Goal: Task Accomplishment & Management: Manage account settings

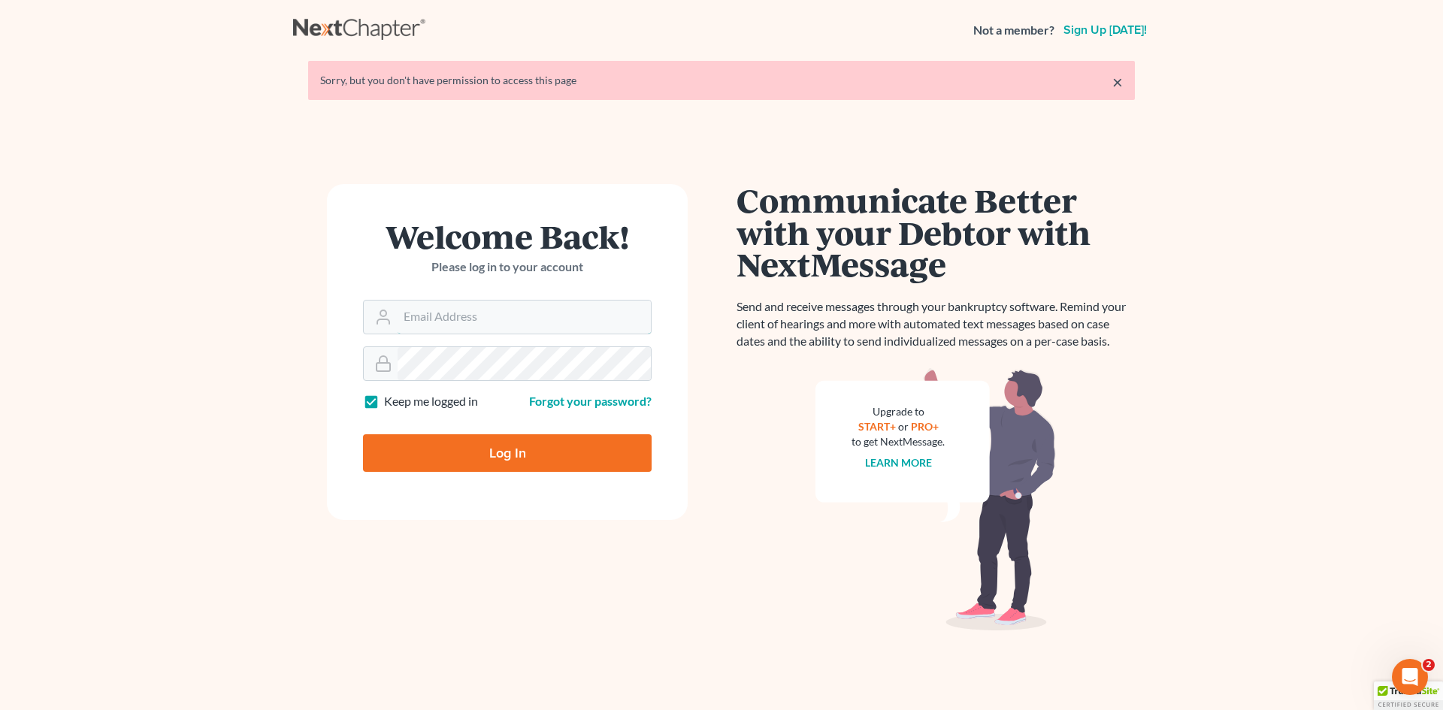
type input "[EMAIL_ADDRESS][DOMAIN_NAME]"
click at [544, 458] on input "Log In" at bounding box center [507, 453] width 289 height 38
type input "Thinking..."
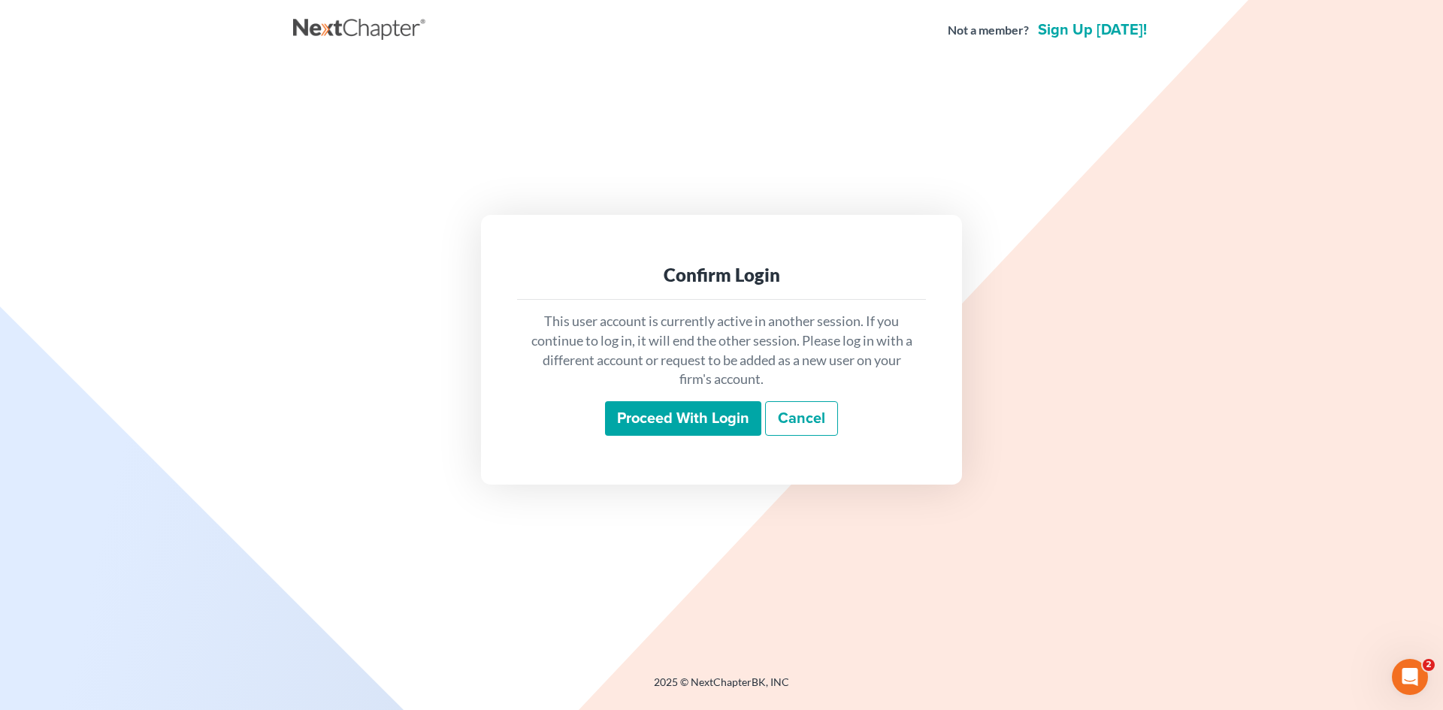
click at [718, 435] on input "Proceed with login" at bounding box center [683, 418] width 156 height 35
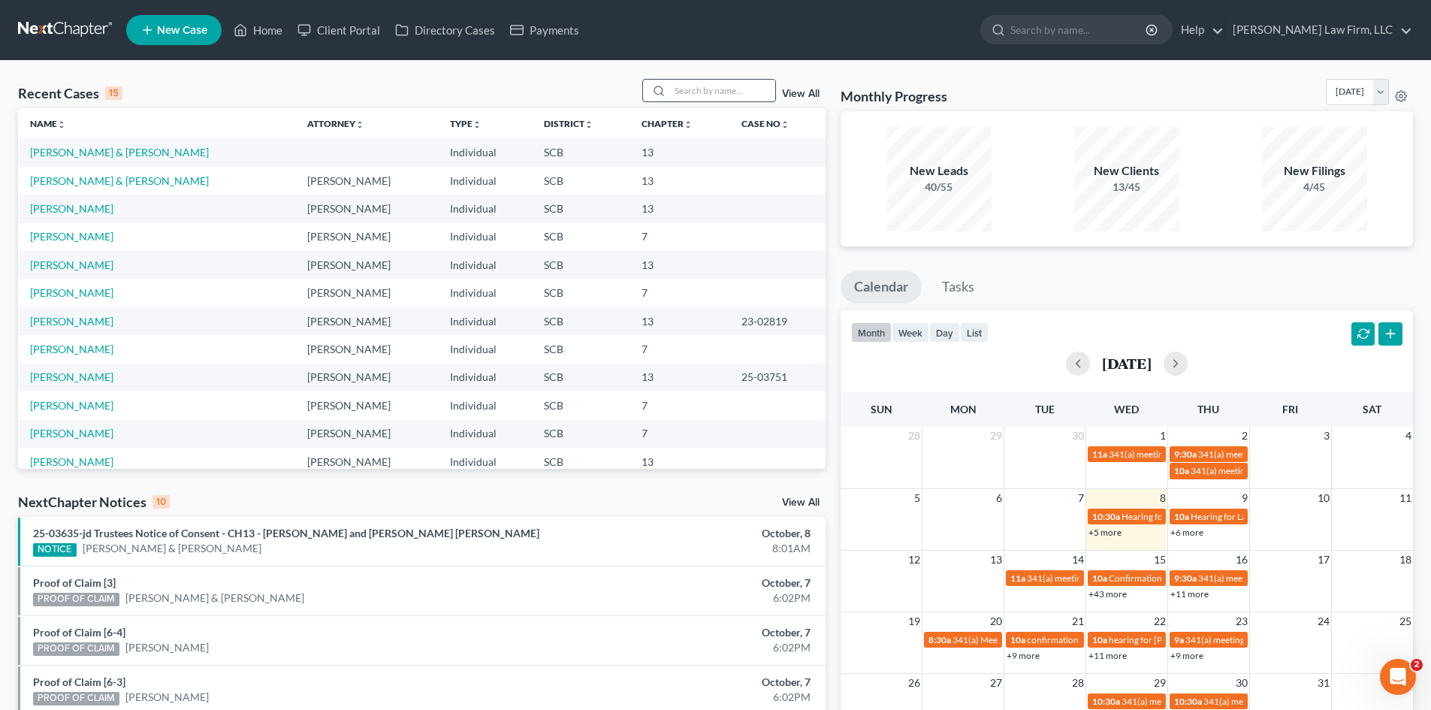
click at [742, 91] on input "search" at bounding box center [722, 91] width 105 height 22
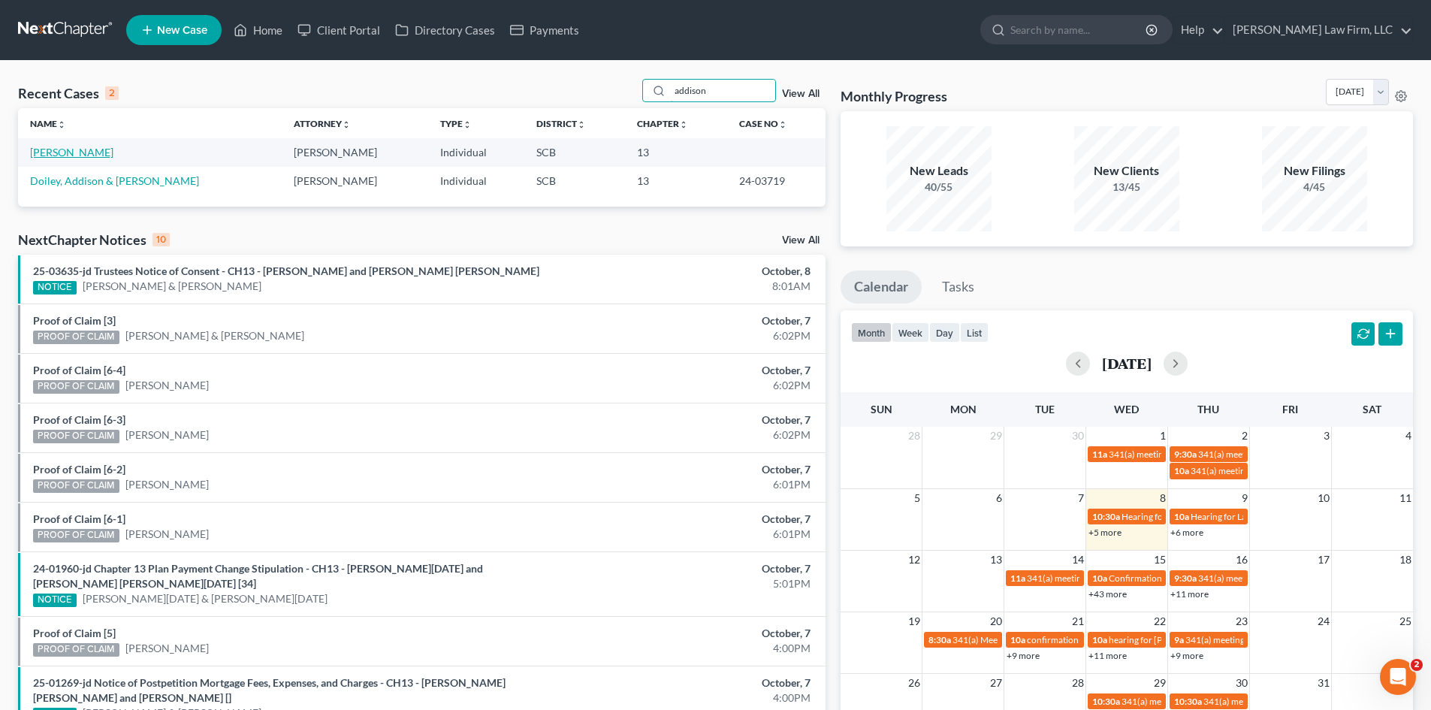
type input "addison"
click at [84, 157] on link "Addison, Kiah" at bounding box center [71, 152] width 83 height 13
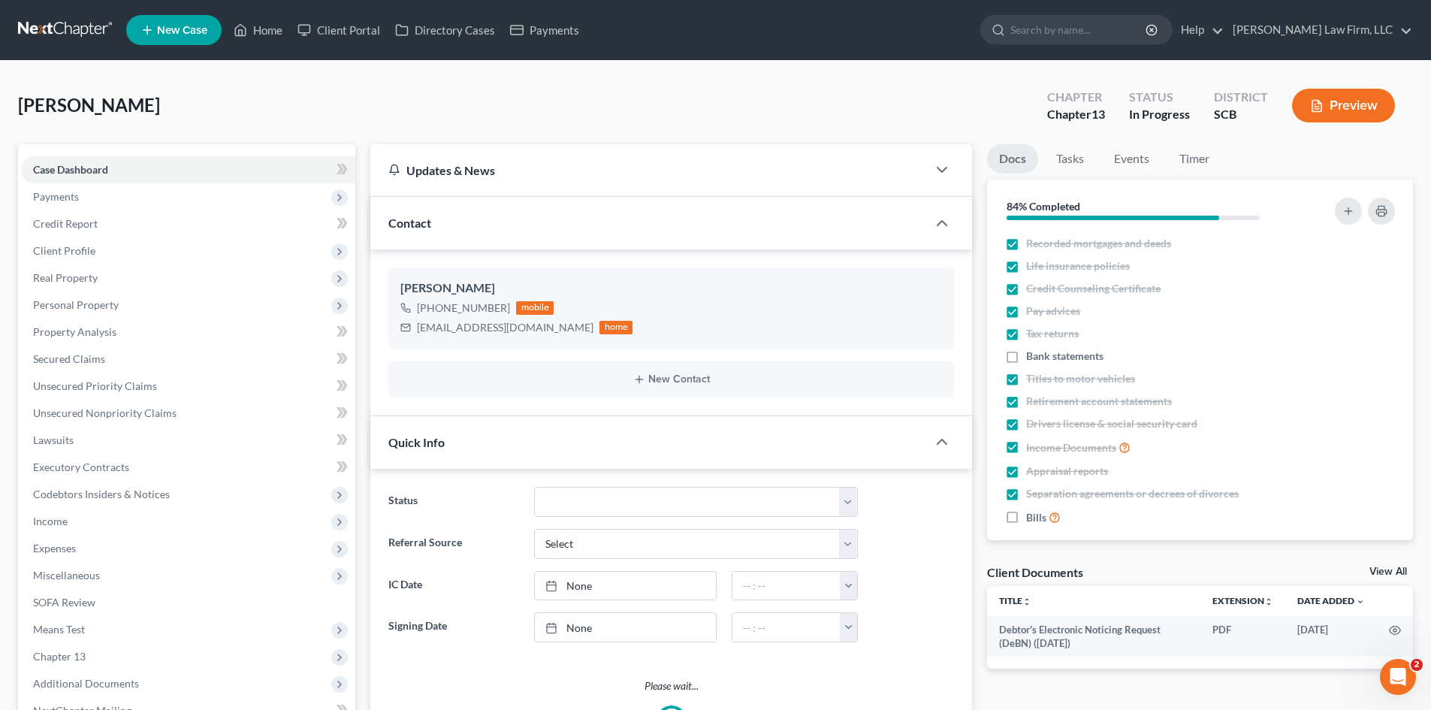
select select "0"
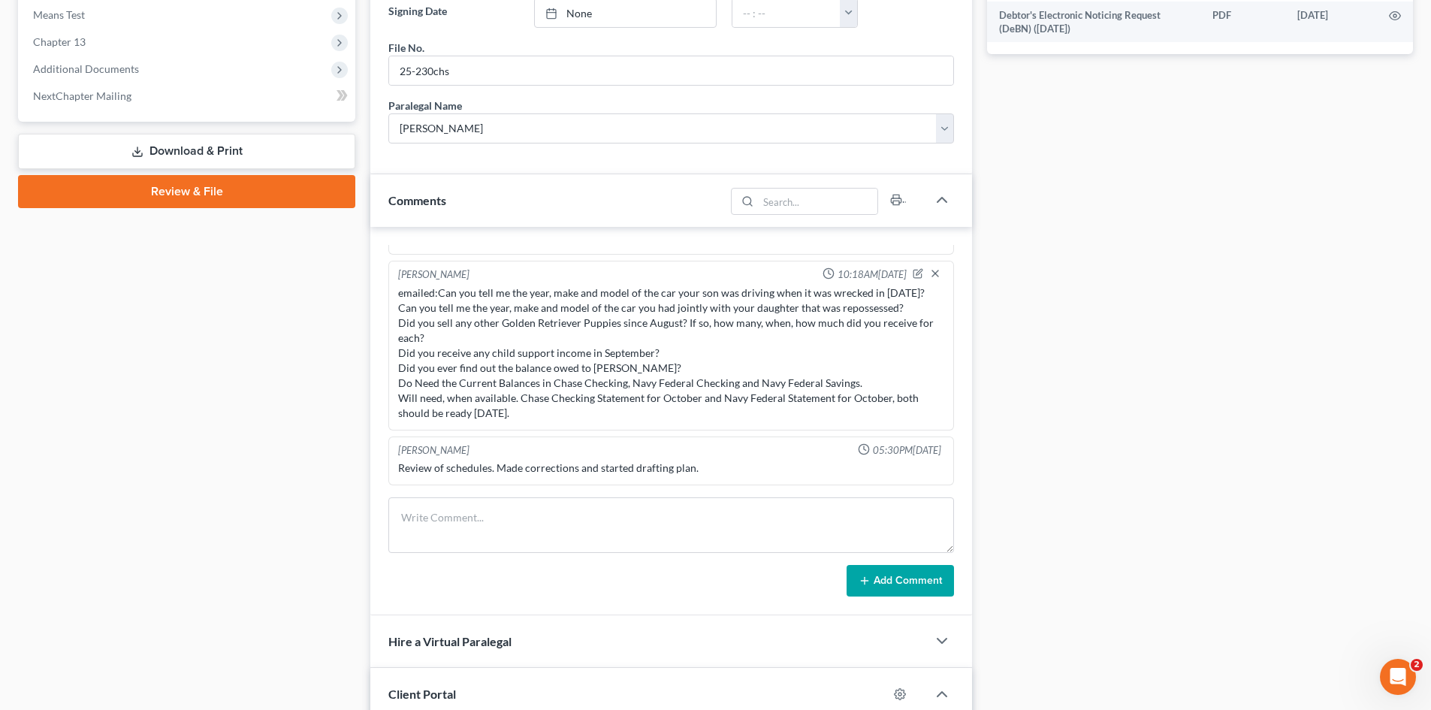
scroll to position [751, 0]
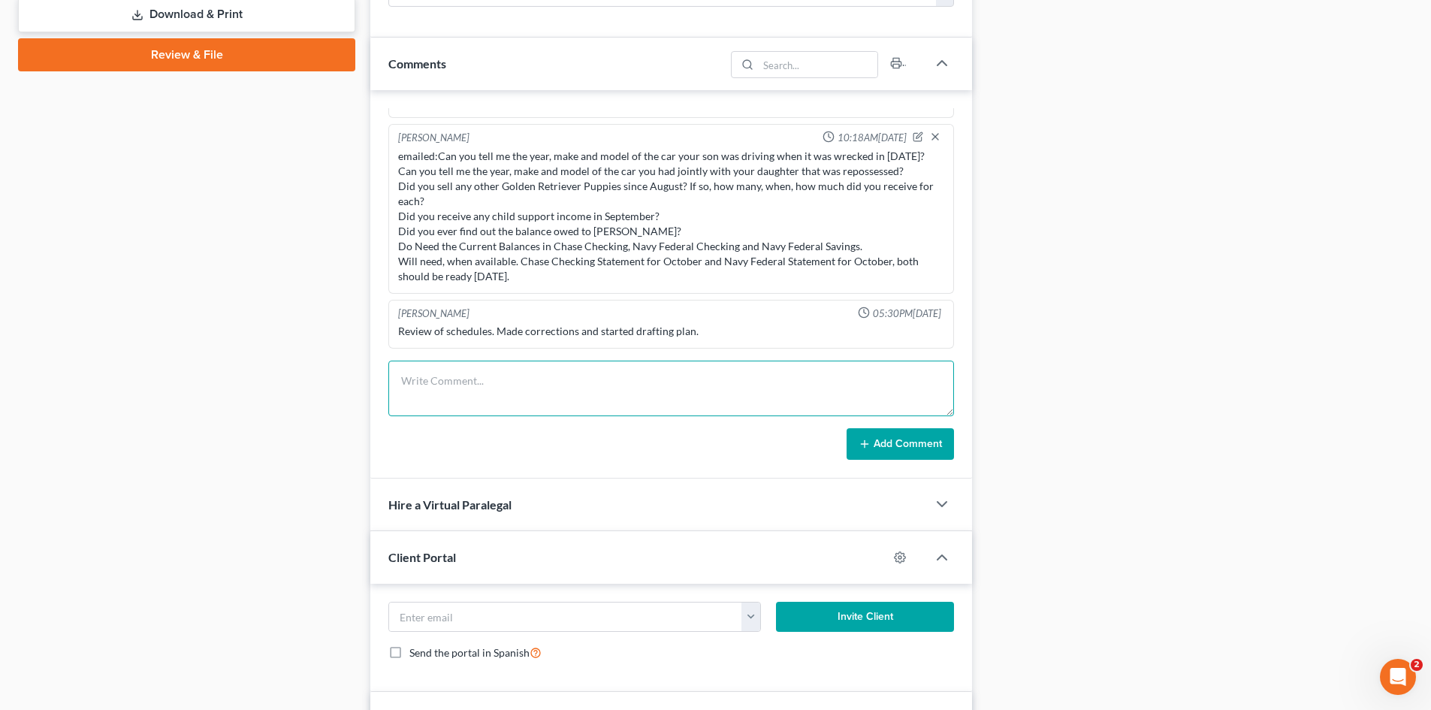
click at [485, 386] on textarea at bounding box center [671, 389] width 566 height 56
paste textarea "I did not recive any proceeds from the insurance company or had any thing to wi…"
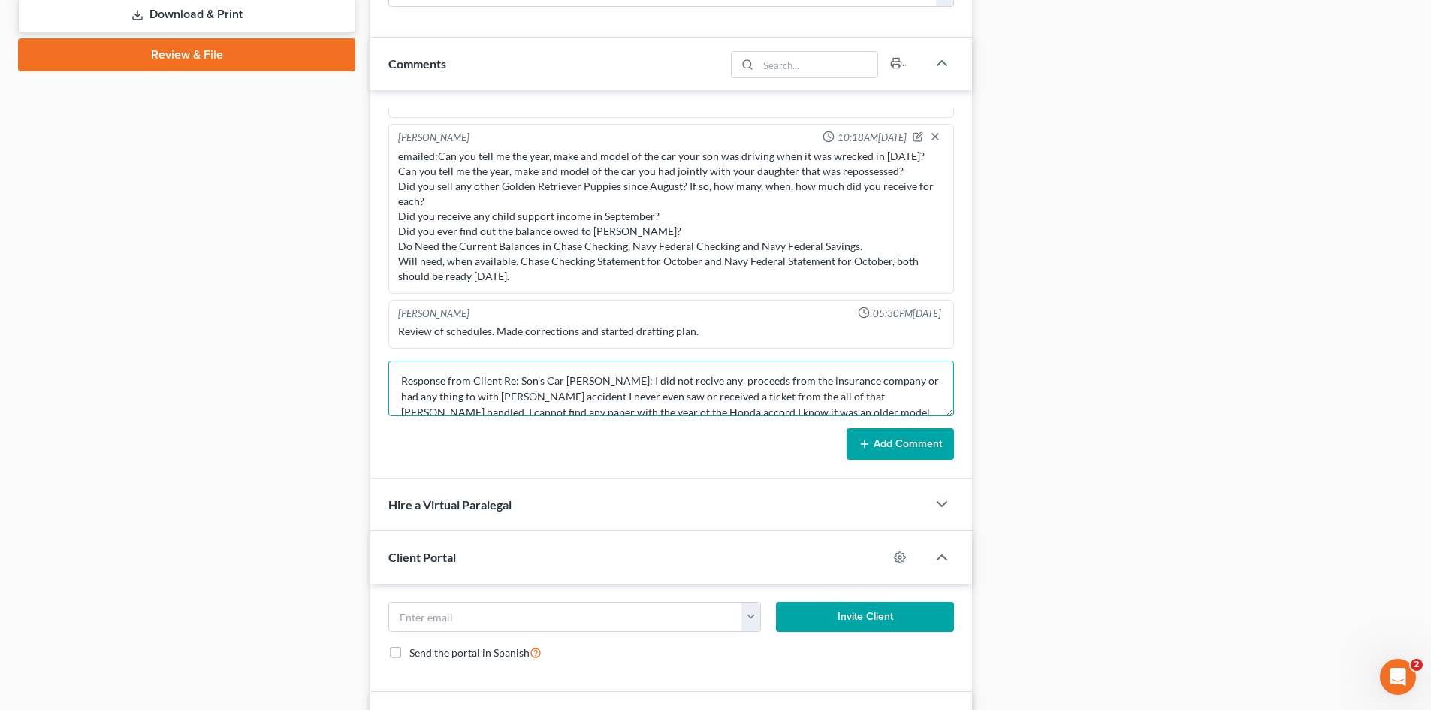
scroll to position [20, 0]
type textarea "Response from Client Re: Son's Car Shelton: I did not recive any proceeds from …"
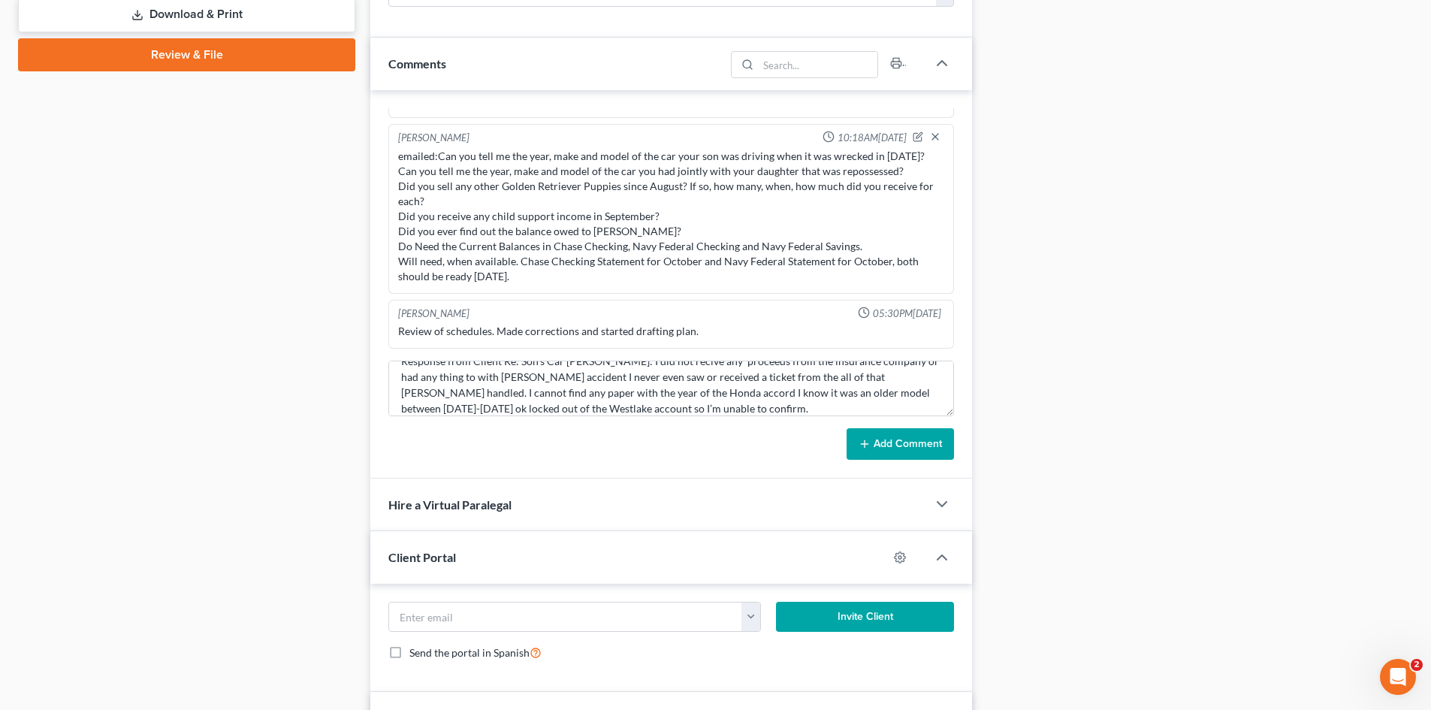
click at [868, 437] on button "Add Comment" at bounding box center [900, 444] width 107 height 32
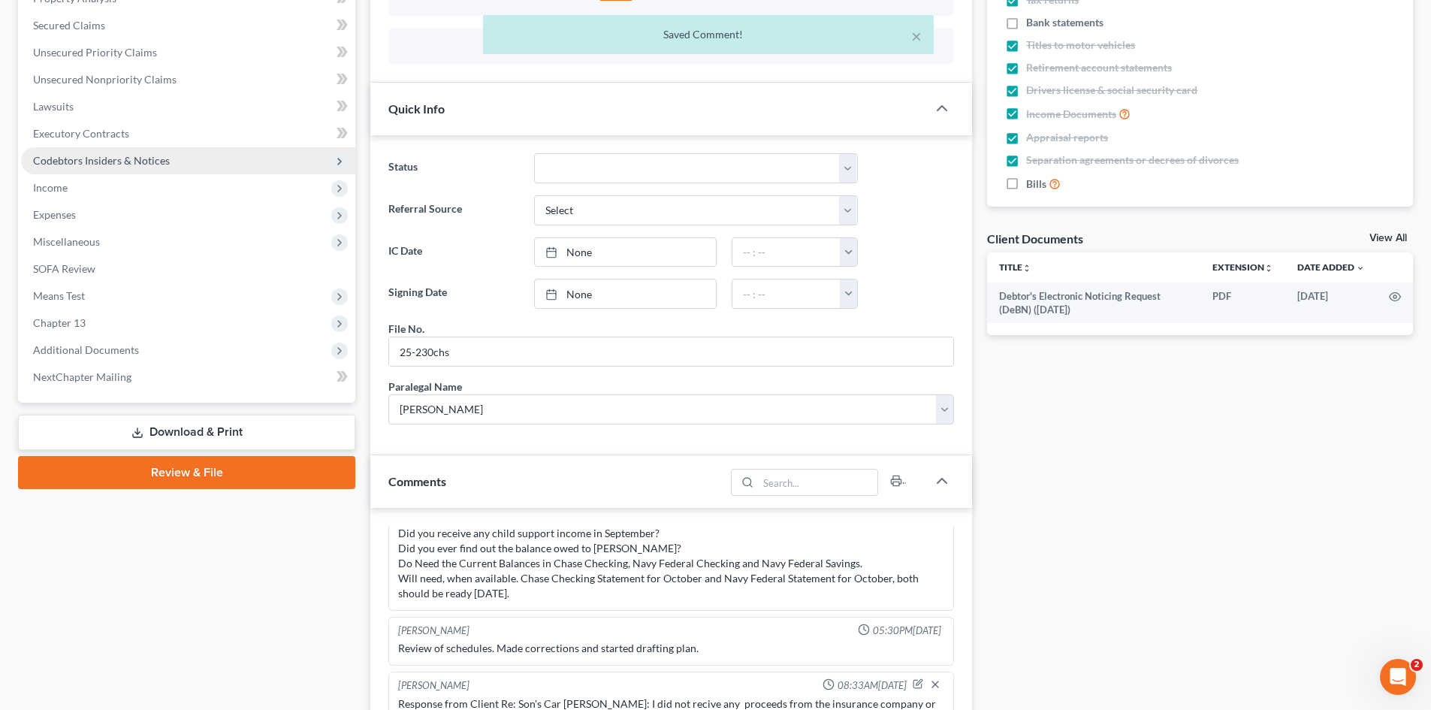
scroll to position [225, 0]
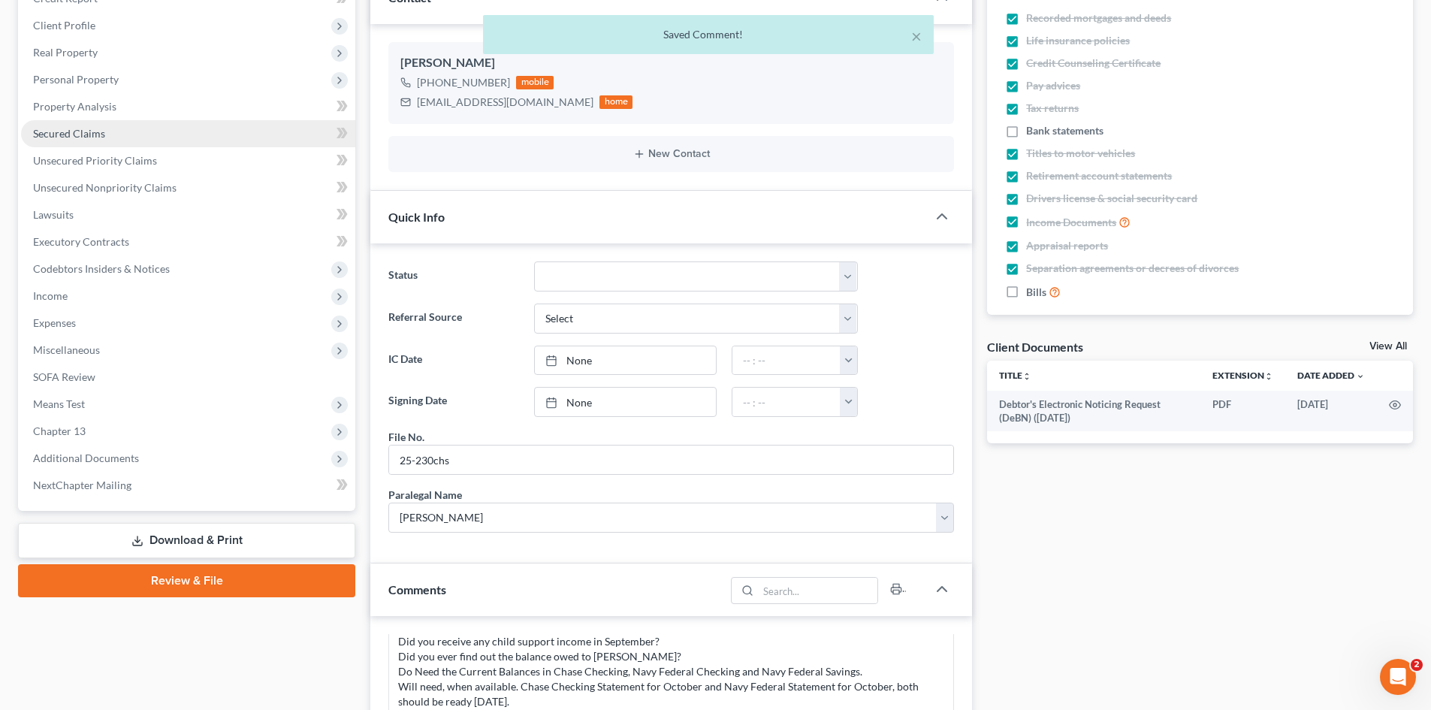
click at [81, 141] on link "Secured Claims" at bounding box center [188, 133] width 334 height 27
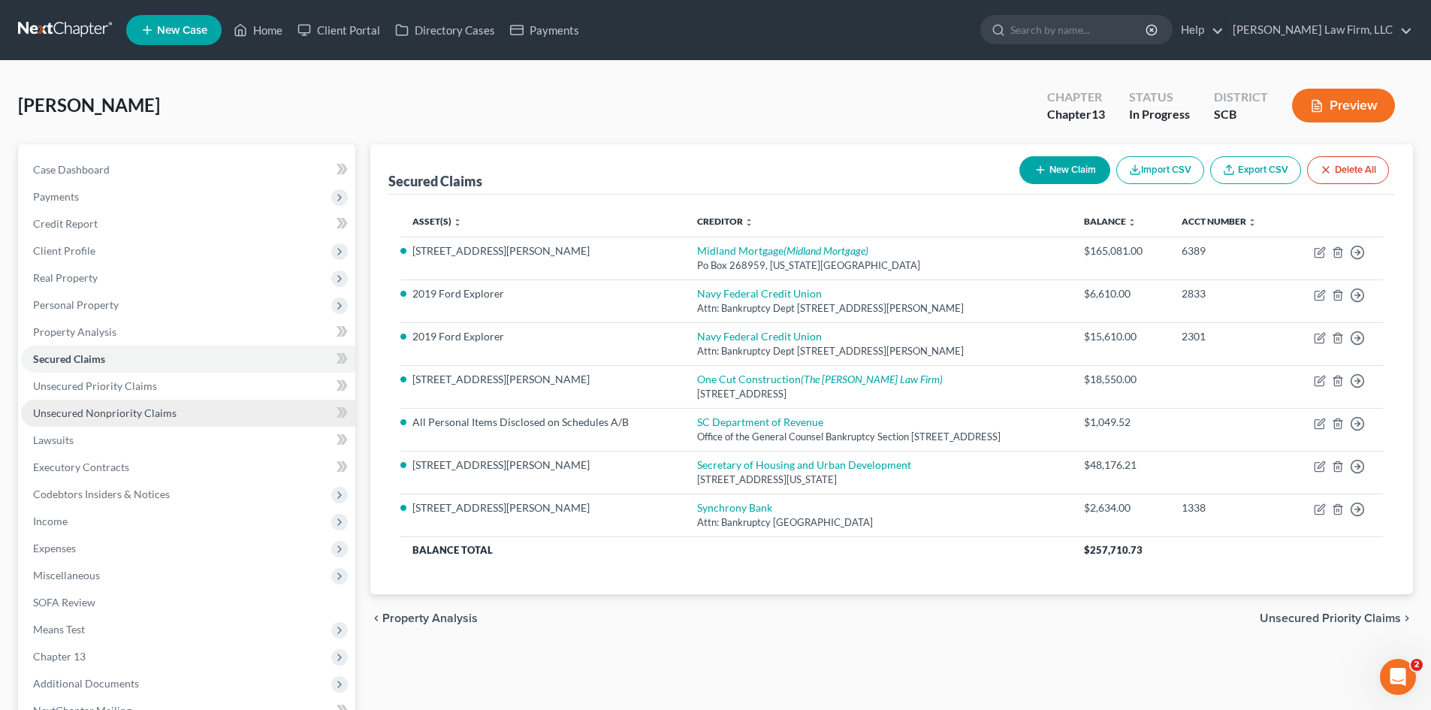
click at [110, 407] on span "Unsecured Nonpriority Claims" at bounding box center [105, 413] width 144 height 13
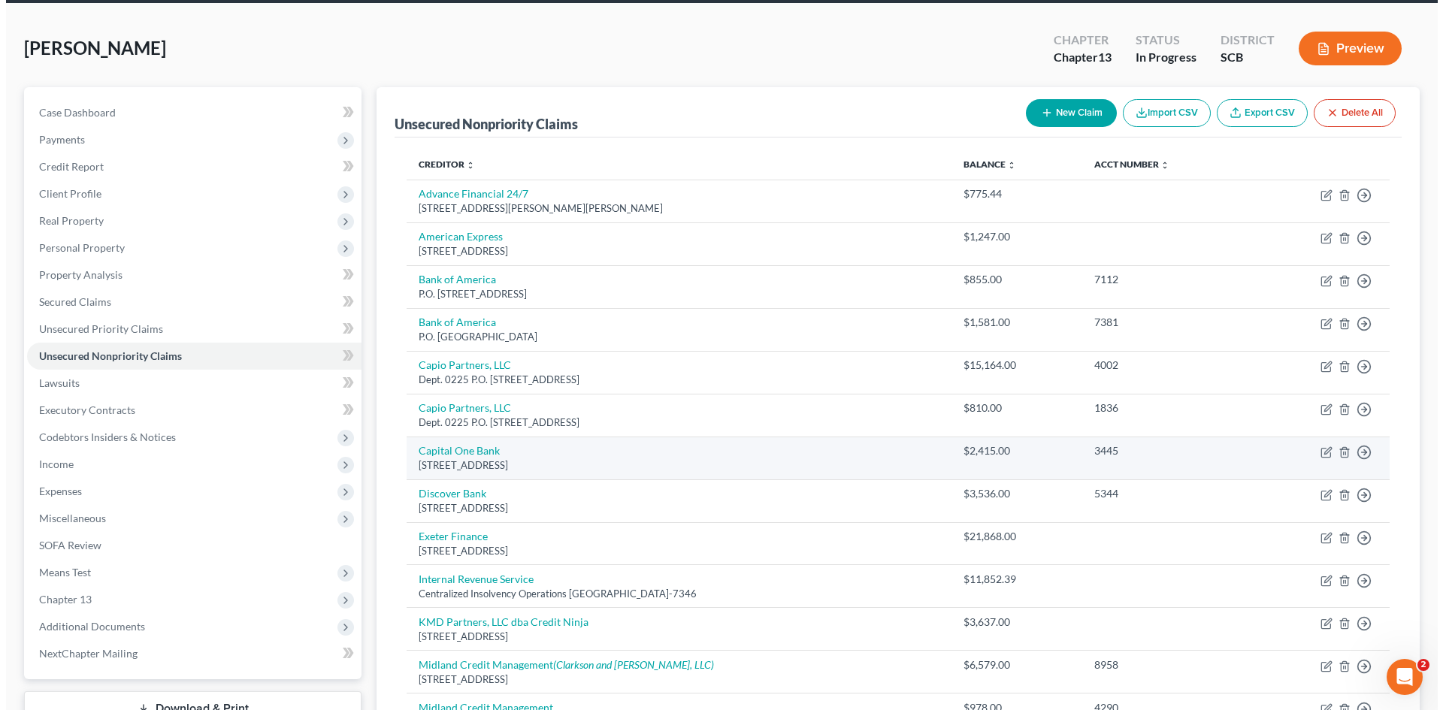
scroll to position [52, 0]
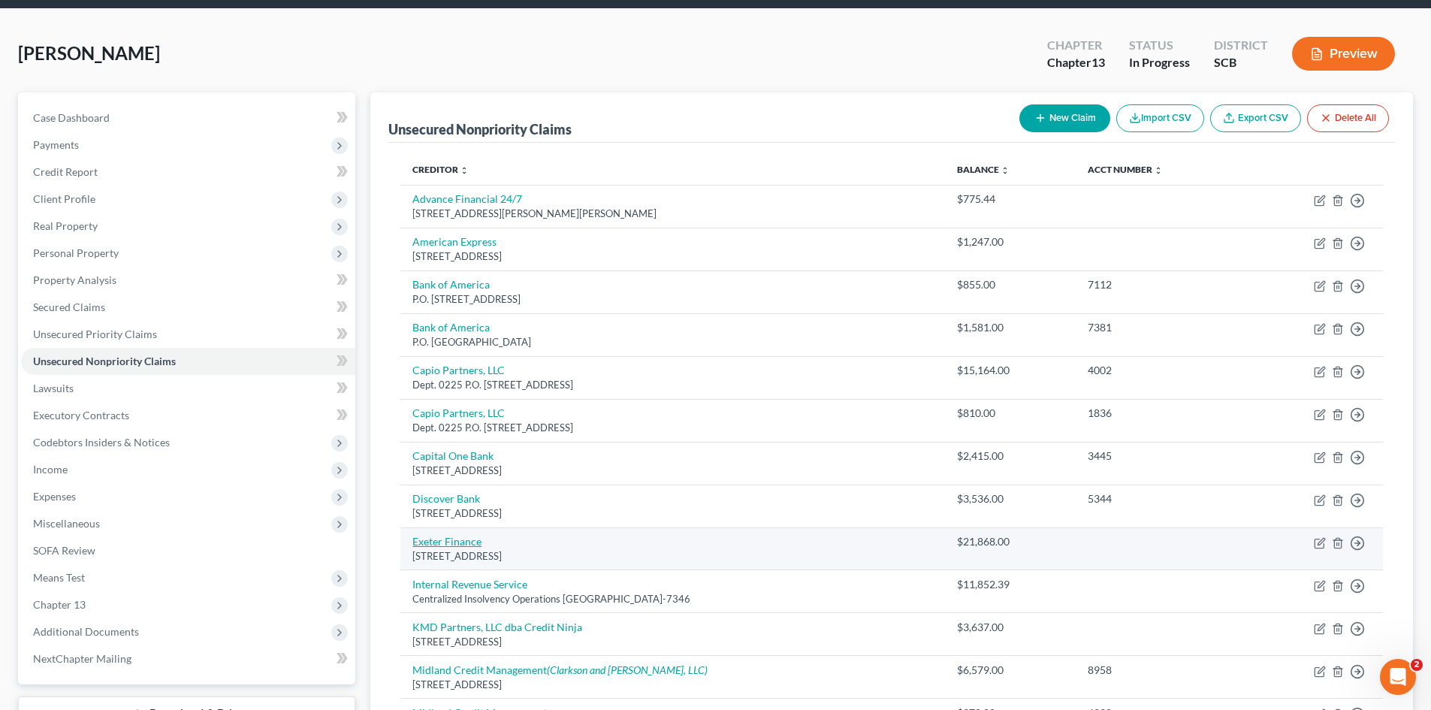
click at [441, 543] on link "Exeter Finance" at bounding box center [447, 541] width 69 height 13
select select "45"
select select "14"
select select "3"
select select "0"
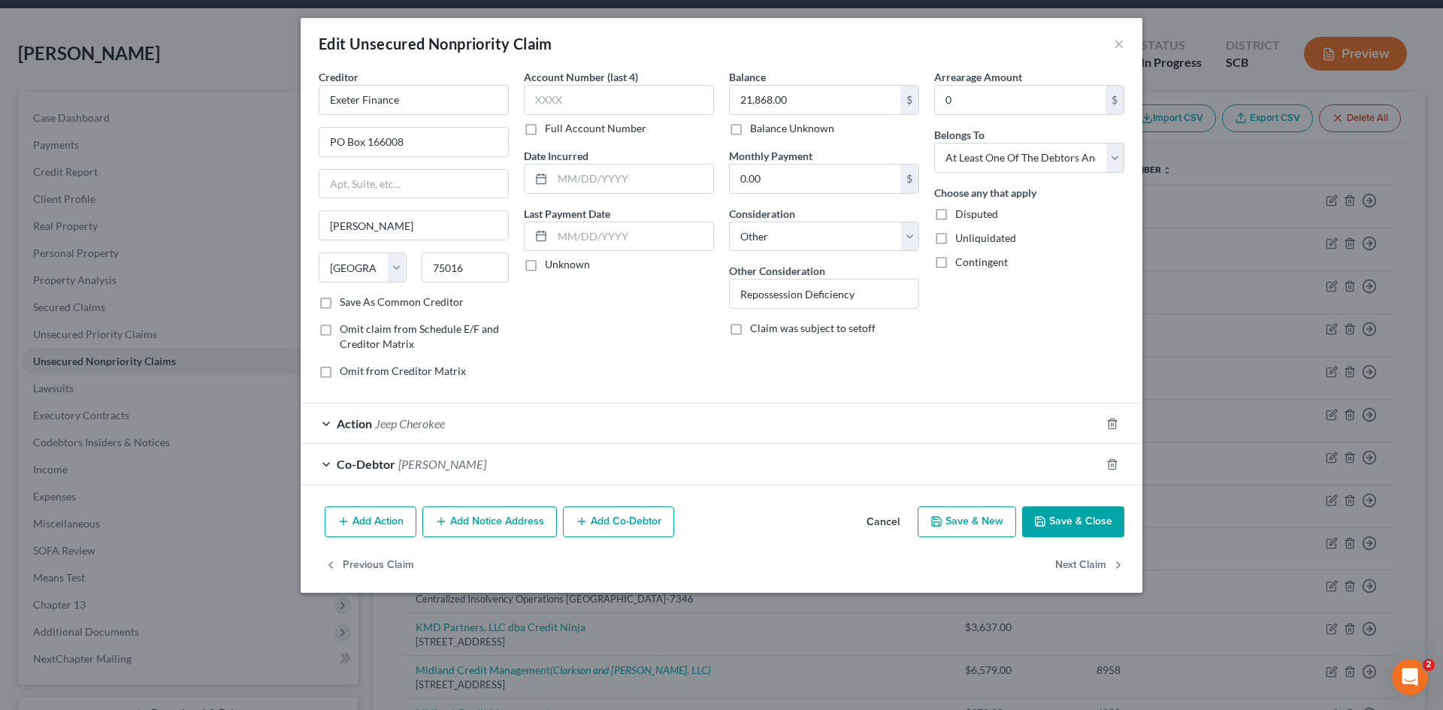
click at [405, 430] on span "Jeep Cherokee" at bounding box center [410, 423] width 70 height 14
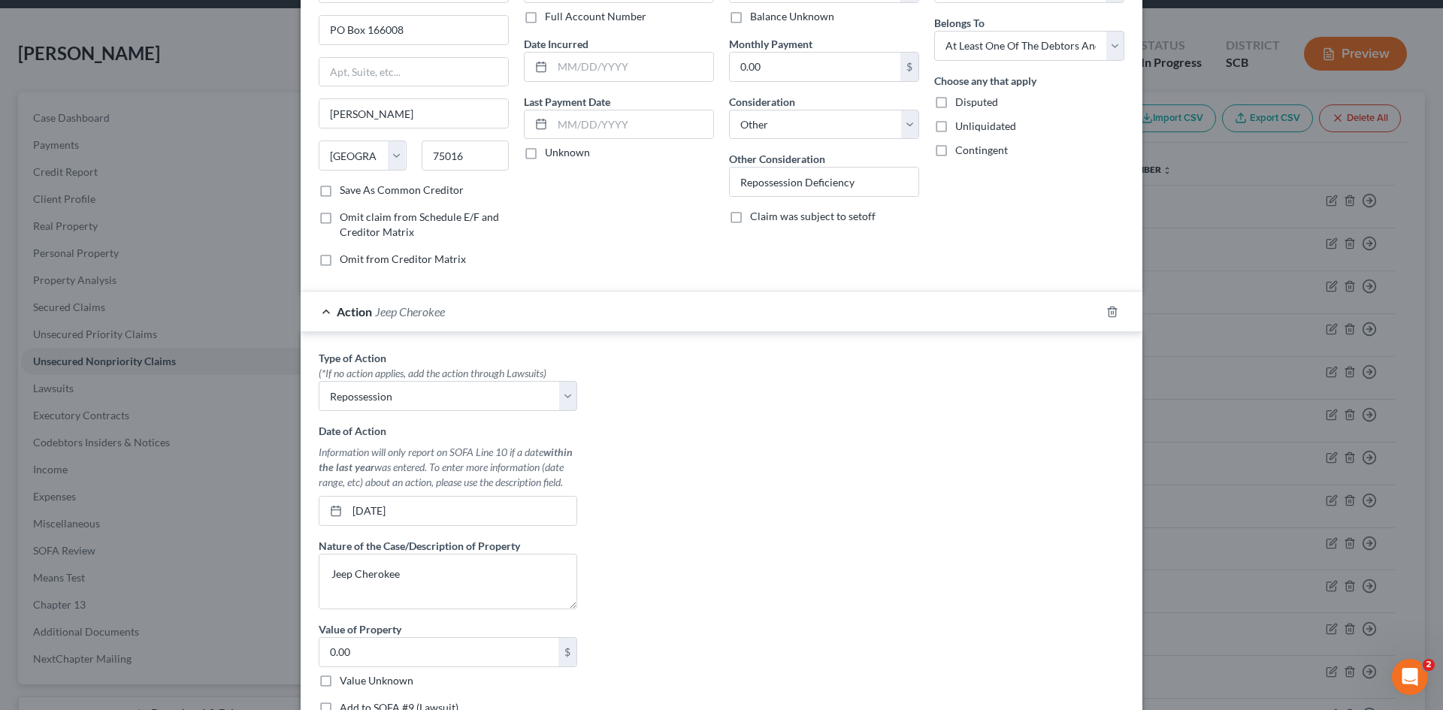
scroll to position [225, 0]
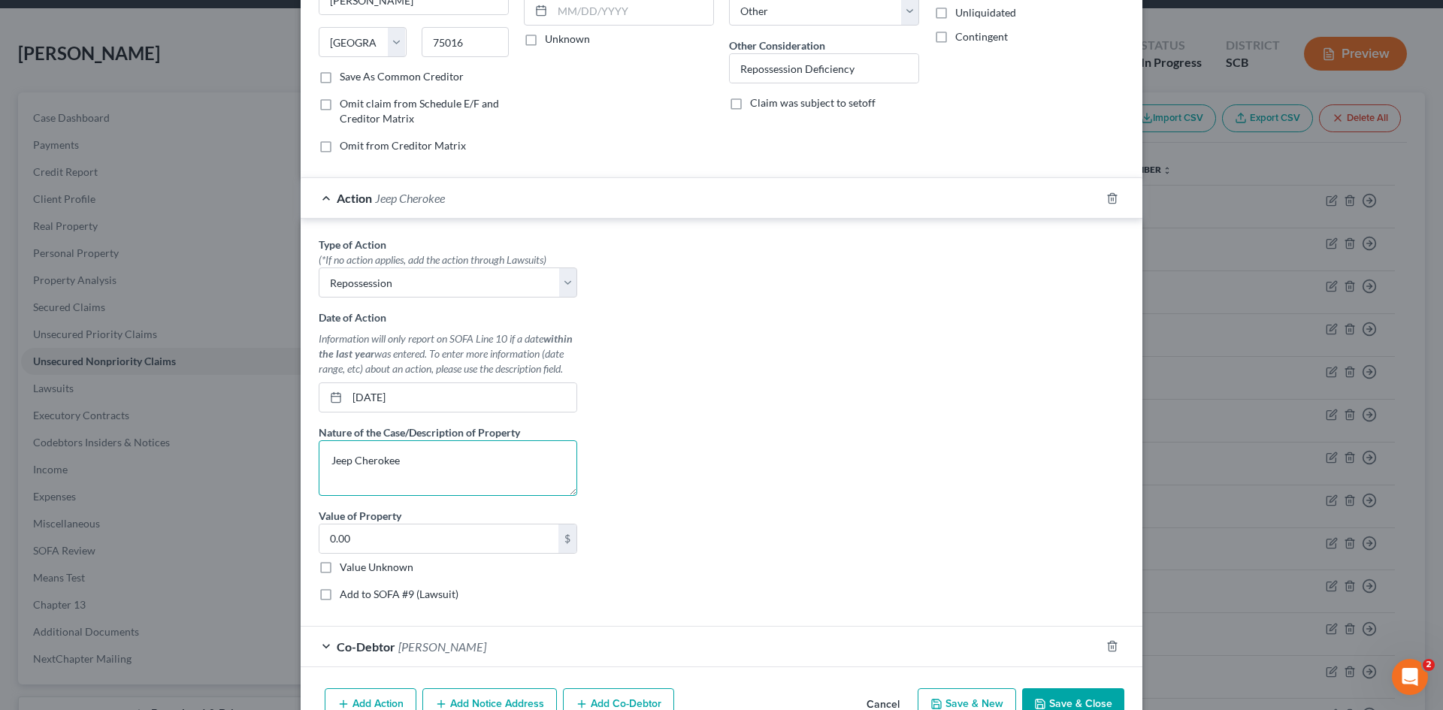
click at [320, 455] on textarea "Jeep Cherokee" at bounding box center [448, 468] width 258 height 56
type textarea "2016 Jeep Cherokee"
click at [423, 528] on input "0.00" at bounding box center [438, 538] width 239 height 29
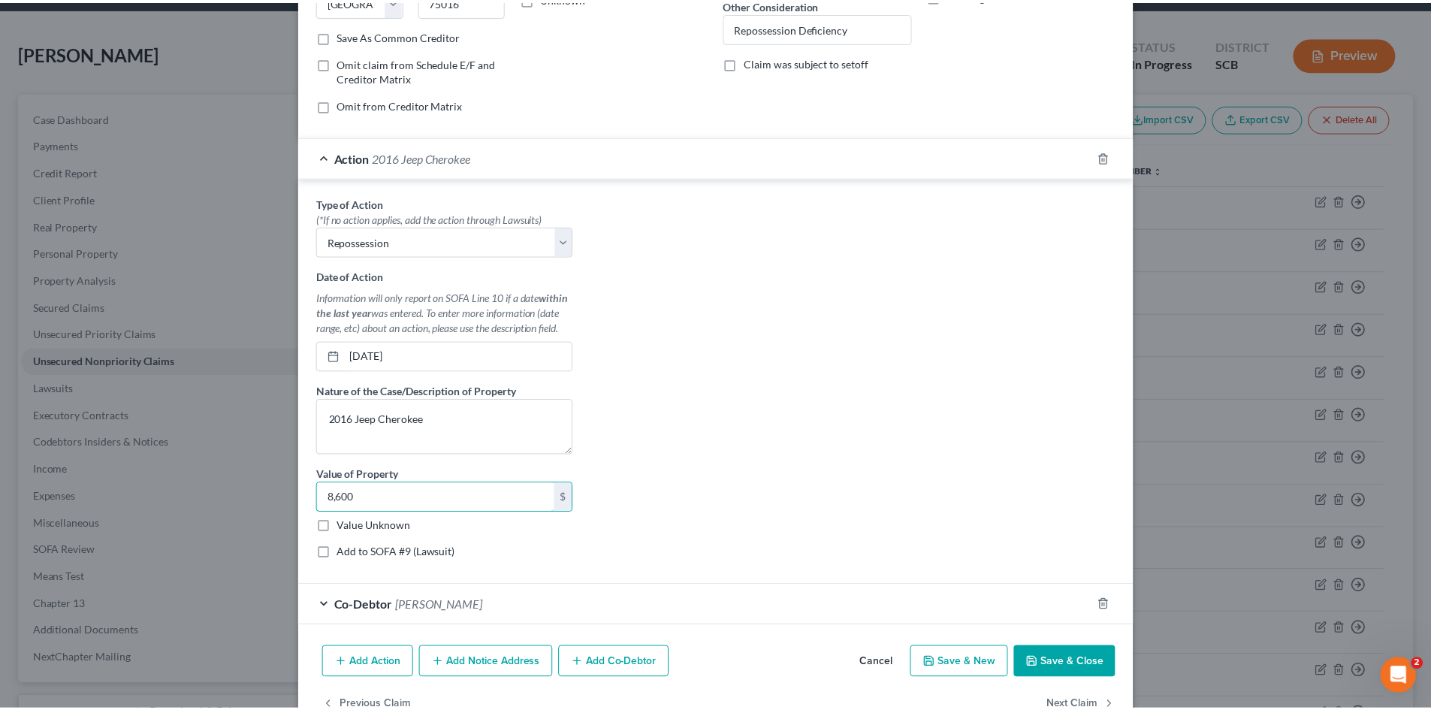
scroll to position [308, 0]
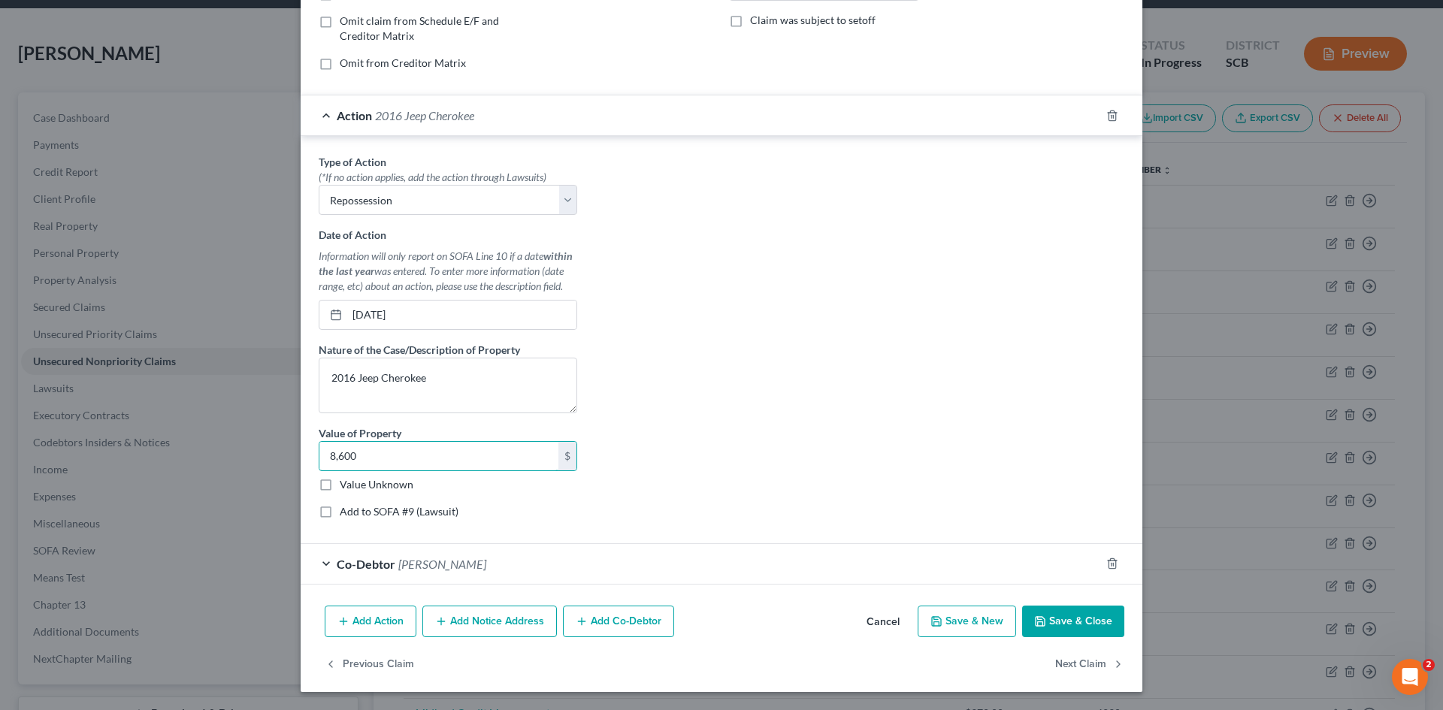
type input "8,600"
click at [1090, 630] on button "Save & Close" at bounding box center [1073, 622] width 102 height 32
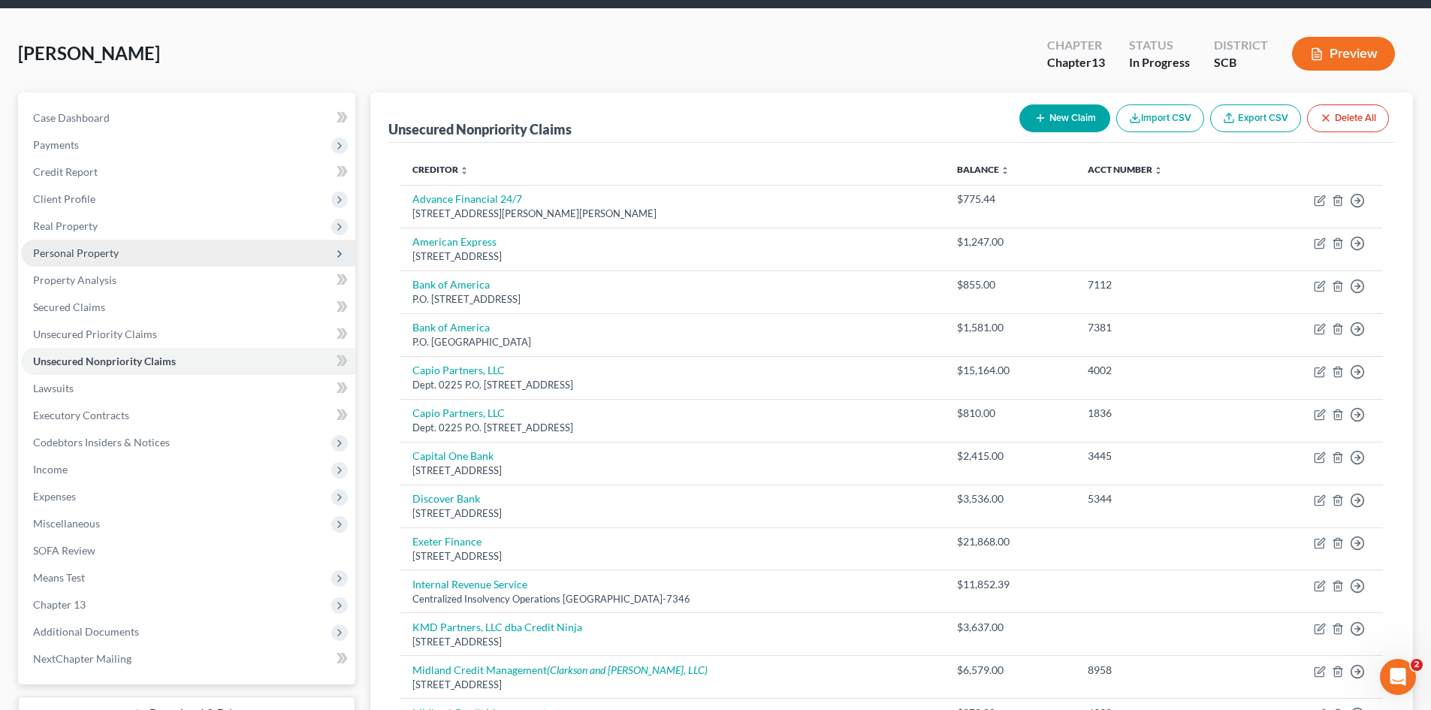
click at [67, 261] on span "Personal Property" at bounding box center [188, 253] width 334 height 27
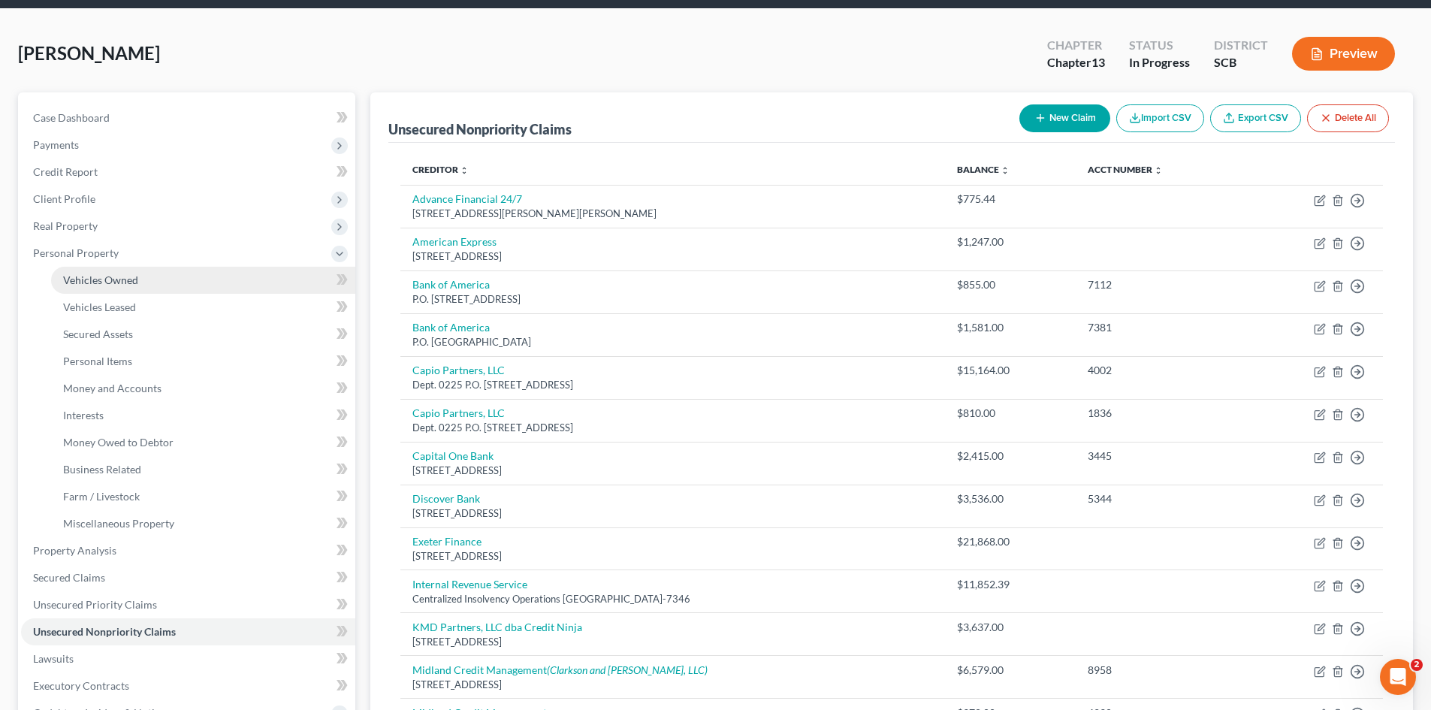
click at [77, 279] on span "Vehicles Owned" at bounding box center [100, 280] width 75 height 13
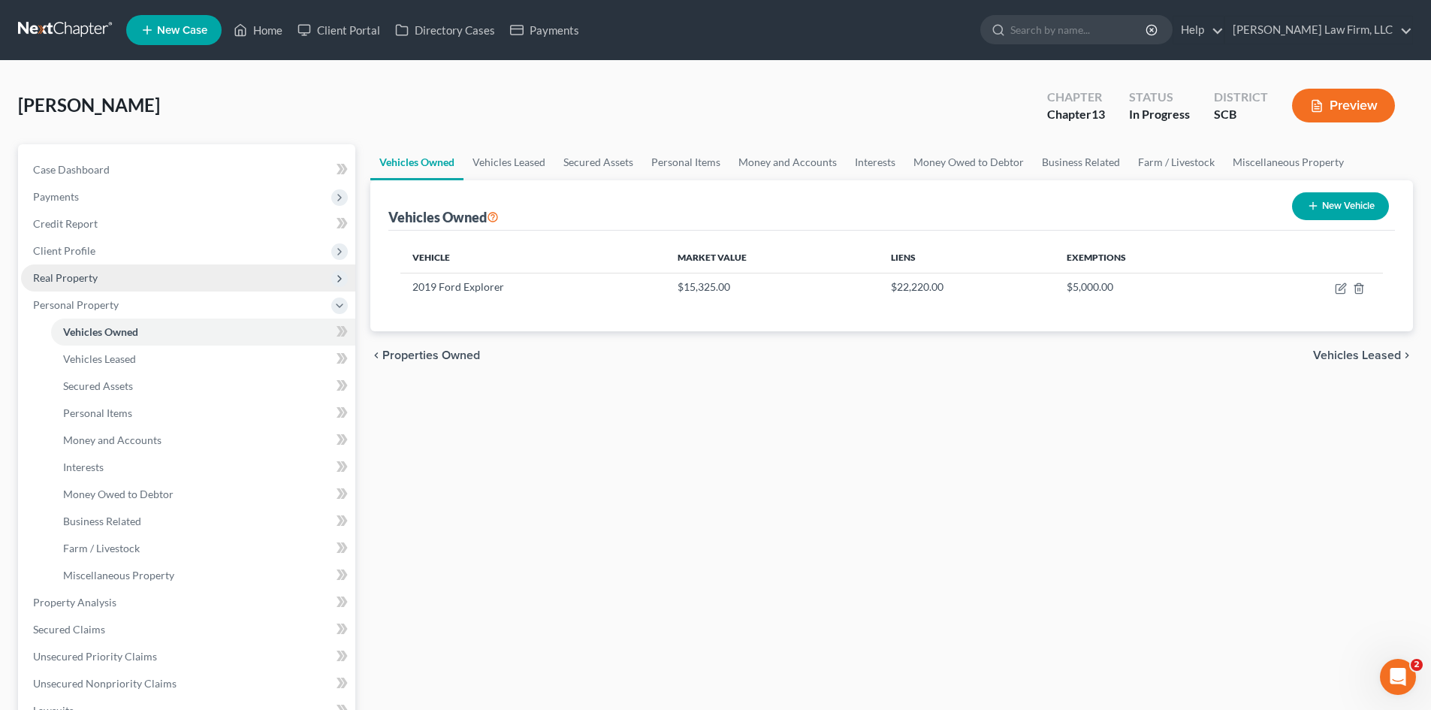
click at [97, 270] on span "Real Property" at bounding box center [188, 278] width 334 height 27
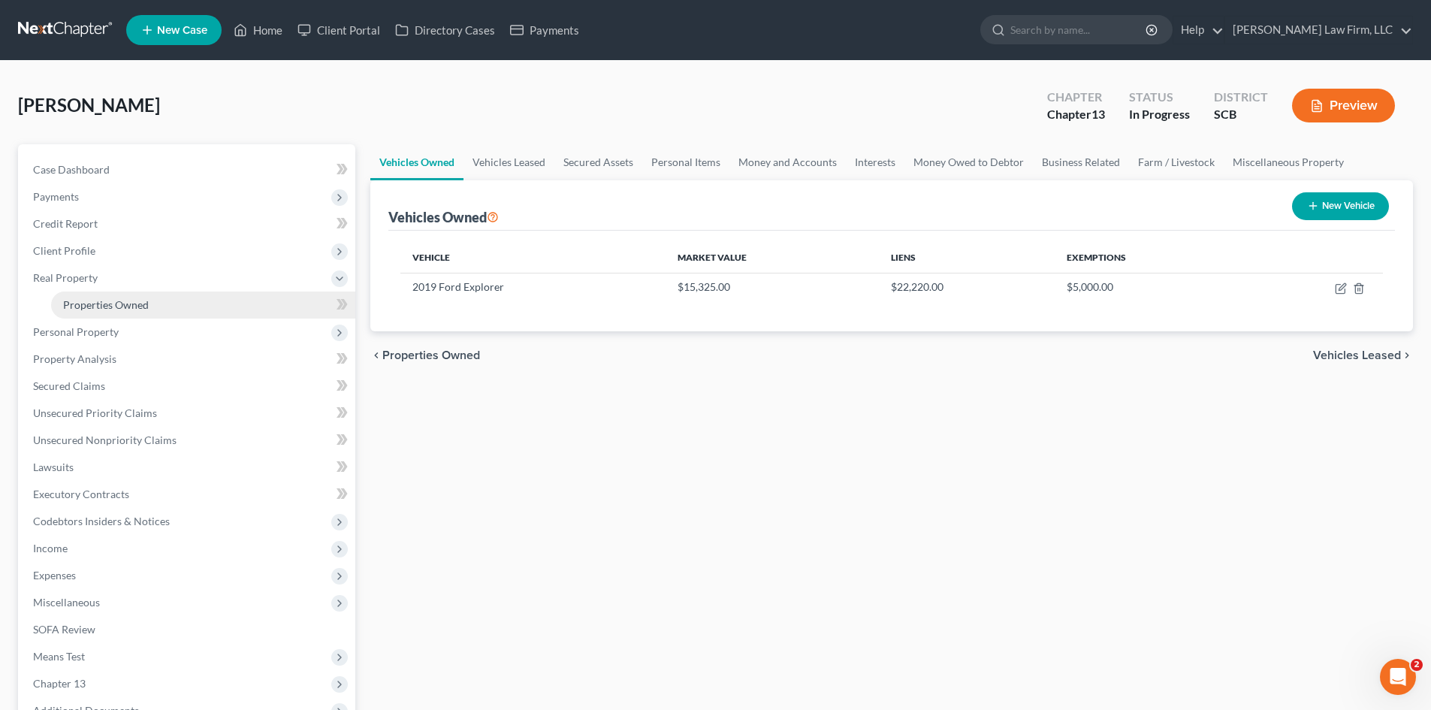
click at [103, 305] on span "Properties Owned" at bounding box center [106, 304] width 86 height 13
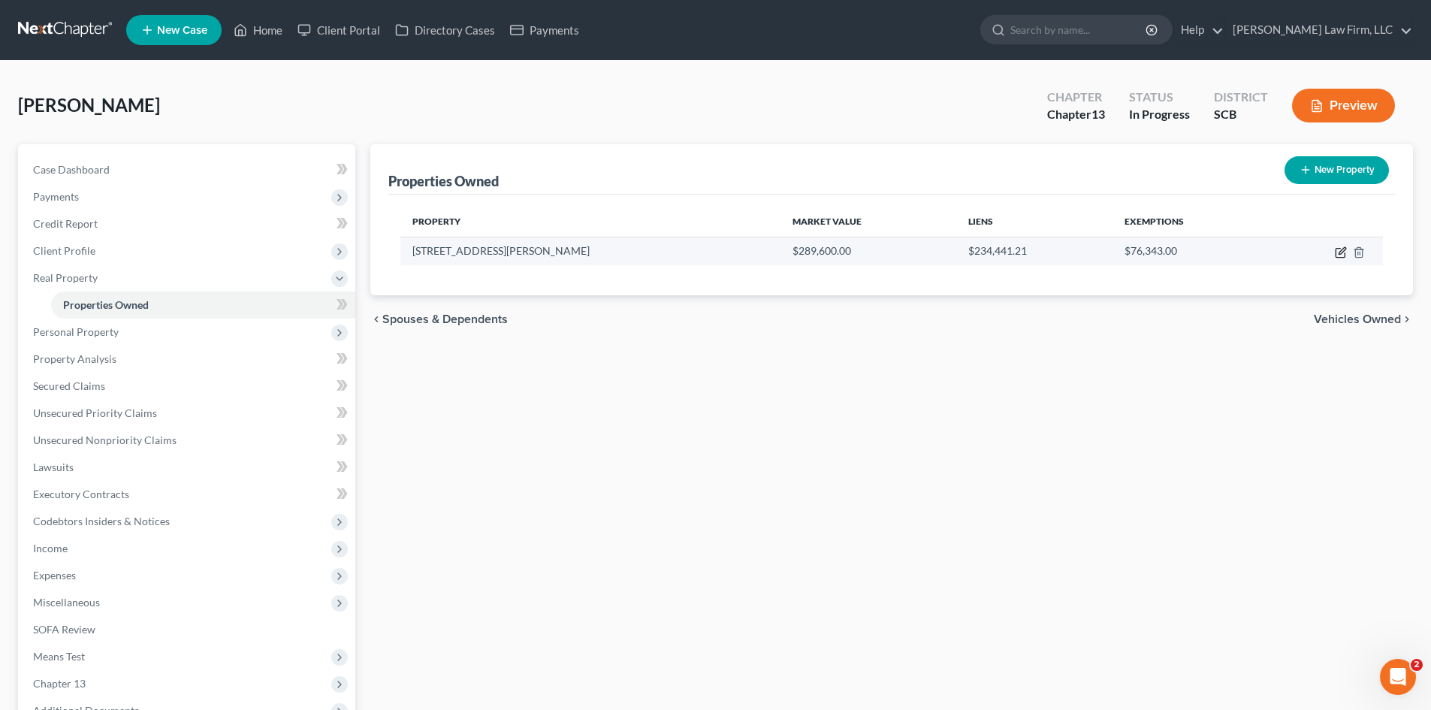
click at [1337, 258] on icon "button" at bounding box center [1340, 253] width 9 height 9
select select "42"
select select "0"
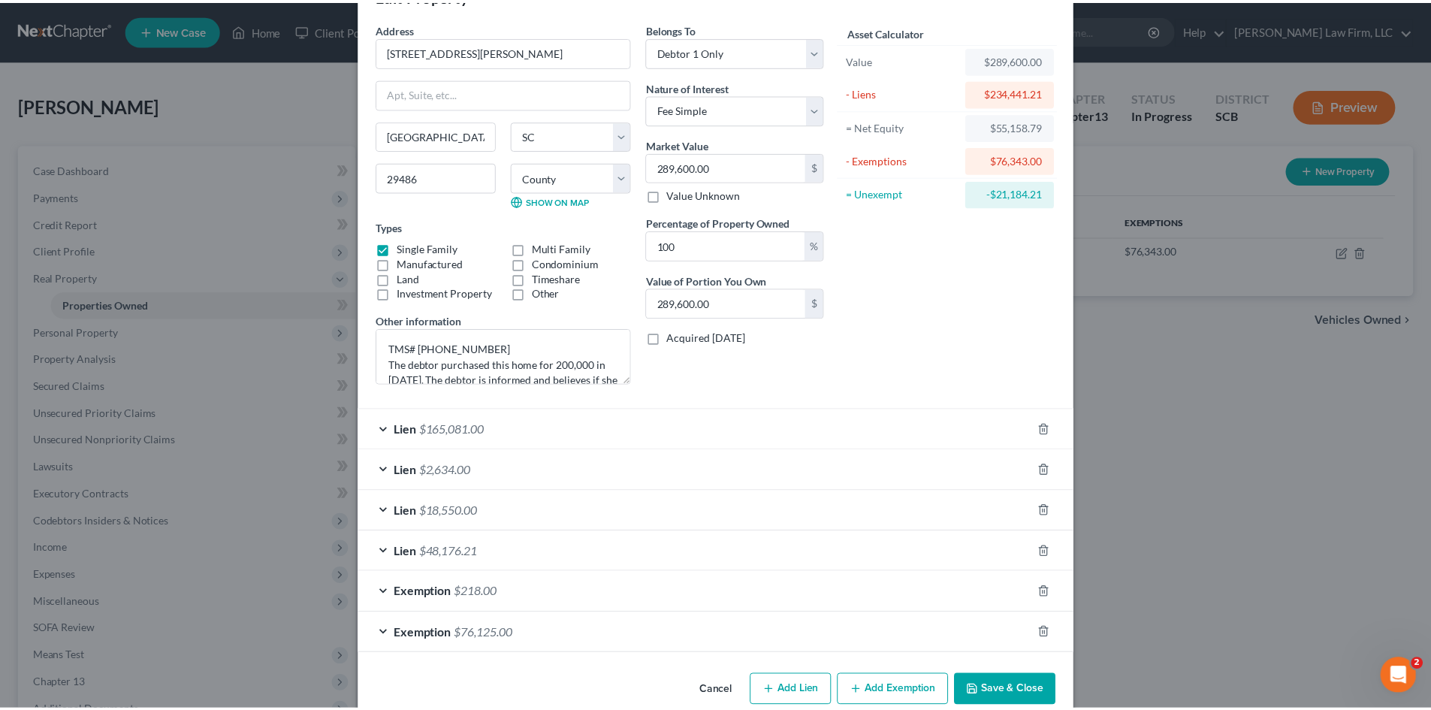
scroll to position [75, 0]
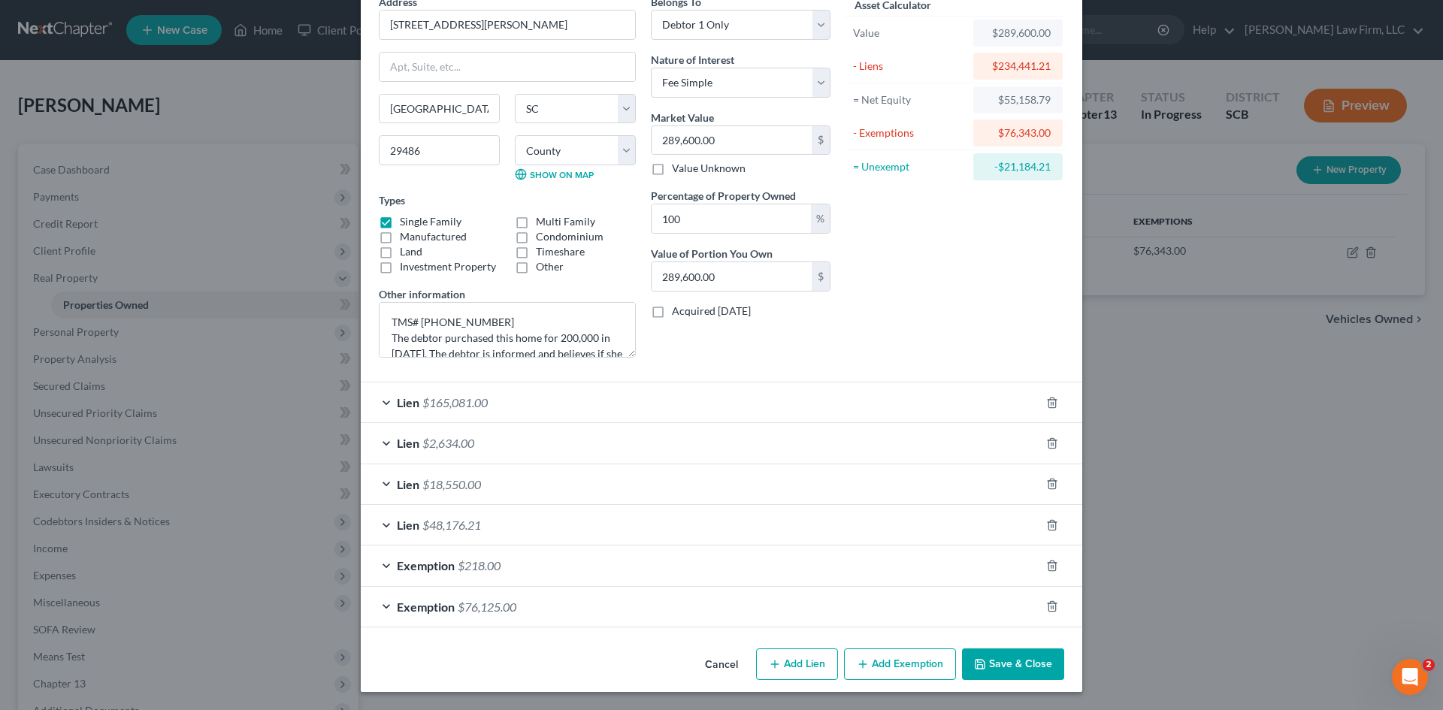
click at [1027, 670] on button "Save & Close" at bounding box center [1013, 664] width 102 height 32
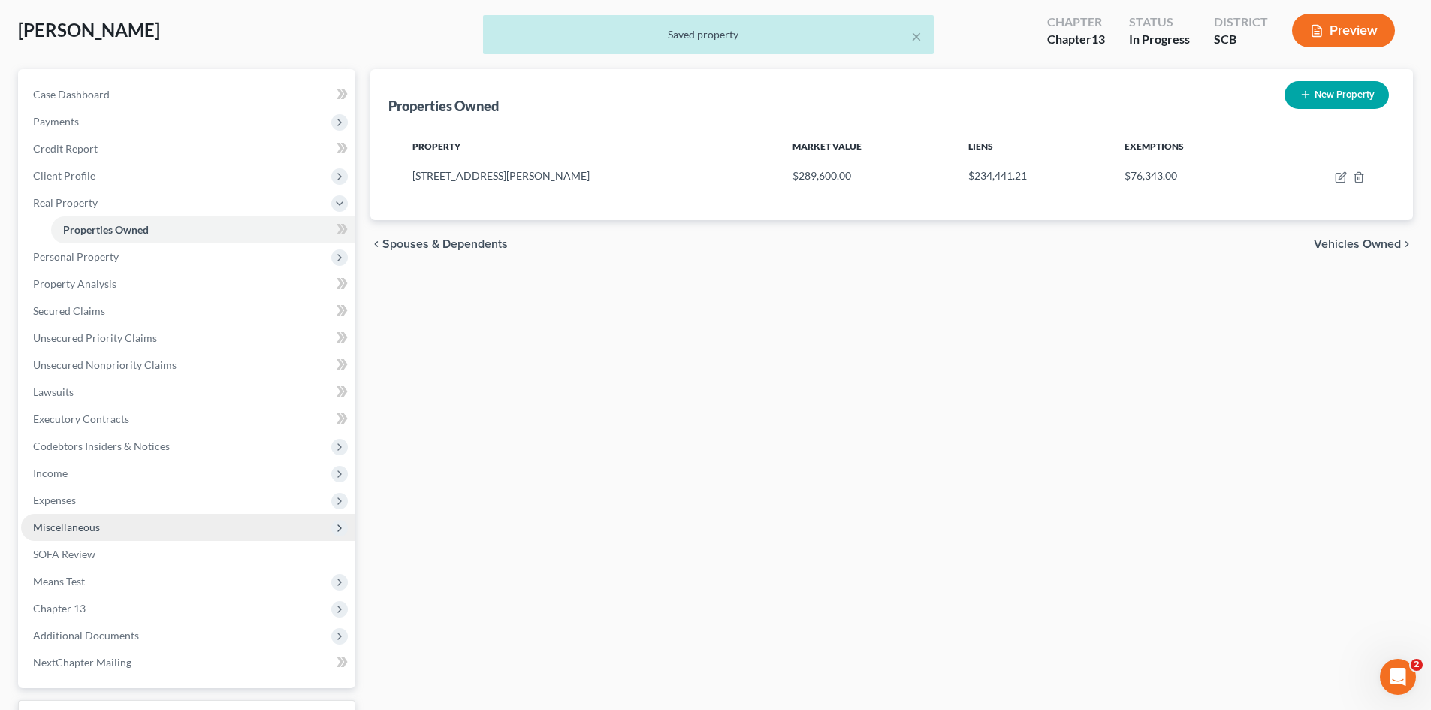
click at [35, 534] on span "Miscellaneous" at bounding box center [188, 527] width 334 height 27
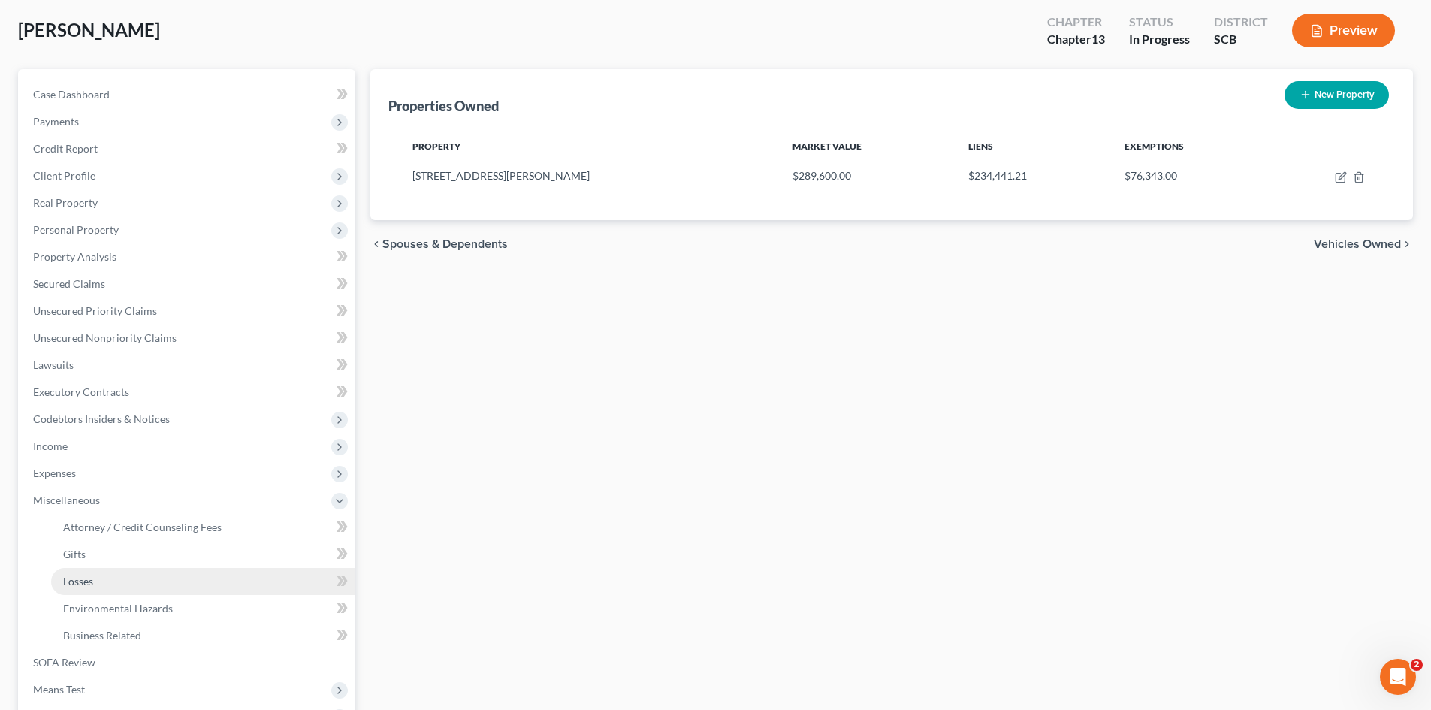
click at [86, 580] on span "Losses" at bounding box center [78, 581] width 30 height 13
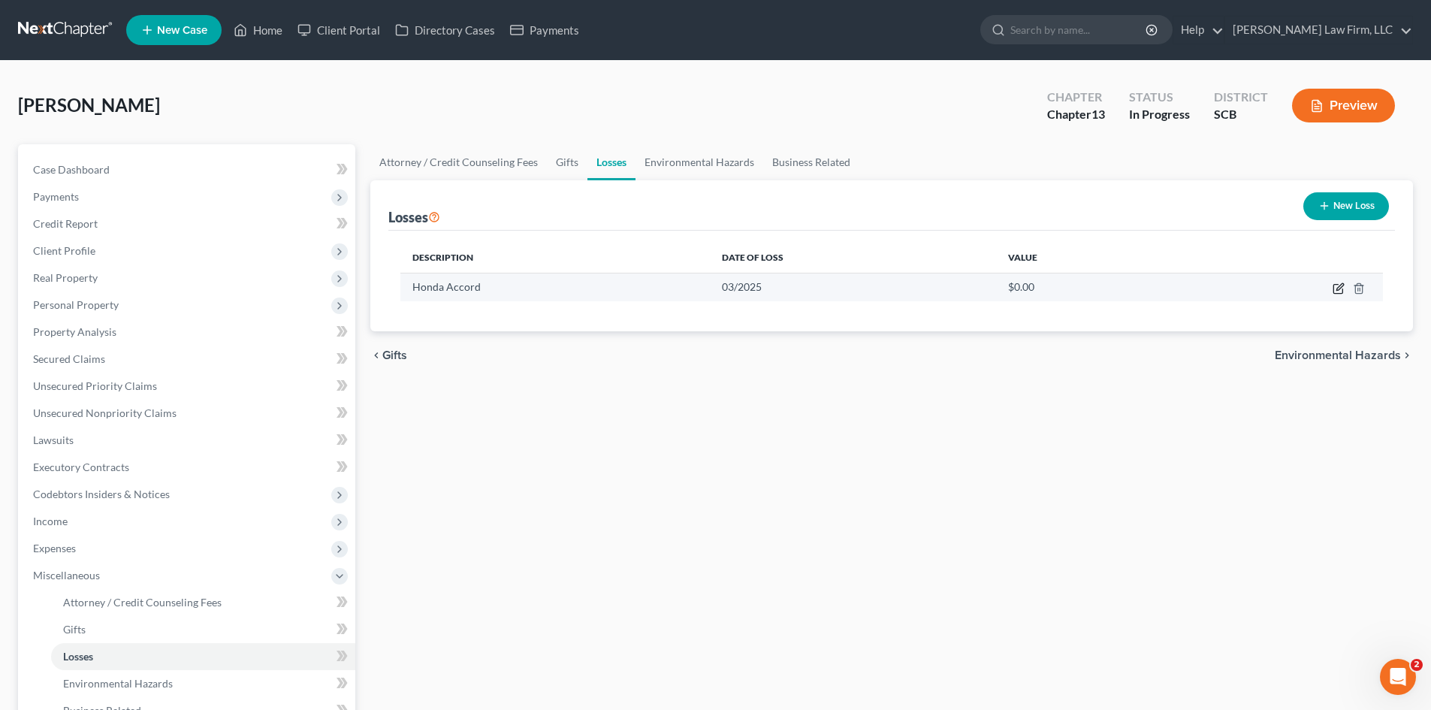
click at [1339, 292] on icon "button" at bounding box center [1339, 289] width 12 height 12
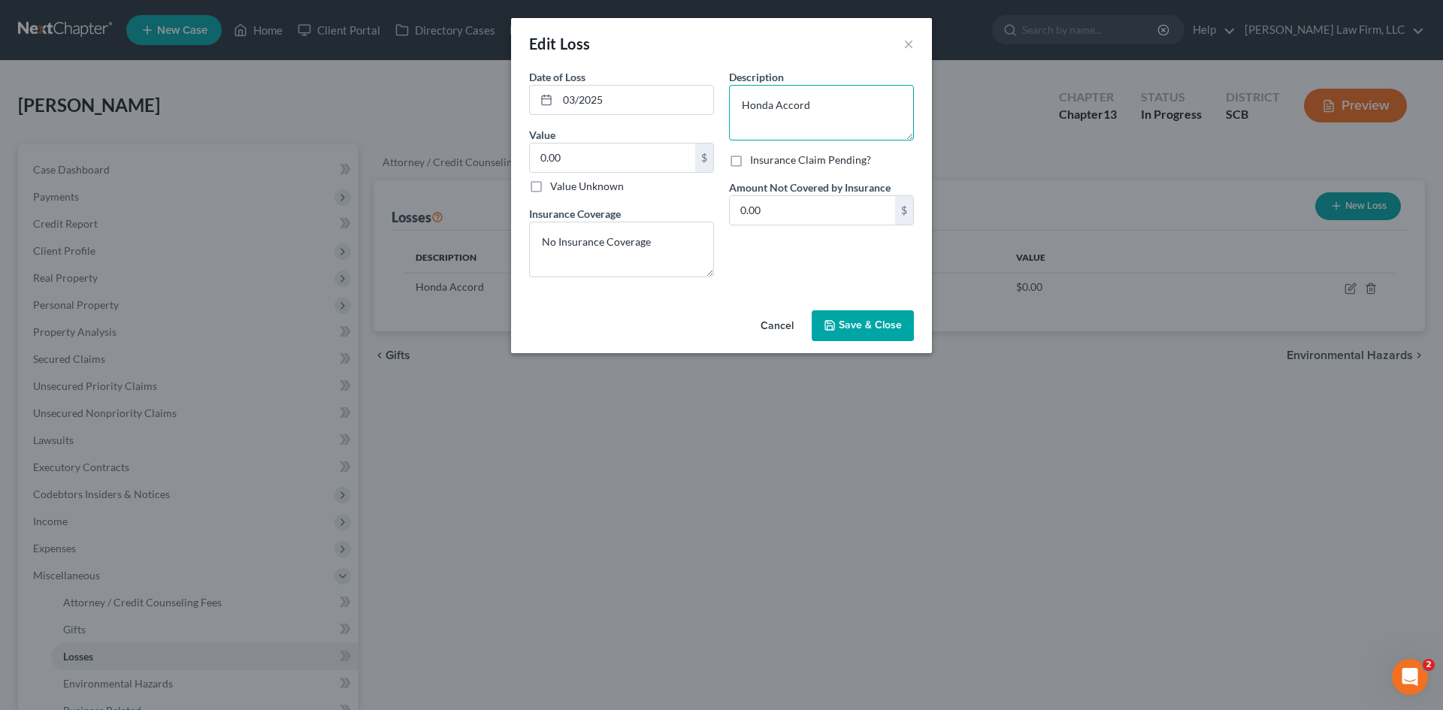
click at [733, 106] on textarea "Honda Accord" at bounding box center [821, 113] width 185 height 56
type textarea "2012 Honda Accord"
click at [885, 327] on span "Save & Close" at bounding box center [870, 325] width 63 height 13
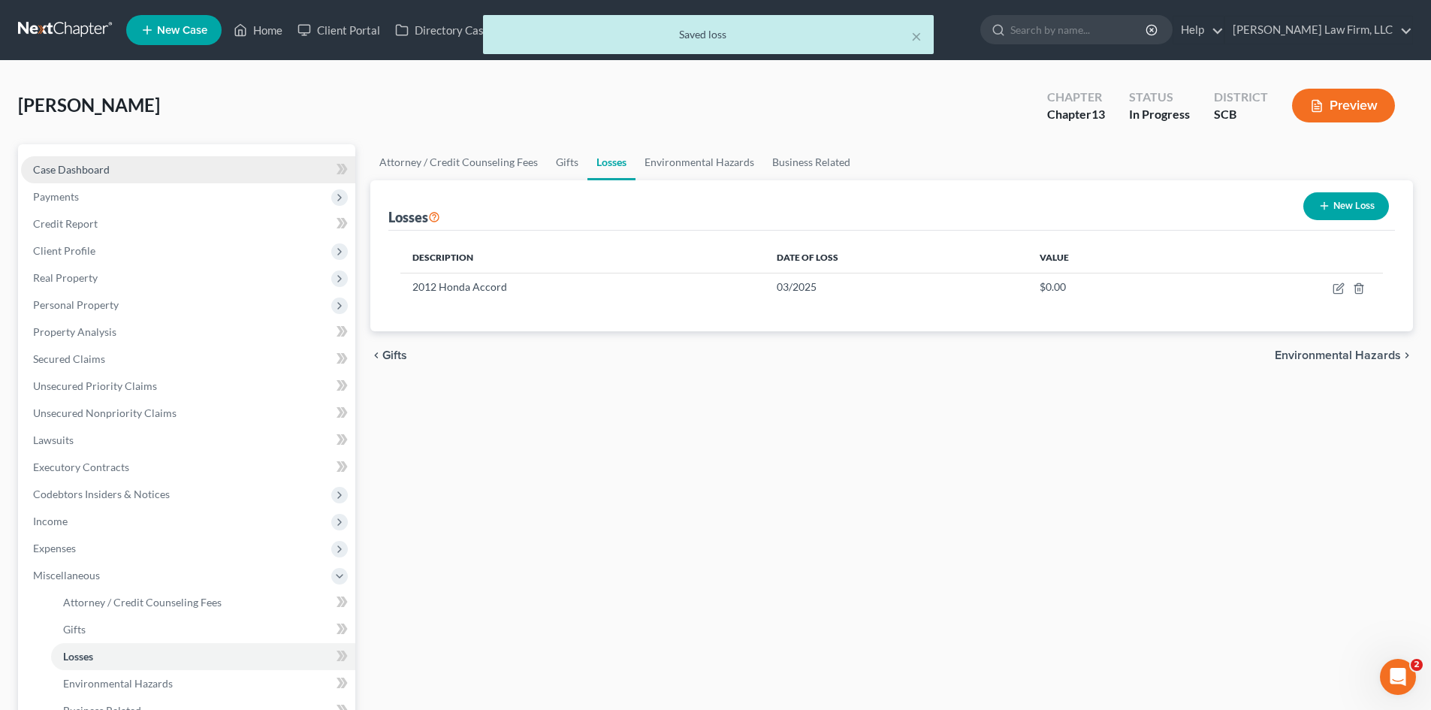
click at [100, 168] on span "Case Dashboard" at bounding box center [71, 169] width 77 height 13
select select "3"
select select "0"
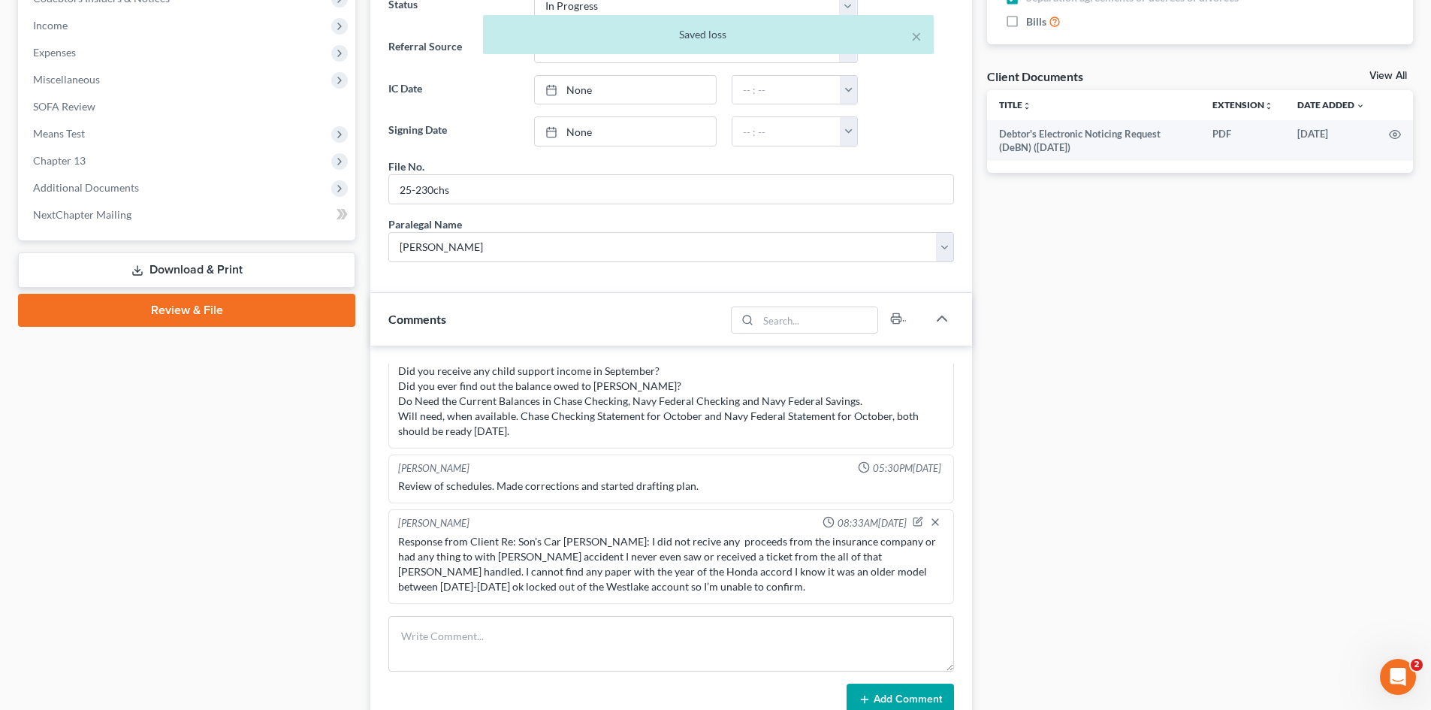
scroll to position [526, 0]
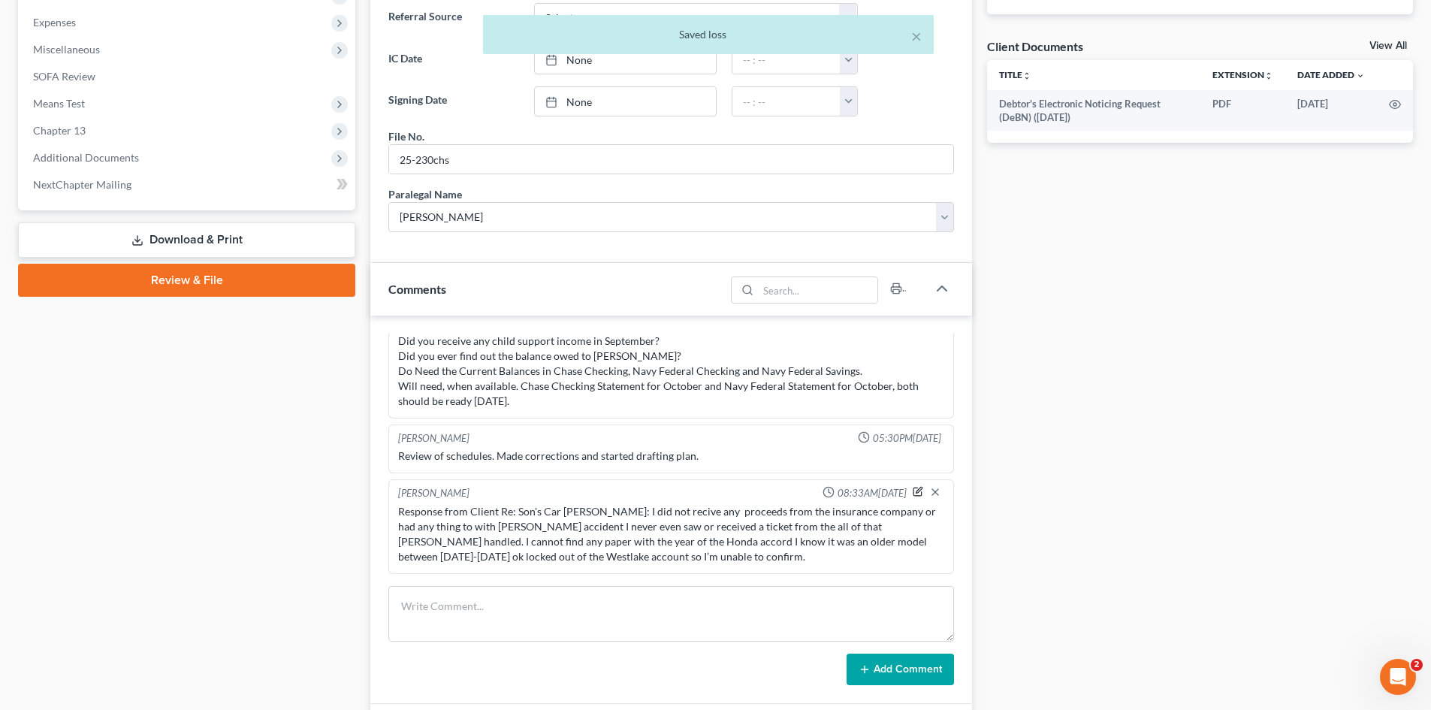
click at [913, 491] on icon "button" at bounding box center [918, 491] width 11 height 11
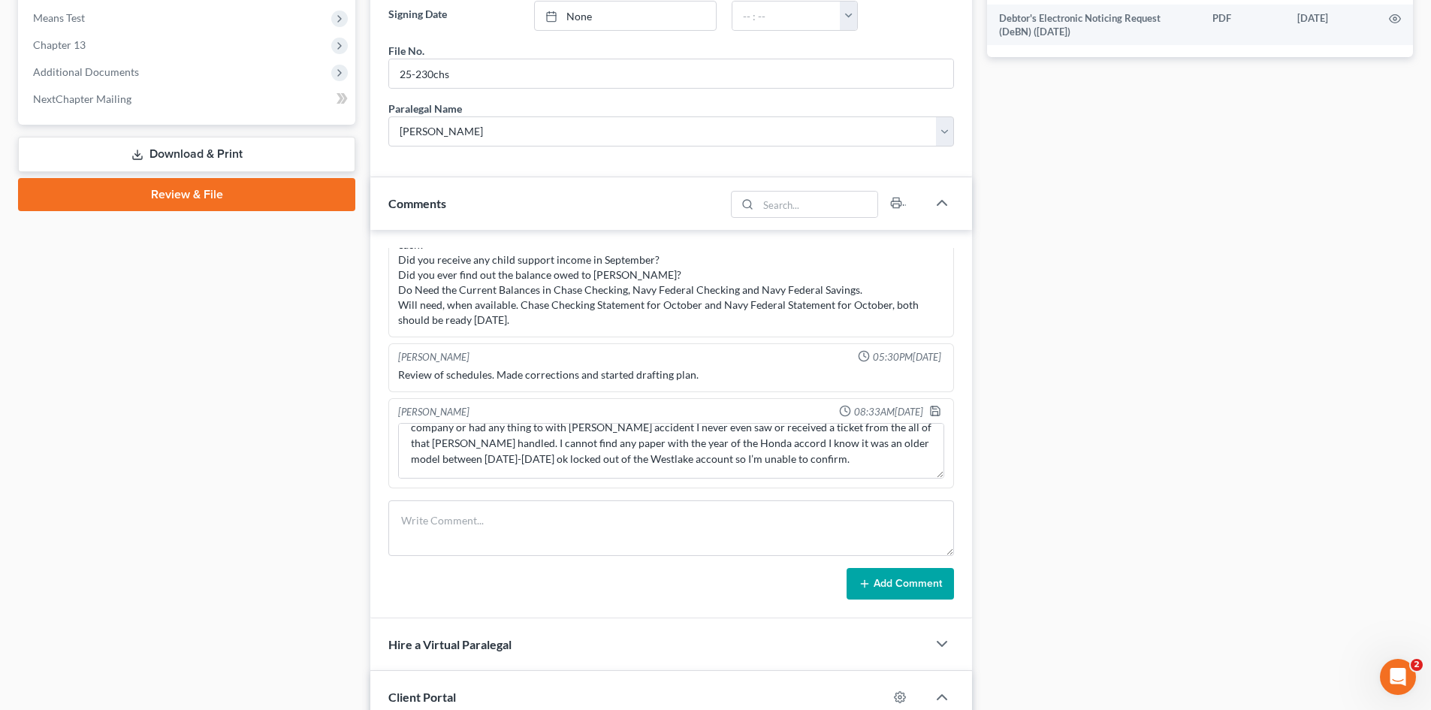
scroll to position [676, 0]
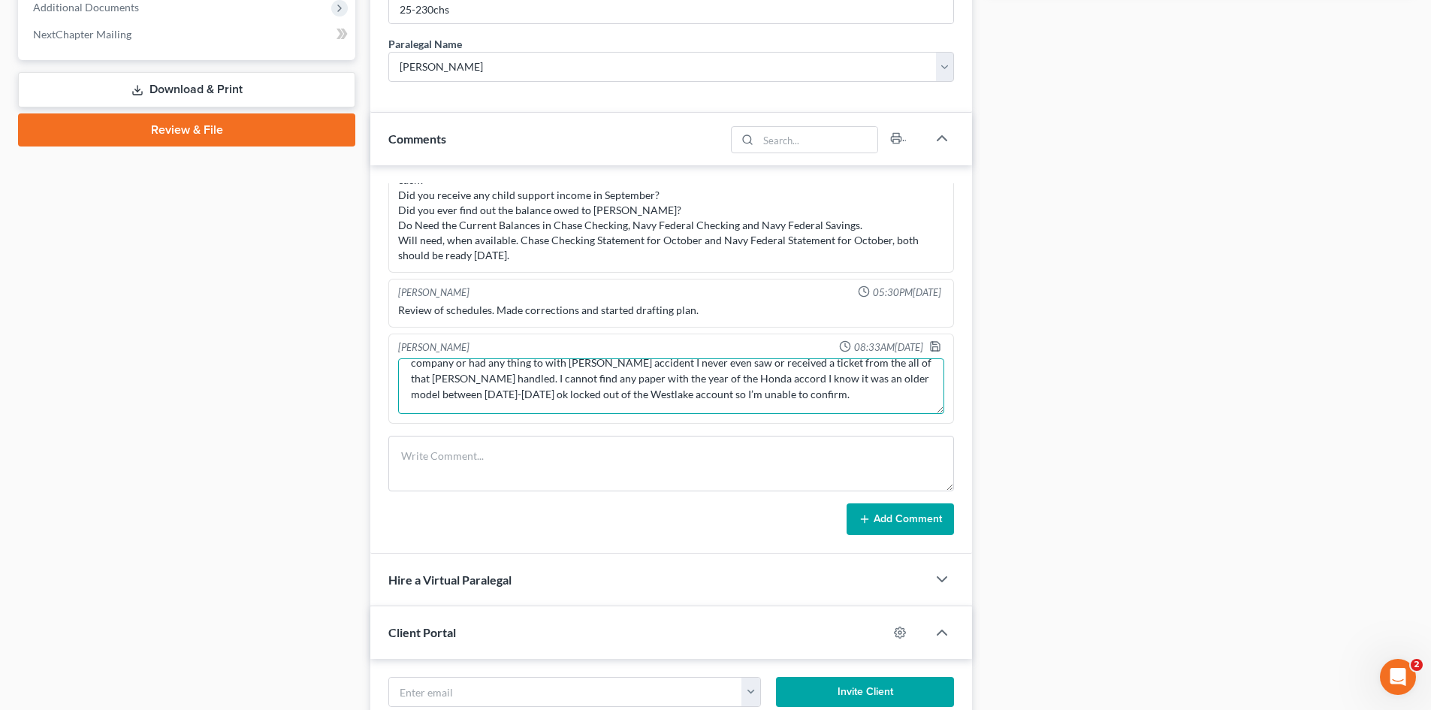
click at [774, 394] on textarea "Response from Client Re: Son's Car Shelton: I did not recive any proceeds from …" at bounding box center [671, 386] width 546 height 56
type textarea "Response from Client Re: Son's Car Shelton: I did not recive any proceeds from …"
click at [933, 343] on polyline "button" at bounding box center [935, 343] width 4 height 2
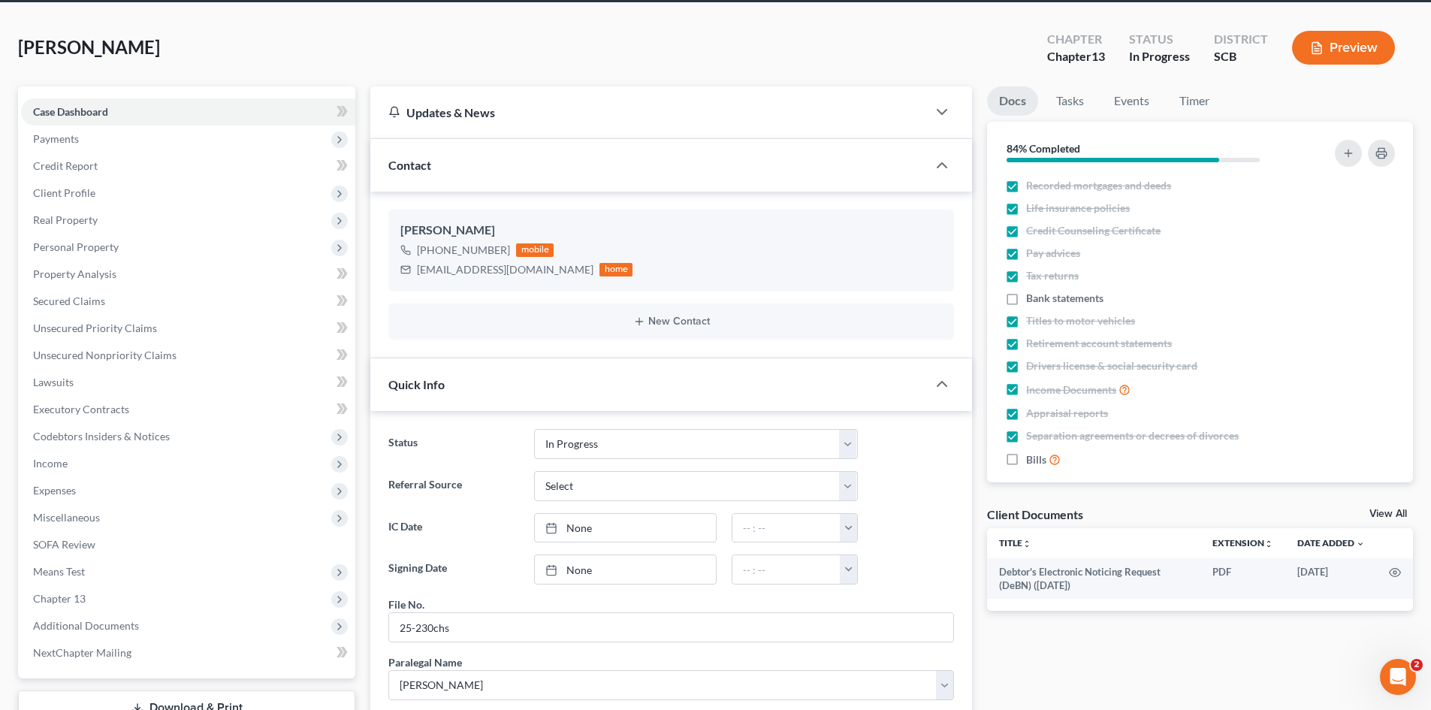
scroll to position [0, 0]
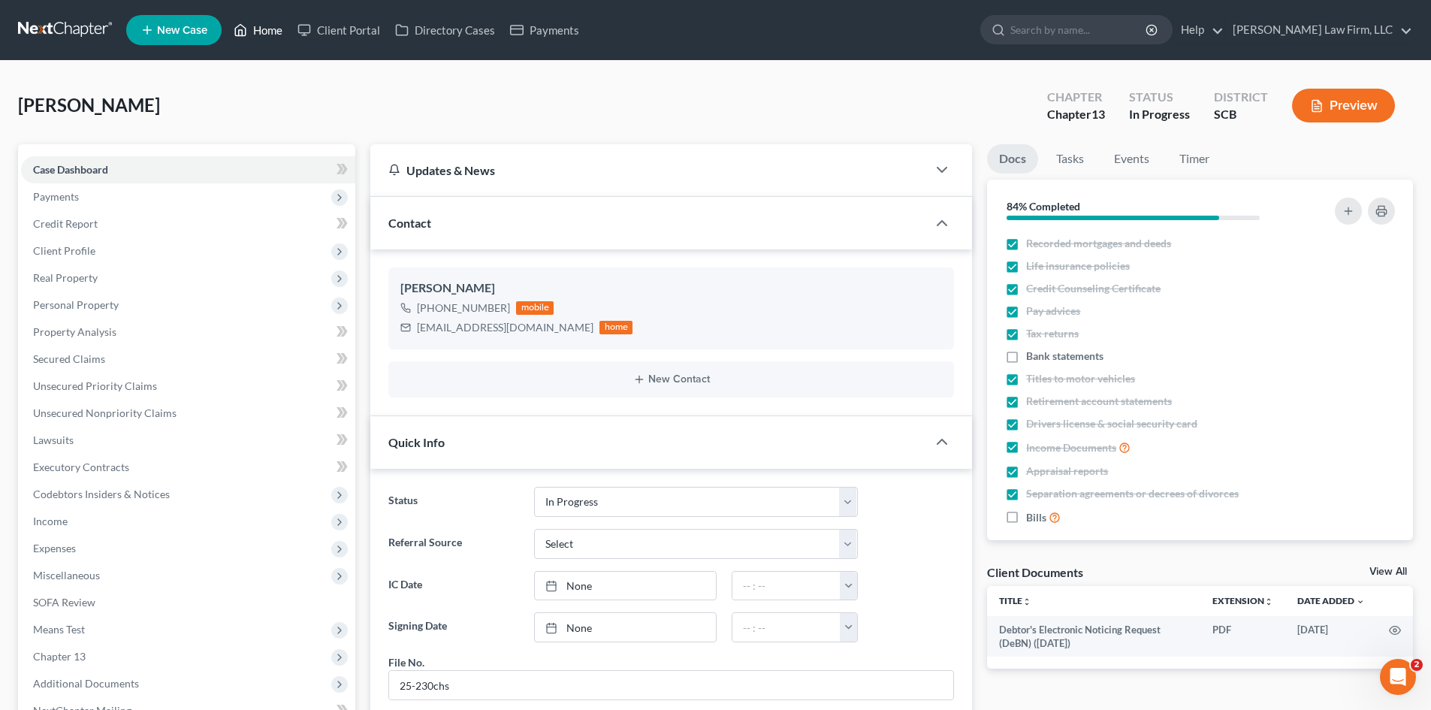
click at [273, 36] on link "Home" at bounding box center [258, 30] width 64 height 27
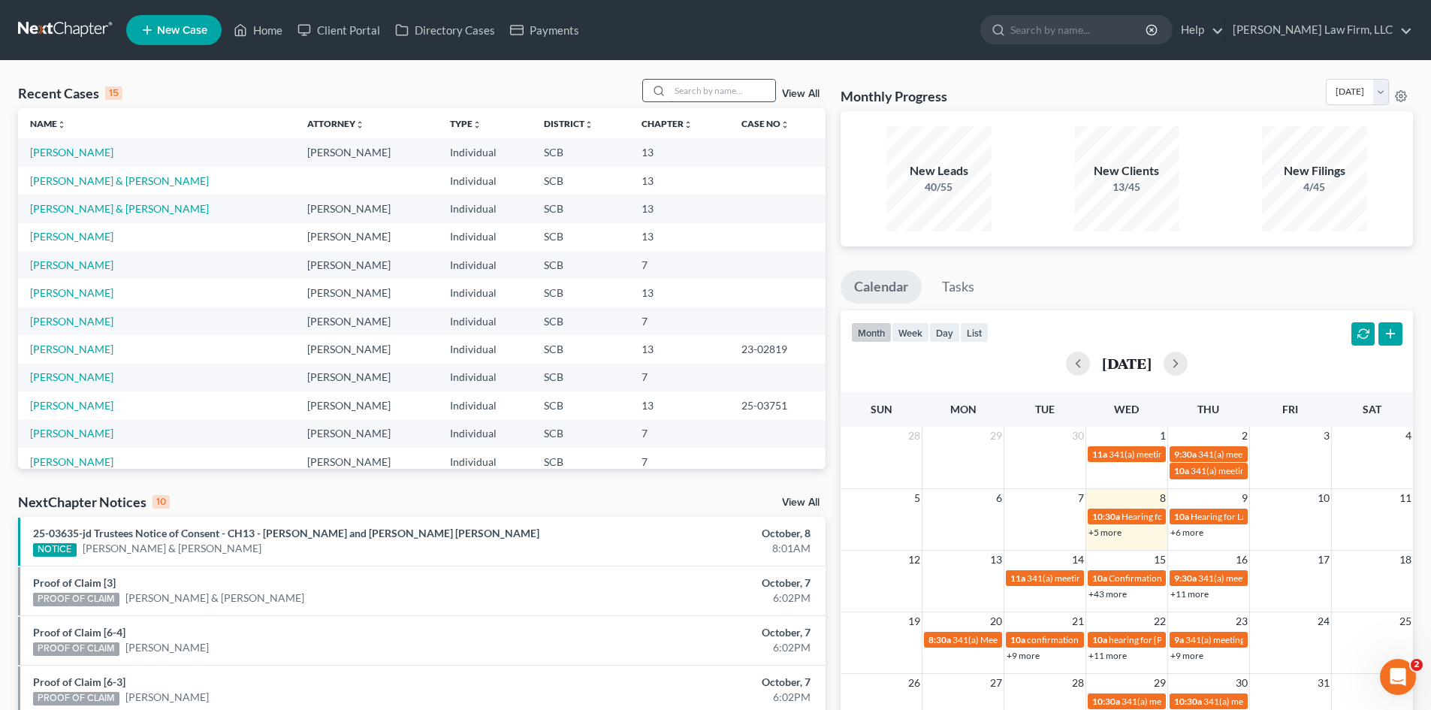
click at [731, 87] on input "search" at bounding box center [722, 91] width 105 height 22
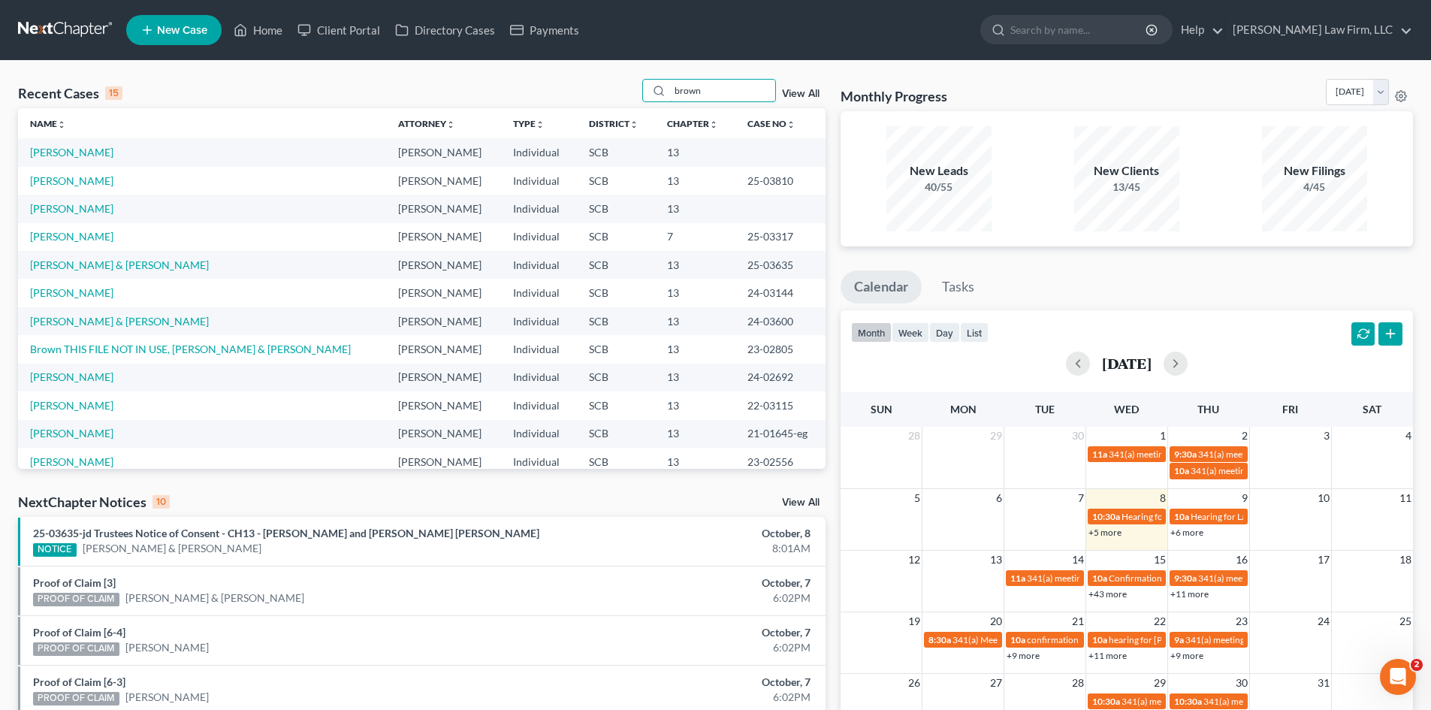
type input "brown"
click at [77, 192] on td "Brown, Jasmine" at bounding box center [202, 181] width 368 height 28
click at [75, 180] on link "Brown, Jasmine" at bounding box center [71, 180] width 83 height 13
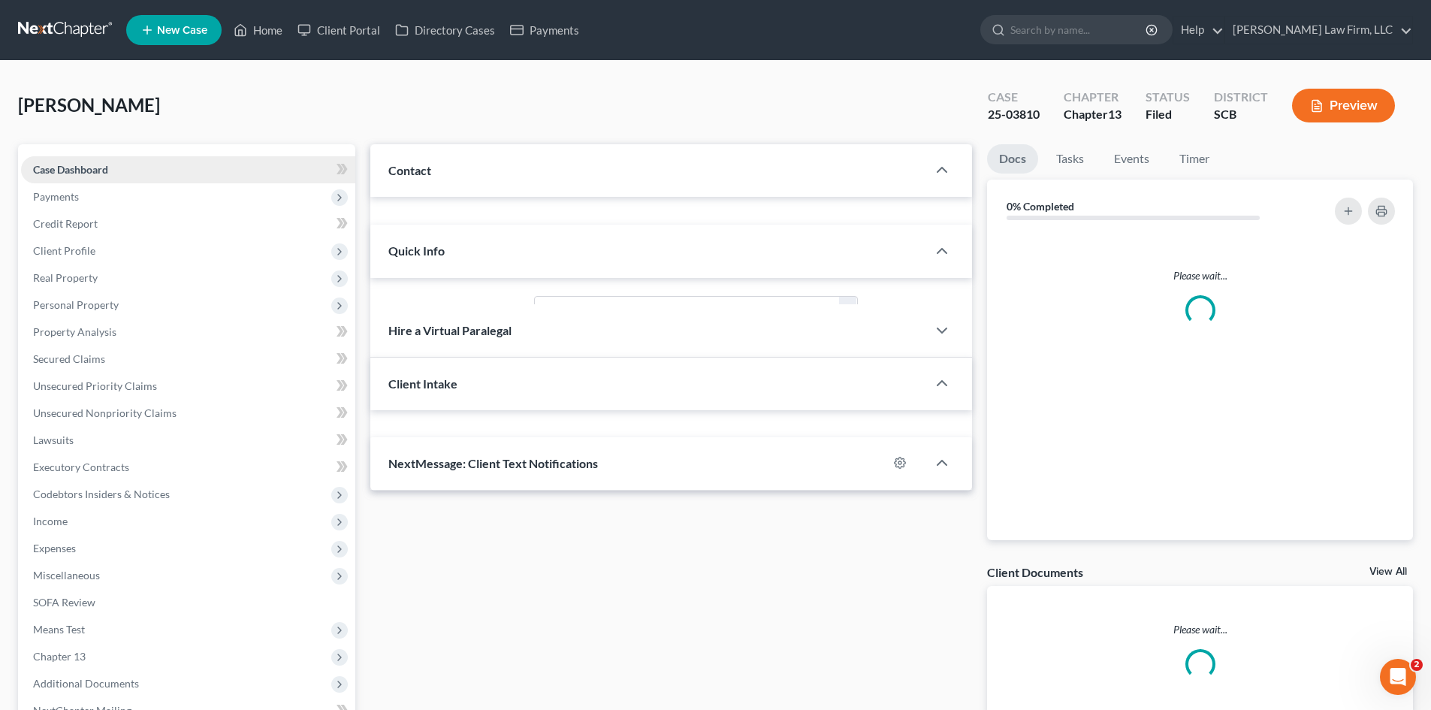
select select "0"
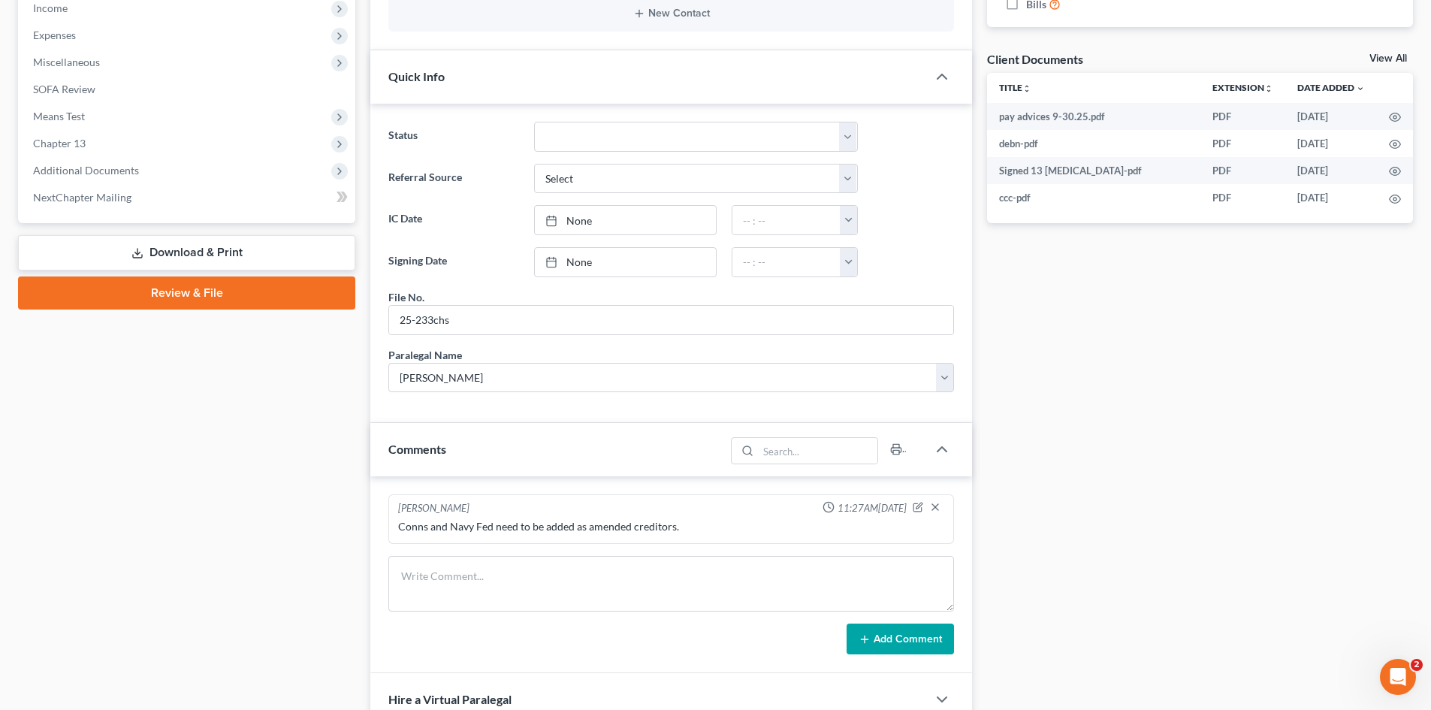
scroll to position [751, 0]
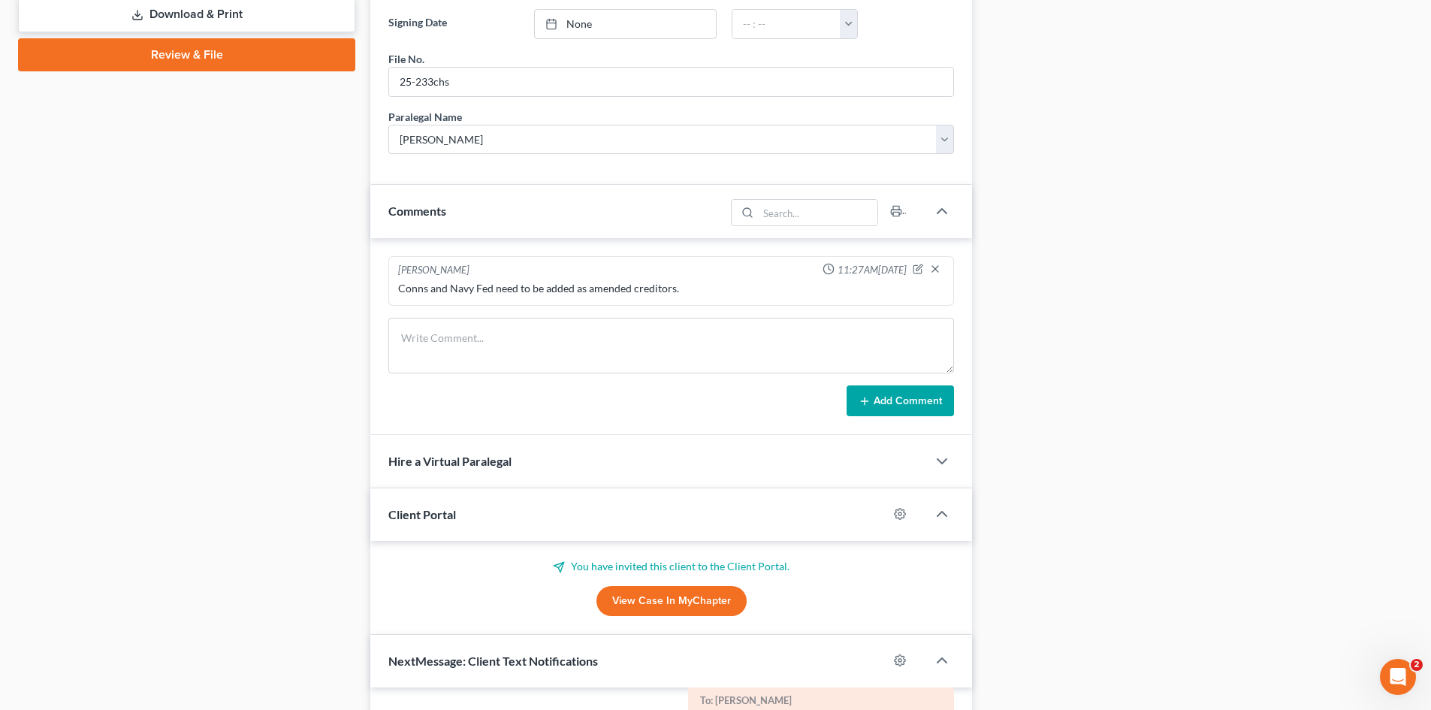
click at [633, 603] on link "View Case in MyChapter" at bounding box center [672, 601] width 150 height 30
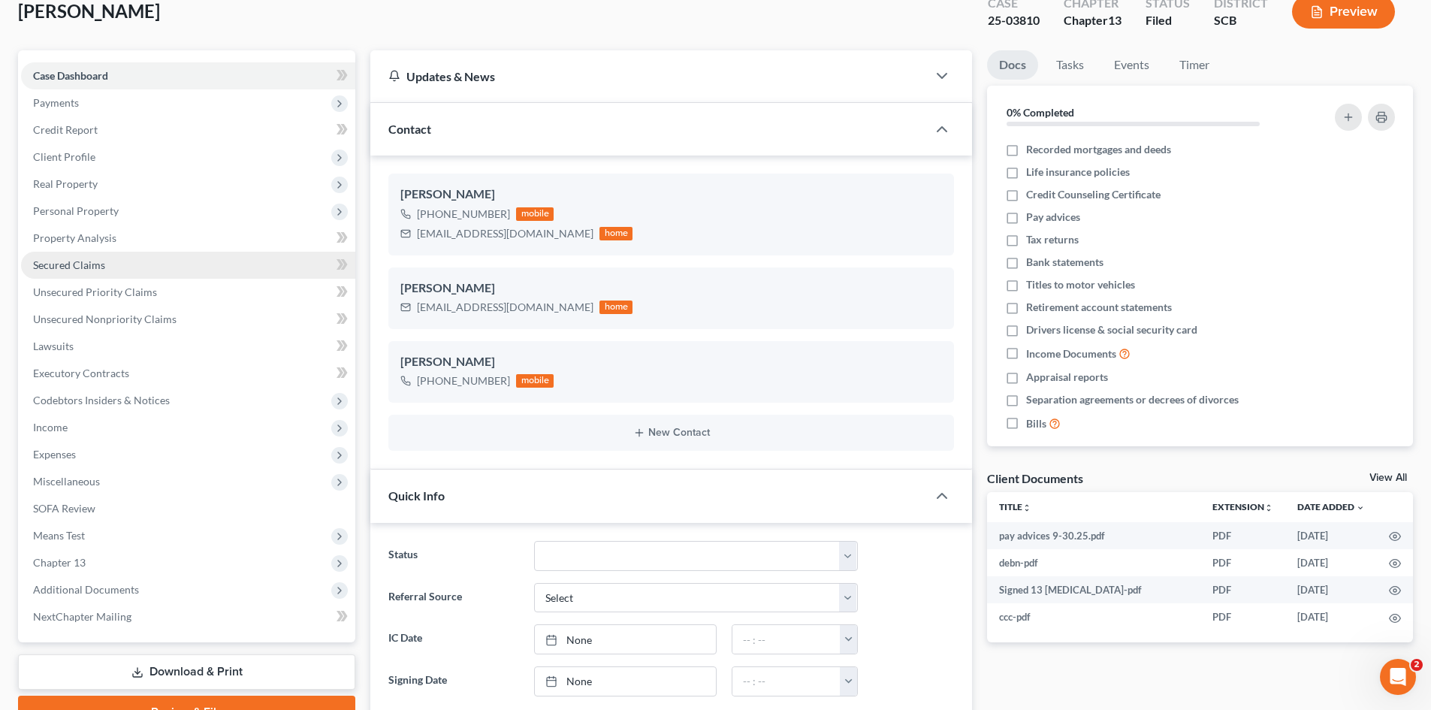
scroll to position [75, 0]
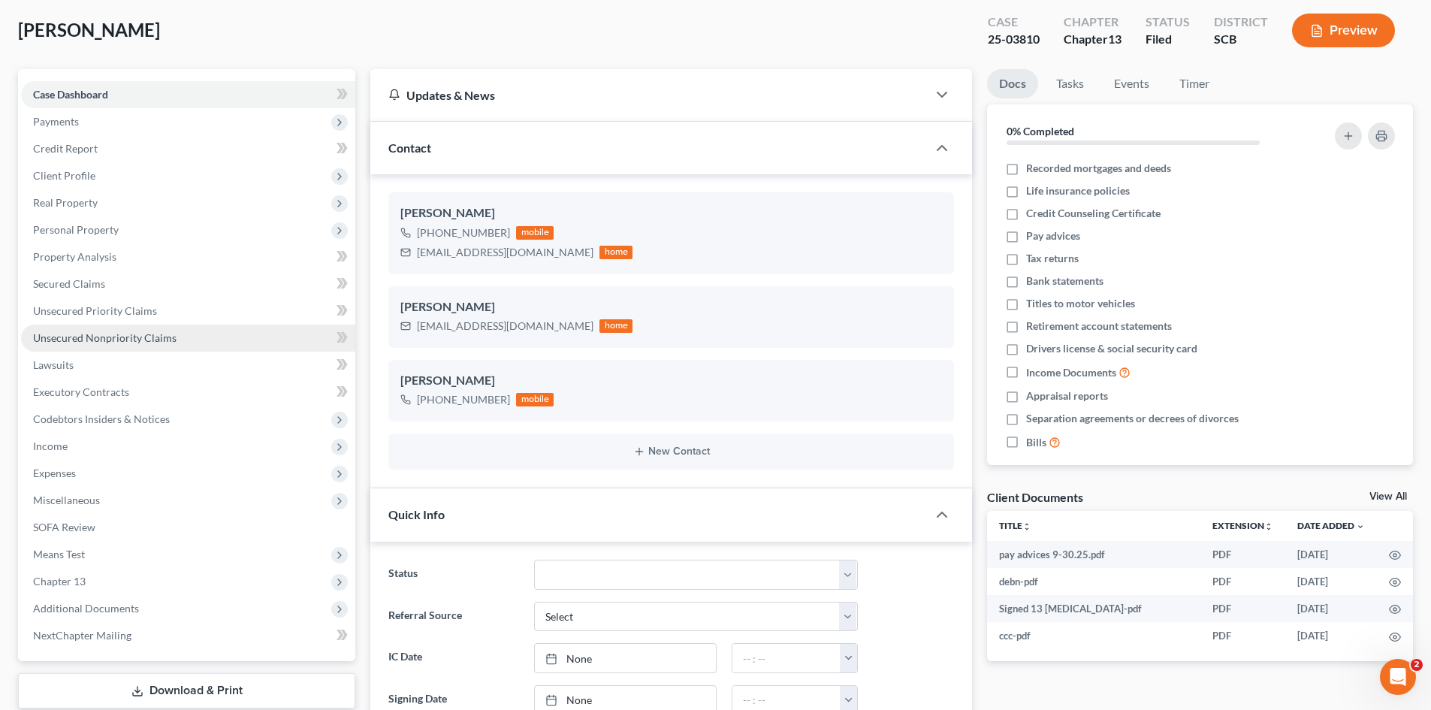
click at [85, 334] on span "Unsecured Nonpriority Claims" at bounding box center [105, 337] width 144 height 13
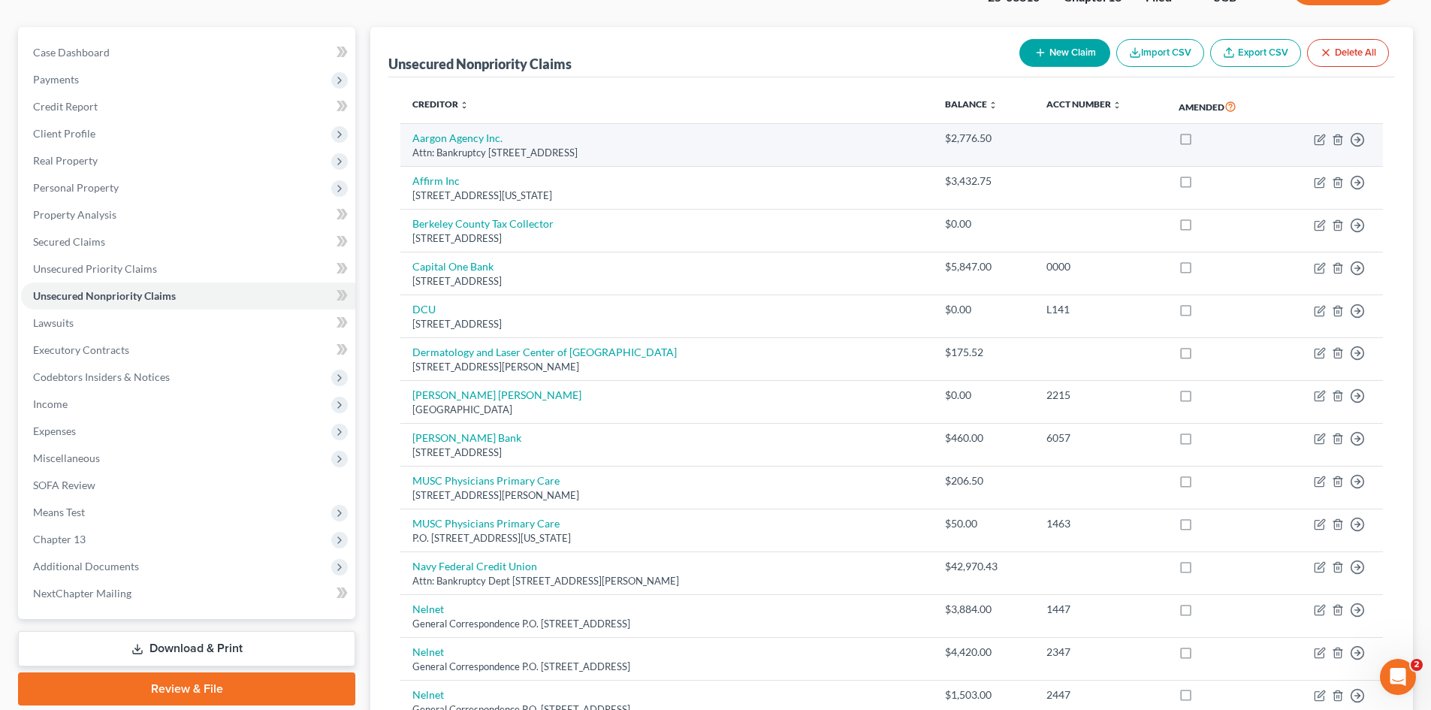
scroll to position [150, 0]
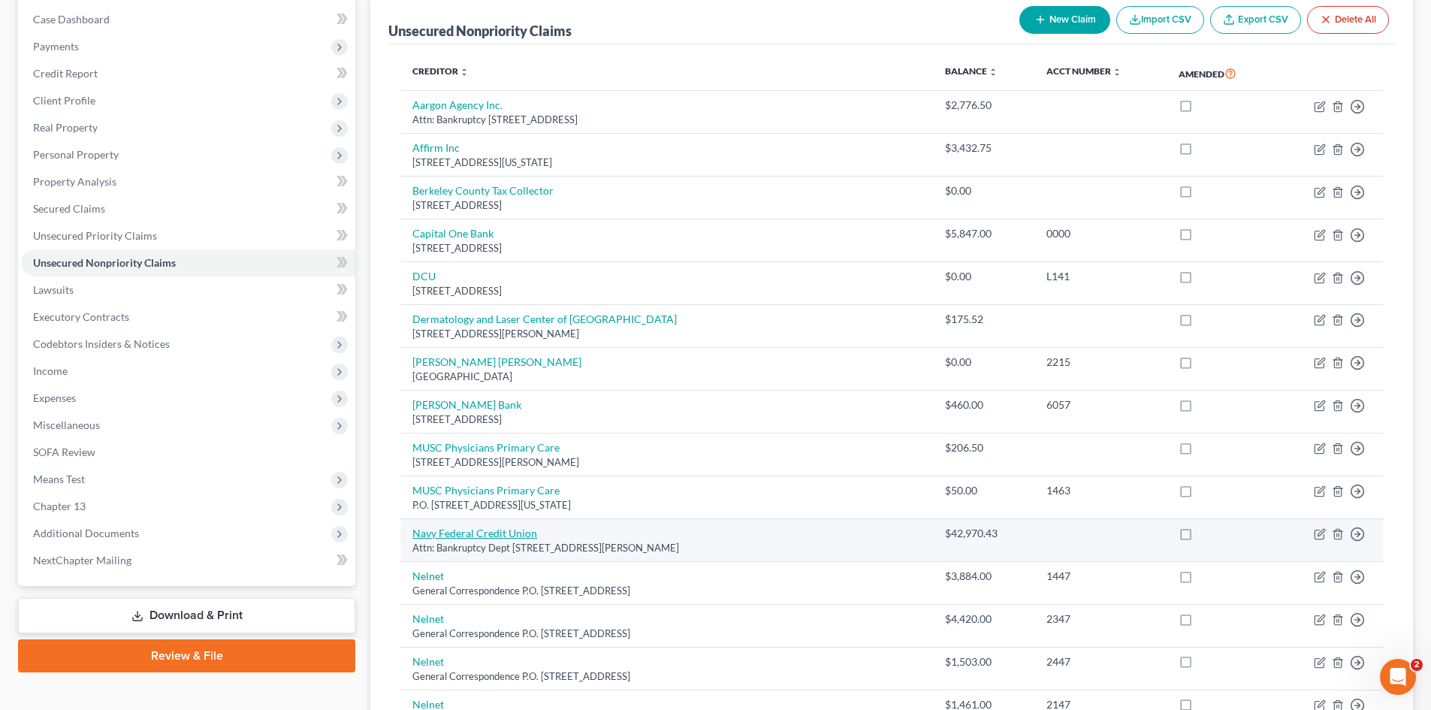
click at [525, 535] on link "Navy Federal Credit Union" at bounding box center [475, 533] width 125 height 13
select select "48"
select select "0"
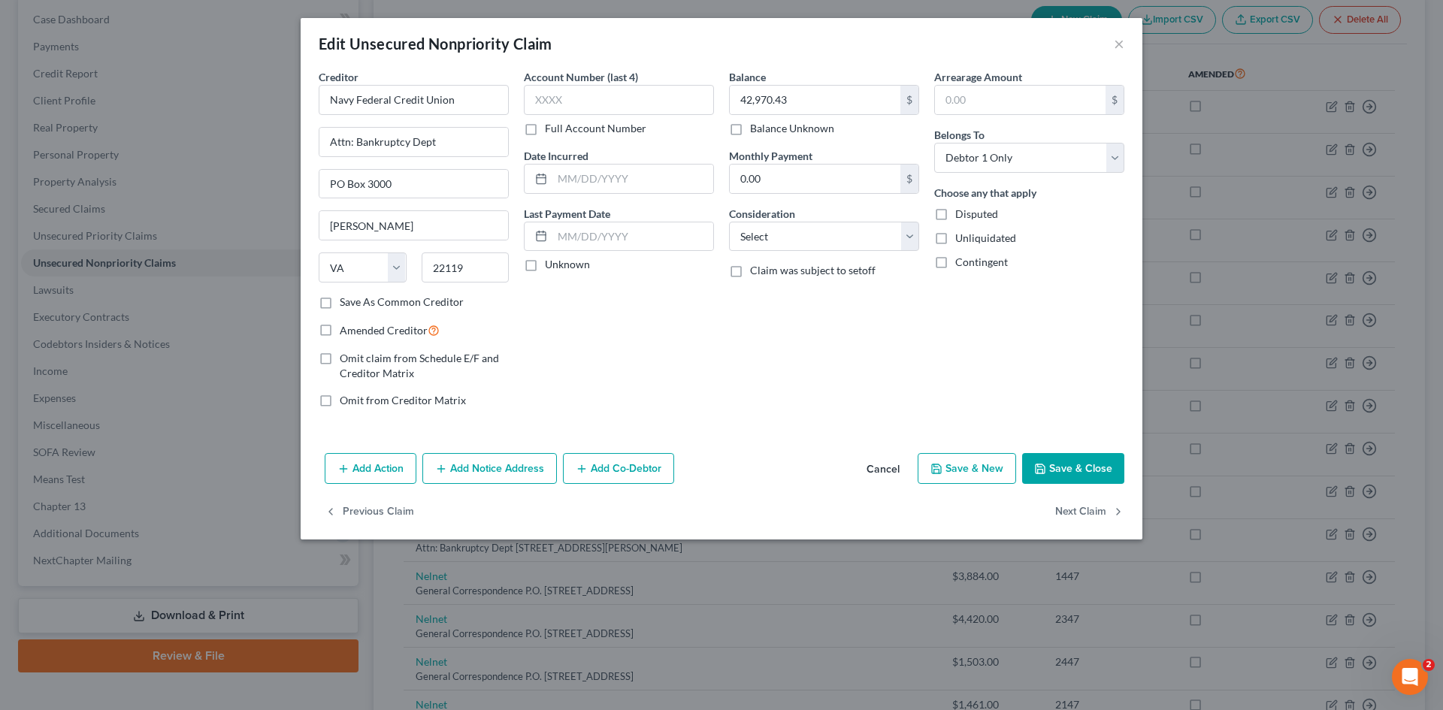
click at [891, 473] on button "Cancel" at bounding box center [882, 470] width 57 height 30
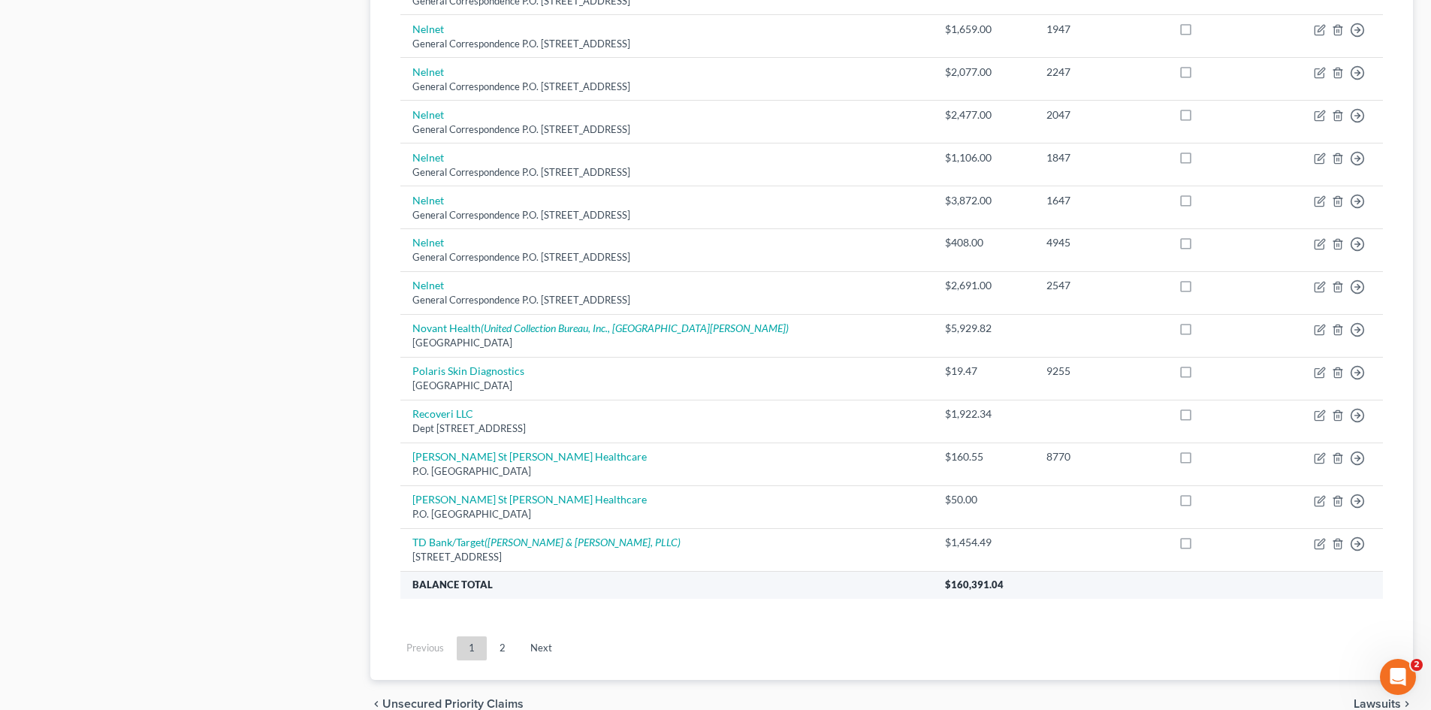
scroll to position [977, 0]
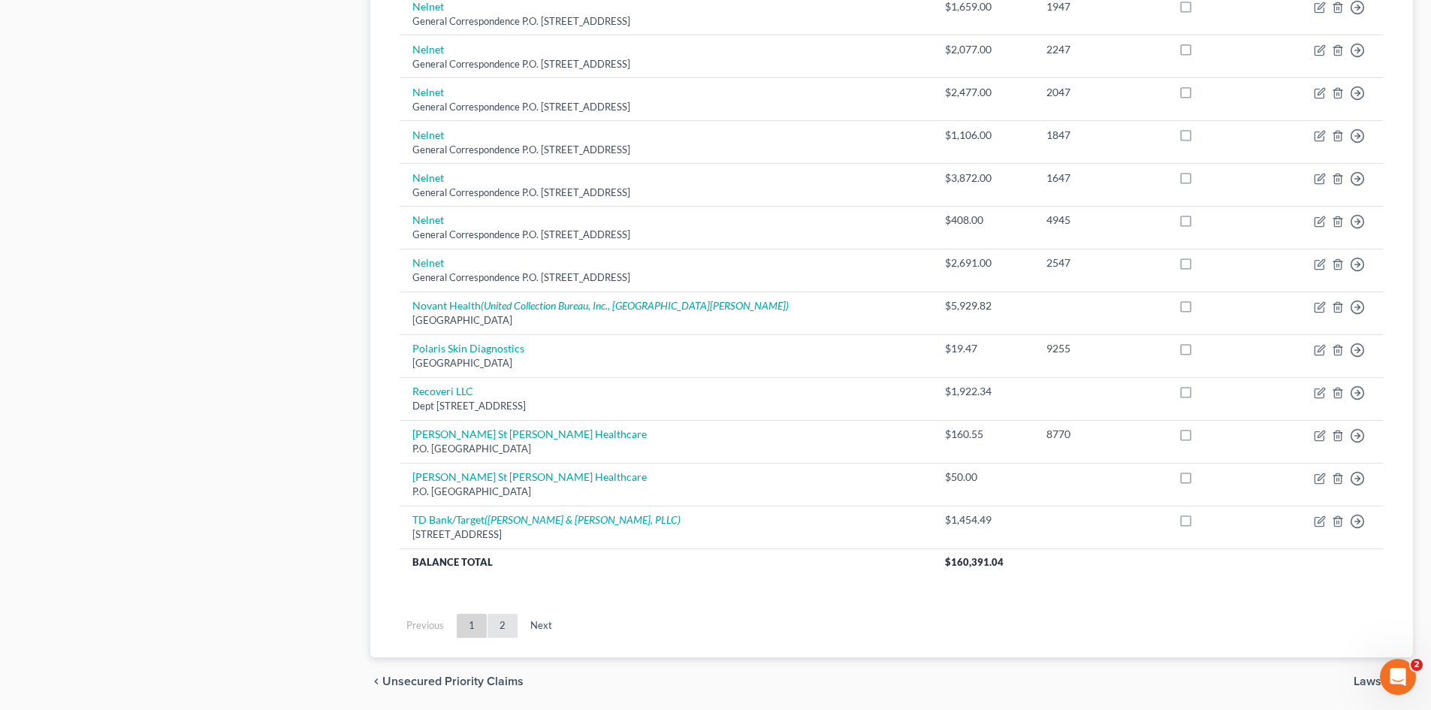
click at [497, 633] on link "2" at bounding box center [503, 626] width 30 height 24
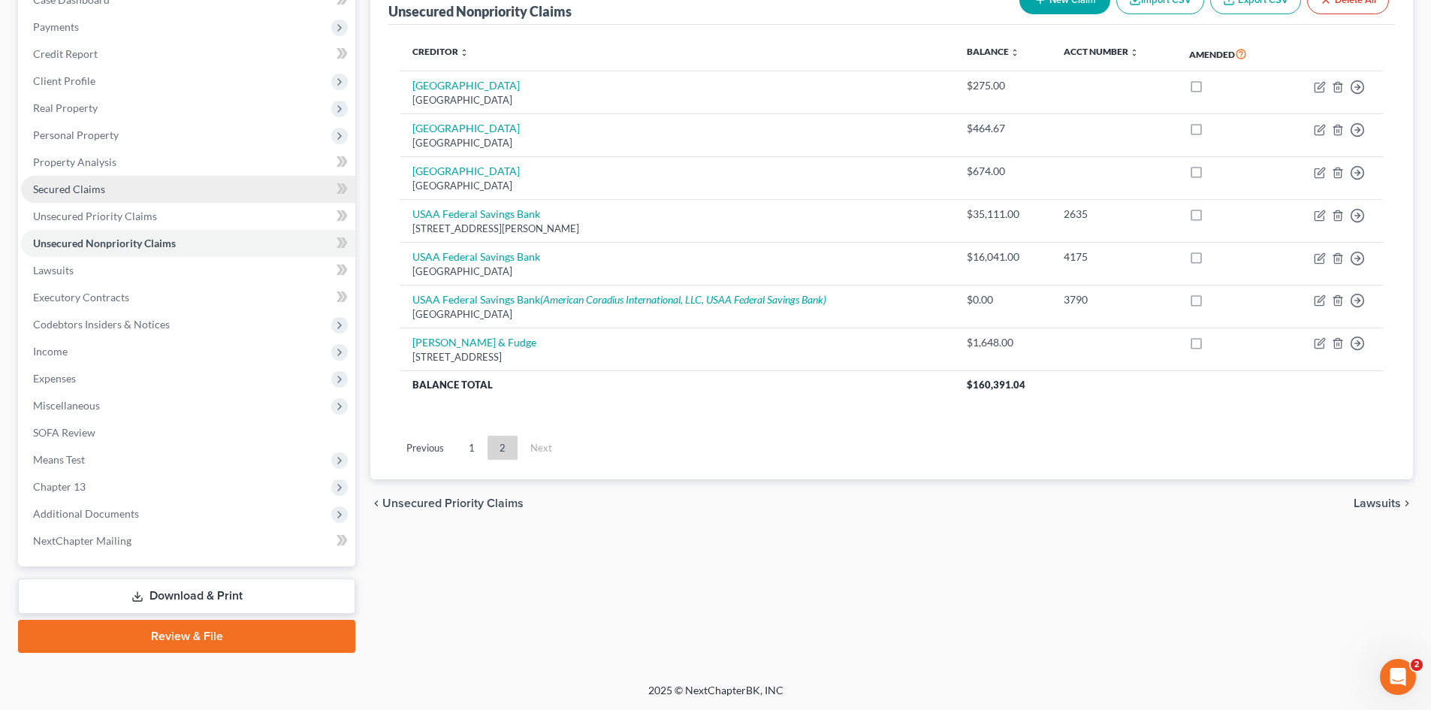
click at [81, 185] on span "Secured Claims" at bounding box center [69, 189] width 72 height 13
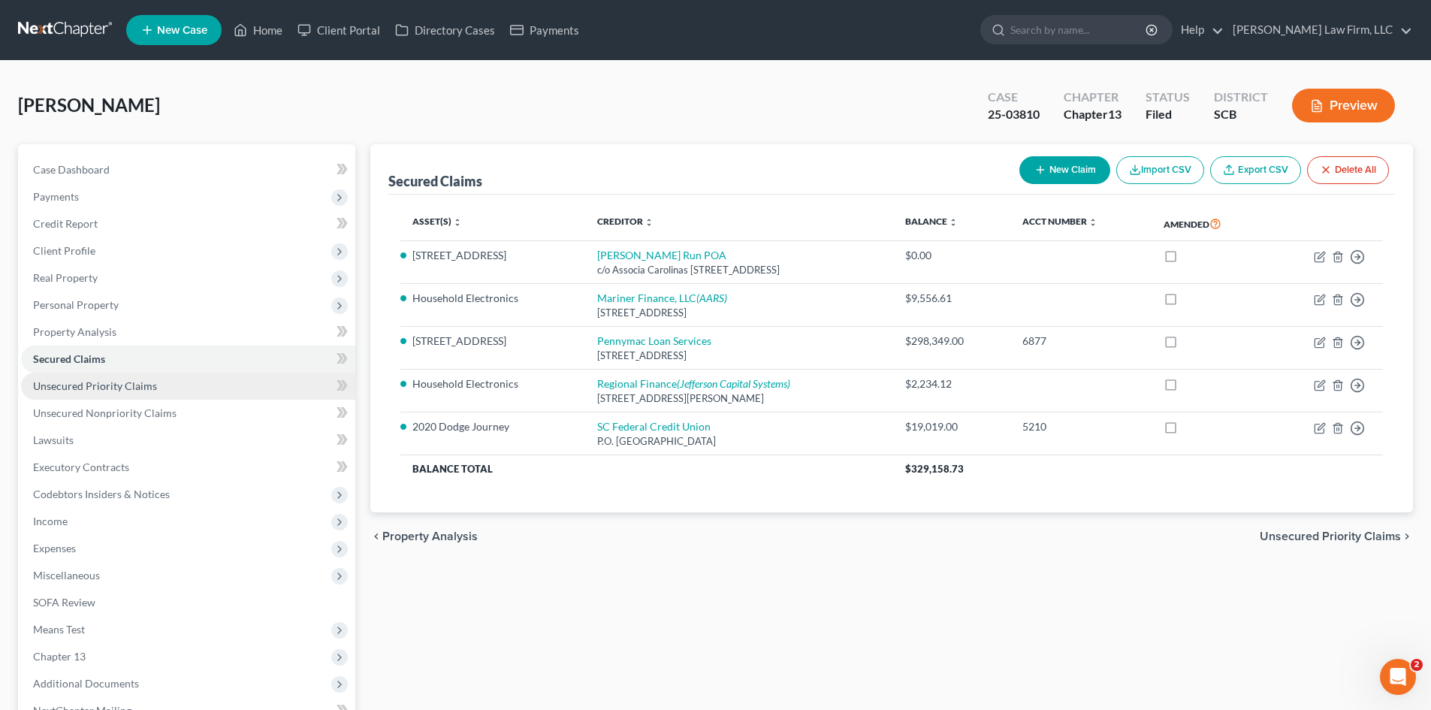
click at [138, 386] on span "Unsecured Priority Claims" at bounding box center [95, 385] width 124 height 13
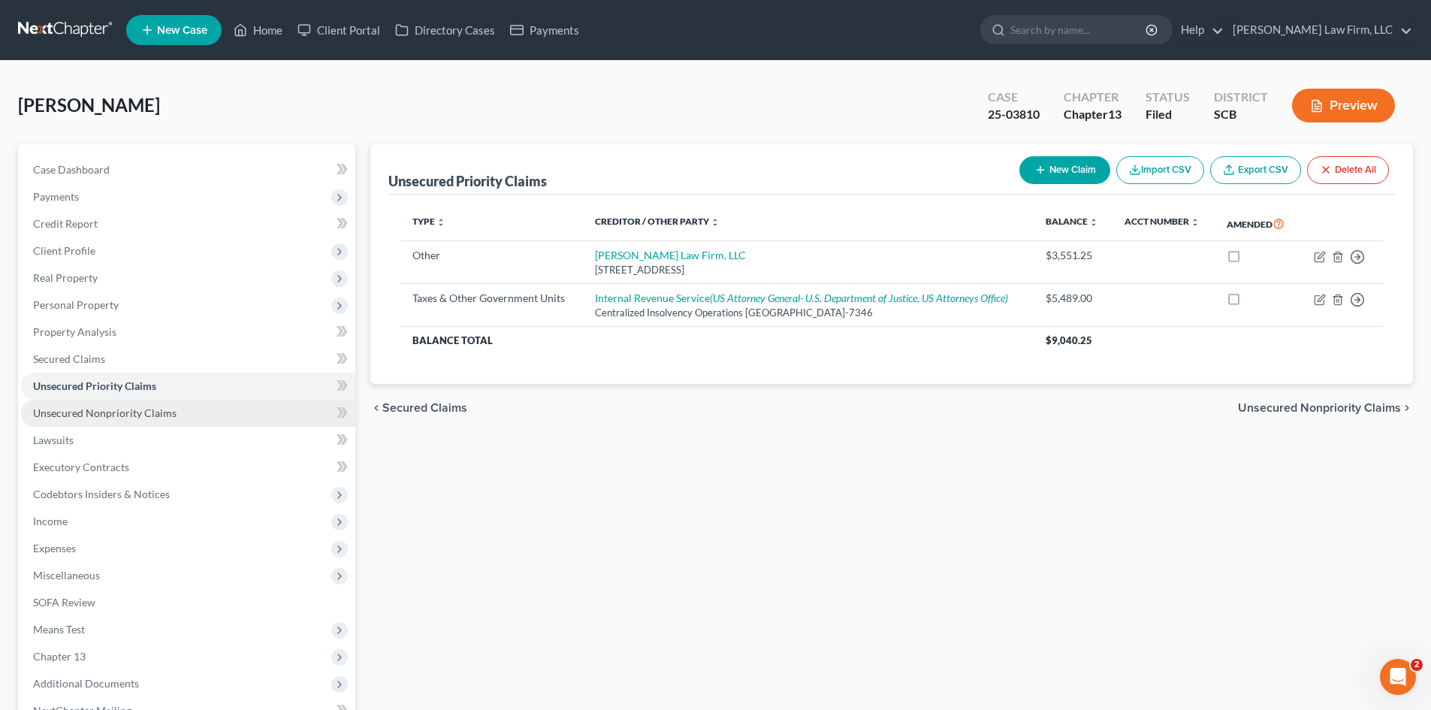
click at [112, 412] on span "Unsecured Nonpriority Claims" at bounding box center [105, 413] width 144 height 13
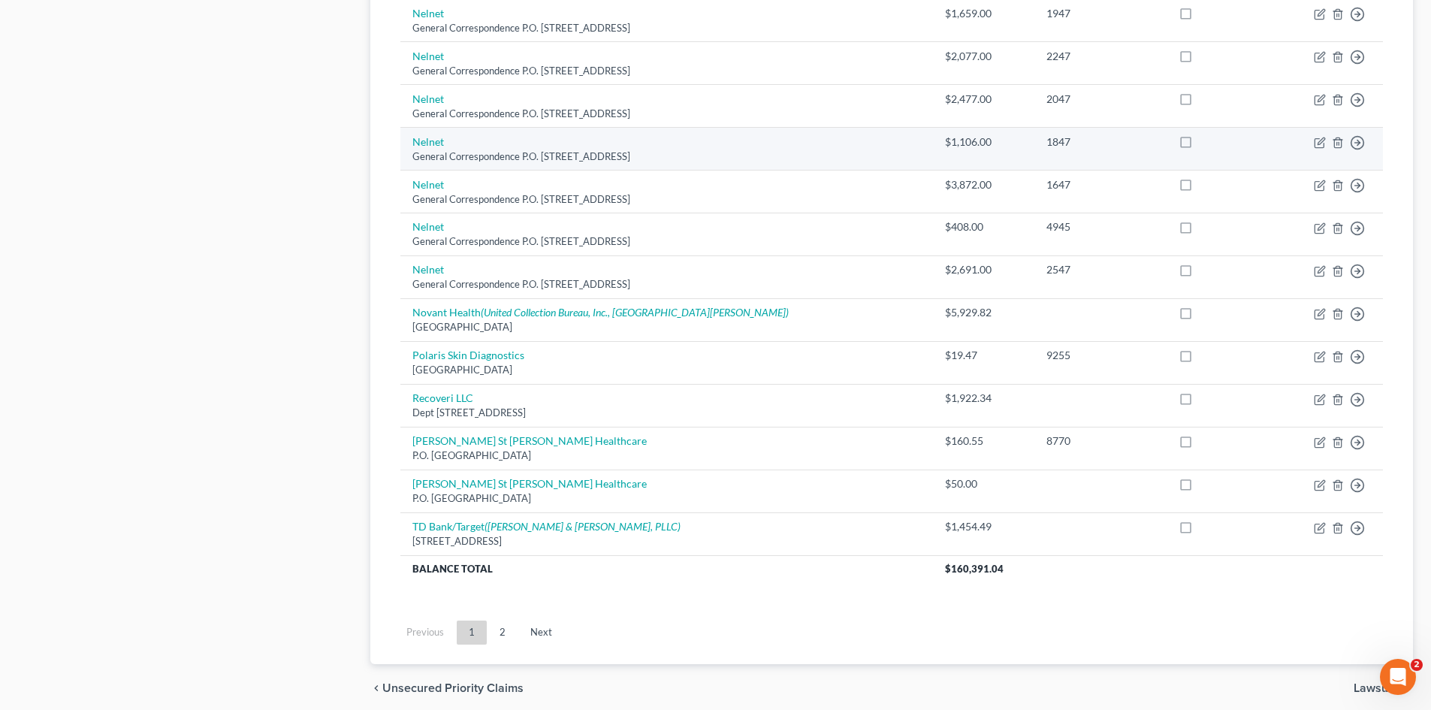
scroll to position [977, 0]
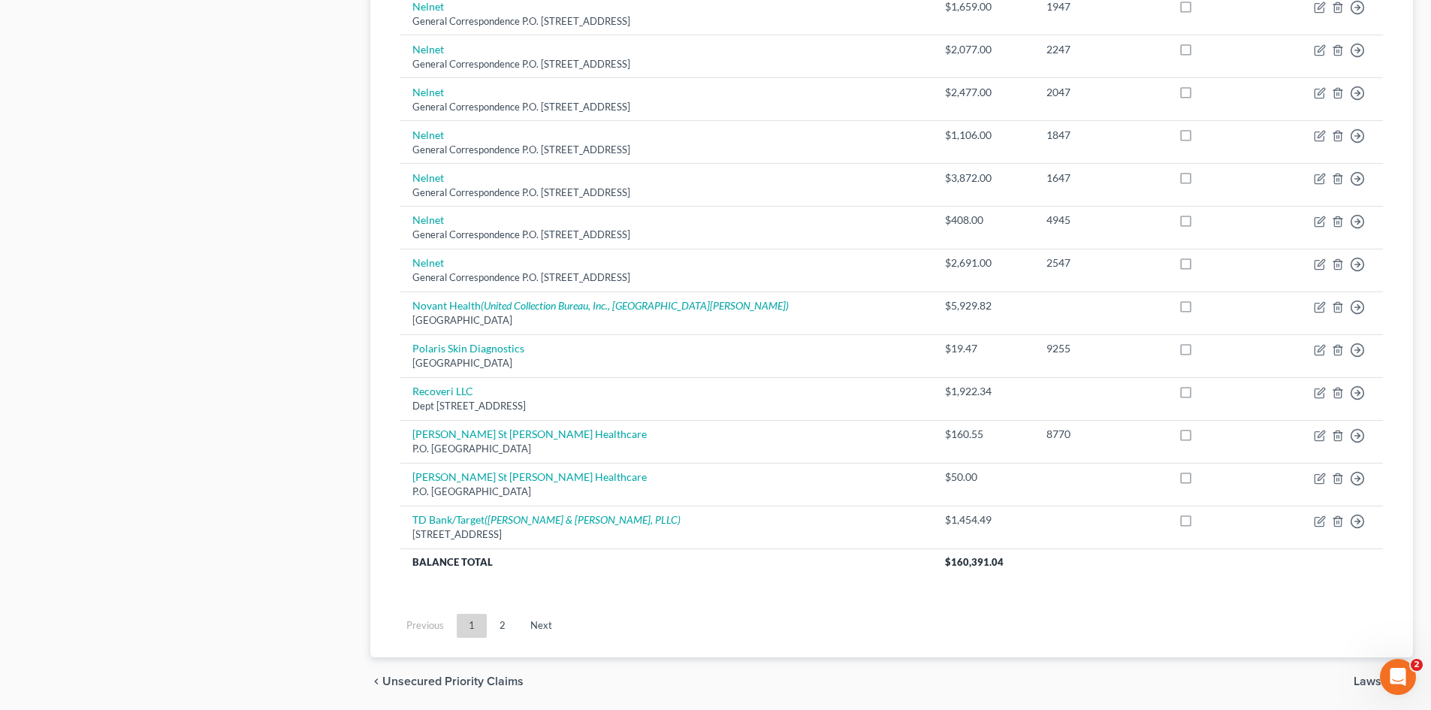
drag, startPoint x: 506, startPoint y: 629, endPoint x: 525, endPoint y: 616, distance: 23.3
click at [506, 629] on link "2" at bounding box center [503, 626] width 30 height 24
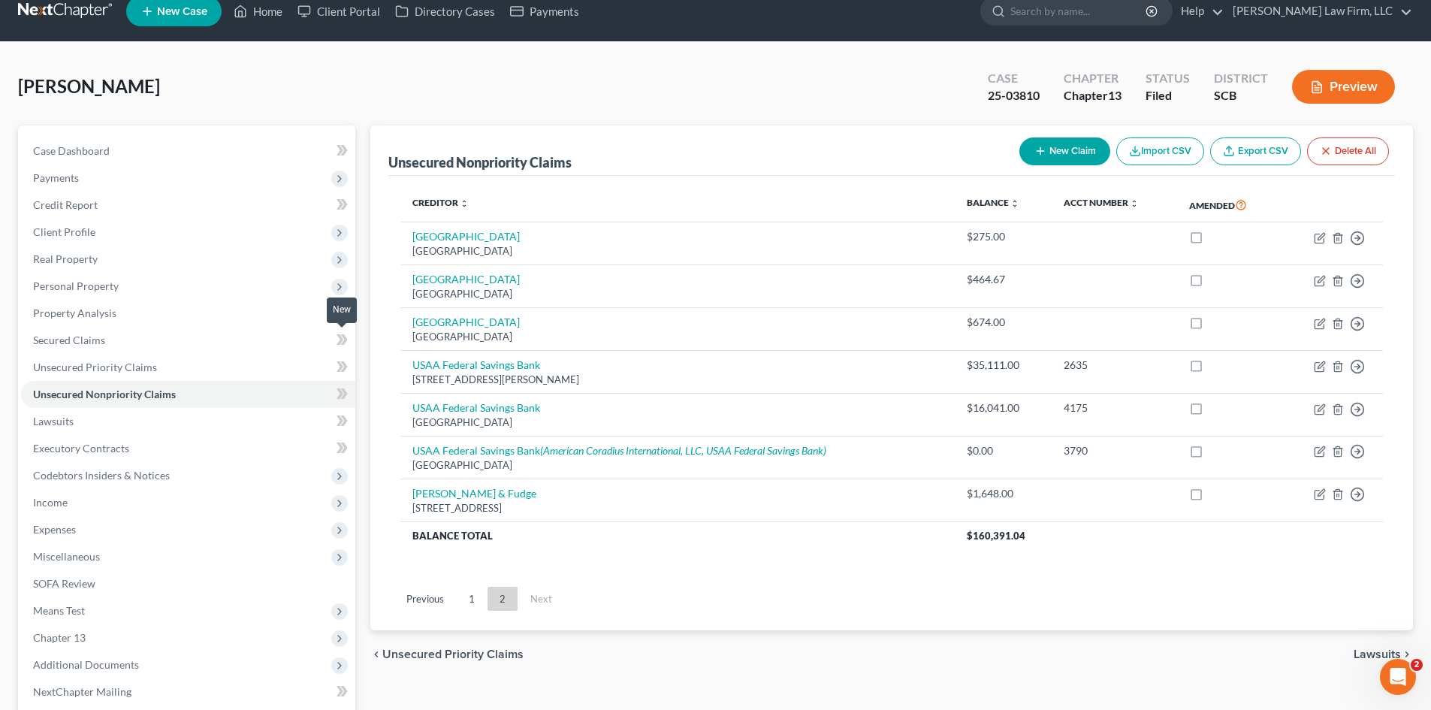
scroll to position [0, 0]
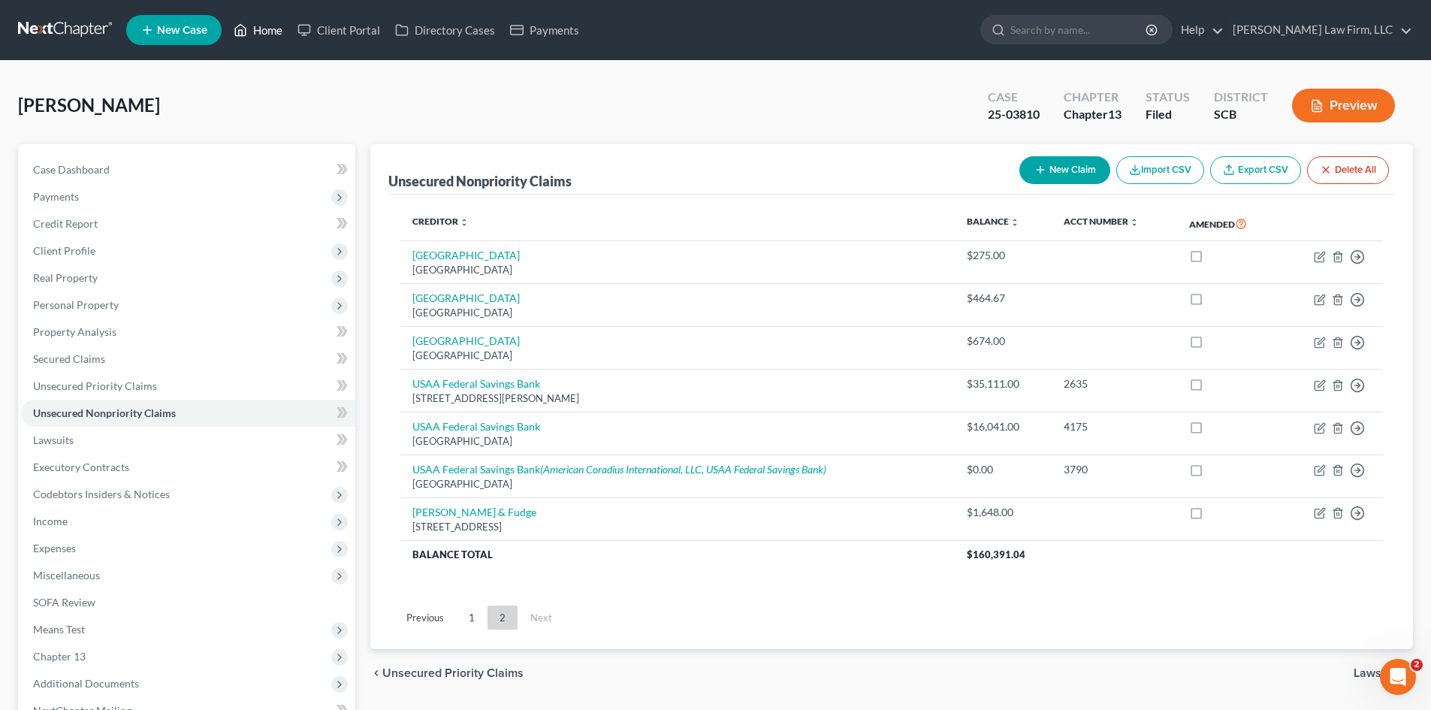
click at [255, 23] on link "Home" at bounding box center [258, 30] width 64 height 27
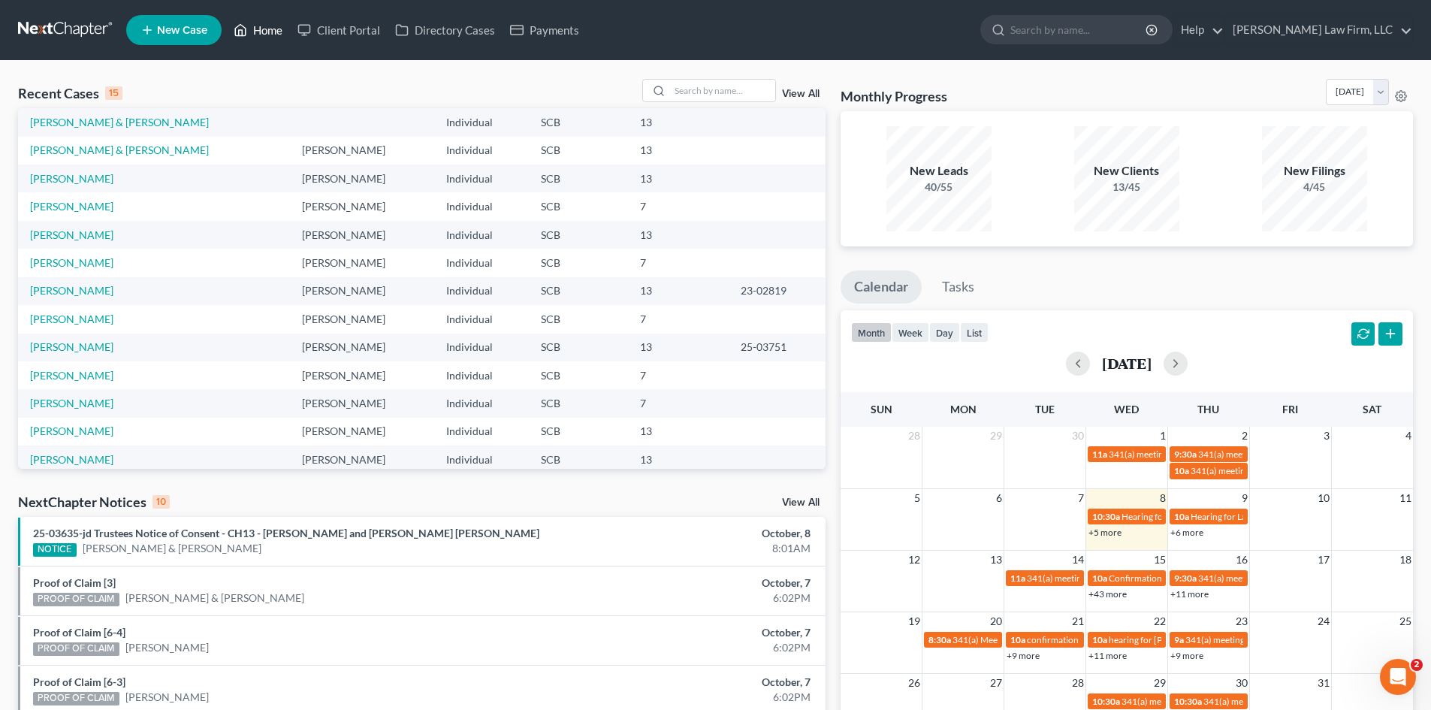
scroll to position [103, 0]
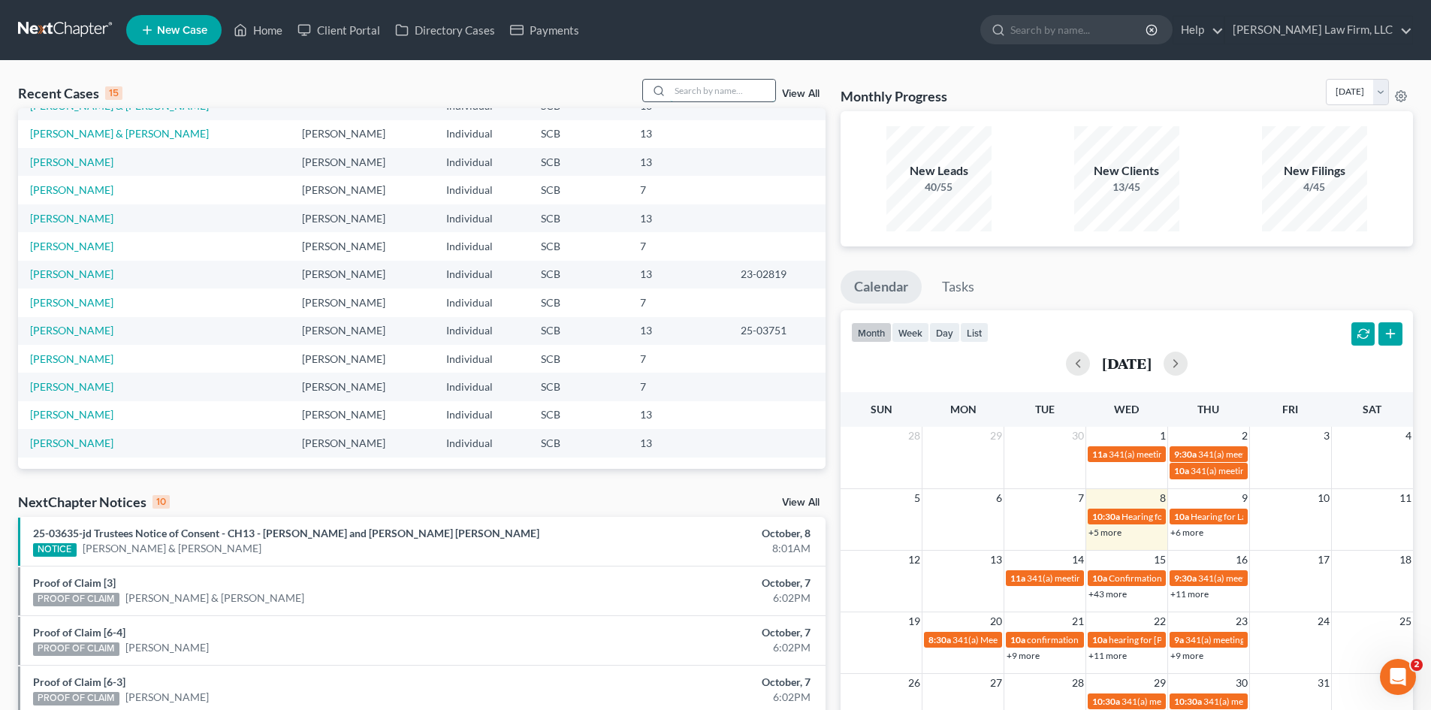
click at [768, 91] on input "search" at bounding box center [722, 91] width 105 height 22
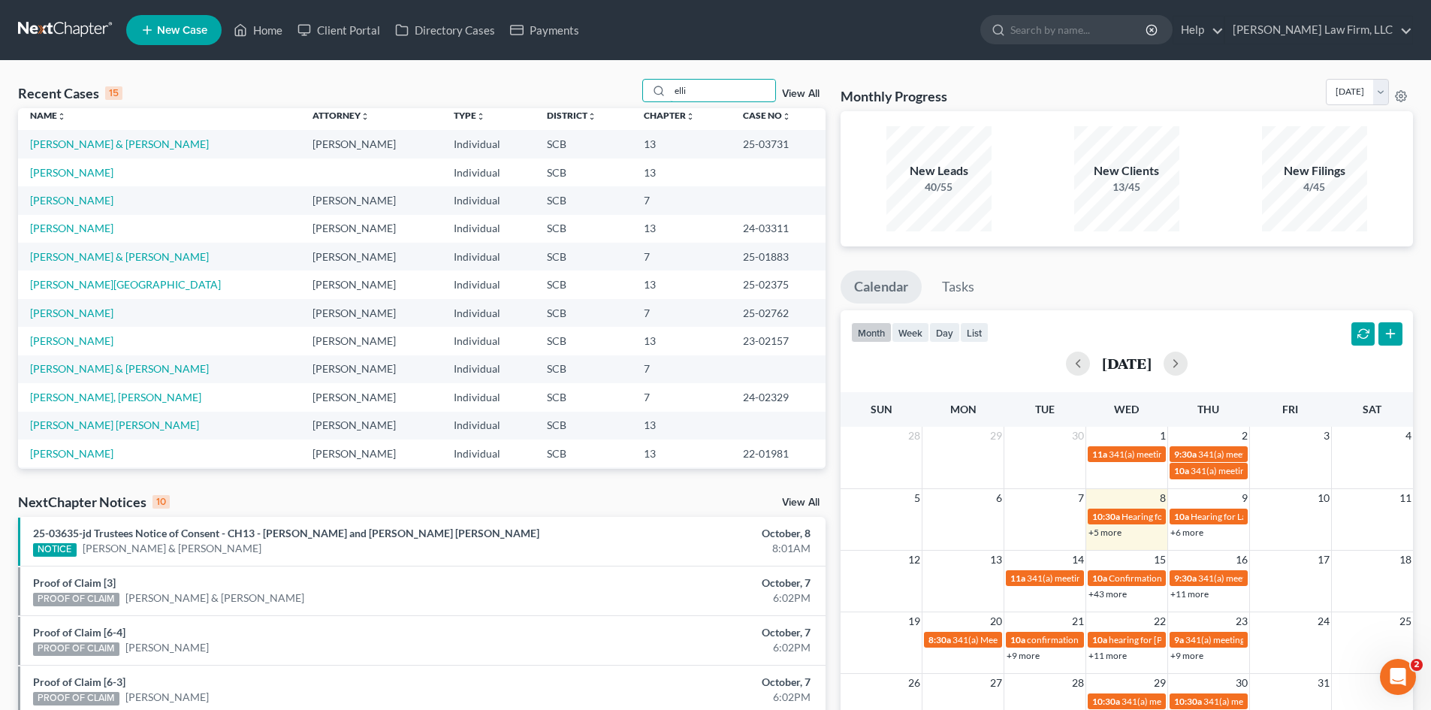
scroll to position [0, 0]
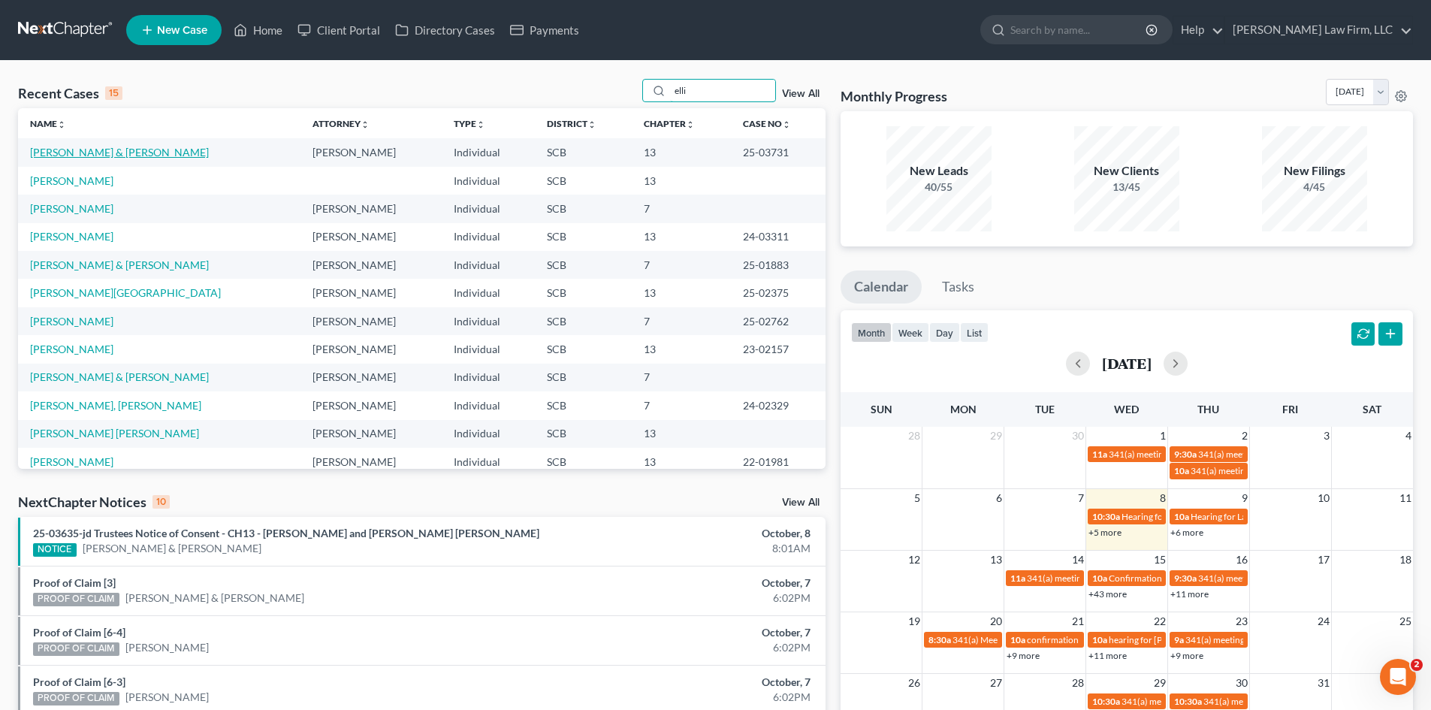
type input "elli"
click at [69, 156] on link "Ellis, James & Myriam" at bounding box center [119, 152] width 179 height 13
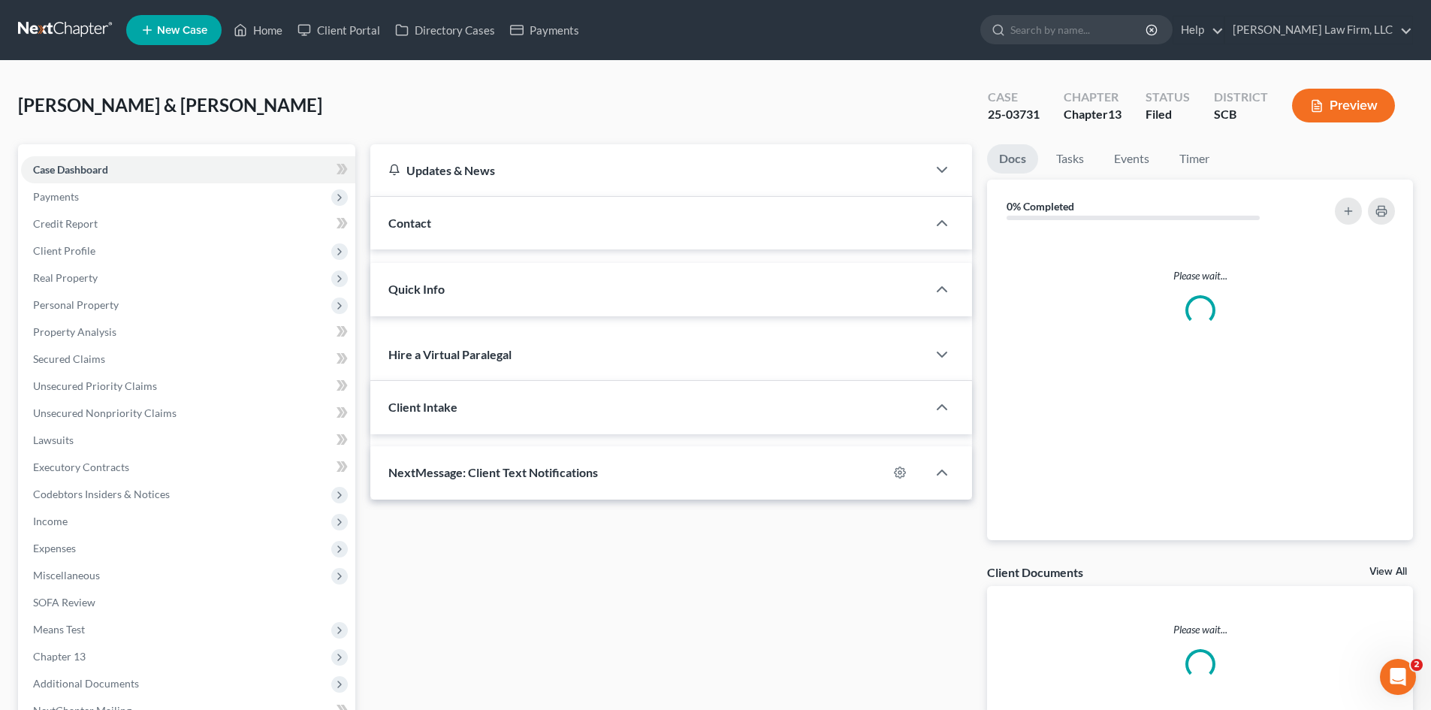
select select "0"
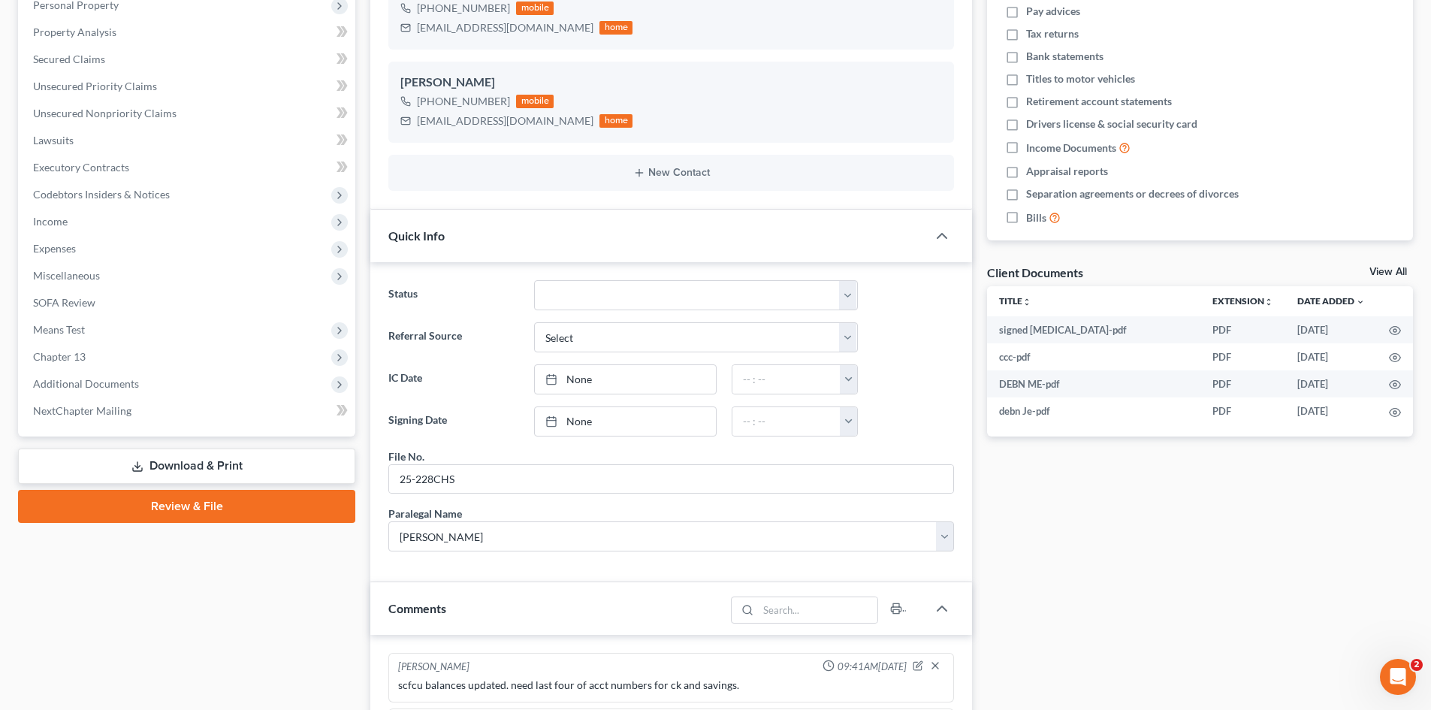
scroll to position [301, 0]
click at [74, 387] on span "Additional Documents" at bounding box center [86, 382] width 106 height 13
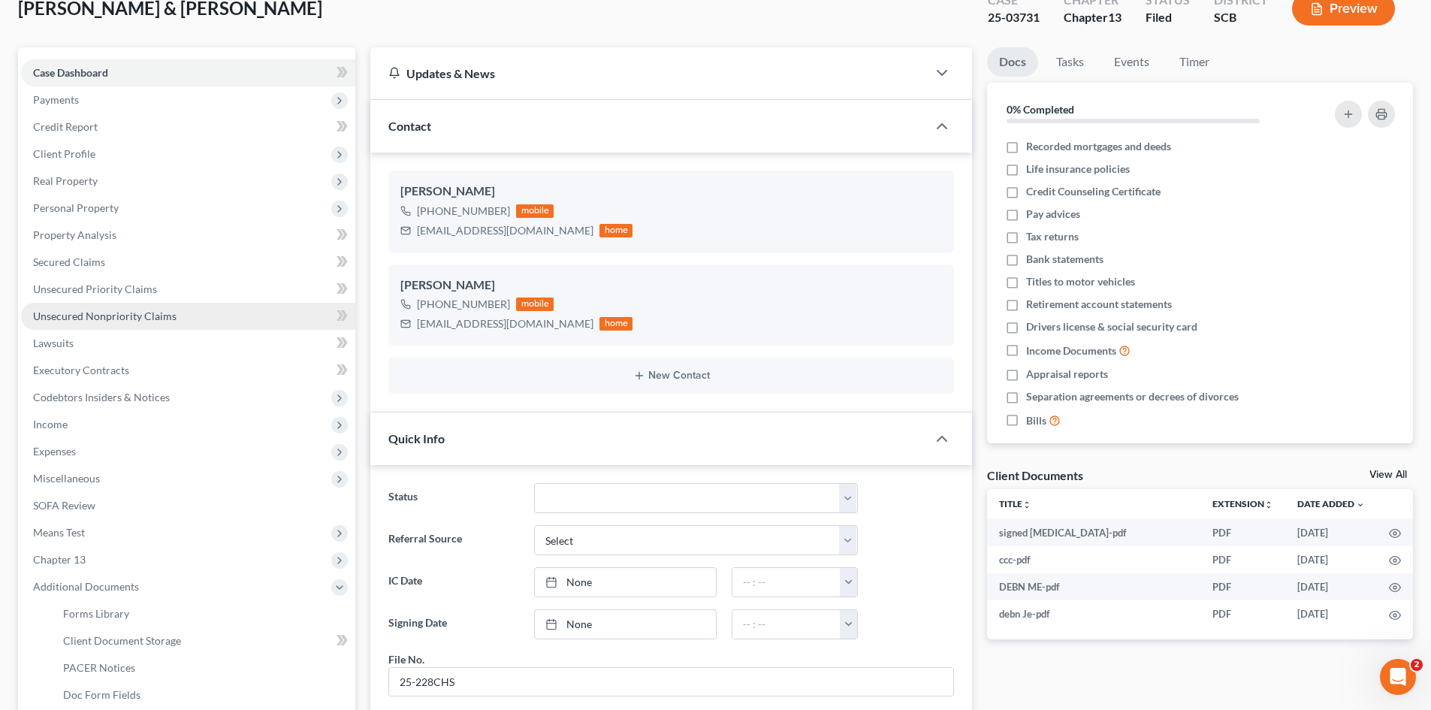
scroll to position [75, 0]
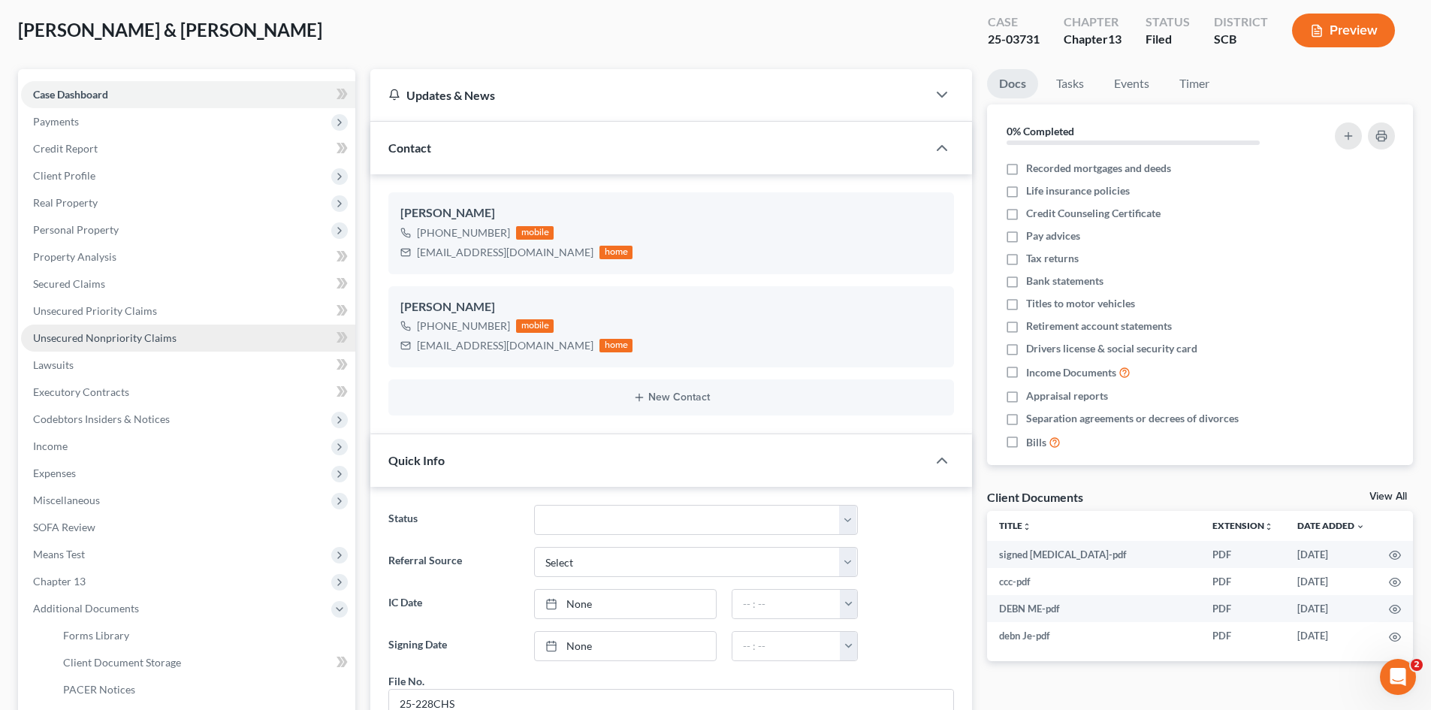
click at [83, 330] on link "Unsecured Nonpriority Claims" at bounding box center [188, 338] width 334 height 27
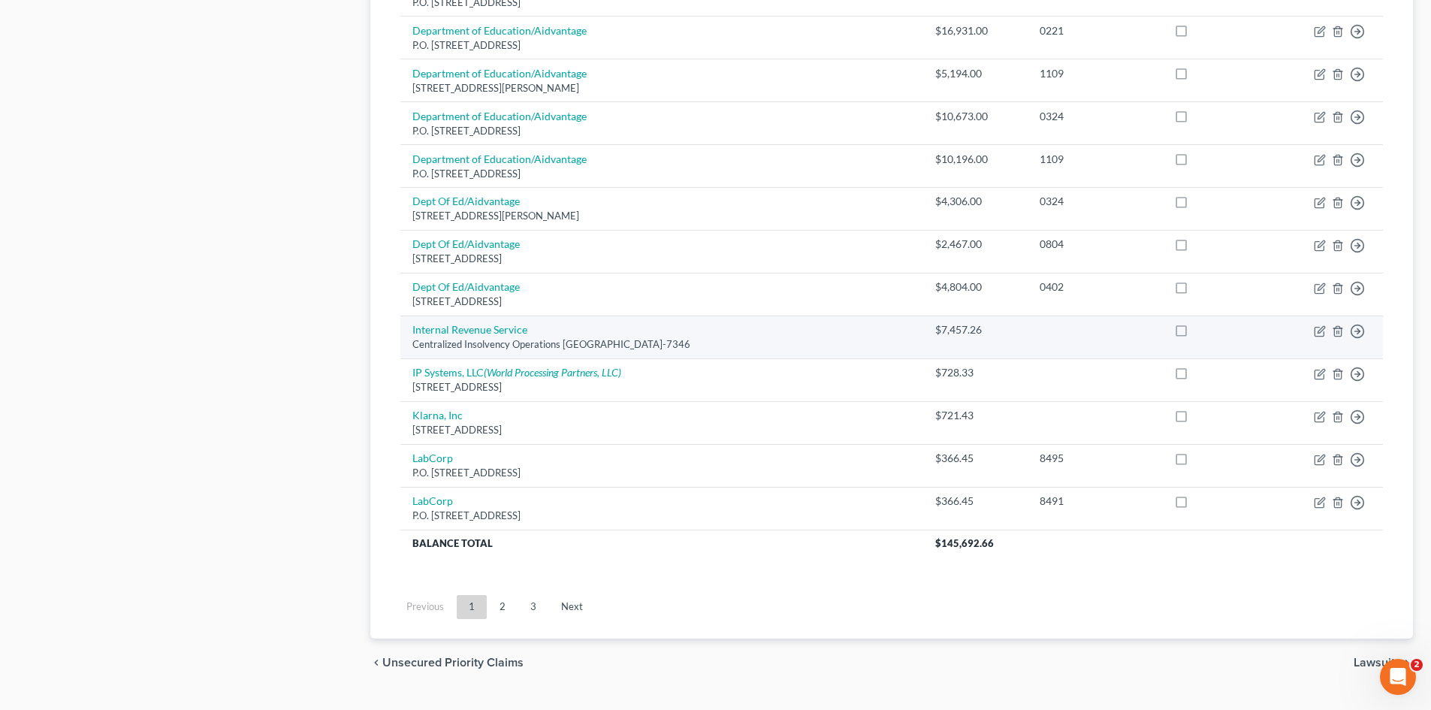
scroll to position [1029, 0]
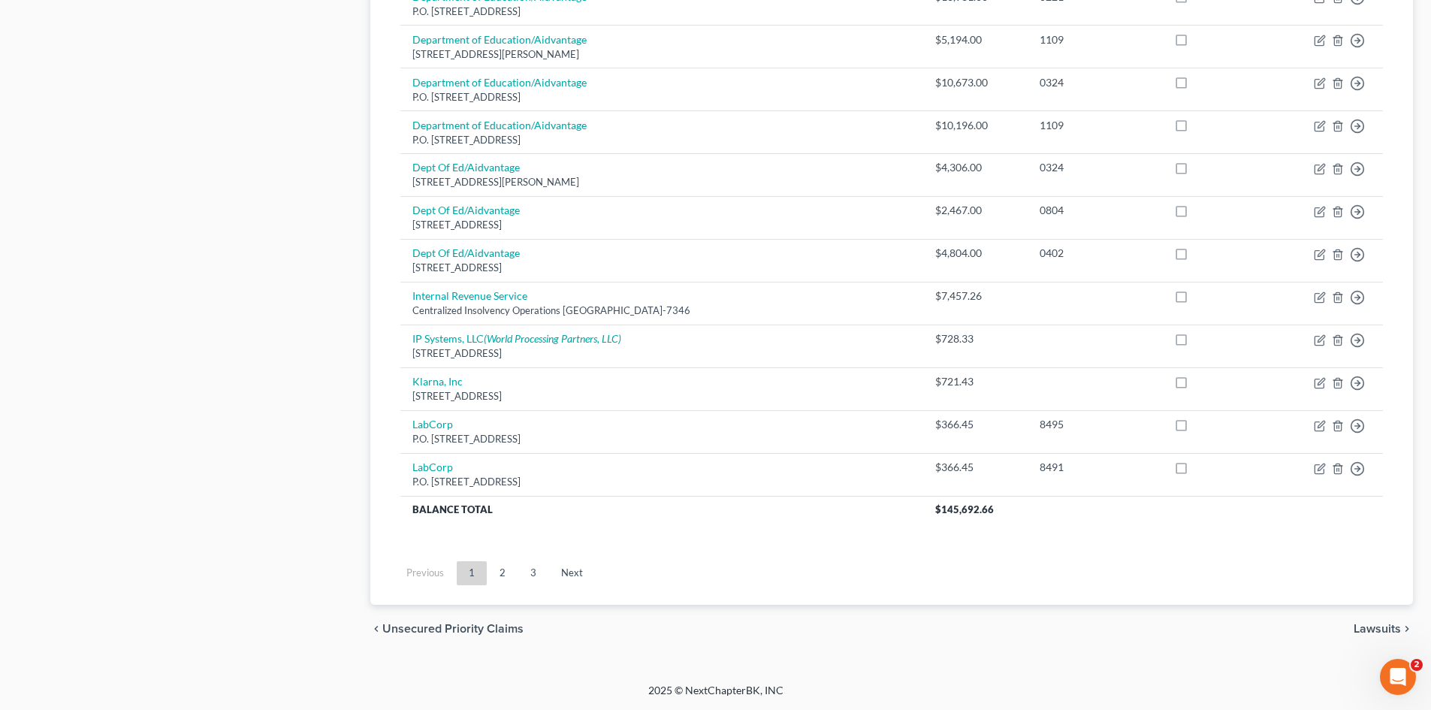
click at [508, 581] on link "2" at bounding box center [503, 573] width 30 height 24
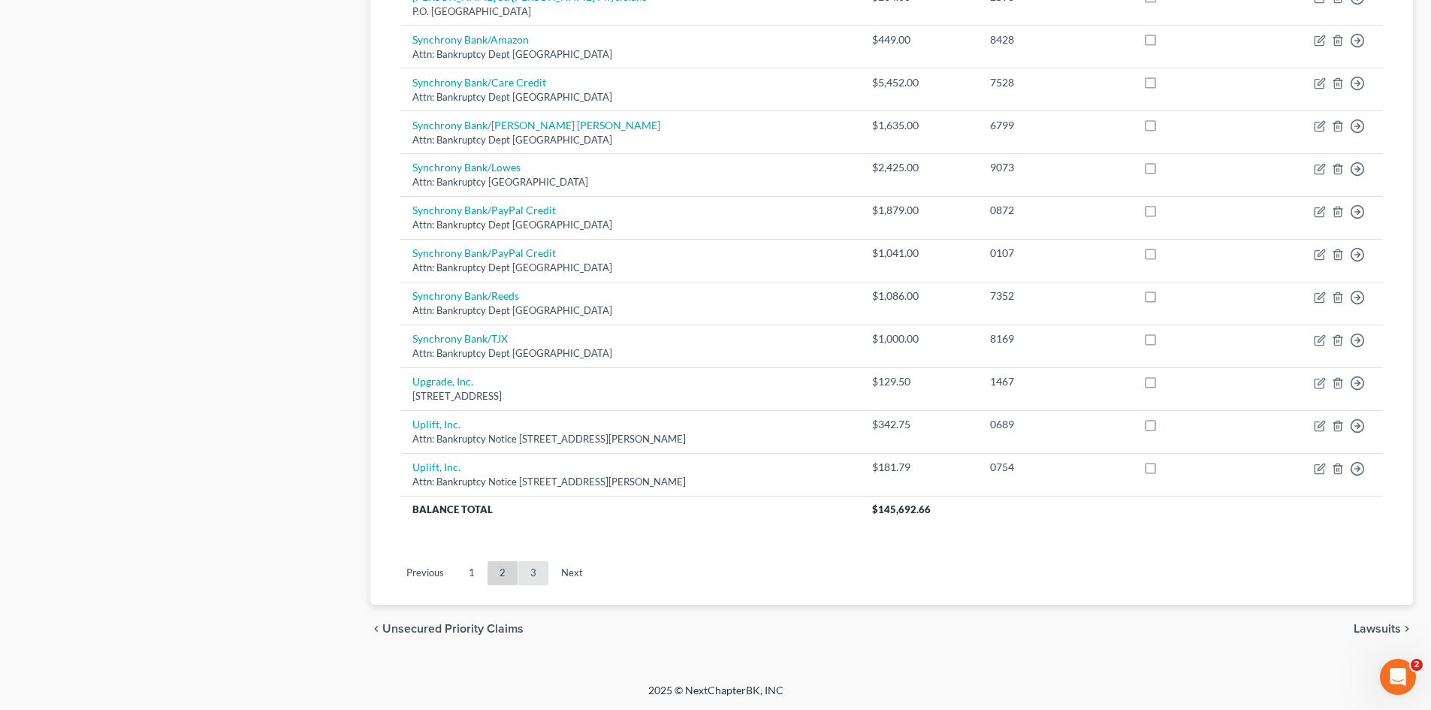
click at [534, 582] on link "3" at bounding box center [533, 573] width 30 height 24
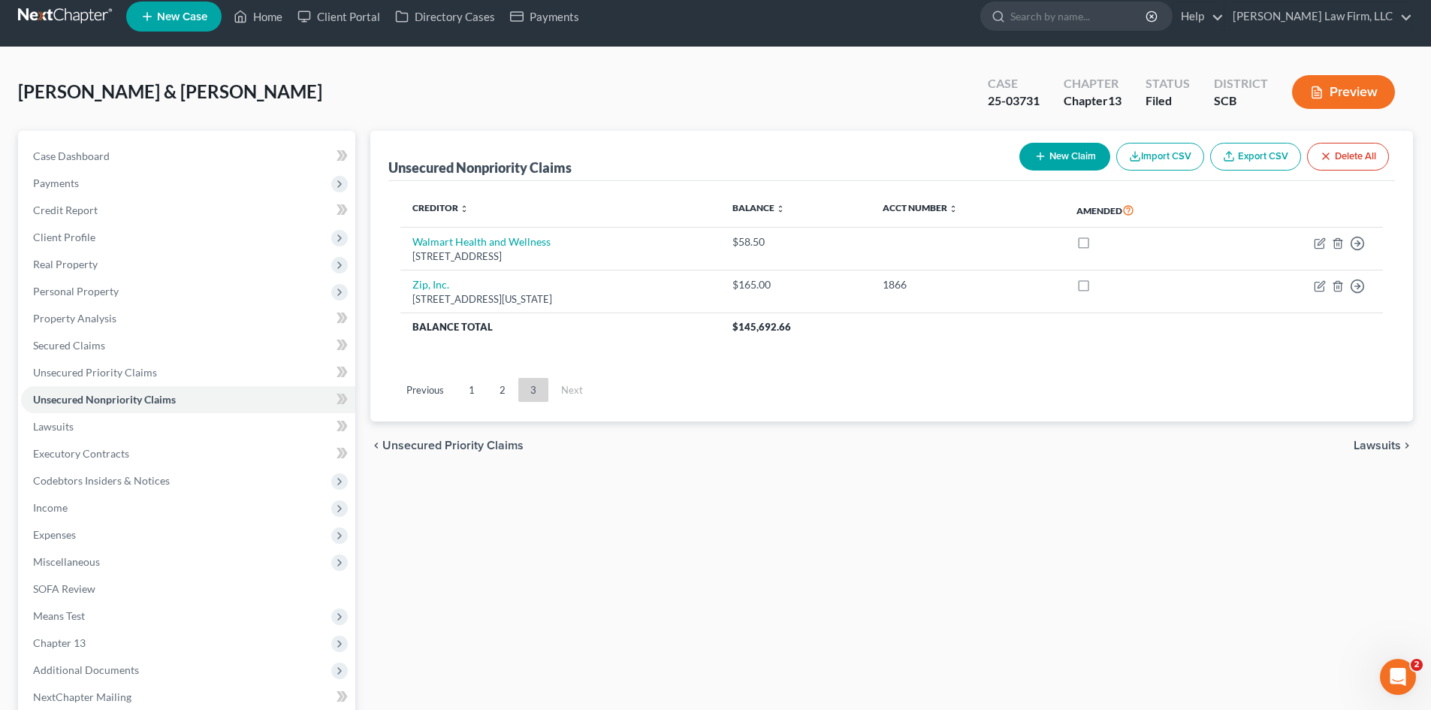
scroll to position [0, 0]
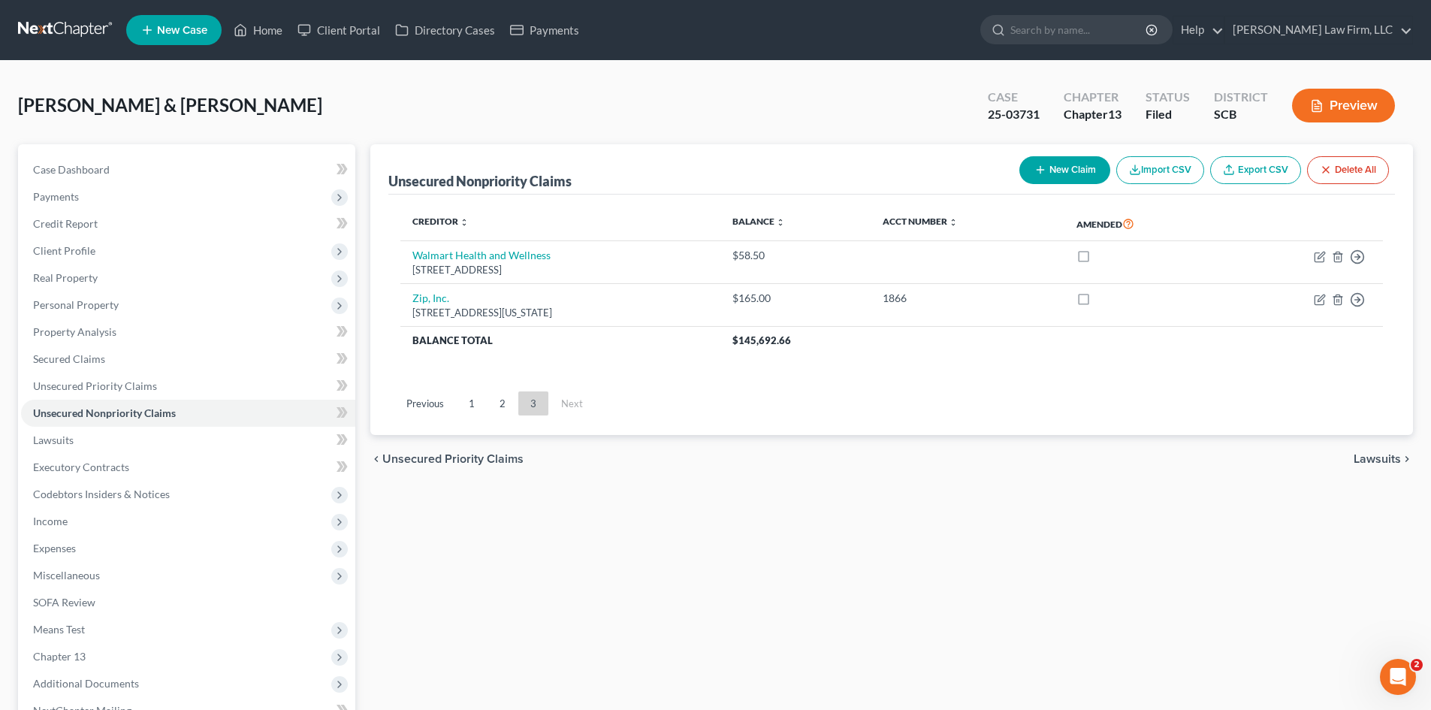
click at [465, 404] on link "1" at bounding box center [472, 403] width 30 height 24
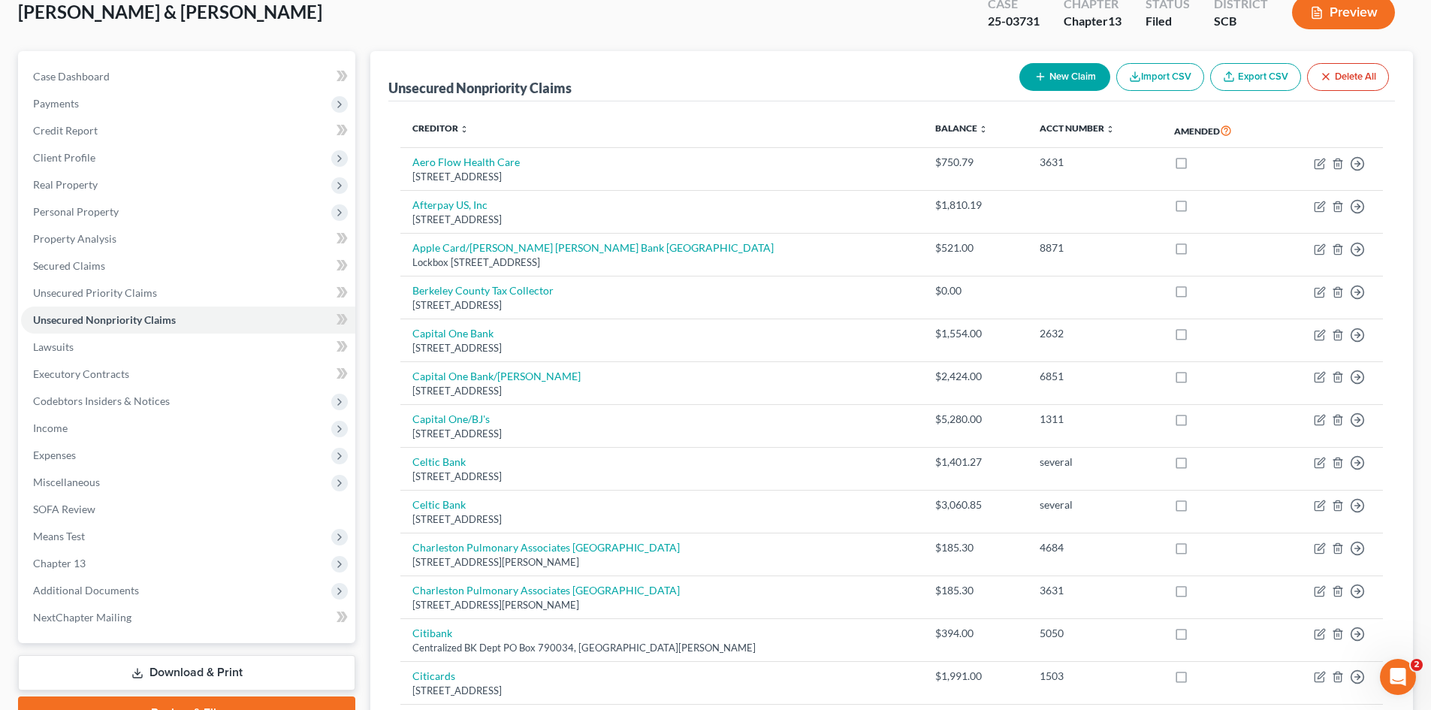
scroll to position [225, 0]
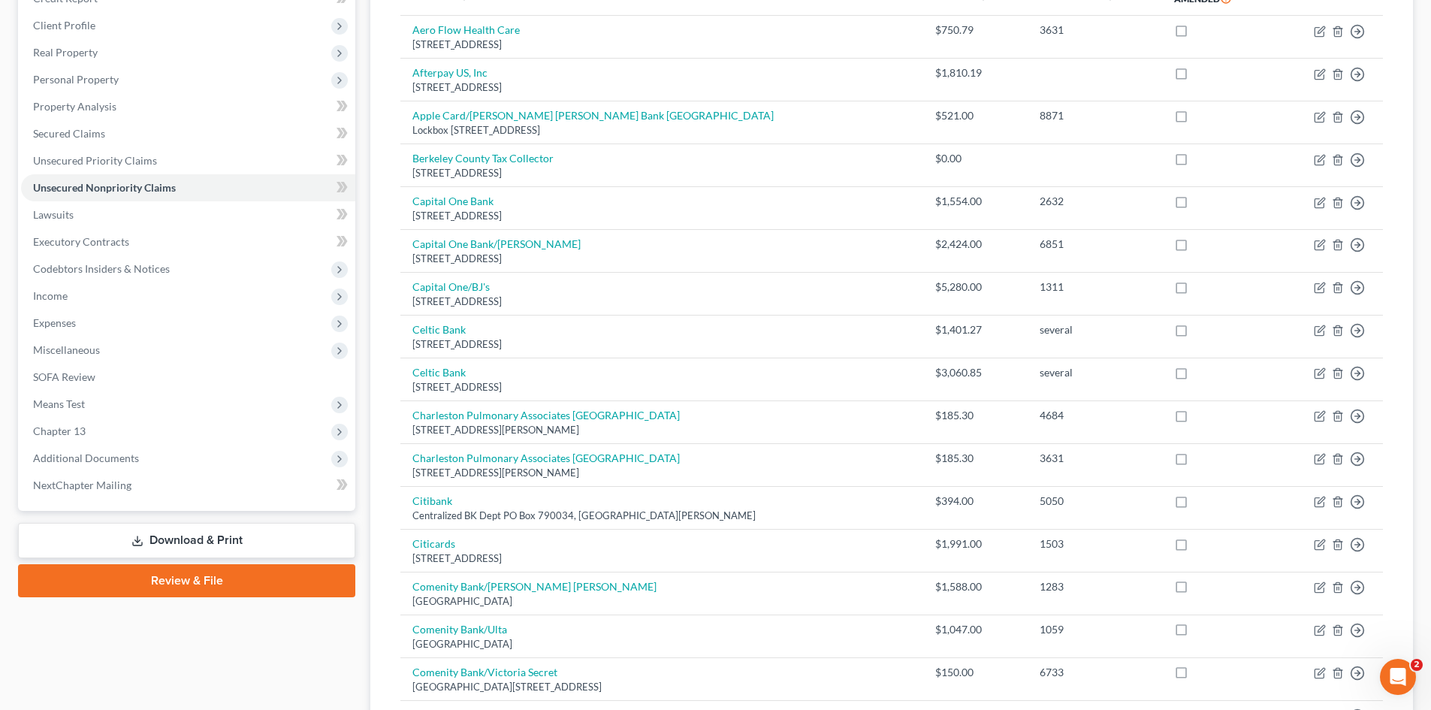
click at [179, 531] on link "Download & Print" at bounding box center [186, 540] width 337 height 35
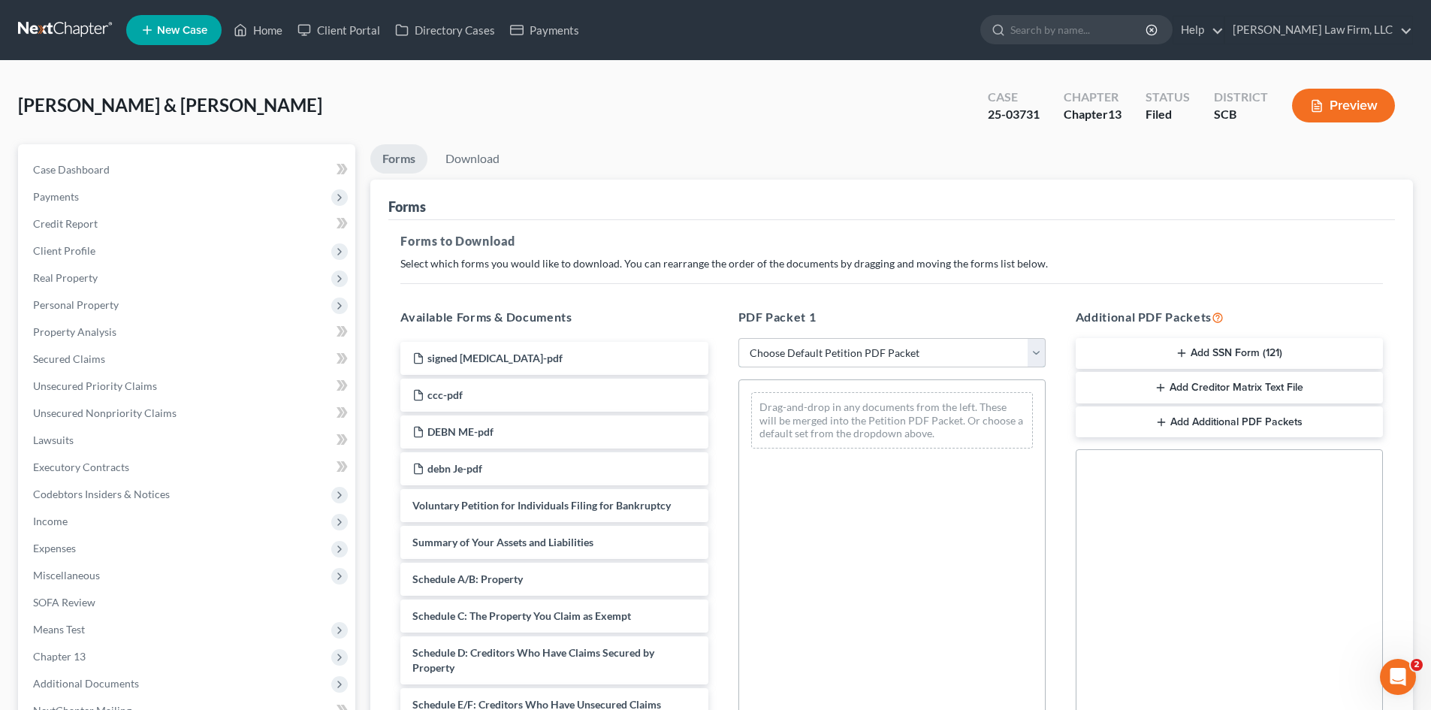
click at [859, 346] on select "Choose Default Petition PDF Packet Complete Bankruptcy Petition (all forms and …" at bounding box center [892, 353] width 307 height 30
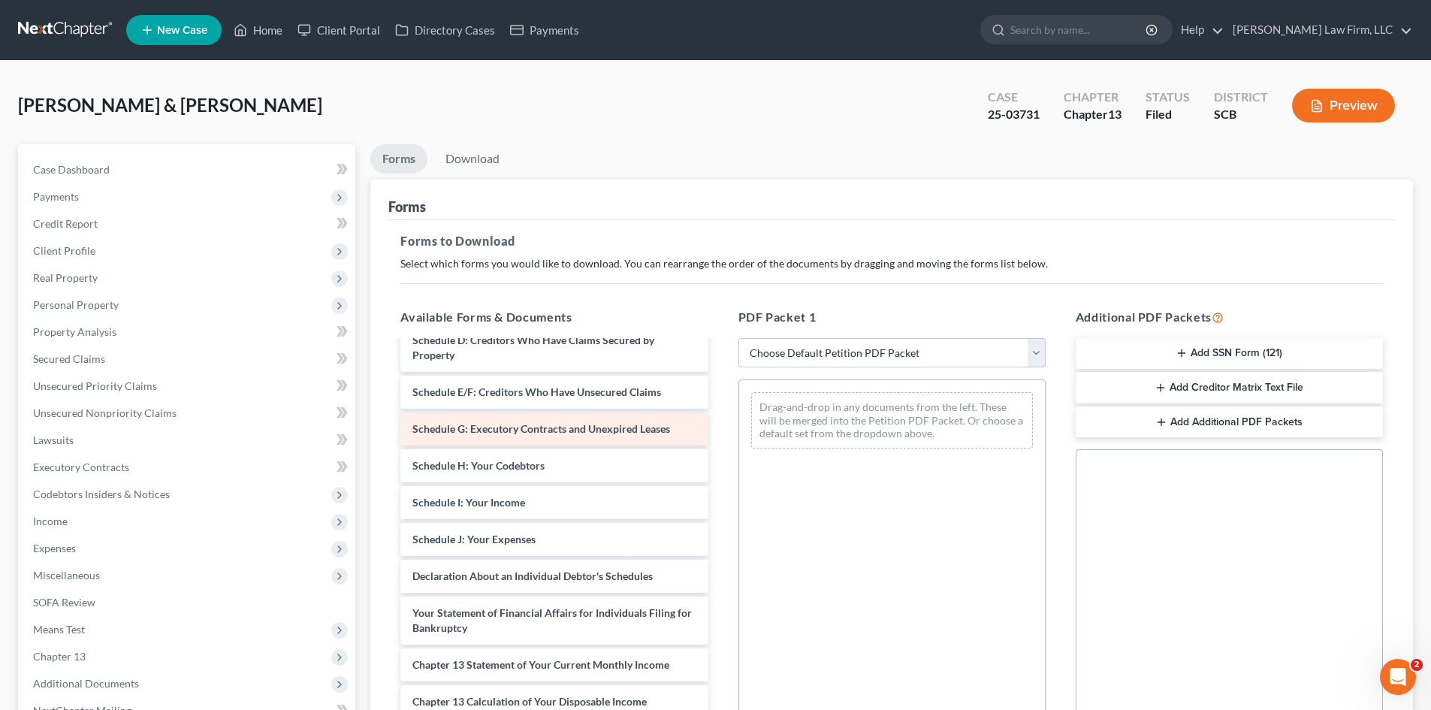
scroll to position [225, 0]
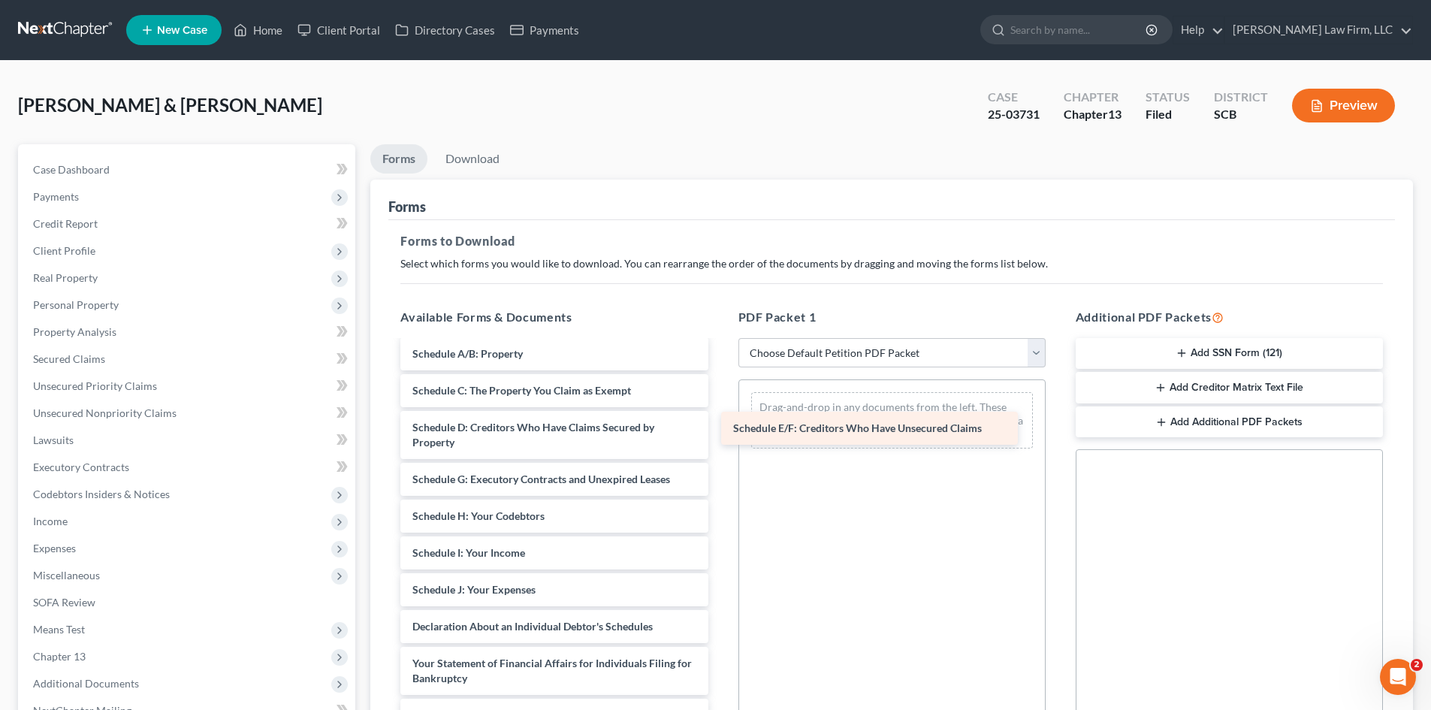
drag, startPoint x: 506, startPoint y: 481, endPoint x: 827, endPoint y: 430, distance: 324.2
click at [720, 430] on div "Schedule E/F: Creditors Who Have Unsecured Claims signed retainer-pdf ccc-pdf D…" at bounding box center [553, 523] width 331 height 815
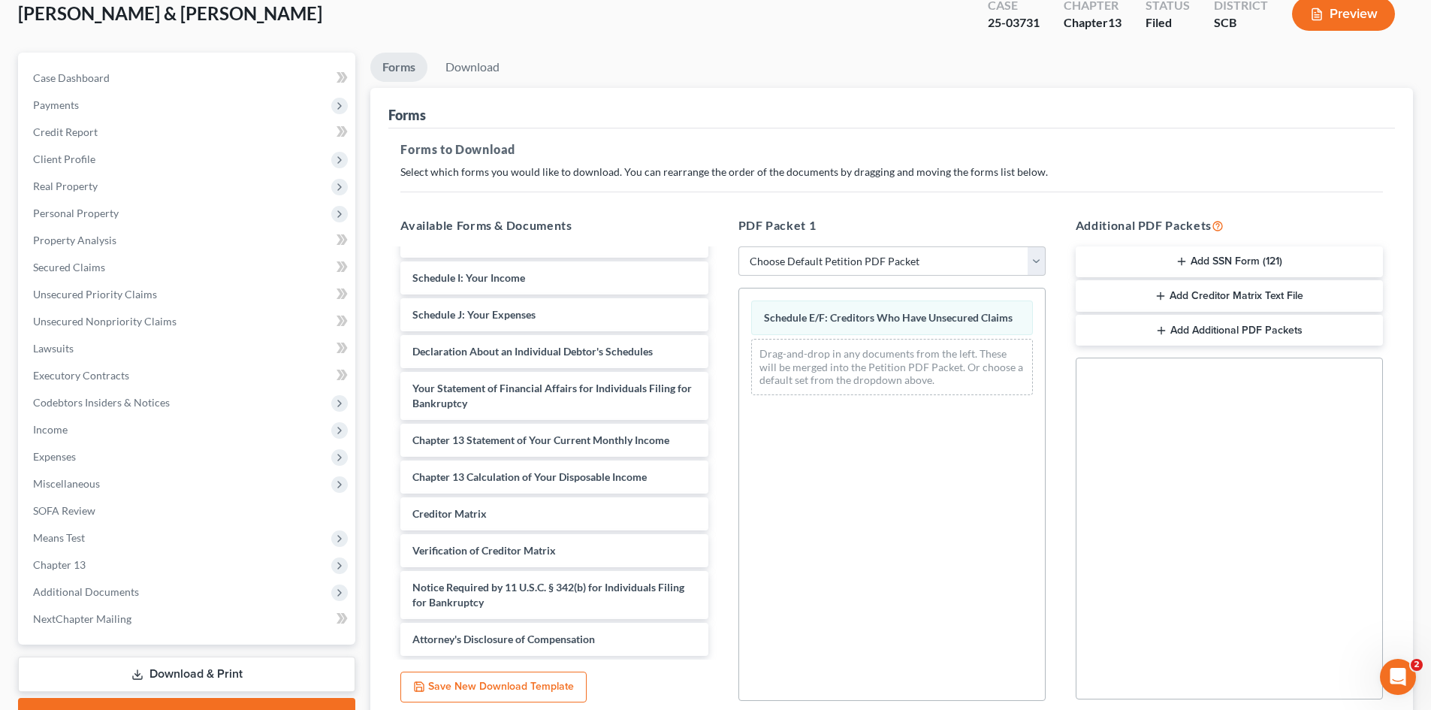
scroll to position [218, 0]
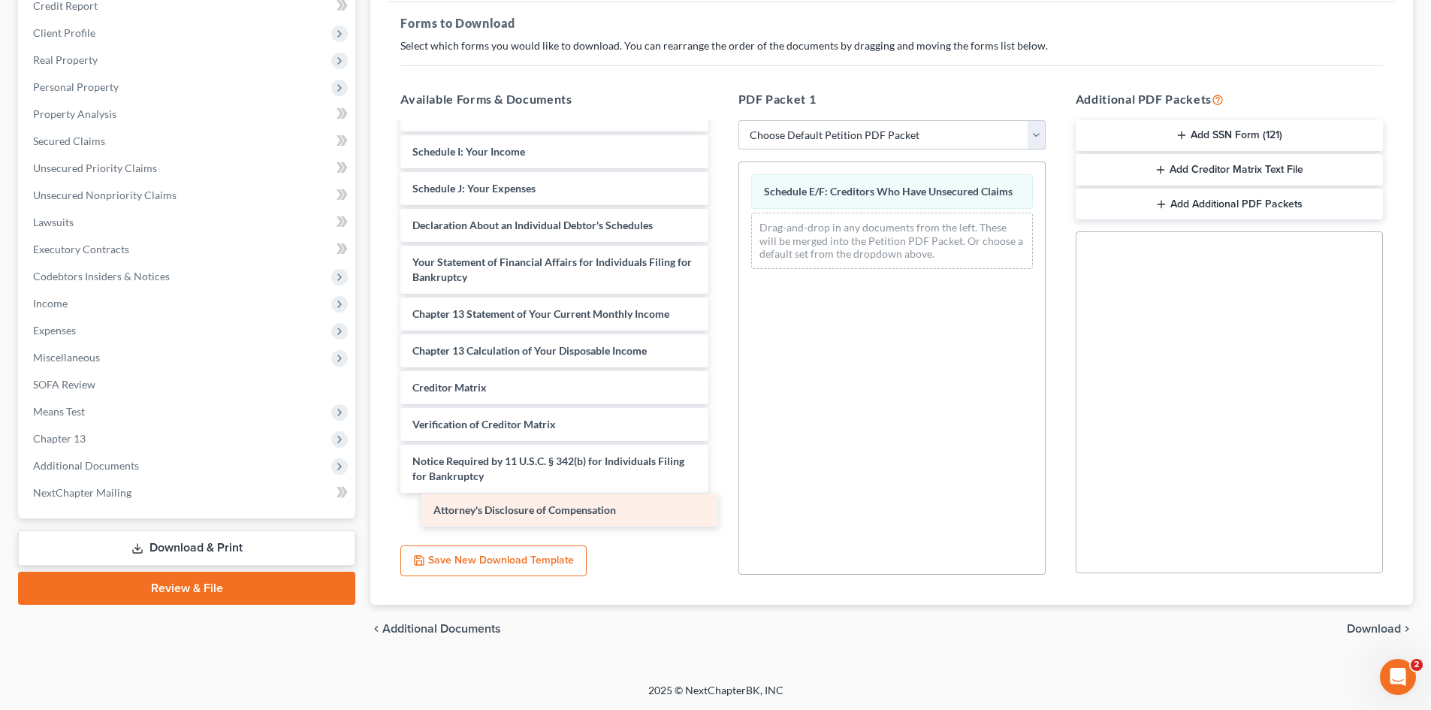
click at [504, 518] on div "Attorney's Disclosure of Compensation signed retainer-pdf ccc-pdf DEBN ME-pdf d…" at bounding box center [553, 122] width 331 height 815
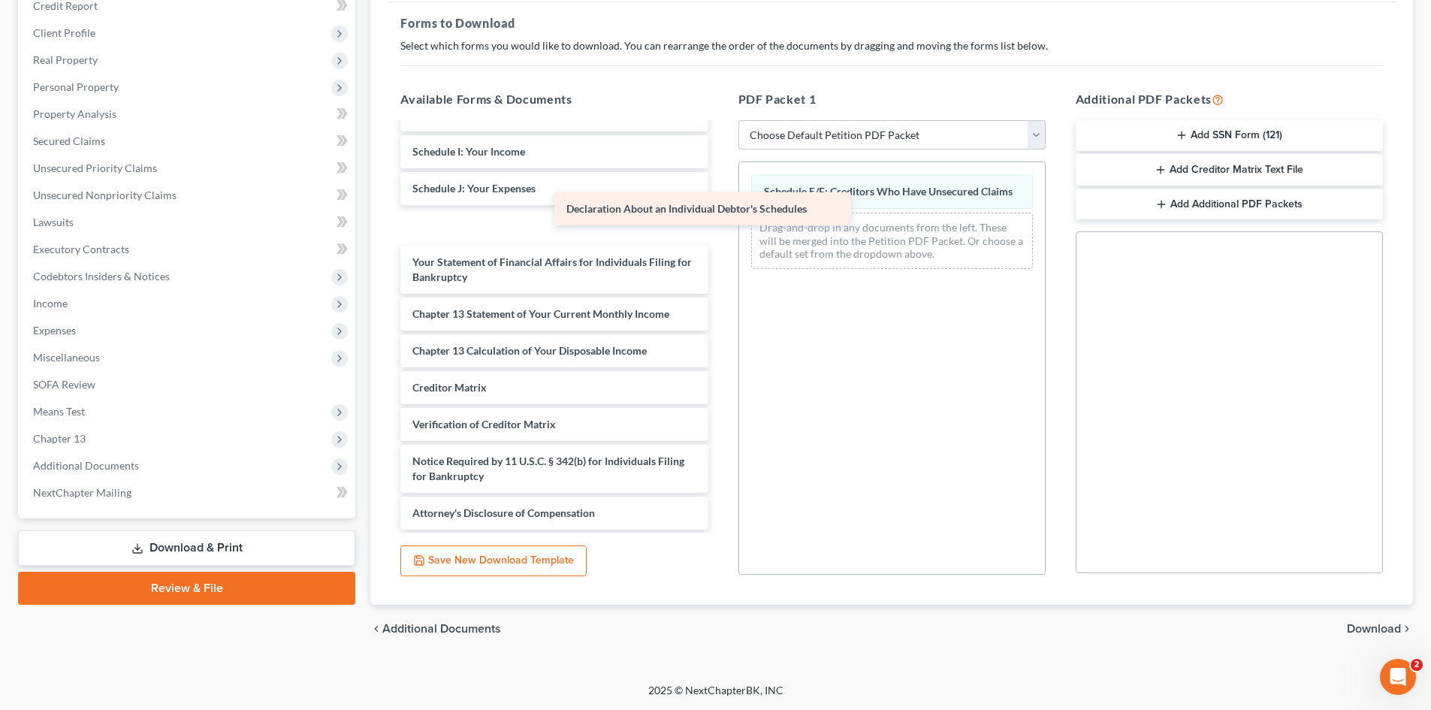
scroll to position [372, 0]
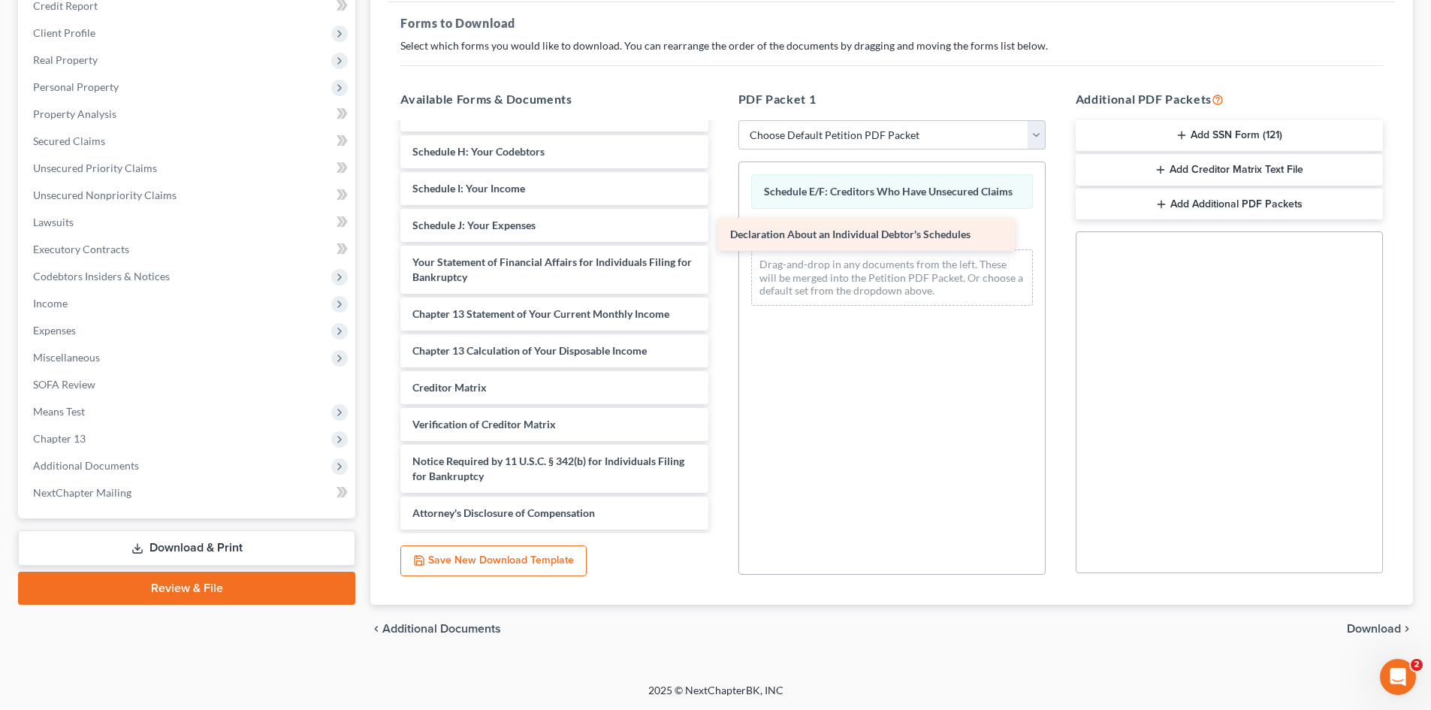
drag, startPoint x: 502, startPoint y: 222, endPoint x: 830, endPoint y: 231, distance: 328.5
click at [720, 231] on div "Declaration About an Individual Debtor's Schedules signed retainer-pdf ccc-pdf …" at bounding box center [553, 141] width 331 height 778
click at [1386, 626] on span "Download" at bounding box center [1374, 629] width 54 height 12
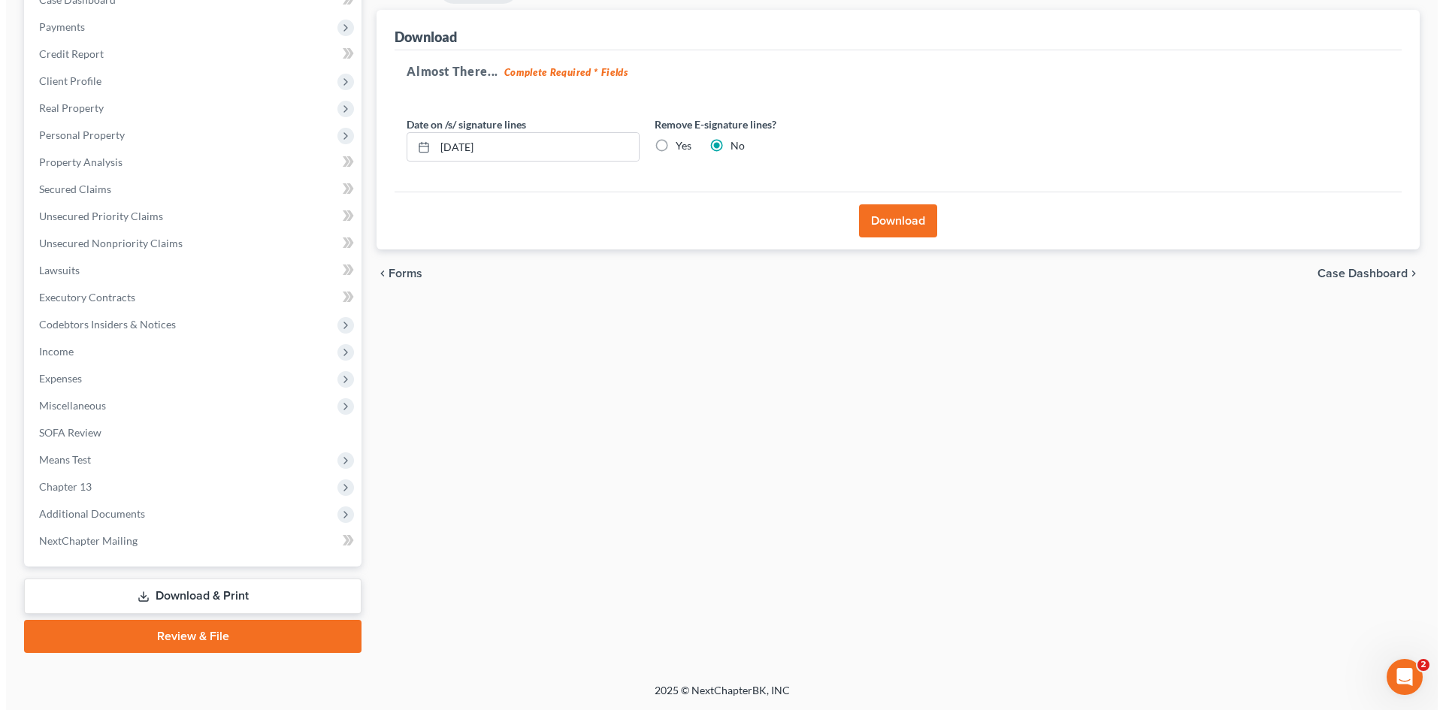
scroll to position [170, 0]
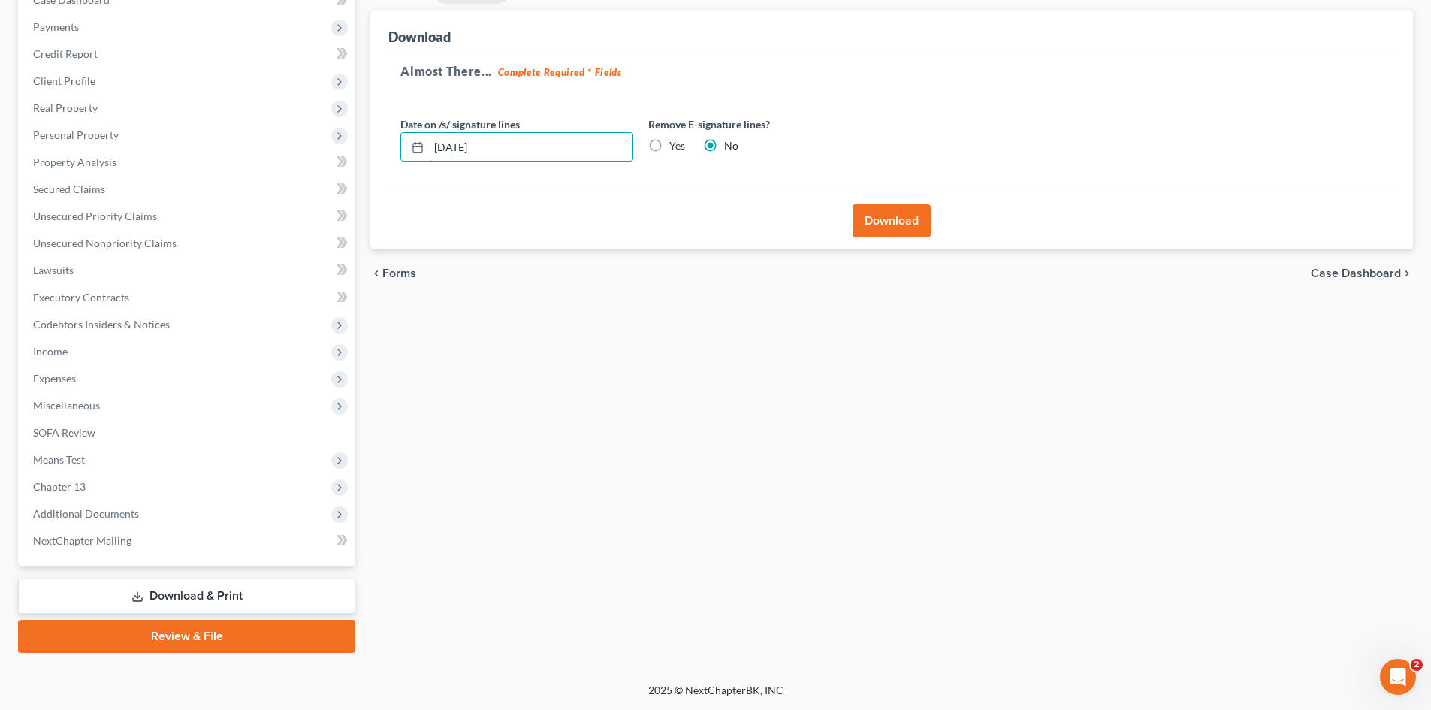
drag, startPoint x: 464, startPoint y: 159, endPoint x: 401, endPoint y: 174, distance: 64.7
click at [401, 174] on div "Date on /s/ signature lines 10/08/2025 Remove E-signature lines? Yes No" at bounding box center [641, 145] width 496 height 58
click at [670, 147] on label "Yes" at bounding box center [678, 145] width 16 height 15
click at [676, 147] on input "Yes" at bounding box center [681, 143] width 10 height 10
radio input "true"
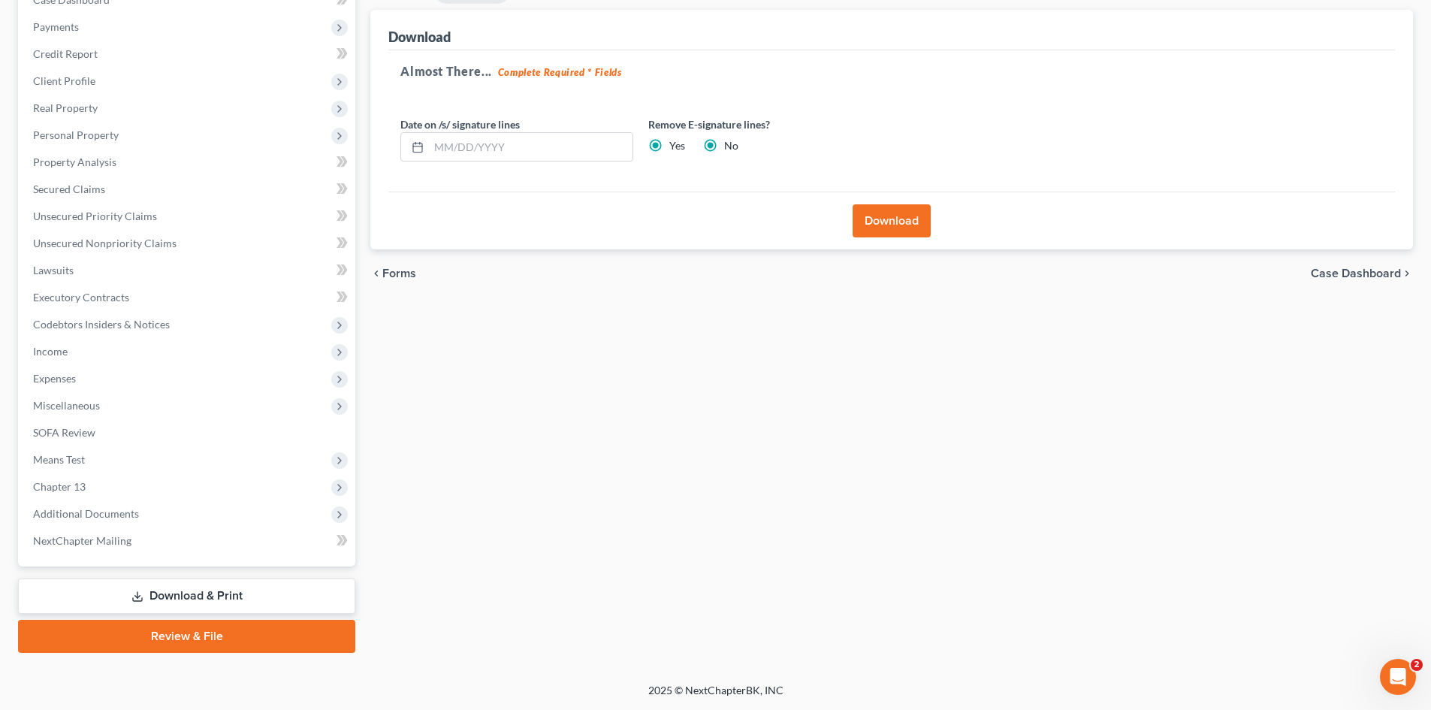
radio input "false"
click at [891, 223] on button "Download" at bounding box center [892, 220] width 78 height 33
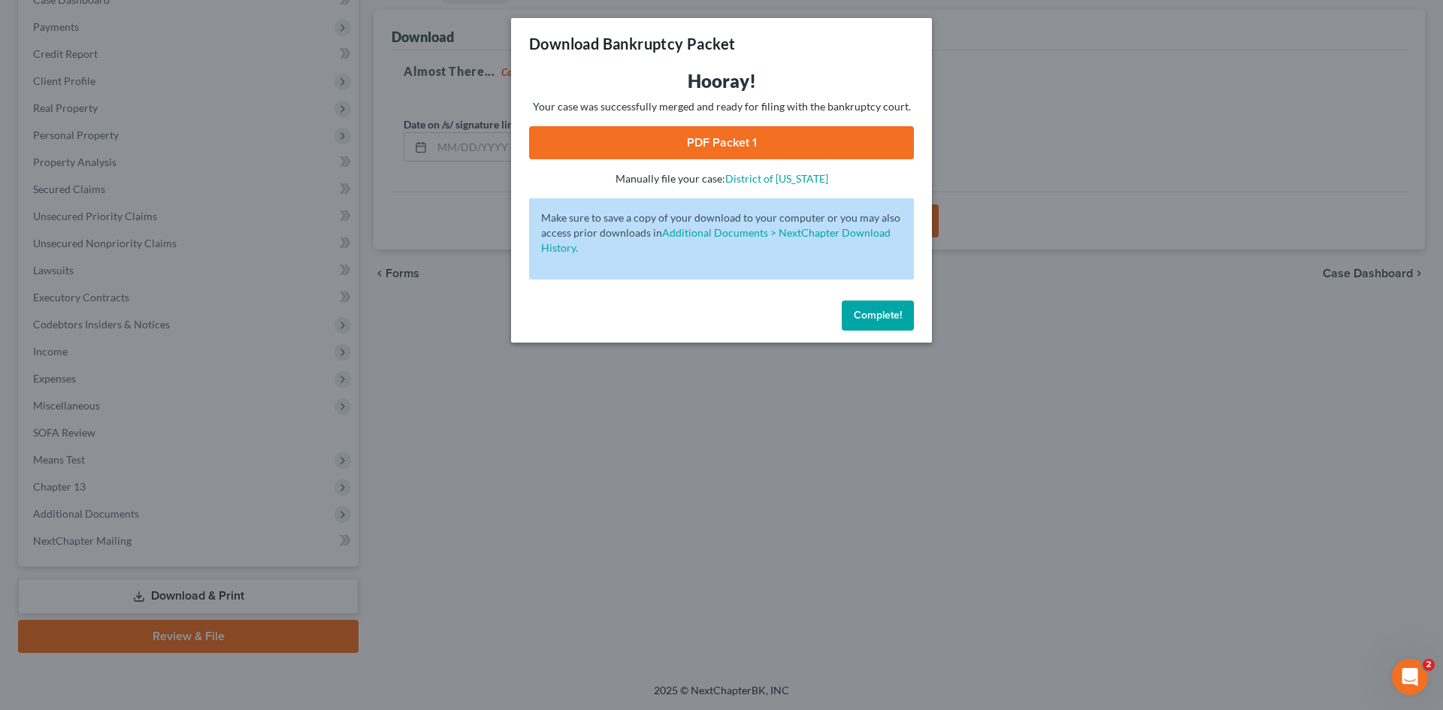
click at [629, 130] on link "PDF Packet 1" at bounding box center [721, 142] width 385 height 33
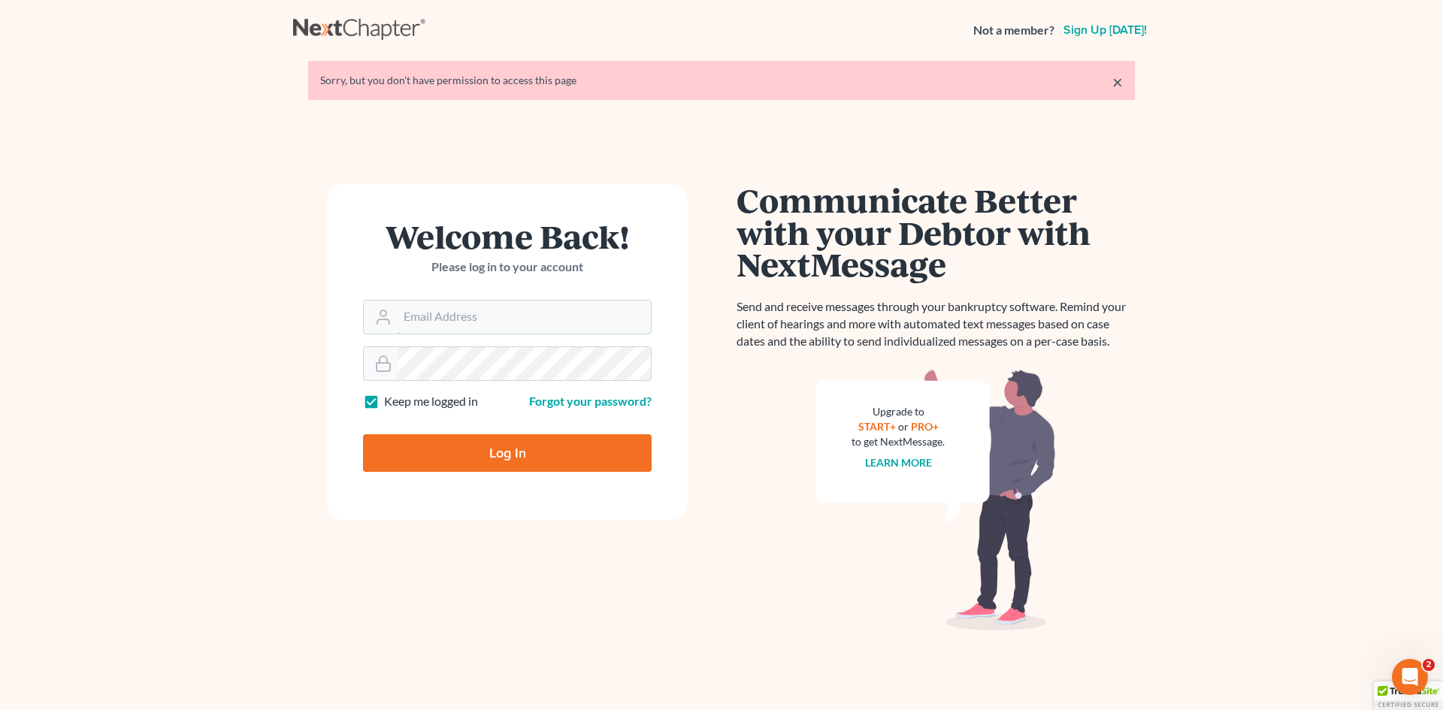
type input "slengram@meredithlawfirm.com"
click at [401, 451] on input "Log In" at bounding box center [507, 453] width 289 height 38
type input "Thinking..."
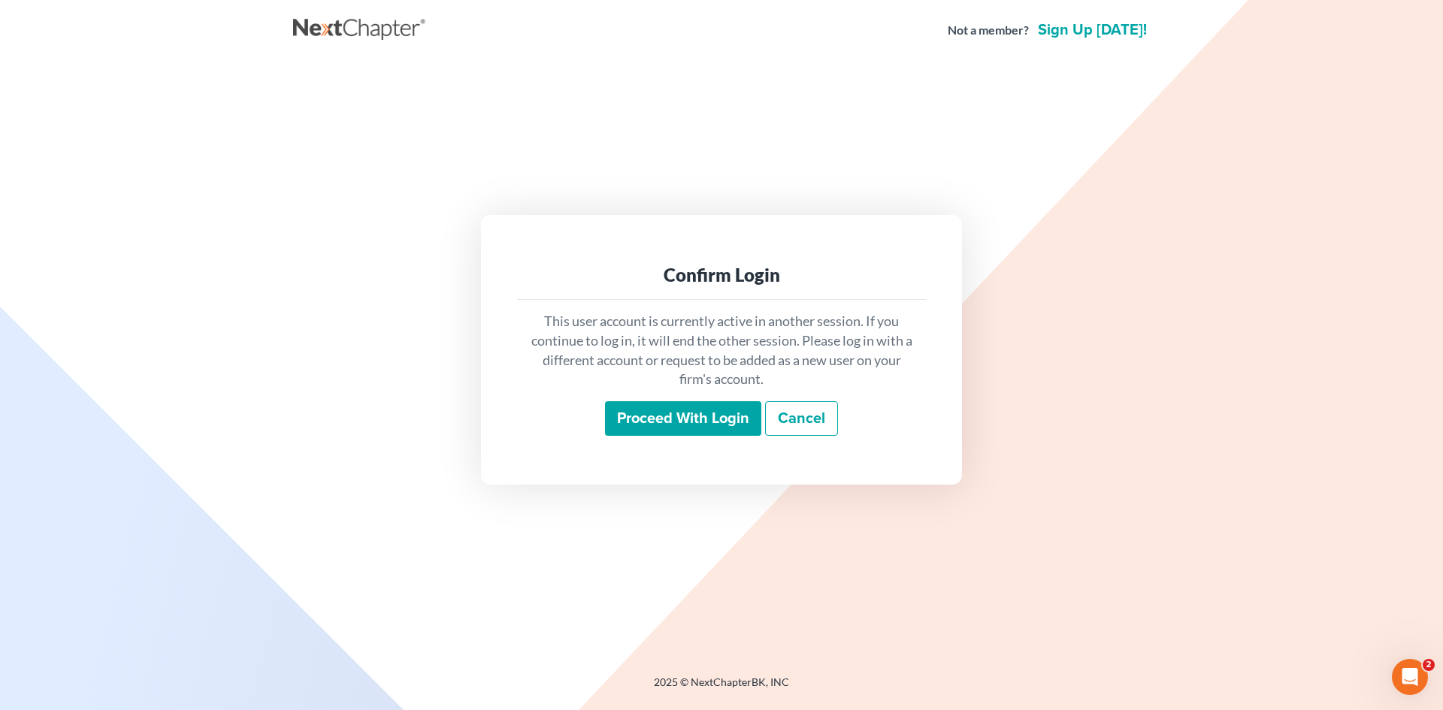
click at [701, 409] on input "Proceed with login" at bounding box center [683, 418] width 156 height 35
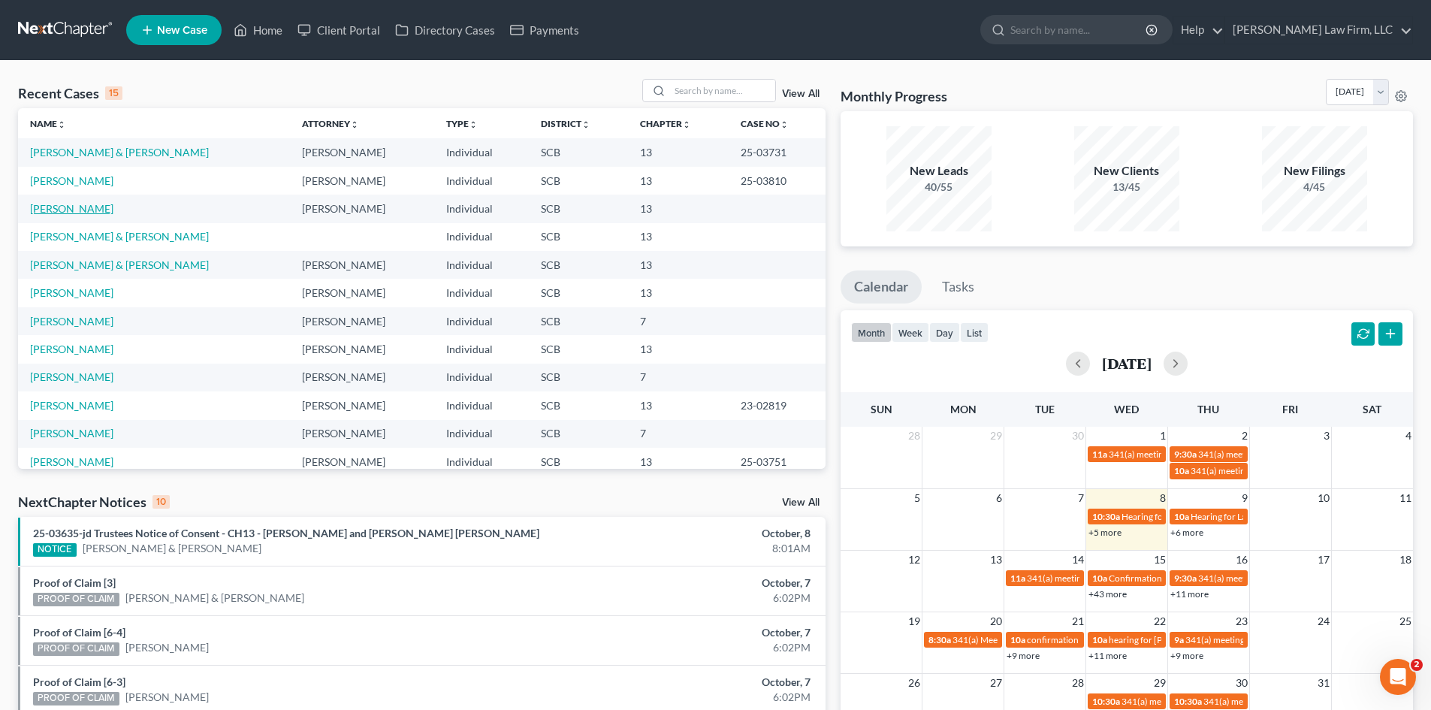
drag, startPoint x: 46, startPoint y: 204, endPoint x: 54, endPoint y: 204, distance: 8.3
click at [46, 204] on link "Addison, Kiah" at bounding box center [71, 208] width 83 height 13
select select "3"
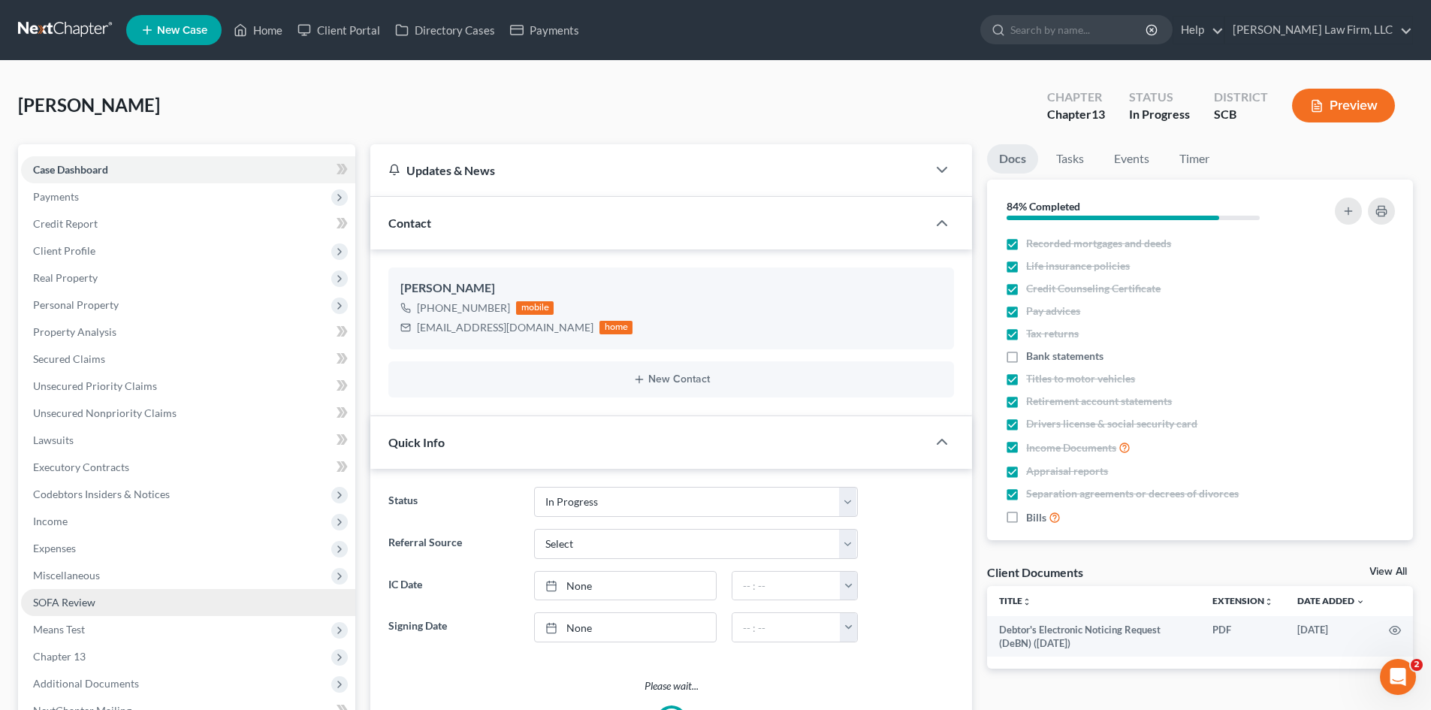
select select "0"
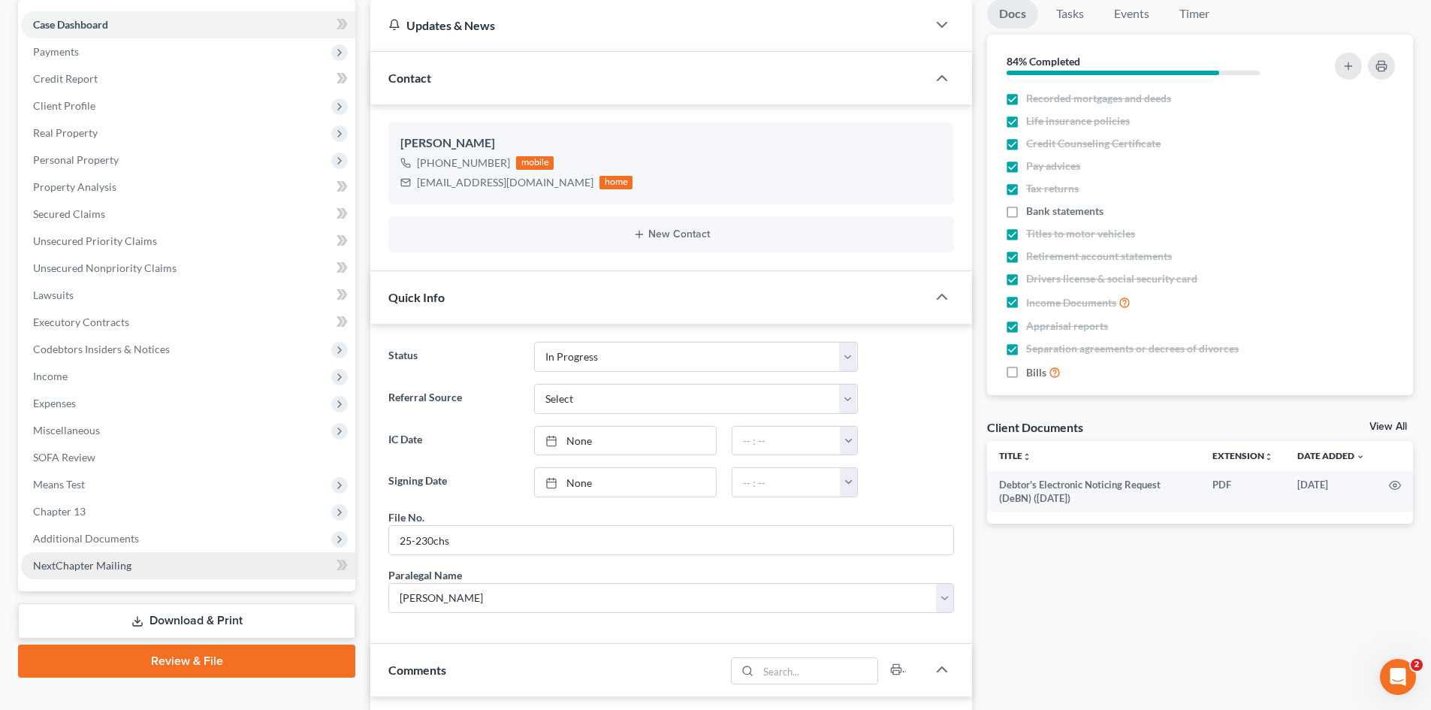
scroll to position [150, 0]
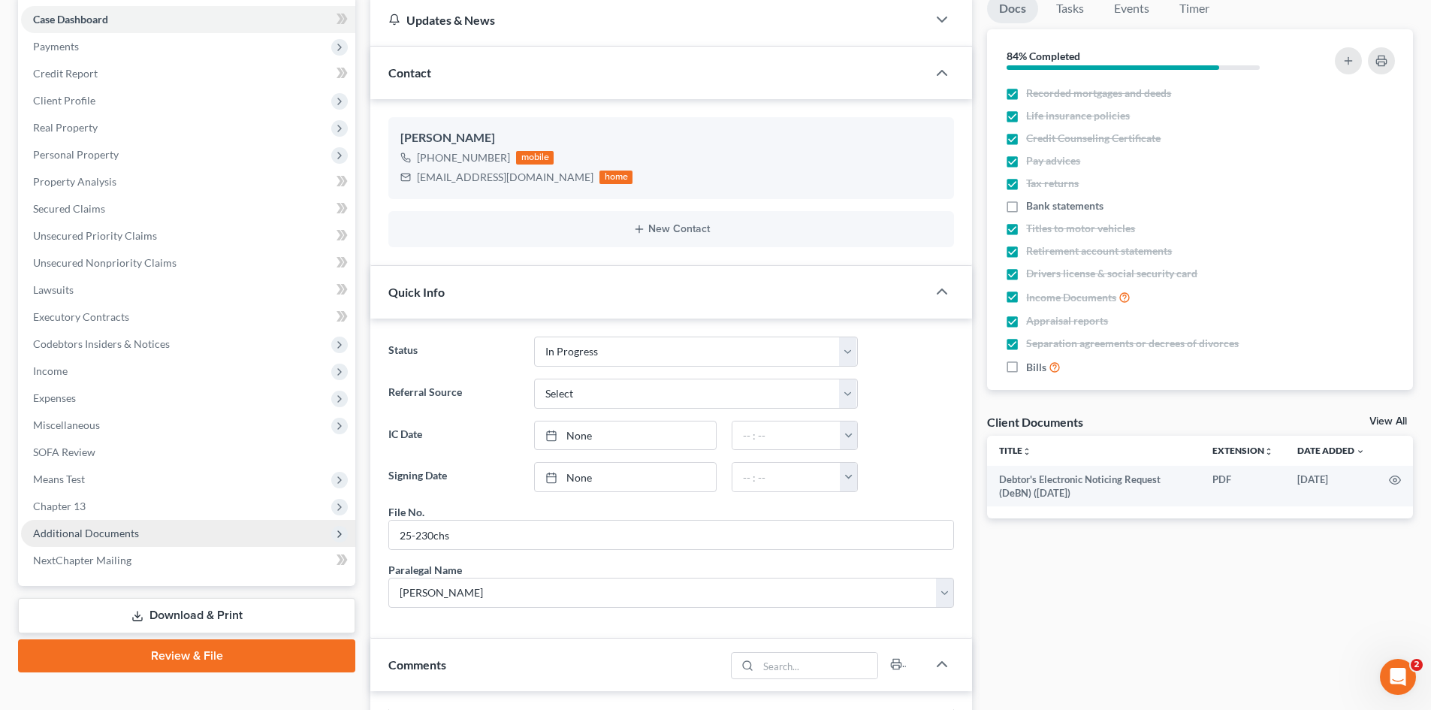
click at [66, 540] on span "Additional Documents" at bounding box center [188, 533] width 334 height 27
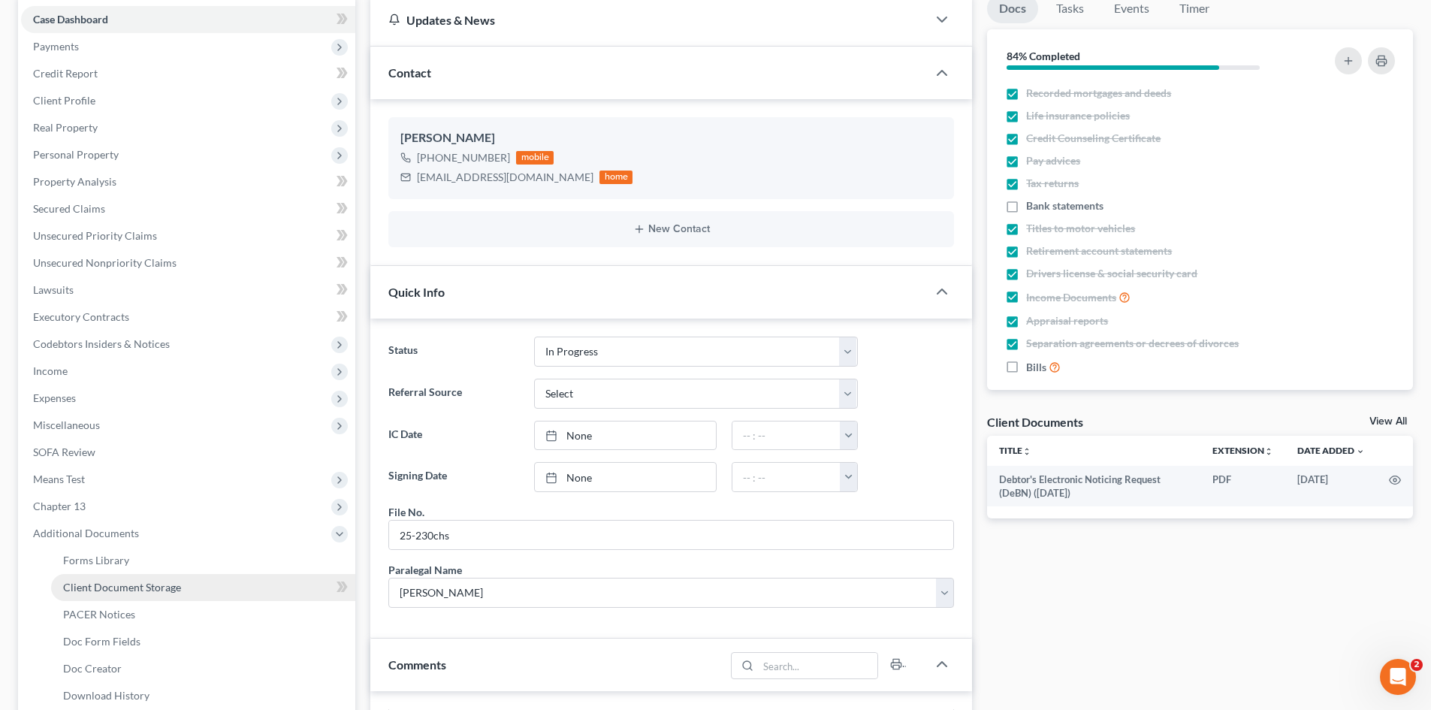
click at [86, 592] on span "Client Document Storage" at bounding box center [122, 587] width 118 height 13
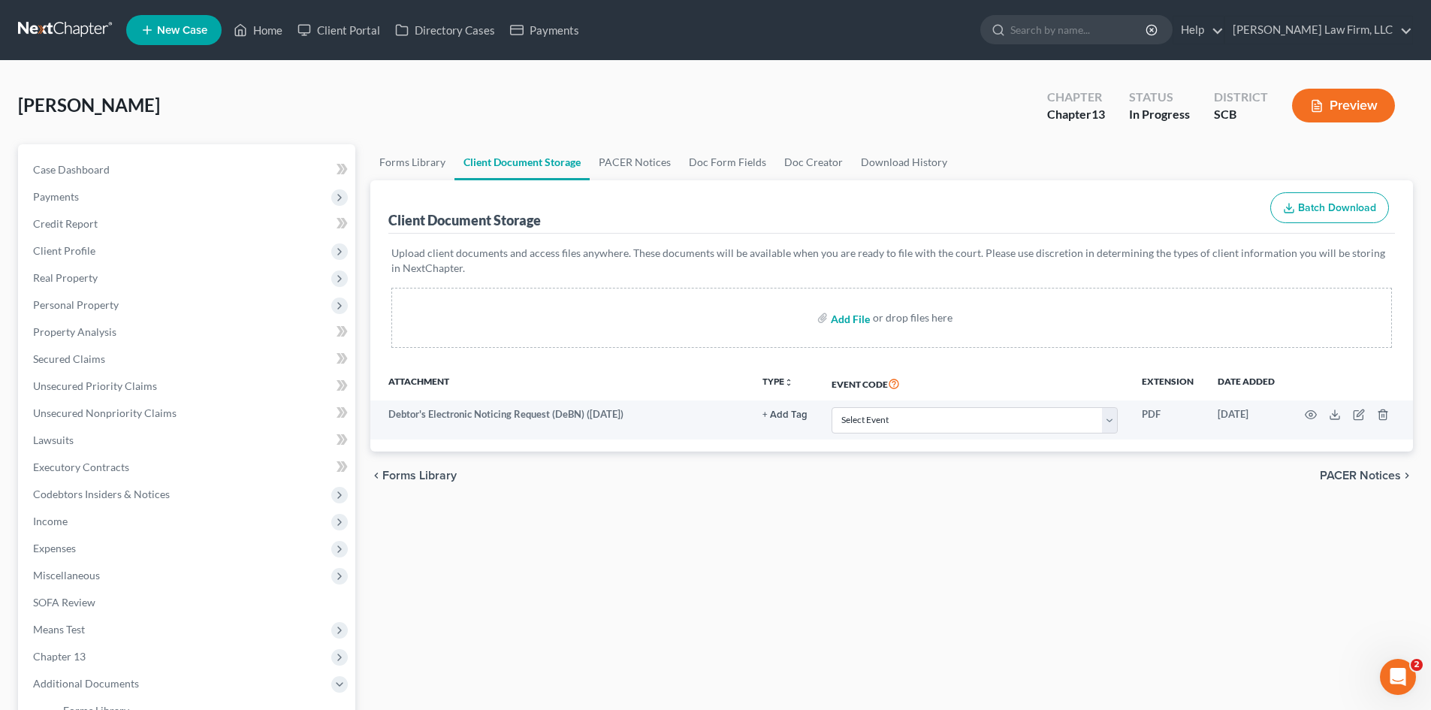
click at [845, 319] on input "file" at bounding box center [849, 317] width 36 height 27
type input "C:\fakepath\Mortgage statement.pdf"
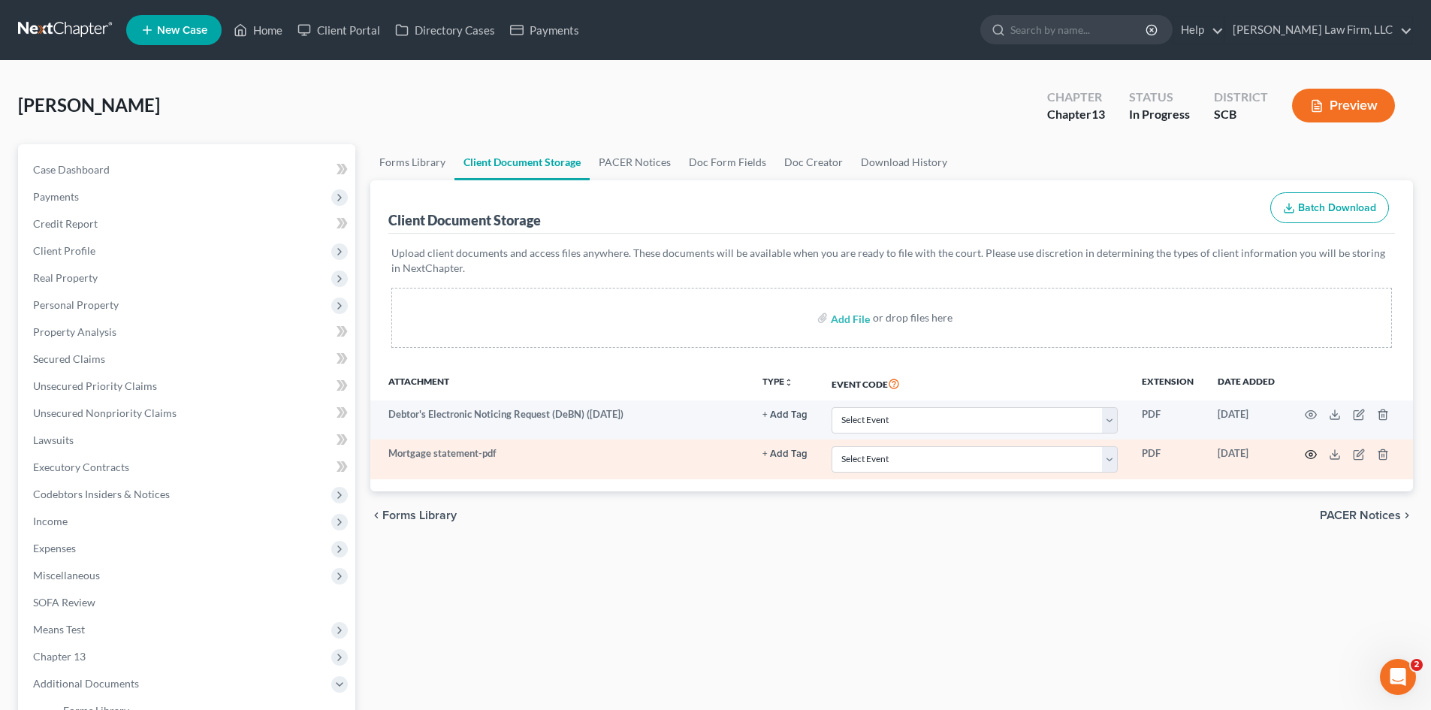
click at [1313, 452] on icon "button" at bounding box center [1311, 455] width 12 height 12
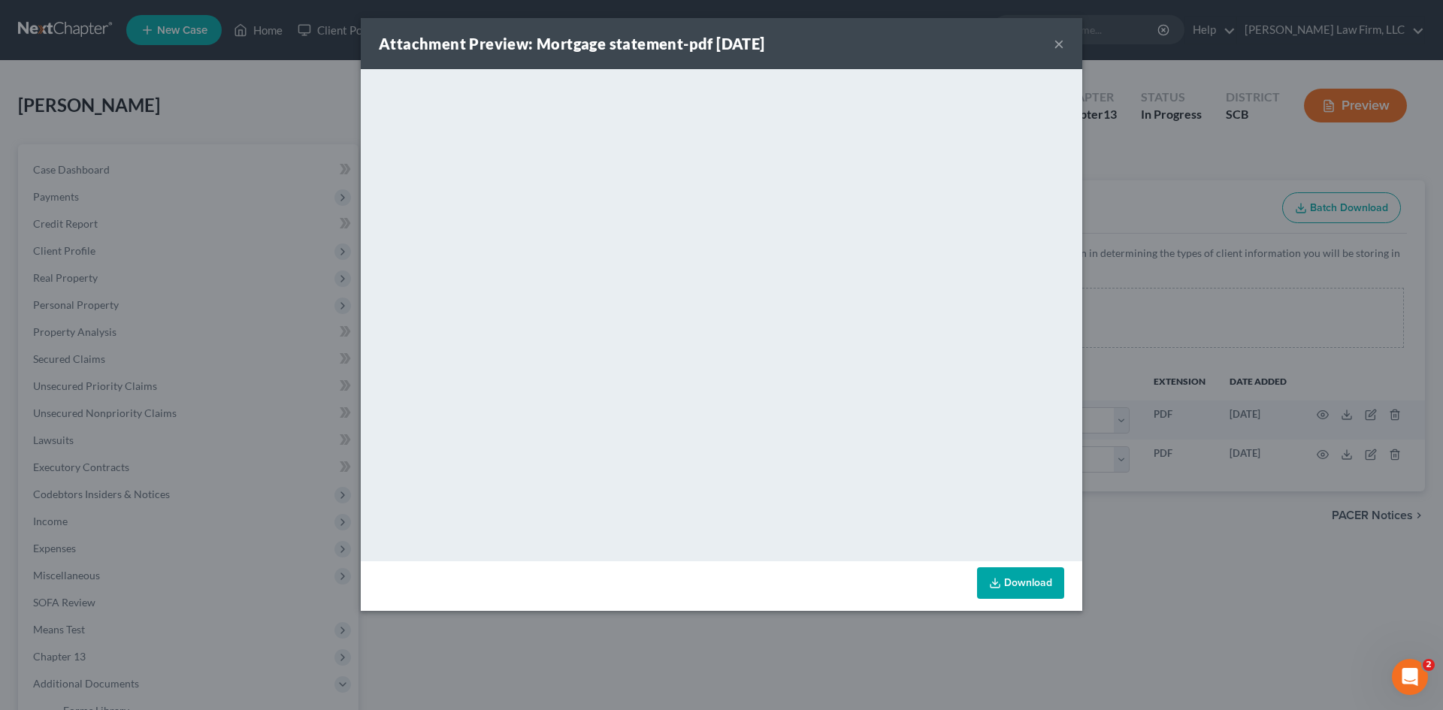
click at [1057, 44] on button "×" at bounding box center [1059, 44] width 11 height 18
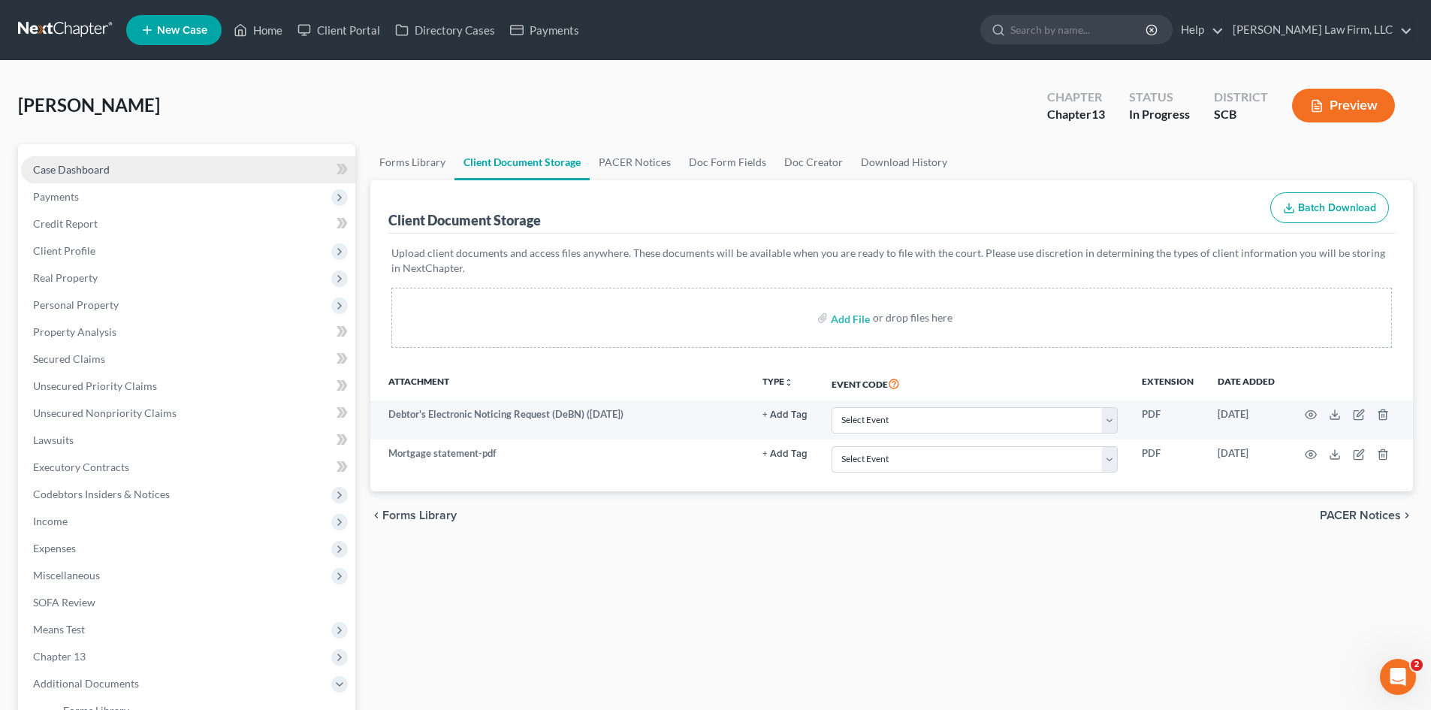
click at [107, 165] on span "Case Dashboard" at bounding box center [71, 169] width 77 height 13
select select "3"
select select "0"
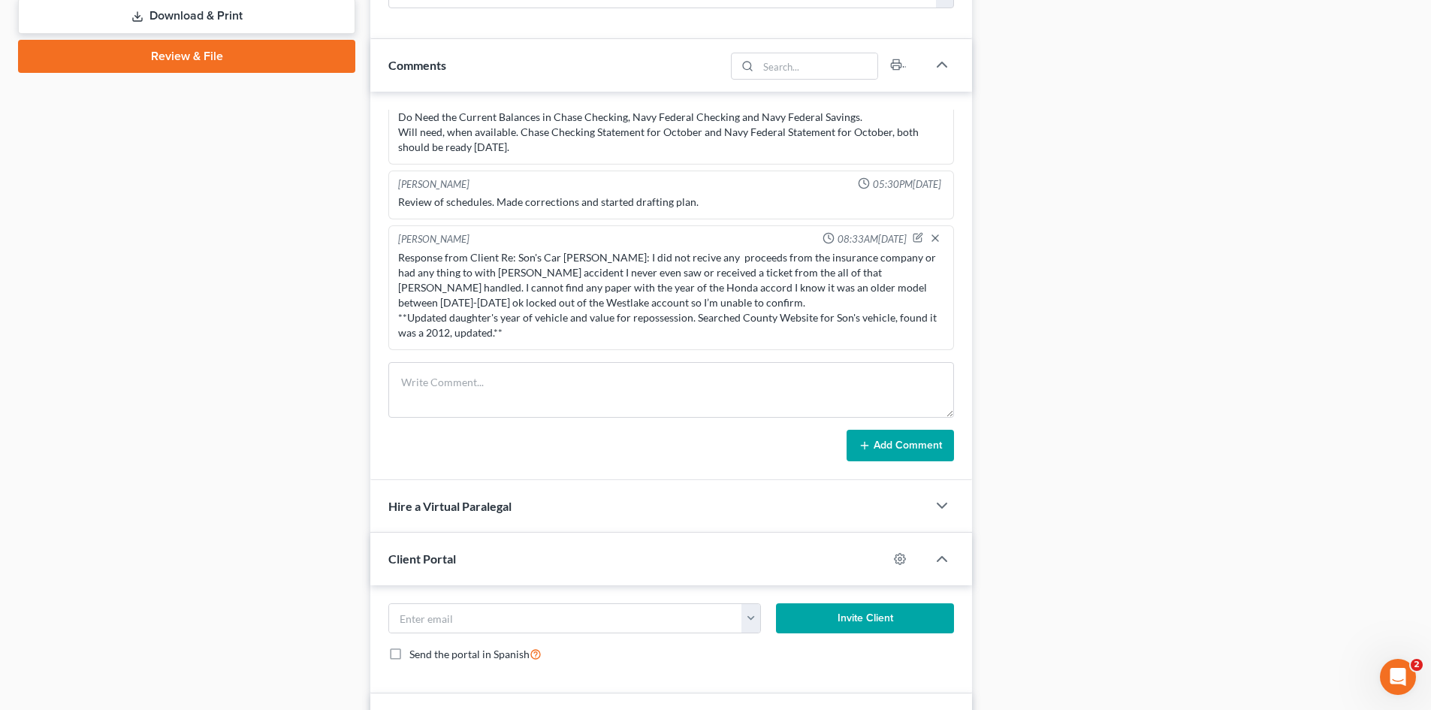
scroll to position [751, 0]
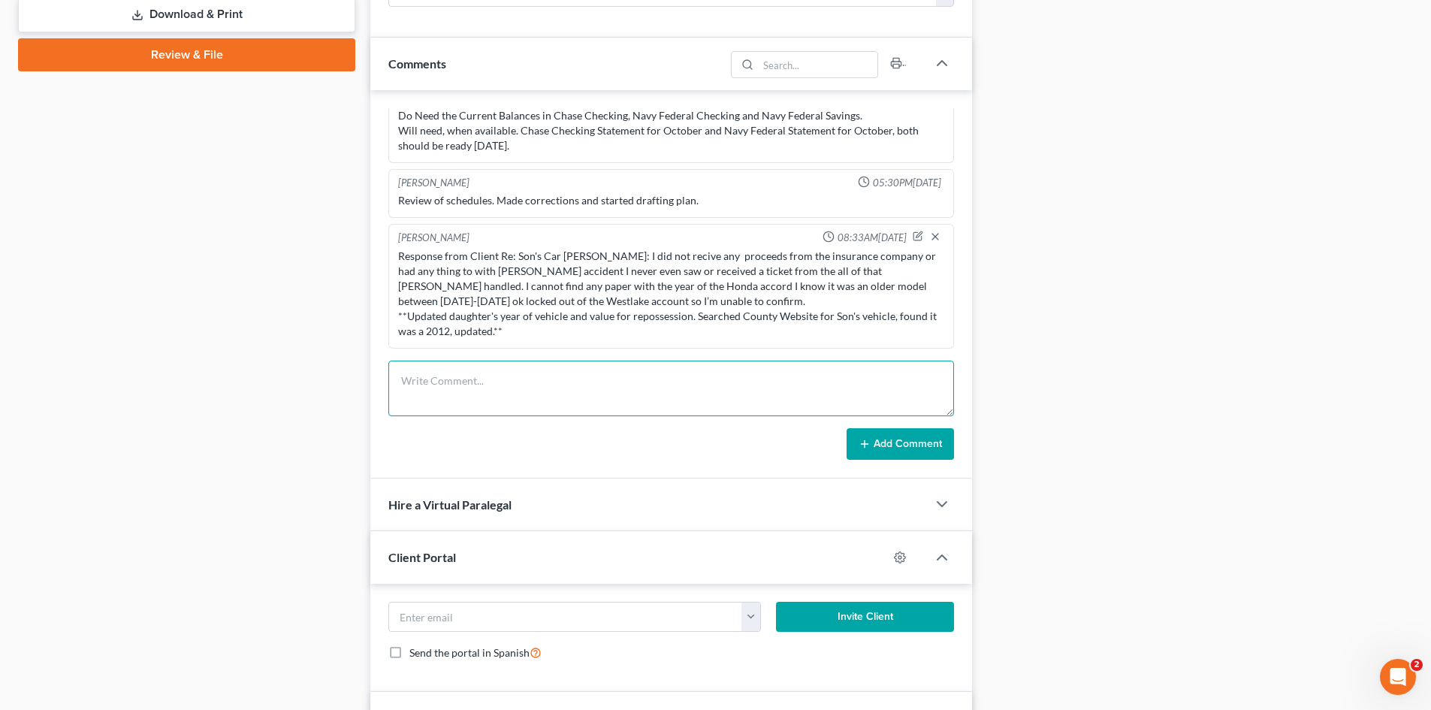
click at [579, 388] on textarea at bounding box center [671, 389] width 566 height 56
type textarea "M"
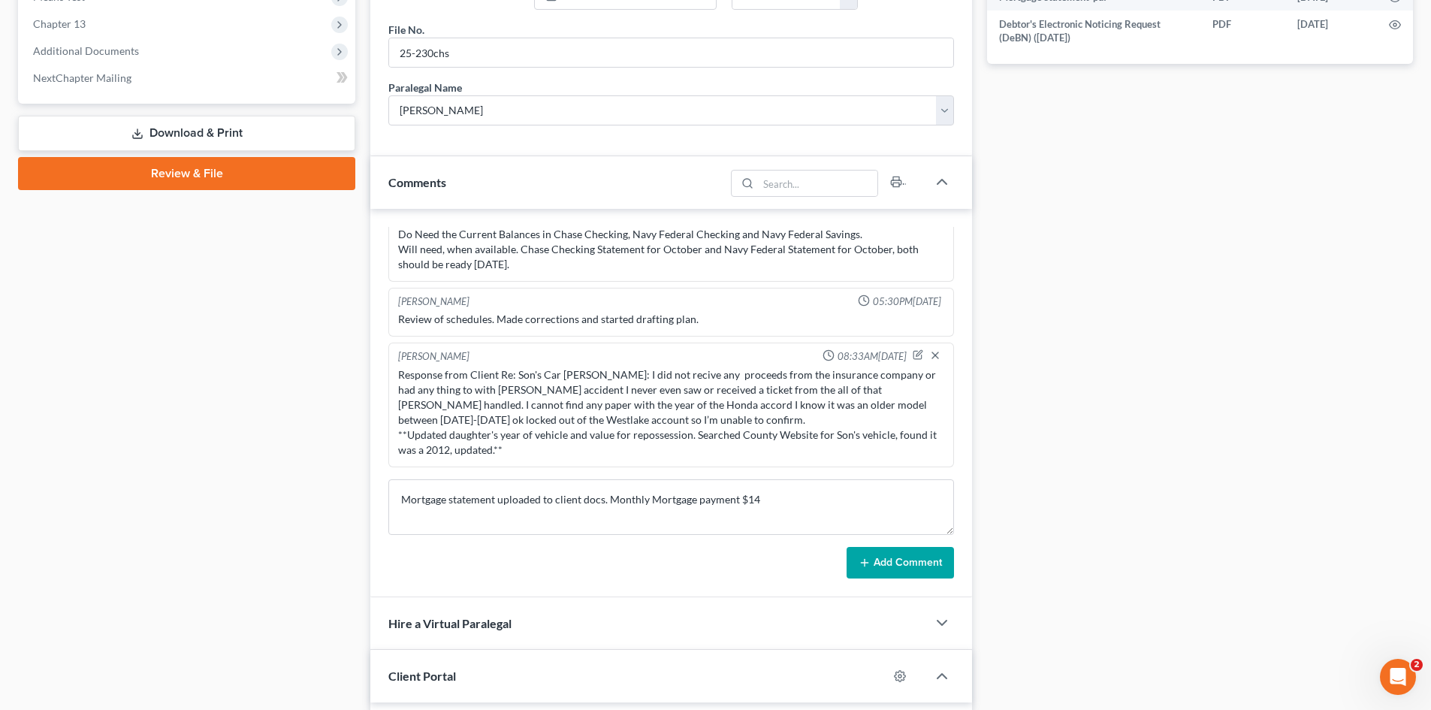
scroll to position [827, 0]
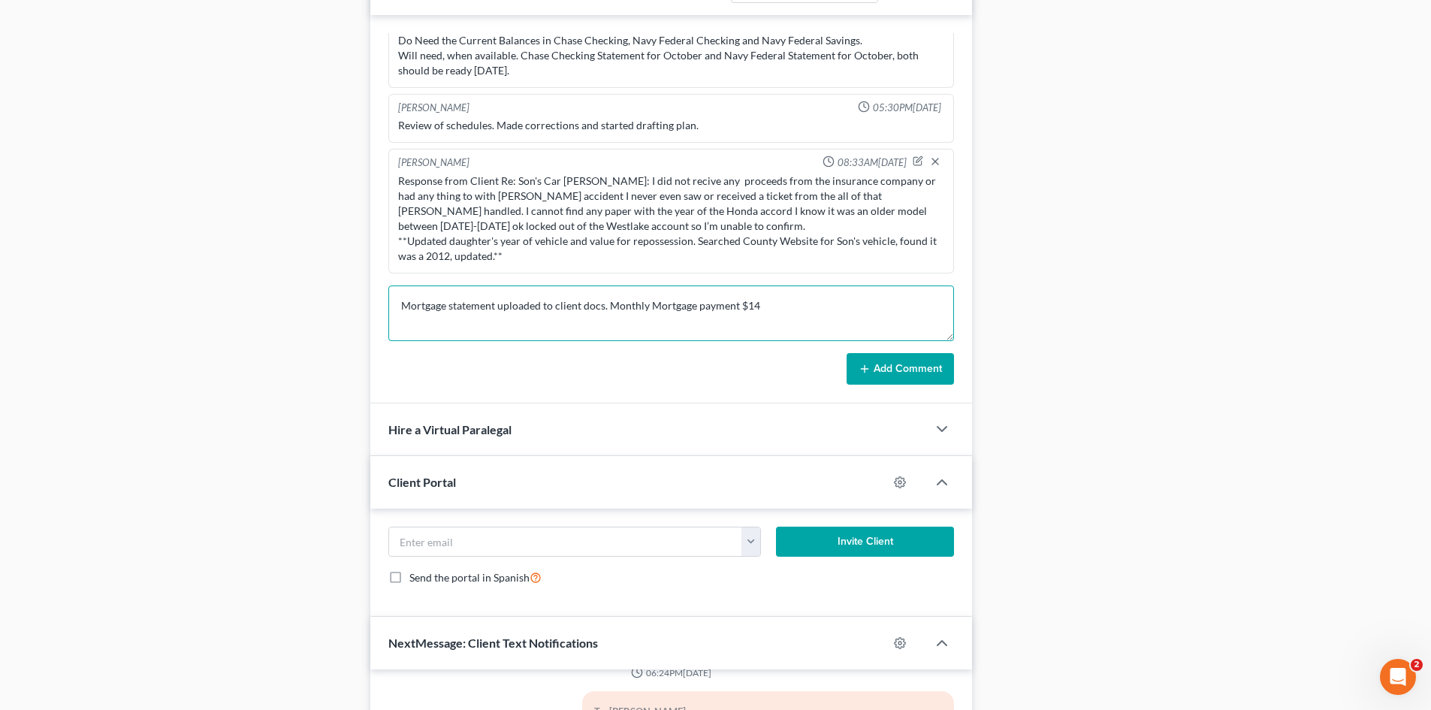
click at [786, 301] on textarea "Mortgage statement uploaded to client docs. Monthly Mortgage payment $14" at bounding box center [671, 314] width 566 height 56
type textarea "Mortgage statement uploaded to client docs. Monthly Mortgage payment $1,454.66"
click at [929, 354] on button "Add Comment" at bounding box center [900, 369] width 107 height 32
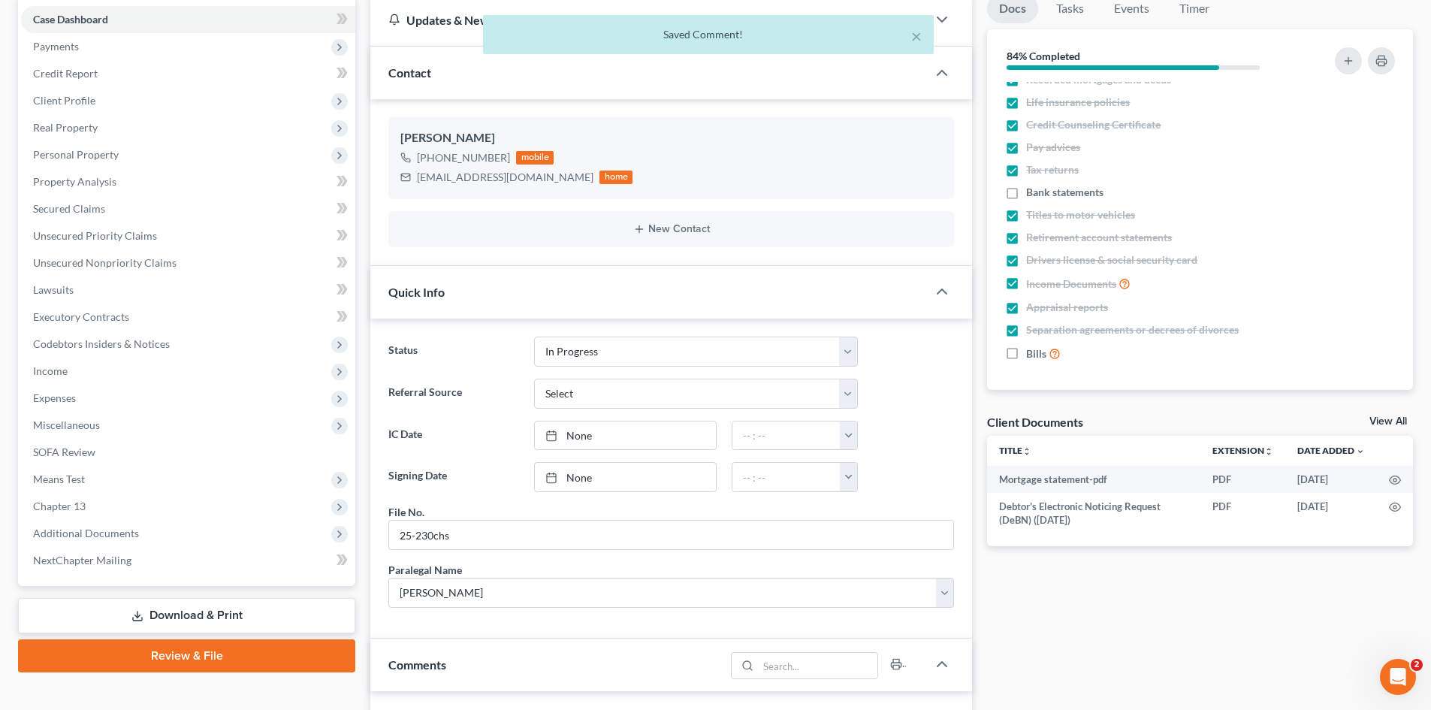
scroll to position [0, 0]
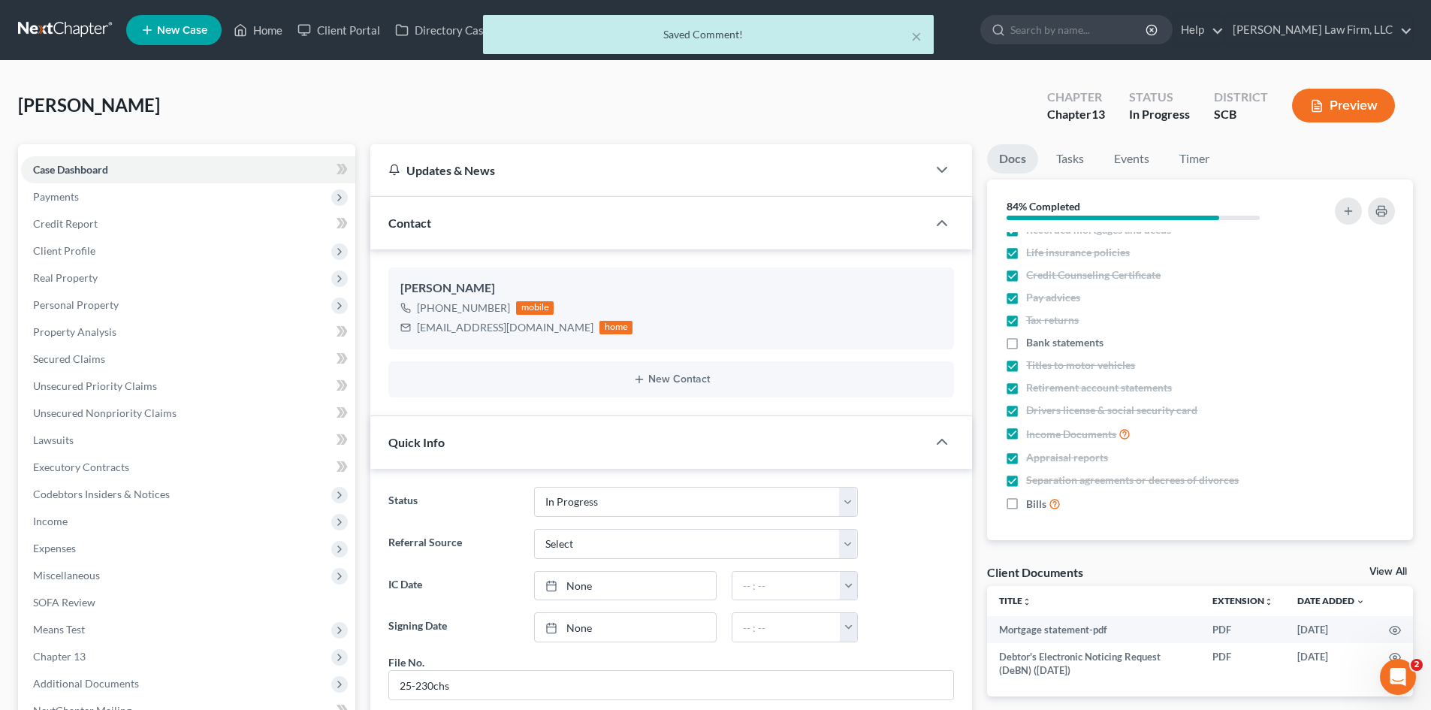
click at [265, 32] on div "× Saved Comment!" at bounding box center [707, 38] width 1431 height 47
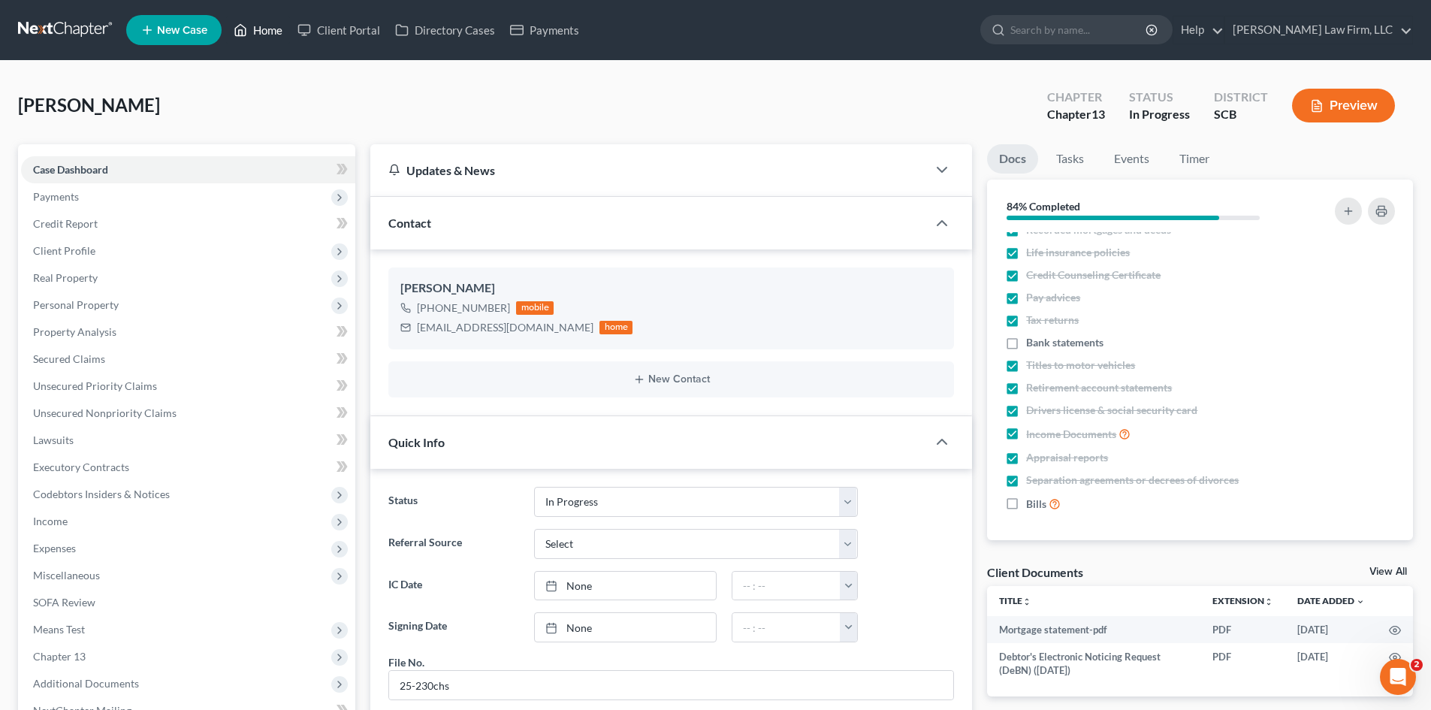
click at [273, 31] on link "Home" at bounding box center [258, 30] width 64 height 27
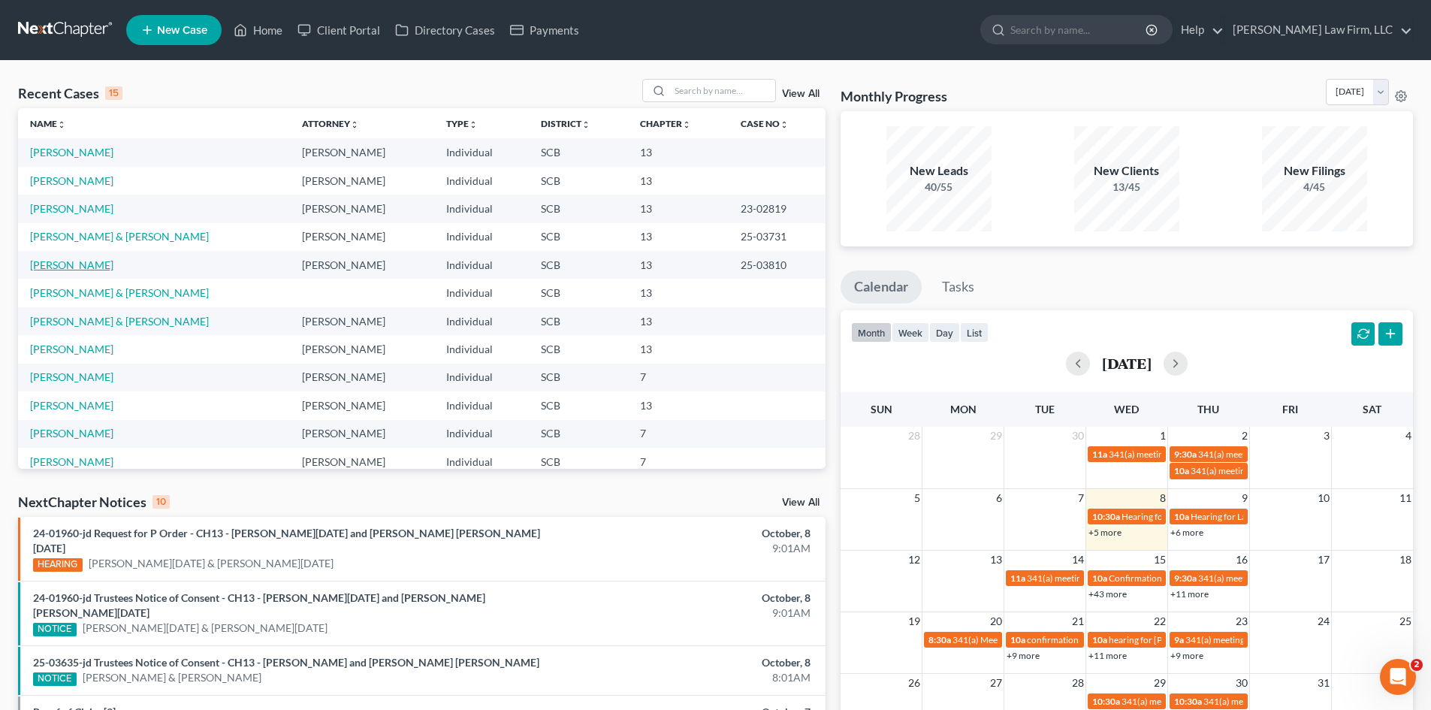
click at [65, 266] on link "Brown, Jasmine" at bounding box center [71, 264] width 83 height 13
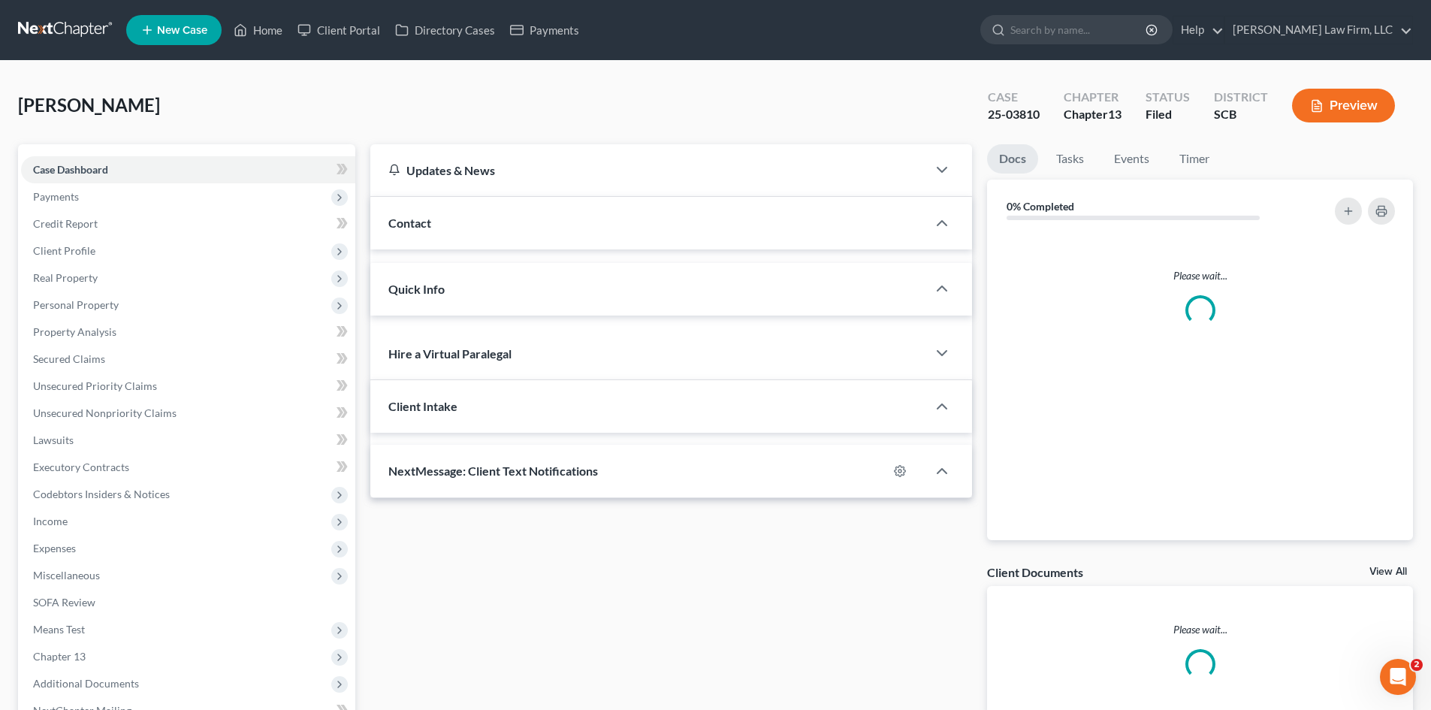
select select "0"
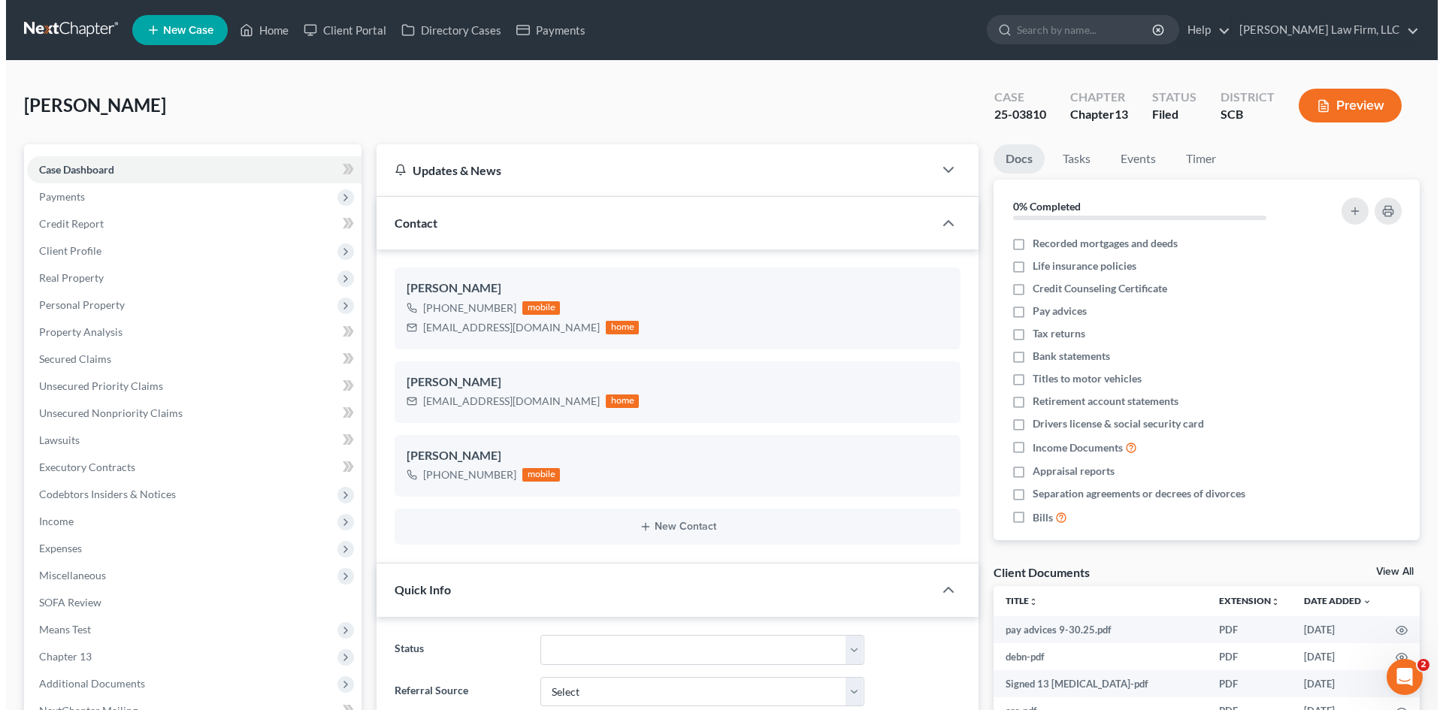
scroll to position [134, 0]
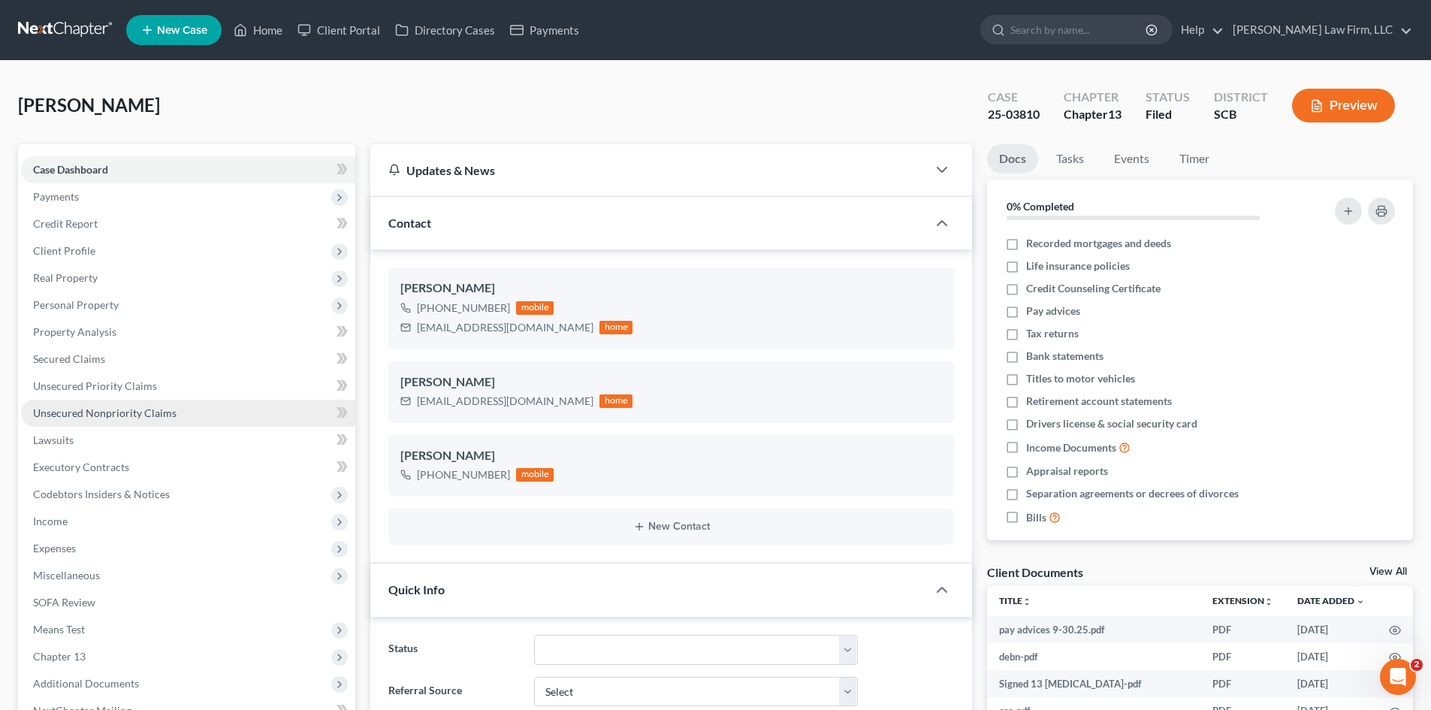
click at [111, 418] on span "Unsecured Nonpriority Claims" at bounding box center [105, 413] width 144 height 13
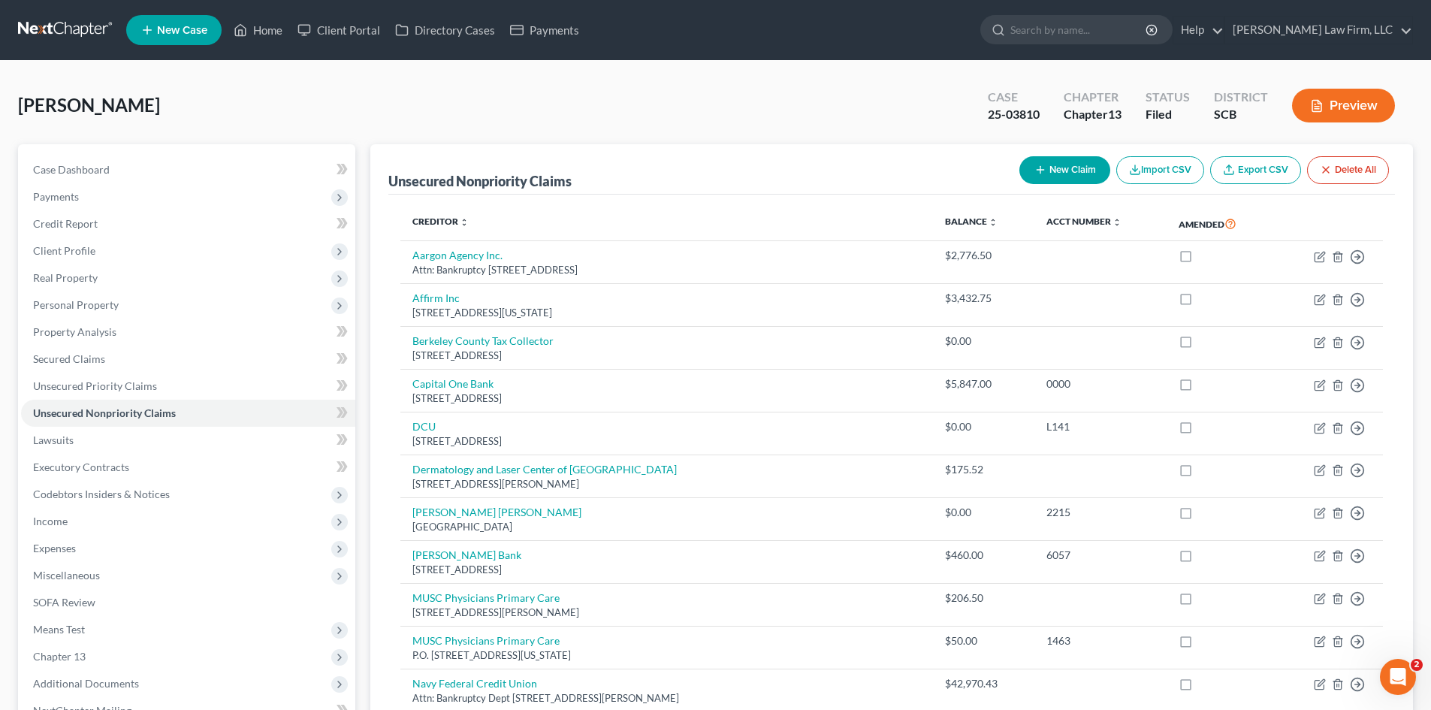
click at [1084, 174] on button "New Claim" at bounding box center [1065, 170] width 91 height 28
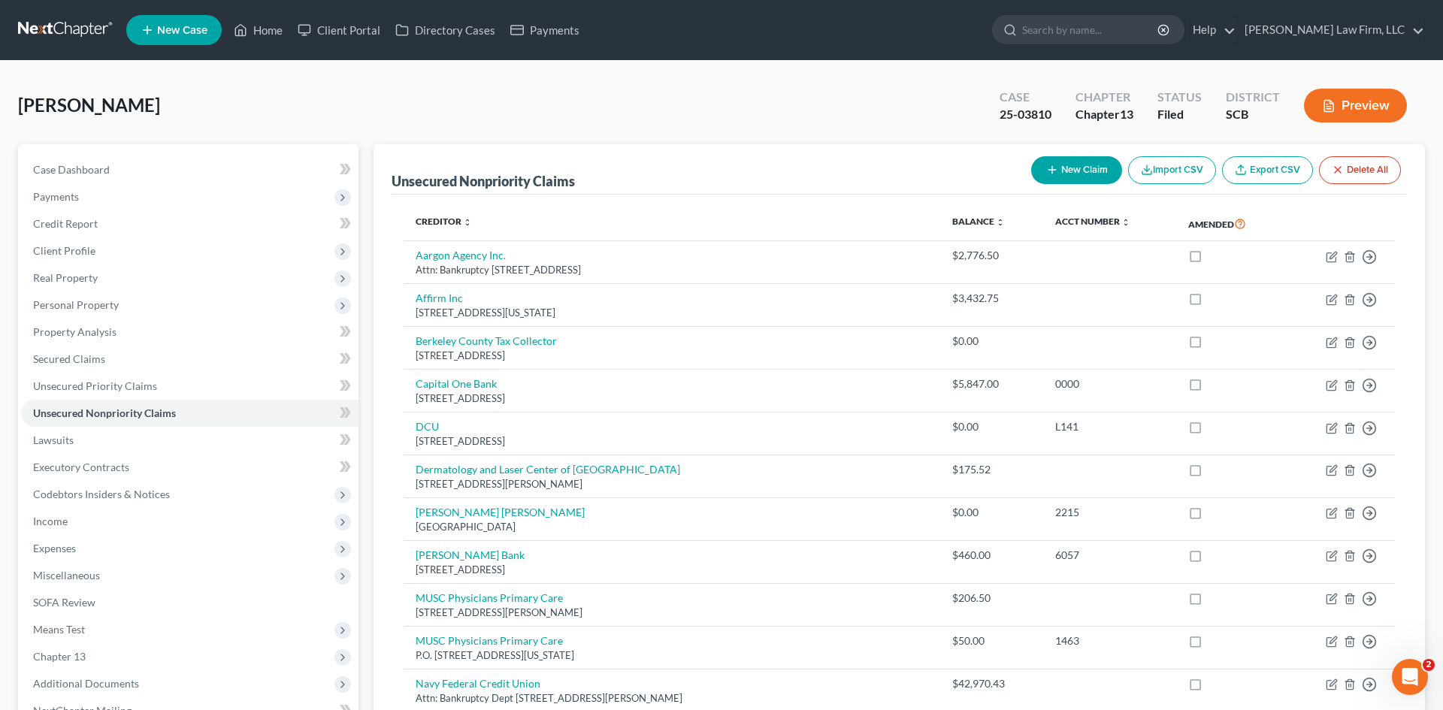
select select "0"
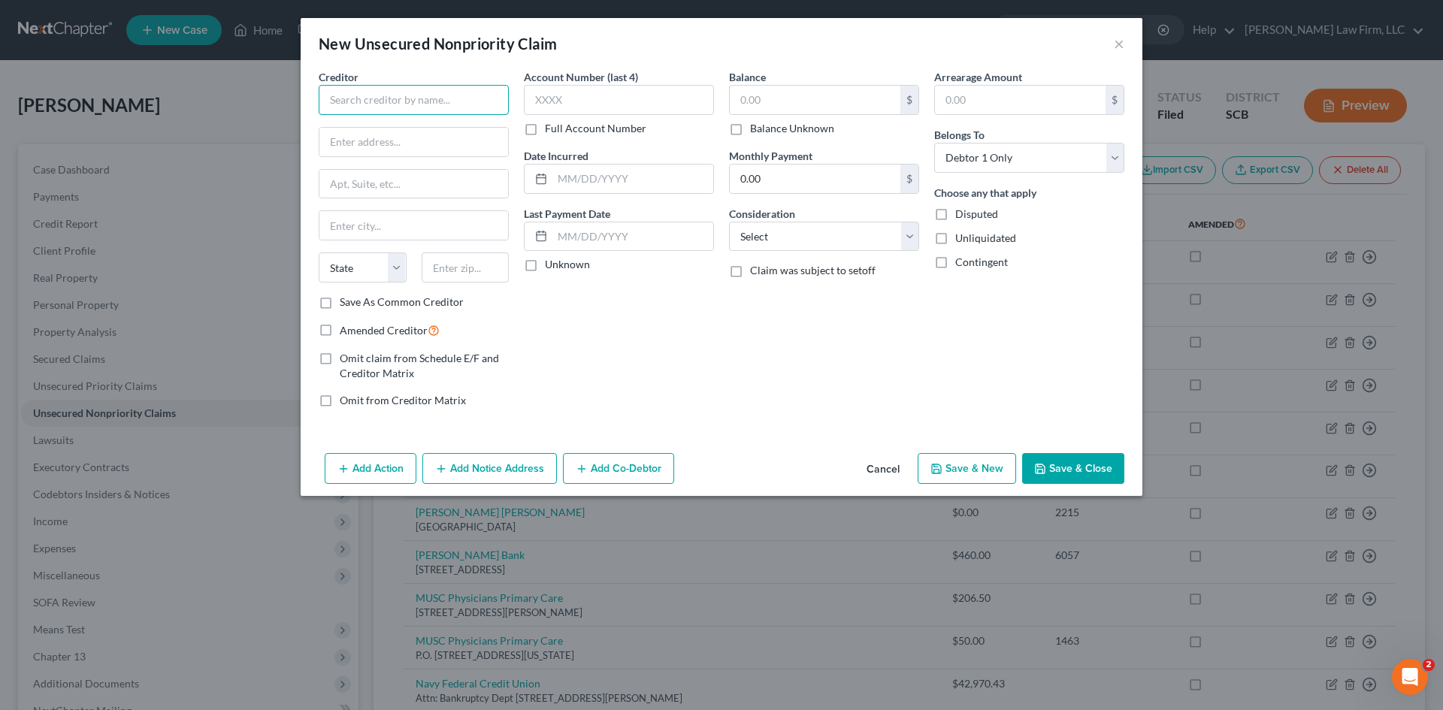
click at [455, 104] on input "text" at bounding box center [414, 100] width 190 height 30
drag, startPoint x: 892, startPoint y: 468, endPoint x: 605, endPoint y: 349, distance: 310.9
click at [892, 468] on button "Cancel" at bounding box center [882, 470] width 57 height 30
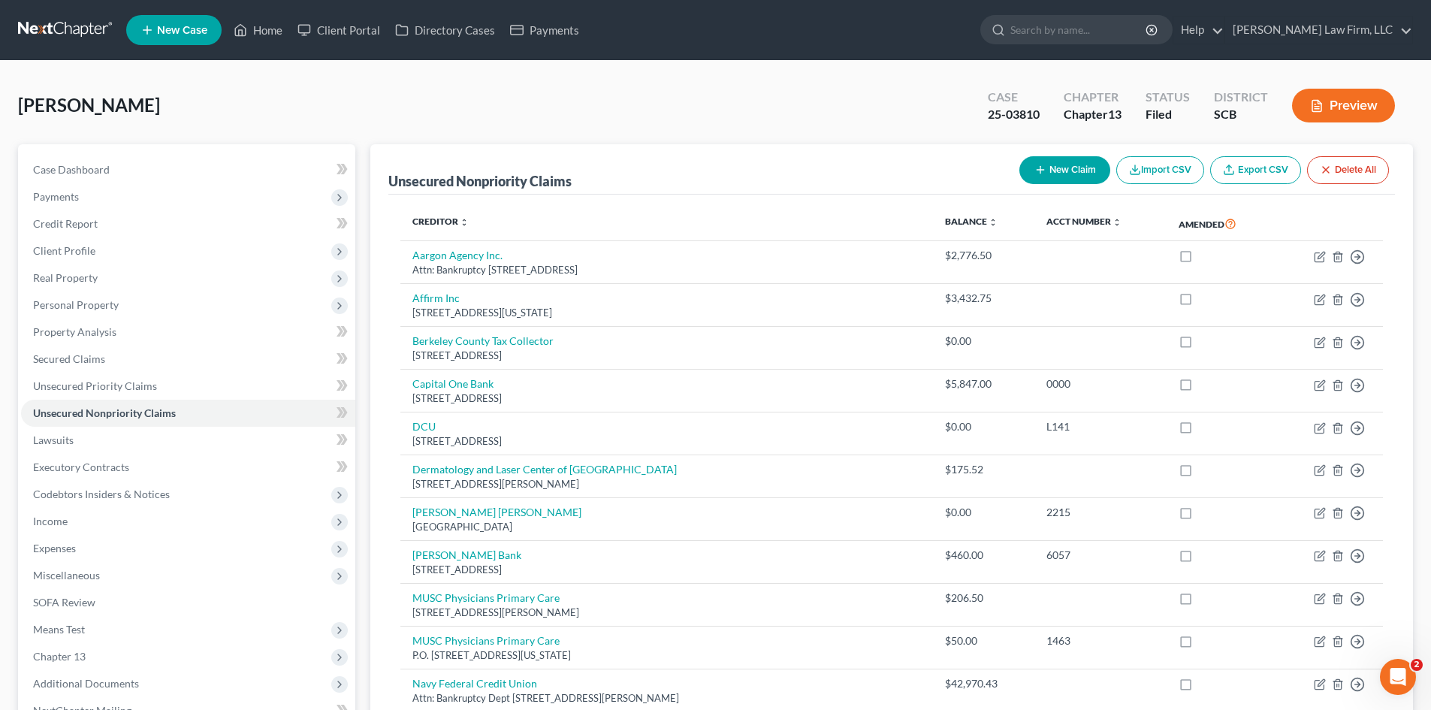
click at [1063, 171] on button "New Claim" at bounding box center [1065, 170] width 91 height 28
select select "0"
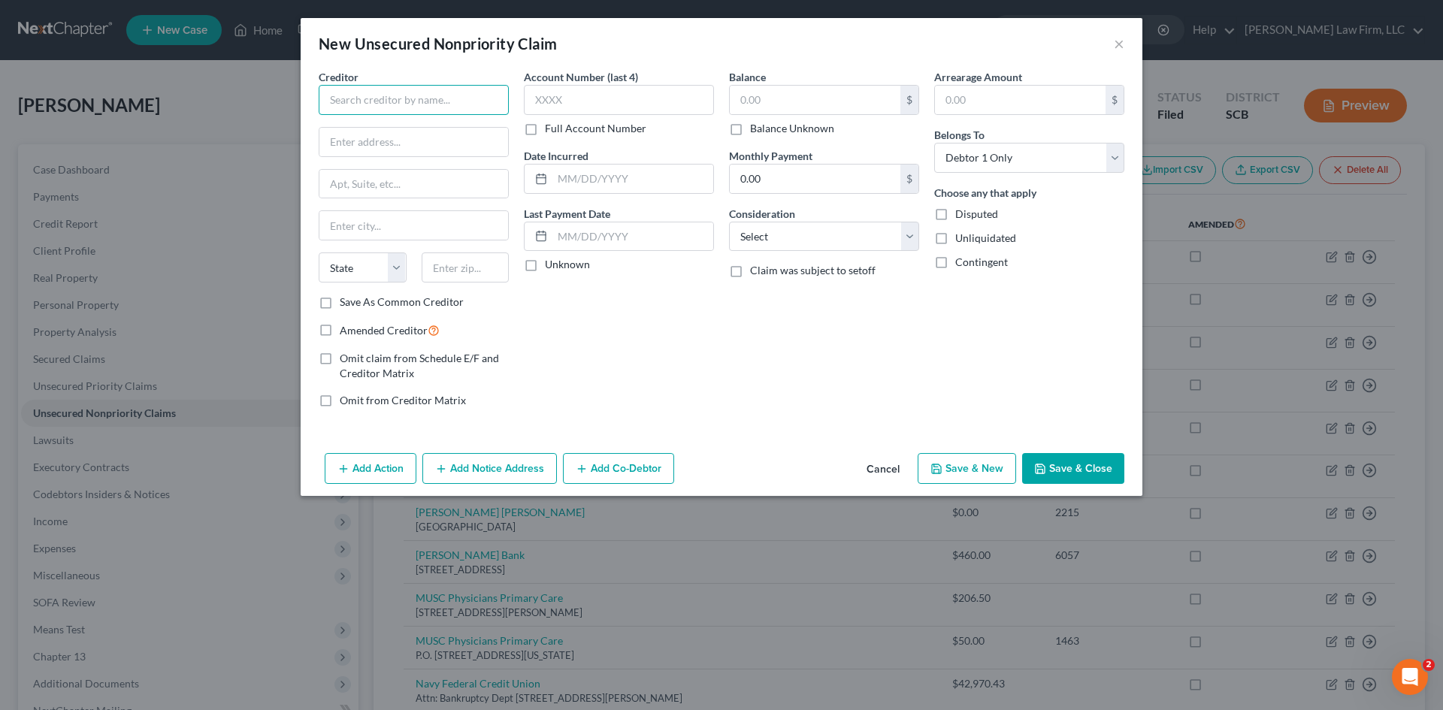
click at [488, 103] on input "text" at bounding box center [414, 100] width 190 height 30
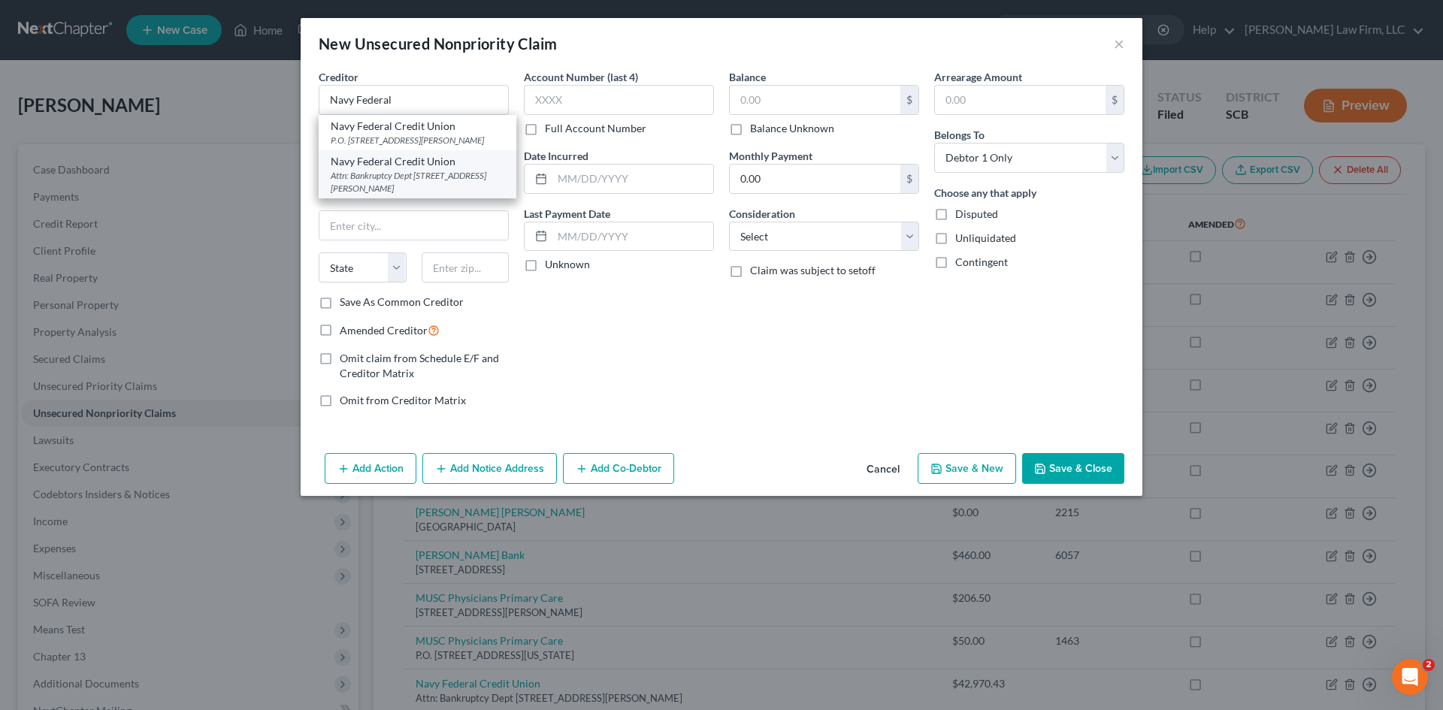
click at [442, 172] on div "Attn: Bankruptcy Dept PO Box 3000, Merrifield, VA 22119" at bounding box center [418, 182] width 174 height 26
type input "Navy Federal Credit Union"
type input "Attn: Bankruptcy Dept"
type input "PO Box 3000"
type input "Merrifield"
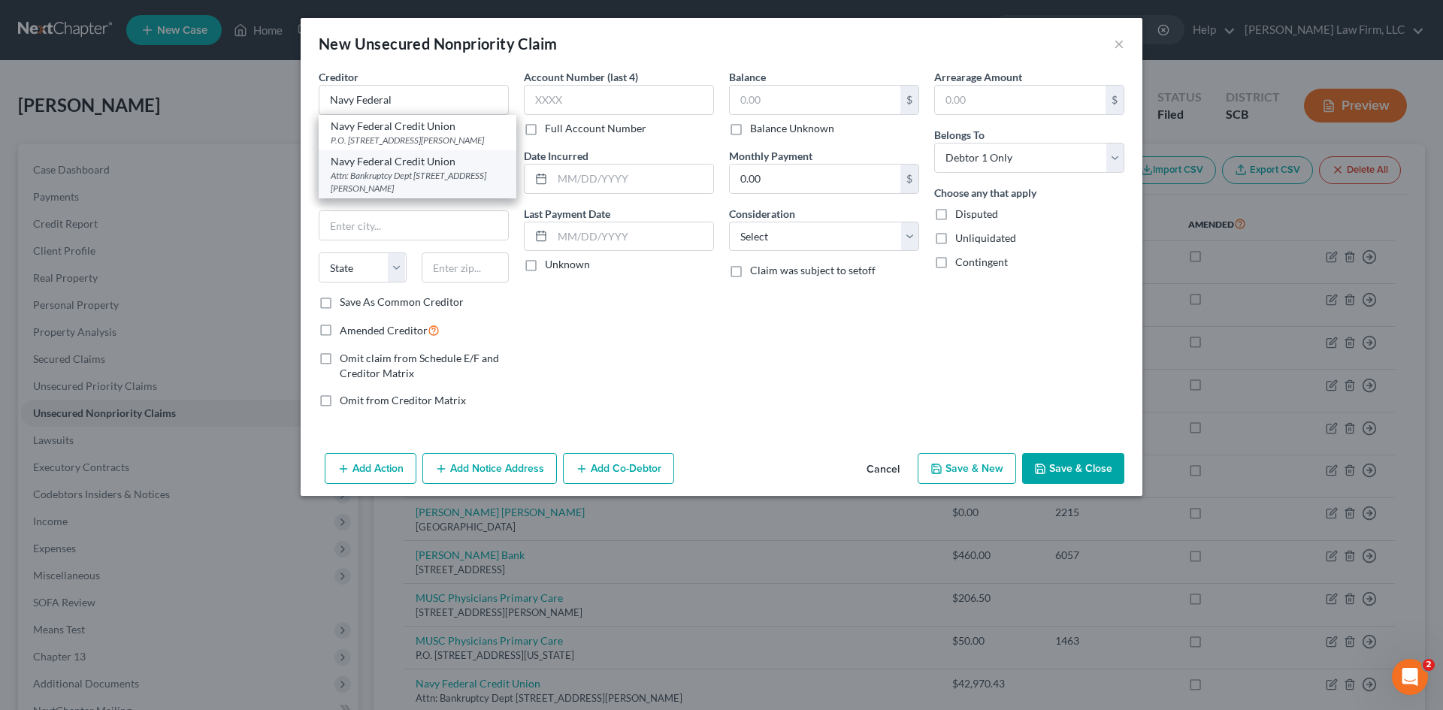
select select "48"
type input "22119"
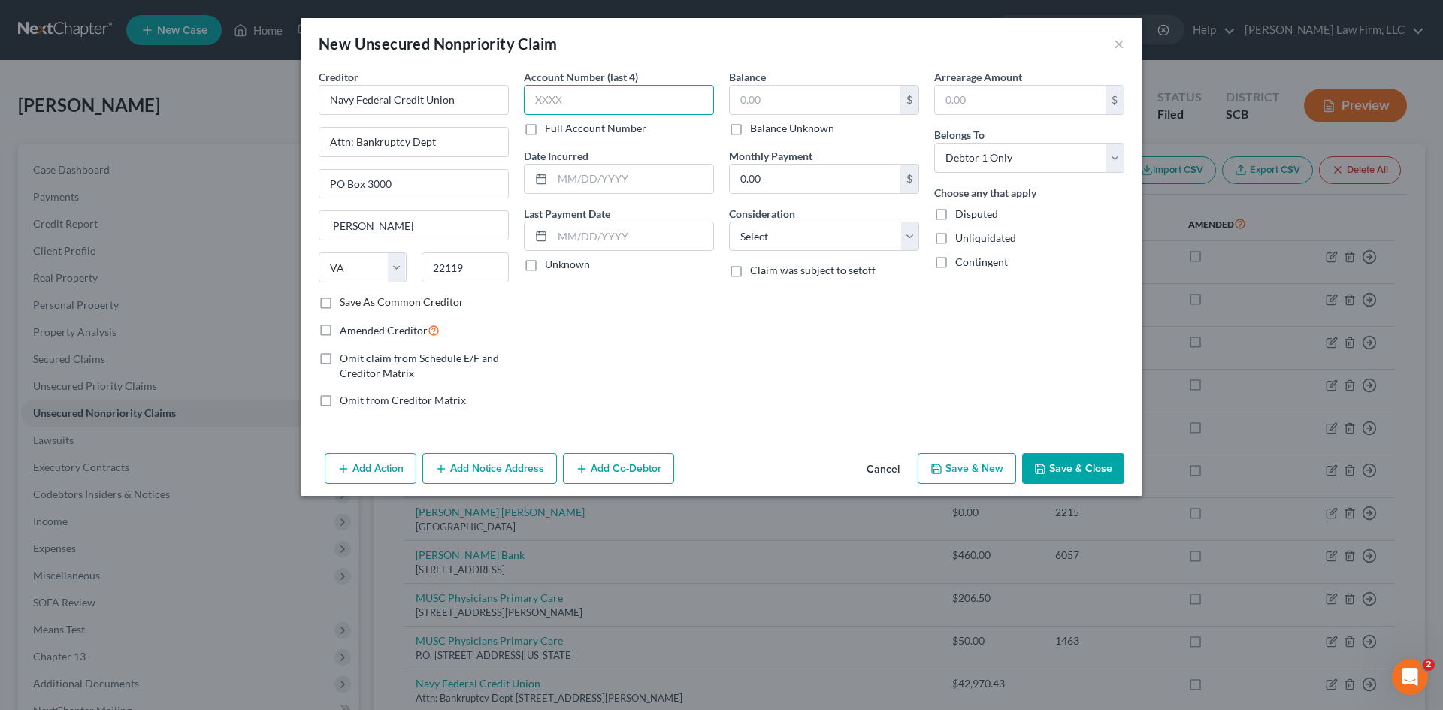
click at [567, 106] on input "text" at bounding box center [619, 100] width 190 height 30
type input "1096"
click at [844, 116] on div "$ Balance Unknown" at bounding box center [824, 110] width 190 height 51
click at [844, 110] on input "text" at bounding box center [815, 100] width 171 height 29
type input "5,856.67"
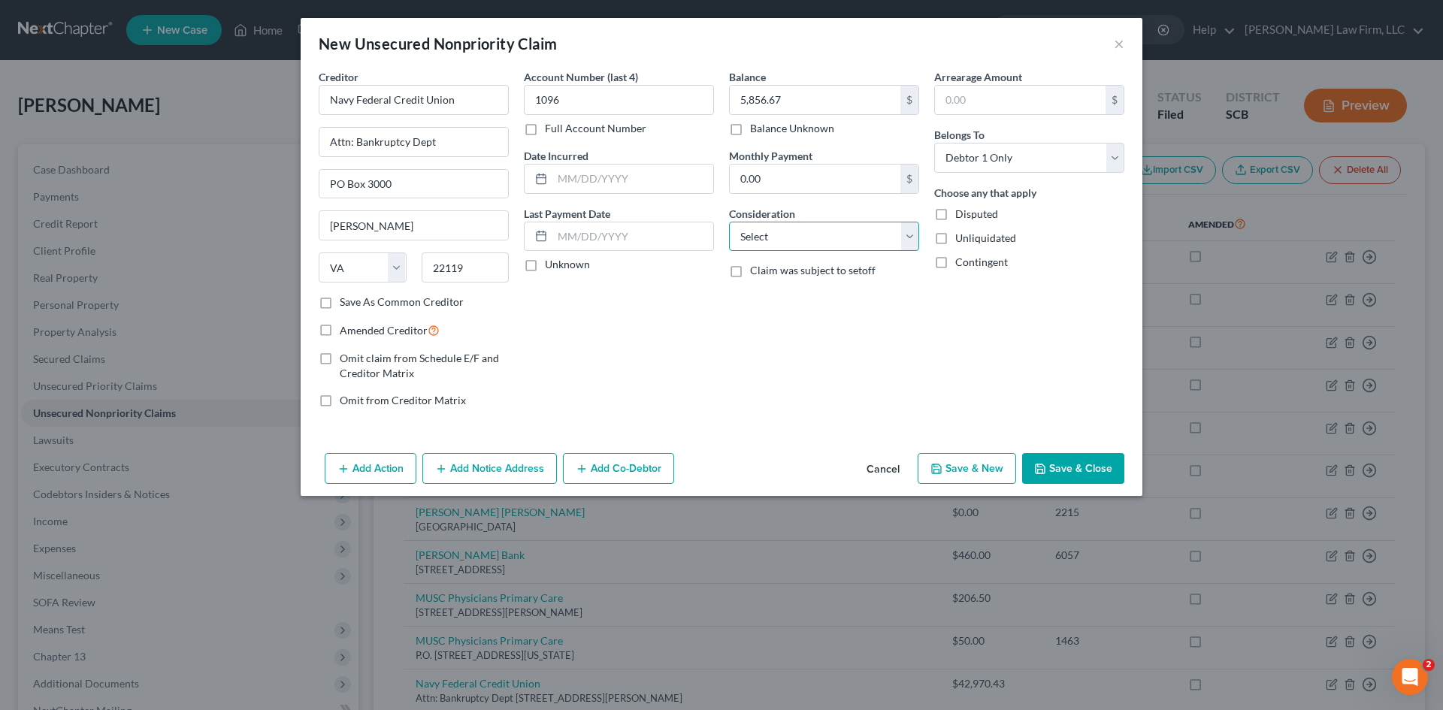
click at [772, 230] on select "Select Cable / Satellite Services Collection Agency Credit Card Debt Debt Couns…" at bounding box center [824, 237] width 190 height 30
select select "2"
click at [729, 222] on select "Select Cable / Satellite Services Collection Agency Credit Card Debt Debt Couns…" at bounding box center [824, 237] width 190 height 30
click at [1061, 458] on button "Save & Close" at bounding box center [1073, 469] width 102 height 32
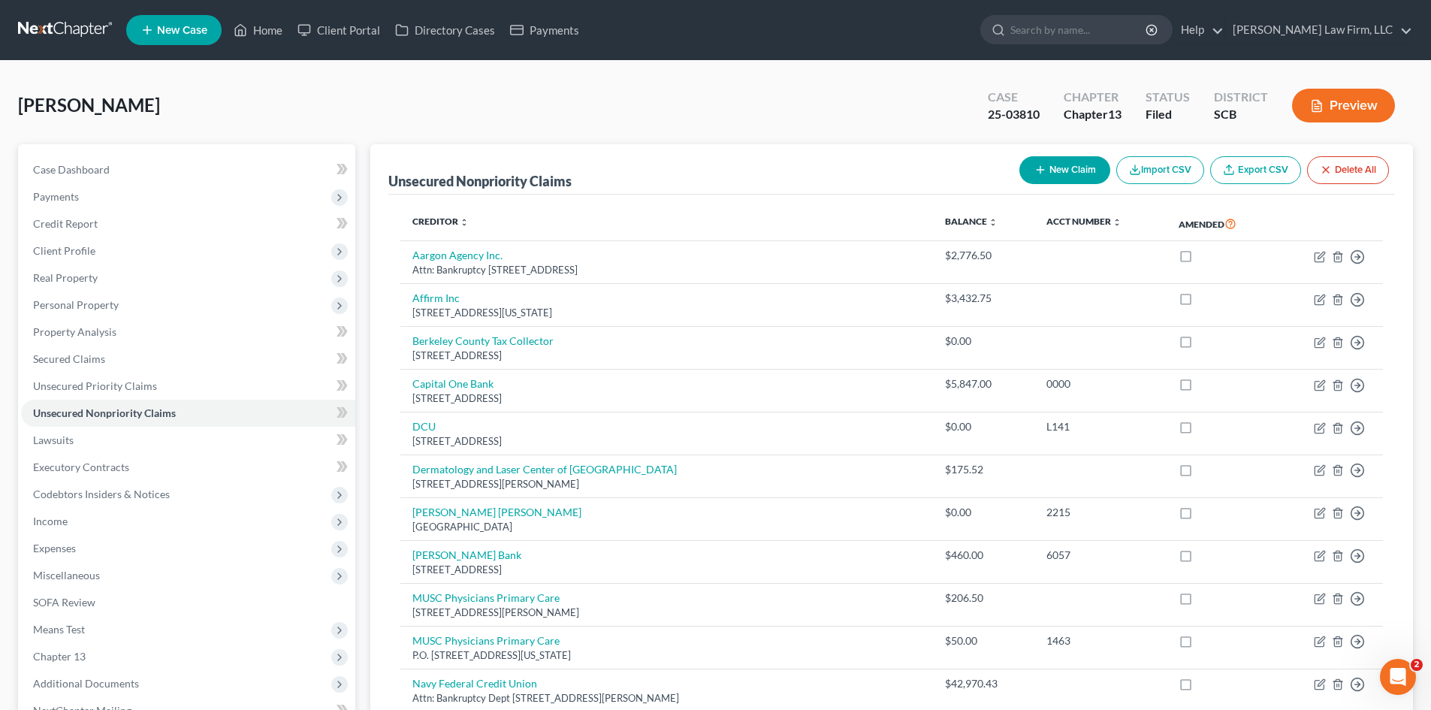
click at [1047, 164] on button "New Claim" at bounding box center [1065, 170] width 91 height 28
select select "0"
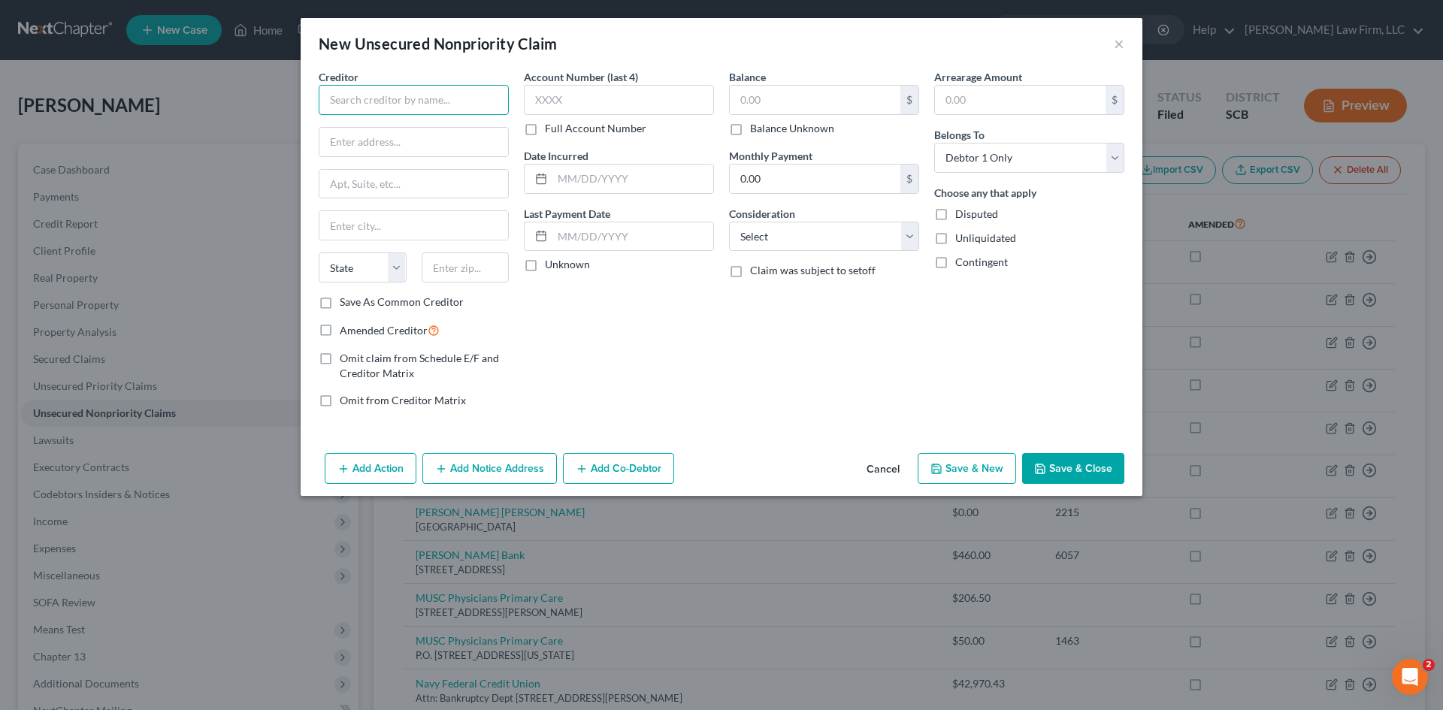
click at [391, 105] on input "text" at bounding box center [414, 100] width 190 height 30
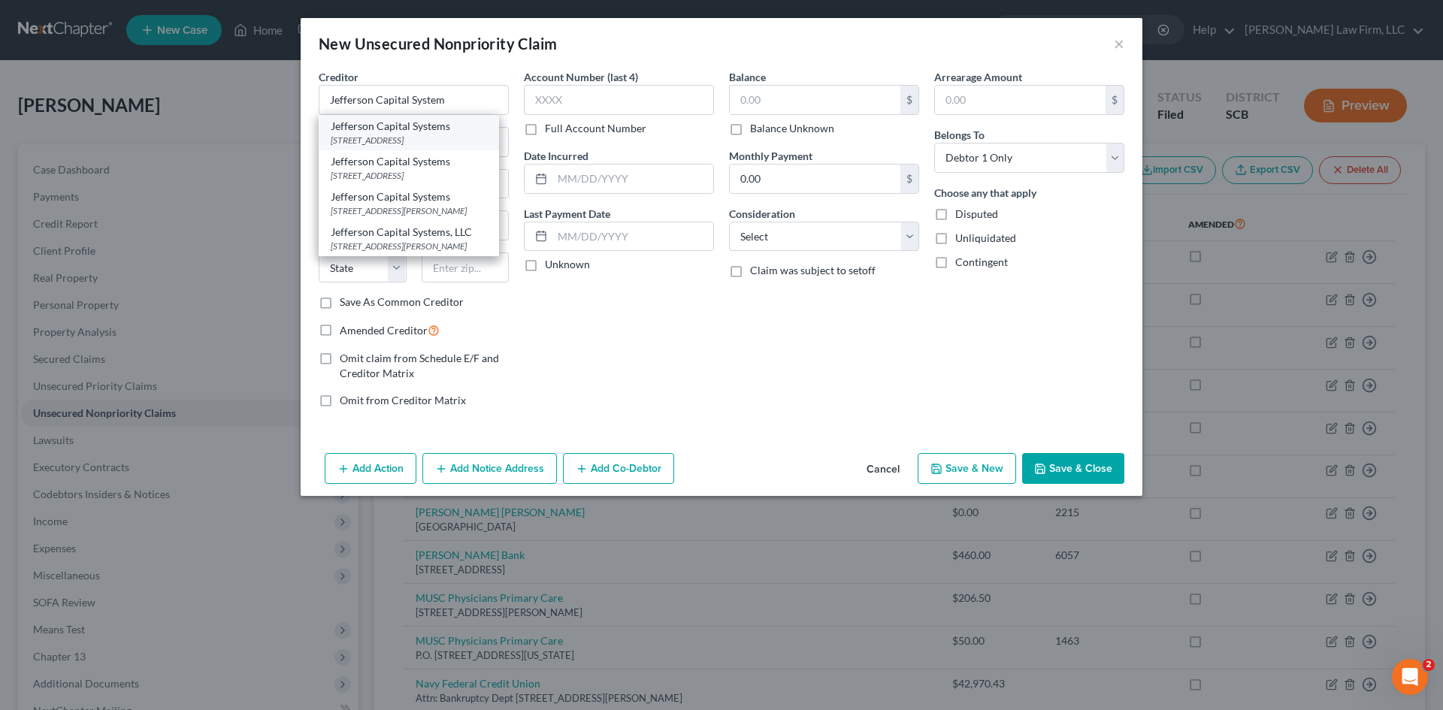
click at [401, 134] on div "200 14th Avenue E, Sartell, MN 56377" at bounding box center [409, 140] width 156 height 13
type input "Jefferson Capital Systems"
type input "200 14th Avenue E"
type input "Sartell"
select select "24"
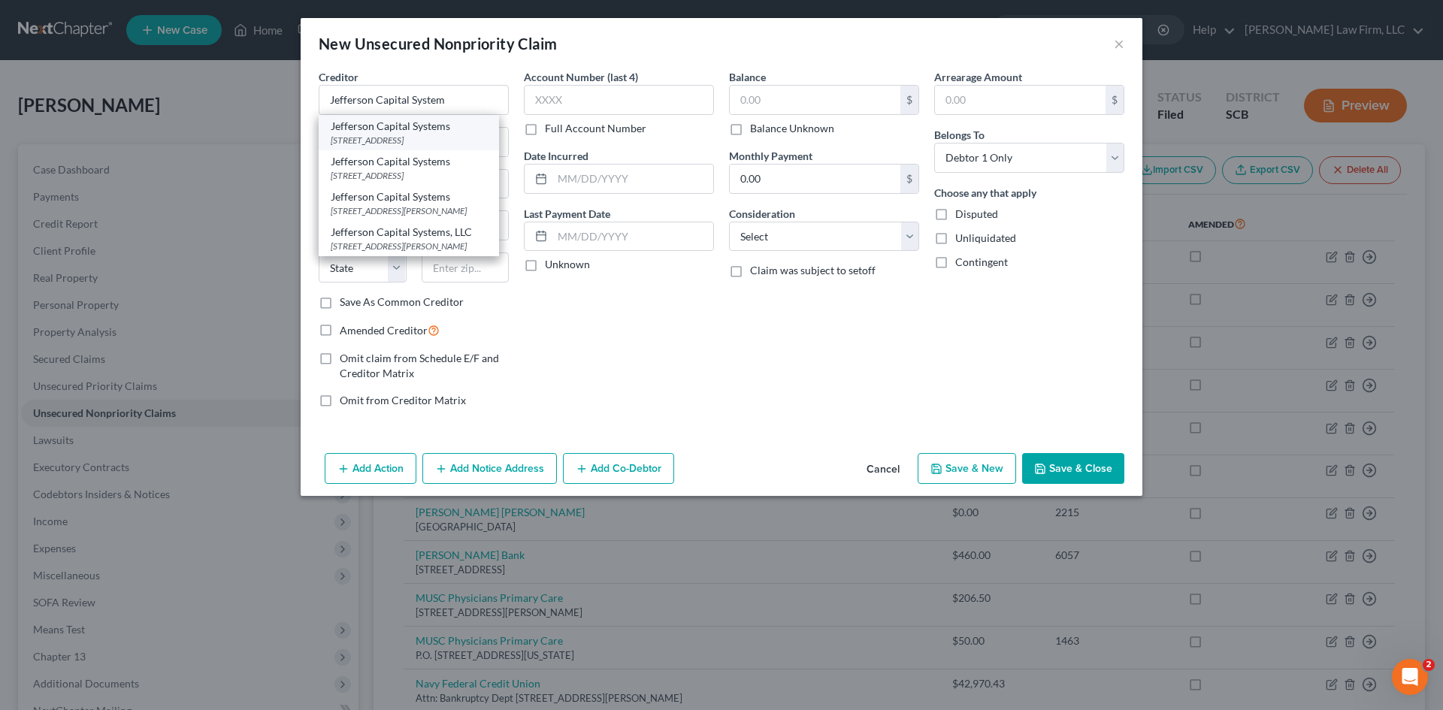
type input "56377"
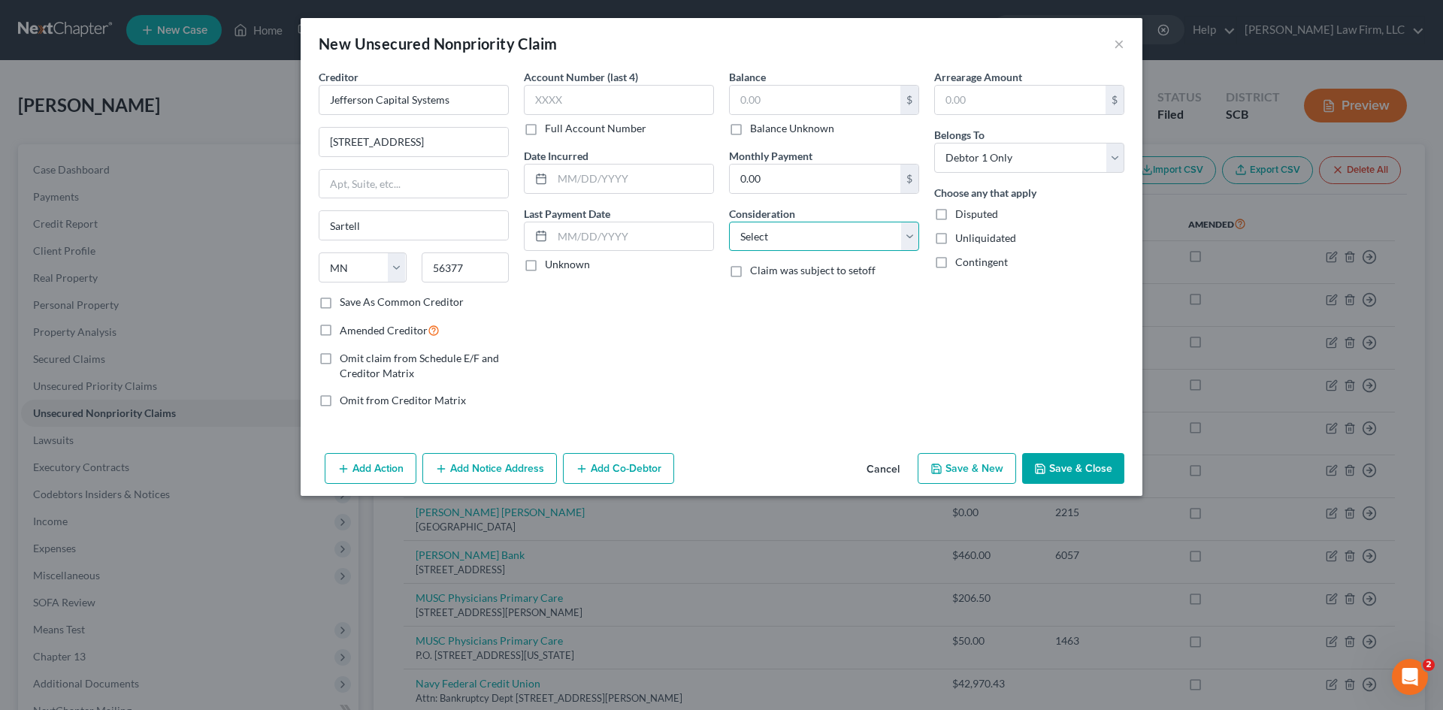
click at [794, 245] on select "Select Cable / Satellite Services Collection Agency Credit Card Debt Debt Couns…" at bounding box center [824, 237] width 190 height 30
select select "1"
click at [729, 222] on select "Select Cable / Satellite Services Collection Agency Credit Card Debt Debt Couns…" at bounding box center [824, 237] width 190 height 30
click at [522, 470] on button "Add Notice Address" at bounding box center [489, 469] width 135 height 32
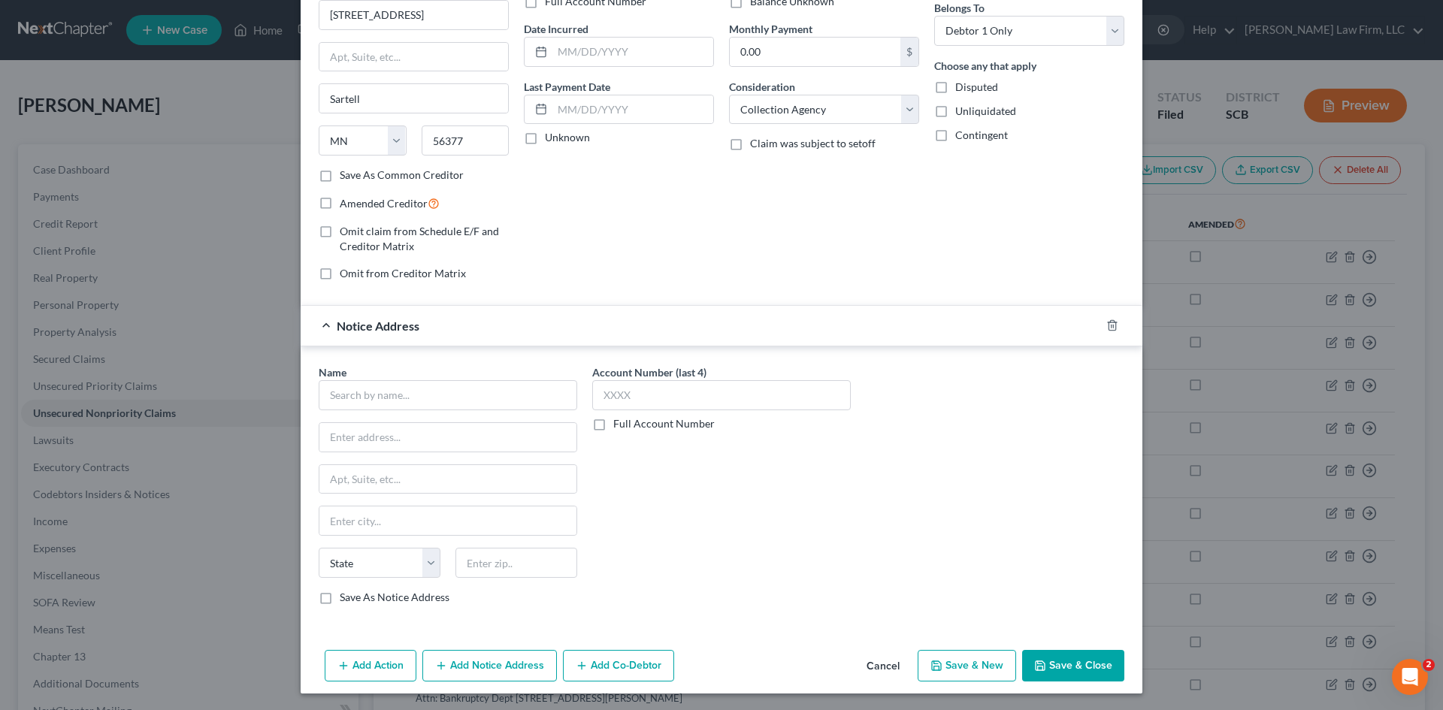
scroll to position [128, 0]
click at [500, 391] on input "text" at bounding box center [448, 394] width 258 height 30
type input "TD RCS"
type input "PO Box 100270"
click at [500, 557] on input "text" at bounding box center [516, 561] width 122 height 30
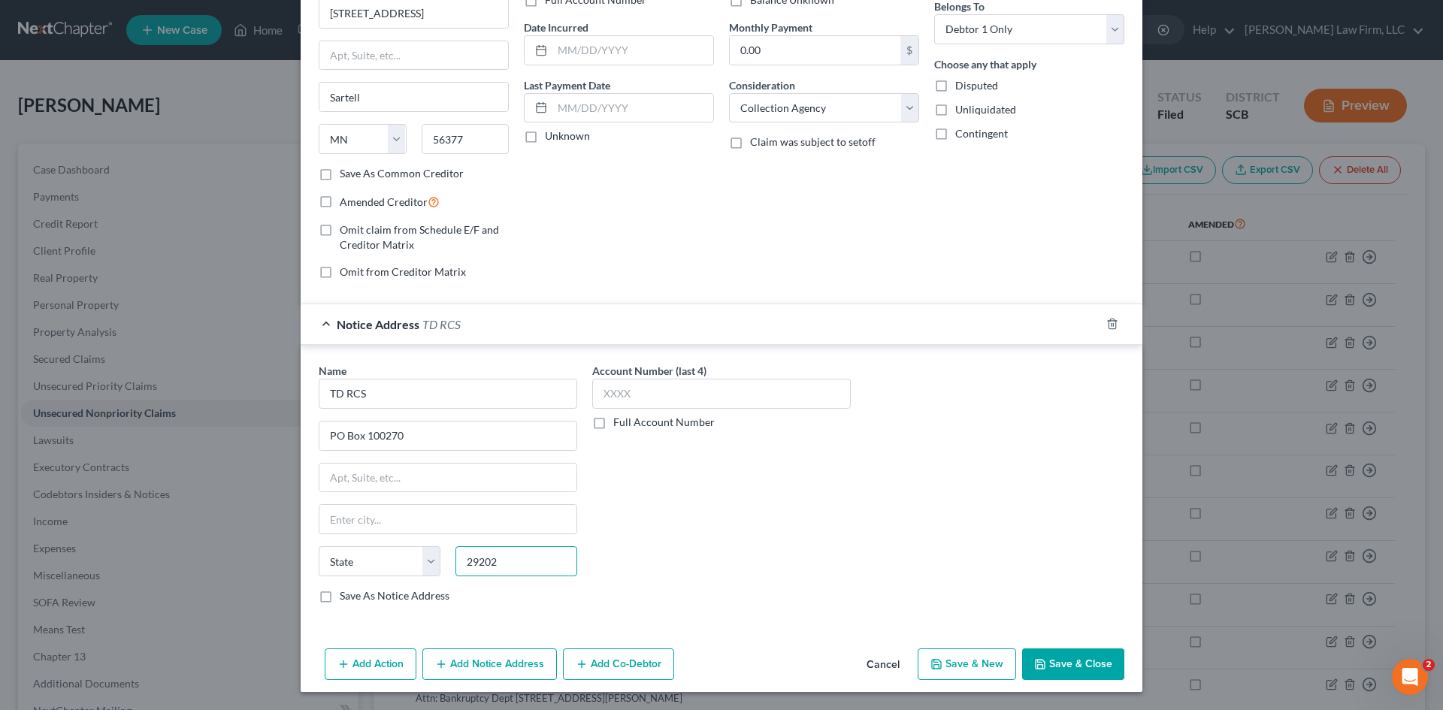
type input "29202"
type input "Columbia"
select select "42"
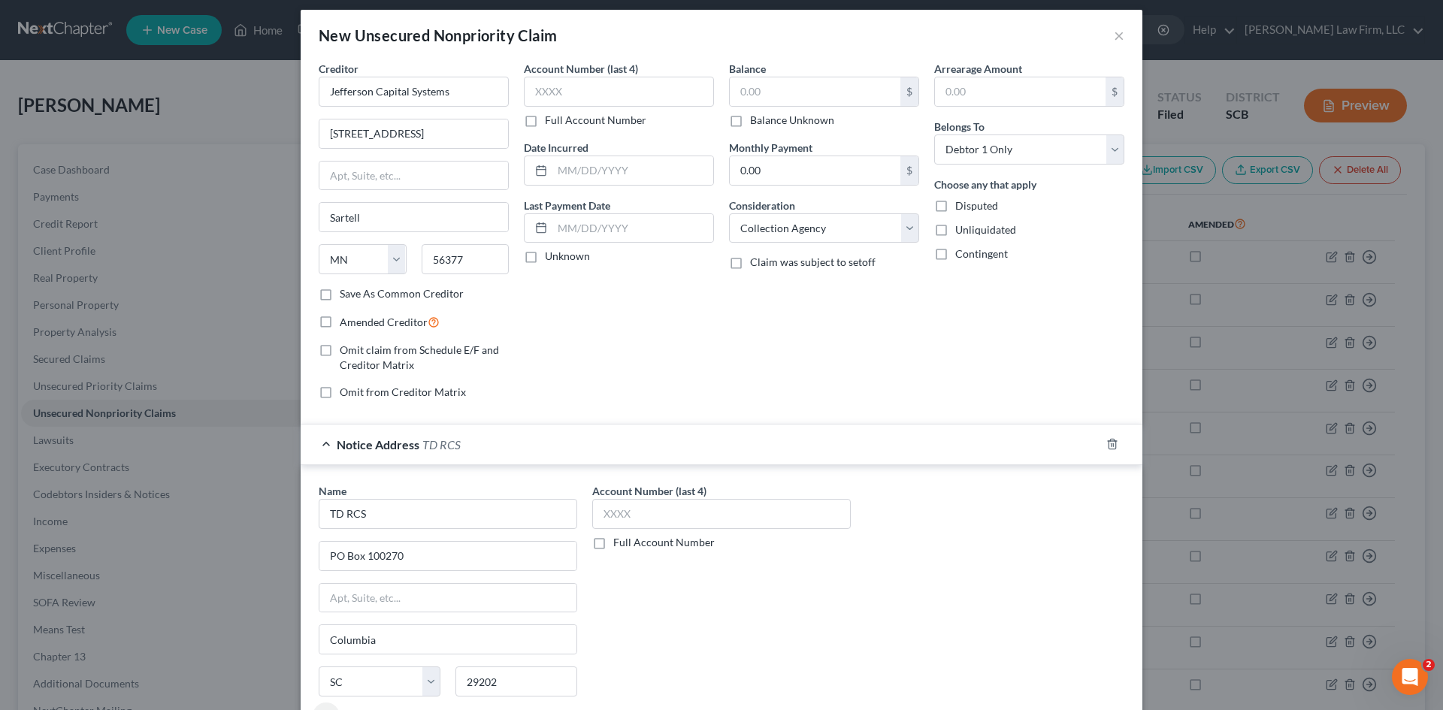
scroll to position [0, 0]
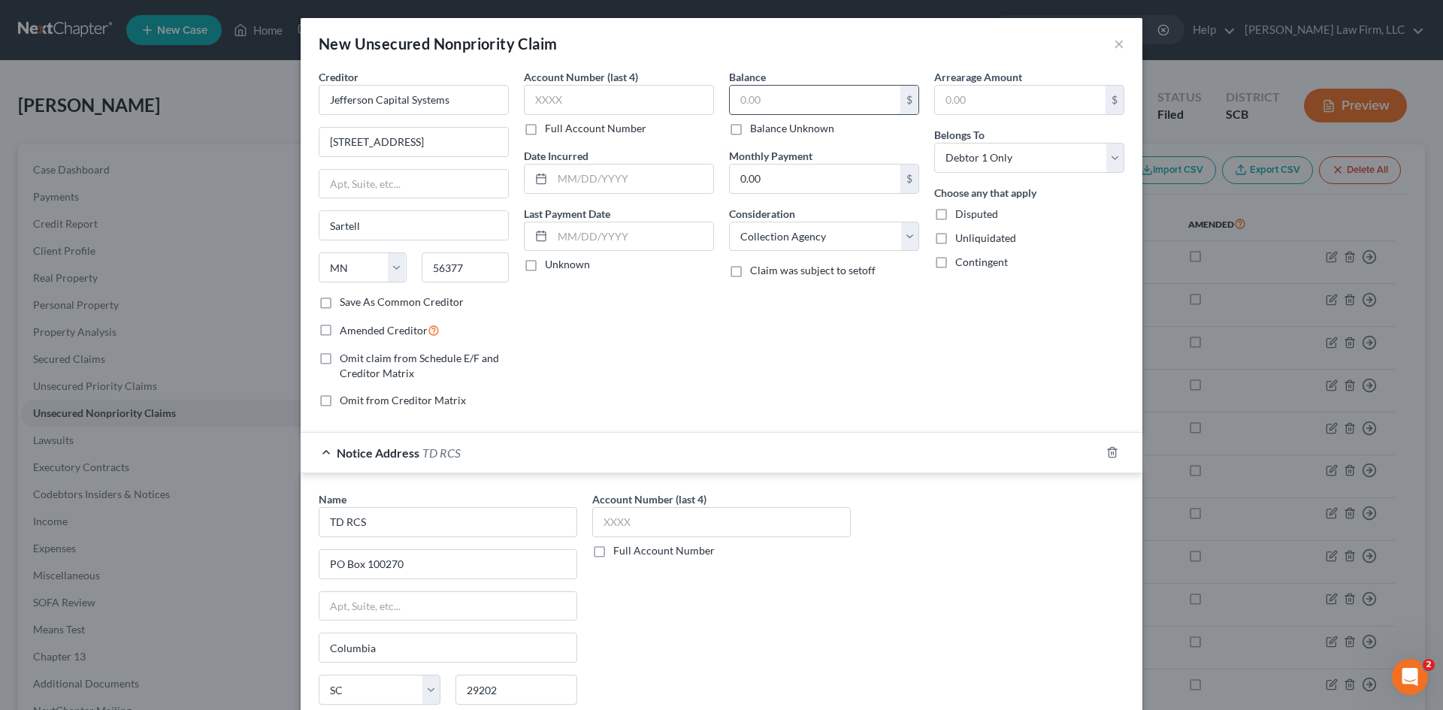
click at [801, 100] on input "text" at bounding box center [815, 100] width 171 height 29
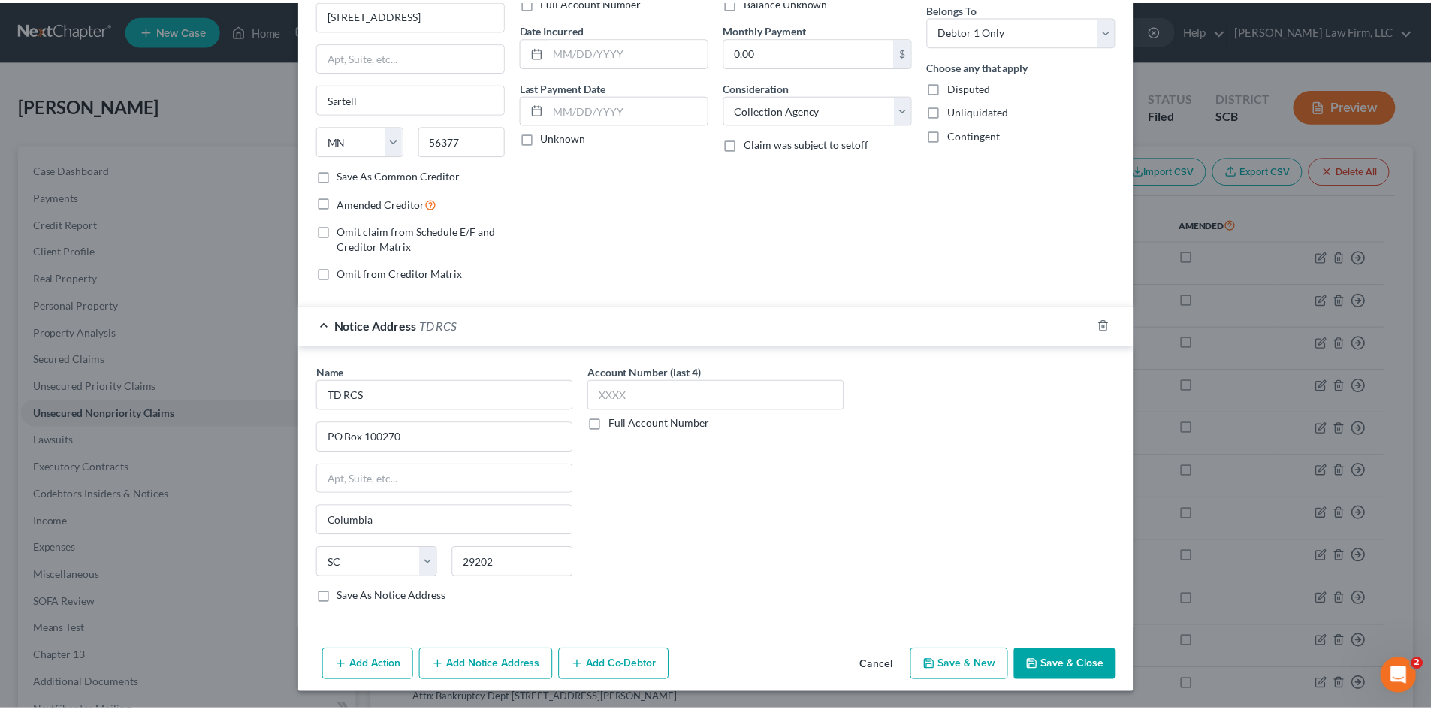
scroll to position [128, 0]
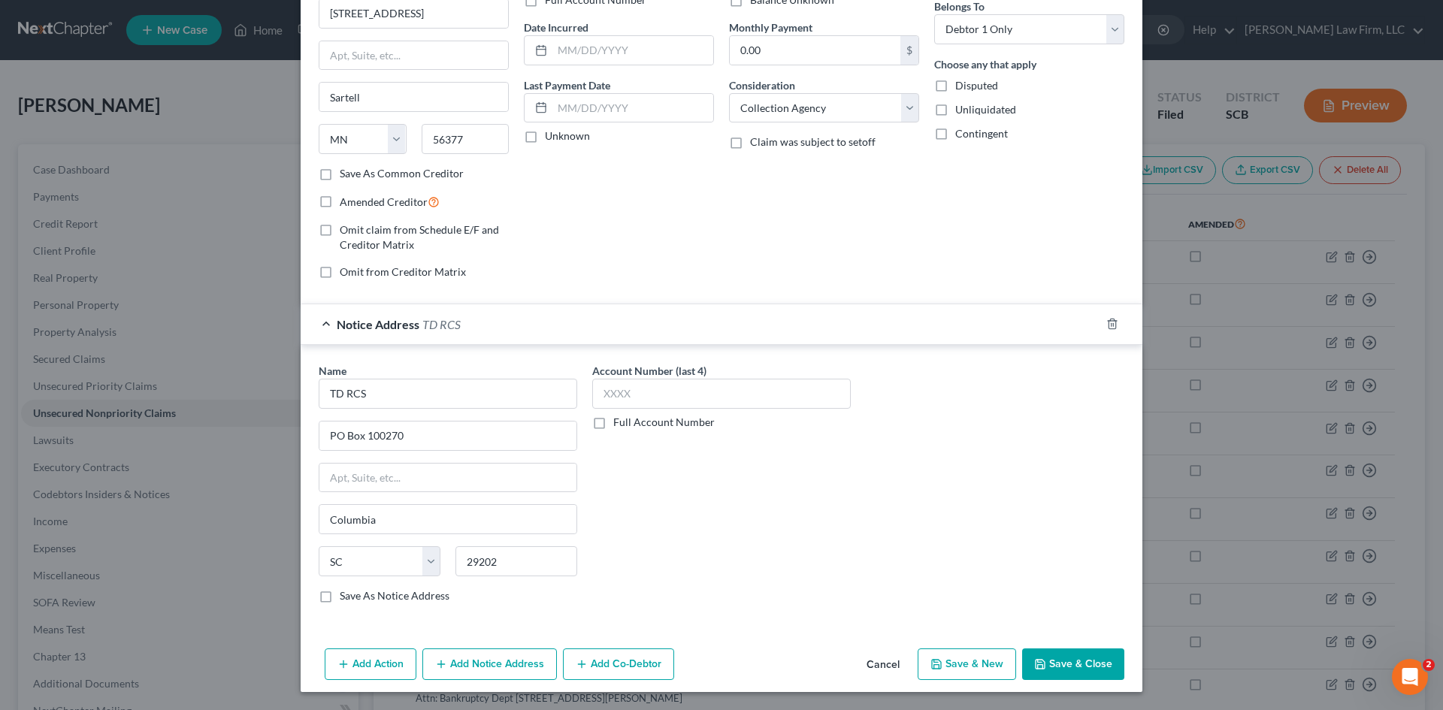
type input "12,486"
click at [1085, 653] on button "Save & Close" at bounding box center [1073, 664] width 102 height 32
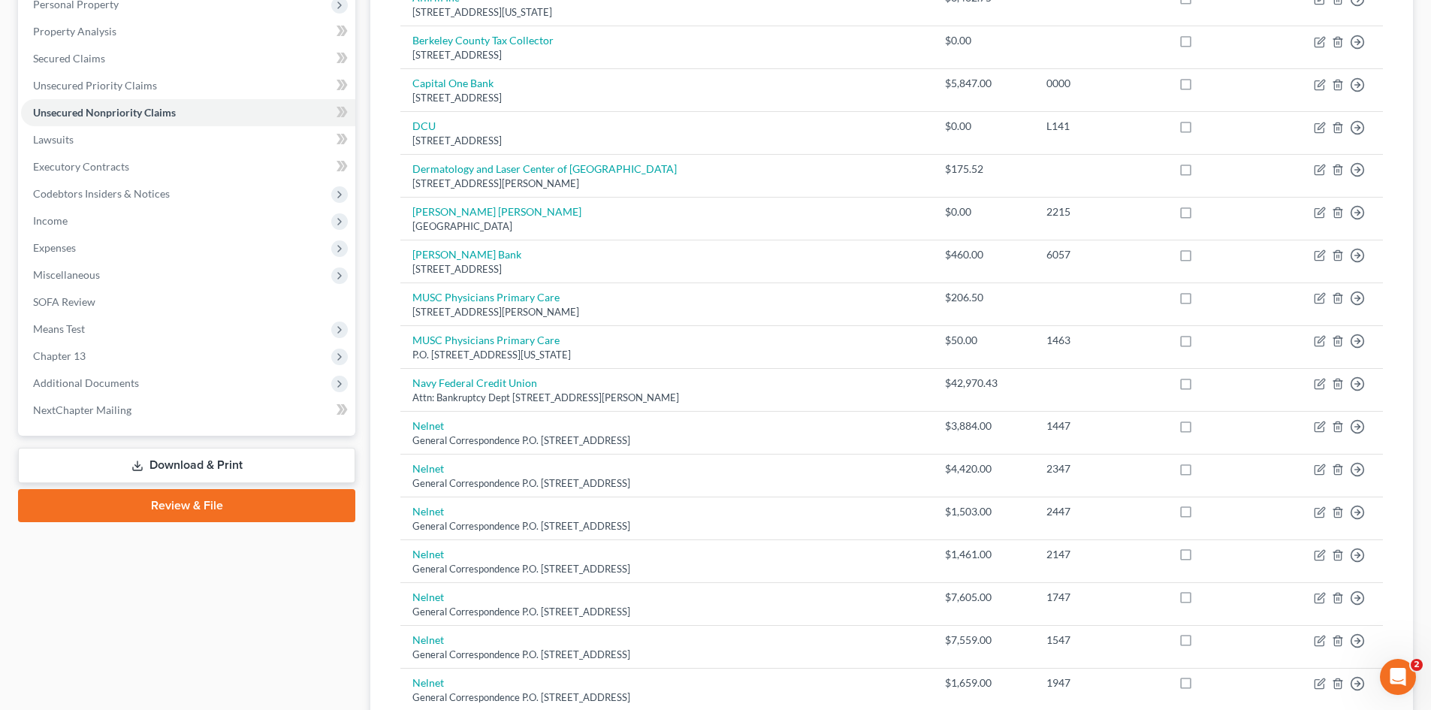
scroll to position [376, 0]
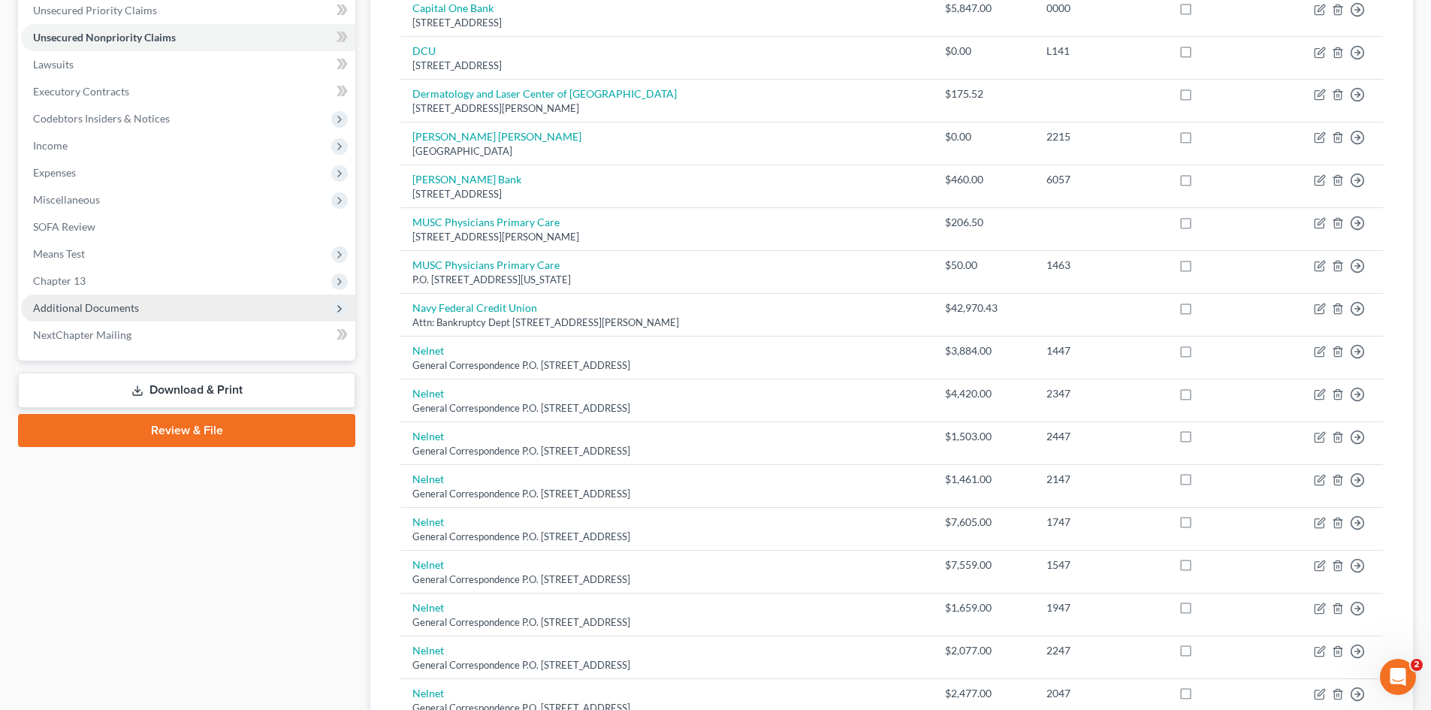
click at [71, 313] on span "Additional Documents" at bounding box center [86, 307] width 106 height 13
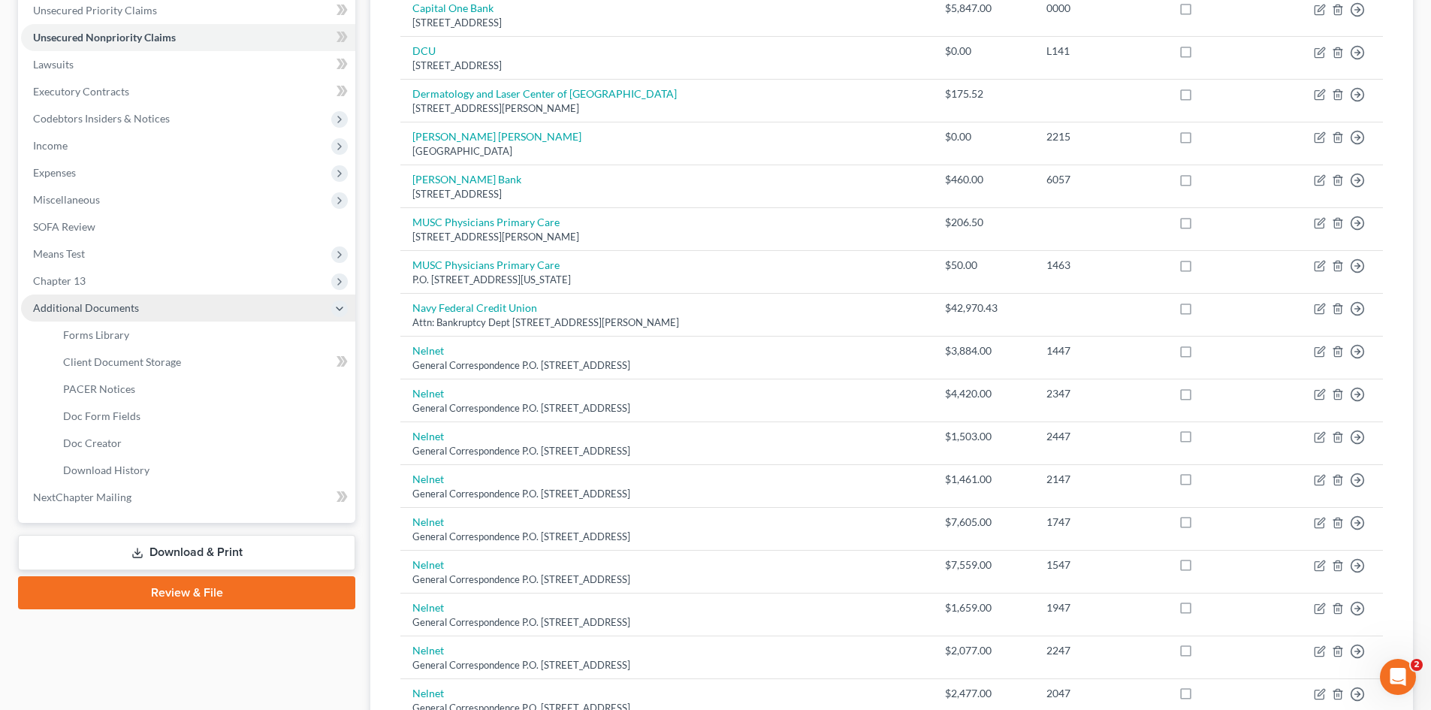
click at [71, 313] on span "Additional Documents" at bounding box center [86, 307] width 106 height 13
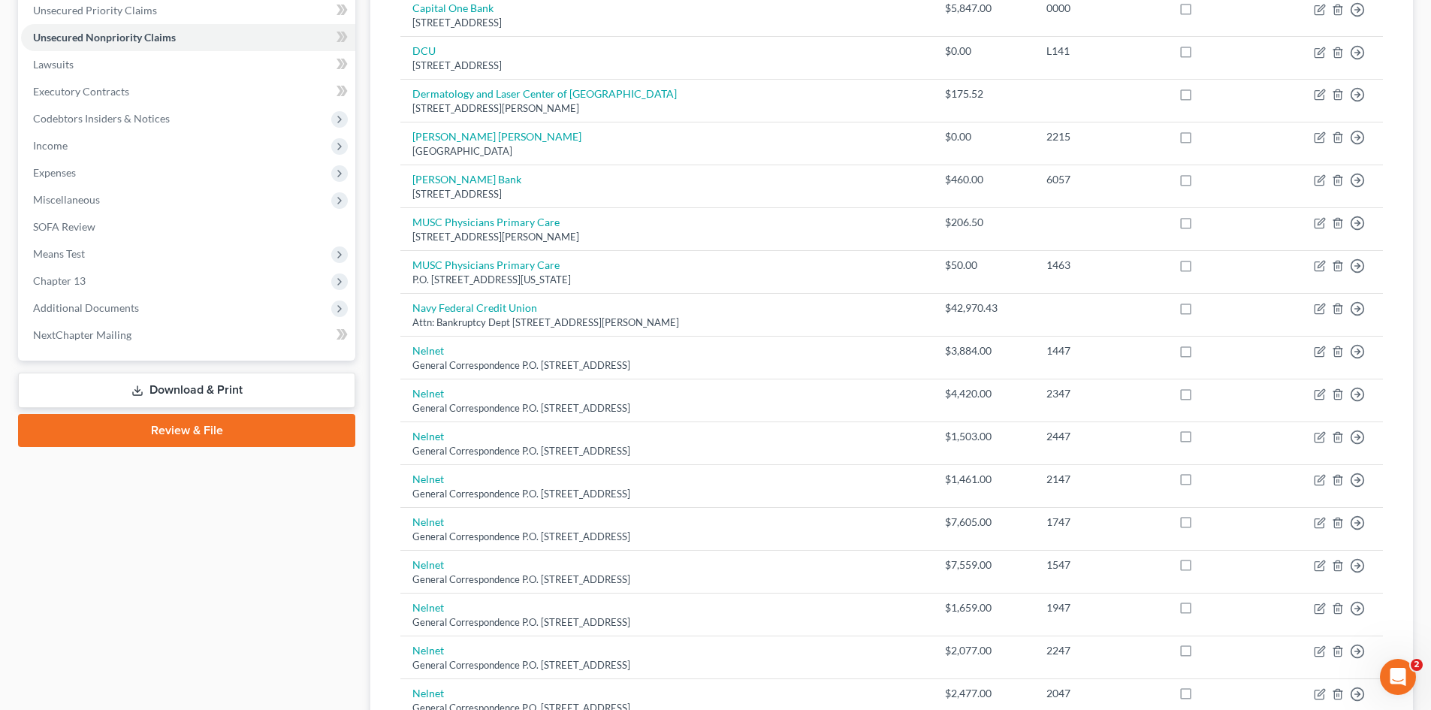
click at [75, 386] on link "Download & Print" at bounding box center [186, 390] width 337 height 35
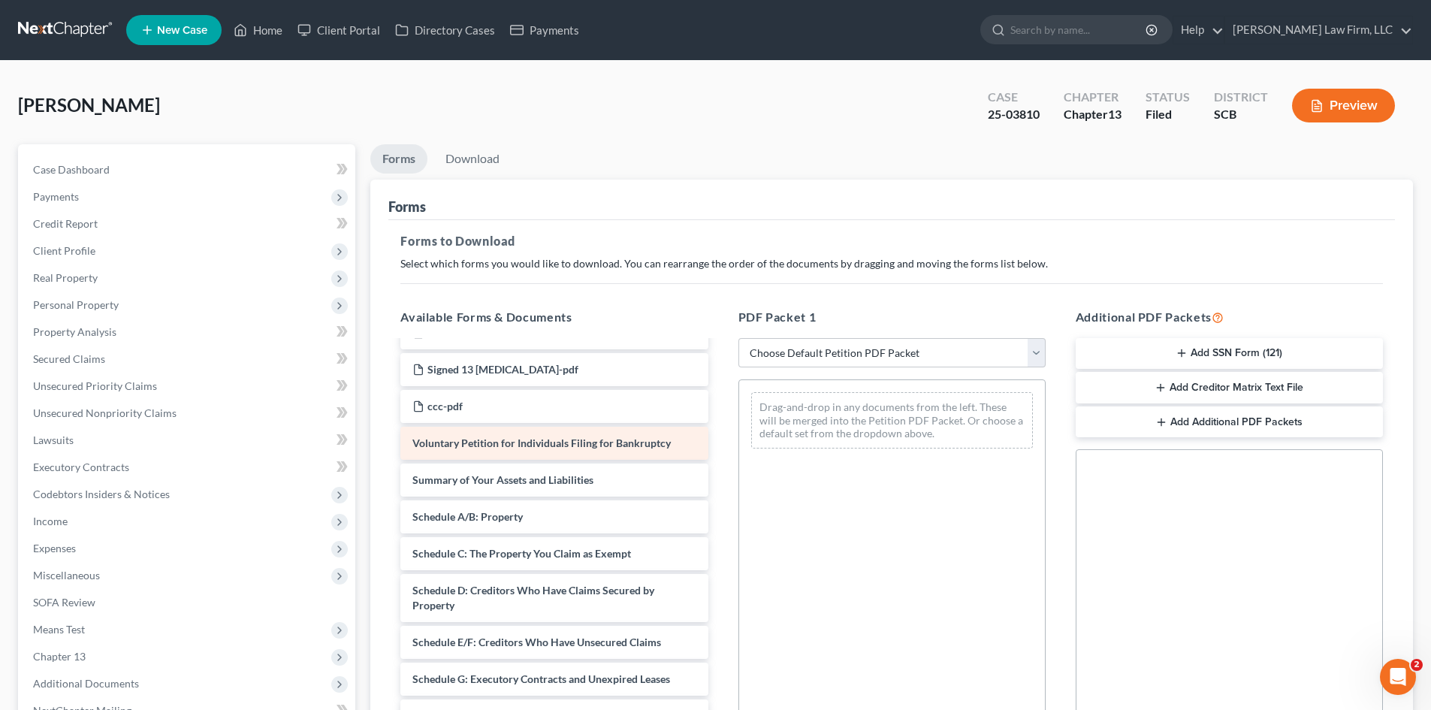
scroll to position [225, 0]
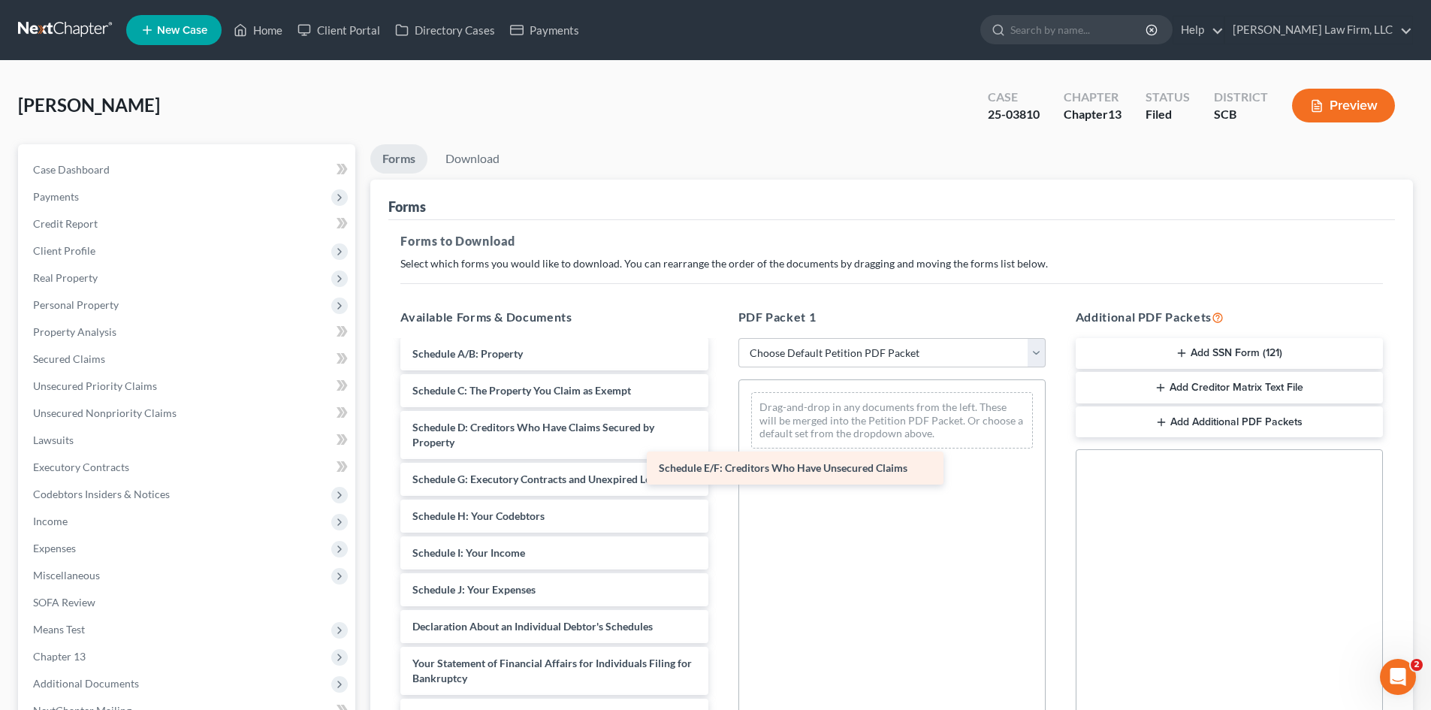
drag, startPoint x: 527, startPoint y: 470, endPoint x: 998, endPoint y: 415, distance: 474.4
click at [720, 415] on div "Schedule E/F: Creditors Who Have Unsecured Claims pay advices 9-30.25.pdf debn-…" at bounding box center [553, 523] width 331 height 815
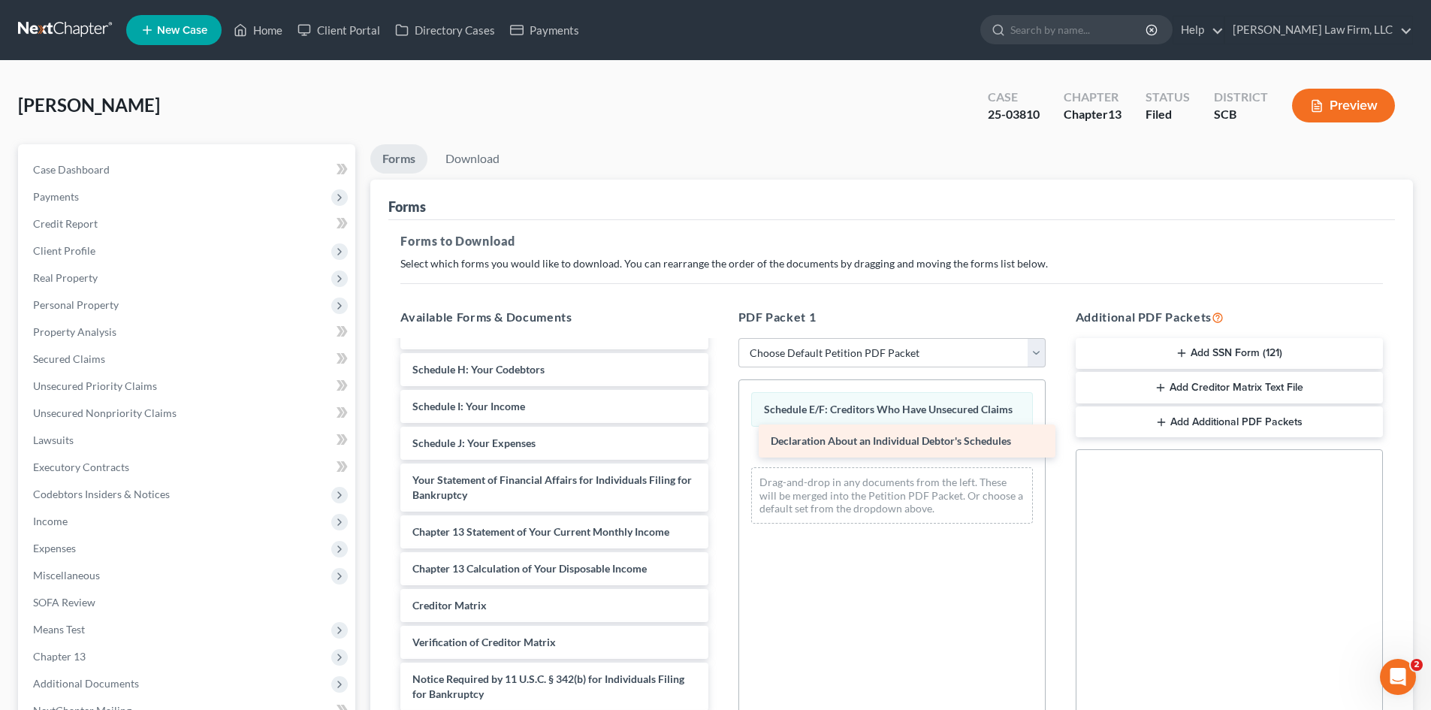
scroll to position [372, 0]
drag, startPoint x: 509, startPoint y: 448, endPoint x: 929, endPoint y: 443, distance: 419.3
click at [720, 443] on div "Declaration About an Individual Debtor's Schedules pay advices 9-30.25.pdf debn…" at bounding box center [553, 359] width 331 height 778
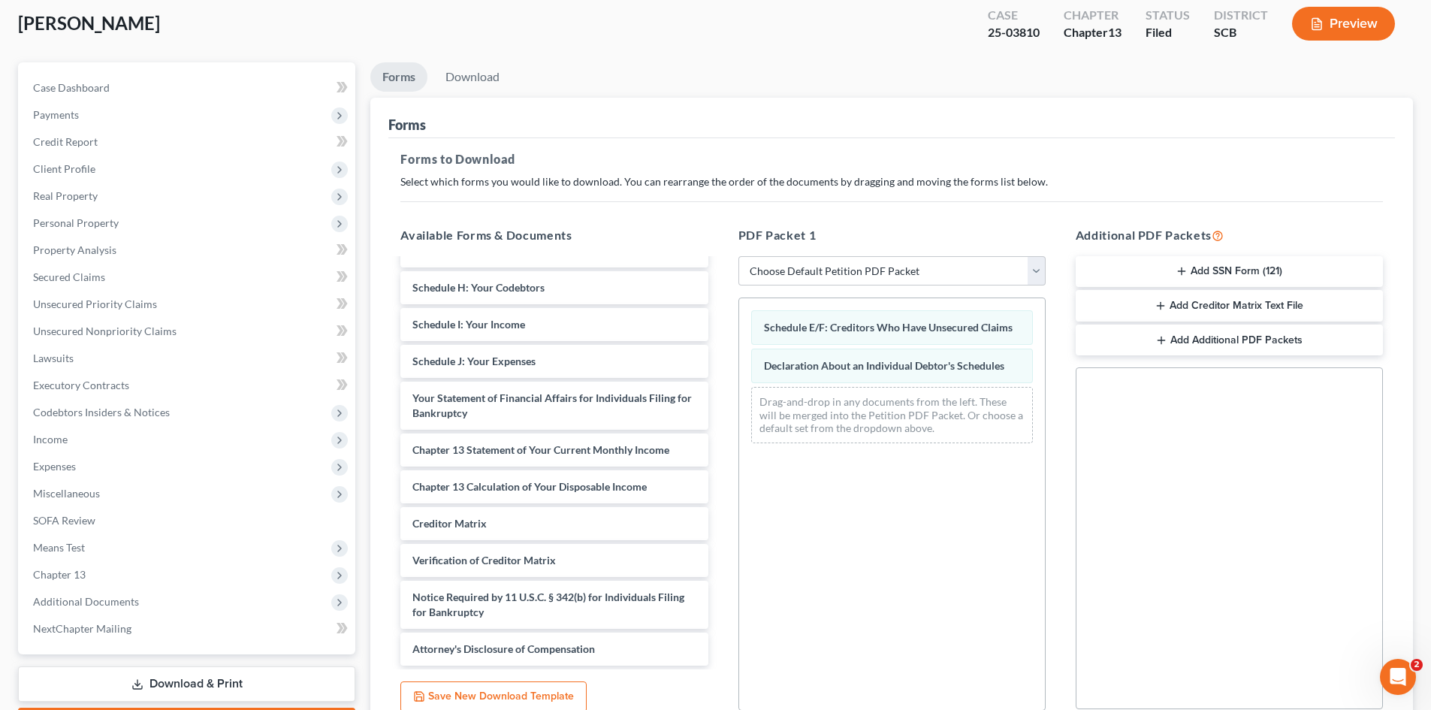
scroll to position [218, 0]
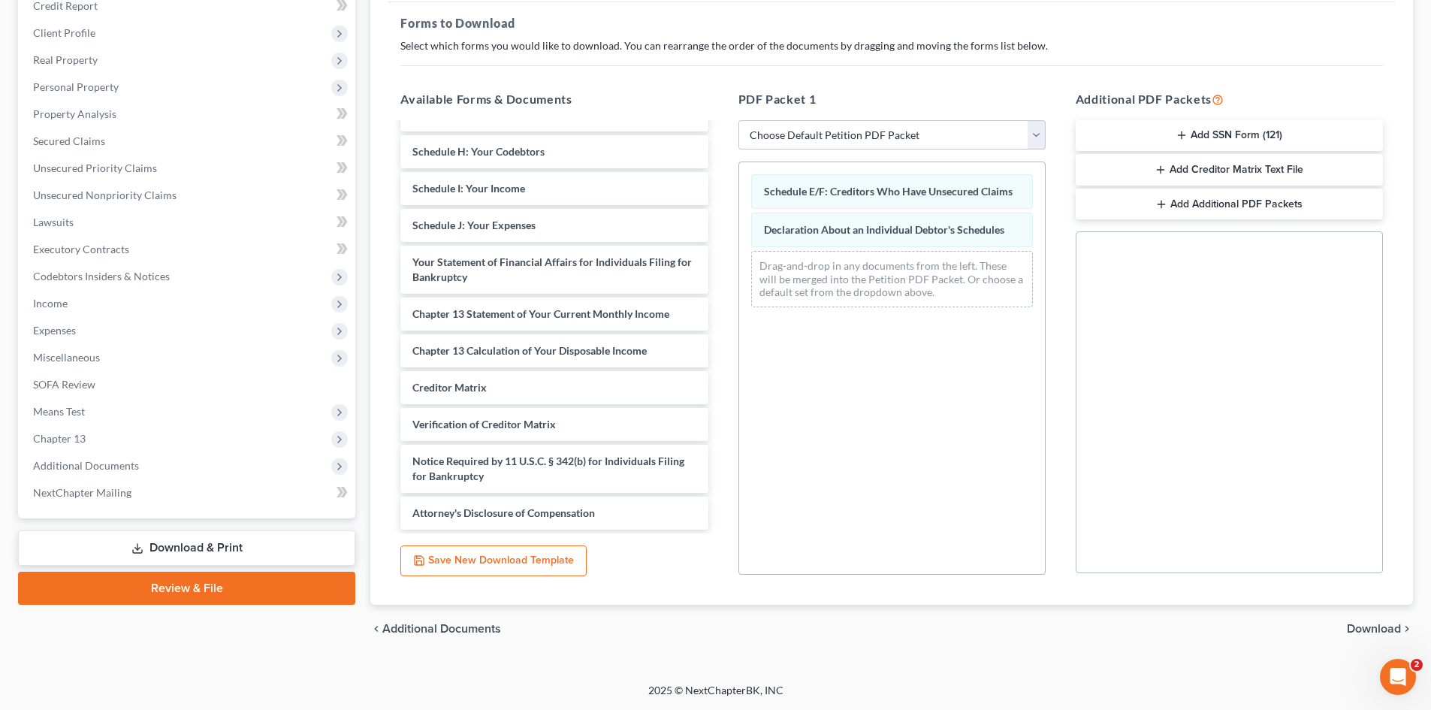
click at [1377, 630] on span "Download" at bounding box center [1374, 629] width 54 height 12
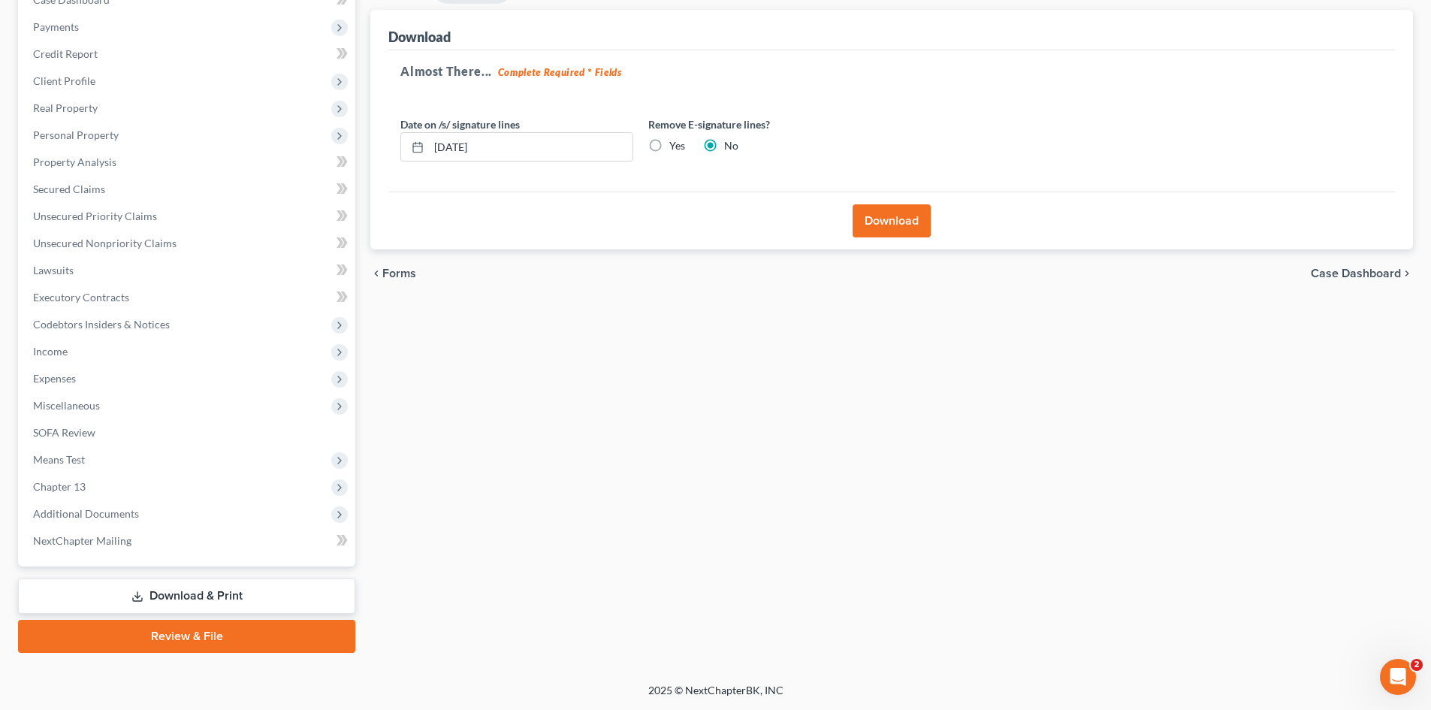
scroll to position [170, 0]
drag, startPoint x: 551, startPoint y: 136, endPoint x: 422, endPoint y: 159, distance: 130.5
click at [422, 159] on div "10/08/2025" at bounding box center [517, 147] width 233 height 30
click at [670, 150] on label "Yes" at bounding box center [678, 145] width 16 height 15
click at [676, 148] on input "Yes" at bounding box center [681, 143] width 10 height 10
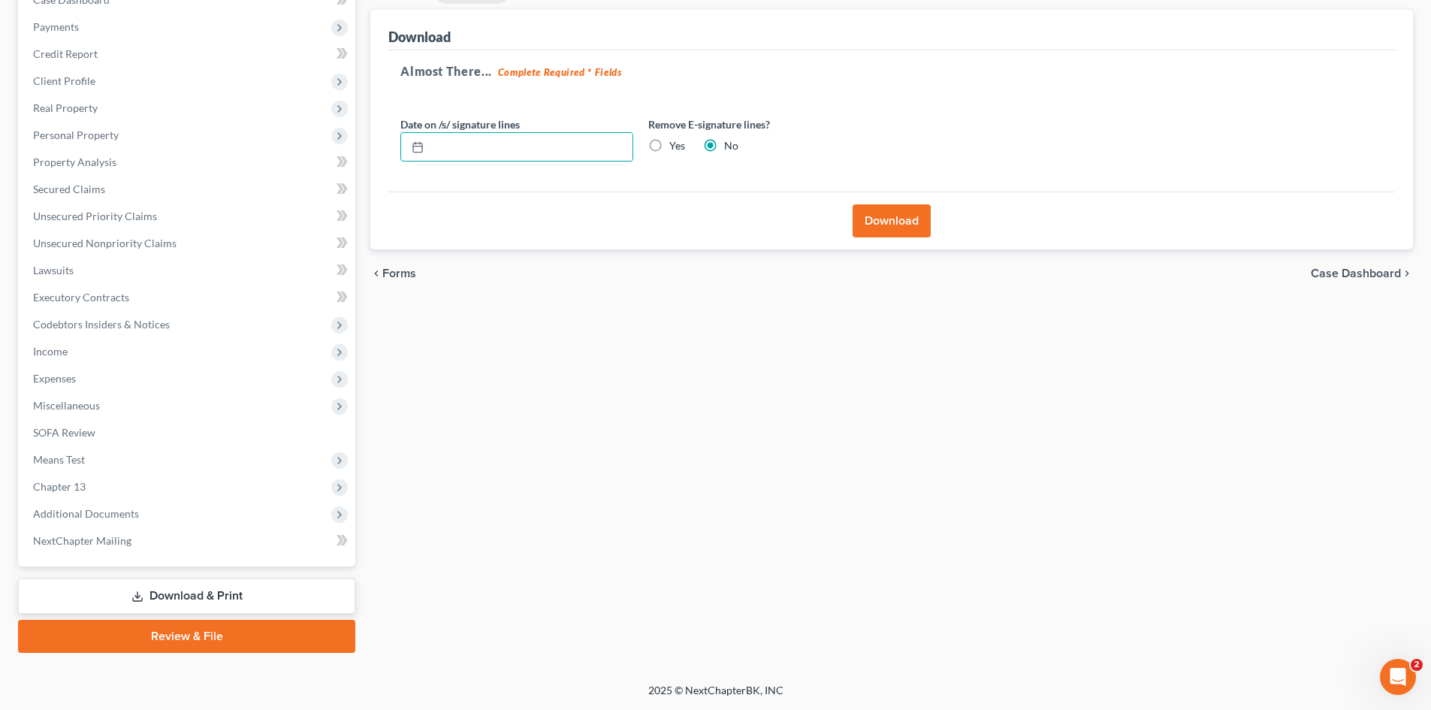
radio input "true"
radio input "false"
click at [898, 232] on button "Download" at bounding box center [892, 220] width 78 height 33
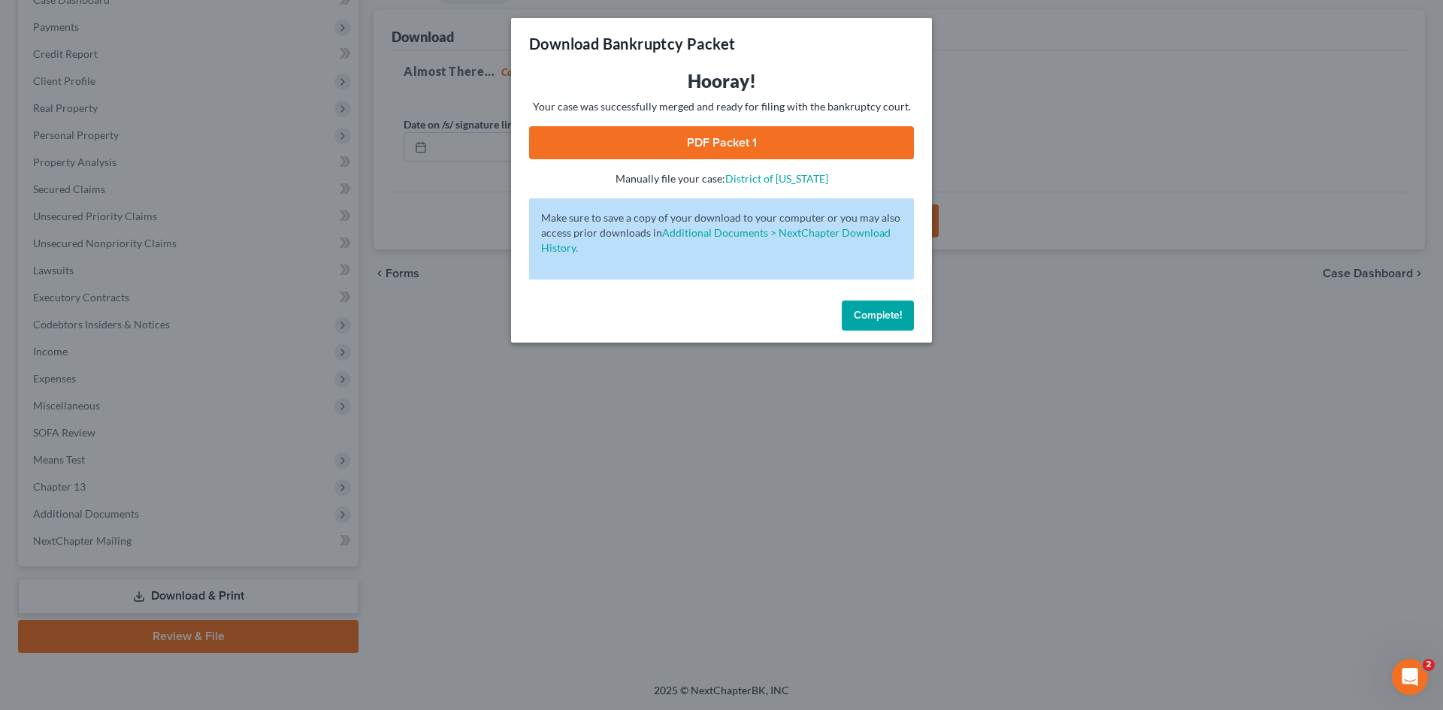
click at [728, 152] on link "PDF Packet 1" at bounding box center [721, 142] width 385 height 33
click at [893, 302] on button "Complete!" at bounding box center [878, 316] width 72 height 30
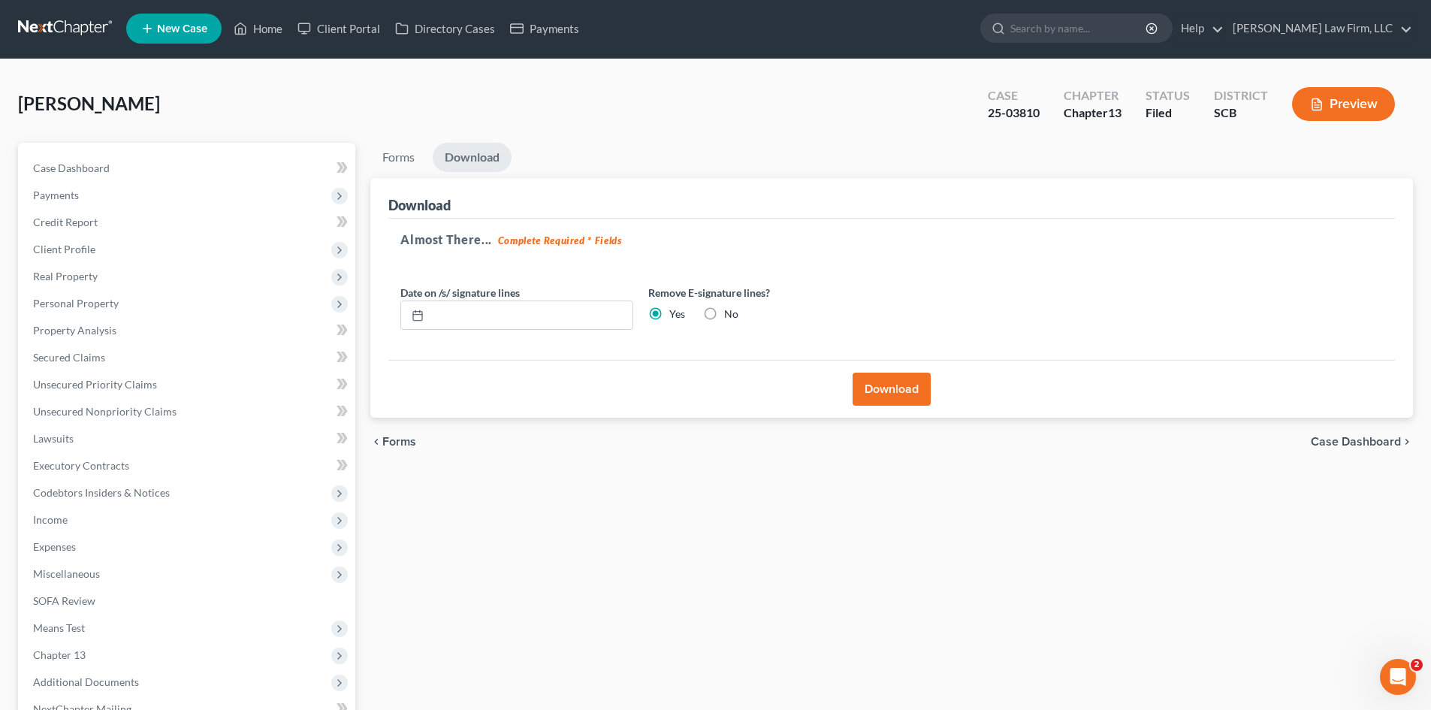
scroll to position [0, 0]
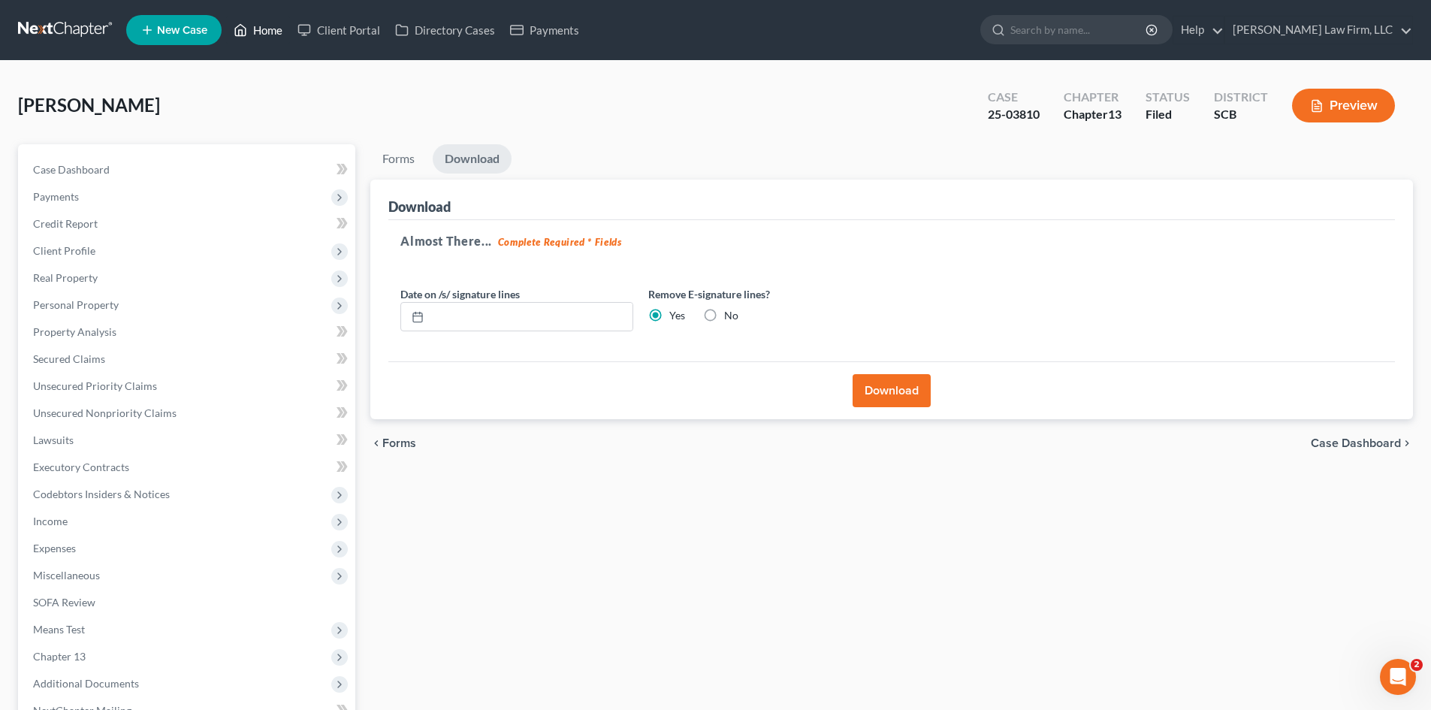
click at [290, 37] on link "Home" at bounding box center [258, 30] width 64 height 27
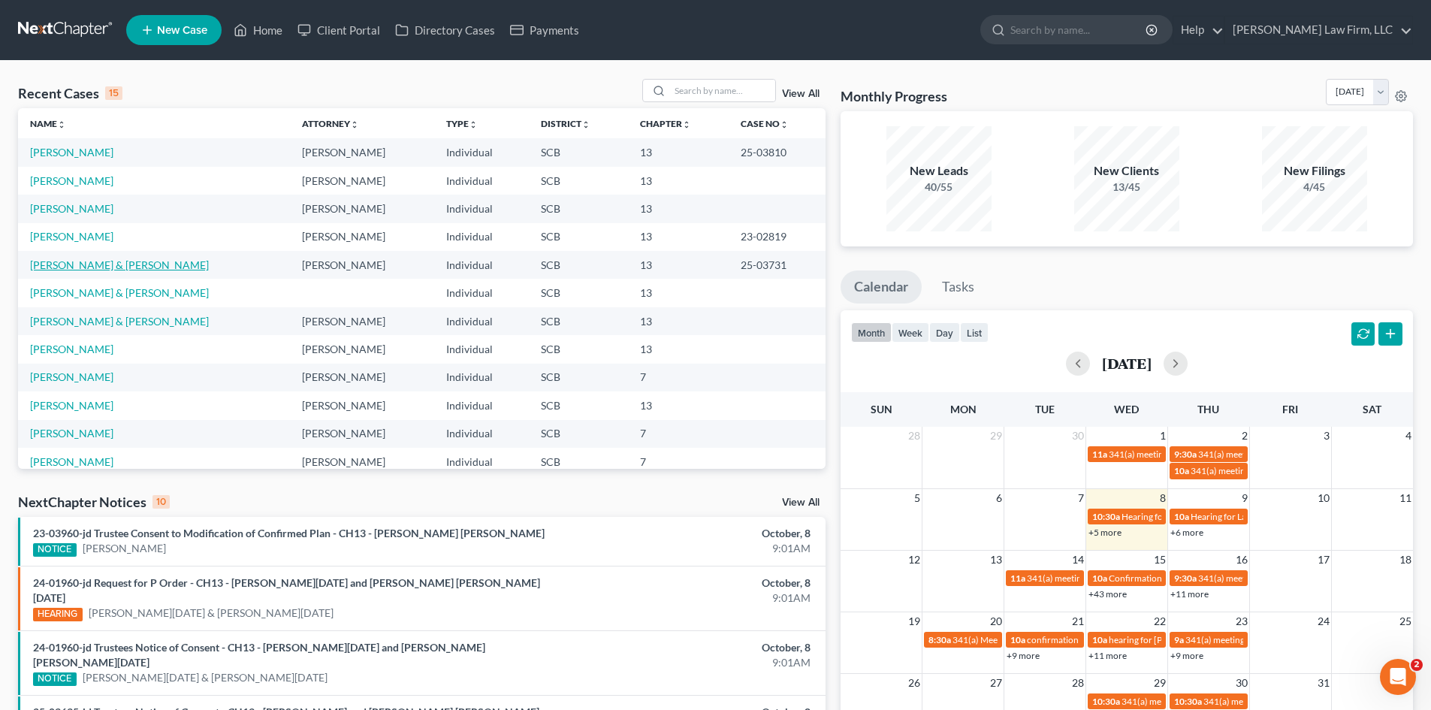
click at [47, 265] on link "Ellis, James & Myriam" at bounding box center [119, 264] width 179 height 13
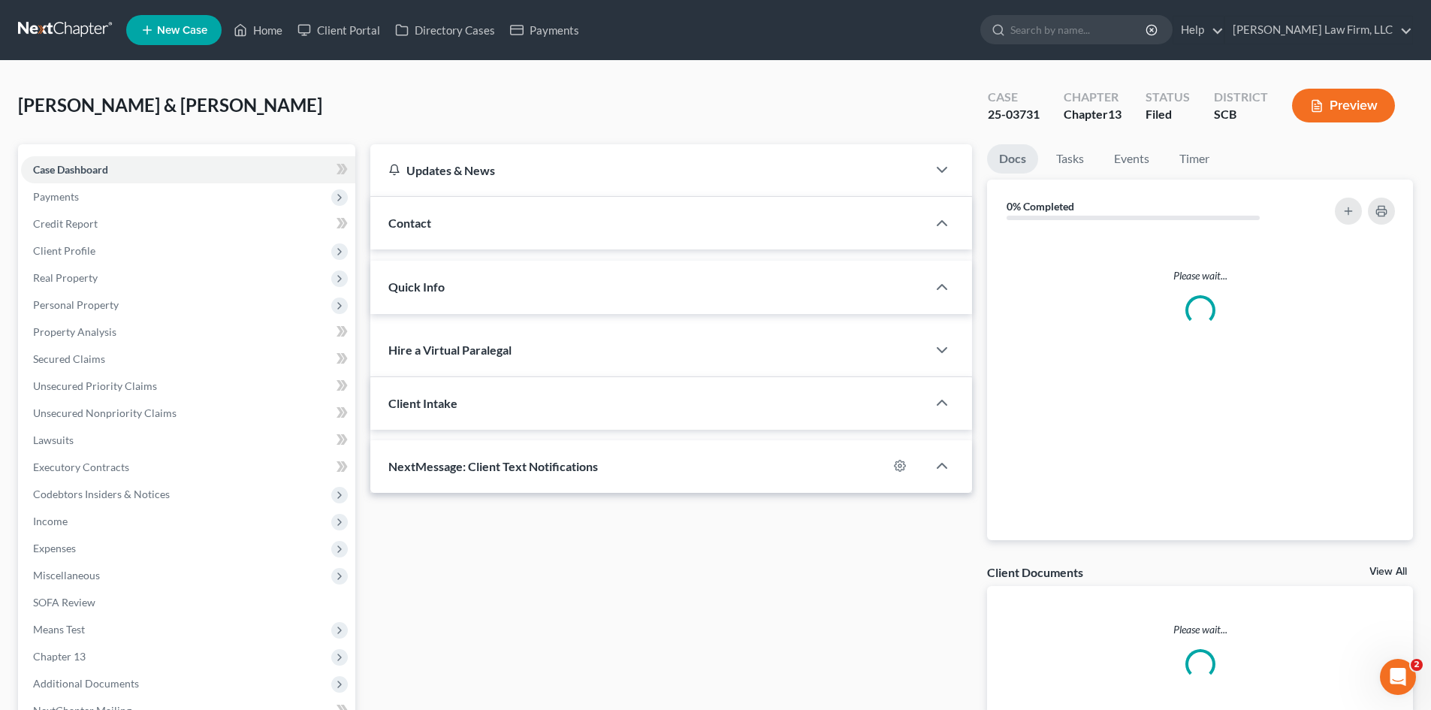
select select "0"
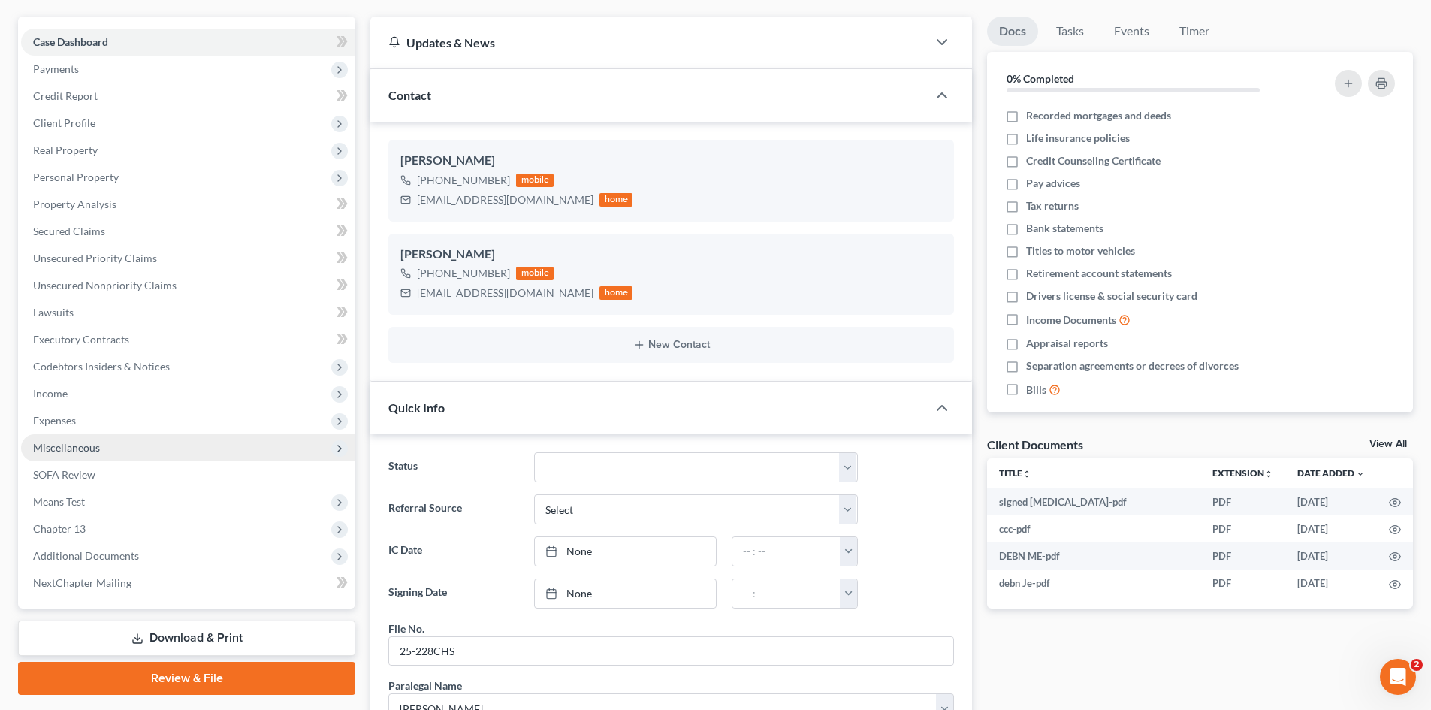
scroll to position [225, 0]
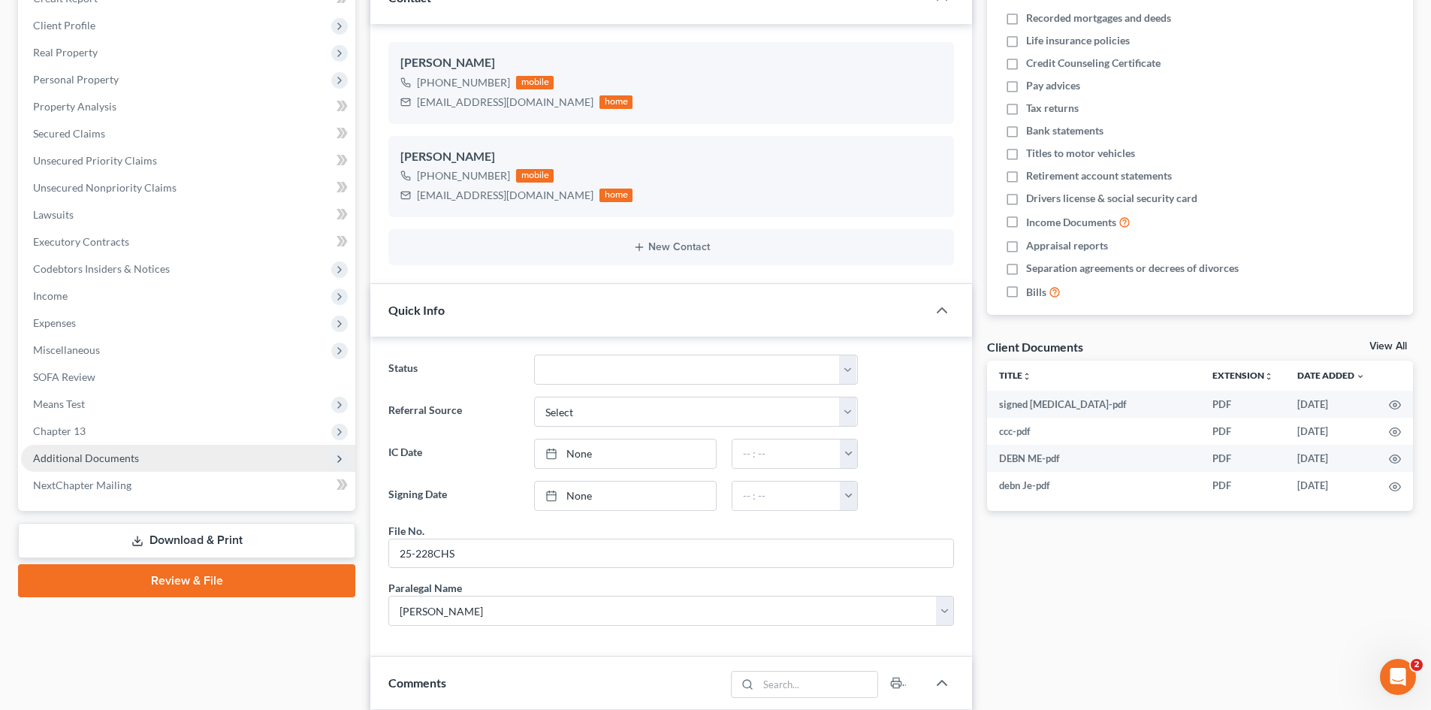
click at [92, 464] on span "Additional Documents" at bounding box center [86, 458] width 106 height 13
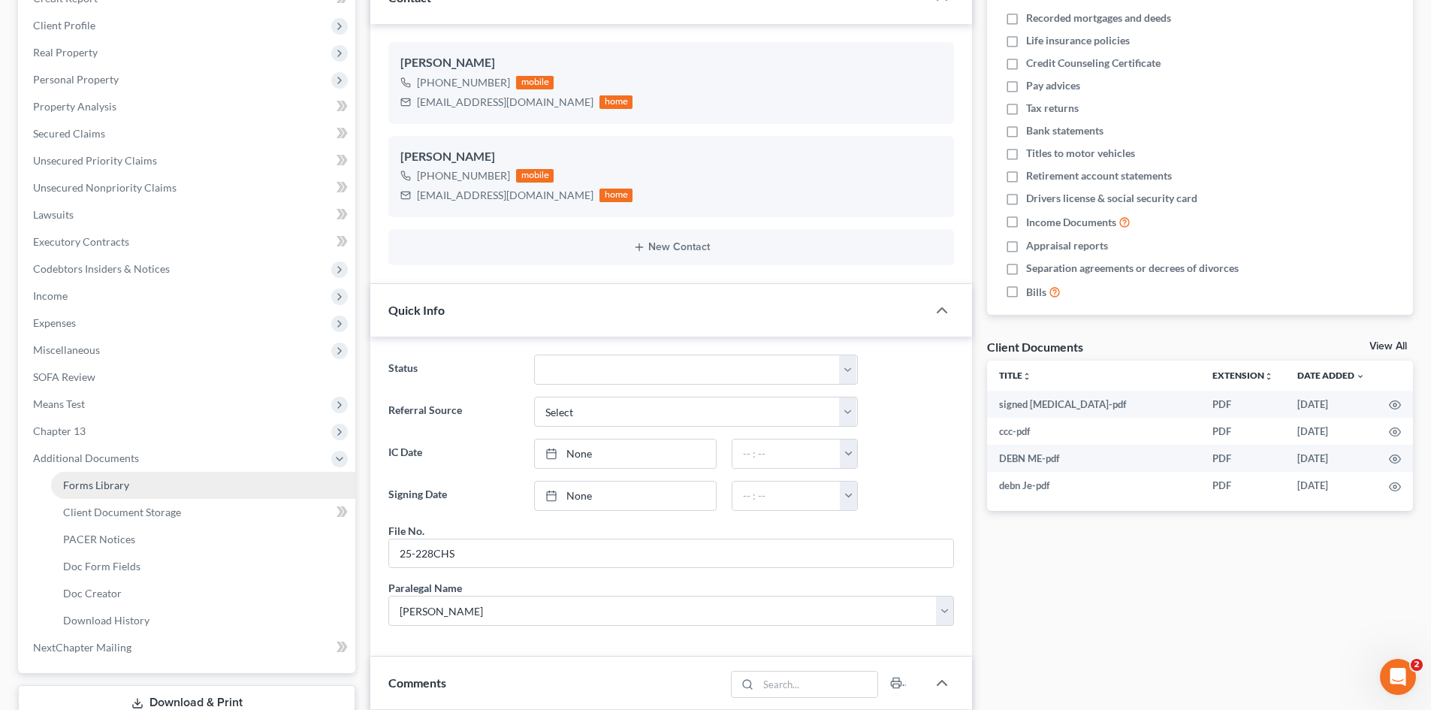
click at [115, 485] on span "Forms Library" at bounding box center [96, 485] width 66 height 13
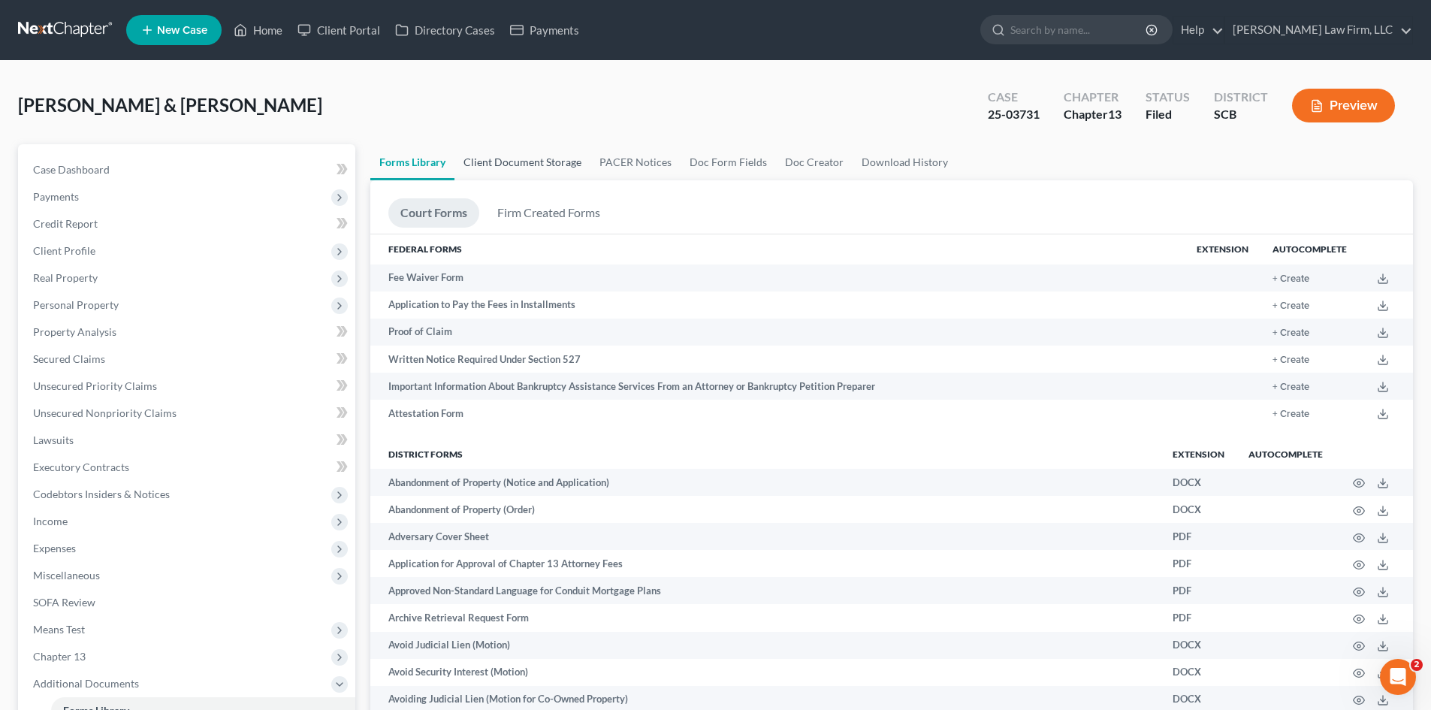
click at [523, 174] on link "Client Document Storage" at bounding box center [523, 162] width 136 height 36
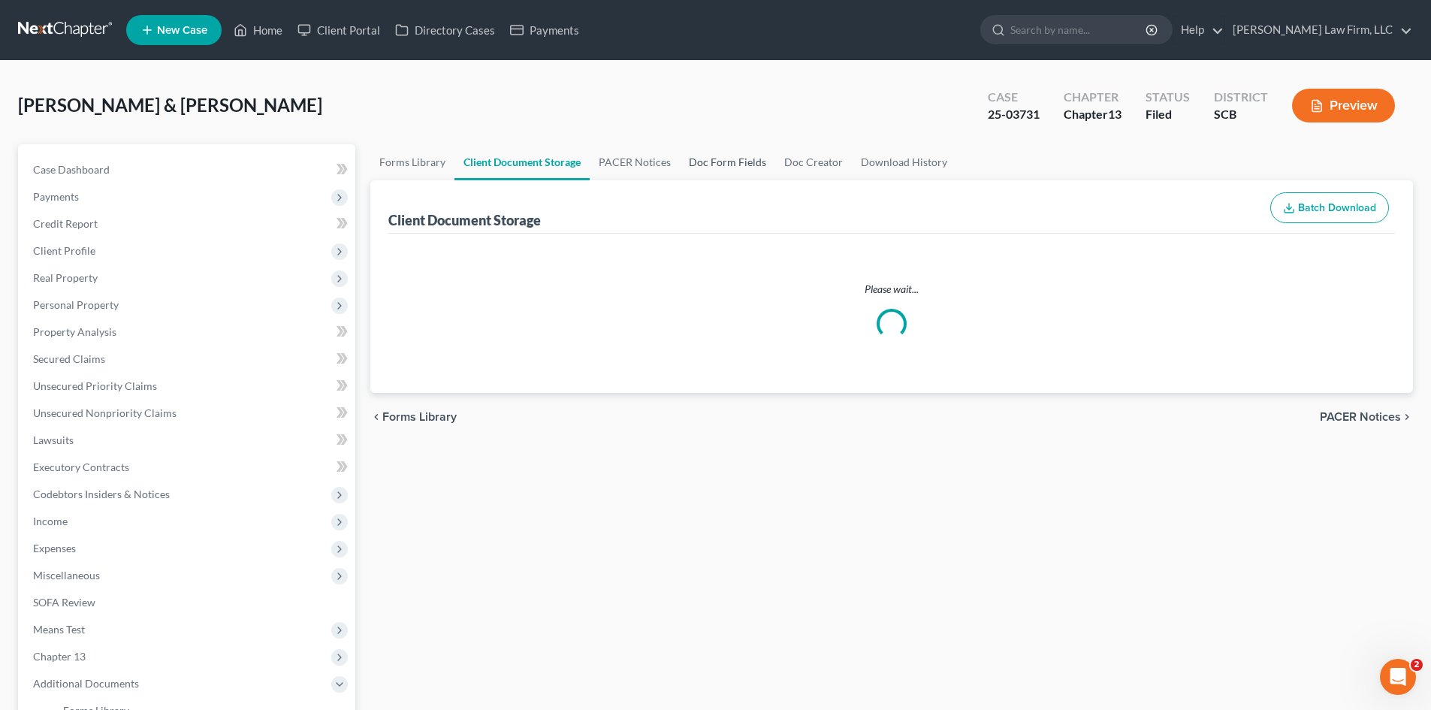
select select "16"
select select "6"
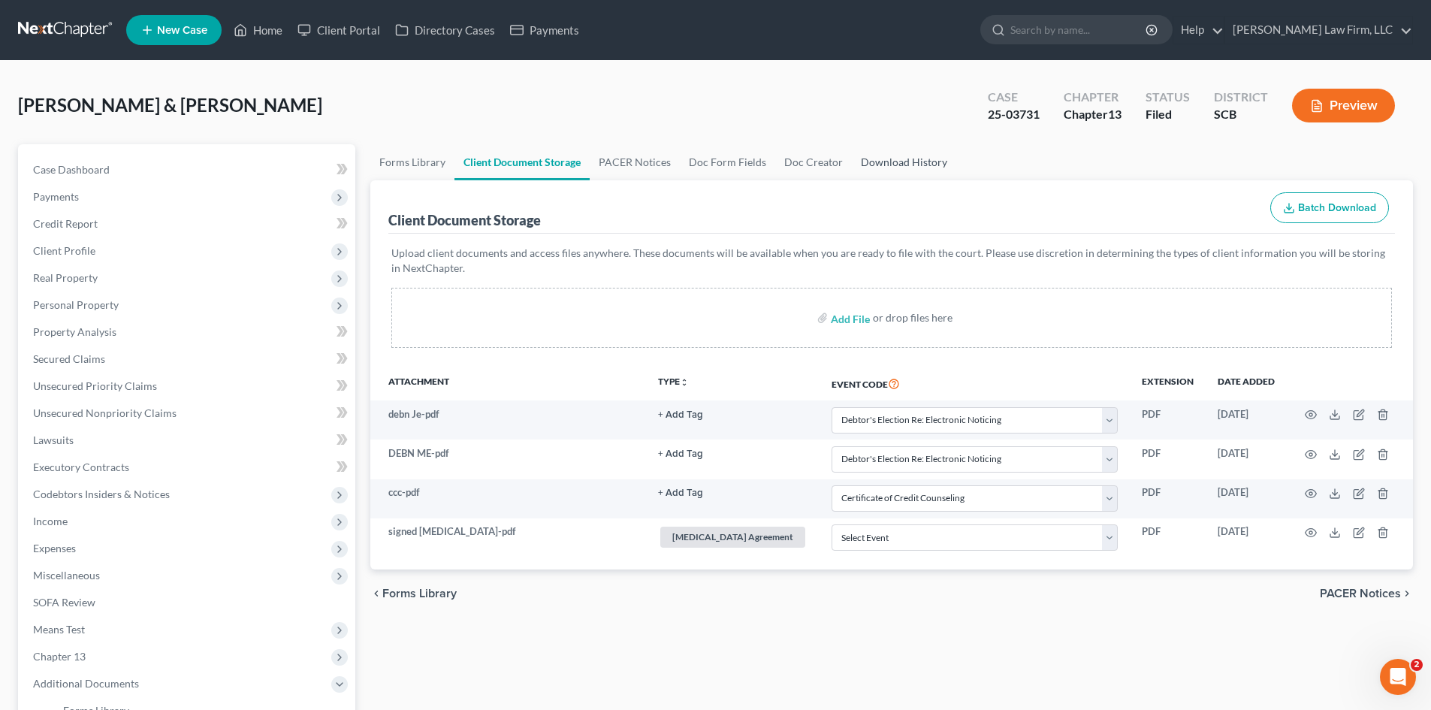
click at [887, 177] on link "Download History" at bounding box center [904, 162] width 104 height 36
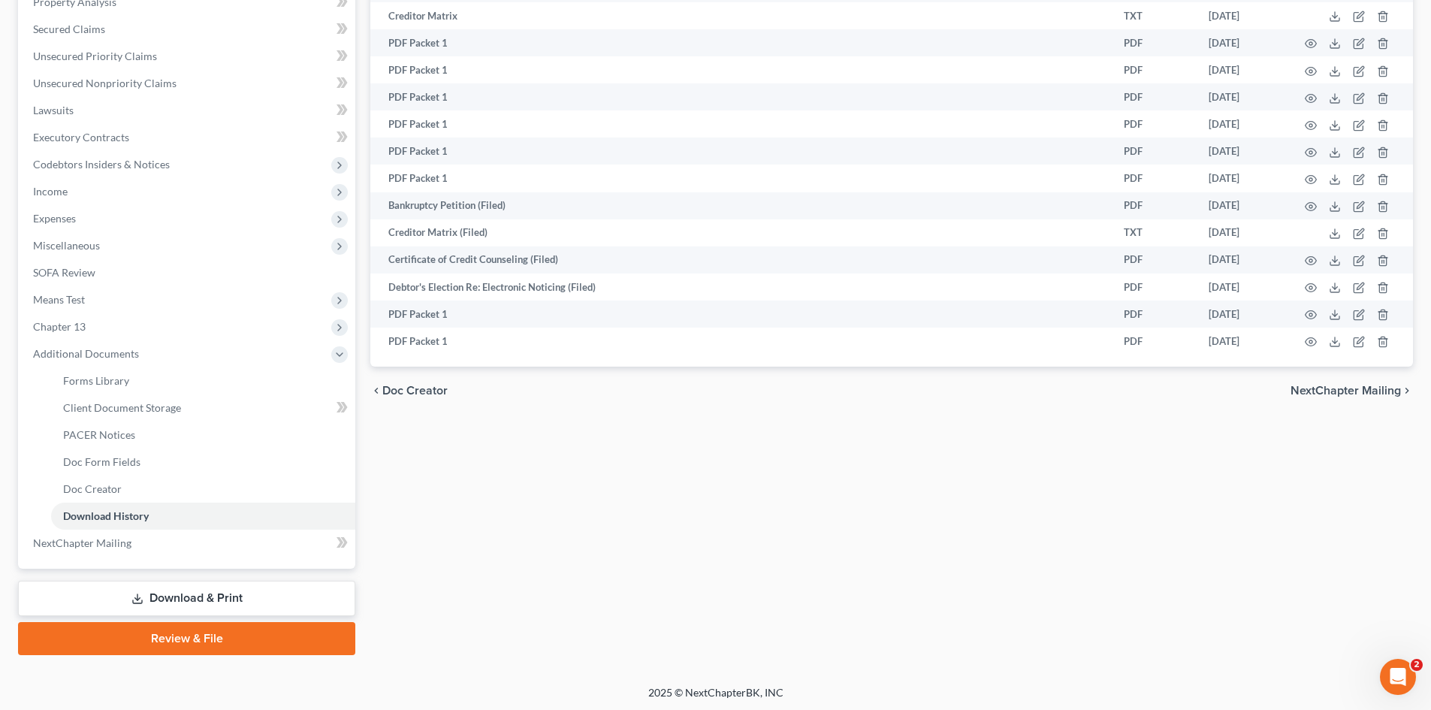
scroll to position [332, 0]
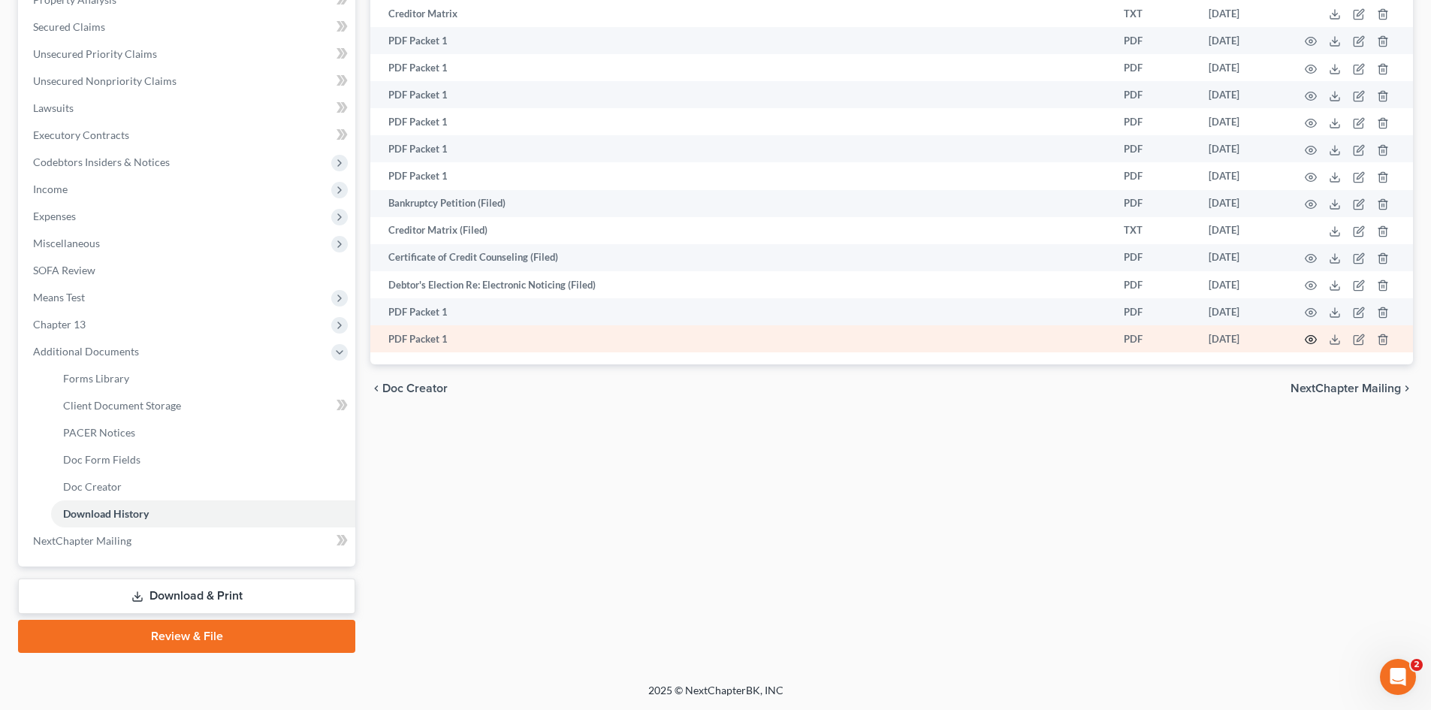
click at [1315, 340] on icon "button" at bounding box center [1311, 340] width 12 height 12
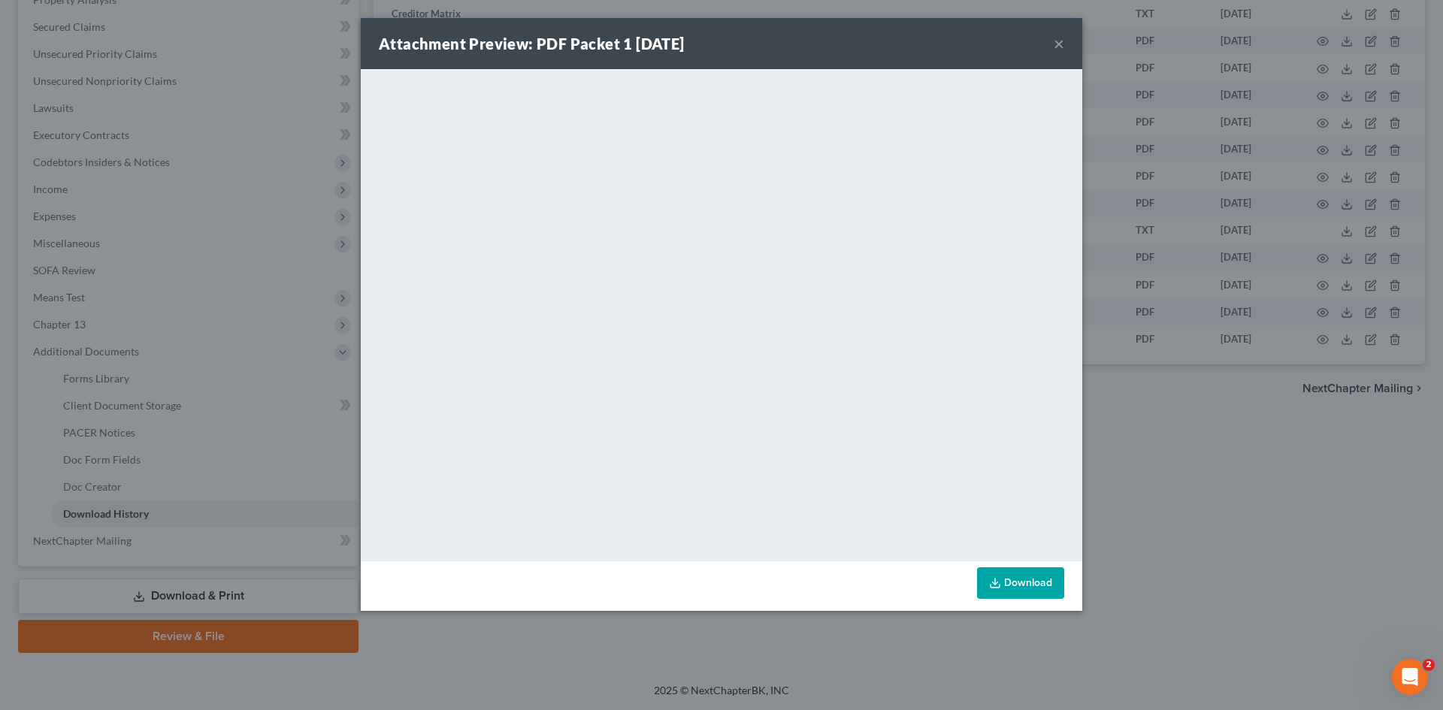
click at [1046, 570] on link "Download" at bounding box center [1020, 583] width 87 height 32
click at [1058, 45] on button "×" at bounding box center [1059, 44] width 11 height 18
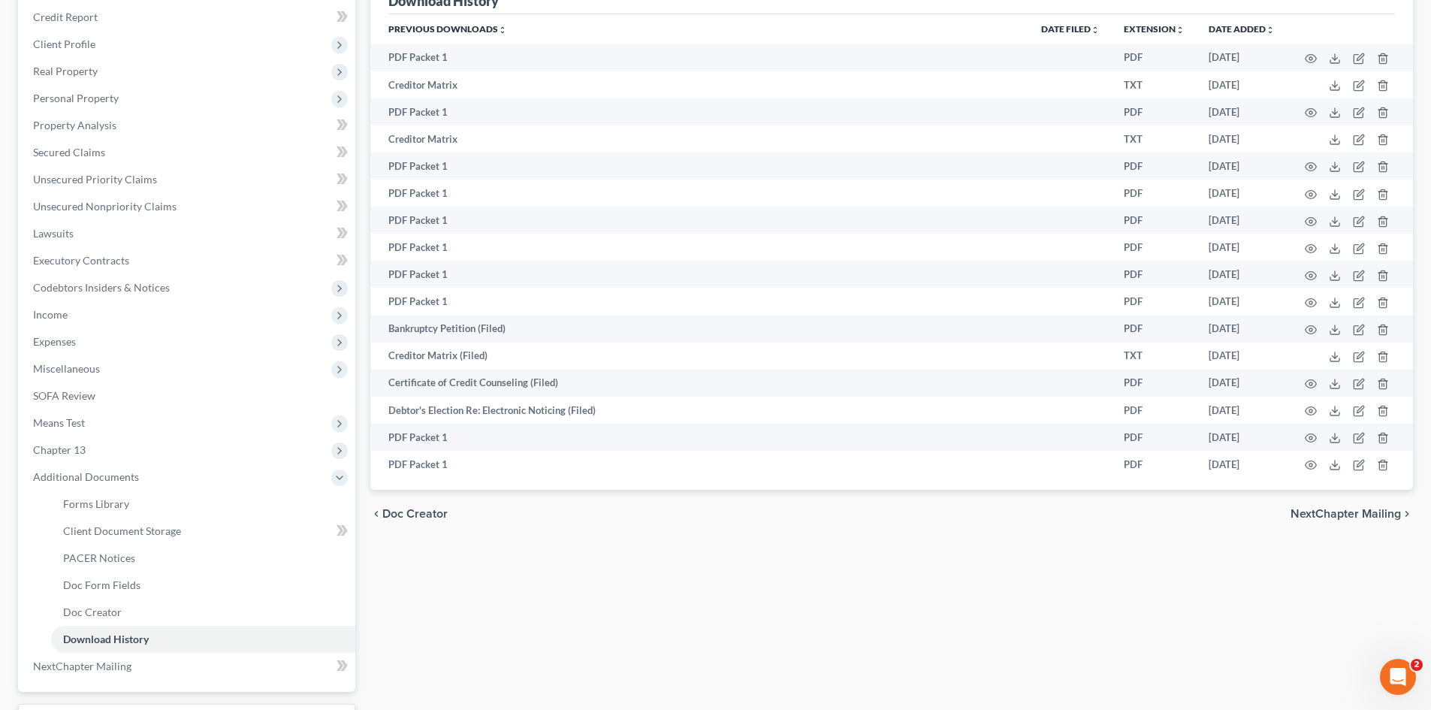
scroll to position [0, 0]
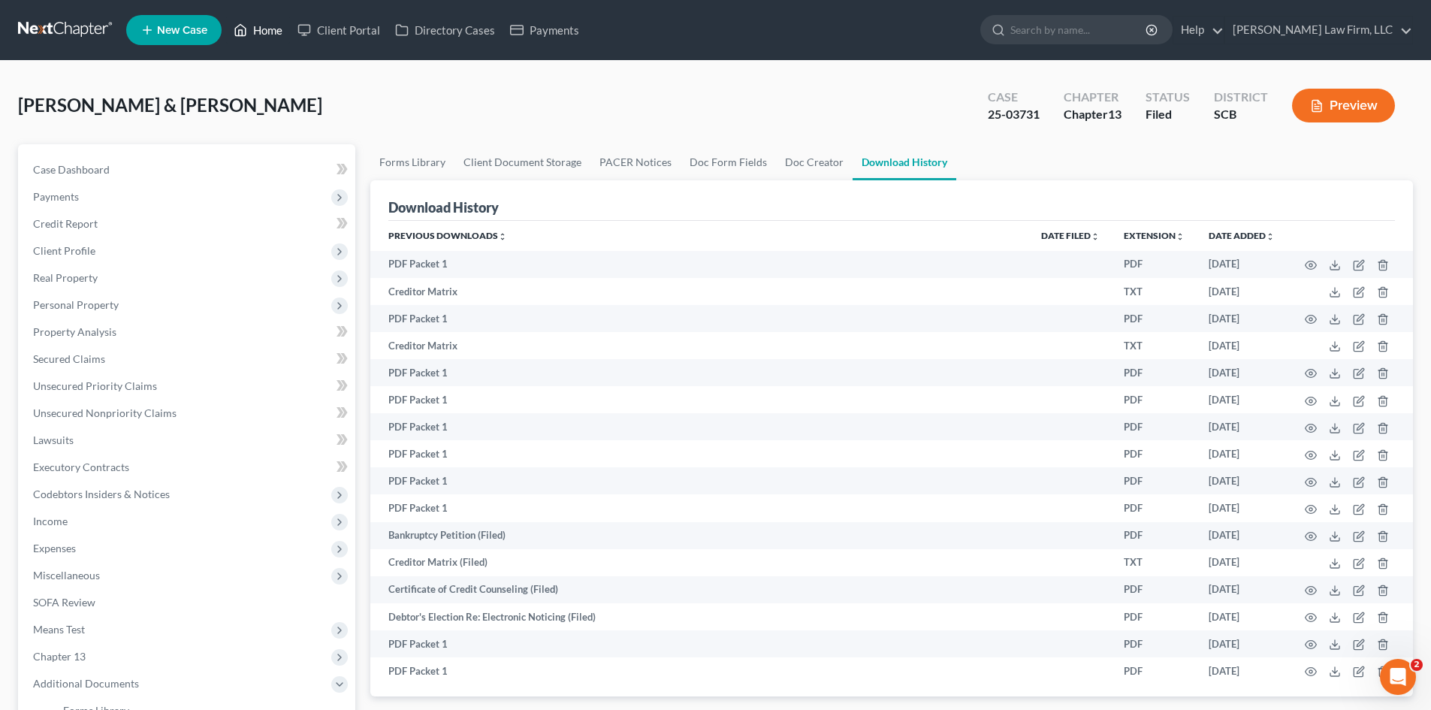
click at [284, 31] on link "Home" at bounding box center [258, 30] width 64 height 27
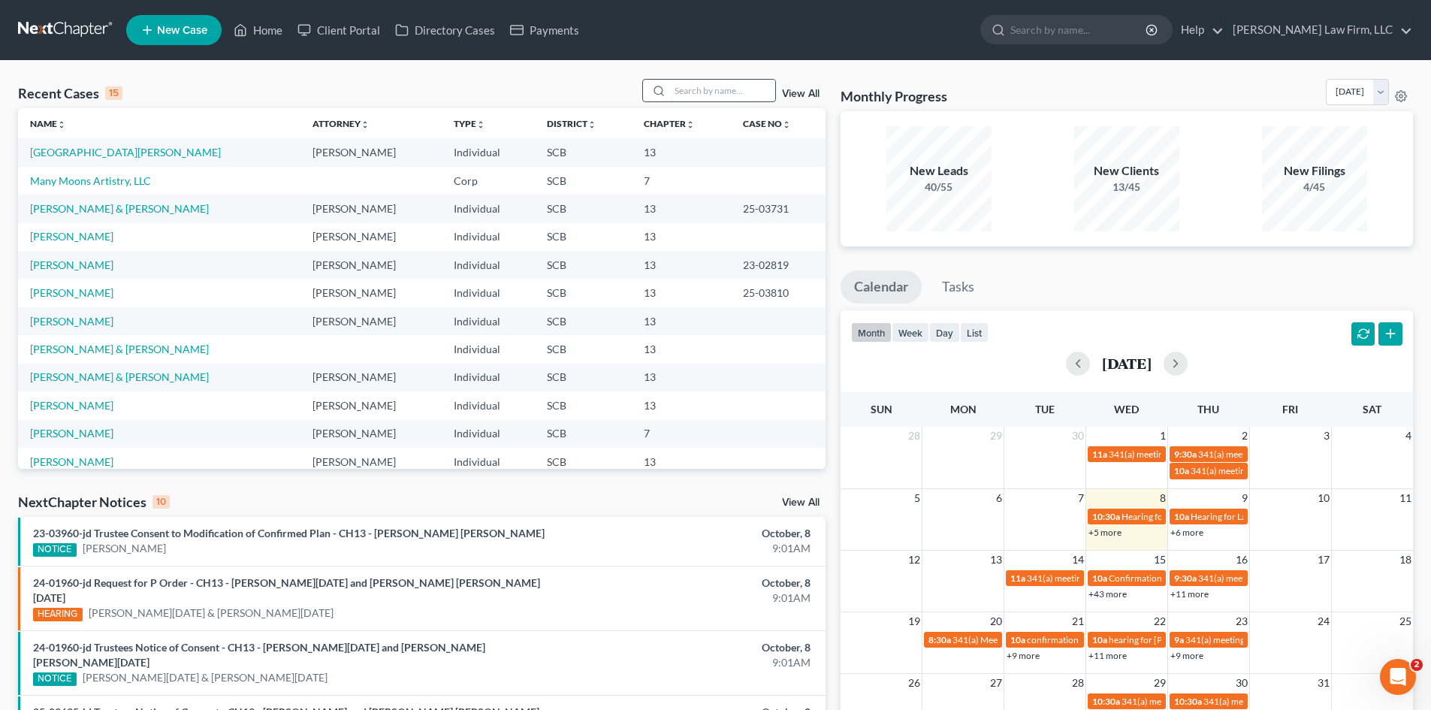
click at [747, 98] on input "search" at bounding box center [722, 91] width 105 height 22
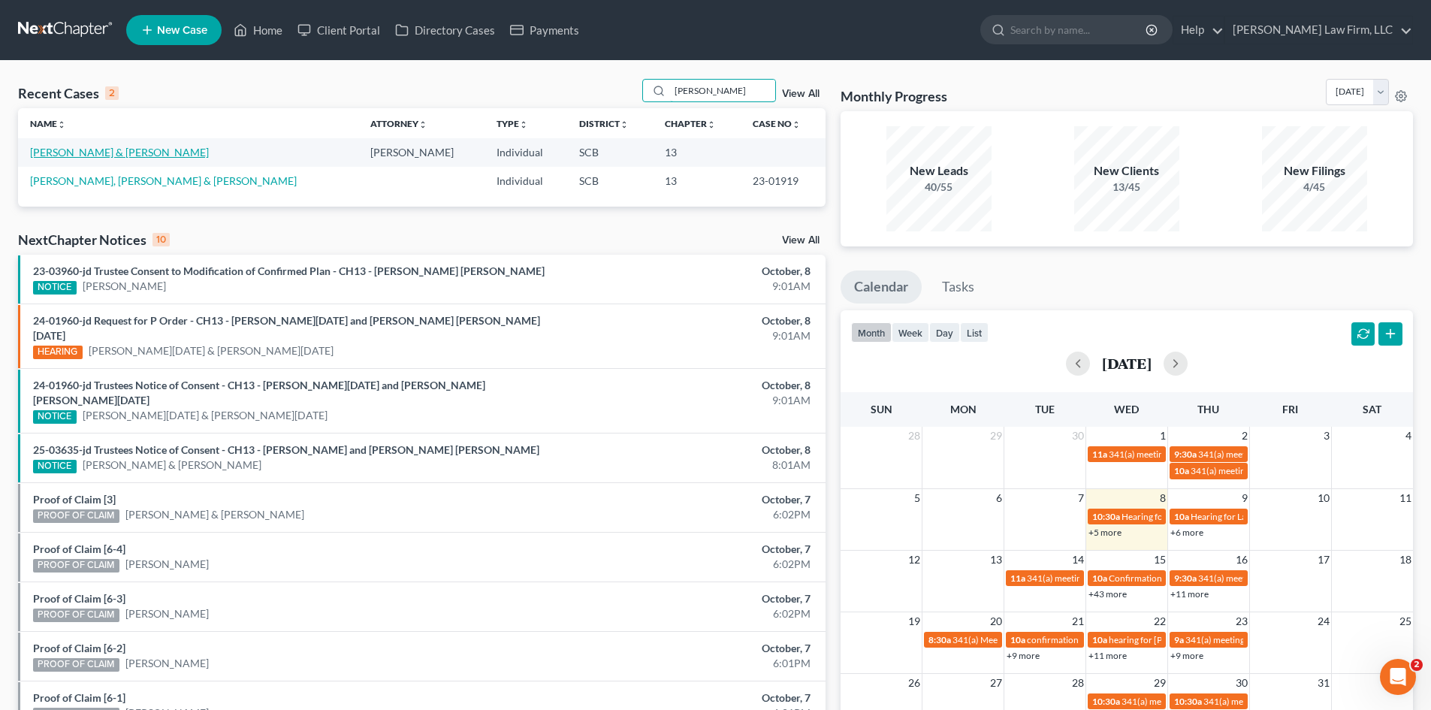
type input "gilliard"
click at [96, 153] on link "Gilliard, Edward & Leanetta" at bounding box center [119, 152] width 179 height 13
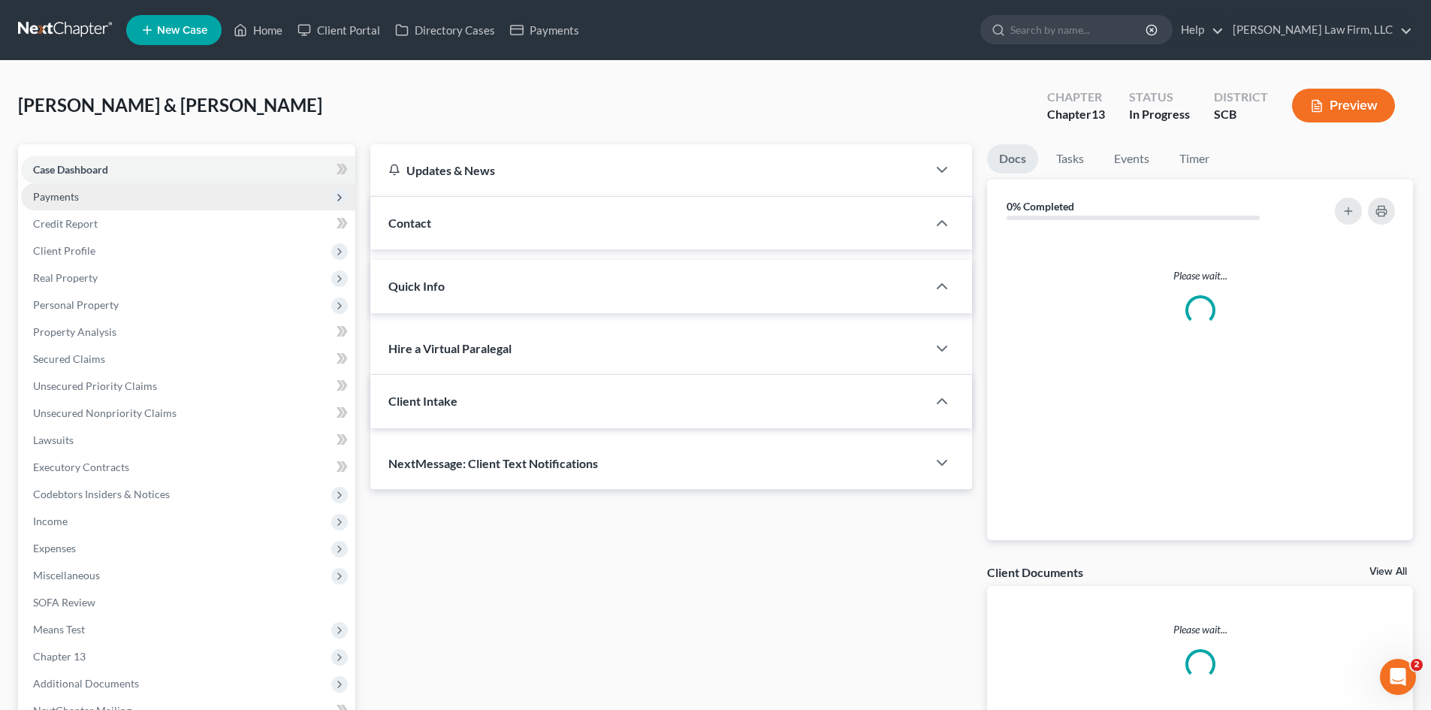
select select "0"
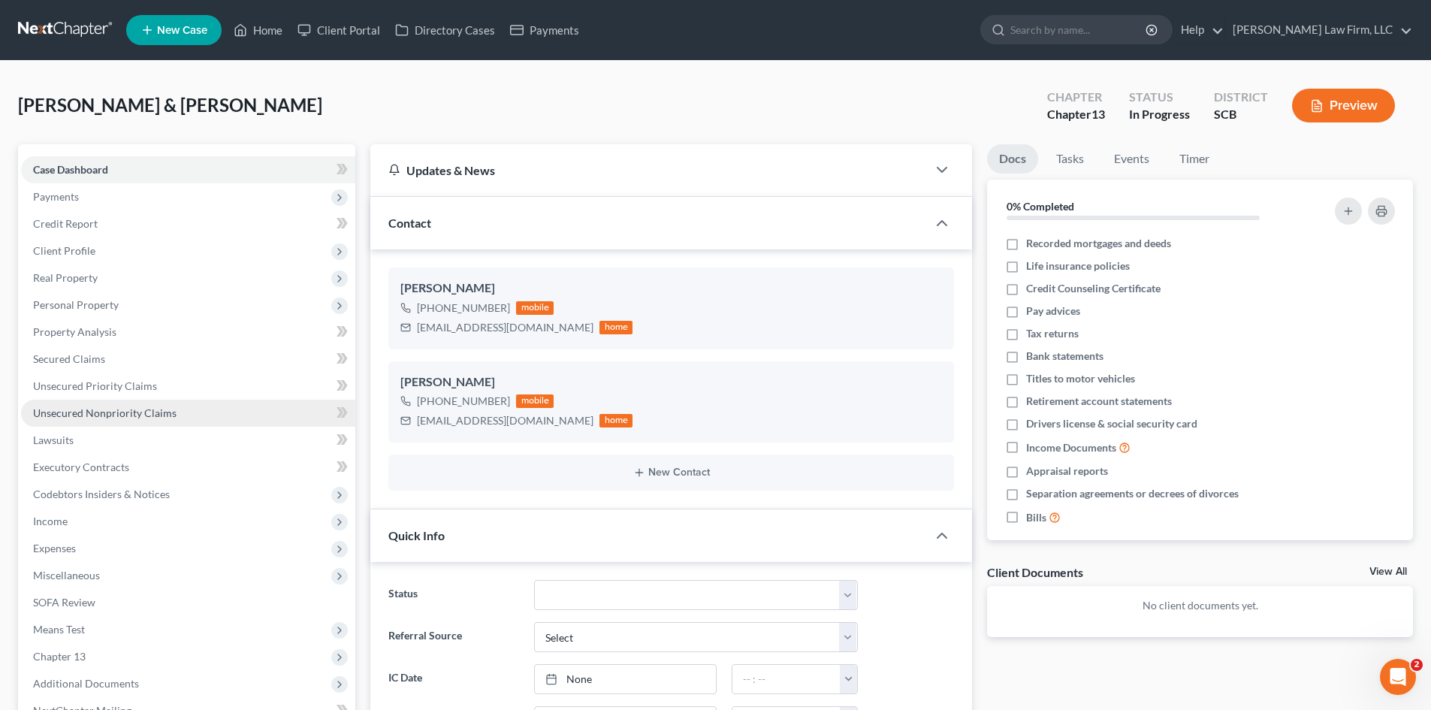
click at [110, 416] on span "Unsecured Nonpriority Claims" at bounding box center [105, 413] width 144 height 13
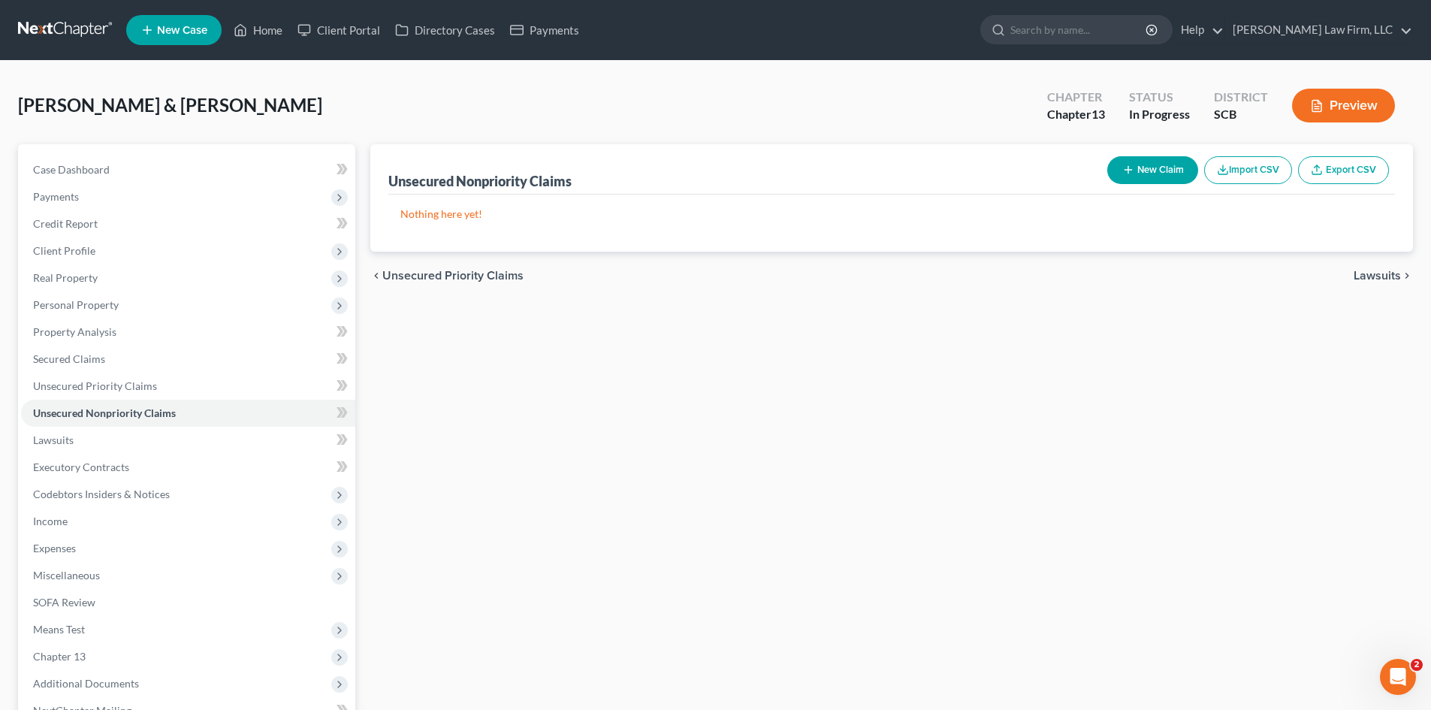
click at [1129, 179] on button "New Claim" at bounding box center [1153, 170] width 91 height 28
select select "2"
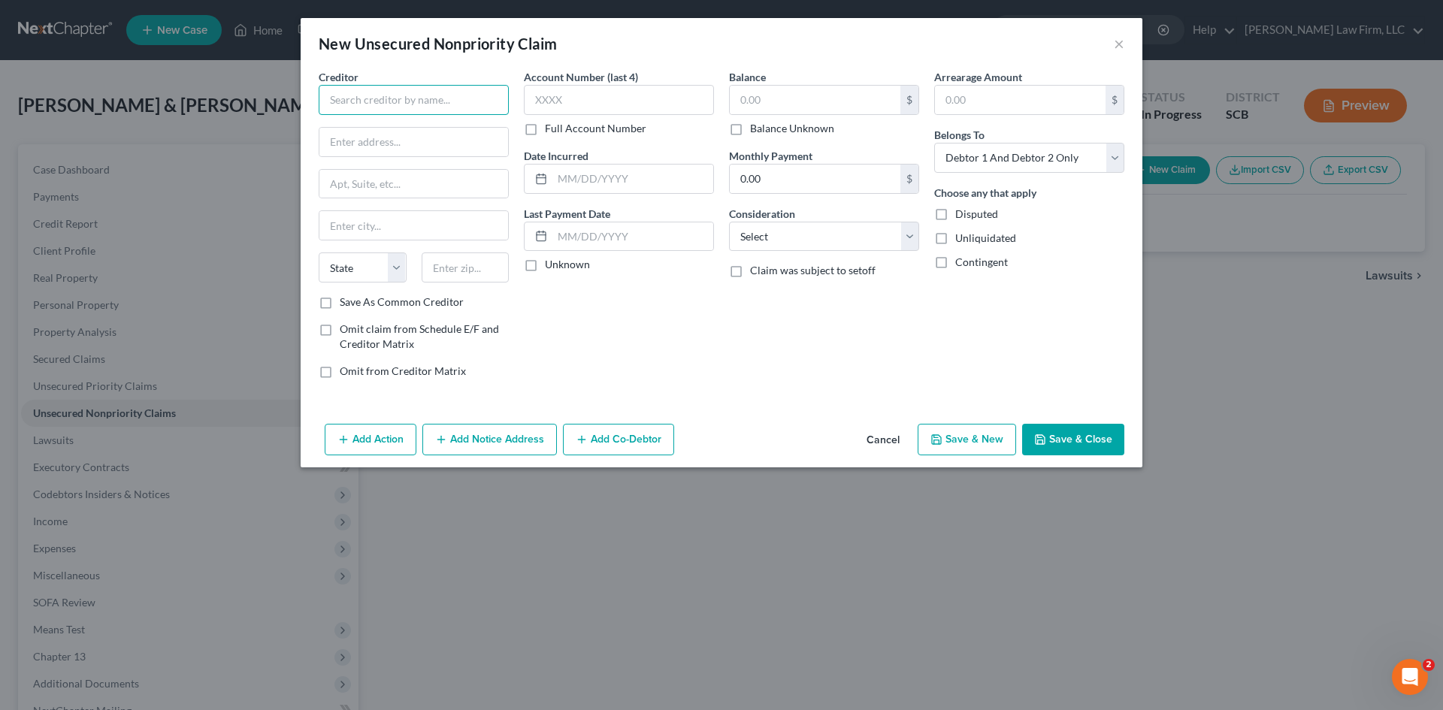
click at [448, 104] on input "text" at bounding box center [414, 100] width 190 height 30
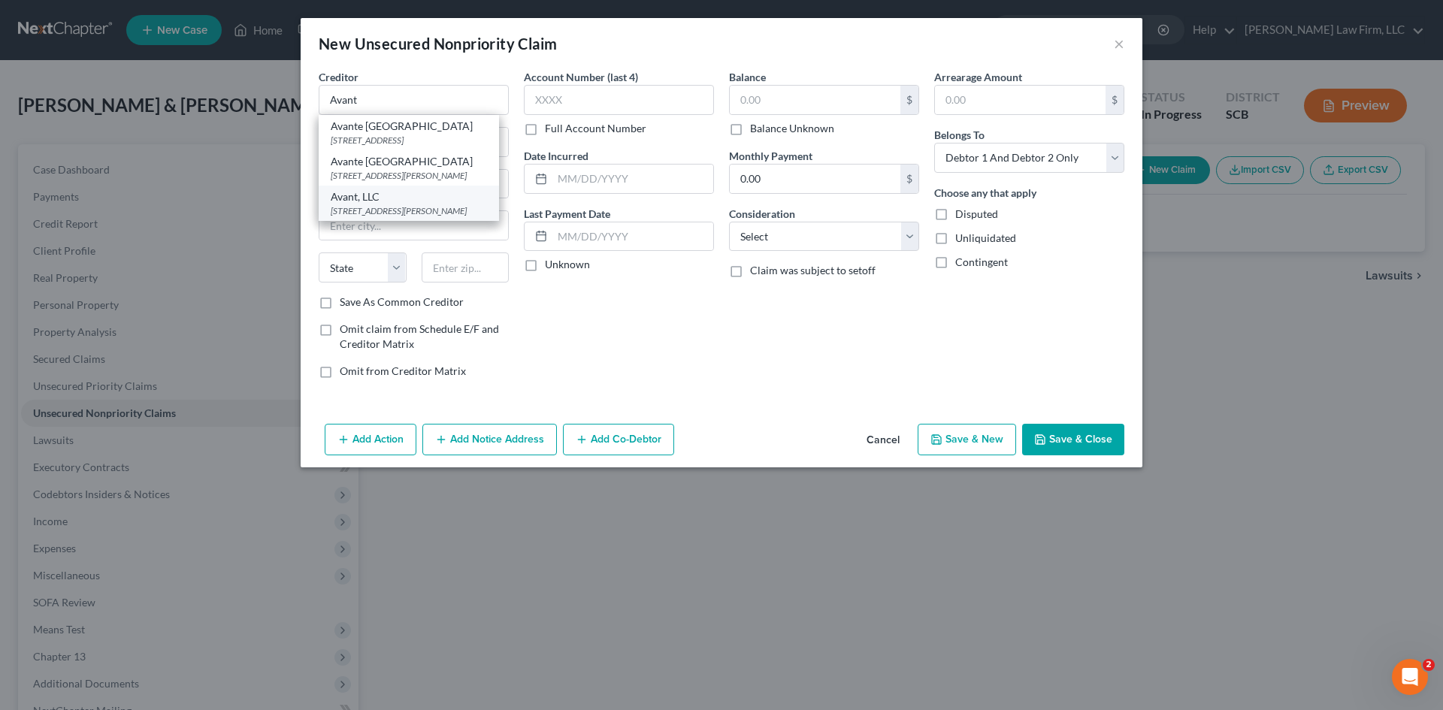
click at [443, 217] on div "222 N. LaSalle Street, Suite 1600, Chicago, IL 60601" at bounding box center [409, 210] width 156 height 13
type input "Avant, LLC"
type input "222 N. LaSalle Street, Suite 1600"
type input "Chicago"
select select "14"
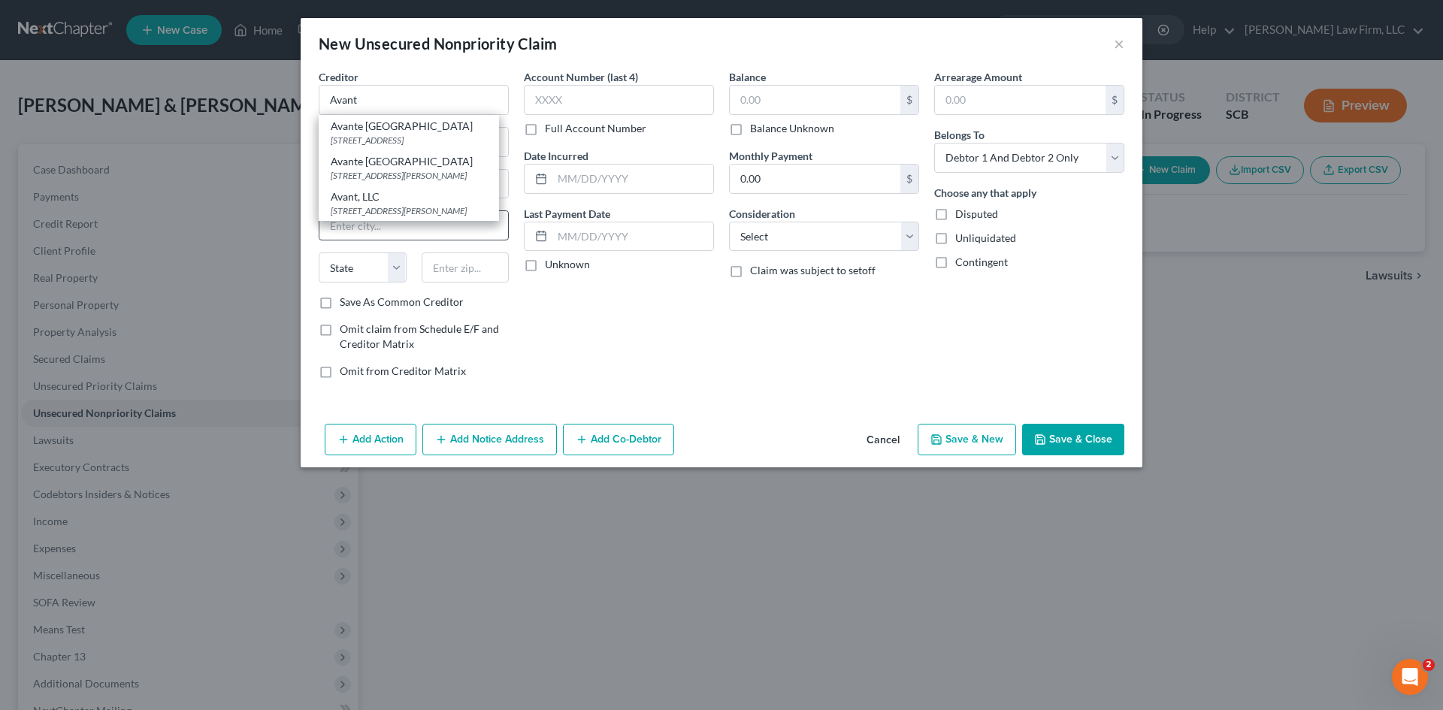
type input "60601"
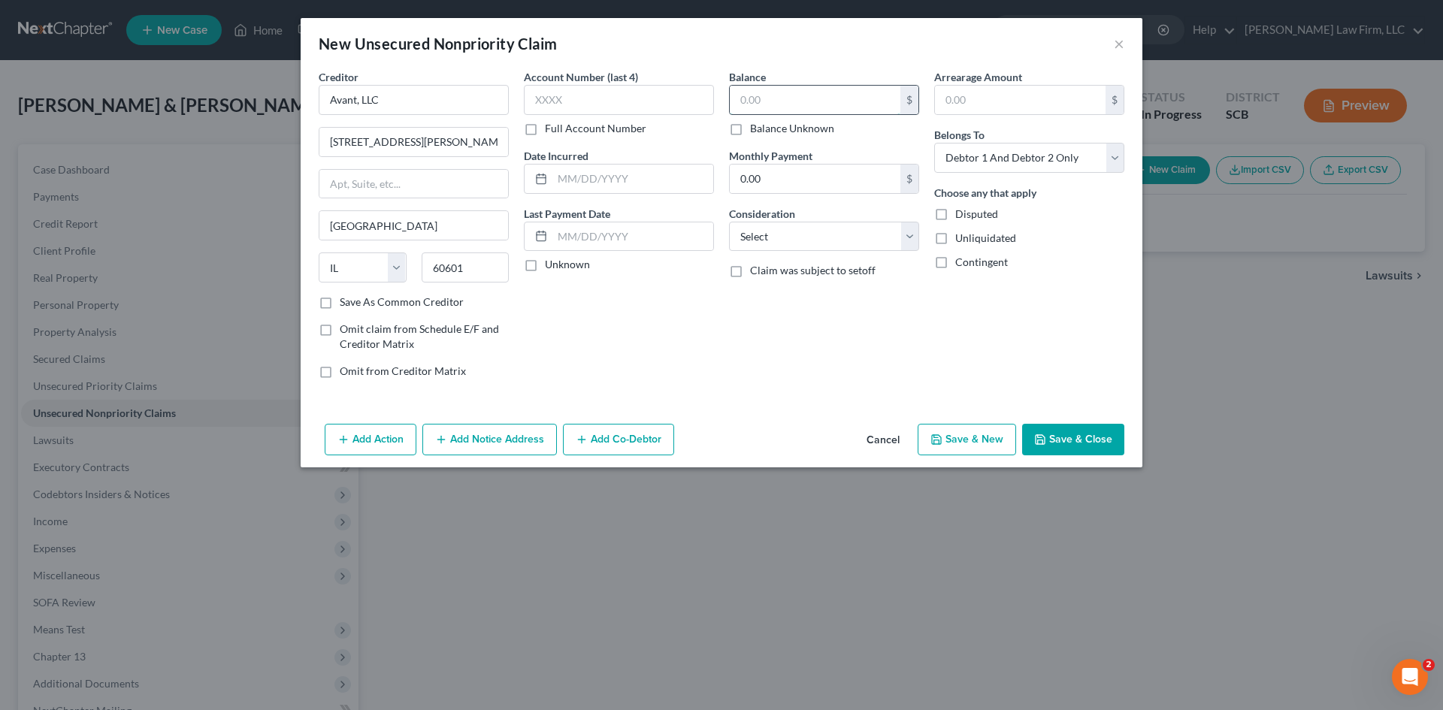
click at [731, 106] on input "text" at bounding box center [815, 100] width 171 height 29
type input "532.44"
click at [962, 165] on select "Select Debtor 1 Only Debtor 2 Only Debtor 1 And Debtor 2 Only At Least One Of T…" at bounding box center [1029, 158] width 190 height 30
select select "1"
click at [934, 143] on select "Select Debtor 1 Only Debtor 2 Only Debtor 1 And Debtor 2 Only At Least One Of T…" at bounding box center [1029, 158] width 190 height 30
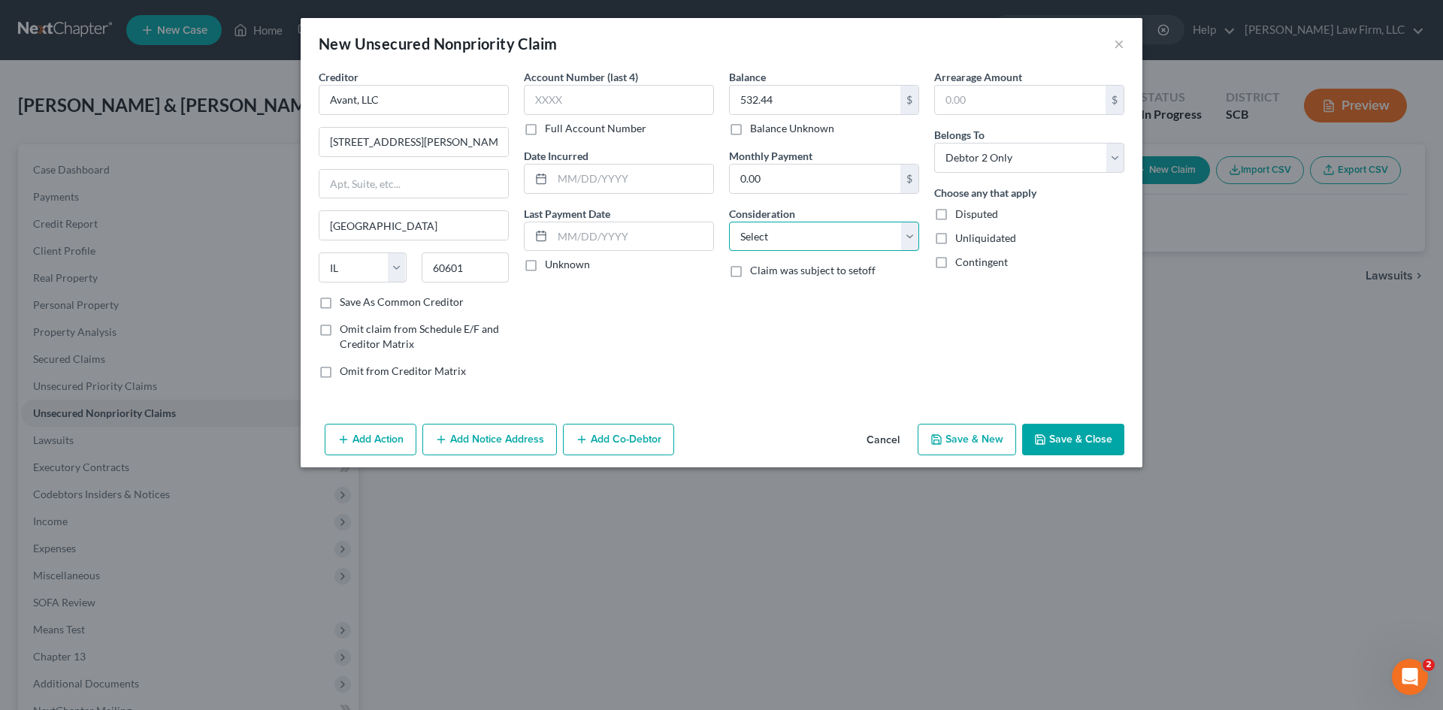
click at [851, 247] on select "Select Cable / Satellite Services Collection Agency Credit Card Debt Debt Couns…" at bounding box center [824, 237] width 190 height 30
select select "2"
click at [729, 222] on select "Select Cable / Satellite Services Collection Agency Credit Card Debt Debt Couns…" at bounding box center [824, 237] width 190 height 30
click at [679, 110] on input "text" at bounding box center [619, 100] width 190 height 30
click at [1099, 444] on button "Save & Close" at bounding box center [1073, 440] width 102 height 32
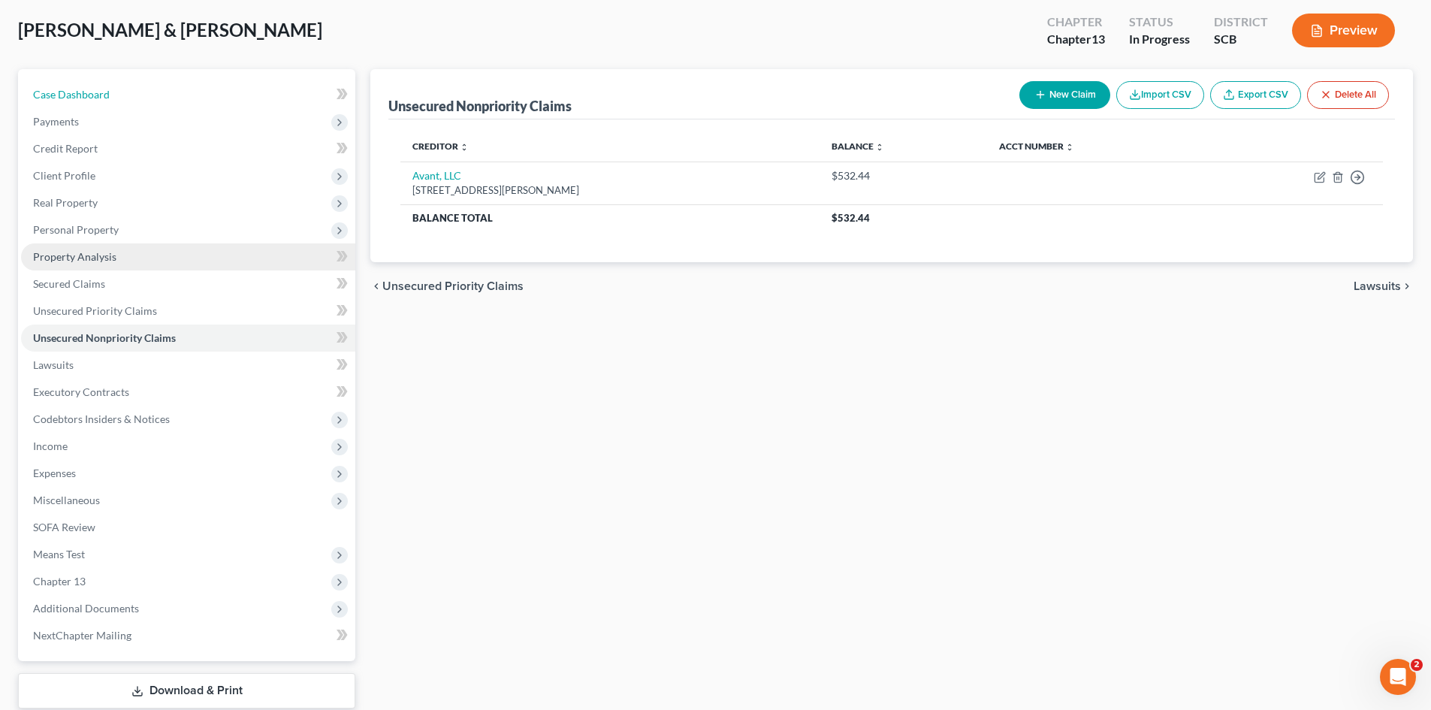
drag, startPoint x: 78, startPoint y: 99, endPoint x: 232, endPoint y: 248, distance: 214.2
click at [78, 99] on span "Case Dashboard" at bounding box center [71, 94] width 77 height 13
select select "0"
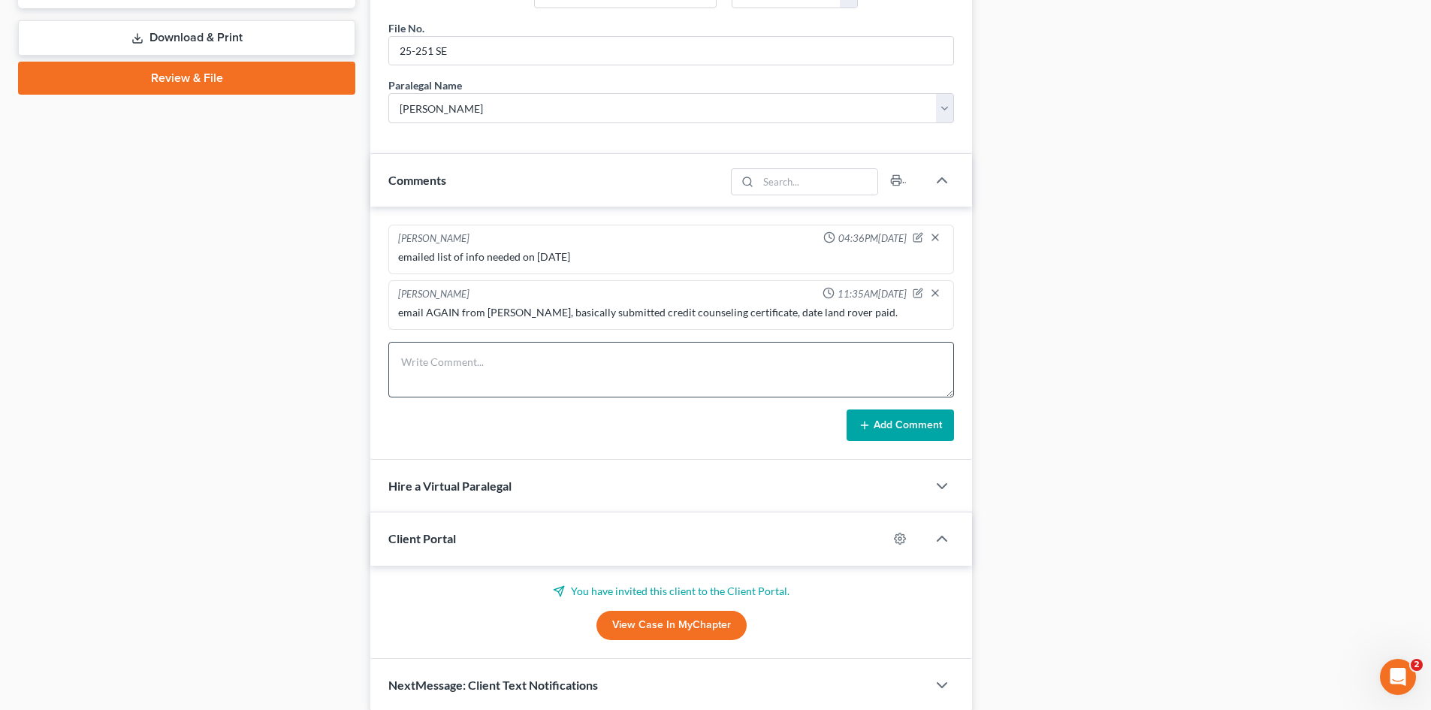
scroll to position [787, 0]
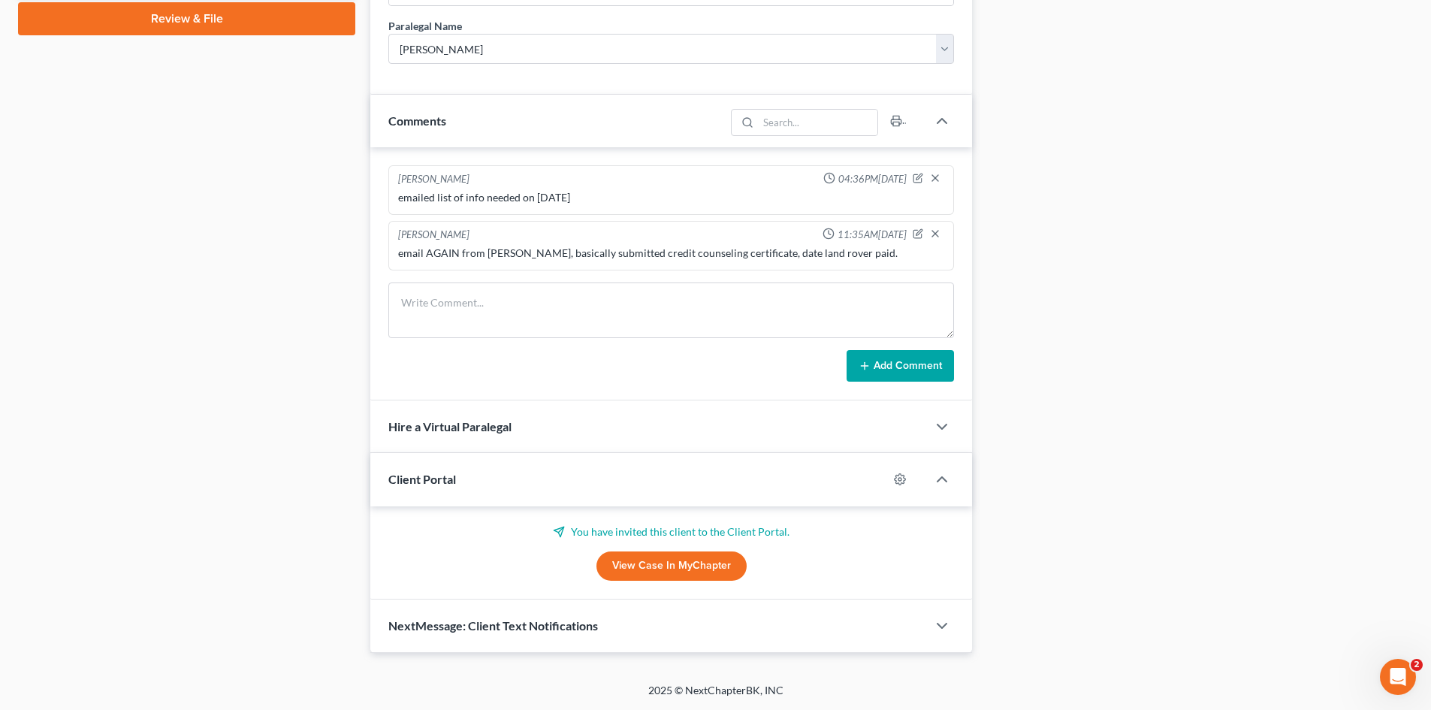
click at [611, 573] on link "View Case in MyChapter" at bounding box center [672, 567] width 150 height 30
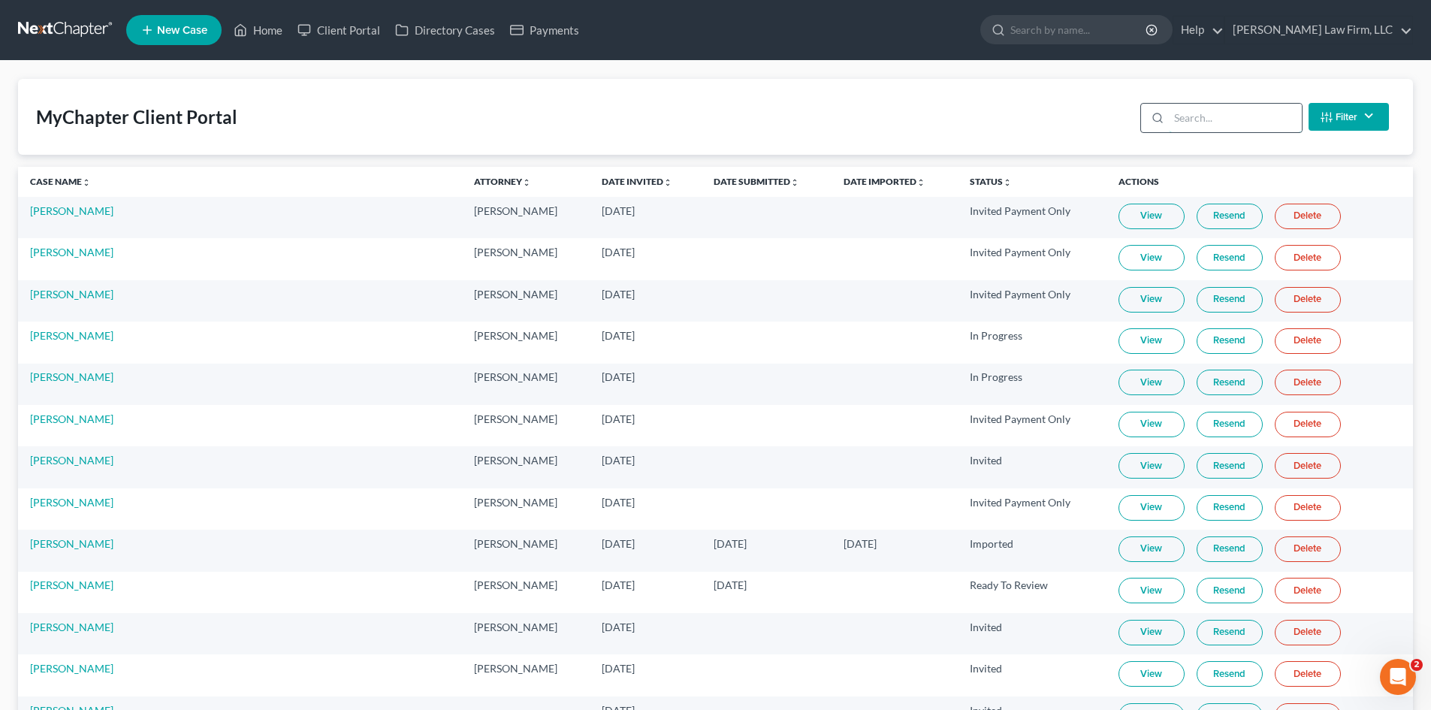
click at [1184, 110] on input "search" at bounding box center [1235, 118] width 133 height 29
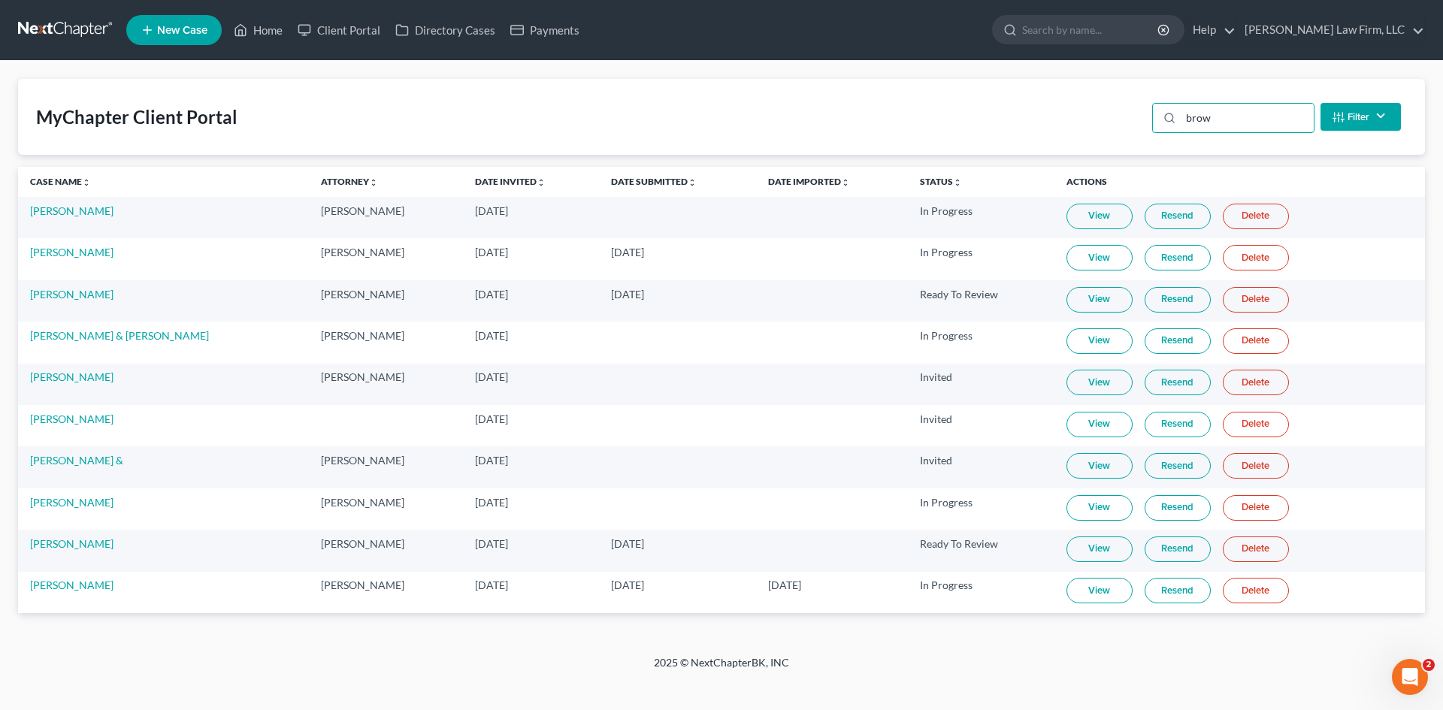
type input "brow"
click at [1082, 590] on link "View" at bounding box center [1099, 591] width 66 height 26
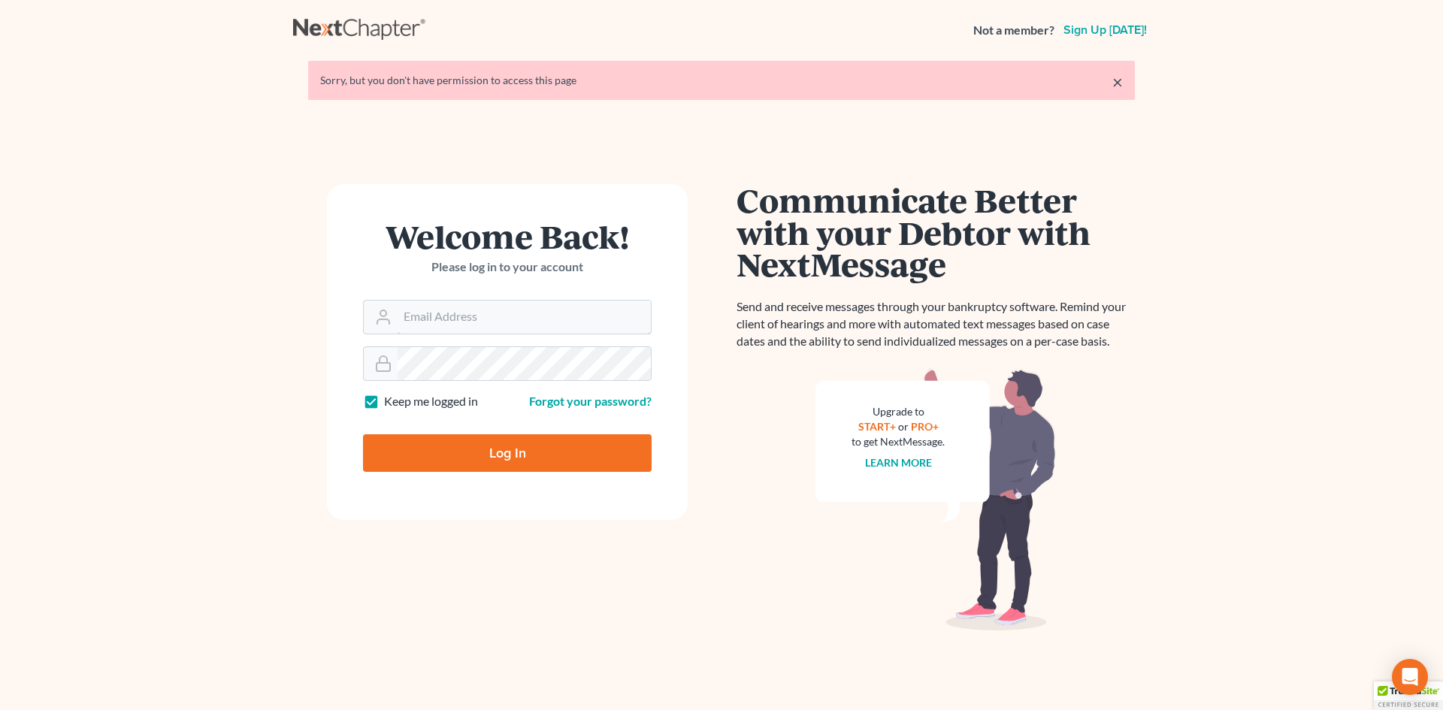
type input "[EMAIL_ADDRESS][DOMAIN_NAME]"
click at [534, 459] on input "Log In" at bounding box center [507, 453] width 289 height 38
type input "Thinking..."
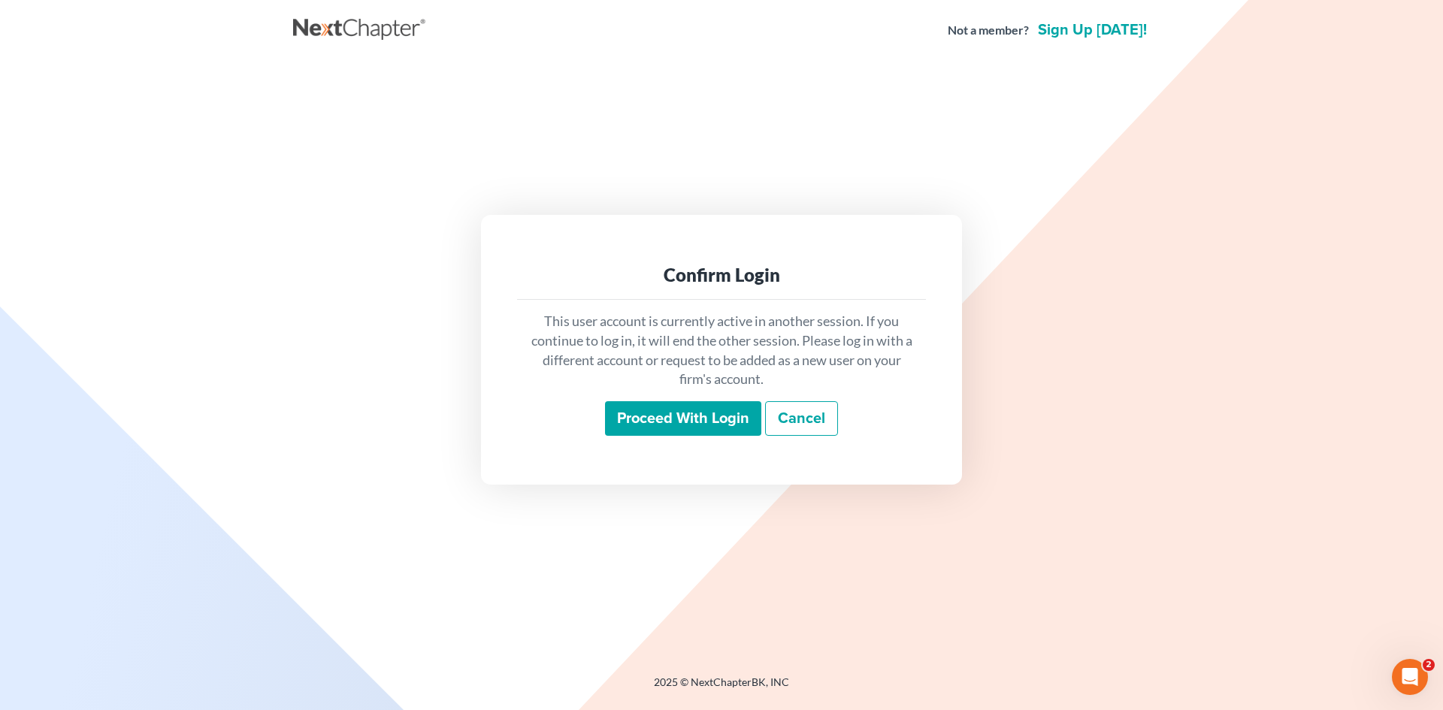
click at [635, 425] on input "Proceed with login" at bounding box center [683, 418] width 156 height 35
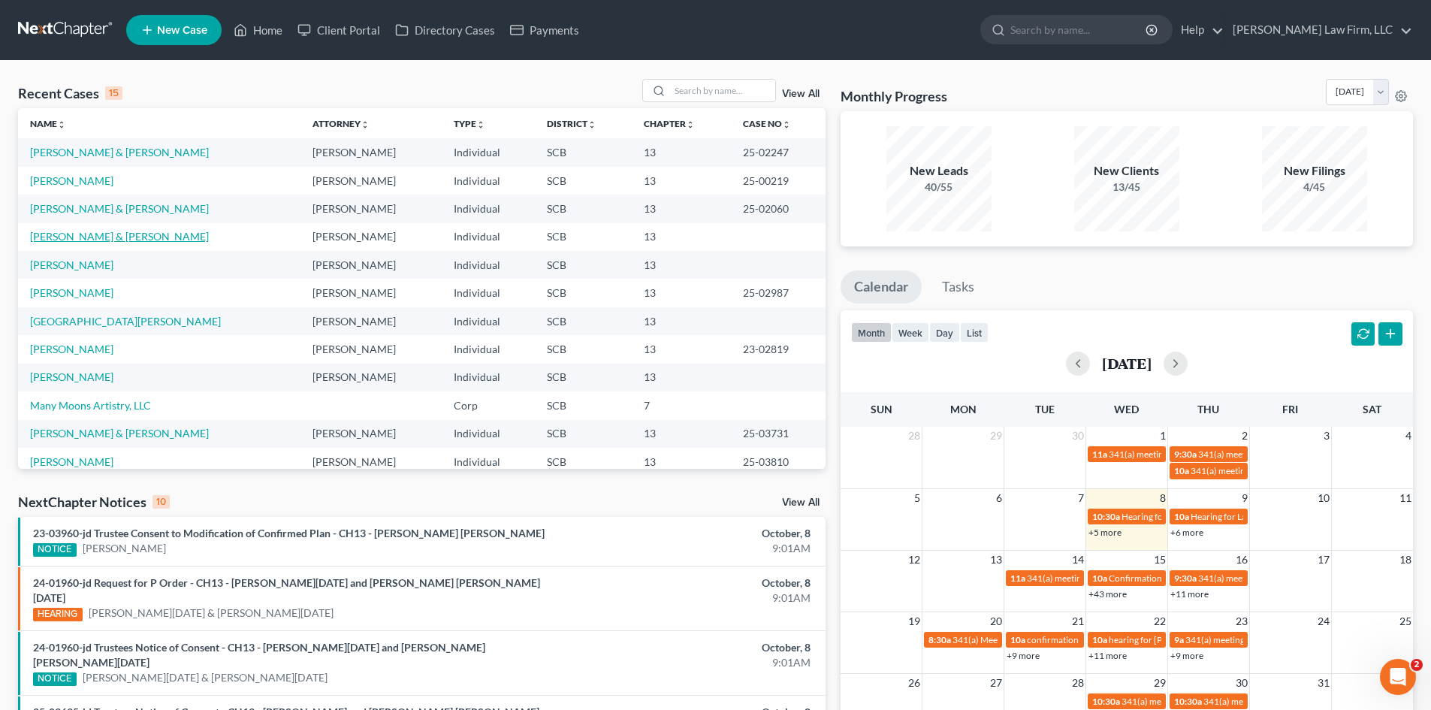
click at [122, 240] on link "[PERSON_NAME] & [PERSON_NAME]" at bounding box center [119, 236] width 179 height 13
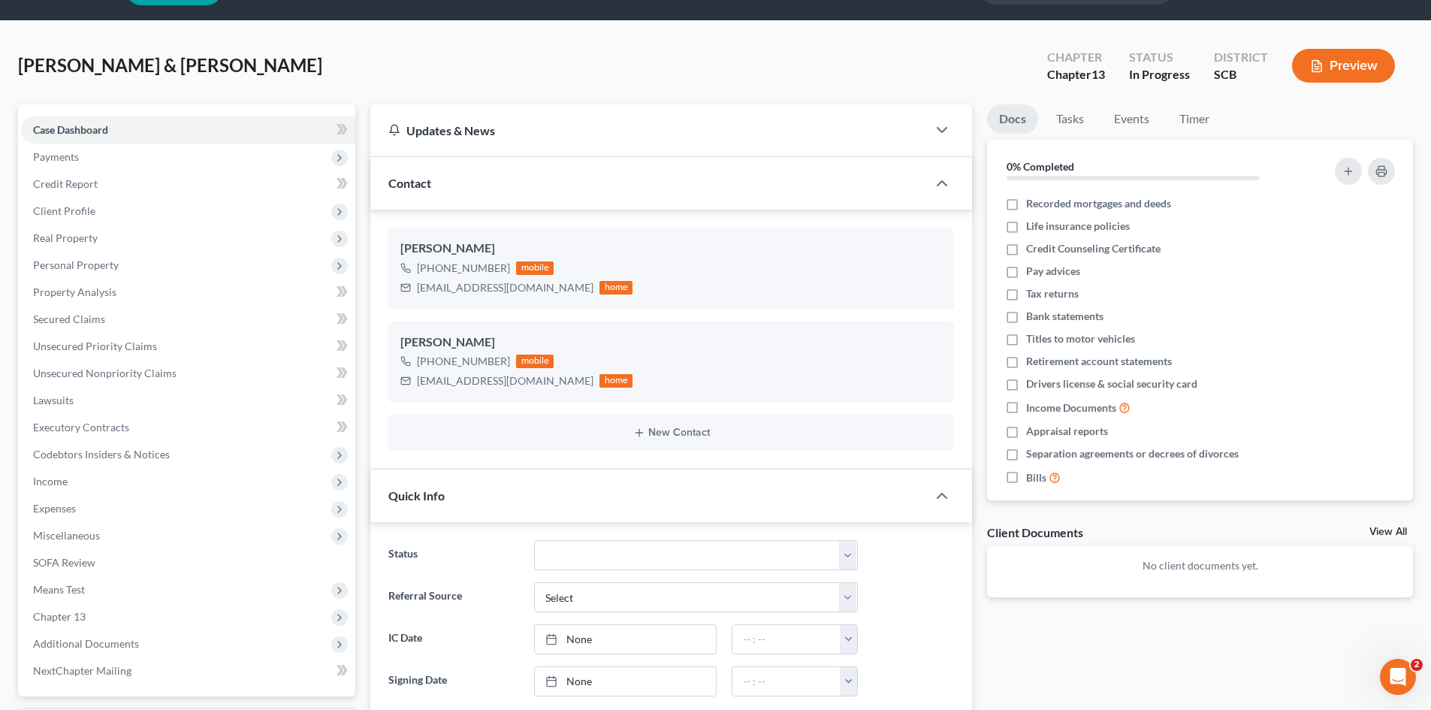
select select "0"
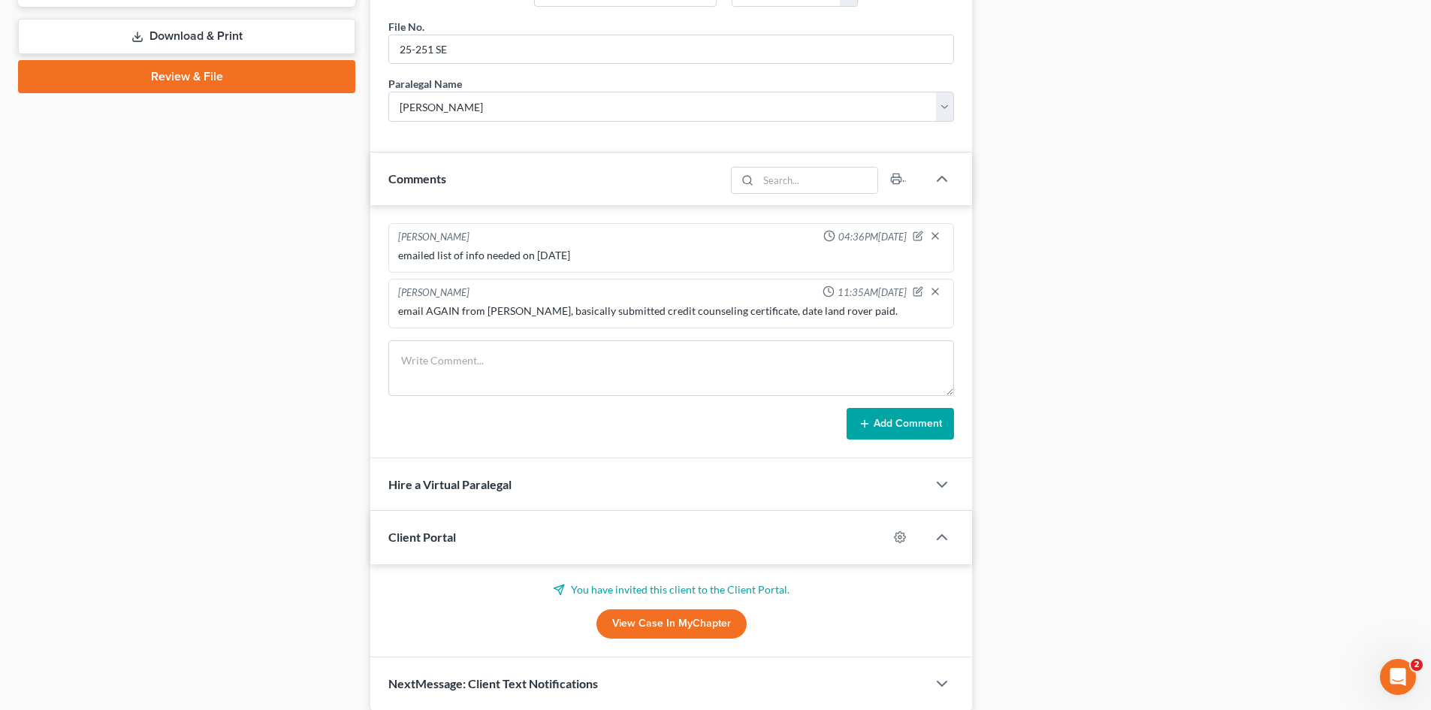
scroll to position [751, 0]
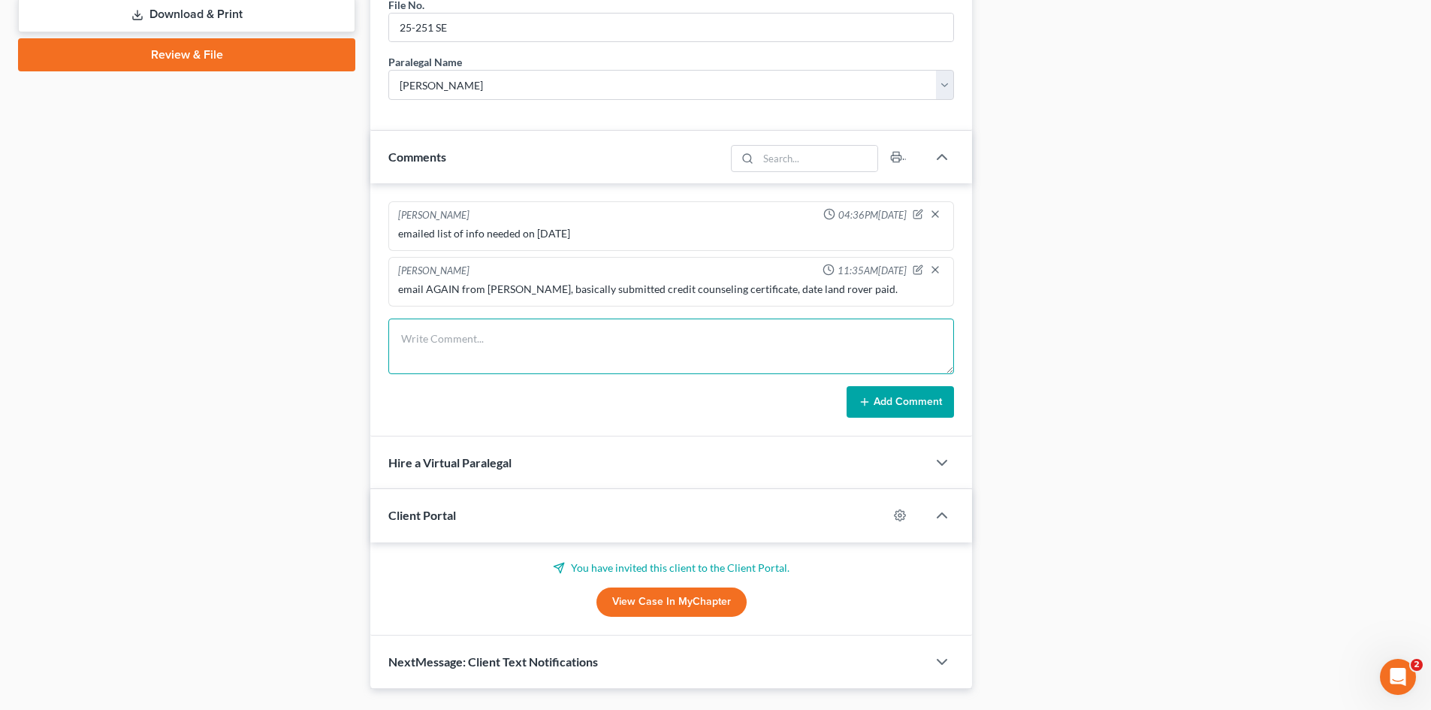
click at [546, 342] on textarea at bounding box center [671, 347] width 566 height 56
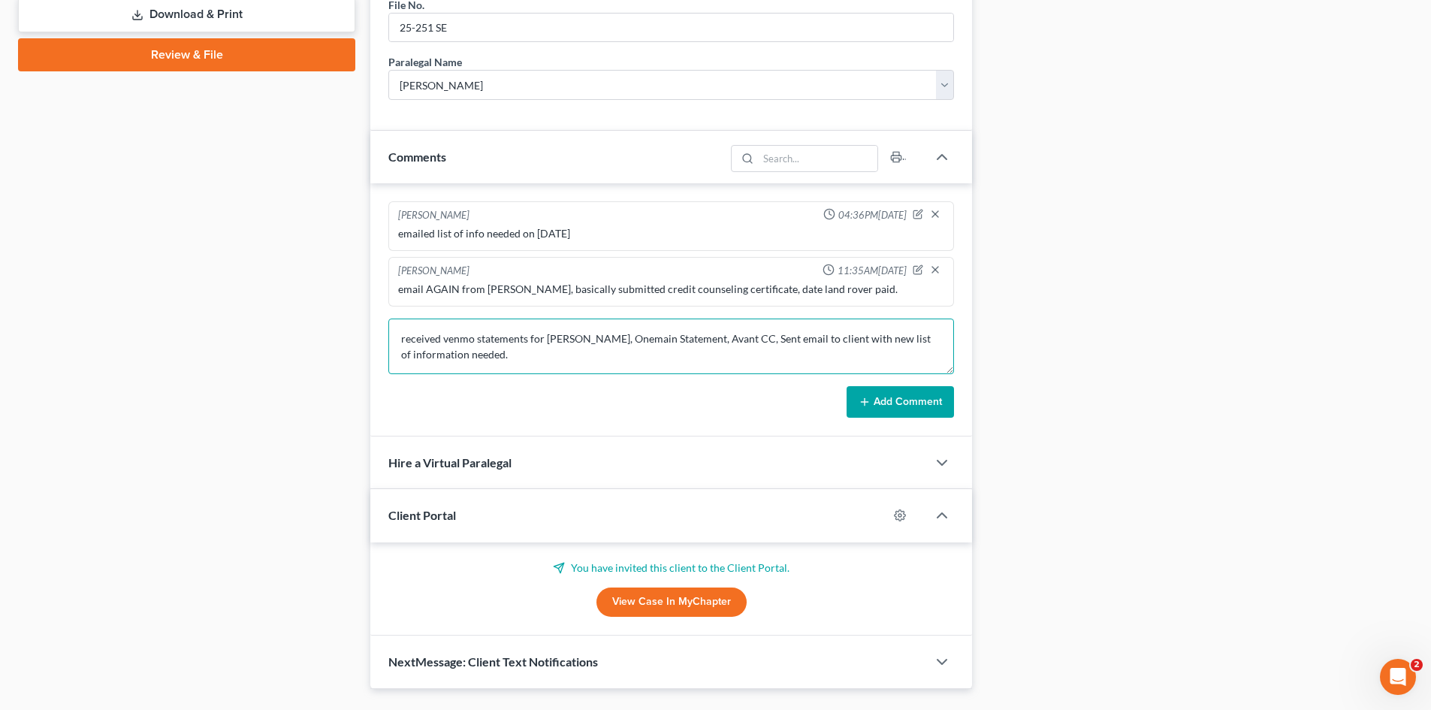
type textarea "received venmo statements for [PERSON_NAME], Onemain Statement, Avant CC, Sent …"
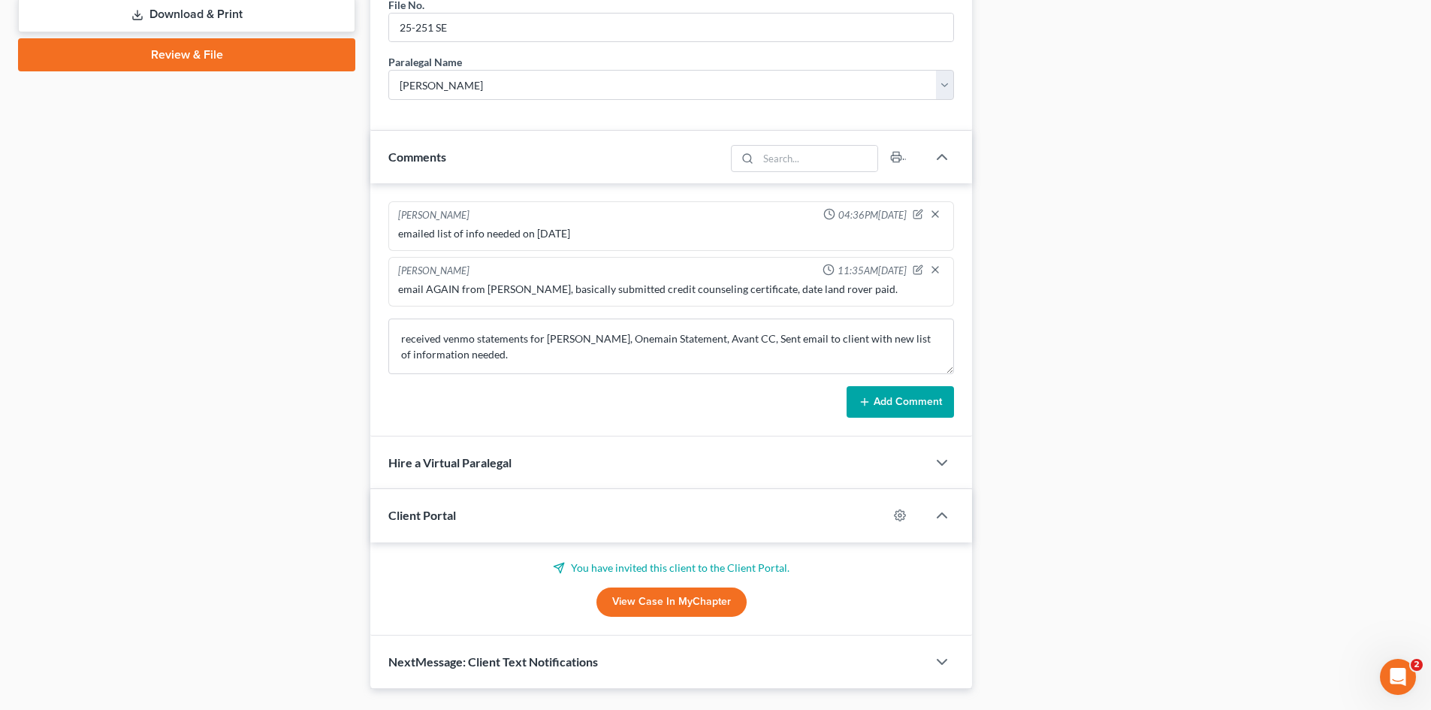
click at [867, 408] on icon at bounding box center [865, 402] width 12 height 12
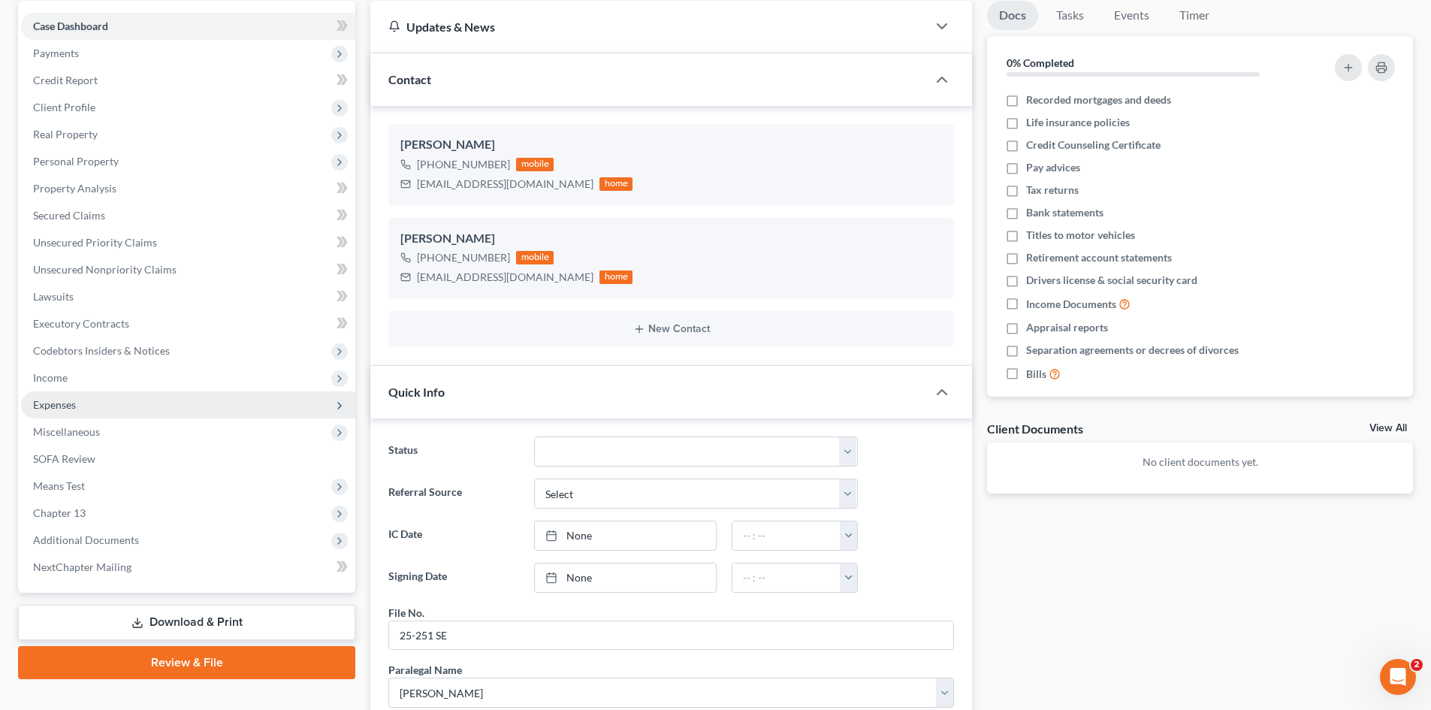
scroll to position [0, 0]
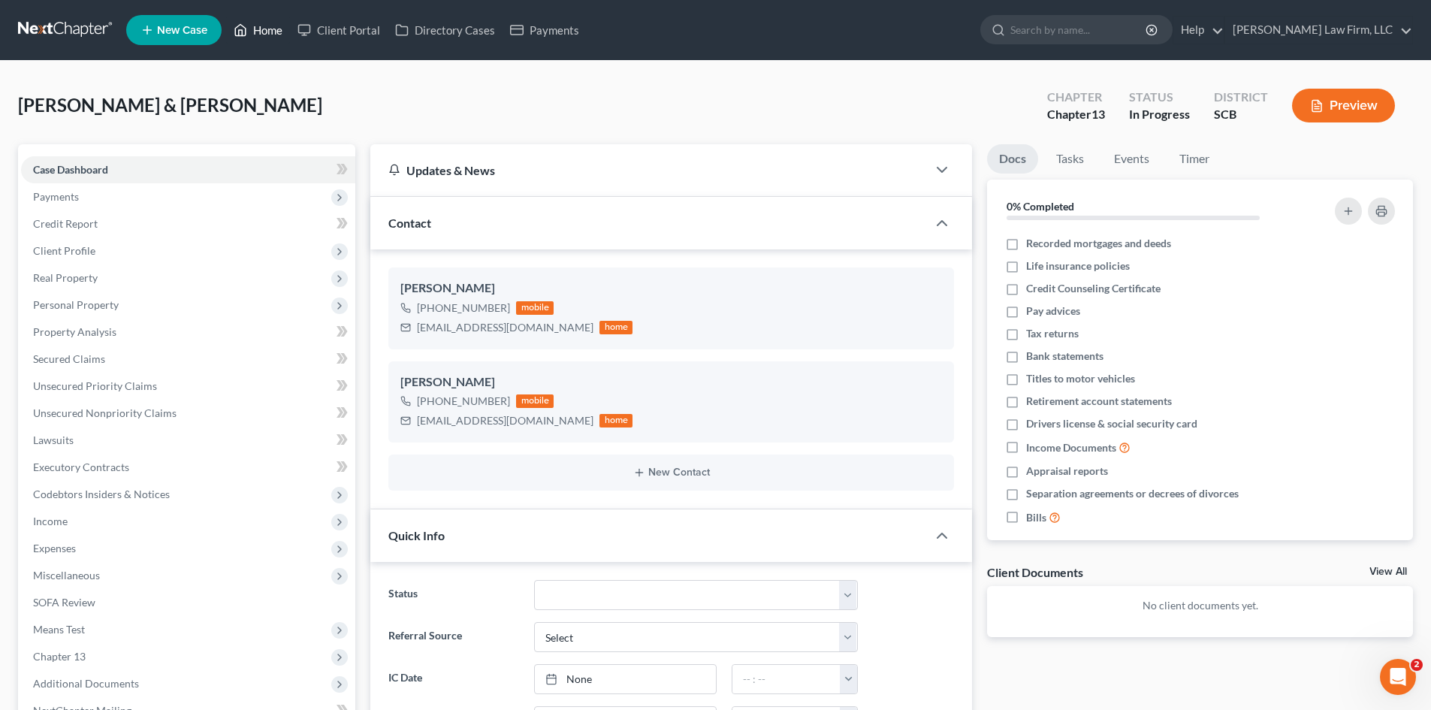
click at [264, 29] on link "Home" at bounding box center [258, 30] width 64 height 27
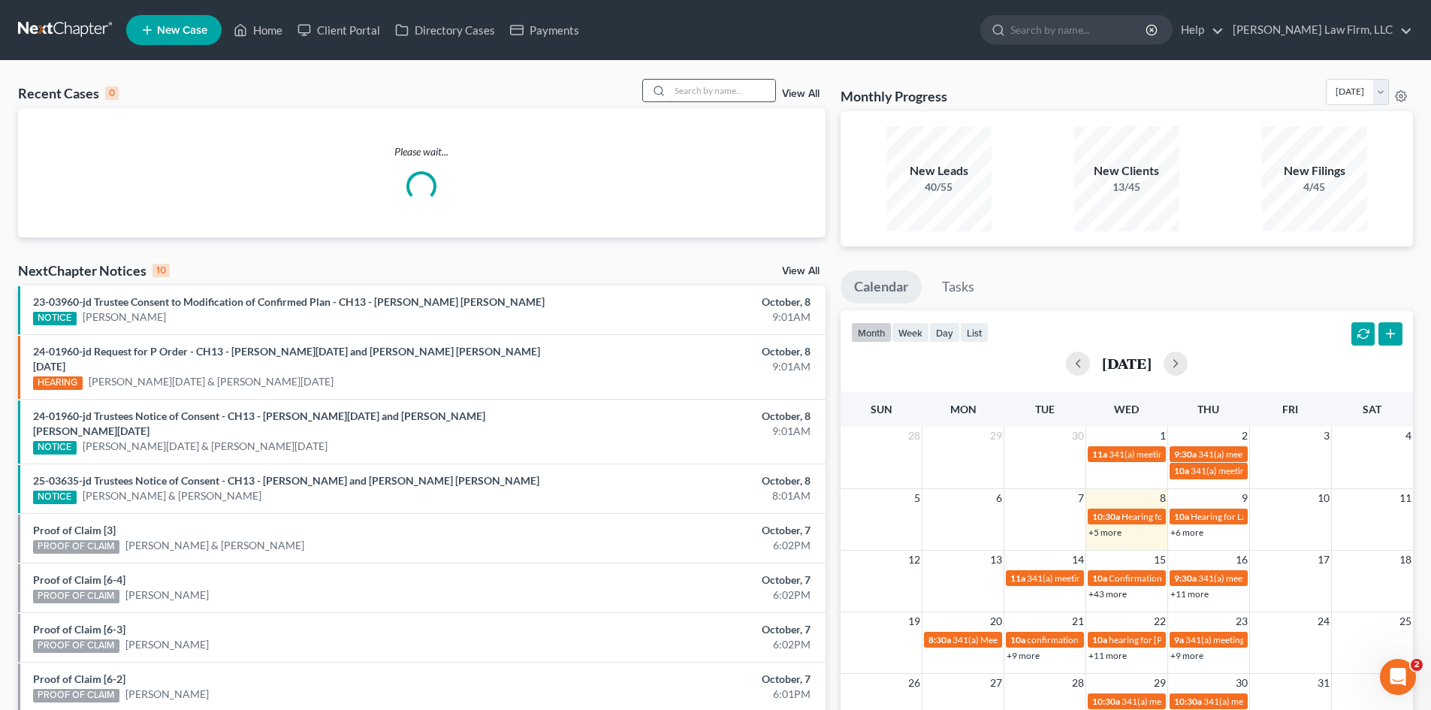
click at [693, 92] on input "search" at bounding box center [722, 91] width 105 height 22
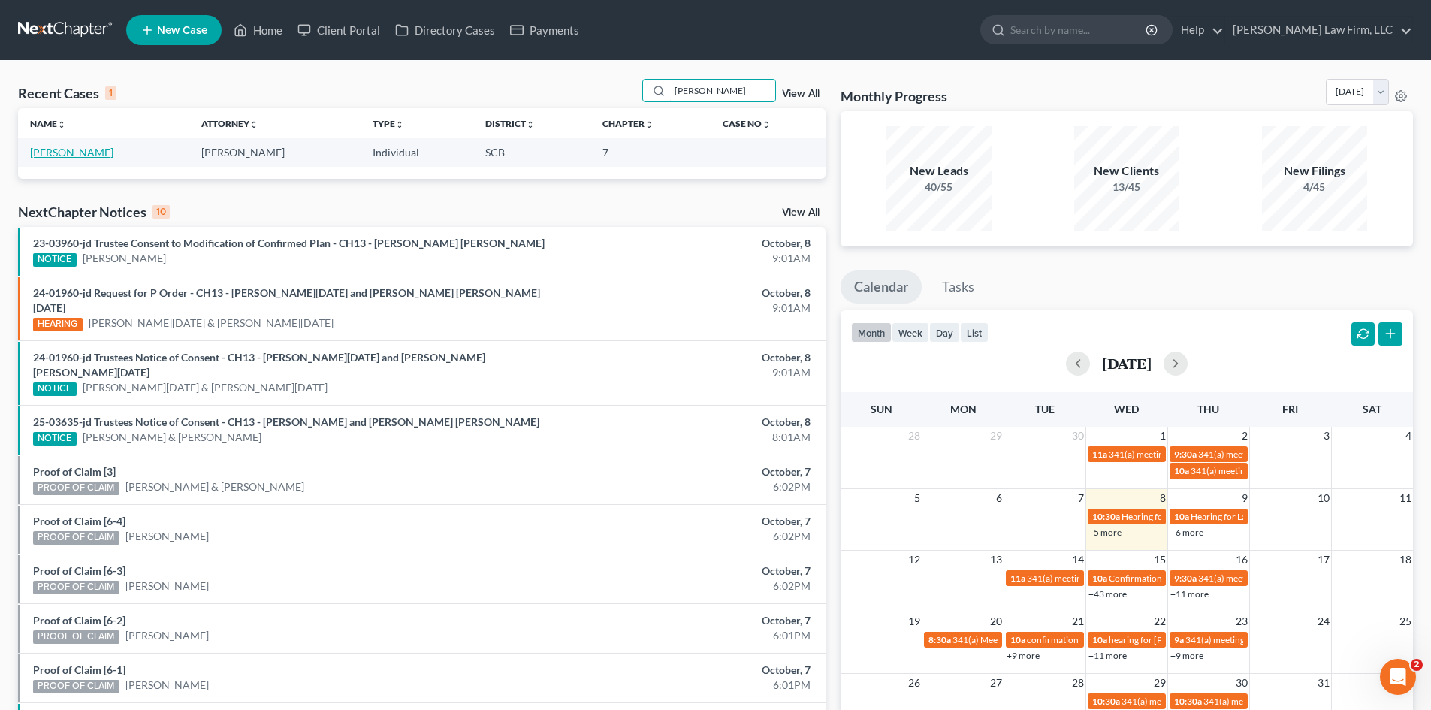
type input "bishop"
click at [103, 153] on link "Bishop, Brandon" at bounding box center [71, 152] width 83 height 13
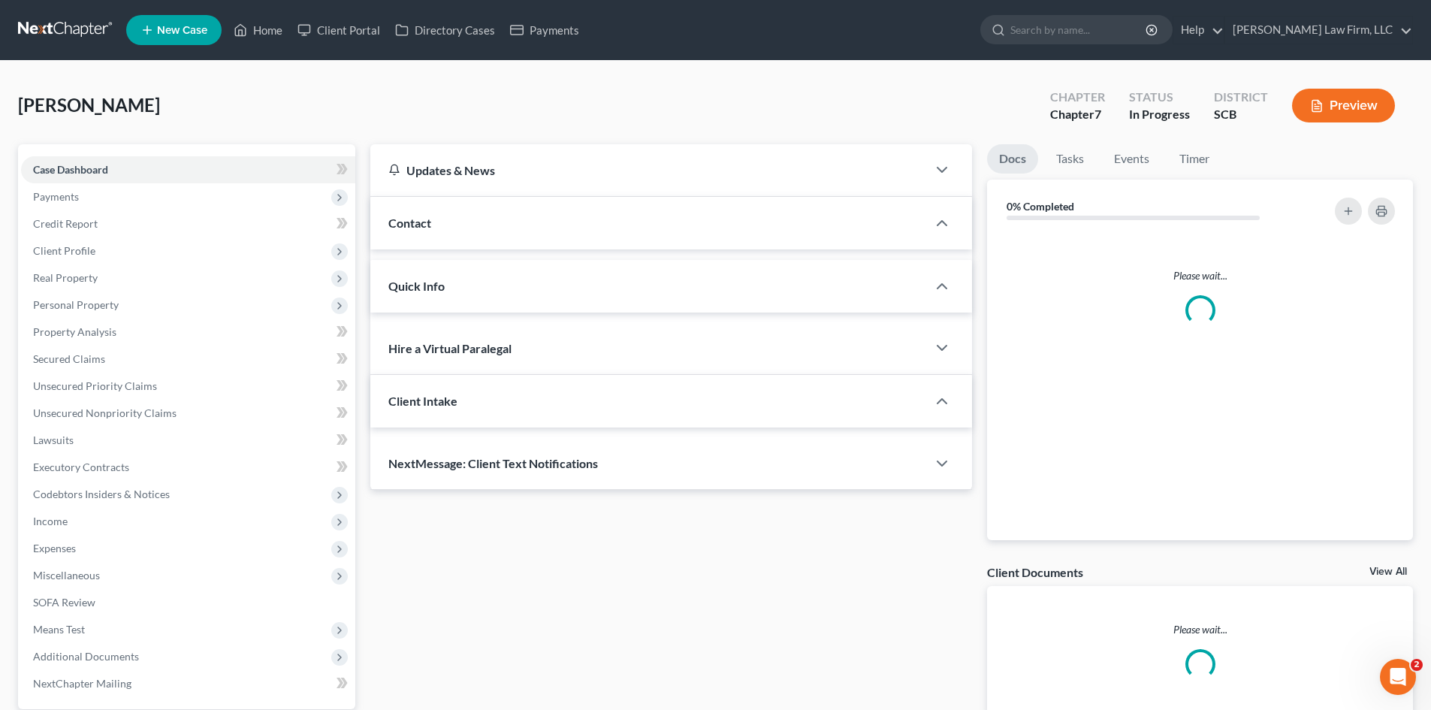
select select "0"
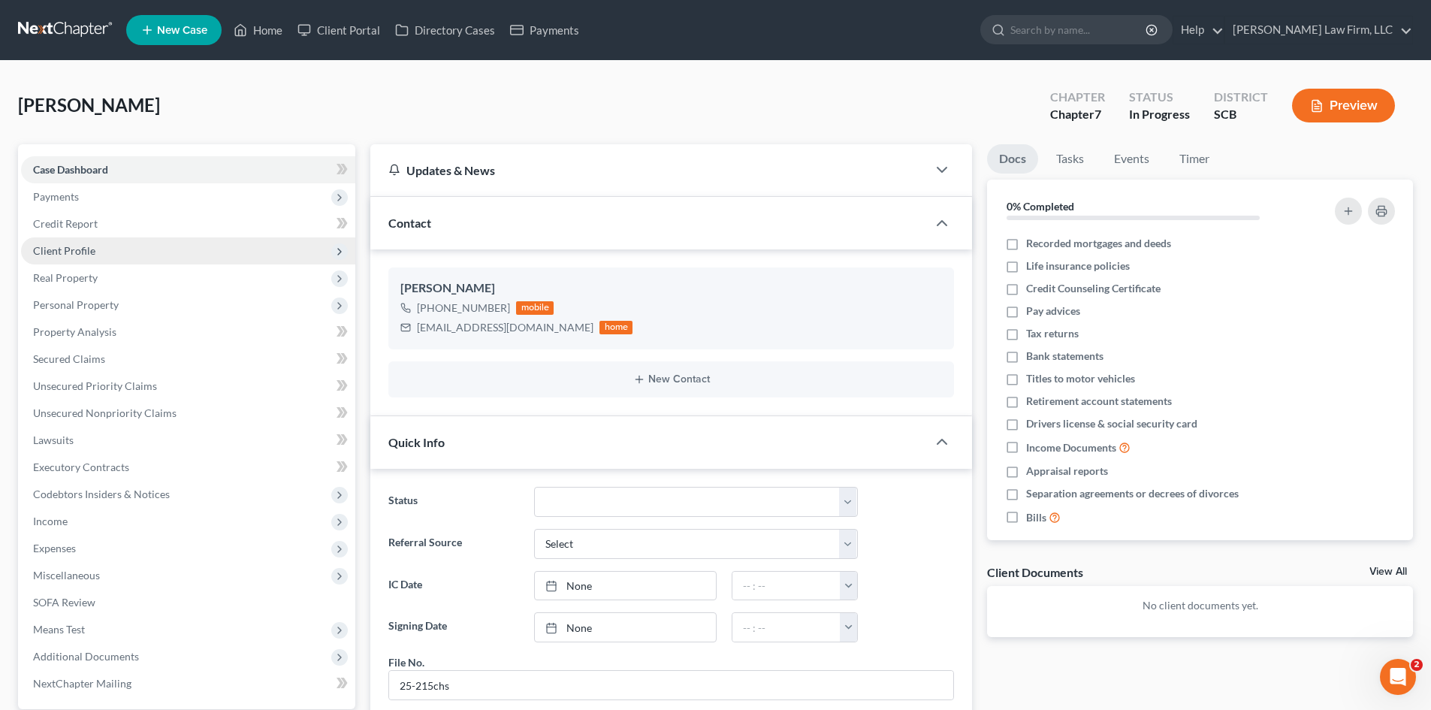
click at [70, 244] on span "Client Profile" at bounding box center [64, 250] width 62 height 13
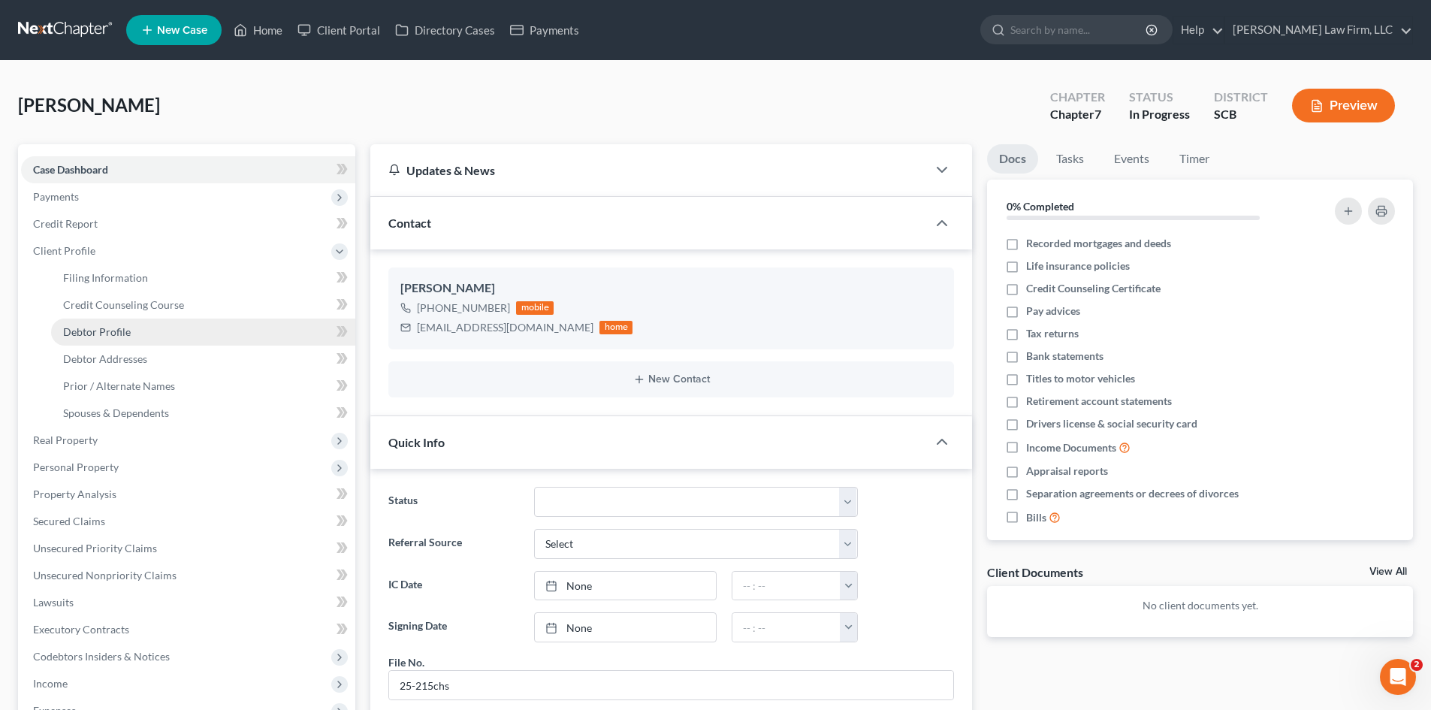
click at [113, 328] on span "Debtor Profile" at bounding box center [97, 331] width 68 height 13
select select "0"
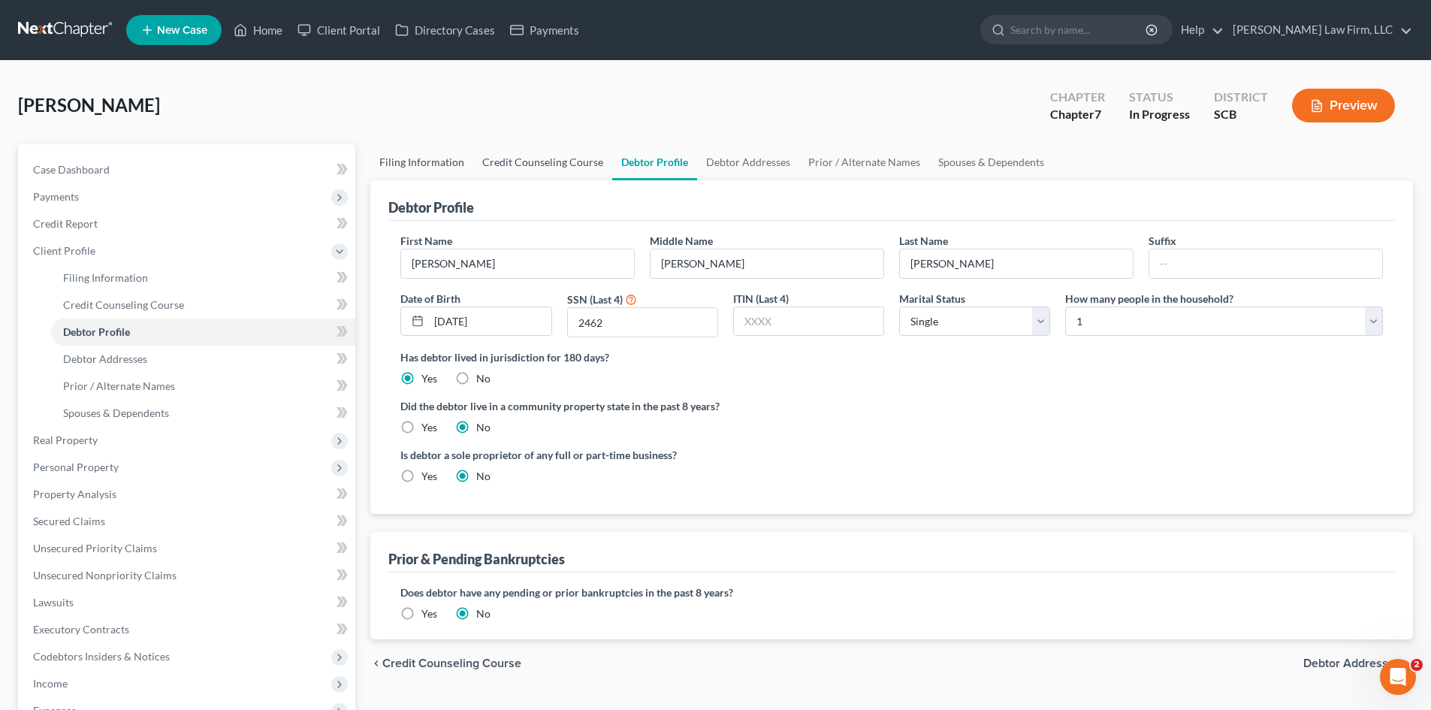
click at [455, 165] on link "Filing Information" at bounding box center [421, 162] width 103 height 36
select select "1"
select select "0"
select select "42"
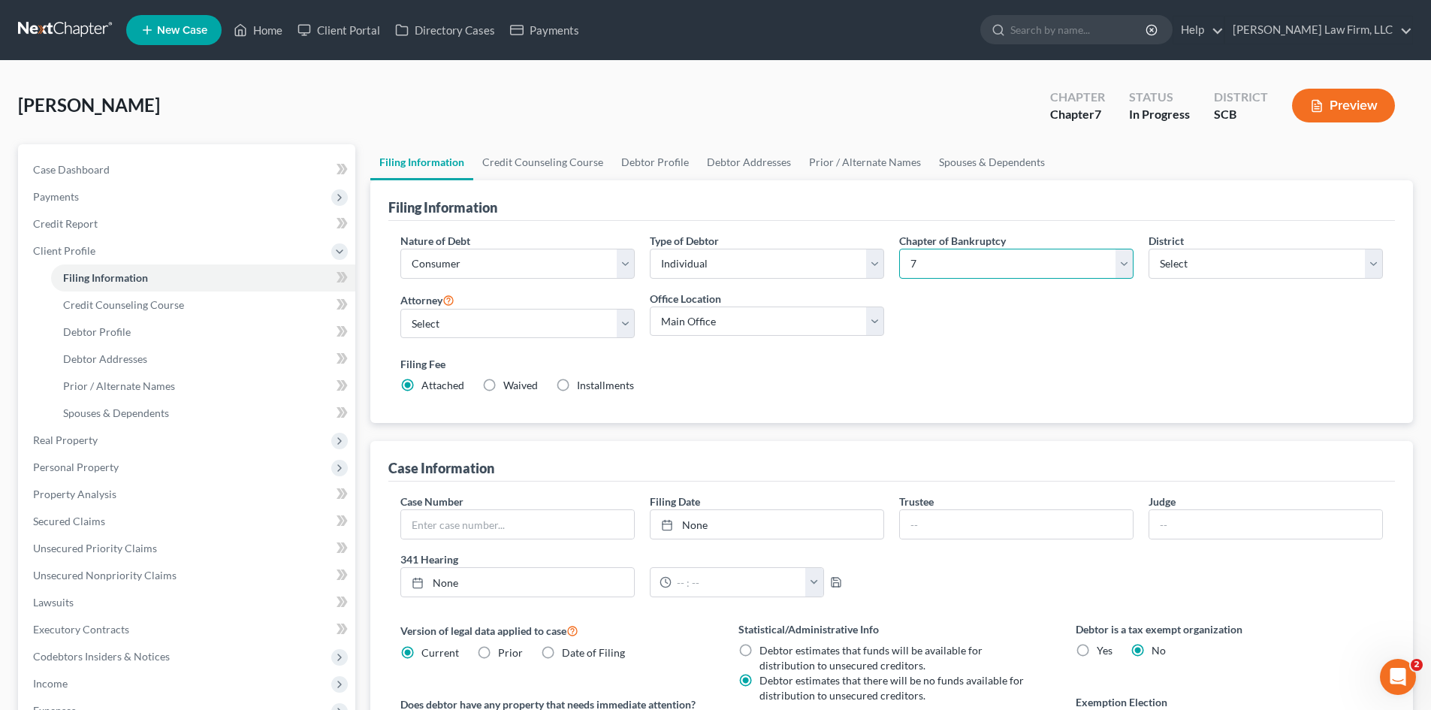
click at [960, 267] on select "Select 7 11 12 13" at bounding box center [1016, 264] width 234 height 30
select select "3"
click at [899, 249] on select "Select 7 11 12 13" at bounding box center [1016, 264] width 234 height 30
click at [944, 167] on link "Spouses & Dependents" at bounding box center [992, 162] width 124 height 36
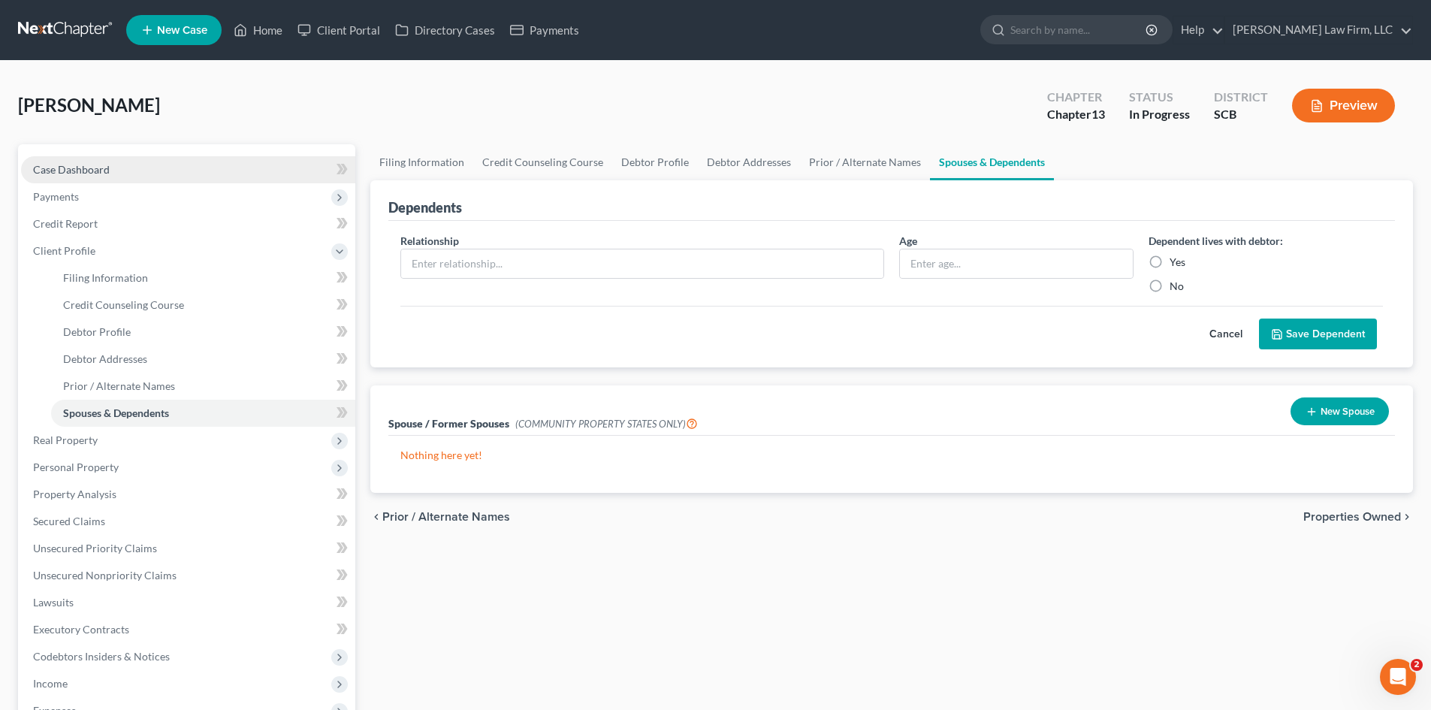
click at [93, 171] on span "Case Dashboard" at bounding box center [71, 169] width 77 height 13
select select "0"
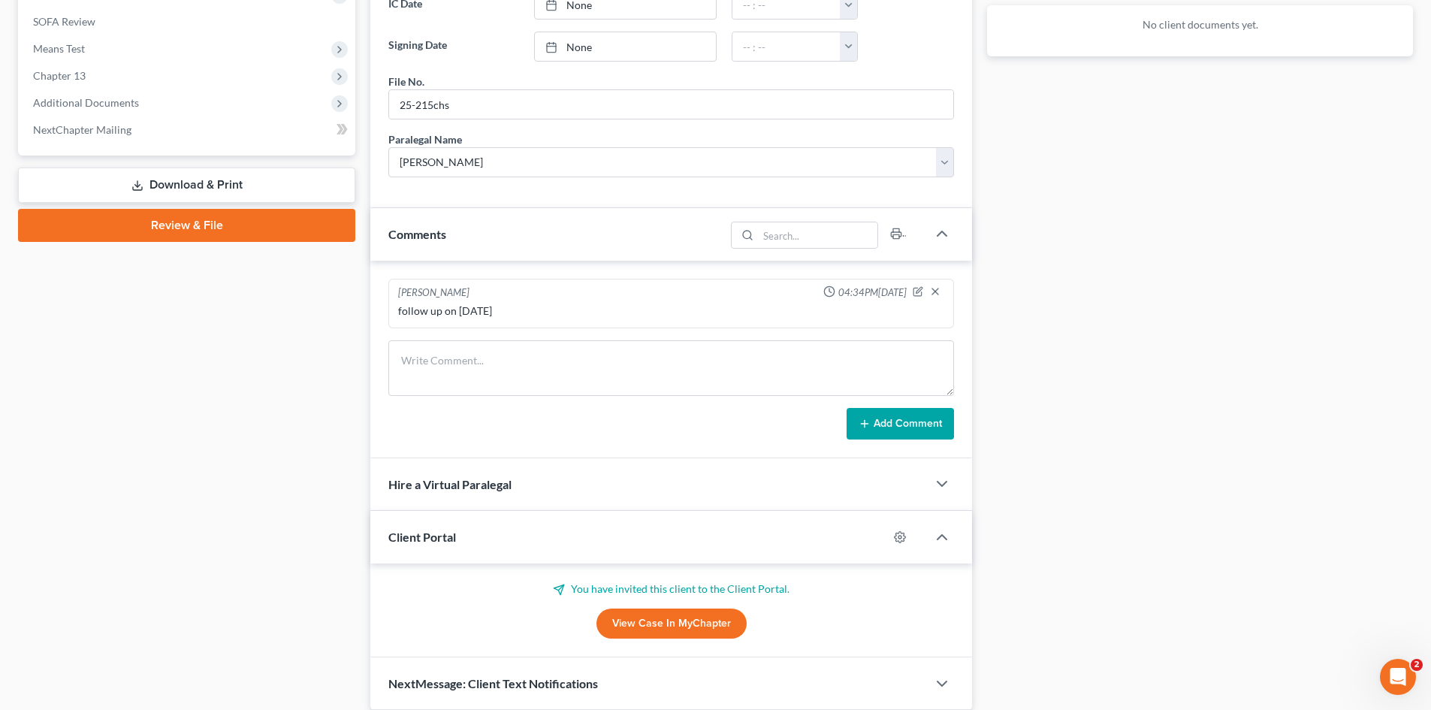
scroll to position [638, 0]
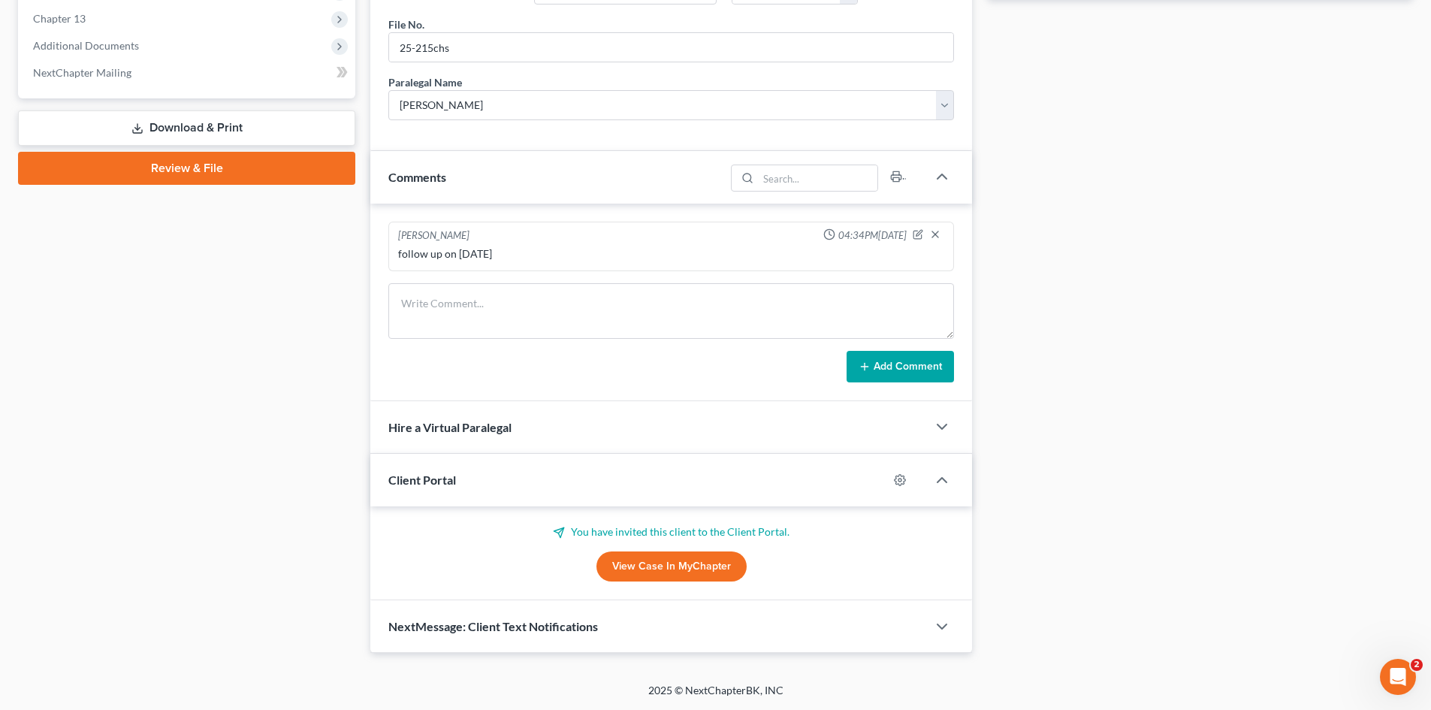
click at [676, 571] on link "View Case in MyChapter" at bounding box center [672, 567] width 150 height 30
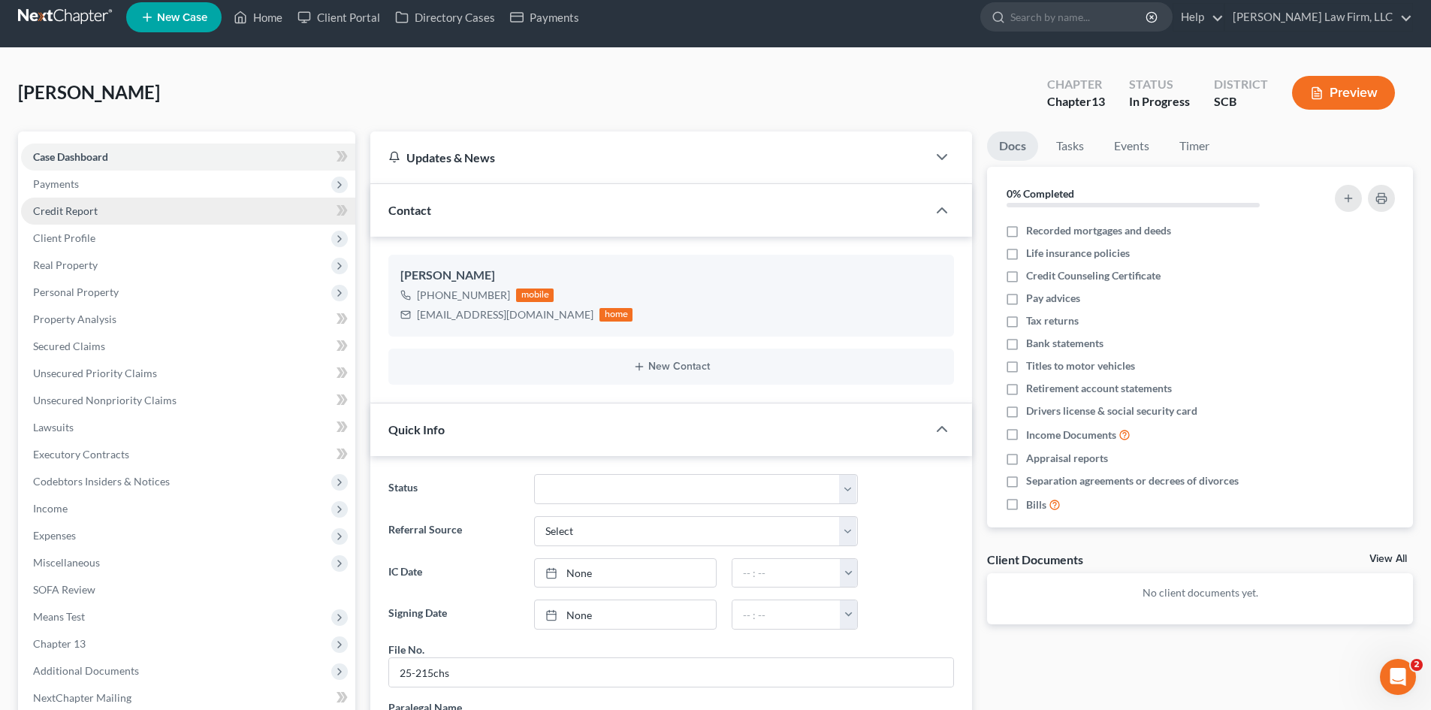
scroll to position [0, 0]
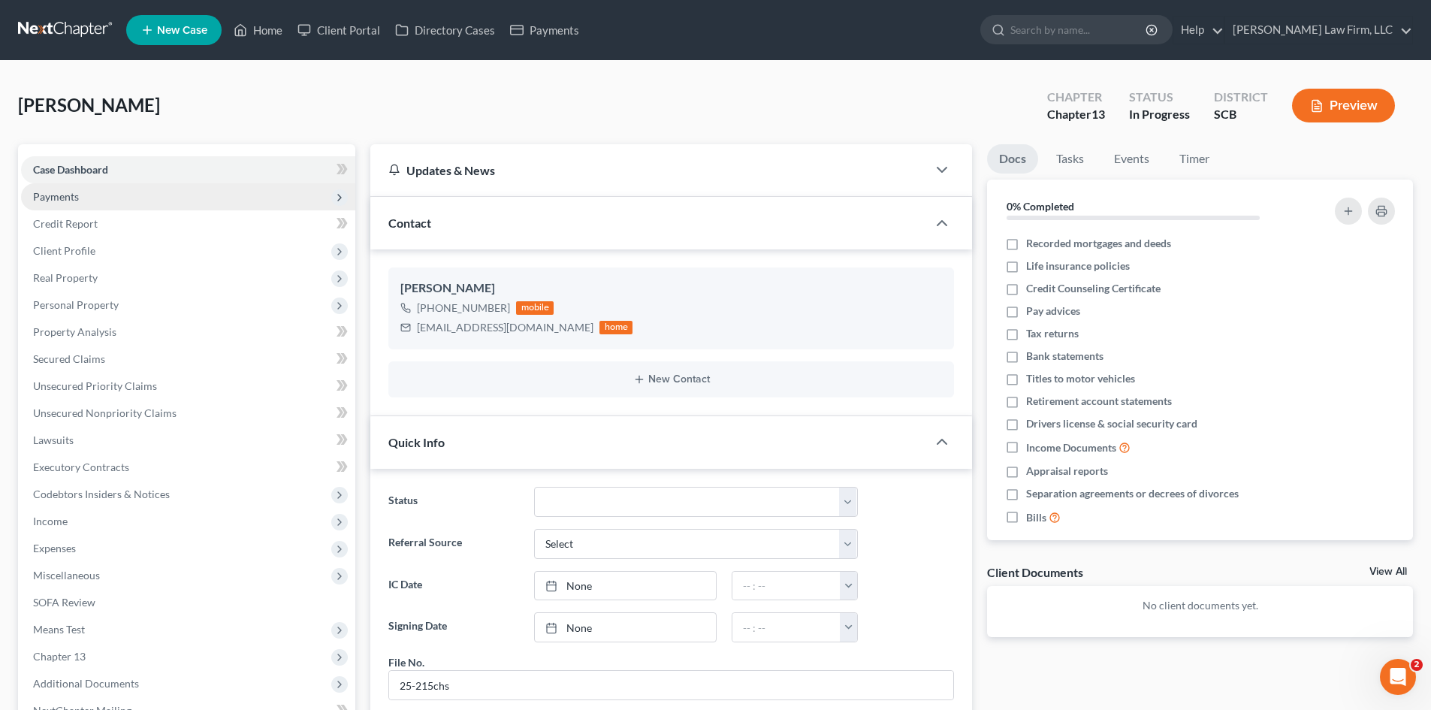
click at [67, 196] on span "Payments" at bounding box center [56, 196] width 46 height 13
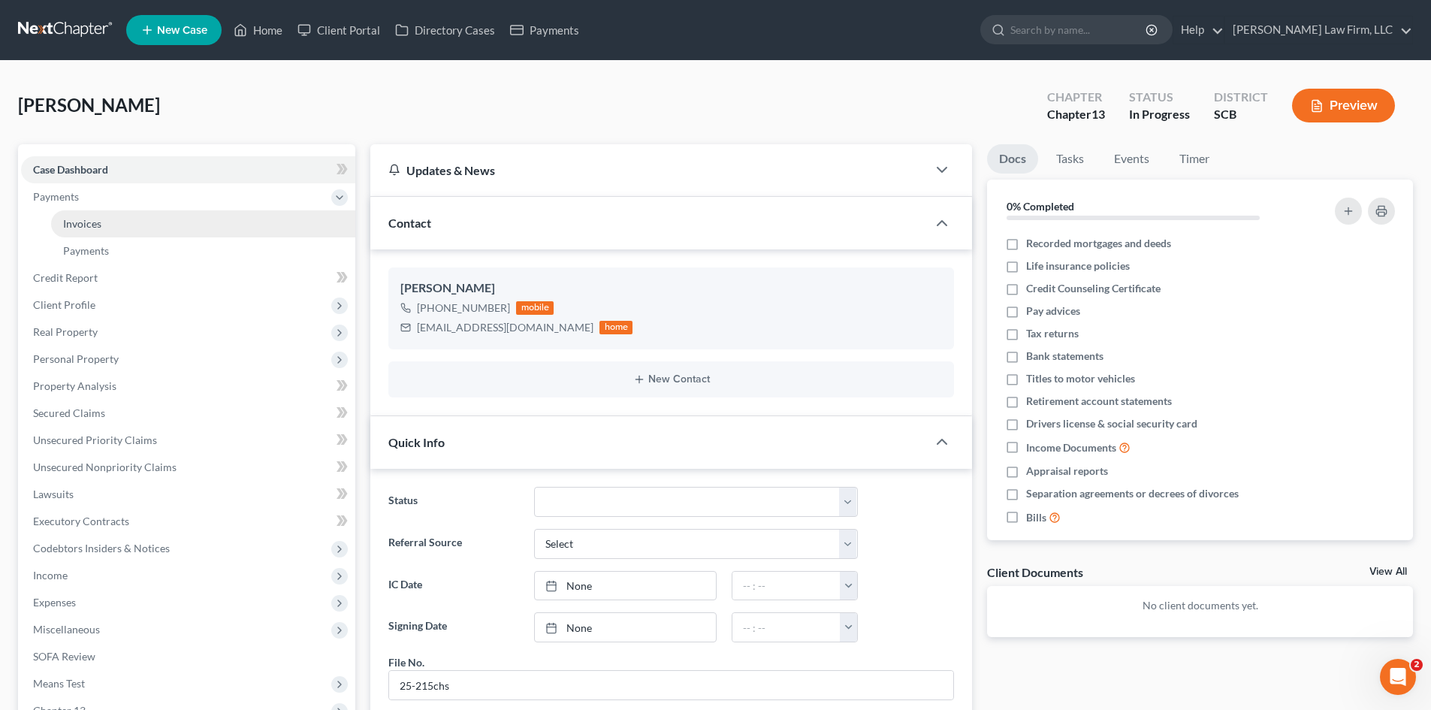
click at [80, 220] on span "Invoices" at bounding box center [82, 223] width 38 height 13
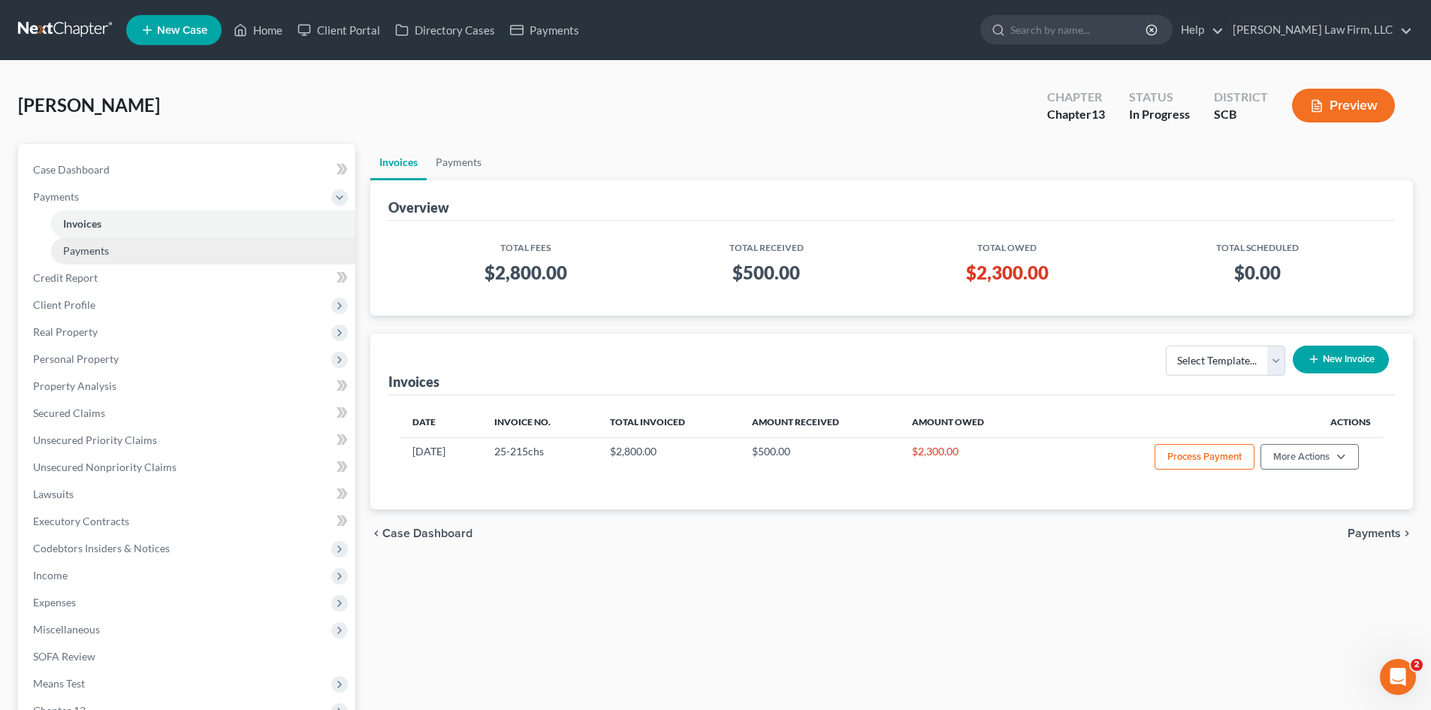
click at [81, 246] on span "Payments" at bounding box center [86, 250] width 46 height 13
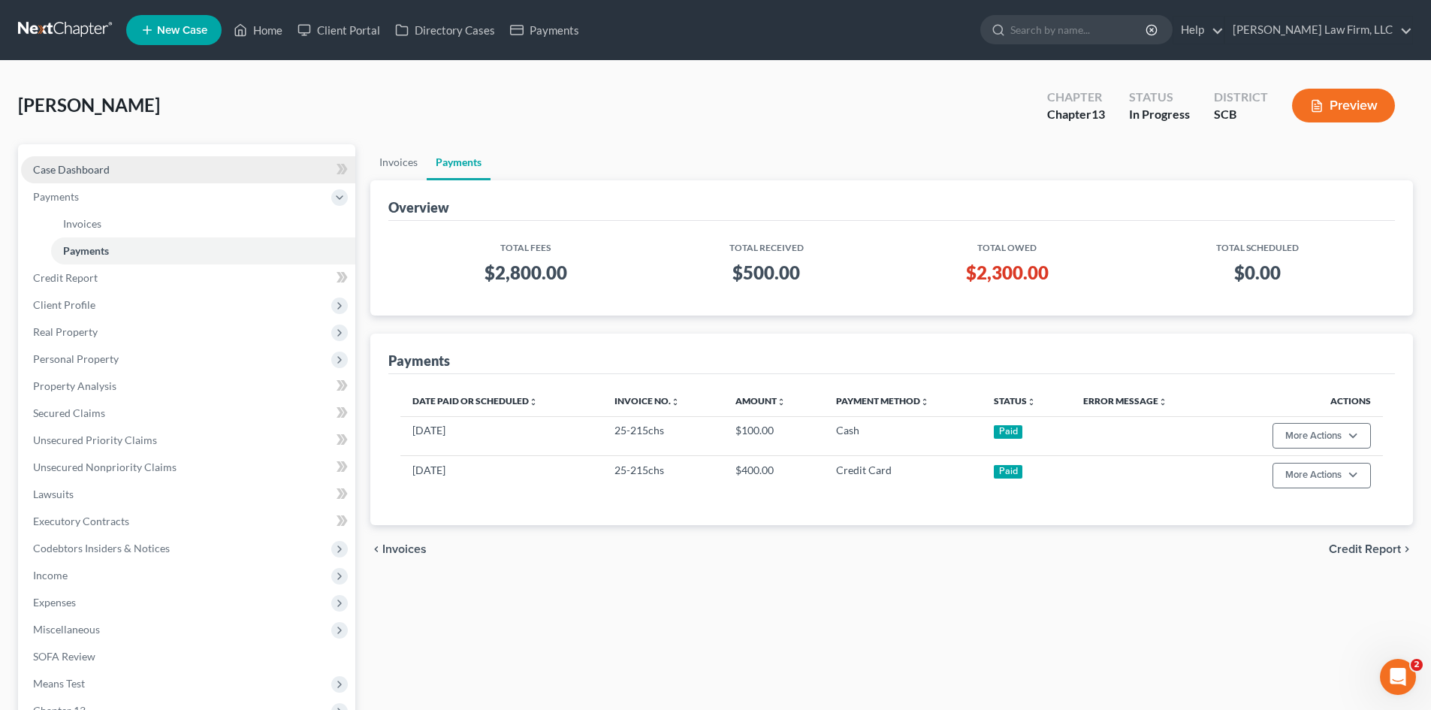
click at [55, 168] on span "Case Dashboard" at bounding box center [71, 169] width 77 height 13
select select "0"
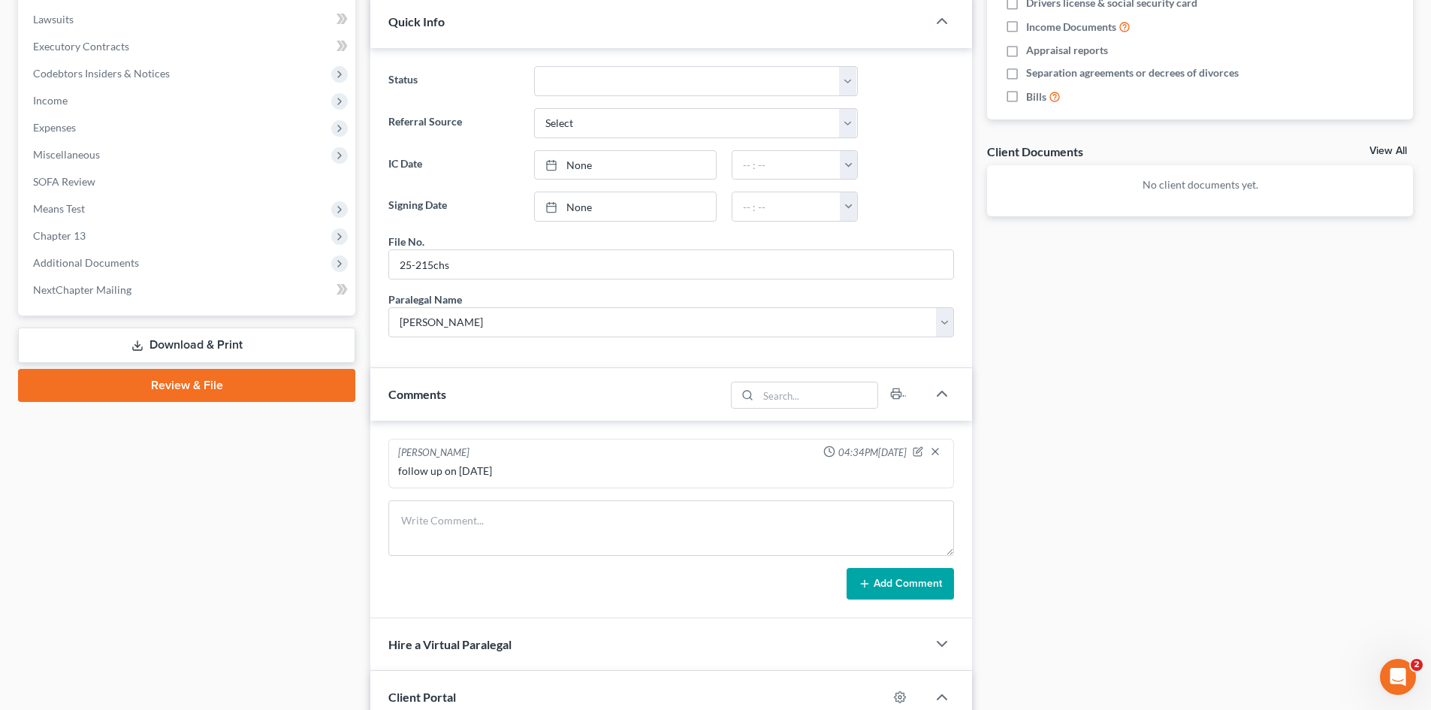
scroll to position [451, 0]
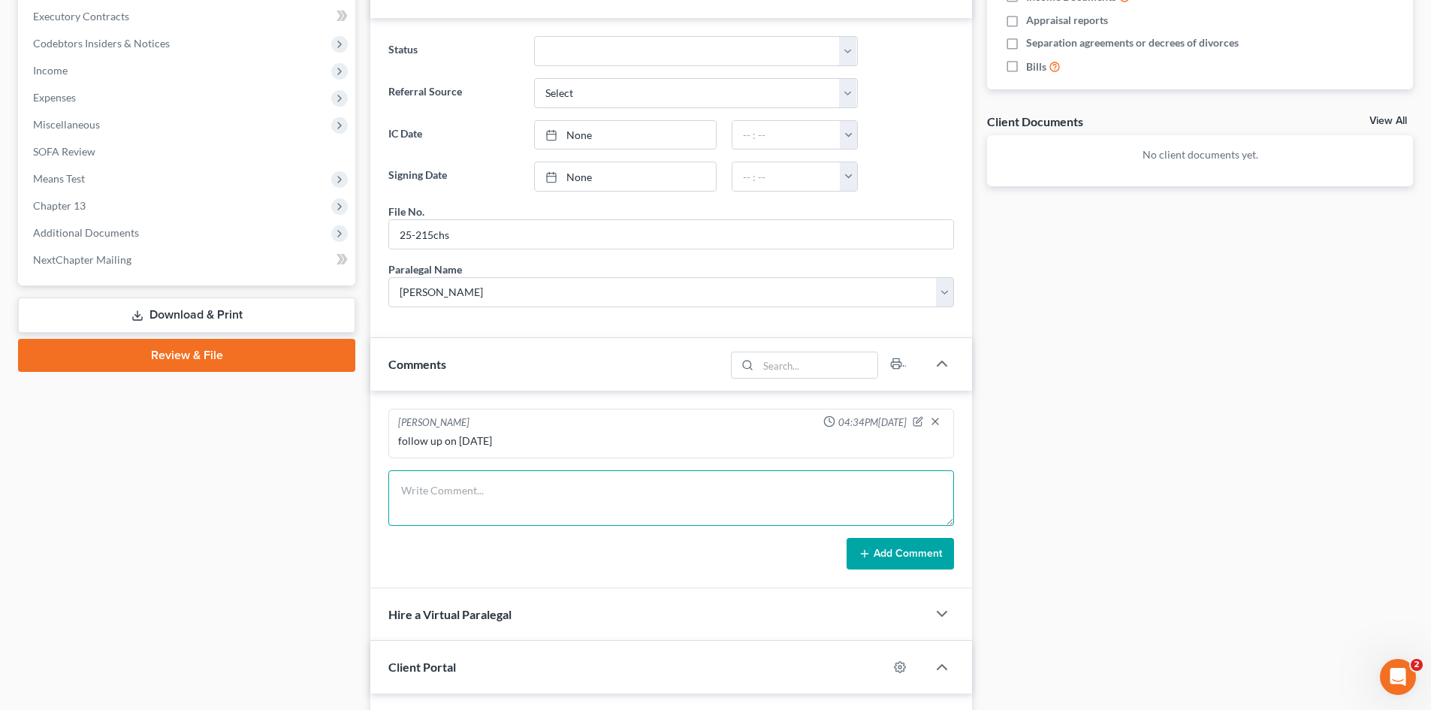
click at [585, 479] on textarea at bounding box center [671, 498] width 566 height 56
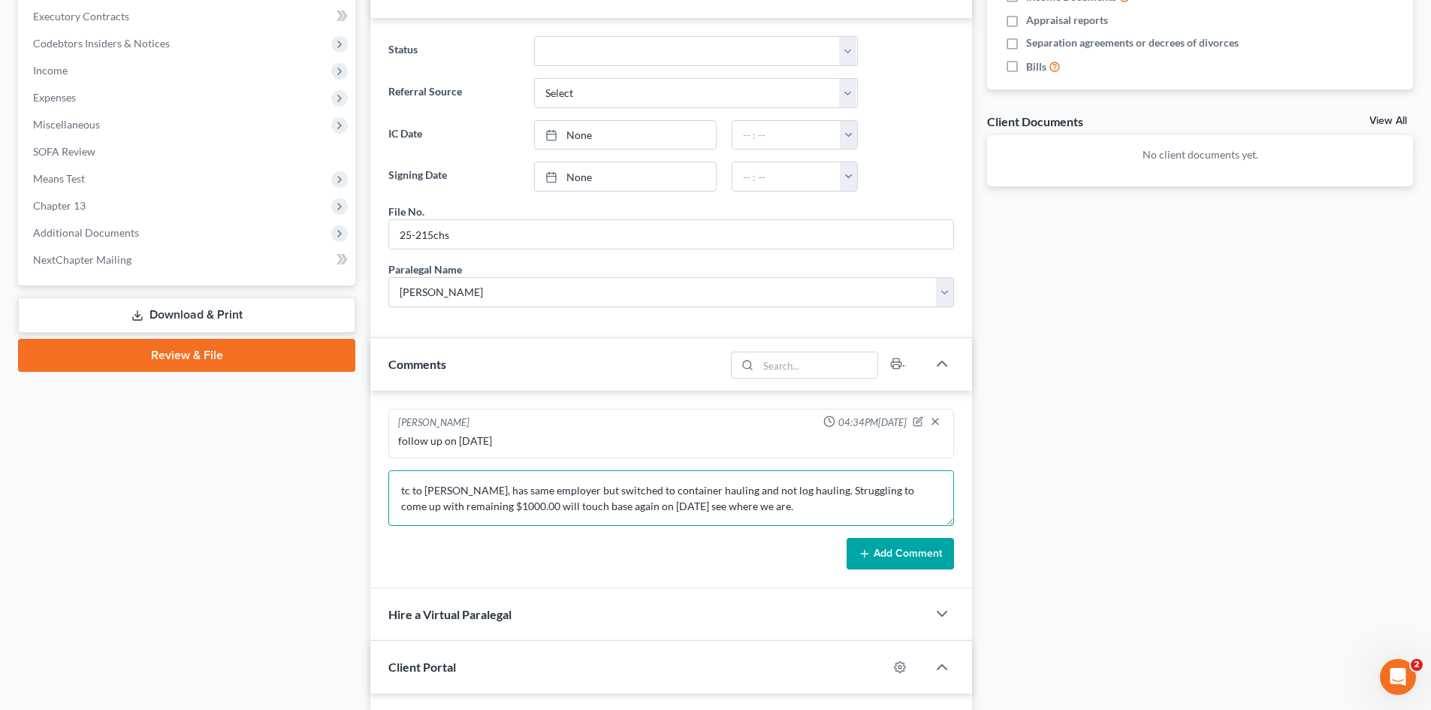
type textarea "tc to Mr. Bishop, has same employer but switched to container hauling and not l…"
click at [911, 555] on button "Add Comment" at bounding box center [900, 554] width 107 height 32
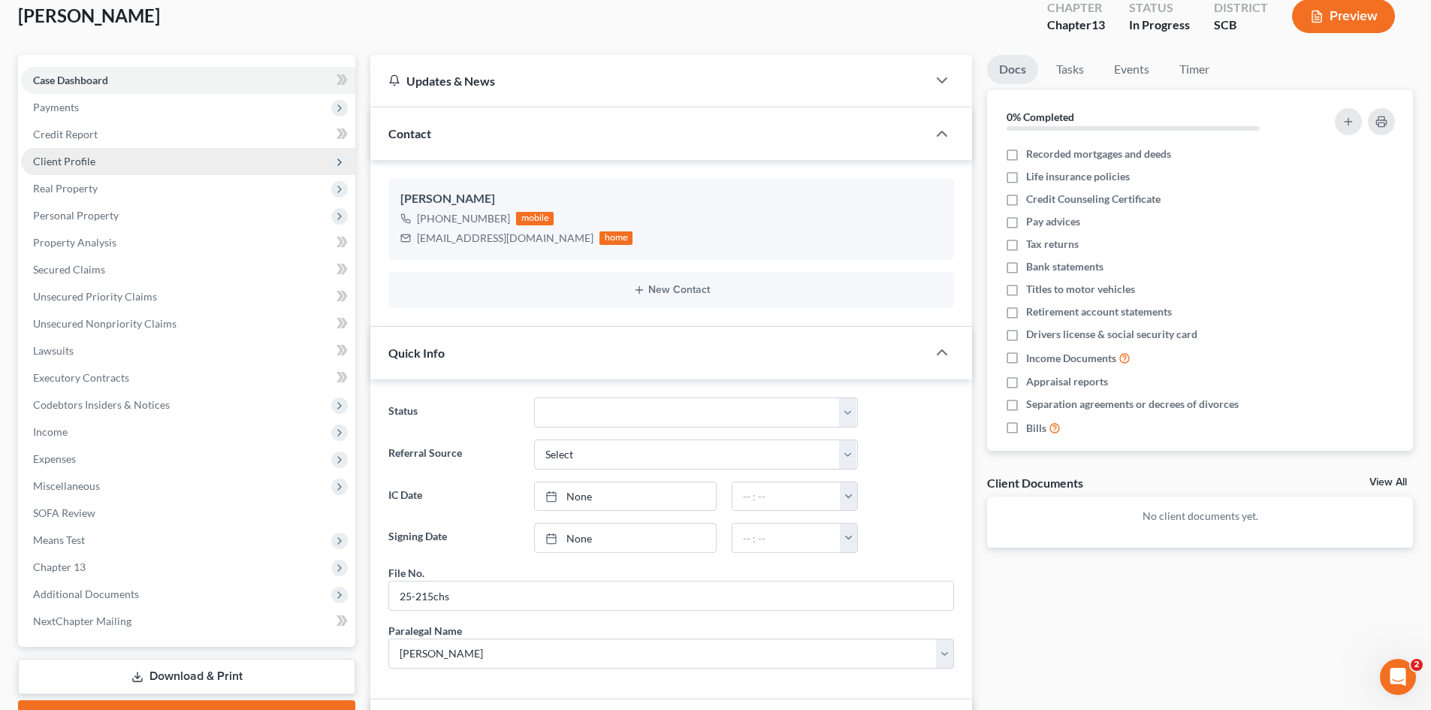
scroll to position [0, 0]
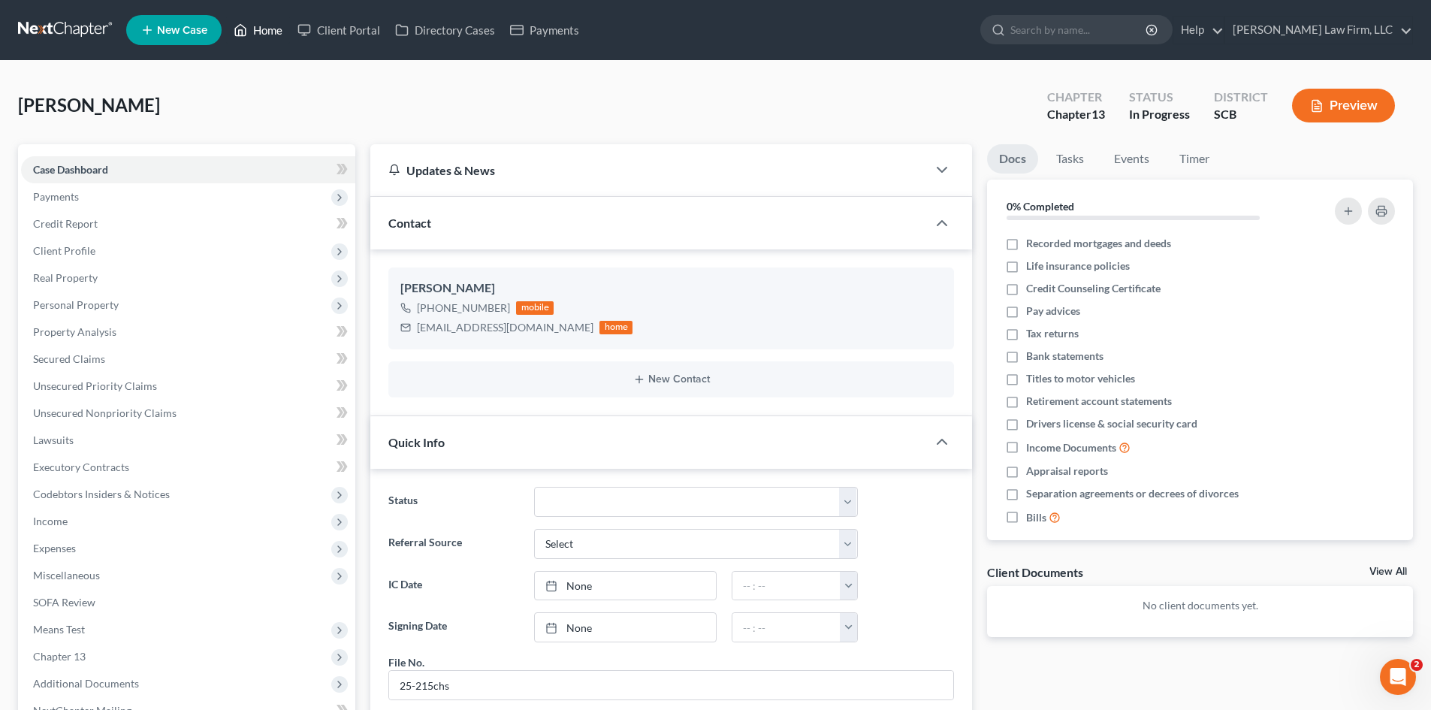
click at [268, 27] on link "Home" at bounding box center [258, 30] width 64 height 27
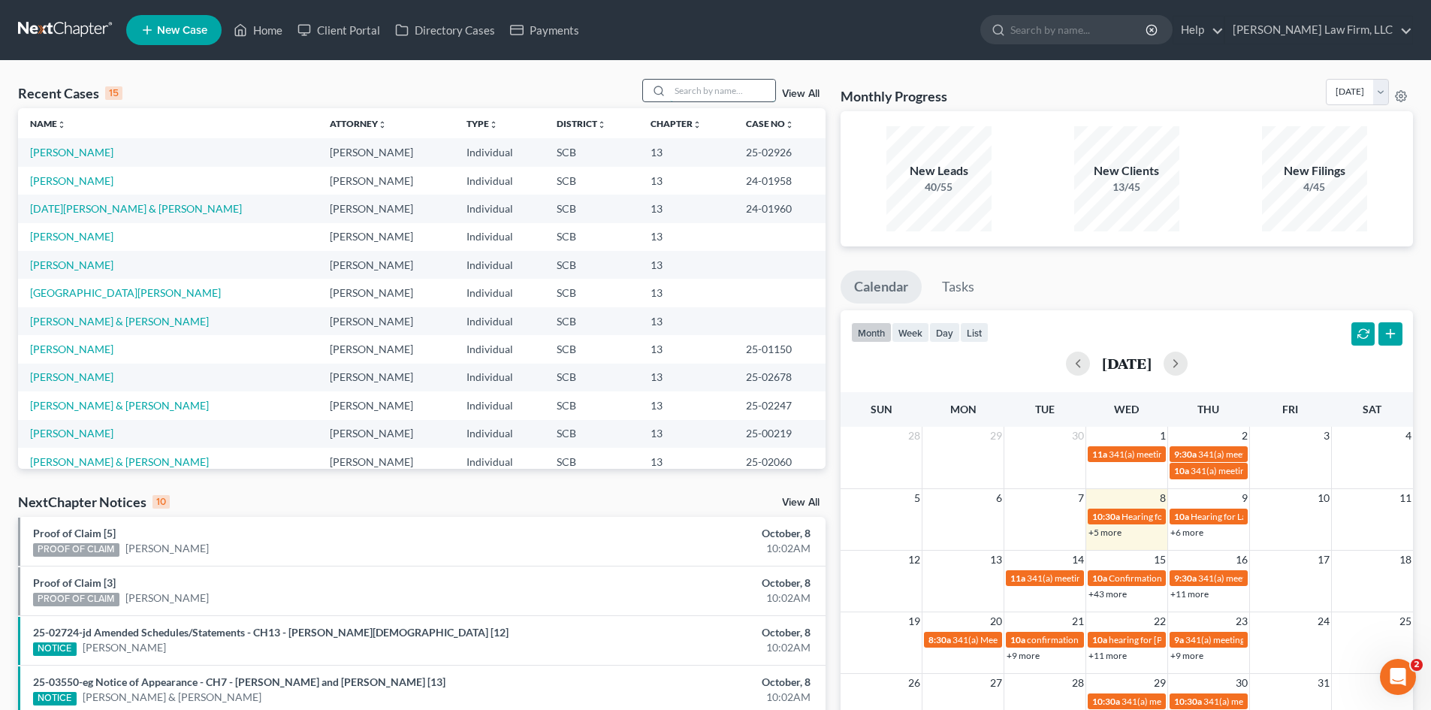
click at [703, 85] on input "search" at bounding box center [722, 91] width 105 height 22
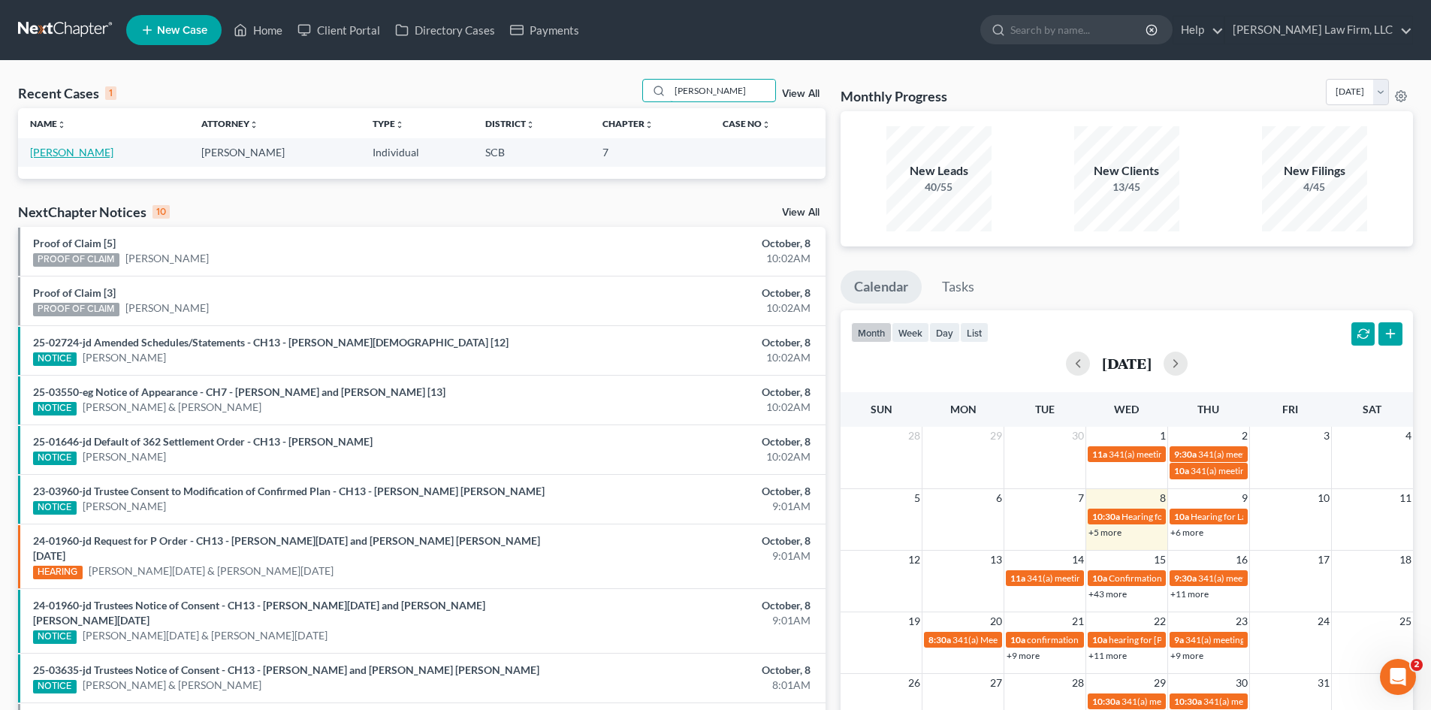
type input "ledford"
click at [65, 152] on link "Ledford, Jeremy" at bounding box center [71, 152] width 83 height 13
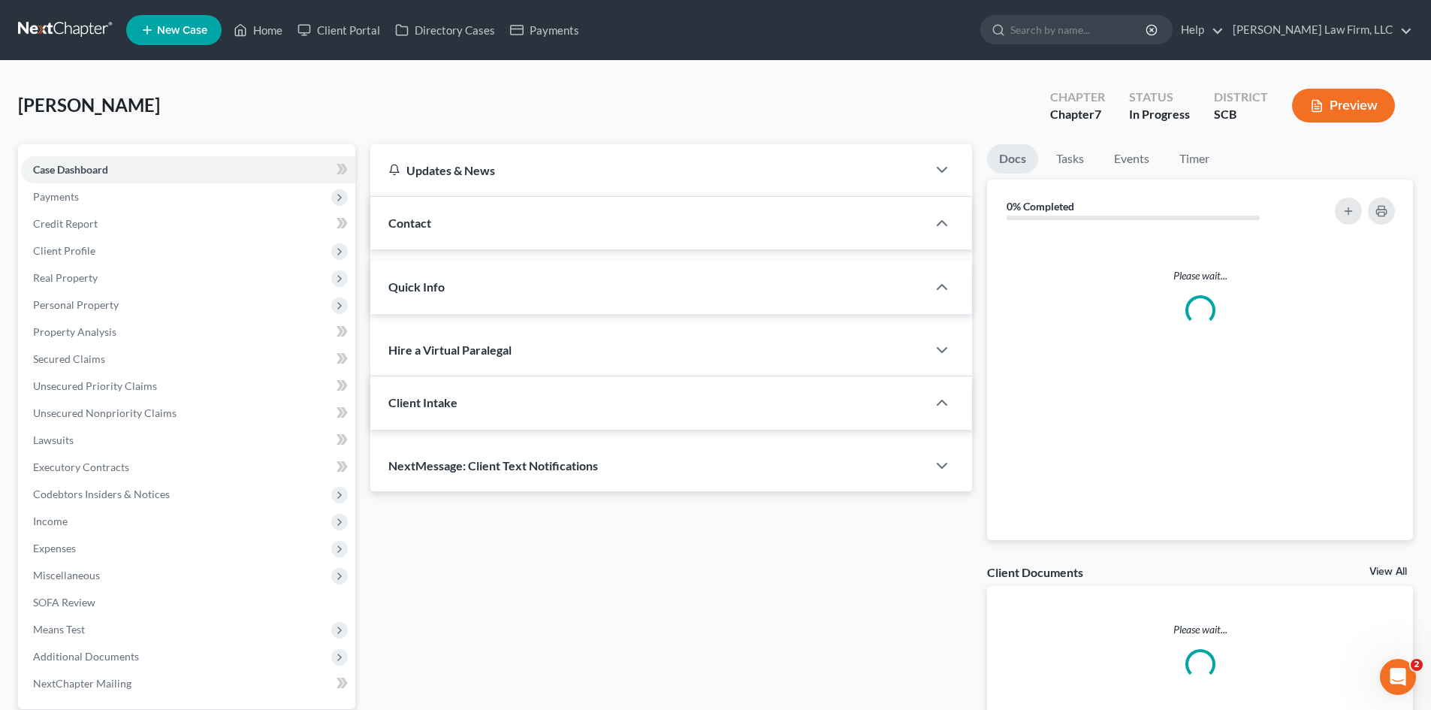
select select "0"
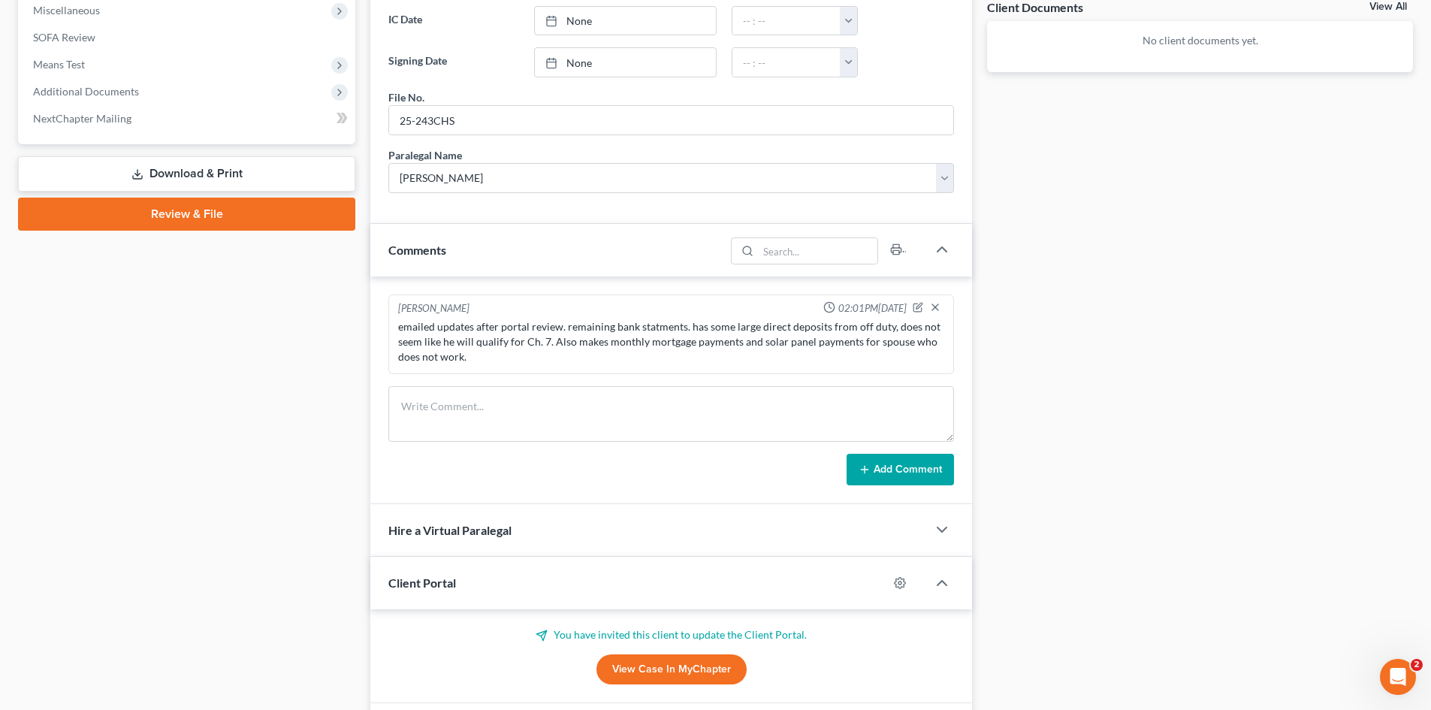
scroll to position [601, 0]
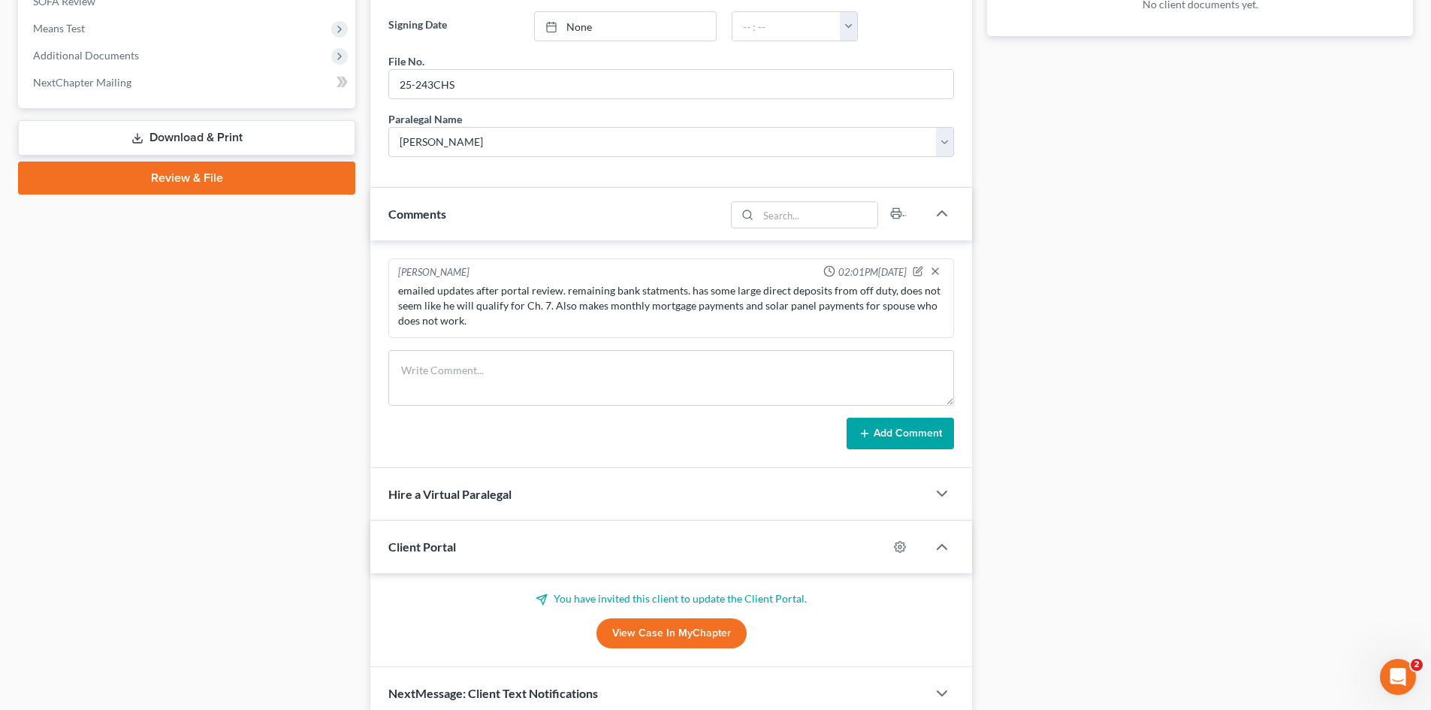
click at [654, 625] on link "View Case in MyChapter" at bounding box center [672, 633] width 150 height 30
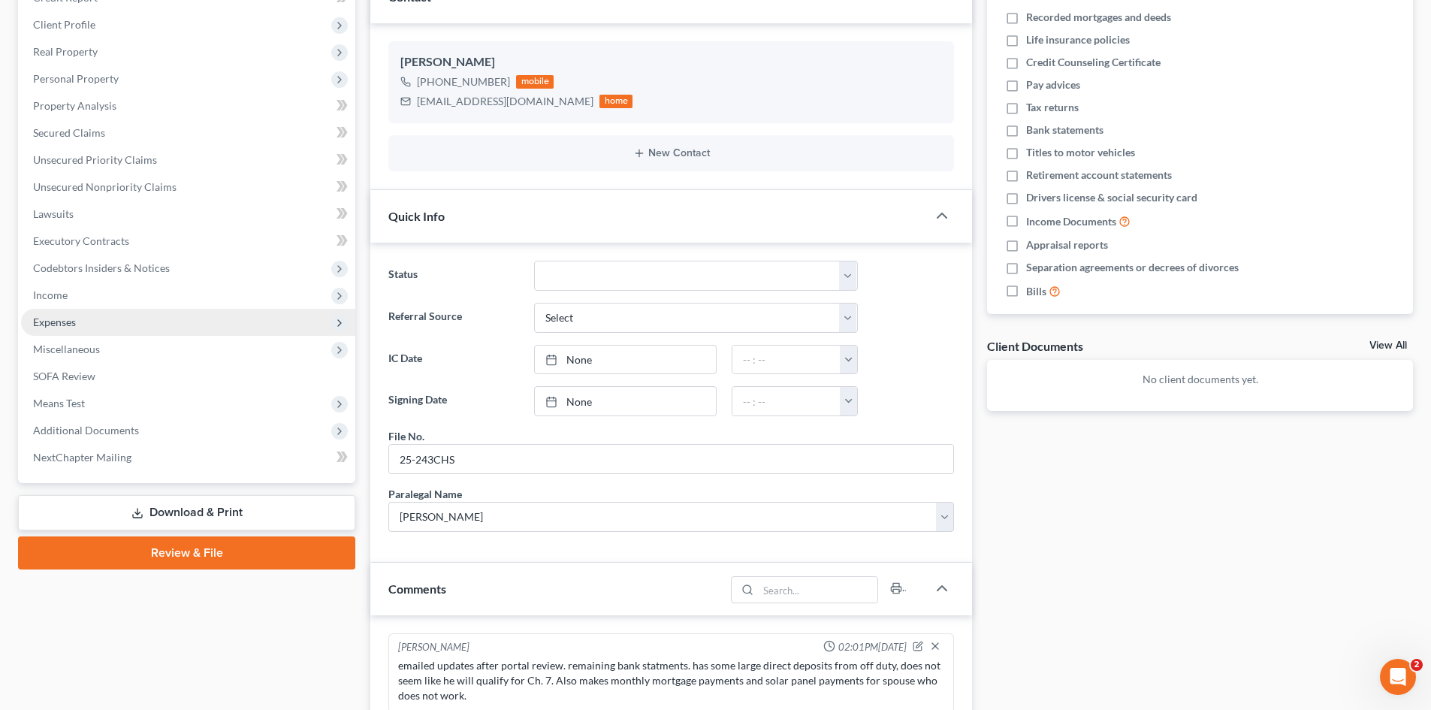
scroll to position [225, 0]
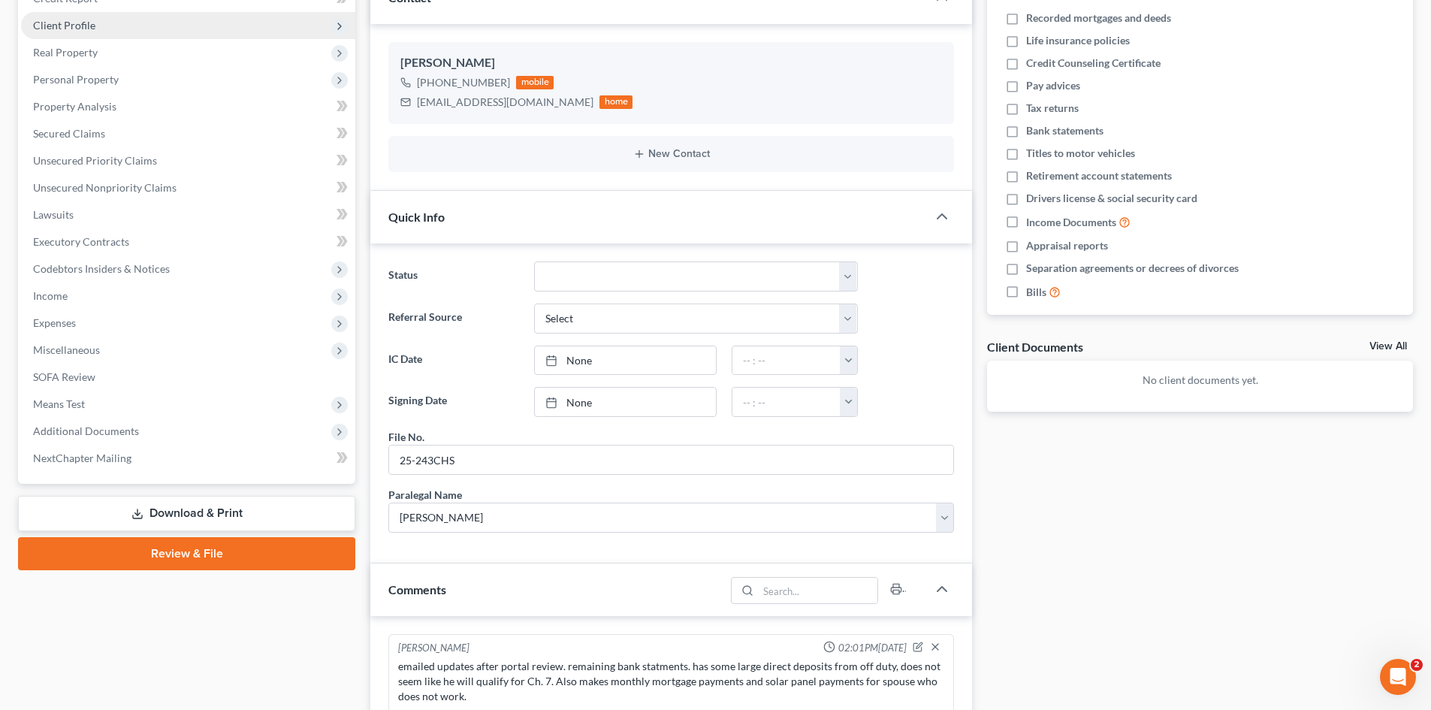
click at [75, 20] on span "Client Profile" at bounding box center [64, 25] width 62 height 13
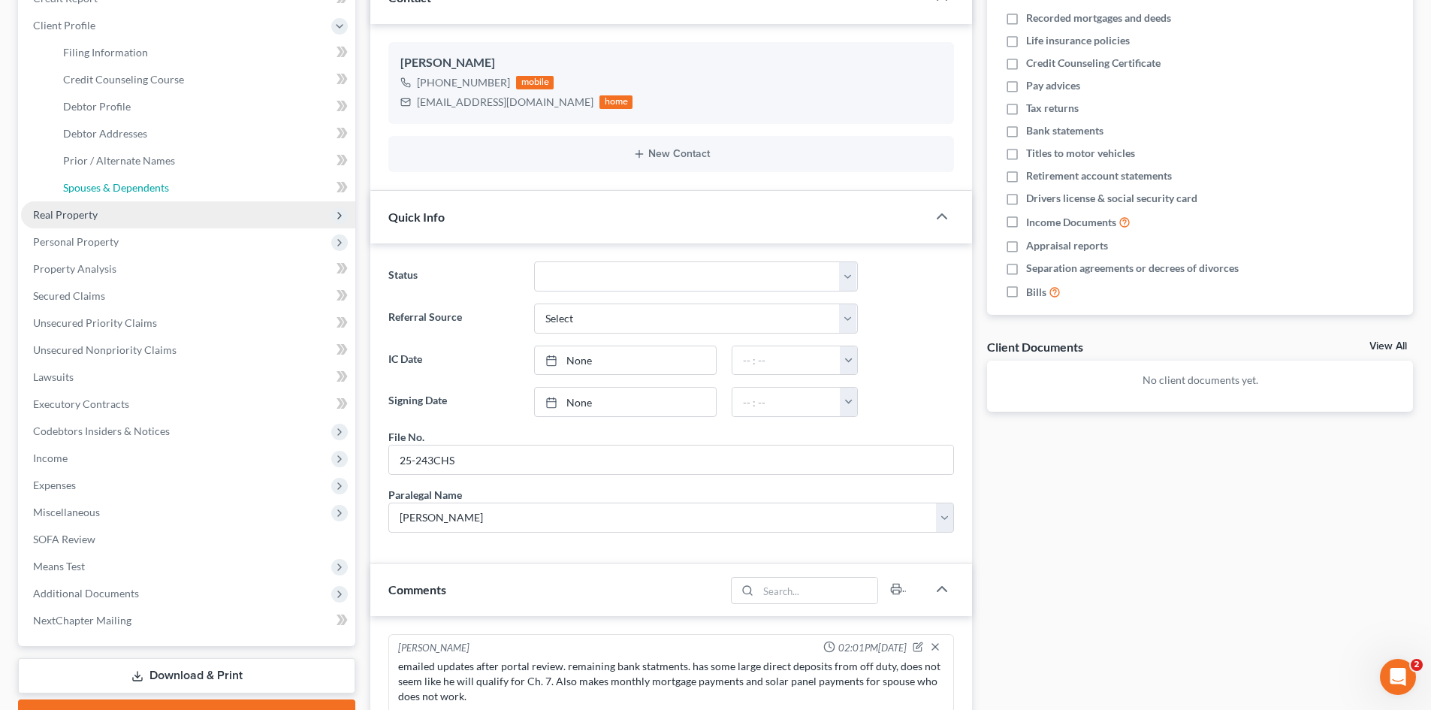
drag, startPoint x: 101, startPoint y: 195, endPoint x: 127, endPoint y: 202, distance: 26.6
click at [103, 195] on link "Spouses & Dependents" at bounding box center [203, 187] width 304 height 27
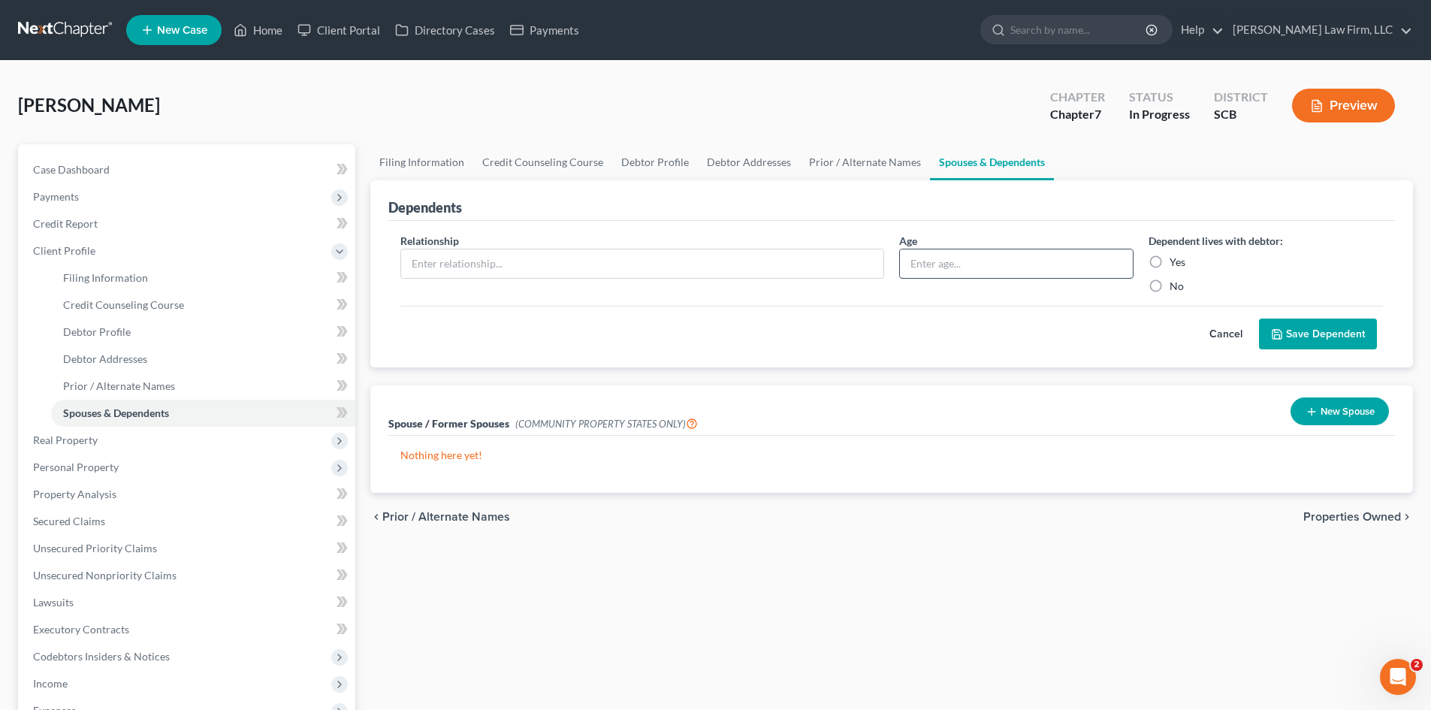
click at [998, 260] on input "text" at bounding box center [1016, 263] width 233 height 29
type input "16"
click at [624, 261] on input "text" at bounding box center [642, 263] width 482 height 29
type input "Son"
click at [1170, 266] on label "Yes" at bounding box center [1178, 262] width 16 height 15
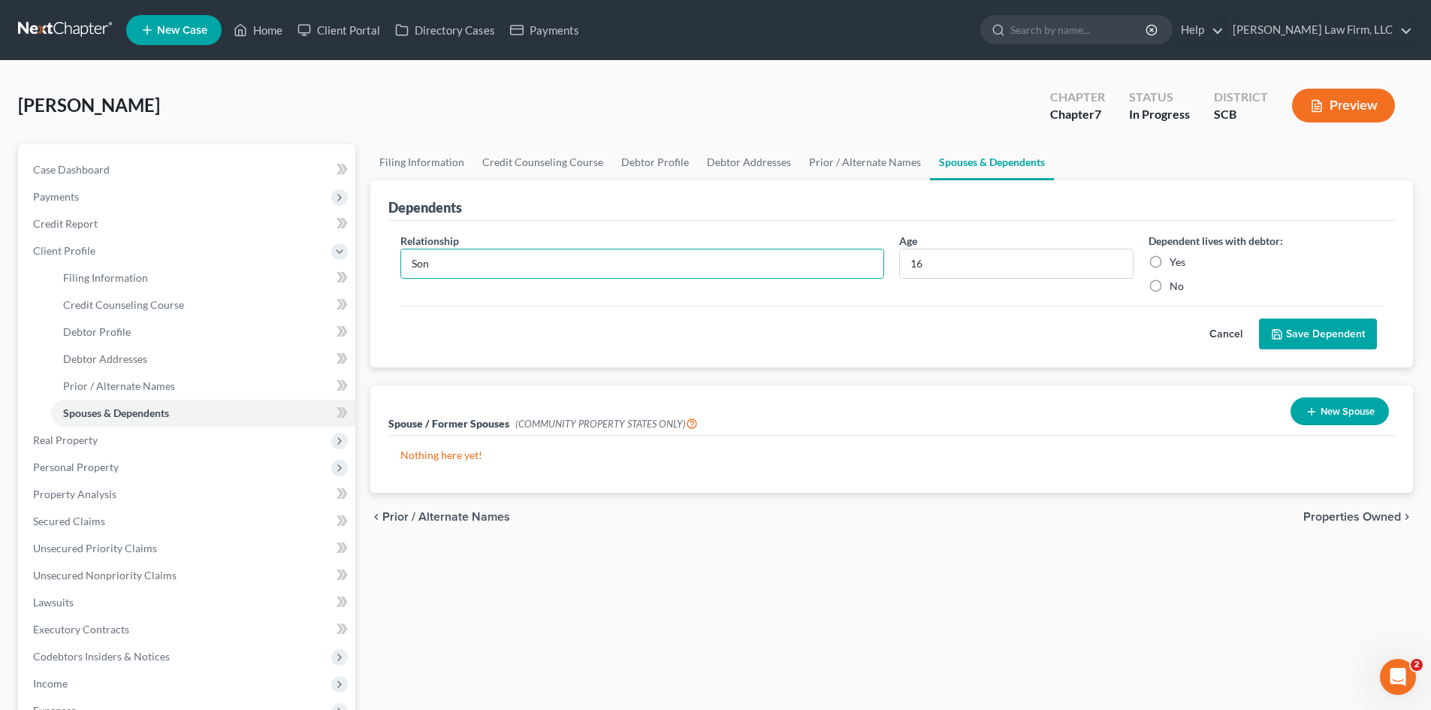
click at [1176, 265] on input "Yes" at bounding box center [1181, 260] width 10 height 10
radio input "true"
click at [1327, 333] on button "Save Dependent" at bounding box center [1318, 335] width 118 height 32
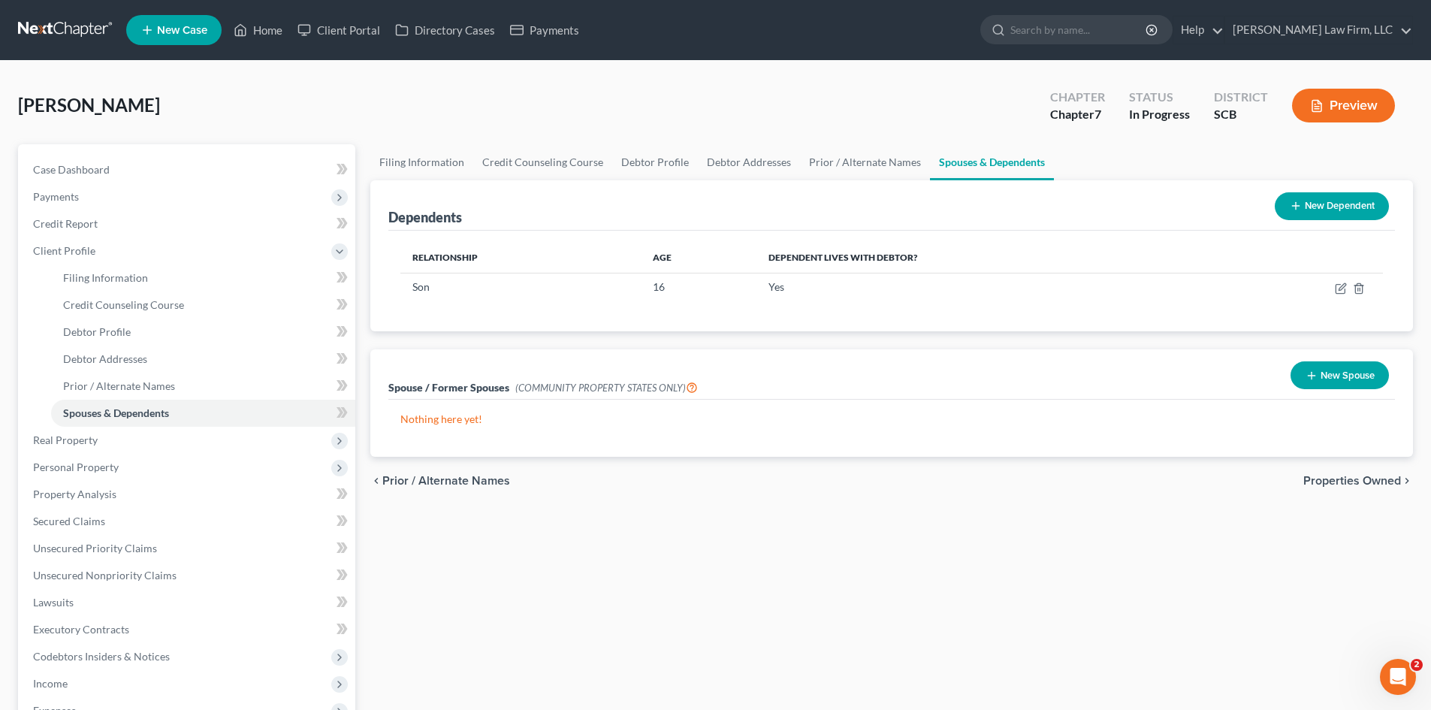
click at [1358, 215] on button "New Dependent" at bounding box center [1332, 206] width 114 height 28
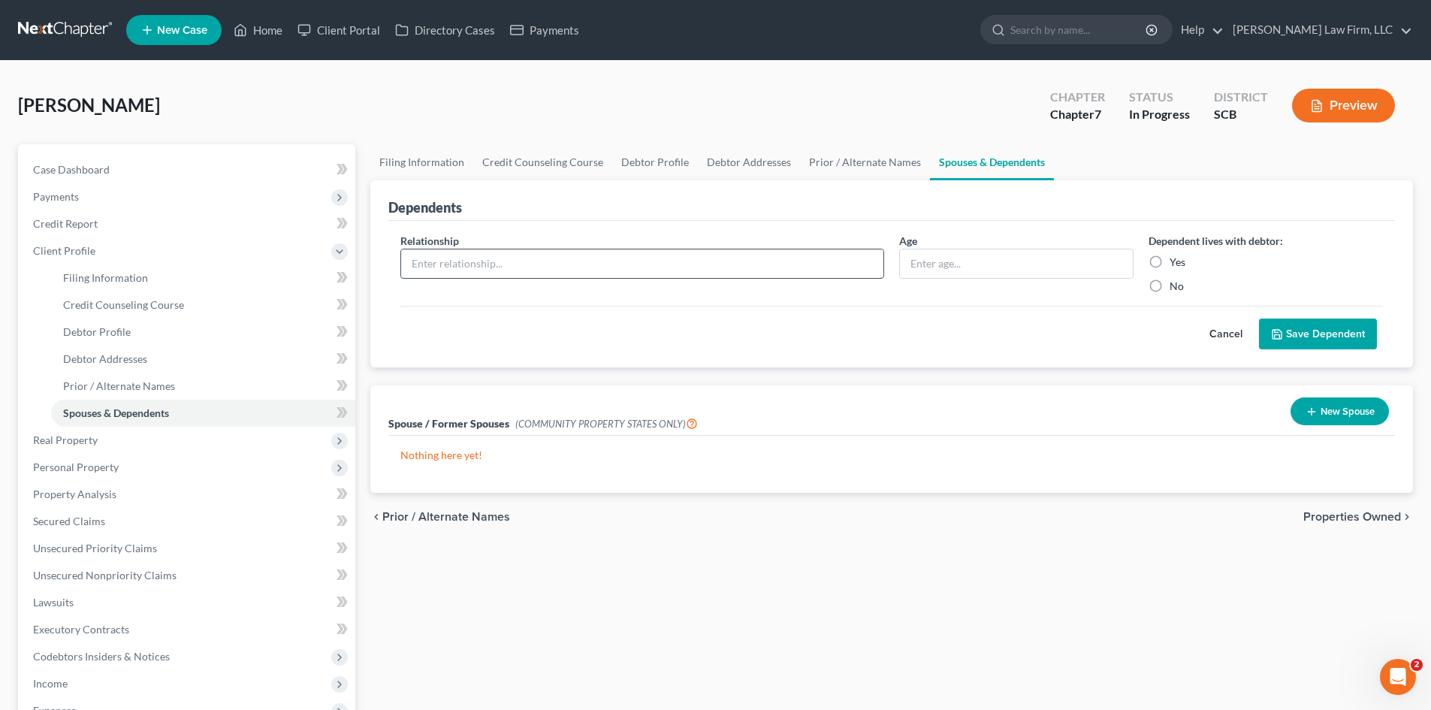
click at [623, 263] on input "text" at bounding box center [642, 263] width 482 height 29
type input "Daughter"
click at [930, 274] on input "text" at bounding box center [1016, 263] width 233 height 29
type input "11"
click at [446, 162] on link "Filing Information" at bounding box center [421, 162] width 103 height 36
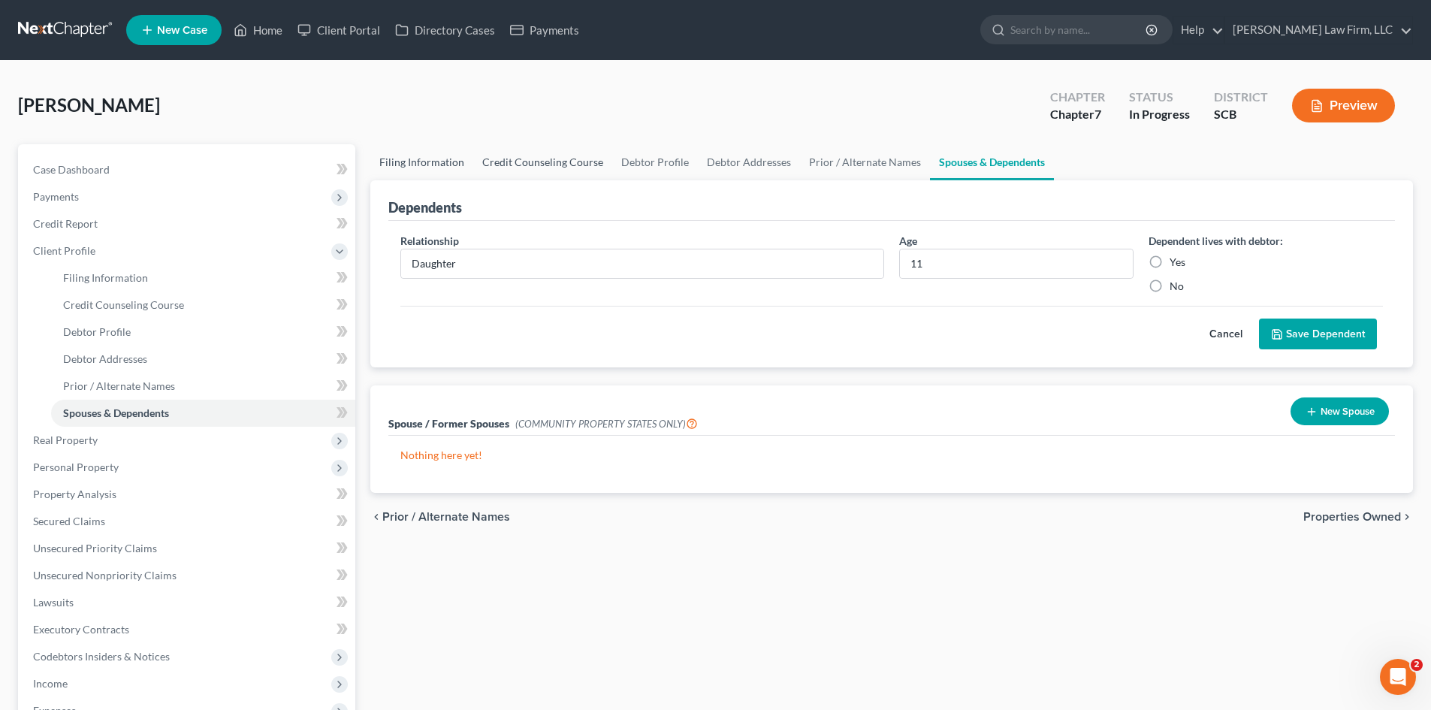
select select "1"
select select "0"
select select "72"
select select "0"
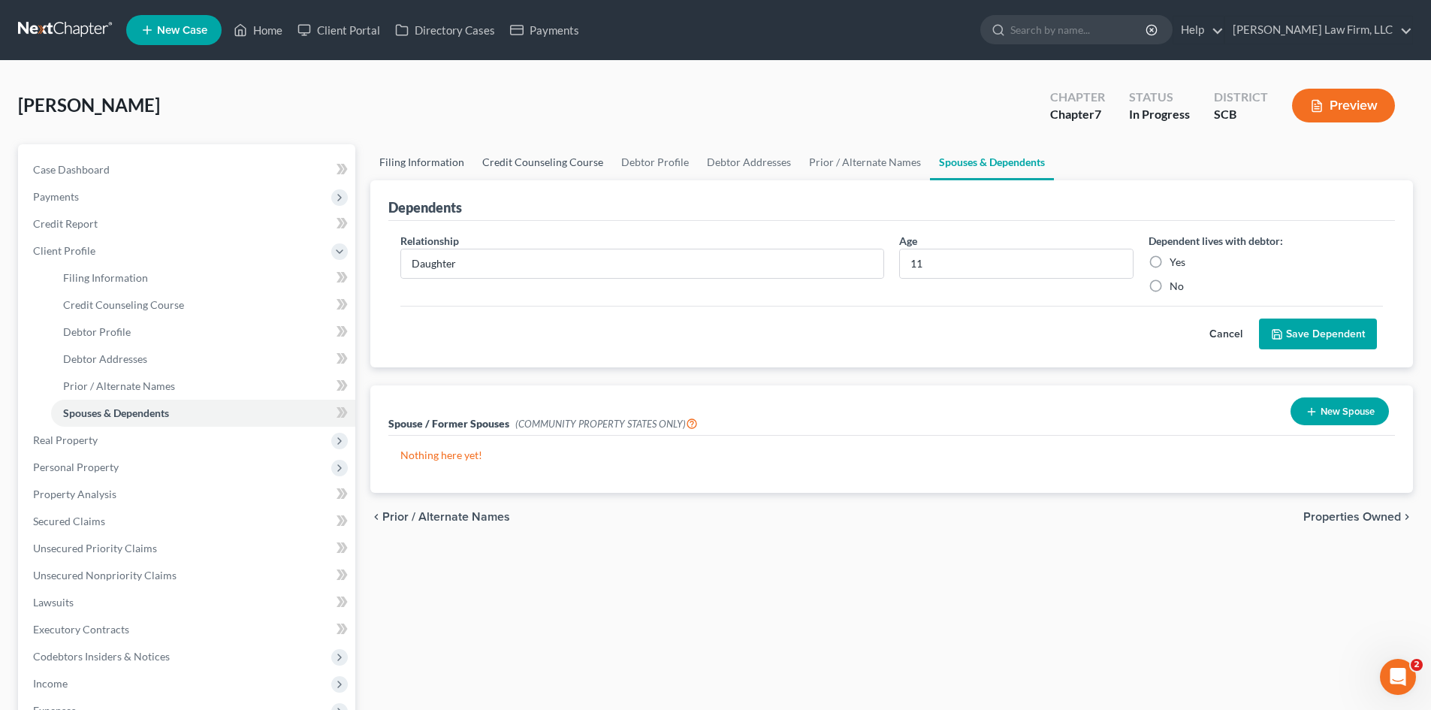
select select "42"
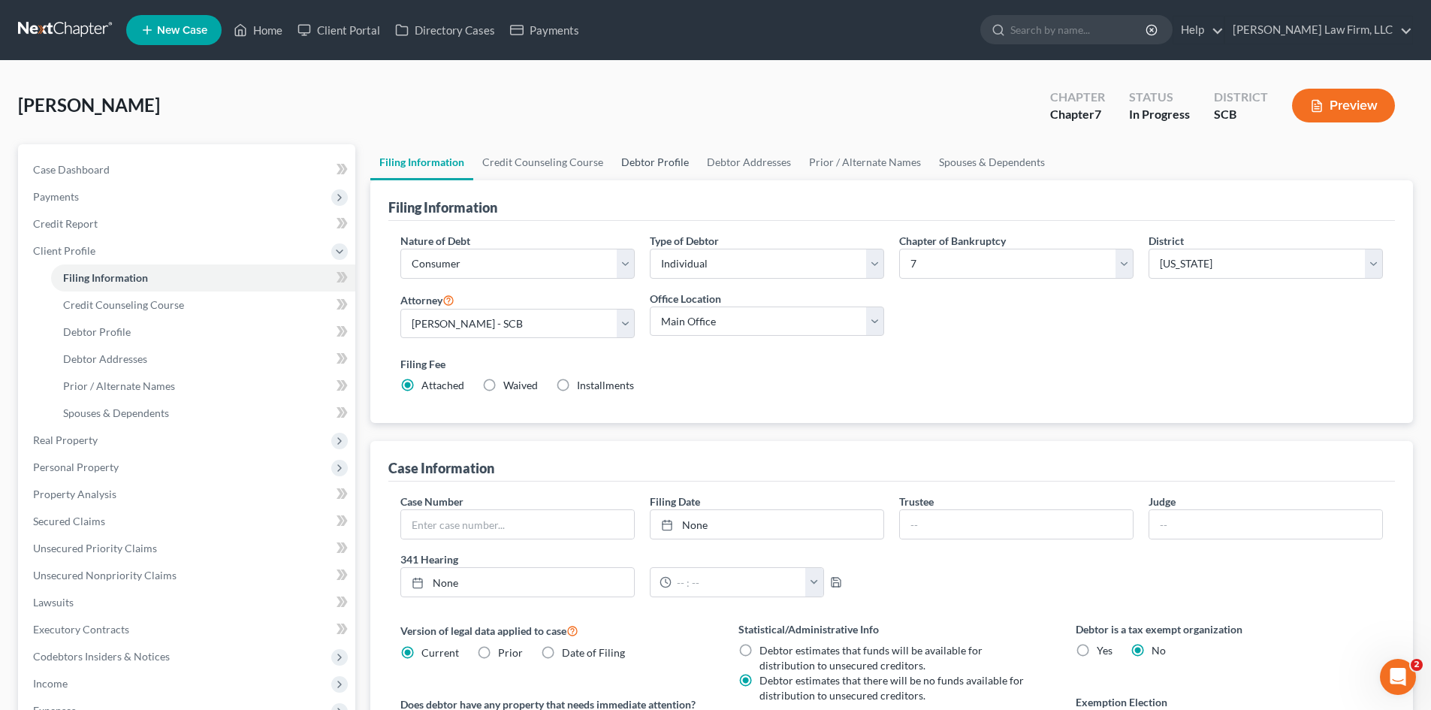
click at [667, 155] on link "Debtor Profile" at bounding box center [655, 162] width 86 height 36
select select "0"
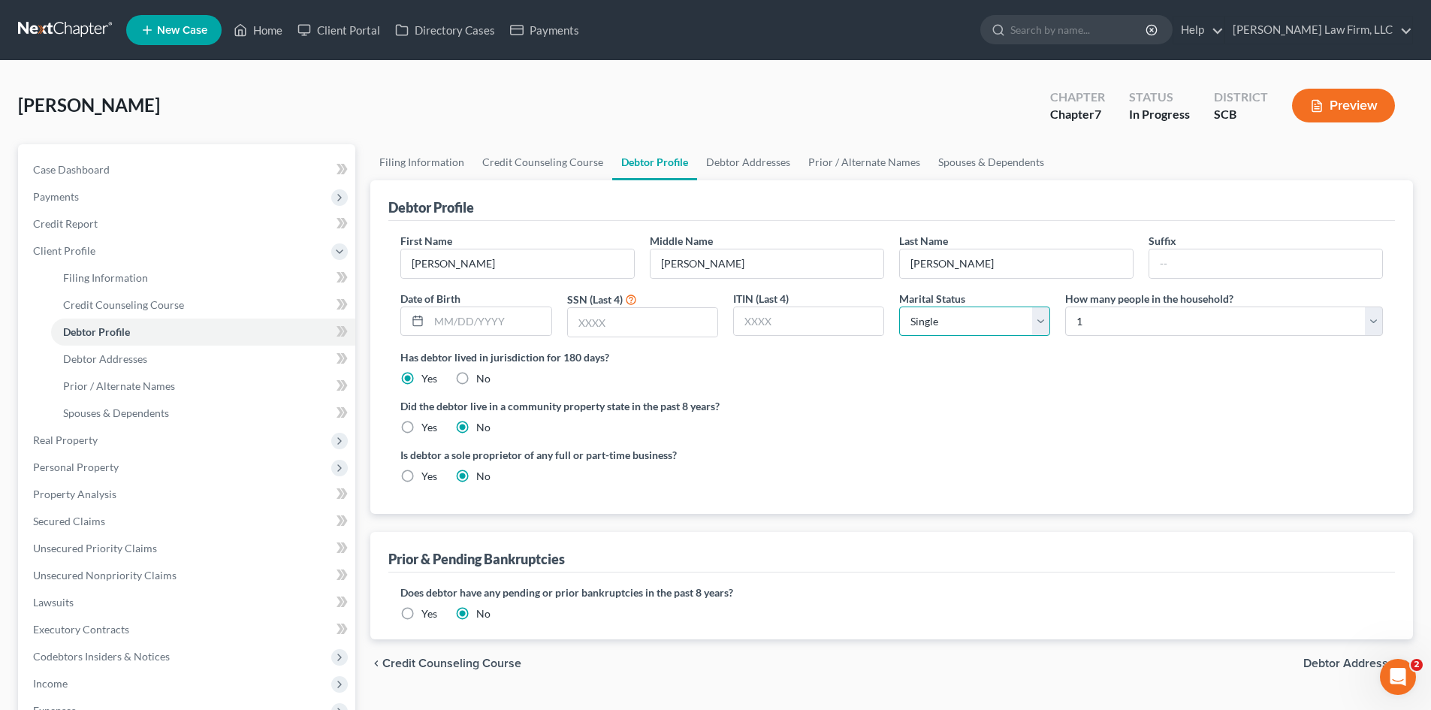
click at [1012, 320] on select "Select Single Married Separated Divorced Widowed" at bounding box center [974, 322] width 151 height 30
select select "1"
click at [899, 307] on select "Select Single Married Separated Divorced Widowed" at bounding box center [974, 322] width 151 height 30
click at [1152, 329] on select "Select 1 2 3 4 5 6 7 8 9 10 11 12 13 14 15 16 17 18 19 20" at bounding box center [1225, 322] width 318 height 30
select select "3"
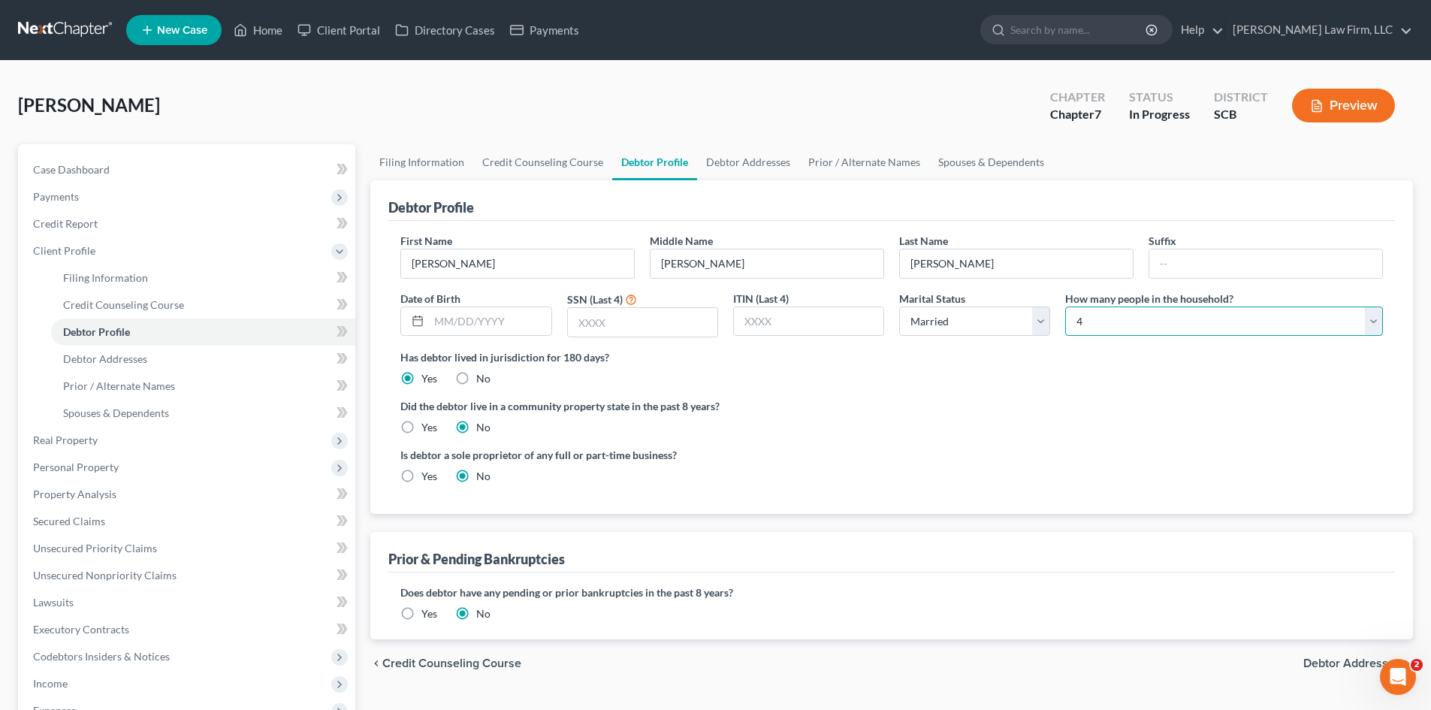
click at [1066, 307] on select "Select 1 2 3 4 5 6 7 8 9 10 11 12 13 14 15 16 17 18 19 20" at bounding box center [1225, 322] width 318 height 30
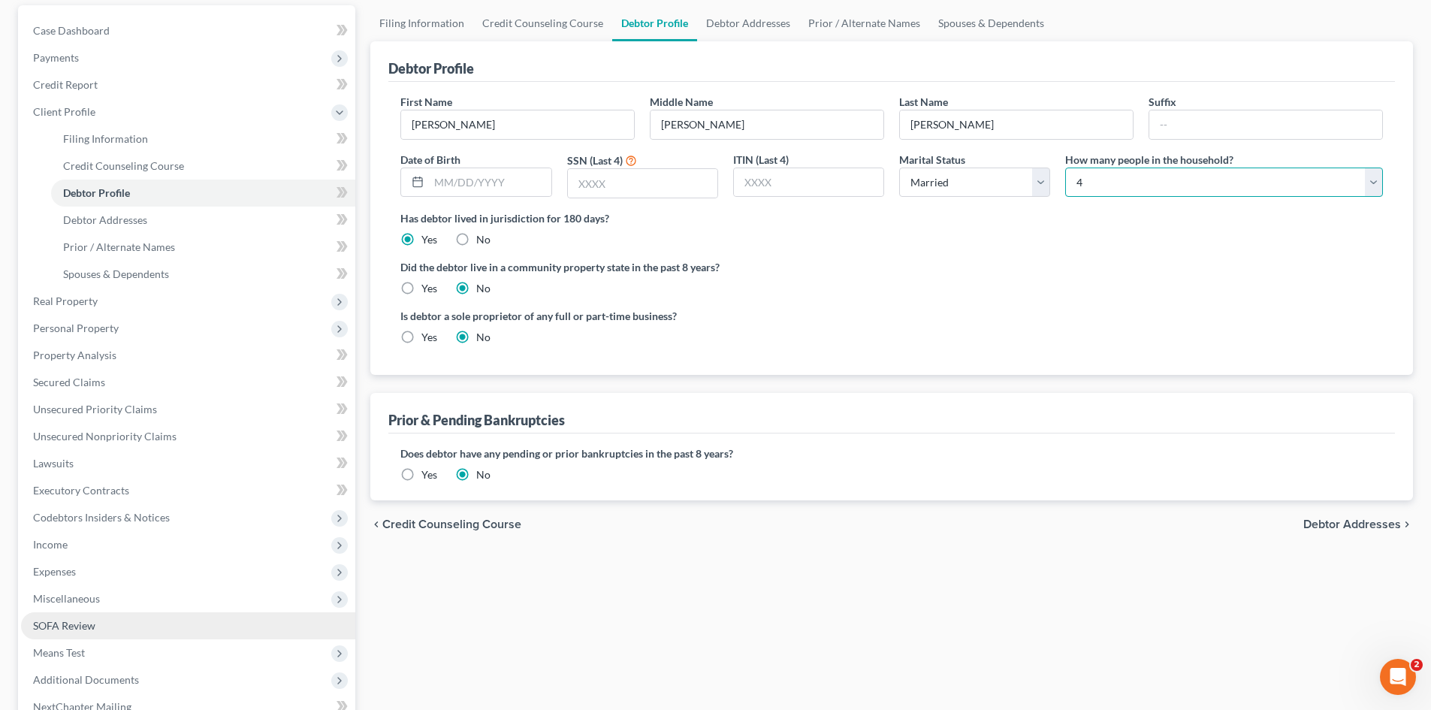
scroll to position [150, 0]
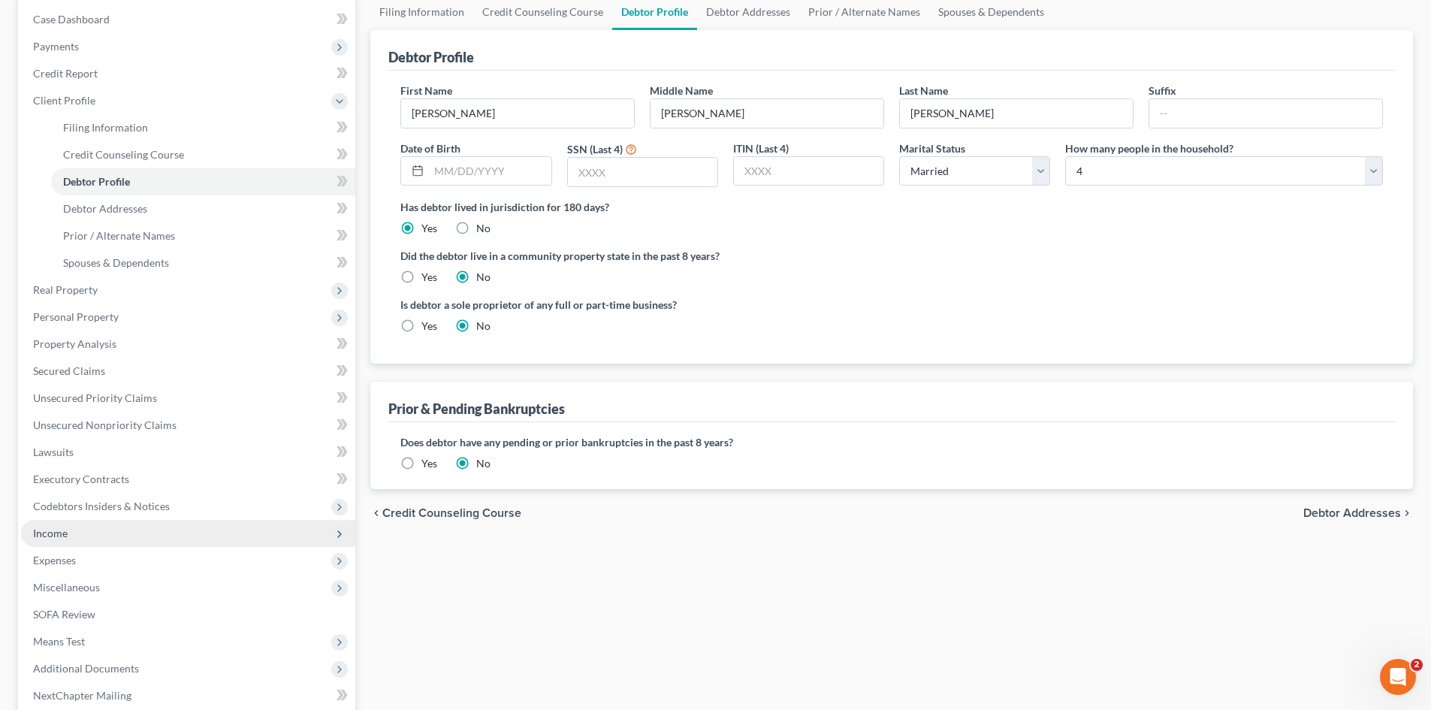
click at [142, 531] on span "Income" at bounding box center [188, 533] width 334 height 27
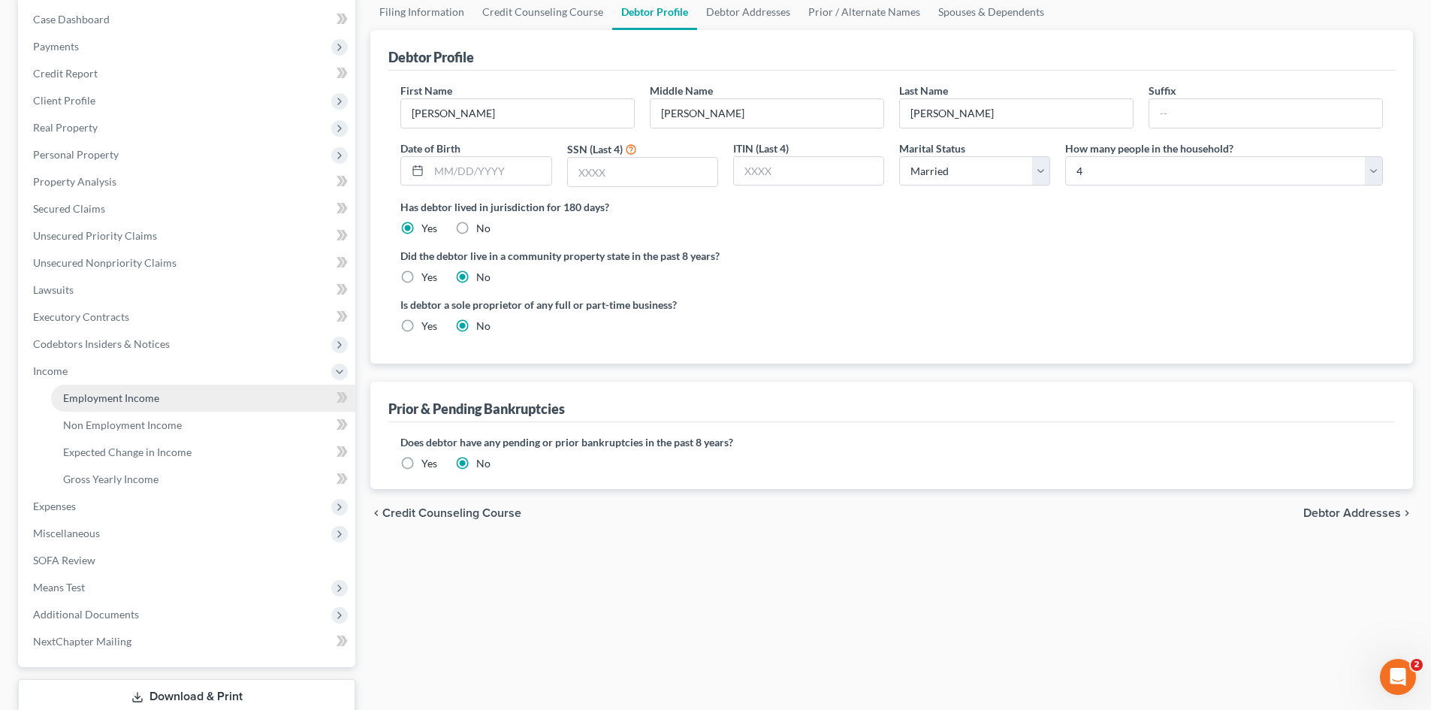
click at [106, 392] on span "Employment Income" at bounding box center [111, 397] width 96 height 13
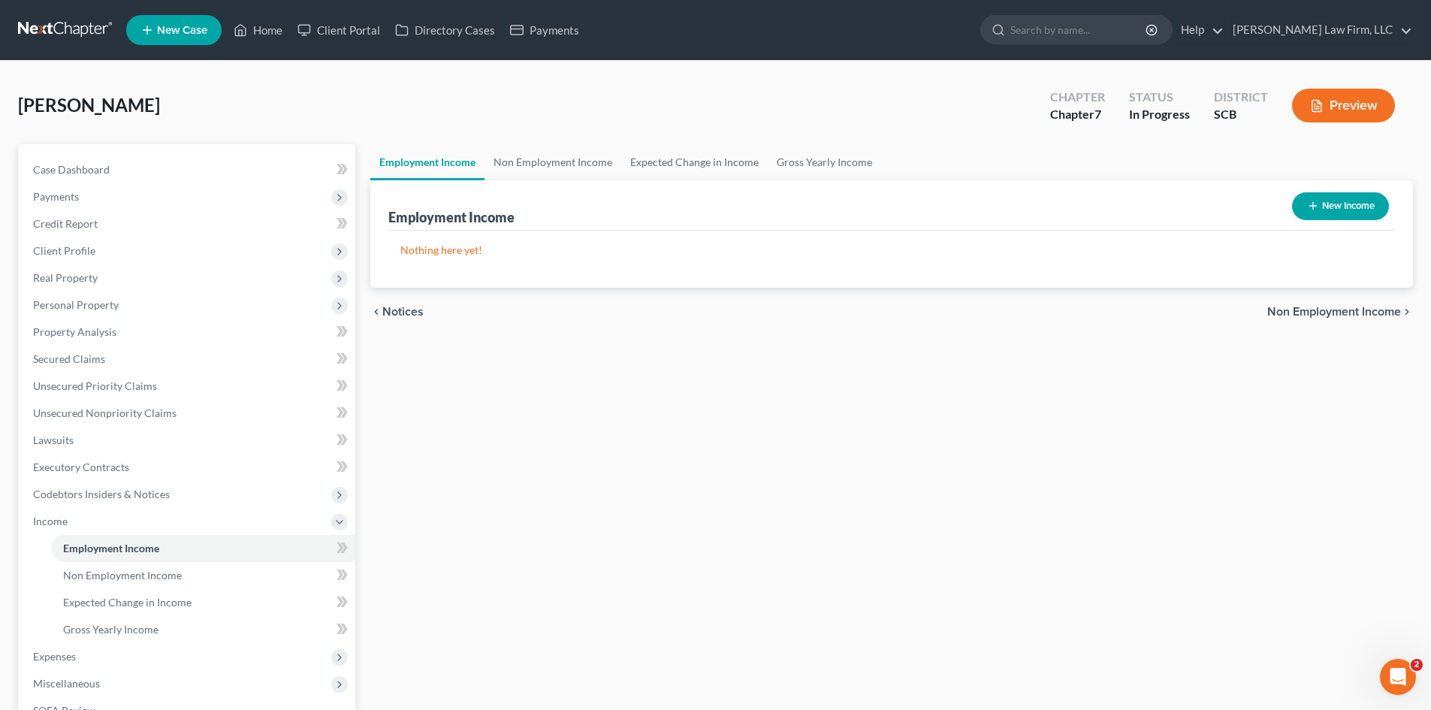
click at [1317, 209] on icon "button" at bounding box center [1313, 206] width 12 height 12
select select "0"
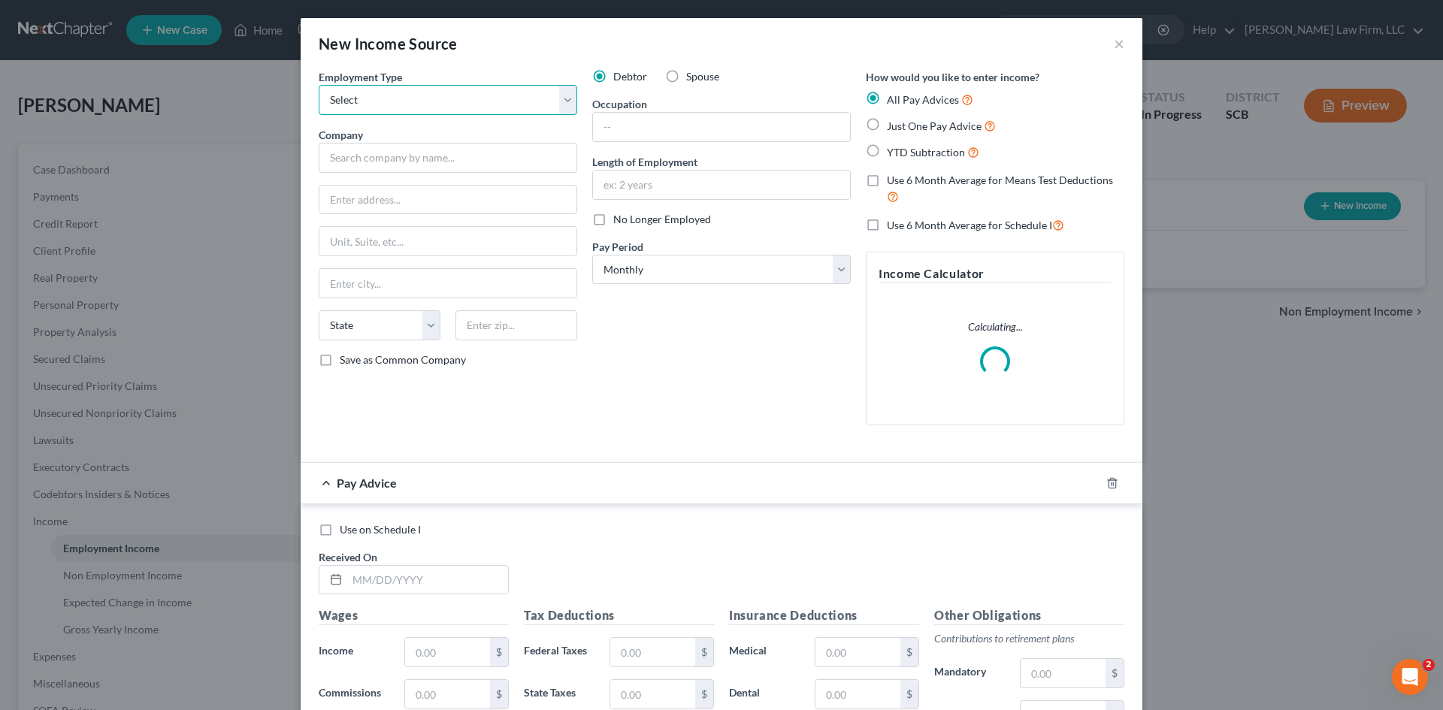
click at [437, 107] on select "Select Full or Part Time Employment Self Employment" at bounding box center [448, 100] width 258 height 30
select select "0"
click at [319, 85] on select "Select Full or Part Time Employment Self Employment" at bounding box center [448, 100] width 258 height 30
click at [419, 154] on input "text" at bounding box center [448, 158] width 258 height 30
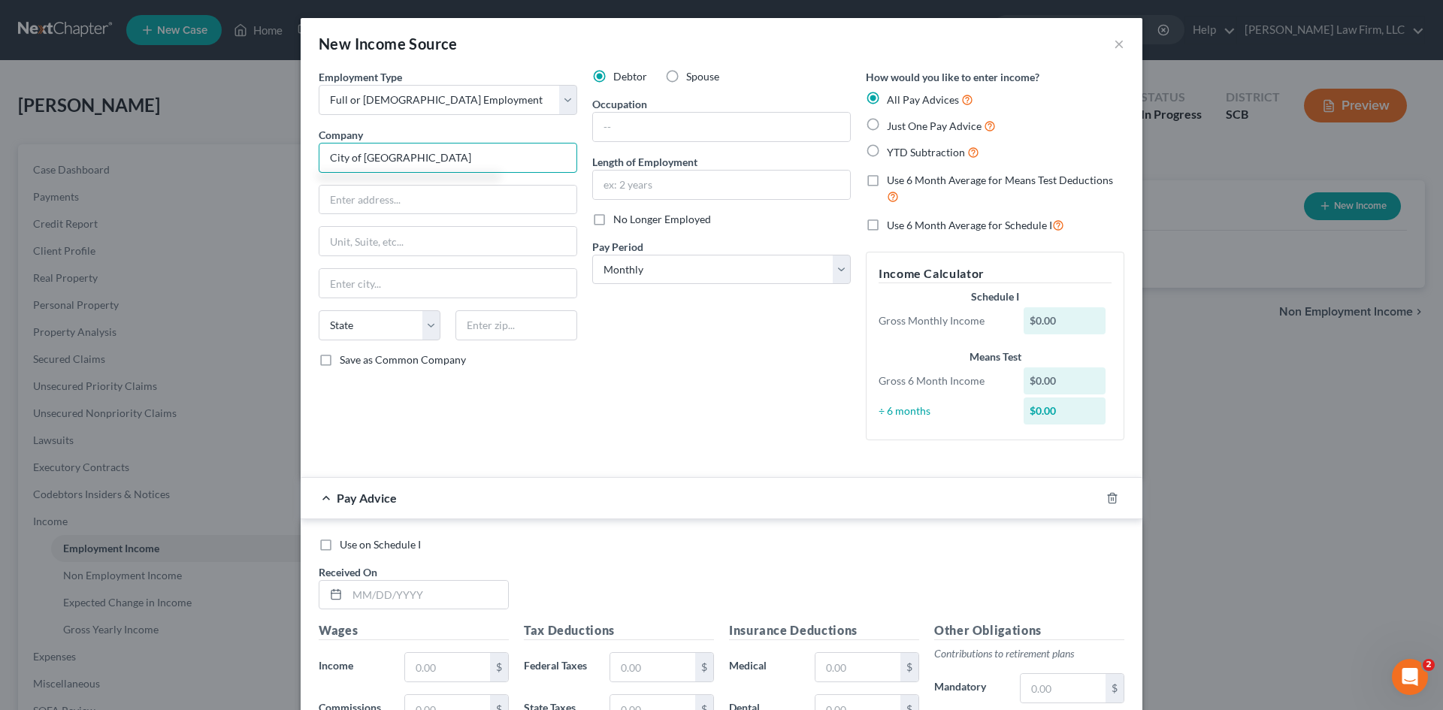
type input "City of North Charleston"
type input "P"
type input "2500 City Hall Lane"
type input "29406"
type input "Charleston"
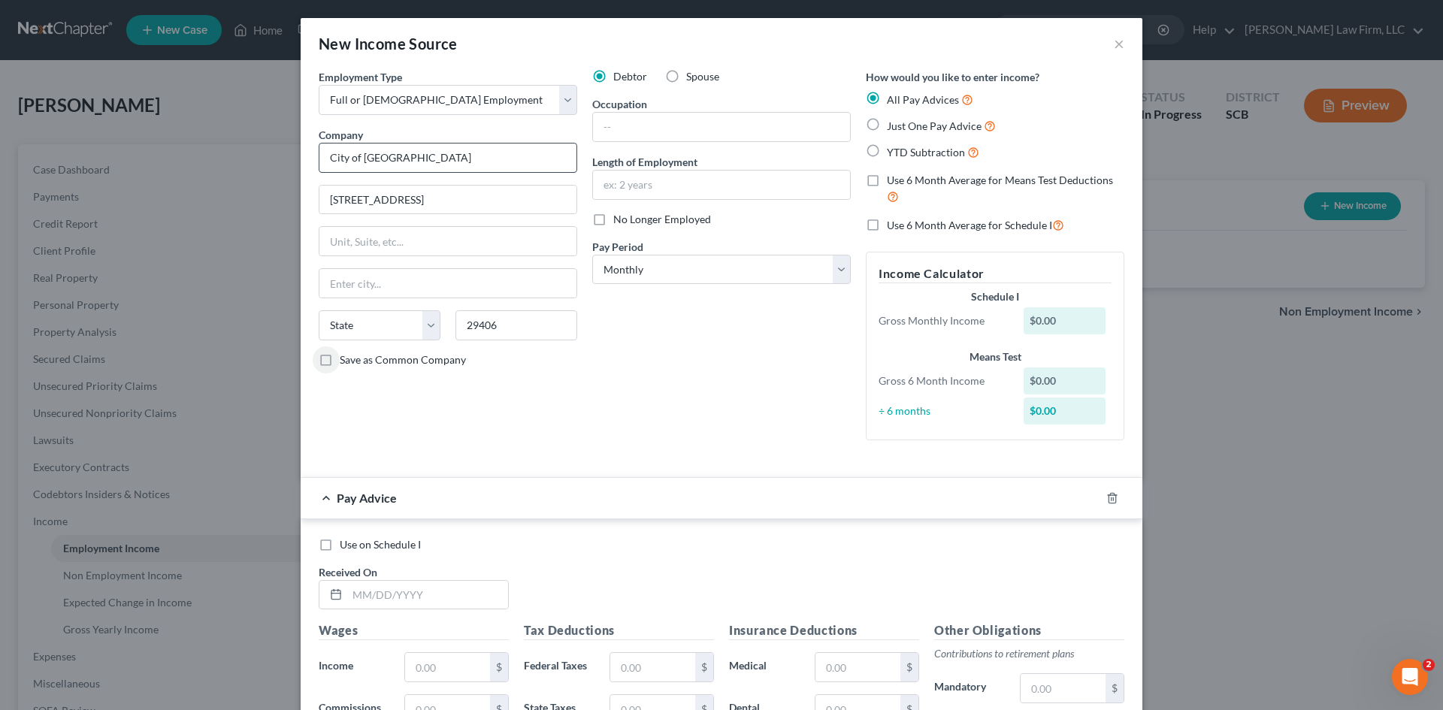
select select "42"
click at [718, 123] on input "text" at bounding box center [721, 127] width 257 height 29
type input "Police Sargent"
click at [500, 595] on input "text" at bounding box center [427, 595] width 161 height 29
type input "8/7/25"
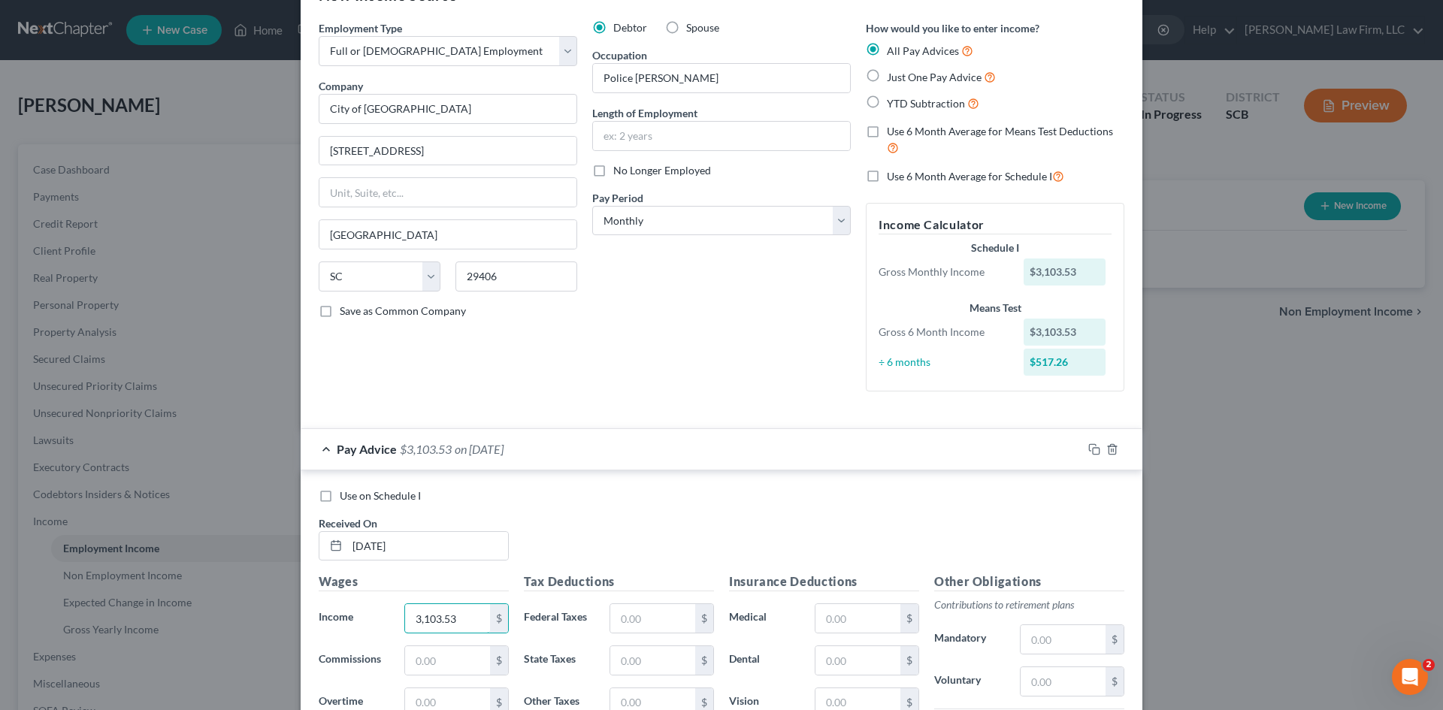
scroll to position [75, 0]
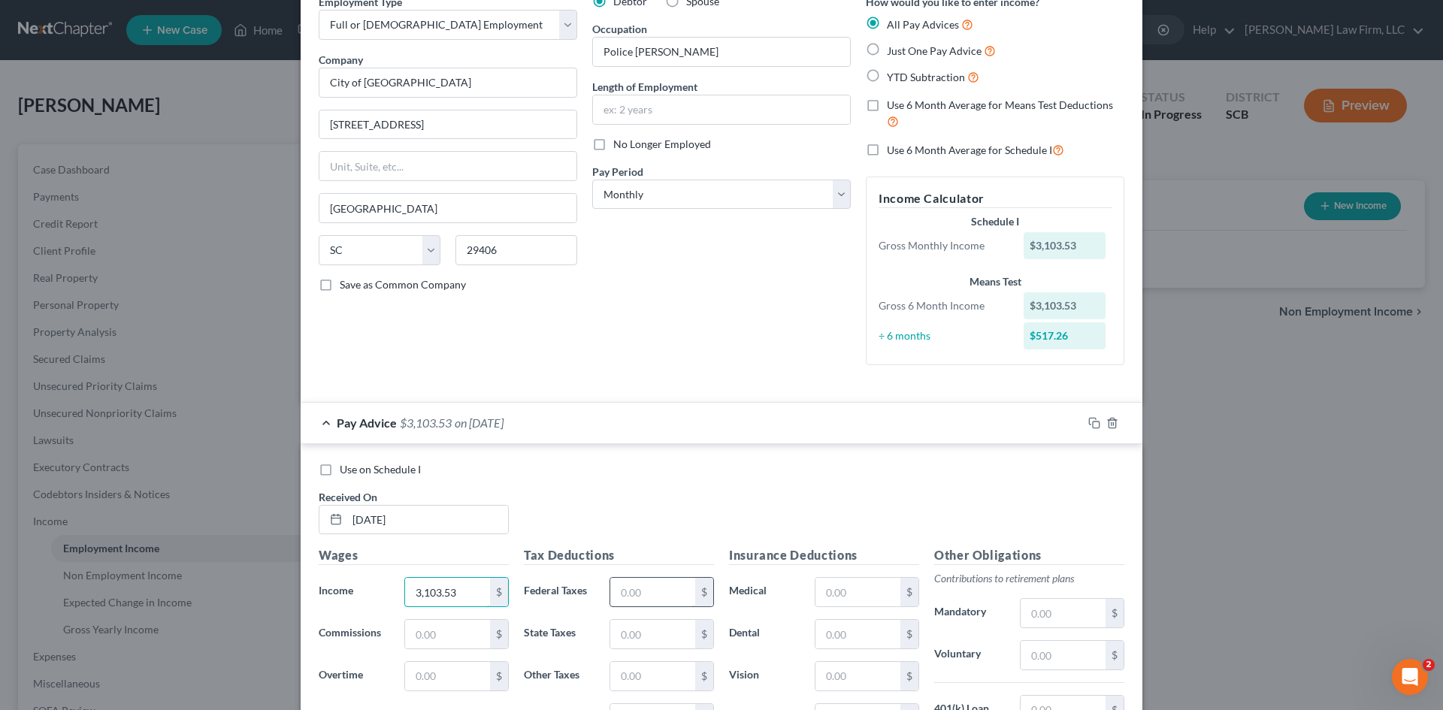
type input "3,103.53"
click at [626, 597] on input "text" at bounding box center [652, 592] width 85 height 29
type input "258.24"
type input "100.44"
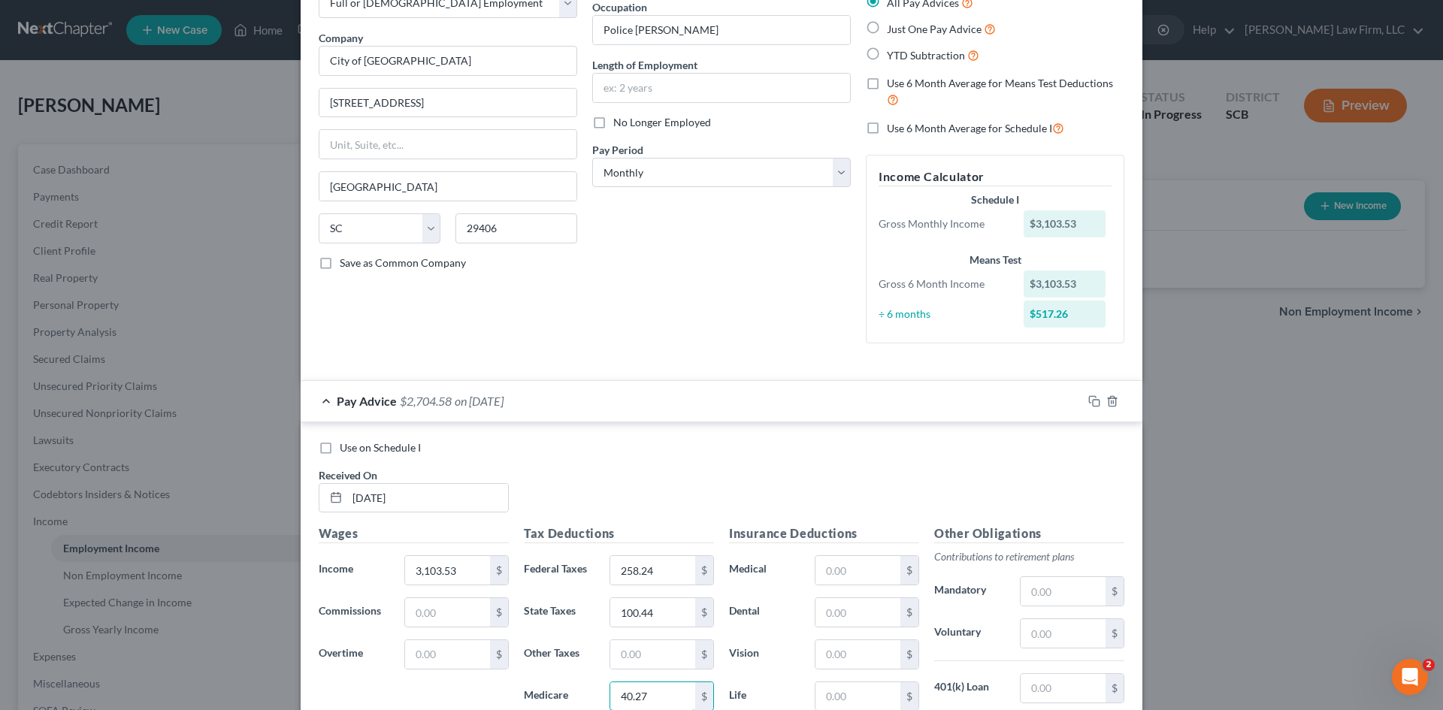
type input "40.27"
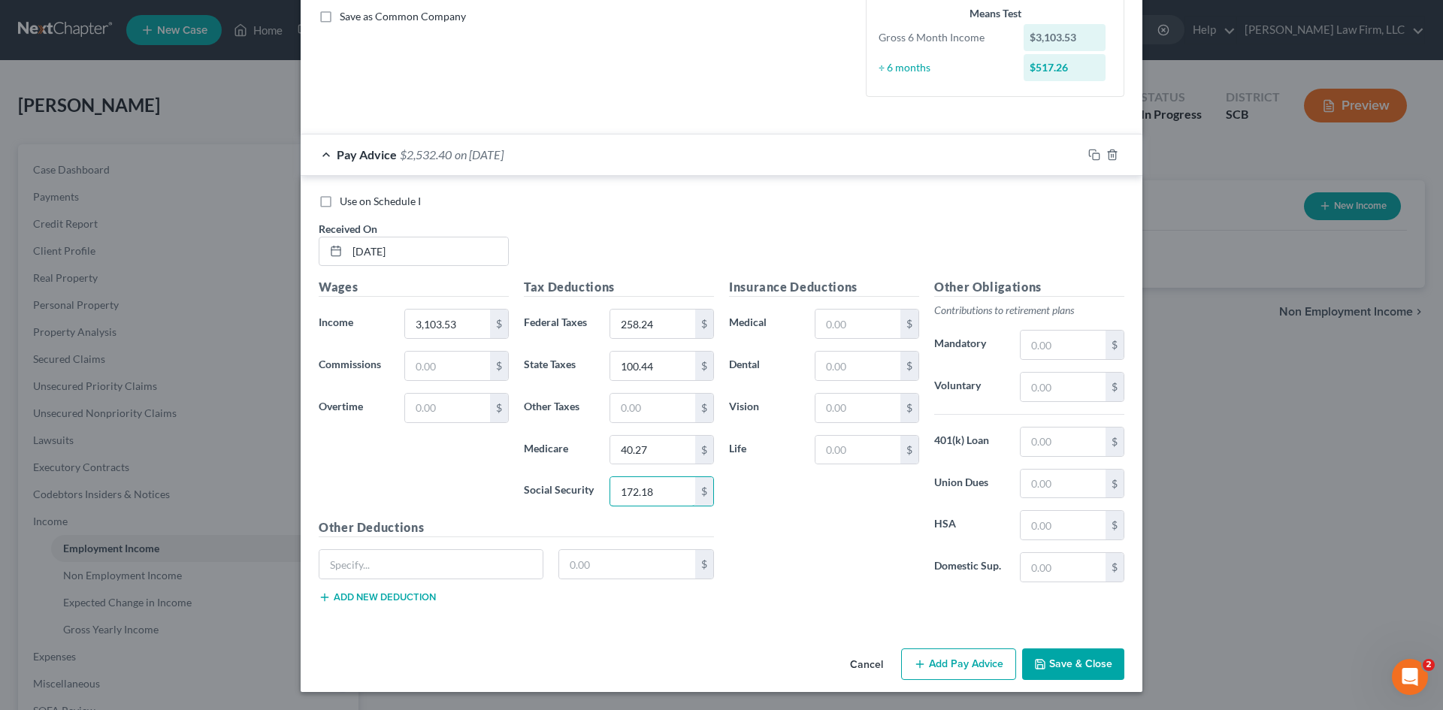
type input "172.18"
click at [893, 325] on input "text" at bounding box center [857, 324] width 85 height 29
paste input "289.18"
type input "289.18"
click at [869, 367] on input "text" at bounding box center [857, 366] width 85 height 29
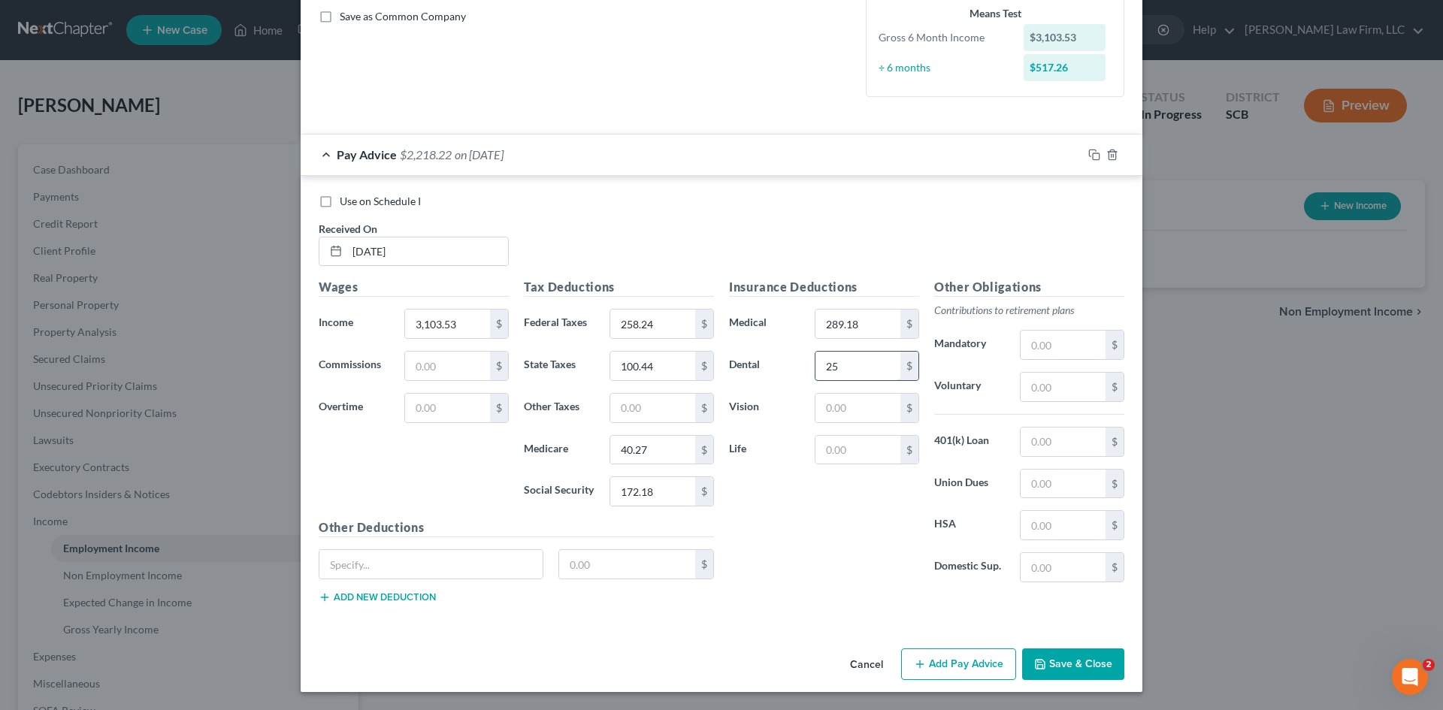
type input "25"
type input "11.45"
click at [866, 458] on input "text" at bounding box center [857, 450] width 85 height 29
paste input "29.53"
type input "29.53"
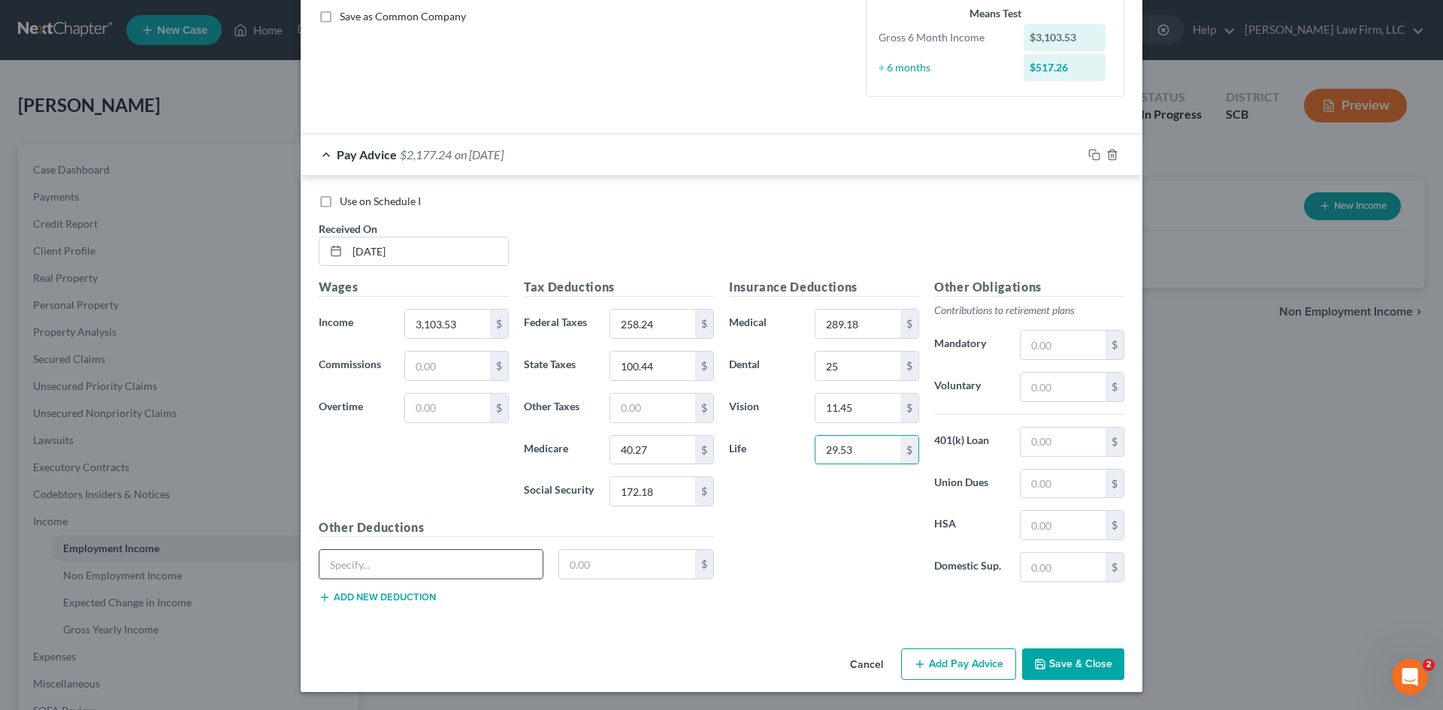
click at [424, 557] on input "text" at bounding box center [430, 564] width 223 height 29
type input "Child Life"
click at [608, 550] on div "Other Deductions Child Life $ Add new deduction" at bounding box center [516, 566] width 410 height 97
click at [609, 550] on input "text" at bounding box center [627, 564] width 137 height 29
type input "0.92"
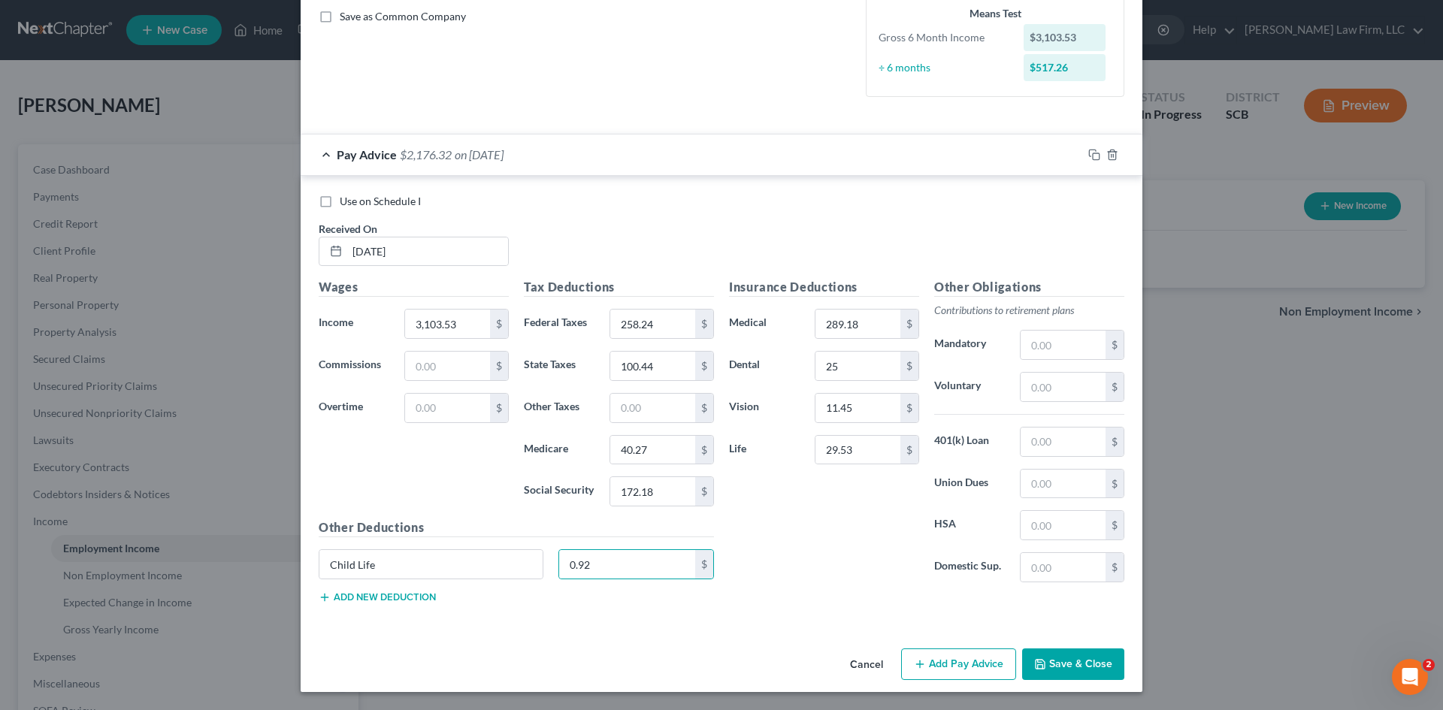
click at [409, 597] on button "Add new deduction" at bounding box center [377, 597] width 117 height 12
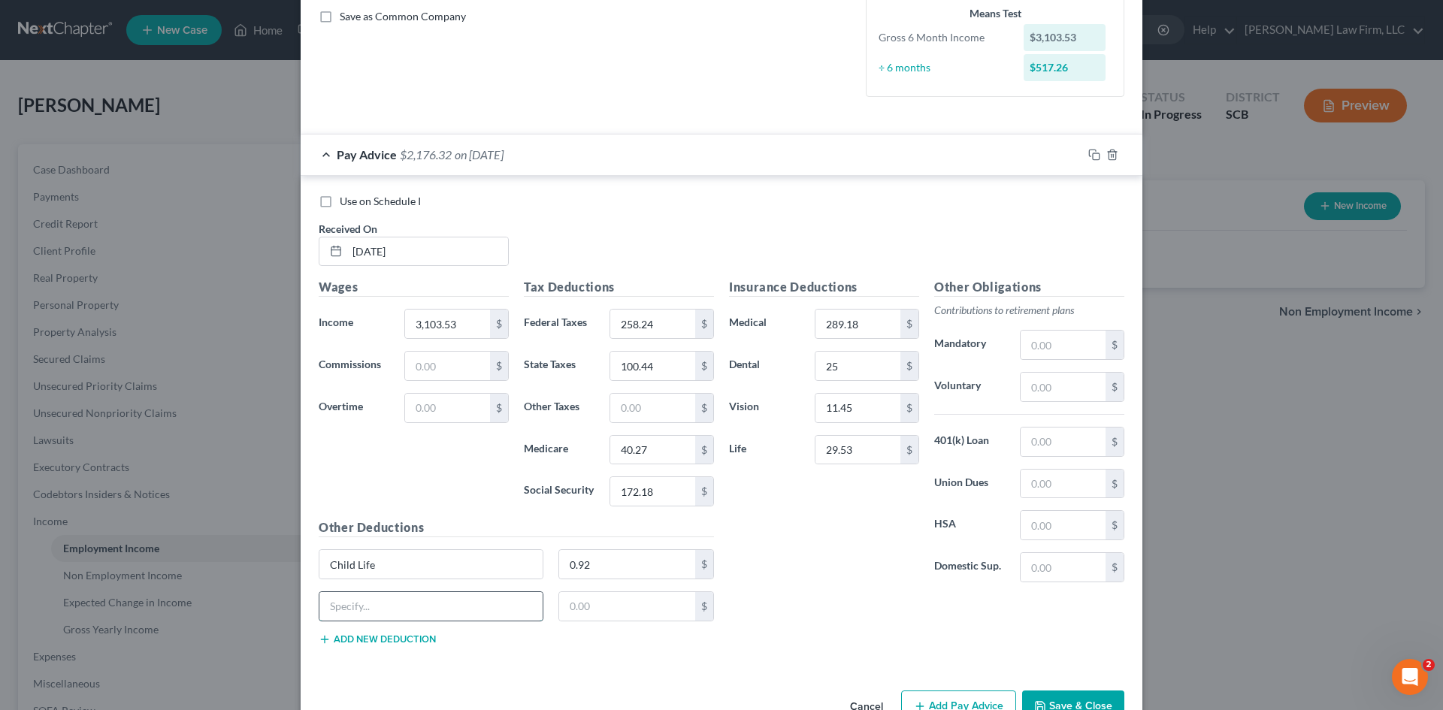
click at [413, 598] on input "text" at bounding box center [430, 606] width 223 height 29
type input "STD"
click at [552, 606] on div "$" at bounding box center [636, 606] width 171 height 30
click at [570, 606] on input "text" at bounding box center [627, 606] width 137 height 29
type input "24.81"
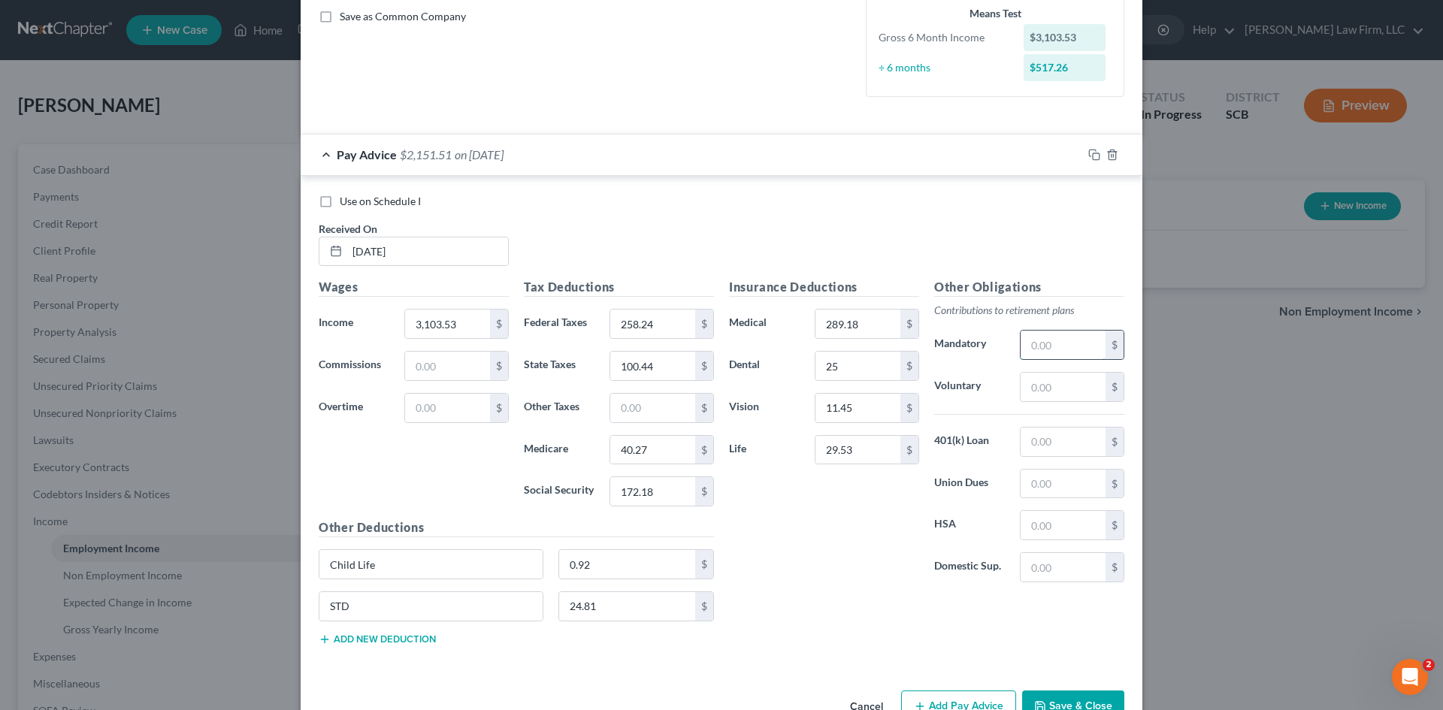
click at [1056, 354] on input "text" at bounding box center [1062, 345] width 85 height 29
type input "302.59"
click at [413, 639] on button "Add new deduction" at bounding box center [377, 639] width 117 height 12
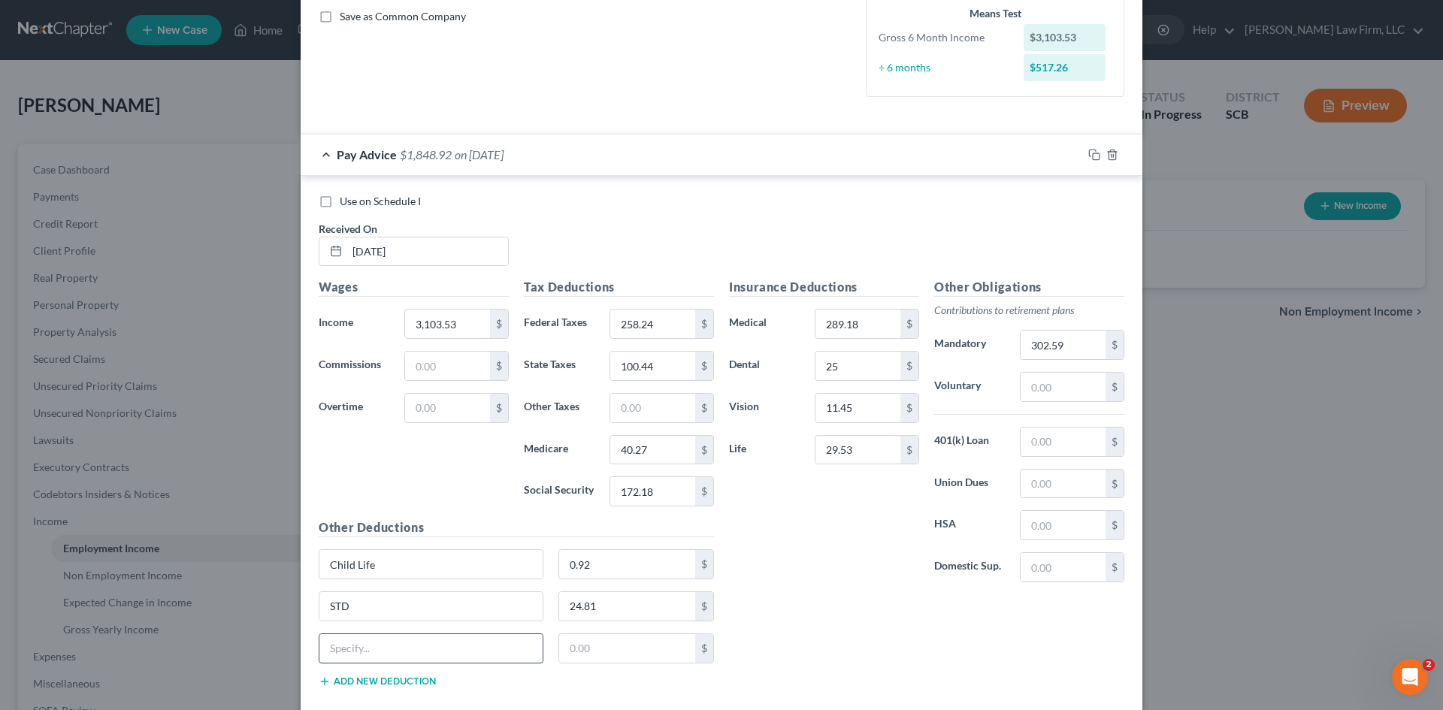
click at [407, 640] on input "text" at bounding box center [430, 648] width 223 height 29
type input "Flex Admin"
type input "0.81"
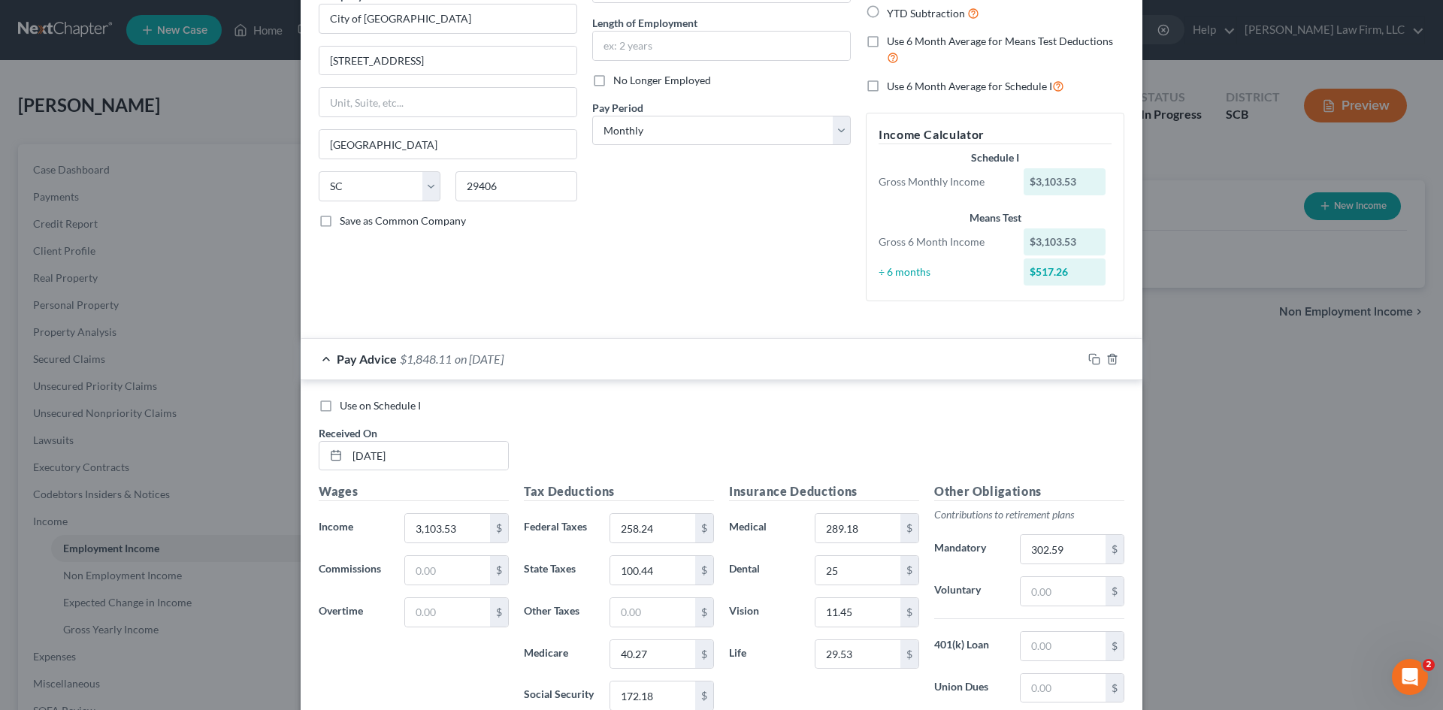
scroll to position [118, 0]
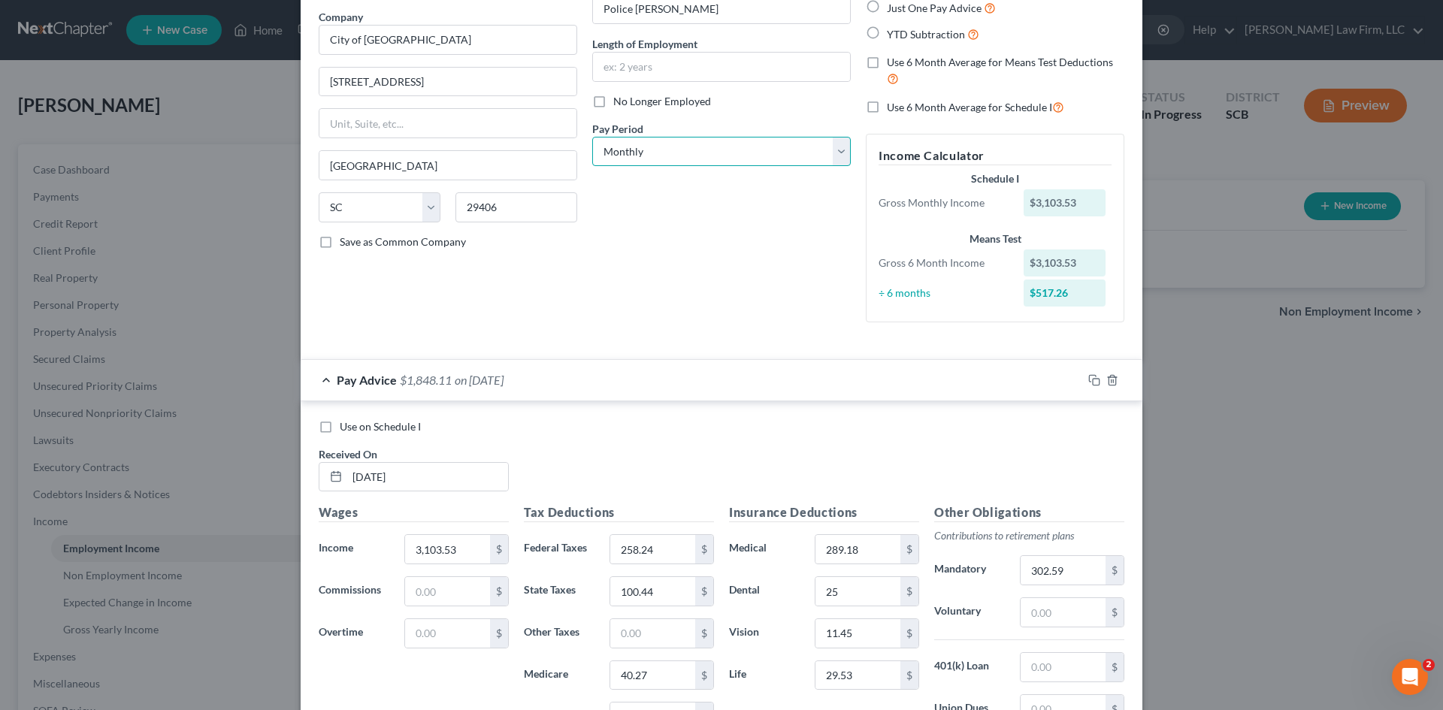
click at [773, 161] on select "Select Monthly Twice Monthly Every Other Week Weekly" at bounding box center [721, 152] width 258 height 30
select select "2"
click at [592, 137] on select "Select Monthly Twice Monthly Every Other Week Weekly" at bounding box center [721, 152] width 258 height 30
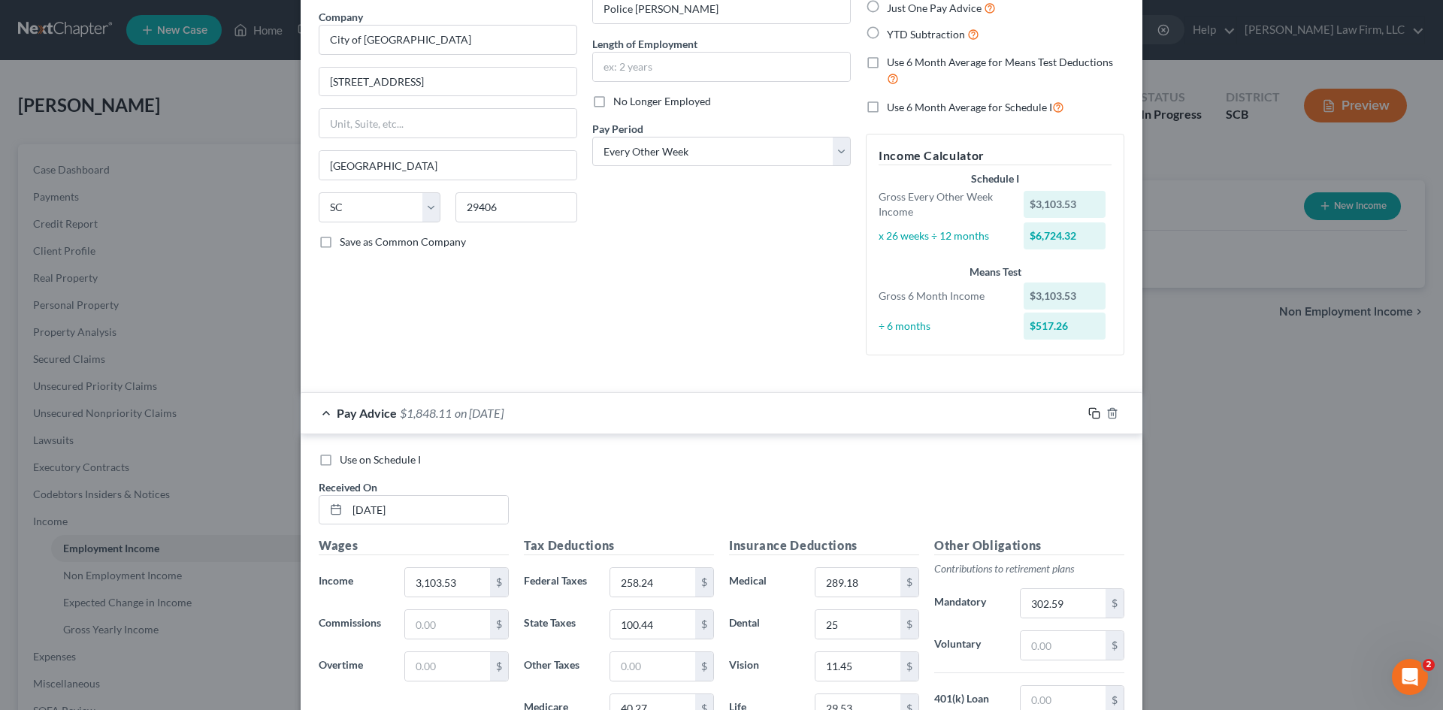
drag, startPoint x: 1087, startPoint y: 416, endPoint x: 1044, endPoint y: 418, distance: 42.1
click at [1093, 416] on rect "button" at bounding box center [1096, 415] width 7 height 7
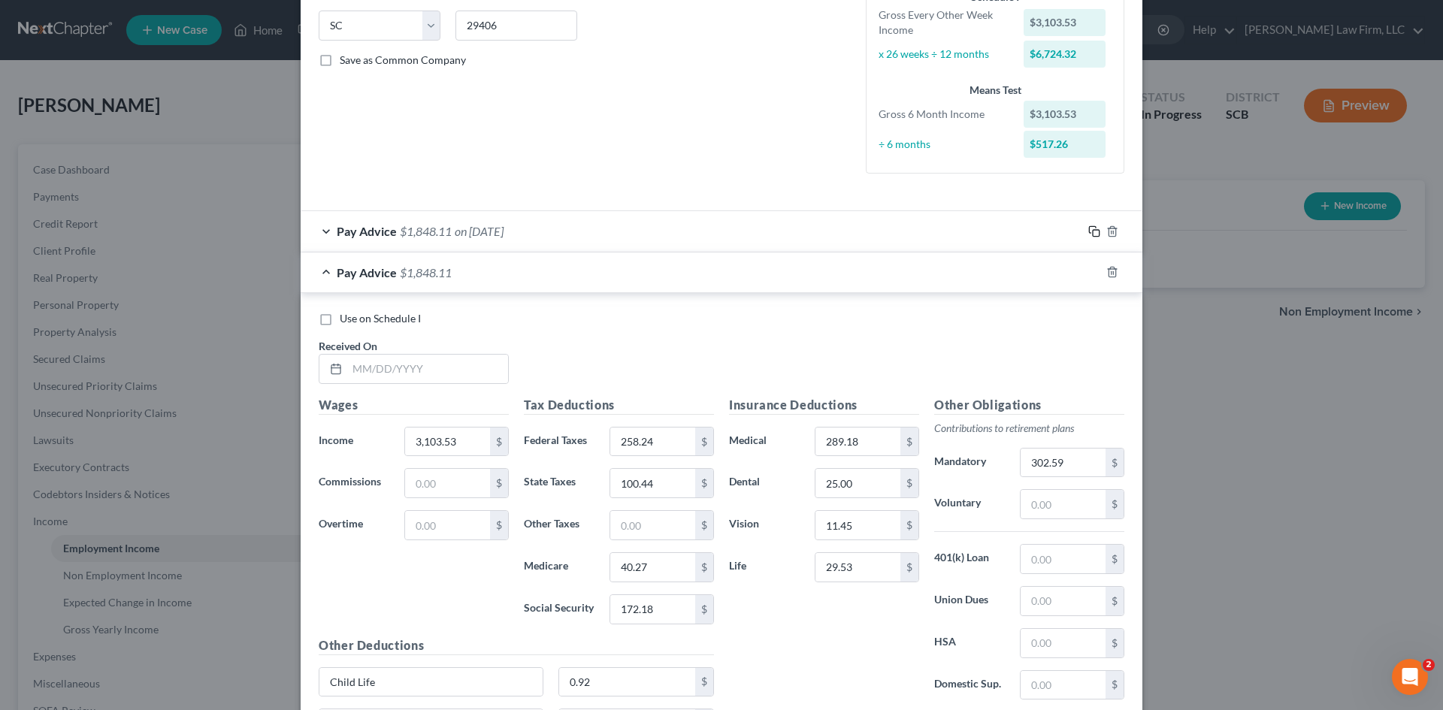
scroll to position [301, 0]
click at [364, 377] on input "text" at bounding box center [427, 368] width 161 height 29
type input "7/10/25"
drag, startPoint x: 1093, startPoint y: 274, endPoint x: 927, endPoint y: 294, distance: 166.6
click at [1091, 274] on icon "button" at bounding box center [1094, 271] width 12 height 12
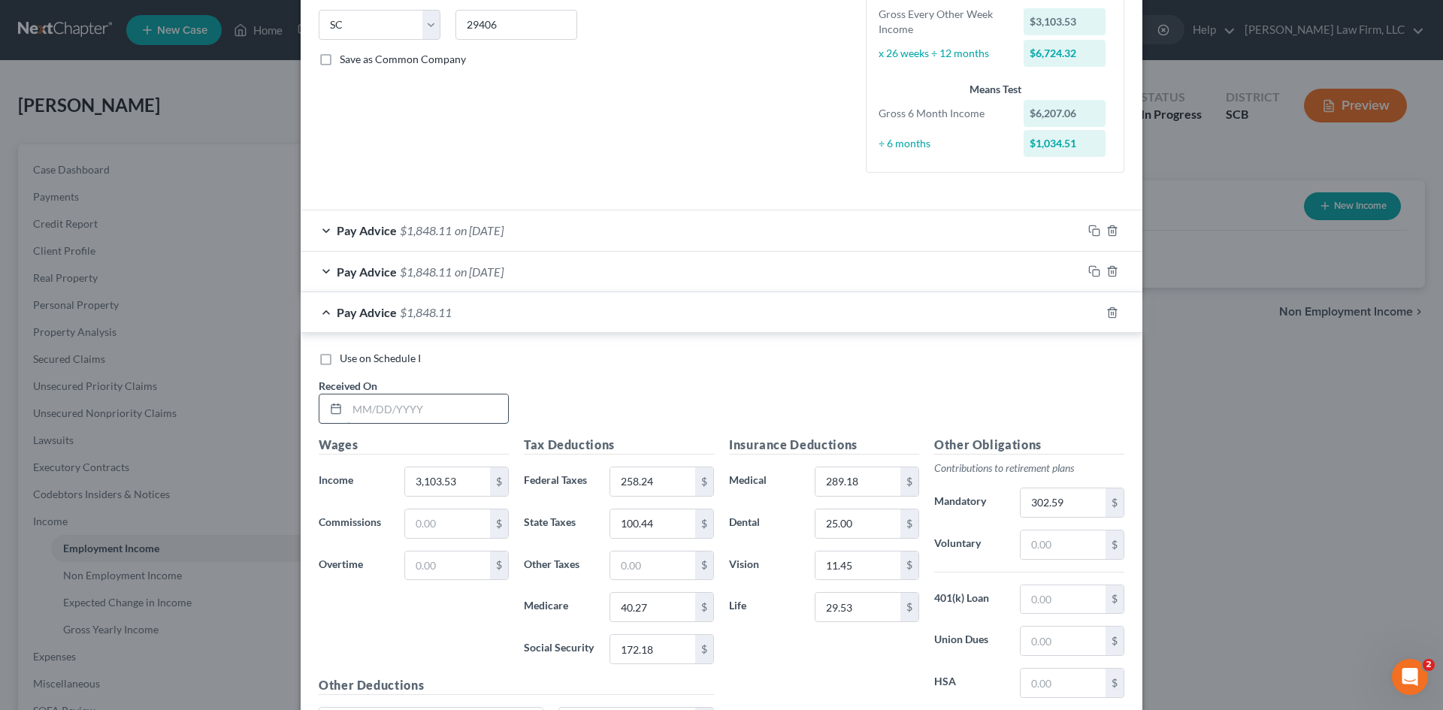
click at [382, 422] on input "text" at bounding box center [427, 408] width 161 height 29
type input "7/24/25"
drag, startPoint x: 1084, startPoint y: 314, endPoint x: 533, endPoint y: 385, distance: 555.3
click at [1088, 314] on icon "button" at bounding box center [1094, 313] width 12 height 12
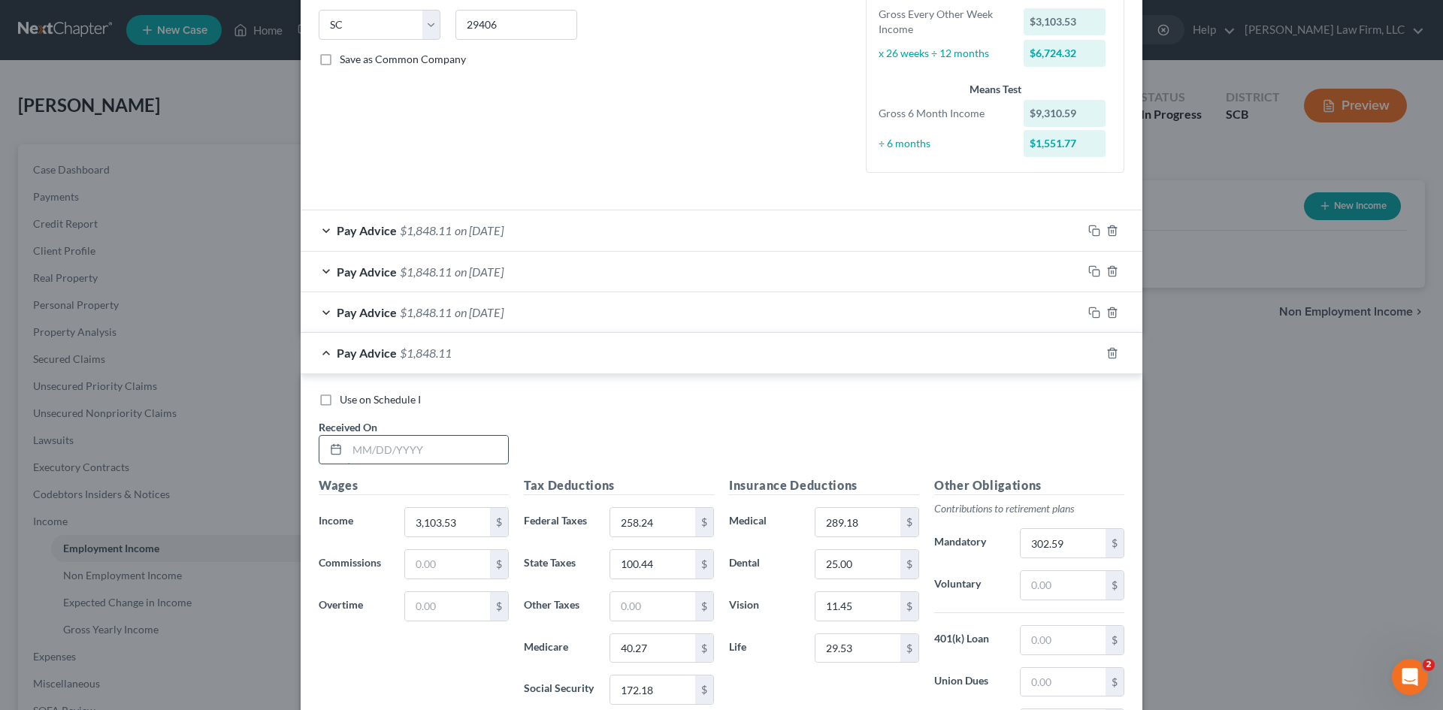
click at [408, 449] on input "text" at bounding box center [427, 450] width 161 height 29
type input "8/21/25"
drag, startPoint x: 1084, startPoint y: 353, endPoint x: 1035, endPoint y: 370, distance: 51.8
click at [1088, 353] on icon "button" at bounding box center [1094, 353] width 12 height 12
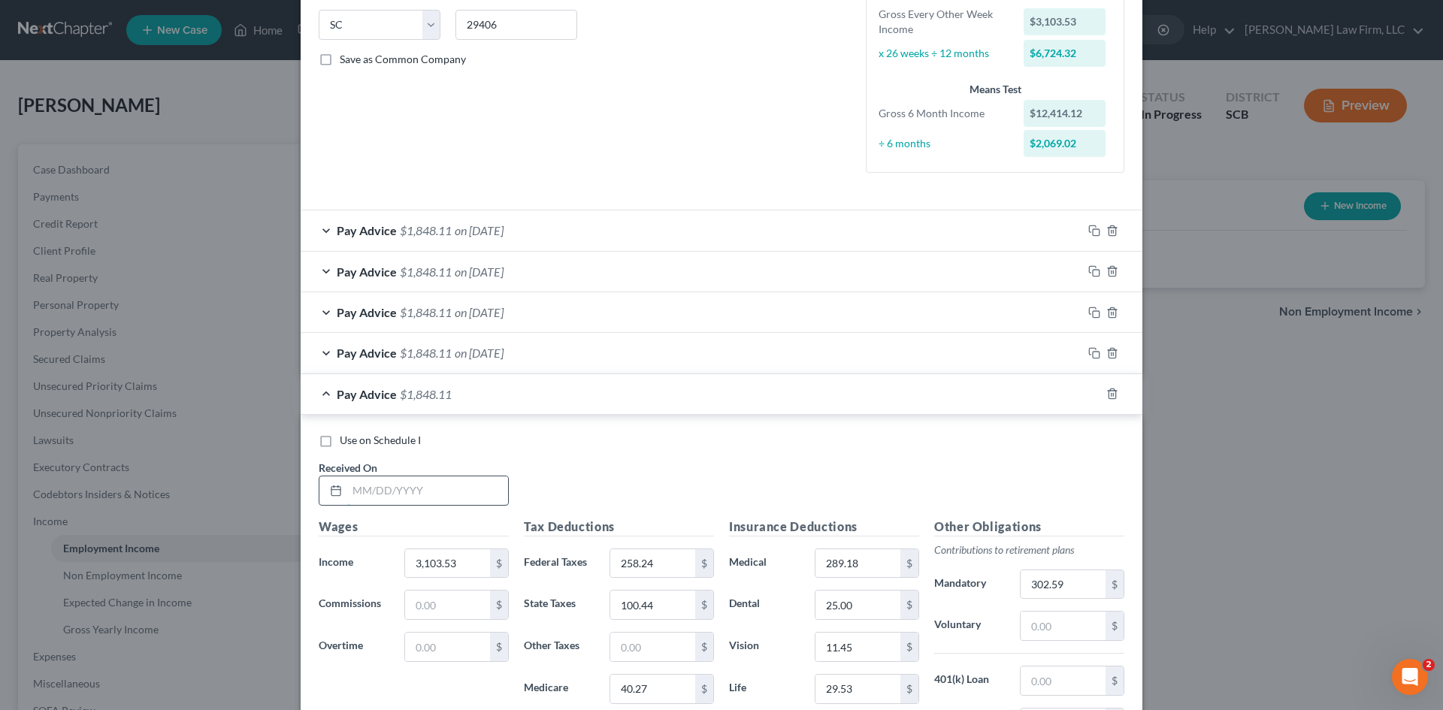
click at [358, 492] on input "text" at bounding box center [427, 490] width 161 height 29
type input "6/26/25"
type input "3,103.54"
type input "259.08"
type input "100.65"
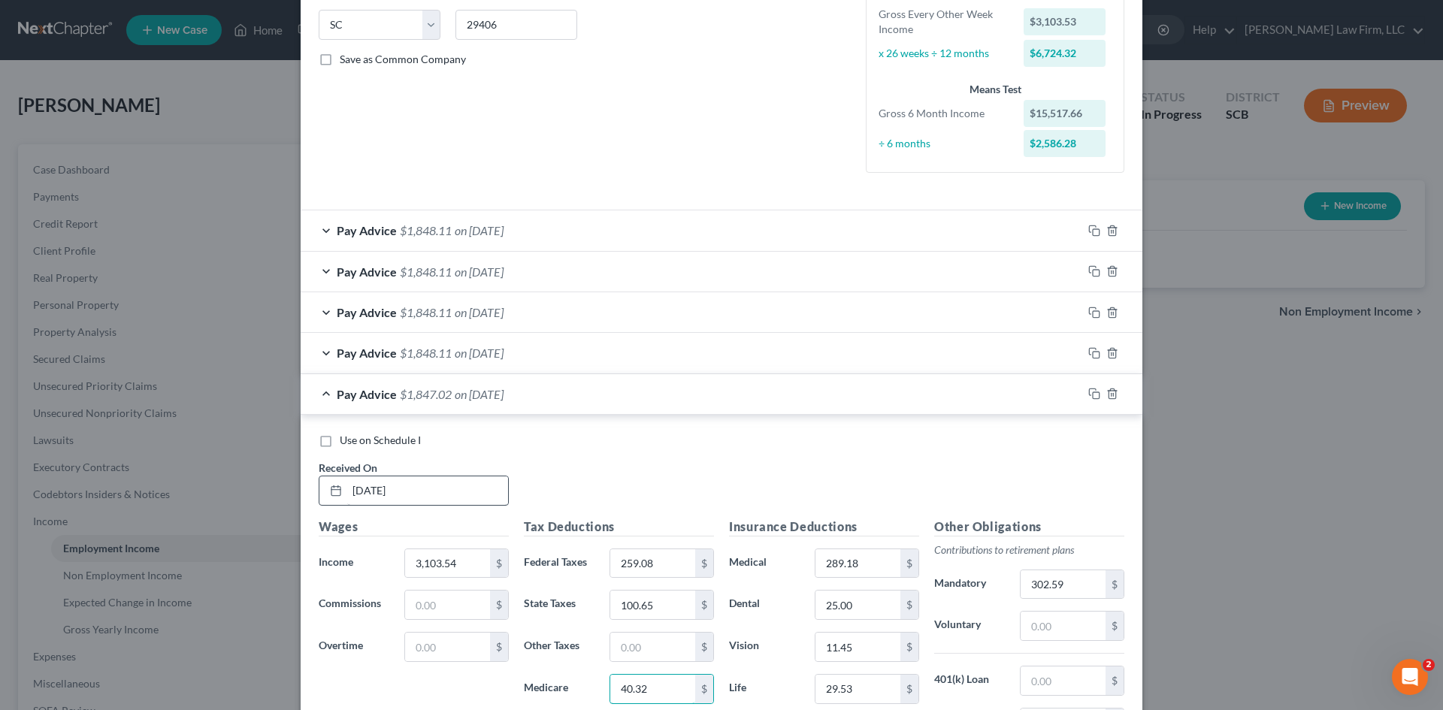
type input "40.32"
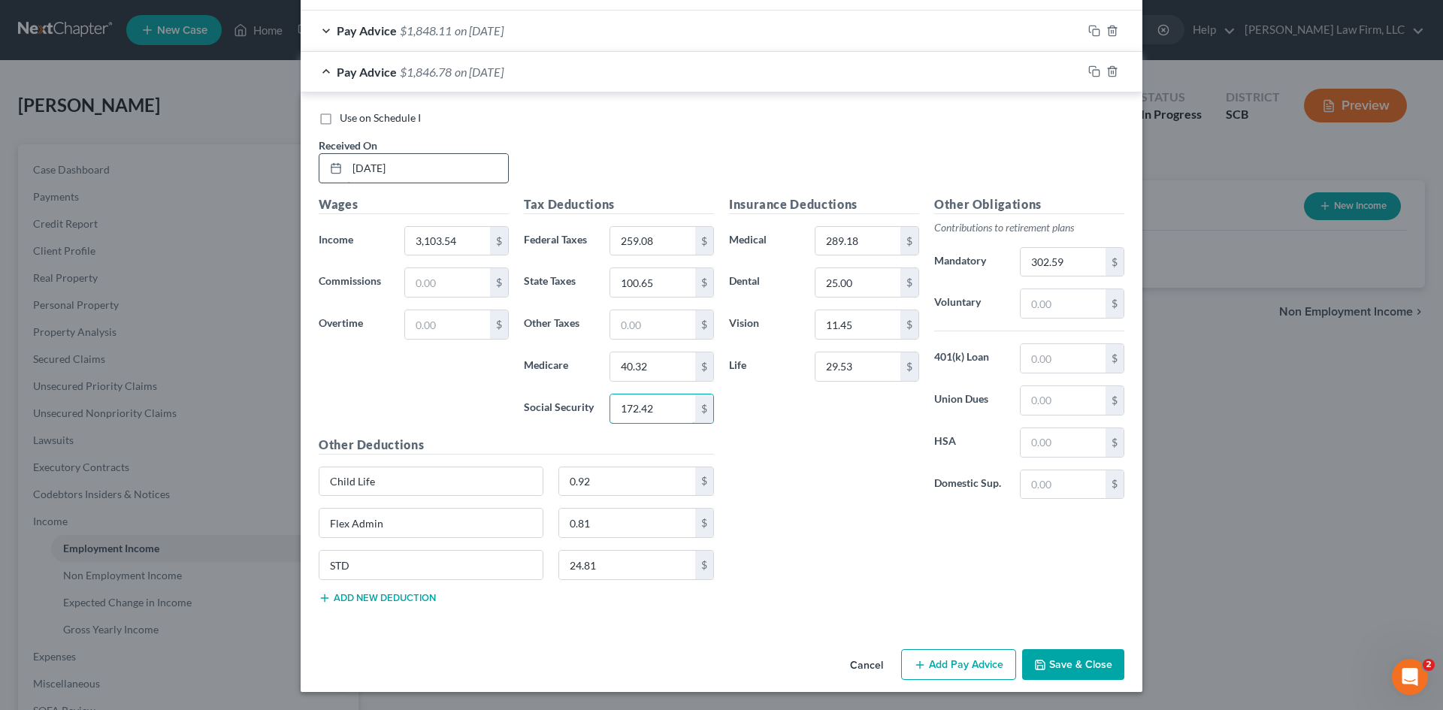
type input "172.42"
click at [1028, 261] on input "302.59" at bounding box center [1062, 262] width 85 height 29
type input "302.60"
click at [870, 371] on input "29.53" at bounding box center [857, 366] width 85 height 29
type input "17.53"
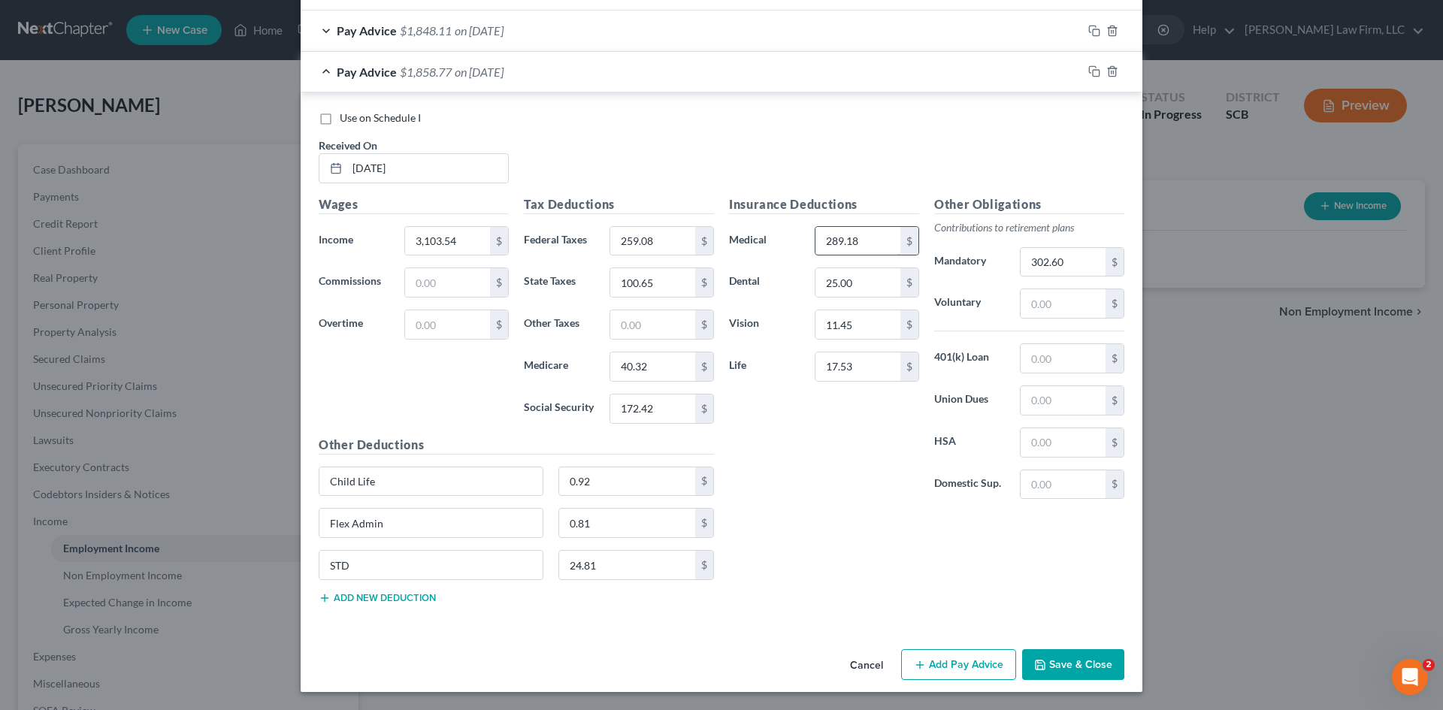
click at [854, 237] on input "289.18" at bounding box center [857, 241] width 85 height 29
type input "285.33"
click at [1091, 71] on icon "button" at bounding box center [1094, 71] width 12 height 12
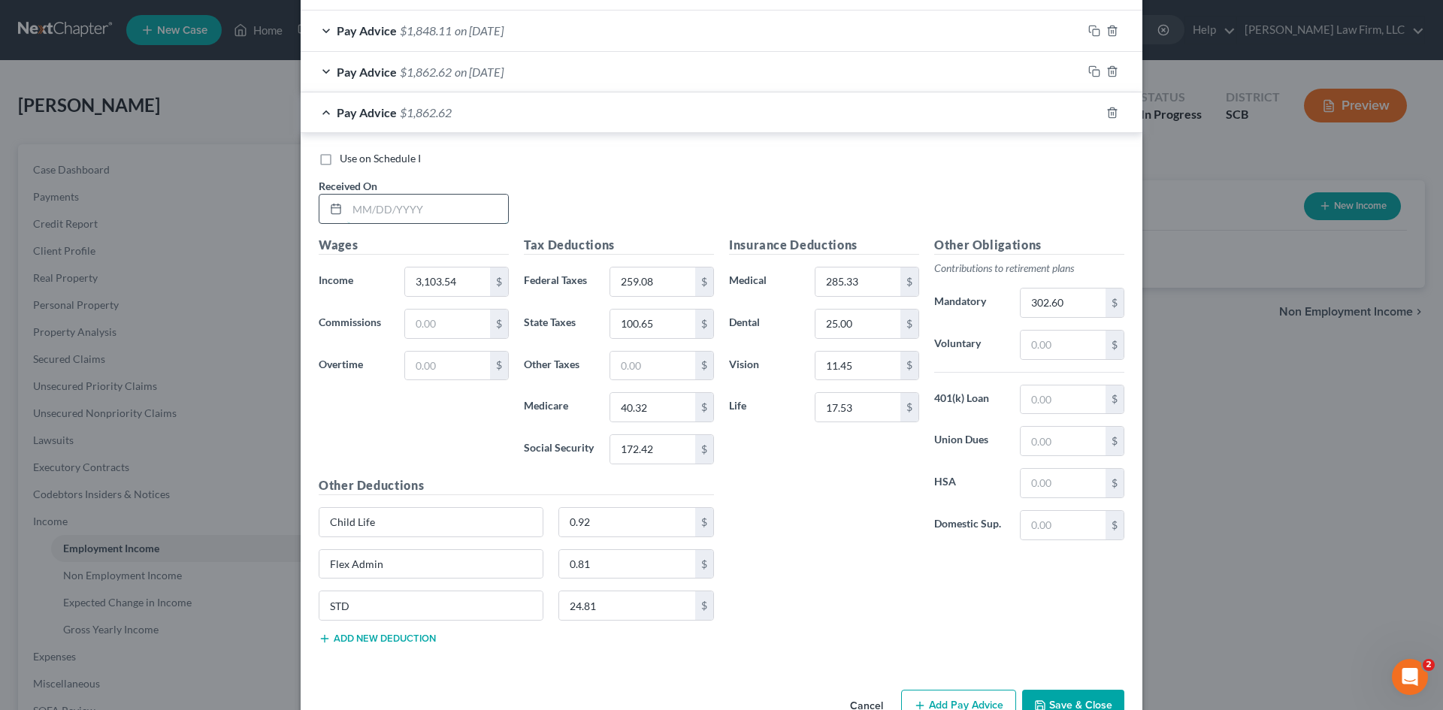
click at [408, 212] on input "text" at bounding box center [427, 209] width 161 height 29
type input "6/12/25"
drag, startPoint x: 1084, startPoint y: 111, endPoint x: 1036, endPoint y: 116, distance: 47.6
click at [1089, 111] on icon "button" at bounding box center [1092, 110] width 7 height 7
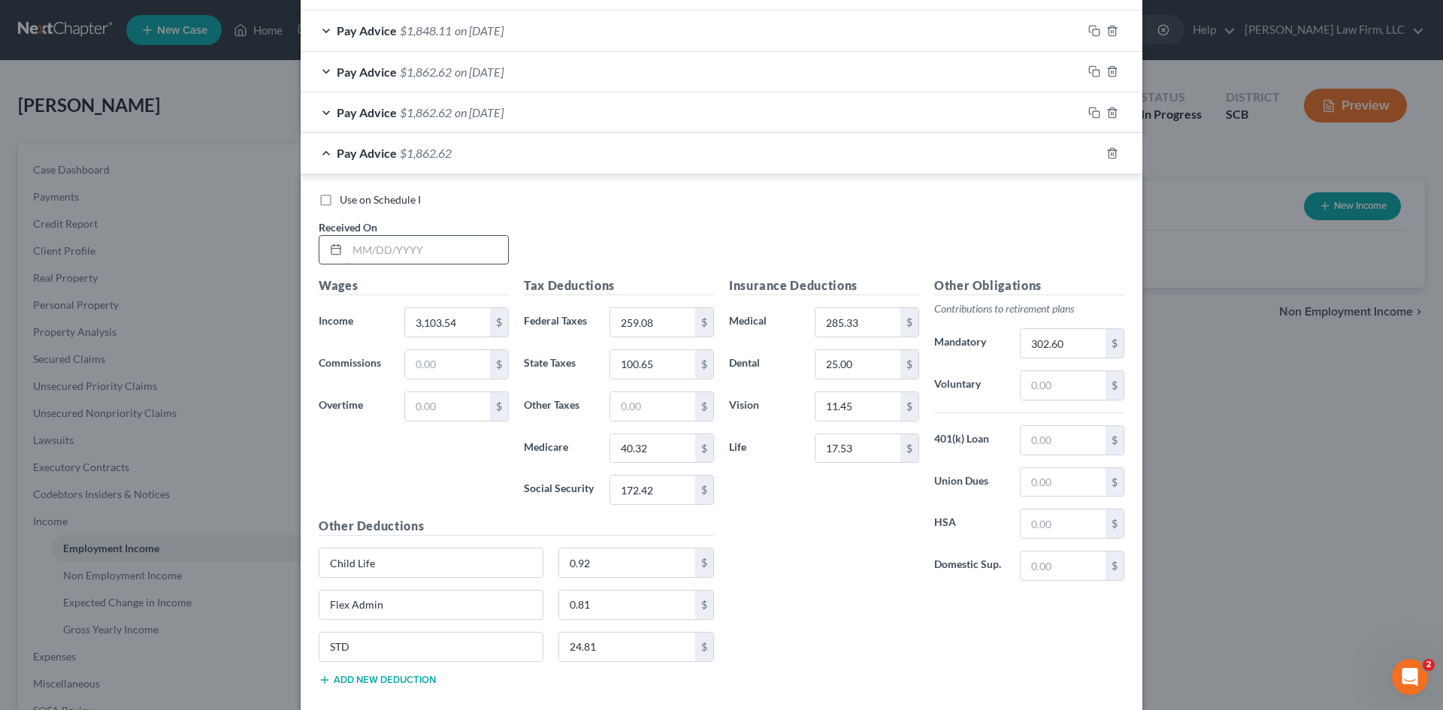
click at [449, 257] on input "text" at bounding box center [427, 250] width 161 height 29
type input "5/30/25"
drag, startPoint x: 1090, startPoint y: 153, endPoint x: 987, endPoint y: 198, distance: 112.4
click at [1090, 153] on icon "button" at bounding box center [1094, 153] width 12 height 12
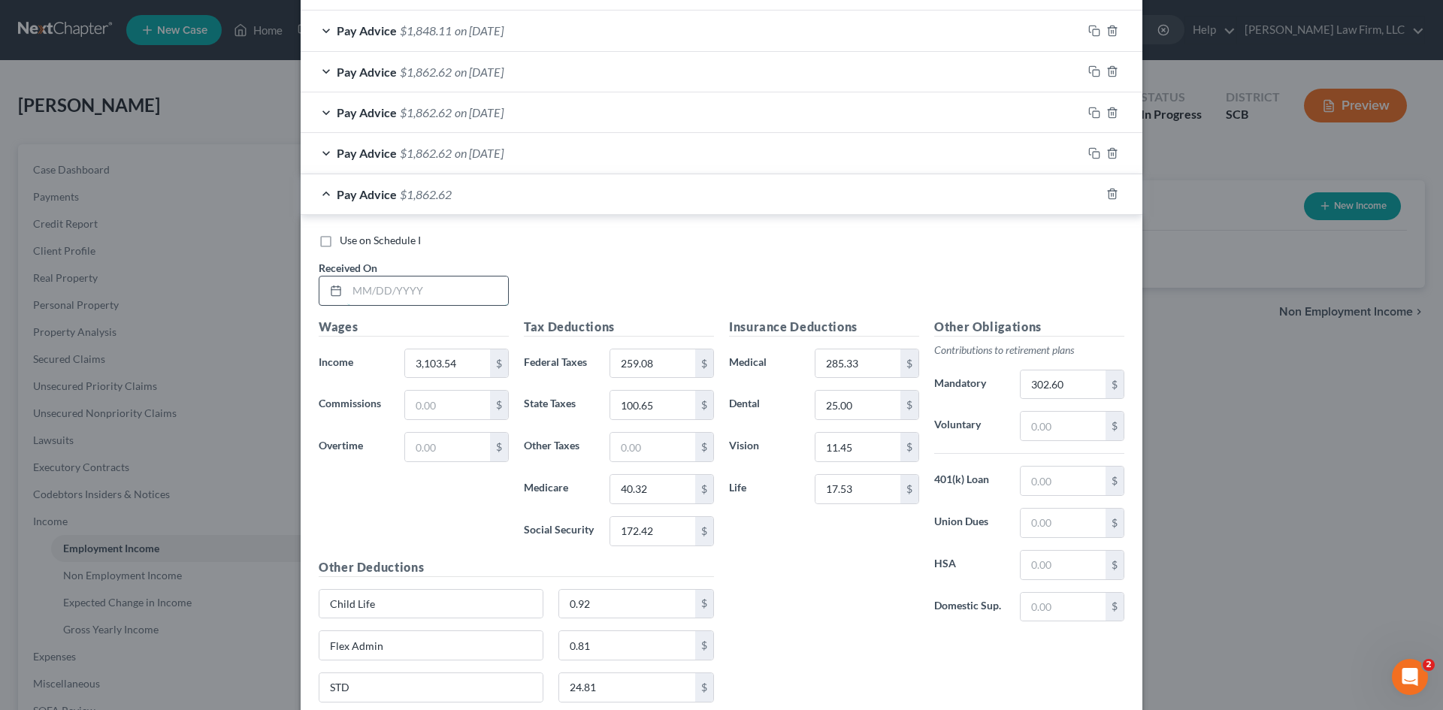
click at [422, 290] on input "text" at bounding box center [427, 291] width 161 height 29
type input "5/15/25"
click at [1088, 195] on icon "button" at bounding box center [1094, 194] width 12 height 12
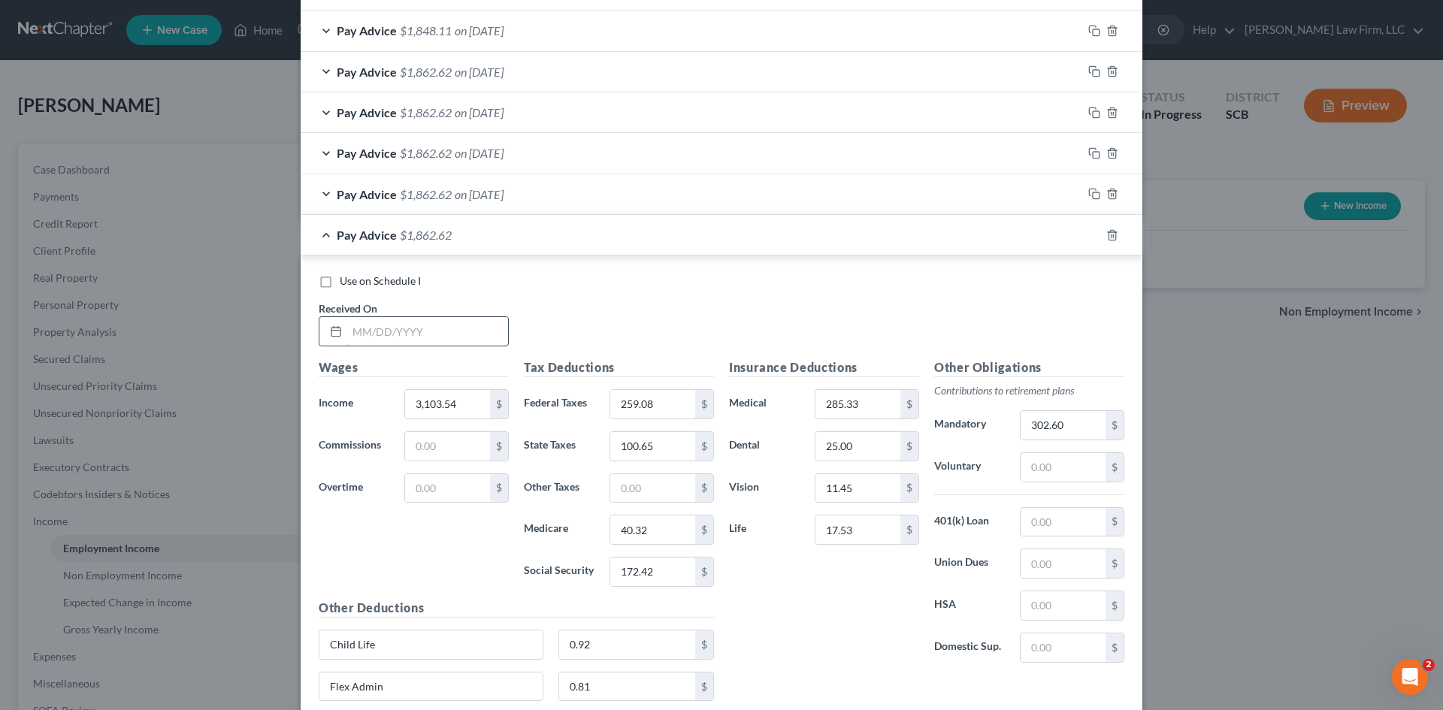
click at [400, 338] on input "text" at bounding box center [427, 331] width 161 height 29
type input "5/1/25"
type input "2,578.06"
click at [663, 412] on input "259.08" at bounding box center [652, 404] width 85 height 29
type input "181.94"
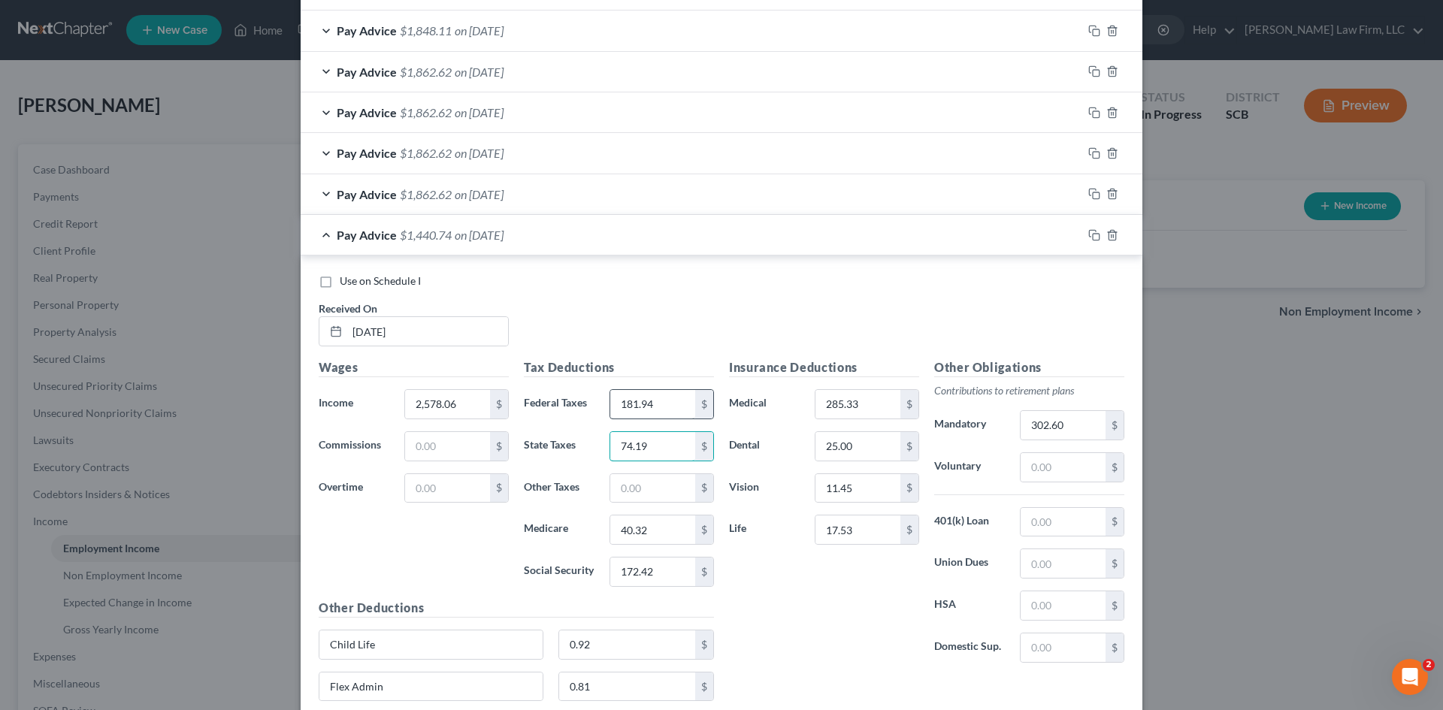
type input "74.19"
type input "32.70"
type input "139.84"
click at [1064, 423] on input "302.60" at bounding box center [1062, 425] width 85 height 29
type input "251.36"
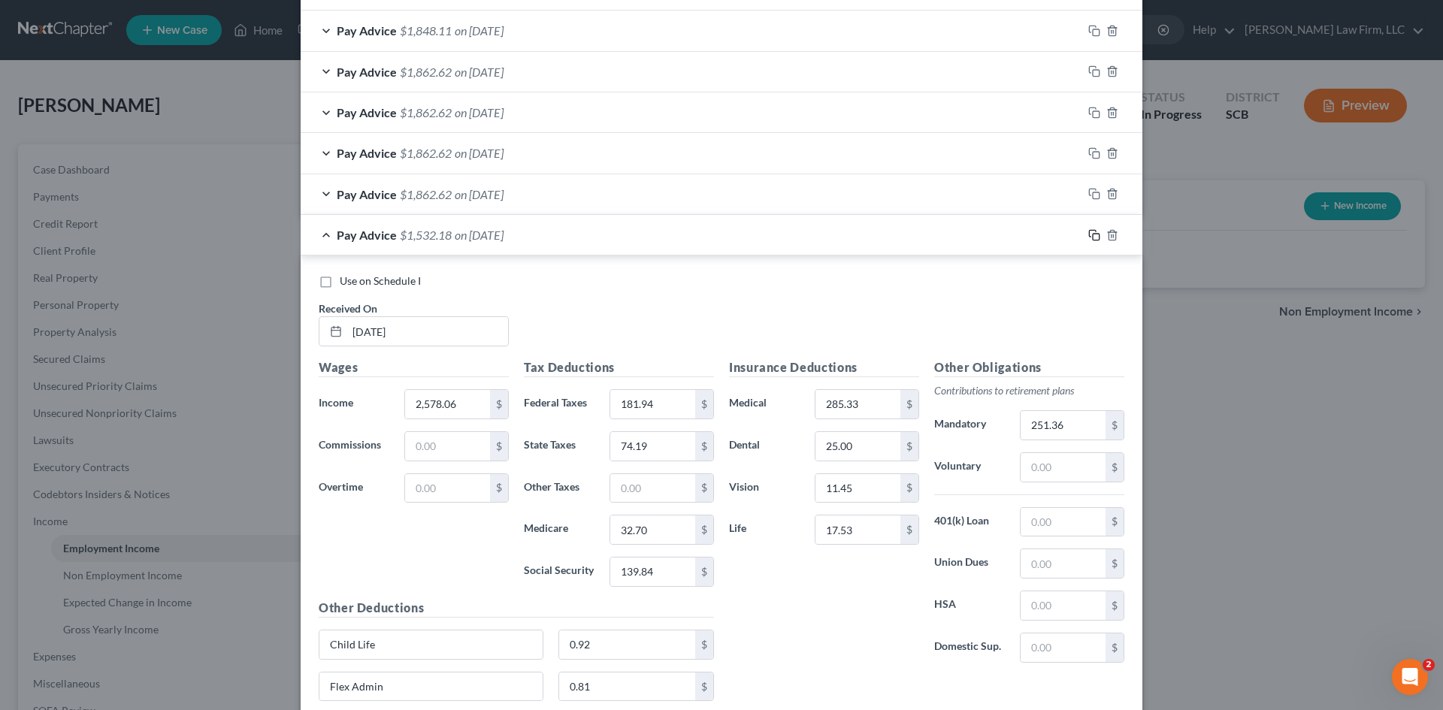
drag, startPoint x: 1090, startPoint y: 235, endPoint x: 1011, endPoint y: 266, distance: 84.7
click at [1090, 236] on icon "button" at bounding box center [1094, 235] width 12 height 12
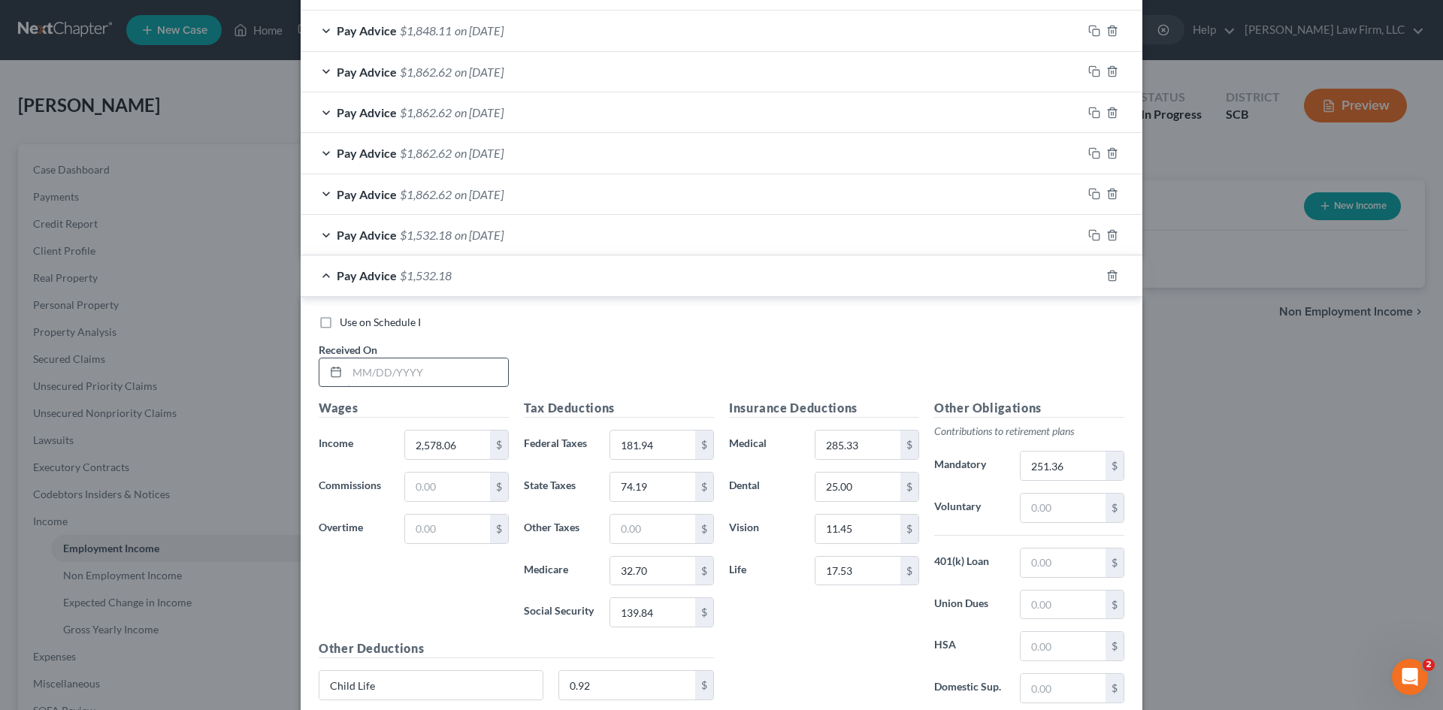
click at [459, 381] on input "text" at bounding box center [427, 372] width 161 height 29
type input "4/17/25"
type input "3,103.55"
click at [662, 443] on input "181.94" at bounding box center [652, 445] width 85 height 29
type input "259.09"
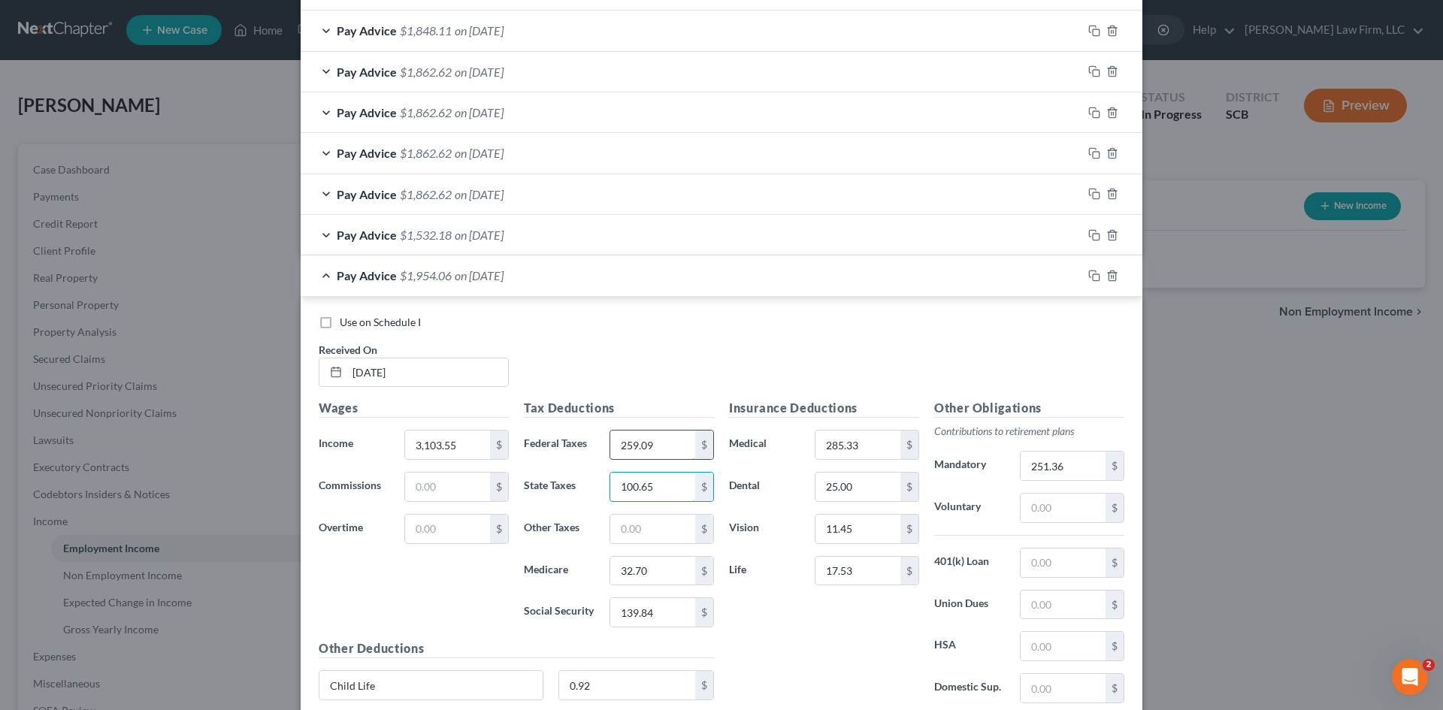
type input "100.65"
type input "40.32"
type input "172.42"
click at [1060, 467] on input "251.36" at bounding box center [1062, 466] width 85 height 29
type input "302.60"
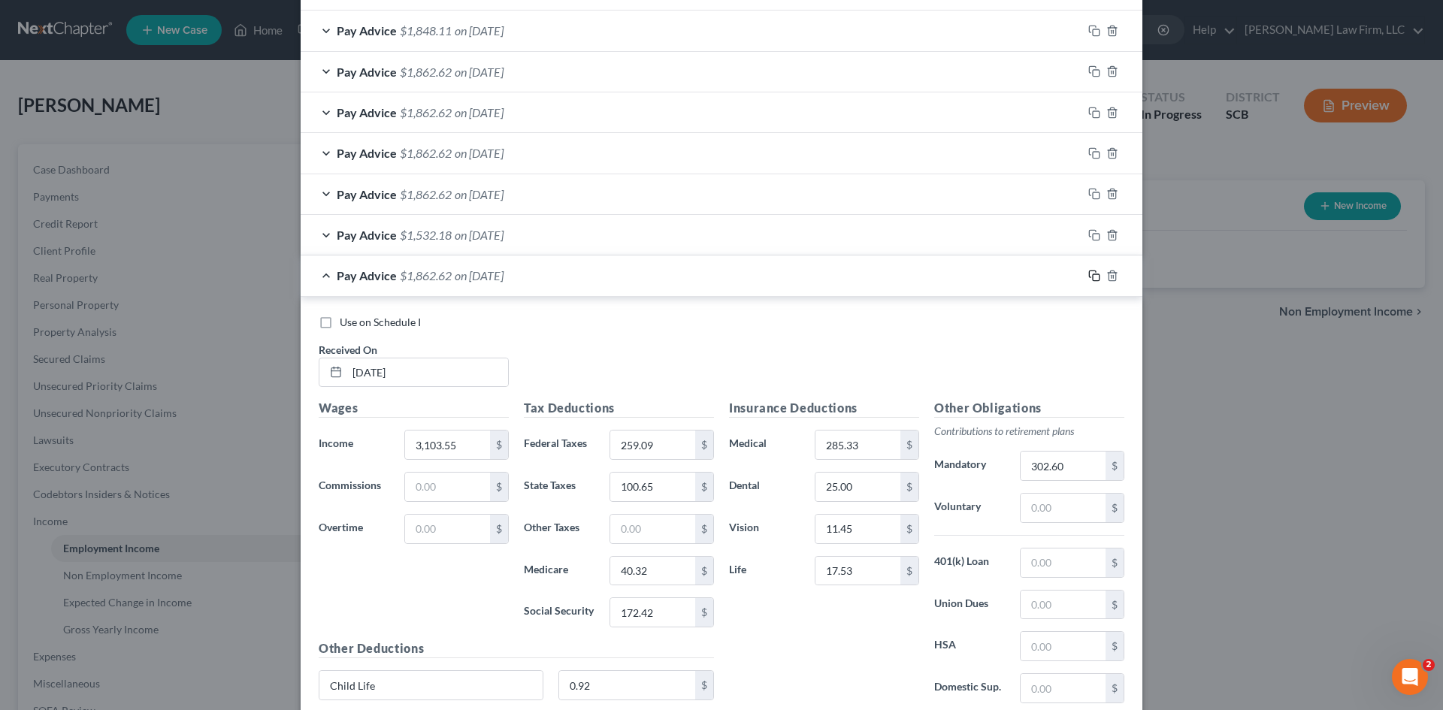
click at [1089, 277] on icon "button" at bounding box center [1094, 276] width 12 height 12
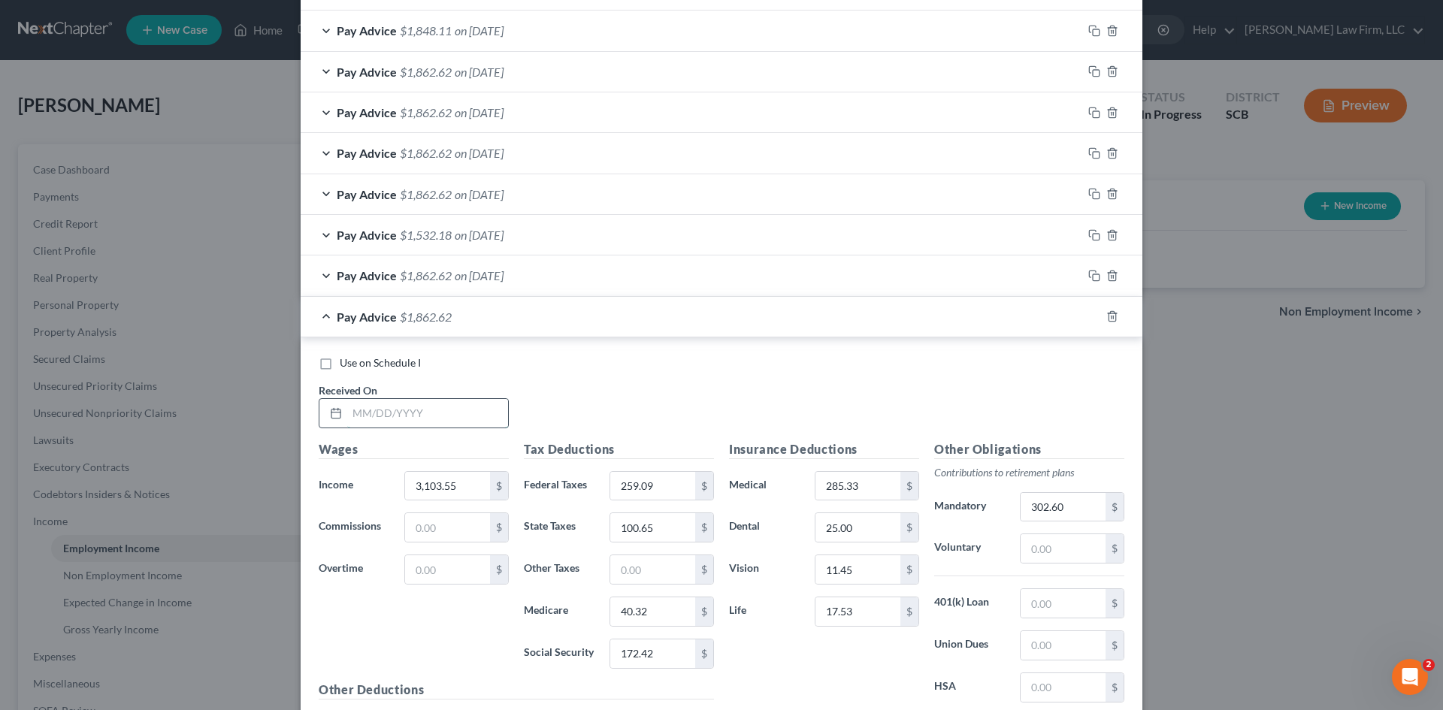
drag, startPoint x: 449, startPoint y: 416, endPoint x: 458, endPoint y: 416, distance: 9.0
click at [450, 416] on input "text" at bounding box center [427, 413] width 161 height 29
type input "4/3/25"
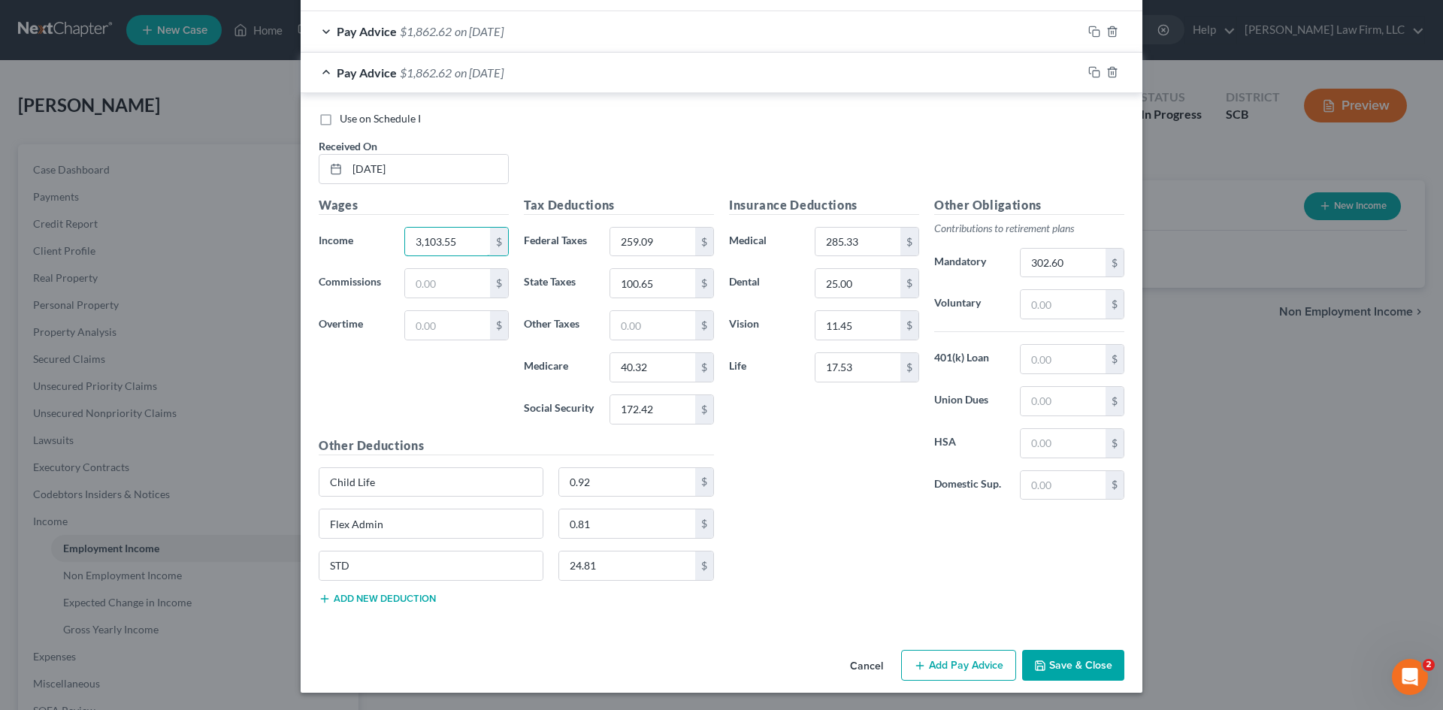
scroll to position [868, 0]
click at [1071, 653] on button "Save & Close" at bounding box center [1073, 665] width 102 height 32
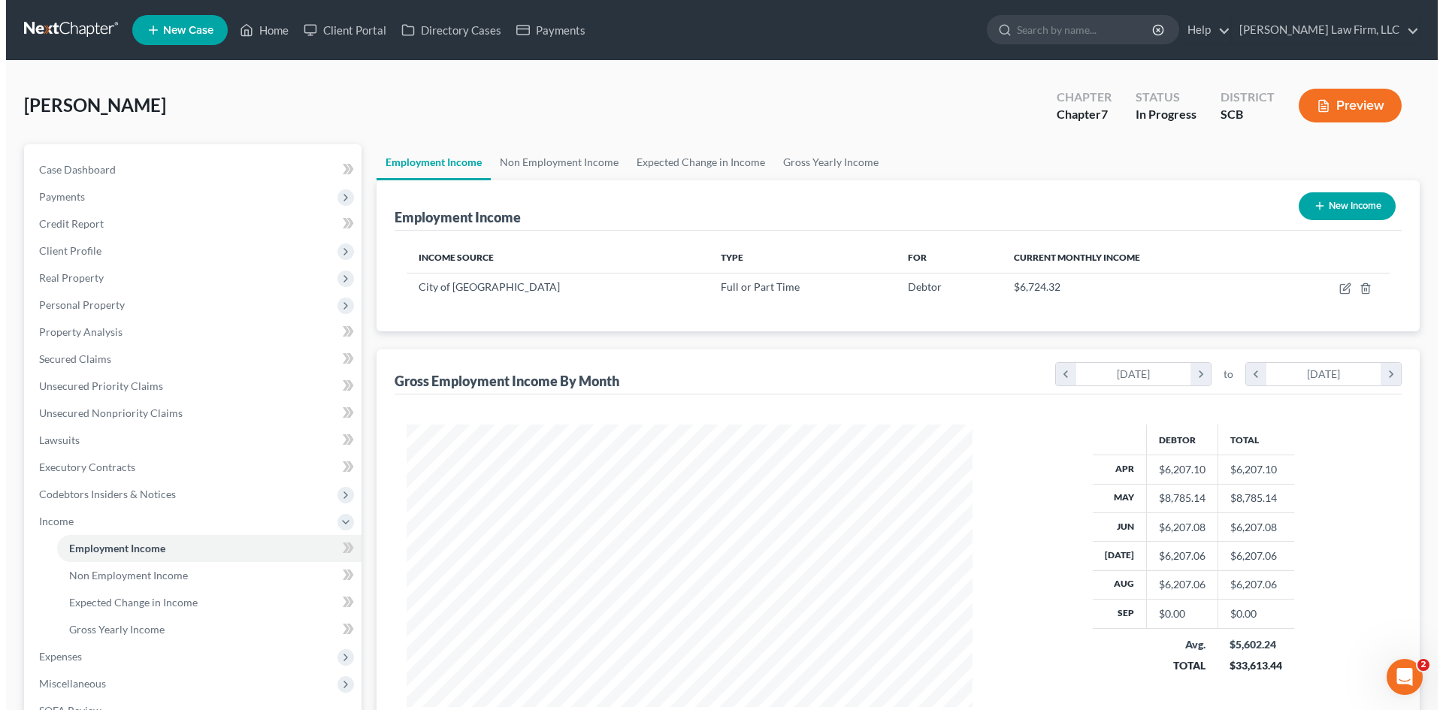
scroll to position [751147, 750836]
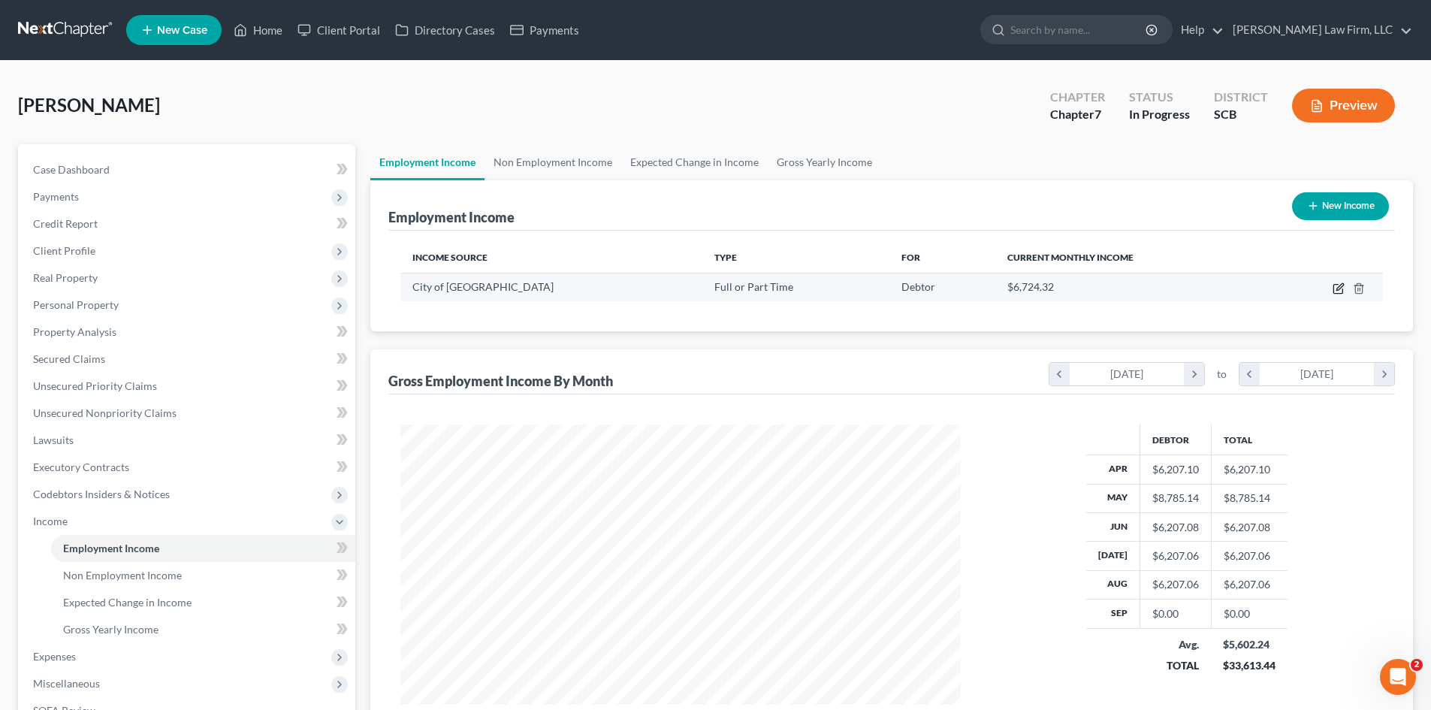
click at [1337, 290] on icon "button" at bounding box center [1339, 289] width 12 height 12
select select "0"
select select "42"
select select "2"
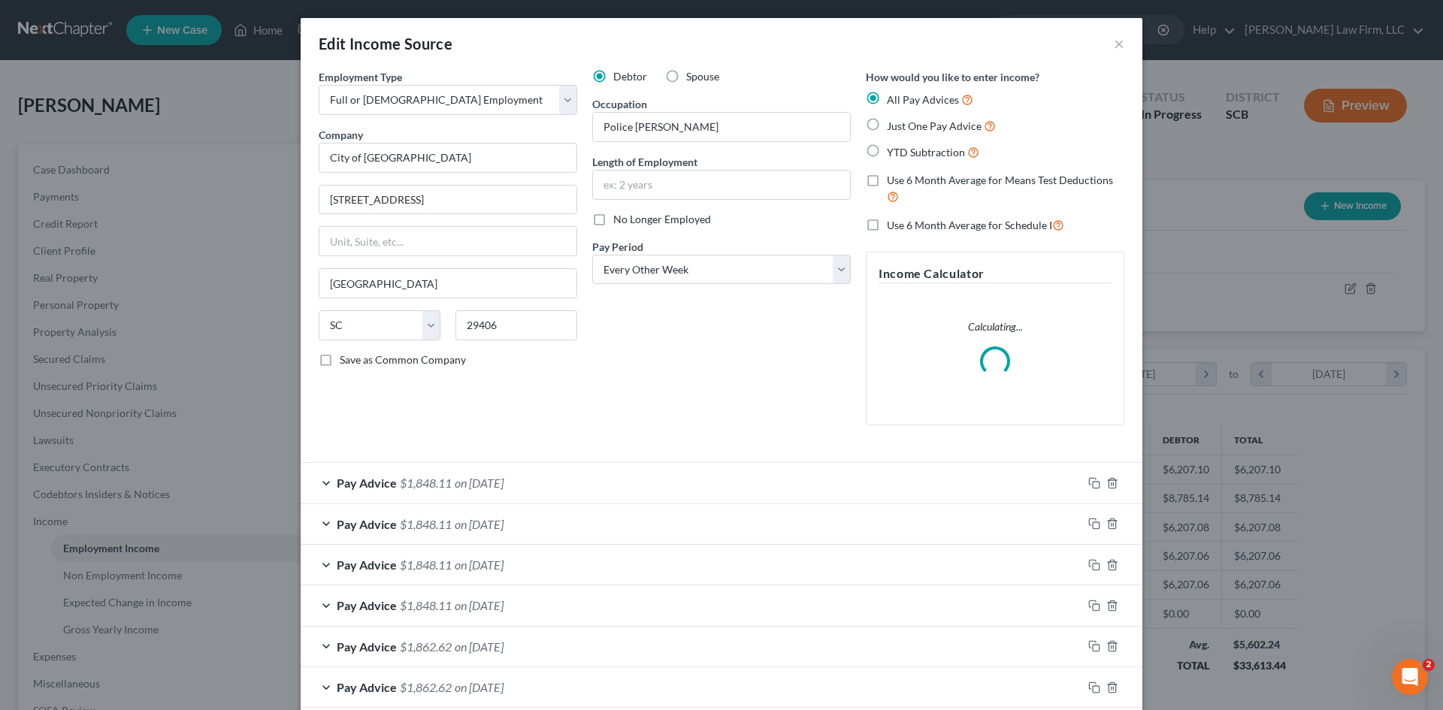
scroll to position [283, 596]
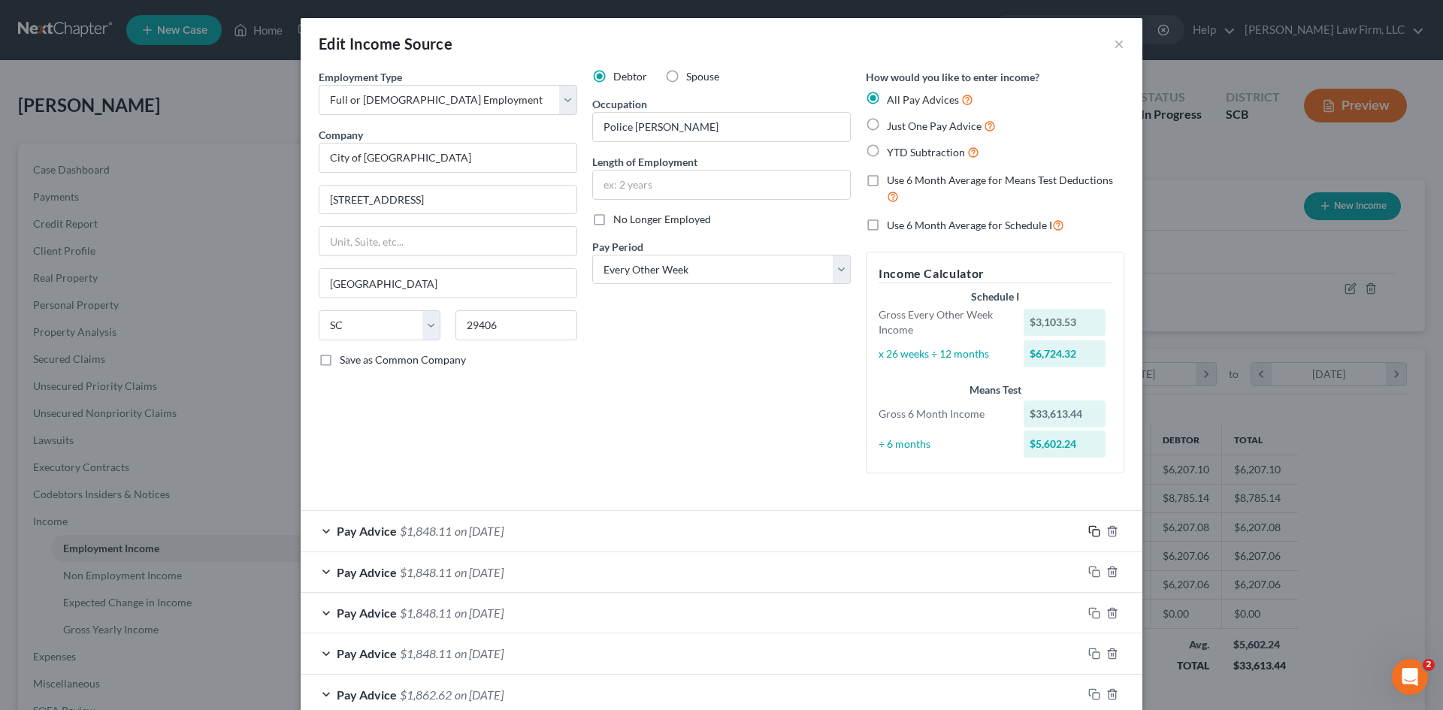
drag, startPoint x: 1093, startPoint y: 530, endPoint x: 938, endPoint y: 506, distance: 157.3
click at [1093, 530] on rect "button" at bounding box center [1096, 533] width 7 height 7
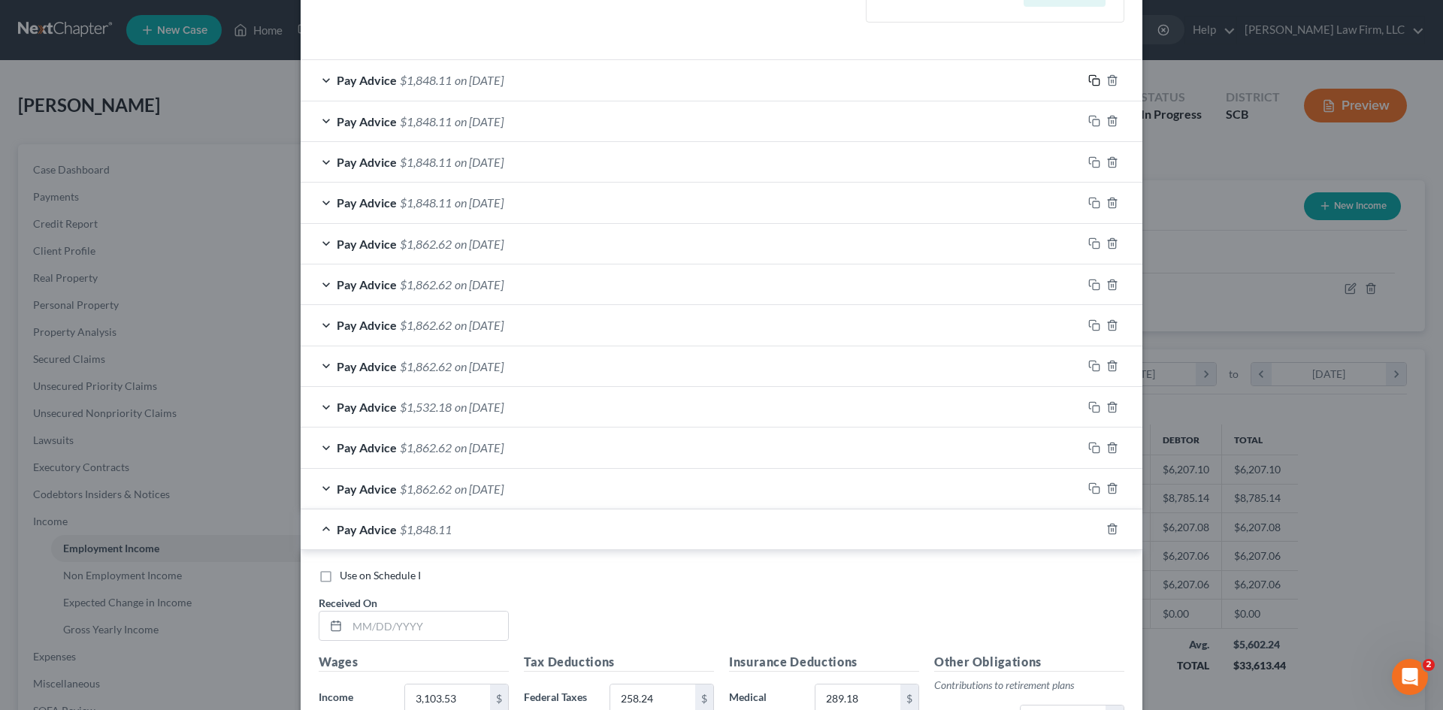
scroll to position [676, 0]
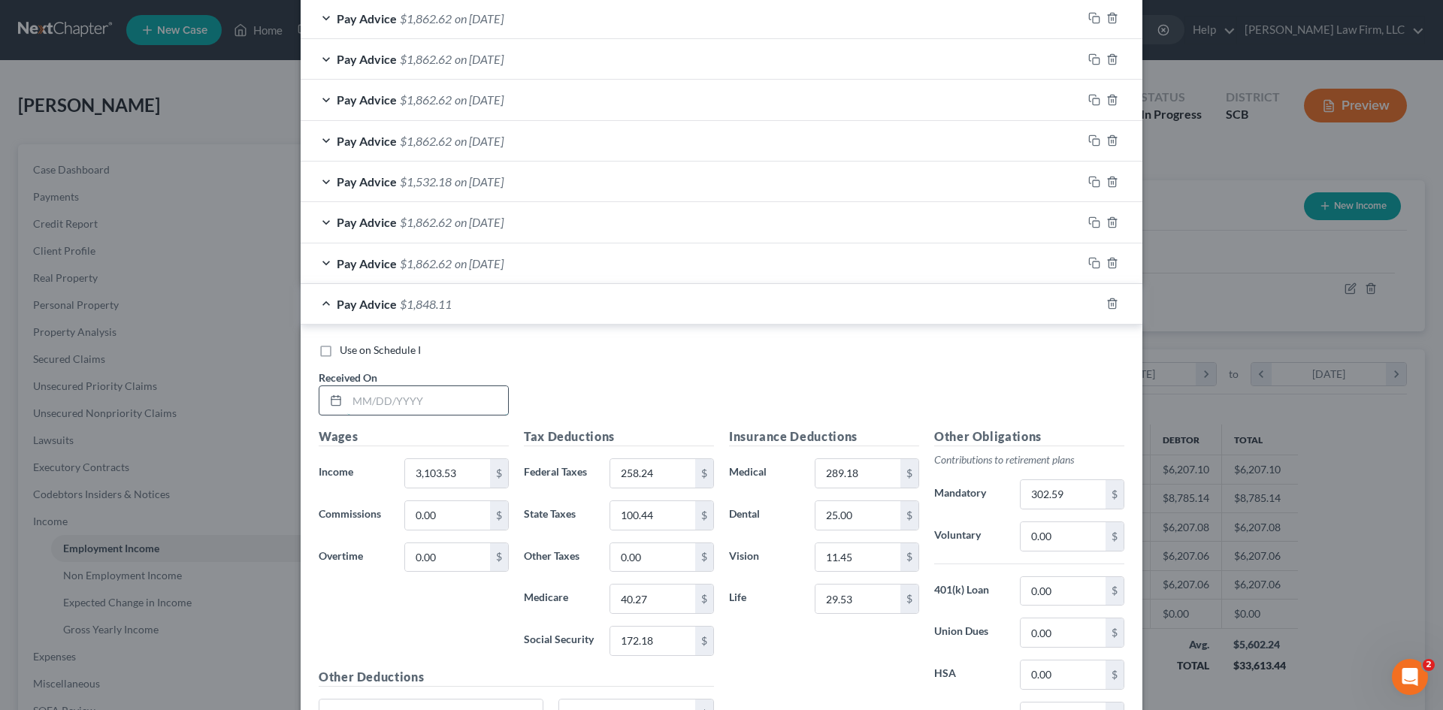
click at [468, 406] on input "text" at bounding box center [427, 400] width 161 height 29
type input "9/4/25"
click at [1093, 304] on rect "button" at bounding box center [1096, 305] width 7 height 7
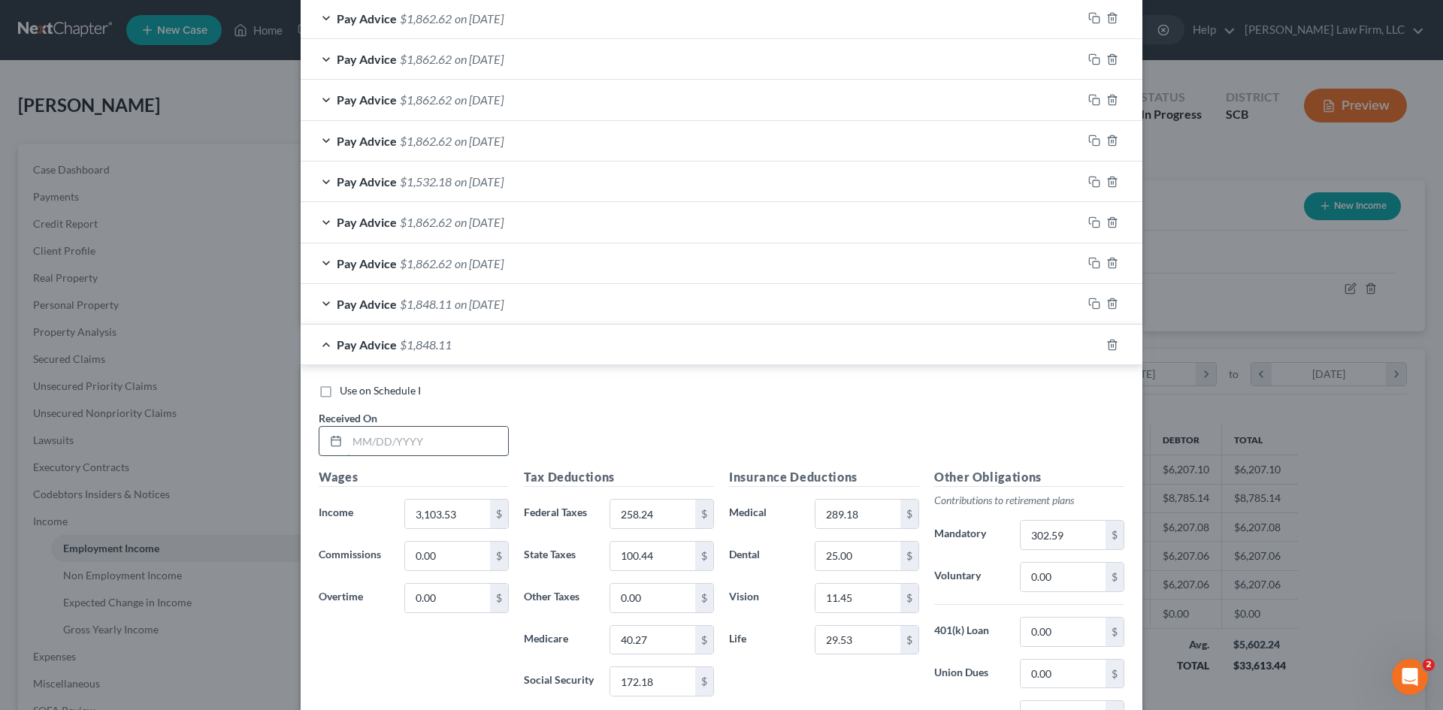
click at [439, 451] on input "text" at bounding box center [427, 441] width 161 height 29
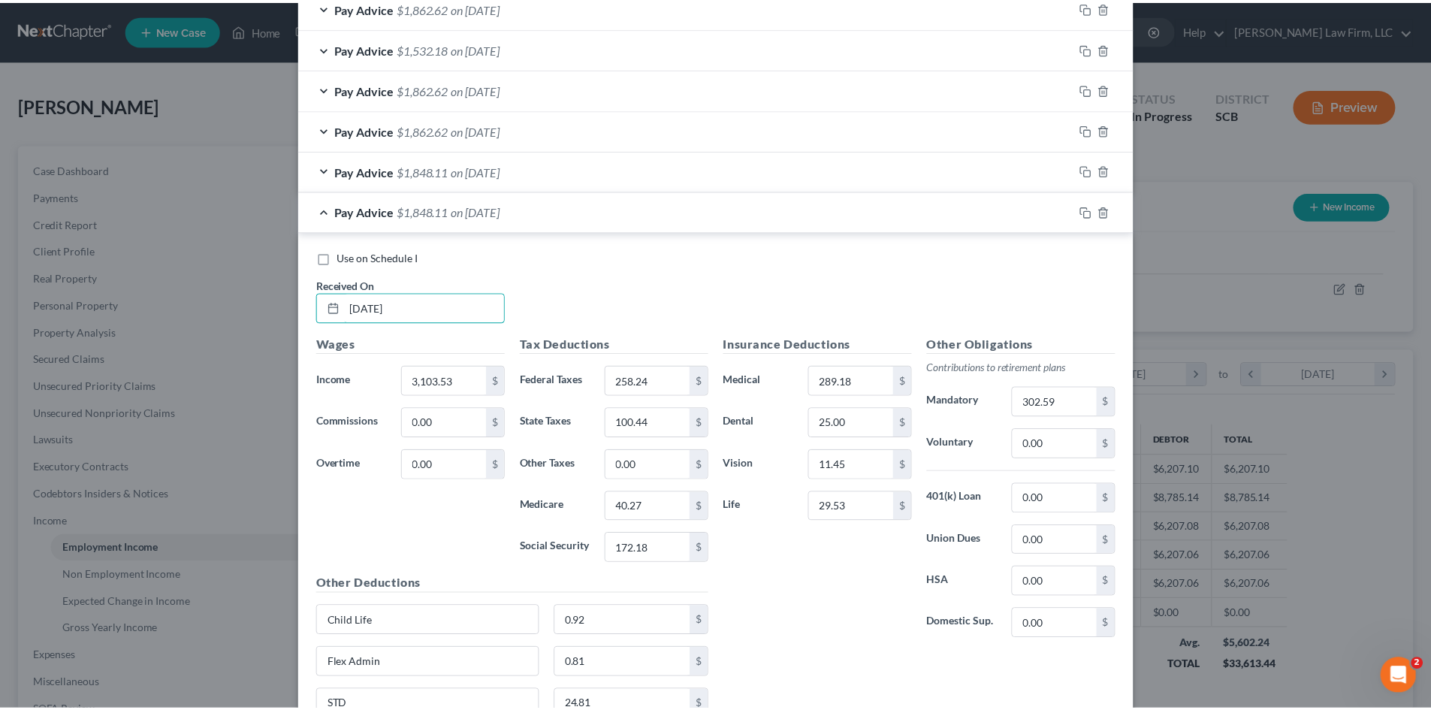
scroll to position [950, 0]
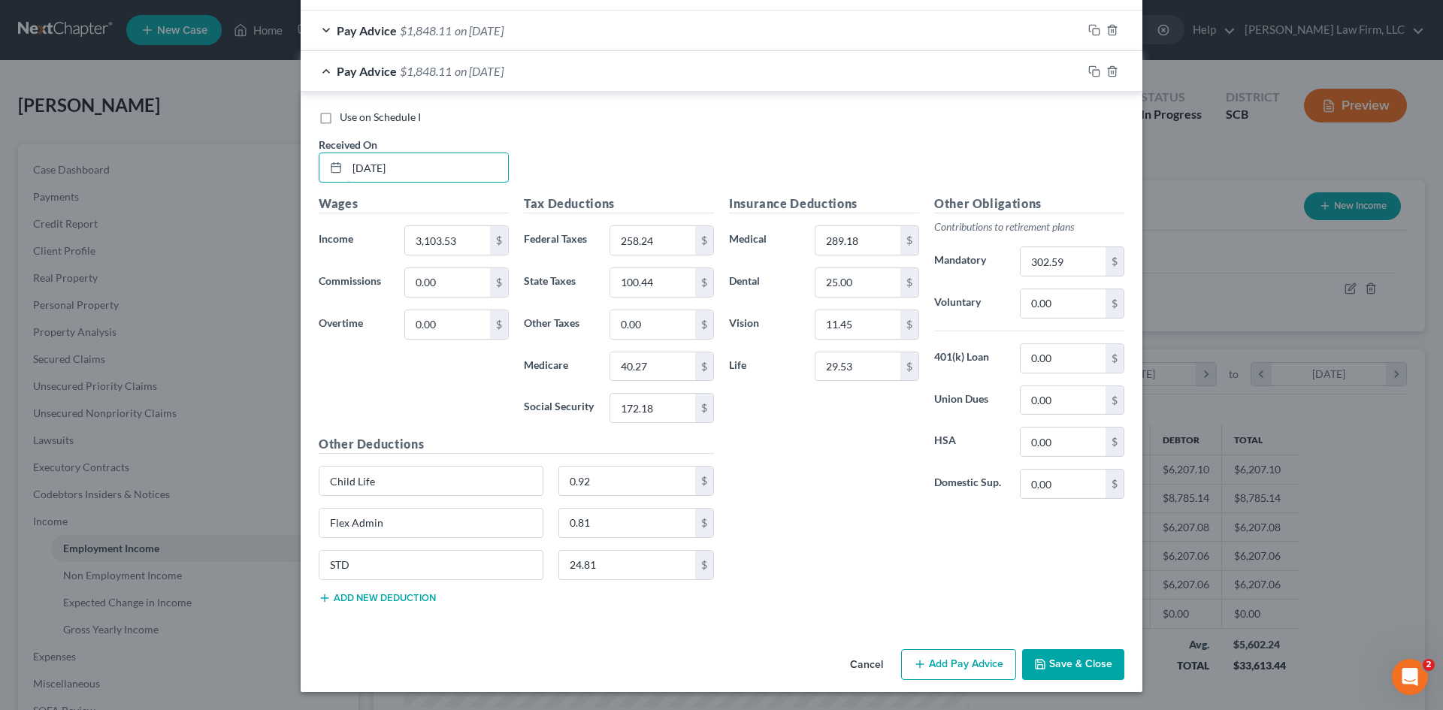
type input "9/18/25"
click at [1047, 673] on button "Save & Close" at bounding box center [1073, 665] width 102 height 32
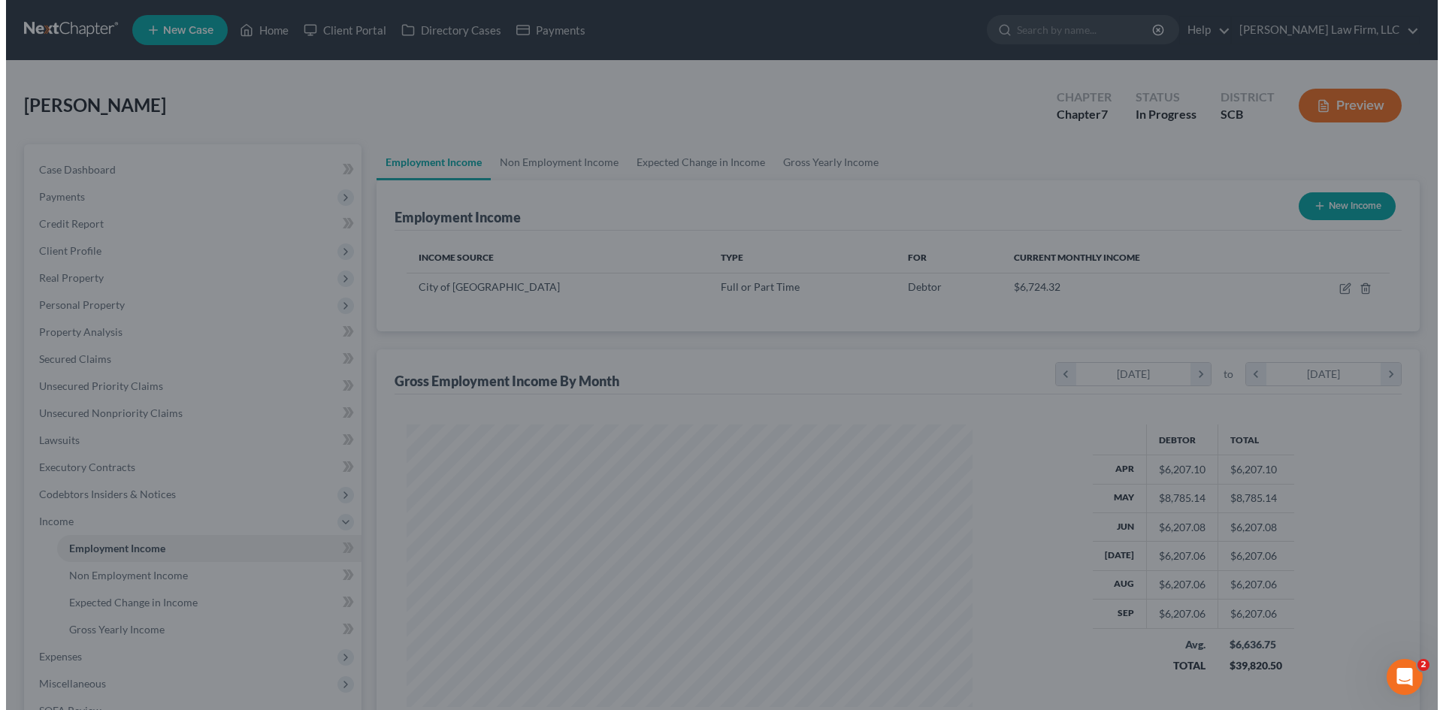
scroll to position [751147, 750836]
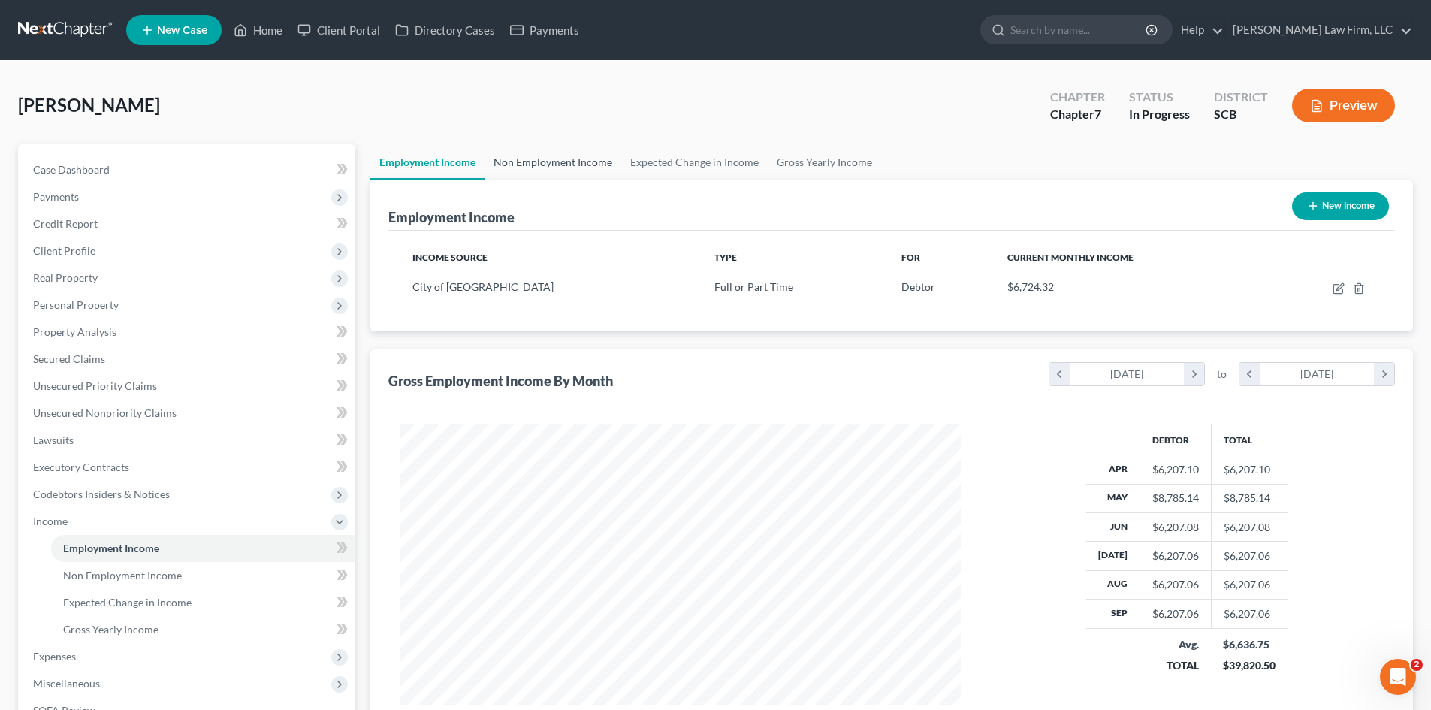
click at [588, 162] on link "Non Employment Income" at bounding box center [553, 162] width 137 height 36
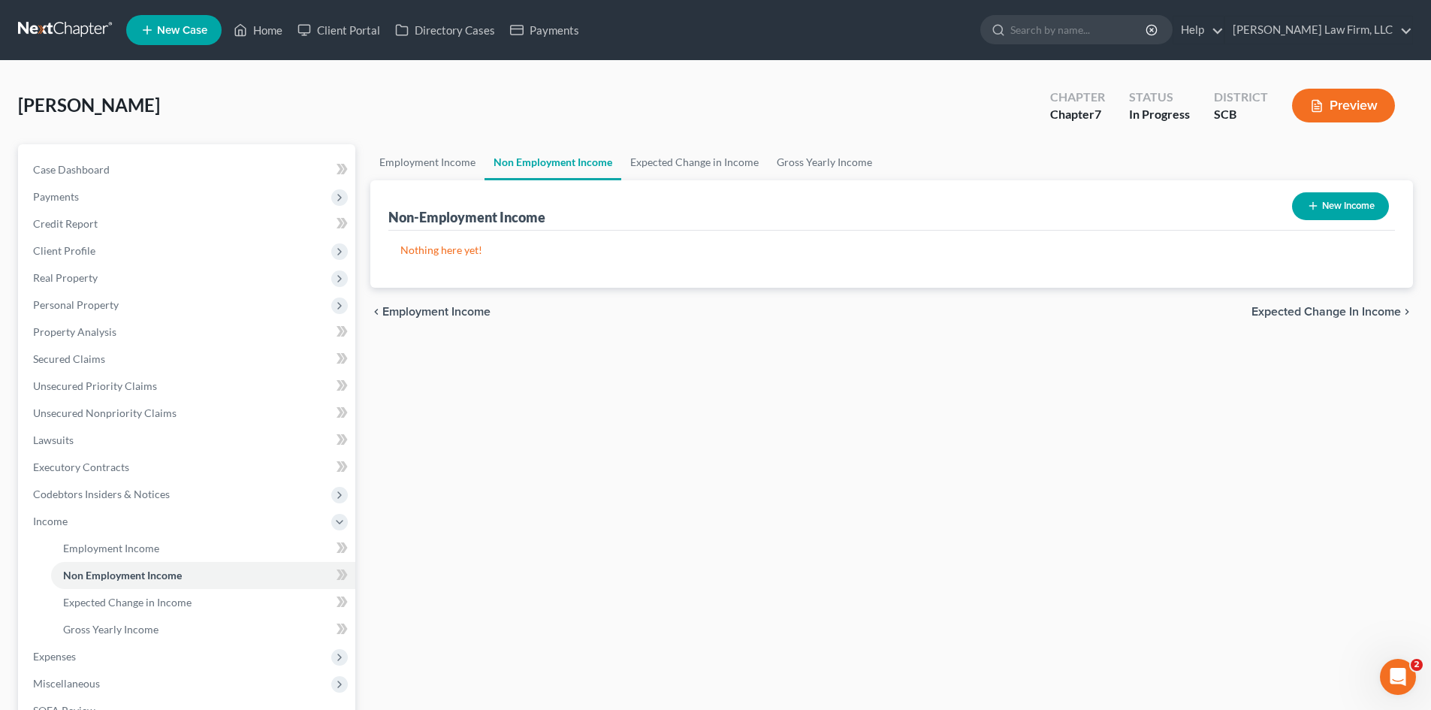
click at [1366, 201] on button "New Income" at bounding box center [1340, 206] width 97 height 28
select select "0"
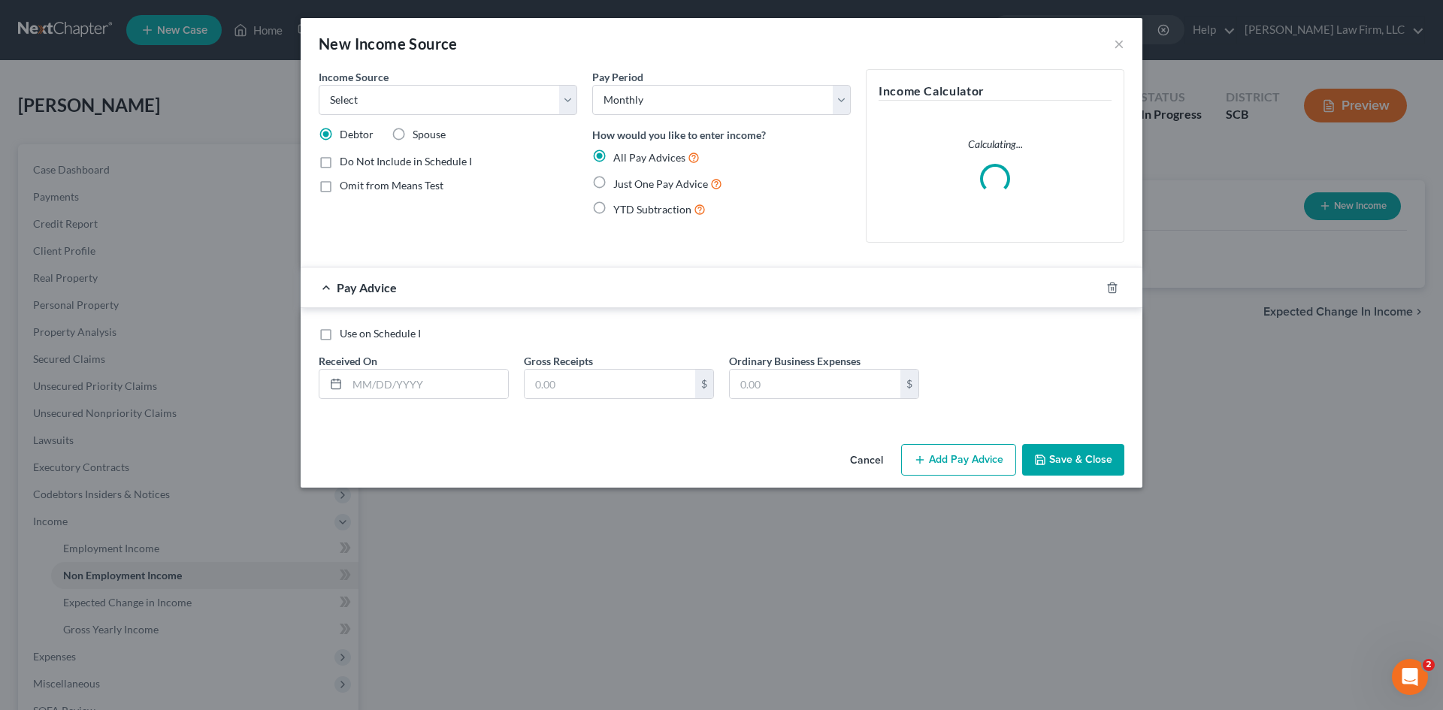
click at [340, 186] on label "Omit from Means Test" at bounding box center [392, 185] width 104 height 15
click at [346, 186] on input "Omit from Means Test" at bounding box center [351, 183] width 10 height 10
checkbox input "true"
click at [392, 379] on input "text" at bounding box center [427, 384] width 161 height 29
type input "10/1/2025"
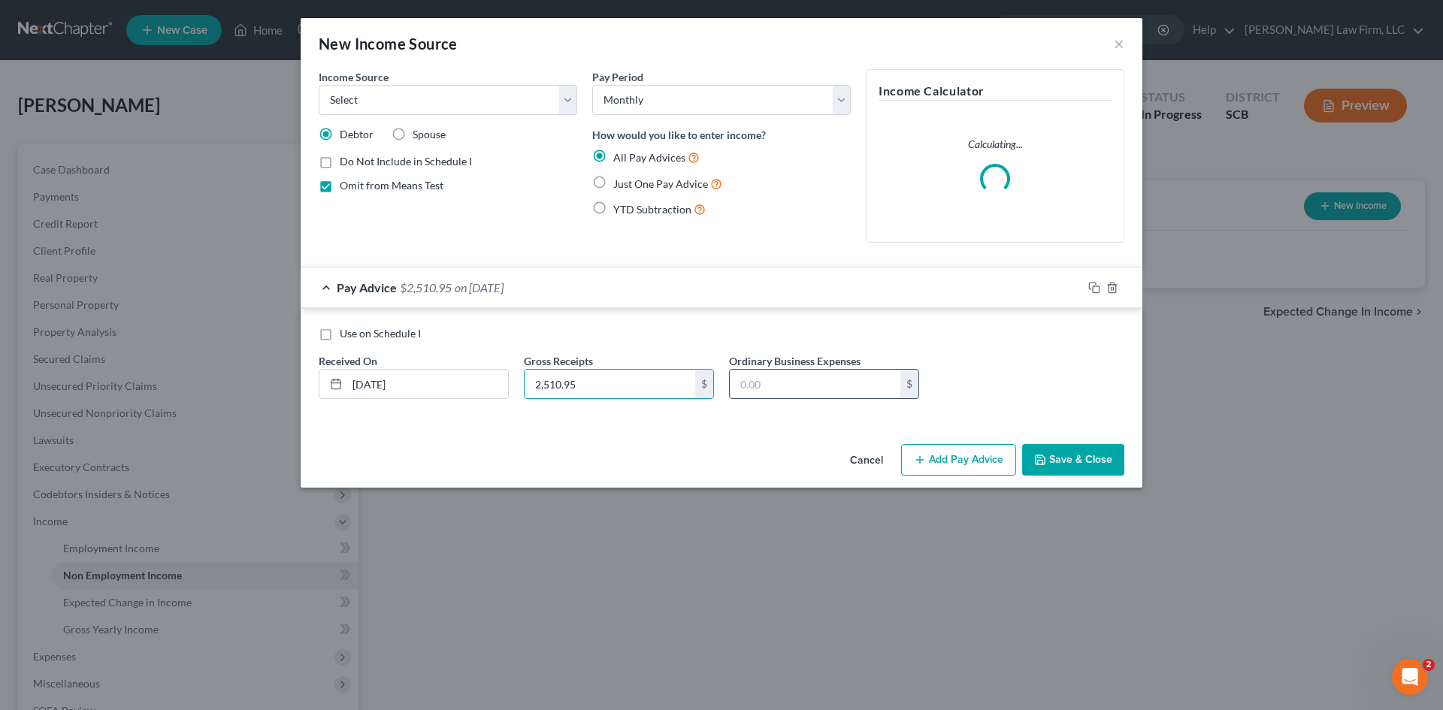
type input "2,510.95"
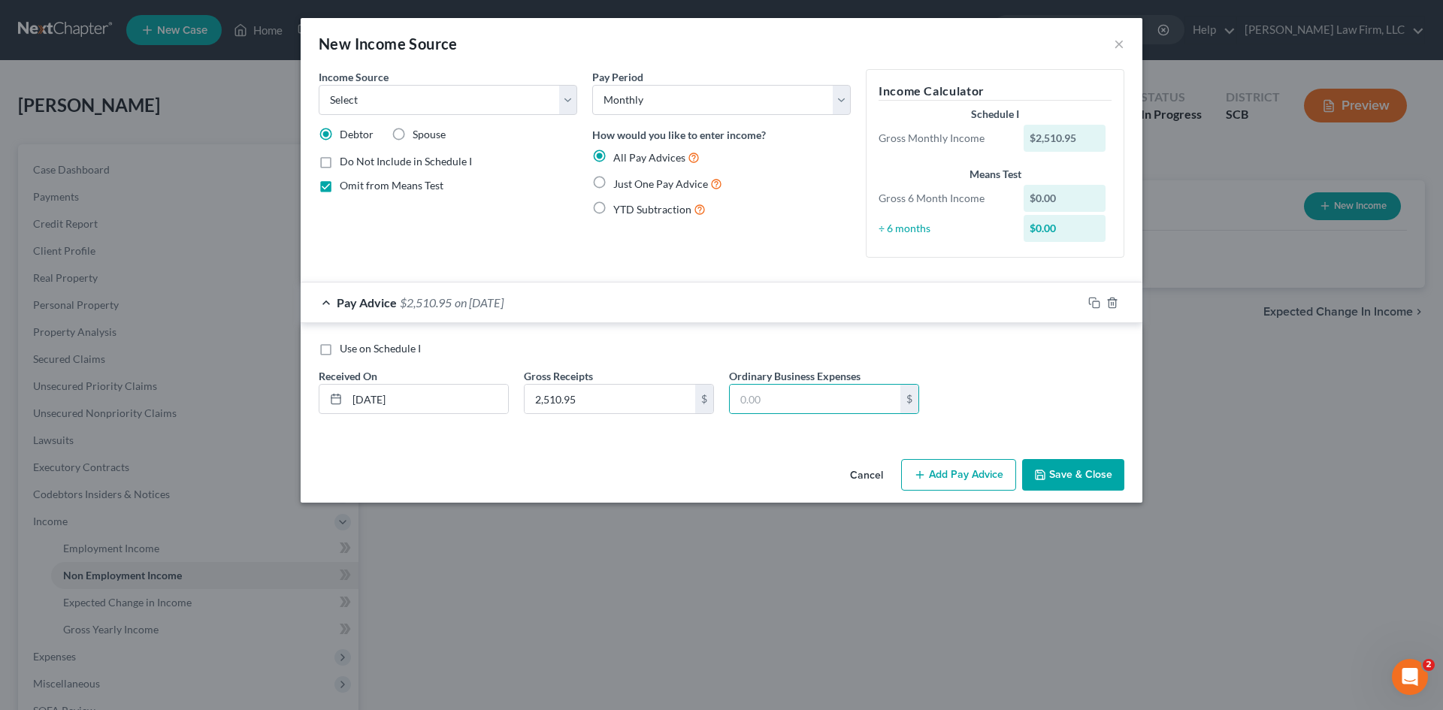
click at [1059, 466] on button "Save & Close" at bounding box center [1073, 475] width 102 height 32
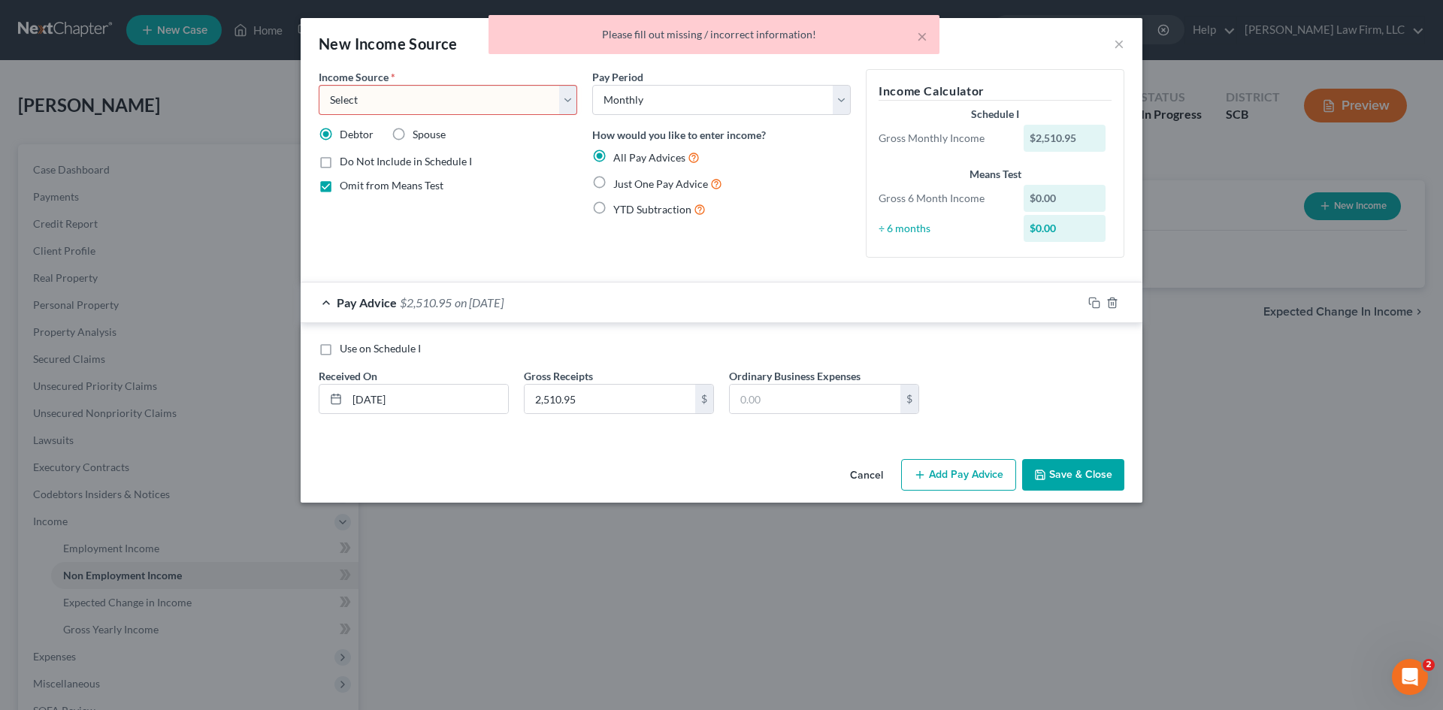
click at [497, 104] on select "Select Unemployment Disability (from employer) Pension Retirement Social Securi…" at bounding box center [448, 100] width 258 height 30
select select "12"
click at [319, 85] on select "Select Unemployment Disability (from employer) Pension Retirement Social Securi…" at bounding box center [448, 100] width 258 height 30
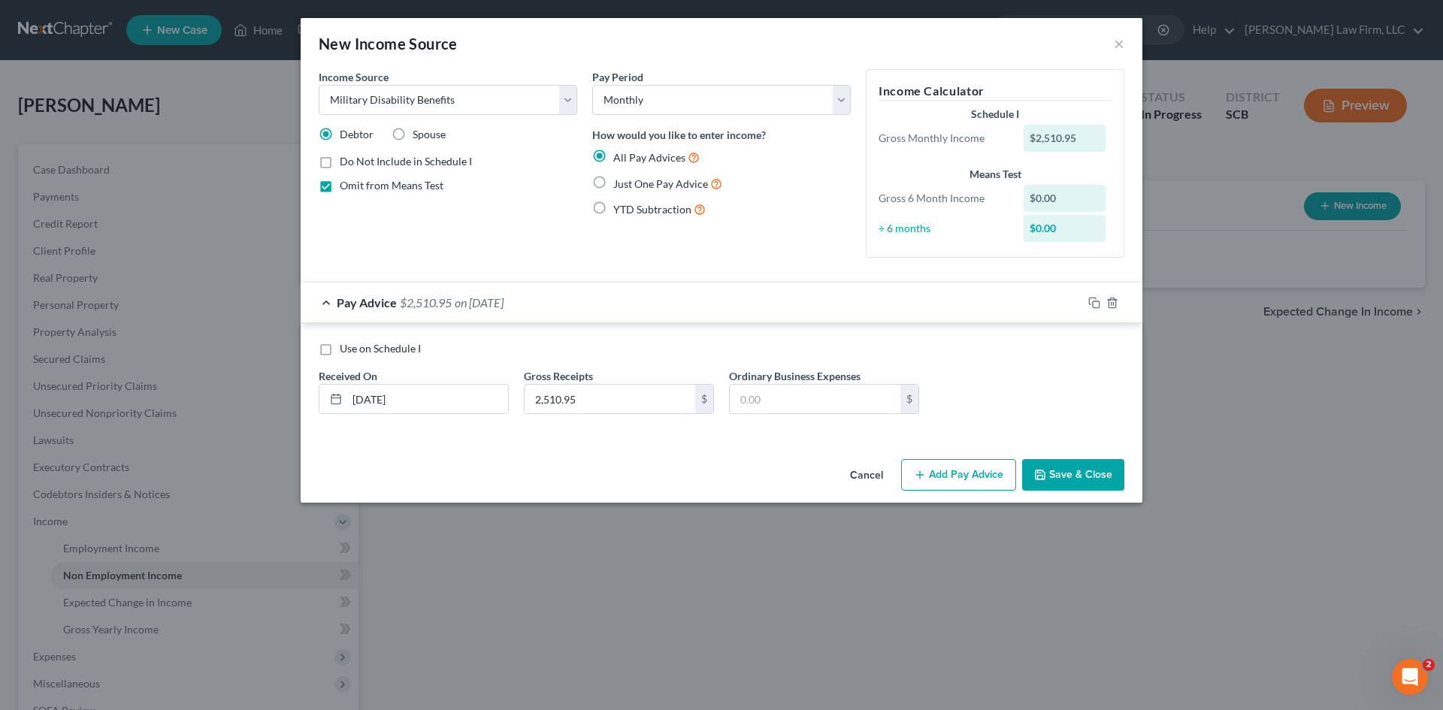
click at [1114, 479] on button "Save & Close" at bounding box center [1073, 475] width 102 height 32
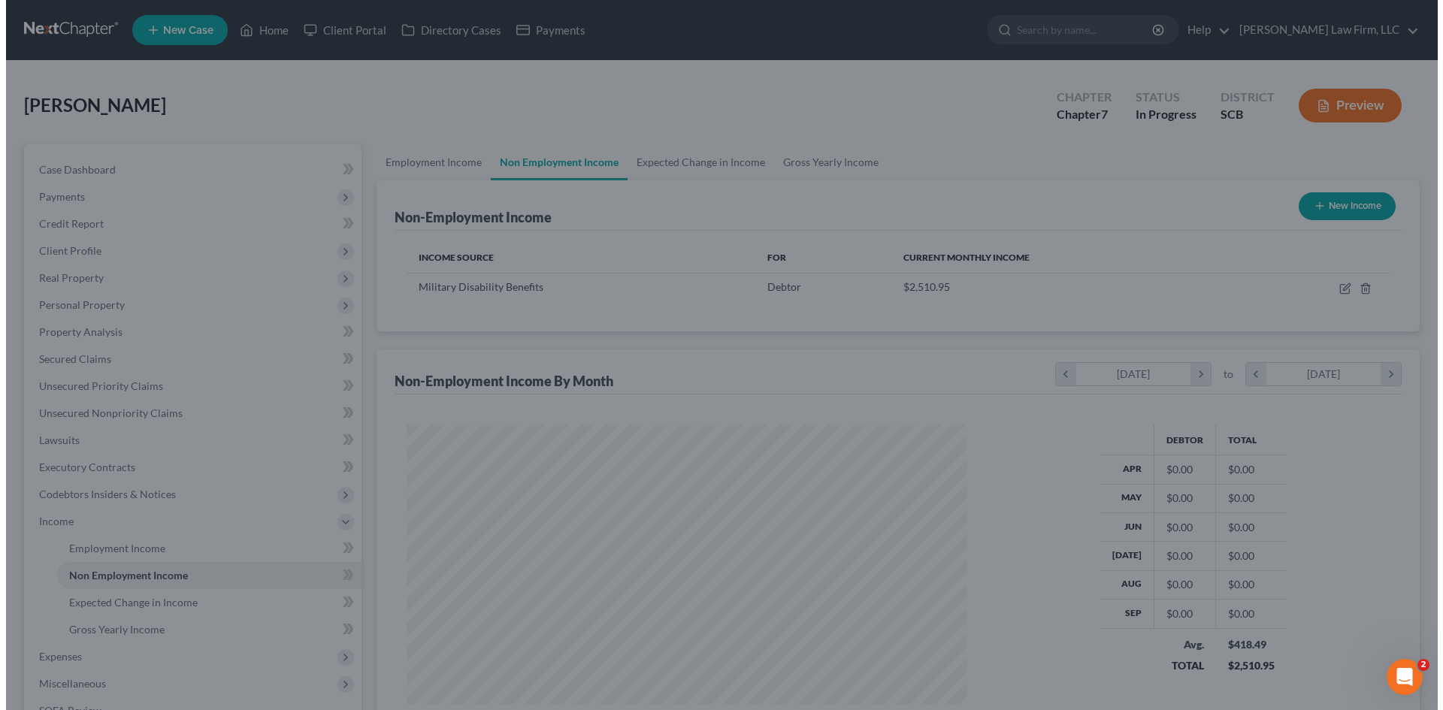
scroll to position [751147, 750836]
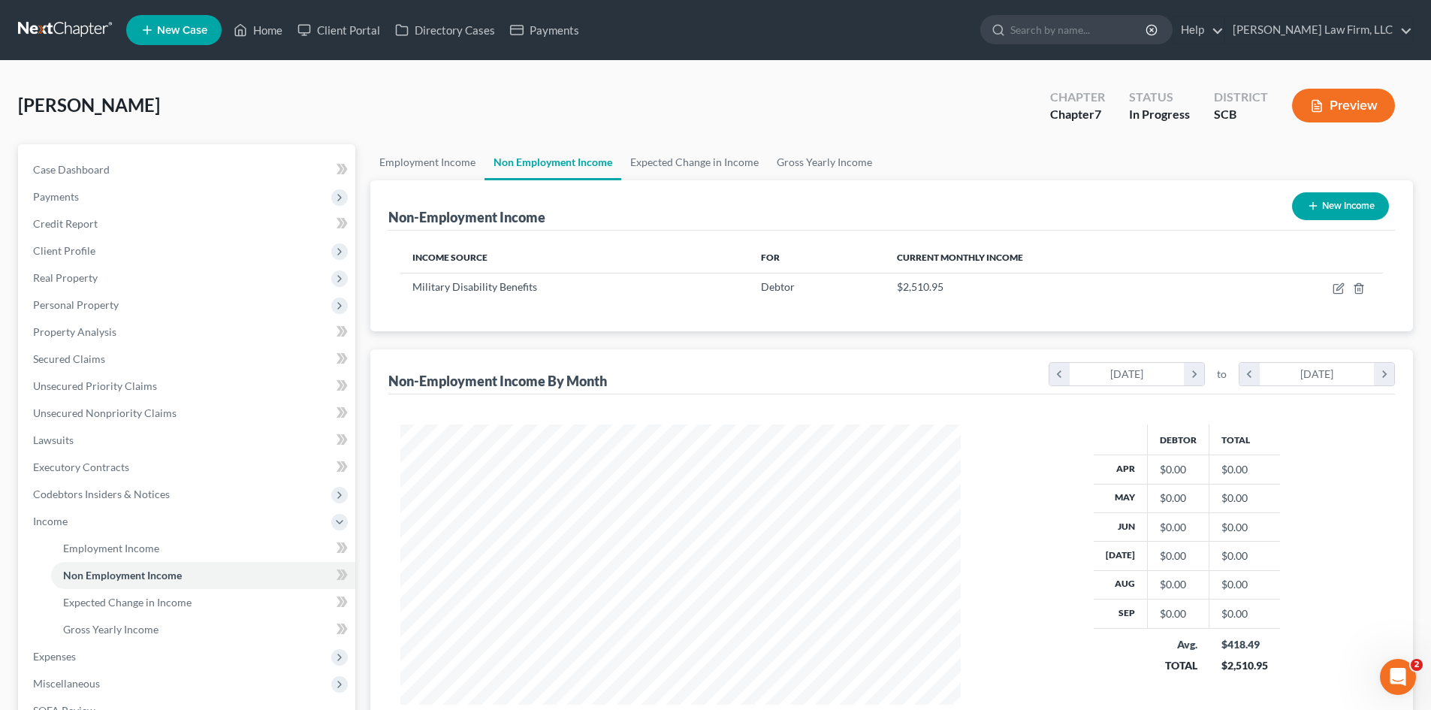
click at [1359, 214] on button "New Income" at bounding box center [1340, 206] width 97 height 28
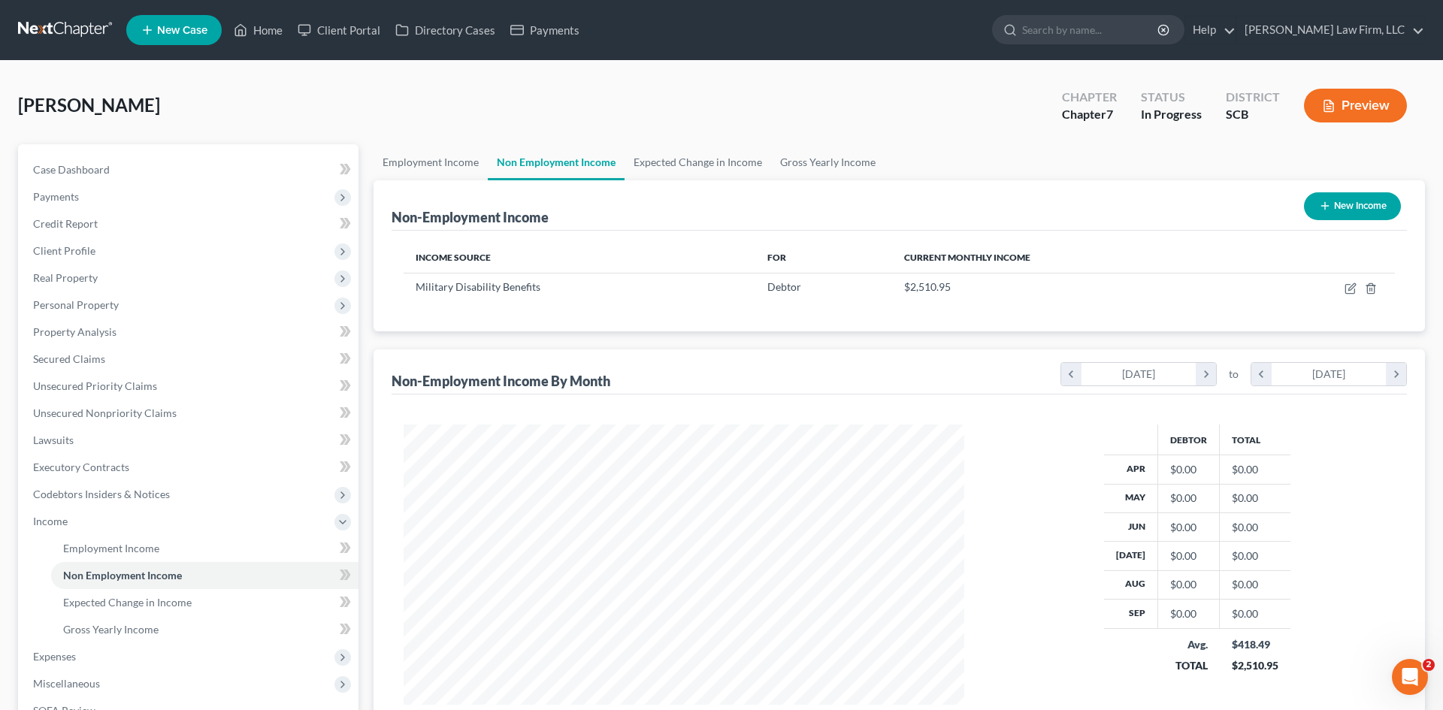
select select "0"
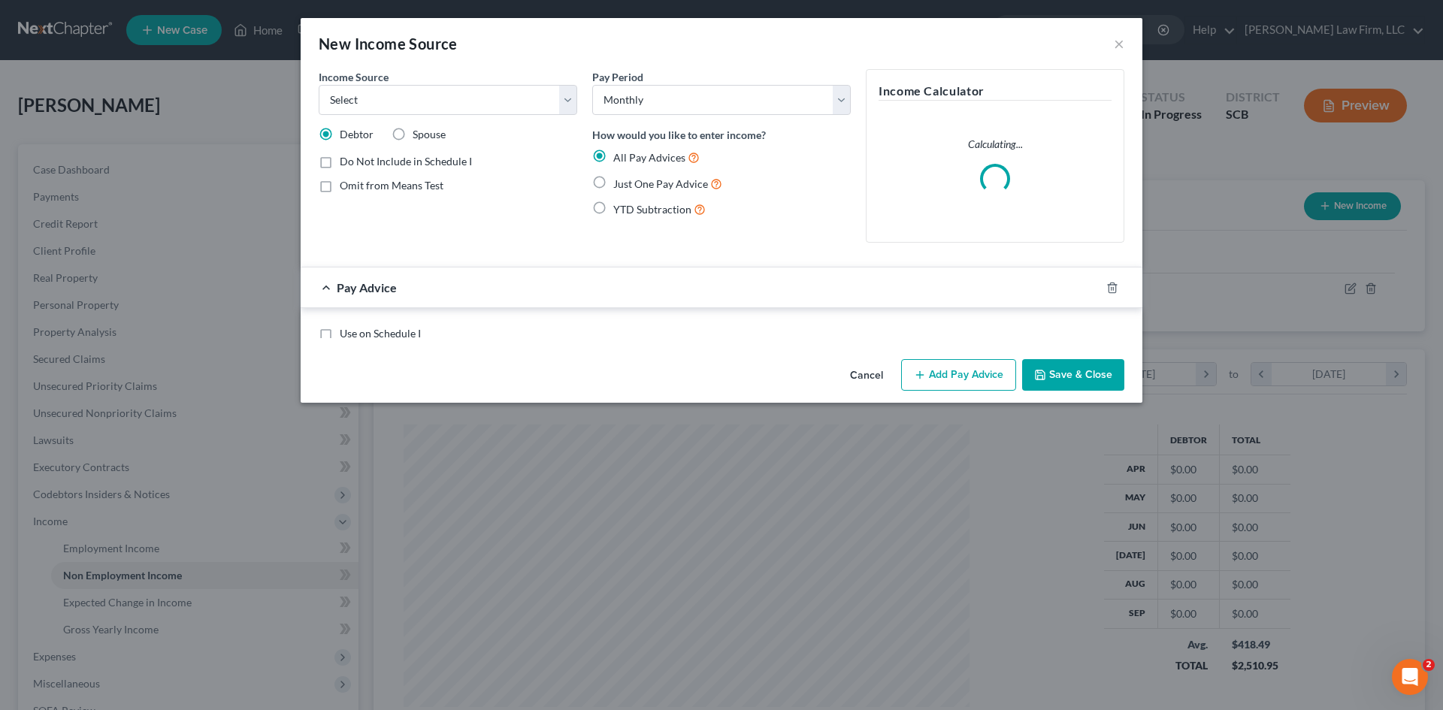
scroll to position [283, 596]
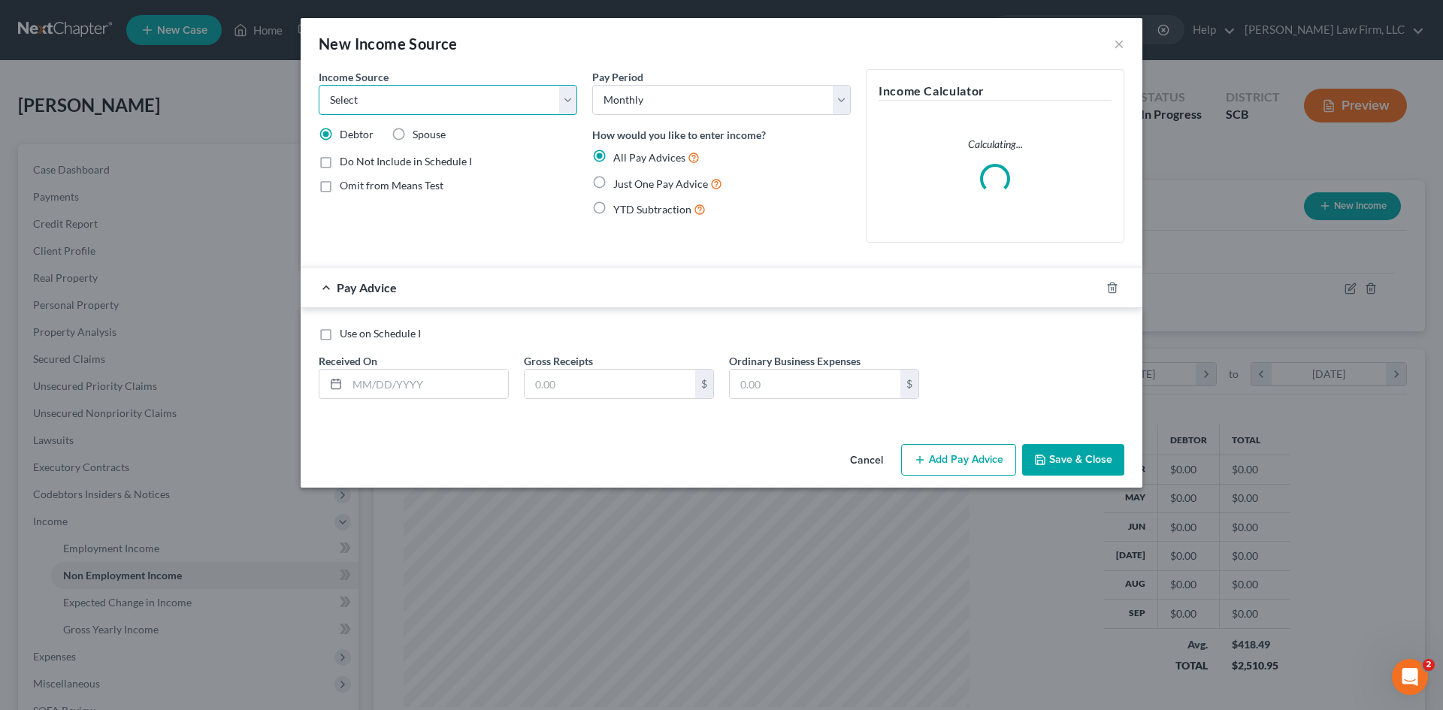
click at [537, 107] on select "Select Unemployment Disability (from employer) Pension Retirement Social Securi…" at bounding box center [448, 100] width 258 height 30
select select "13"
click at [319, 85] on select "Select Unemployment Disability (from employer) Pension Retirement Social Securi…" at bounding box center [448, 100] width 258 height 30
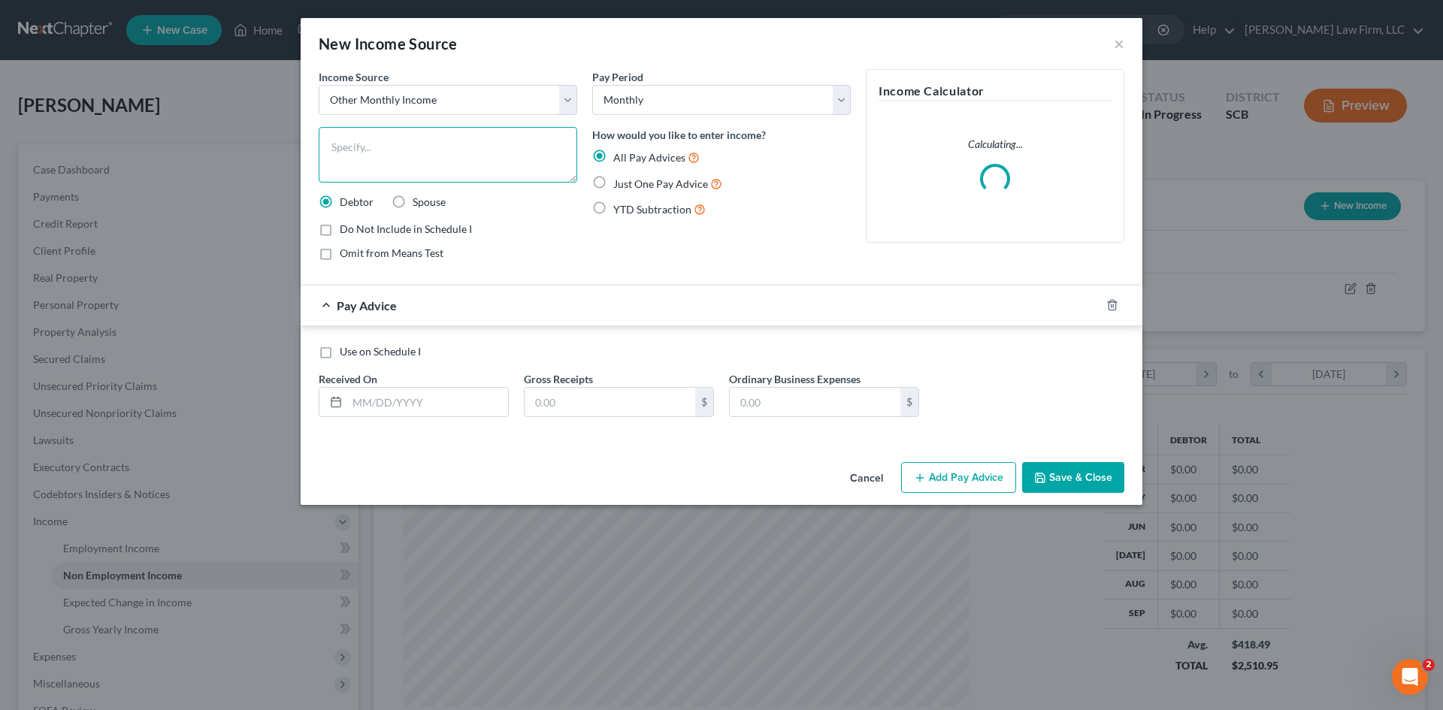
click at [401, 164] on textarea at bounding box center [448, 155] width 258 height 56
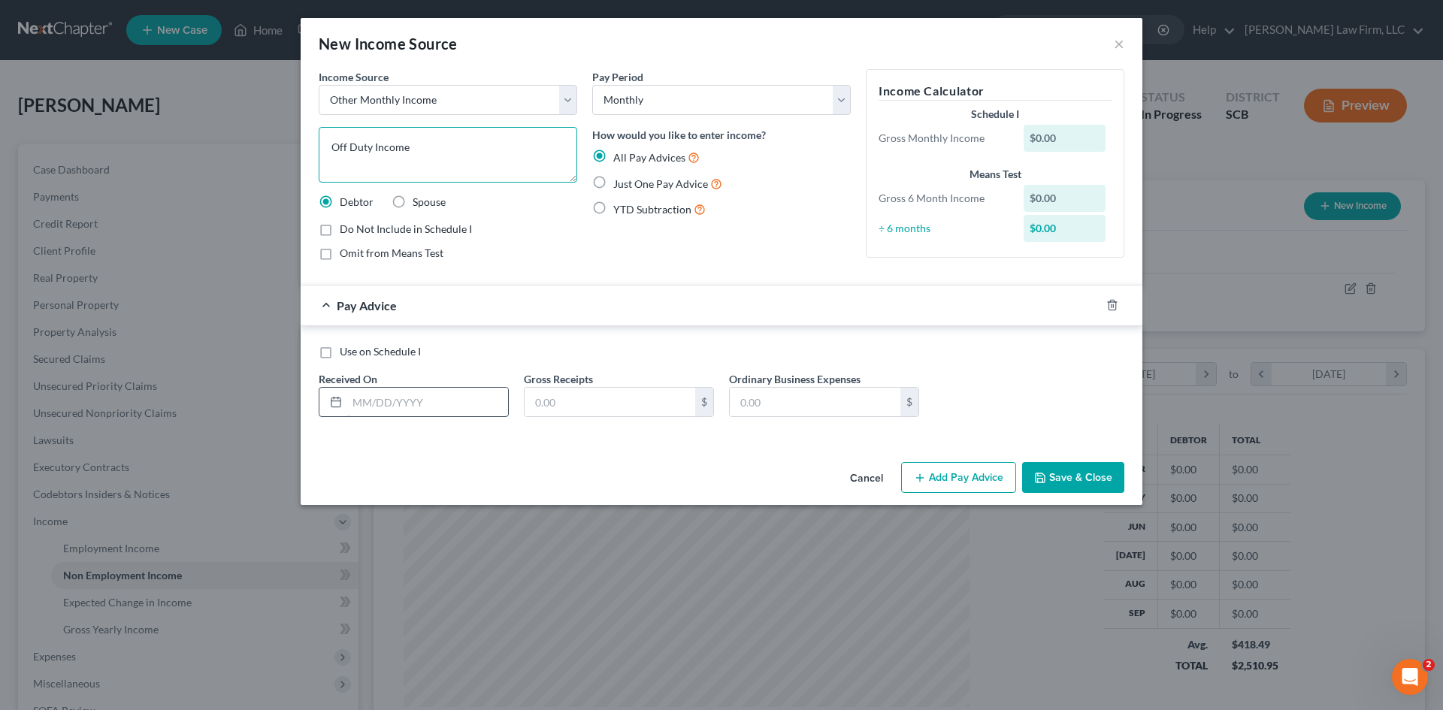
type textarea "Off Duty Income"
click at [368, 399] on input "text" at bounding box center [427, 402] width 161 height 29
type input "07/21/2025"
type input "1,035"
click at [1093, 310] on rect "button" at bounding box center [1096, 307] width 7 height 7
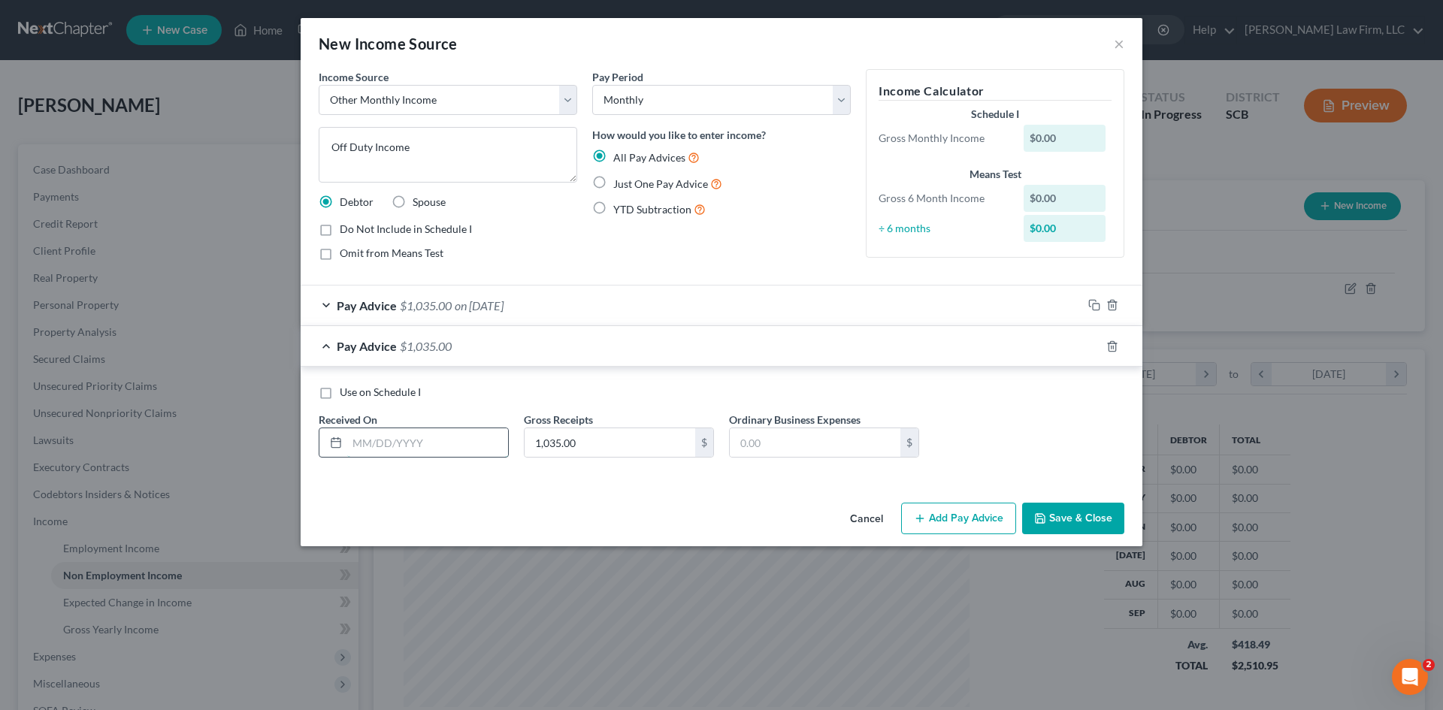
click at [473, 451] on input "text" at bounding box center [427, 442] width 161 height 29
type input "7/31/25"
type input "1,035"
click at [1096, 347] on icon "button" at bounding box center [1094, 346] width 12 height 12
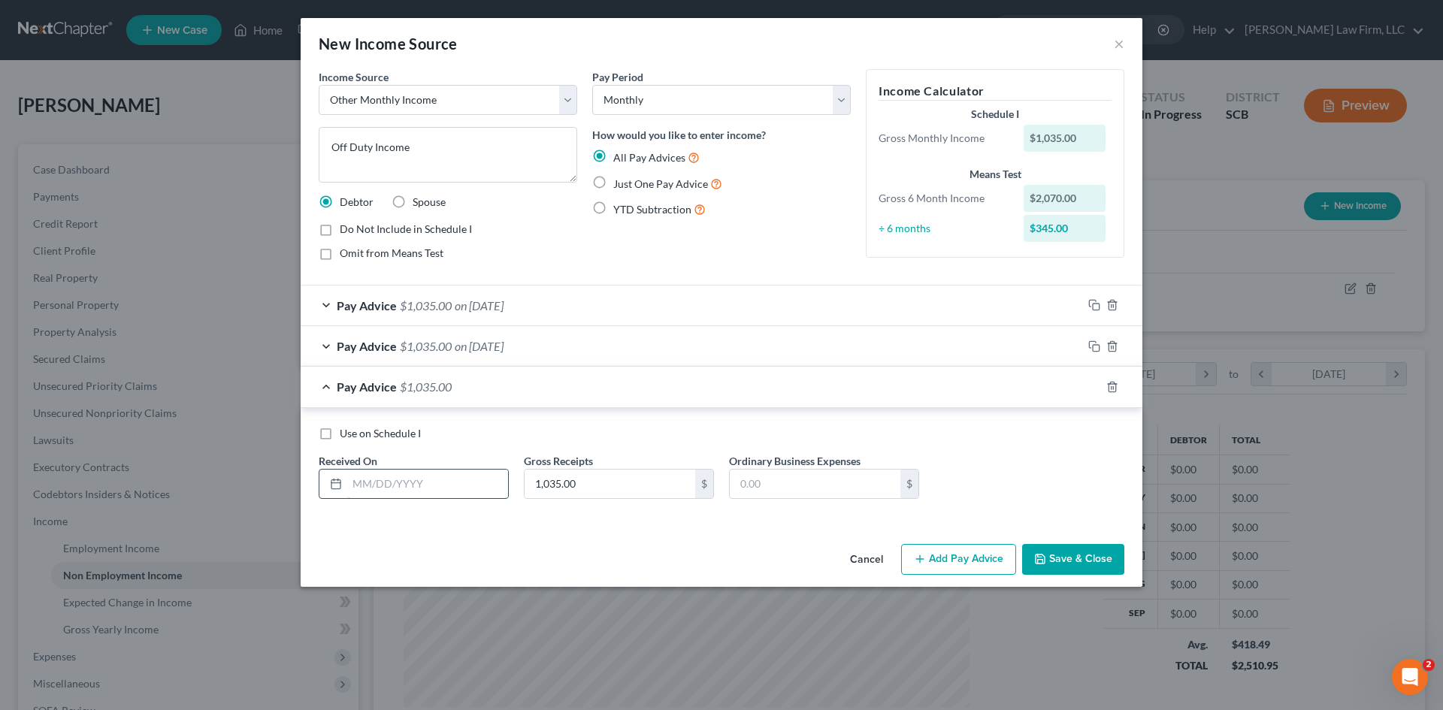
click at [472, 486] on input "text" at bounding box center [427, 484] width 161 height 29
type input "8/14/2025"
type input "975"
drag, startPoint x: 1096, startPoint y: 387, endPoint x: 693, endPoint y: 464, distance: 410.1
click at [1096, 387] on icon "button" at bounding box center [1094, 387] width 12 height 12
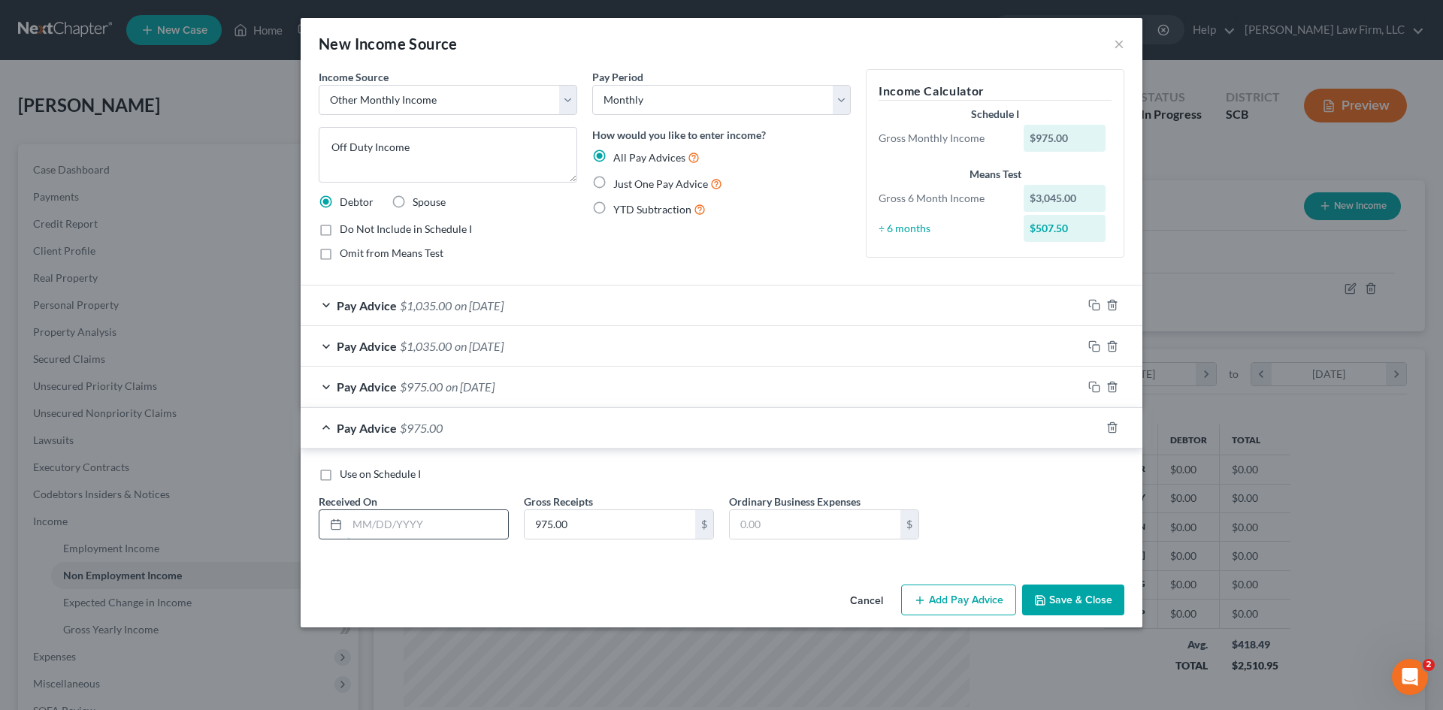
drag, startPoint x: 434, startPoint y: 530, endPoint x: 442, endPoint y: 528, distance: 8.6
click at [434, 530] on input "text" at bounding box center [427, 524] width 161 height 29
type input "6/26/25"
type input "160"
click at [1094, 430] on icon "button" at bounding box center [1094, 428] width 12 height 12
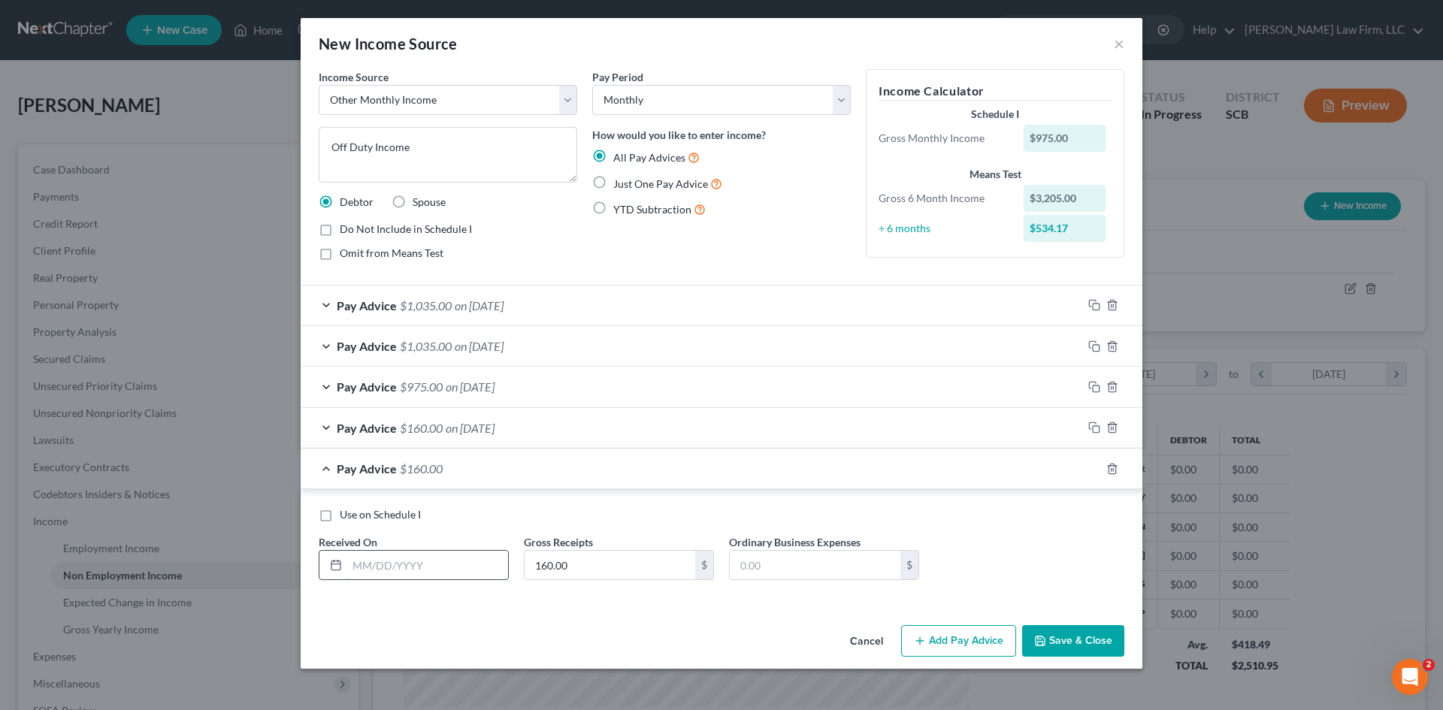
click at [433, 570] on input "text" at bounding box center [427, 565] width 161 height 29
type input "7/7/258"
type input "320"
drag, startPoint x: 446, startPoint y: 585, endPoint x: 448, endPoint y: 566, distance: 19.7
click at [446, 579] on div "Use on Schedule I Received On * 7/7/258 Gross Receipts 320 $ Ordinary Business …" at bounding box center [721, 549] width 821 height 85
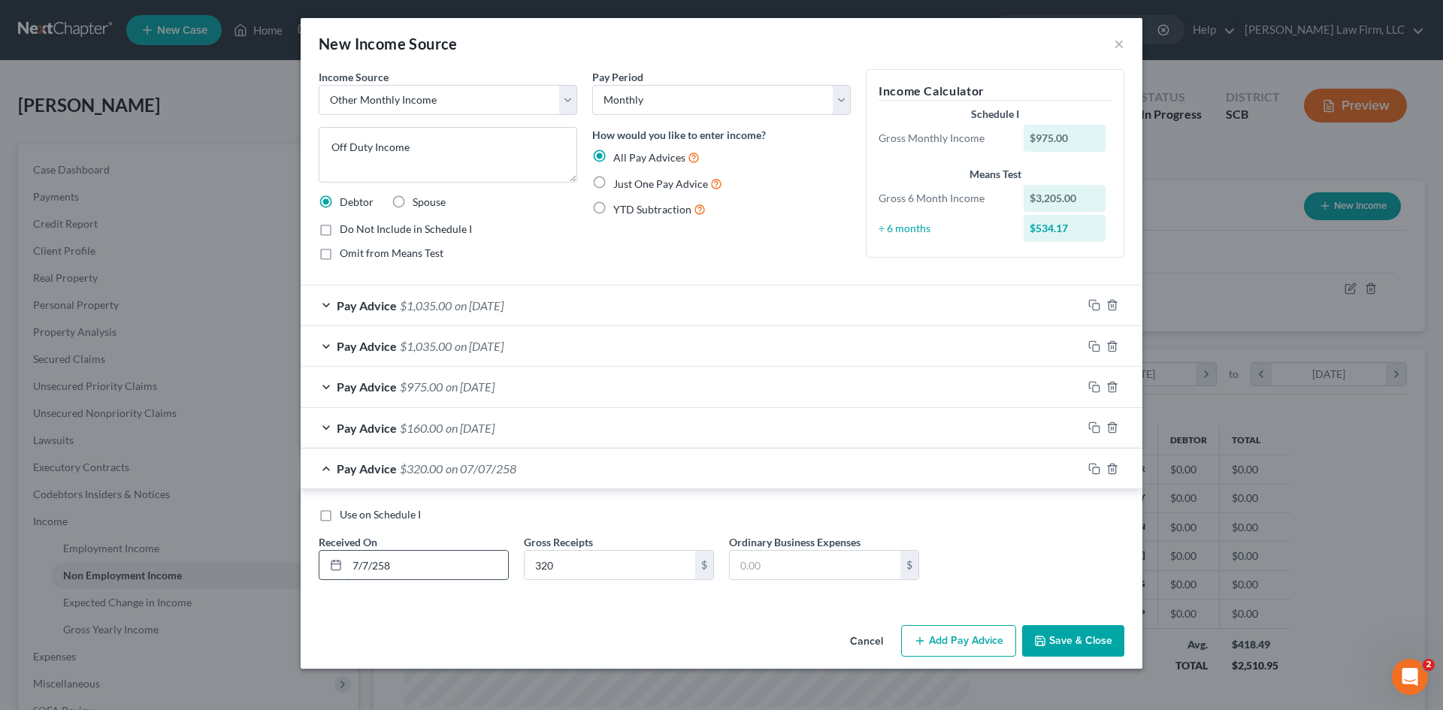
click at [448, 566] on input "7/7/258" at bounding box center [427, 565] width 161 height 29
type input "7/7/25"
drag, startPoint x: 1097, startPoint y: 470, endPoint x: 817, endPoint y: 476, distance: 280.3
click at [1097, 470] on icon "button" at bounding box center [1094, 469] width 12 height 12
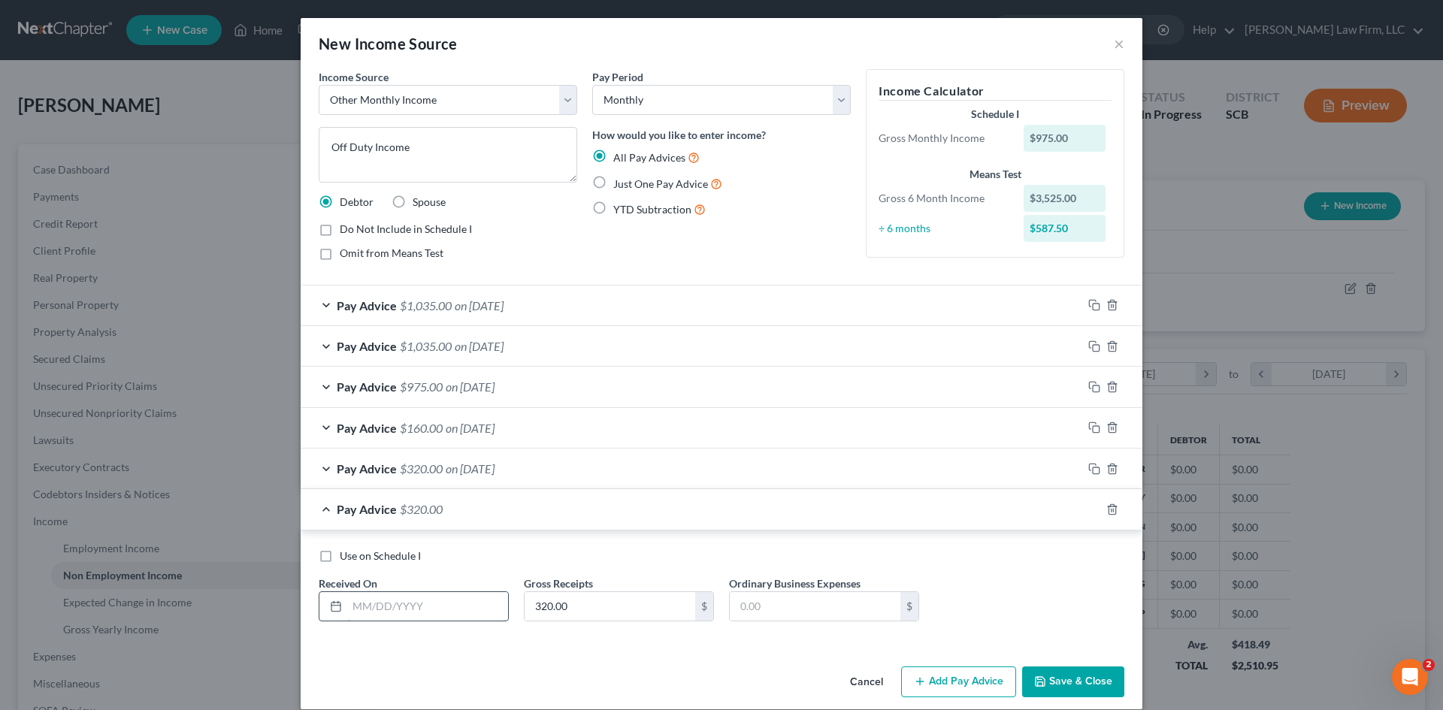
click at [415, 598] on input "text" at bounding box center [427, 606] width 161 height 29
type input "5/21/25"
type input "160"
click at [1088, 510] on icon "button" at bounding box center [1094, 509] width 12 height 12
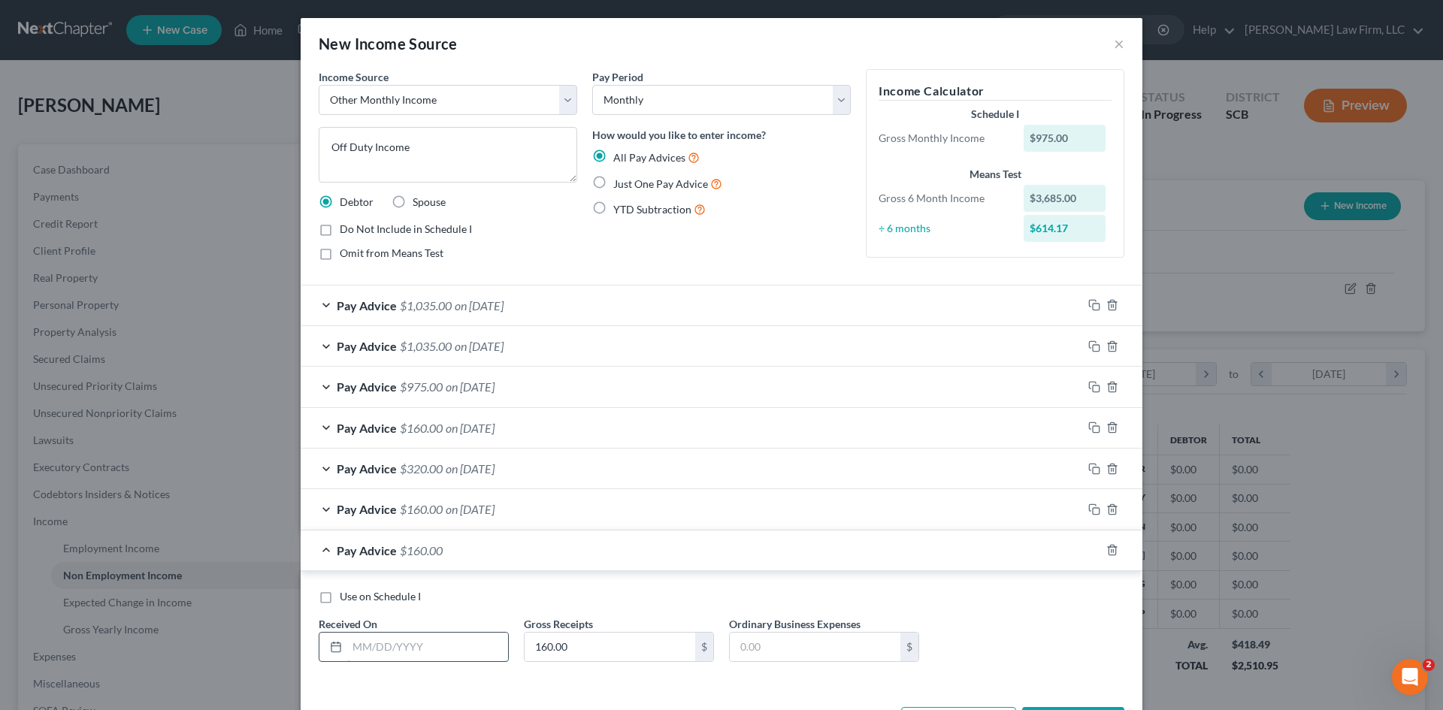
click at [449, 645] on input "text" at bounding box center [427, 647] width 161 height 29
type input "6/3/2025"
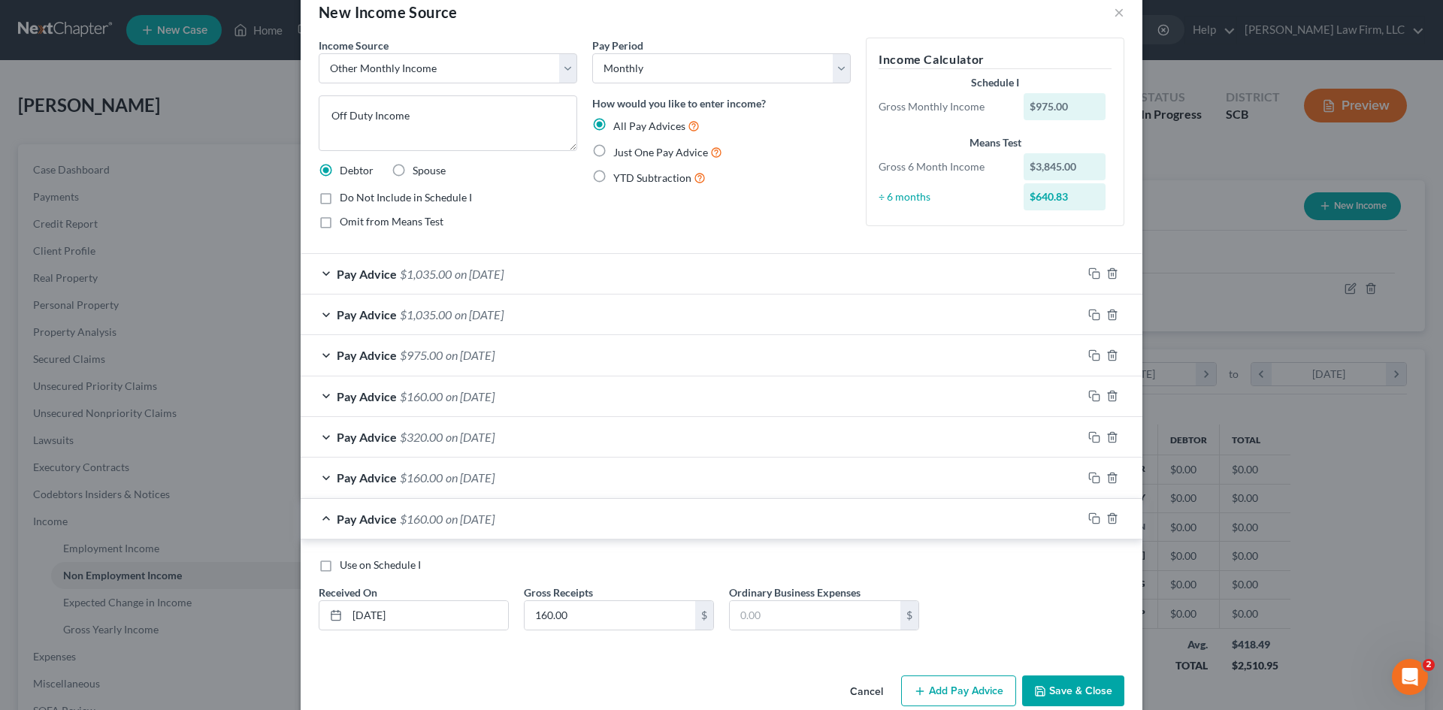
scroll to position [58, 0]
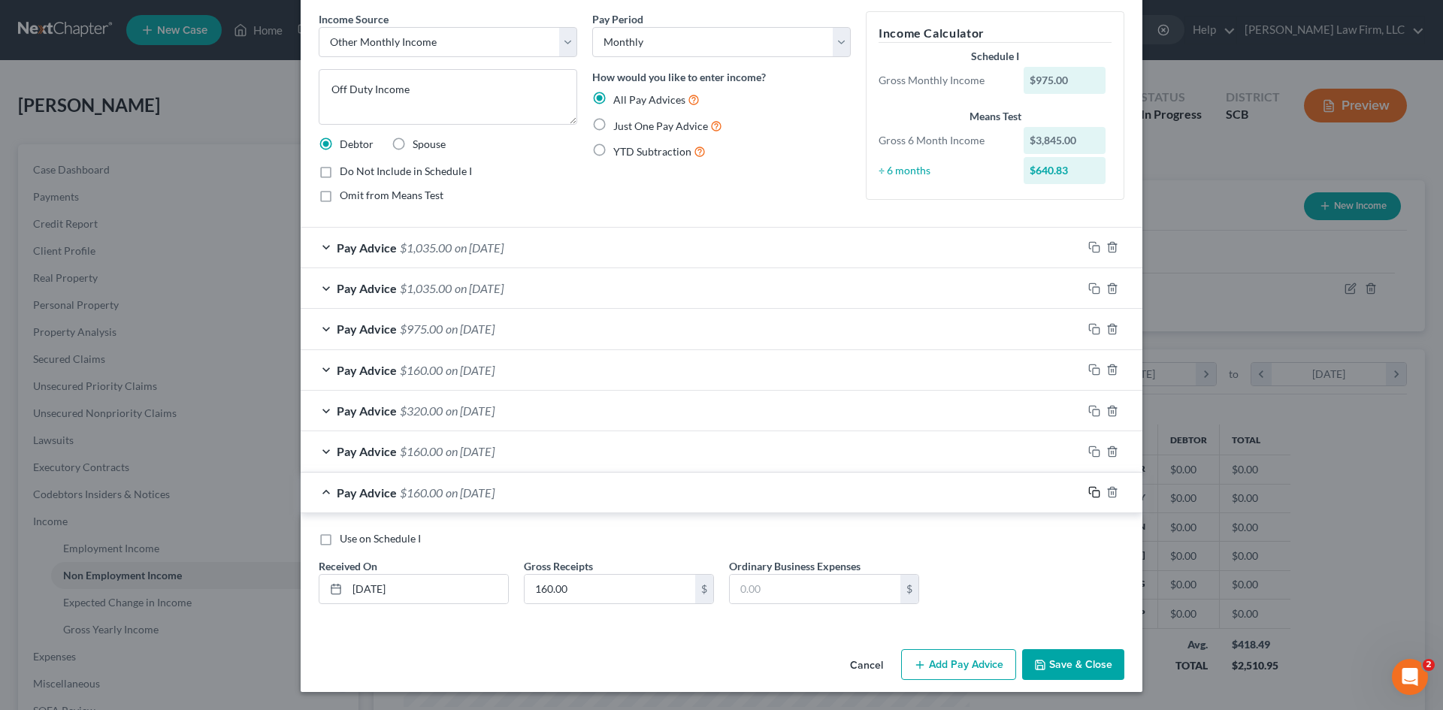
click at [1093, 497] on rect "button" at bounding box center [1096, 494] width 7 height 7
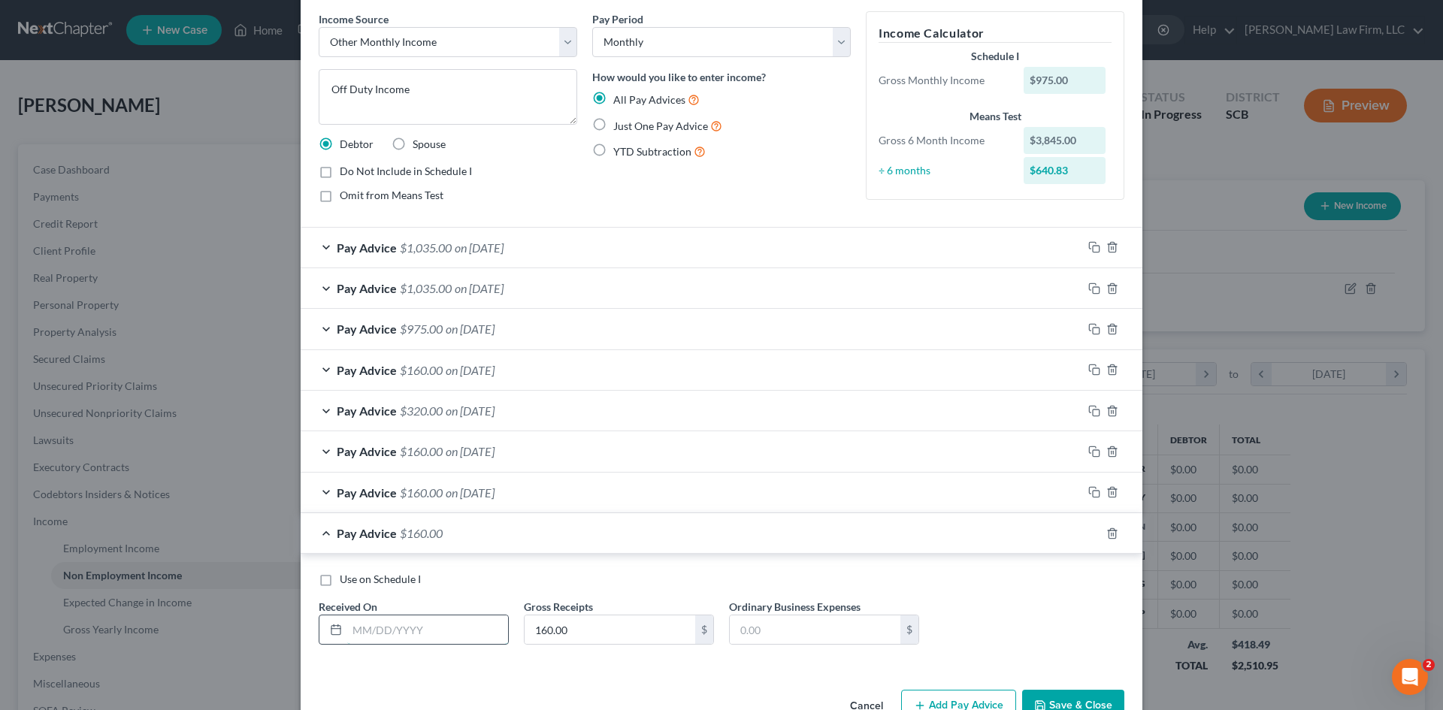
click at [464, 639] on input "text" at bounding box center [427, 629] width 161 height 29
type input "4/23/25"
click at [1089, 534] on icon "button" at bounding box center [1092, 531] width 7 height 7
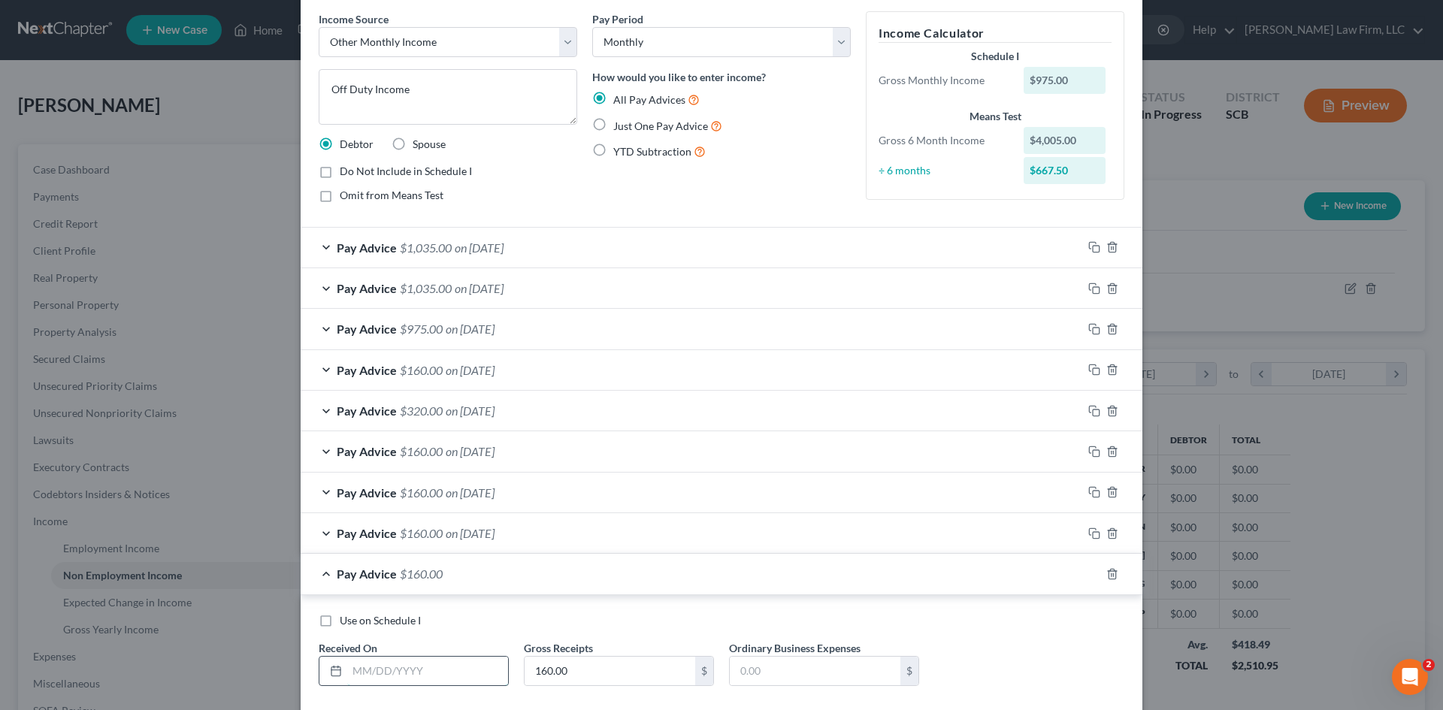
click at [413, 674] on input "text" at bounding box center [427, 671] width 161 height 29
type input "5/5/25"
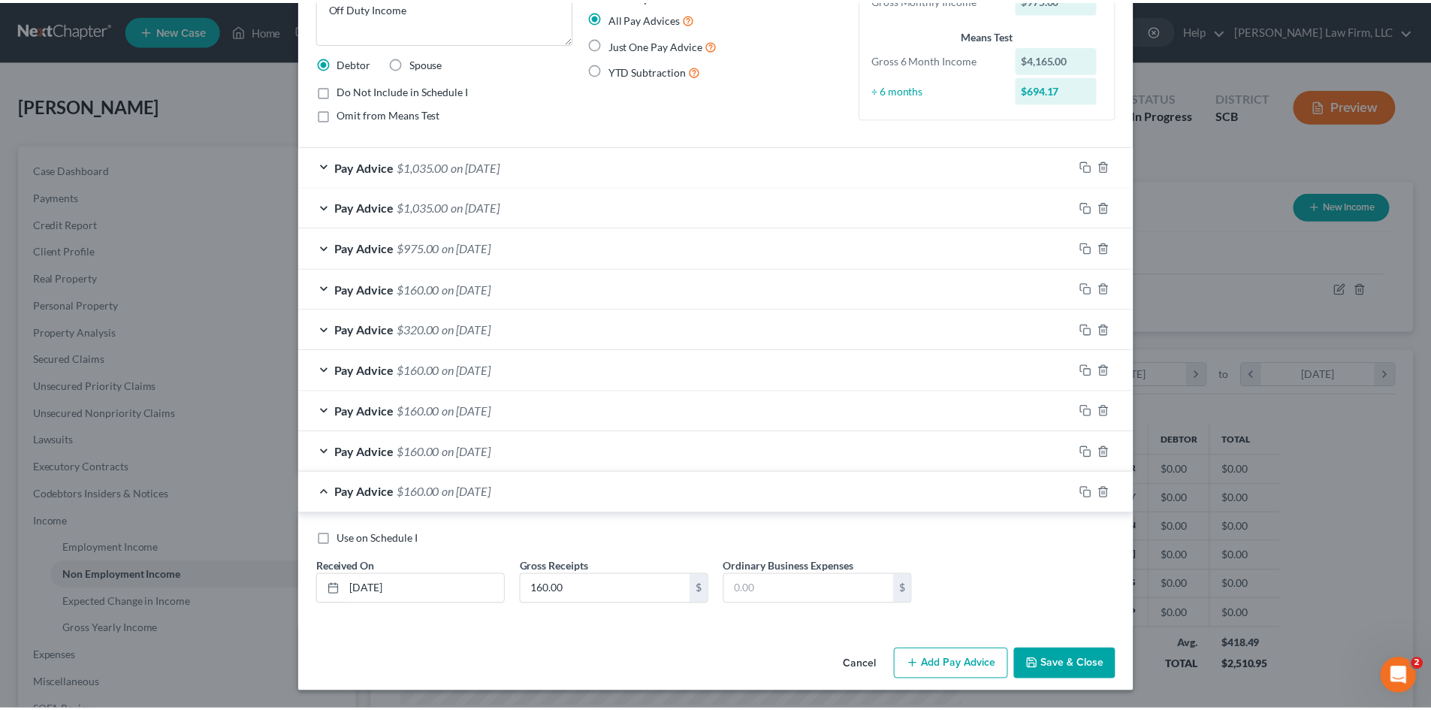
scroll to position [140, 0]
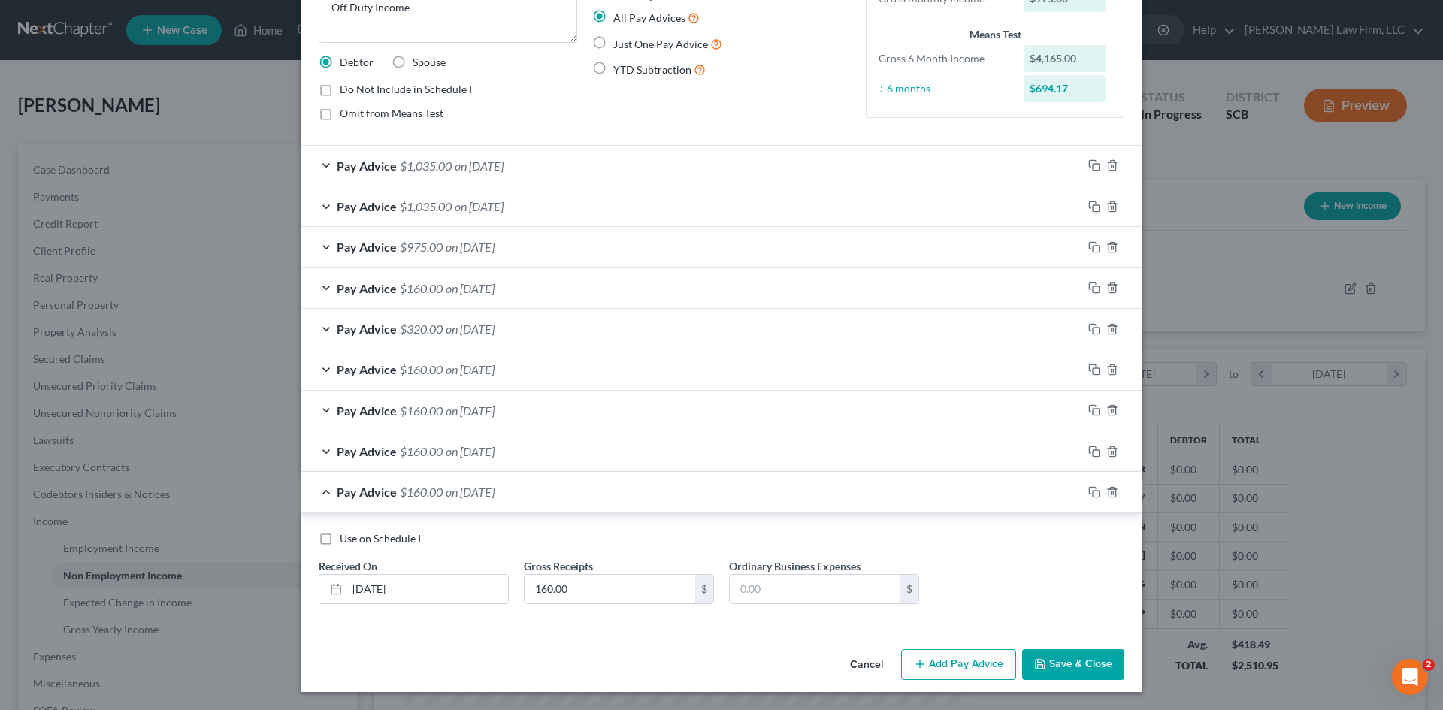
click at [1059, 664] on button "Save & Close" at bounding box center [1073, 665] width 102 height 32
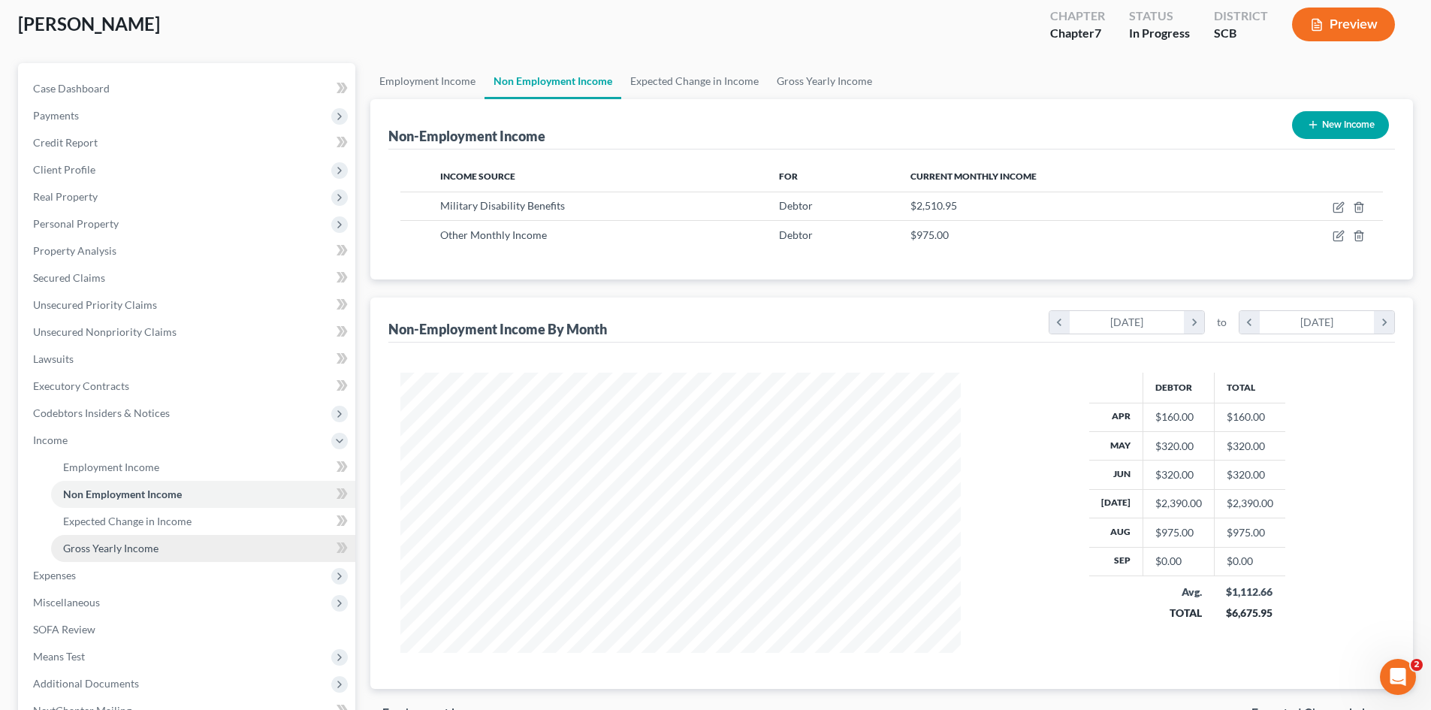
scroll to position [251, 0]
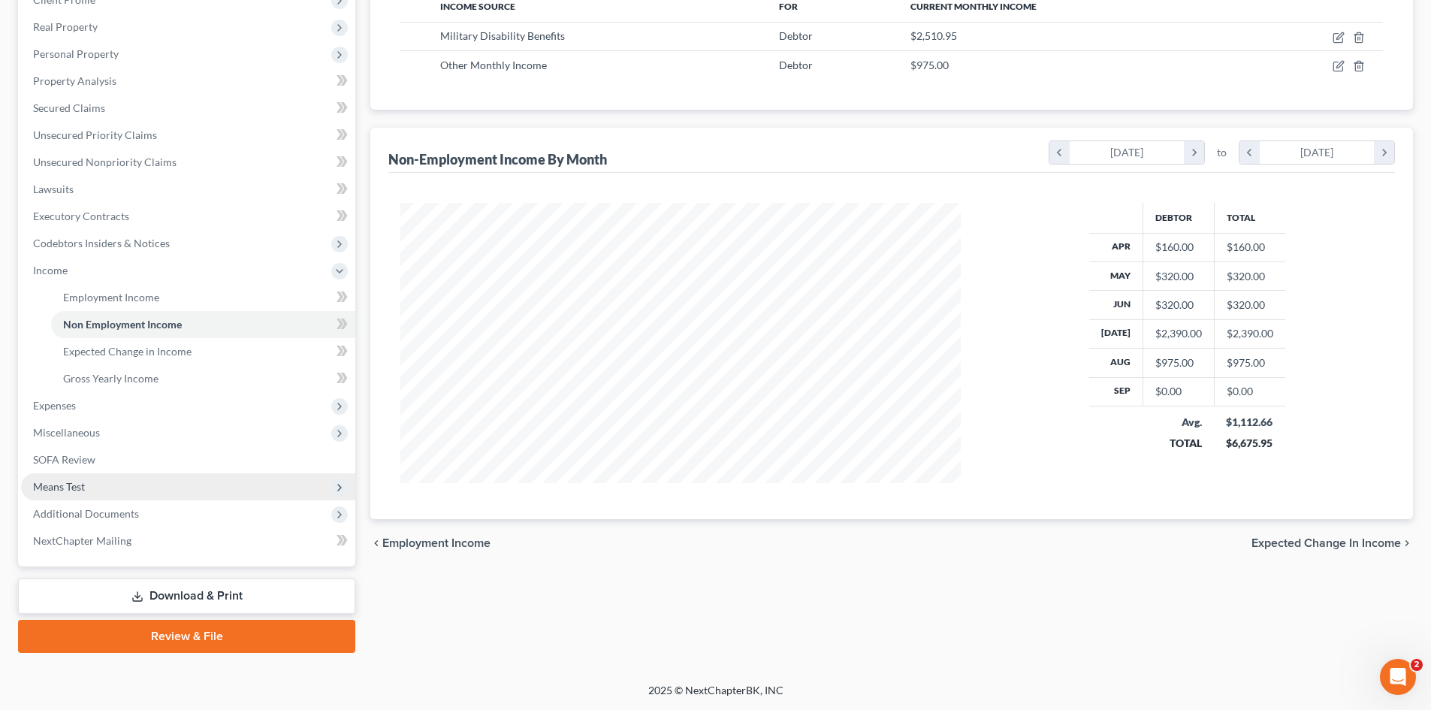
click at [50, 487] on span "Means Test" at bounding box center [59, 486] width 52 height 13
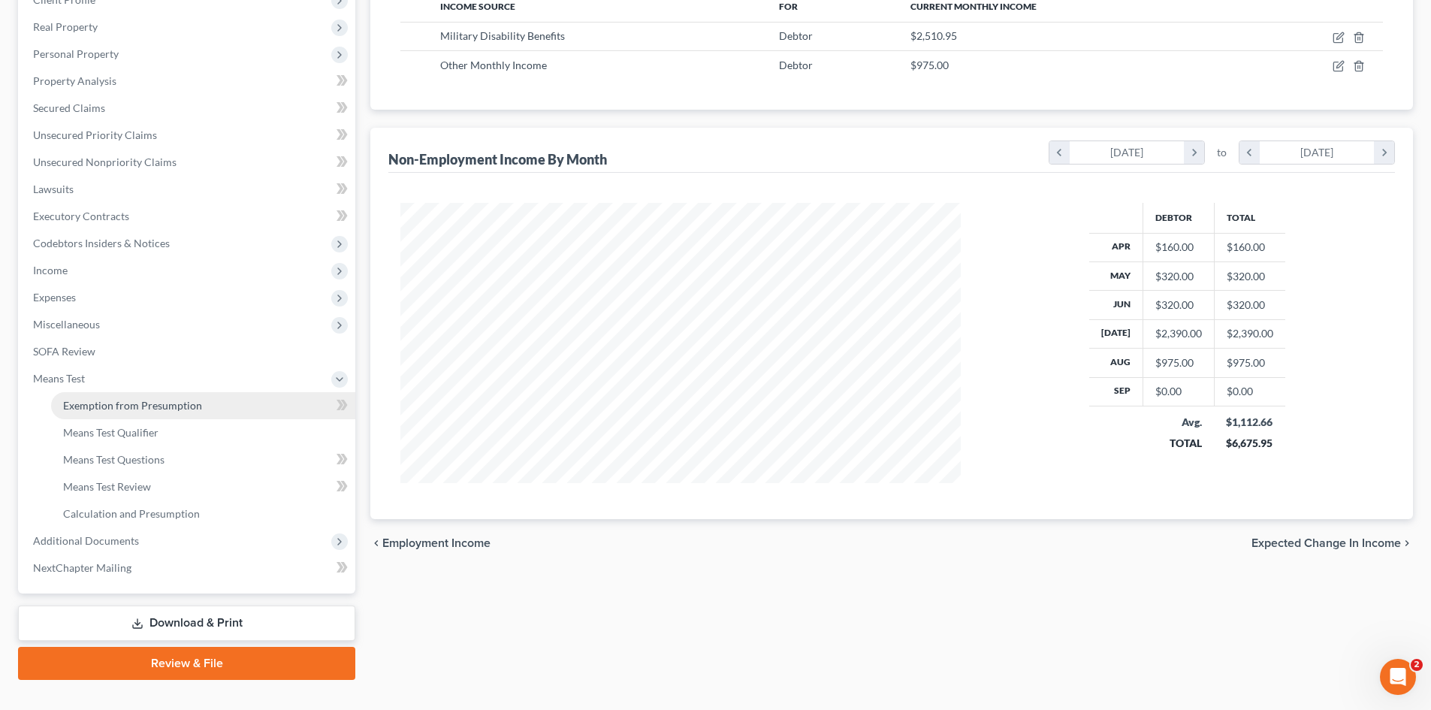
click at [98, 406] on span "Exemption from Presumption" at bounding box center [132, 405] width 139 height 13
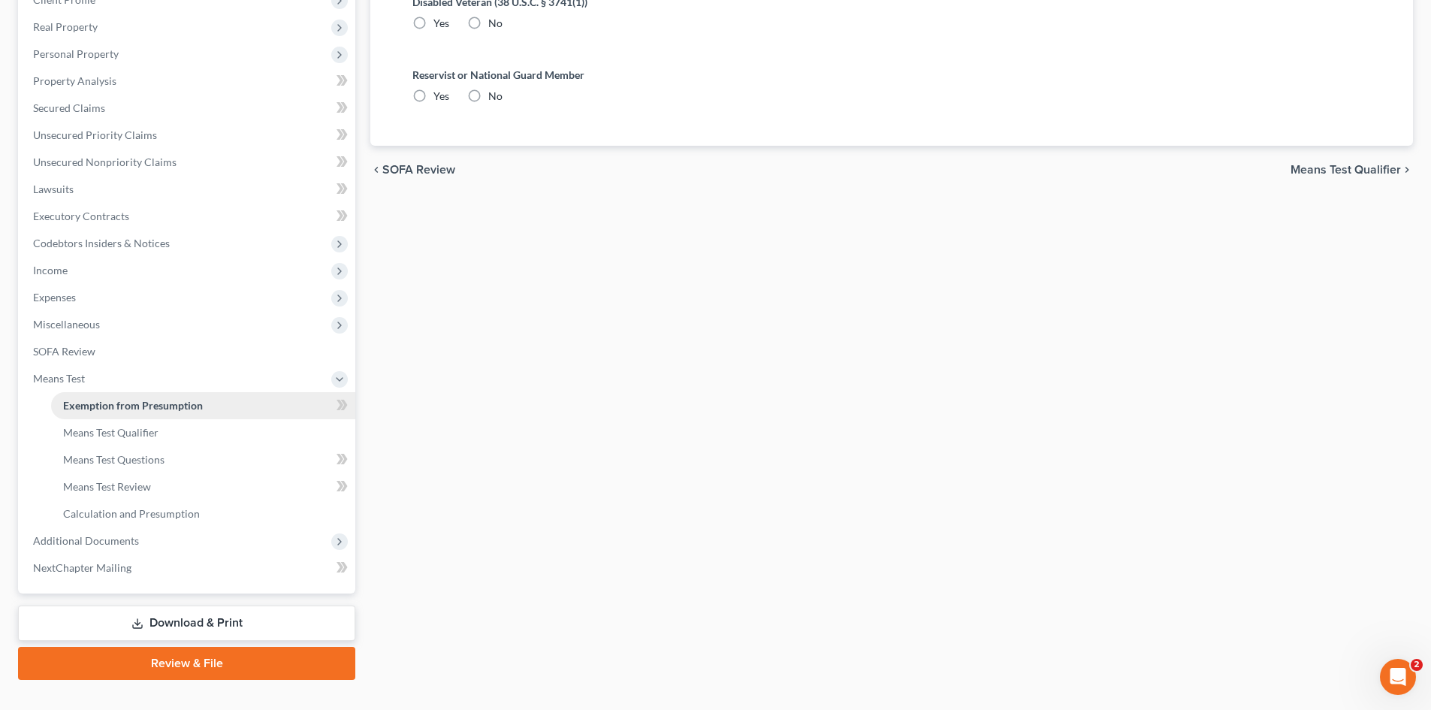
scroll to position [14, 0]
radio input "true"
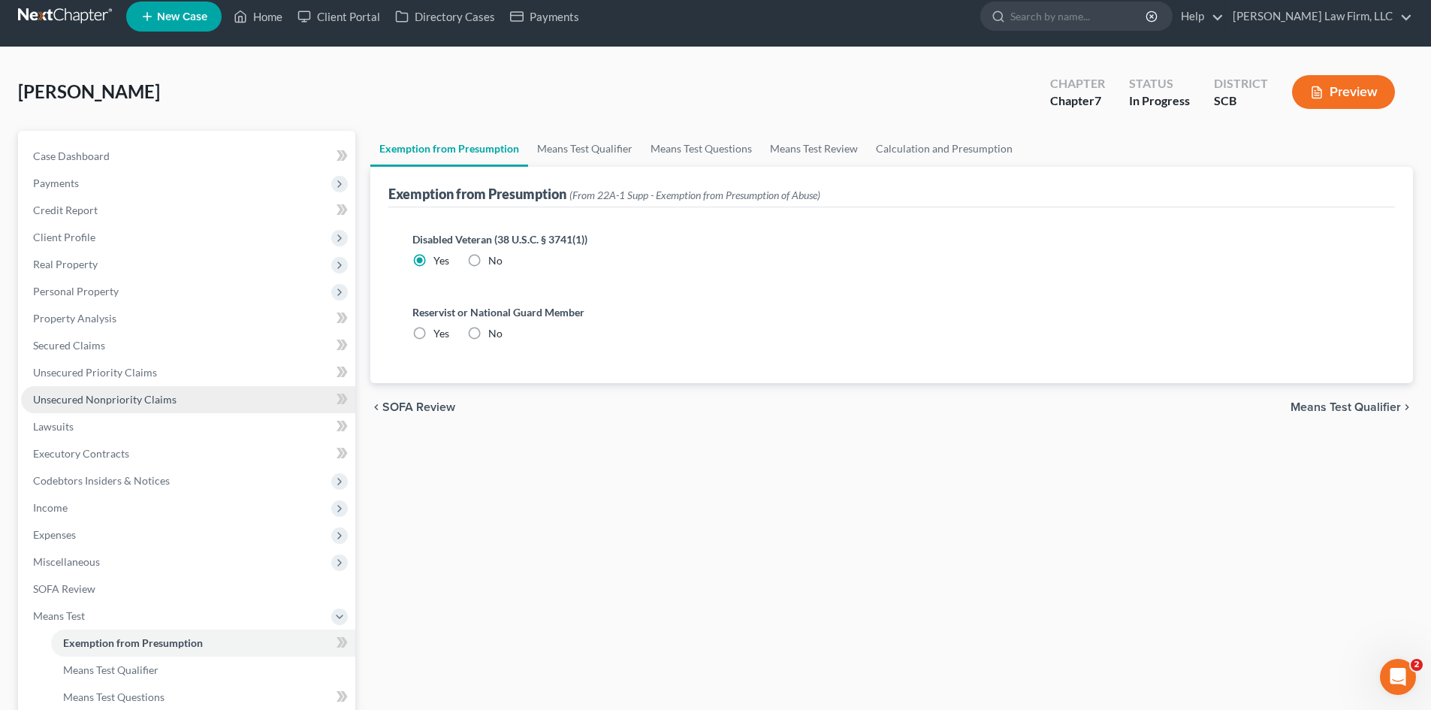
scroll to position [0, 0]
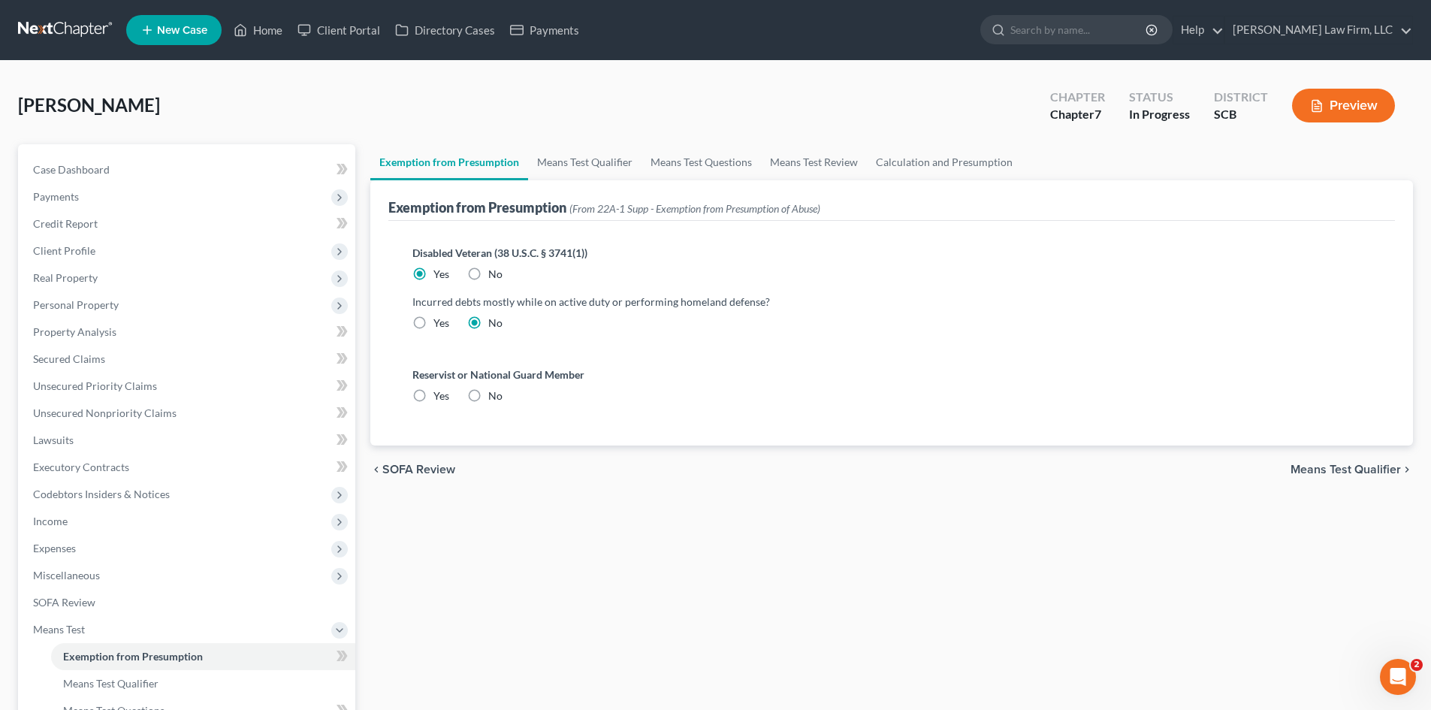
click at [488, 395] on label "No" at bounding box center [495, 395] width 14 height 15
click at [494, 395] on input "No" at bounding box center [499, 393] width 10 height 10
radio input "true"
click at [557, 163] on link "Means Test Qualifier" at bounding box center [584, 162] width 113 height 36
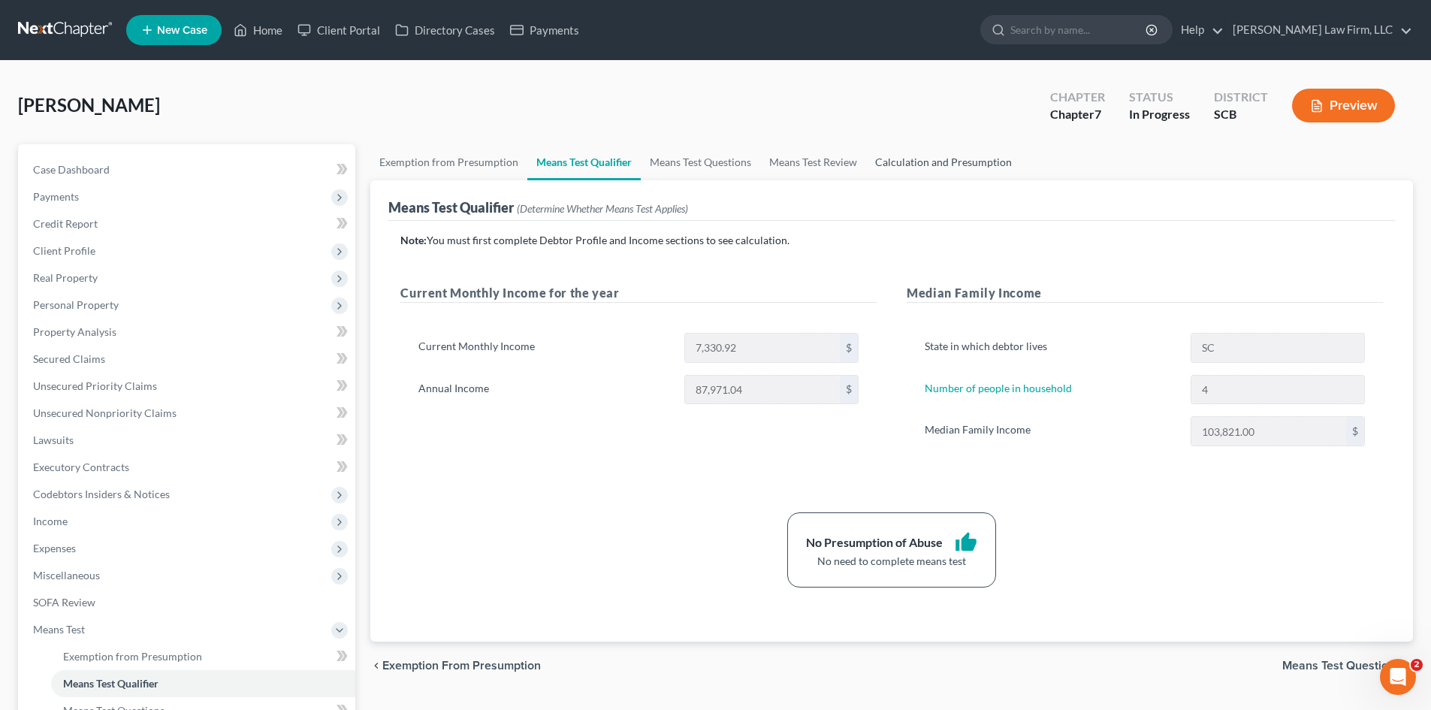
click at [890, 158] on link "Calculation and Presumption" at bounding box center [943, 162] width 155 height 36
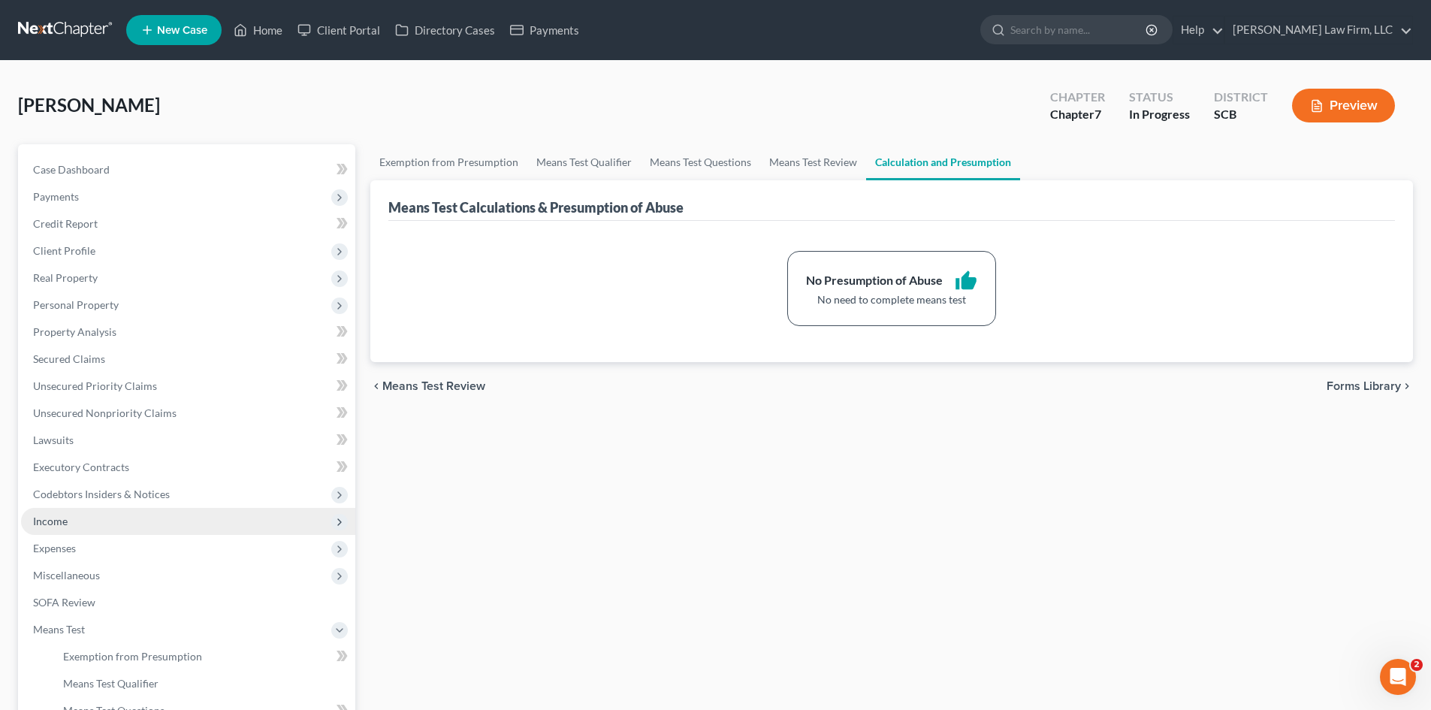
click at [91, 520] on span "Income" at bounding box center [188, 521] width 334 height 27
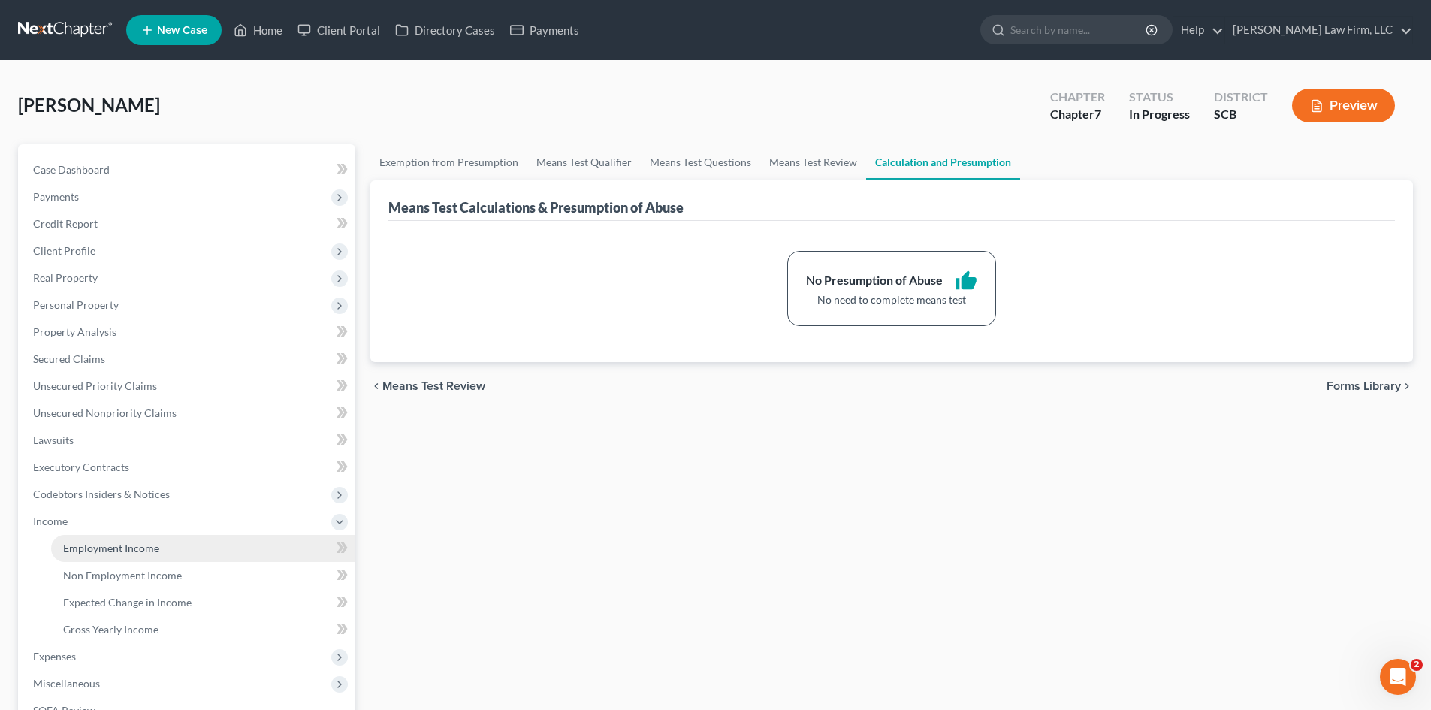
click at [89, 543] on span "Employment Income" at bounding box center [111, 548] width 96 height 13
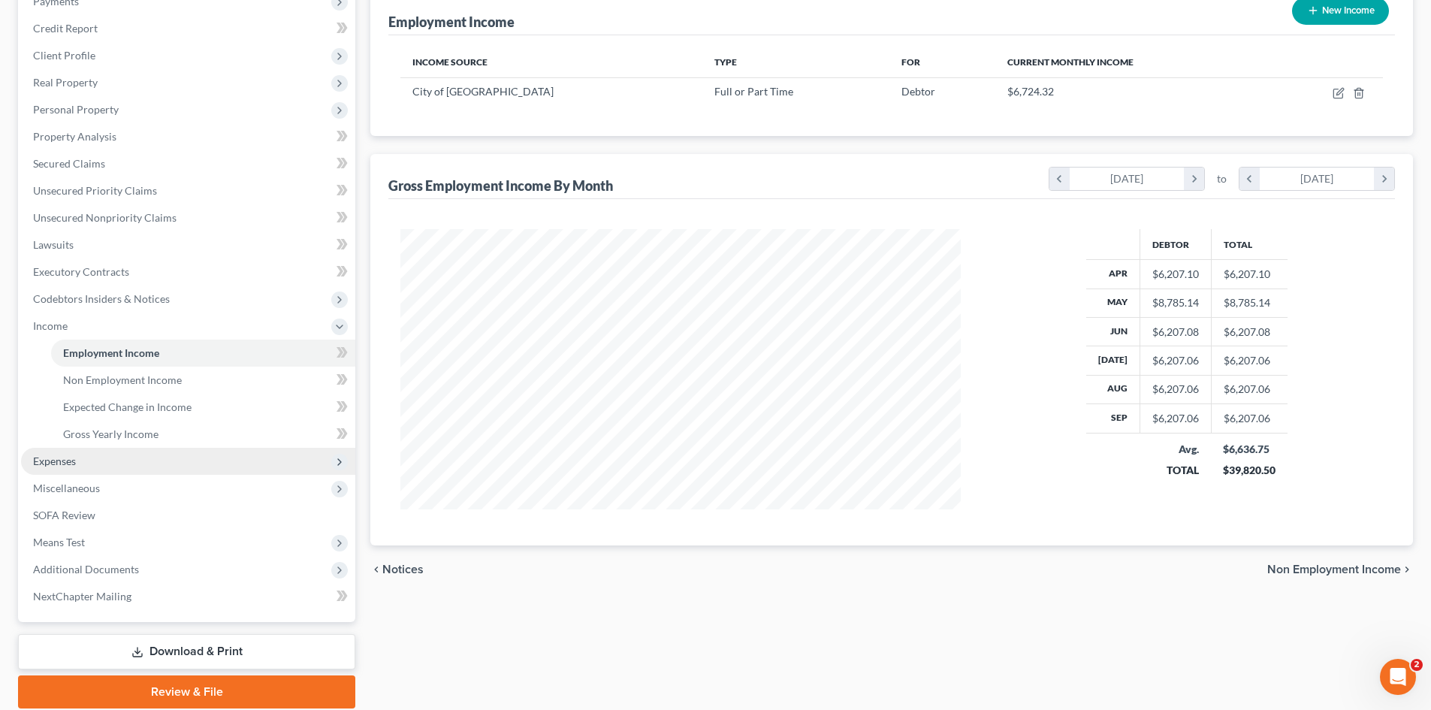
scroll to position [251, 0]
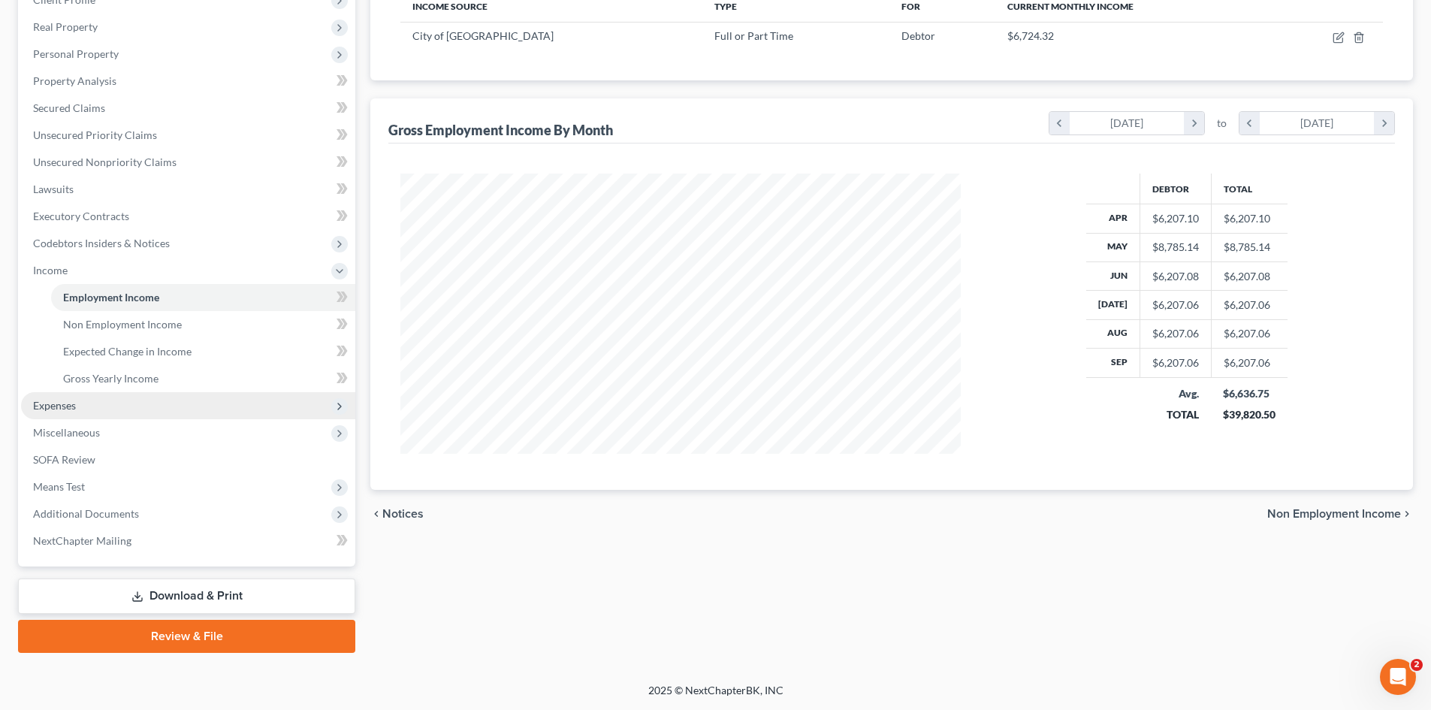
click at [98, 404] on span "Expenses" at bounding box center [188, 405] width 334 height 27
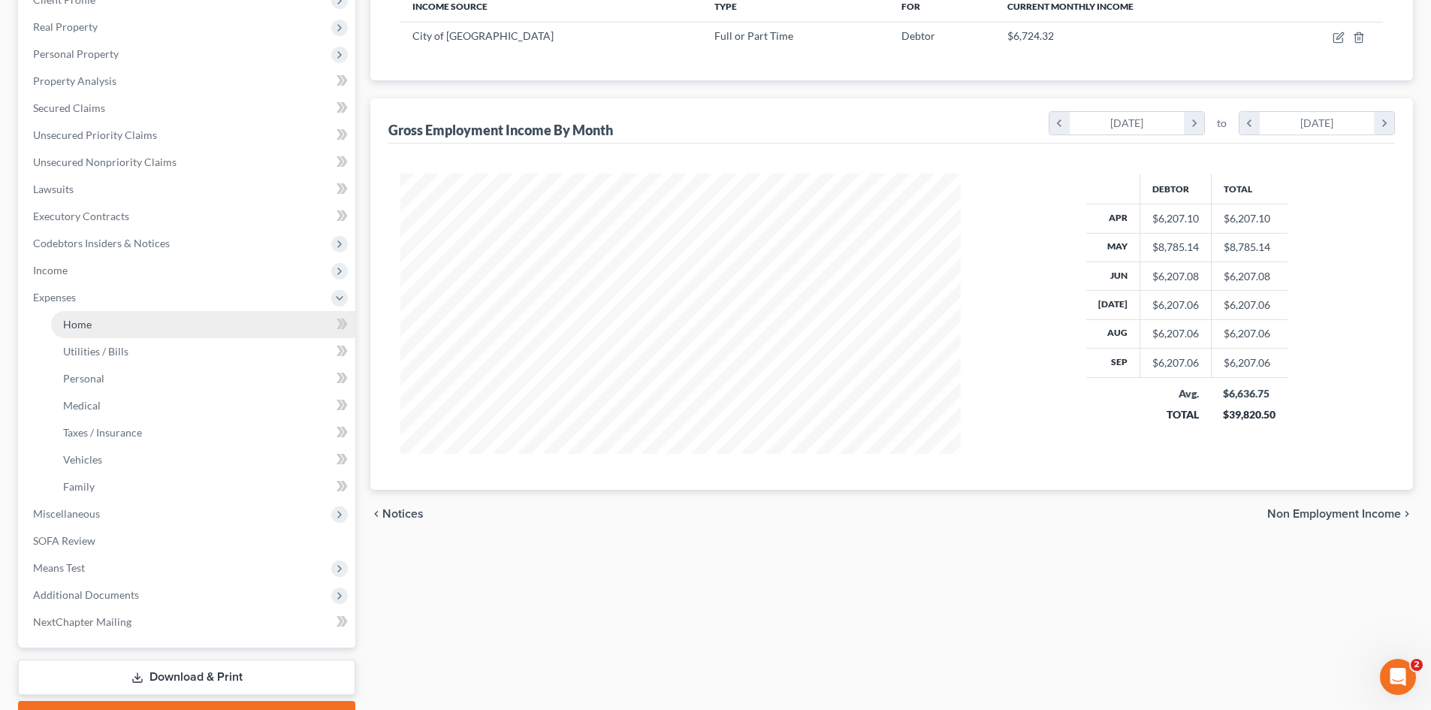
click at [82, 328] on span "Home" at bounding box center [77, 324] width 29 height 13
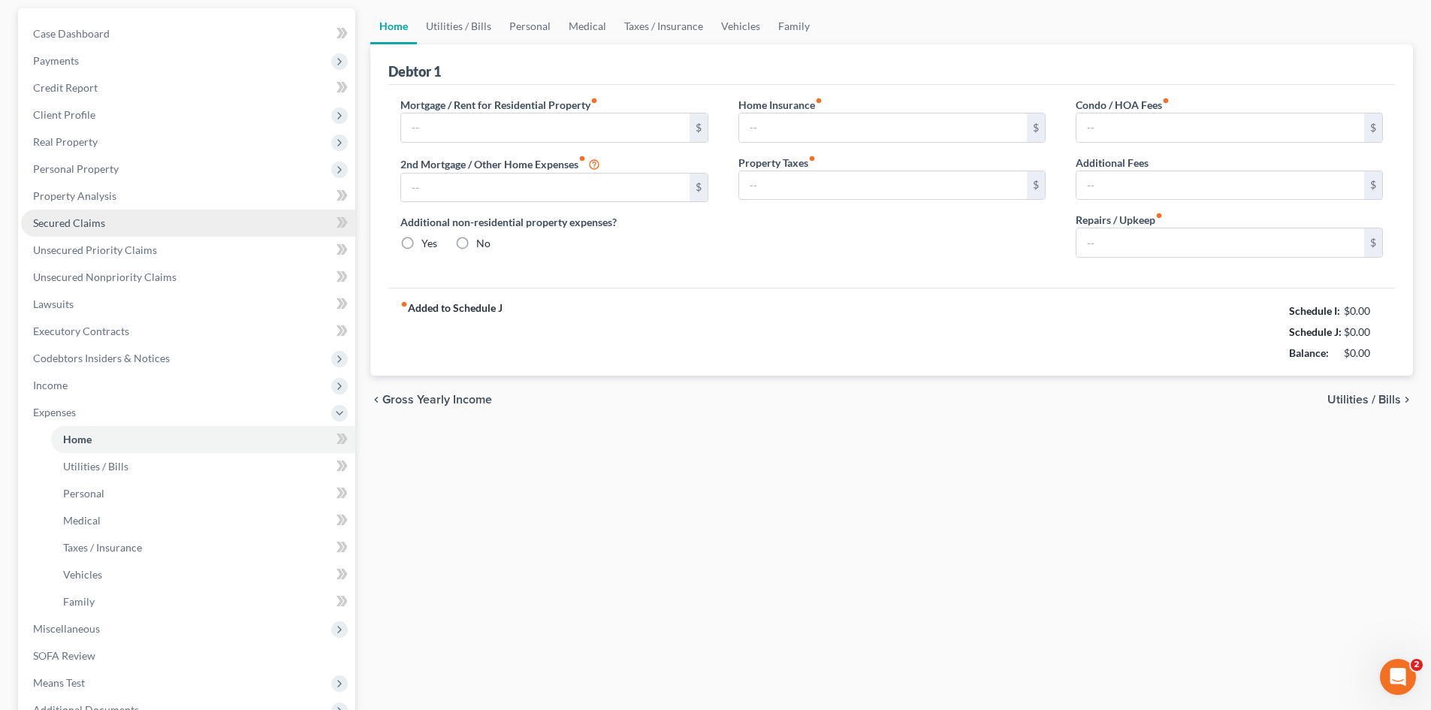
type input "0.00"
radio input "true"
type input "0.00"
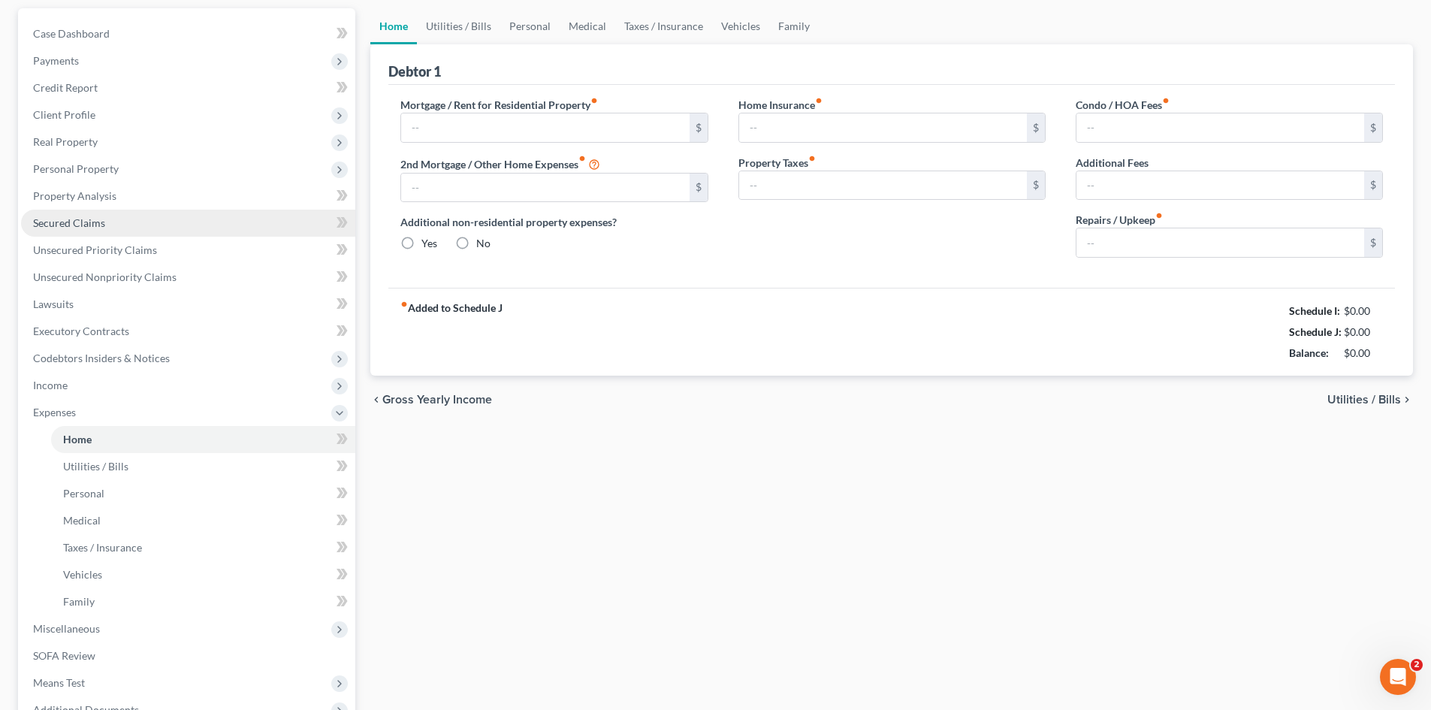
type input "0.00"
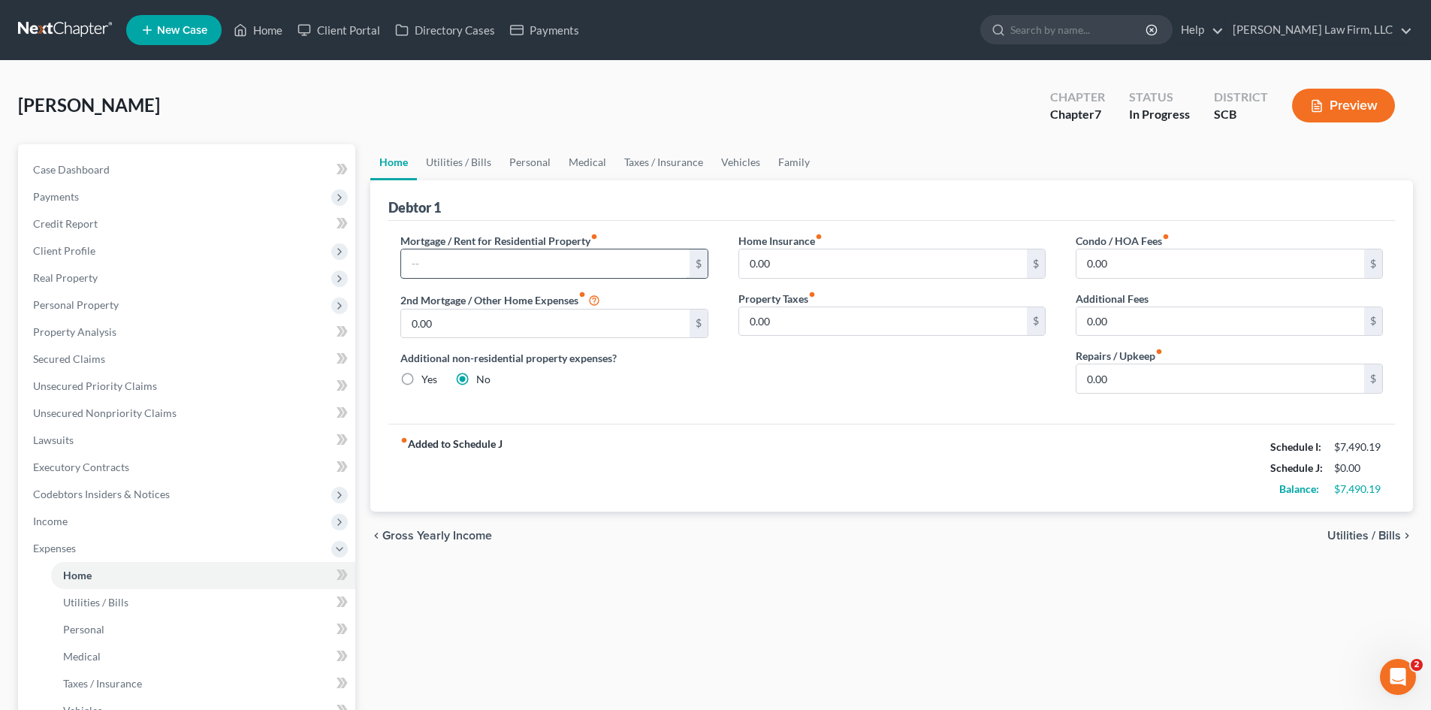
click at [489, 260] on input "text" at bounding box center [545, 263] width 288 height 29
type input "1,613"
click at [1129, 386] on input "0.00" at bounding box center [1221, 378] width 288 height 29
type input "3"
drag, startPoint x: 1115, startPoint y: 382, endPoint x: 1081, endPoint y: 381, distance: 34.6
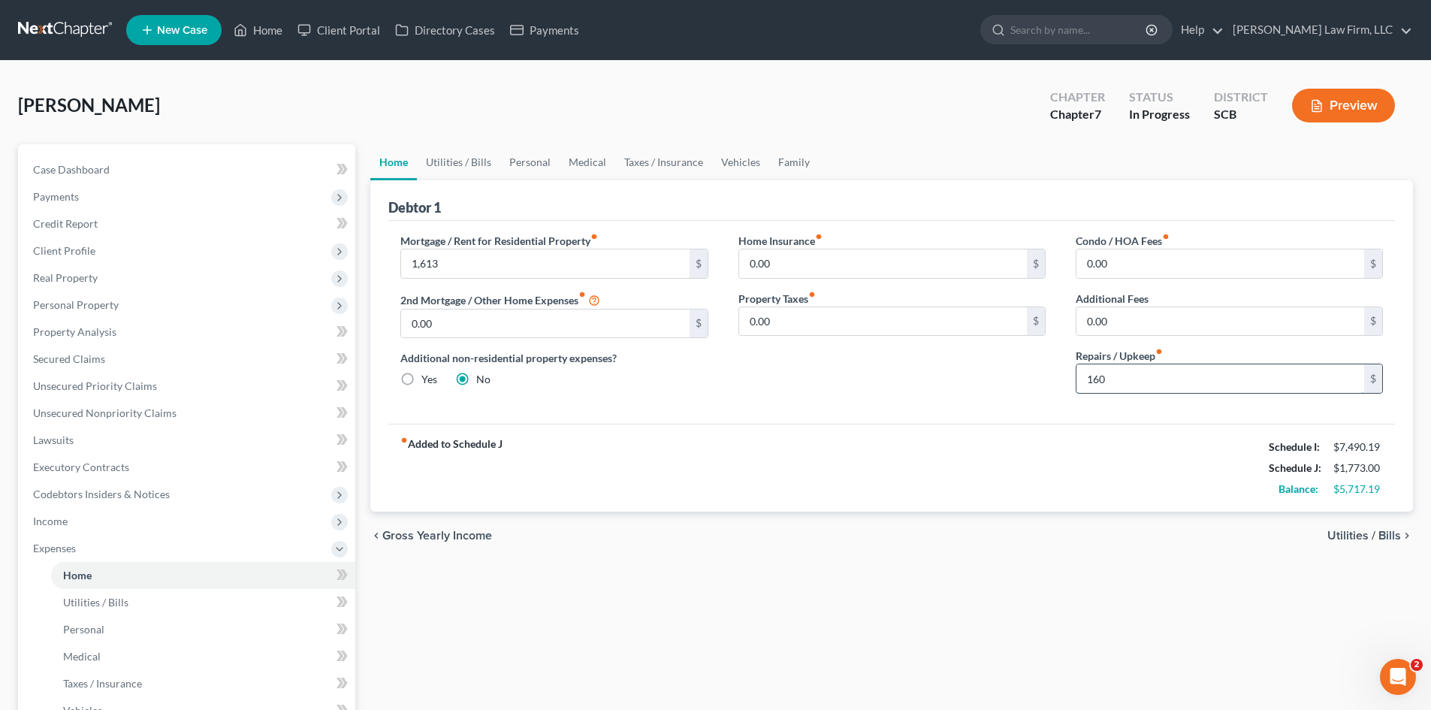
click at [1083, 382] on input "160" at bounding box center [1221, 378] width 288 height 29
type input "333"
click at [455, 172] on link "Utilities / Bills" at bounding box center [458, 162] width 83 height 36
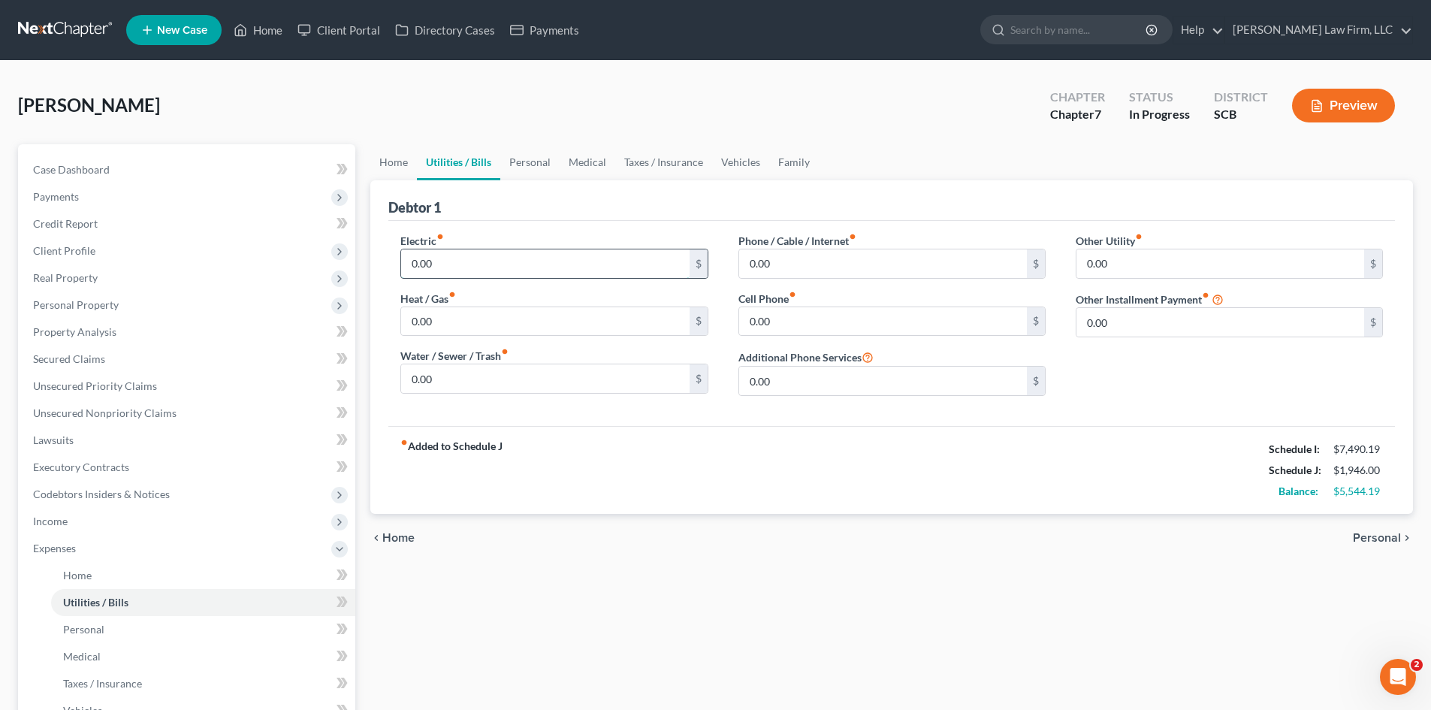
click at [446, 266] on input "0.00" at bounding box center [545, 263] width 288 height 29
type input "500"
type input "250"
type input "108"
type input "140"
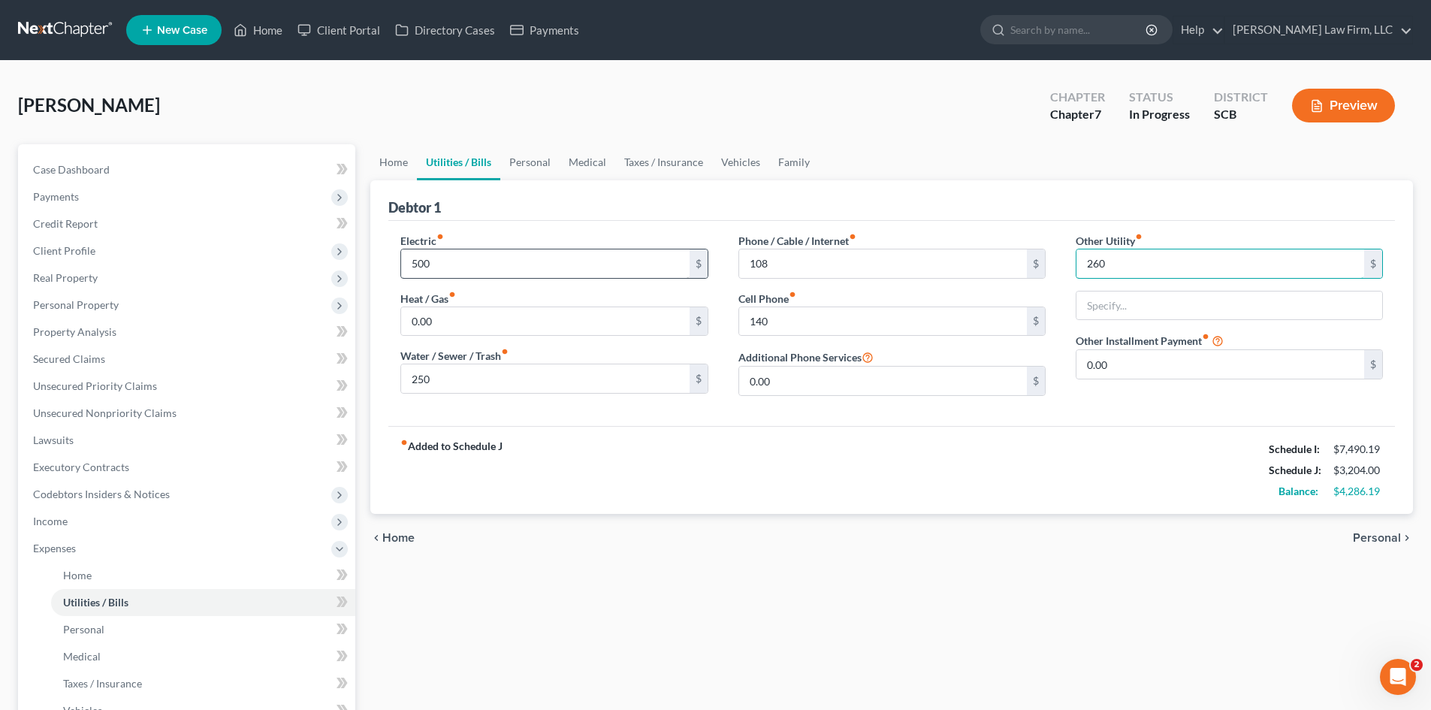
type input "260"
type input "A"
click at [1117, 369] on input "0.00" at bounding box center [1221, 364] width 288 height 29
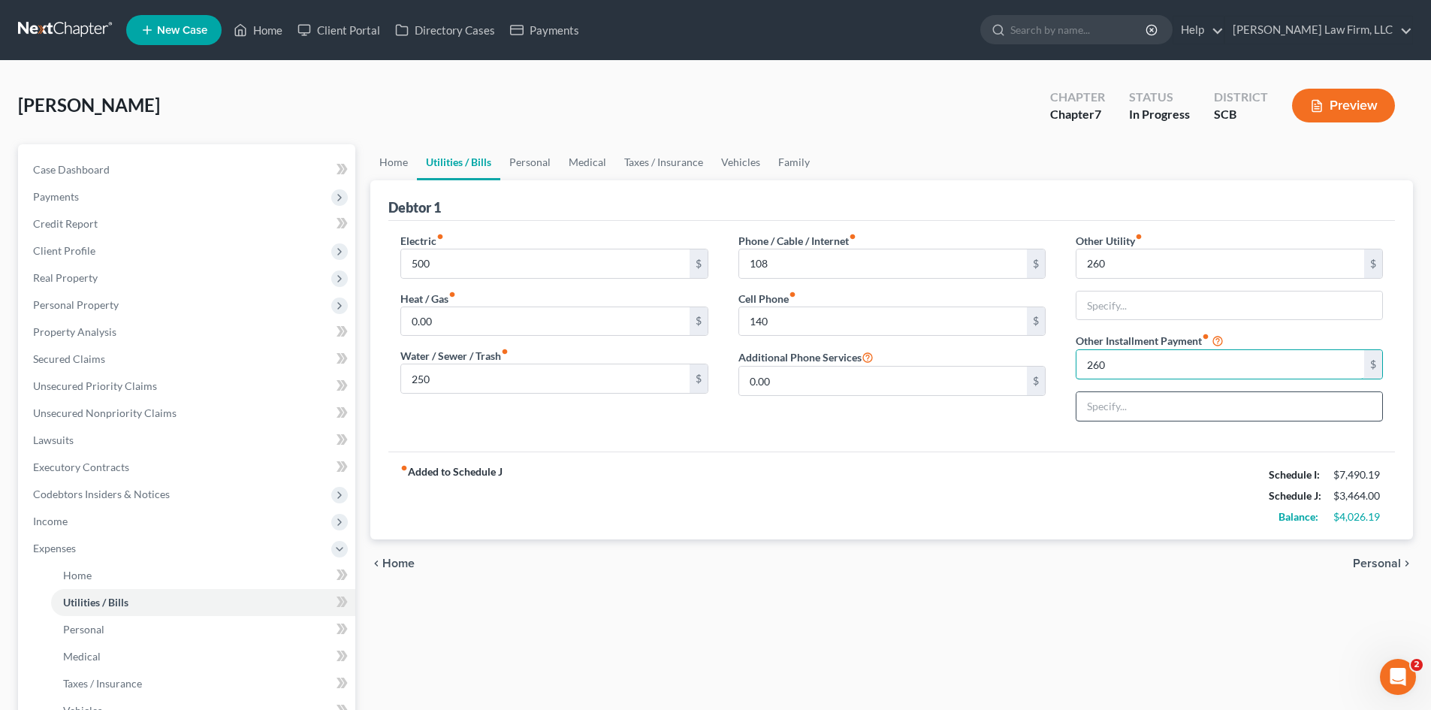
type input "260"
click at [1118, 405] on input "text" at bounding box center [1230, 406] width 306 height 29
type input "Solar"
click at [1194, 271] on input "260" at bounding box center [1221, 263] width 288 height 29
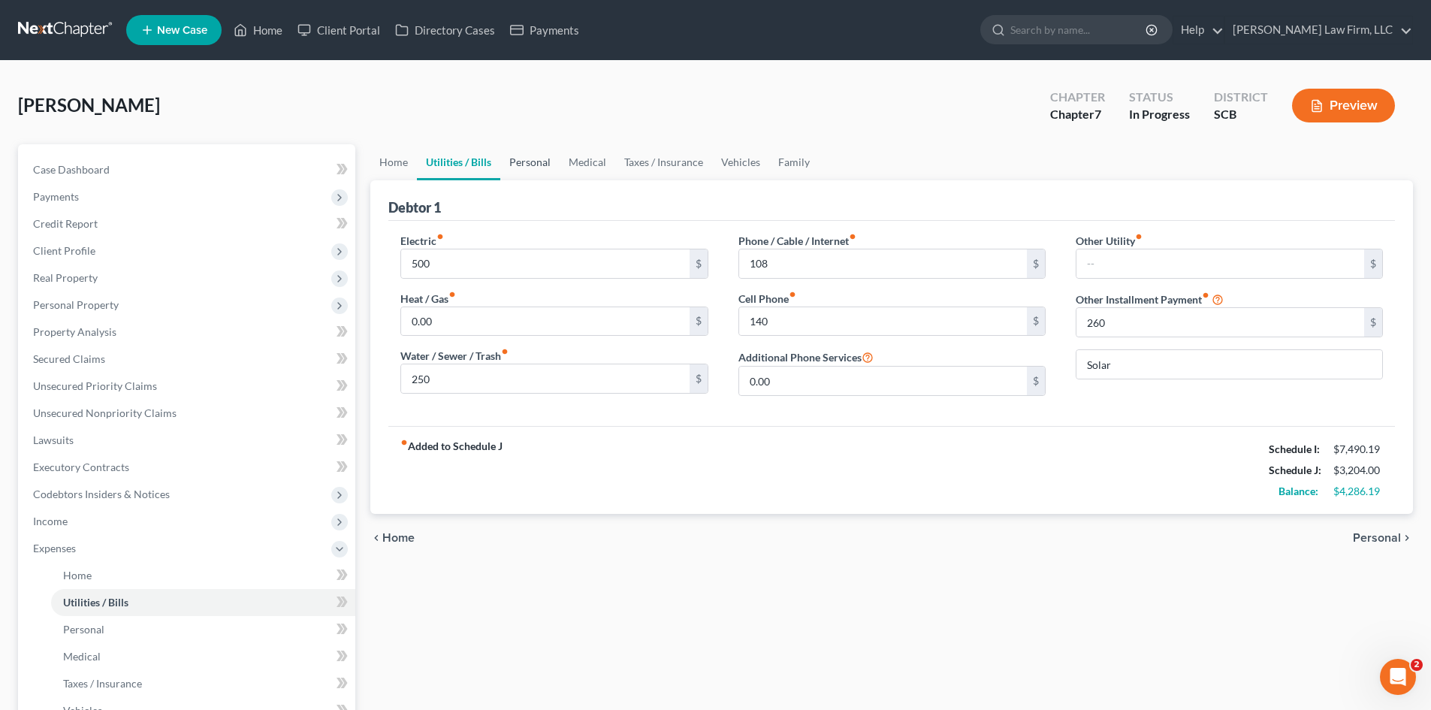
click at [547, 157] on link "Personal" at bounding box center [529, 162] width 59 height 36
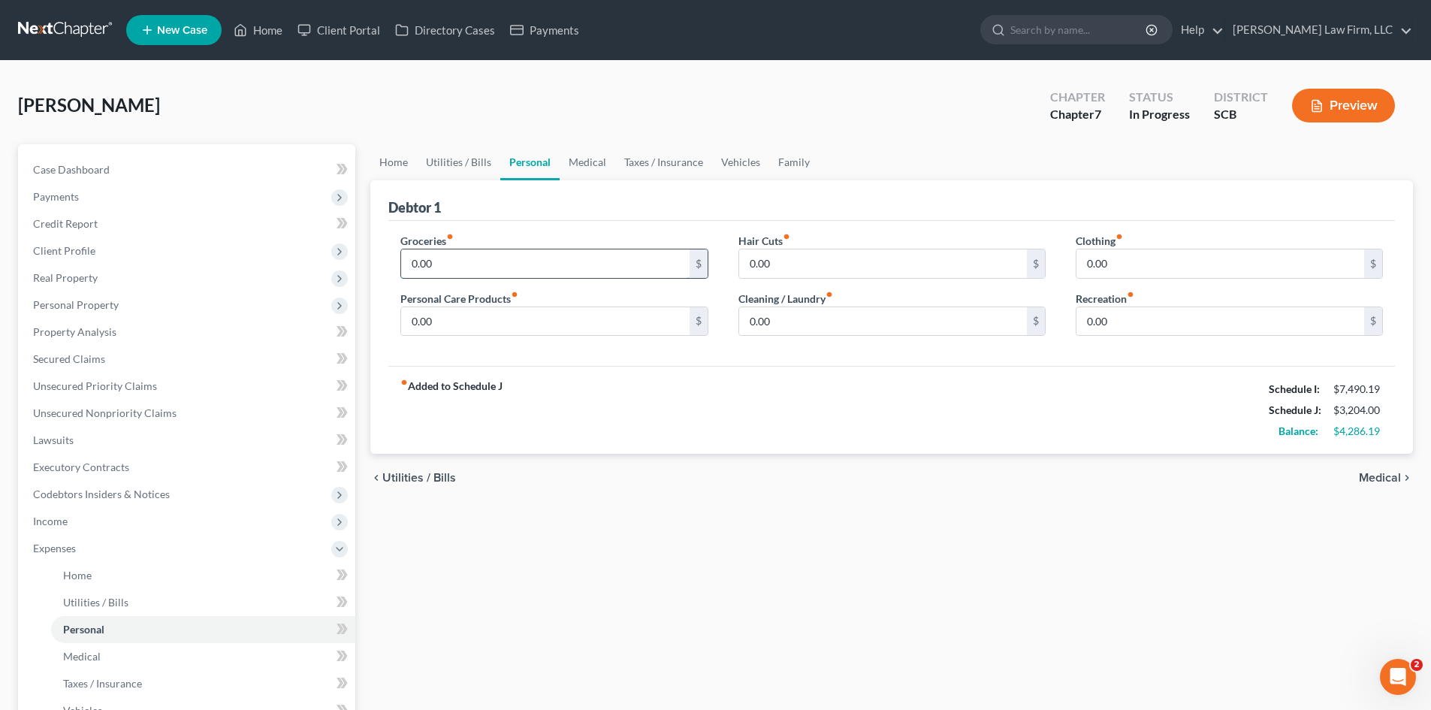
click at [476, 255] on input "0.00" at bounding box center [545, 263] width 288 height 29
type input "1,650"
type input "125"
type input "220"
type input "150"
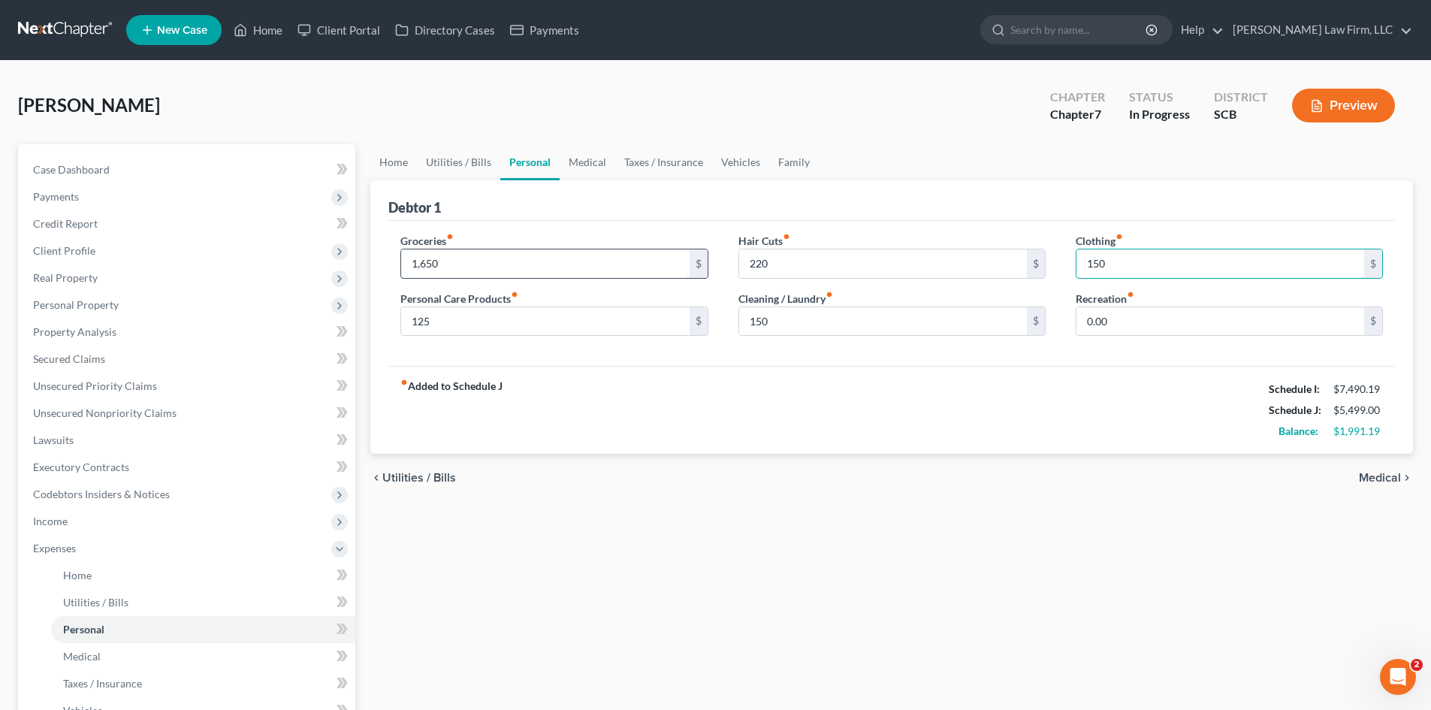
type input "150"
type input "100"
click at [597, 159] on link "Medical" at bounding box center [588, 162] width 56 height 36
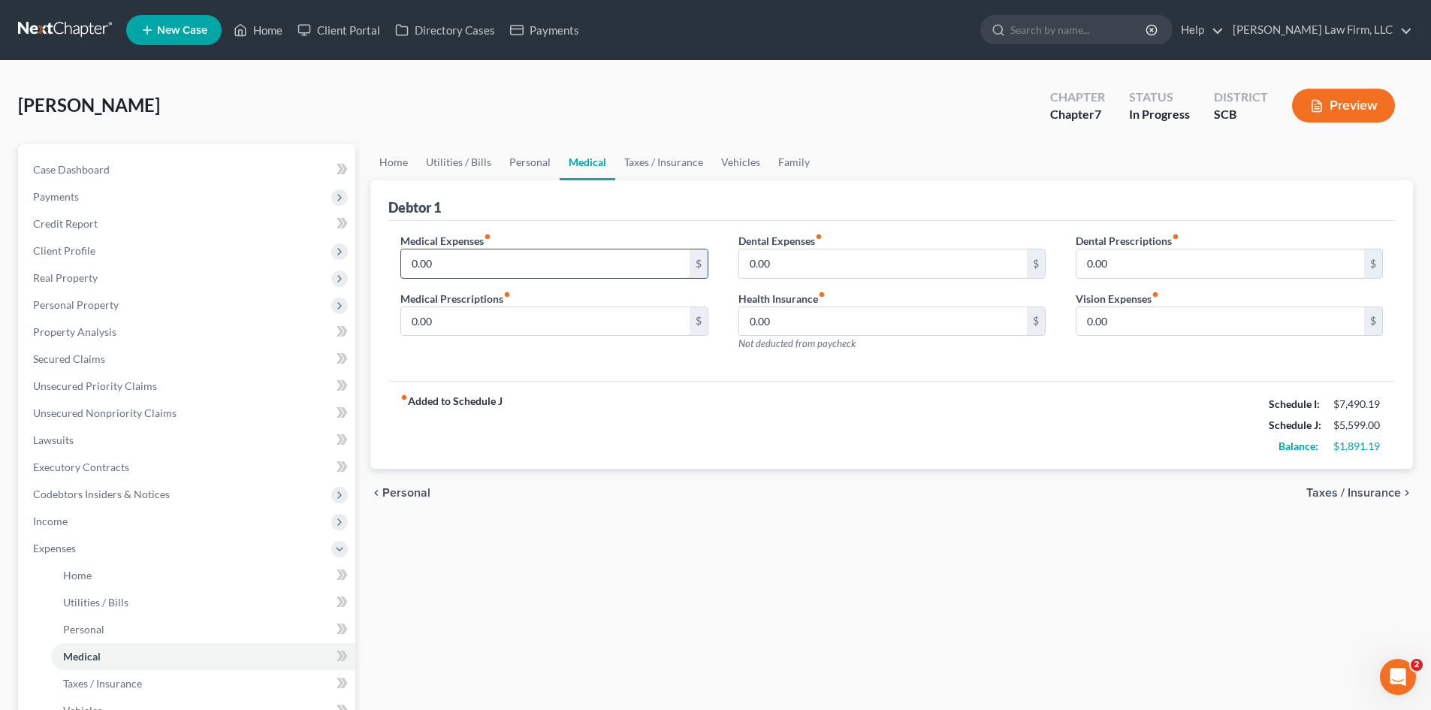
click at [554, 265] on input "0.00" at bounding box center [545, 263] width 288 height 29
type input "100"
click at [693, 169] on link "Taxes / Insurance" at bounding box center [663, 162] width 97 height 36
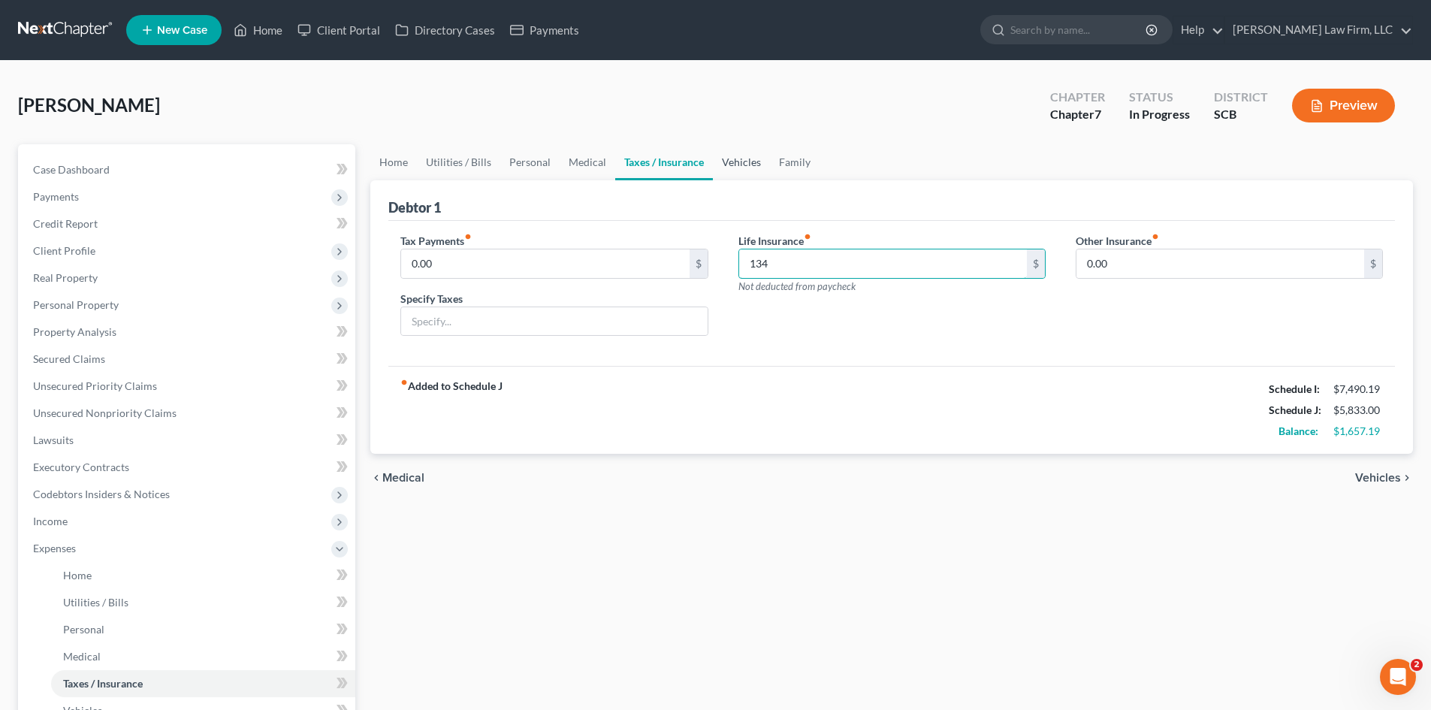
type input "134"
click at [727, 167] on link "Vehicles" at bounding box center [741, 162] width 57 height 36
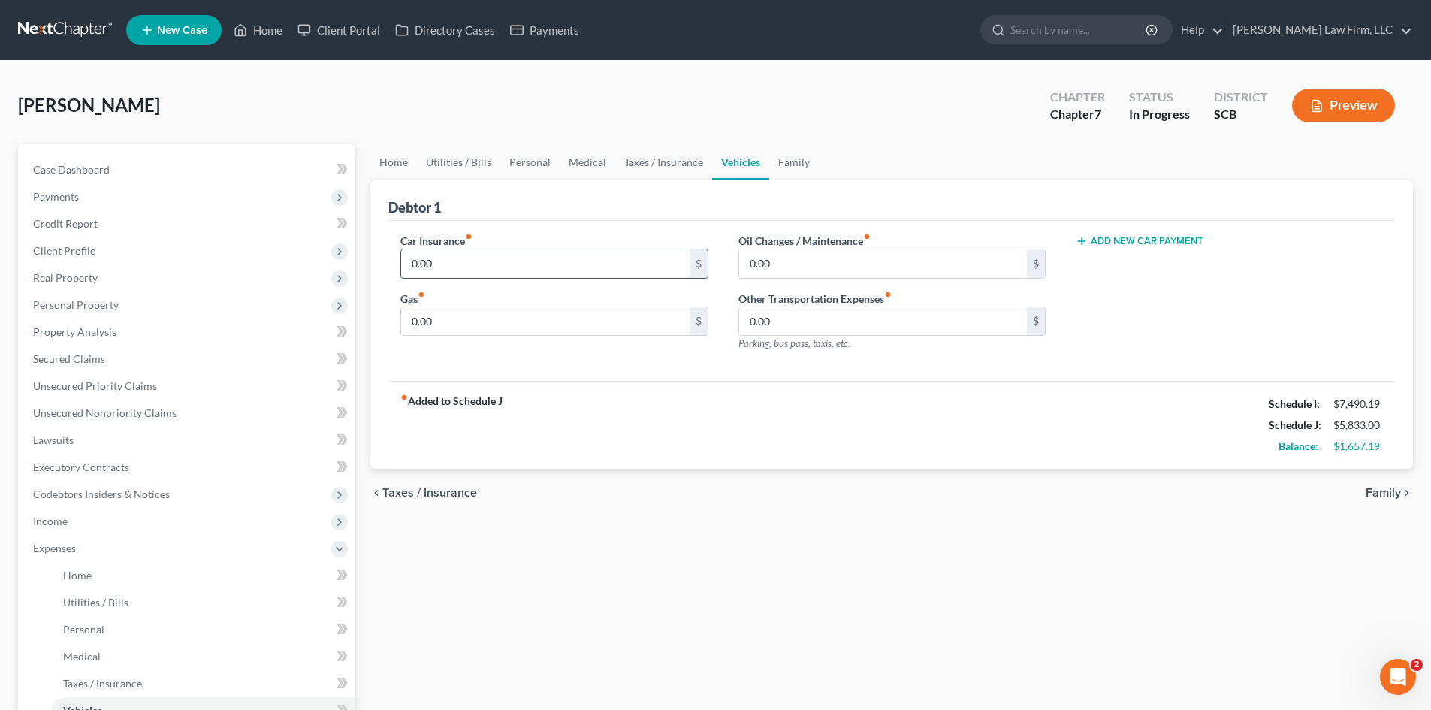
click at [495, 268] on input "0.00" at bounding box center [545, 263] width 288 height 29
type input "468"
type input "145"
click at [802, 168] on link "Family" at bounding box center [794, 162] width 50 height 36
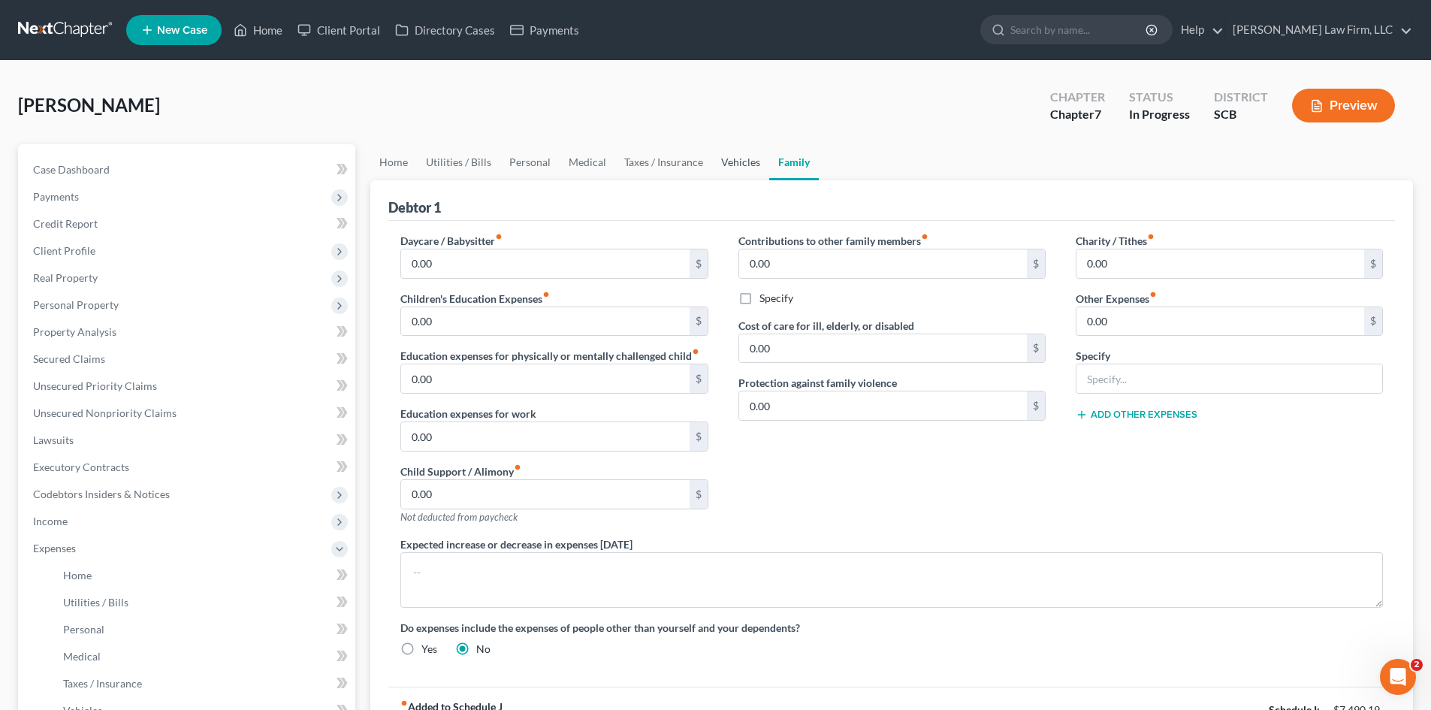
click at [718, 163] on link "Vehicles" at bounding box center [740, 162] width 57 height 36
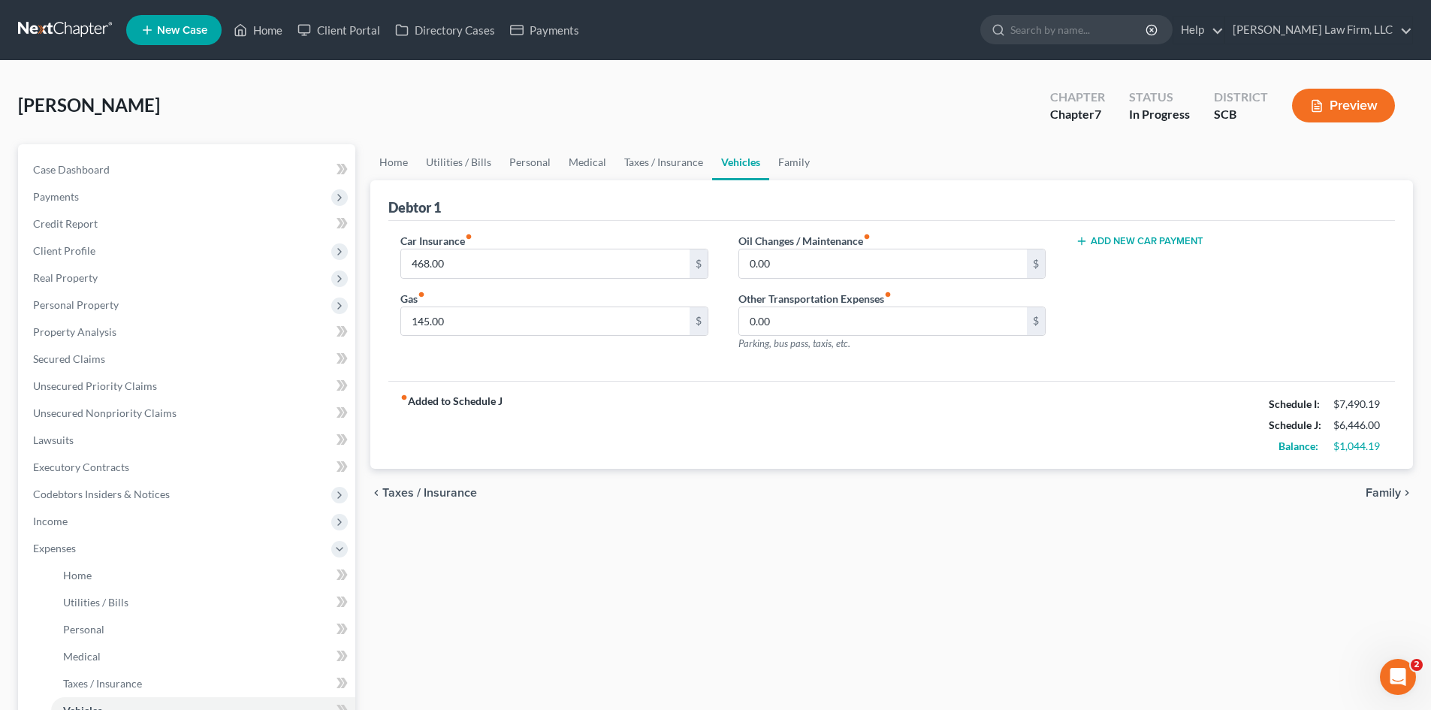
click at [1195, 234] on div "Add New Car Payment" at bounding box center [1229, 240] width 307 height 15
click at [1159, 247] on button "Add New Car Payment" at bounding box center [1140, 241] width 128 height 12
click at [1136, 258] on input "text" at bounding box center [1207, 263] width 261 height 29
type input "682"
click at [406, 161] on link "Home" at bounding box center [393, 162] width 47 height 36
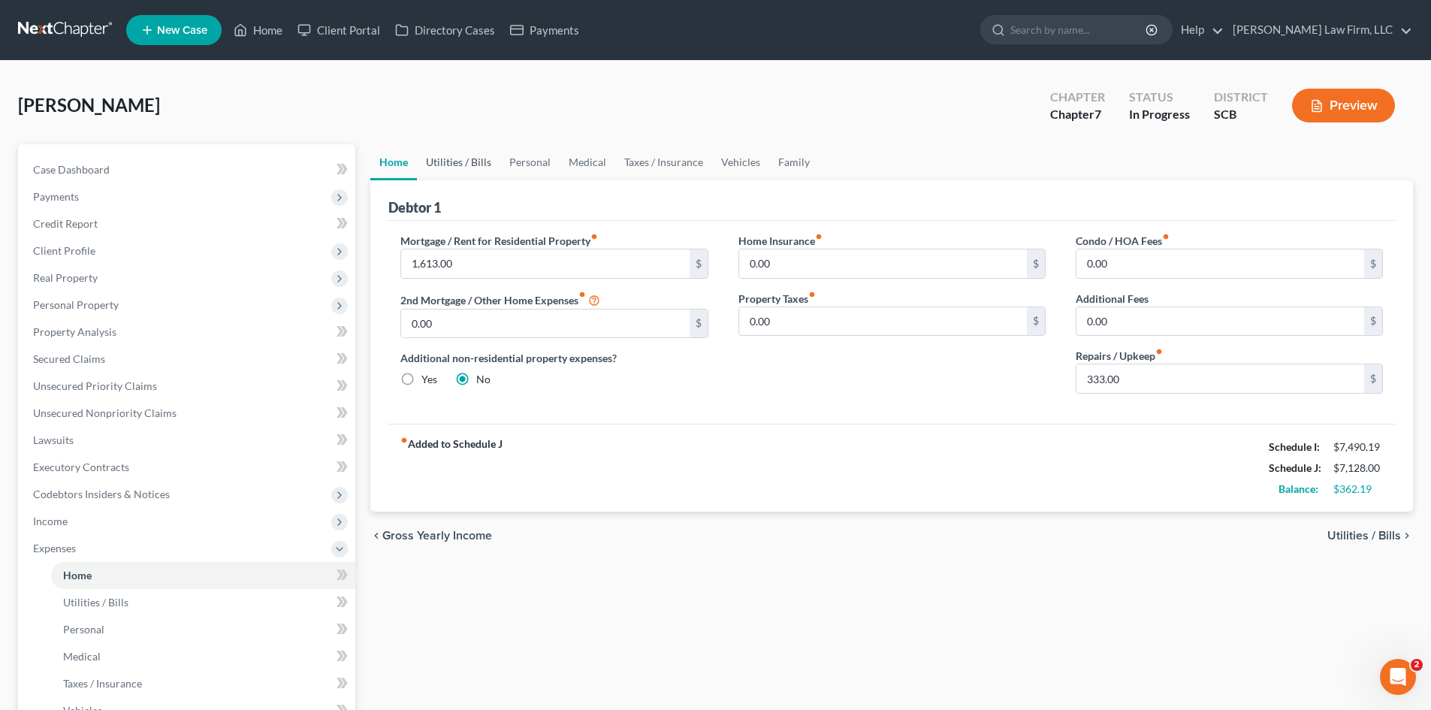
click at [495, 156] on link "Utilities / Bills" at bounding box center [458, 162] width 83 height 36
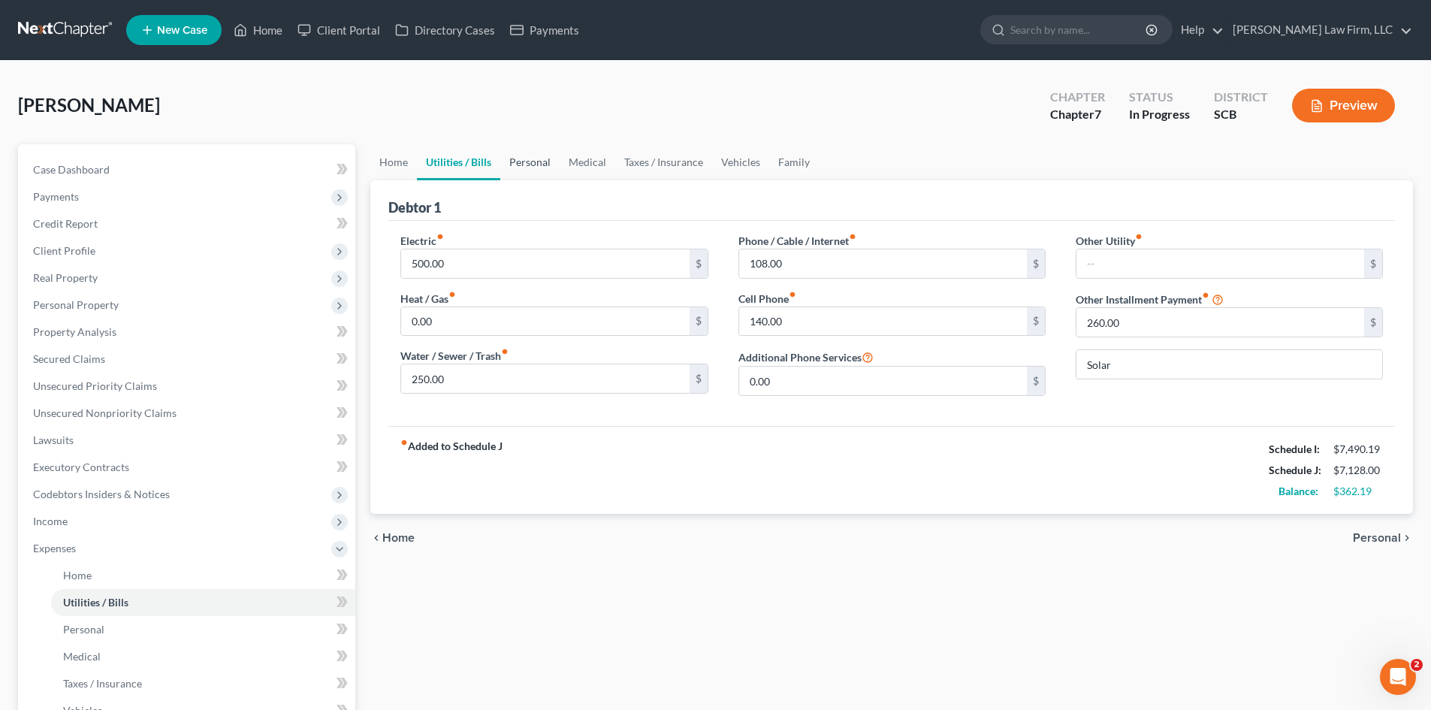
click at [518, 159] on link "Personal" at bounding box center [529, 162] width 59 height 36
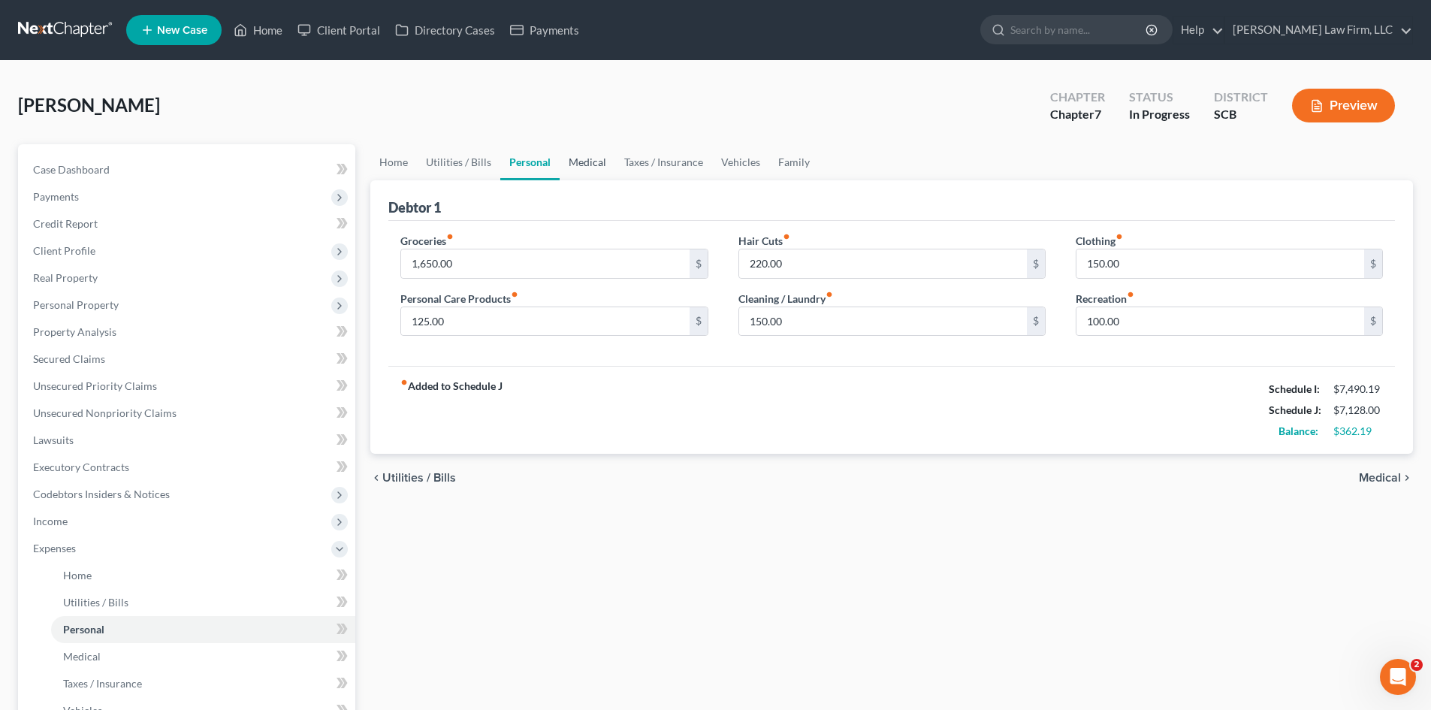
click at [561, 157] on link "Medical" at bounding box center [588, 162] width 56 height 36
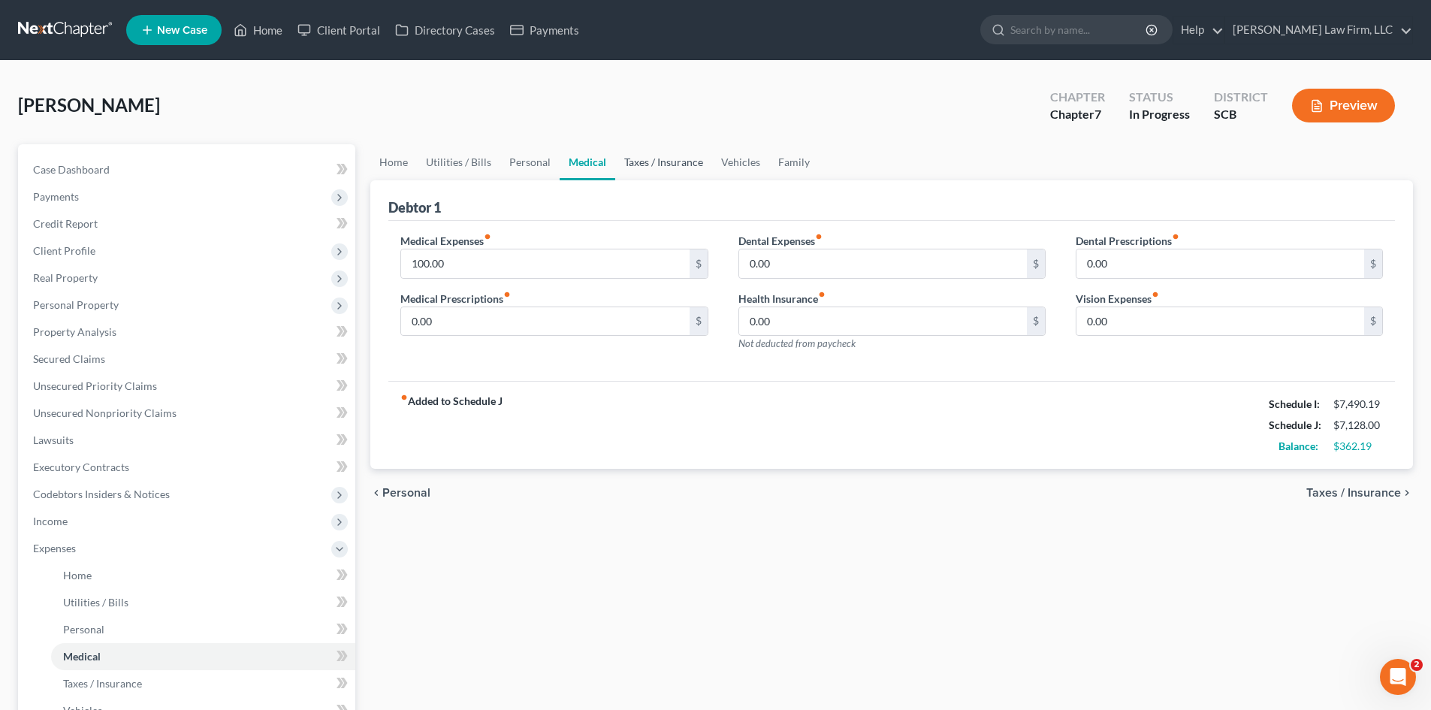
click at [671, 159] on link "Taxes / Insurance" at bounding box center [663, 162] width 97 height 36
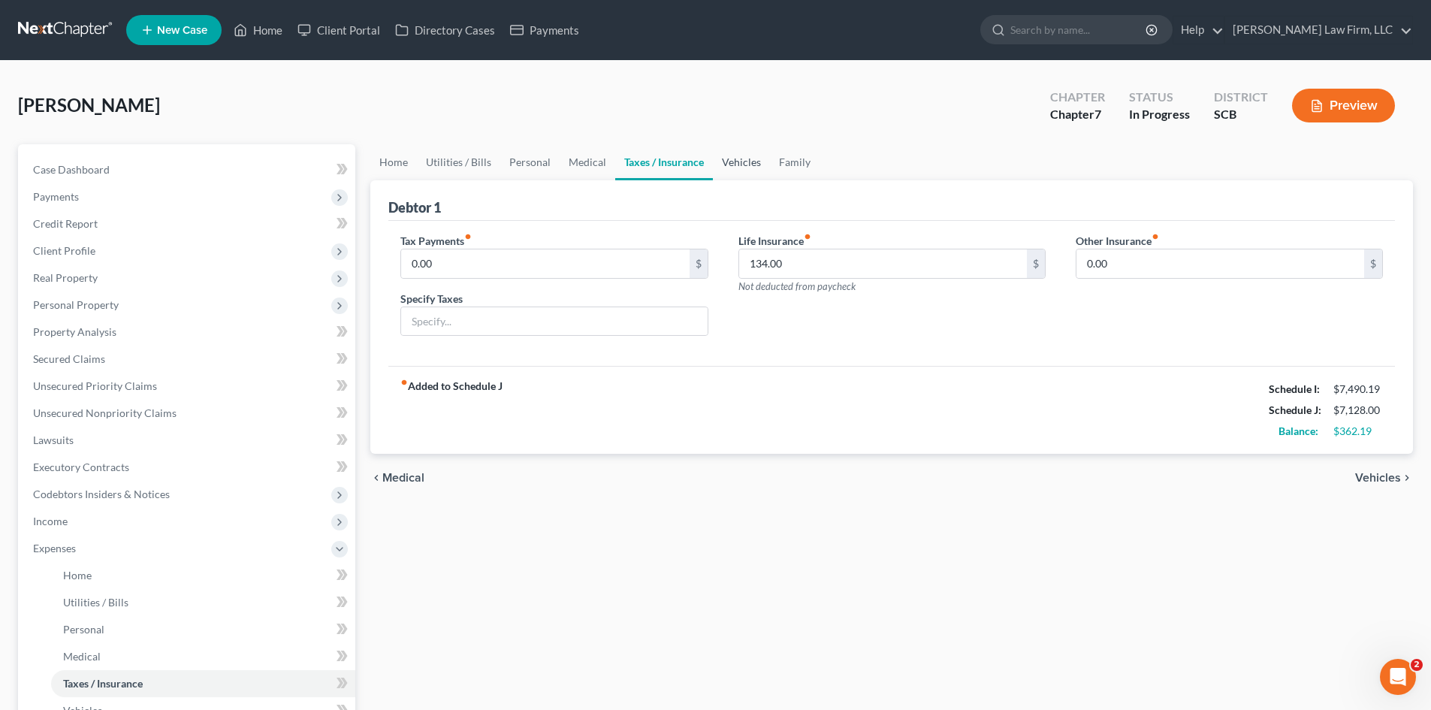
click at [724, 159] on link "Vehicles" at bounding box center [741, 162] width 57 height 36
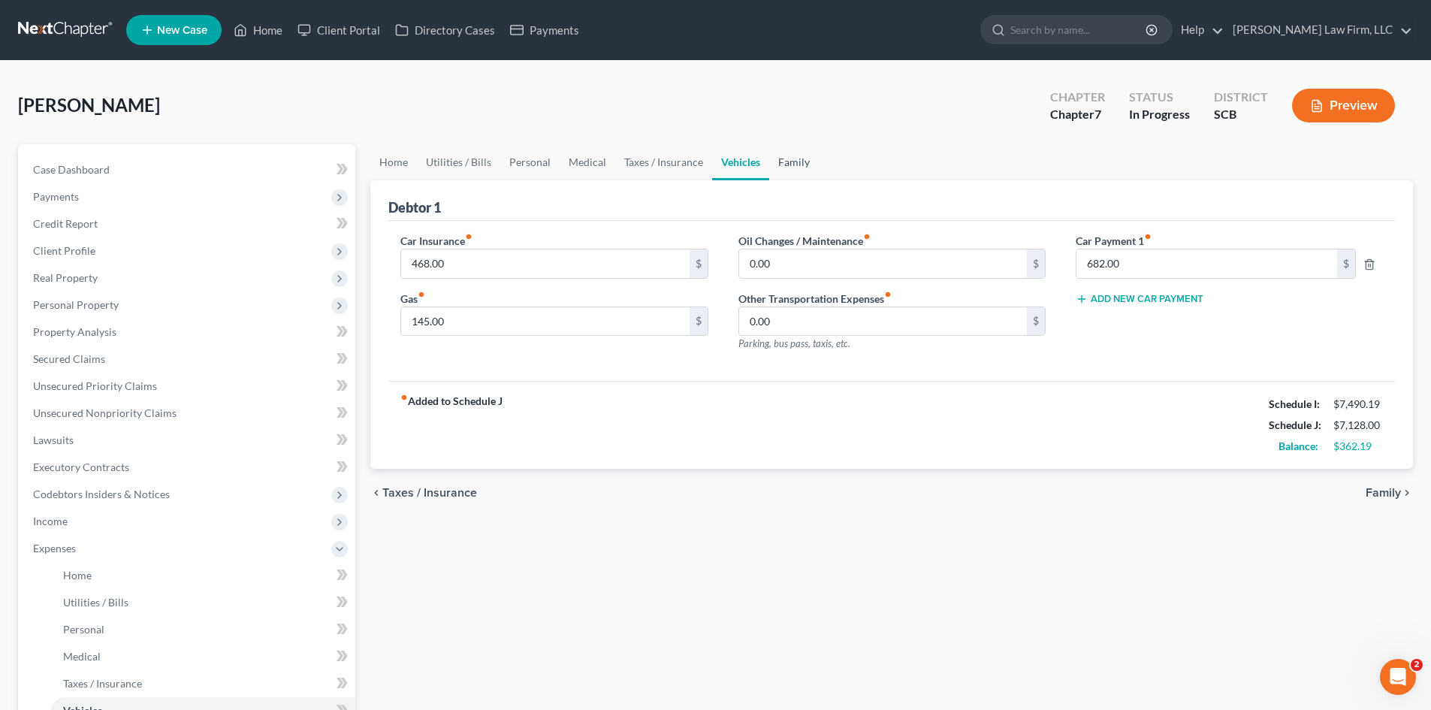
click at [787, 158] on link "Family" at bounding box center [794, 162] width 50 height 36
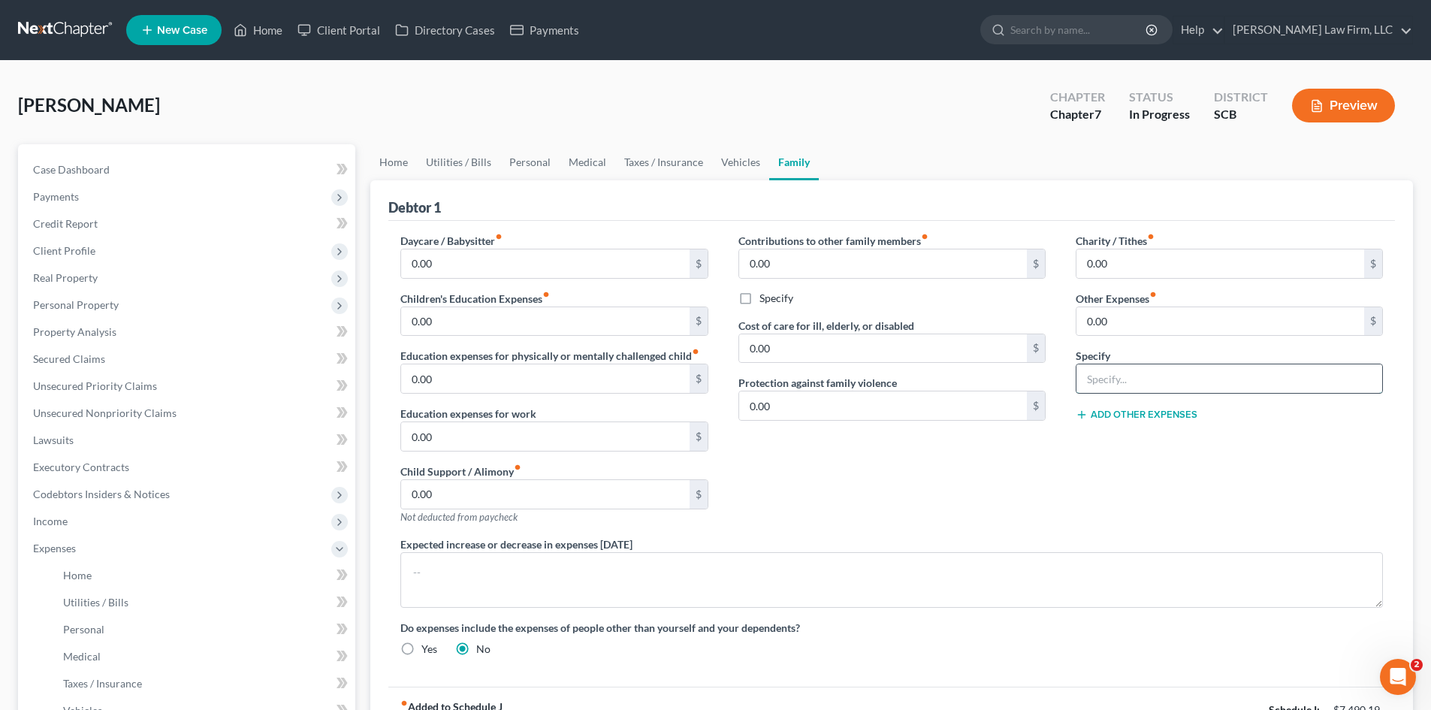
click at [1102, 389] on input "text" at bounding box center [1230, 378] width 306 height 29
type input "Tanning"
click at [1139, 332] on input "0.00" at bounding box center [1221, 321] width 288 height 29
type input "65"
click at [1132, 412] on button "Add Other Expenses" at bounding box center [1137, 415] width 122 height 12
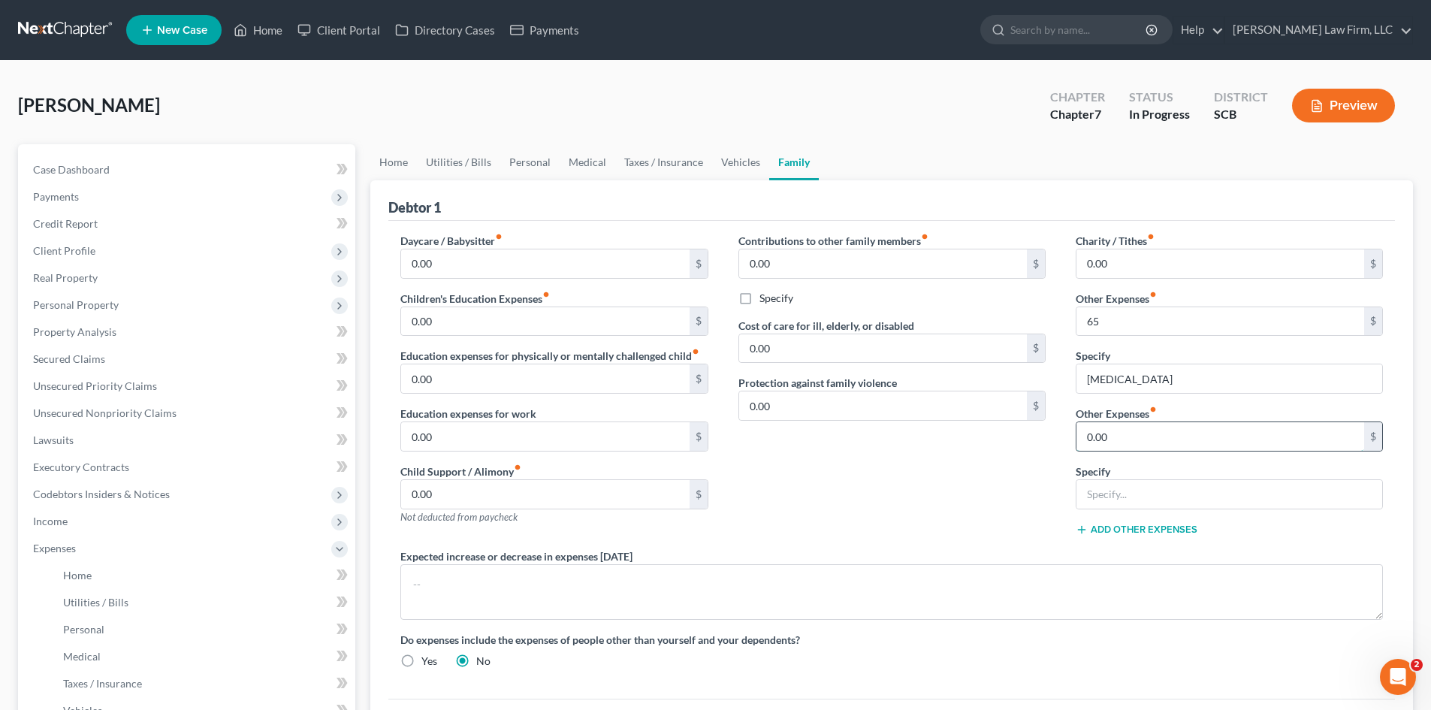
click at [1132, 431] on input "0.00" at bounding box center [1221, 436] width 288 height 29
type input "250"
click at [1135, 488] on input "text" at bounding box center [1230, 494] width 306 height 29
type input "Pet Expenses"
click at [1152, 528] on button "Add Other Expenses" at bounding box center [1137, 530] width 122 height 12
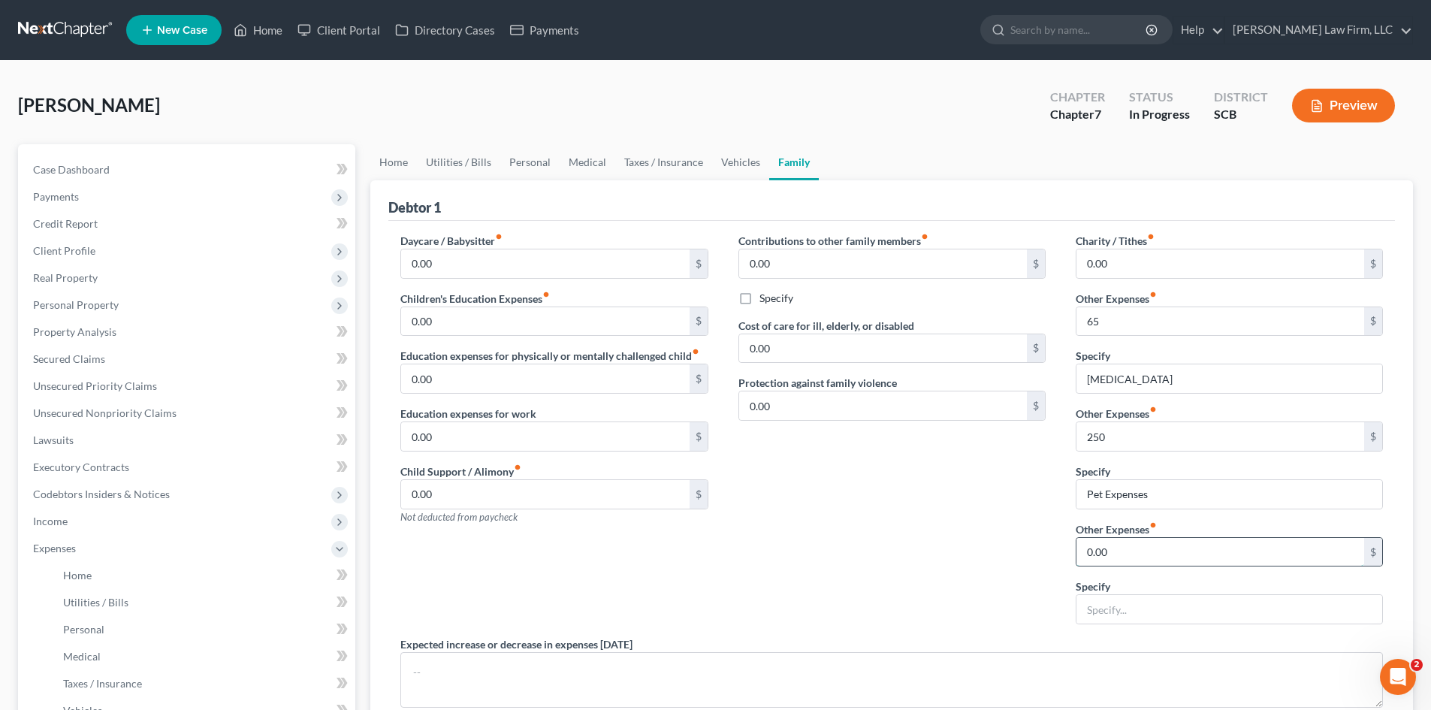
click at [1138, 557] on input "0.00" at bounding box center [1221, 552] width 288 height 29
type input "240"
click at [1119, 603] on input "text" at bounding box center [1230, 609] width 306 height 29
type input "c"
click at [1108, 606] on input "c" at bounding box center [1230, 609] width 306 height 29
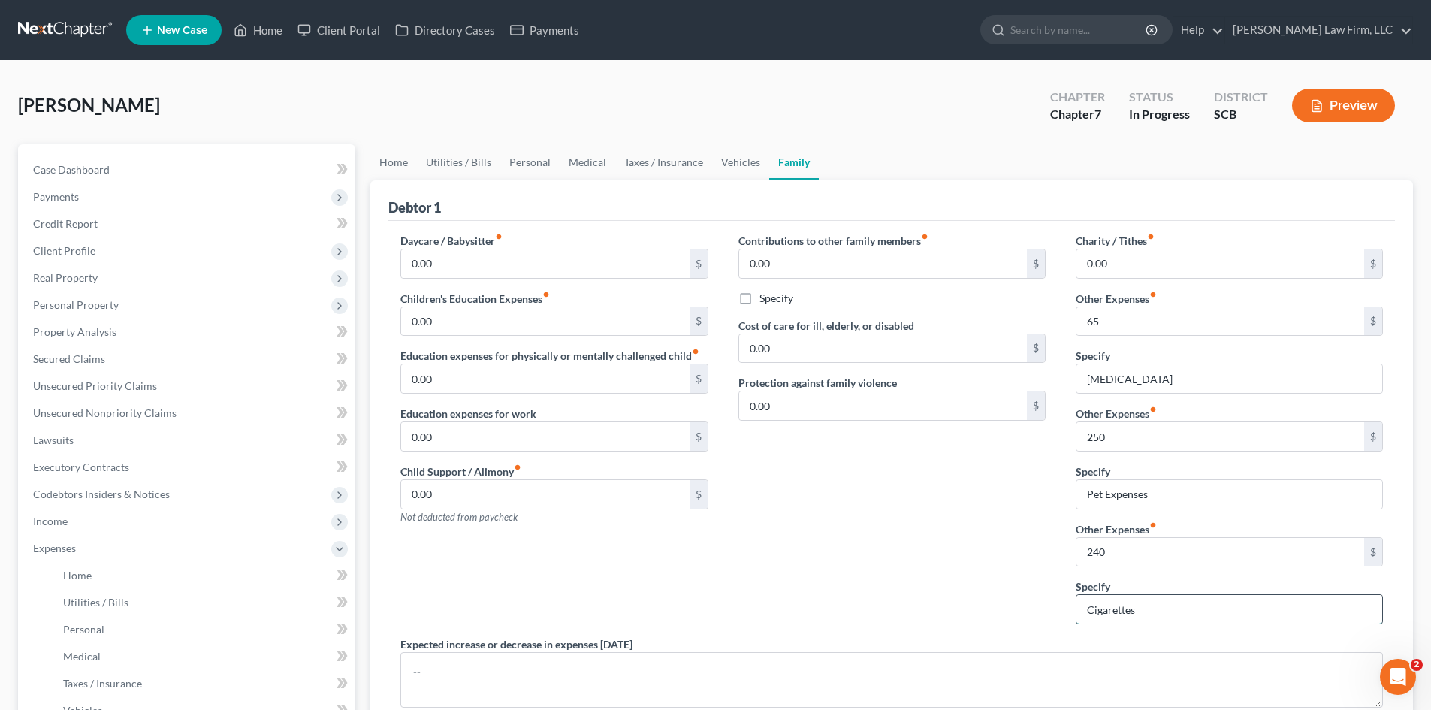
type input "Cigarettes"
click at [410, 171] on link "Home" at bounding box center [393, 162] width 47 height 36
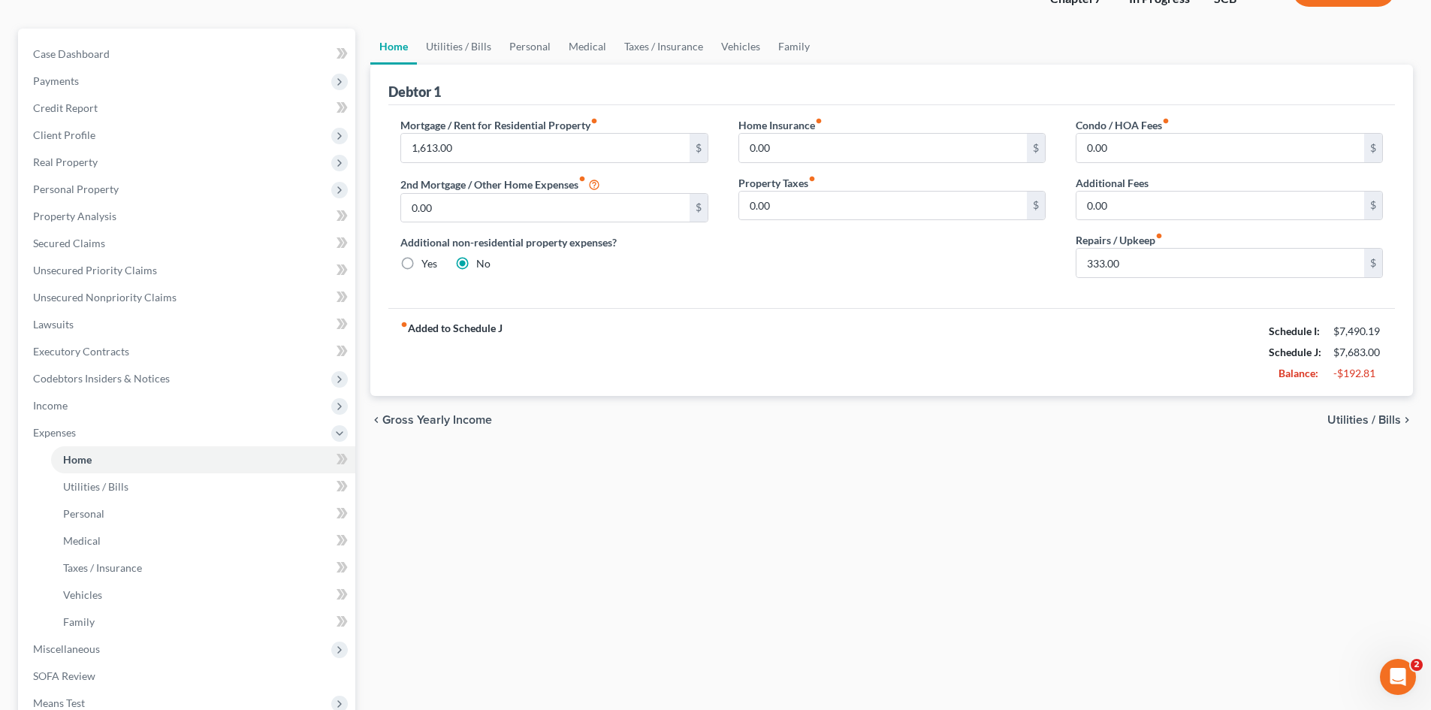
scroll to position [150, 0]
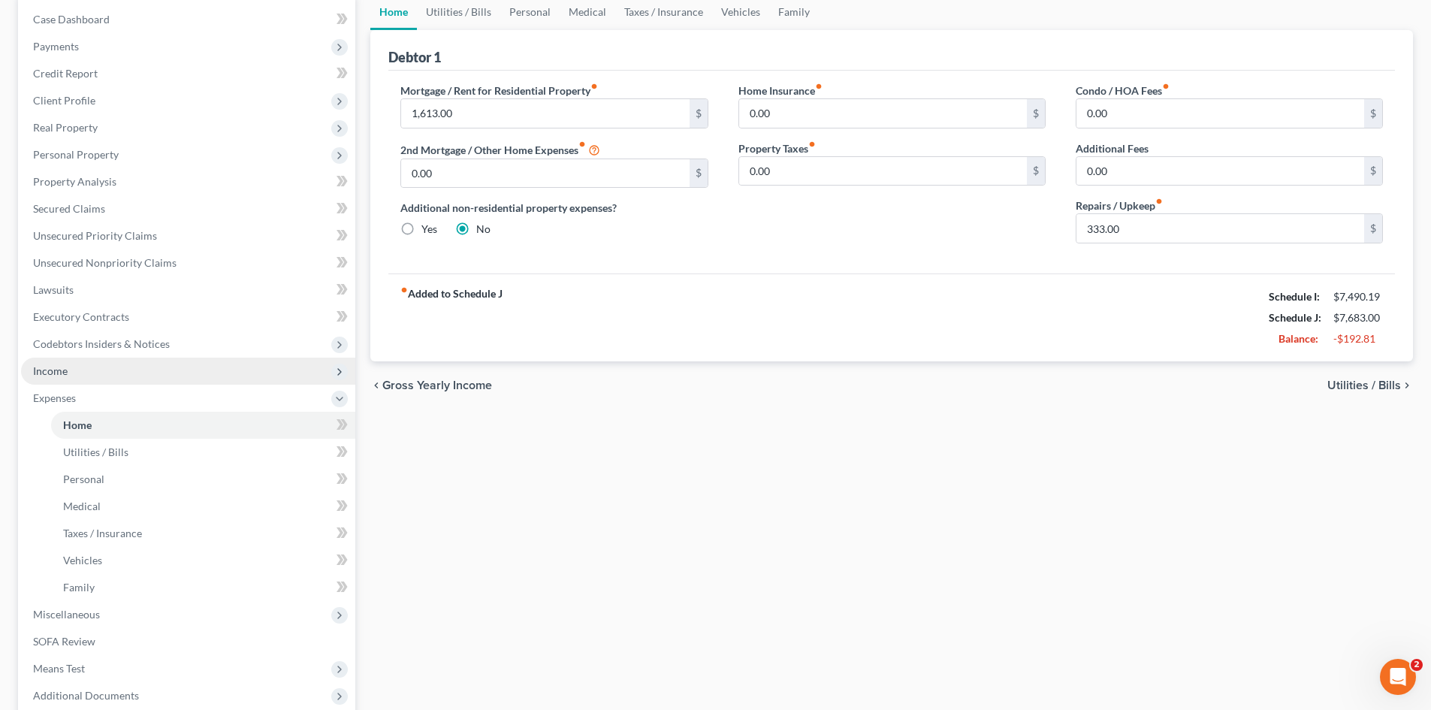
click at [100, 364] on span "Income" at bounding box center [188, 371] width 334 height 27
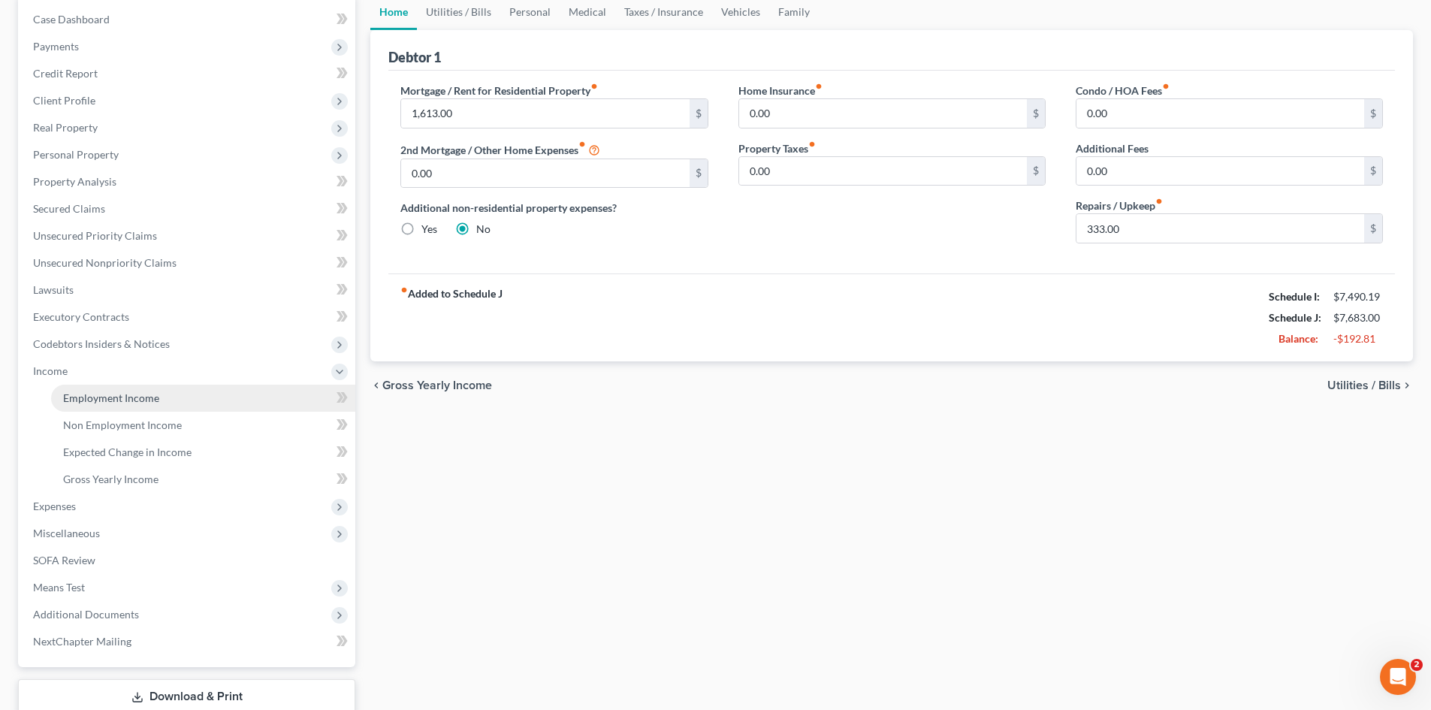
click at [100, 388] on link "Employment Income" at bounding box center [203, 398] width 304 height 27
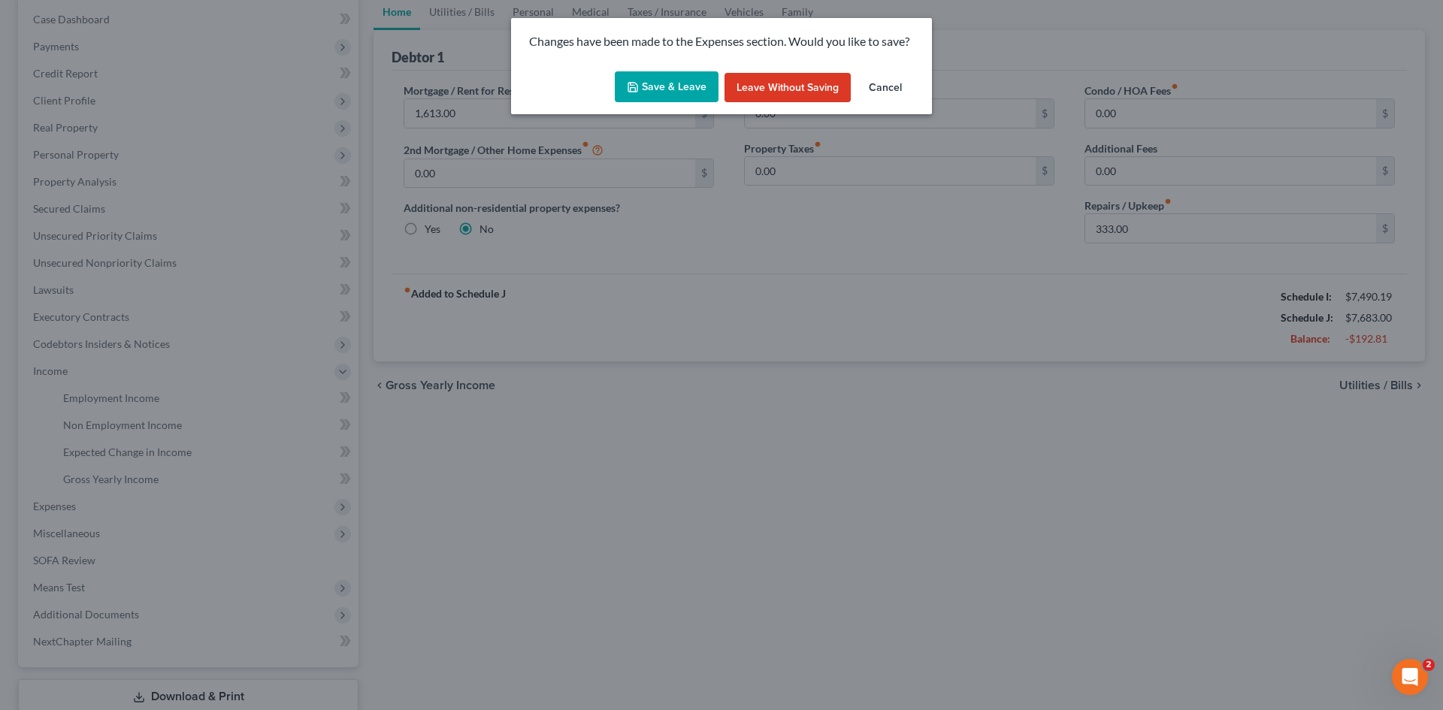
click at [676, 86] on button "Save & Leave" at bounding box center [667, 87] width 104 height 32
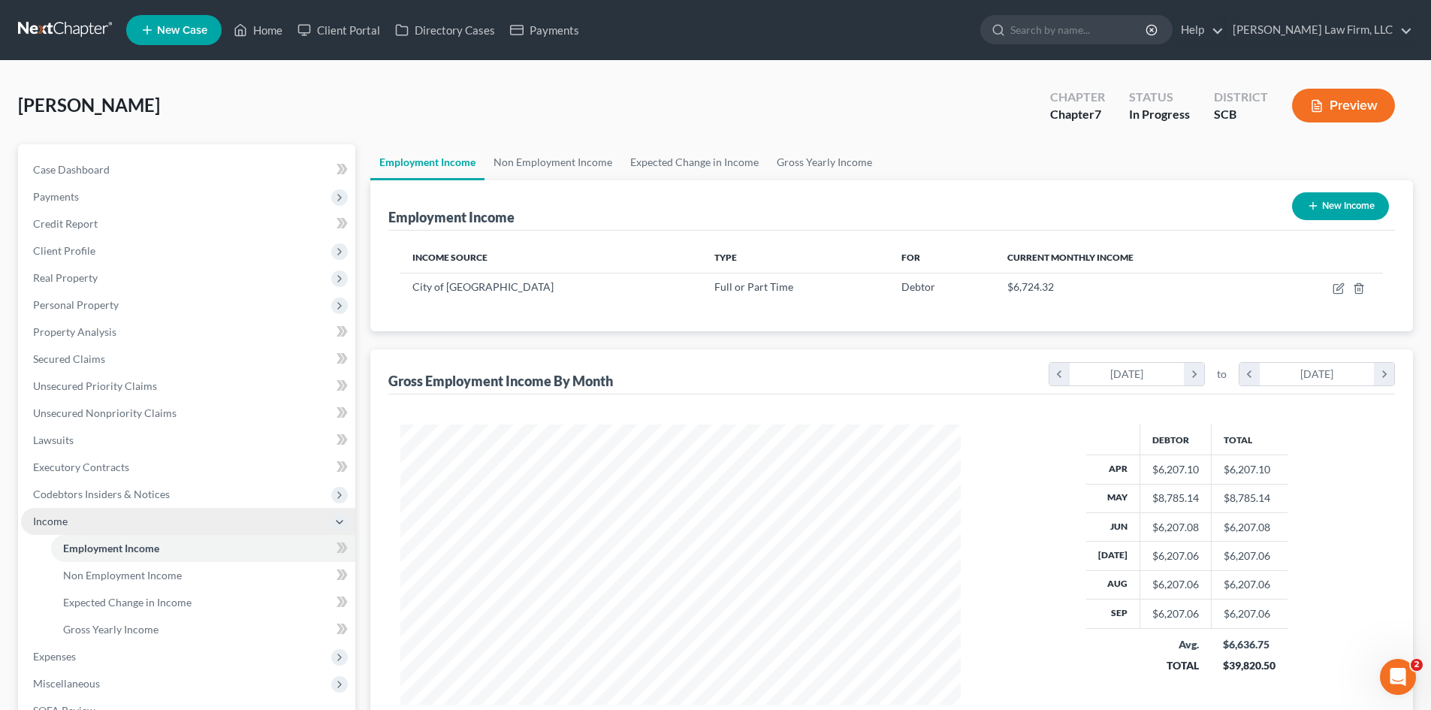
scroll to position [280, 591]
click at [560, 168] on link "Non Employment Income" at bounding box center [553, 162] width 137 height 36
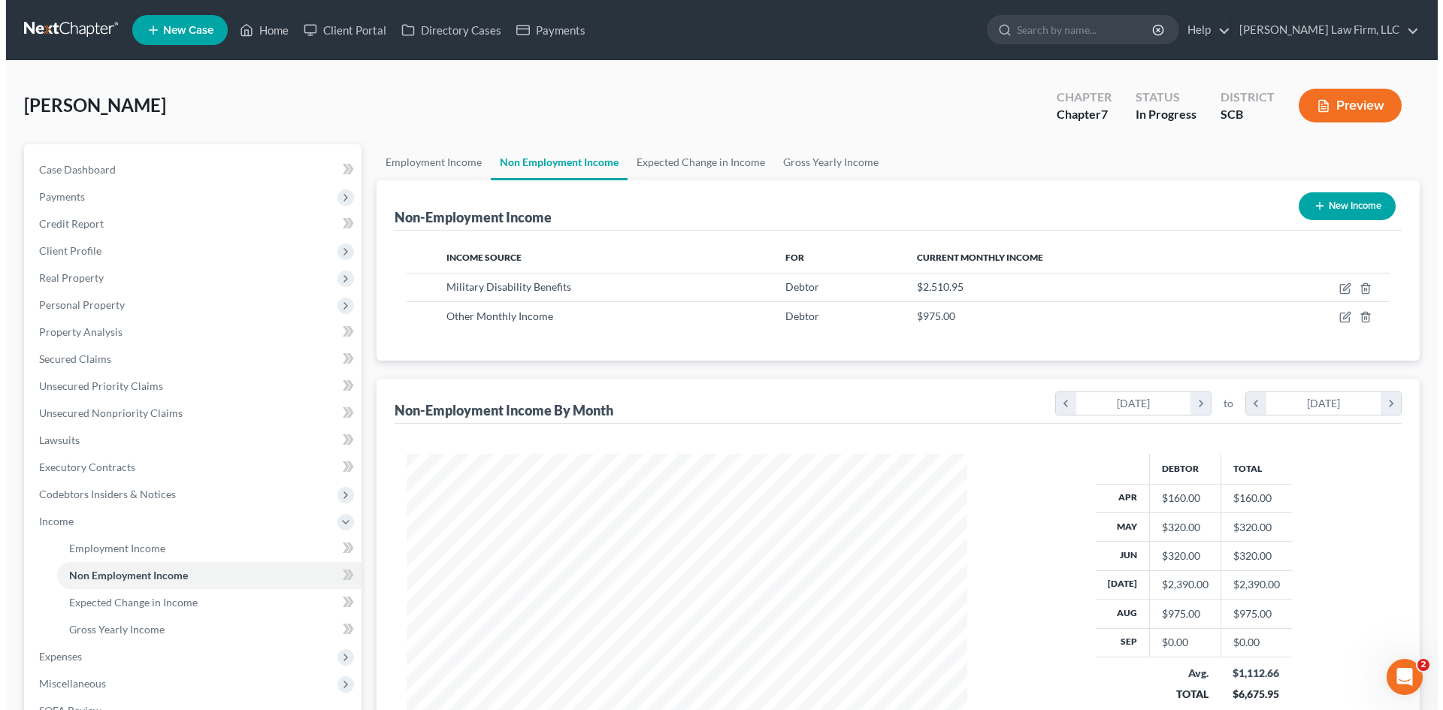
scroll to position [280, 591]
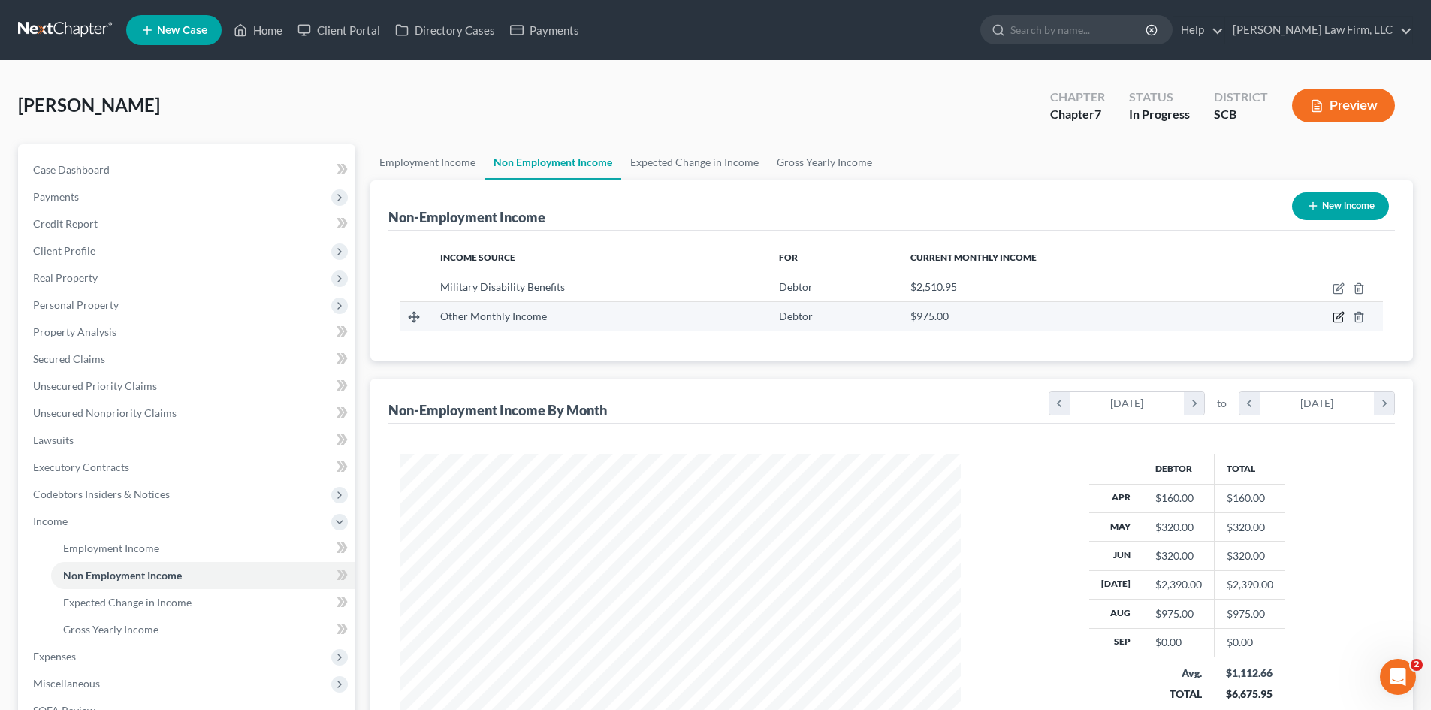
click at [1340, 319] on icon "button" at bounding box center [1340, 316] width 7 height 7
select select "13"
select select "0"
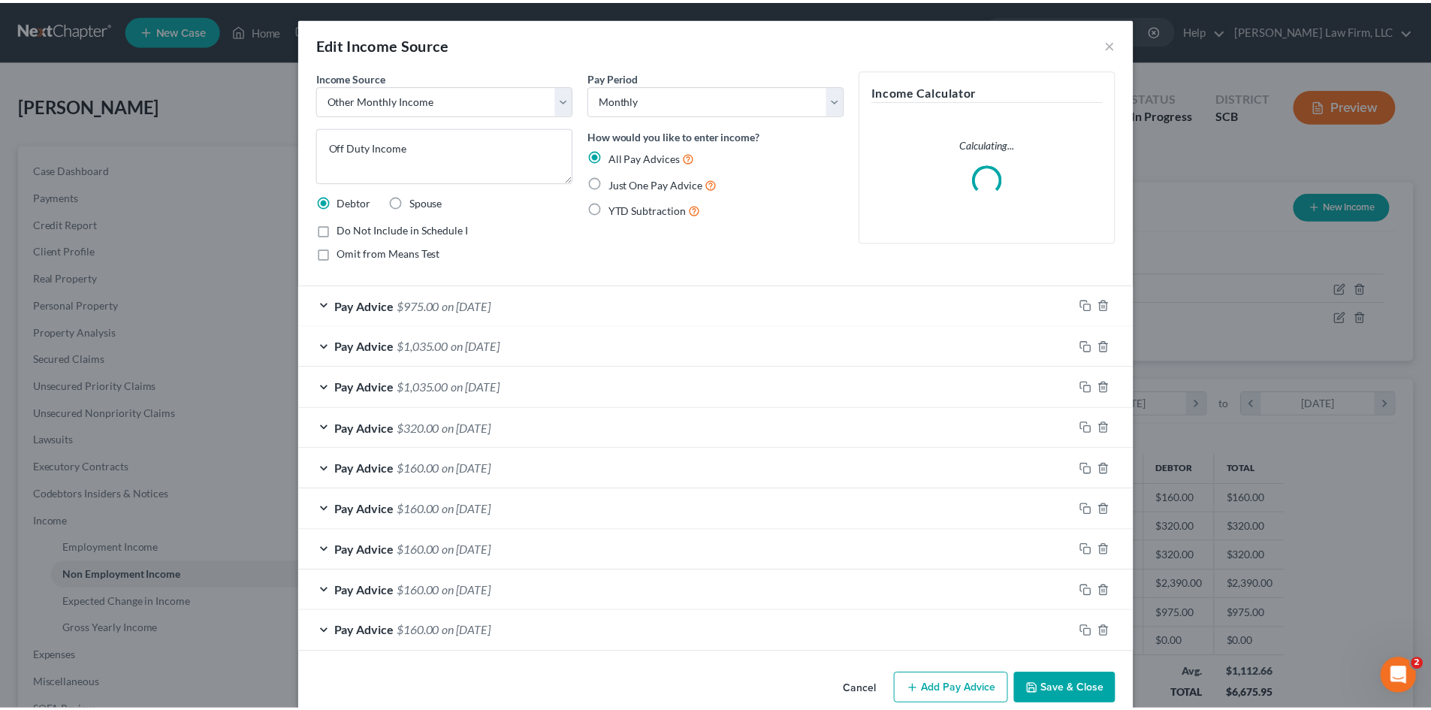
scroll to position [283, 596]
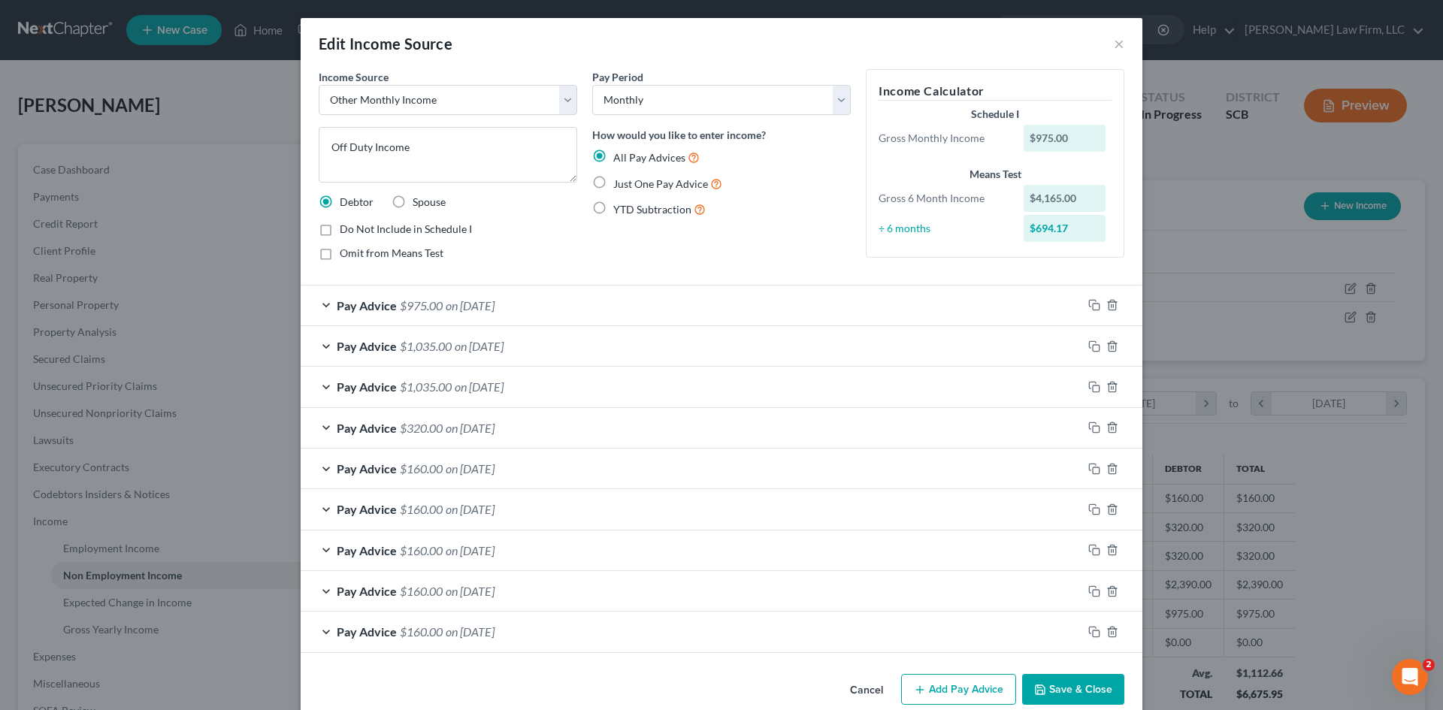
click at [1077, 691] on button "Save & Close" at bounding box center [1073, 690] width 102 height 32
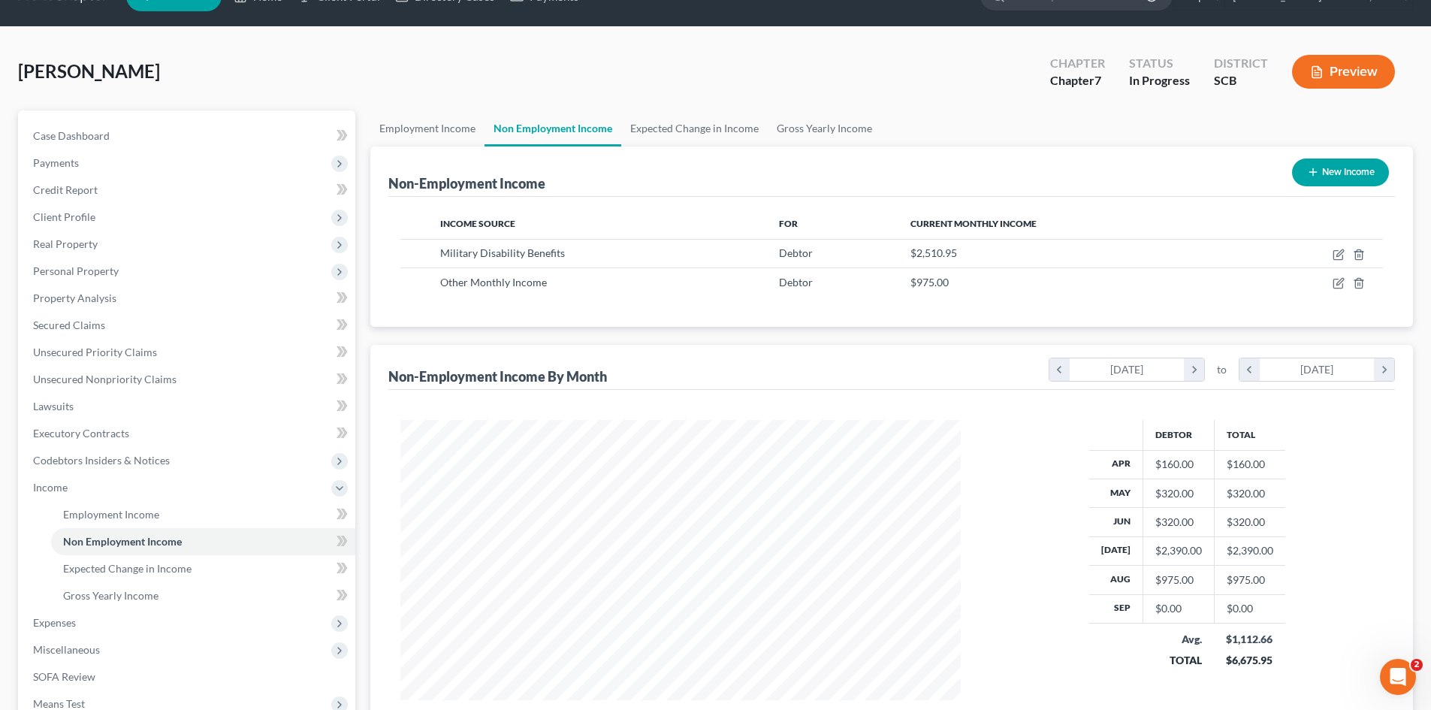
scroll to position [0, 0]
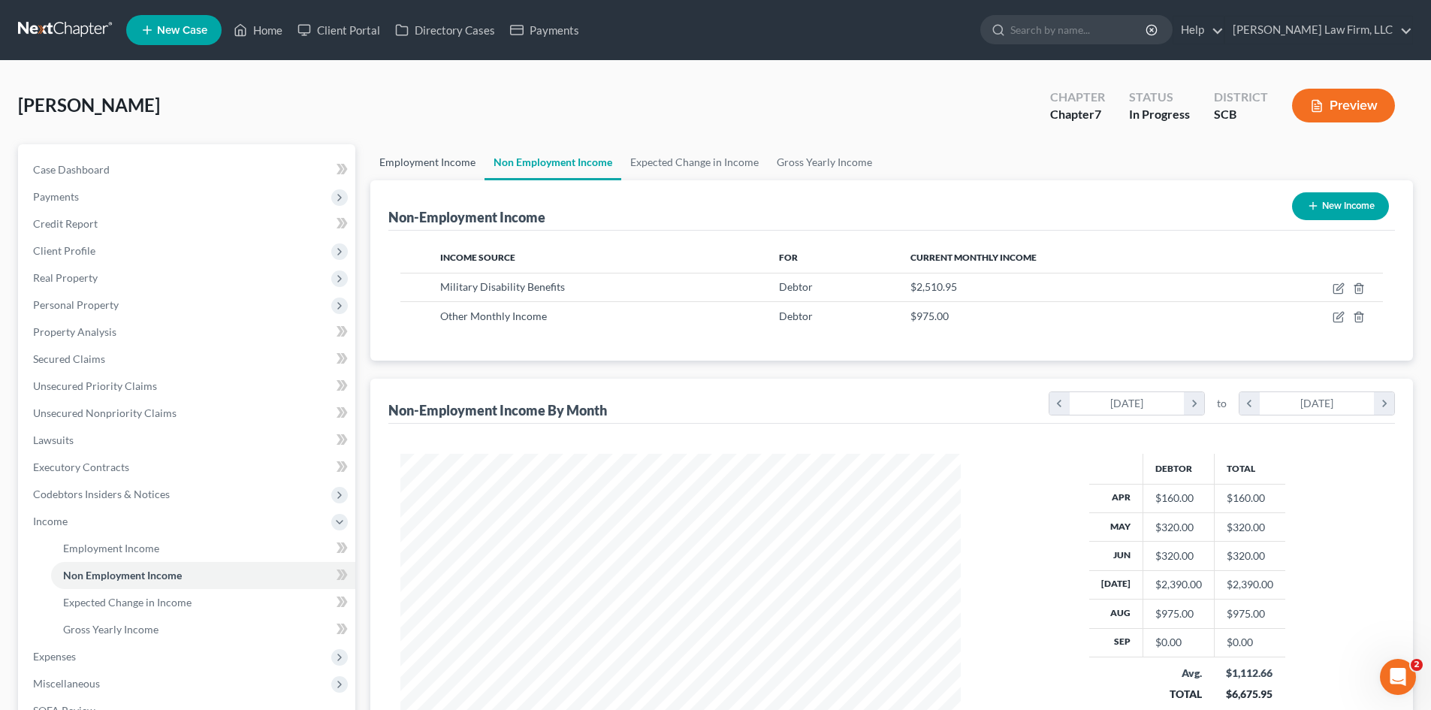
click at [439, 150] on link "Employment Income" at bounding box center [427, 162] width 114 height 36
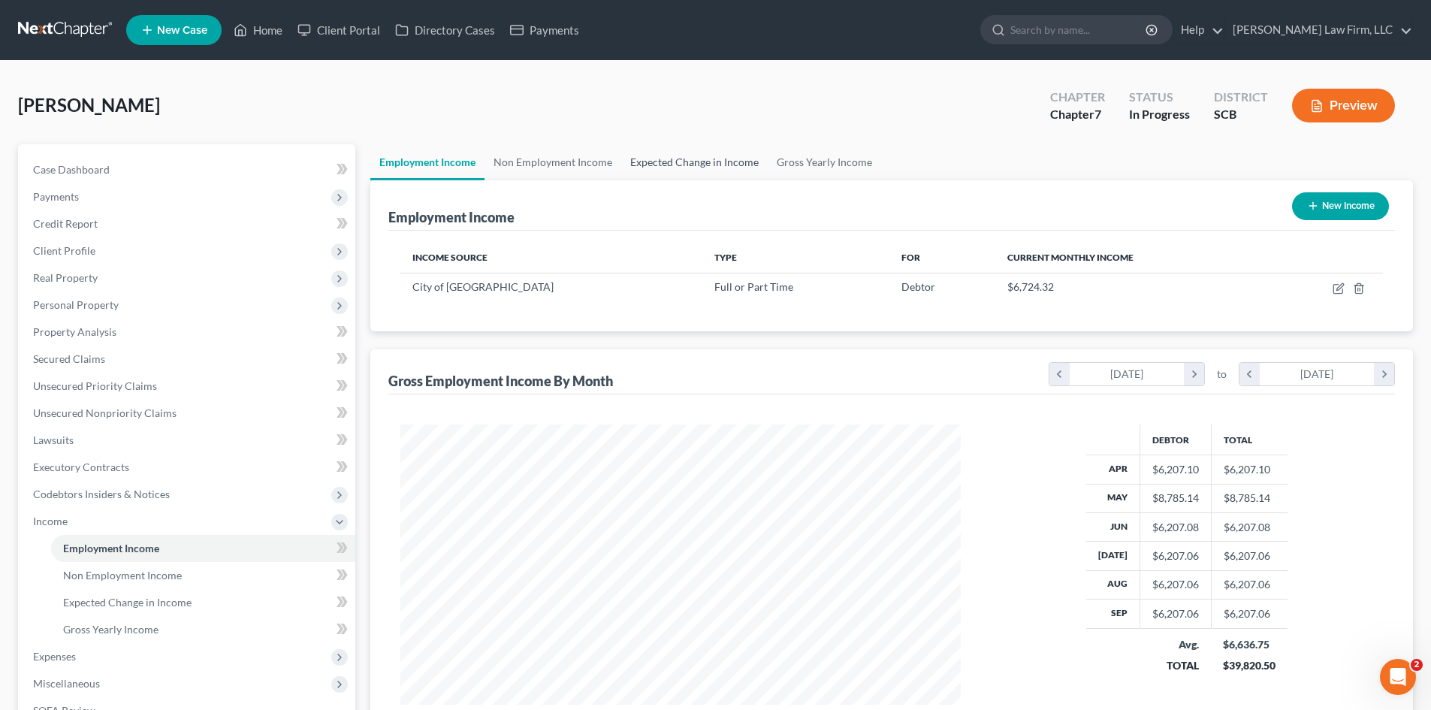
click at [697, 157] on link "Expected Change in Income" at bounding box center [694, 162] width 147 height 36
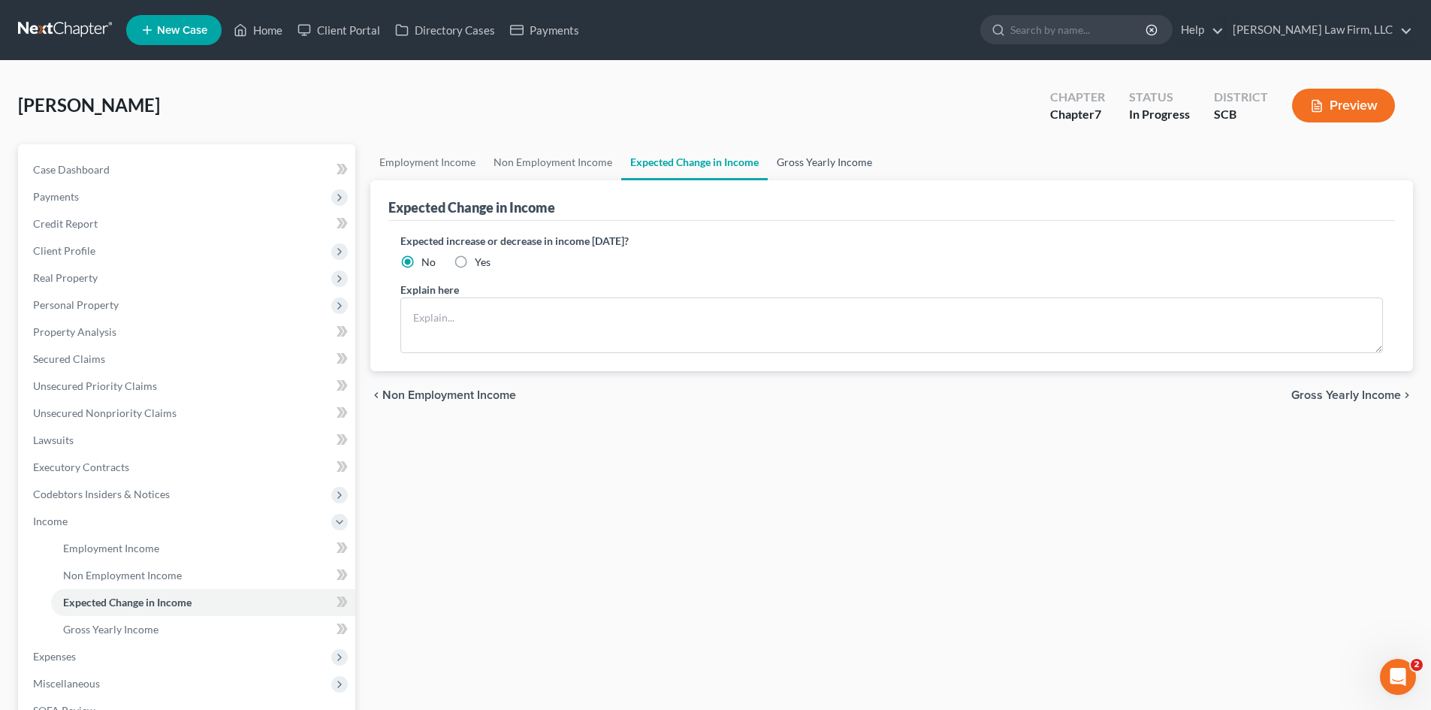
click at [815, 155] on link "Gross Yearly Income" at bounding box center [824, 162] width 113 height 36
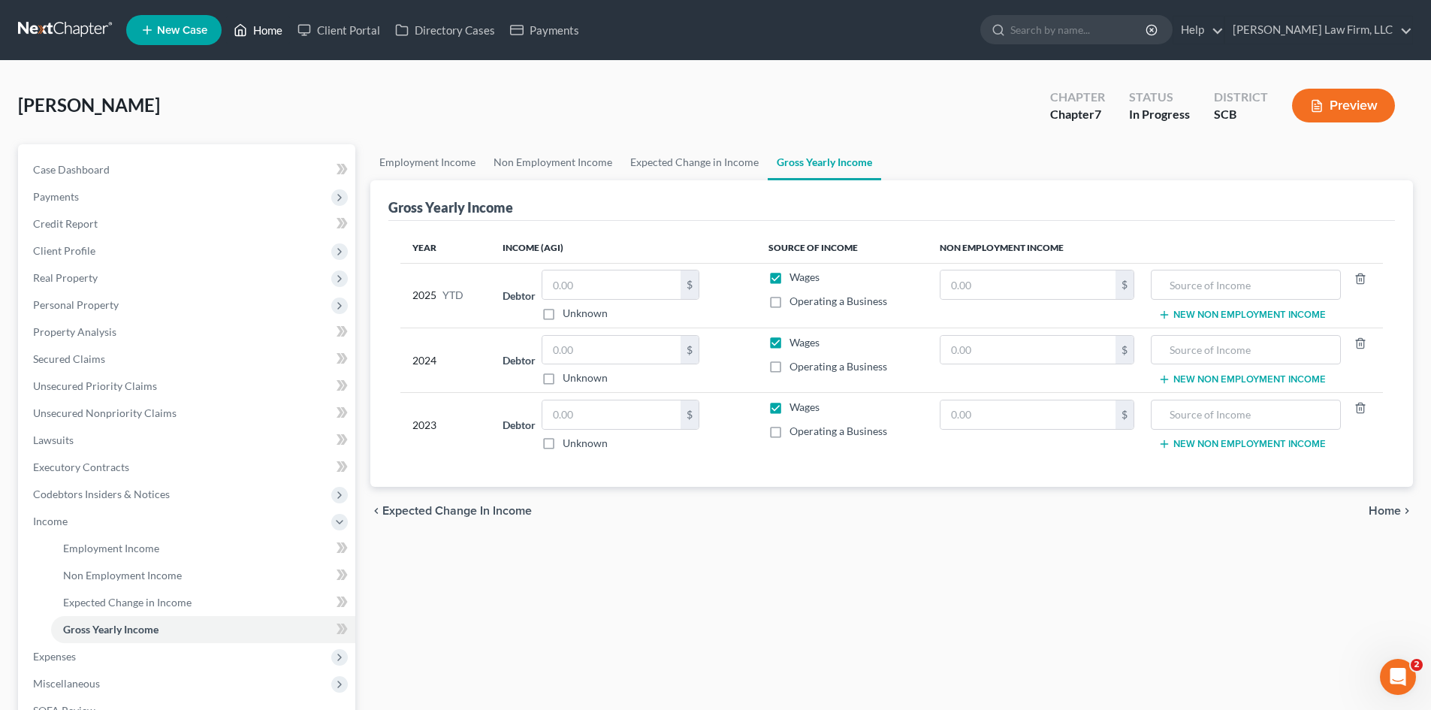
click at [264, 26] on link "Home" at bounding box center [258, 30] width 64 height 27
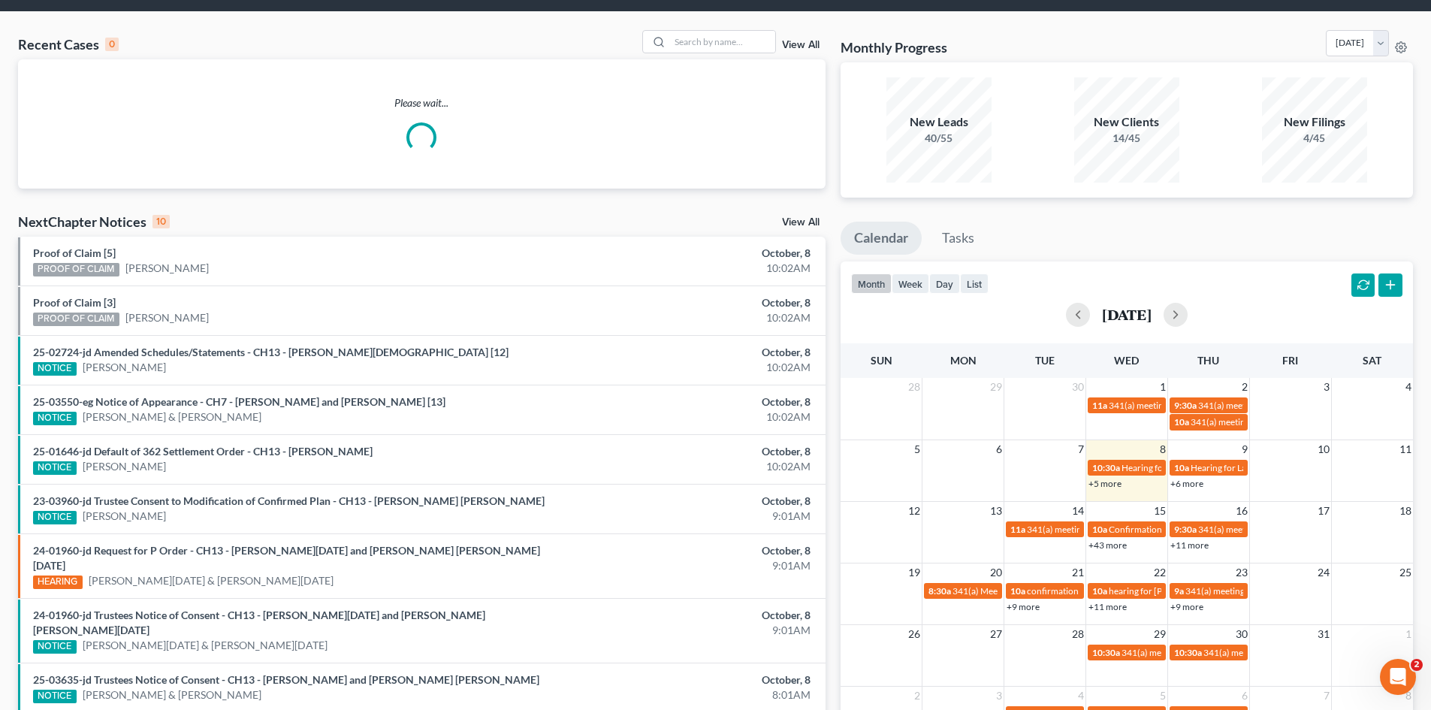
scroll to position [75, 0]
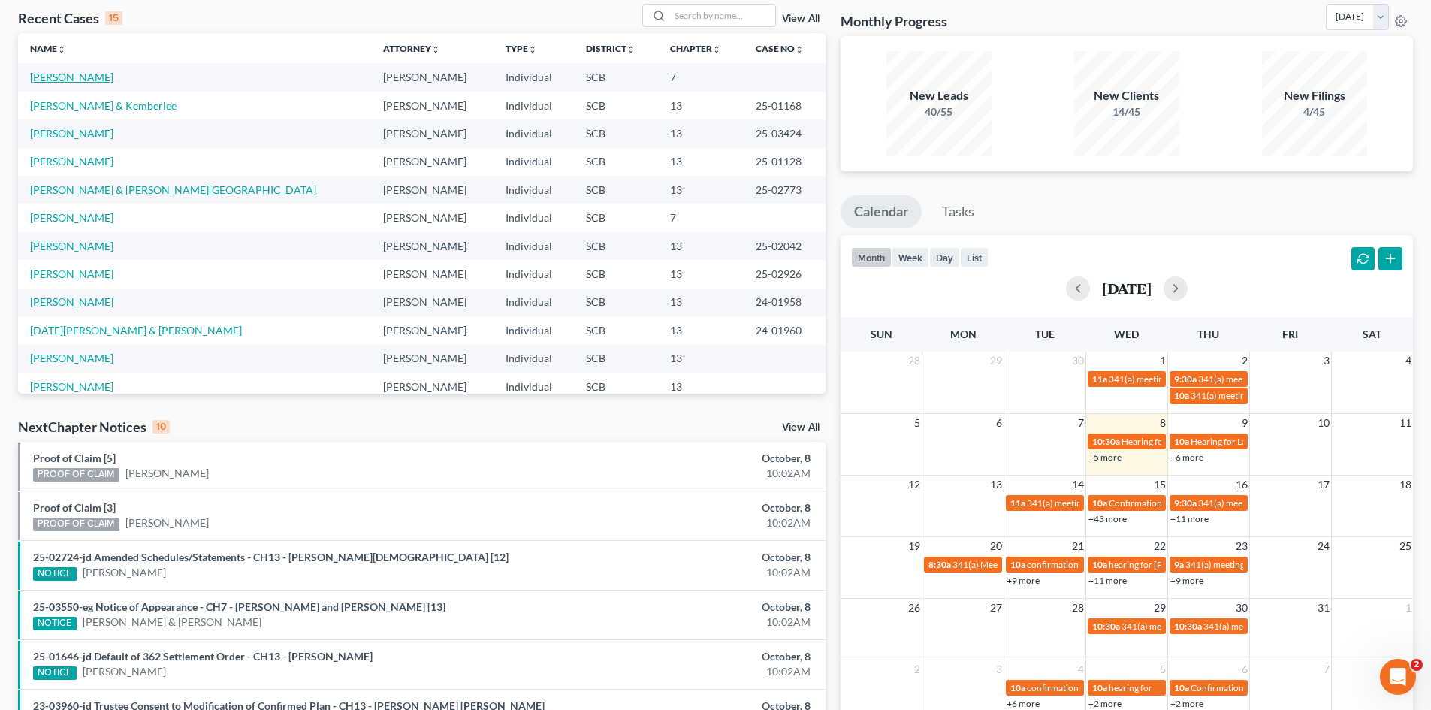
click at [50, 80] on link "Ledford, Jeremy" at bounding box center [71, 77] width 83 height 13
select select "3"
select select "0"
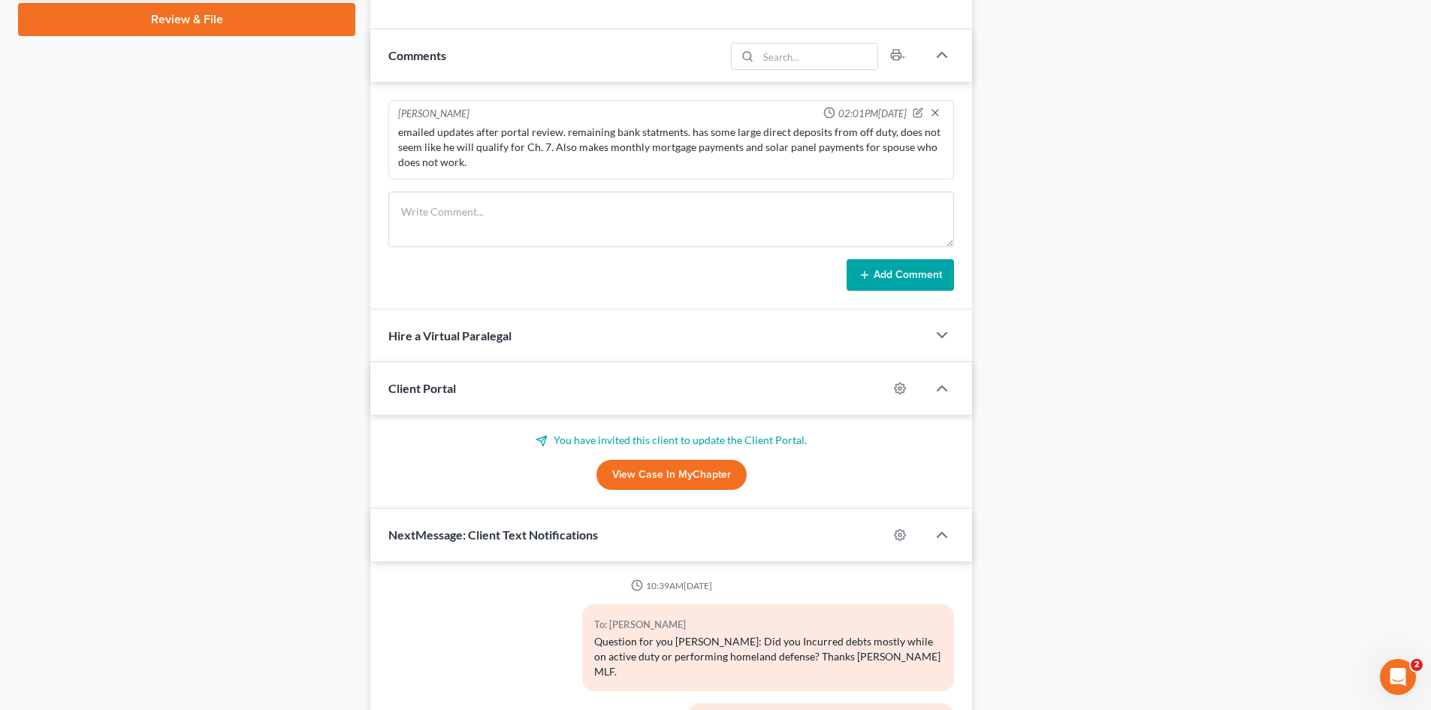
scroll to position [902, 0]
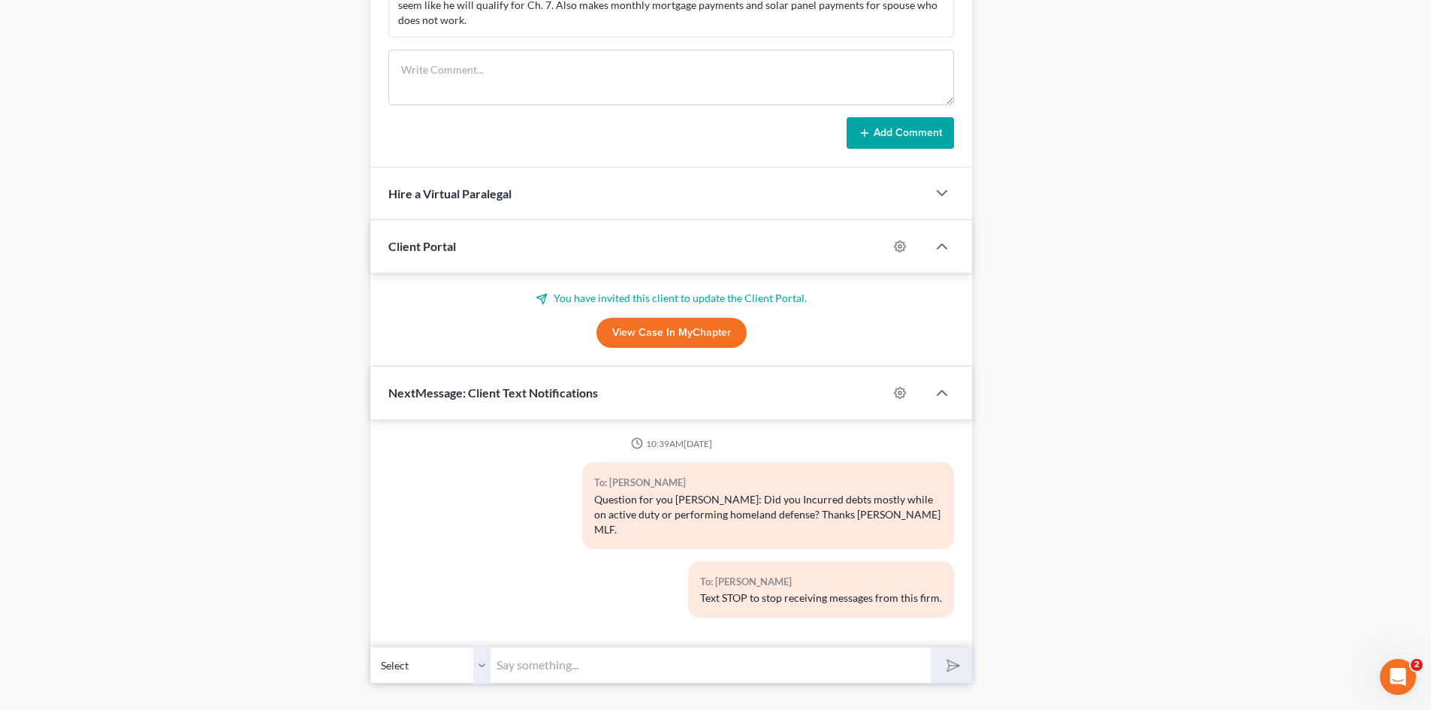
click at [650, 341] on link "View Case in MyChapter" at bounding box center [672, 333] width 150 height 30
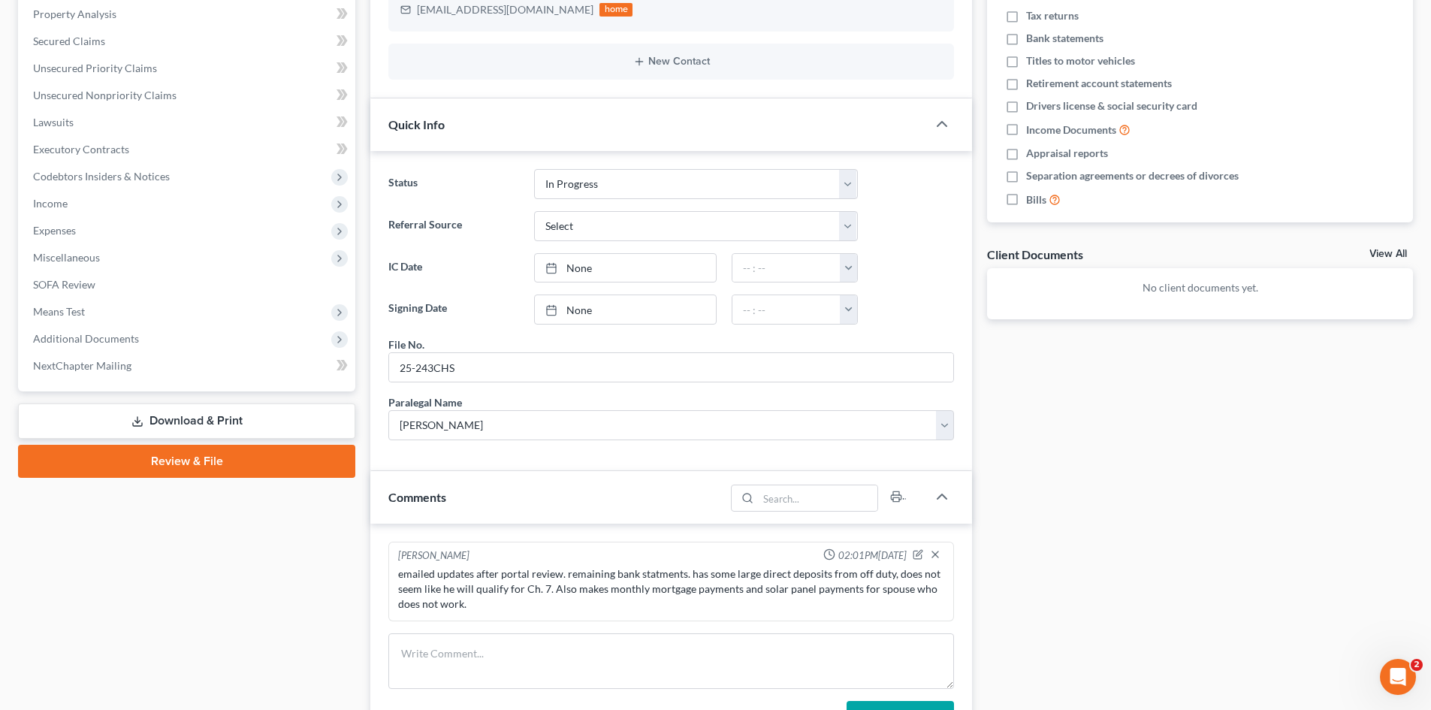
scroll to position [0, 0]
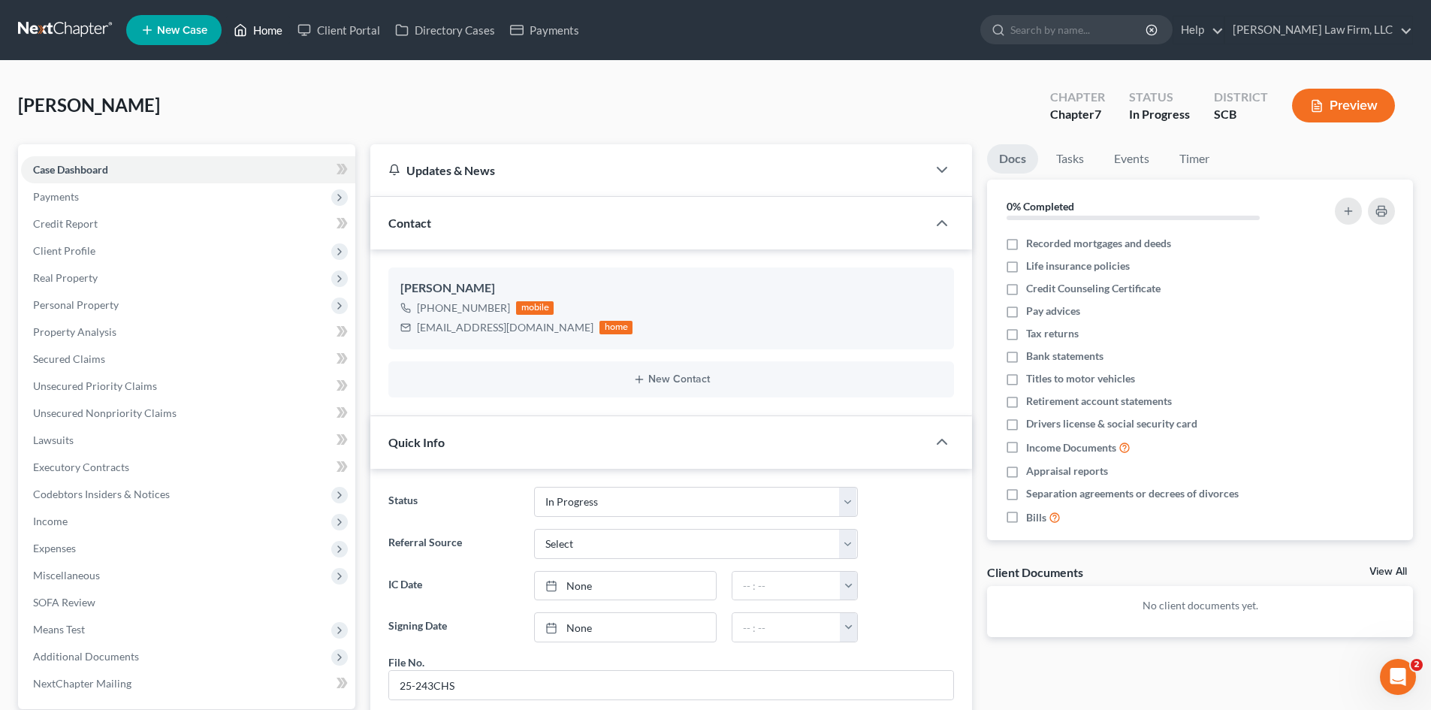
click at [269, 32] on link "Home" at bounding box center [258, 30] width 64 height 27
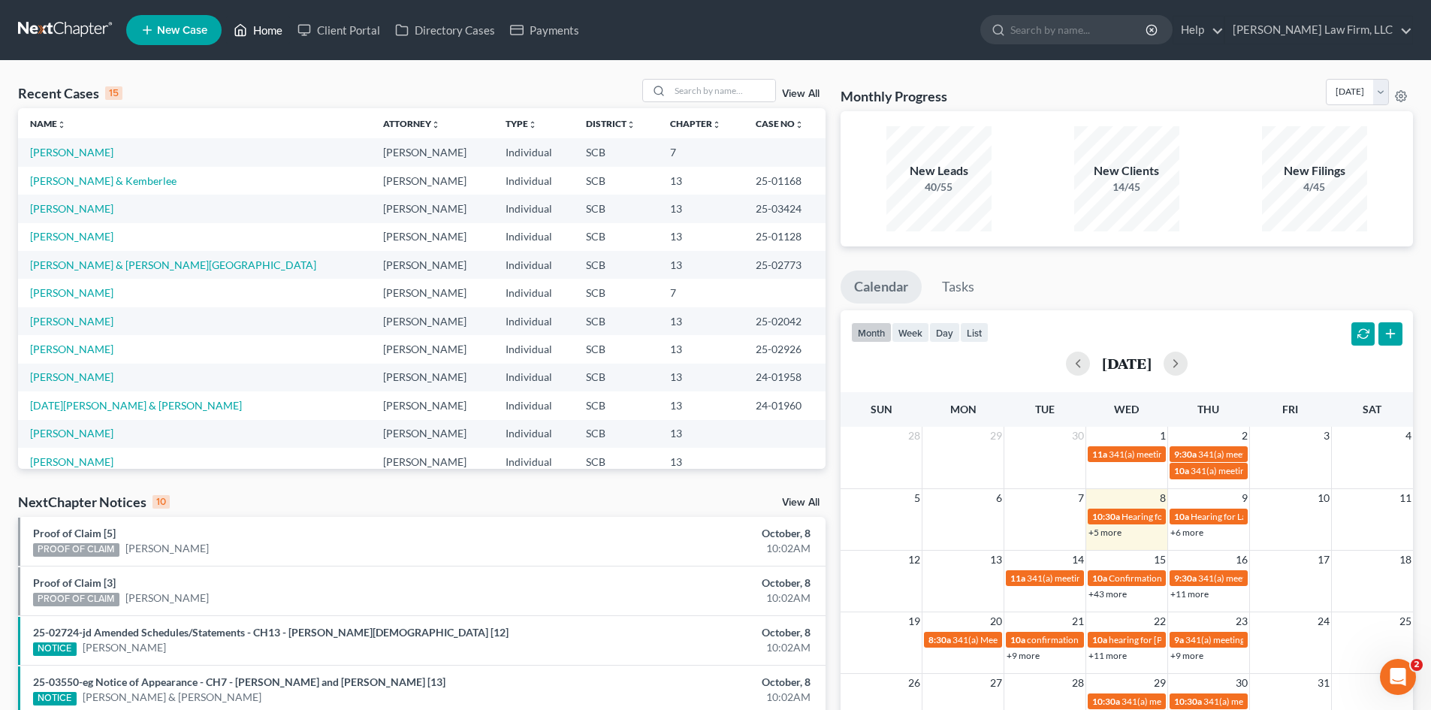
click at [279, 29] on link "Home" at bounding box center [258, 30] width 64 height 27
click at [739, 92] on input "search" at bounding box center [722, 91] width 105 height 22
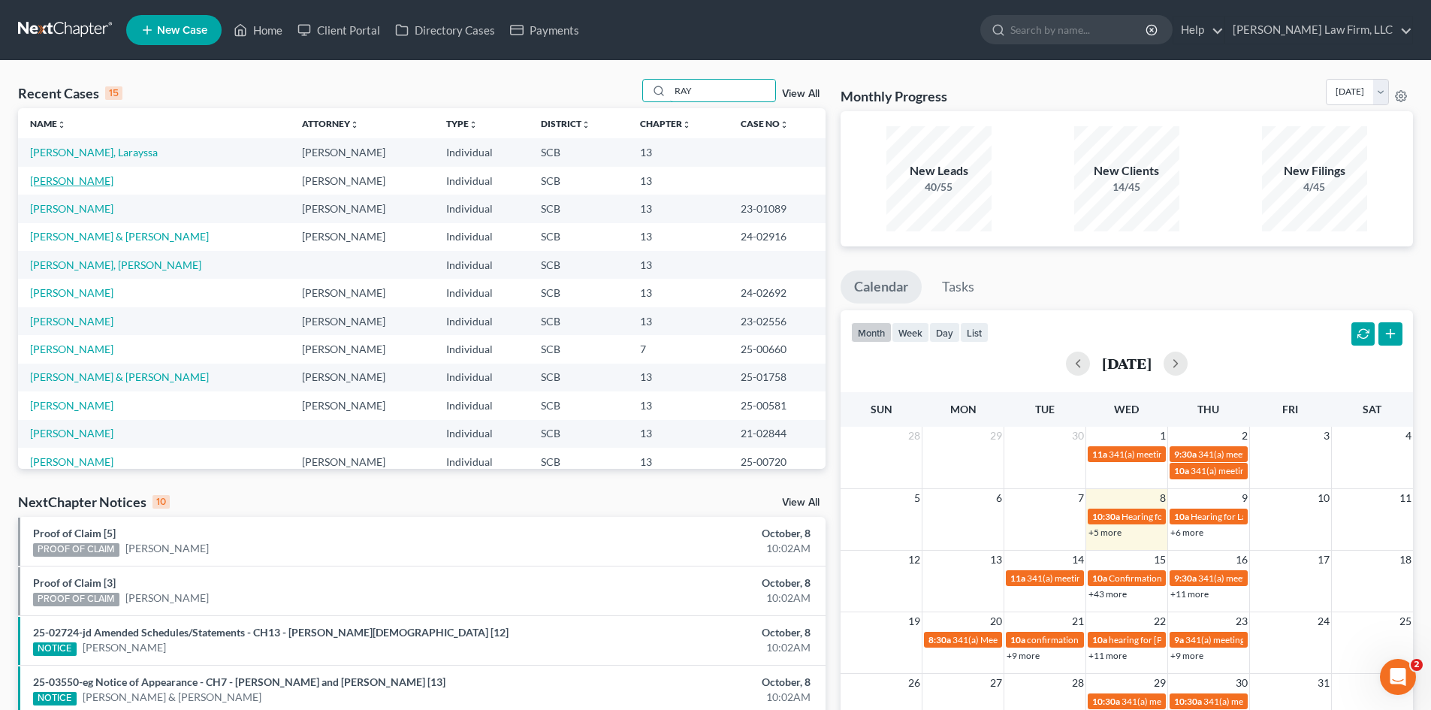
type input "RAY"
click at [71, 181] on link "Ray, James" at bounding box center [71, 180] width 83 height 13
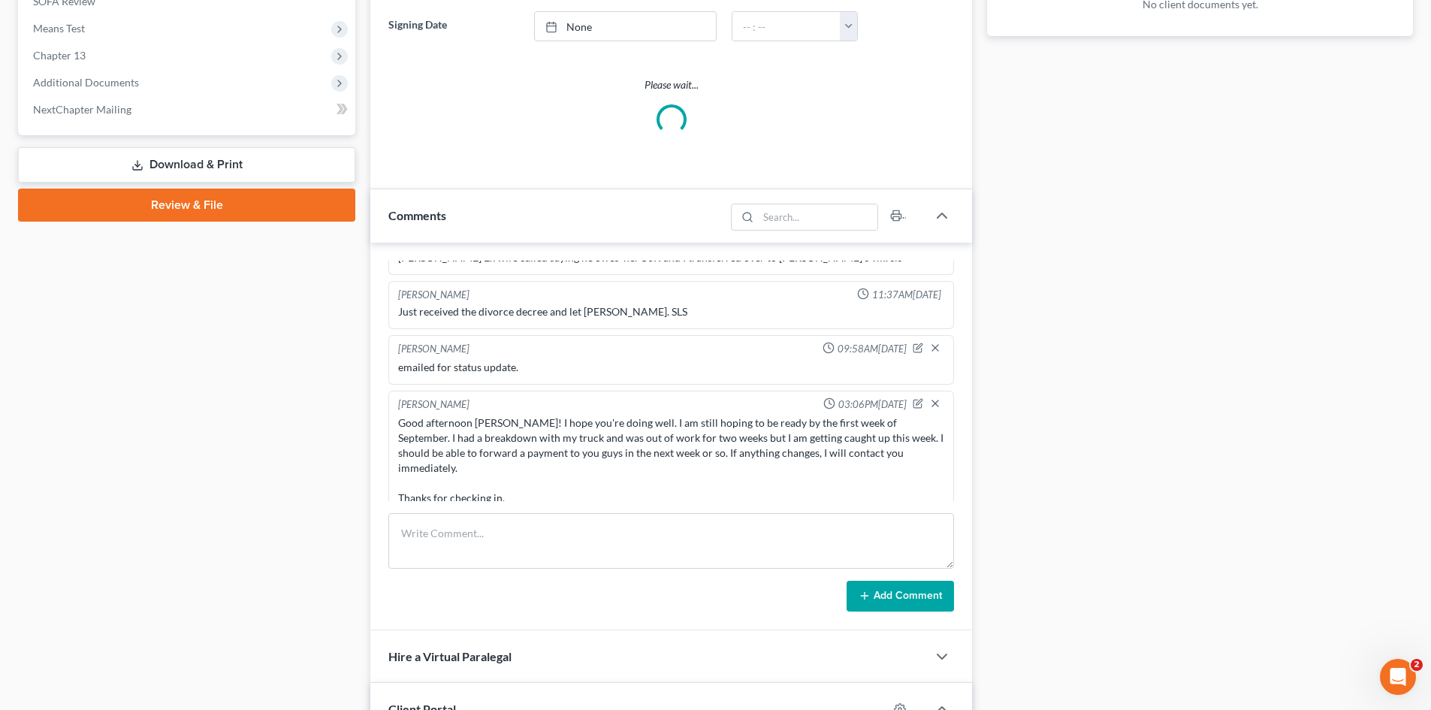
scroll to position [103, 0]
select select "0"
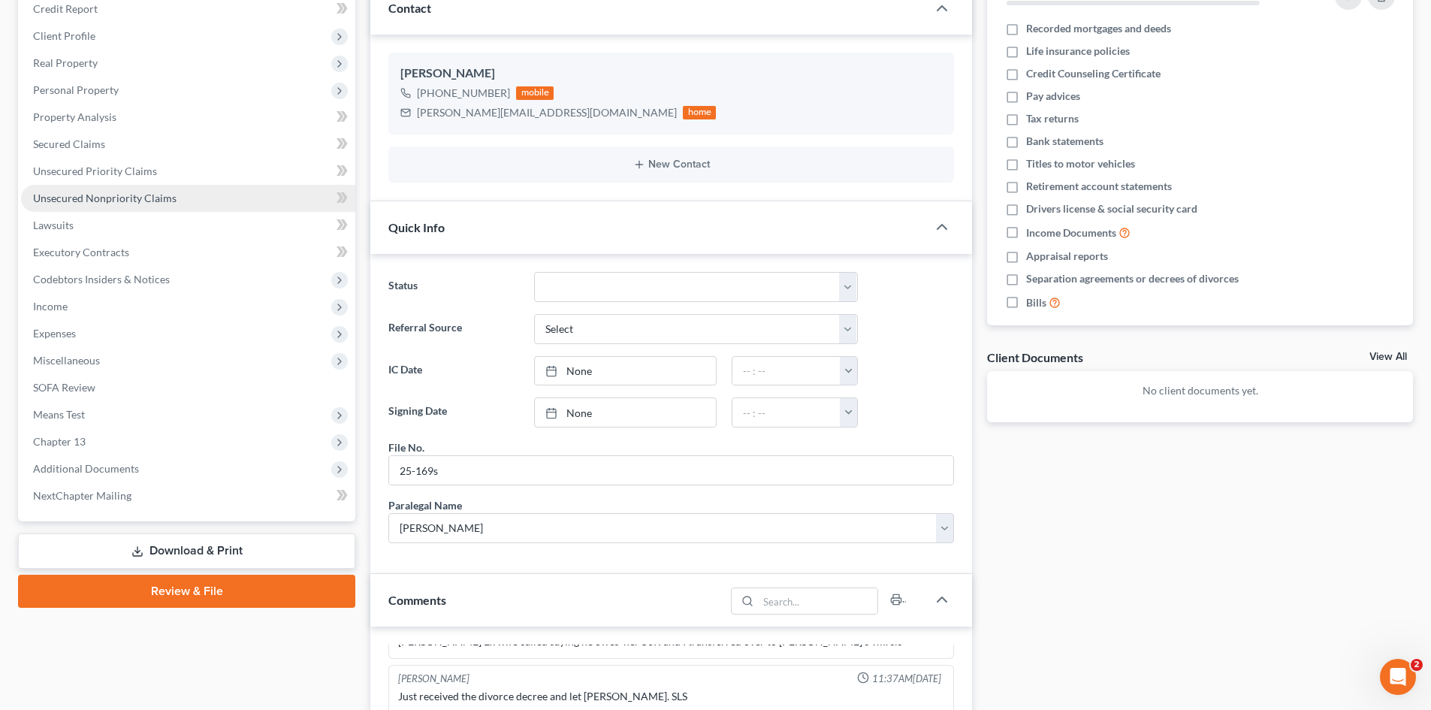
scroll to position [75, 0]
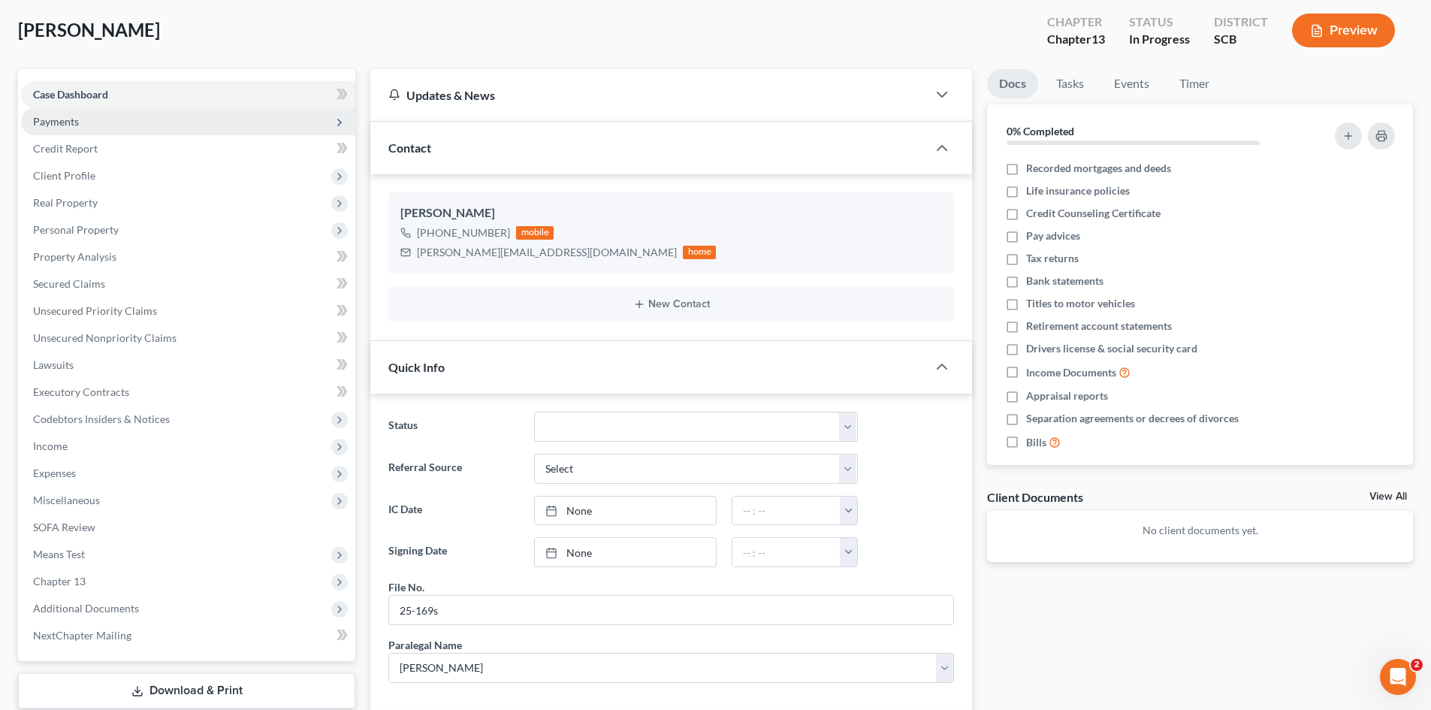
click at [77, 122] on span "Payments" at bounding box center [56, 121] width 46 height 13
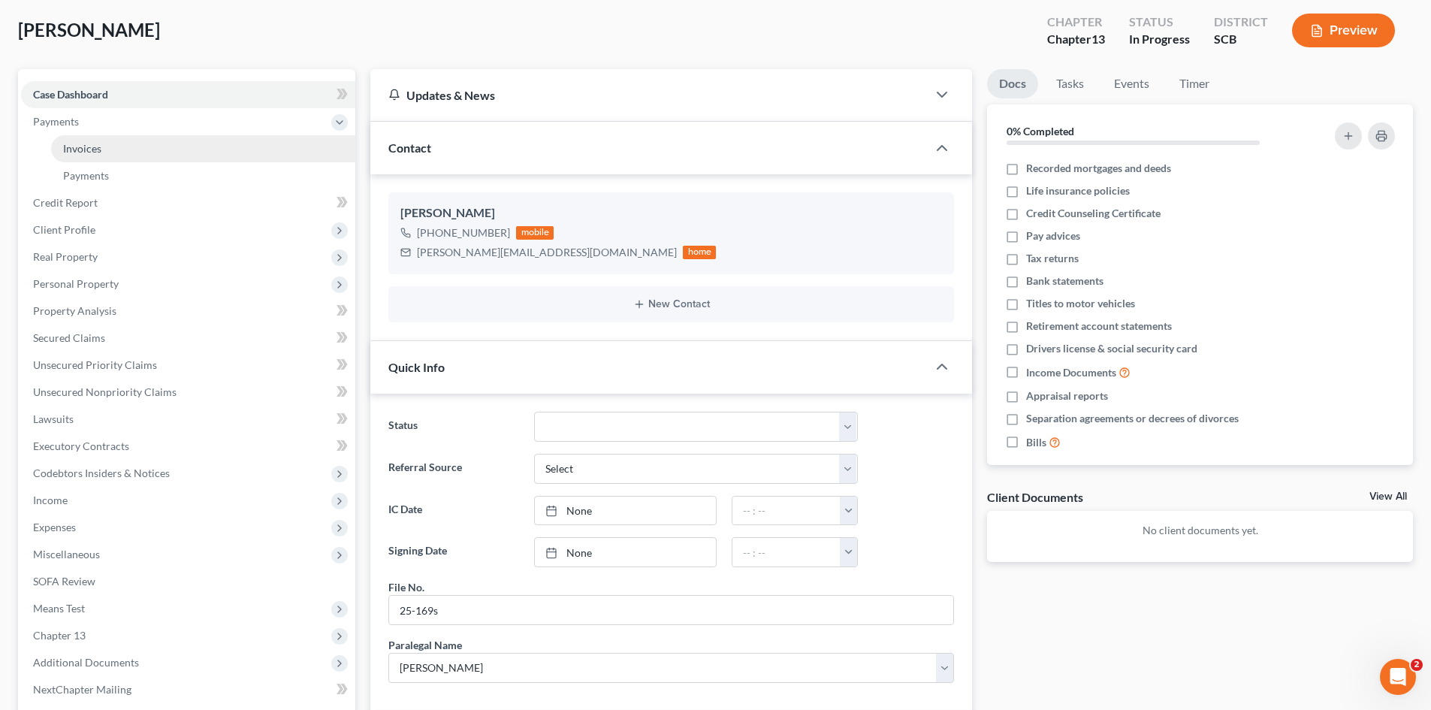
click at [77, 138] on link "Invoices" at bounding box center [203, 148] width 304 height 27
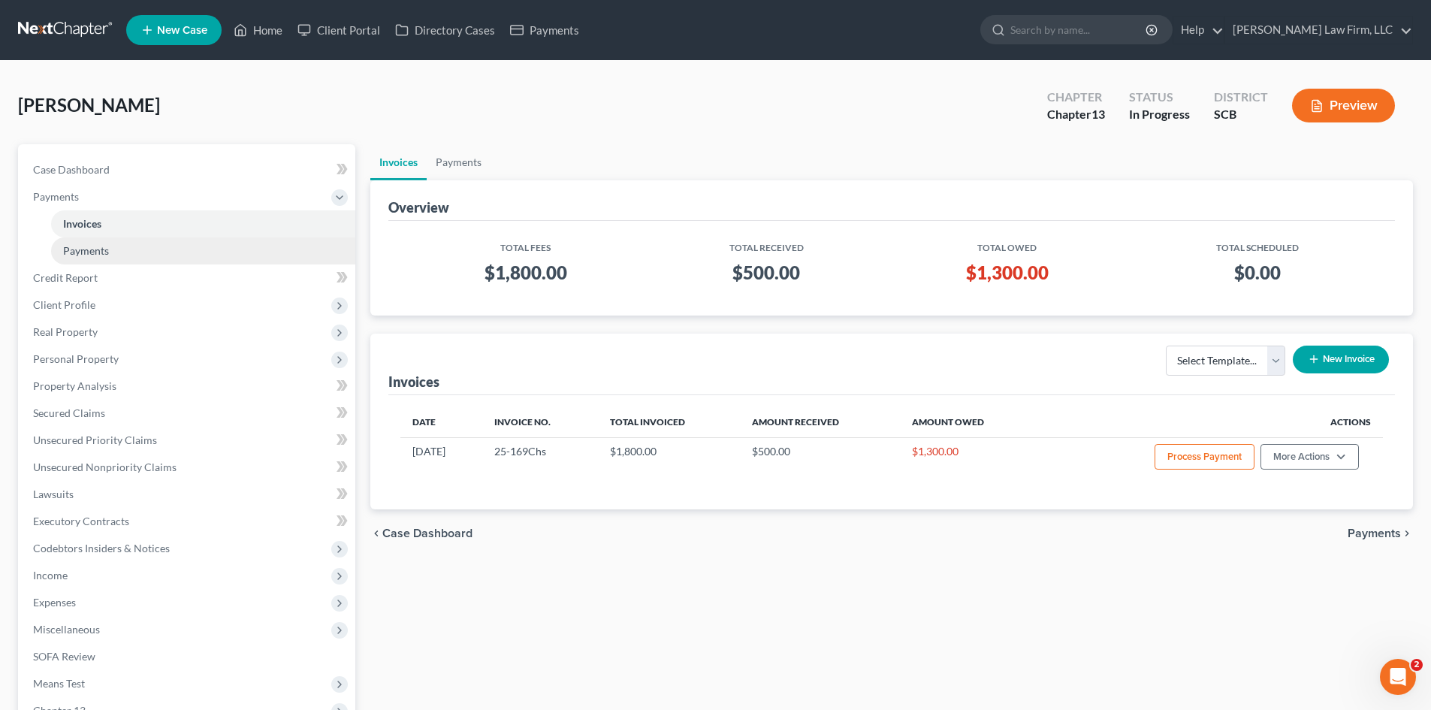
click at [83, 247] on span "Payments" at bounding box center [86, 250] width 46 height 13
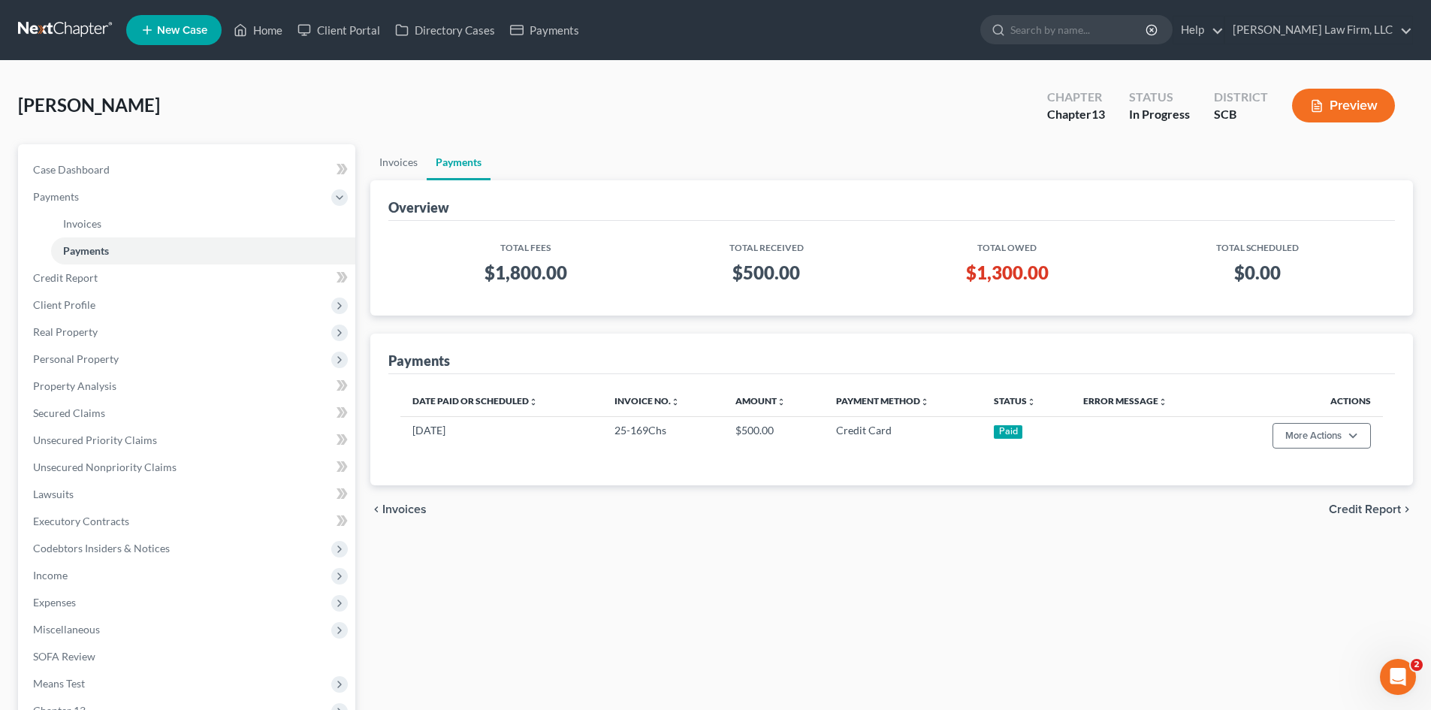
click at [75, 148] on div "Case Dashboard Payments Invoices Payments Payments Credit Report Client Profile…" at bounding box center [186, 467] width 337 height 646
click at [71, 162] on link "Case Dashboard" at bounding box center [188, 169] width 334 height 27
select select "0"
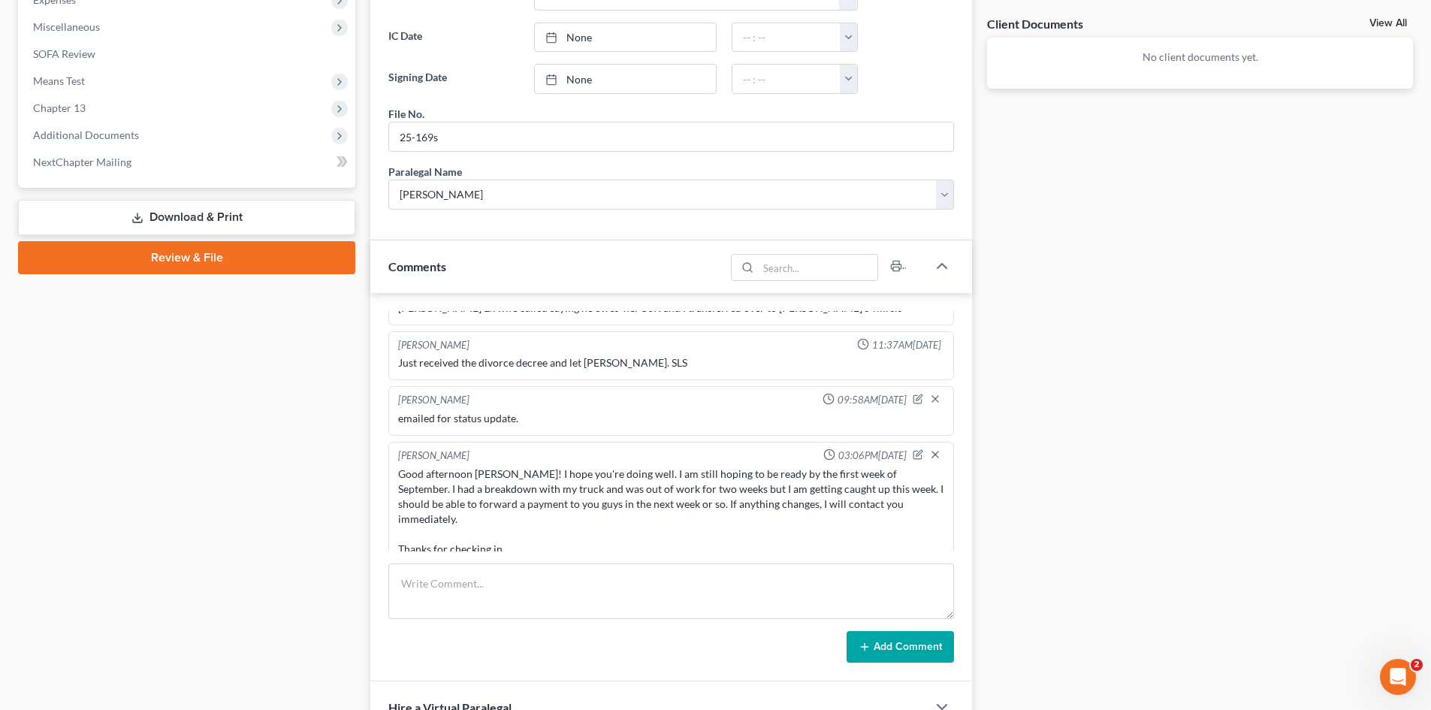
scroll to position [676, 0]
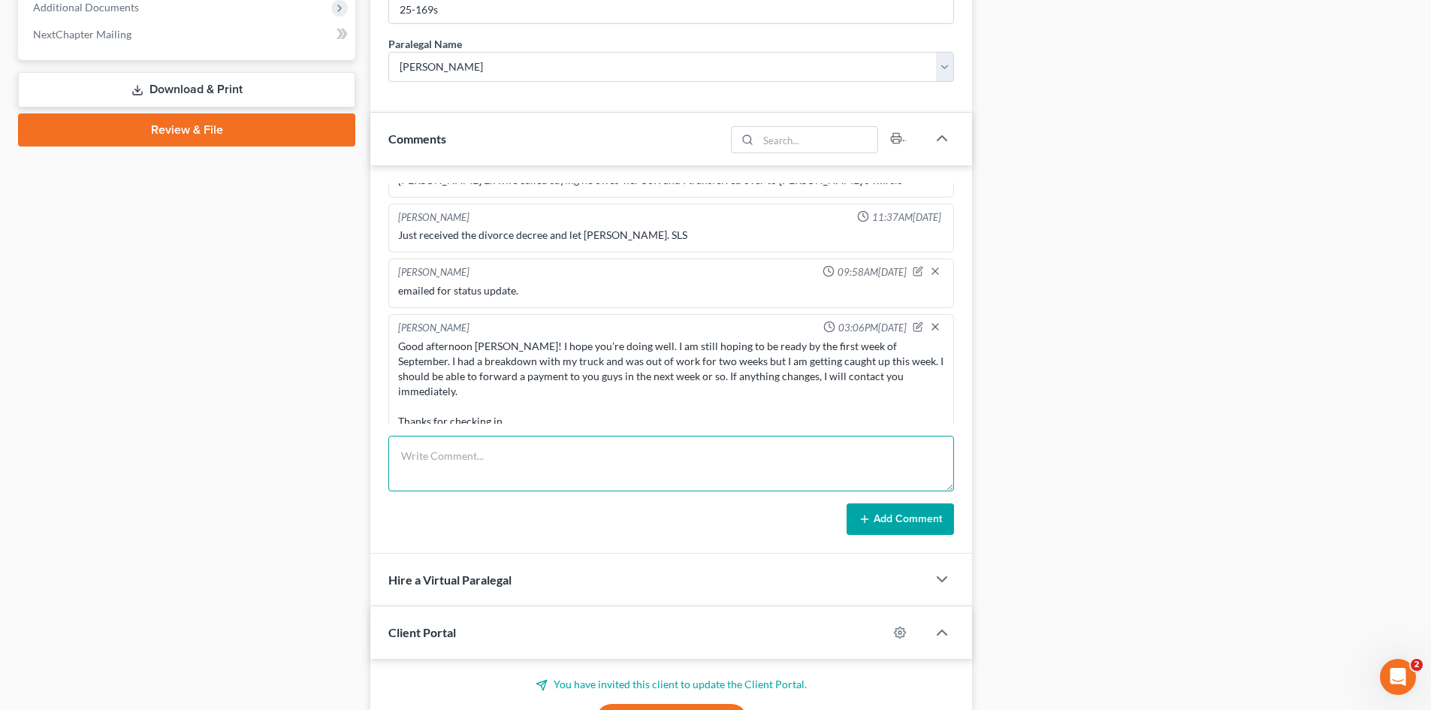
click at [531, 474] on textarea at bounding box center [671, 464] width 566 height 56
type textarea "emailed for status update."
click at [903, 521] on button "Add Comment" at bounding box center [900, 519] width 107 height 32
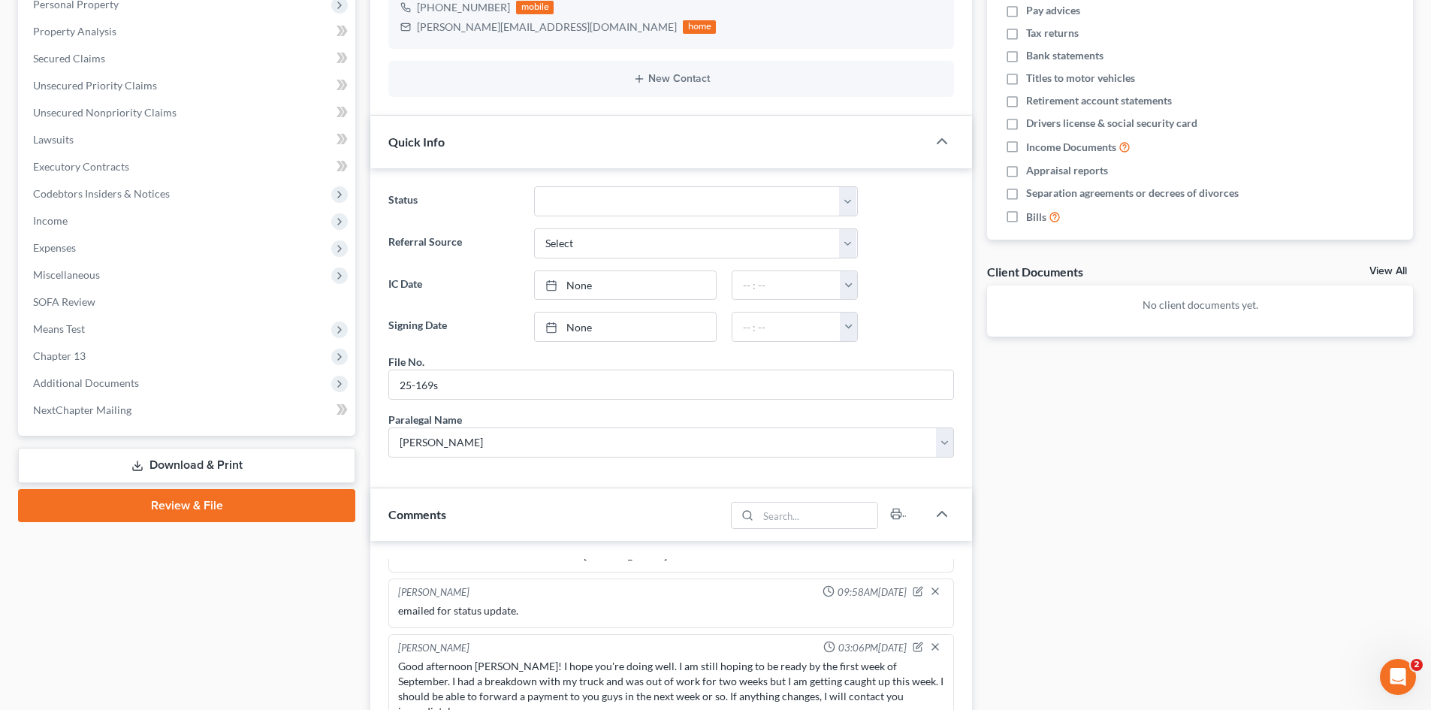
scroll to position [0, 0]
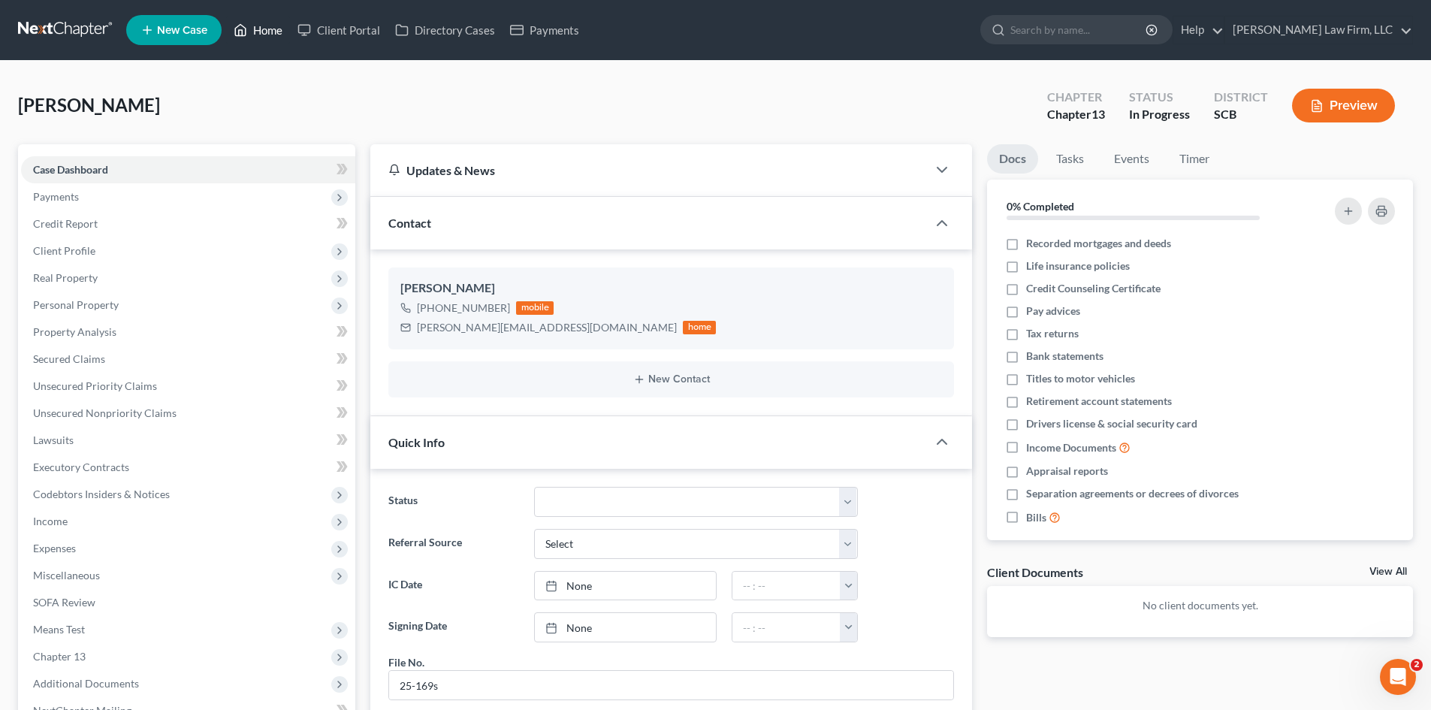
click at [269, 34] on link "Home" at bounding box center [258, 30] width 64 height 27
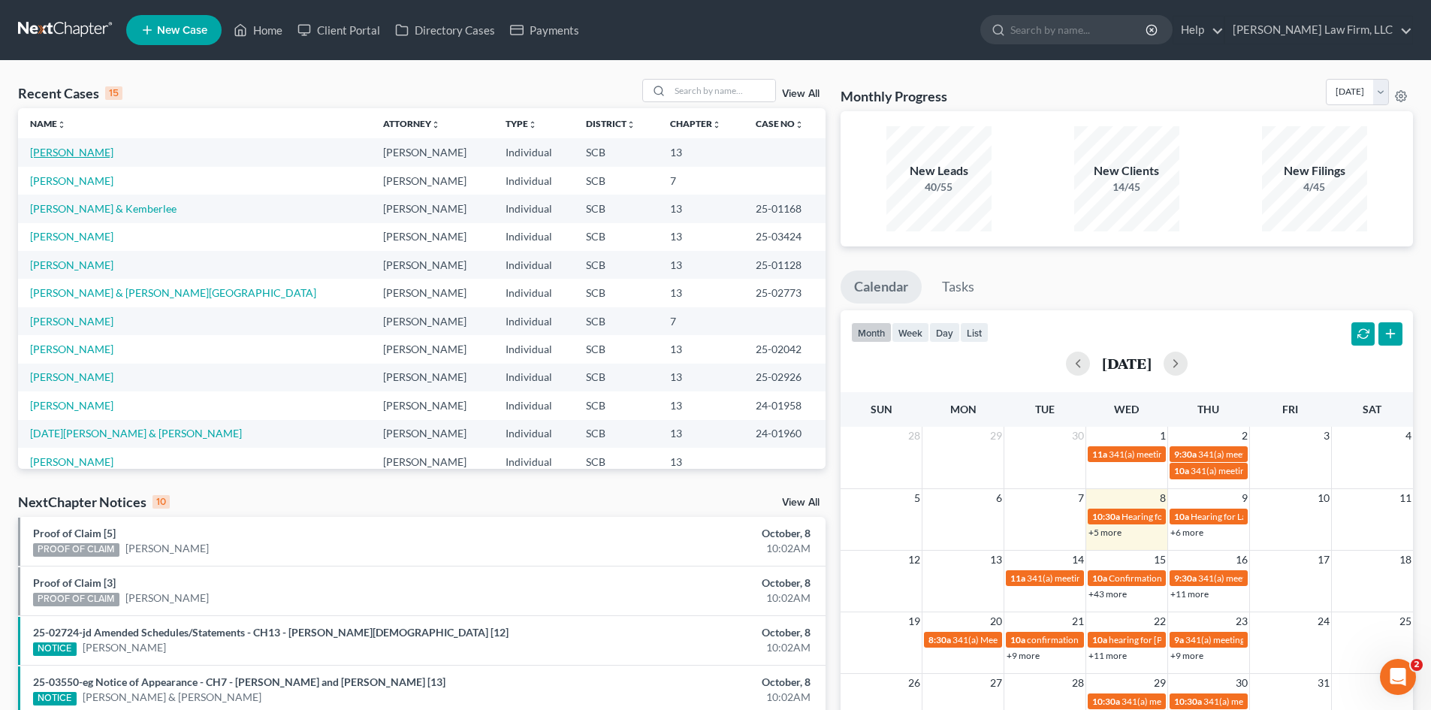
click at [46, 153] on link "Ray, James" at bounding box center [71, 152] width 83 height 13
select select "0"
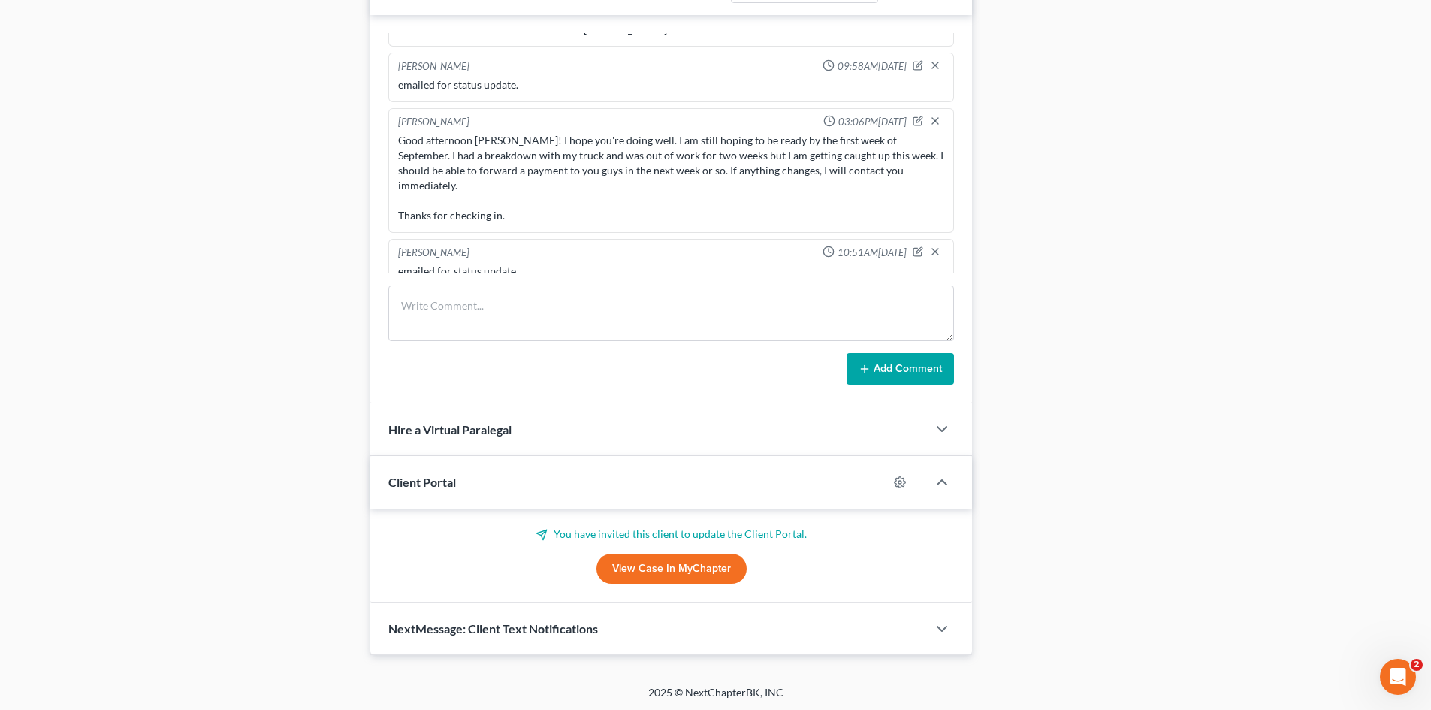
scroll to position [829, 0]
click at [654, 567] on link "View Case in MyChapter" at bounding box center [672, 567] width 150 height 30
click at [525, 330] on textarea at bounding box center [671, 311] width 566 height 56
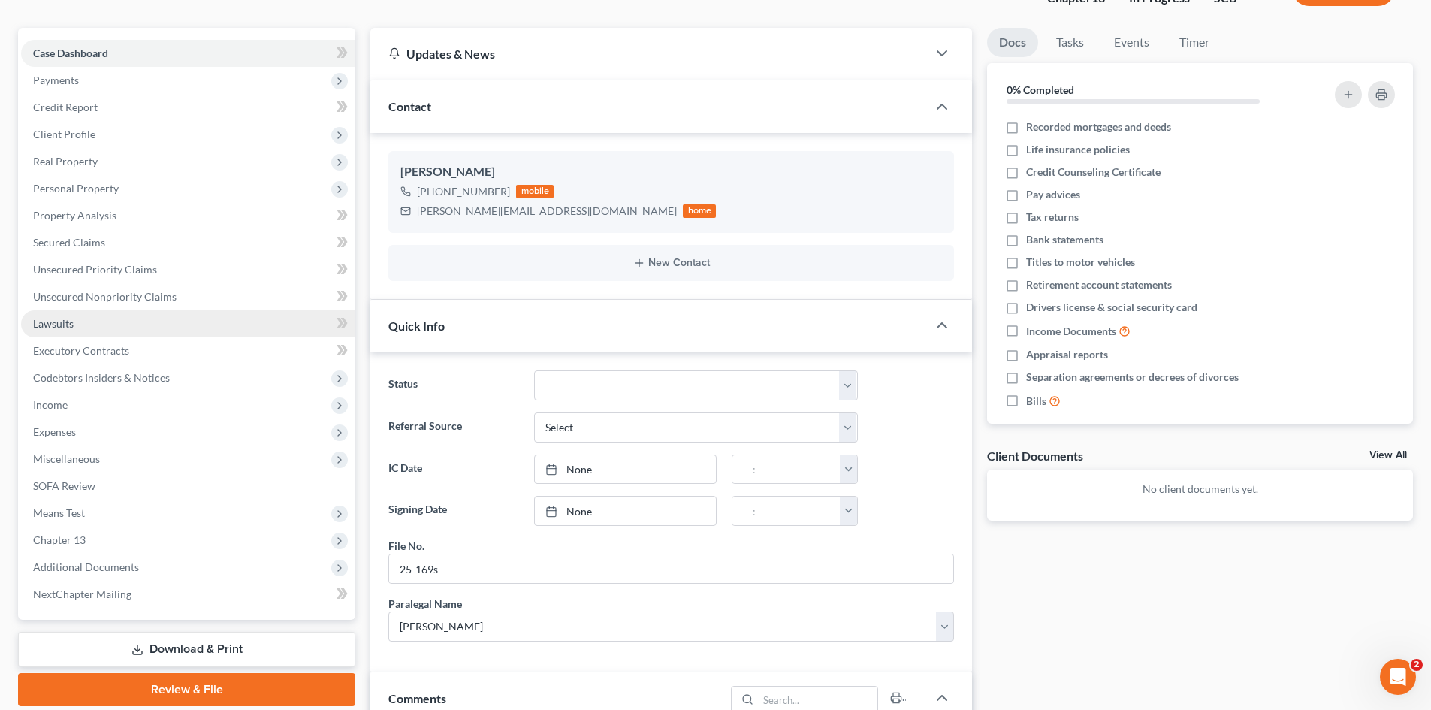
scroll to position [0, 0]
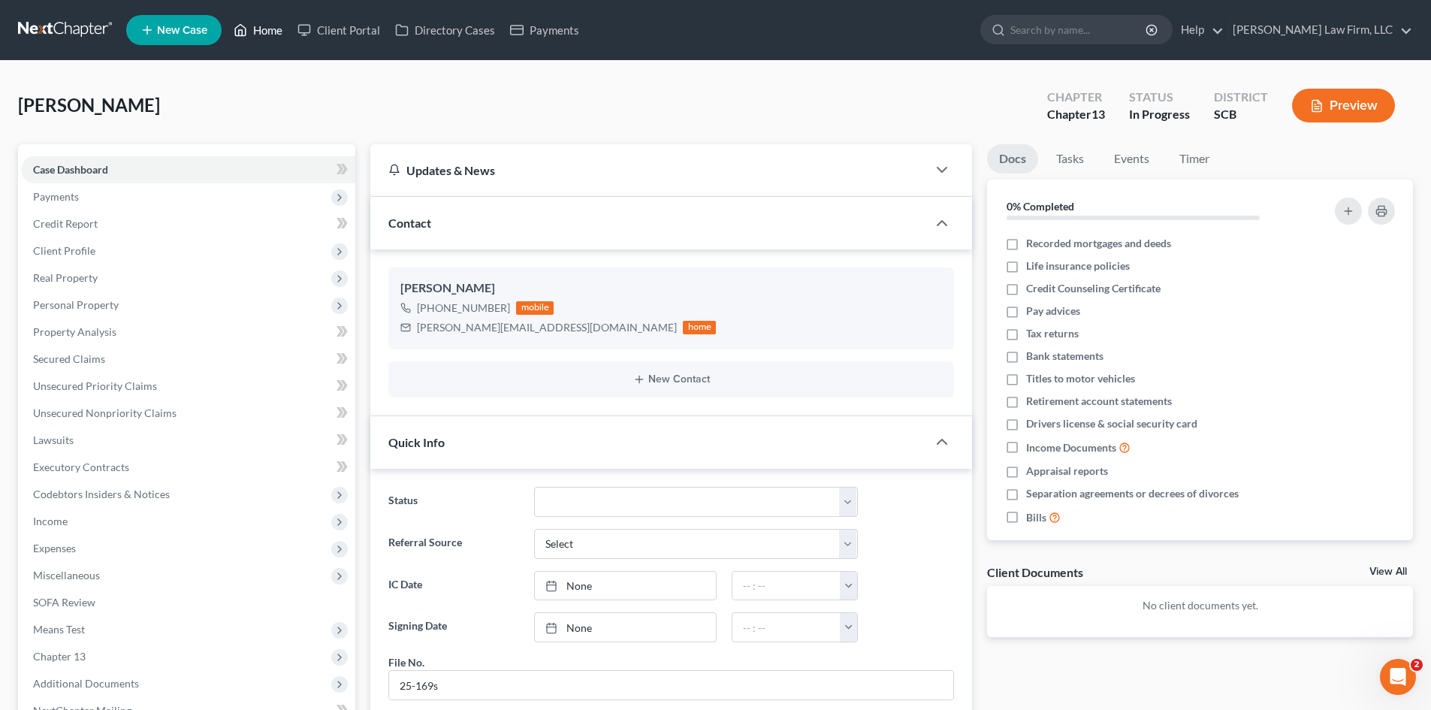
click at [277, 35] on link "Home" at bounding box center [258, 30] width 64 height 27
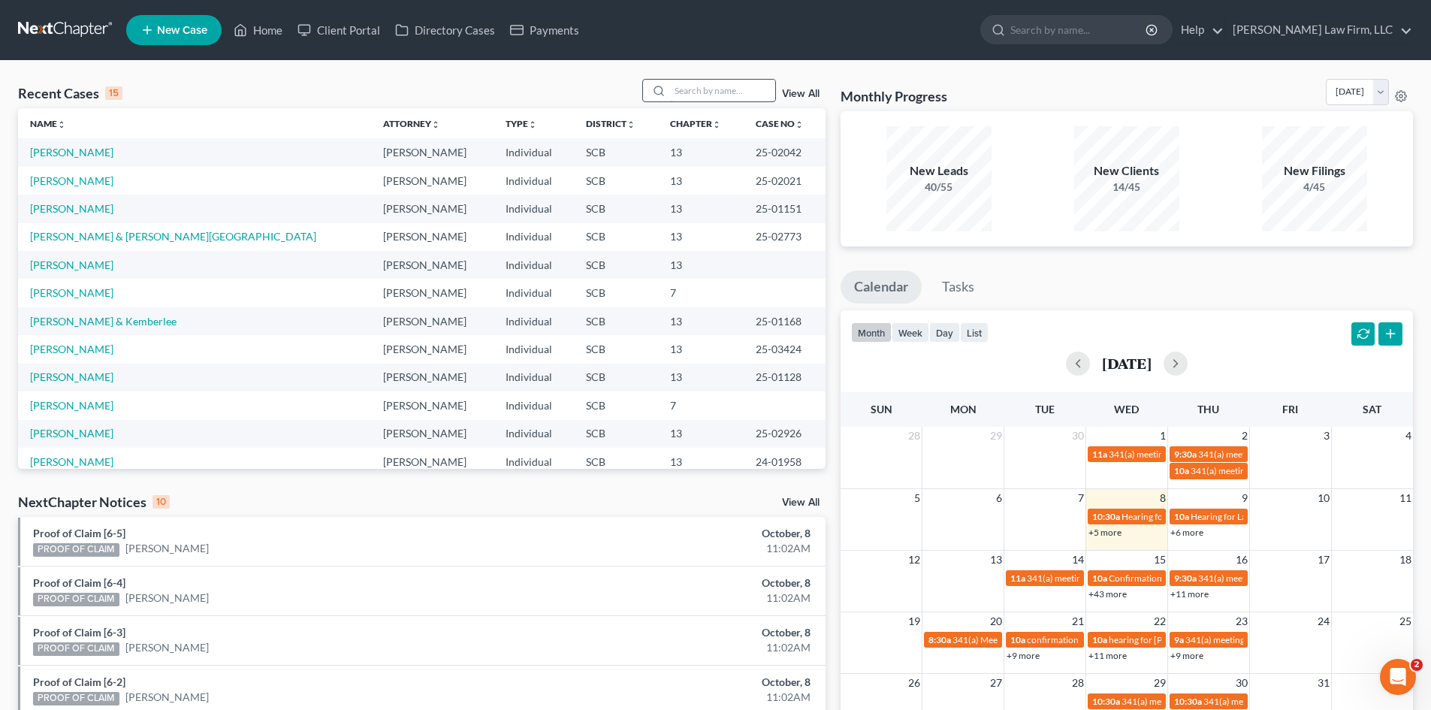
click at [709, 90] on input "search" at bounding box center [722, 91] width 105 height 22
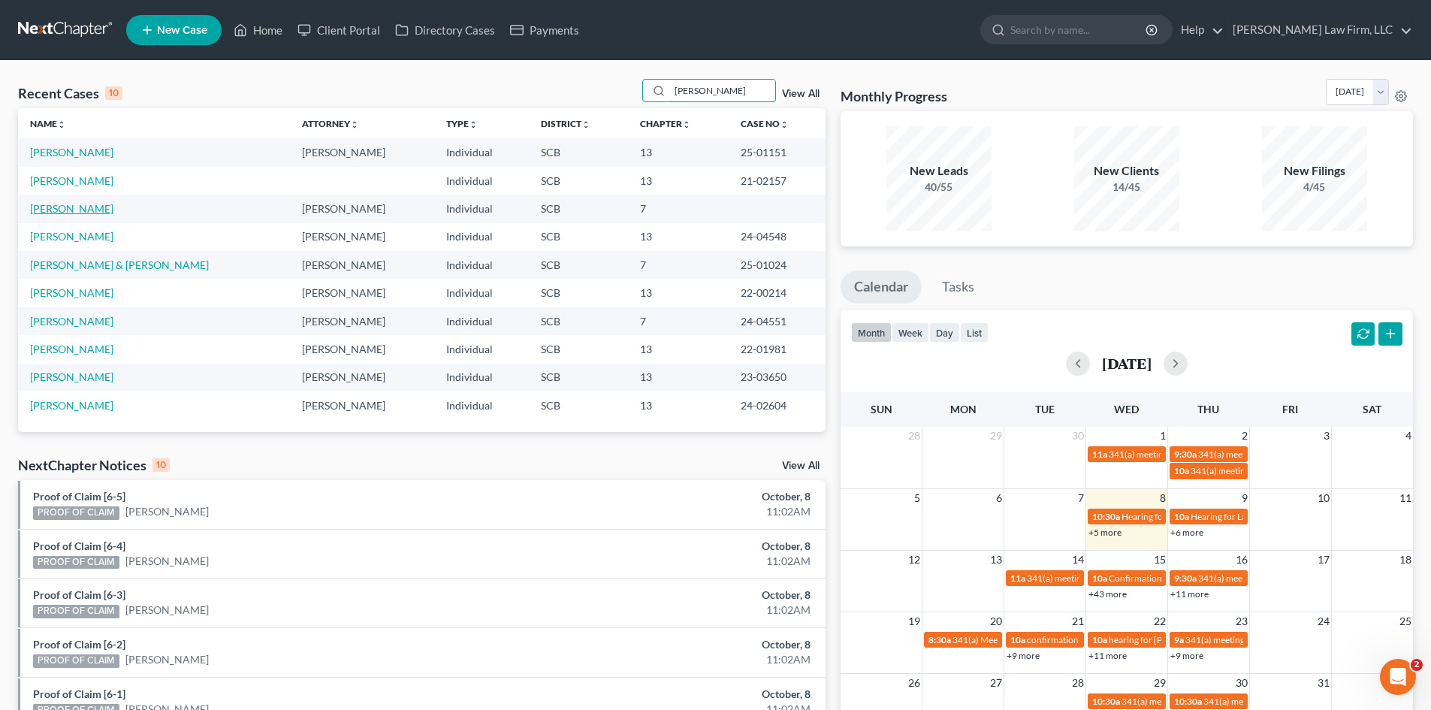
type input "SIMMONS"
click at [96, 206] on link "Simmons, Jazzalyn" at bounding box center [71, 208] width 83 height 13
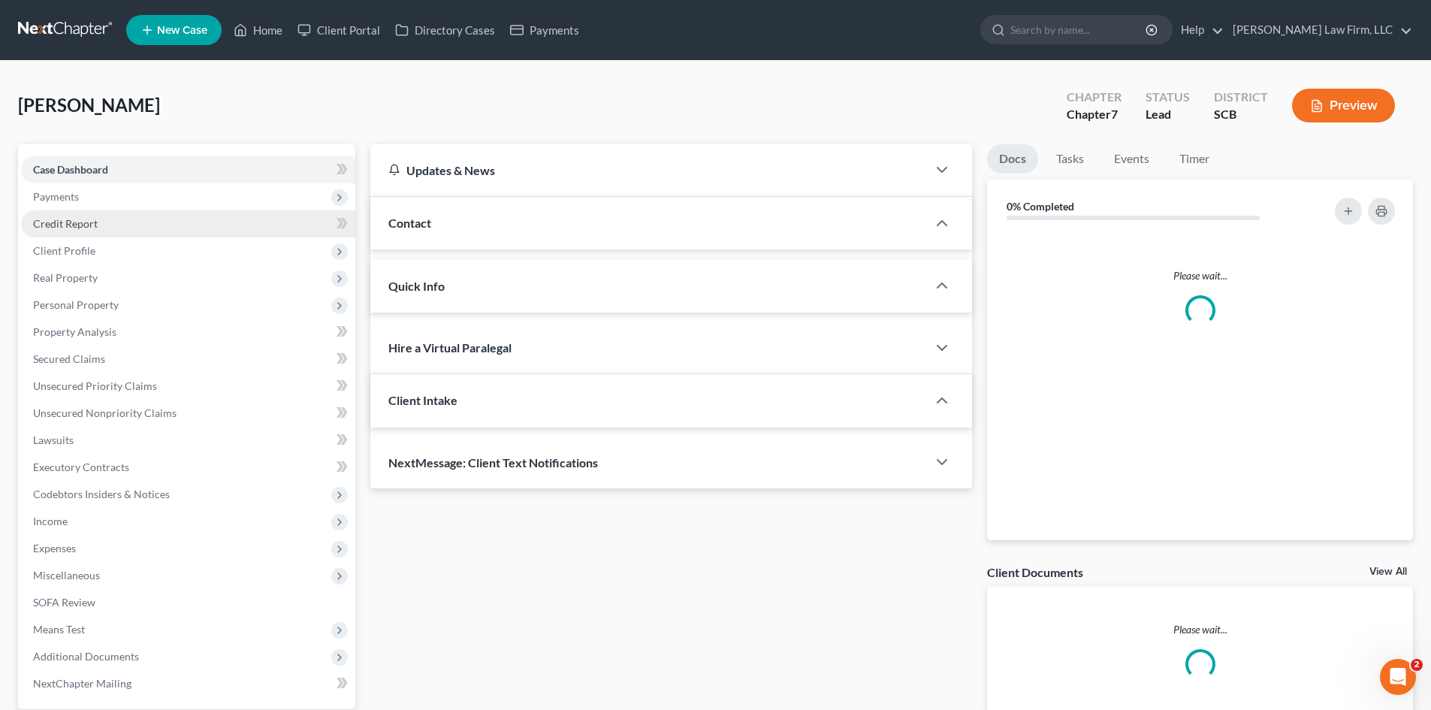
select select "0"
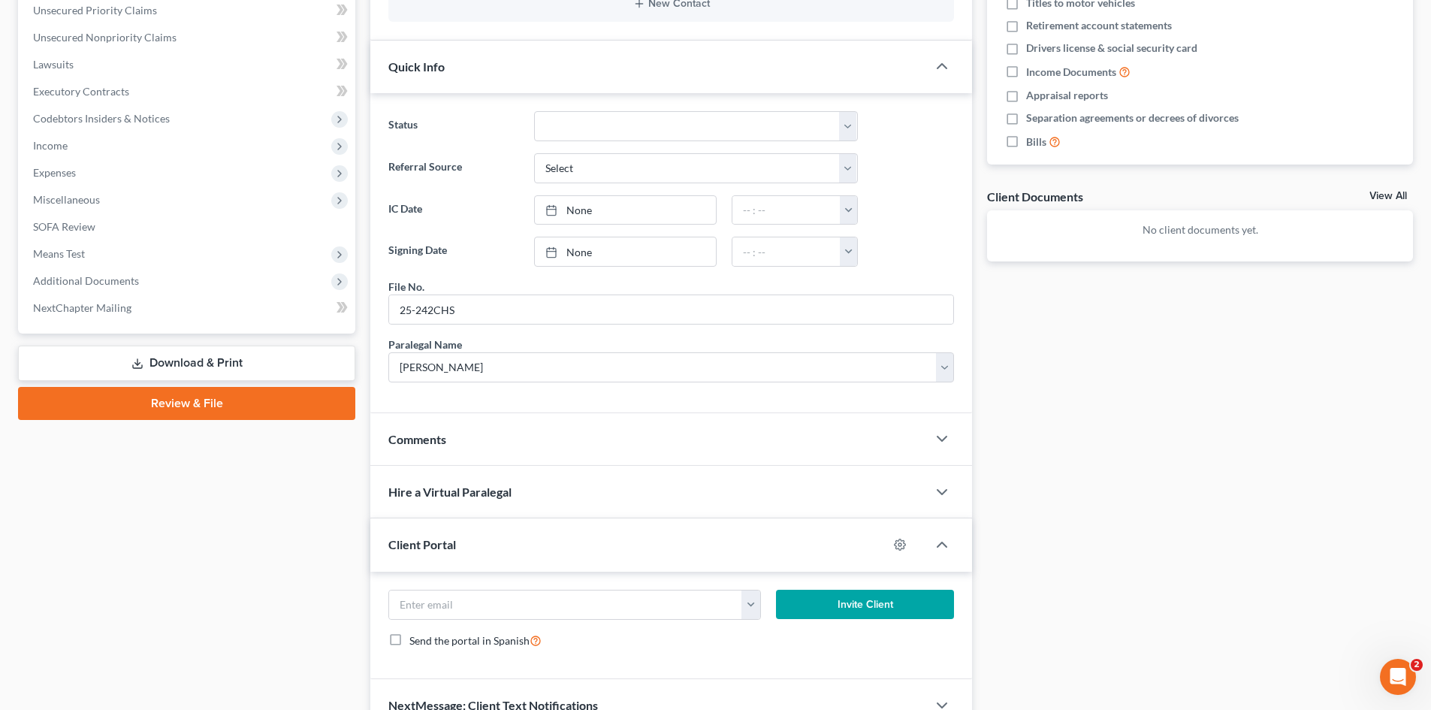
scroll to position [455, 0]
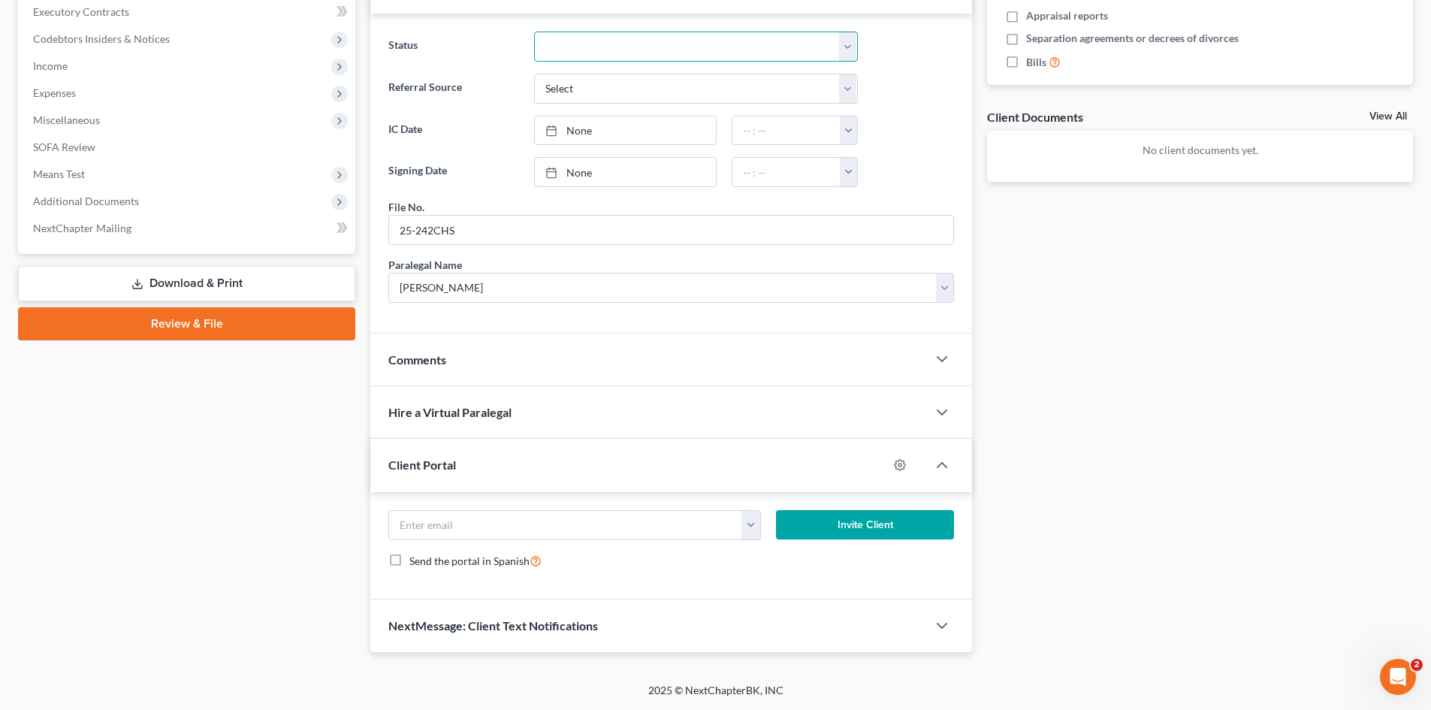
click at [610, 43] on select "Discharged Dismissed Filed In Progress Lead Lost Lead Ready to File To Review W…" at bounding box center [696, 47] width 324 height 30
select select "3"
click at [534, 32] on select "Discharged Dismissed Filed In Progress Lead Lost Lead Ready to File To Review W…" at bounding box center [696, 47] width 324 height 30
click at [556, 353] on div "Comments" at bounding box center [648, 360] width 557 height 52
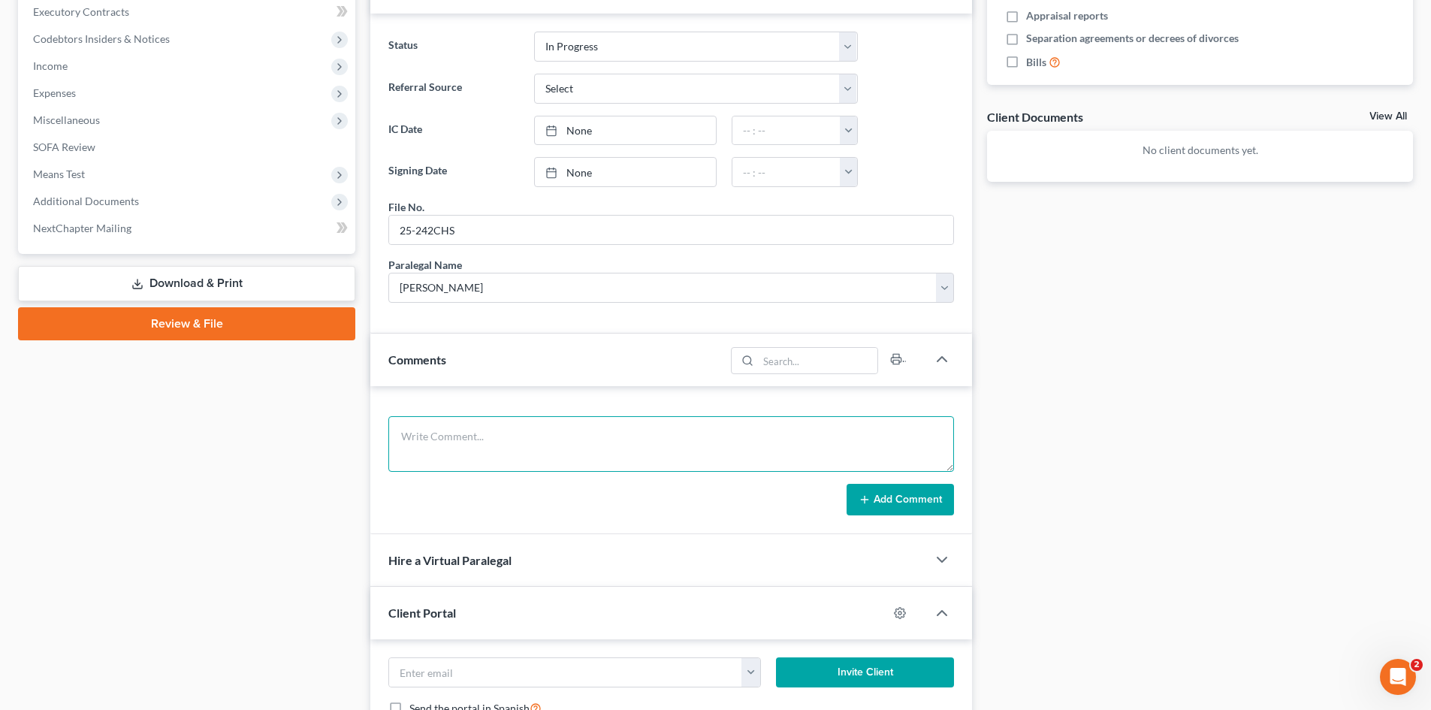
click at [500, 438] on textarea at bounding box center [671, 444] width 566 height 56
type textarea "EMAILED FOR STATUS UPDATE."
drag, startPoint x: 899, startPoint y: 481, endPoint x: 899, endPoint y: 493, distance: 12.0
click at [899, 482] on form "EMAILED FOR STATUS UPDATE. Add Comment" at bounding box center [671, 465] width 566 height 99
click at [899, 493] on button "Add Comment" at bounding box center [900, 500] width 107 height 32
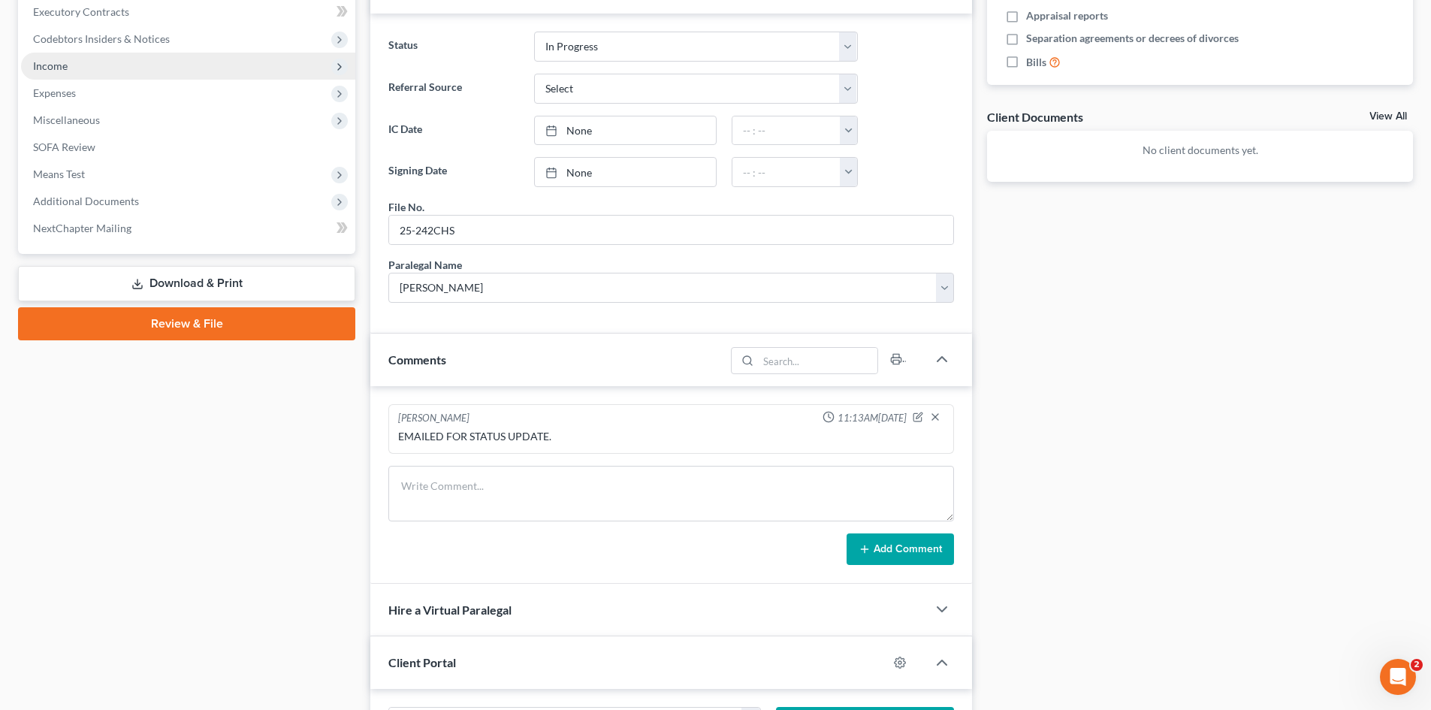
click at [77, 70] on span "Income" at bounding box center [188, 66] width 334 height 27
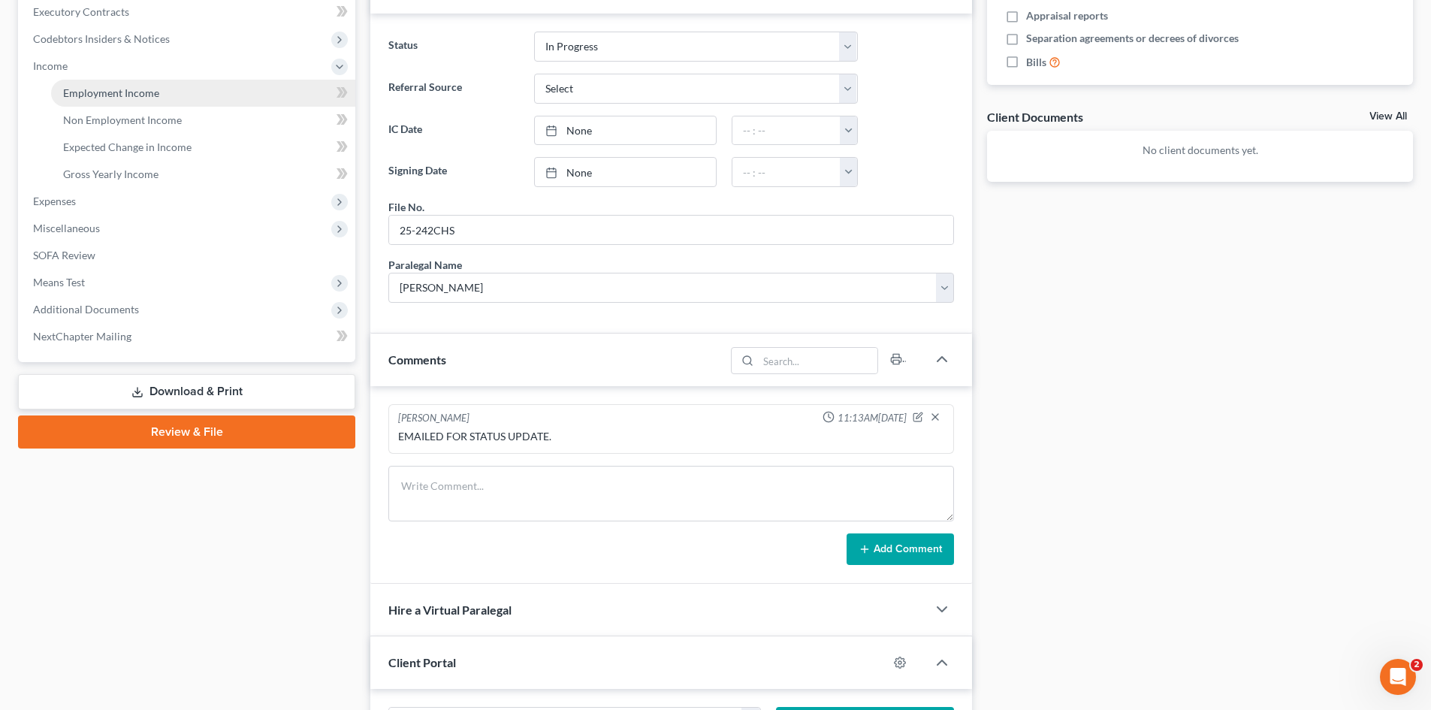
click at [95, 93] on span "Employment Income" at bounding box center [111, 92] width 96 height 13
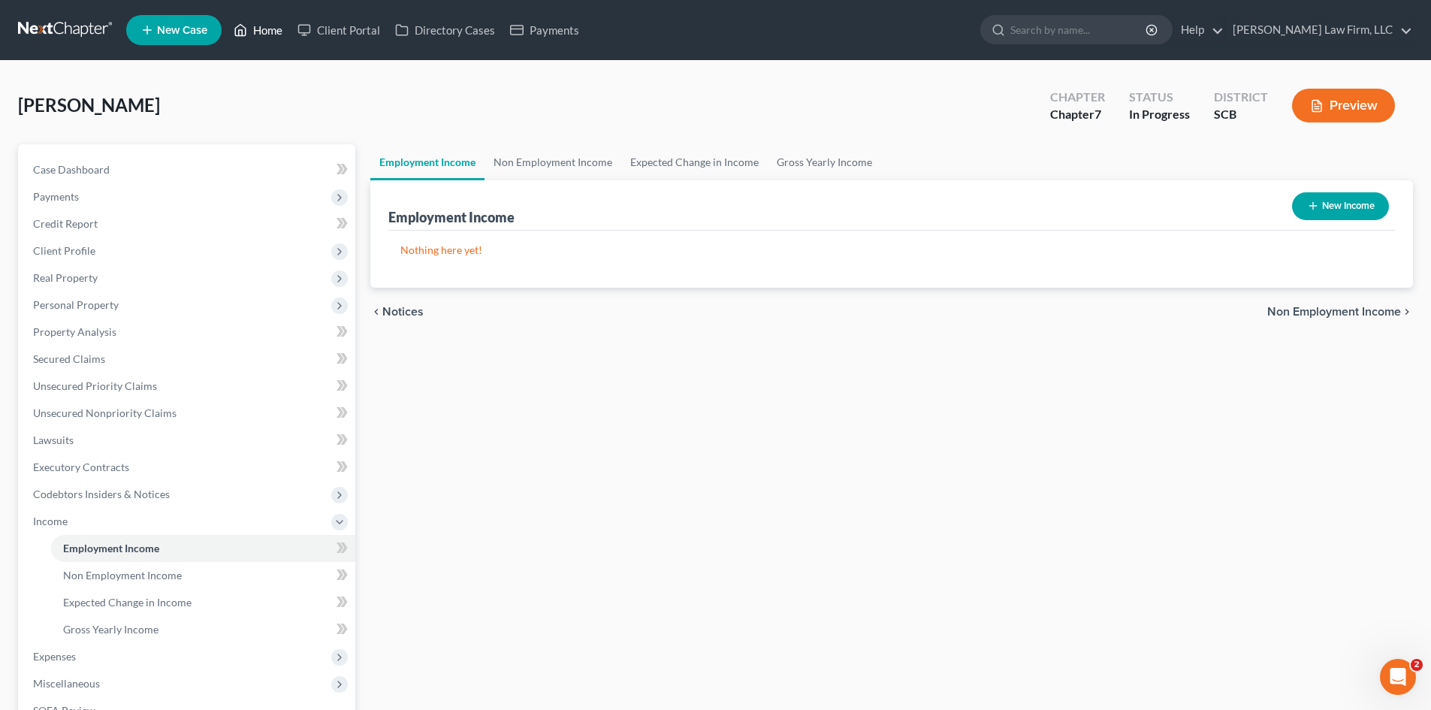
click at [275, 35] on link "Home" at bounding box center [258, 30] width 64 height 27
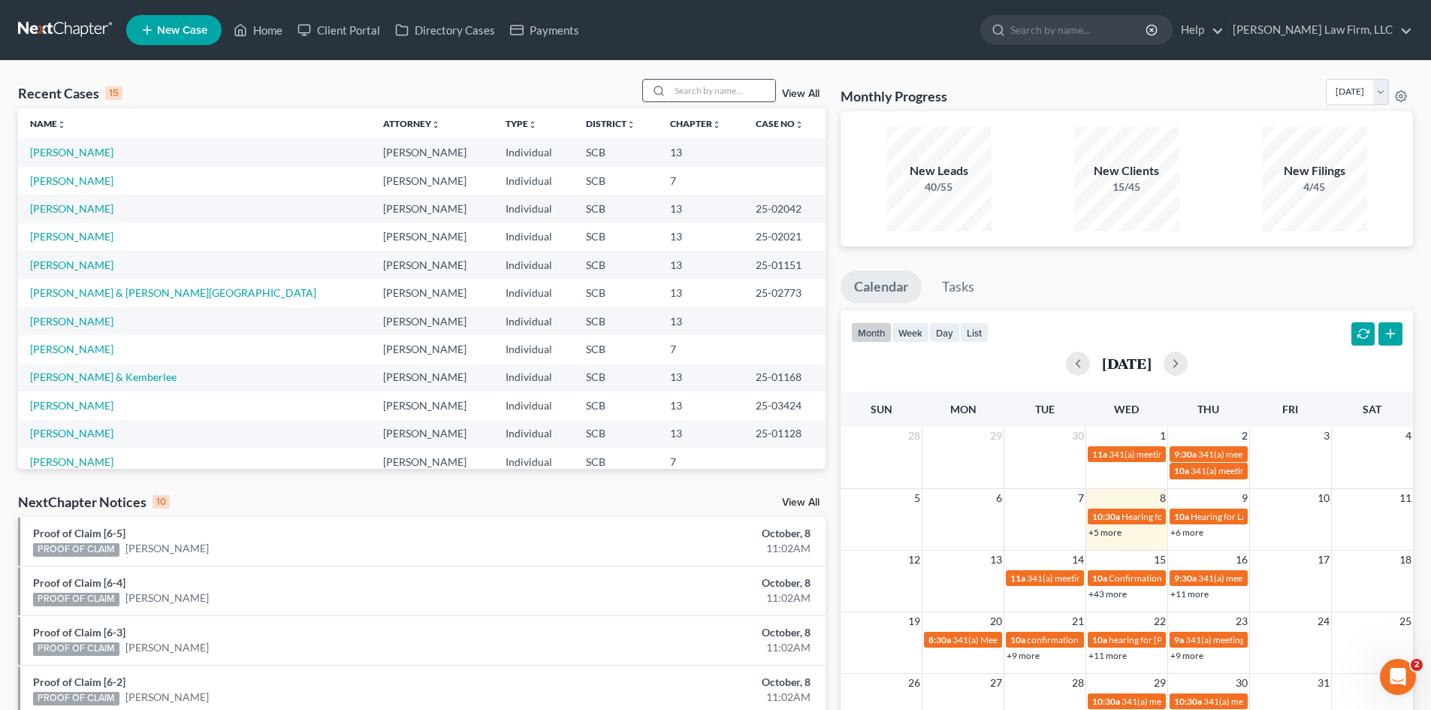
click at [679, 97] on input "search" at bounding box center [722, 91] width 105 height 22
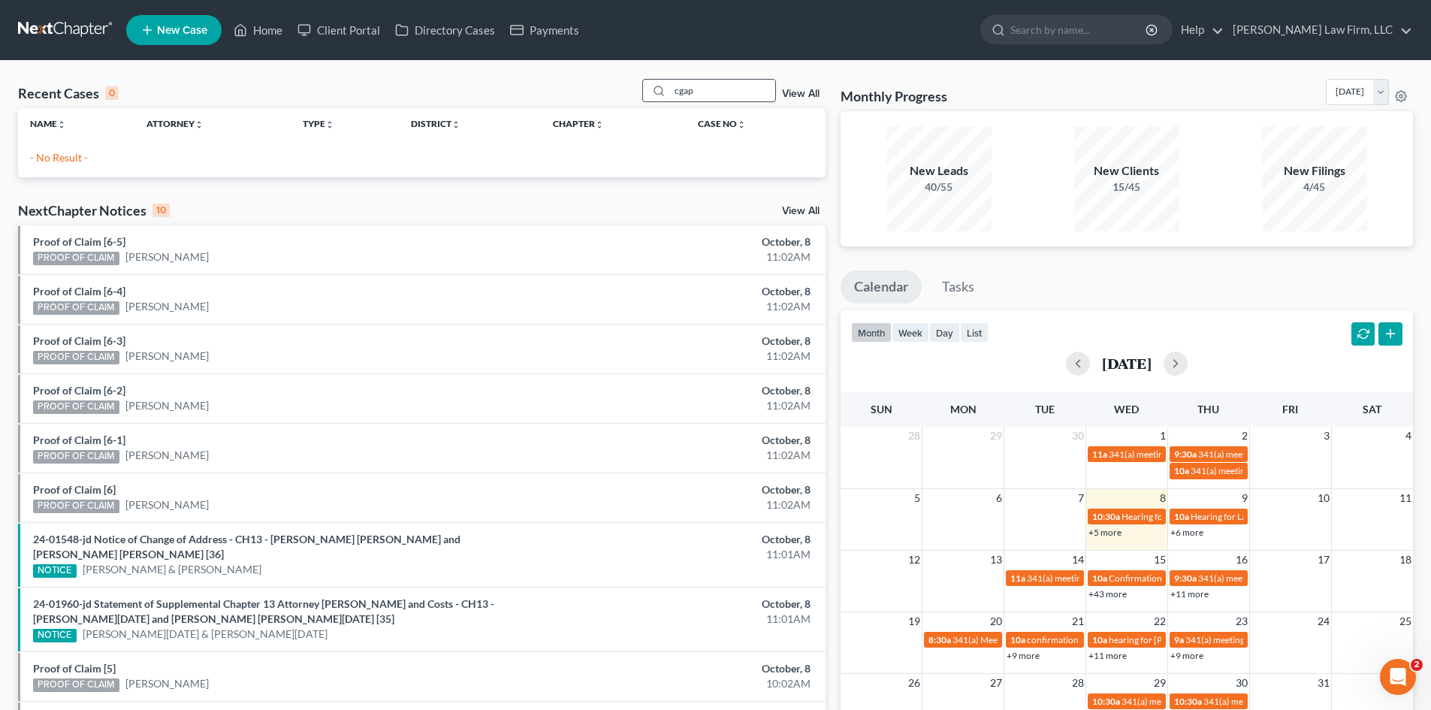
drag, startPoint x: 697, startPoint y: 92, endPoint x: 646, endPoint y: 95, distance: 51.2
click at [647, 95] on div "cgap" at bounding box center [709, 90] width 134 height 23
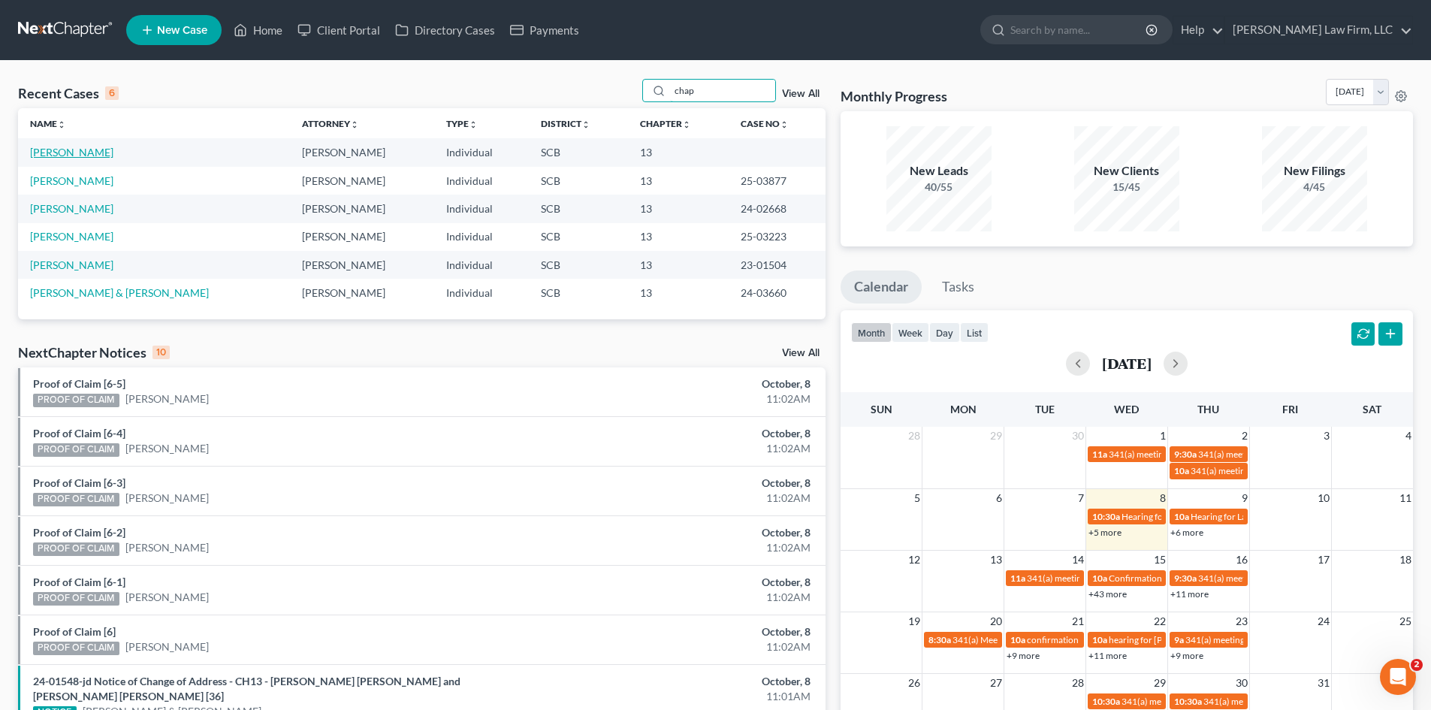
type input "chap"
click at [83, 152] on link "Chapman, Shantell" at bounding box center [71, 152] width 83 height 13
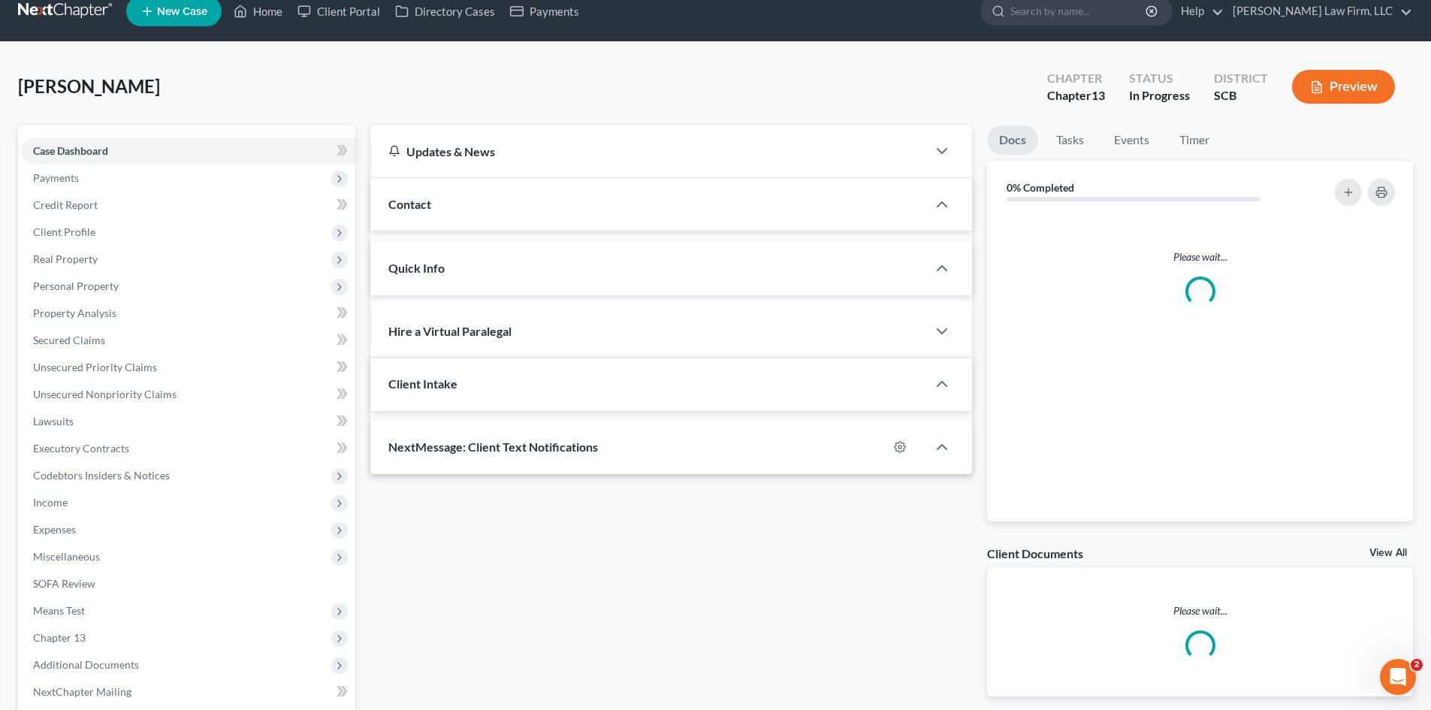
select select "0"
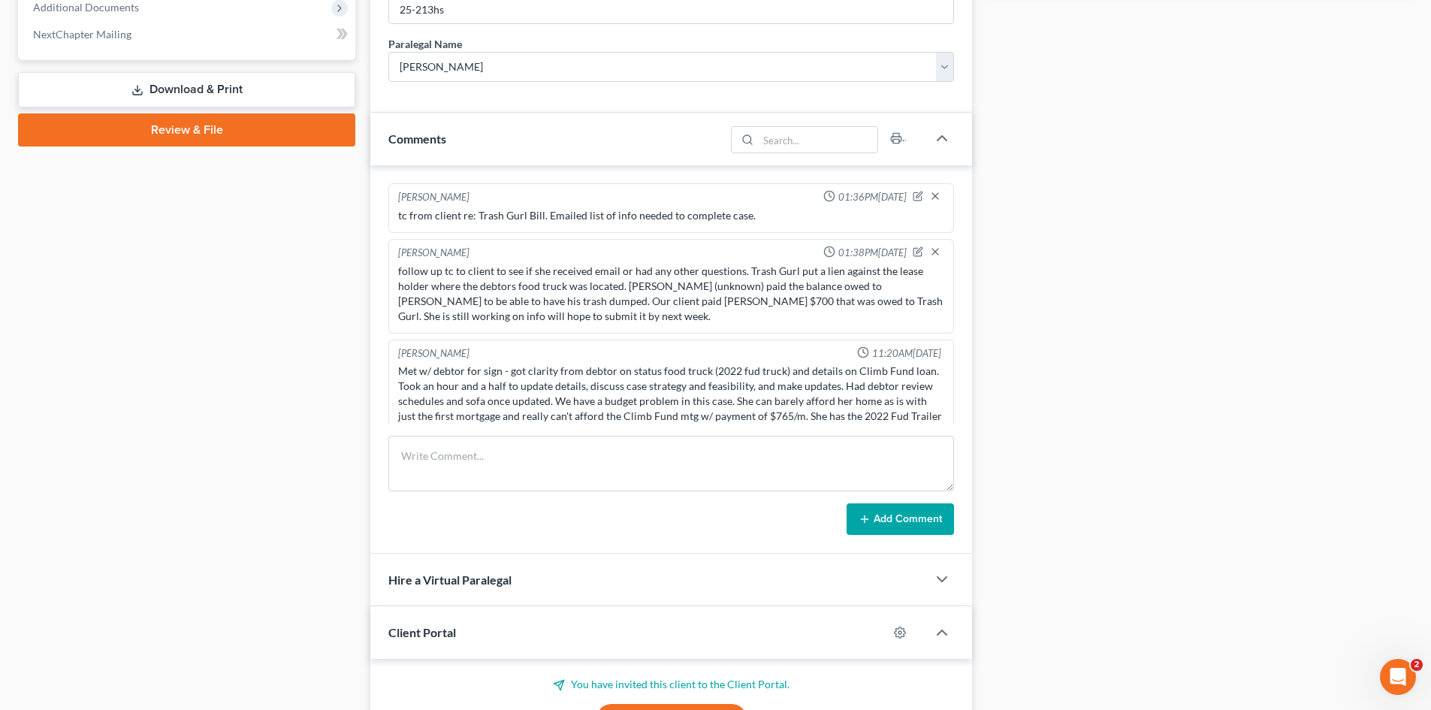
scroll to position [171, 0]
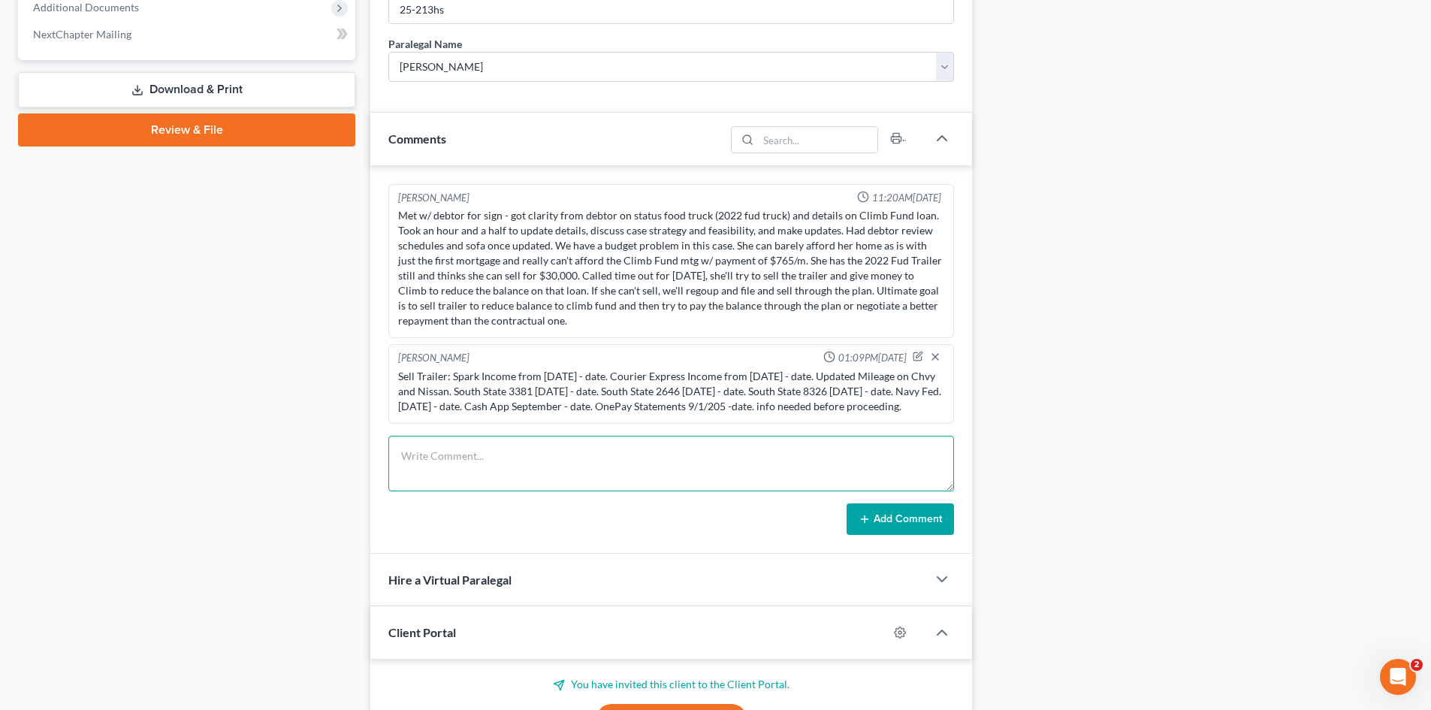
click at [500, 472] on textarea at bounding box center [671, 464] width 566 height 56
click at [537, 452] on textarea "follow up email to client 10/8/25" at bounding box center [671, 464] width 566 height 56
type textarea "follow up email to client 10/7/25"
click at [890, 527] on button "Add Comment" at bounding box center [900, 519] width 107 height 32
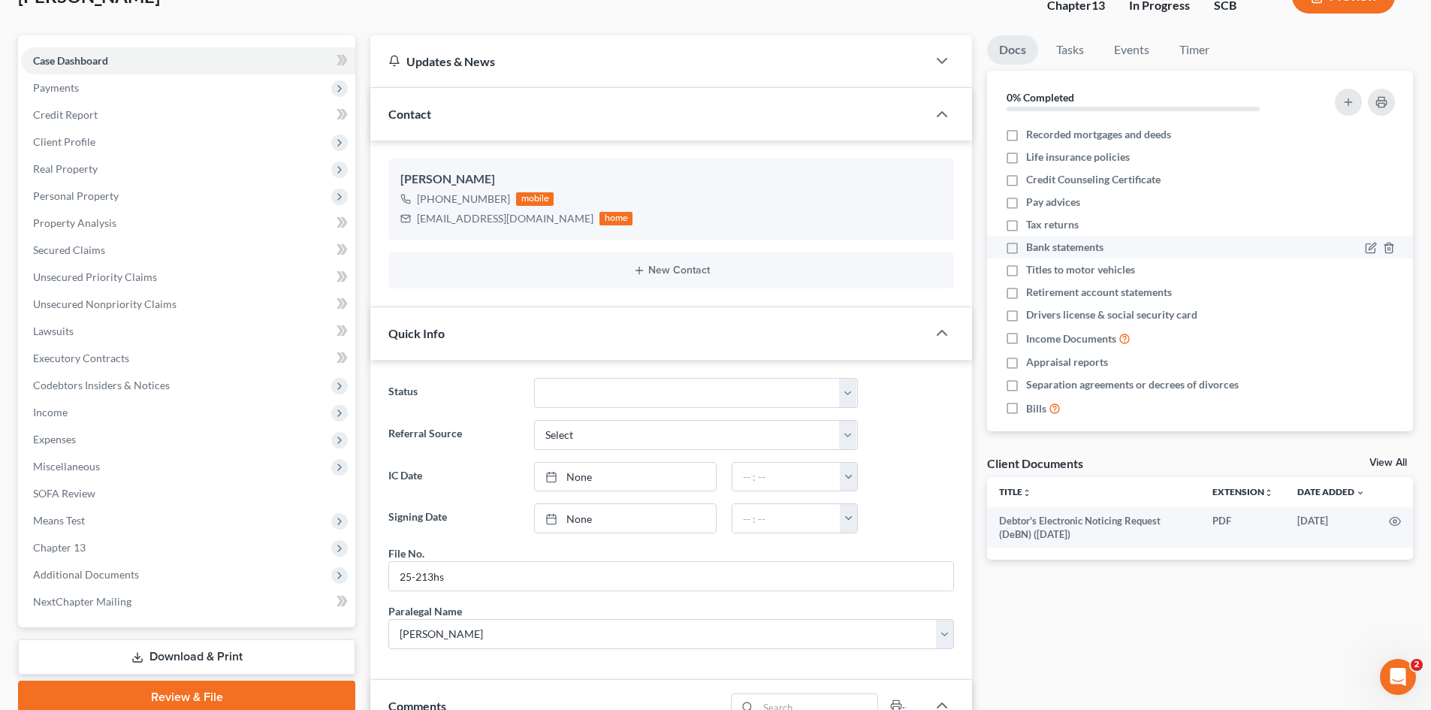
scroll to position [0, 0]
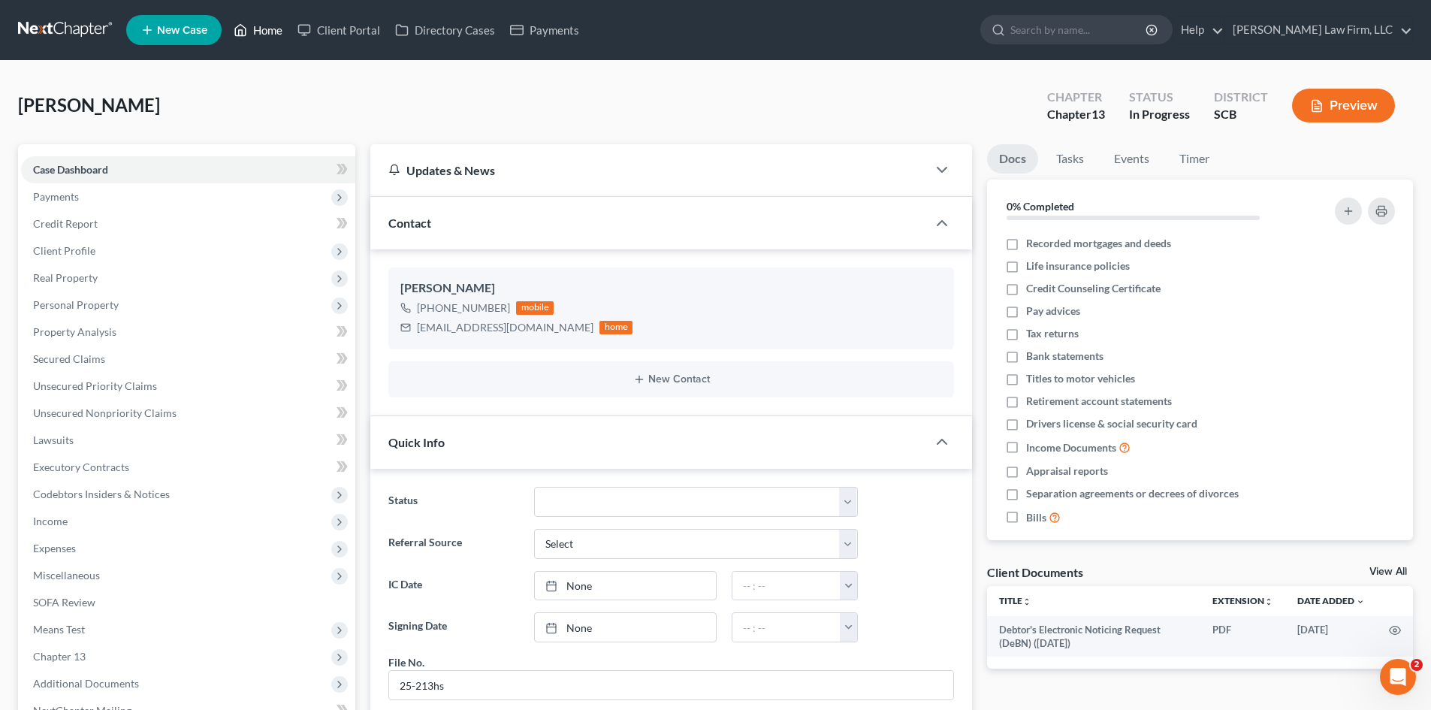
click at [277, 28] on link "Home" at bounding box center [258, 30] width 64 height 27
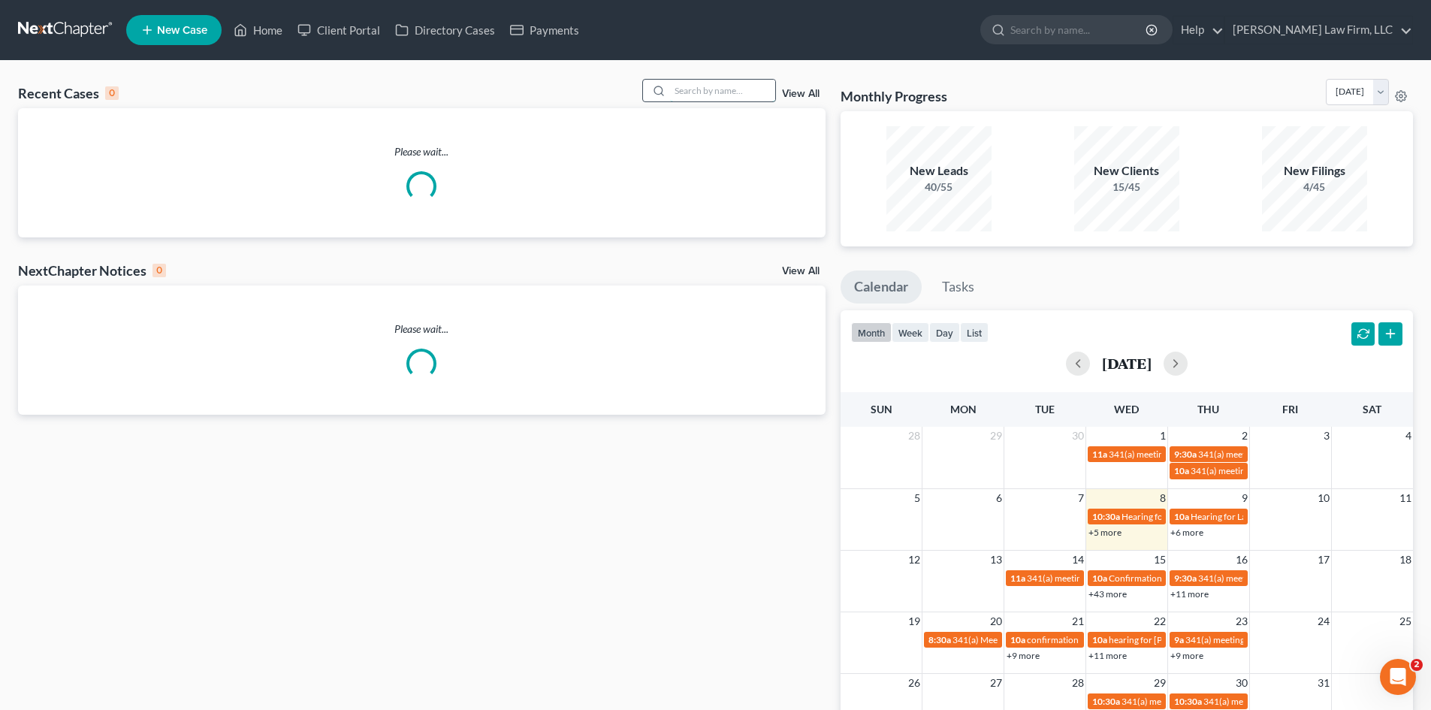
click at [745, 92] on input "search" at bounding box center [722, 91] width 105 height 22
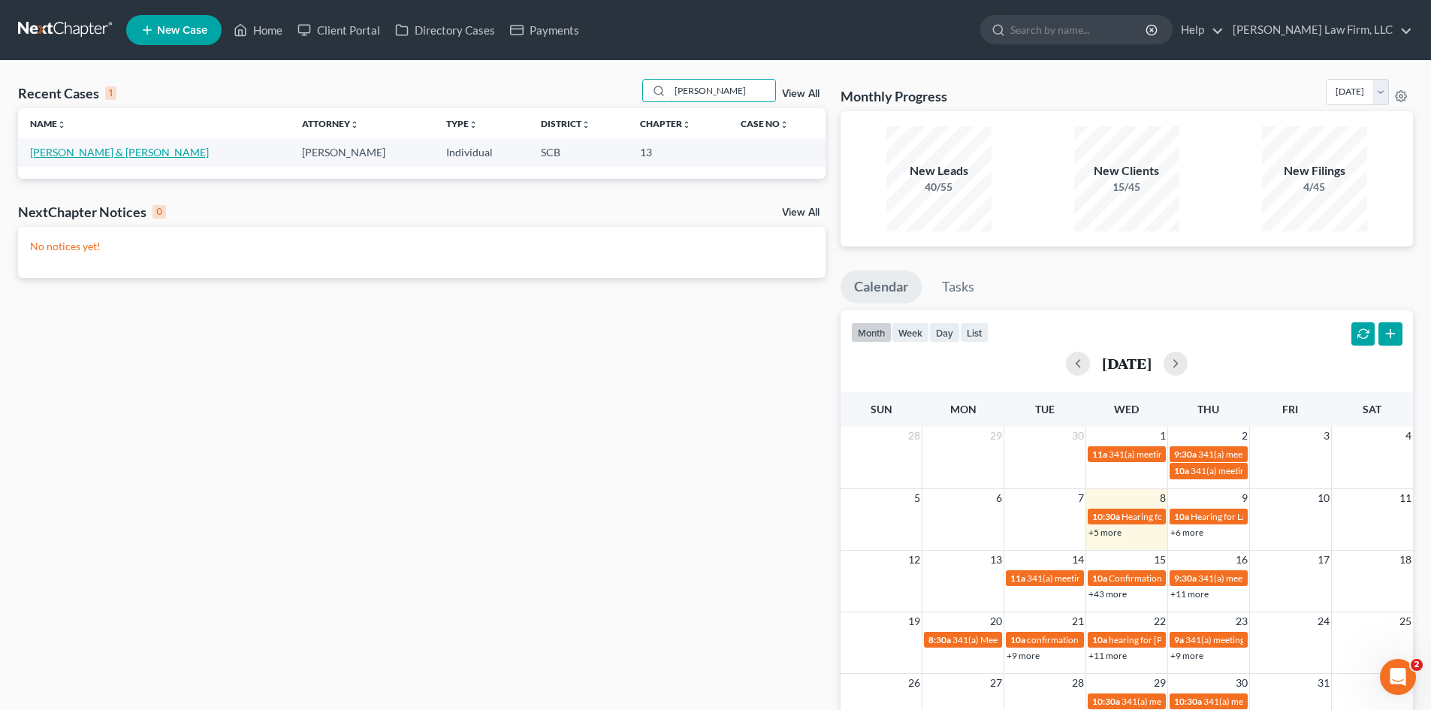
type input "harkins"
click at [77, 151] on link "Harkins, John & Elizabeth" at bounding box center [119, 152] width 179 height 13
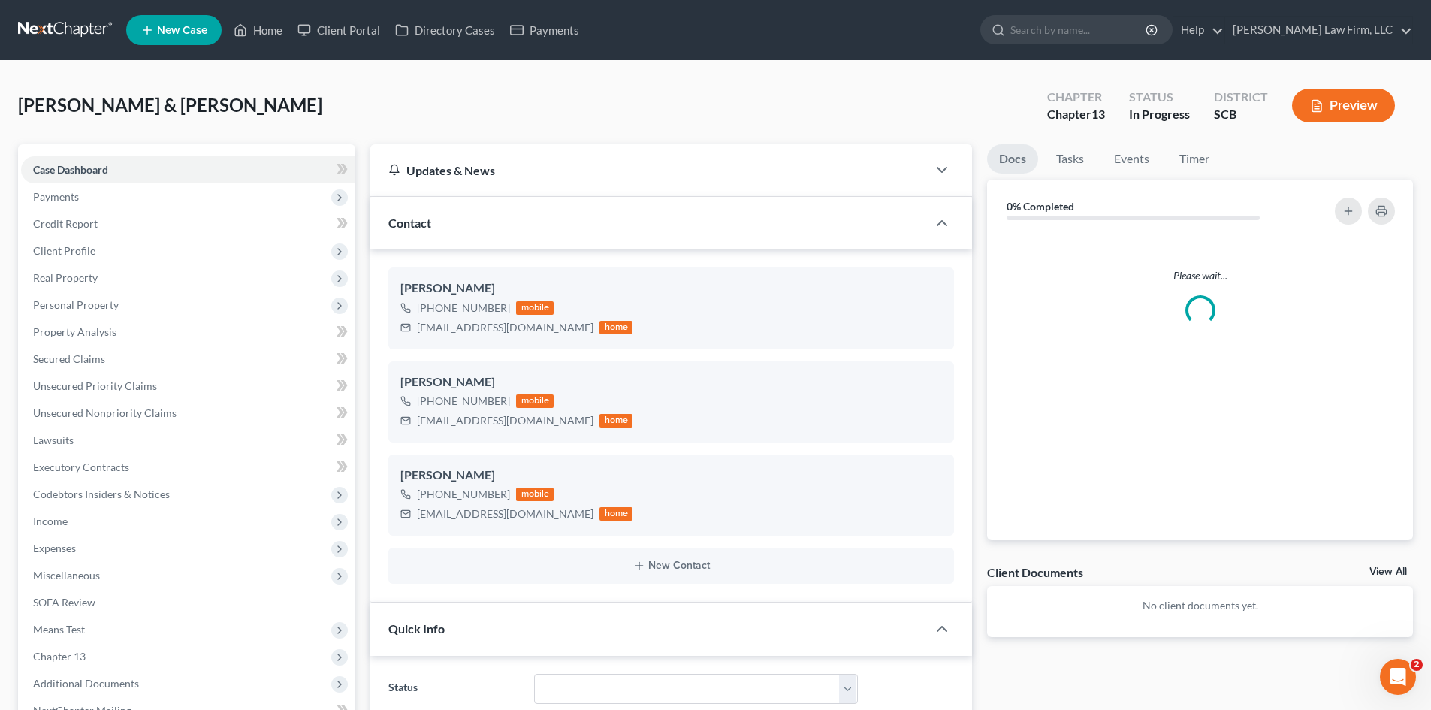
select select "1"
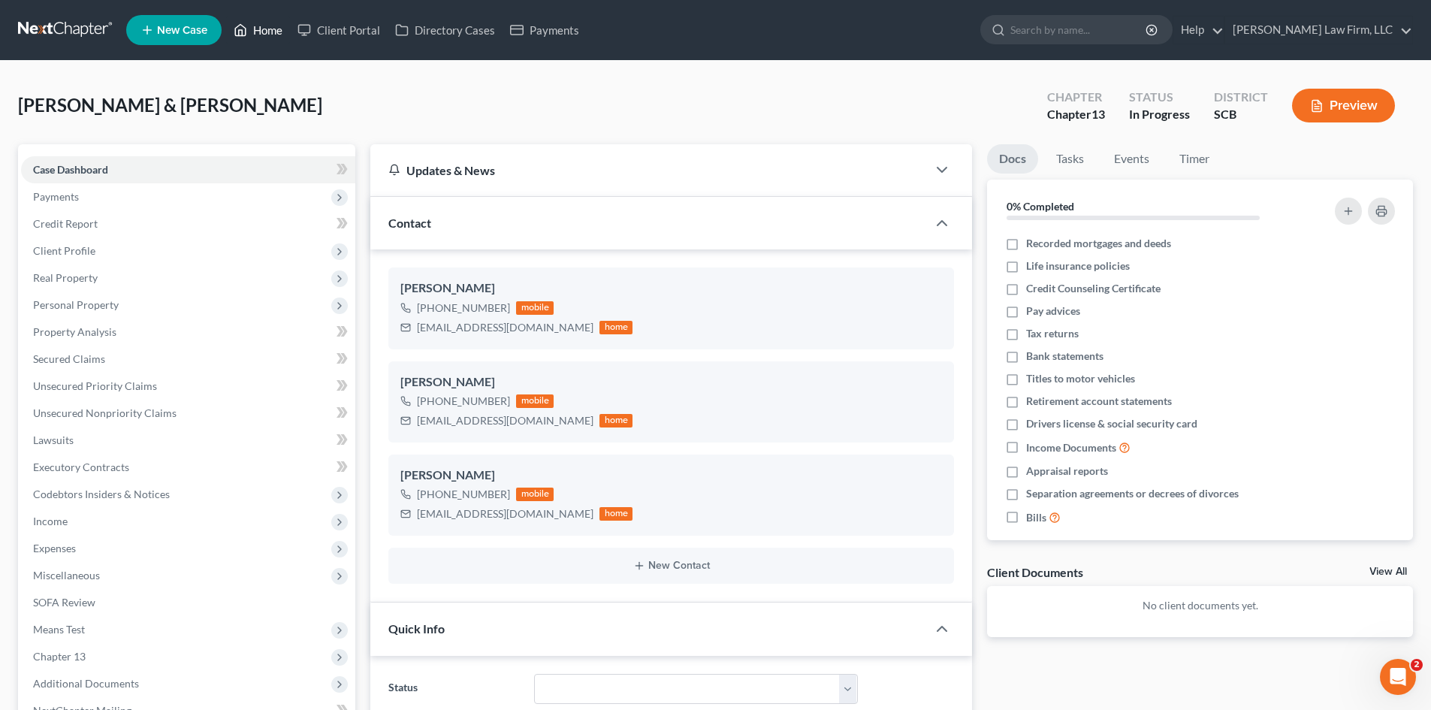
click at [266, 39] on link "Home" at bounding box center [258, 30] width 64 height 27
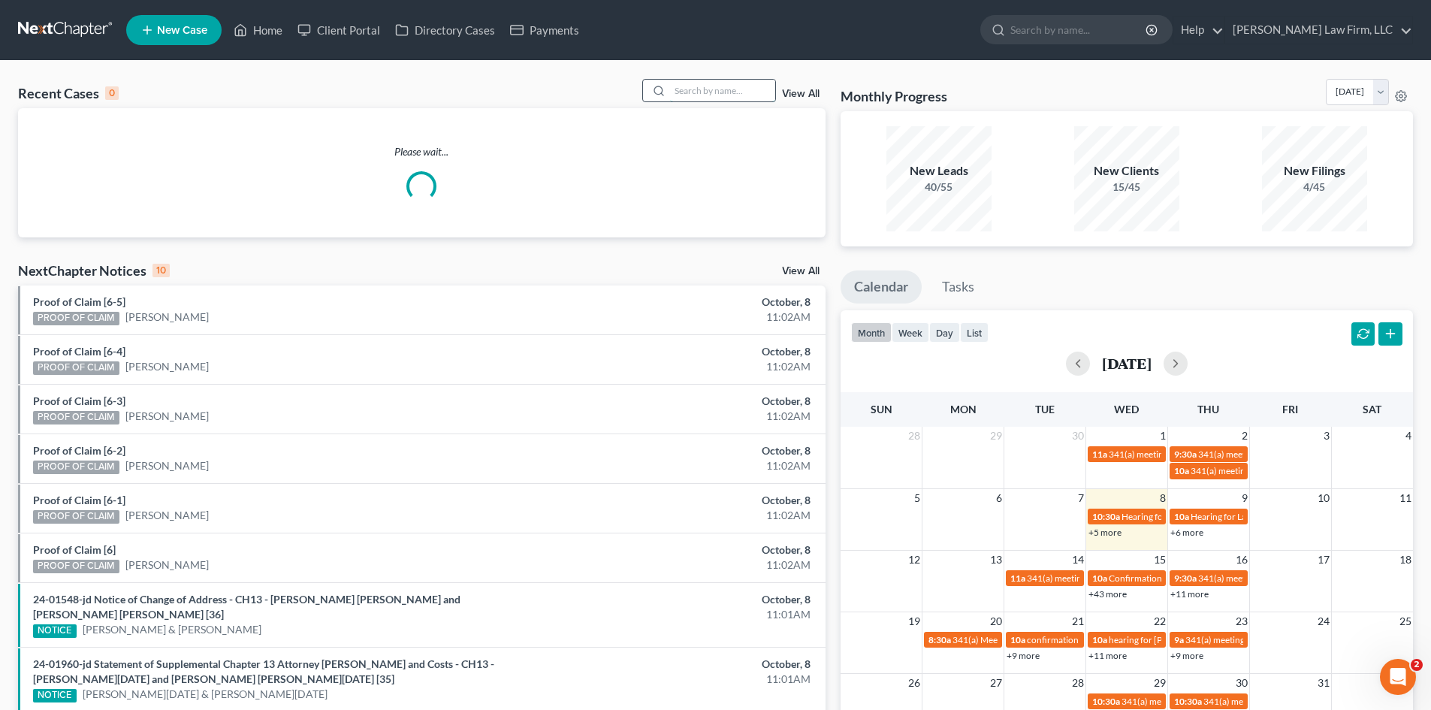
click at [754, 92] on input "search" at bounding box center [722, 91] width 105 height 22
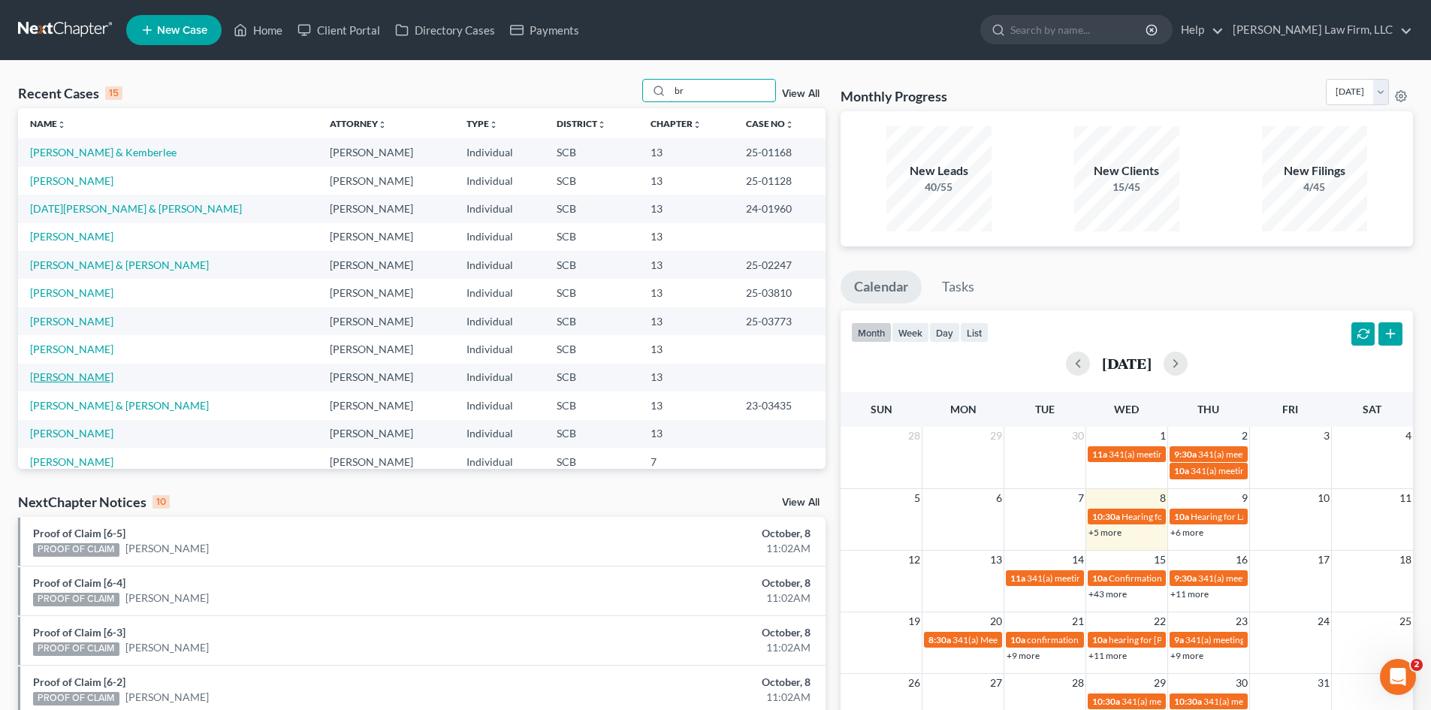
type input "br"
click at [70, 382] on link "Breuer, Rosalinda" at bounding box center [71, 376] width 83 height 13
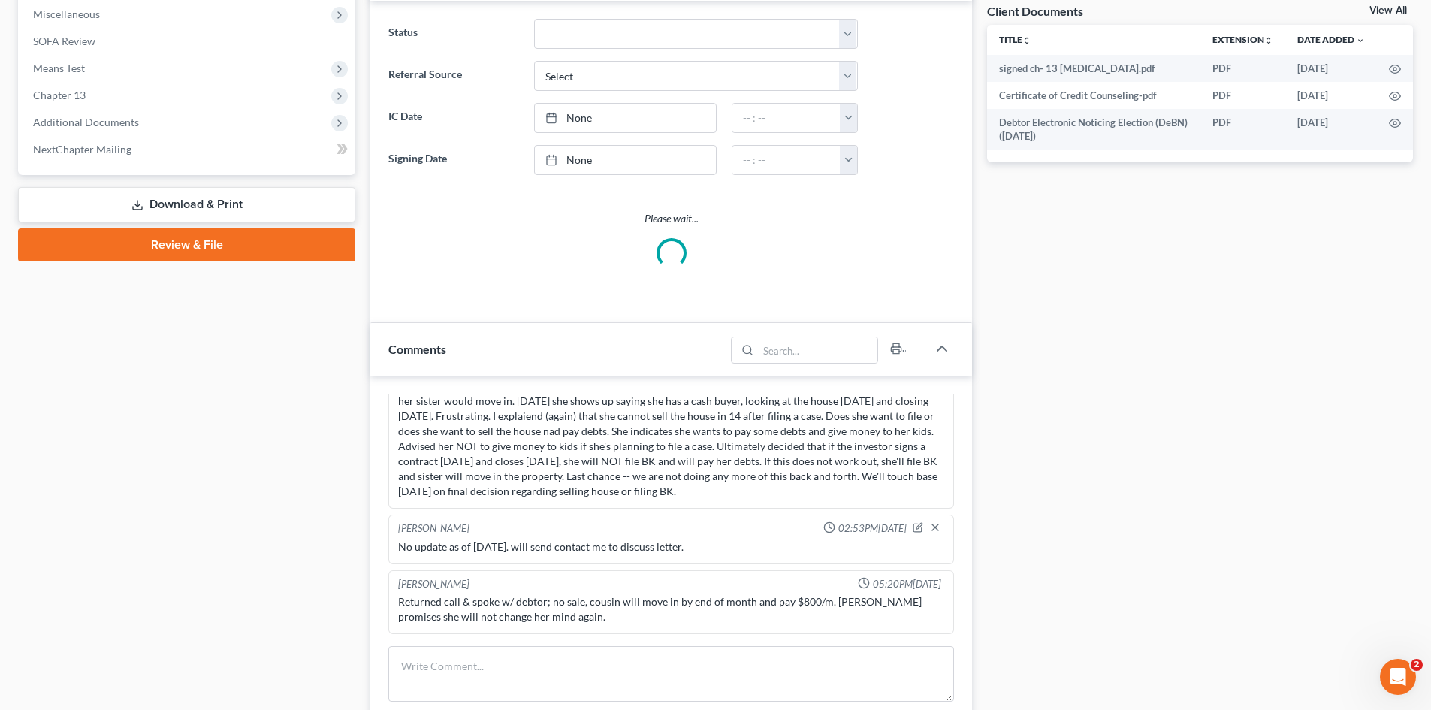
scroll to position [601, 0]
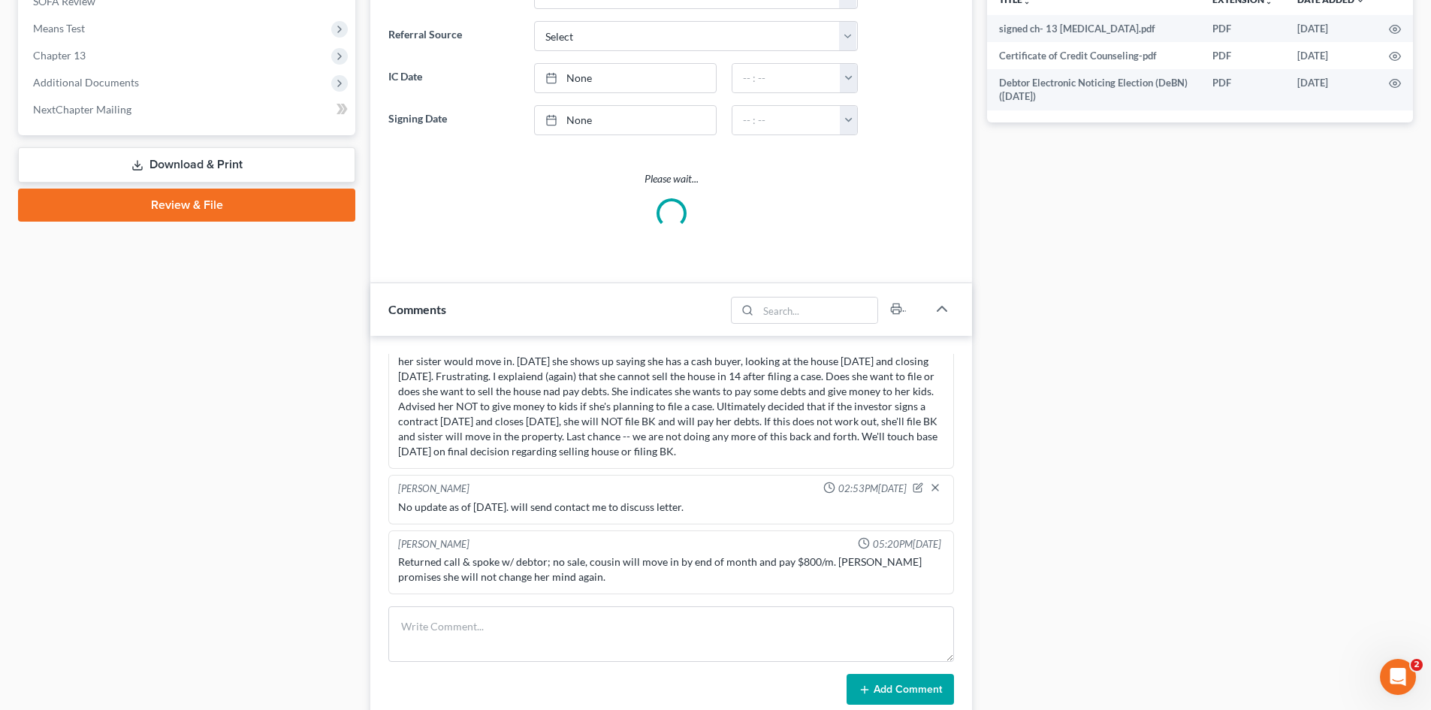
select select "0"
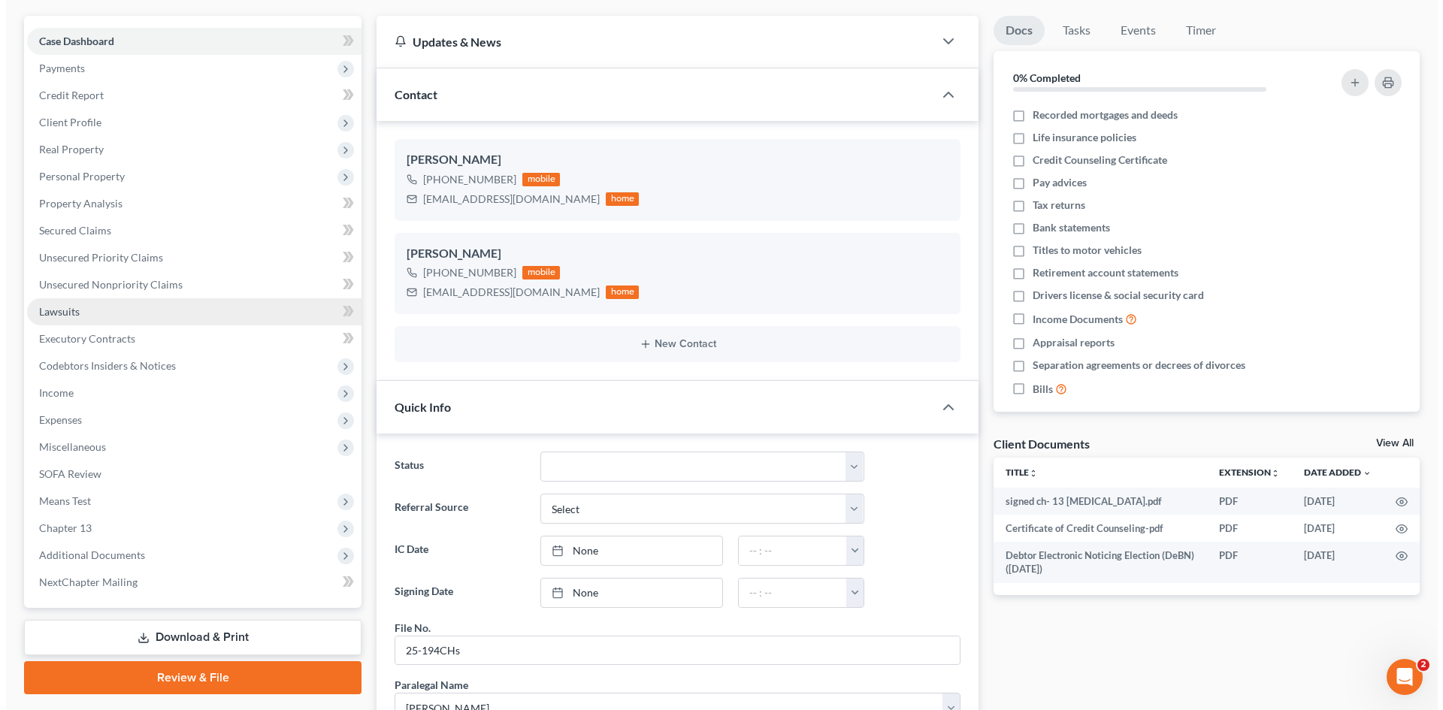
scroll to position [0, 0]
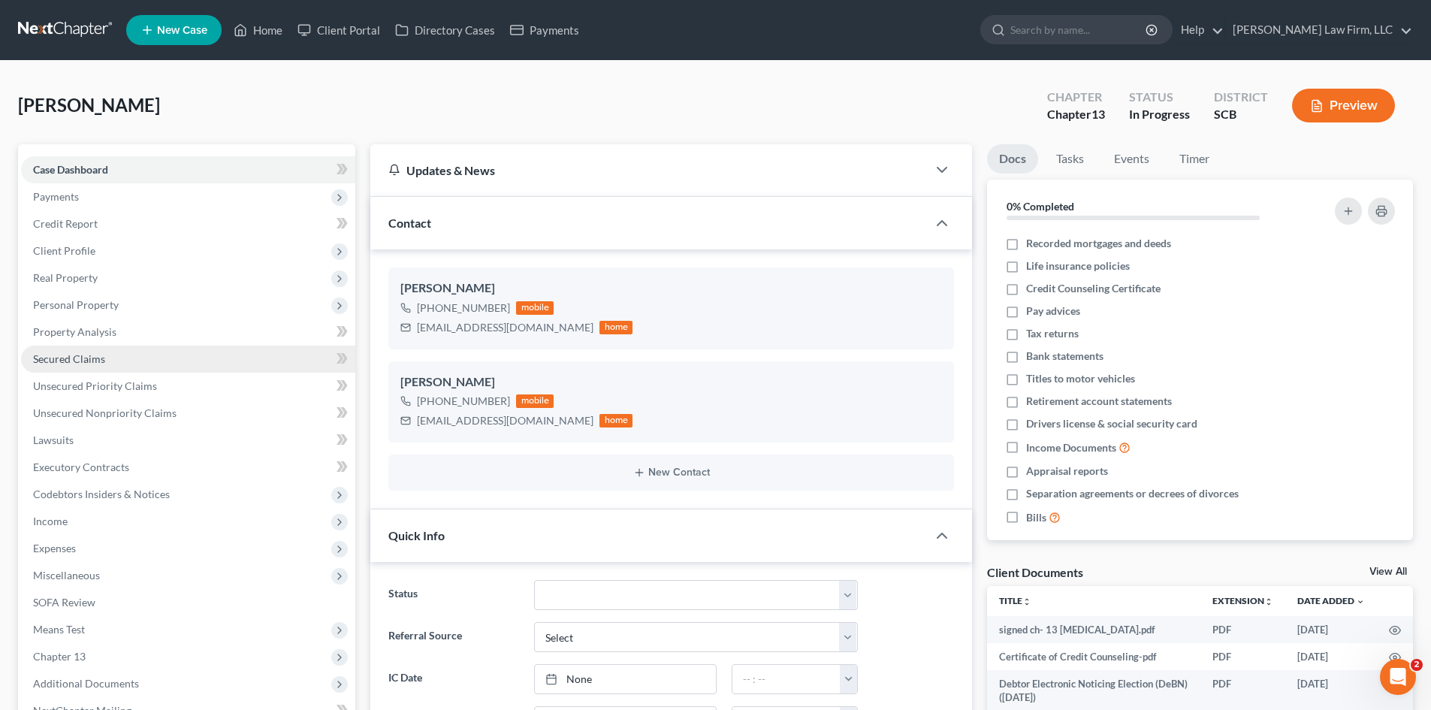
click at [82, 360] on span "Secured Claims" at bounding box center [69, 358] width 72 height 13
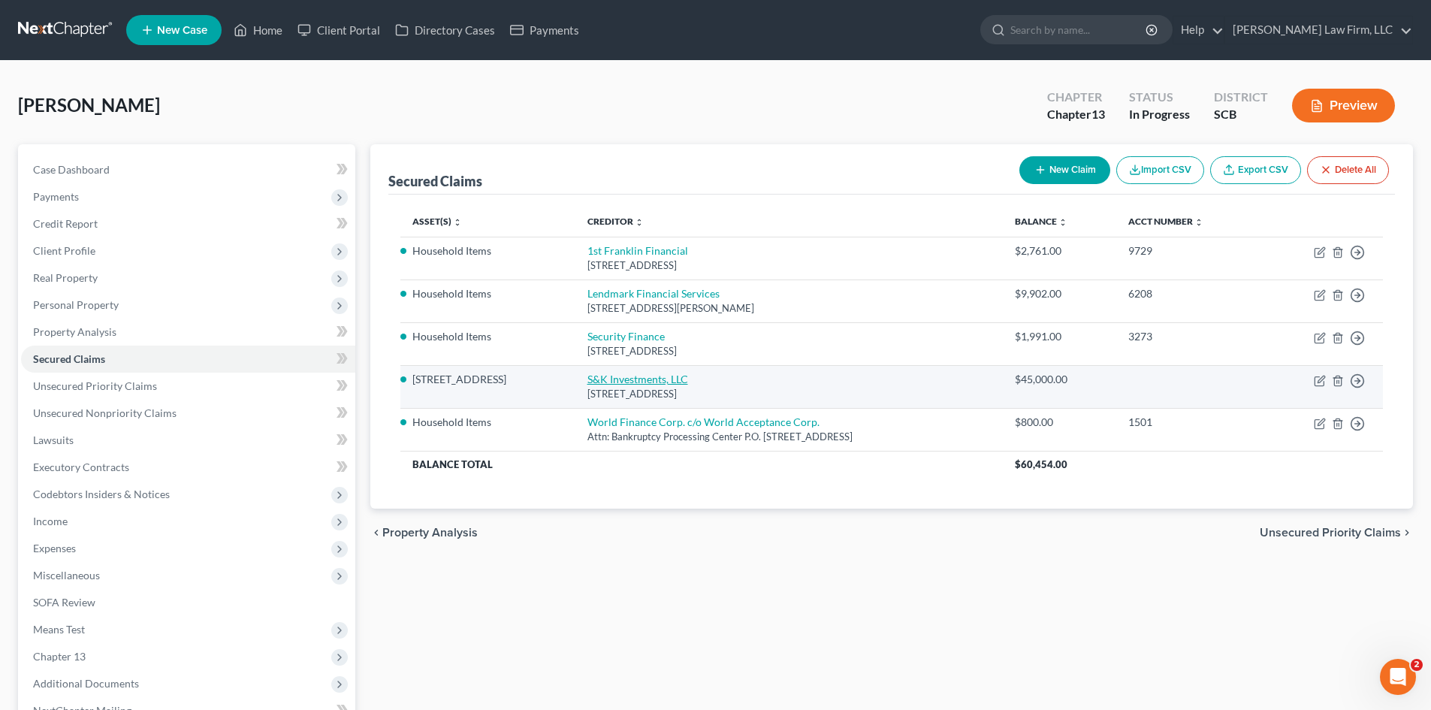
click at [634, 376] on link "S&K Investments, LLC" at bounding box center [638, 379] width 101 height 13
select select "42"
select select "3"
select select "0"
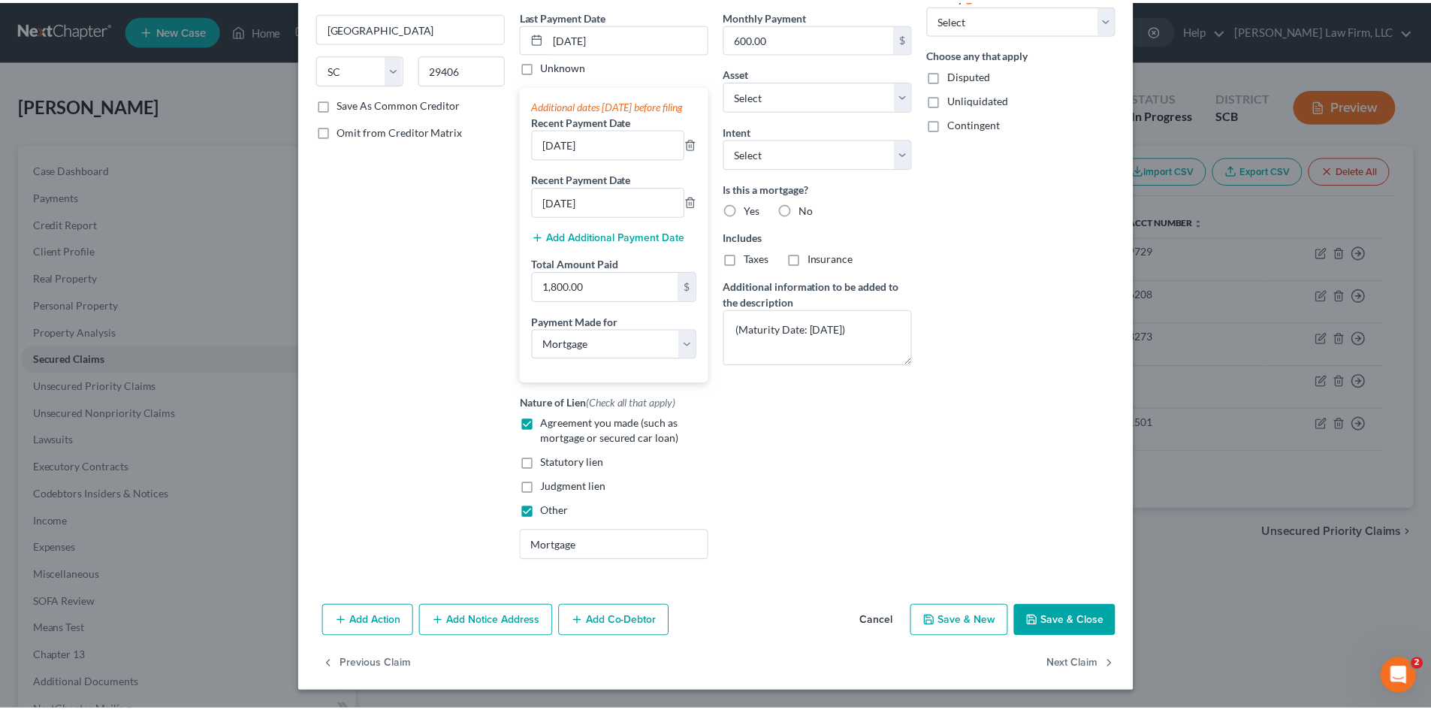
scroll to position [213, 0]
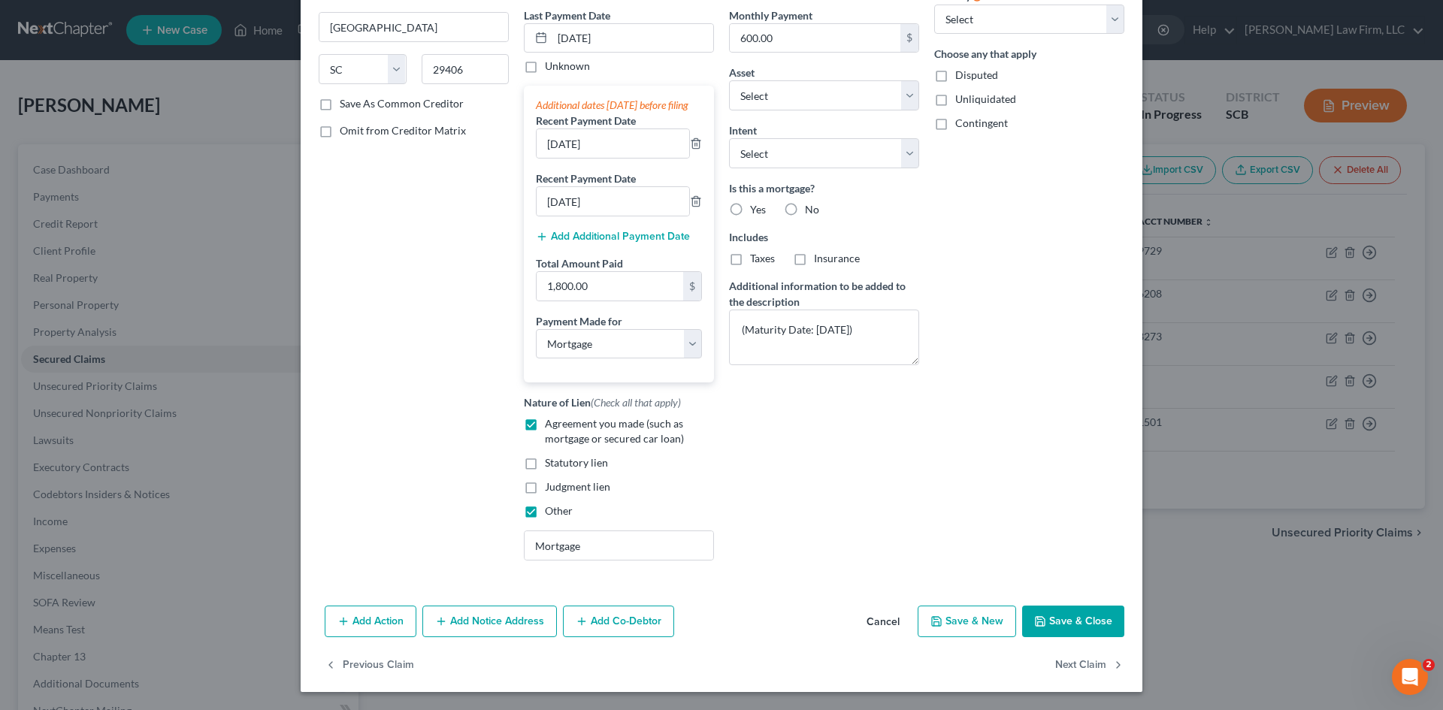
click at [1075, 621] on button "Save & Close" at bounding box center [1073, 622] width 102 height 32
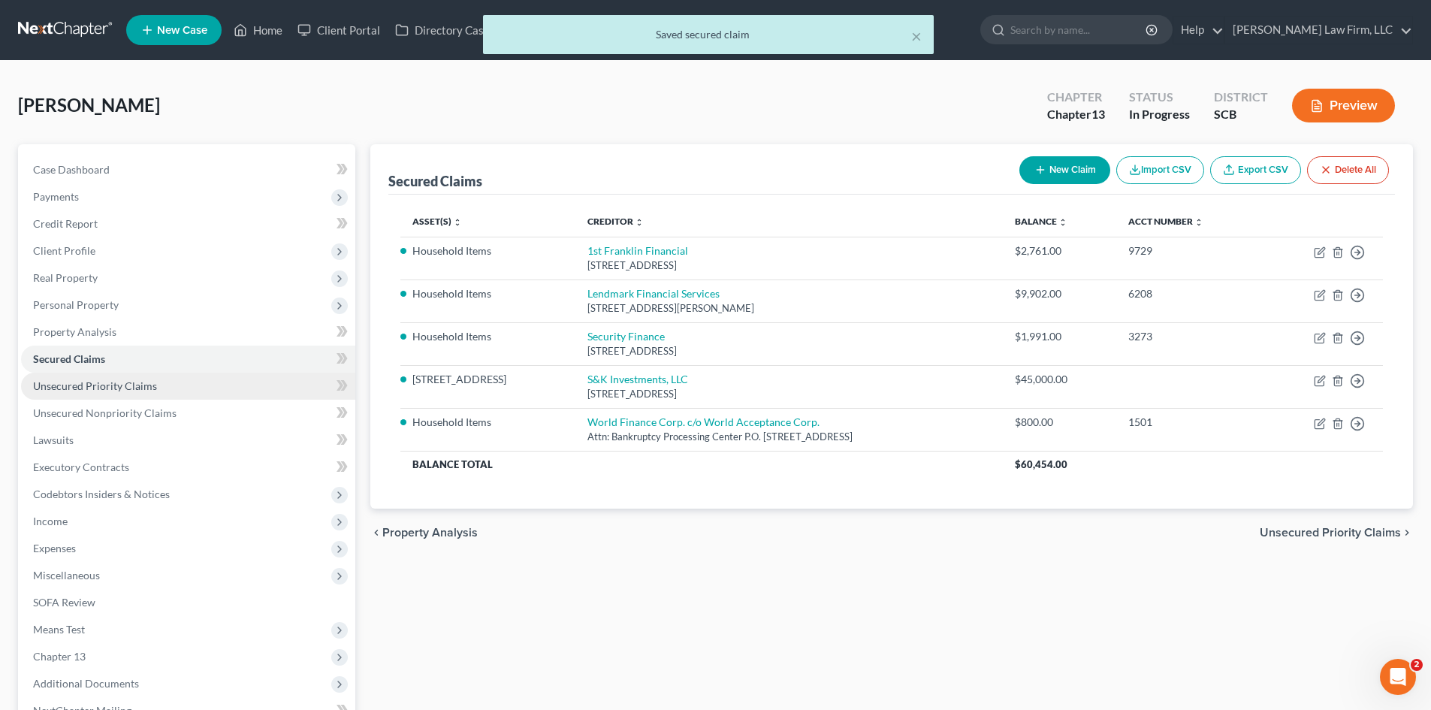
click at [84, 383] on span "Unsecured Priority Claims" at bounding box center [95, 385] width 124 height 13
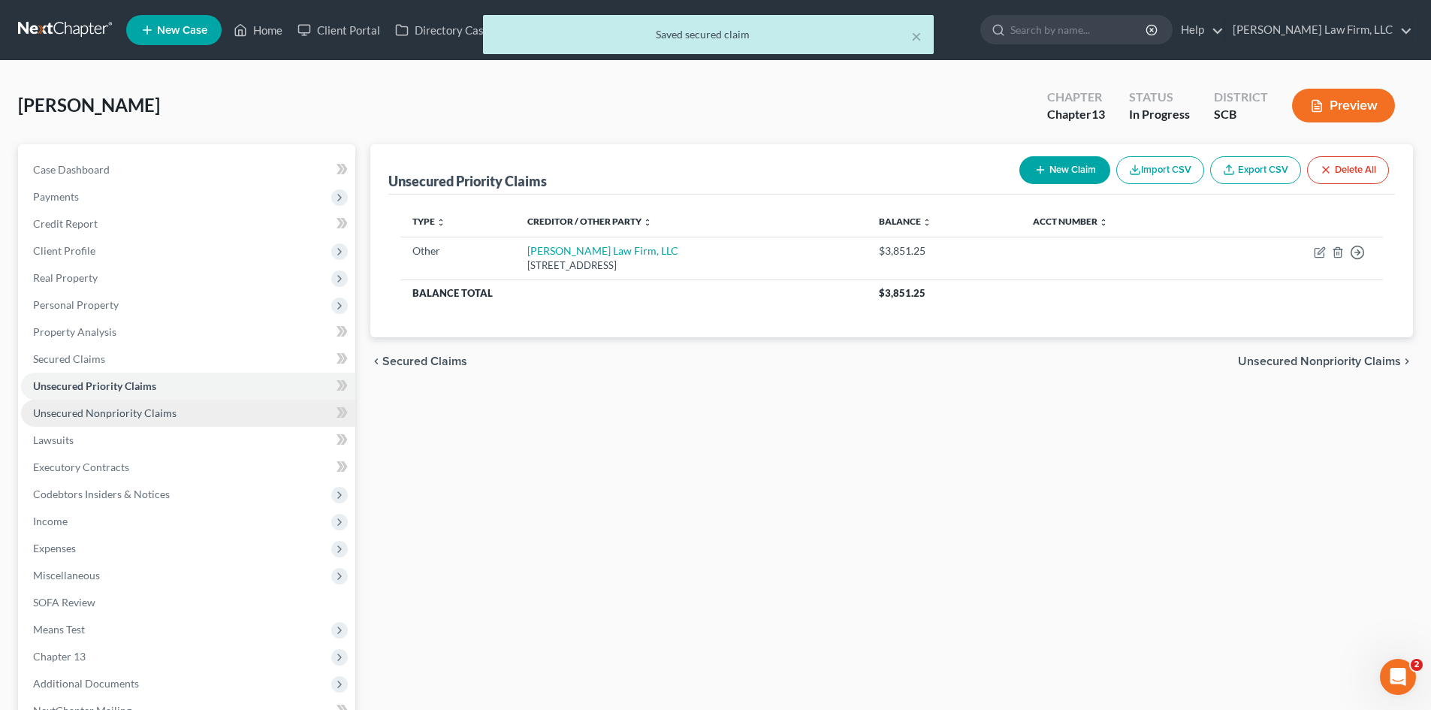
click at [74, 410] on span "Unsecured Nonpriority Claims" at bounding box center [105, 413] width 144 height 13
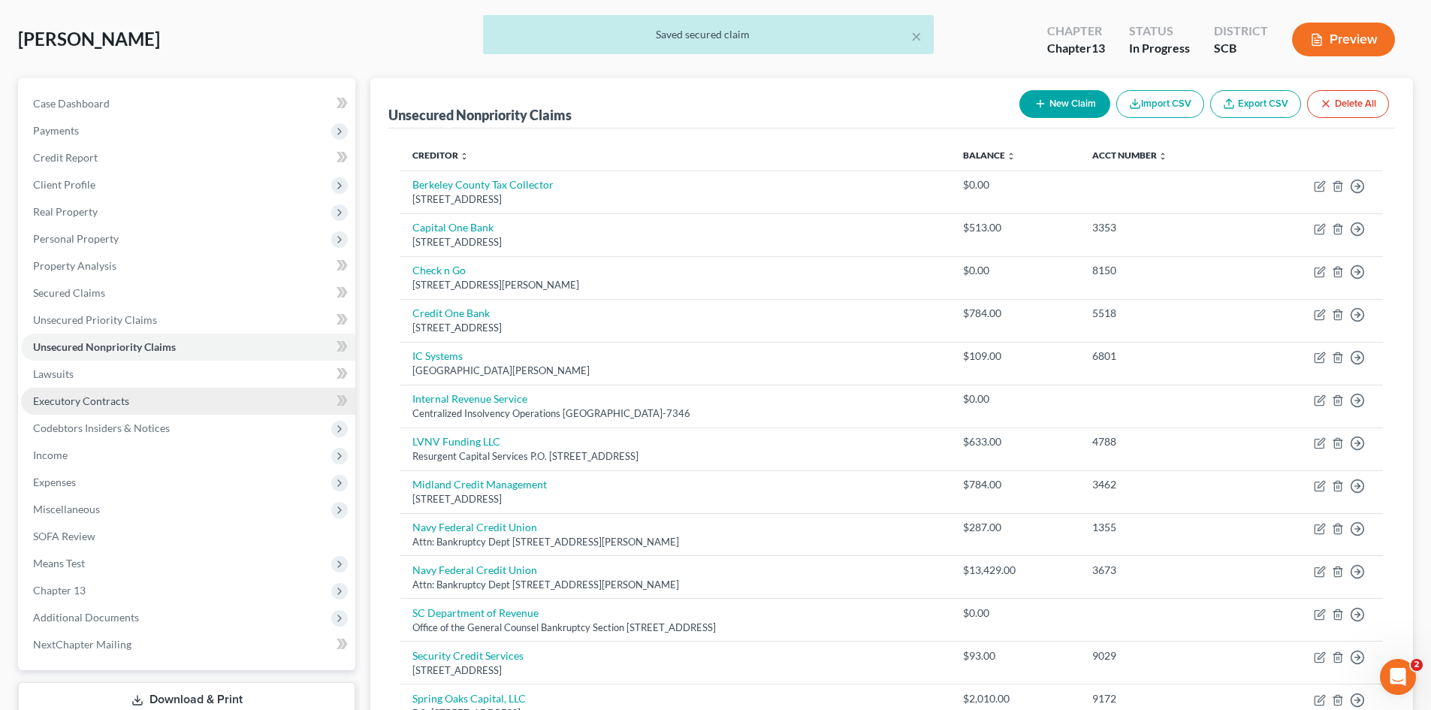
scroll to position [301, 0]
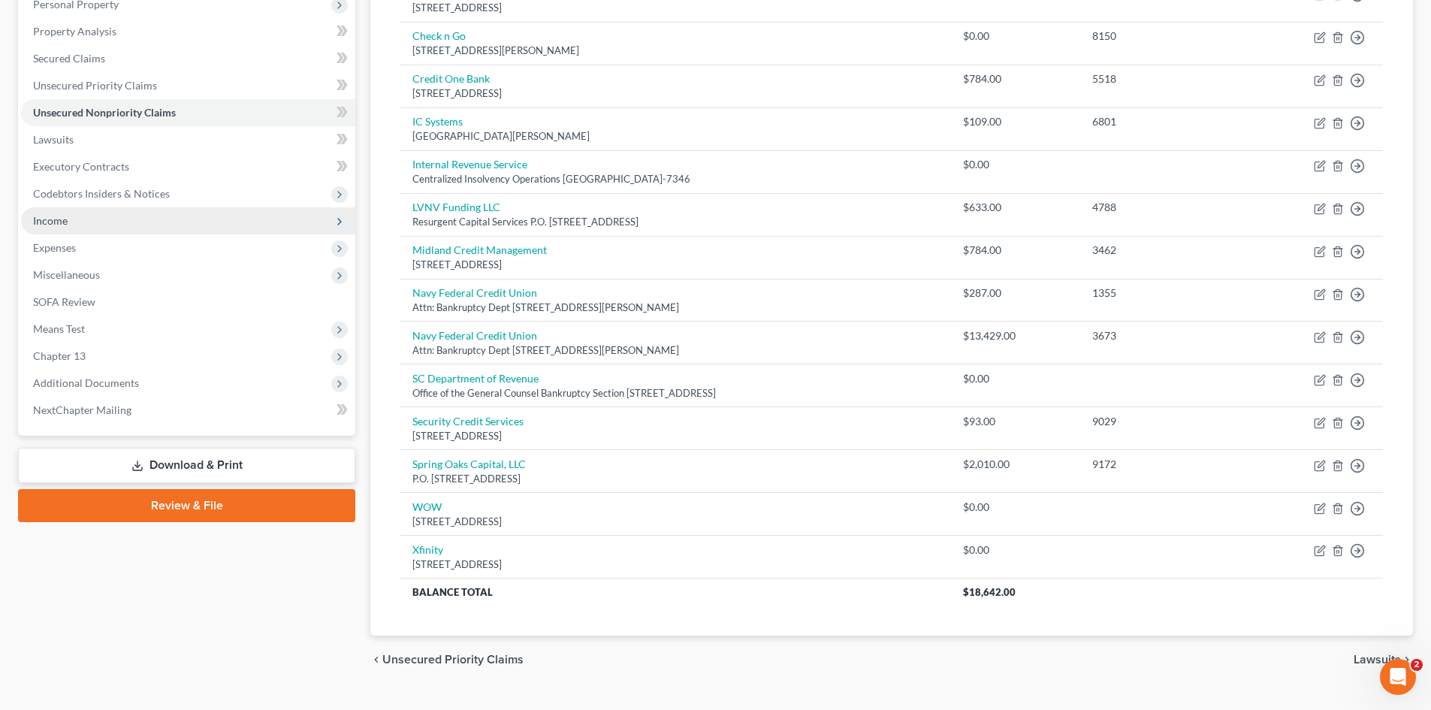
click at [53, 221] on span "Income" at bounding box center [50, 220] width 35 height 13
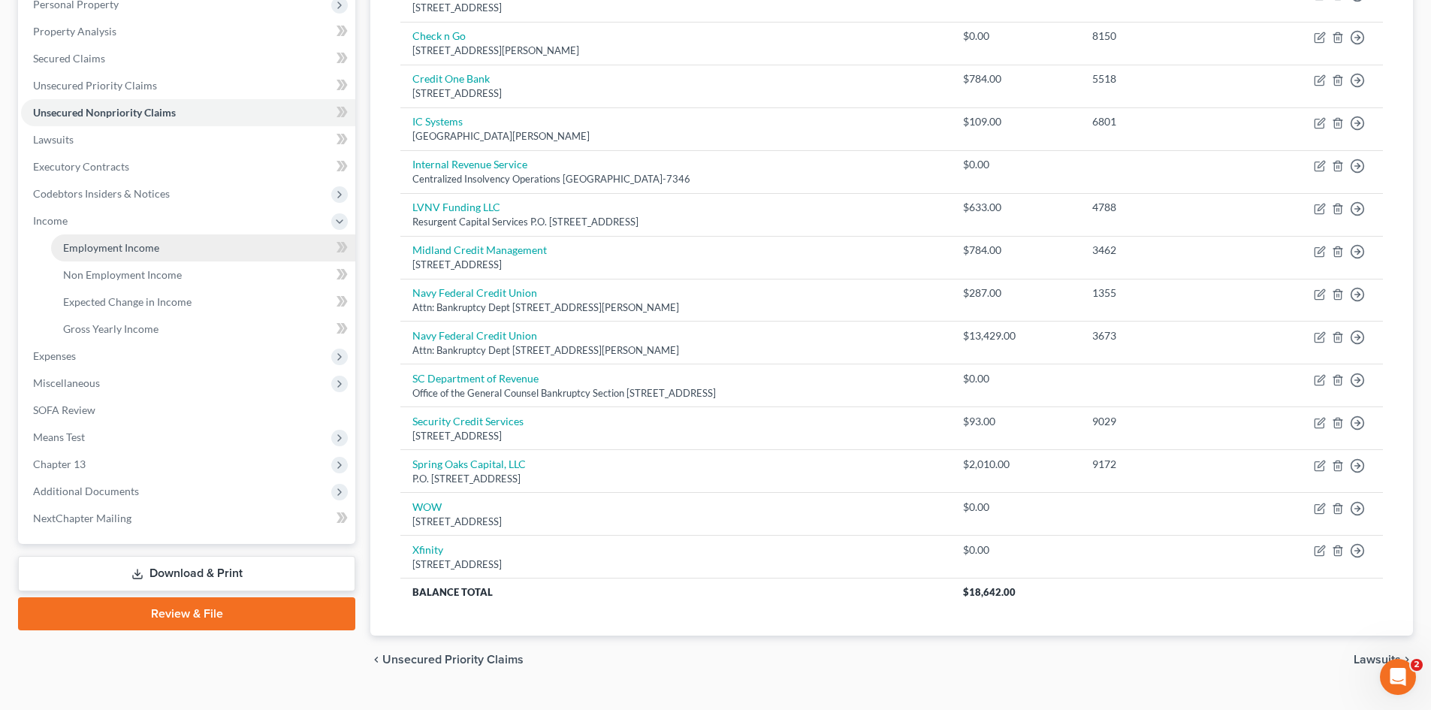
click at [70, 251] on span "Employment Income" at bounding box center [111, 247] width 96 height 13
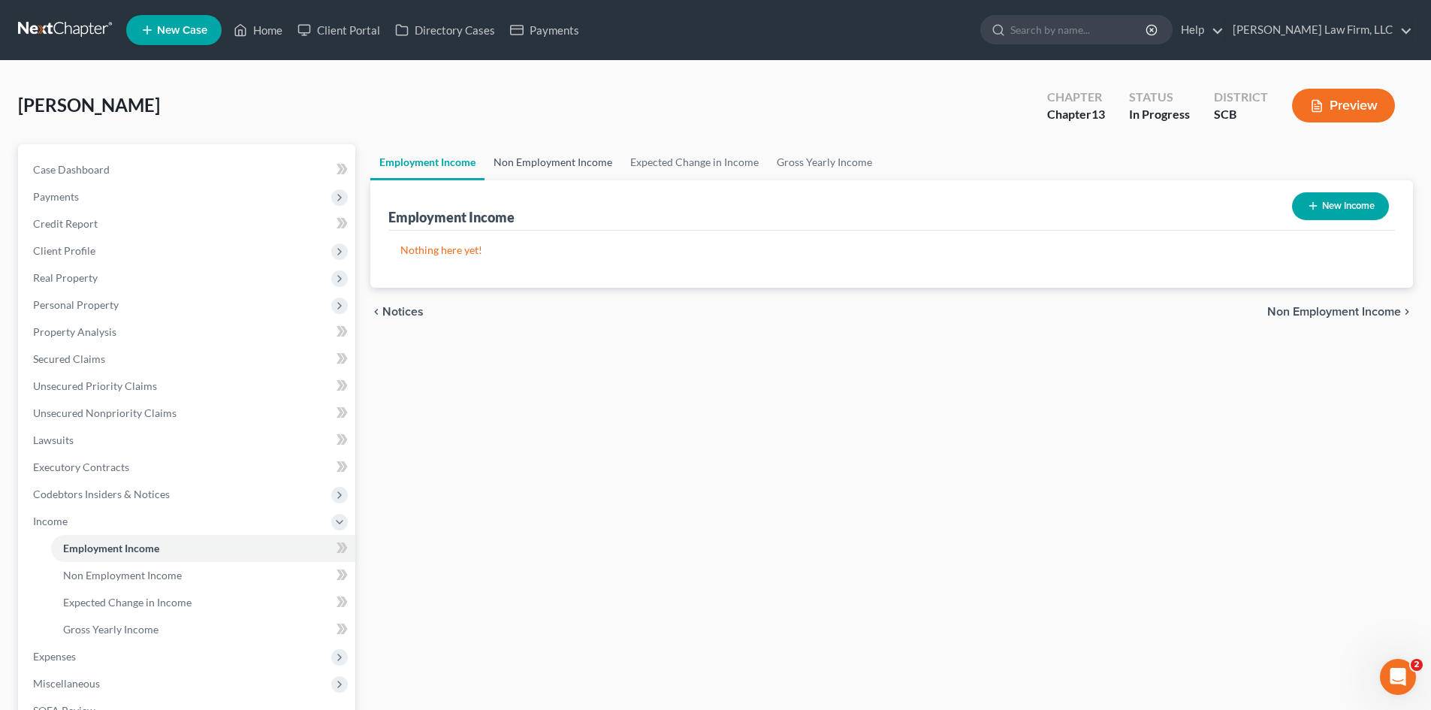
click at [531, 158] on link "Non Employment Income" at bounding box center [553, 162] width 137 height 36
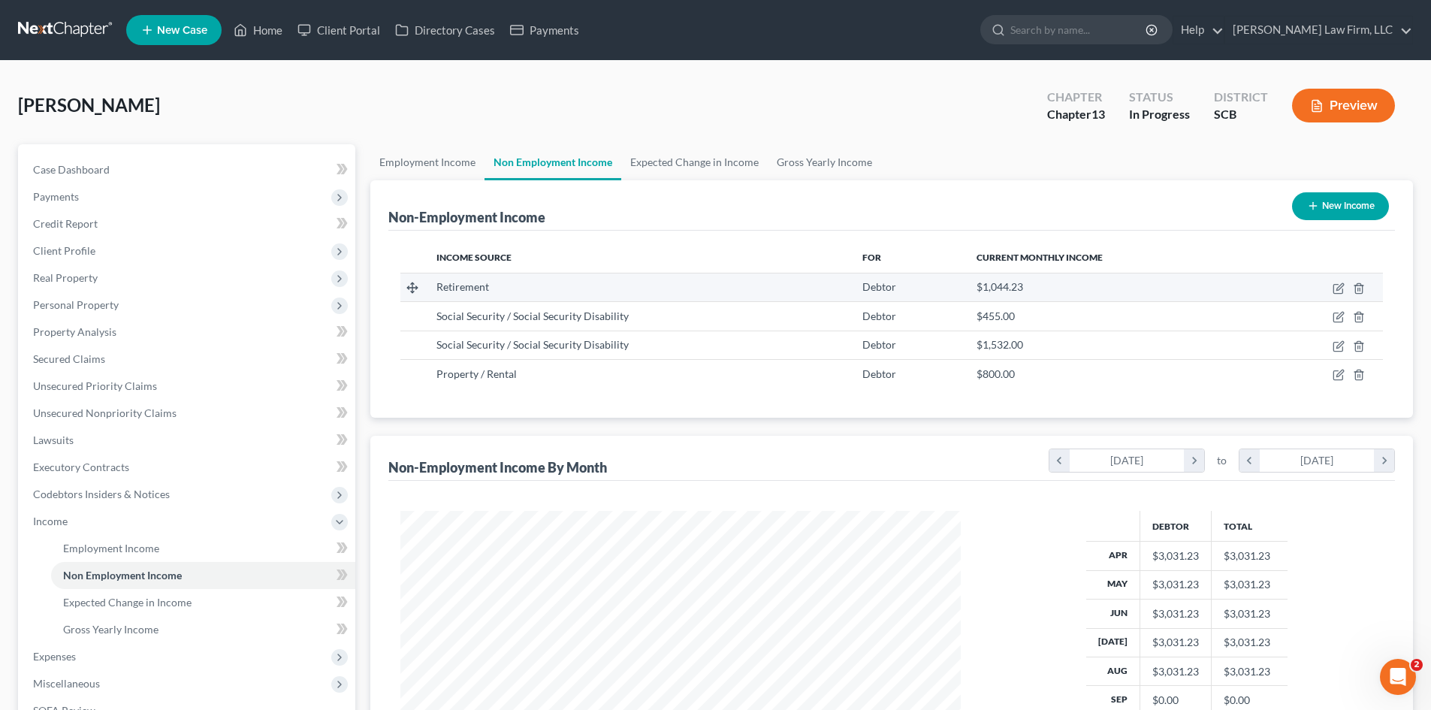
scroll to position [280, 591]
click at [673, 174] on link "Expected Change in Income" at bounding box center [694, 162] width 147 height 36
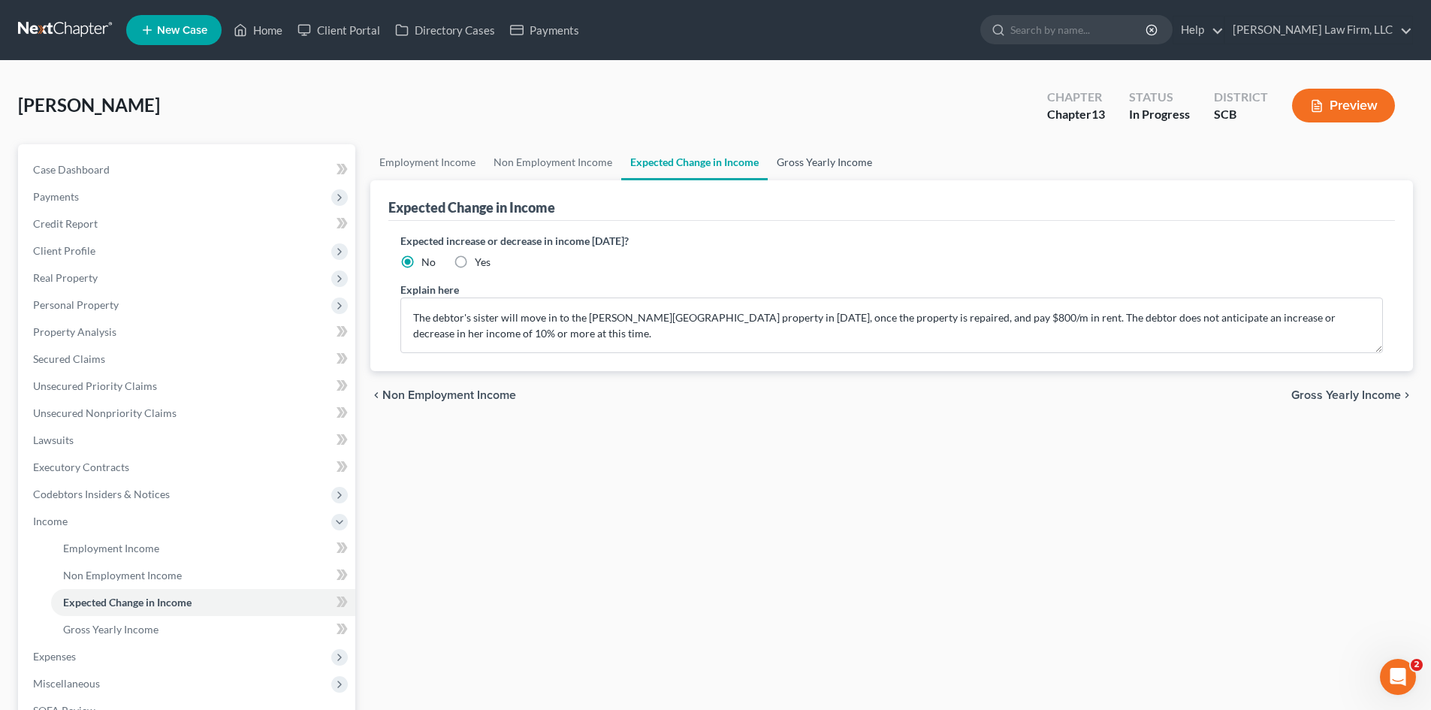
click at [787, 169] on link "Gross Yearly Income" at bounding box center [824, 162] width 113 height 36
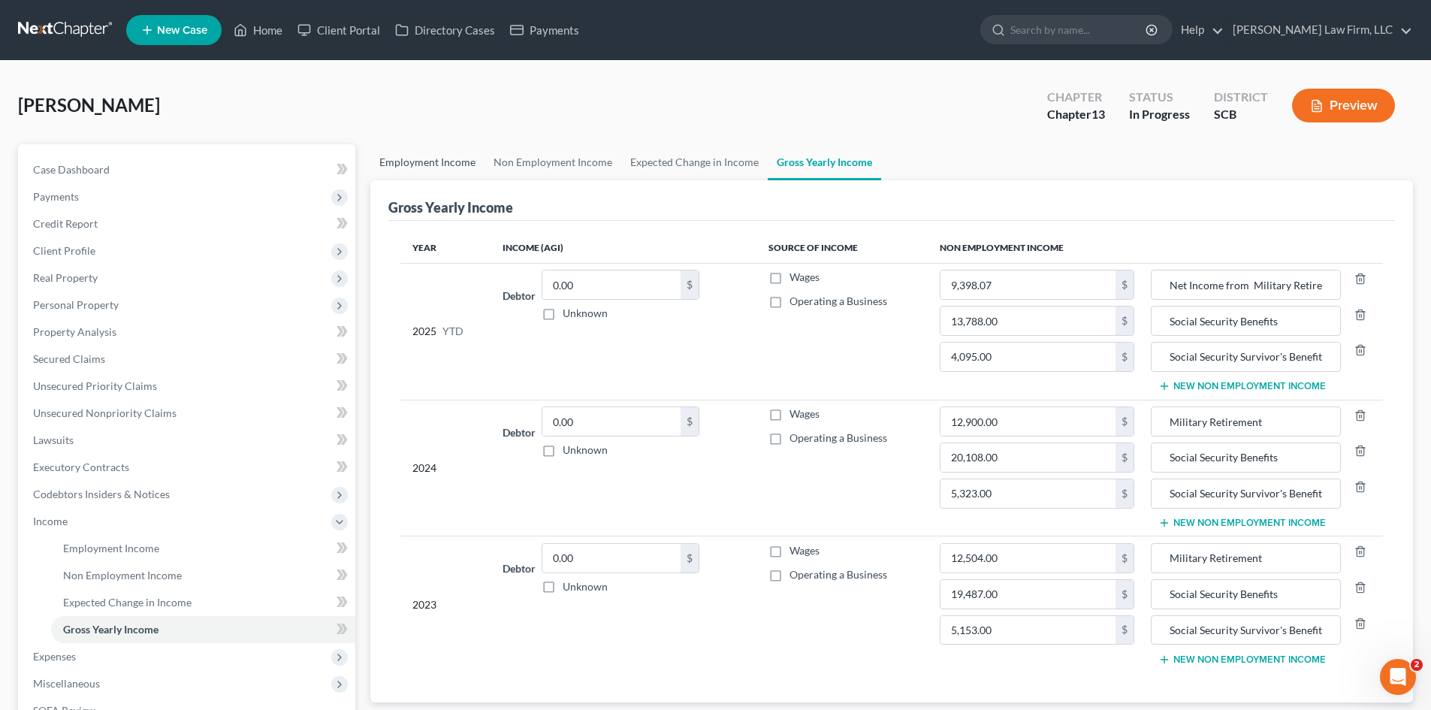
click at [457, 158] on link "Employment Income" at bounding box center [427, 162] width 114 height 36
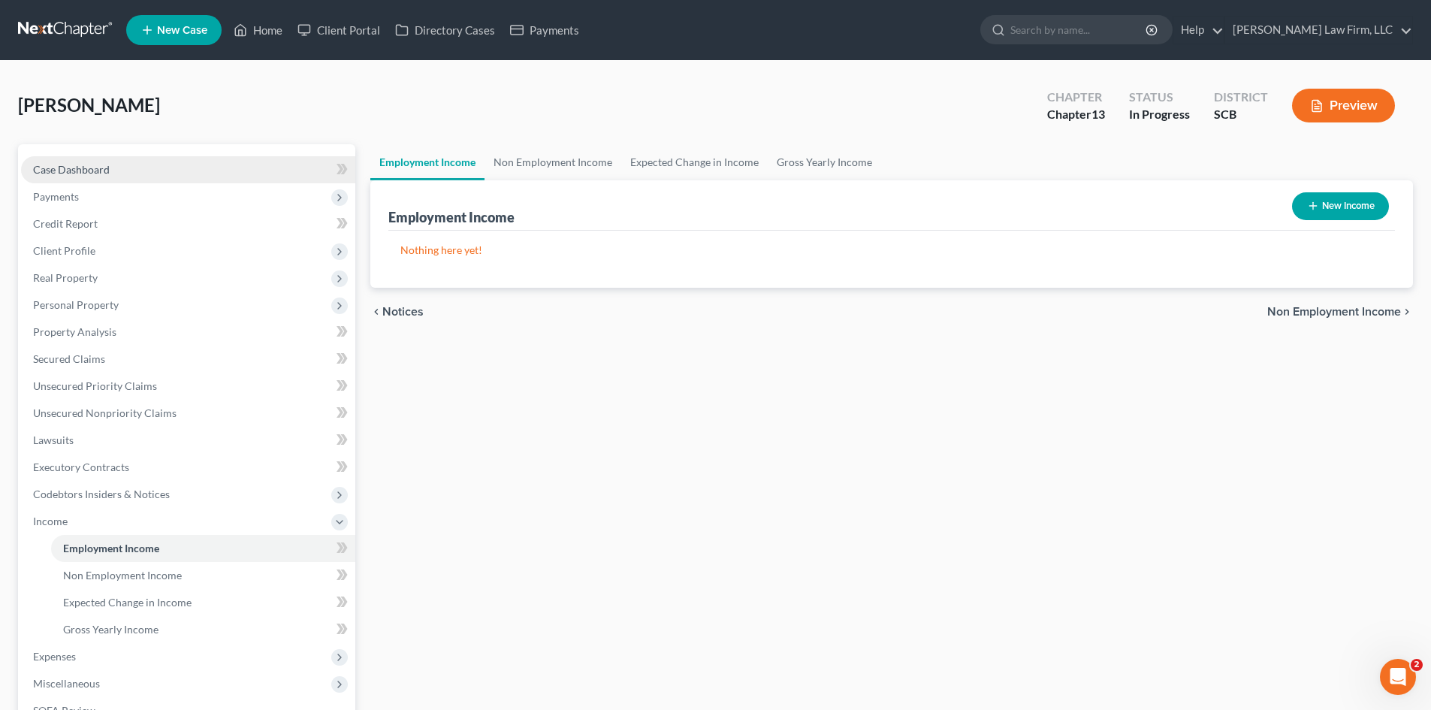
click at [92, 174] on span "Case Dashboard" at bounding box center [71, 169] width 77 height 13
select select "0"
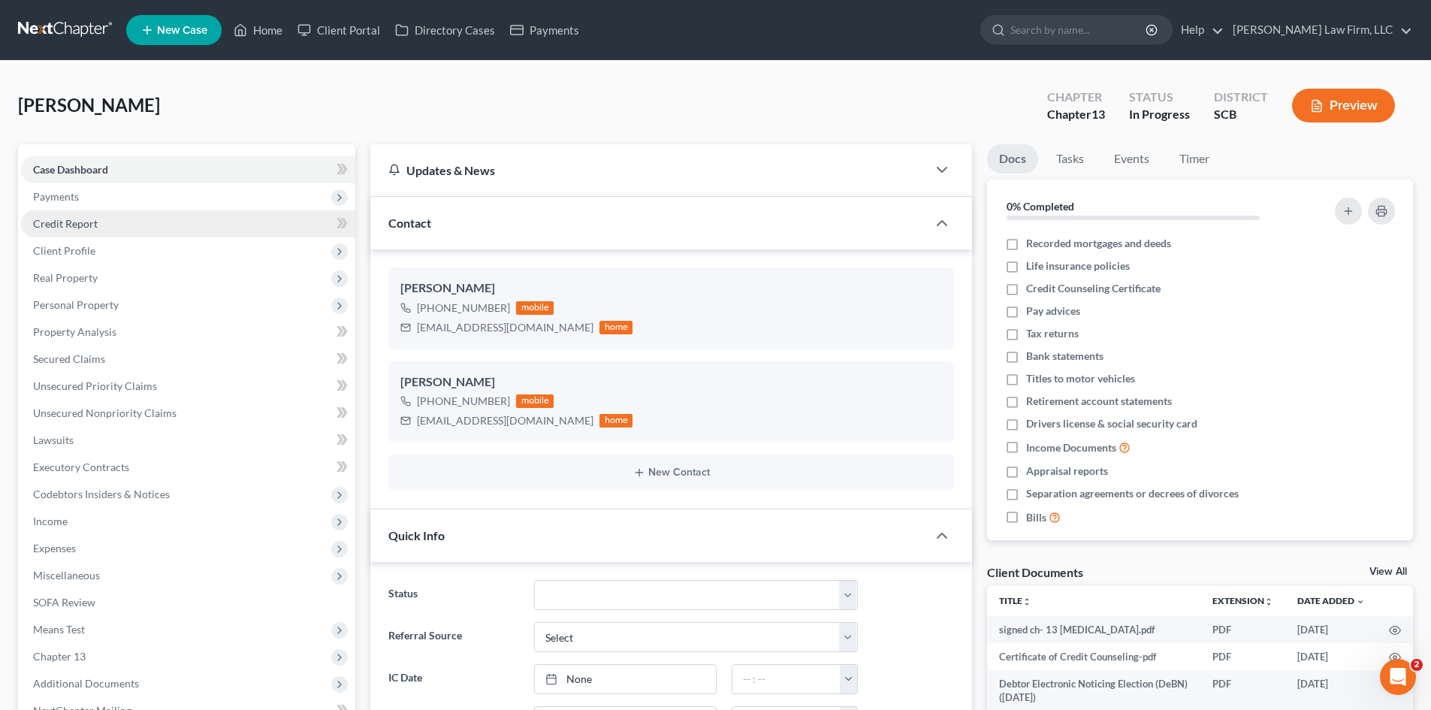
scroll to position [269, 0]
click at [68, 227] on span "Credit Report" at bounding box center [65, 223] width 65 height 13
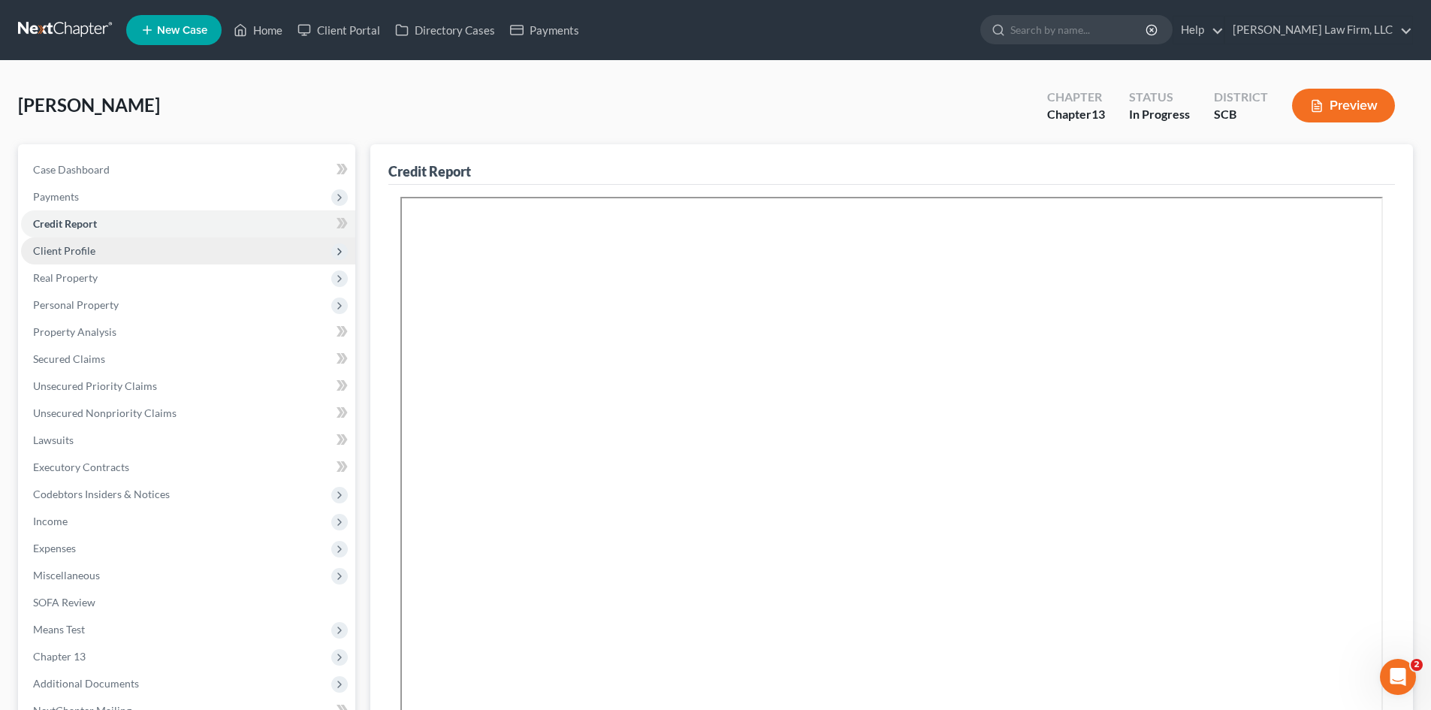
click at [83, 250] on span "Client Profile" at bounding box center [64, 250] width 62 height 13
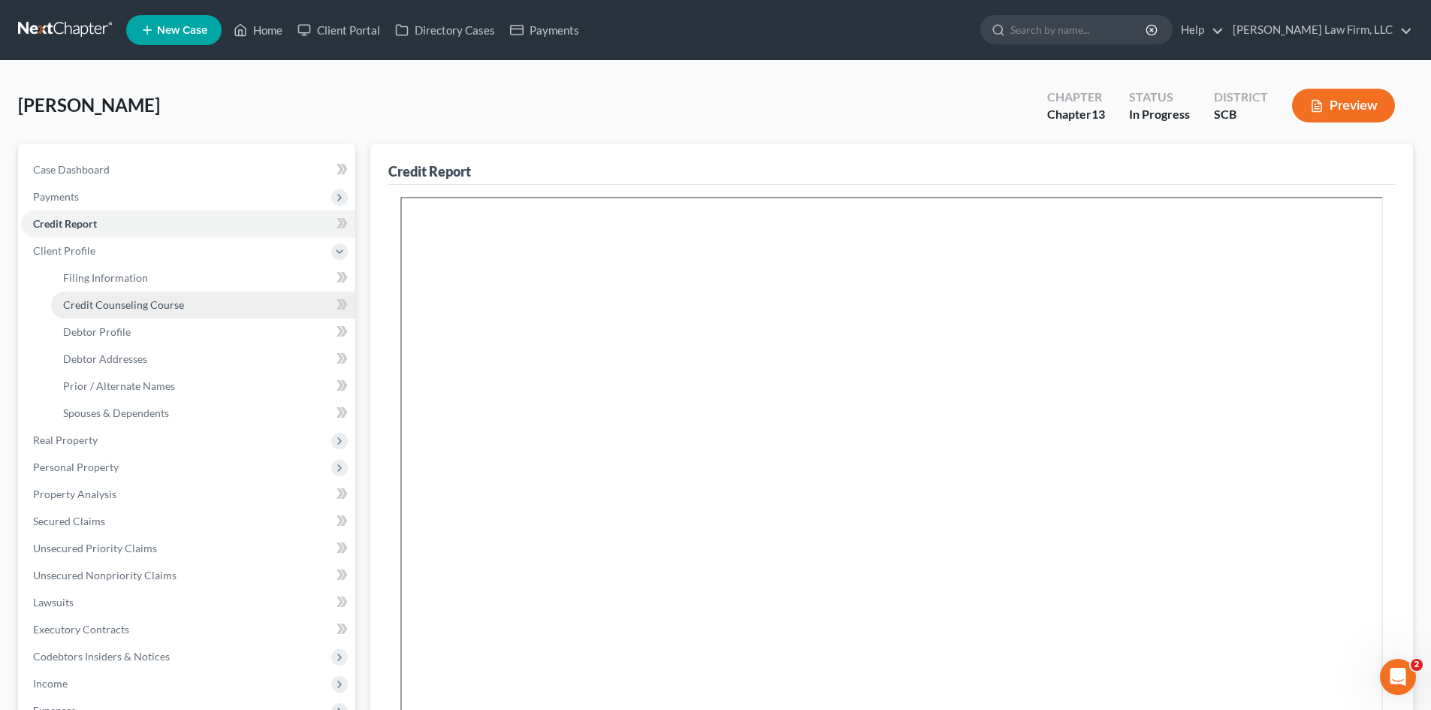
click at [119, 301] on span "Credit Counseling Course" at bounding box center [123, 304] width 121 height 13
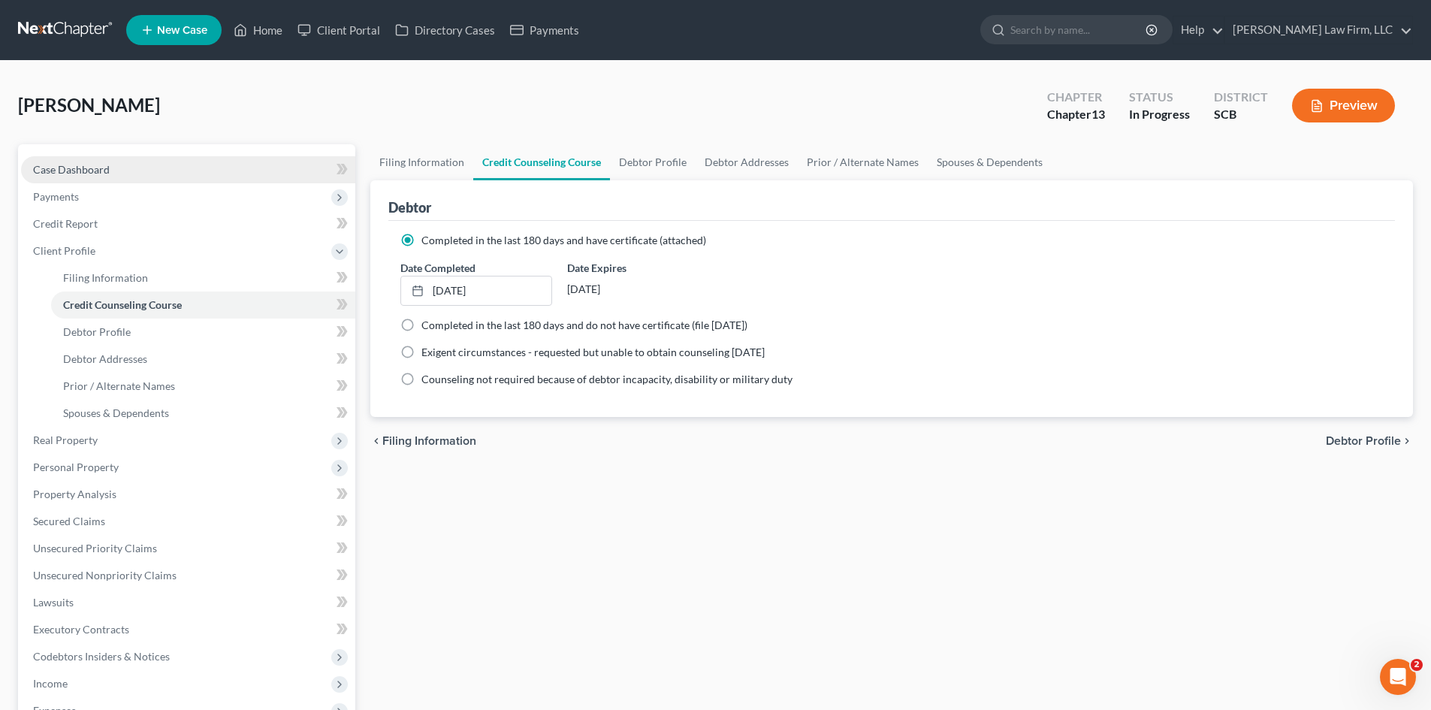
click at [84, 171] on span "Case Dashboard" at bounding box center [71, 169] width 77 height 13
select select "0"
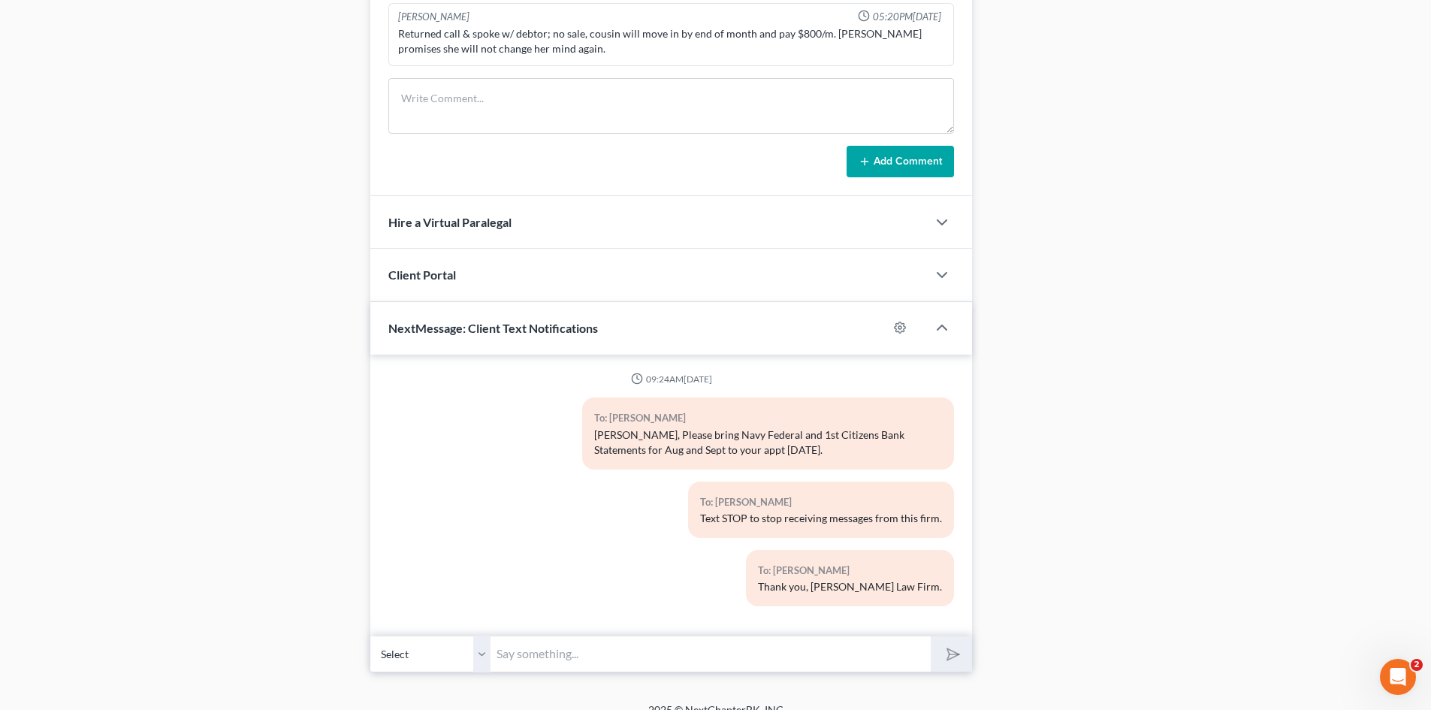
scroll to position [1147, 0]
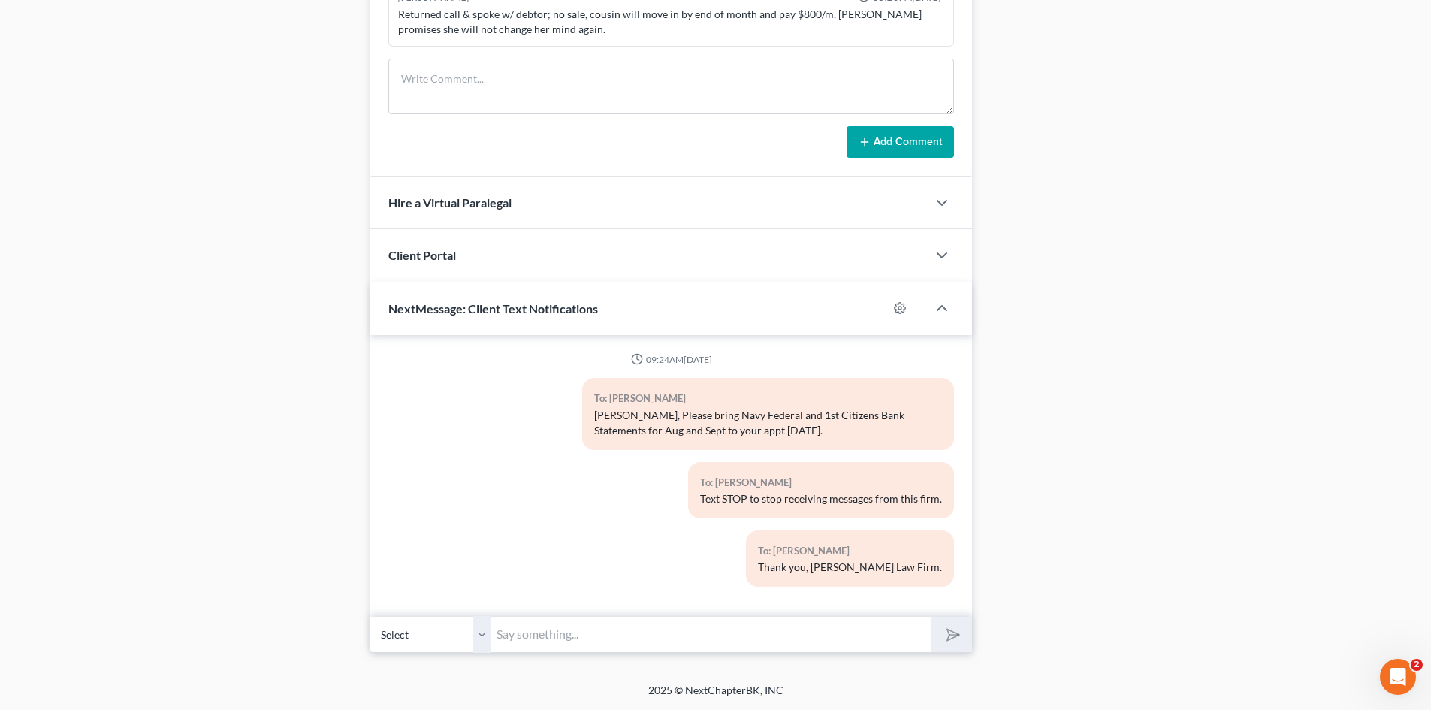
click at [670, 618] on input "text" at bounding box center [711, 634] width 440 height 37
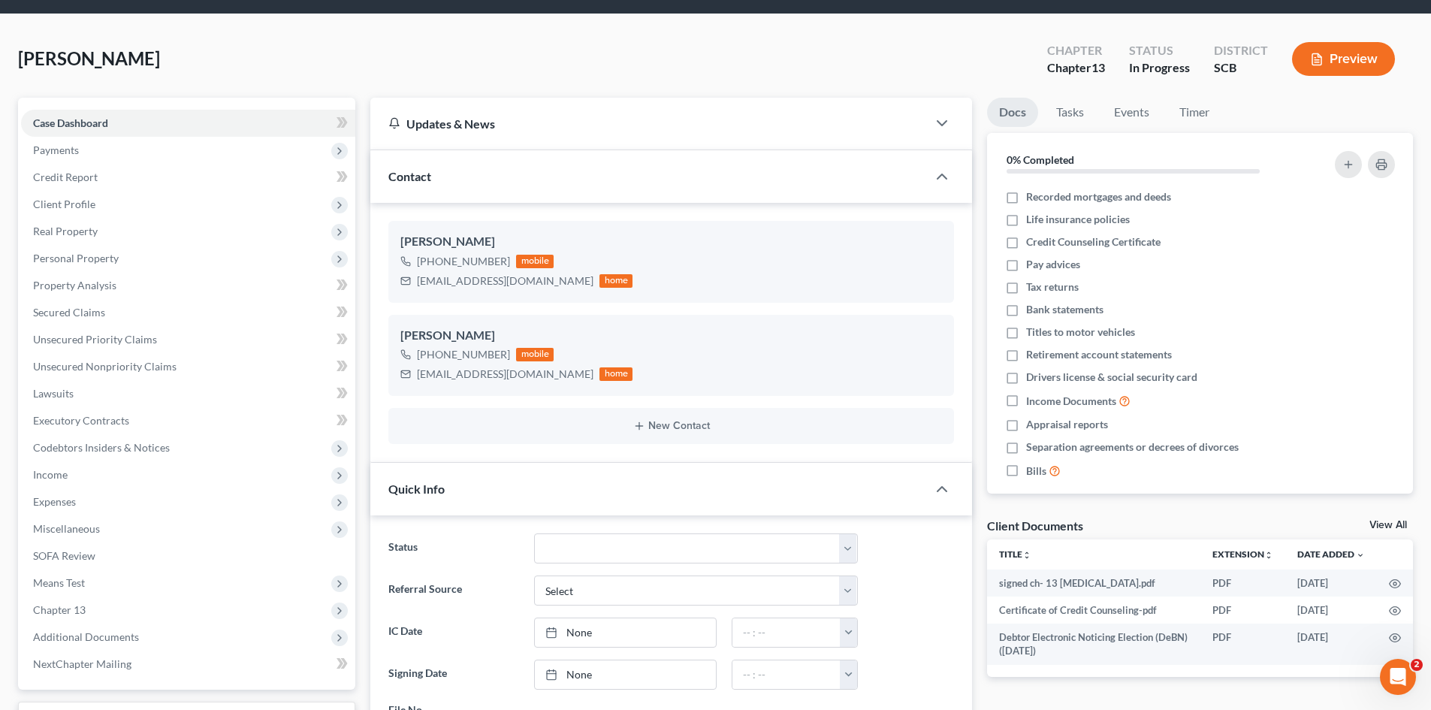
scroll to position [20, 0]
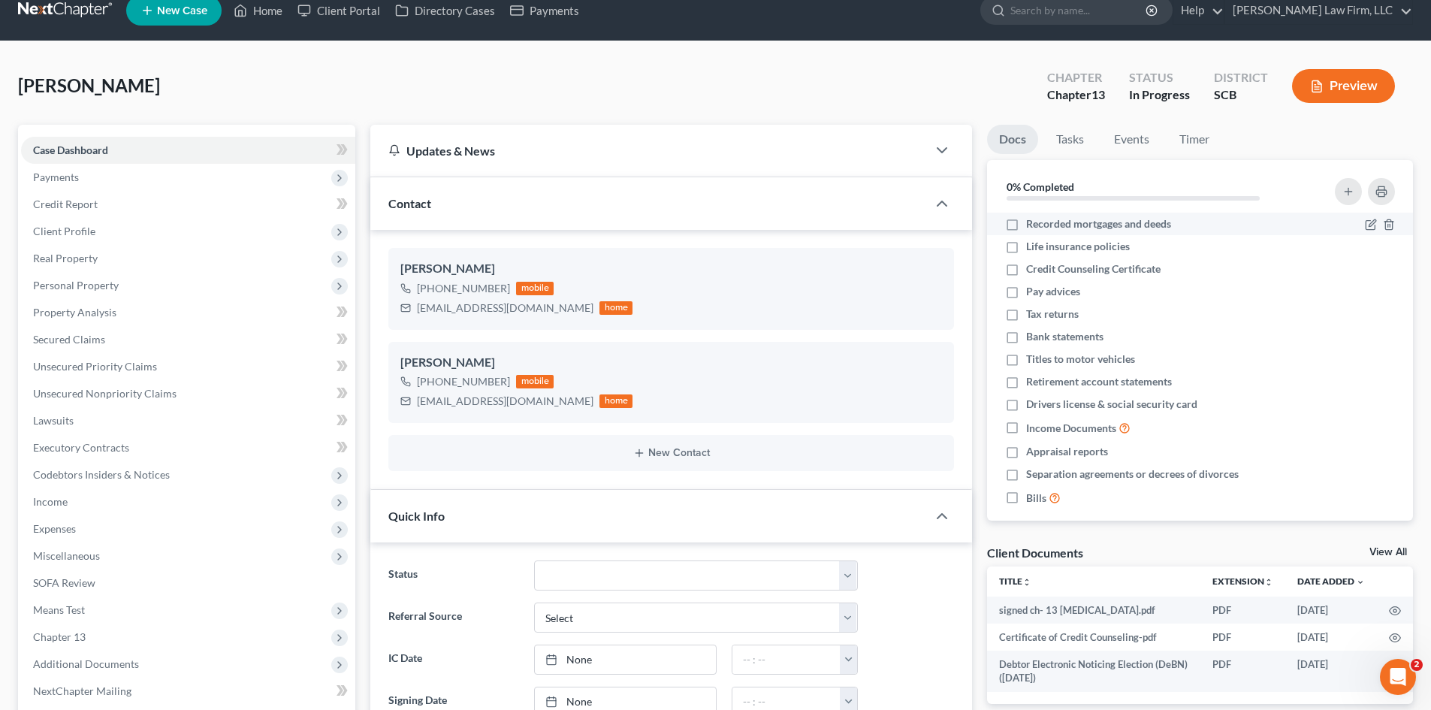
type input "Ms. Breuer, We need the Navy Federal Checking and Savings"
drag, startPoint x: 1013, startPoint y: 225, endPoint x: 1014, endPoint y: 265, distance: 39.1
click at [1026, 225] on label "Recorded mortgages and deeds" at bounding box center [1098, 223] width 145 height 15
click at [1032, 225] on input "Recorded mortgages and deeds" at bounding box center [1037, 221] width 10 height 10
checkbox input "true"
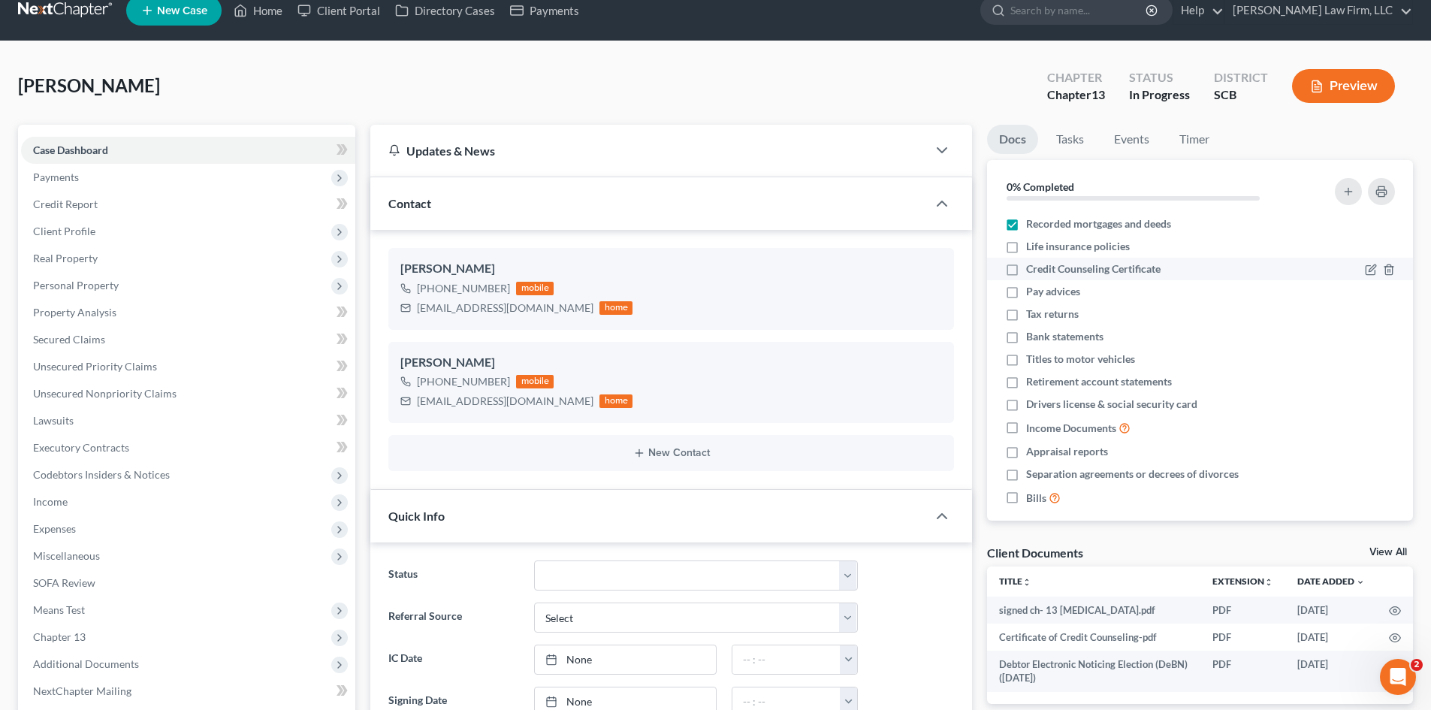
click at [1026, 244] on label "Life insurance policies" at bounding box center [1078, 246] width 104 height 15
click at [1032, 244] on input "Life insurance policies" at bounding box center [1037, 244] width 10 height 10
checkbox input "true"
click at [1026, 265] on label "Credit Counseling Certificate" at bounding box center [1093, 268] width 135 height 15
click at [1032, 265] on input "Credit Counseling Certificate" at bounding box center [1037, 266] width 10 height 10
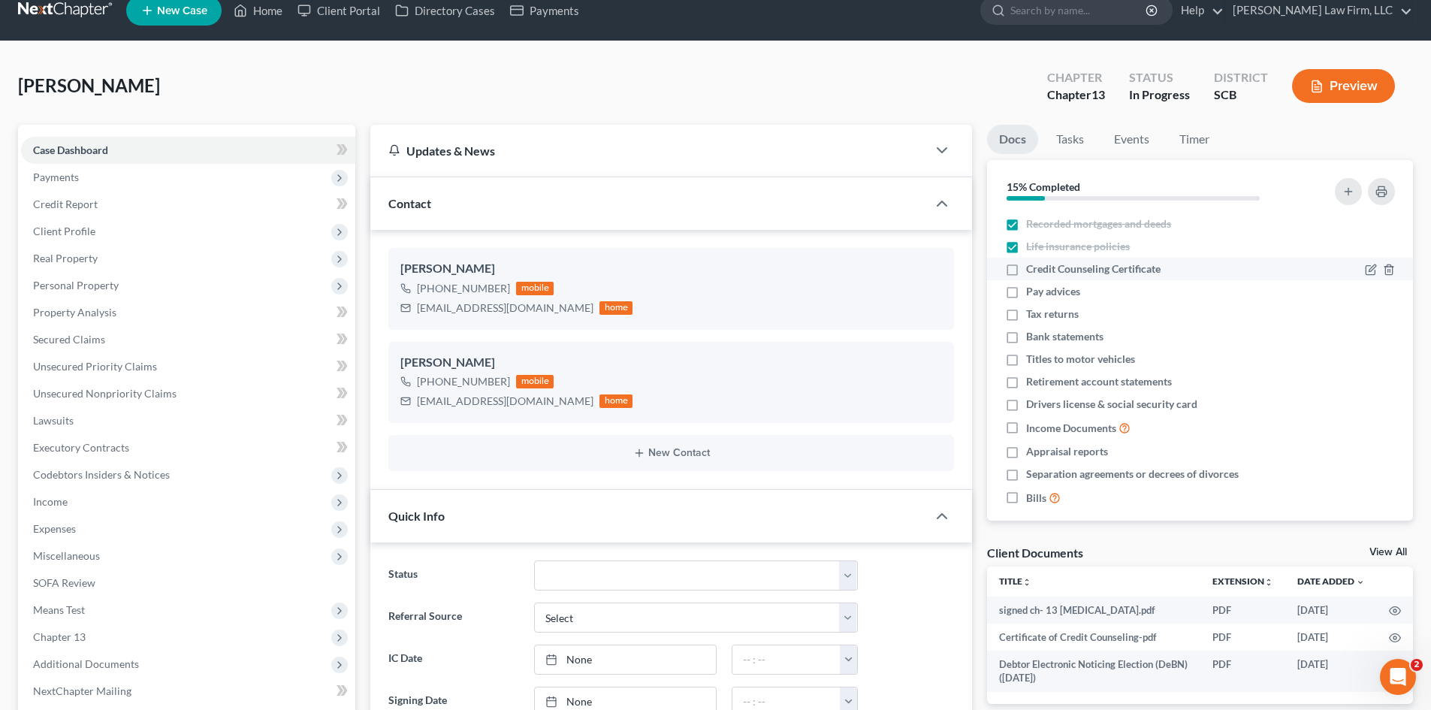
checkbox input "true"
click at [1026, 290] on label "Pay advices" at bounding box center [1053, 291] width 54 height 15
click at [1032, 290] on input "Pay advices" at bounding box center [1037, 289] width 10 height 10
checkbox input "true"
click at [1026, 319] on label "Tax returns" at bounding box center [1052, 314] width 53 height 15
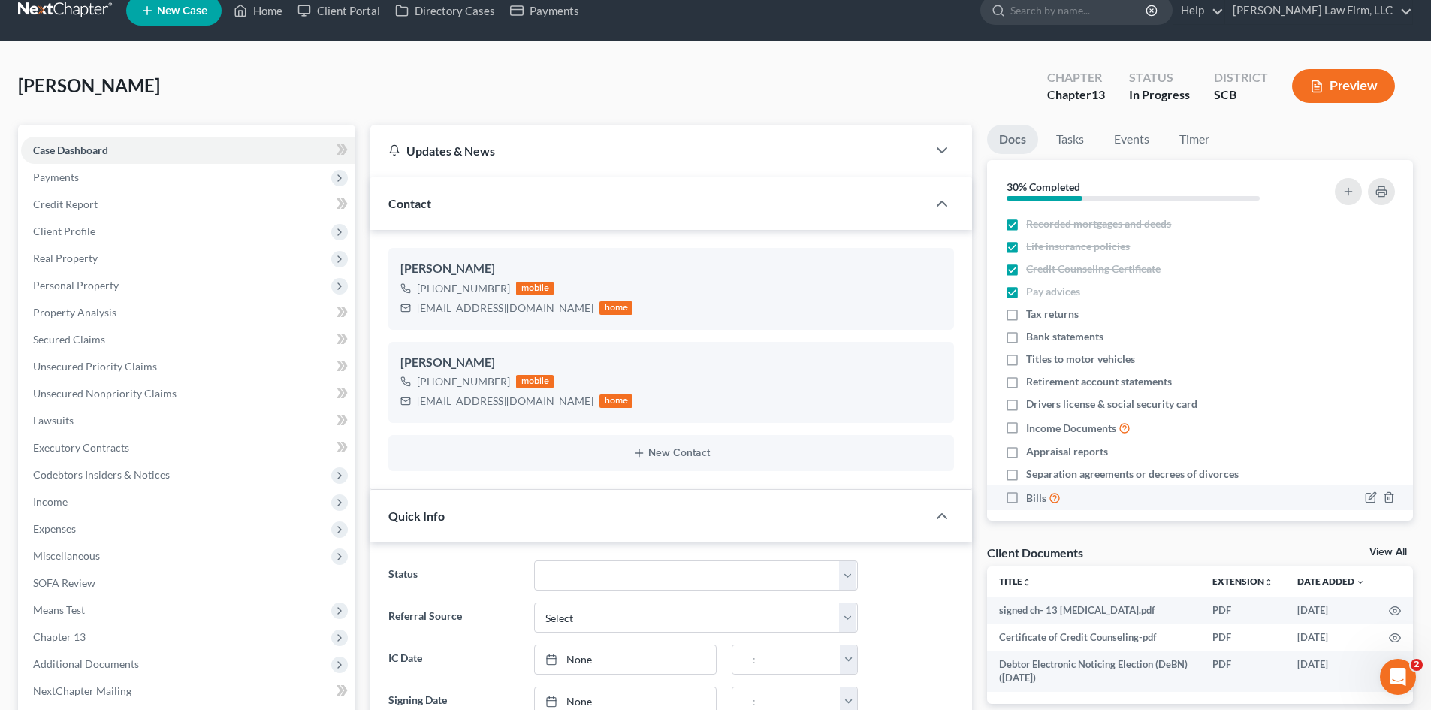
click at [1032, 316] on input "Tax returns" at bounding box center [1037, 312] width 10 height 10
checkbox input "true"
click at [1026, 359] on label "Titles to motor vehicles" at bounding box center [1080, 359] width 109 height 15
click at [1032, 359] on input "Titles to motor vehicles" at bounding box center [1037, 357] width 10 height 10
checkbox input "true"
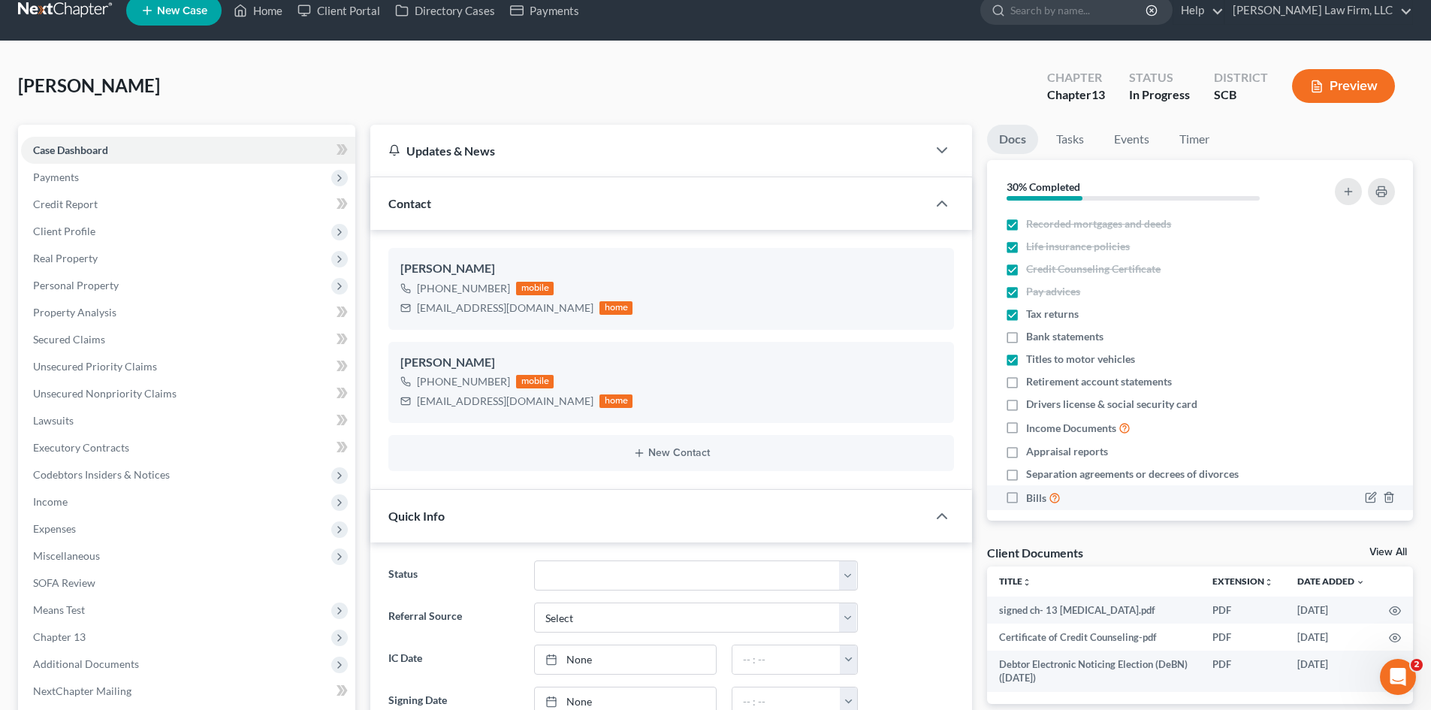
click at [1026, 386] on label "Retirement account statements" at bounding box center [1099, 381] width 146 height 15
click at [1032, 384] on input "Retirement account statements" at bounding box center [1037, 379] width 10 height 10
checkbox input "true"
click at [1026, 403] on label "Drivers license & social security card" at bounding box center [1111, 404] width 171 height 15
click at [1032, 403] on input "Drivers license & social security card" at bounding box center [1037, 402] width 10 height 10
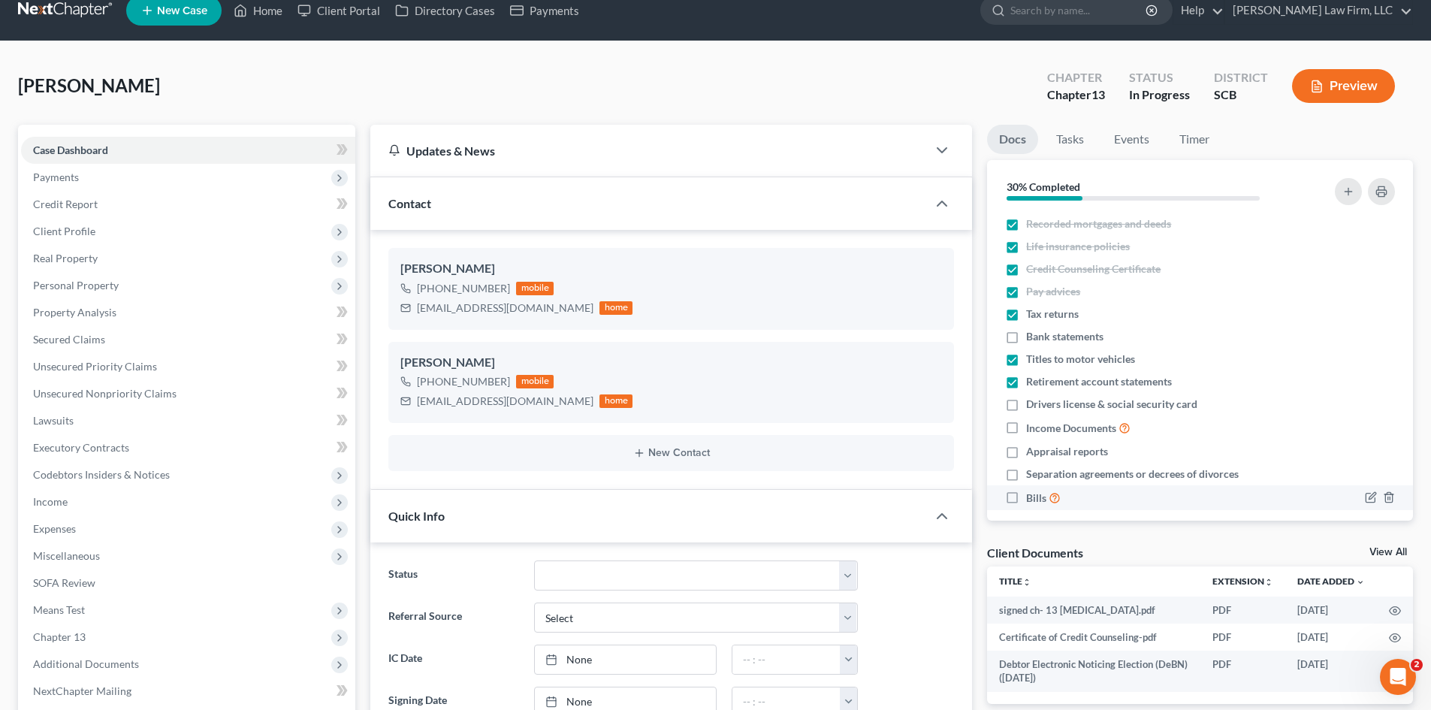
checkbox input "true"
click at [1026, 425] on label "Income Documents" at bounding box center [1078, 427] width 104 height 17
click at [1032, 425] on input "Income Documents" at bounding box center [1037, 424] width 10 height 10
checkbox input "true"
click at [1026, 449] on label "Appraisal reports" at bounding box center [1067, 451] width 82 height 15
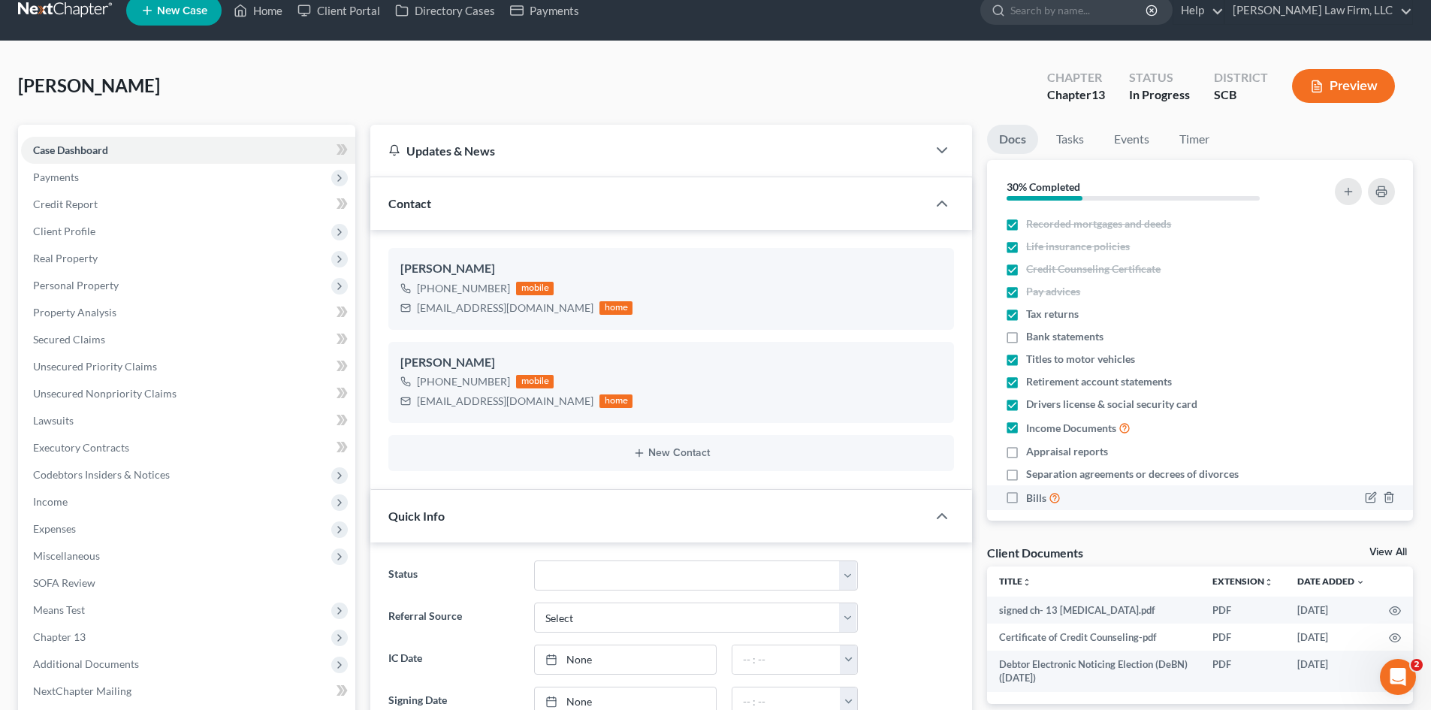
click at [1032, 449] on input "Appraisal reports" at bounding box center [1037, 449] width 10 height 10
click at [1026, 474] on label "Separation agreements or decrees of divorces" at bounding box center [1132, 474] width 213 height 15
click at [1032, 474] on input "Separation agreements or decrees of divorces" at bounding box center [1037, 472] width 10 height 10
click at [1026, 501] on label "Bills" at bounding box center [1043, 497] width 35 height 17
click at [1032, 499] on input "Bills" at bounding box center [1037, 494] width 10 height 10
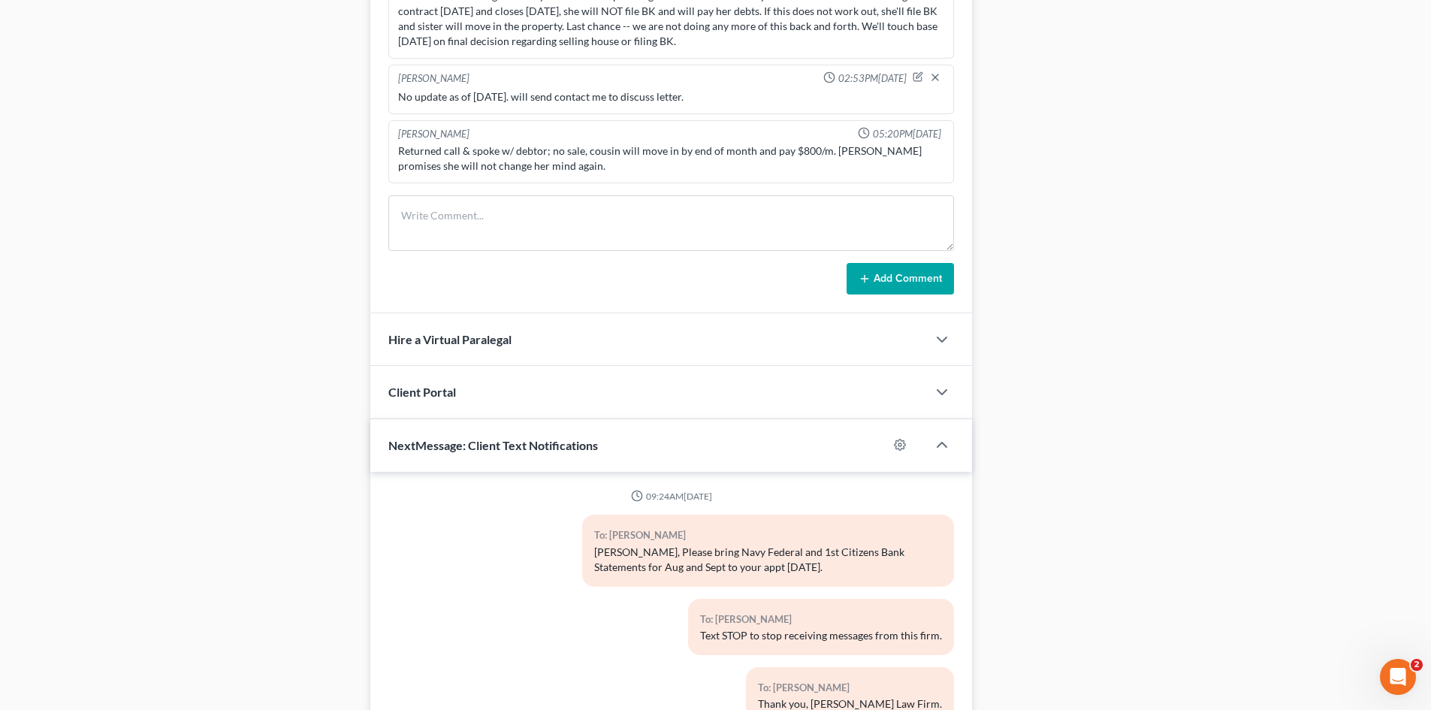
scroll to position [1147, 0]
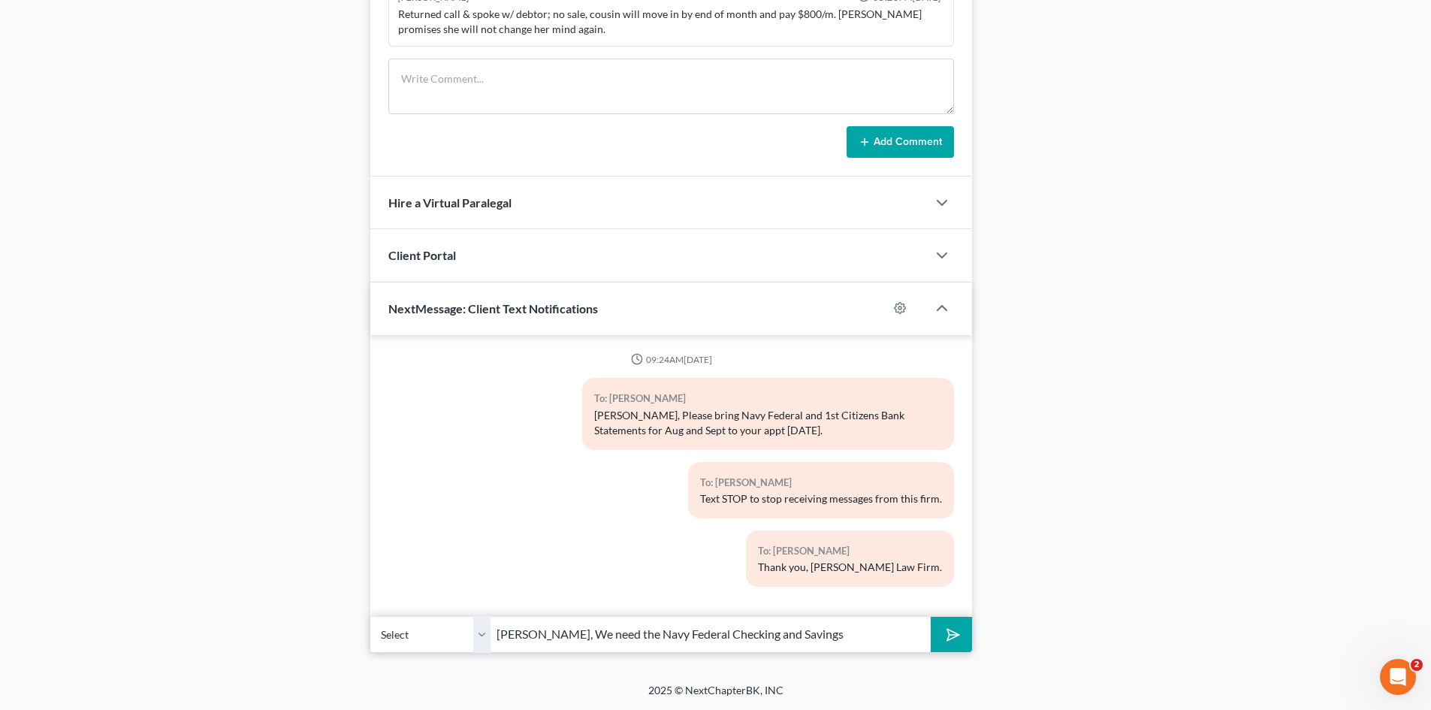
click at [477, 643] on select "Select +1 (843) 647-8662 - Rosalinda Breuer +1 (843) 647-8662 - Rosalinda Breuer" at bounding box center [430, 634] width 120 height 37
drag, startPoint x: 476, startPoint y: 644, endPoint x: 955, endPoint y: 651, distance: 478.7
click at [476, 644] on select "Select +1 (843) 647-8662 - Rosalinda Breuer +1 (843) 647-8662 - Rosalinda Breuer" at bounding box center [430, 634] width 120 height 37
drag, startPoint x: 884, startPoint y: 636, endPoint x: 485, endPoint y: 648, distance: 398.4
click at [485, 648] on div "Select +1 (843) 647-8662 - Rosalinda Breuer +1 (843) 647-8662 - Rosalinda Breue…" at bounding box center [671, 634] width 602 height 35
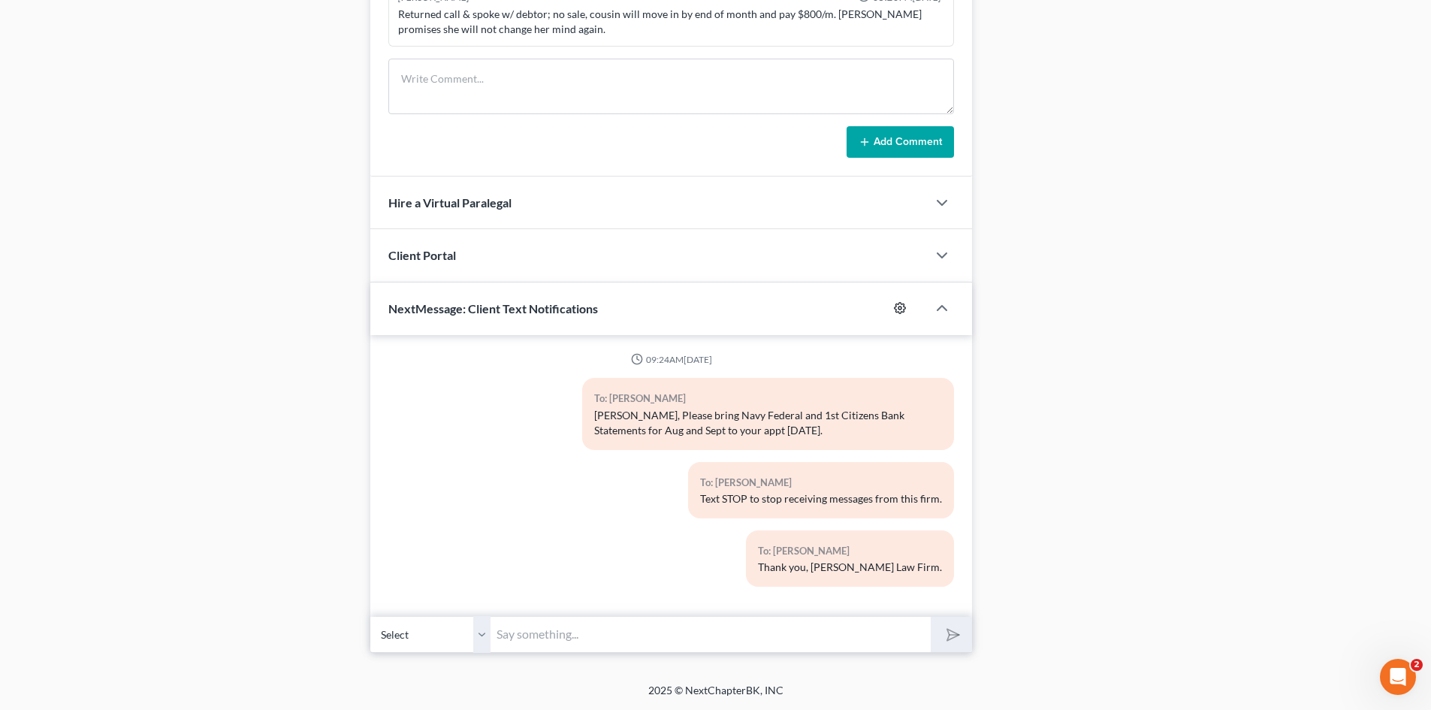
click at [905, 308] on icon "button" at bounding box center [900, 308] width 12 height 12
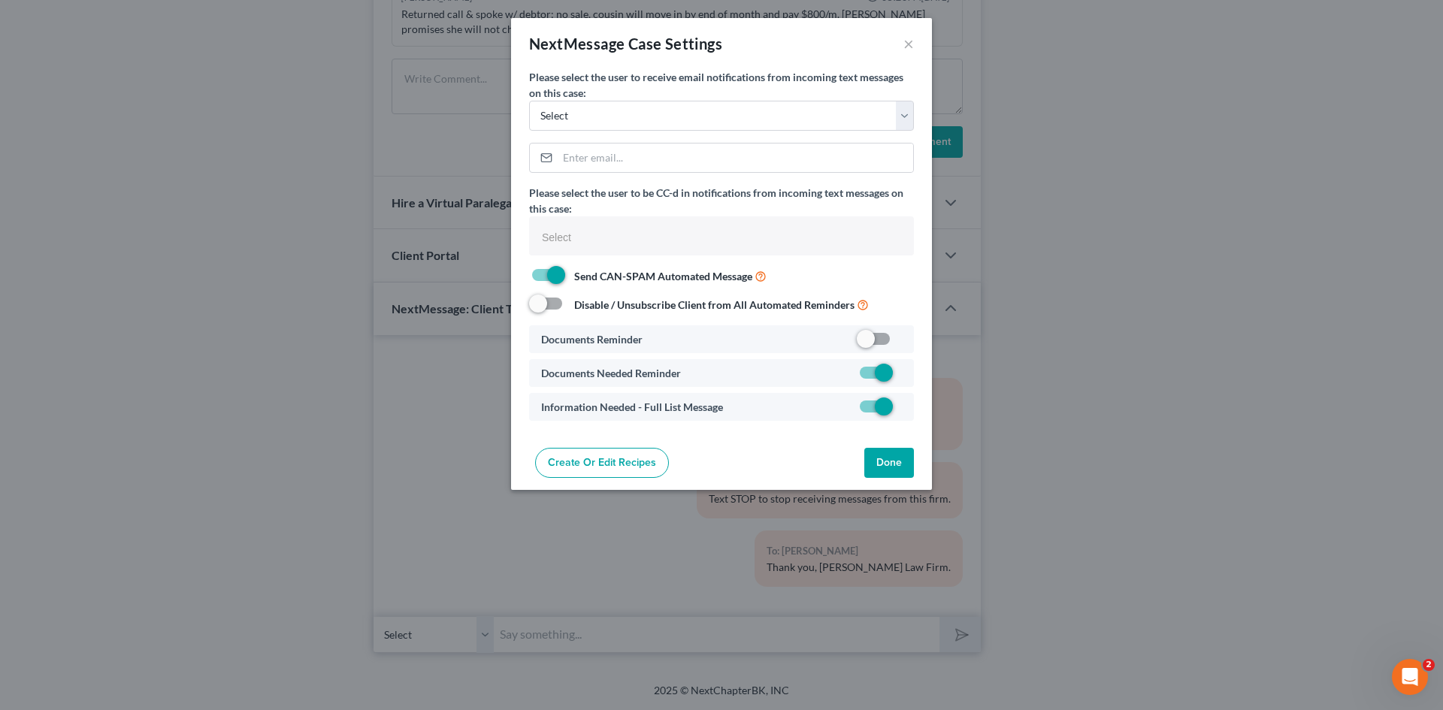
click at [902, 343] on label at bounding box center [902, 343] width 0 height 0
click at [908, 341] on input "checkbox" at bounding box center [913, 336] width 10 height 10
click at [902, 343] on label at bounding box center [902, 343] width 0 height 0
click at [908, 341] on input "checkbox" at bounding box center [913, 336] width 10 height 10
click at [649, 473] on link "Create or Edit Recipes" at bounding box center [602, 463] width 134 height 30
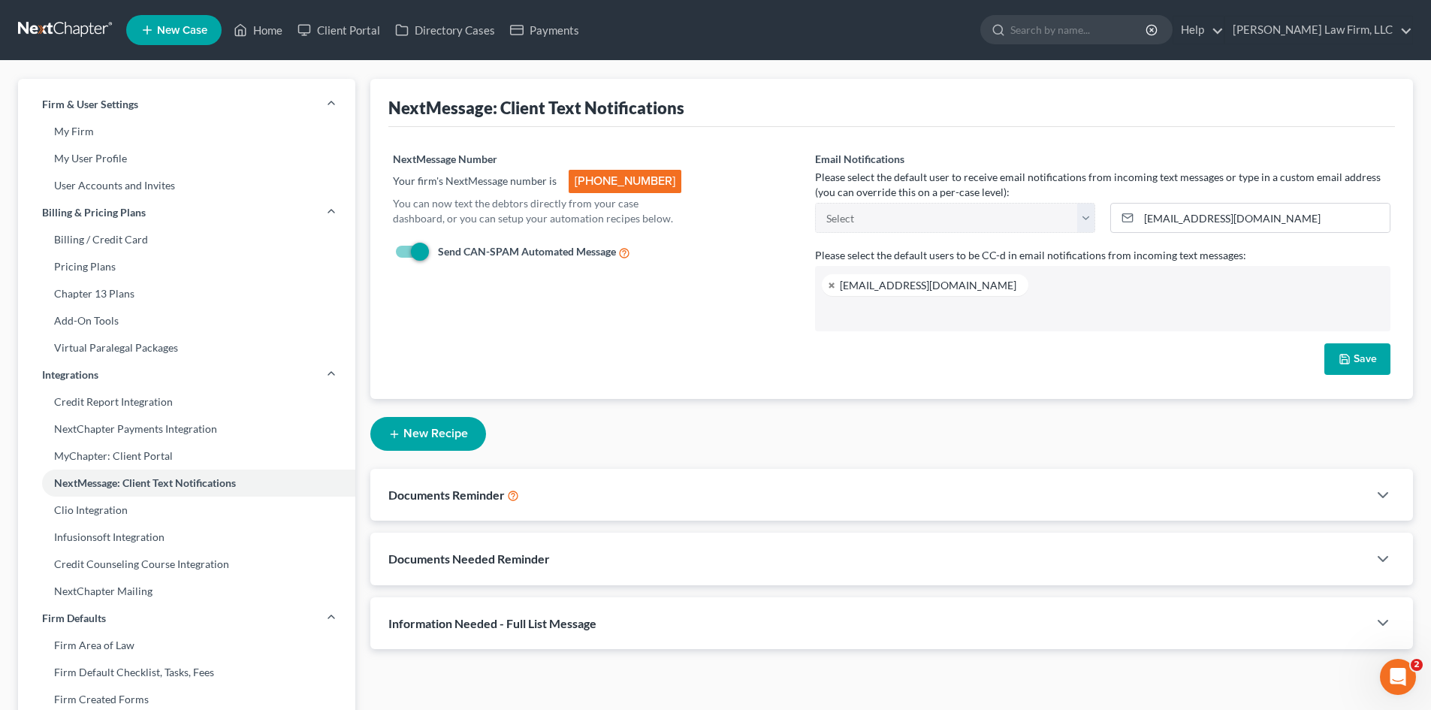
scroll to position [81, 0]
click at [1380, 494] on icon "button" at bounding box center [1383, 495] width 18 height 18
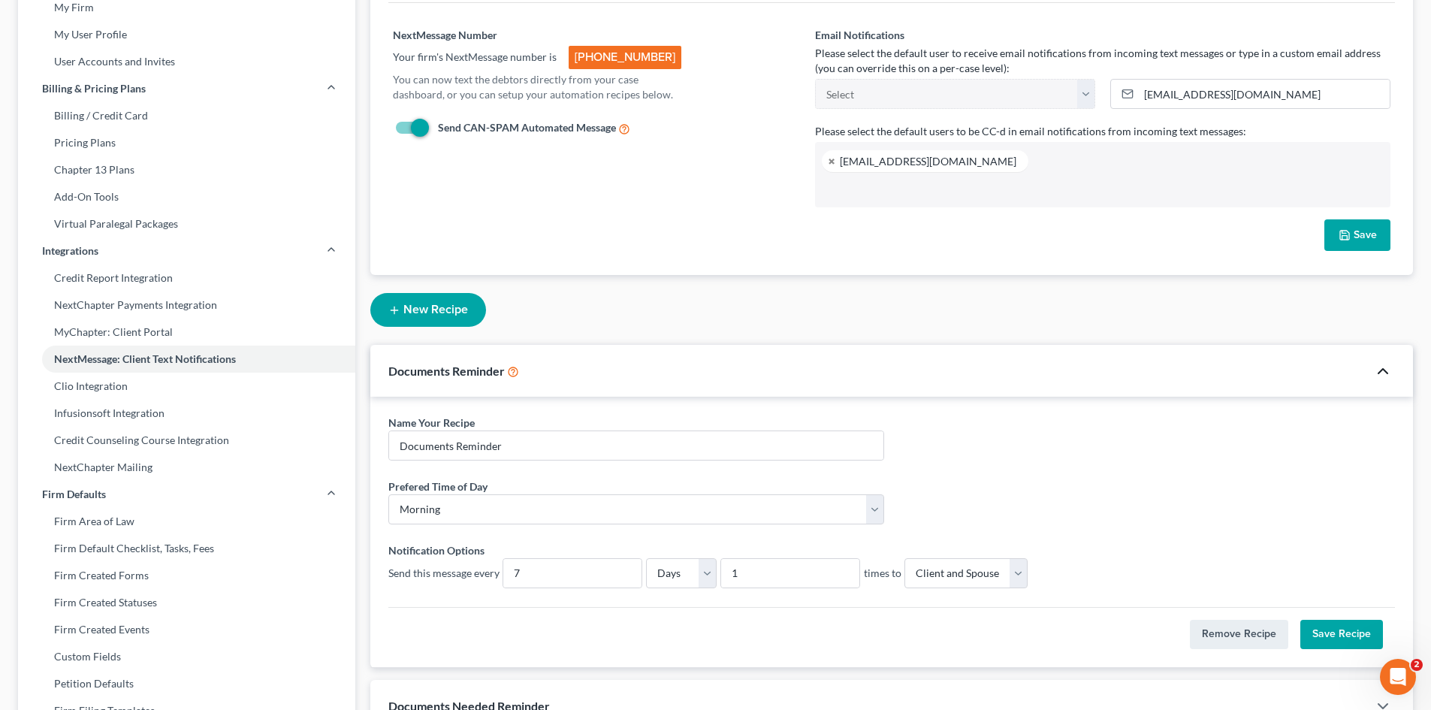
scroll to position [150, 0]
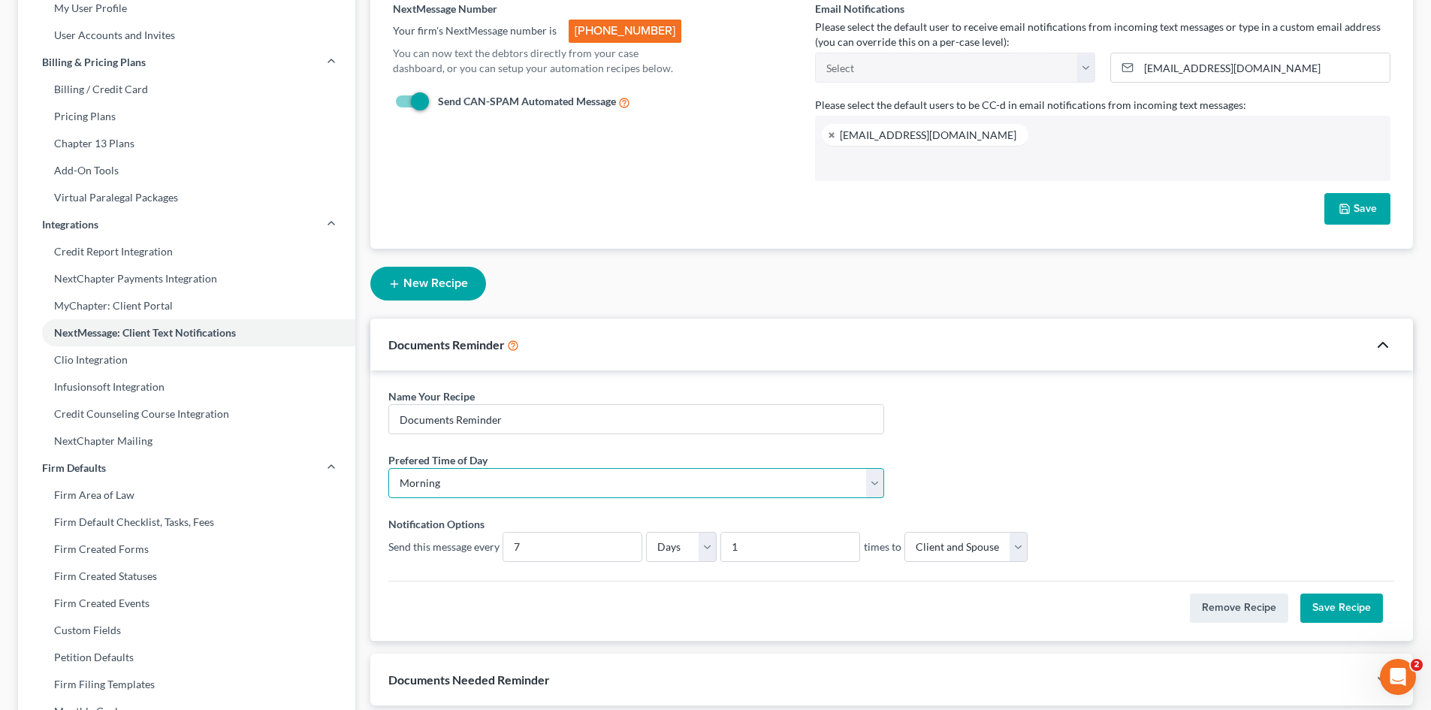
click at [712, 488] on select "Morning Afternoon" at bounding box center [636, 483] width 496 height 30
click at [388, 468] on select "Morning Afternoon" at bounding box center [636, 483] width 496 height 30
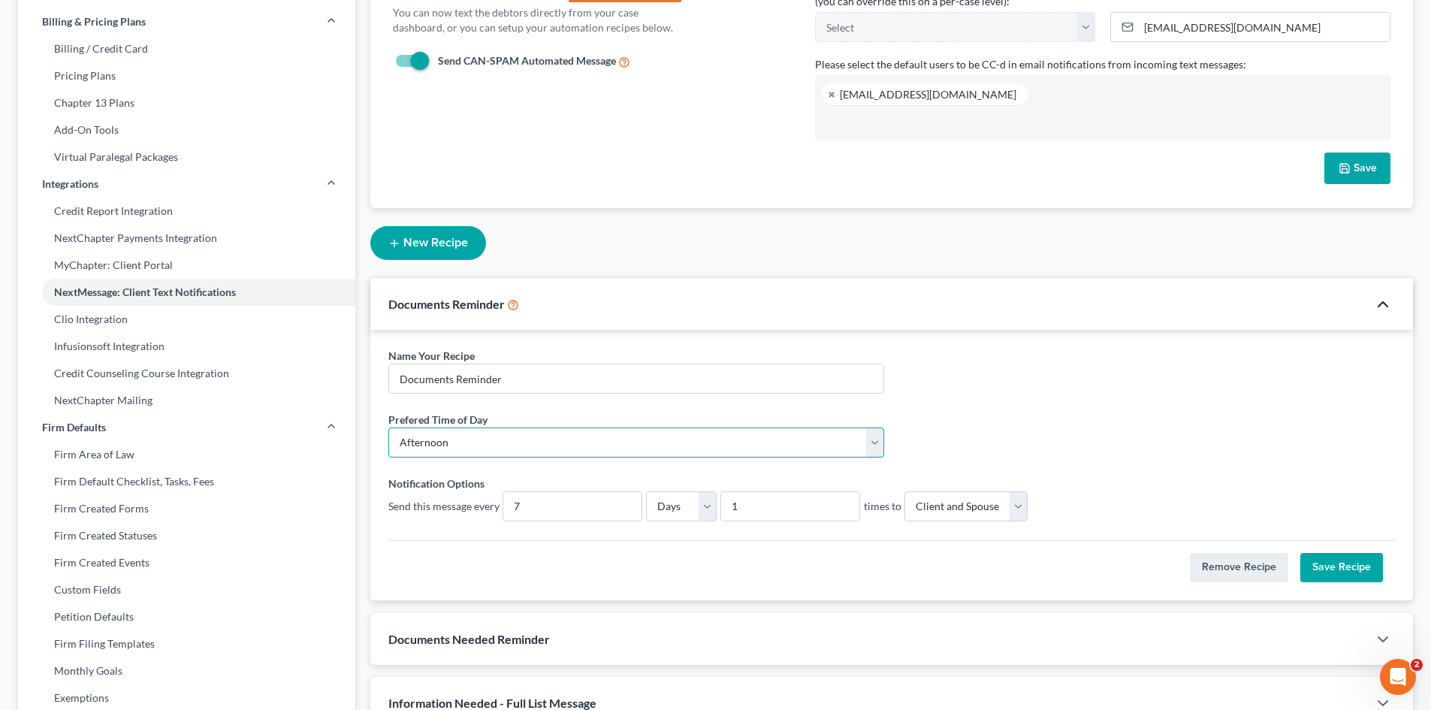
scroll to position [225, 0]
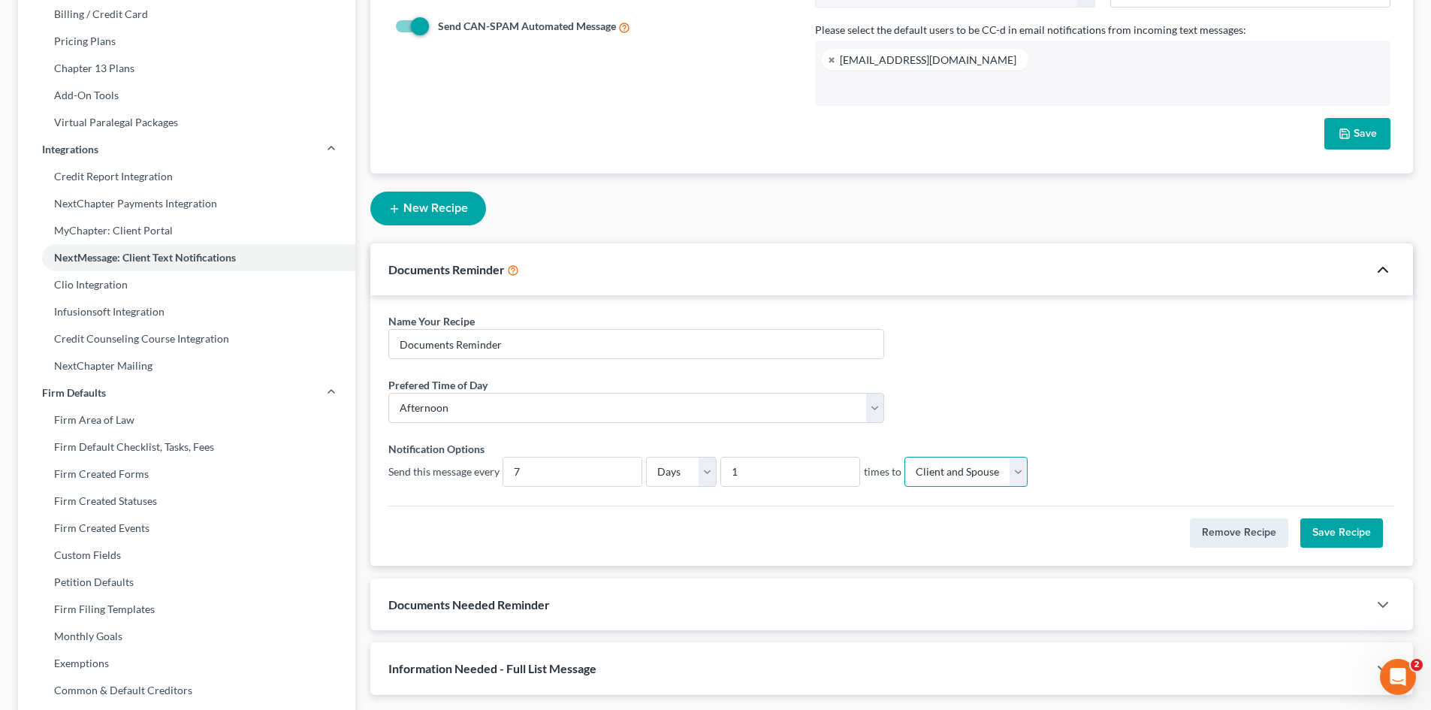
click at [1011, 473] on select "Client Only Spouse Only Client and Spouse" at bounding box center [966, 472] width 123 height 30
click at [1008, 470] on select "Client Only Spouse Only Client and Spouse" at bounding box center [966, 472] width 123 height 30
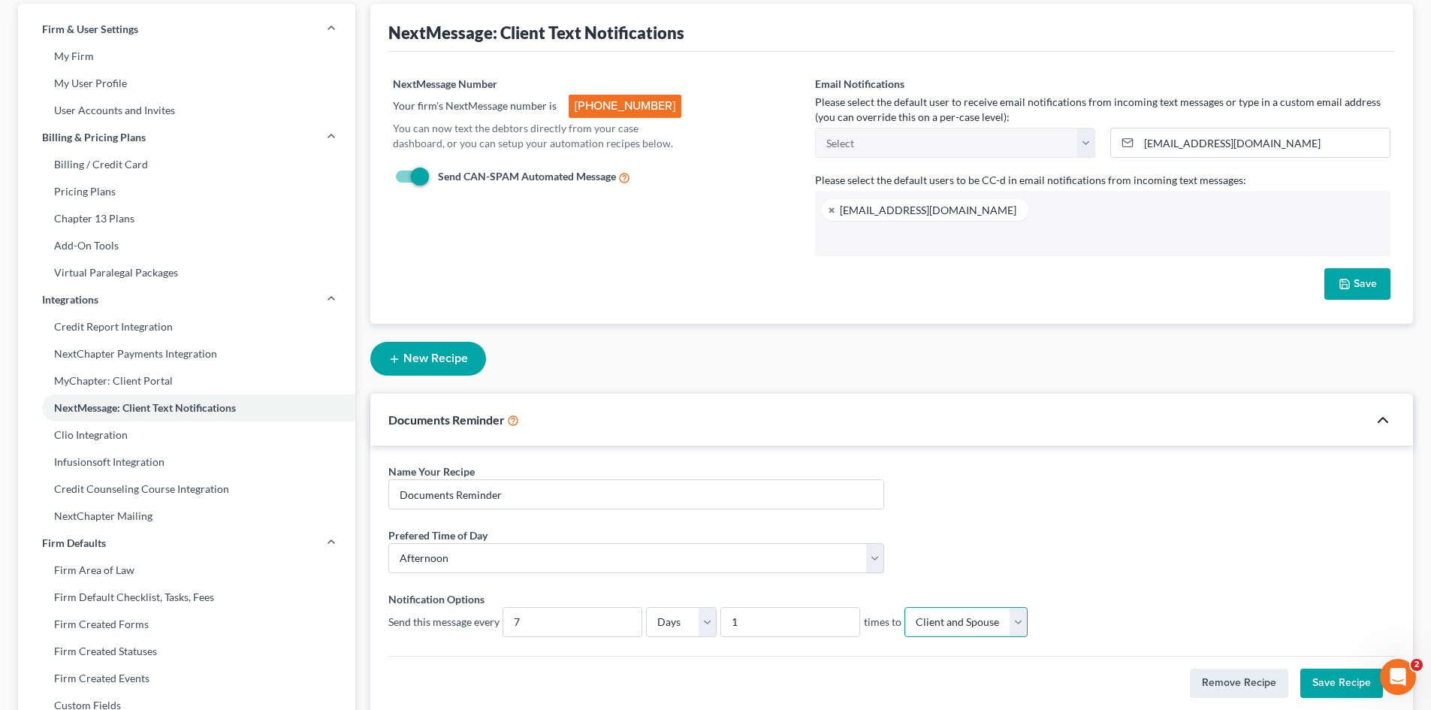
scroll to position [0, 0]
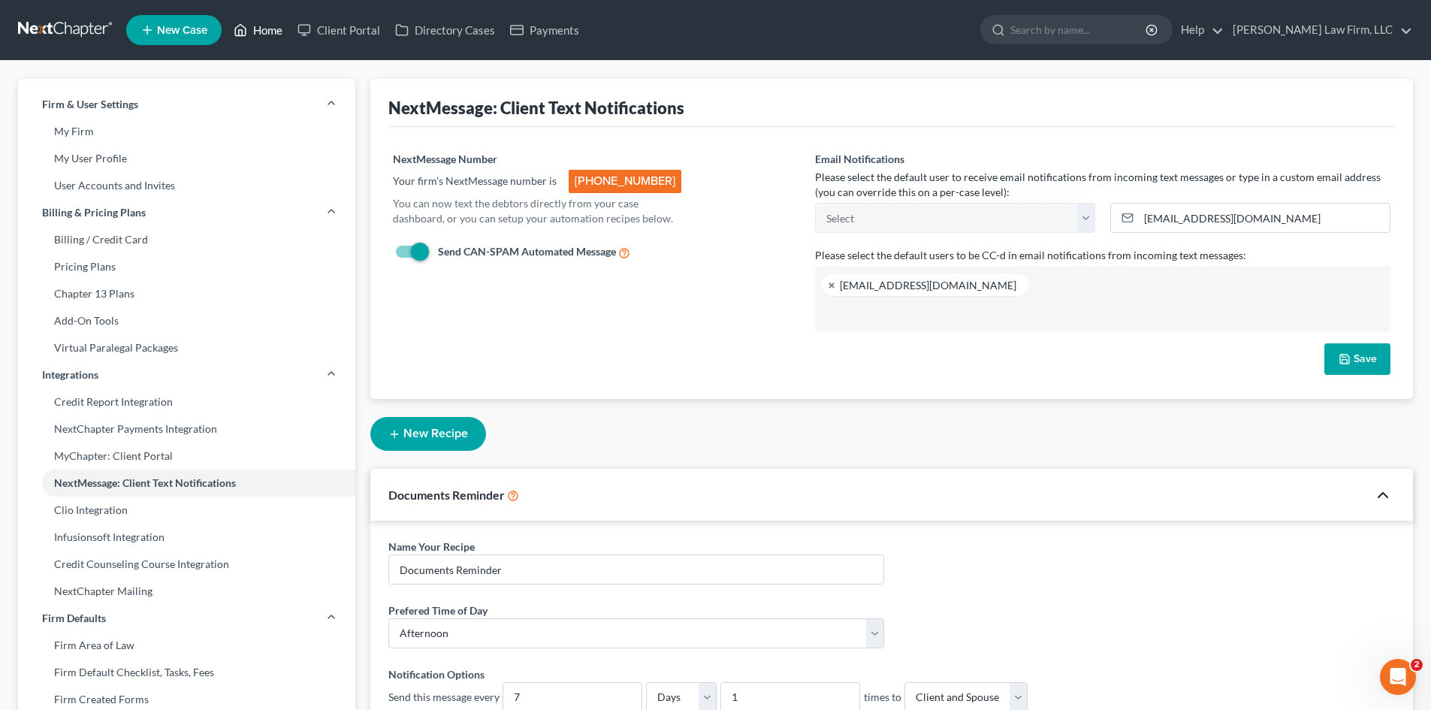
click at [265, 37] on link "Home" at bounding box center [258, 30] width 64 height 27
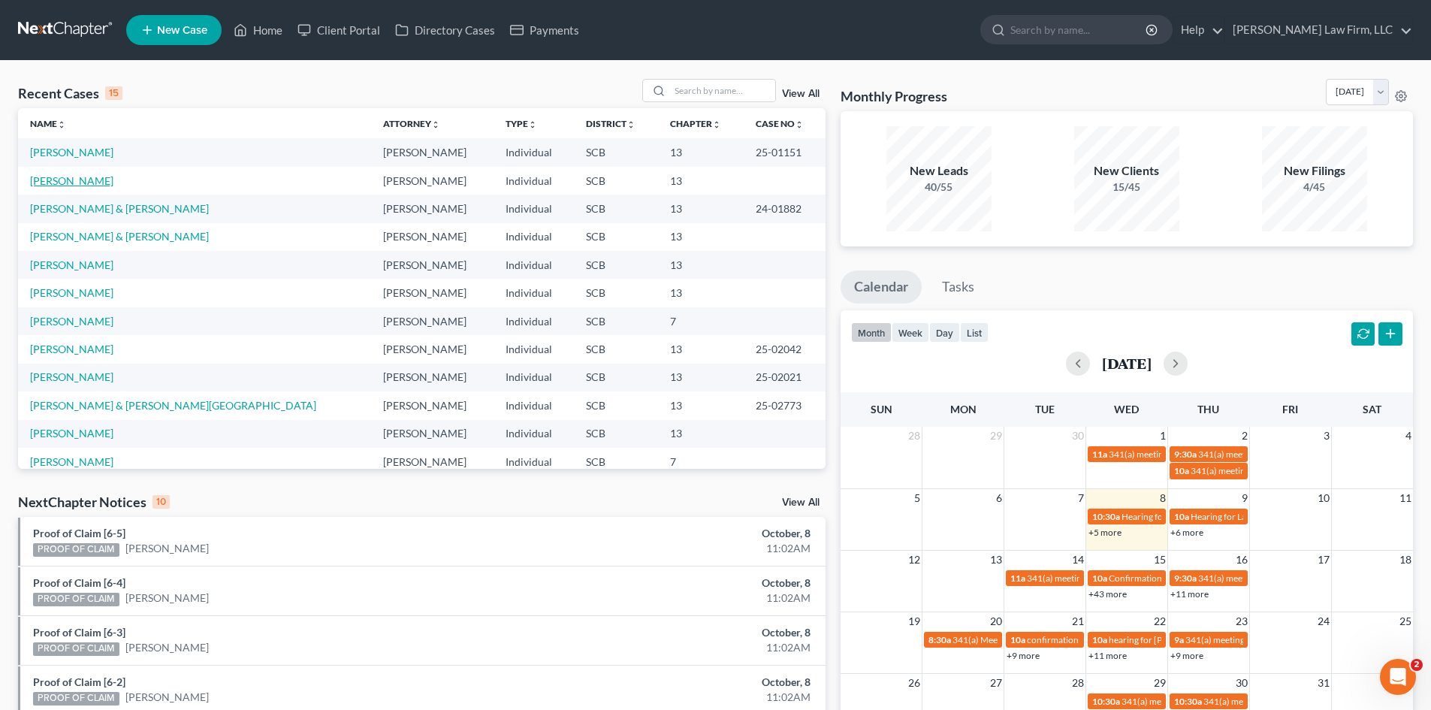
click at [98, 184] on link "Breuer, Rosalinda" at bounding box center [71, 180] width 83 height 13
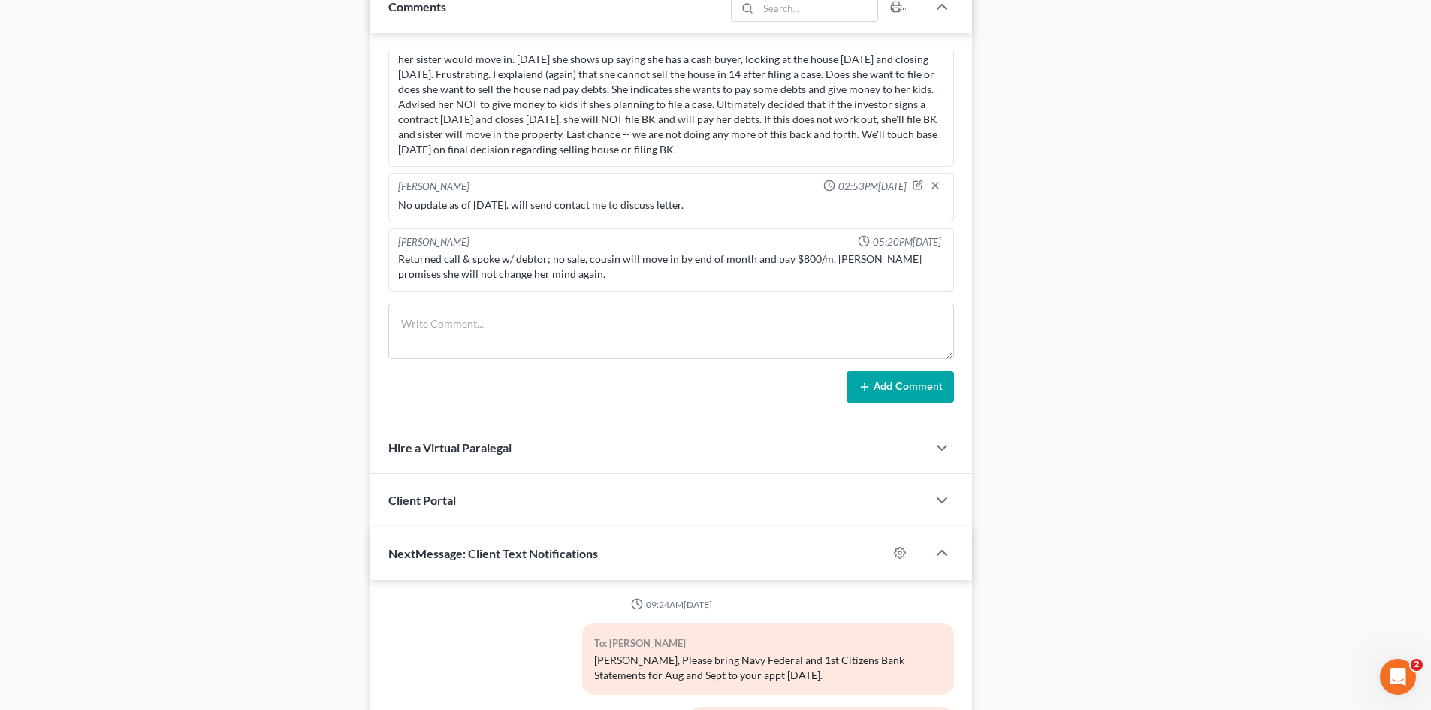
scroll to position [1147, 0]
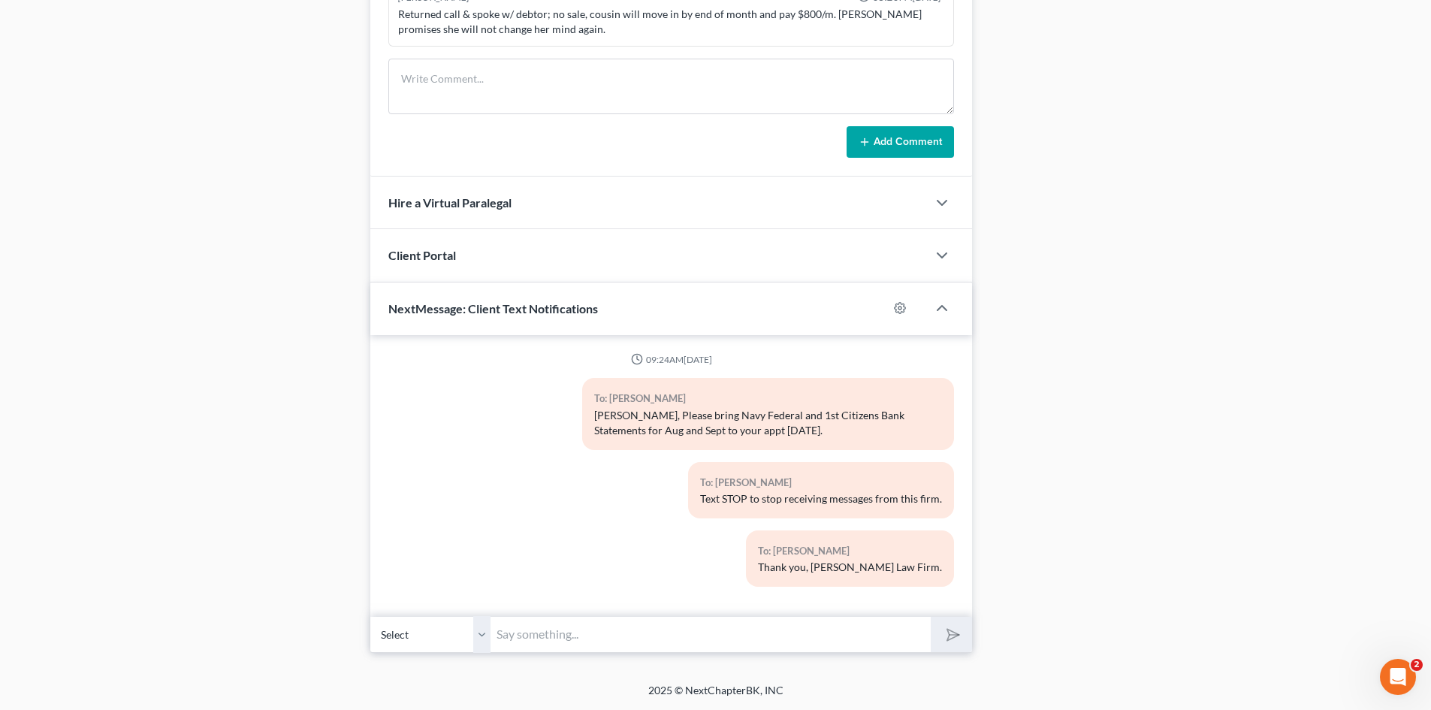
click at [581, 642] on input "text" at bounding box center [711, 634] width 440 height 37
click at [950, 642] on icon "submit" at bounding box center [950, 634] width 21 height 21
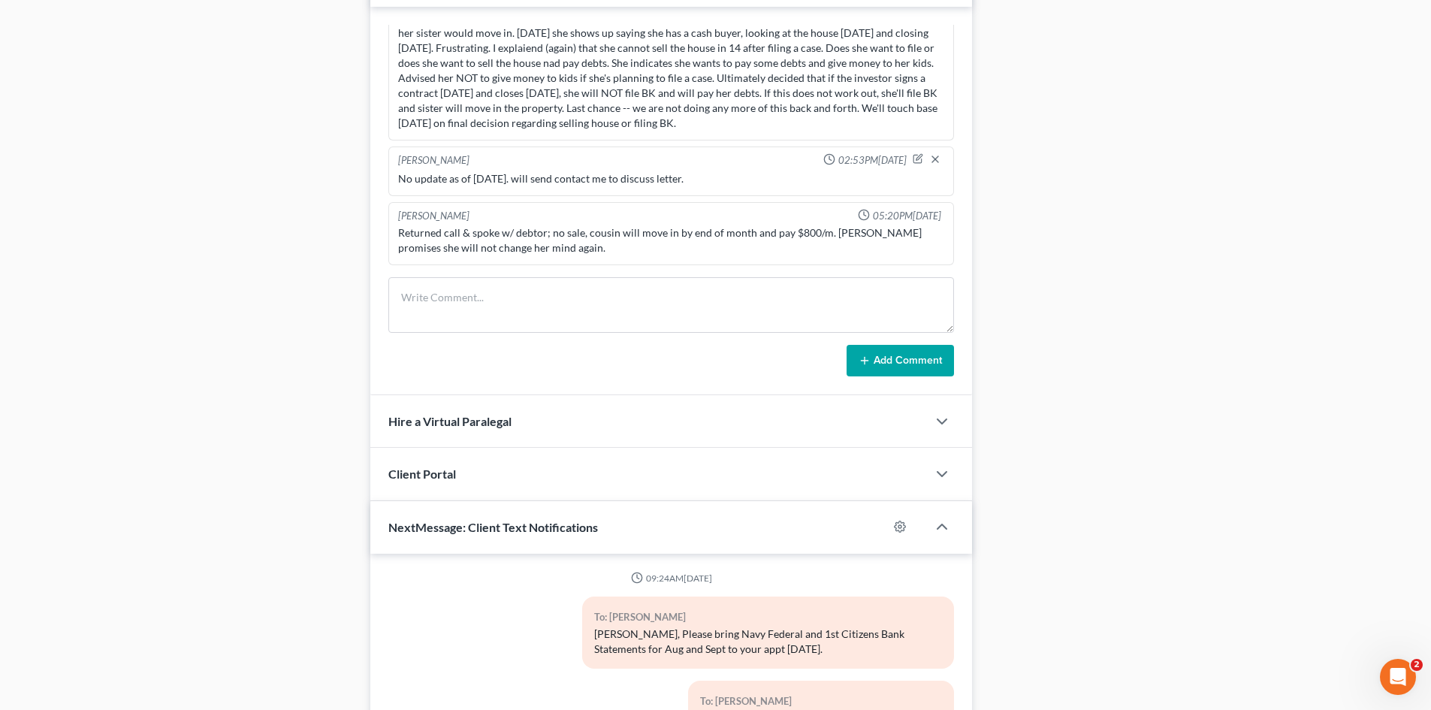
scroll to position [639, 0]
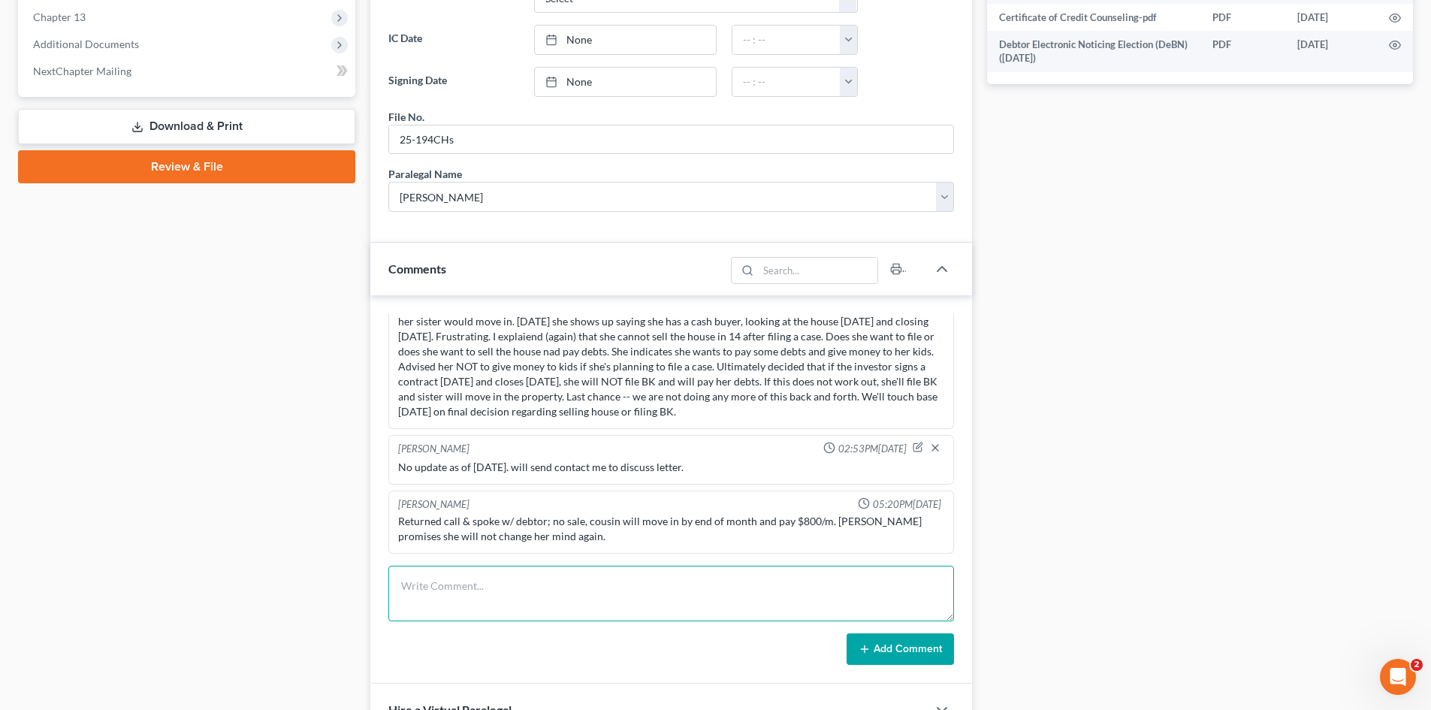
click at [607, 575] on textarea at bounding box center [671, 594] width 566 height 56
click at [887, 653] on button "Add Comment" at bounding box center [900, 649] width 107 height 32
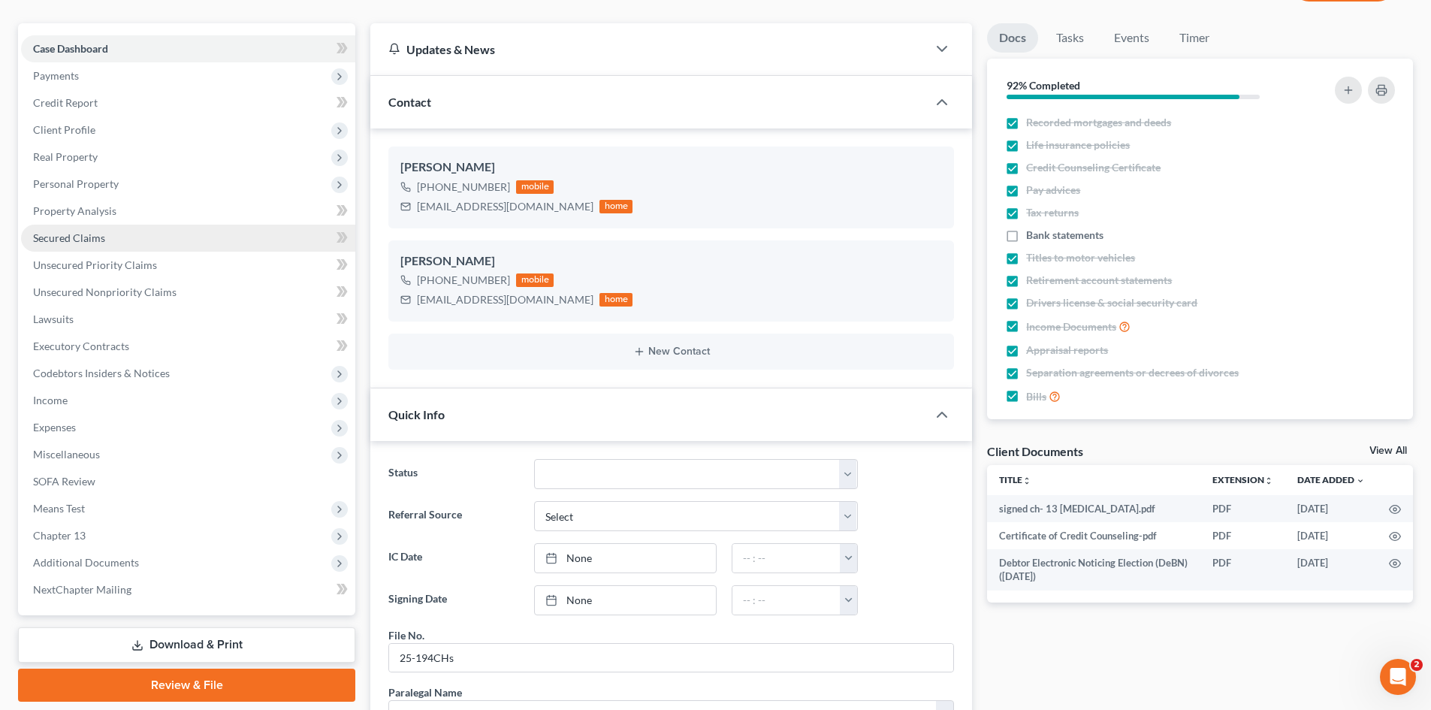
scroll to position [0, 0]
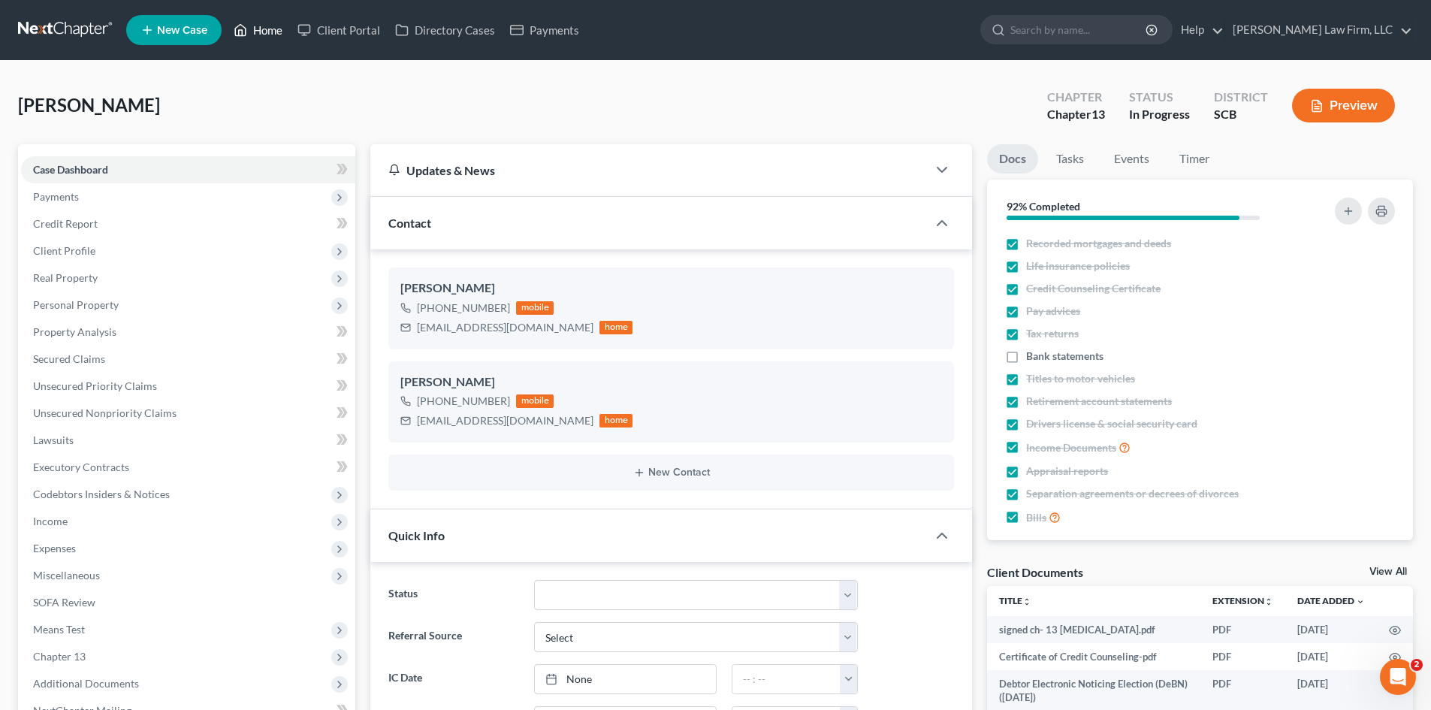
drag, startPoint x: 277, startPoint y: 30, endPoint x: 686, endPoint y: 118, distance: 418.9
click at [277, 30] on link "Home" at bounding box center [258, 30] width 64 height 27
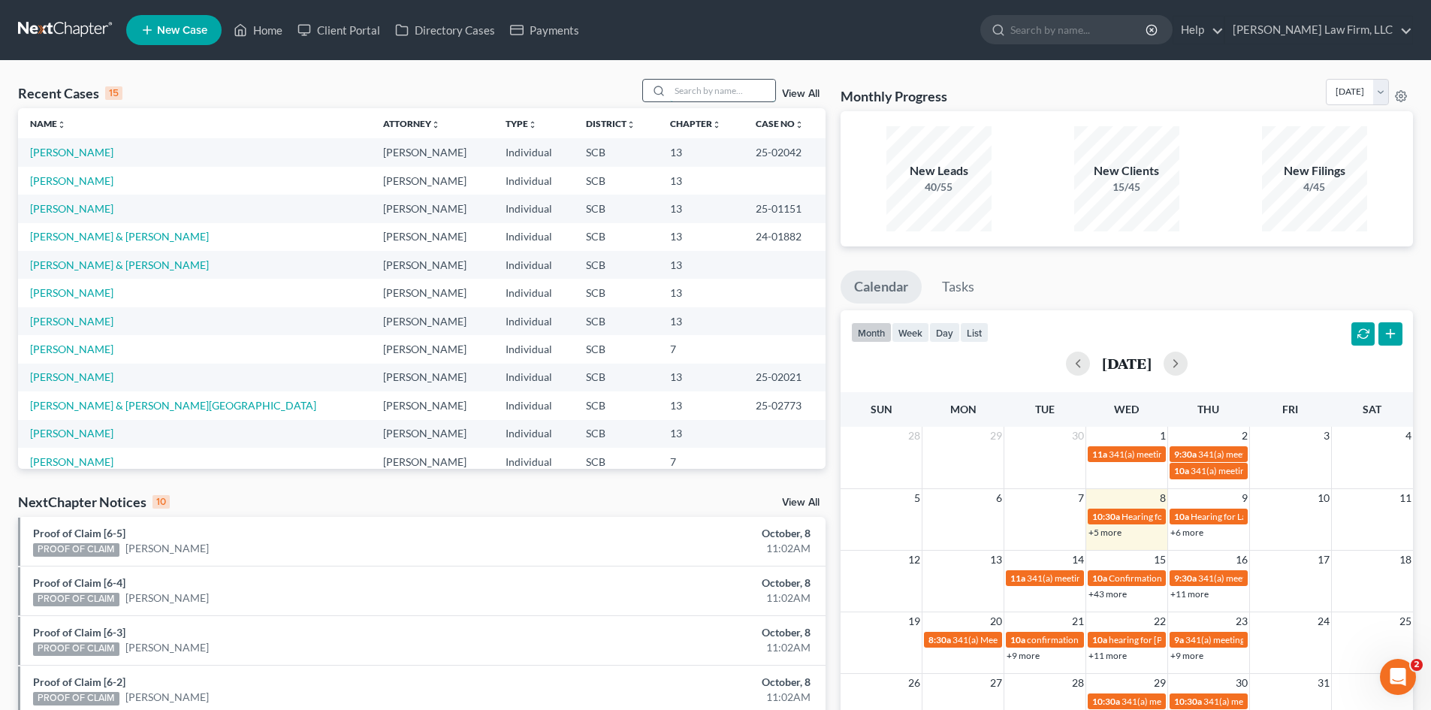
click at [695, 94] on input "search" at bounding box center [722, 91] width 105 height 22
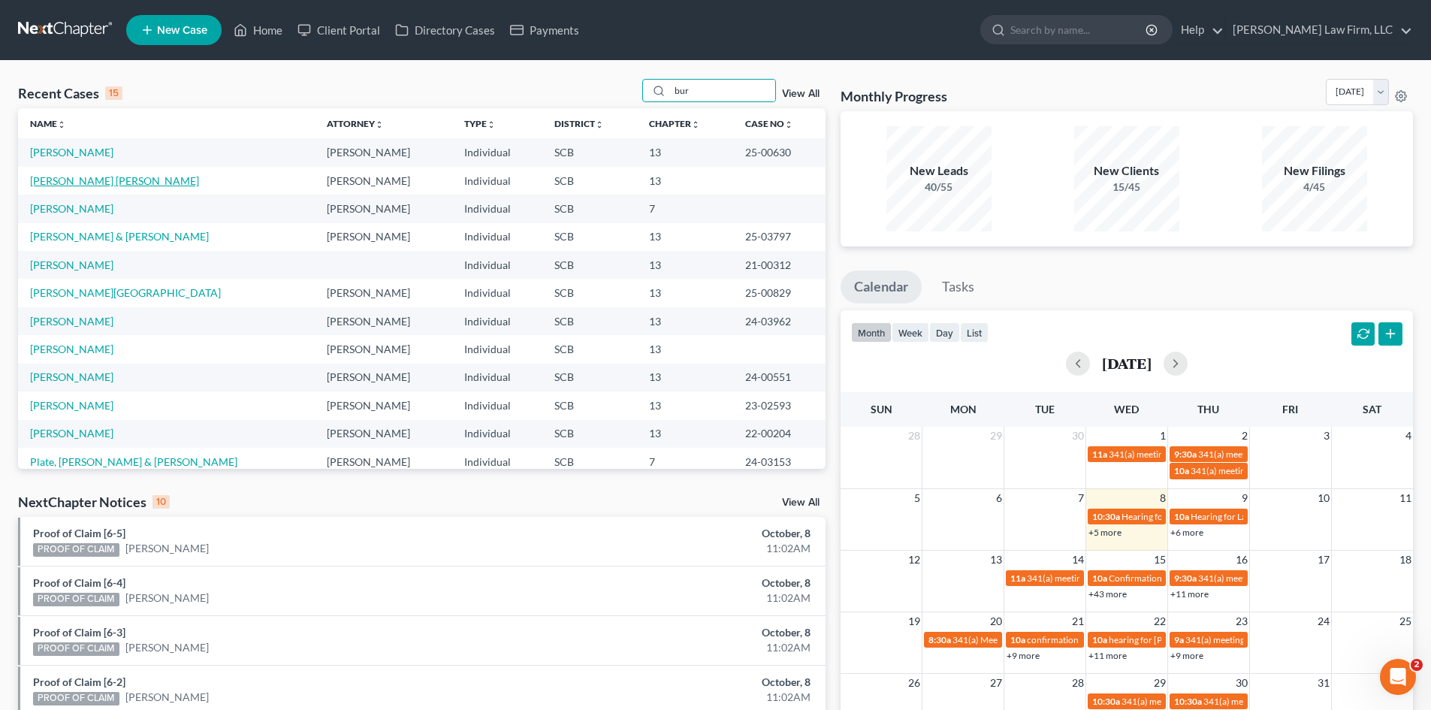
click at [93, 184] on link "Burgoon, Peggy Jo" at bounding box center [114, 180] width 169 height 13
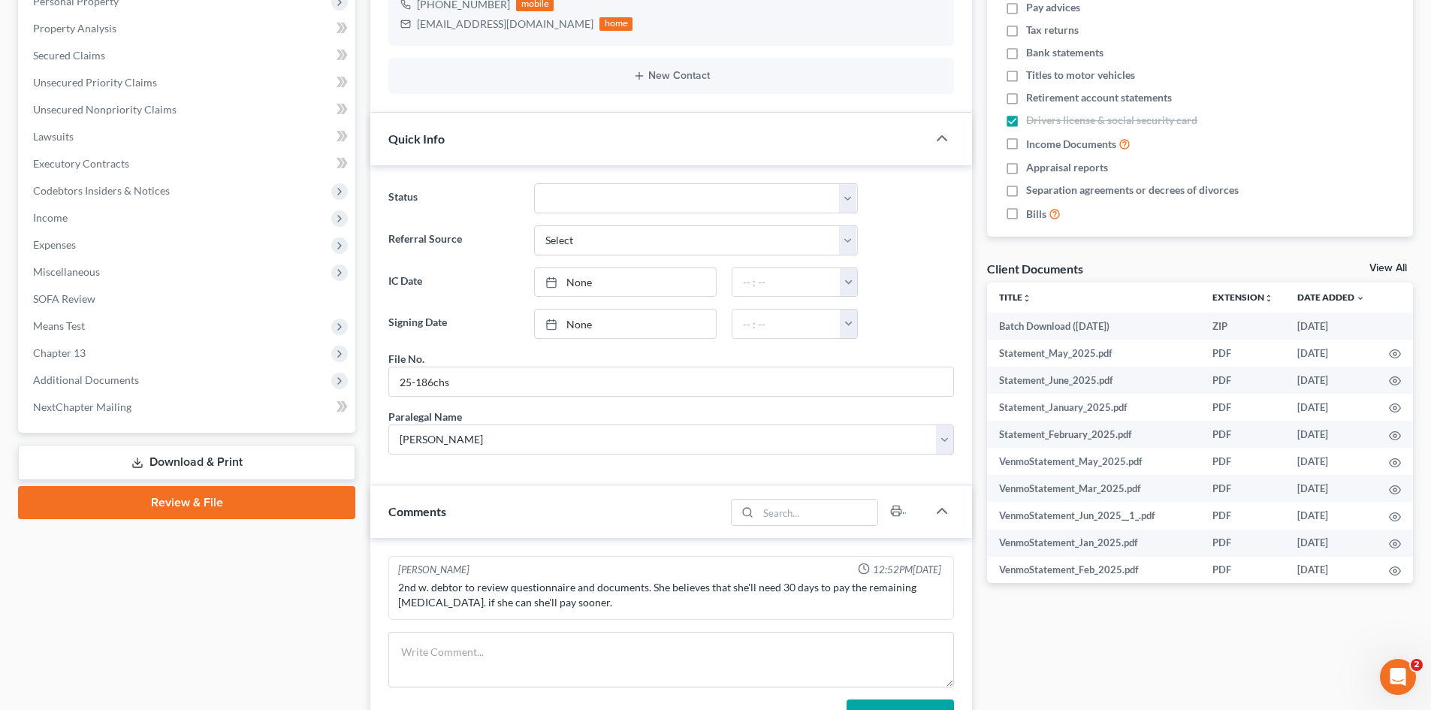
scroll to position [225, 0]
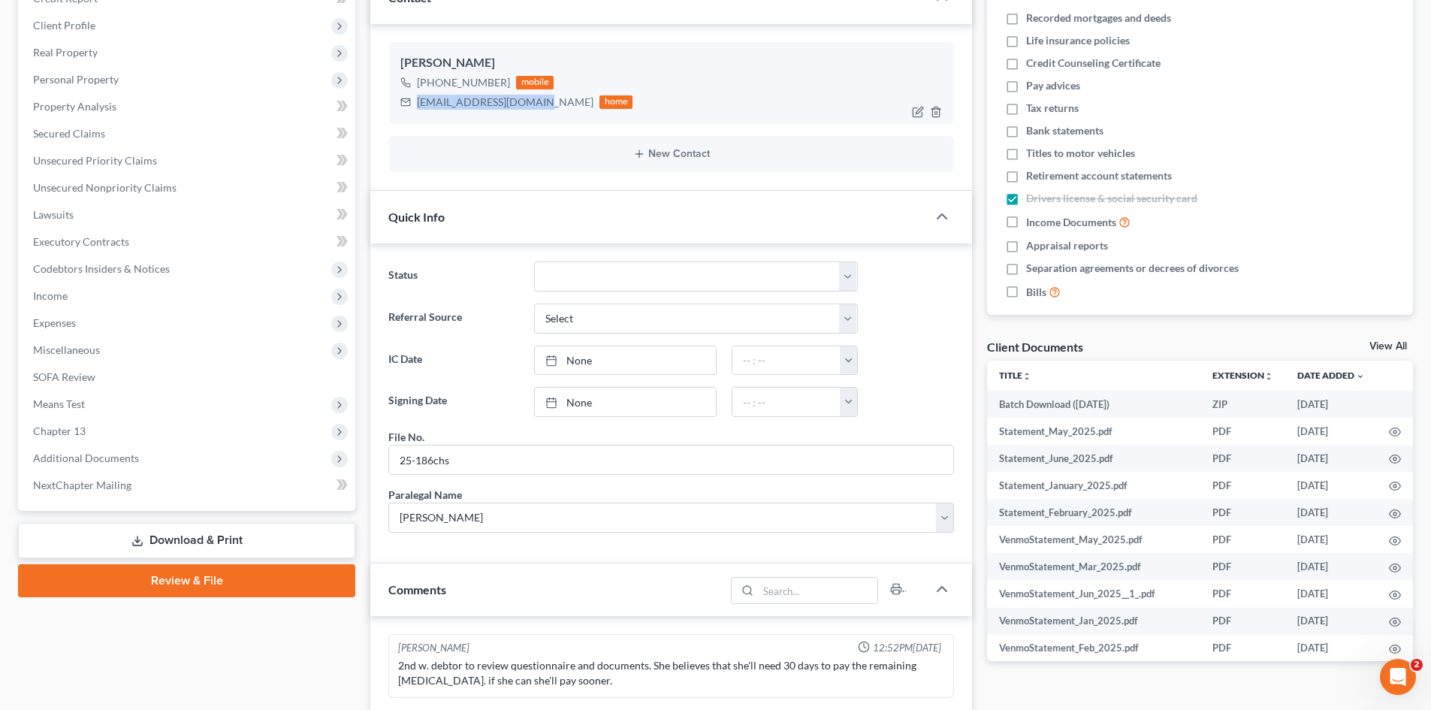
drag, startPoint x: 418, startPoint y: 105, endPoint x: 538, endPoint y: 103, distance: 120.2
click at [538, 103] on div "peggyb1021@hotmail.com" at bounding box center [505, 102] width 177 height 15
copy div "peggyb1021@hotmail.com"
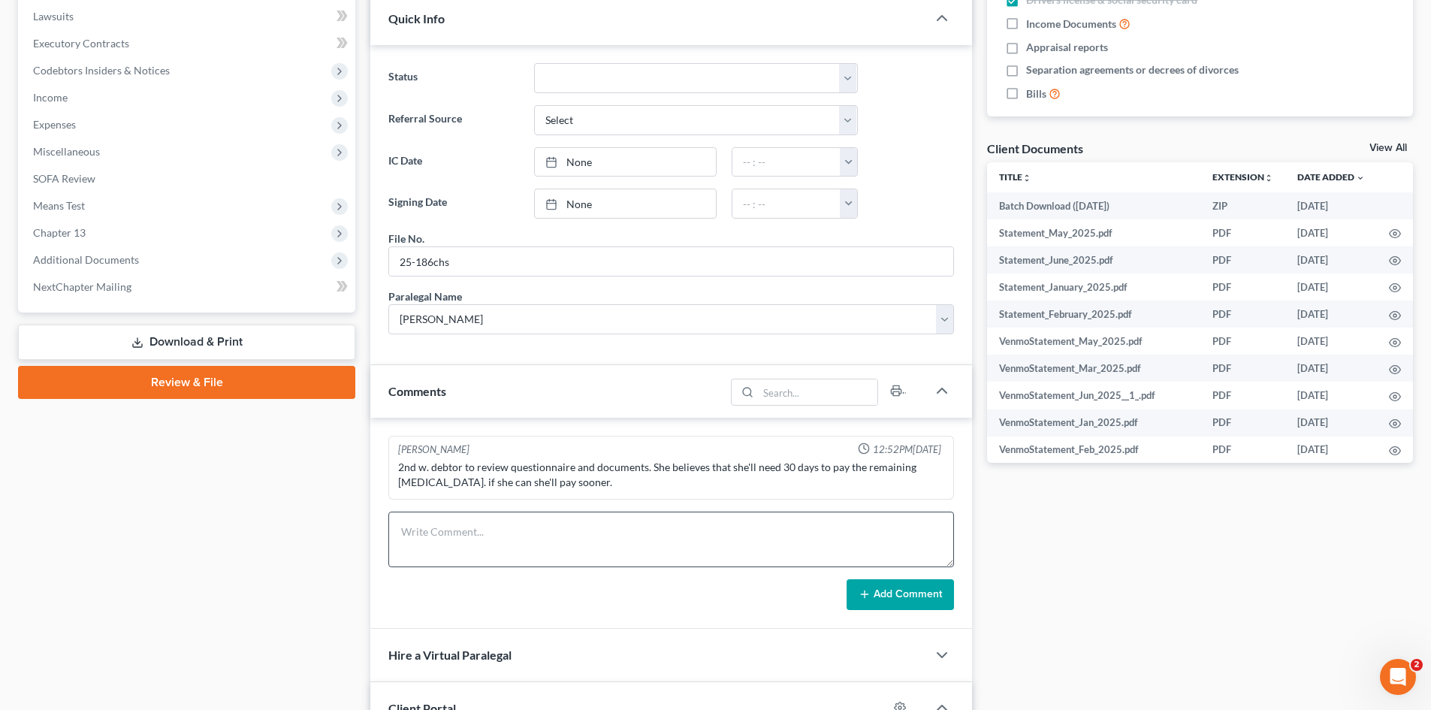
scroll to position [451, 0]
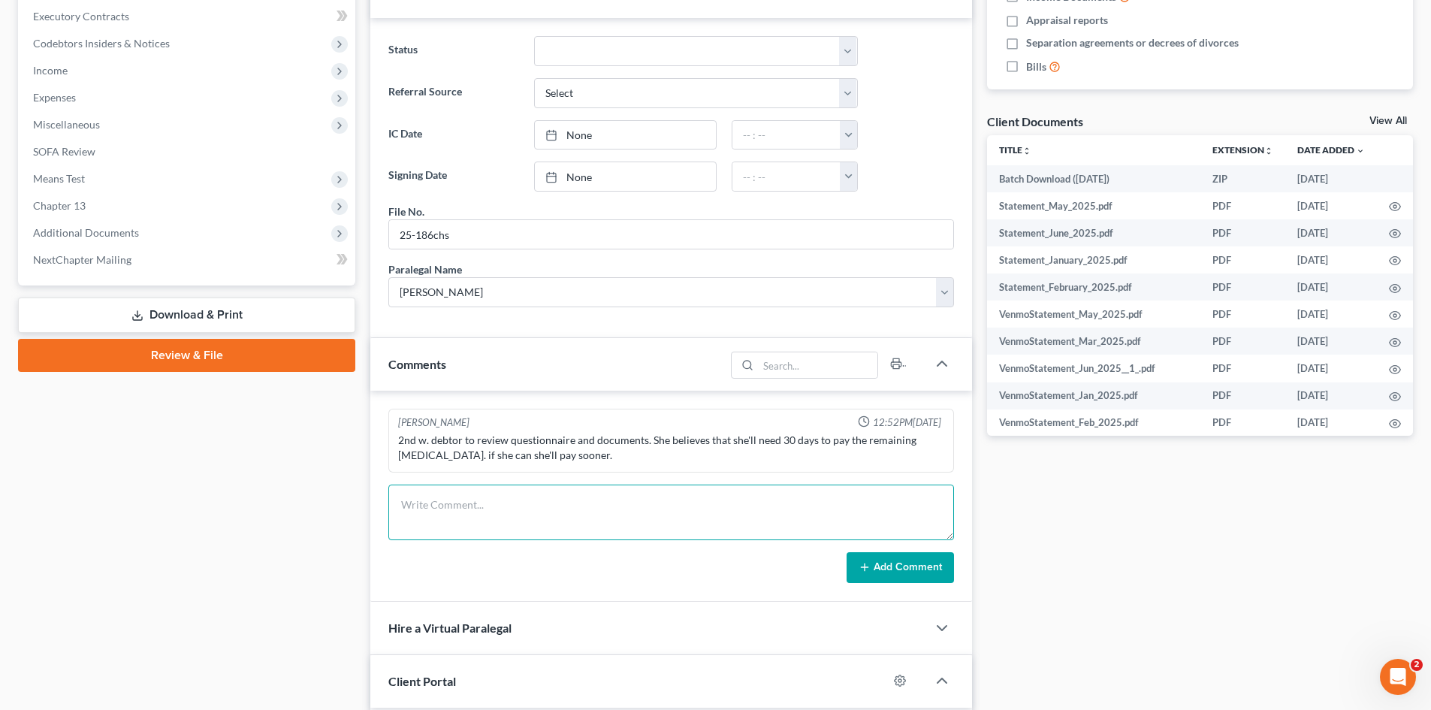
click at [648, 497] on textarea at bounding box center [671, 513] width 566 height 56
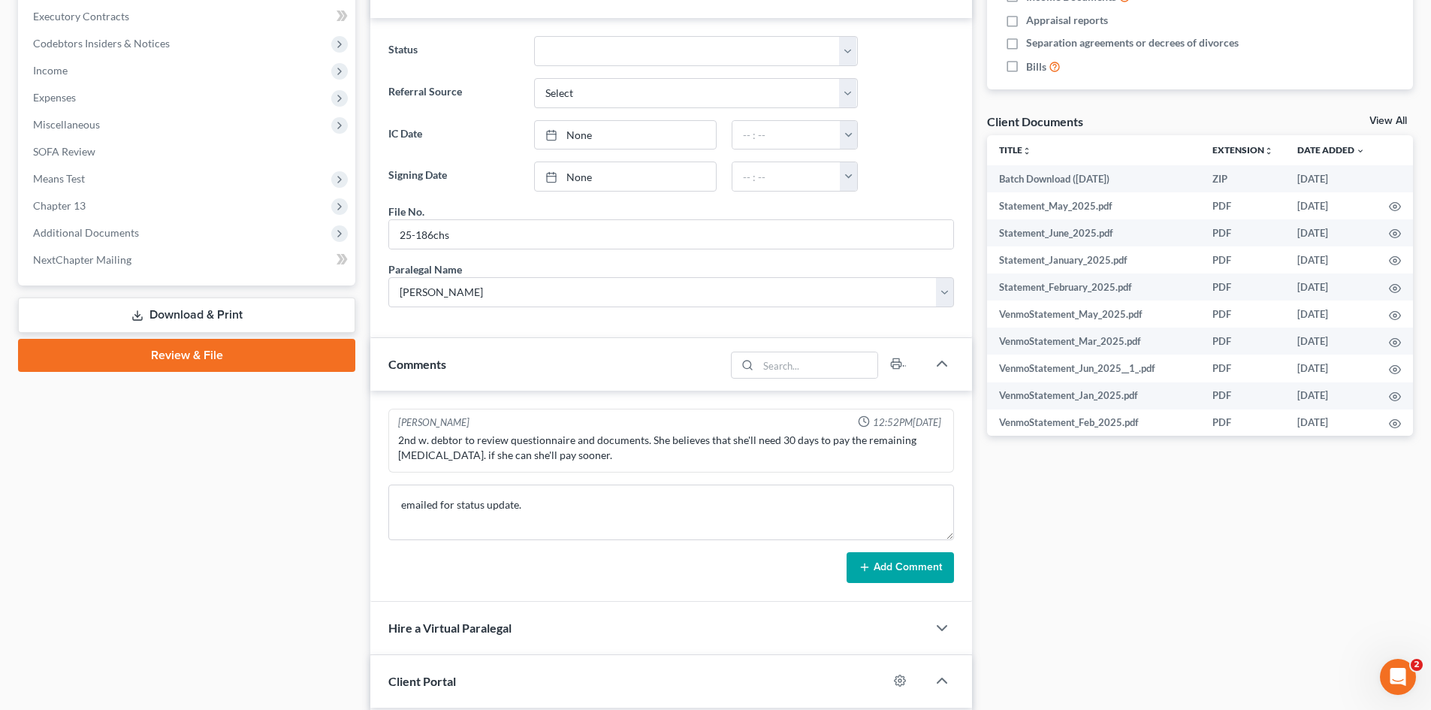
click at [930, 576] on button "Add Comment" at bounding box center [900, 568] width 107 height 32
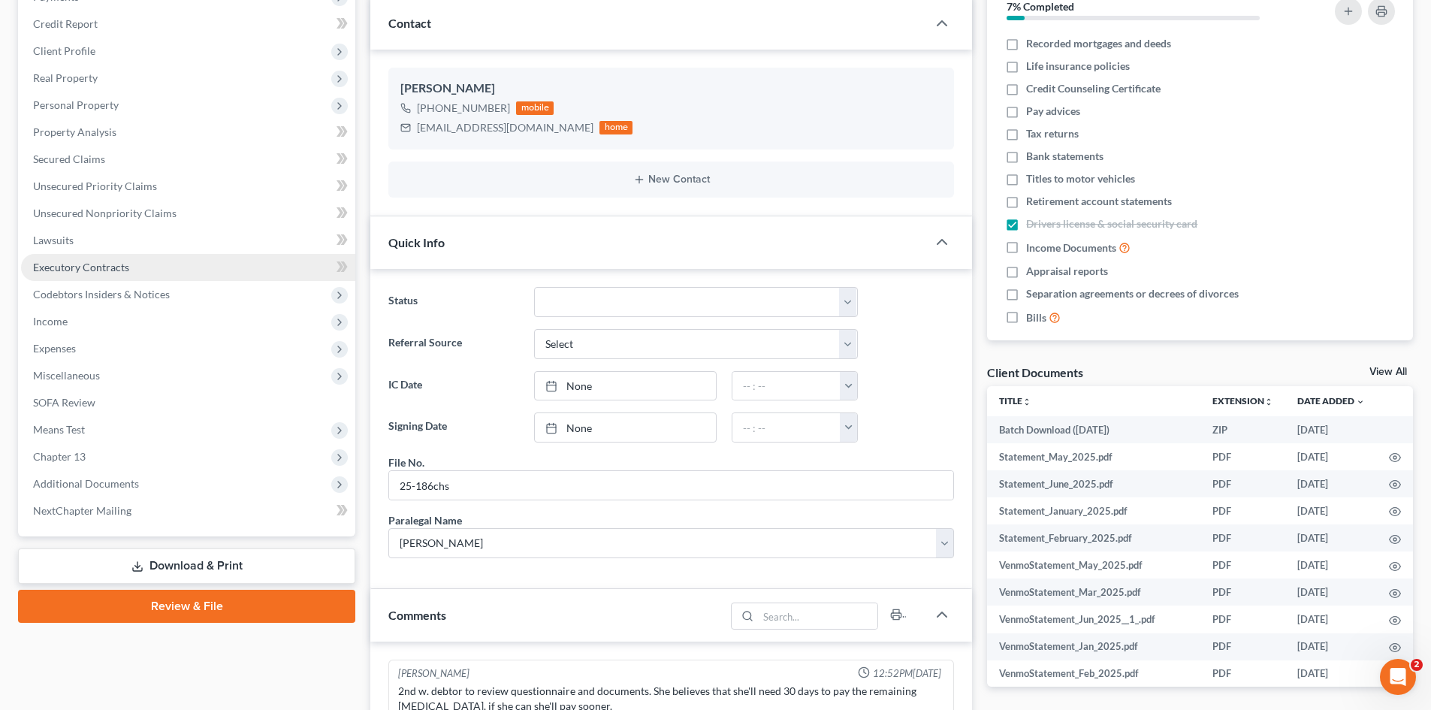
scroll to position [0, 0]
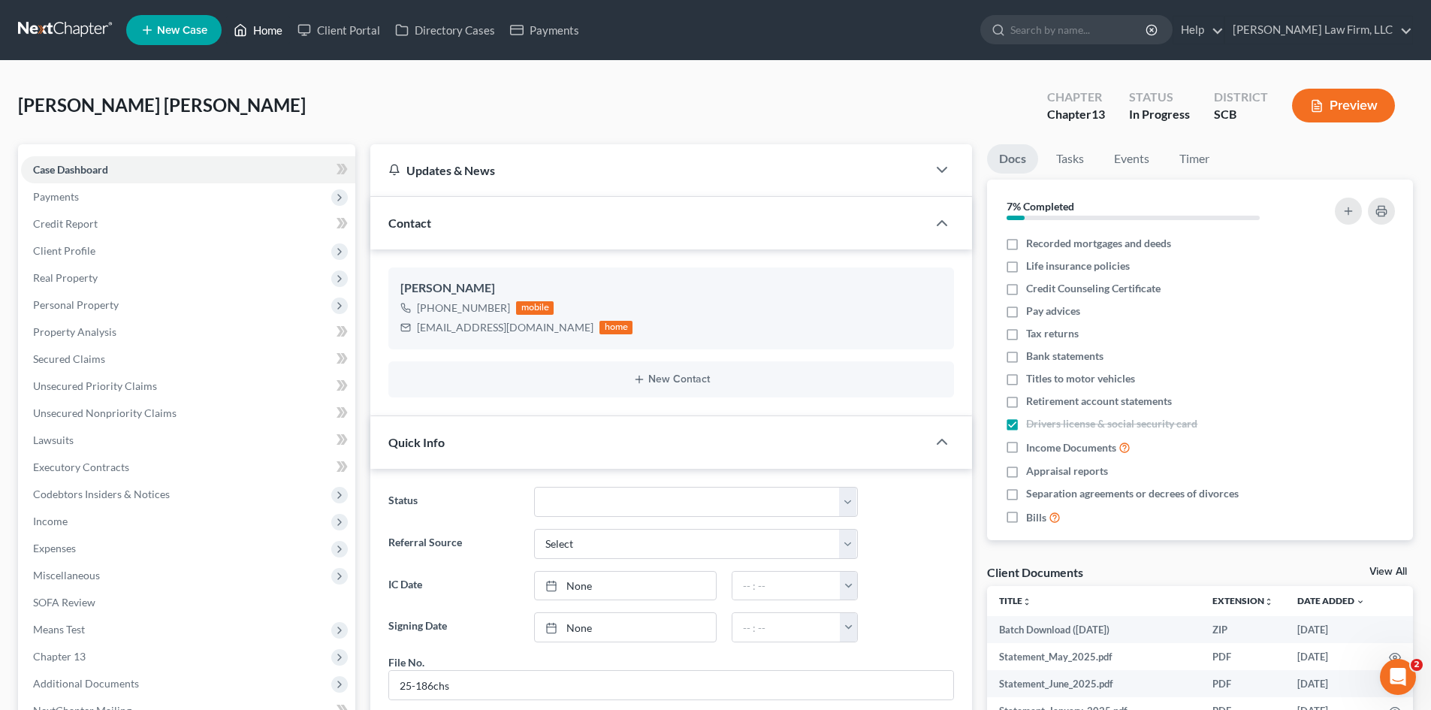
drag, startPoint x: 282, startPoint y: 32, endPoint x: 739, endPoint y: 83, distance: 459.7
click at [282, 32] on link "Home" at bounding box center [258, 30] width 64 height 27
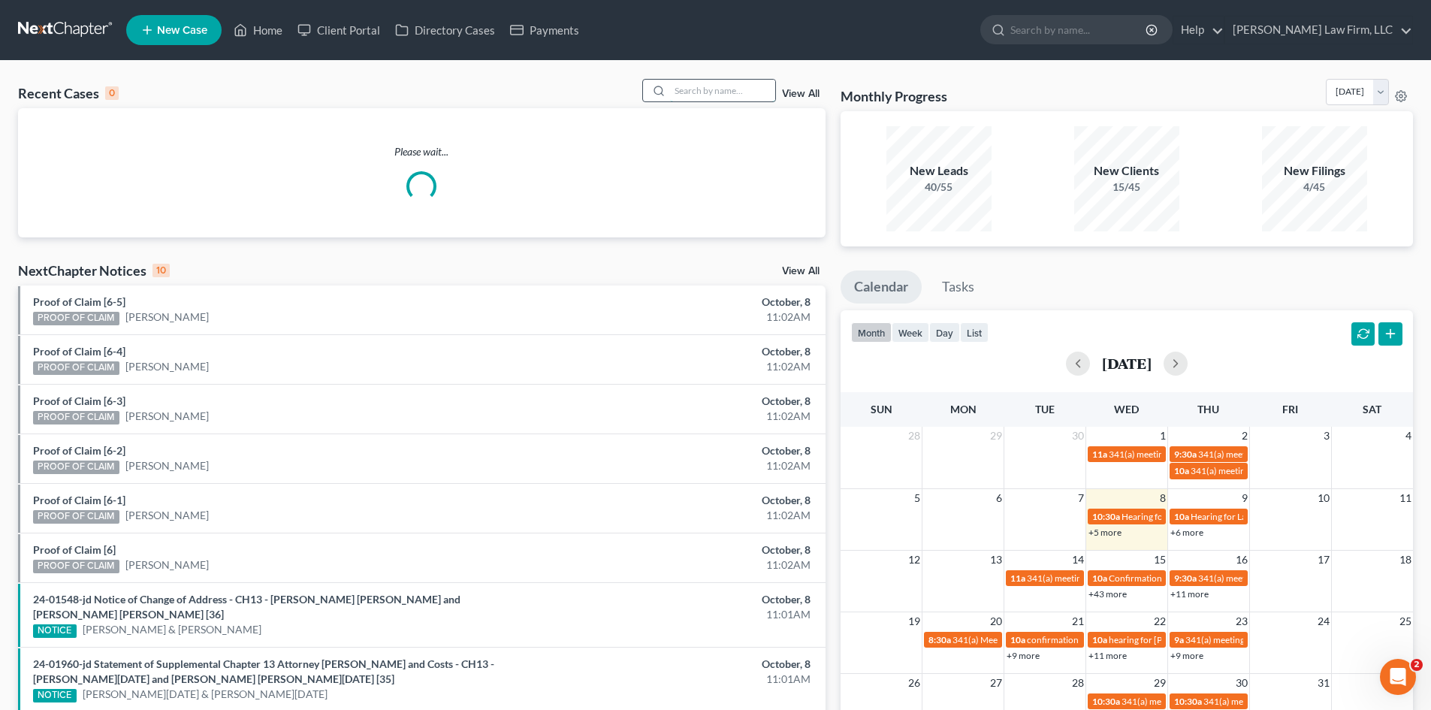
click at [727, 94] on input "search" at bounding box center [722, 91] width 105 height 22
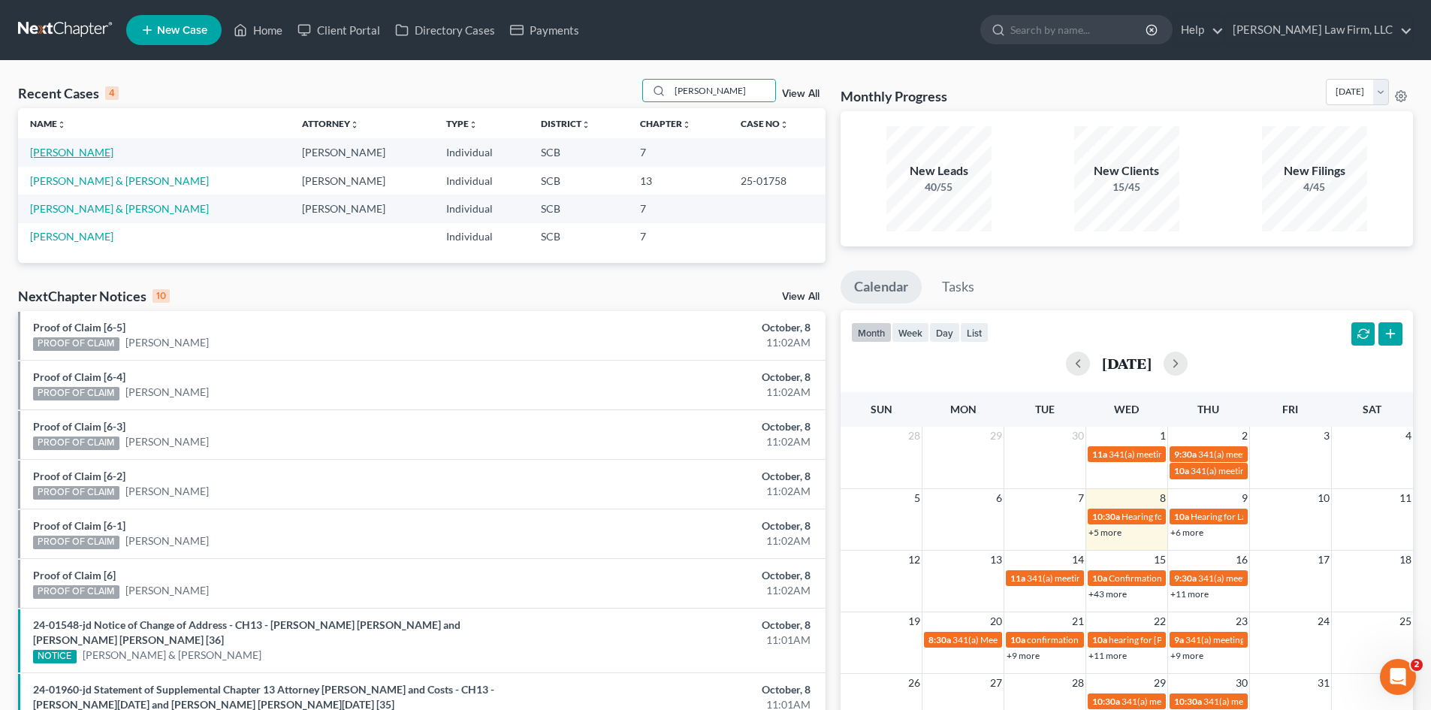
click at [74, 151] on link "Cox, Laura" at bounding box center [71, 152] width 83 height 13
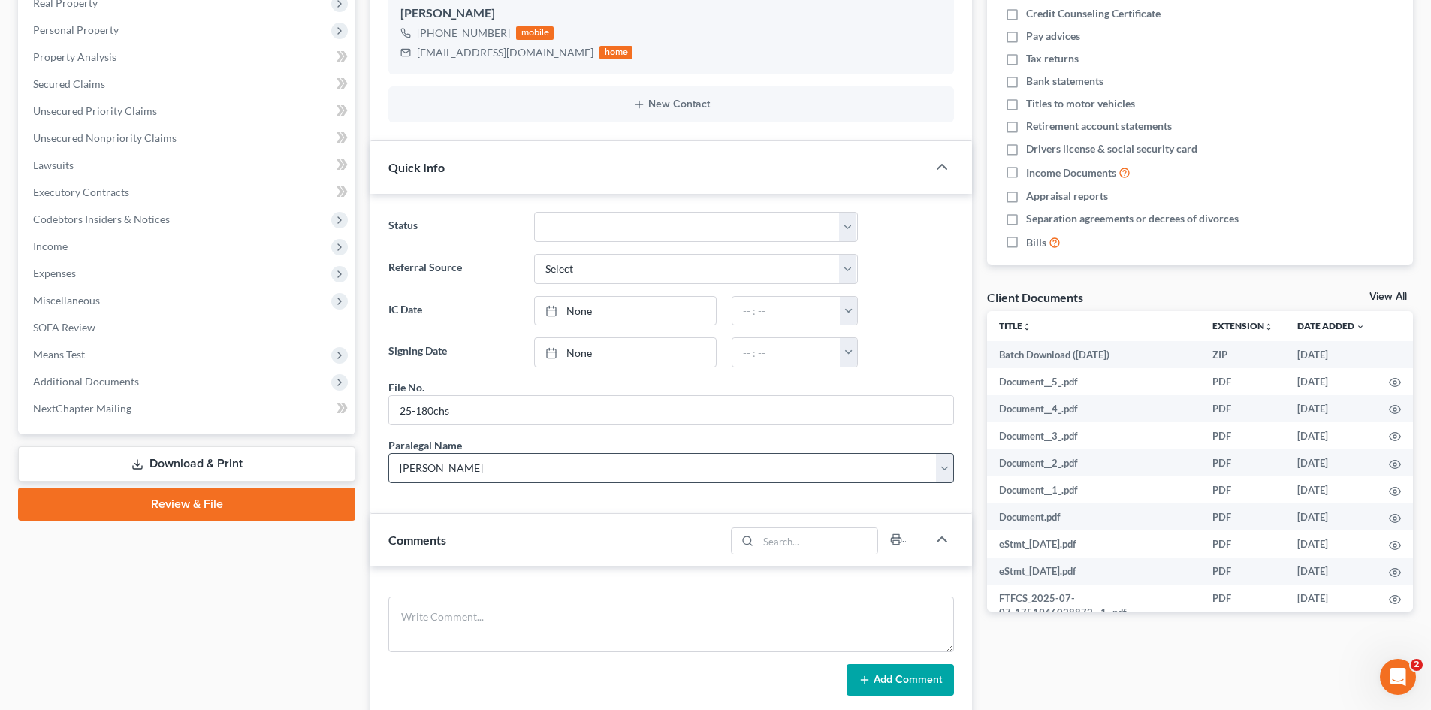
scroll to position [301, 0]
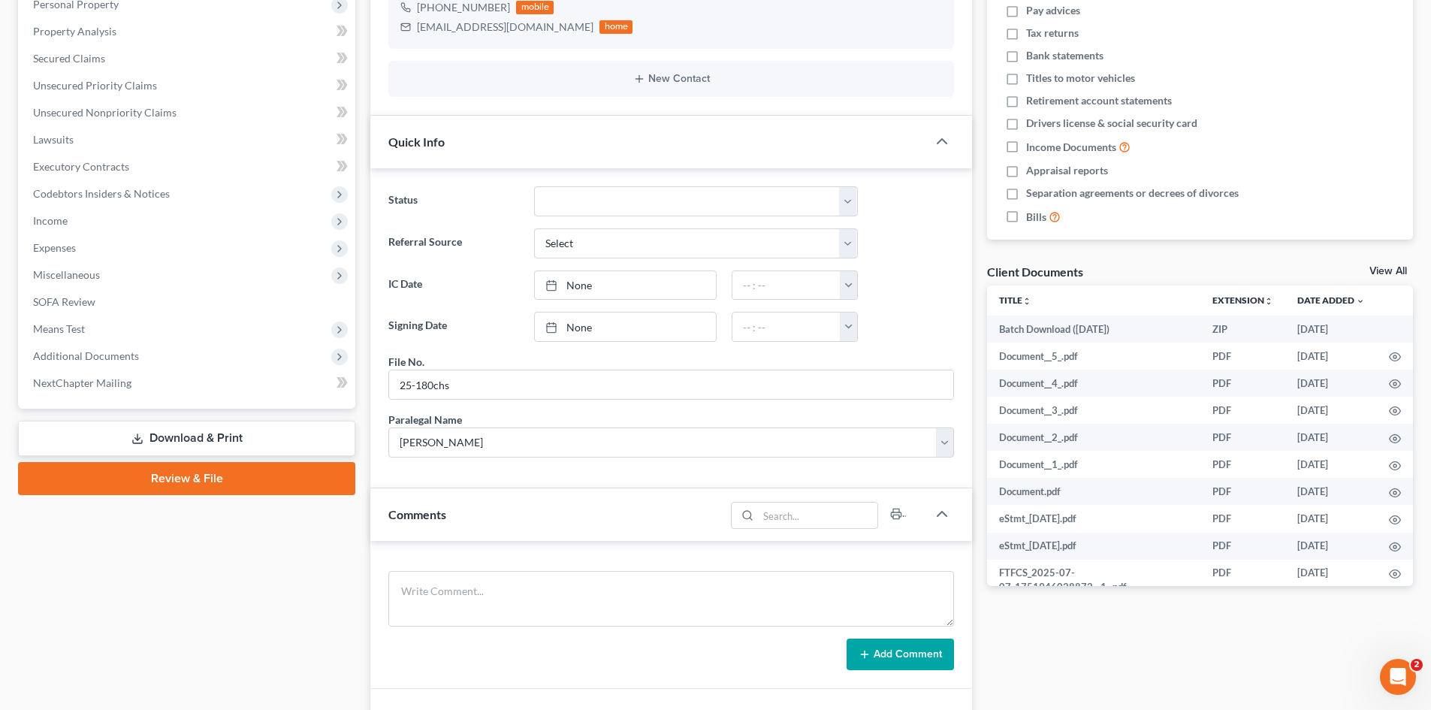
click at [549, 526] on div "Comments" at bounding box center [547, 514] width 355 height 52
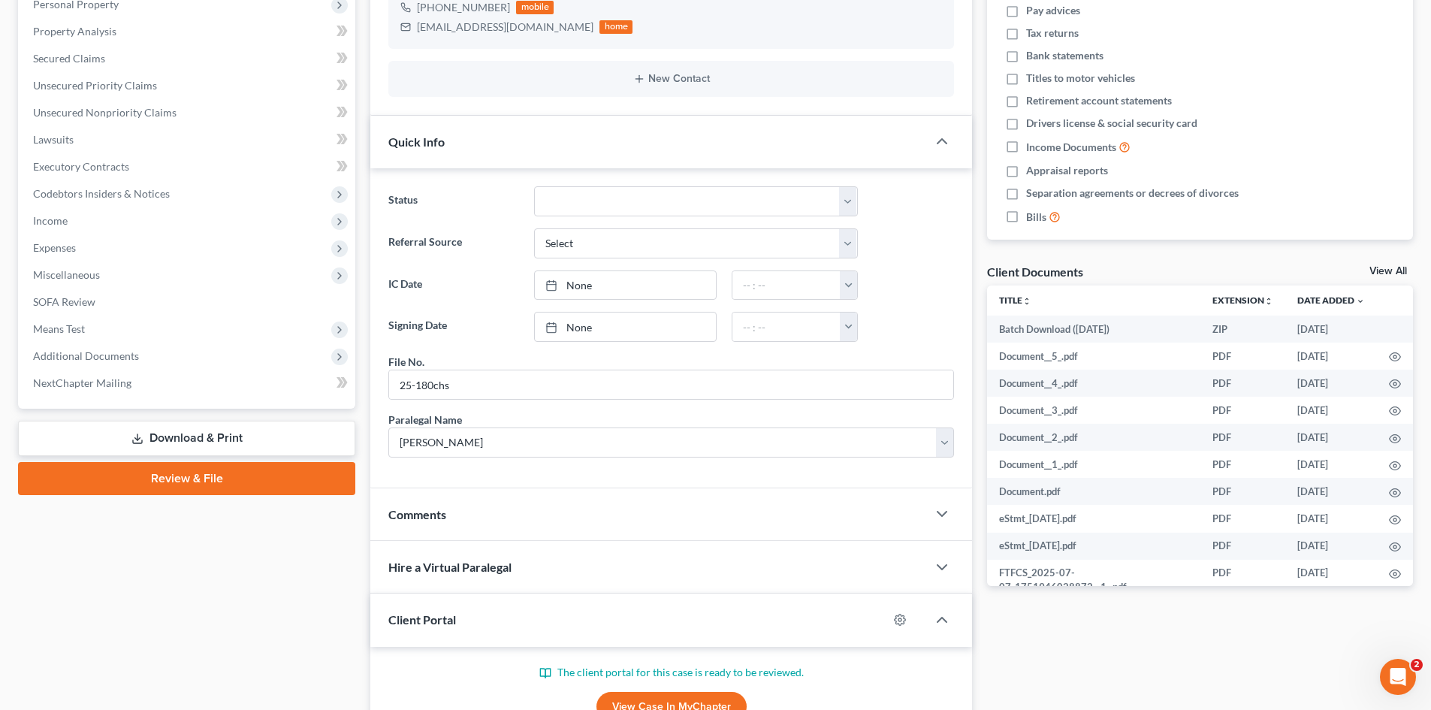
click at [518, 590] on div "Hire a Virtual Paralegal" at bounding box center [648, 567] width 557 height 52
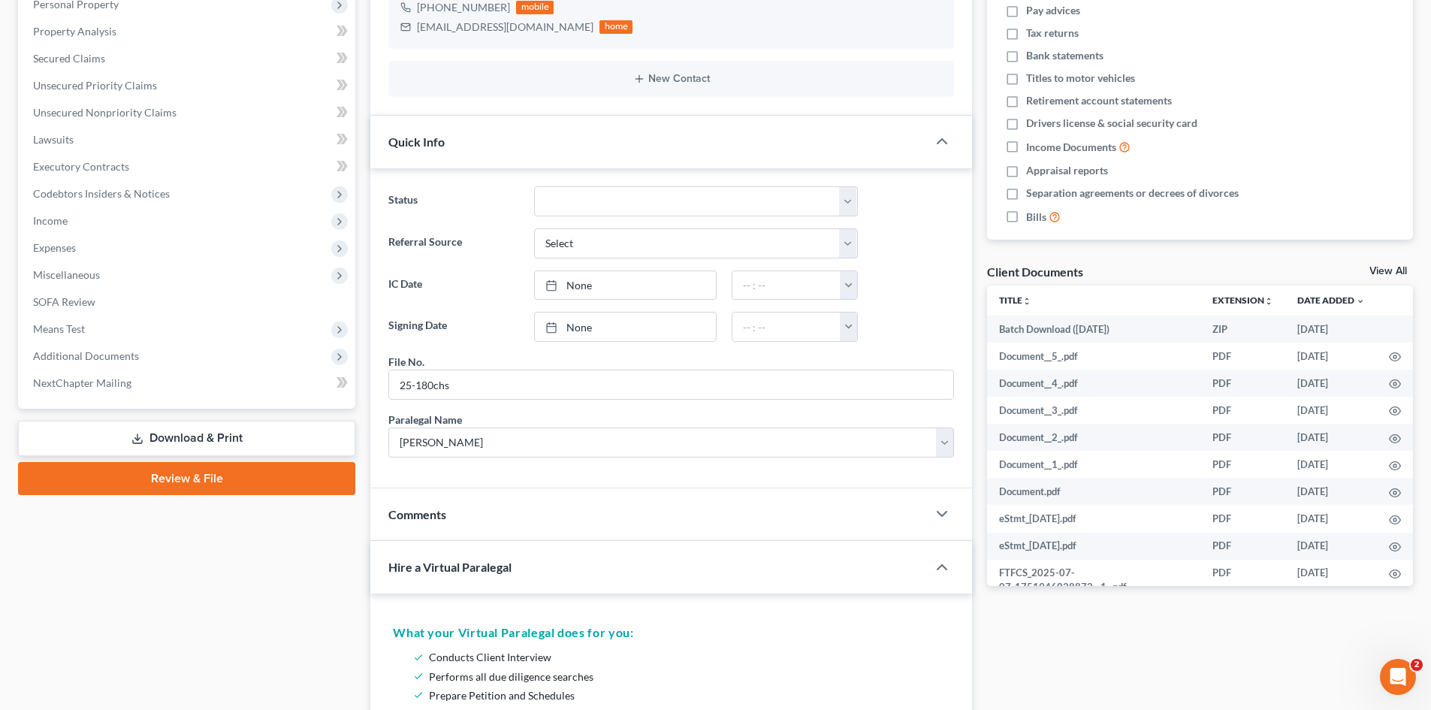
click at [482, 530] on div "Comments" at bounding box center [648, 514] width 557 height 52
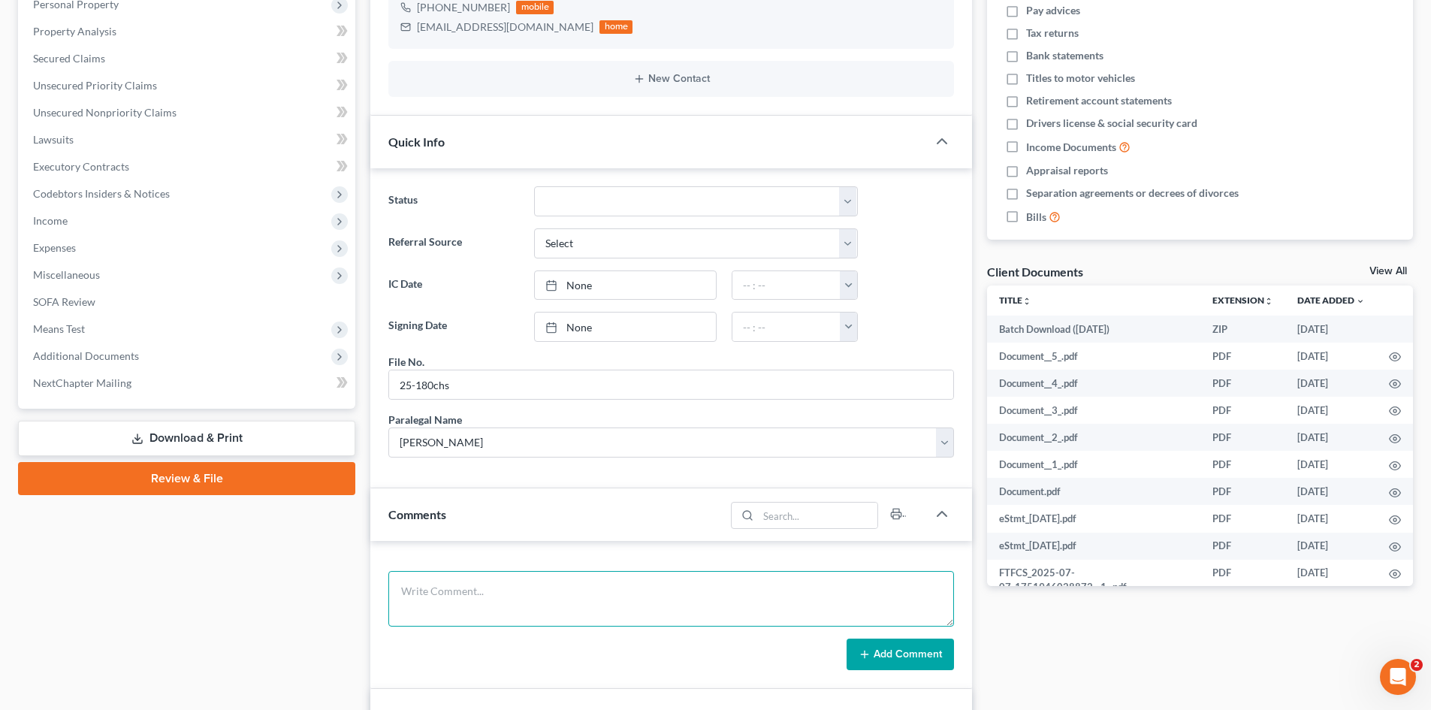
click at [443, 583] on textarea at bounding box center [671, 599] width 566 height 56
click at [881, 652] on button "Add Comment" at bounding box center [900, 655] width 107 height 32
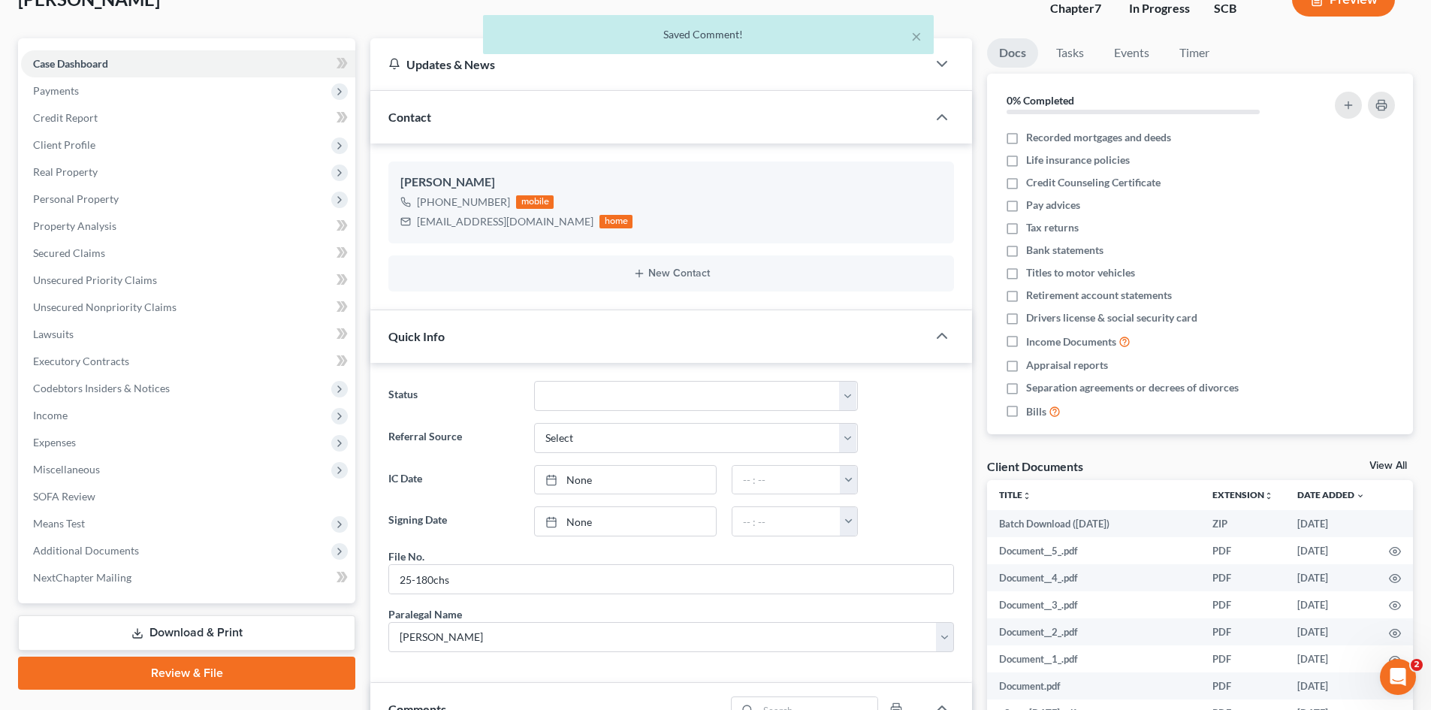
scroll to position [0, 0]
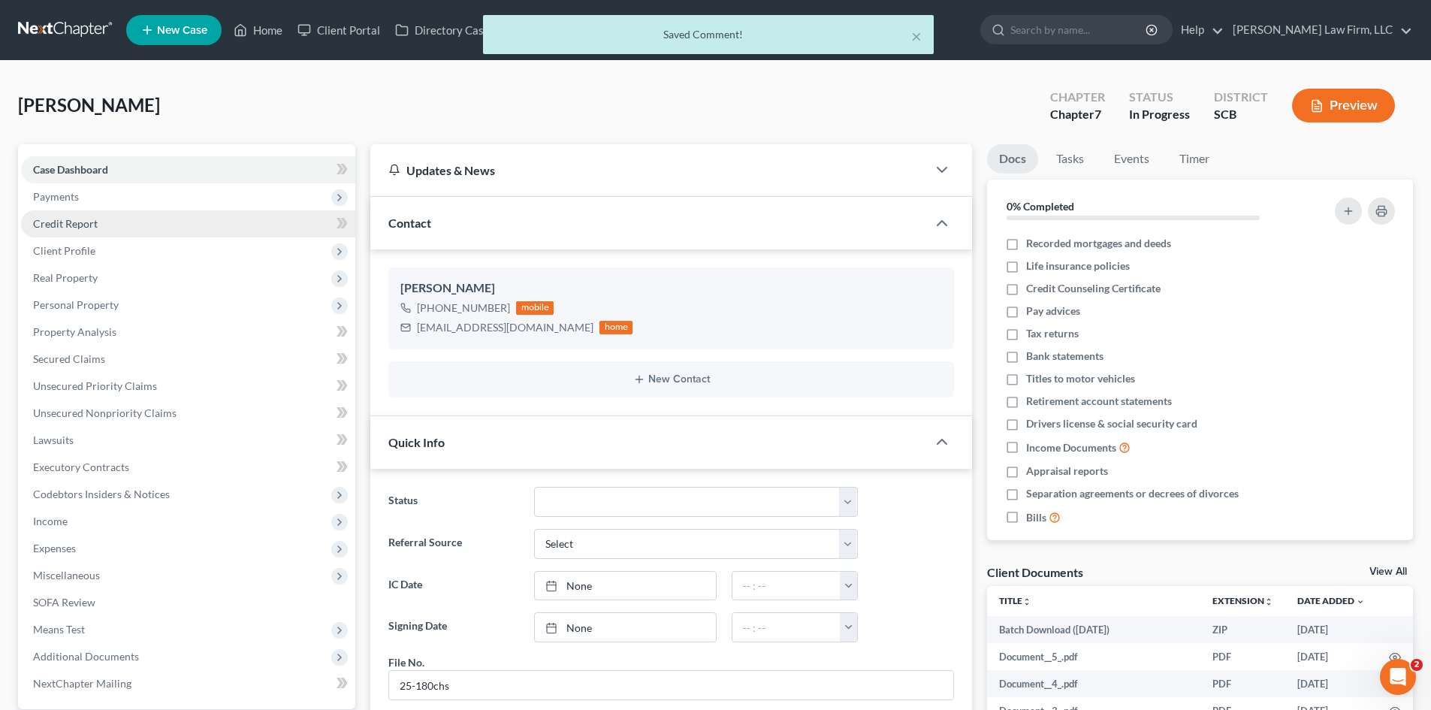
drag, startPoint x: 62, startPoint y: 201, endPoint x: 66, endPoint y: 216, distance: 15.7
click at [62, 201] on span "Payments" at bounding box center [56, 196] width 46 height 13
click at [67, 217] on span "Invoices" at bounding box center [82, 223] width 38 height 13
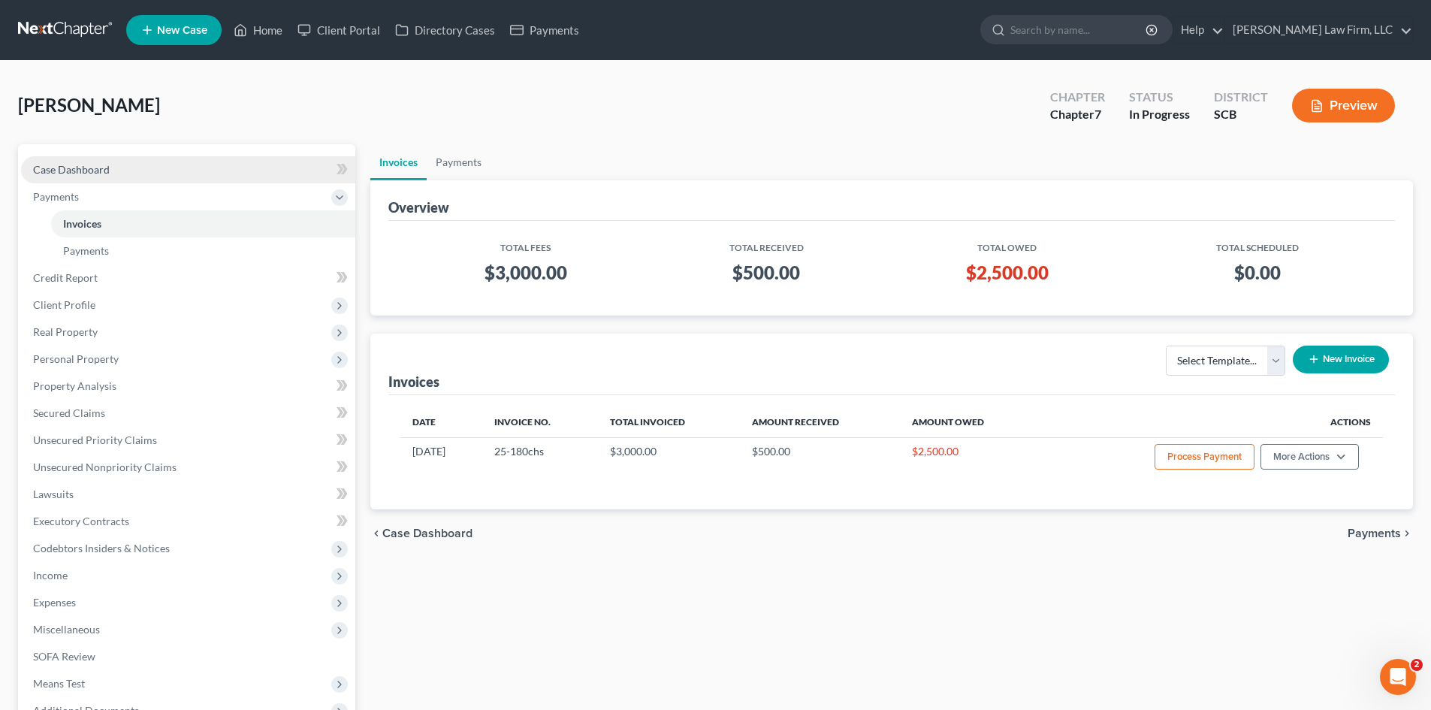
click at [71, 174] on span "Case Dashboard" at bounding box center [71, 169] width 77 height 13
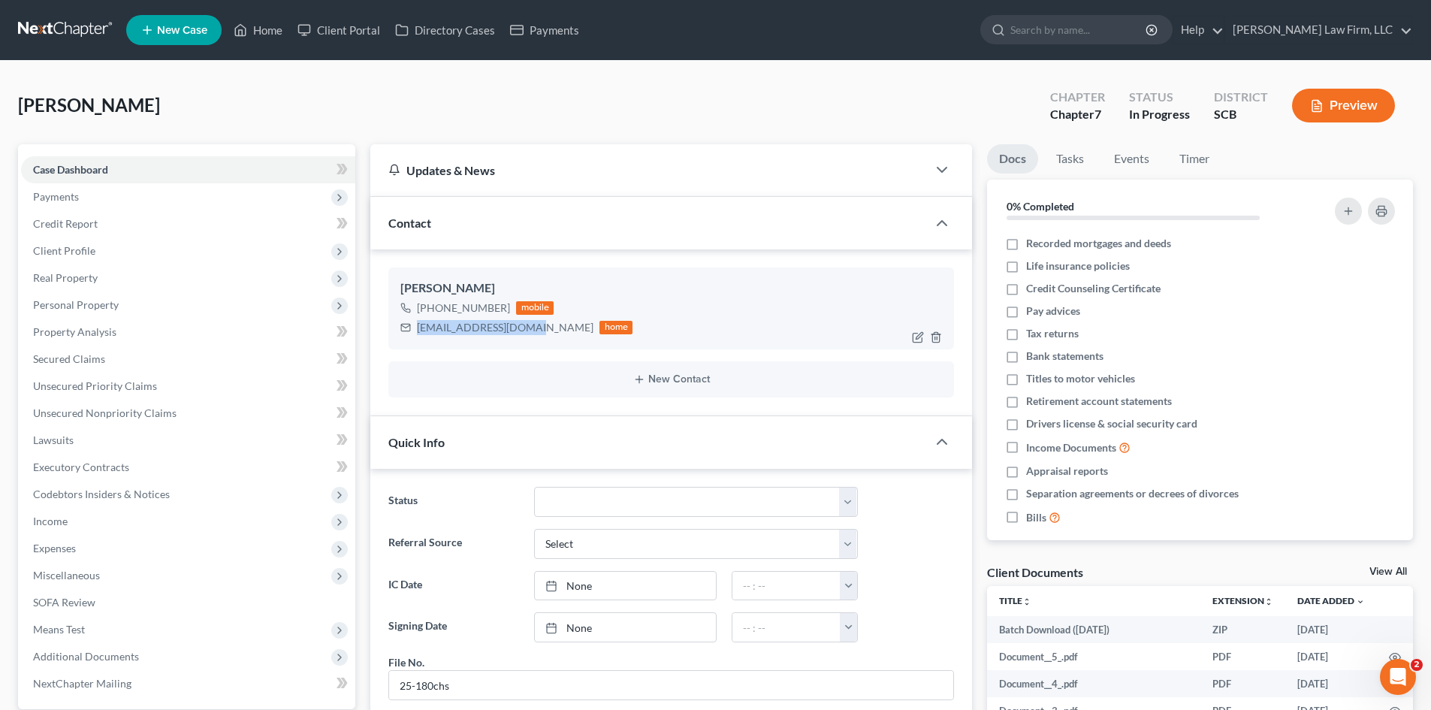
drag, startPoint x: 418, startPoint y: 325, endPoint x: 518, endPoint y: 332, distance: 100.2
click at [518, 332] on div "coxlcaitlin@gmail.com" at bounding box center [505, 327] width 177 height 15
copy div "coxlcaitlin@gmail.com"
click at [64, 204] on span "Payments" at bounding box center [188, 196] width 334 height 27
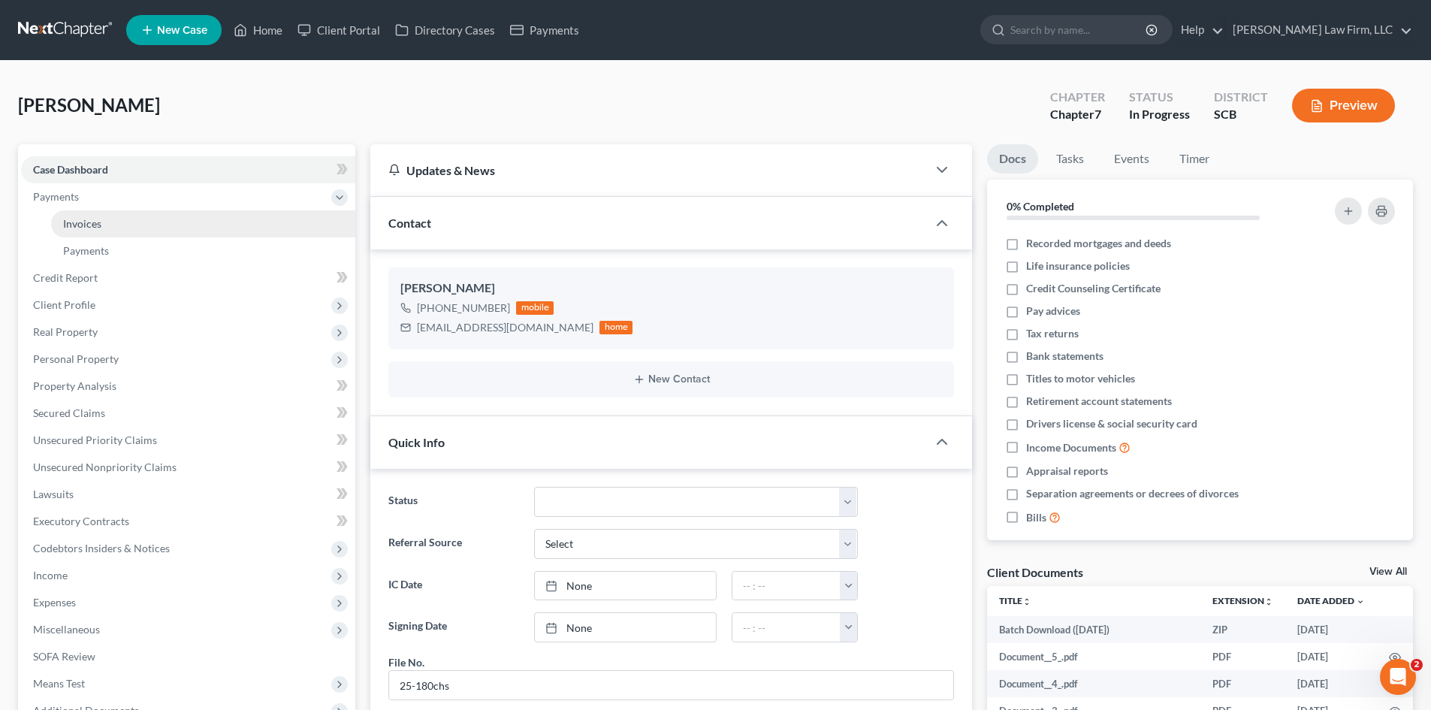
click at [74, 216] on link "Invoices" at bounding box center [203, 223] width 304 height 27
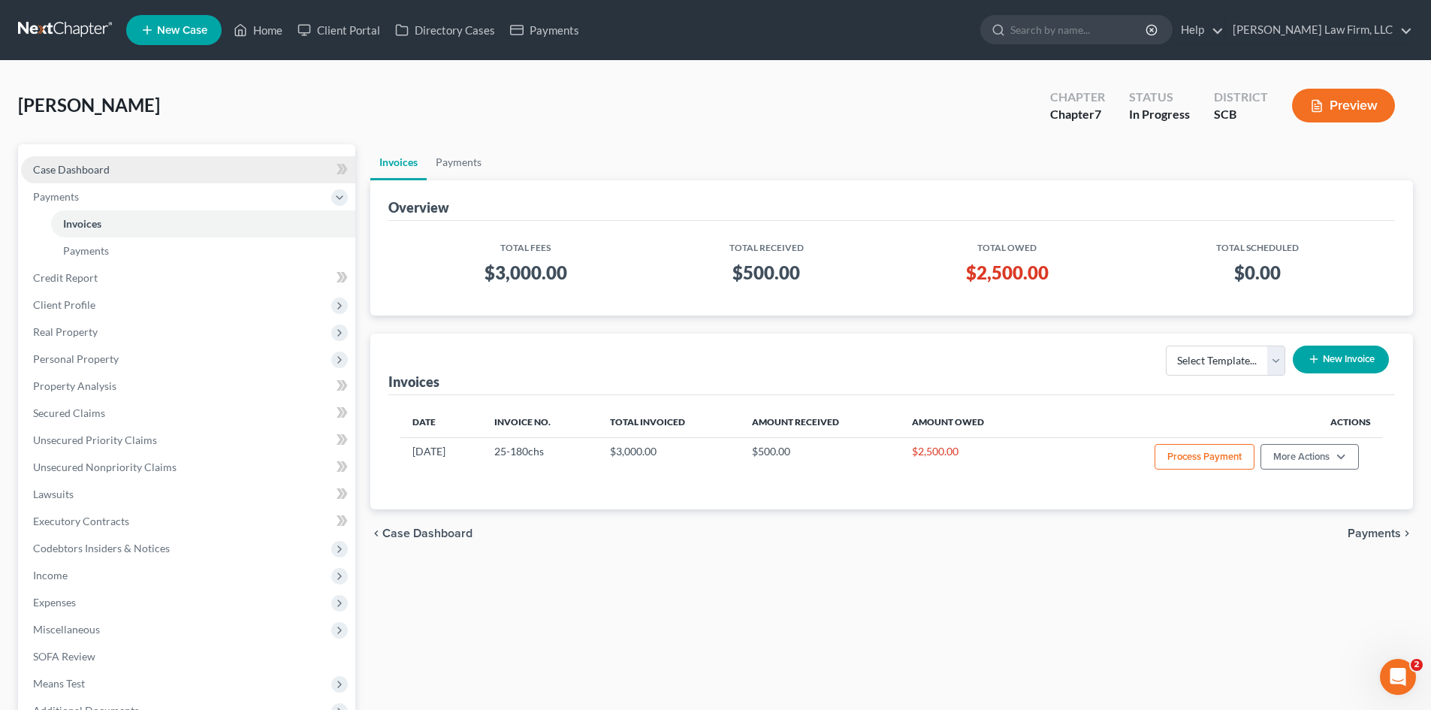
click at [100, 170] on span "Case Dashboard" at bounding box center [71, 169] width 77 height 13
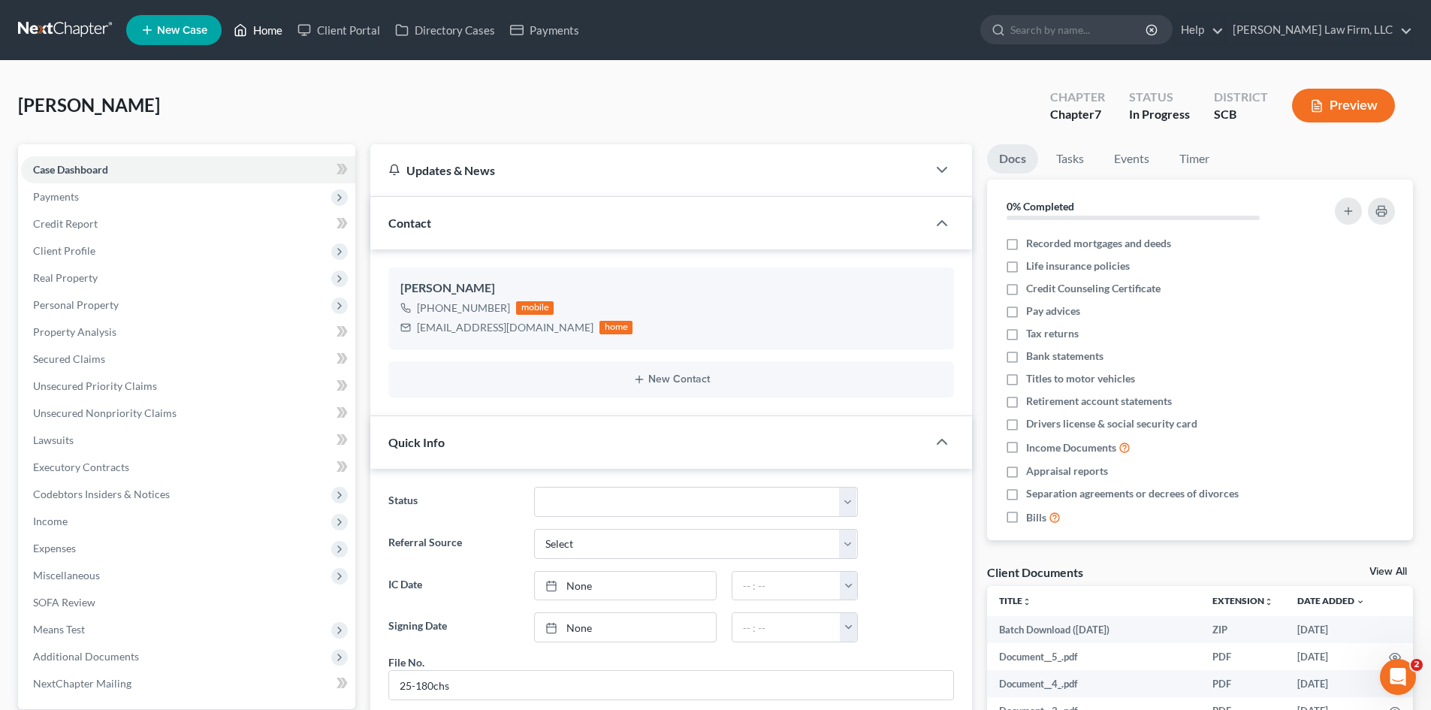
drag, startPoint x: 258, startPoint y: 26, endPoint x: 817, endPoint y: 77, distance: 560.6
click at [258, 26] on link "Home" at bounding box center [258, 30] width 64 height 27
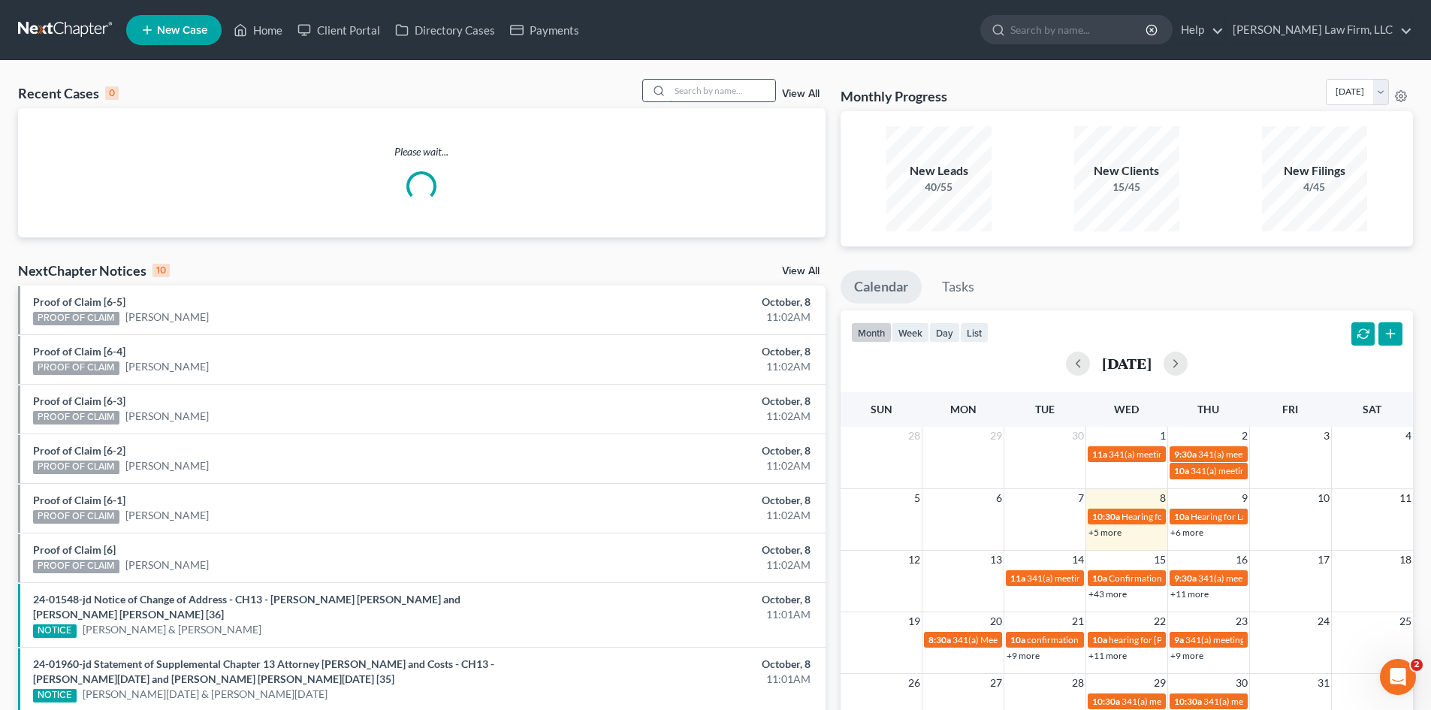
click at [721, 89] on input "search" at bounding box center [722, 91] width 105 height 22
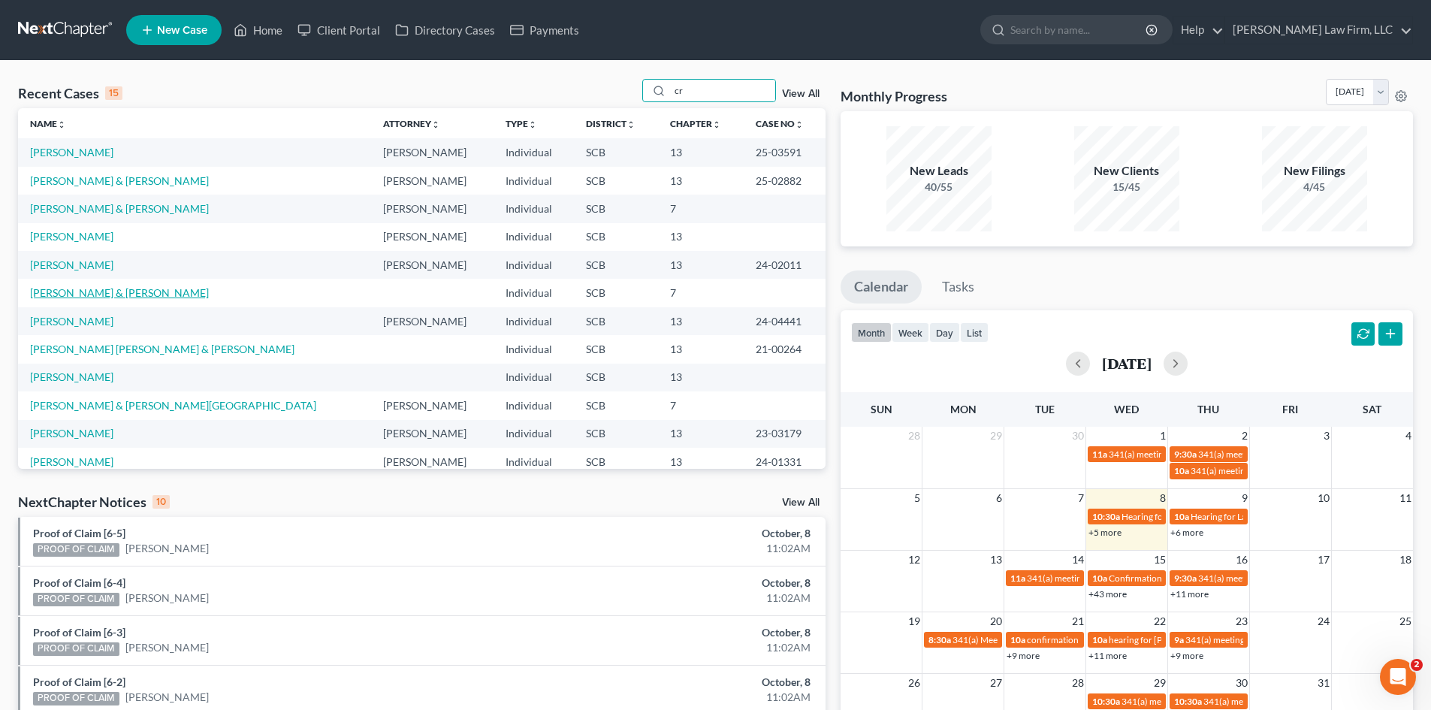
click at [51, 286] on link "Crisp, Michael & Sarah" at bounding box center [119, 292] width 179 height 13
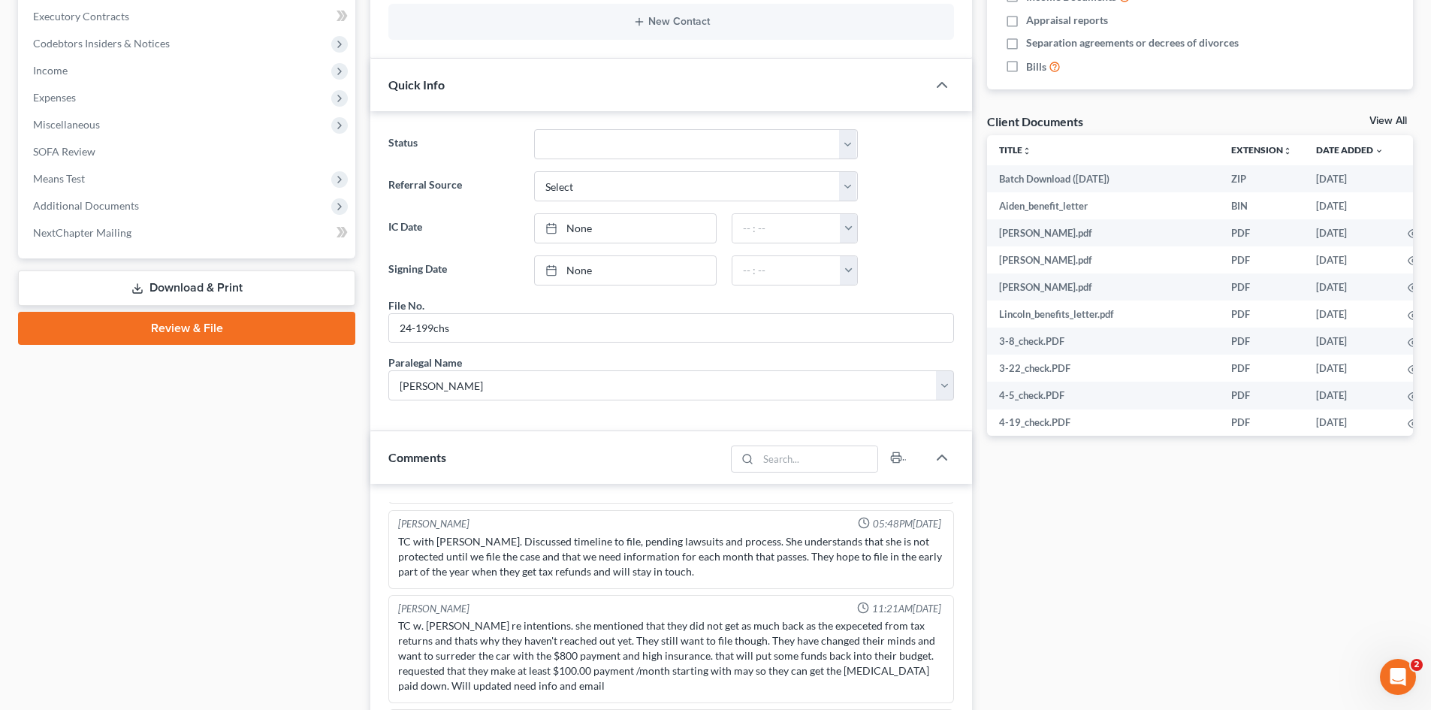
scroll to position [601, 0]
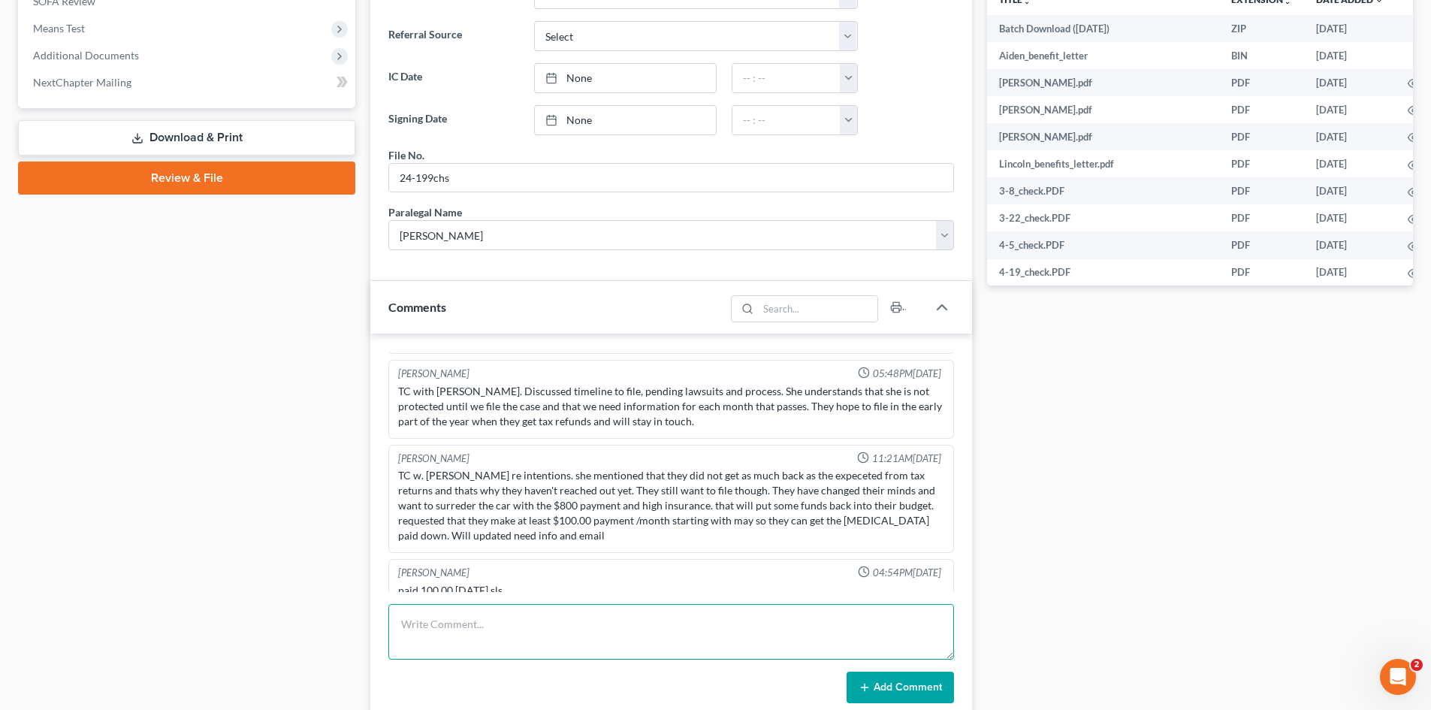
click at [550, 623] on textarea at bounding box center [671, 632] width 566 height 56
click at [919, 680] on button "Add Comment" at bounding box center [900, 688] width 107 height 32
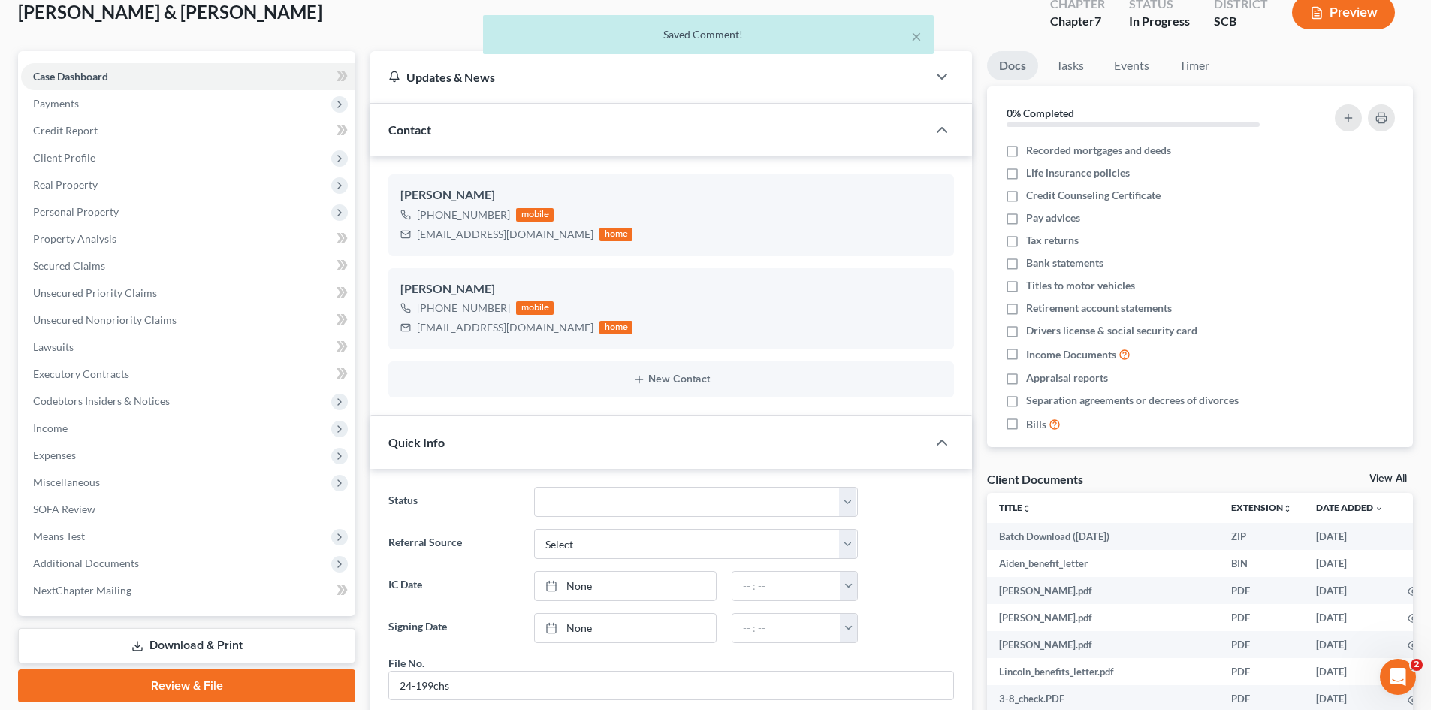
scroll to position [0, 0]
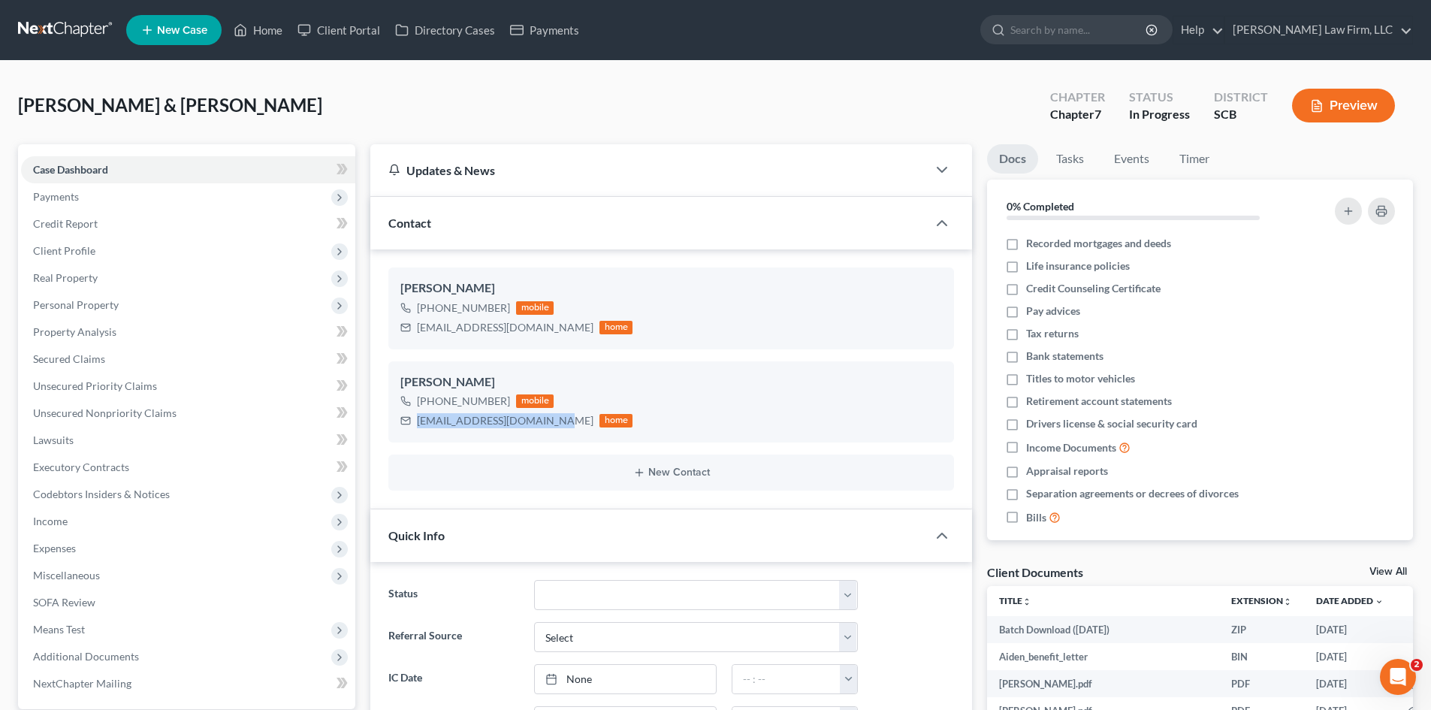
drag, startPoint x: 417, startPoint y: 422, endPoint x: 534, endPoint y: 452, distance: 120.3
click at [543, 422] on div "thecrispfamily7@gmail.com" at bounding box center [505, 420] width 177 height 15
copy div "thecrispfamily7@gmail.com"
drag, startPoint x: 419, startPoint y: 331, endPoint x: 500, endPoint y: 346, distance: 82.7
click at [523, 333] on div "mcrisp518@gmail.com home" at bounding box center [517, 328] width 232 height 20
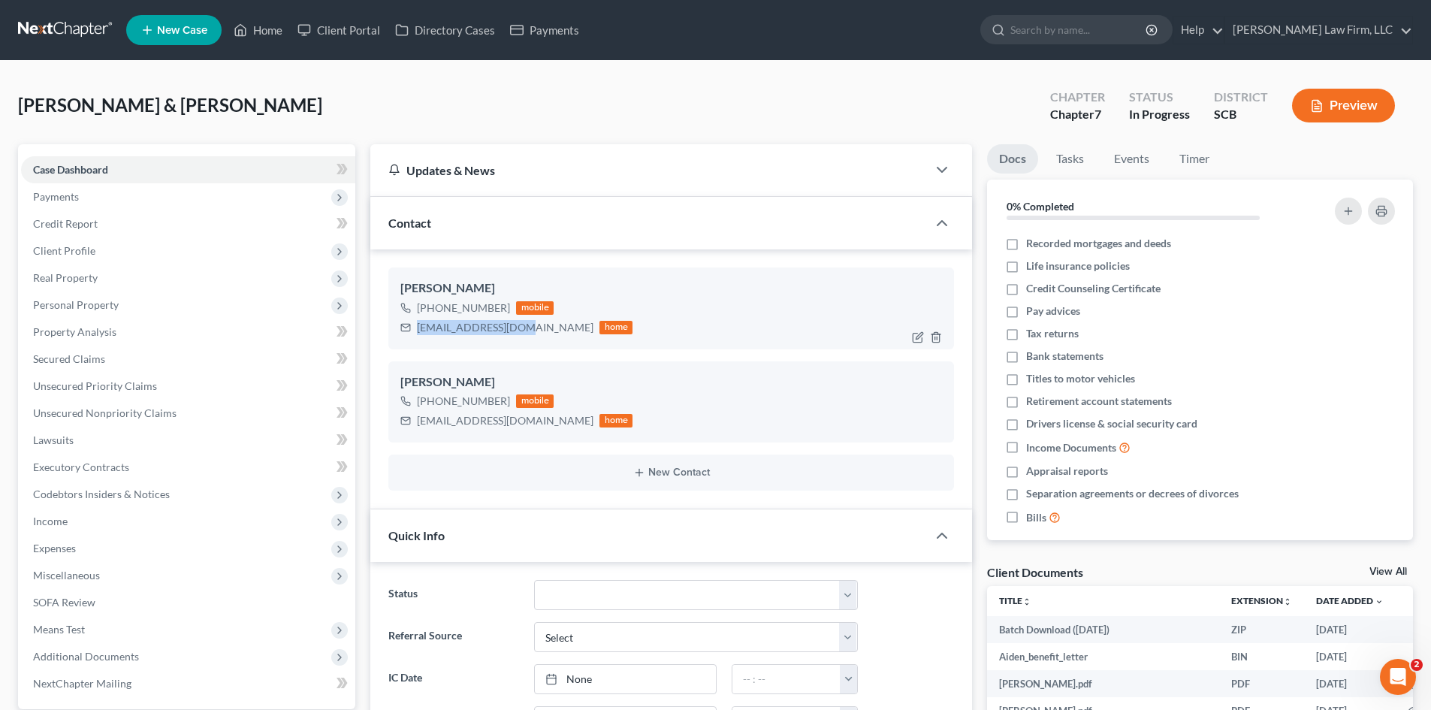
copy div "mcrisp518@gmail.com"
click at [260, 35] on link "Home" at bounding box center [258, 30] width 64 height 27
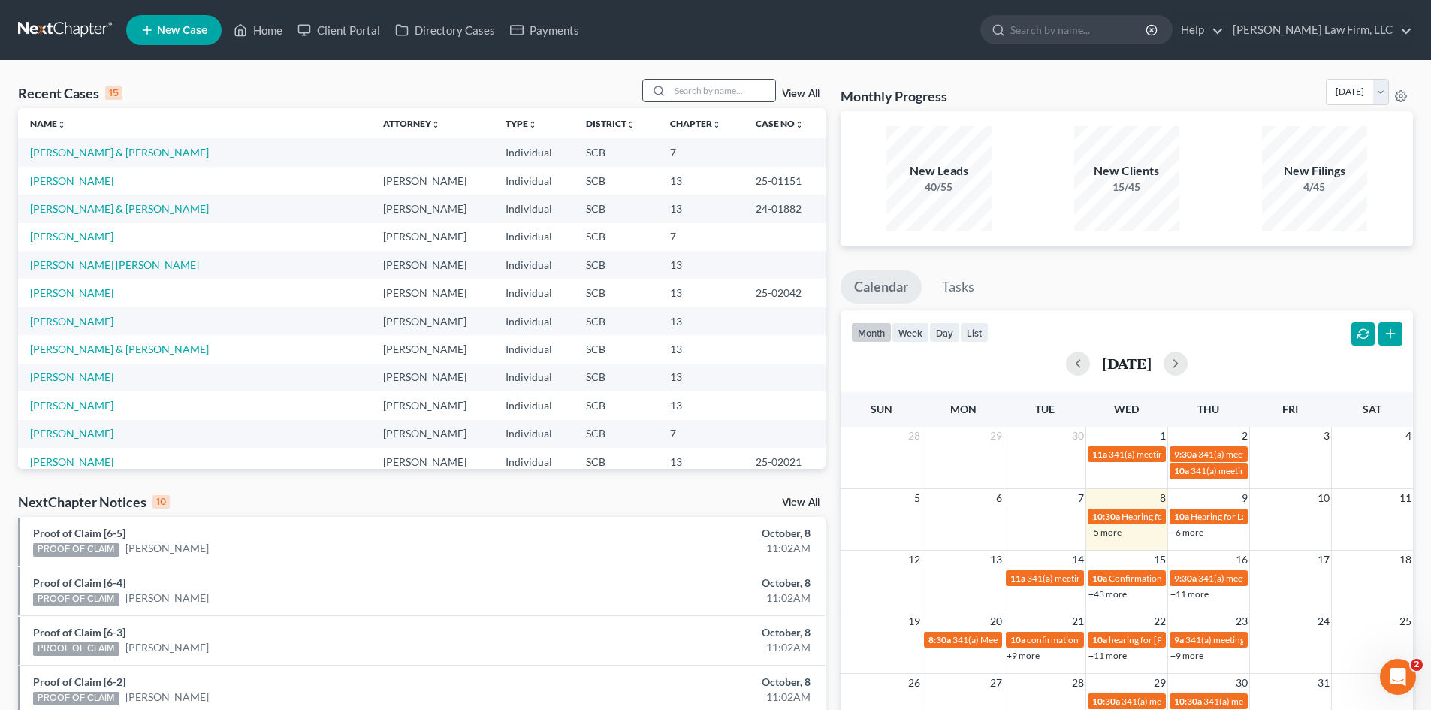
click at [702, 93] on input "search" at bounding box center [722, 91] width 105 height 22
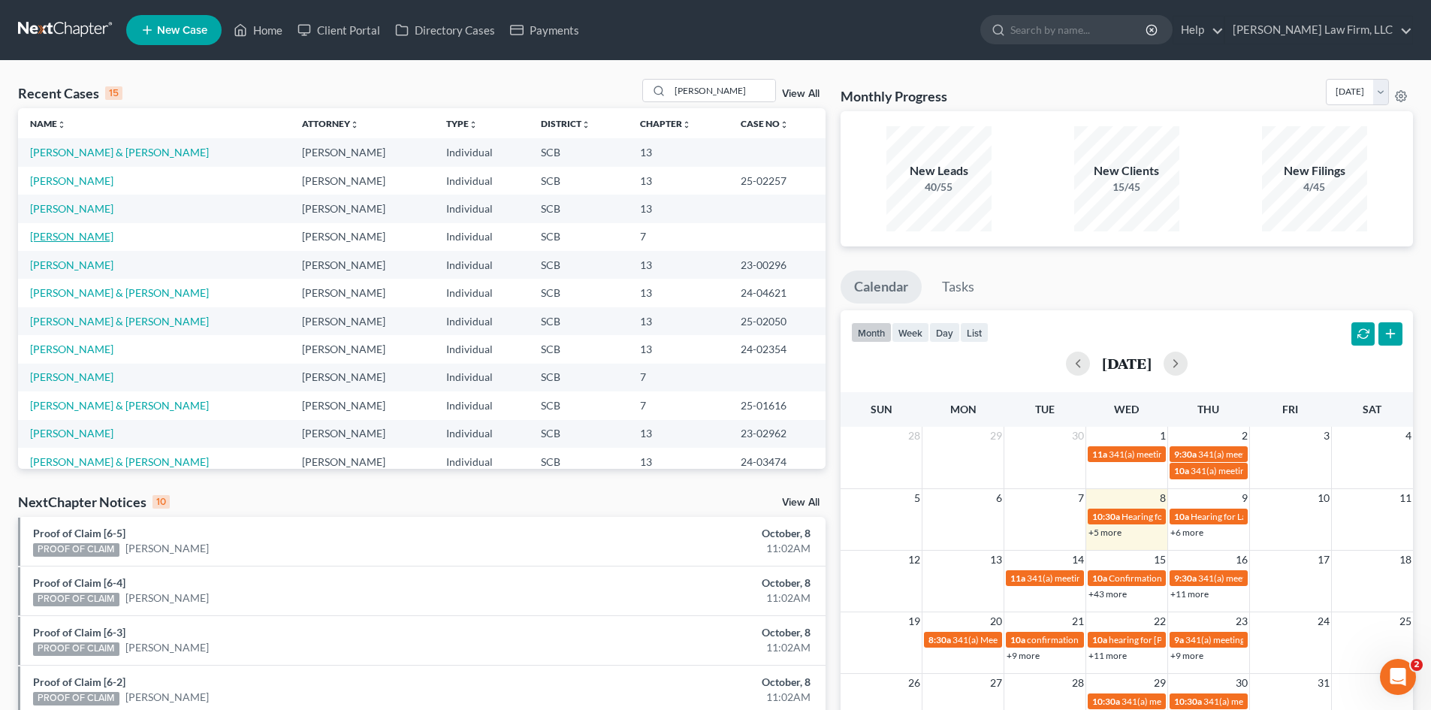
click at [84, 235] on link "Edwards, Aislinn" at bounding box center [71, 236] width 83 height 13
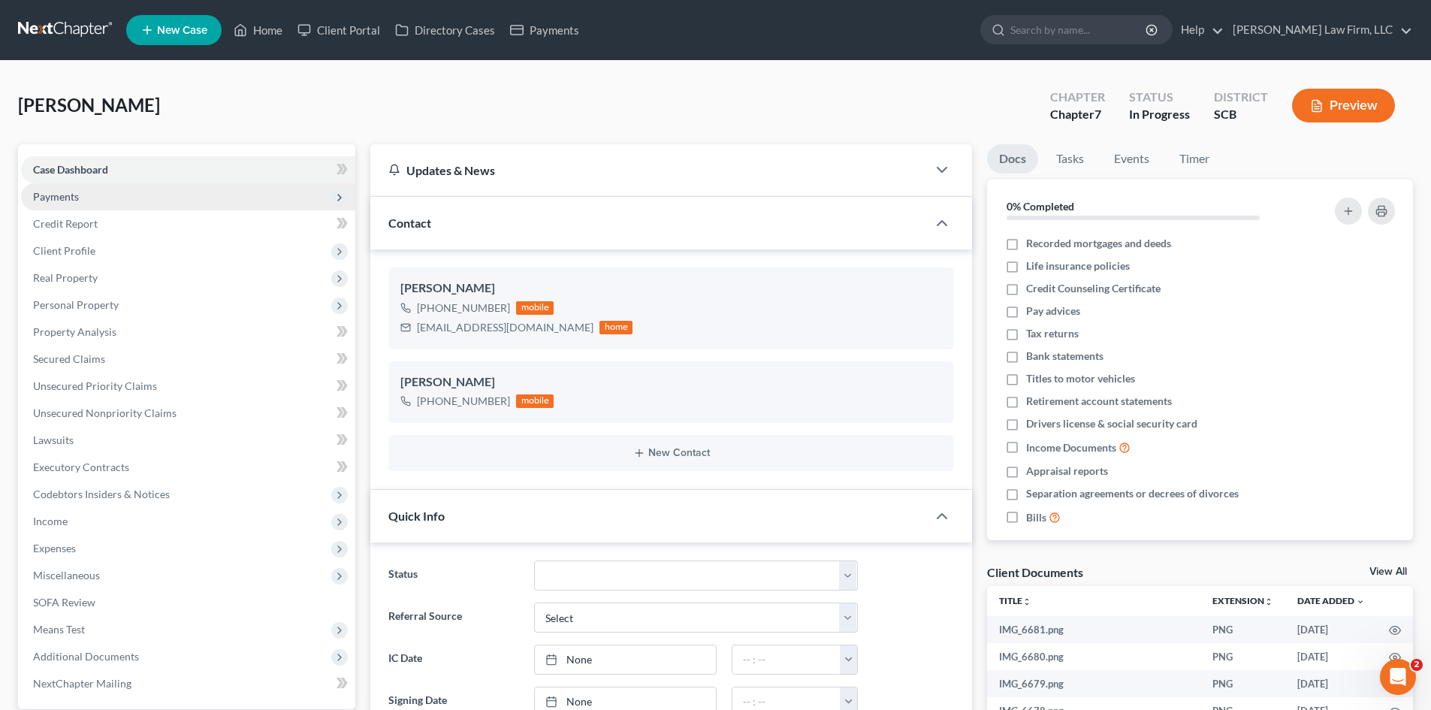
click at [81, 199] on span "Payments" at bounding box center [188, 196] width 334 height 27
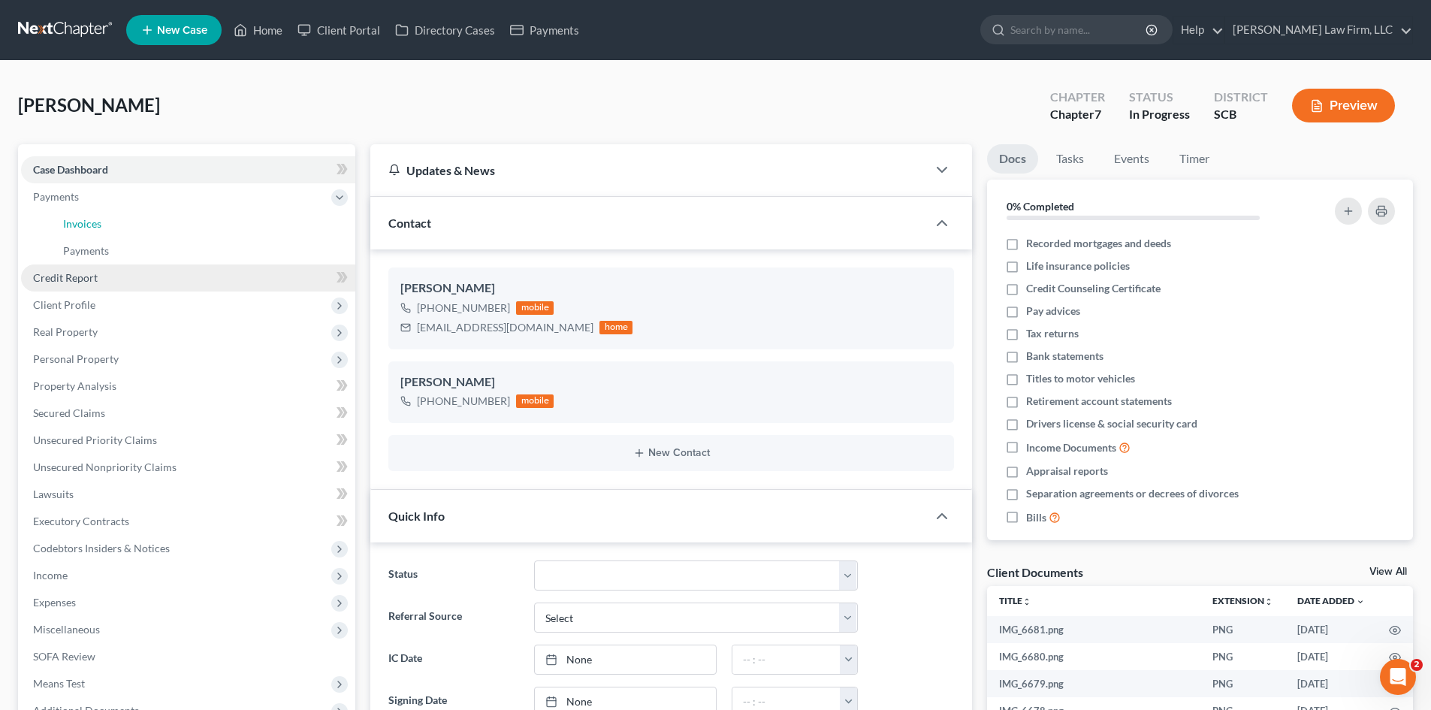
click at [79, 222] on span "Invoices" at bounding box center [82, 223] width 38 height 13
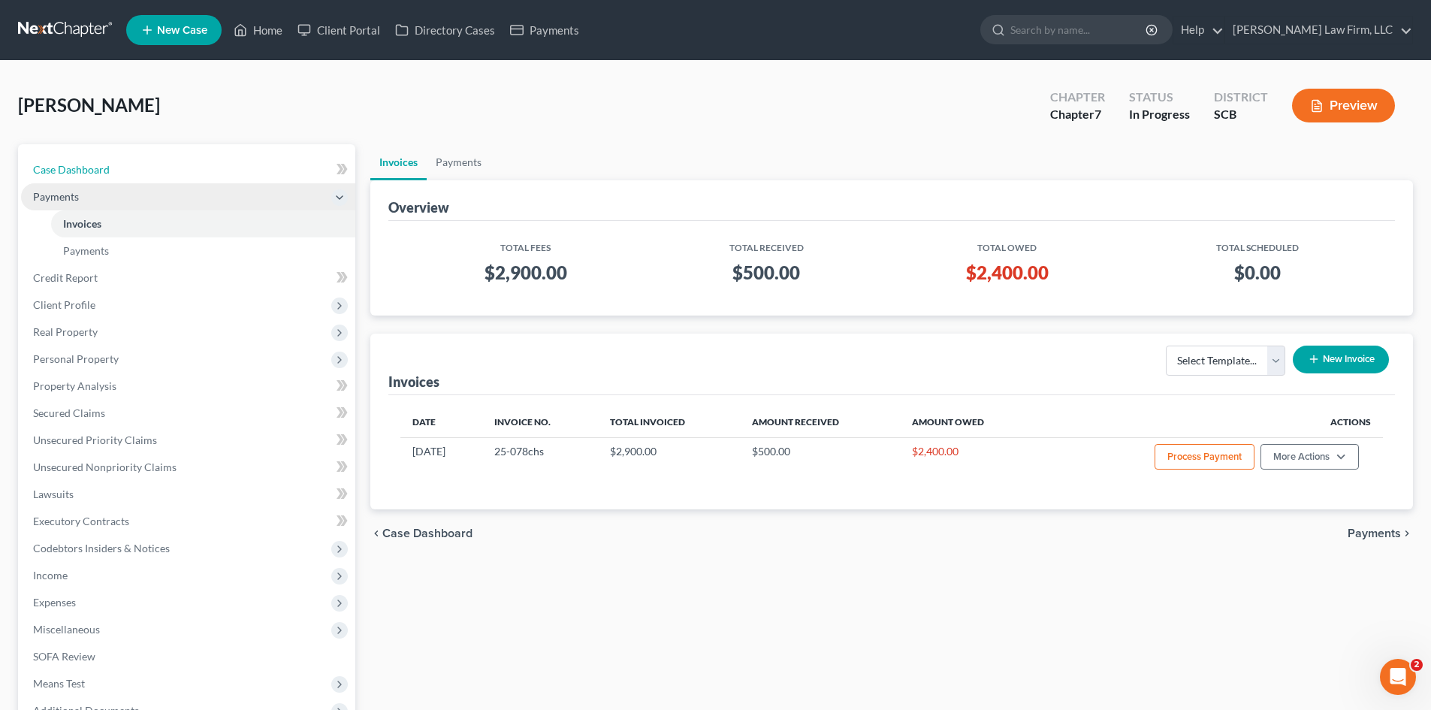
drag, startPoint x: 65, startPoint y: 167, endPoint x: 155, endPoint y: 203, distance: 97.1
click at [65, 167] on span "Case Dashboard" at bounding box center [71, 169] width 77 height 13
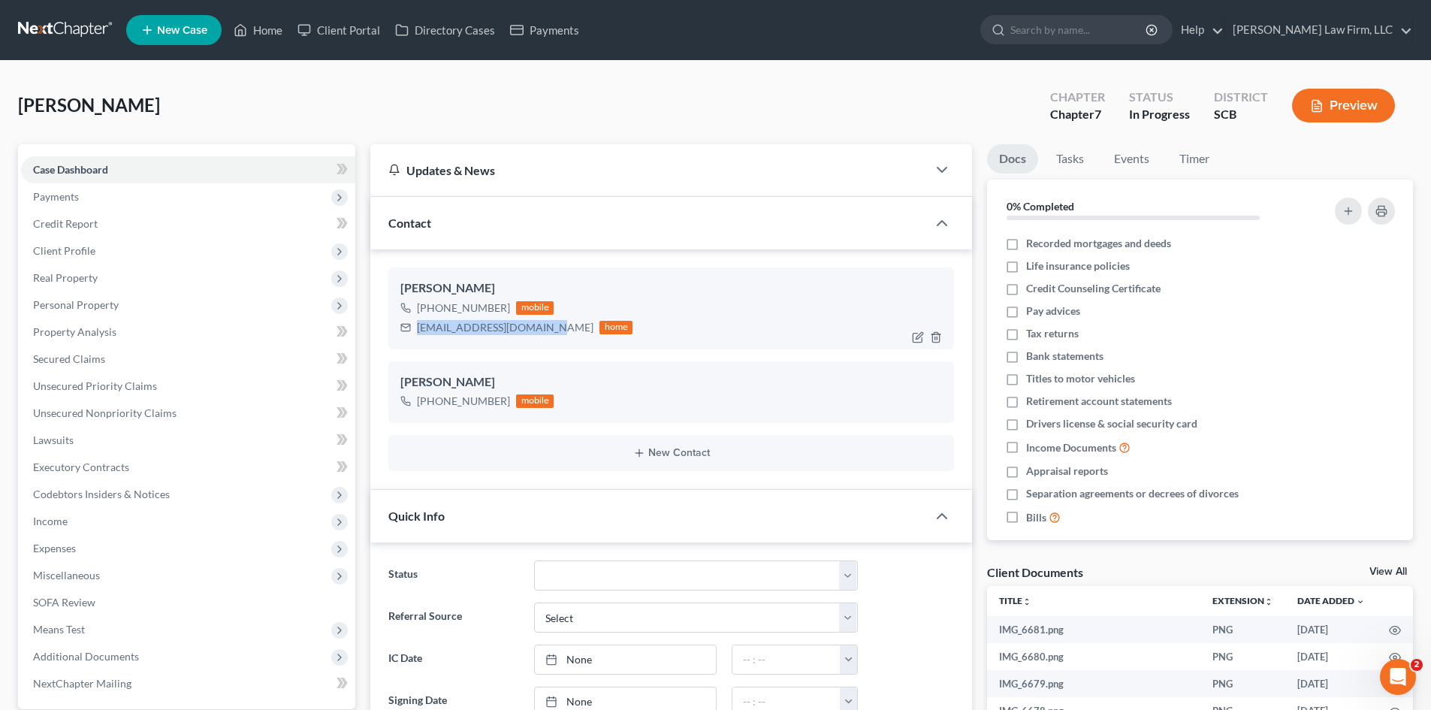
drag, startPoint x: 417, startPoint y: 326, endPoint x: 538, endPoint y: 331, distance: 121.1
click at [538, 331] on div "aislinnedwards@gmail.com" at bounding box center [505, 327] width 177 height 15
copy div "aislinnedwards@gmail.com"
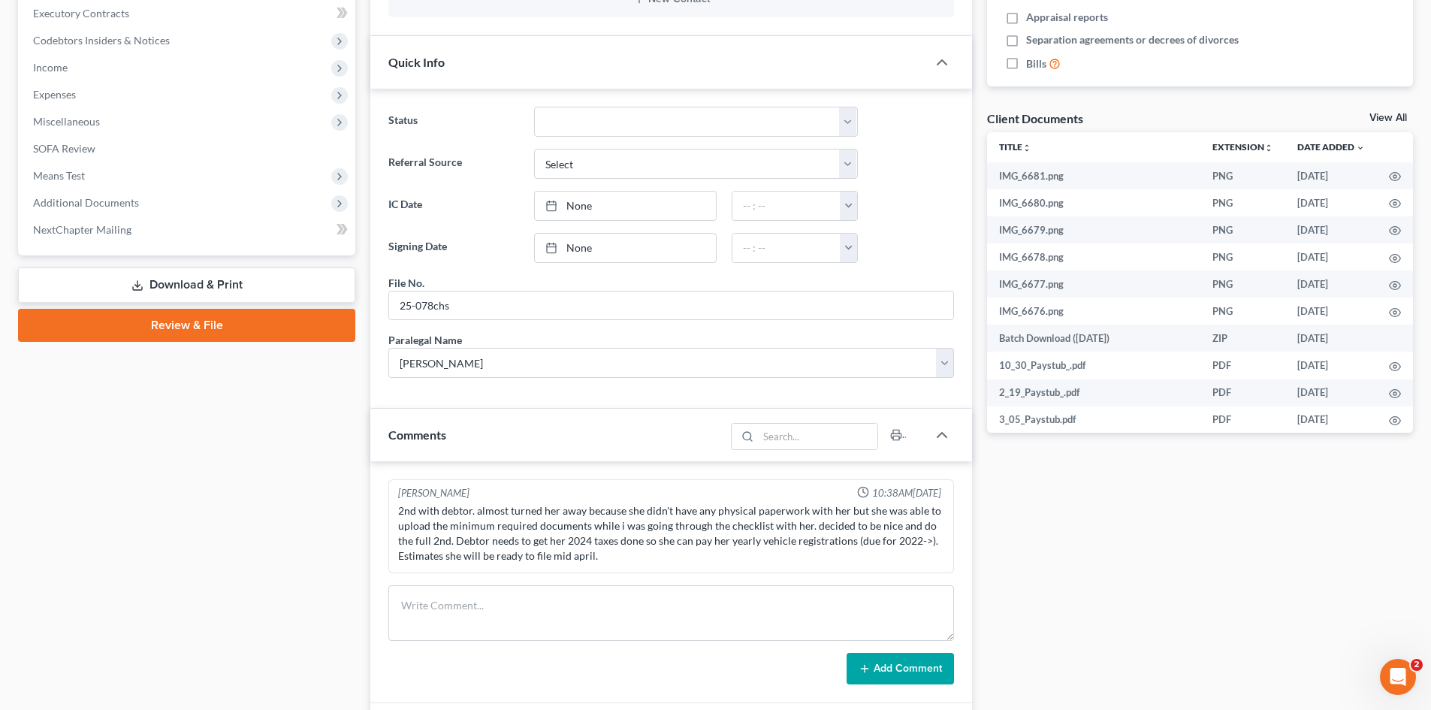
scroll to position [526, 0]
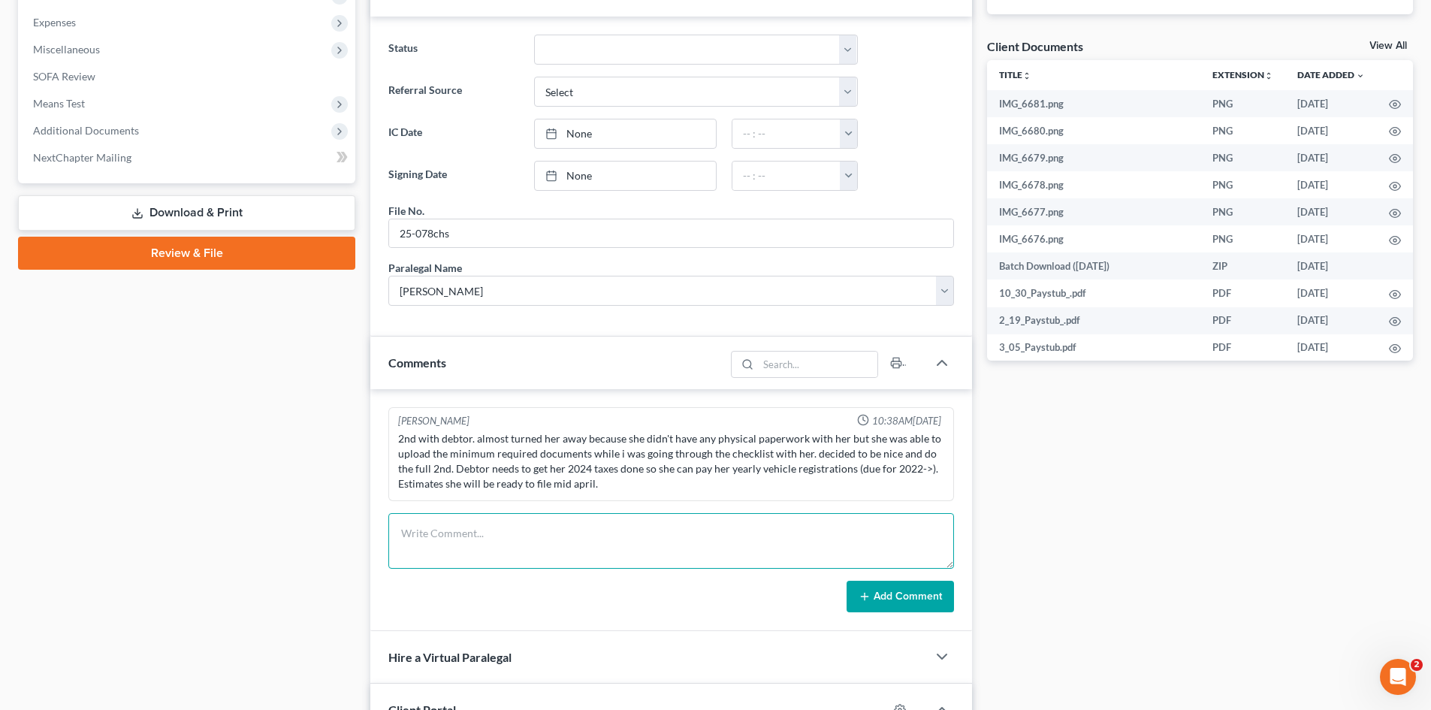
click at [517, 555] on textarea at bounding box center [671, 541] width 566 height 56
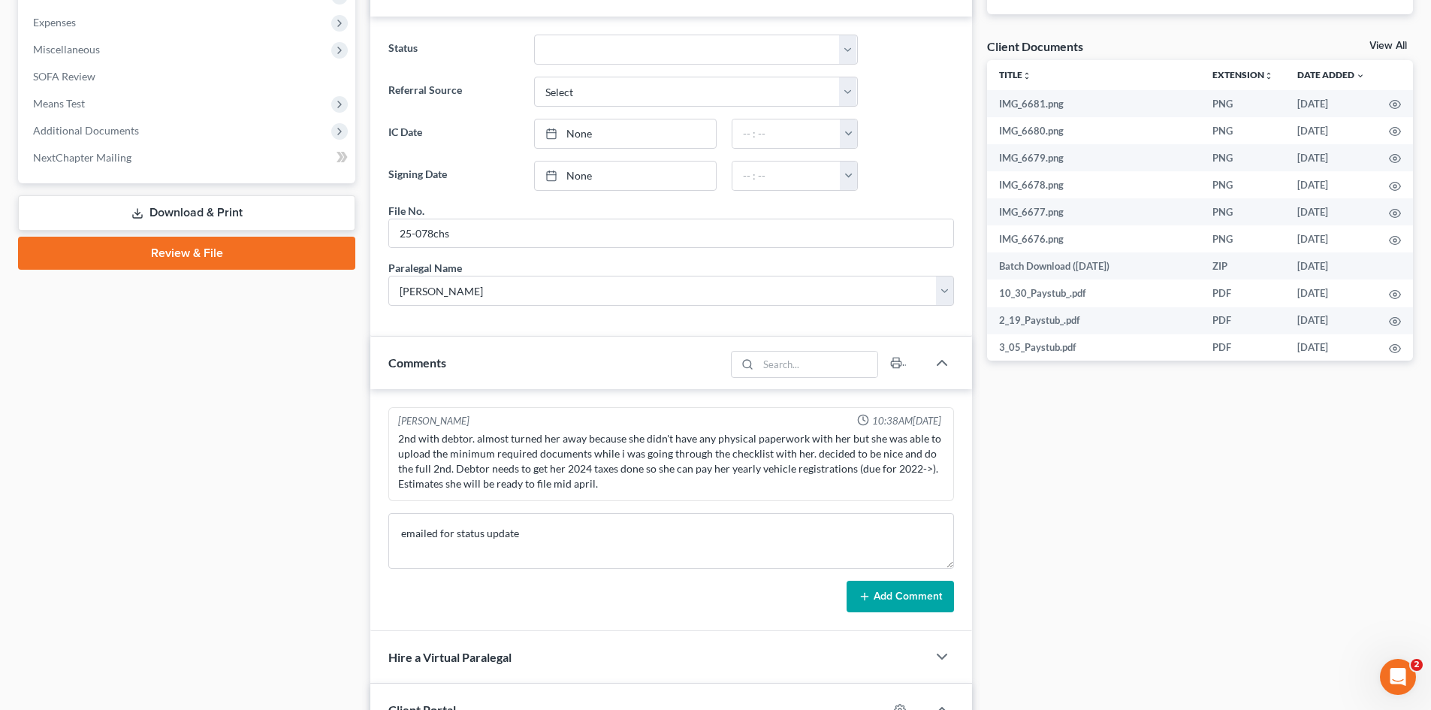
click at [857, 605] on button "Add Comment" at bounding box center [900, 597] width 107 height 32
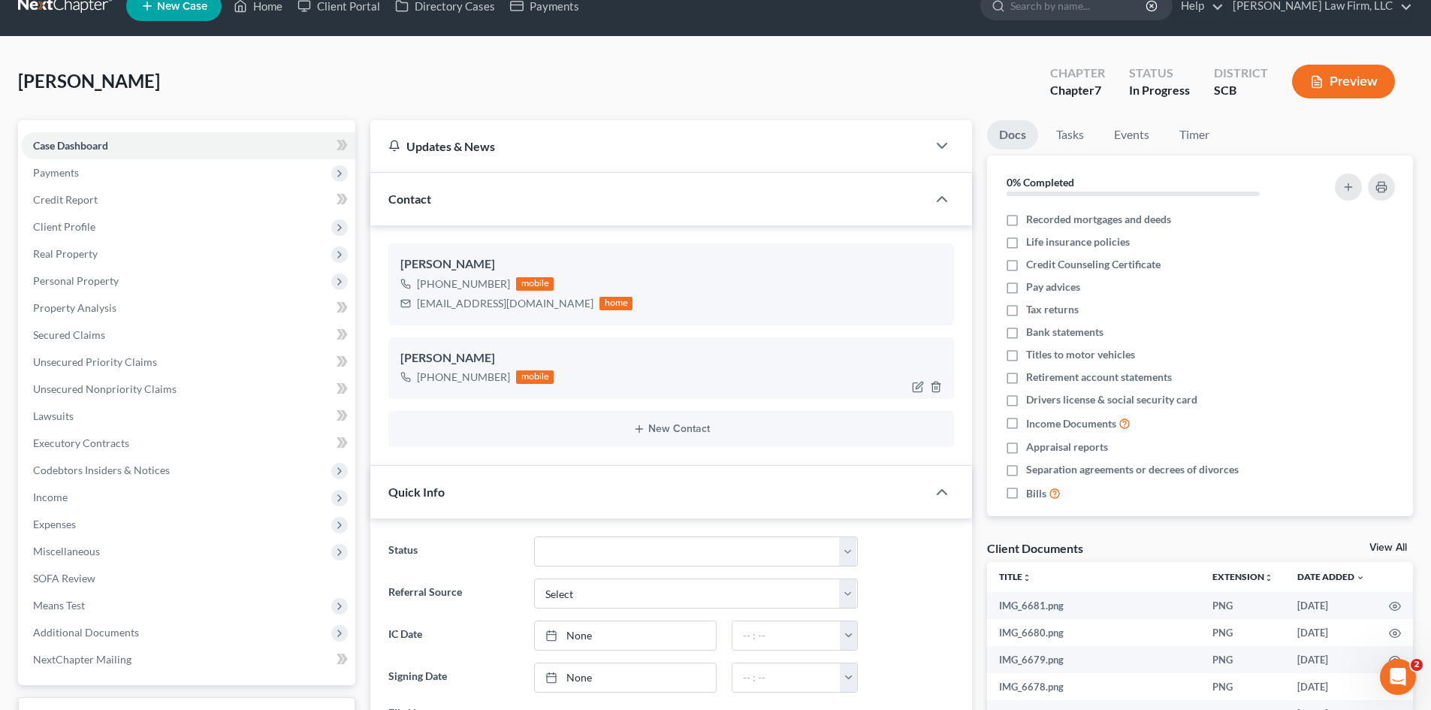
scroll to position [0, 0]
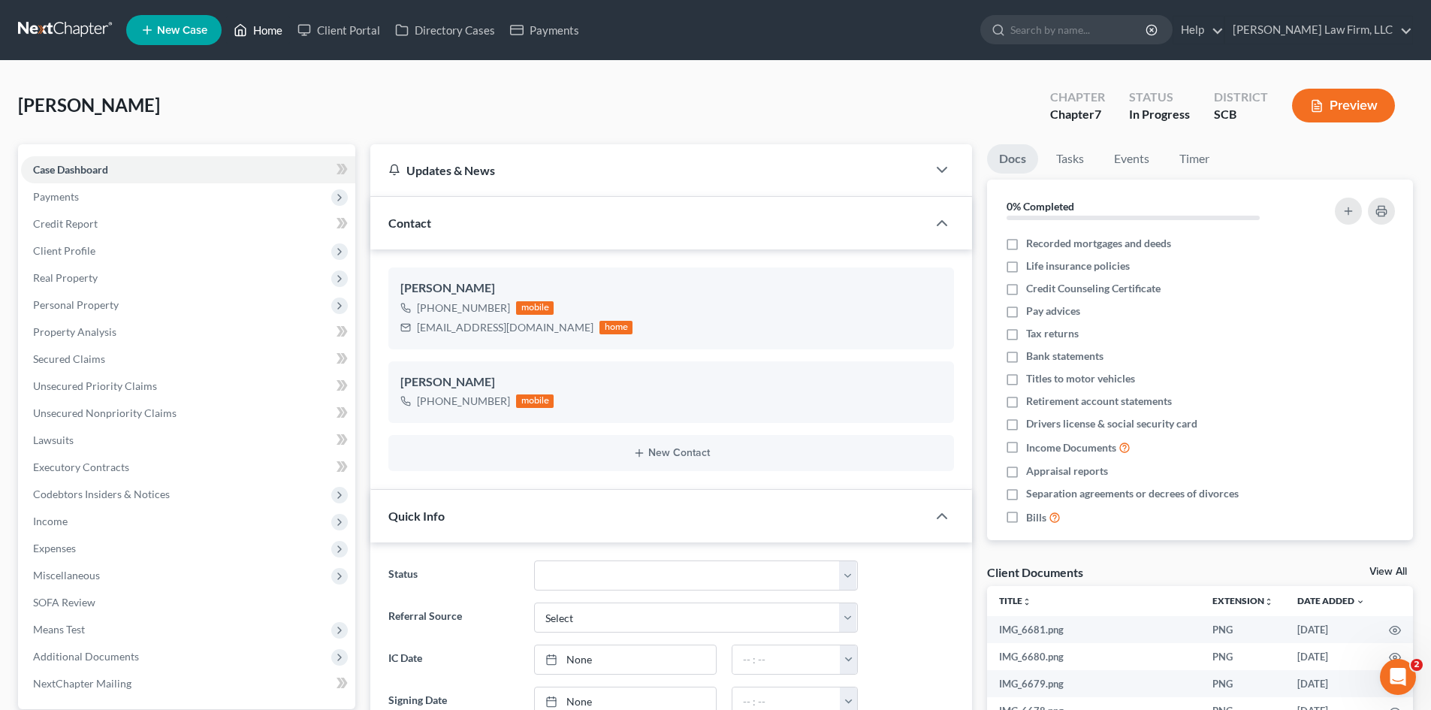
click at [275, 35] on link "Home" at bounding box center [258, 30] width 64 height 27
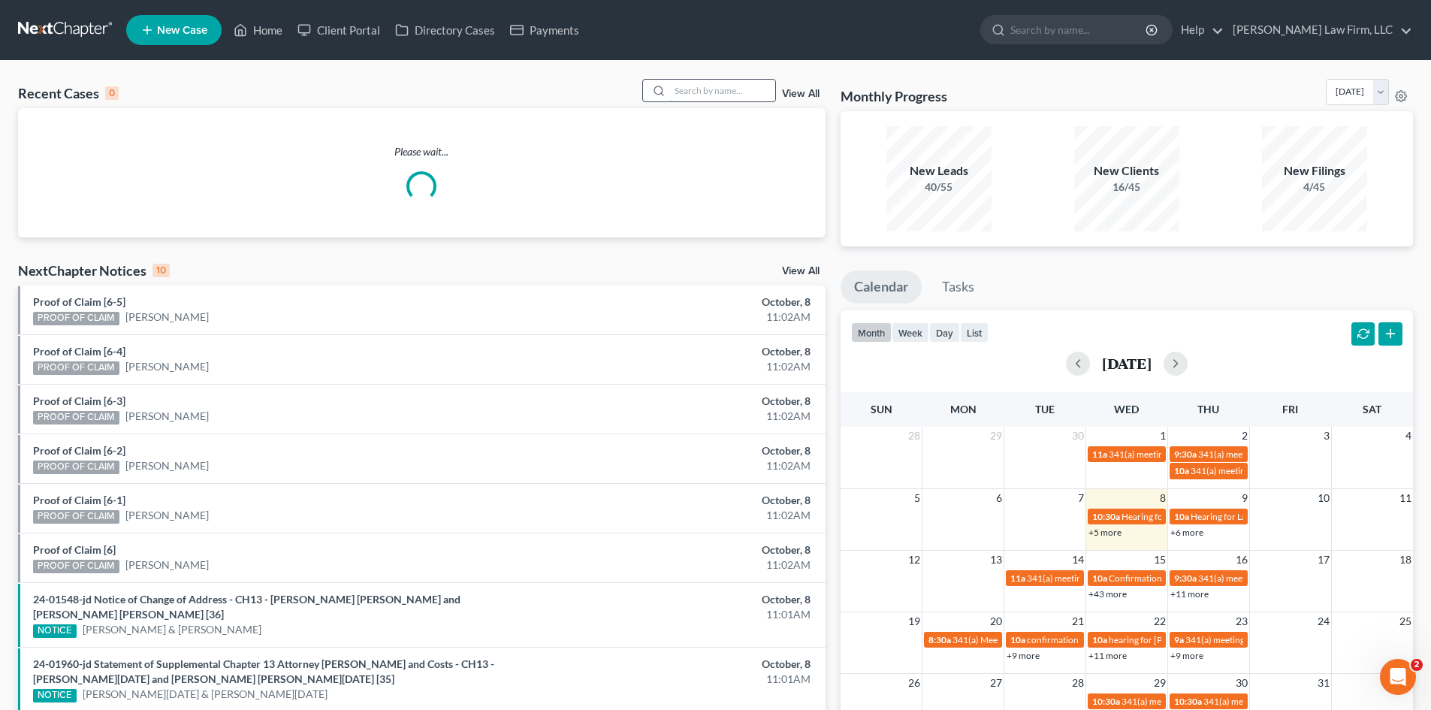
click at [676, 96] on input "search" at bounding box center [722, 91] width 105 height 22
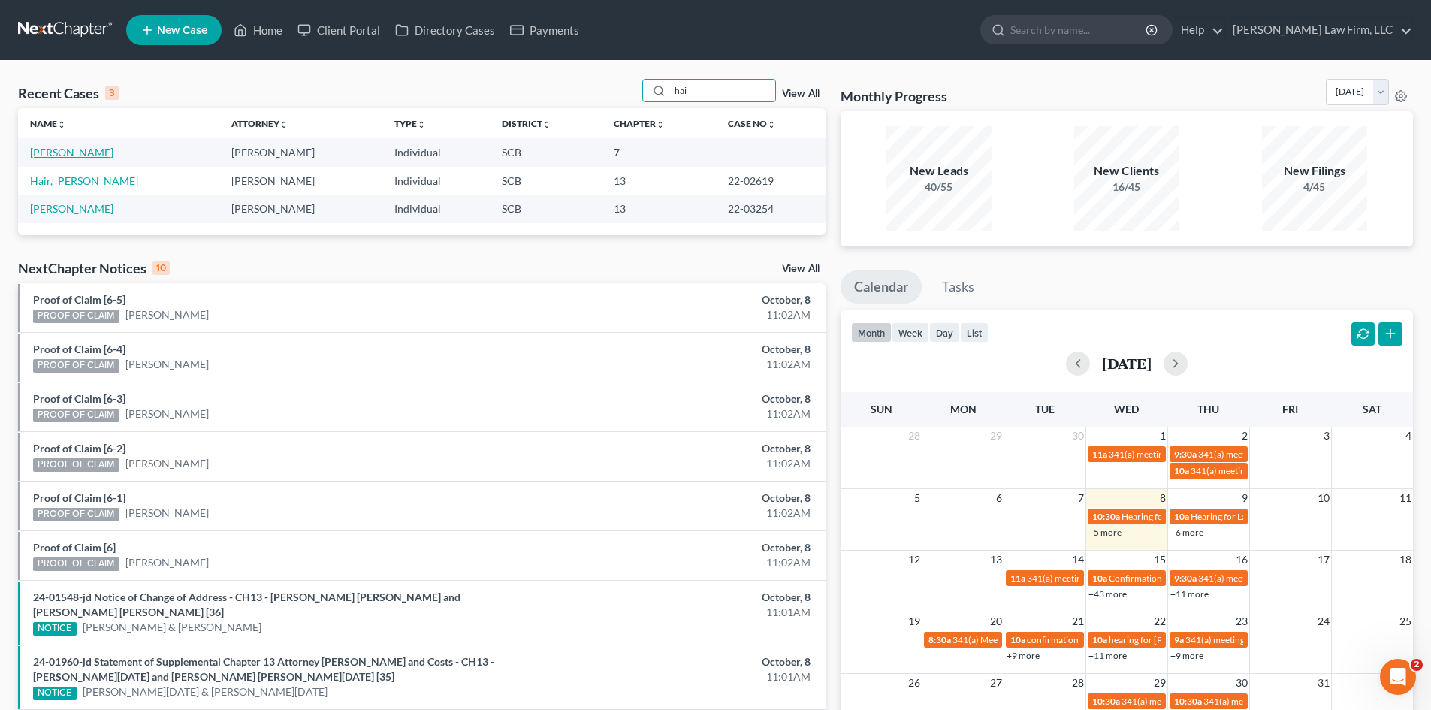
click at [77, 154] on link "Haigler, Kyle" at bounding box center [71, 152] width 83 height 13
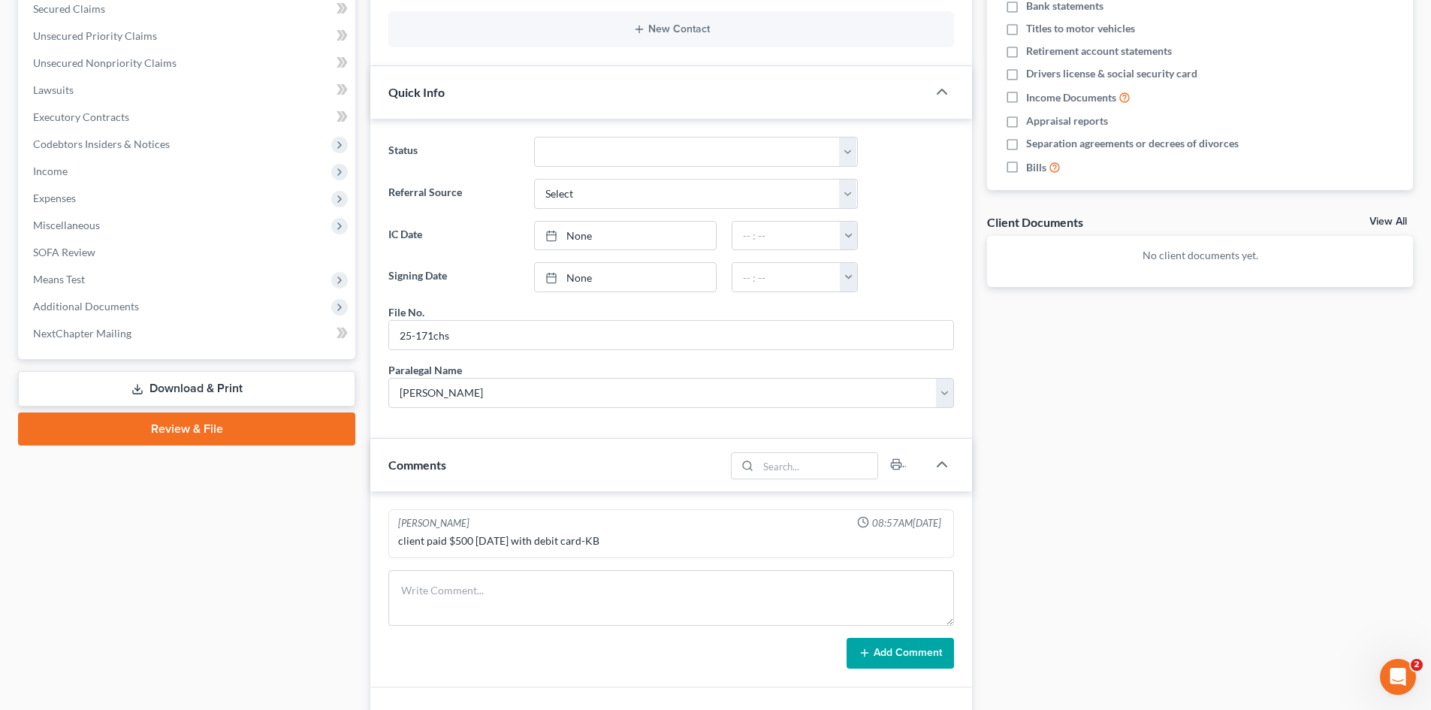
scroll to position [376, 0]
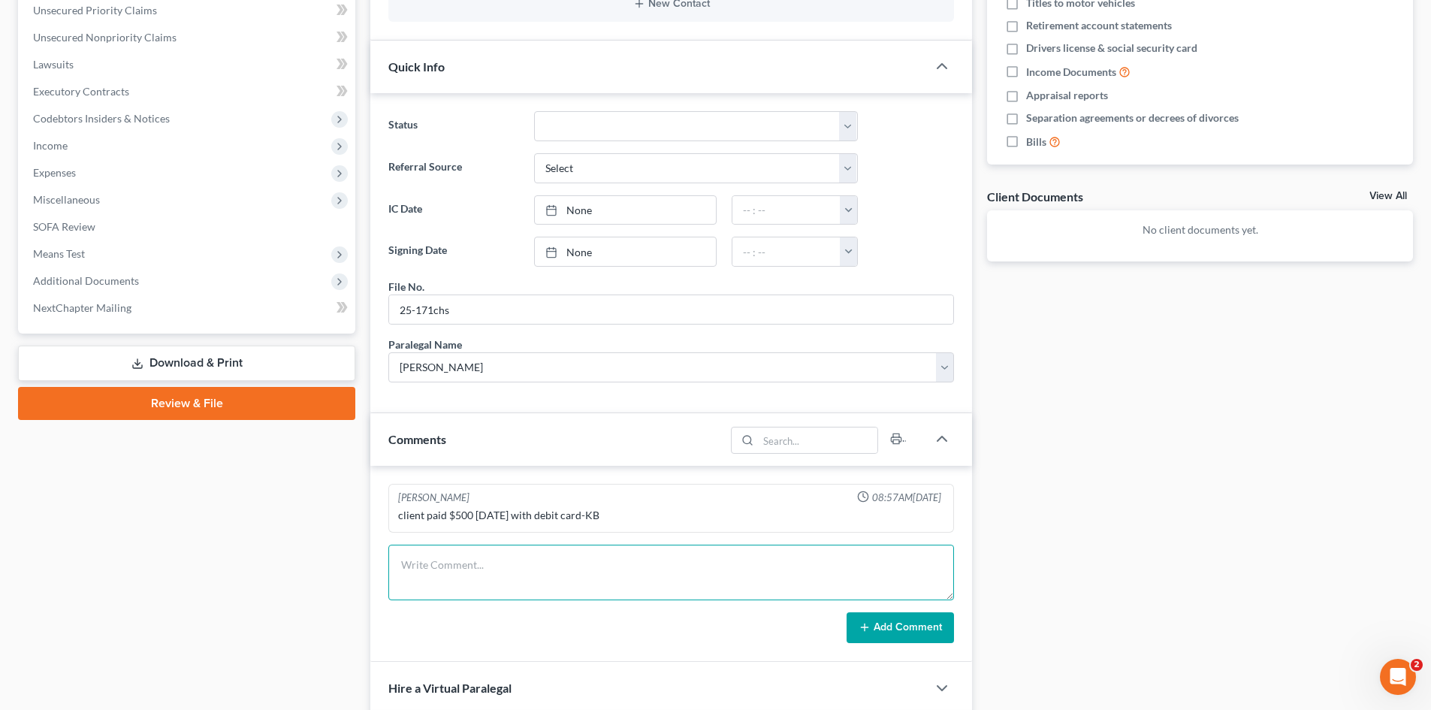
click at [526, 582] on textarea at bounding box center [671, 573] width 566 height 56
click at [864, 627] on button "Add Comment" at bounding box center [900, 628] width 107 height 32
click at [887, 600] on textarea at bounding box center [671, 573] width 566 height 56
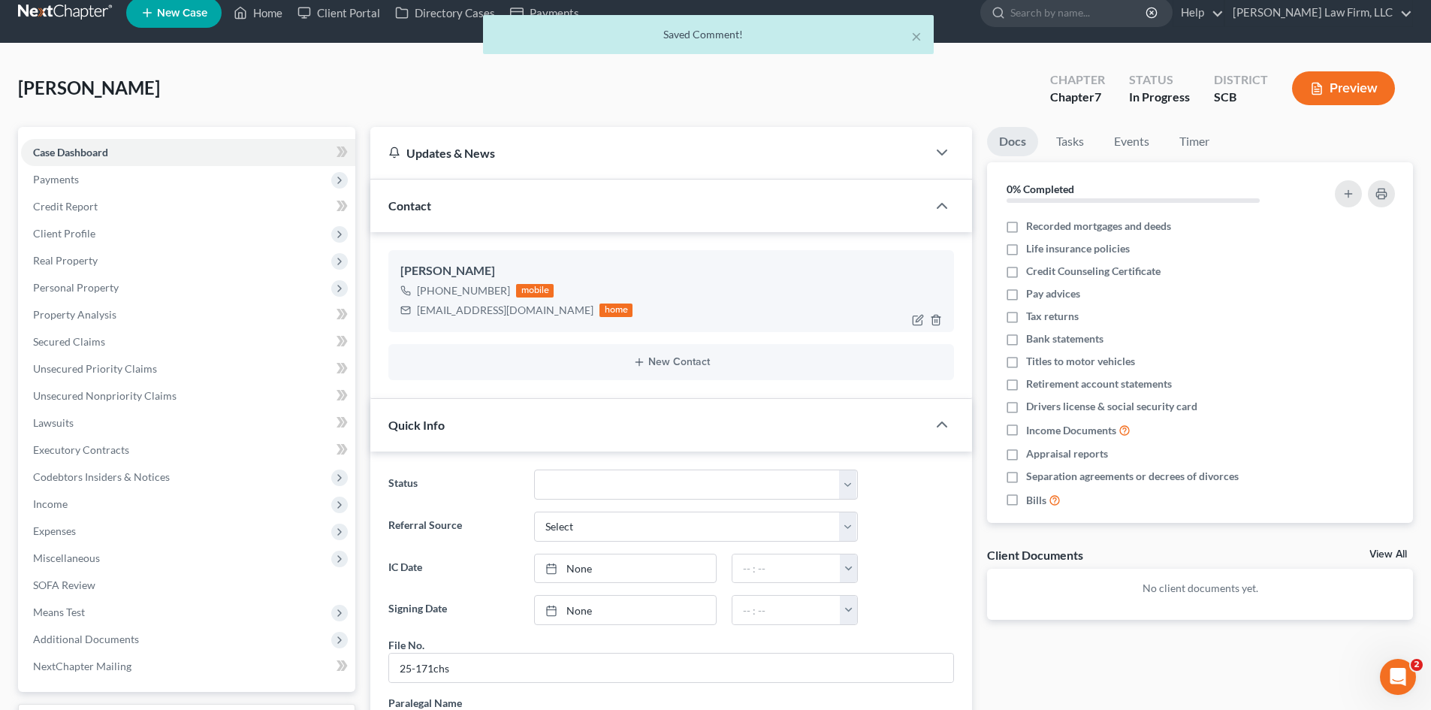
scroll to position [0, 0]
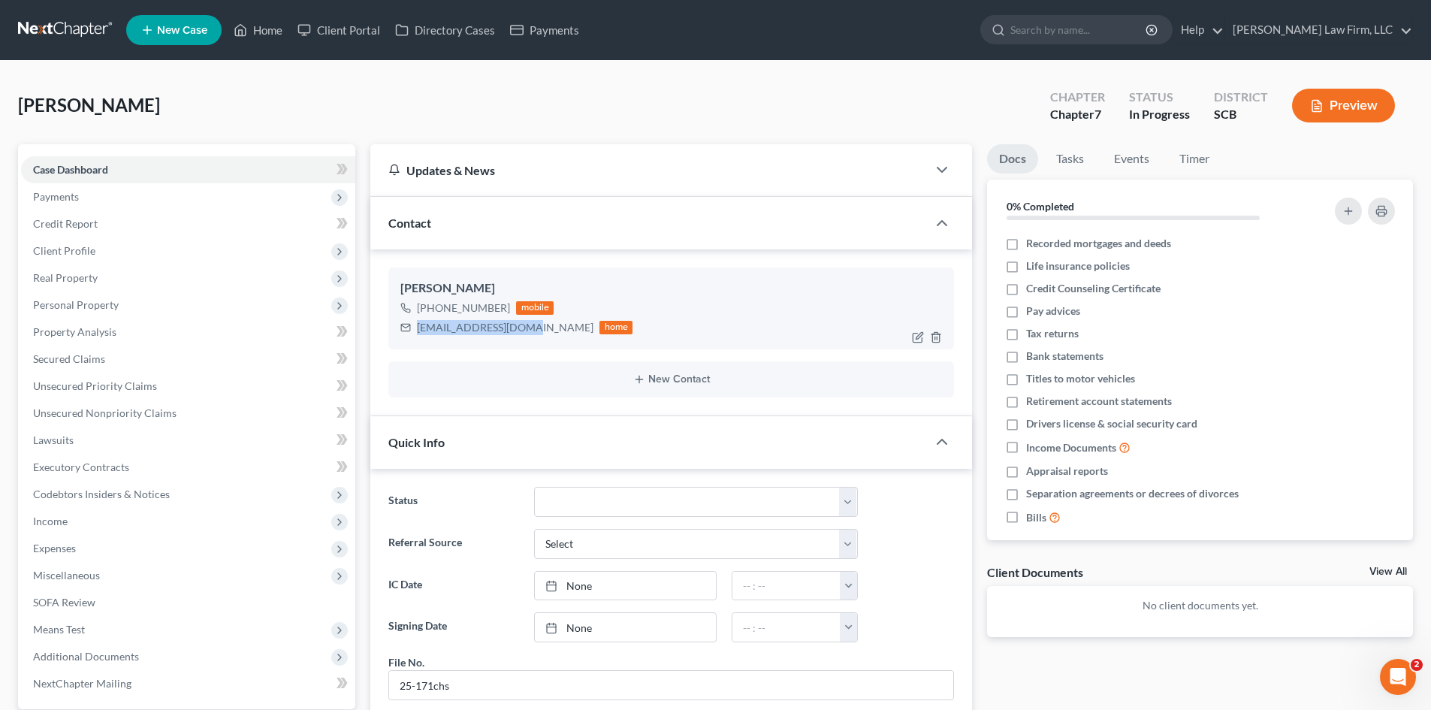
drag, startPoint x: 419, startPoint y: 329, endPoint x: 520, endPoint y: 328, distance: 101.4
click at [520, 328] on div "khaigler91@gmail.com" at bounding box center [505, 327] width 177 height 15
copy div "khaigler91@gmail.com"
click at [60, 168] on span "Case Dashboard" at bounding box center [70, 169] width 75 height 13
click at [255, 31] on link "Home" at bounding box center [258, 30] width 64 height 27
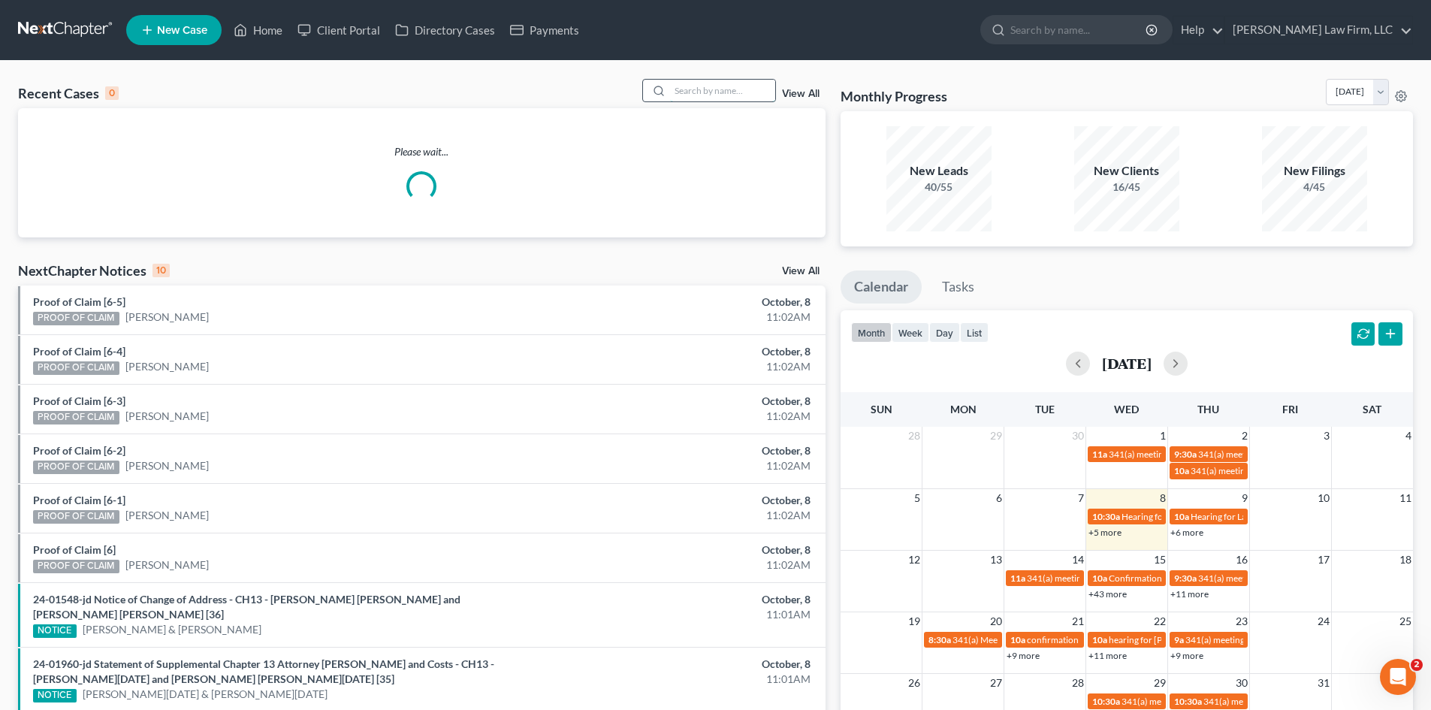
click at [712, 92] on input "search" at bounding box center [722, 91] width 105 height 22
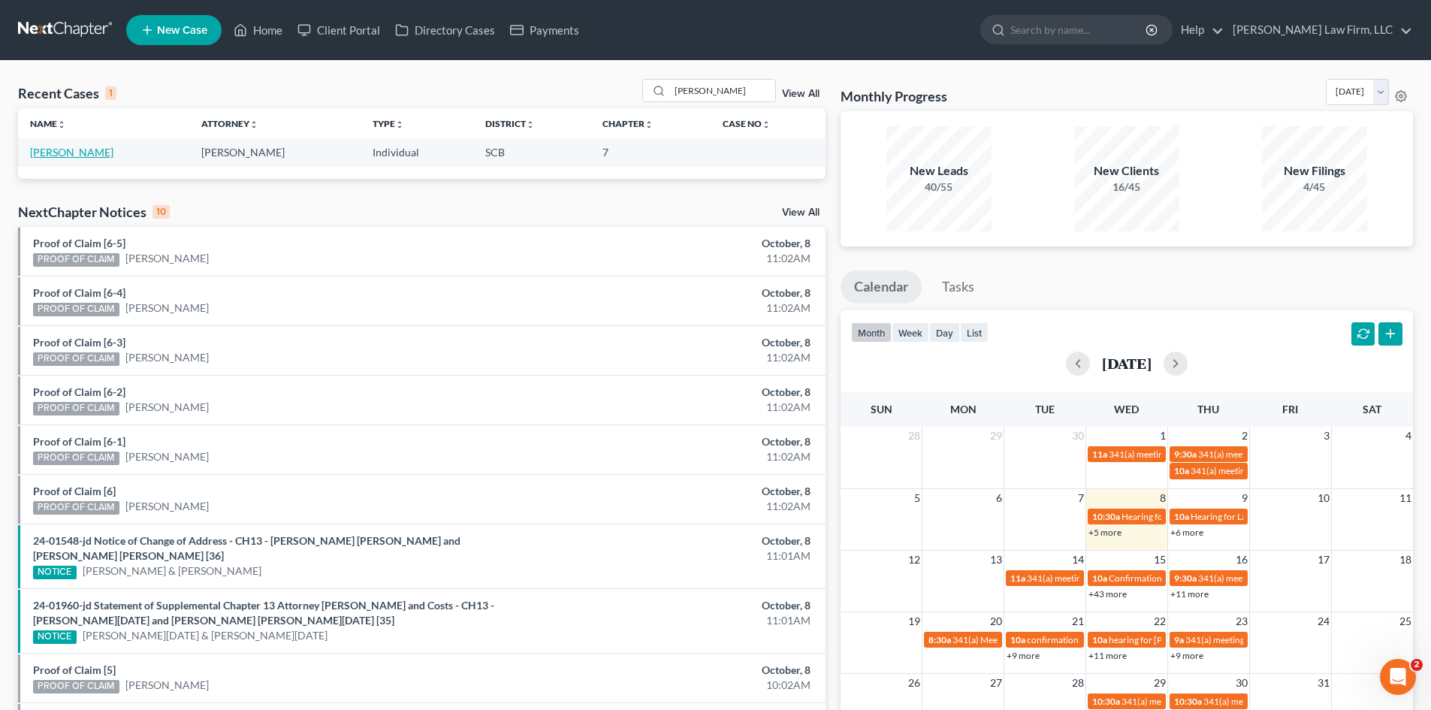
click at [64, 157] on link "Hobbs, Sabrina" at bounding box center [71, 152] width 83 height 13
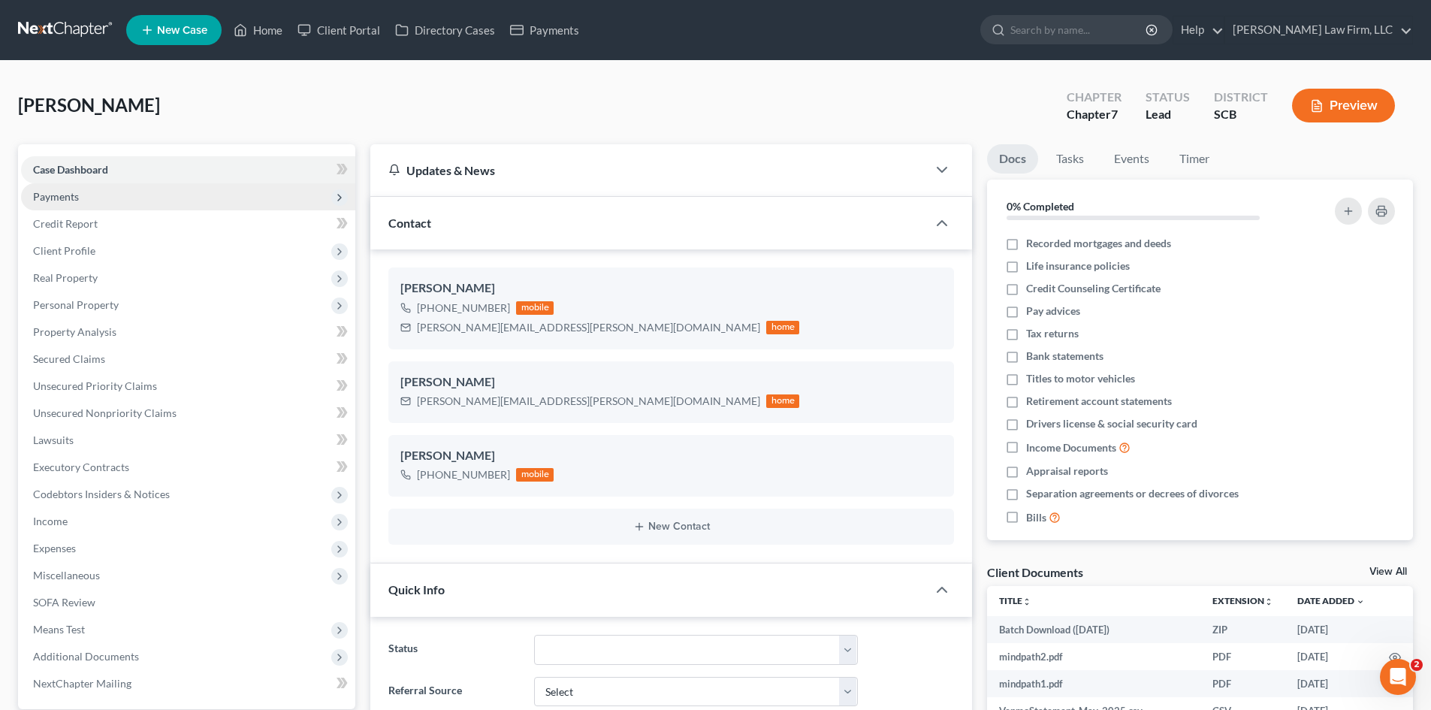
click at [77, 192] on span "Payments" at bounding box center [56, 196] width 46 height 13
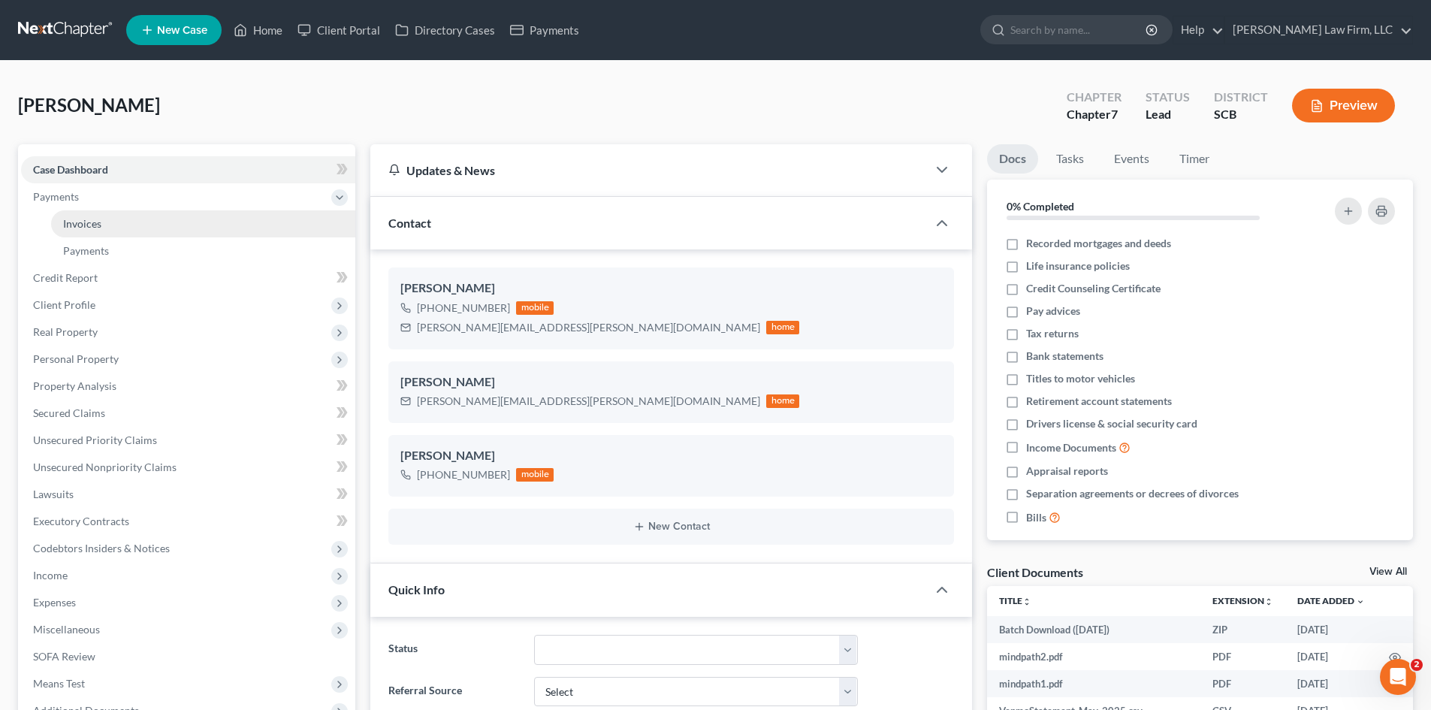
click at [72, 213] on link "Invoices" at bounding box center [203, 223] width 304 height 27
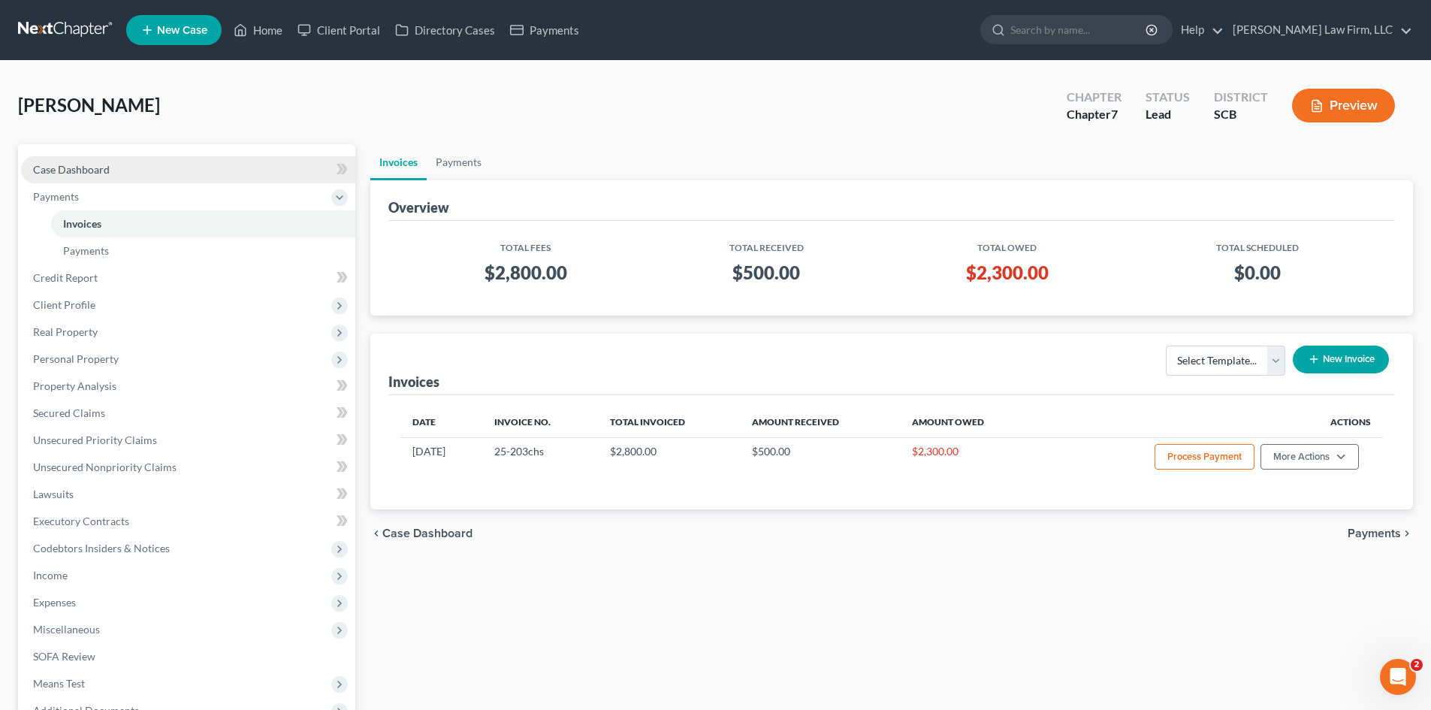
click at [72, 175] on span "Case Dashboard" at bounding box center [71, 169] width 77 height 13
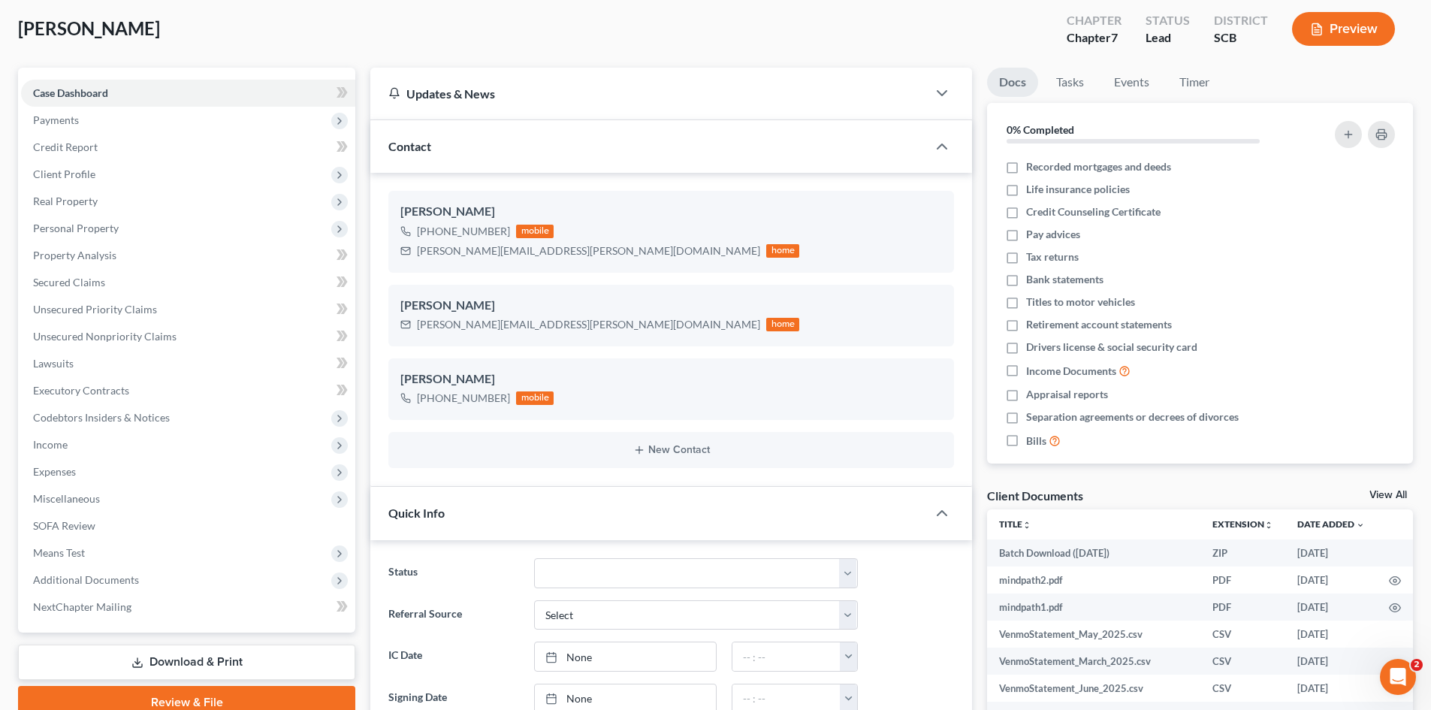
scroll to position [75, 0]
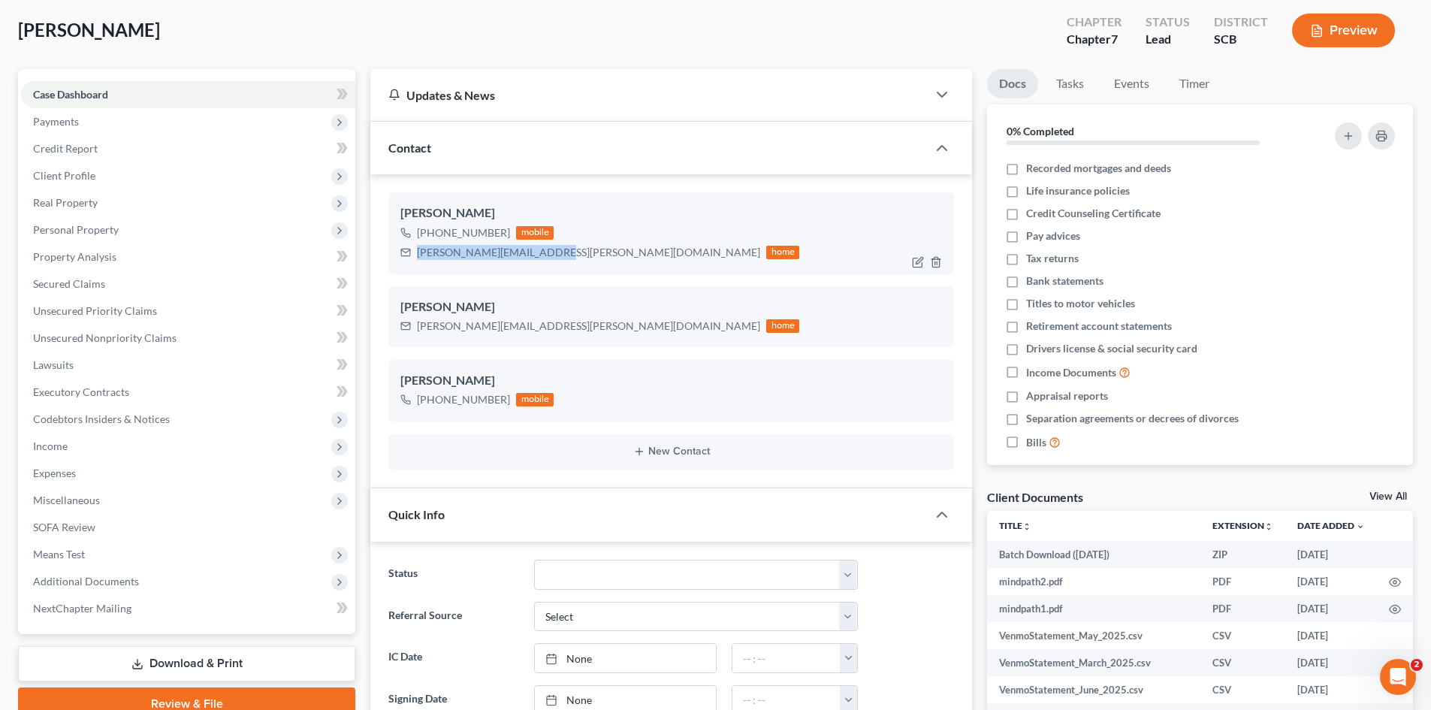
drag, startPoint x: 419, startPoint y: 252, endPoint x: 578, endPoint y: 253, distance: 158.6
click at [578, 253] on div "SABRINA.A.HOBBS@GMAIL.COM" at bounding box center [588, 252] width 343 height 15
copy div "SABRINA.A.HOBBS@GMAIL.COM"
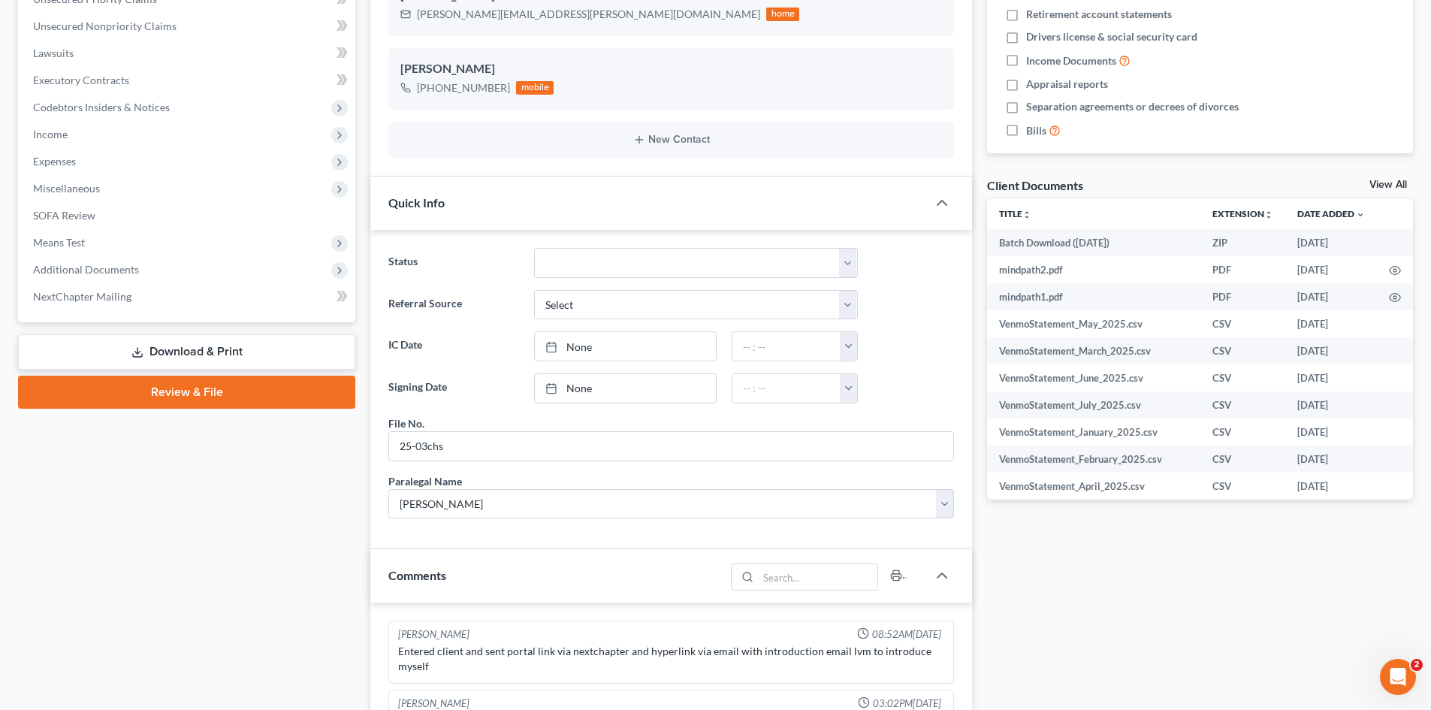
scroll to position [526, 0]
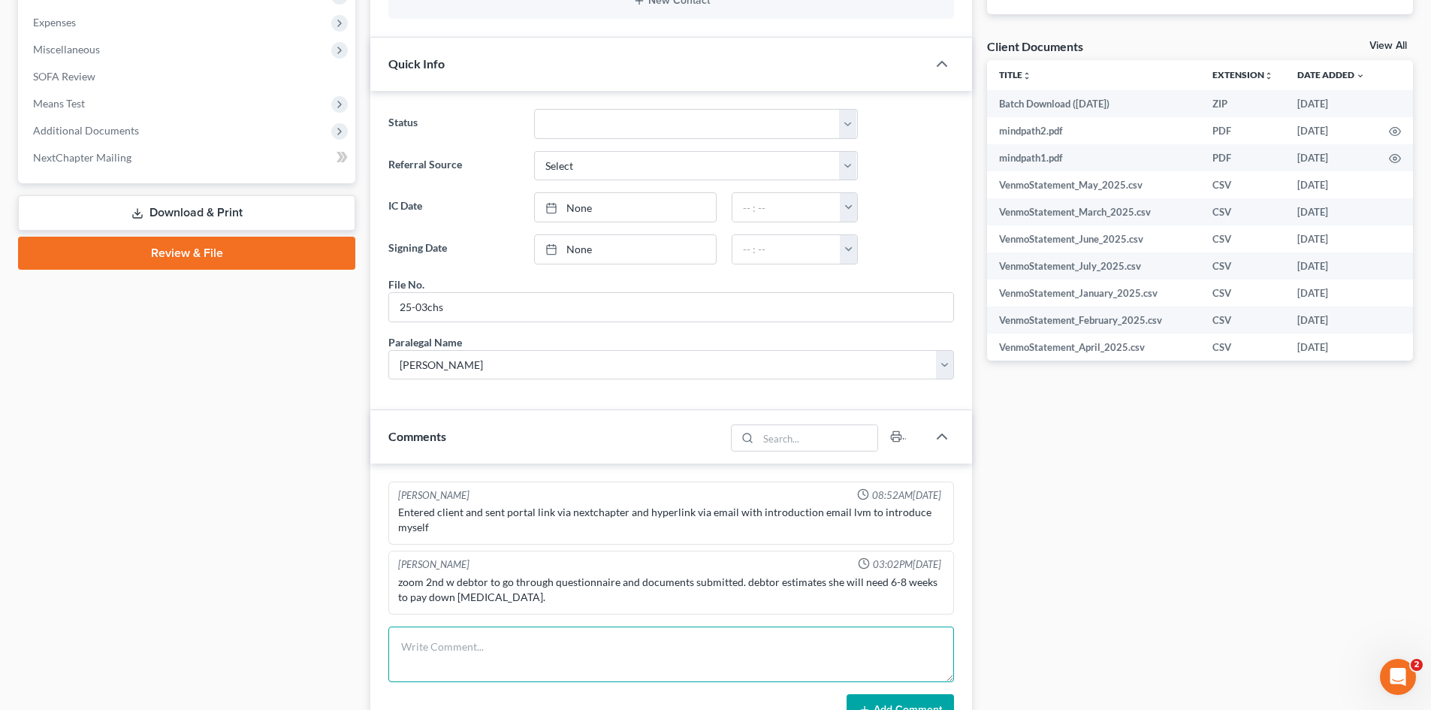
click at [511, 633] on textarea at bounding box center [671, 655] width 566 height 56
click at [878, 704] on button "Add Comment" at bounding box center [900, 710] width 107 height 32
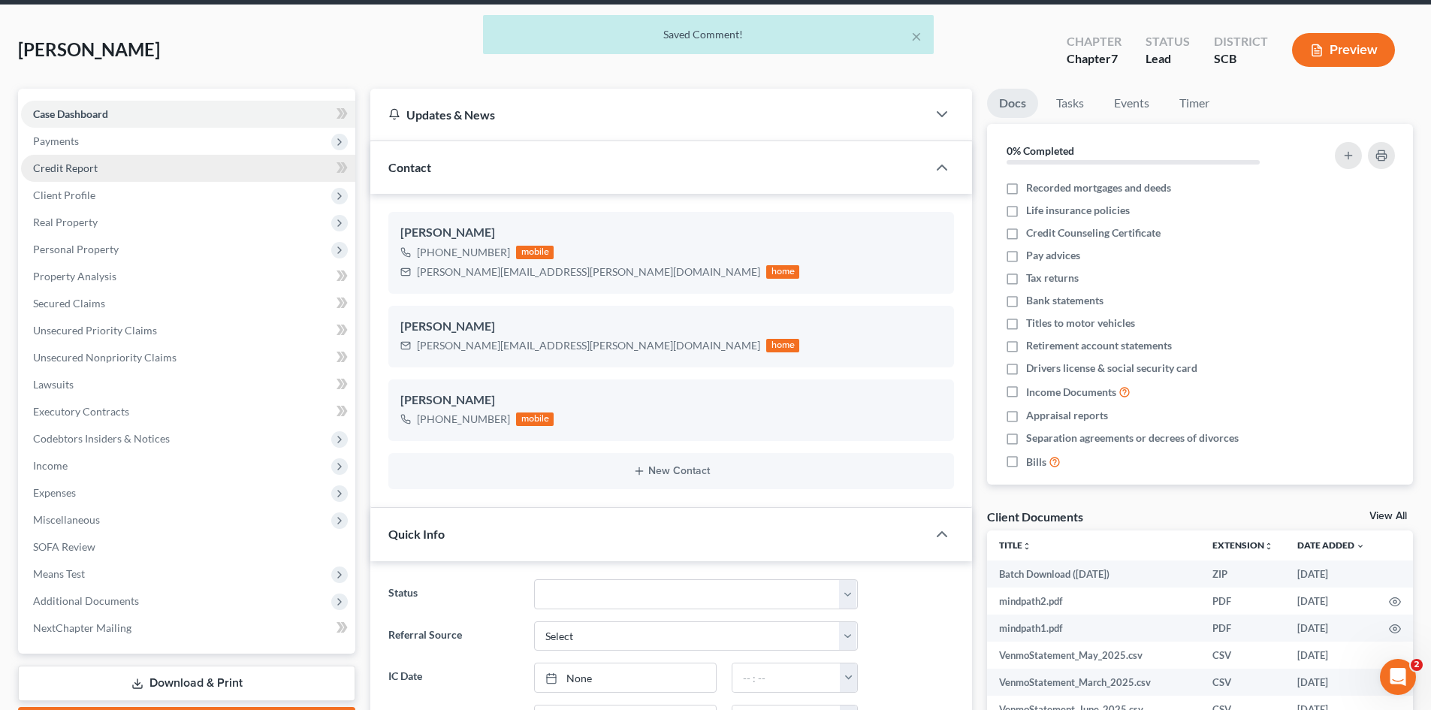
scroll to position [0, 0]
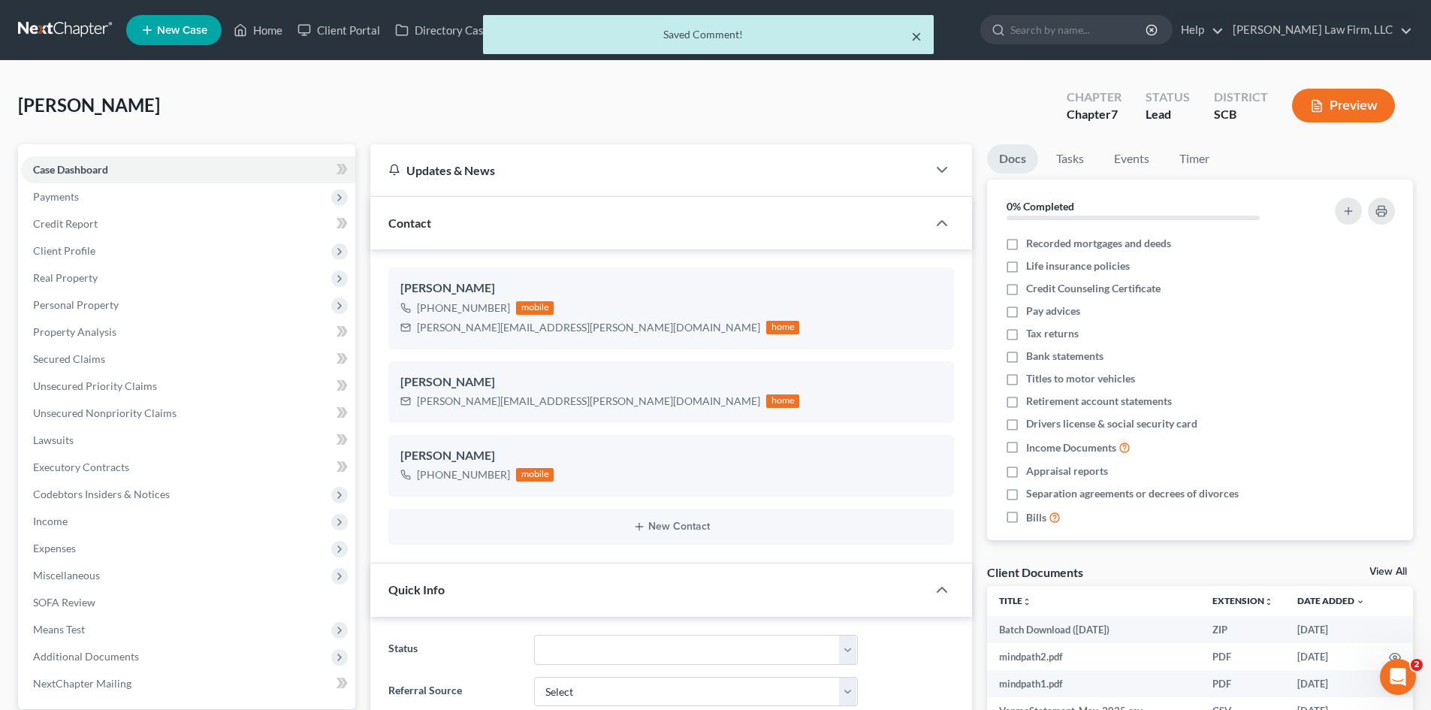
click at [918, 35] on button "×" at bounding box center [916, 36] width 11 height 18
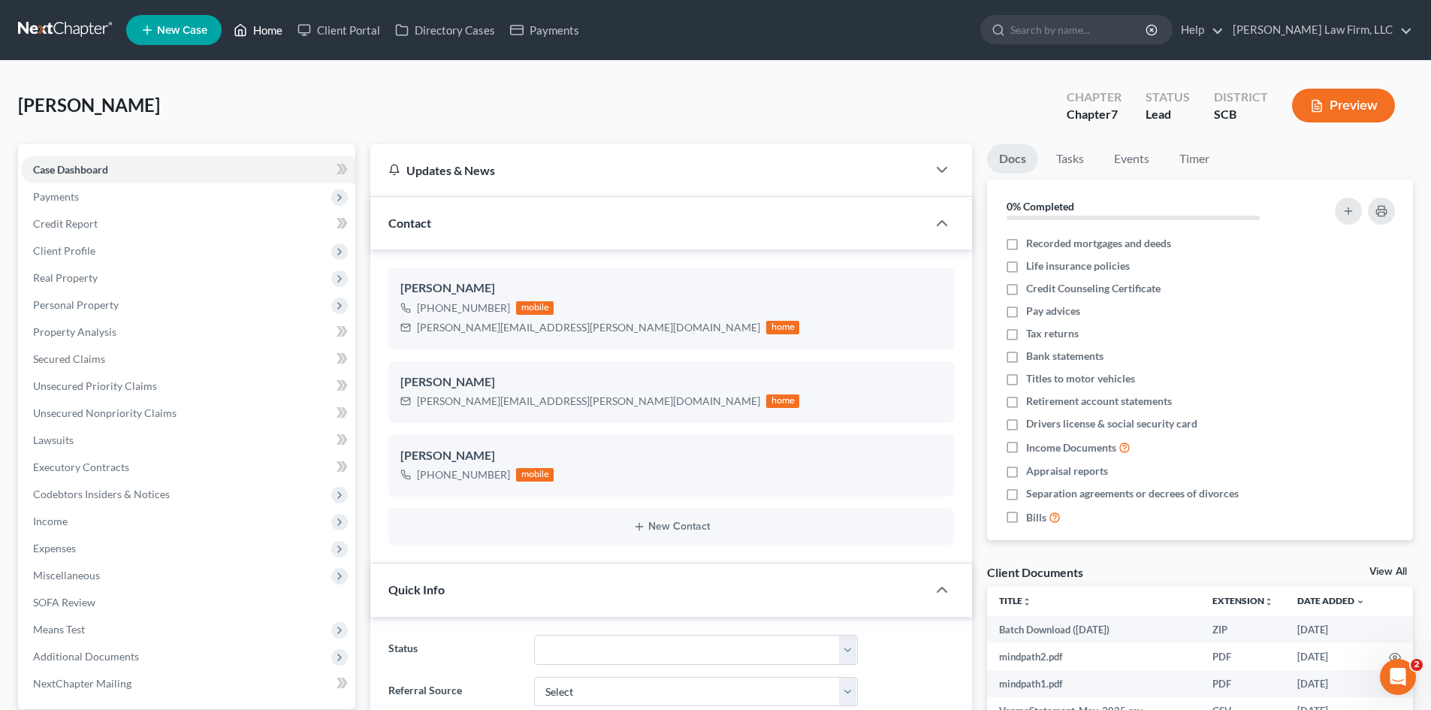
click at [271, 38] on link "Home" at bounding box center [258, 30] width 64 height 27
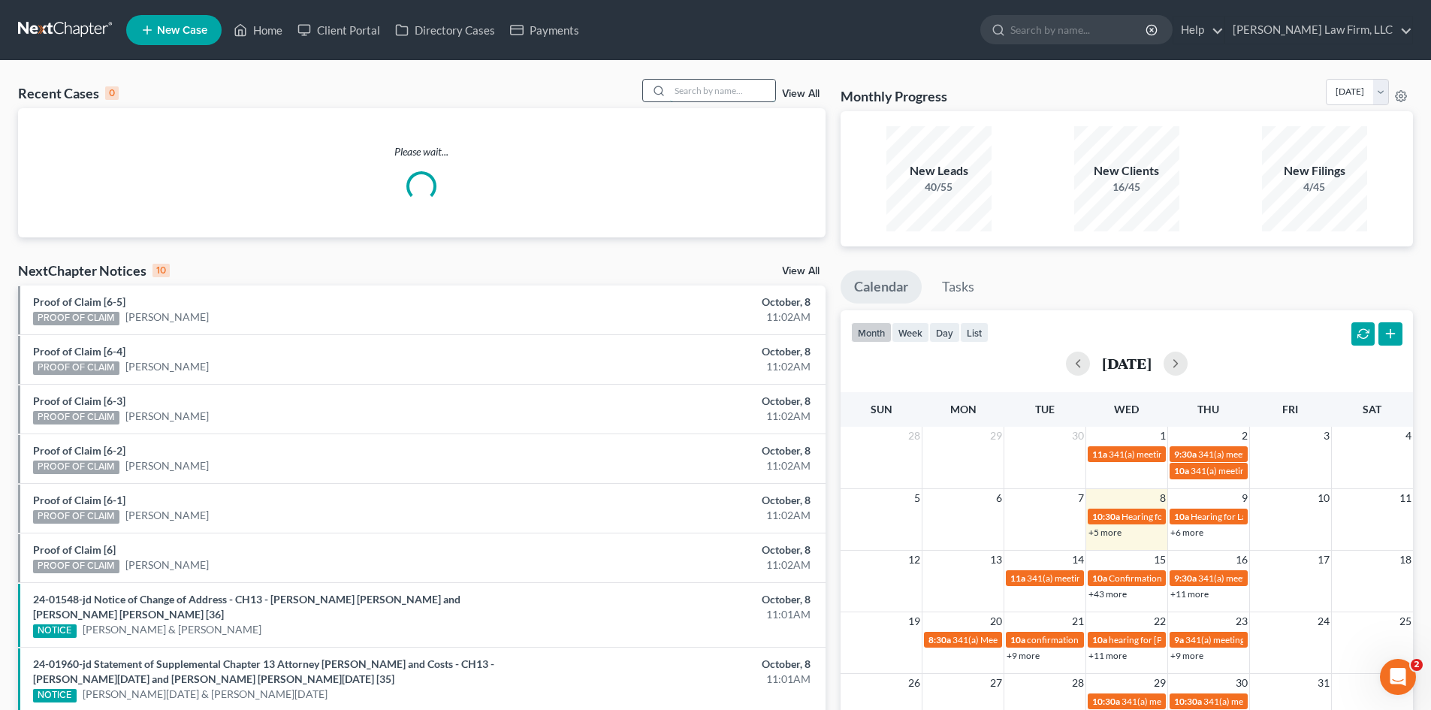
click at [722, 89] on input "search" at bounding box center [722, 91] width 105 height 22
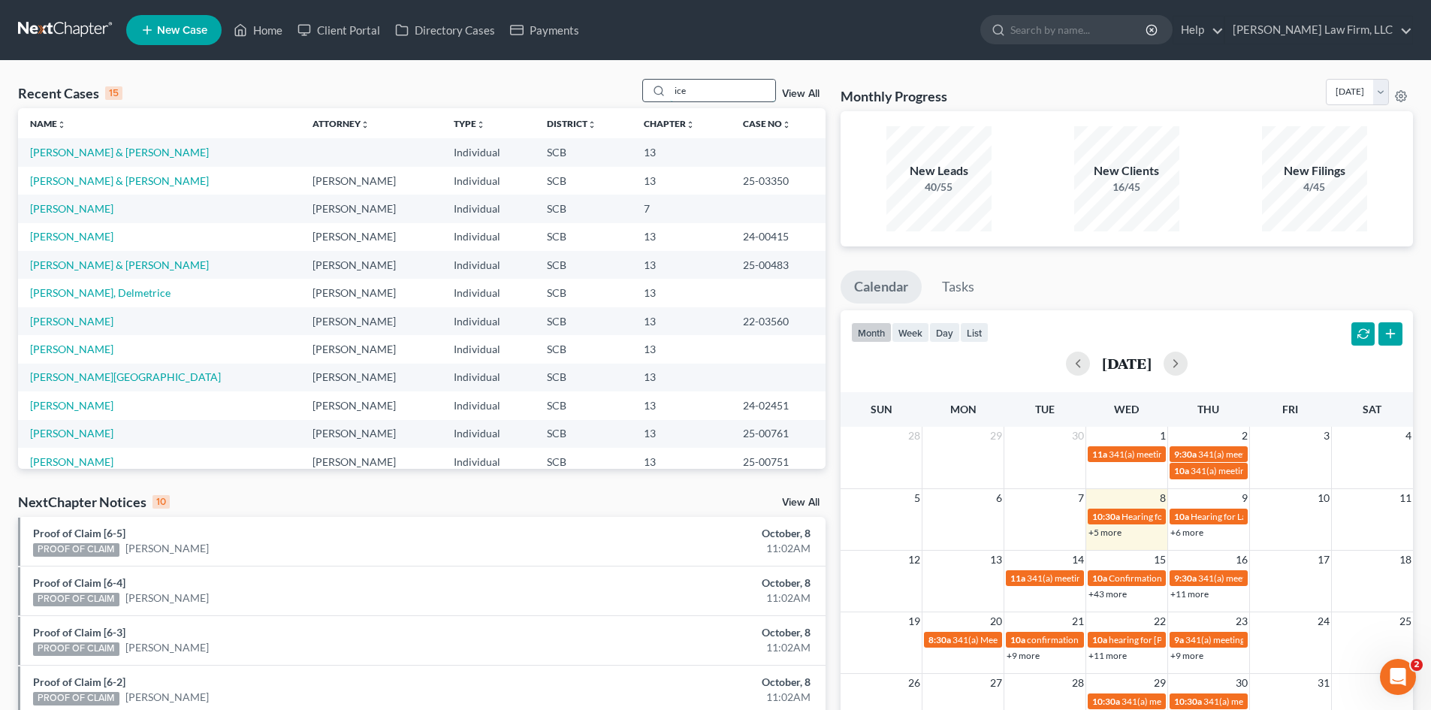
drag, startPoint x: 703, startPoint y: 97, endPoint x: 666, endPoint y: 100, distance: 37.7
click at [667, 100] on div "ice" at bounding box center [709, 90] width 134 height 23
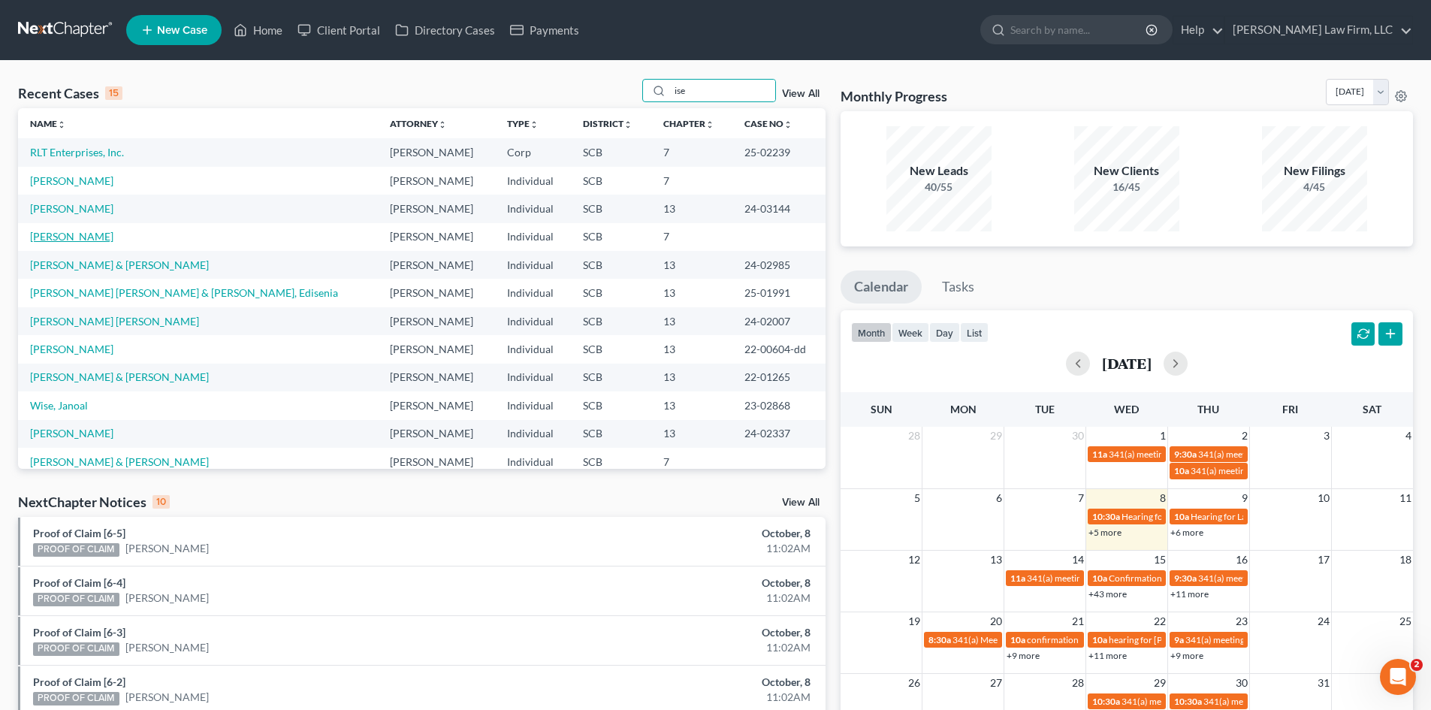
click at [68, 234] on link "Iseman, Jay" at bounding box center [71, 236] width 83 height 13
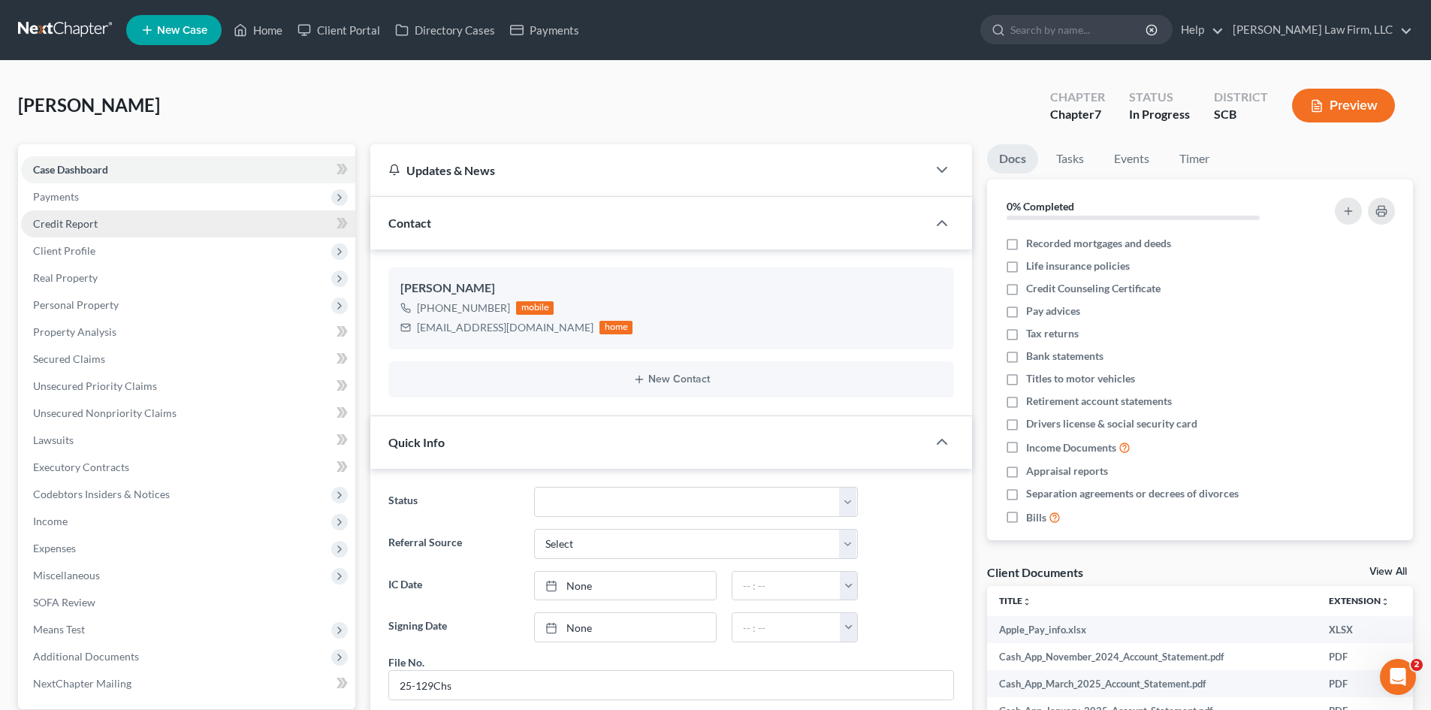
click at [71, 201] on span "Payments" at bounding box center [56, 196] width 46 height 13
drag, startPoint x: 84, startPoint y: 223, endPoint x: 65, endPoint y: 236, distance: 23.3
click at [84, 224] on span "Invoices" at bounding box center [82, 223] width 38 height 13
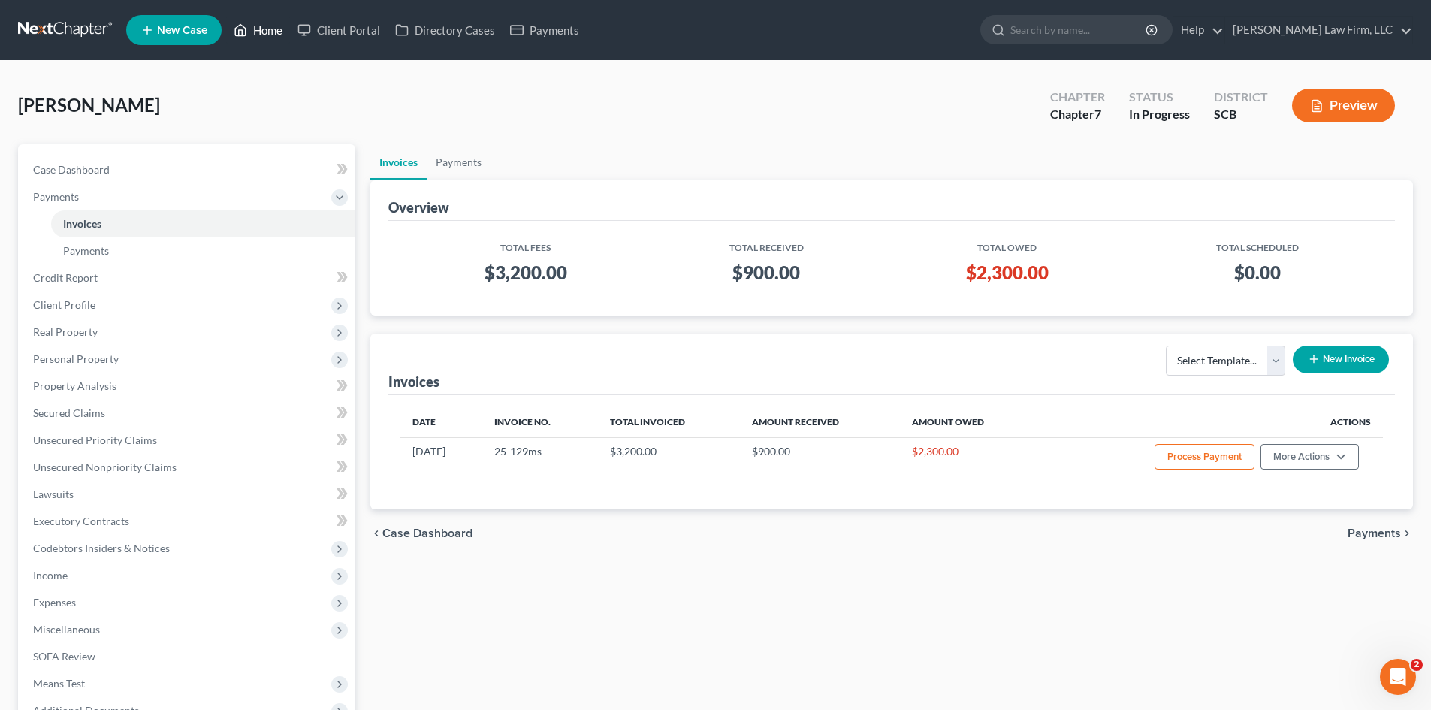
click at [253, 26] on link "Home" at bounding box center [258, 30] width 64 height 27
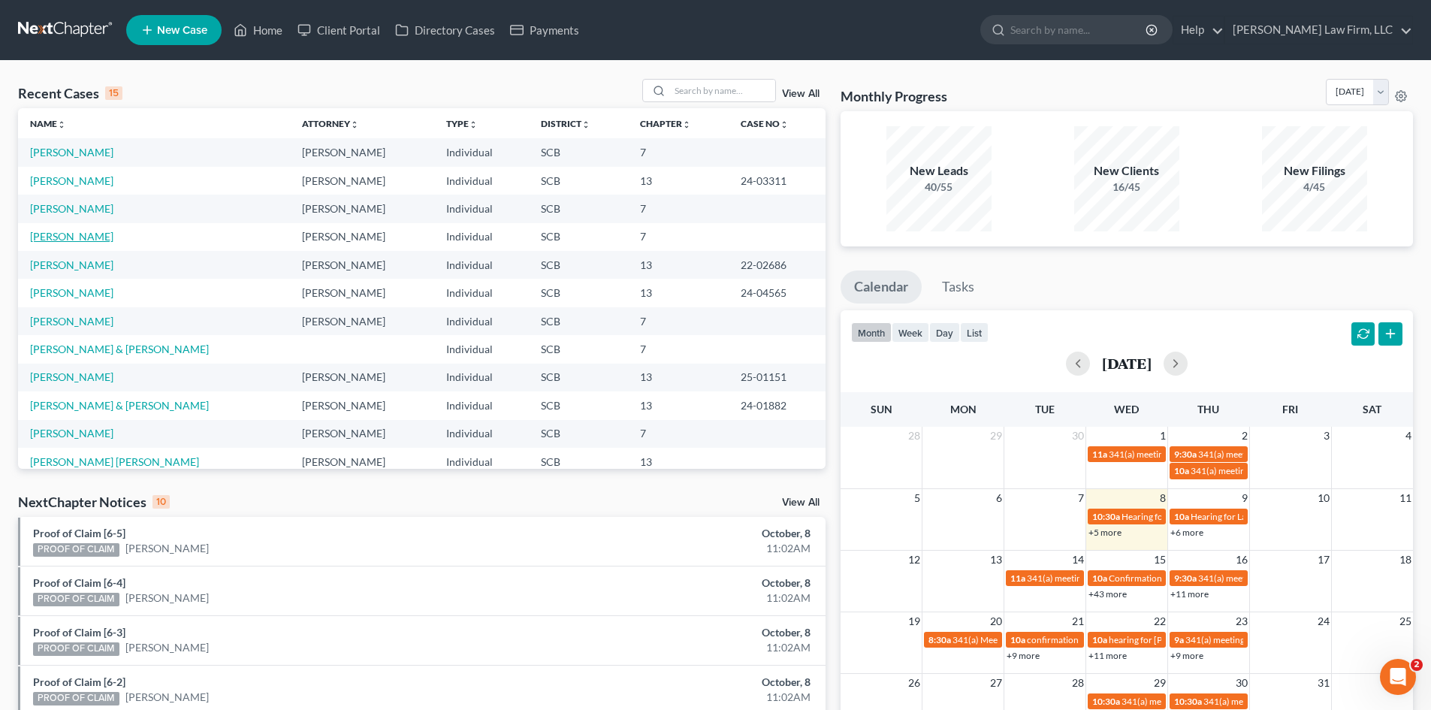
click at [68, 234] on link "Haigler, Kyle" at bounding box center [71, 236] width 83 height 13
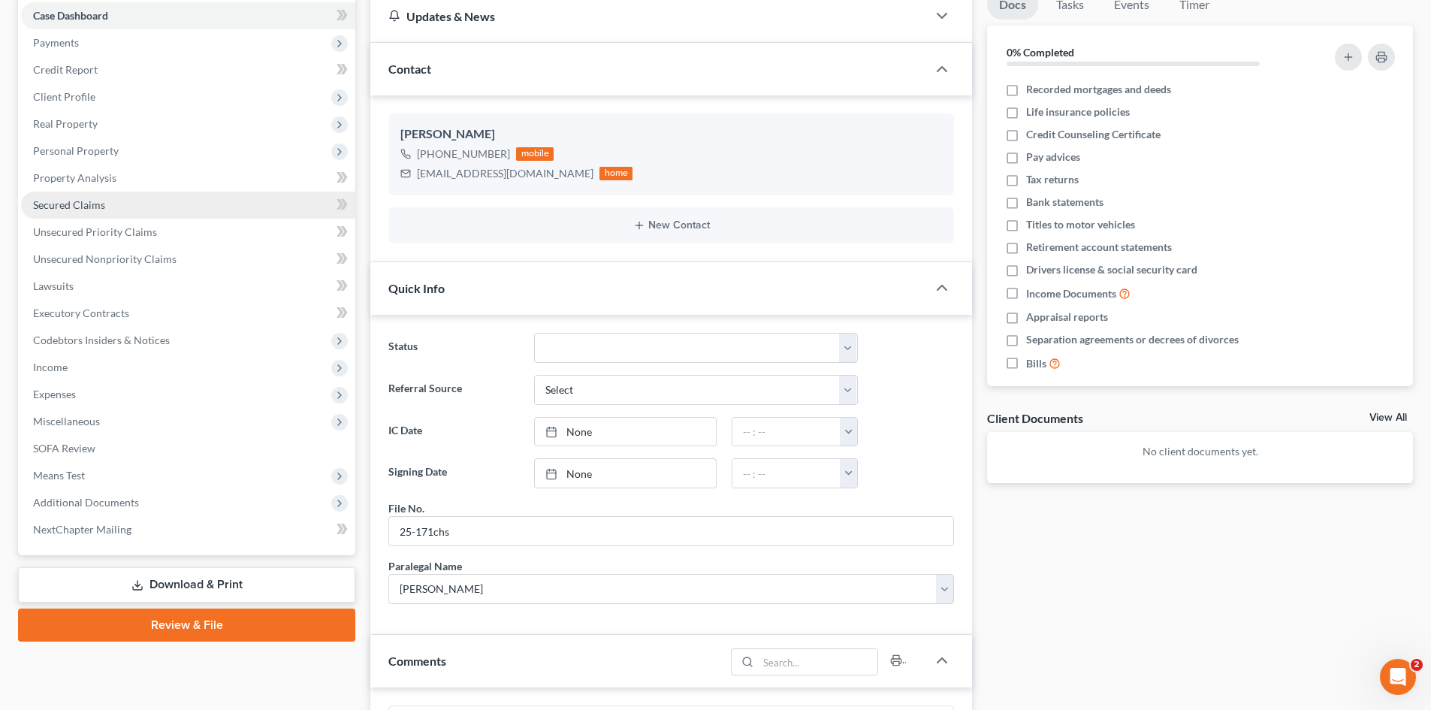
scroll to position [75, 0]
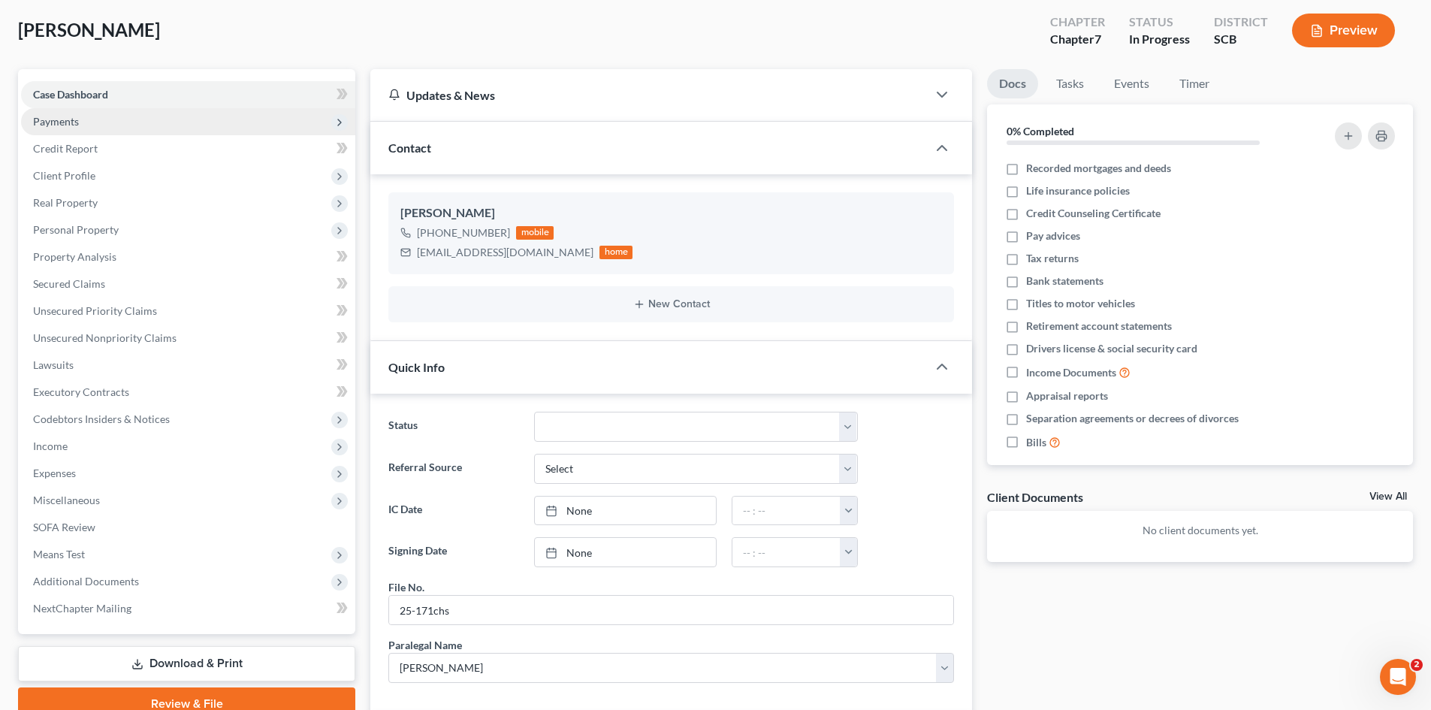
click at [70, 119] on span "Payments" at bounding box center [56, 121] width 46 height 13
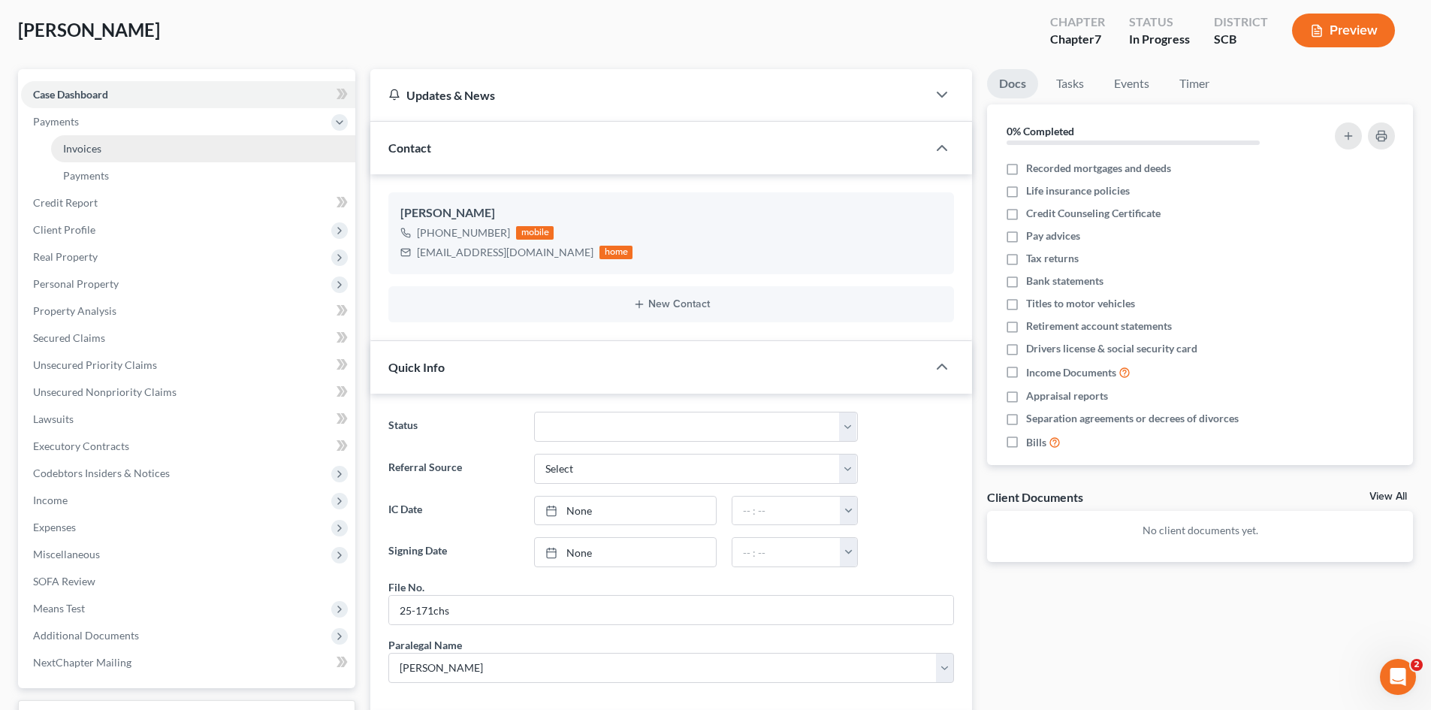
click at [105, 152] on link "Invoices" at bounding box center [203, 148] width 304 height 27
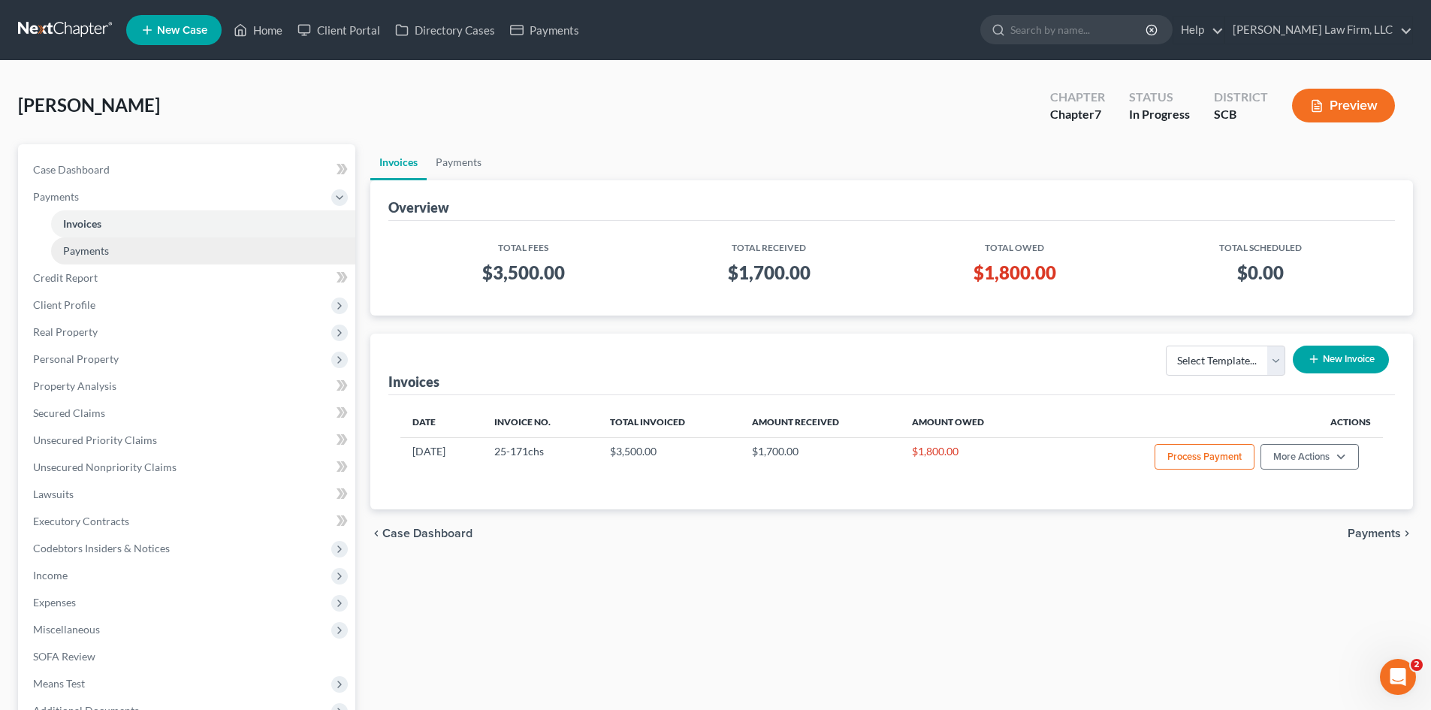
click at [68, 257] on link "Payments" at bounding box center [203, 250] width 304 height 27
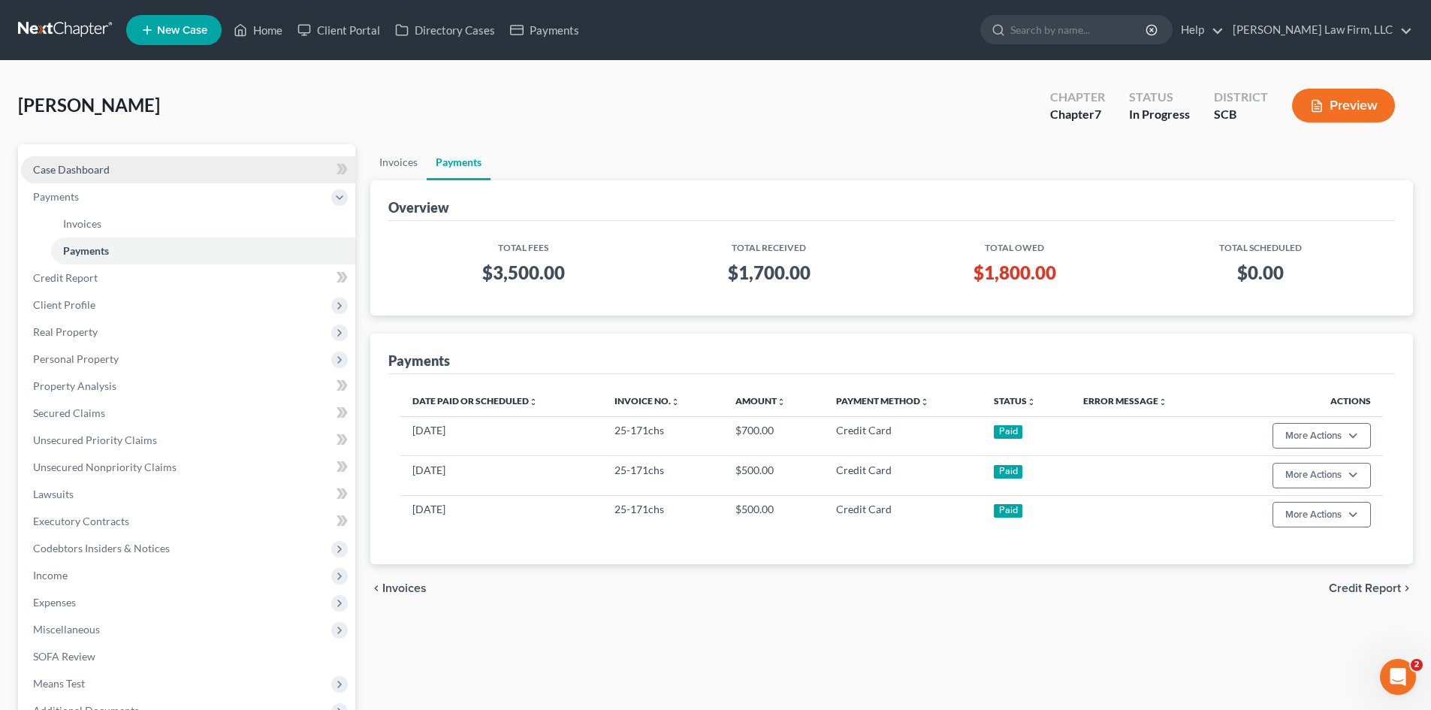
click at [103, 166] on span "Case Dashboard" at bounding box center [71, 169] width 77 height 13
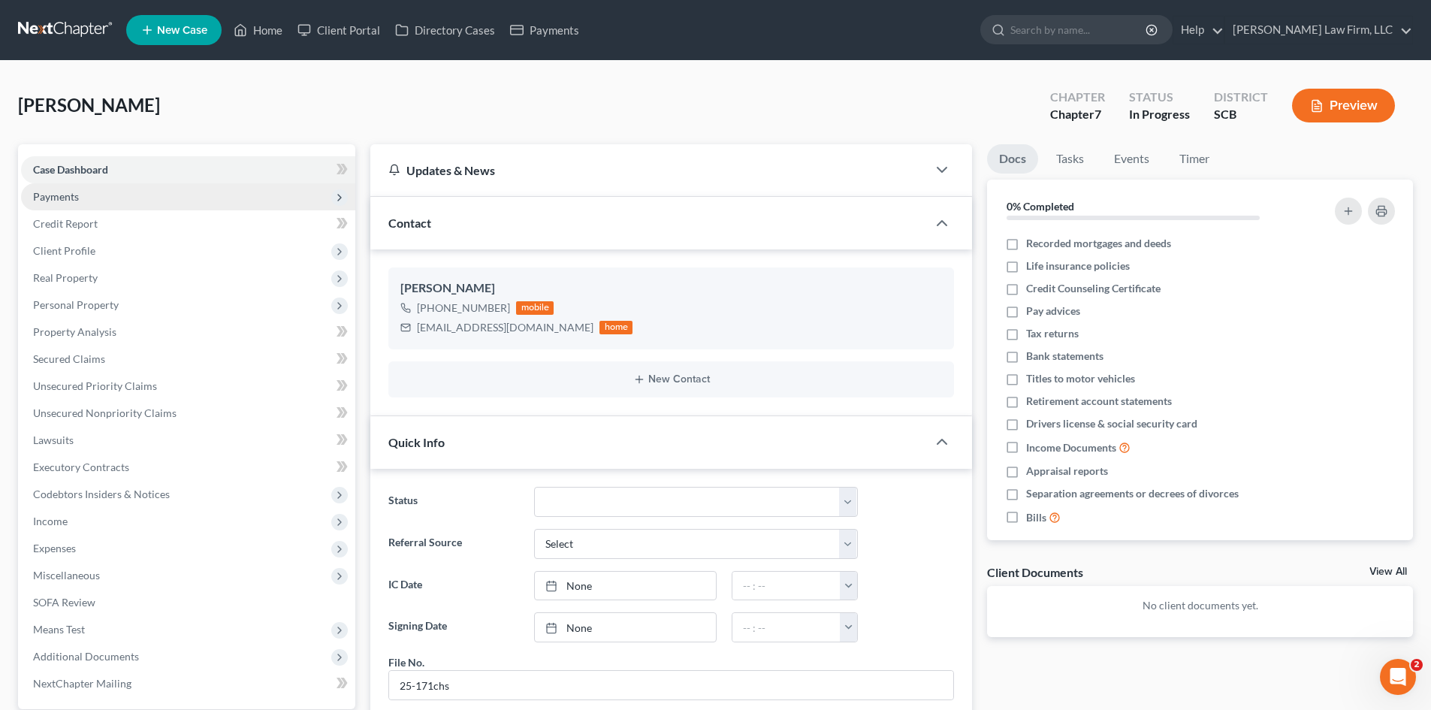
click at [94, 201] on span "Payments" at bounding box center [188, 196] width 334 height 27
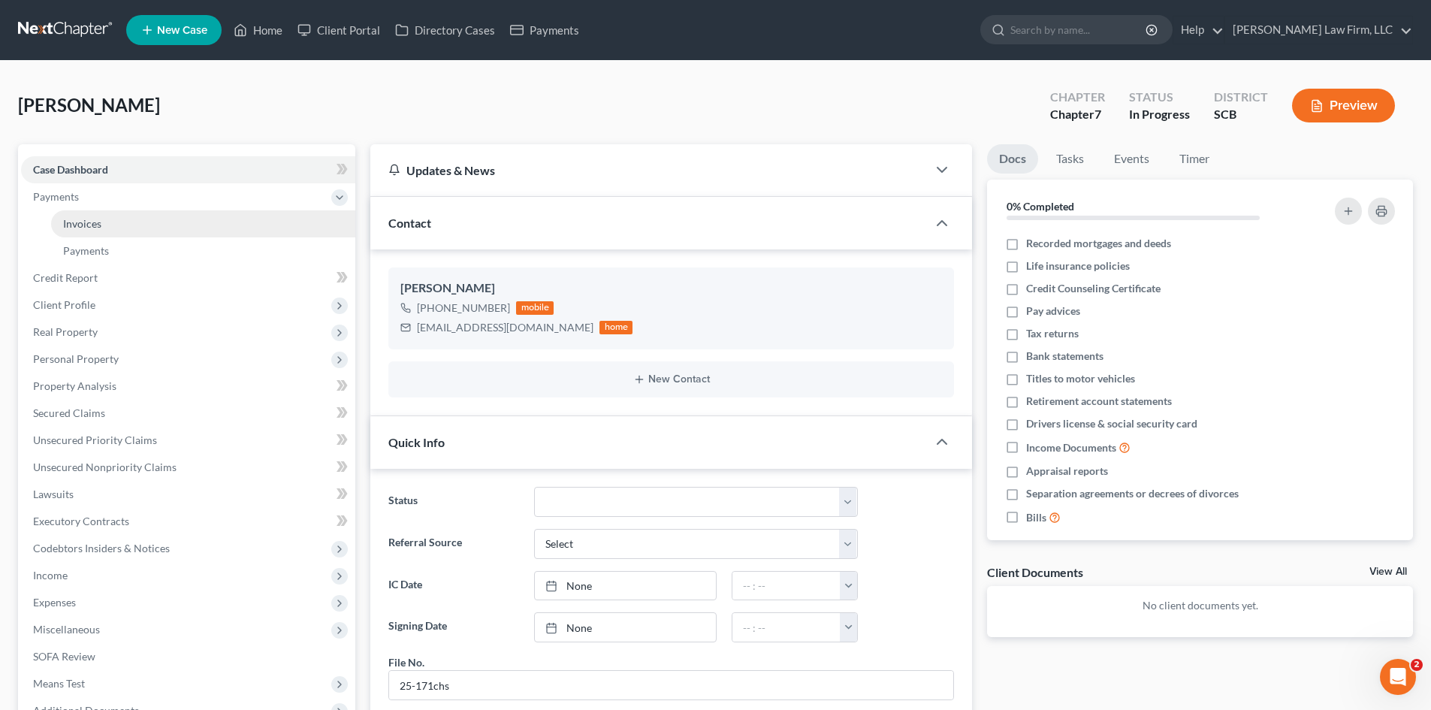
click at [85, 230] on link "Invoices" at bounding box center [203, 223] width 304 height 27
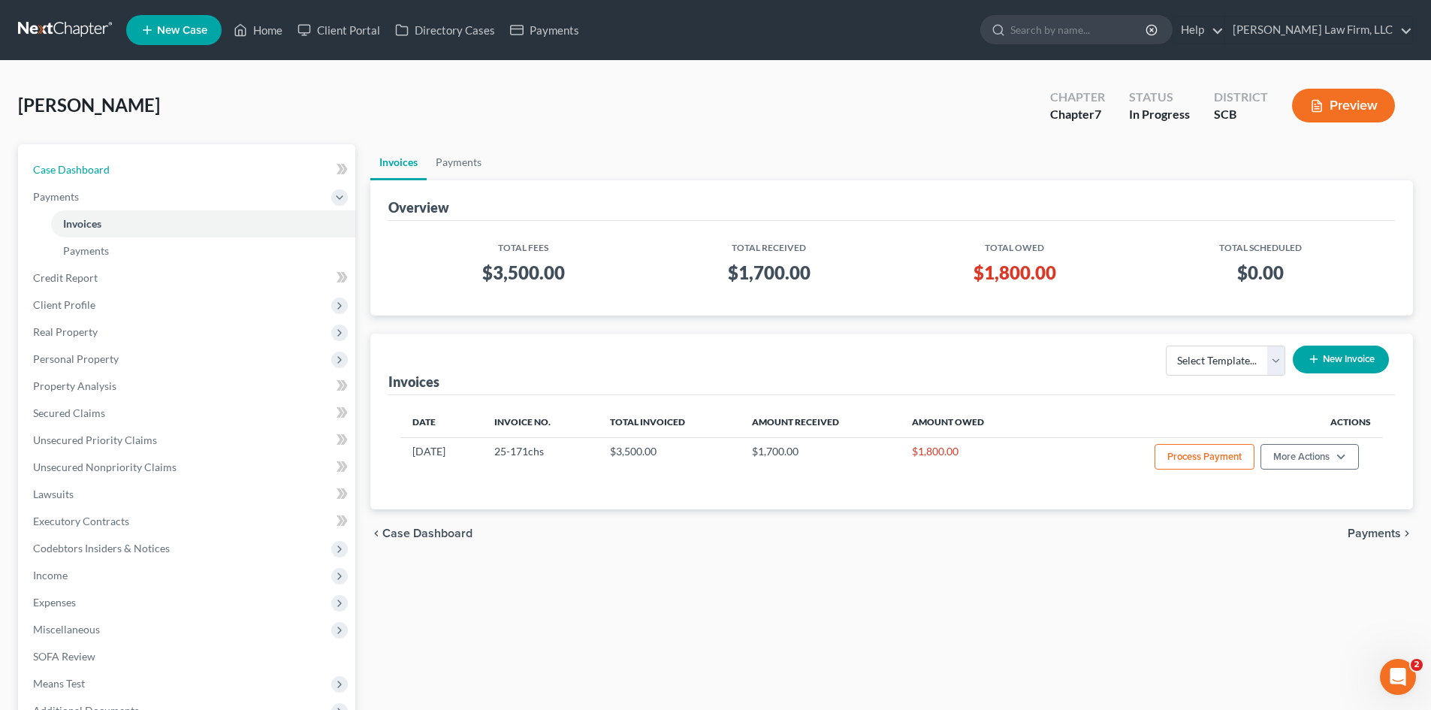
click at [87, 168] on span "Case Dashboard" at bounding box center [71, 169] width 77 height 13
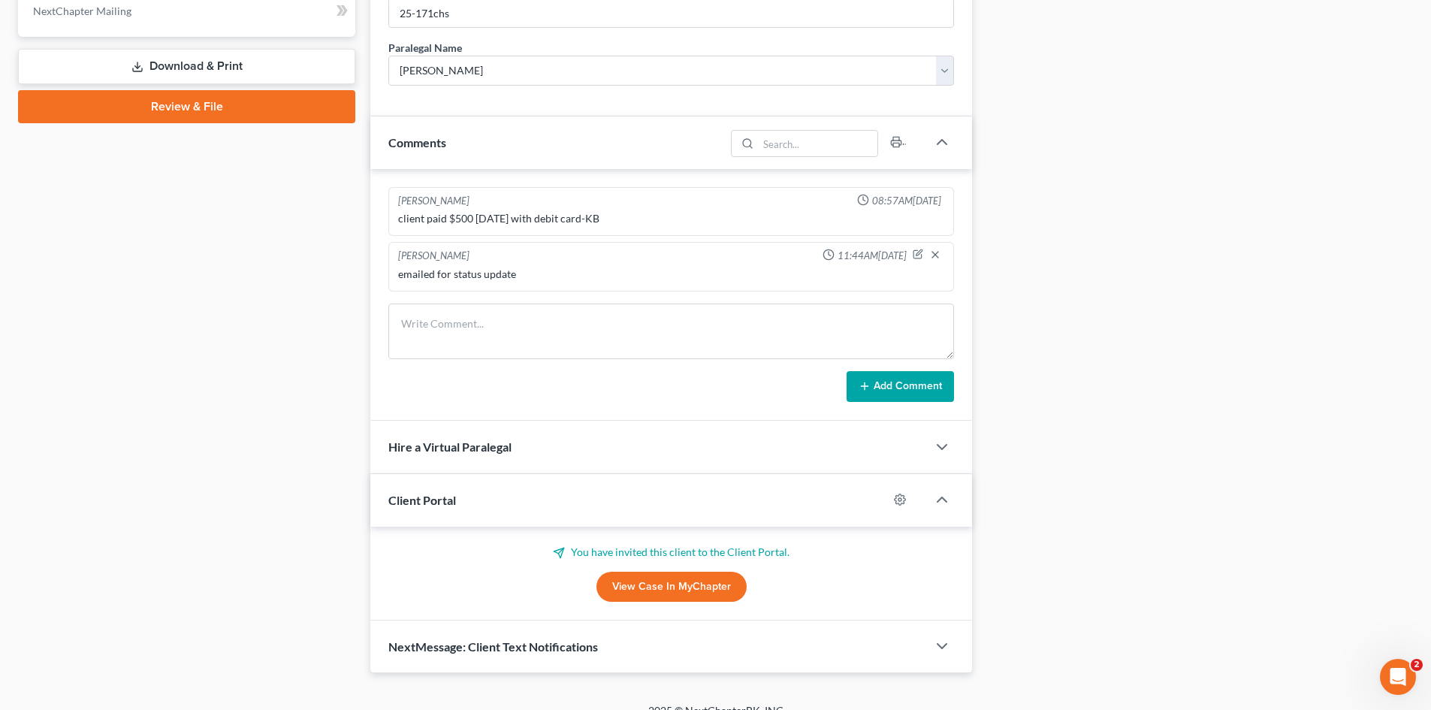
scroll to position [676, 0]
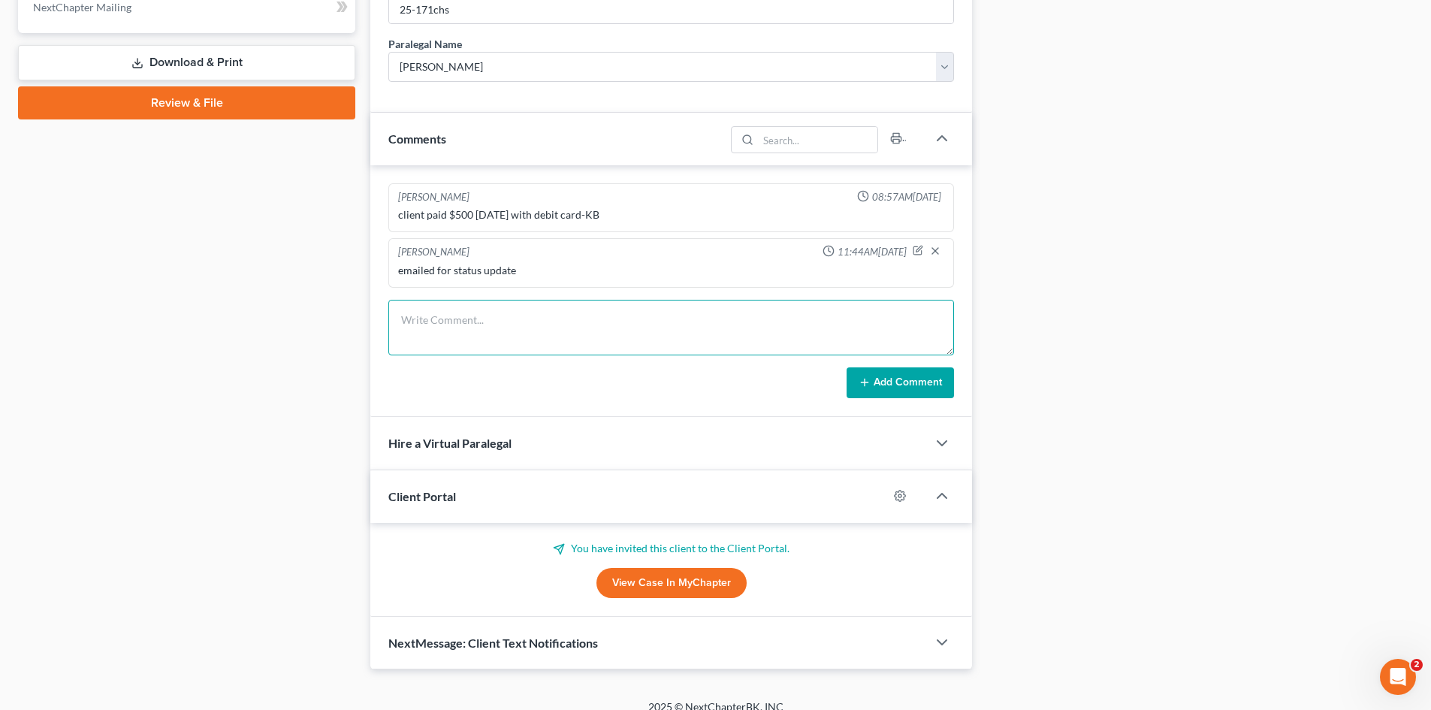
drag, startPoint x: 515, startPoint y: 332, endPoint x: 524, endPoint y: 341, distance: 13.3
click at [515, 332] on textarea at bounding box center [671, 328] width 566 height 56
click at [914, 391] on button "Add Comment" at bounding box center [900, 383] width 107 height 32
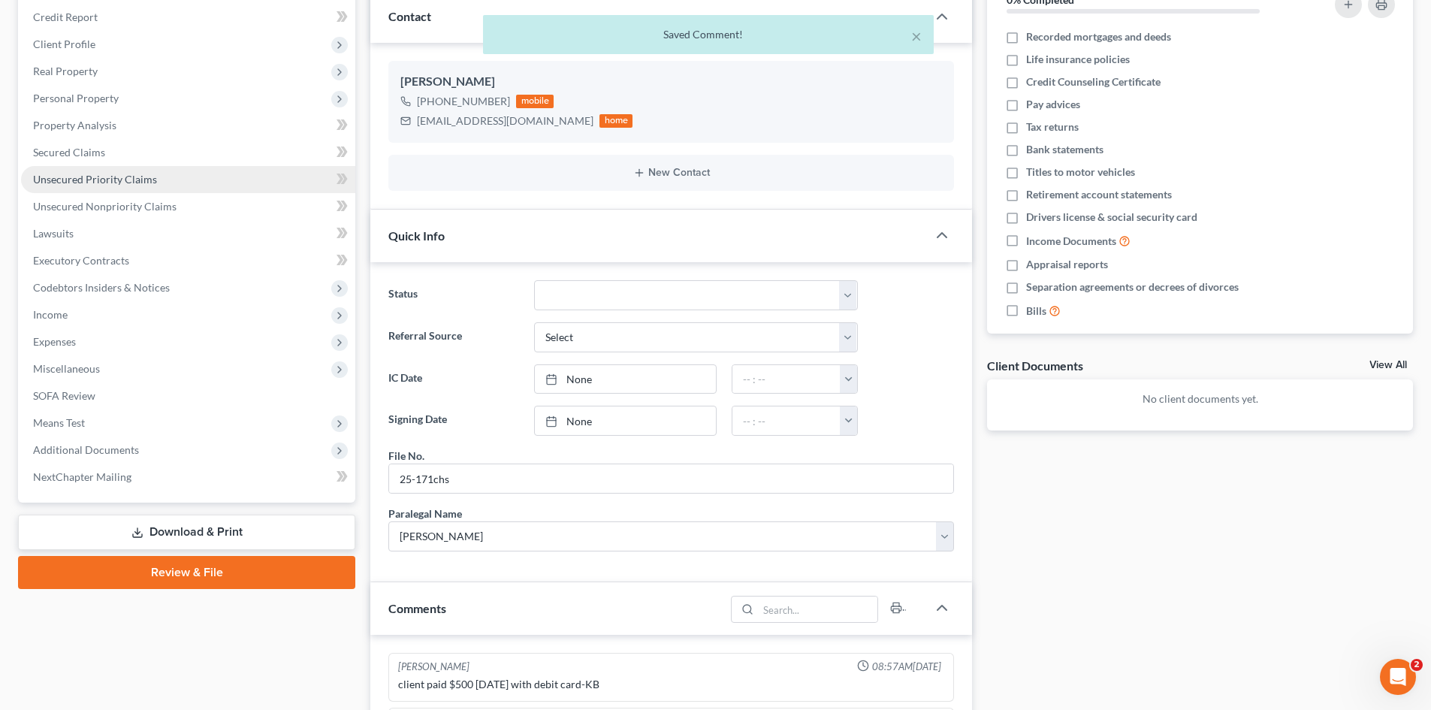
scroll to position [0, 0]
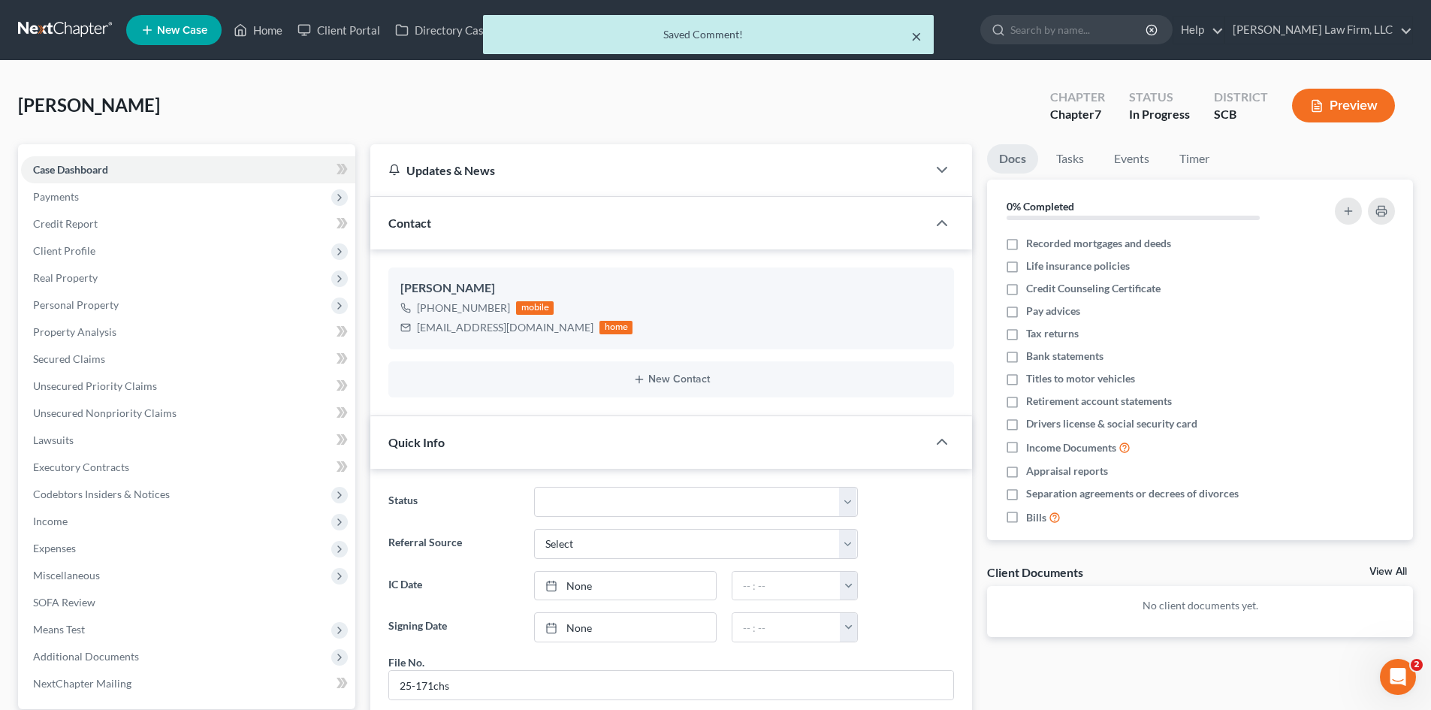
drag, startPoint x: 268, startPoint y: 29, endPoint x: 915, endPoint y: 44, distance: 647.1
click at [268, 29] on div "× Saved Comment!" at bounding box center [707, 38] width 1431 height 47
click at [917, 41] on button "×" at bounding box center [916, 36] width 11 height 18
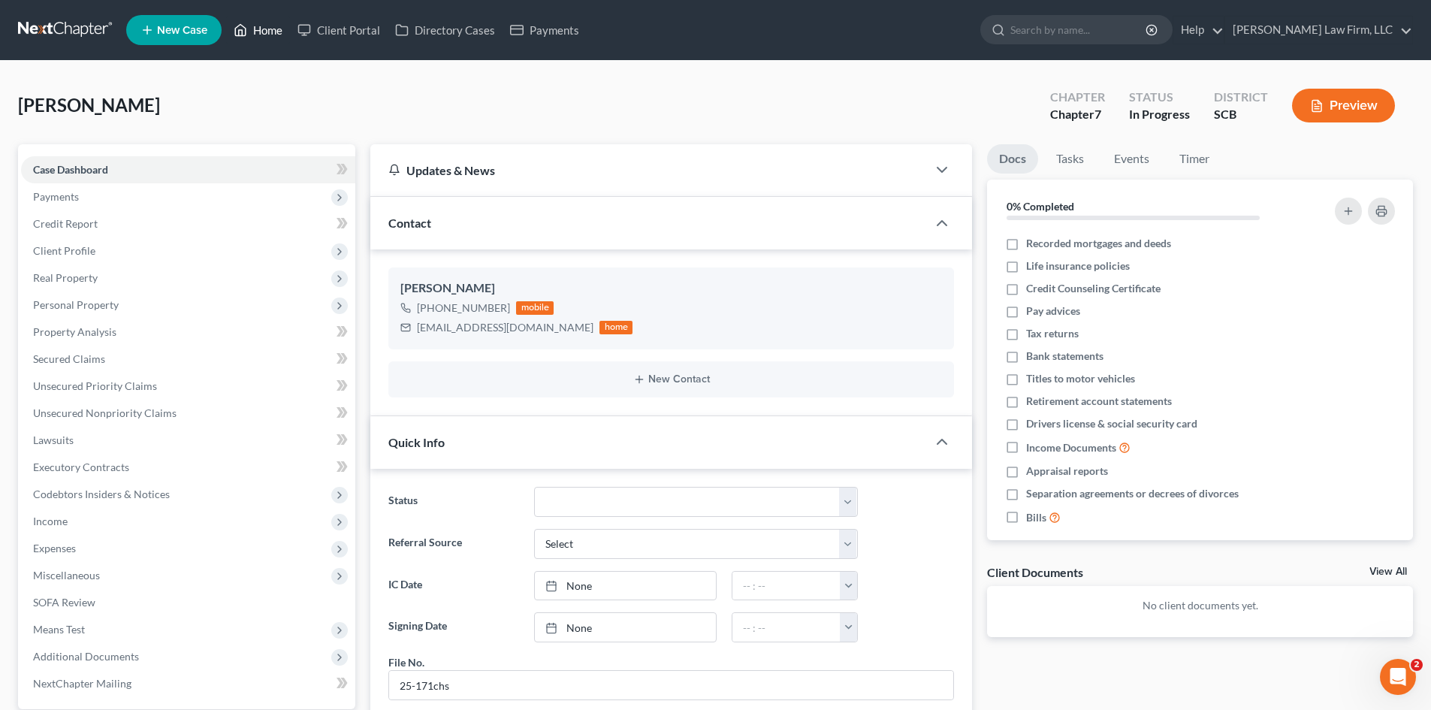
drag, startPoint x: 261, startPoint y: 26, endPoint x: 772, endPoint y: 48, distance: 510.7
click at [262, 26] on link "Home" at bounding box center [258, 30] width 64 height 27
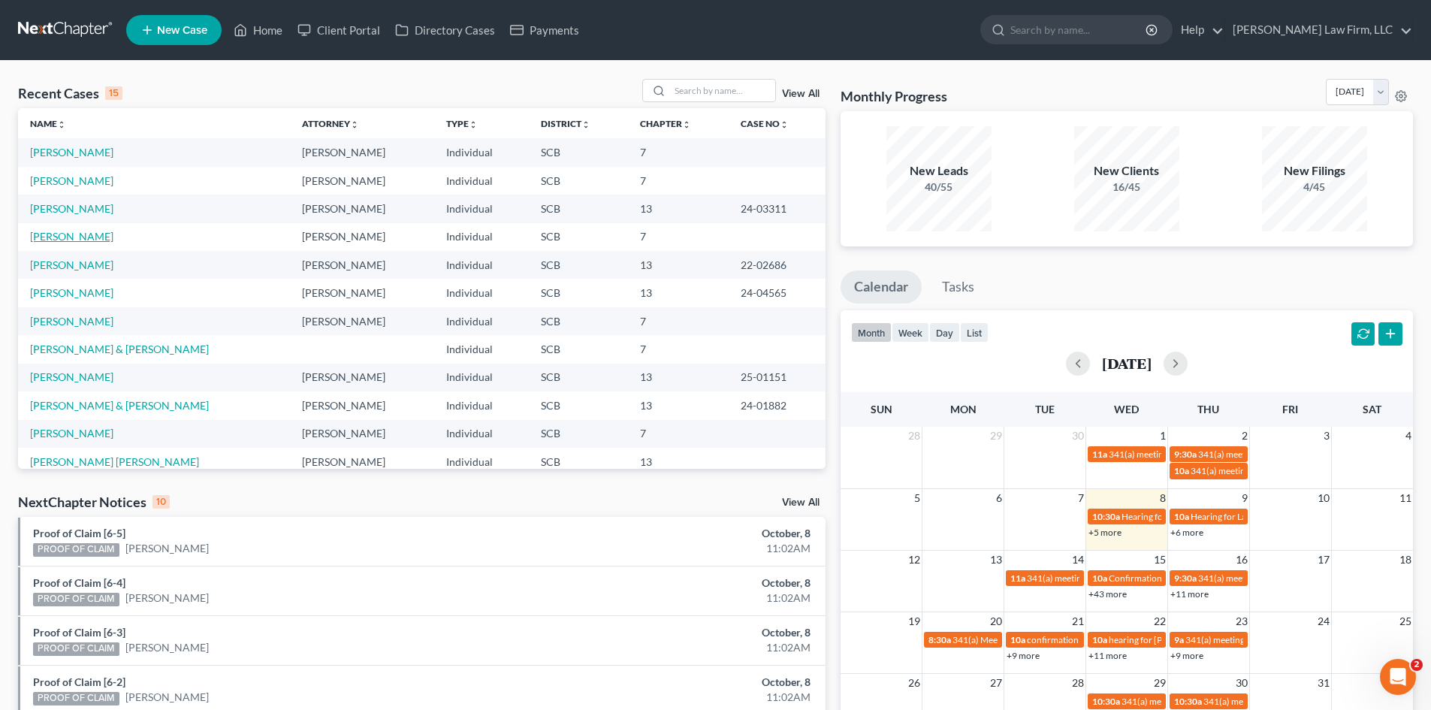
click at [73, 238] on link "Hobbs, Sabrina" at bounding box center [71, 236] width 83 height 13
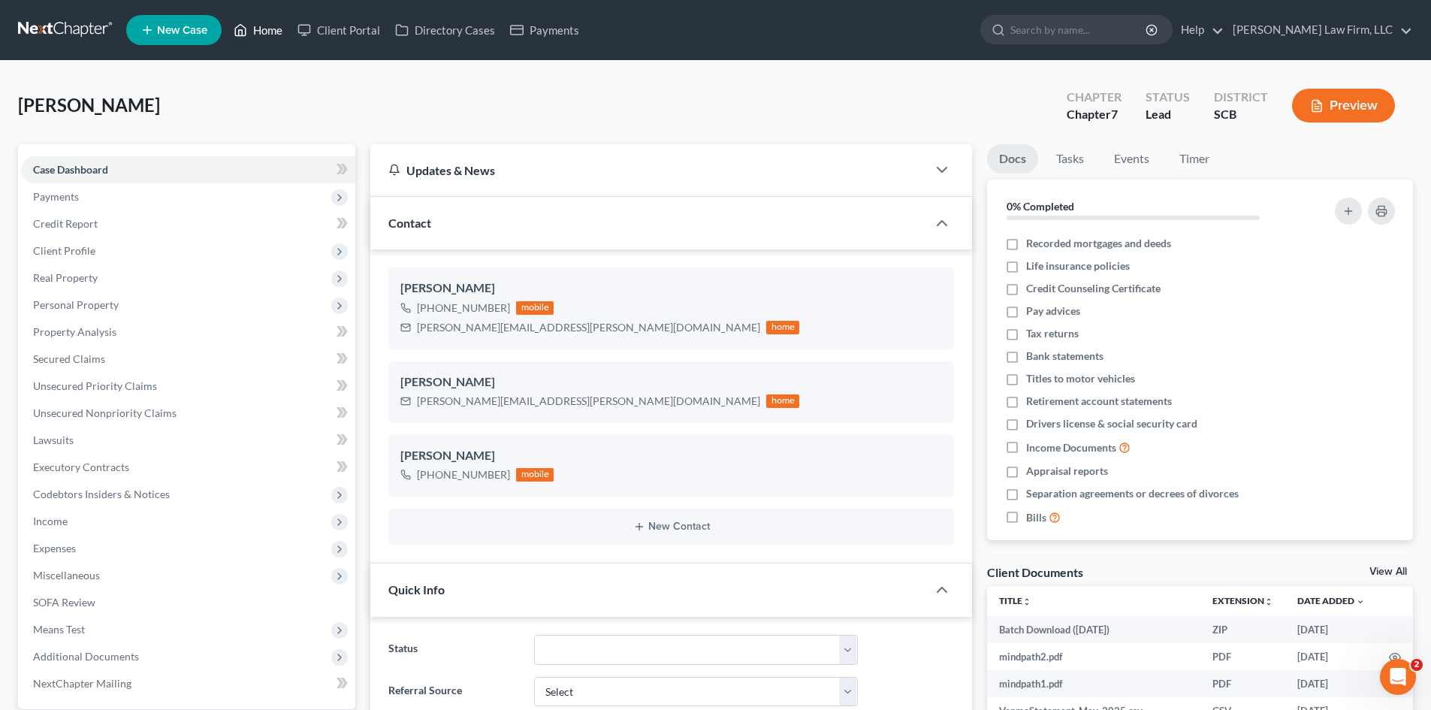
click at [281, 31] on link "Home" at bounding box center [258, 30] width 64 height 27
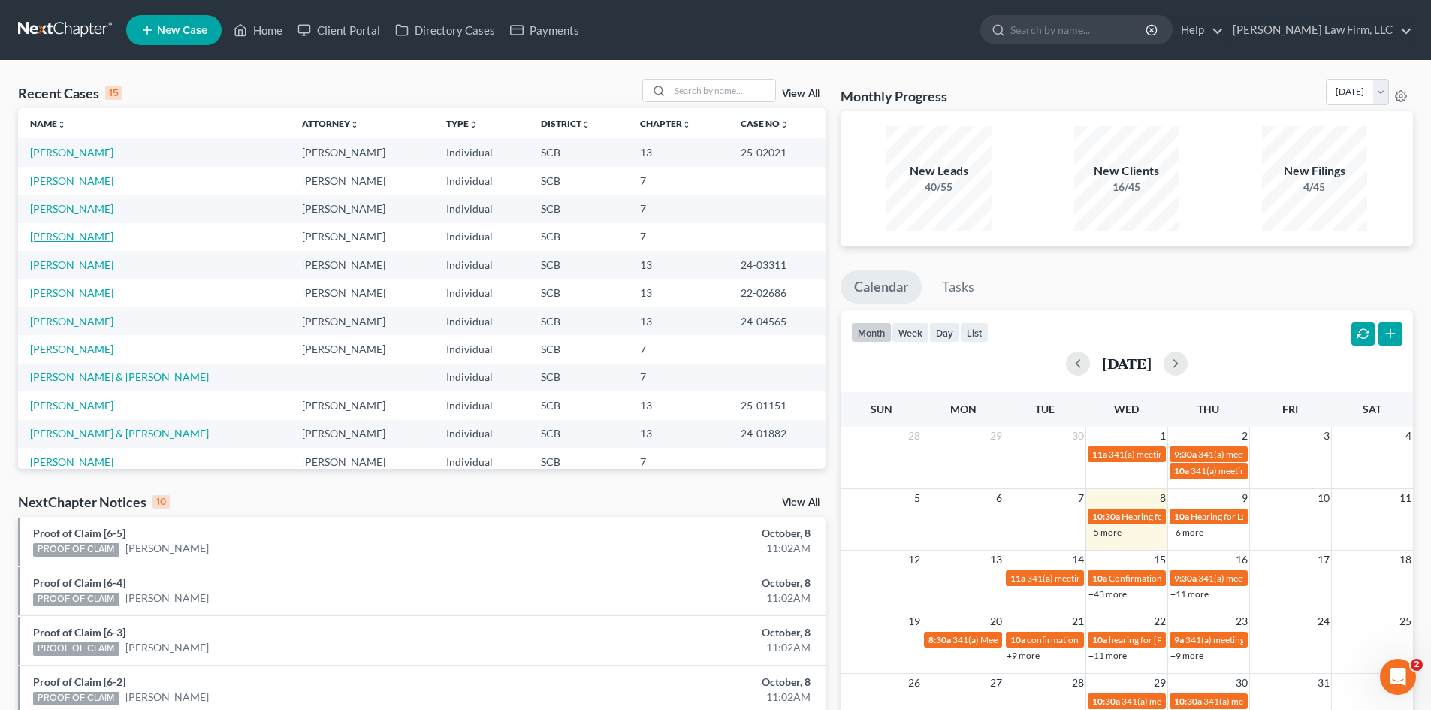
click at [47, 236] on link "Iseman, Jay" at bounding box center [71, 236] width 83 height 13
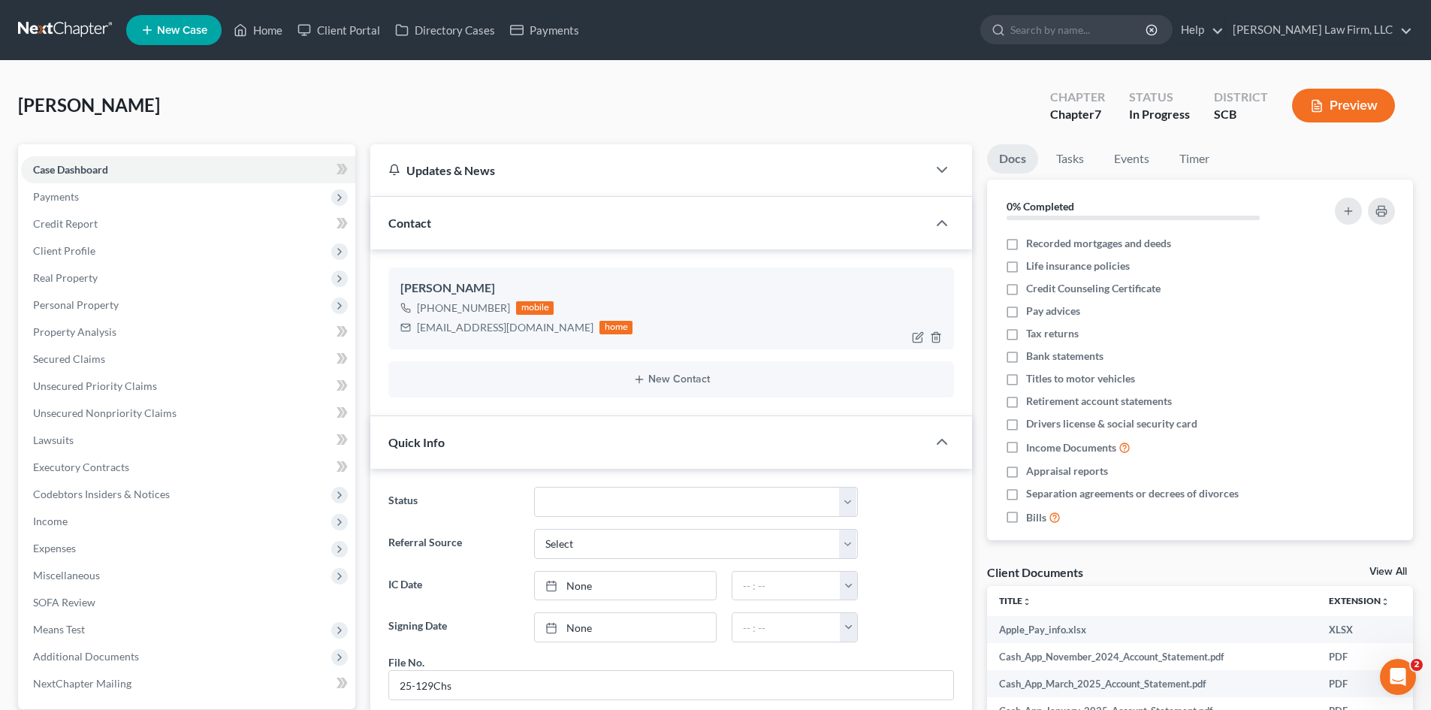
drag, startPoint x: 60, startPoint y: 240, endPoint x: 410, endPoint y: 330, distance: 361.4
click at [60, 240] on span "Client Profile" at bounding box center [188, 250] width 334 height 27
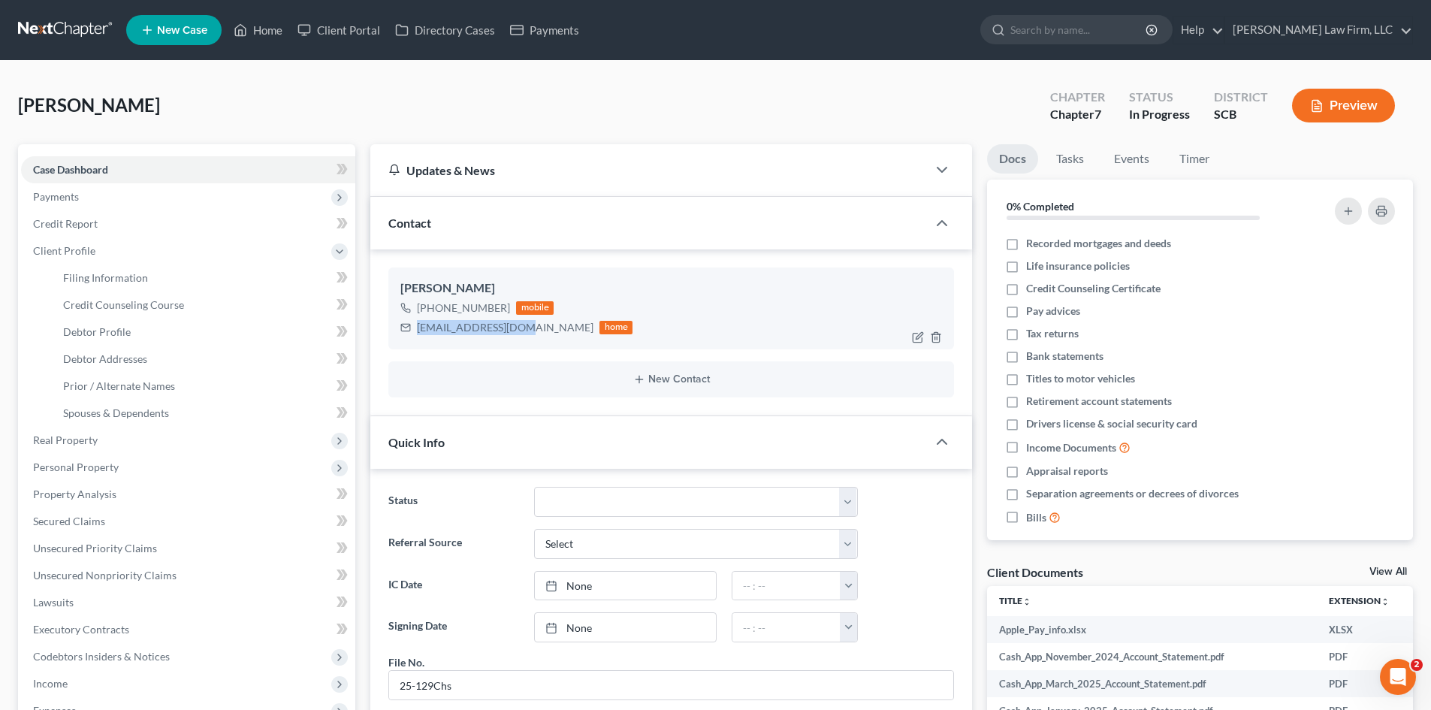
drag, startPoint x: 418, startPoint y: 330, endPoint x: 520, endPoint y: 337, distance: 102.5
click at [520, 337] on div "Jay Iseman +1 (937) 403-4734 mobile jayiseman@yahoo.com home" at bounding box center [671, 308] width 566 height 81
copy div "jayiseman@yahoo.com"
click at [49, 192] on span "Payments" at bounding box center [56, 196] width 46 height 13
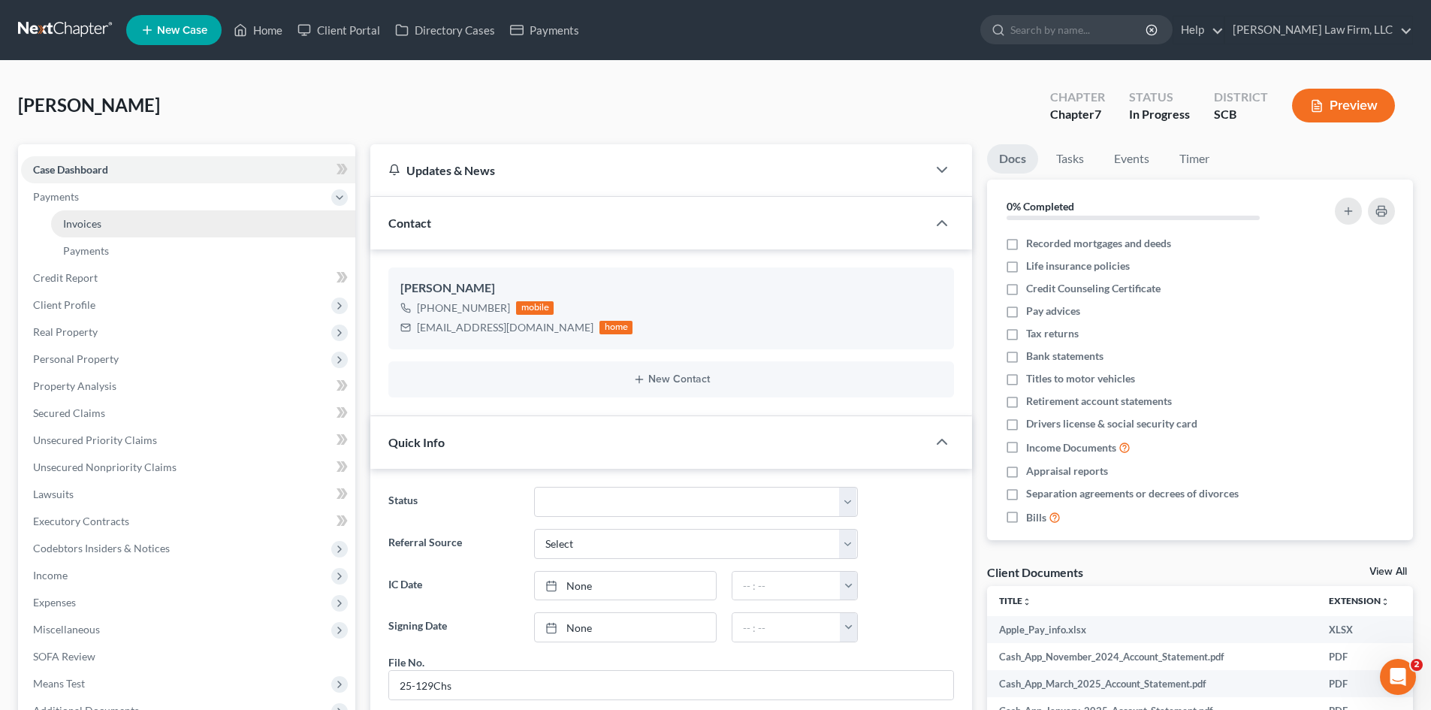
click at [80, 225] on span "Invoices" at bounding box center [82, 223] width 38 height 13
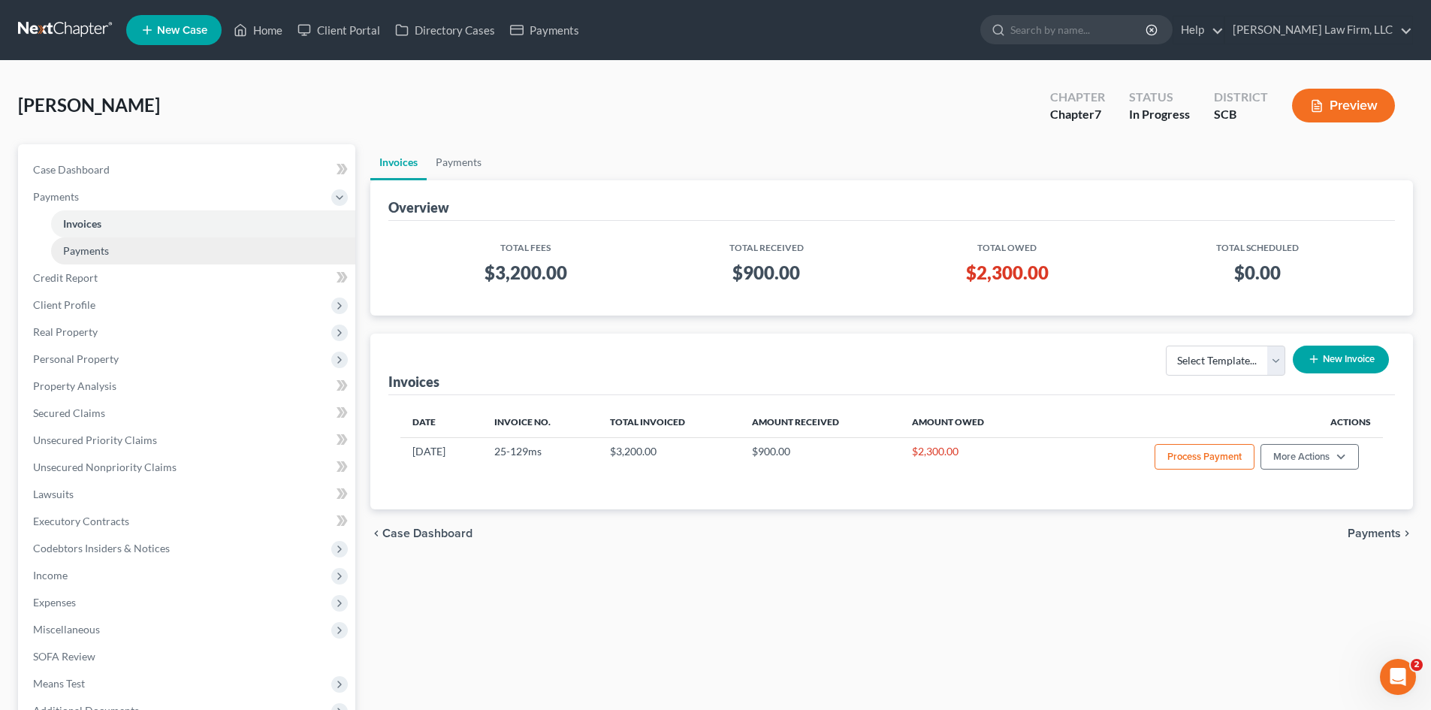
click at [85, 250] on span "Payments" at bounding box center [86, 250] width 46 height 13
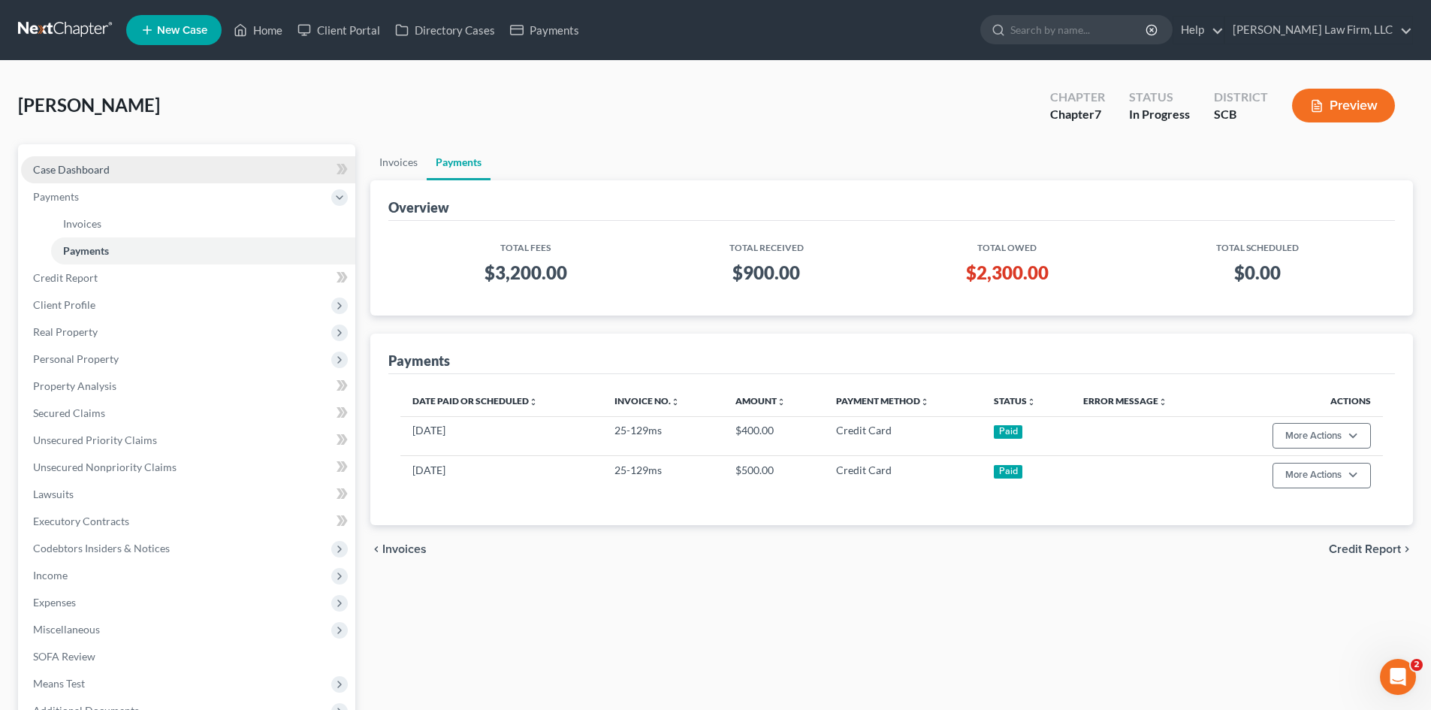
click at [87, 176] on link "Case Dashboard" at bounding box center [188, 169] width 334 height 27
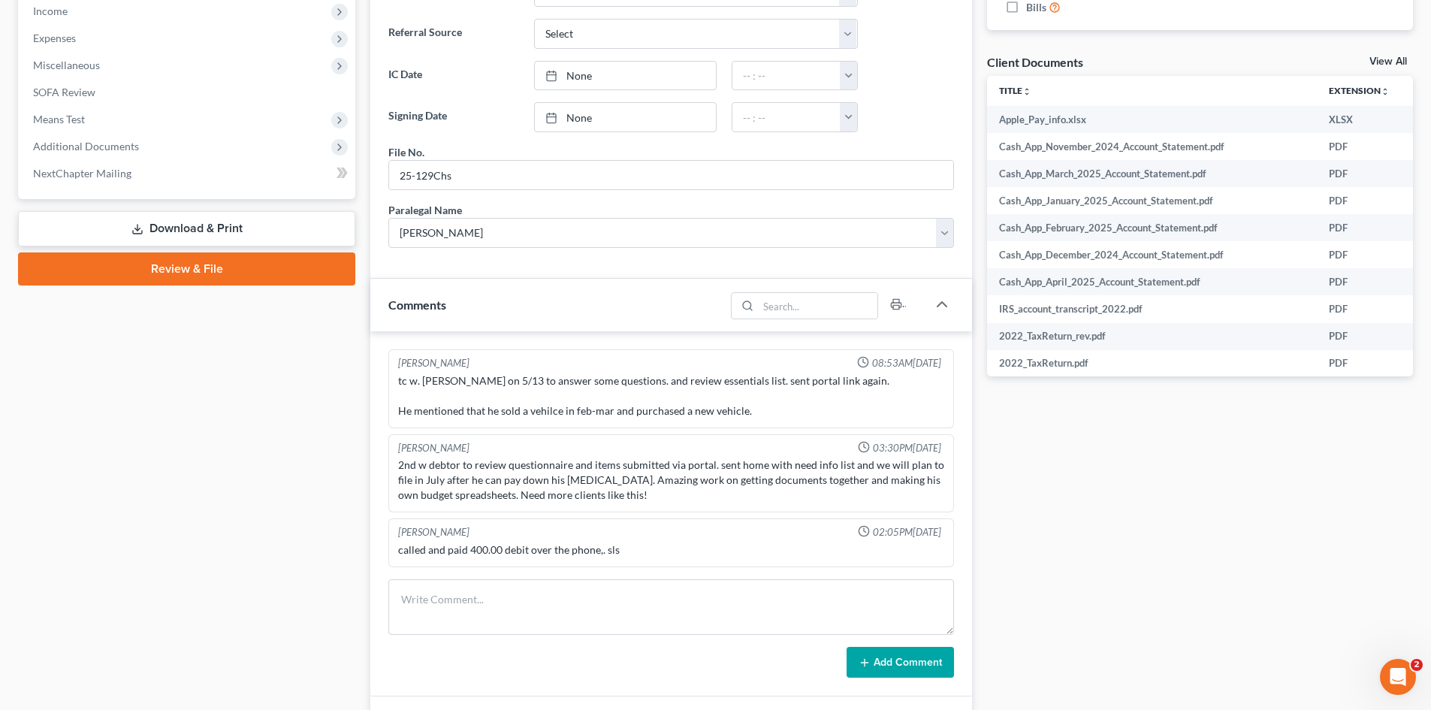
scroll to position [601, 0]
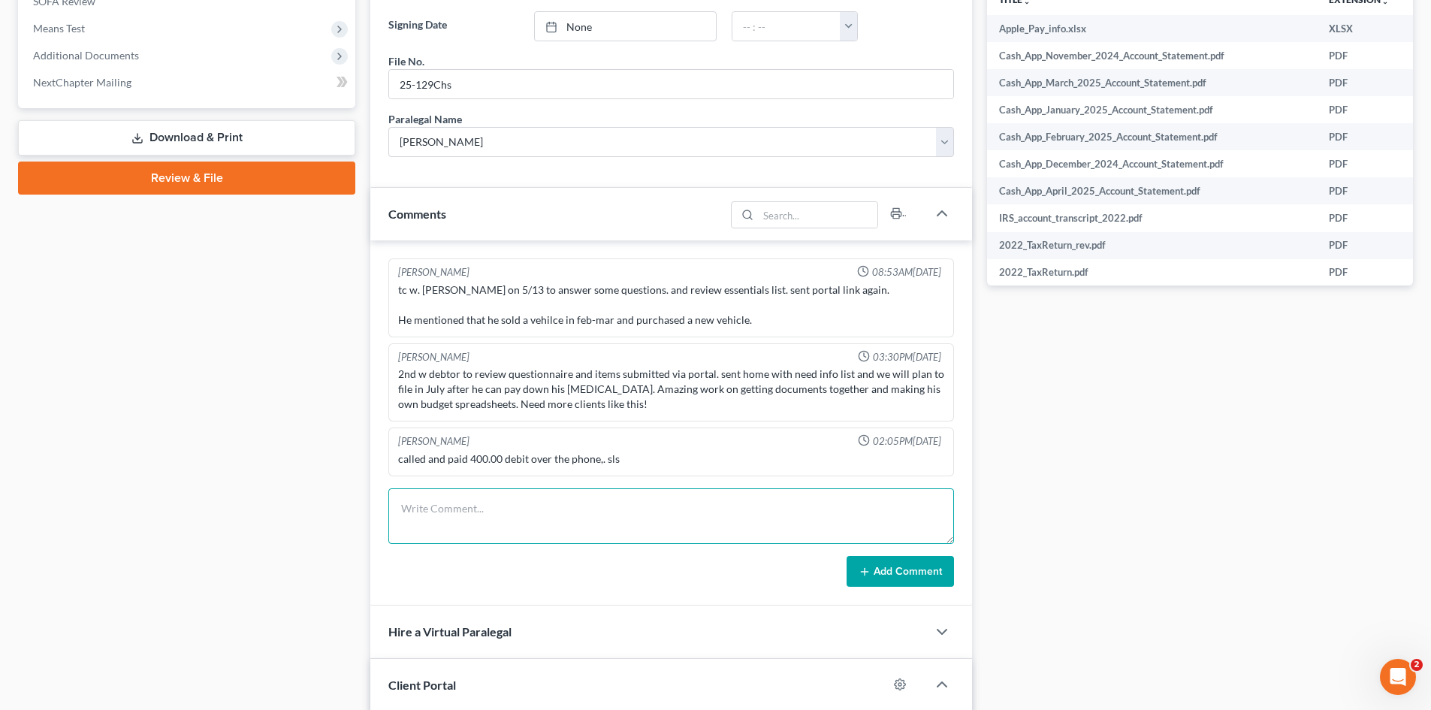
drag, startPoint x: 501, startPoint y: 521, endPoint x: 543, endPoint y: 516, distance: 42.3
click at [501, 521] on textarea at bounding box center [671, 516] width 566 height 56
drag, startPoint x: 896, startPoint y: 576, endPoint x: 384, endPoint y: 435, distance: 531.4
click at [897, 576] on button "Add Comment" at bounding box center [900, 572] width 107 height 32
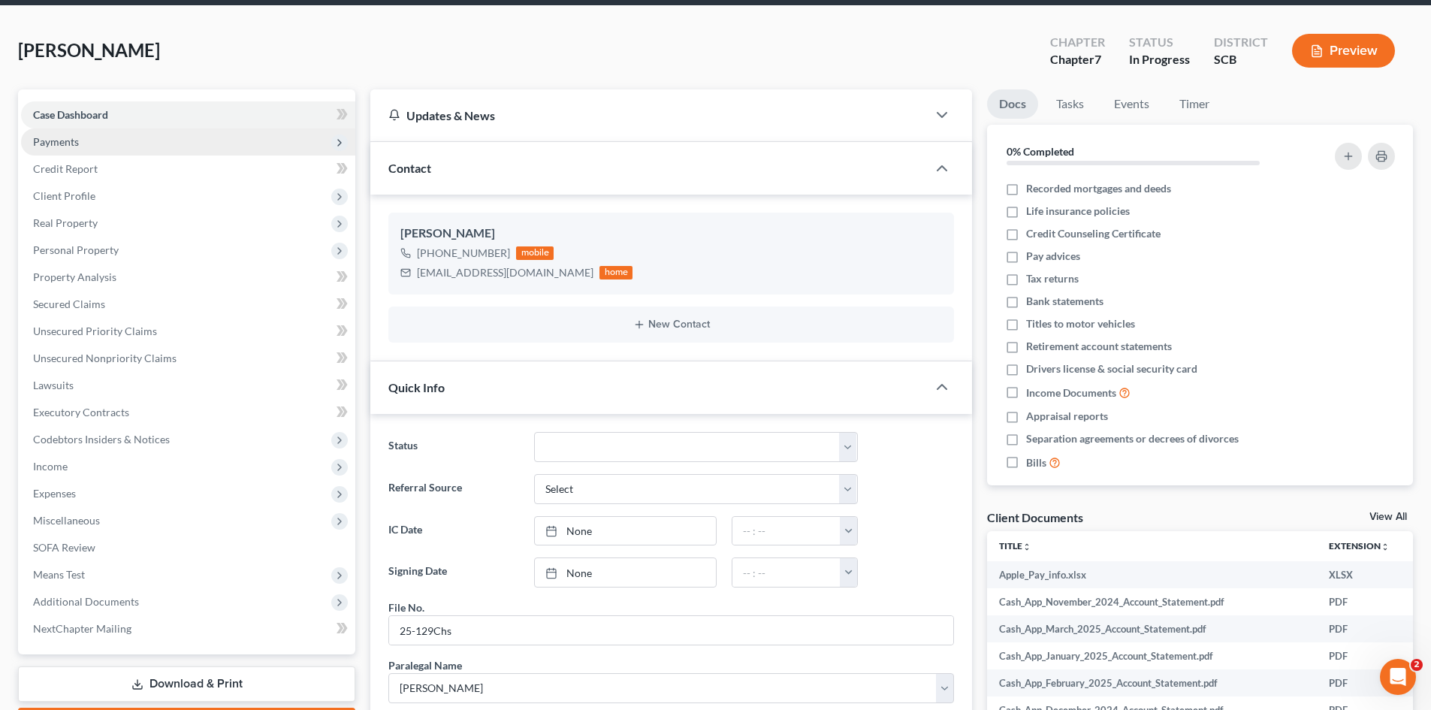
scroll to position [0, 0]
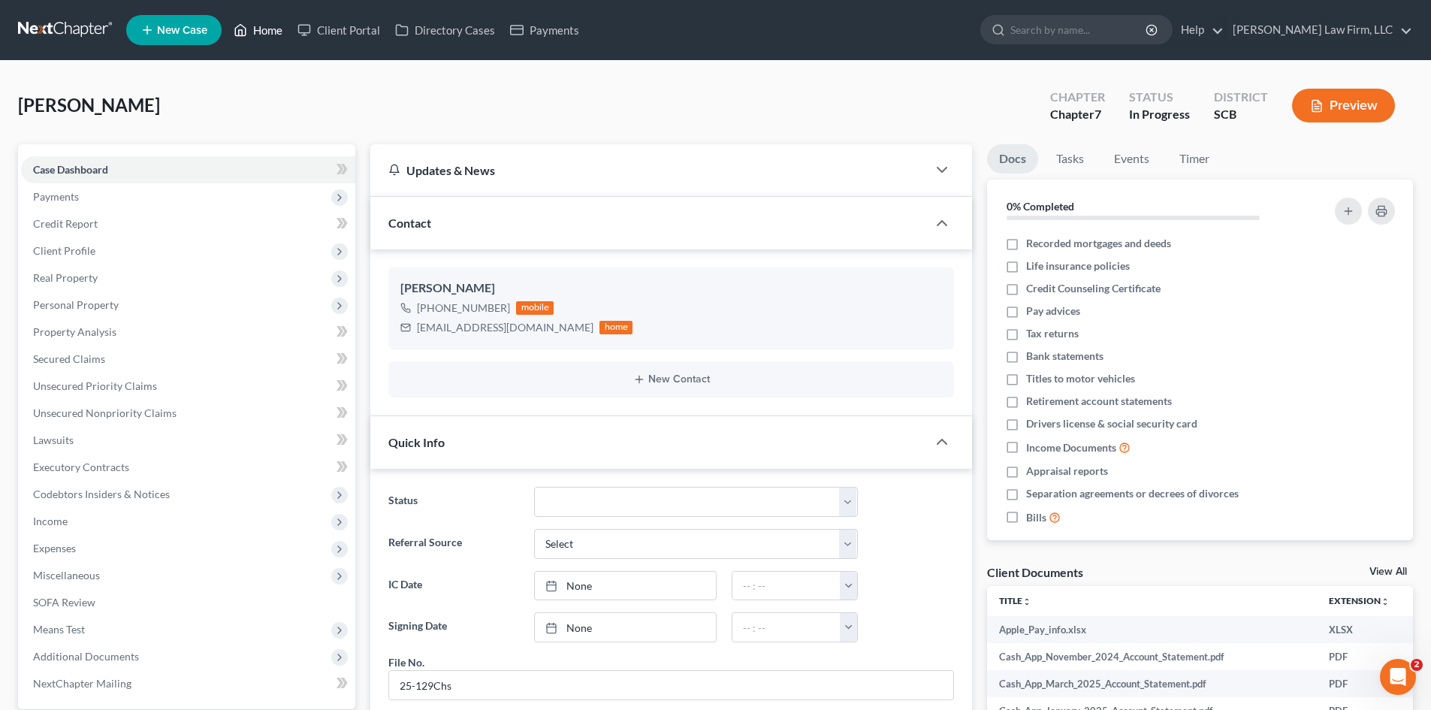
click at [266, 34] on link "Home" at bounding box center [258, 30] width 64 height 27
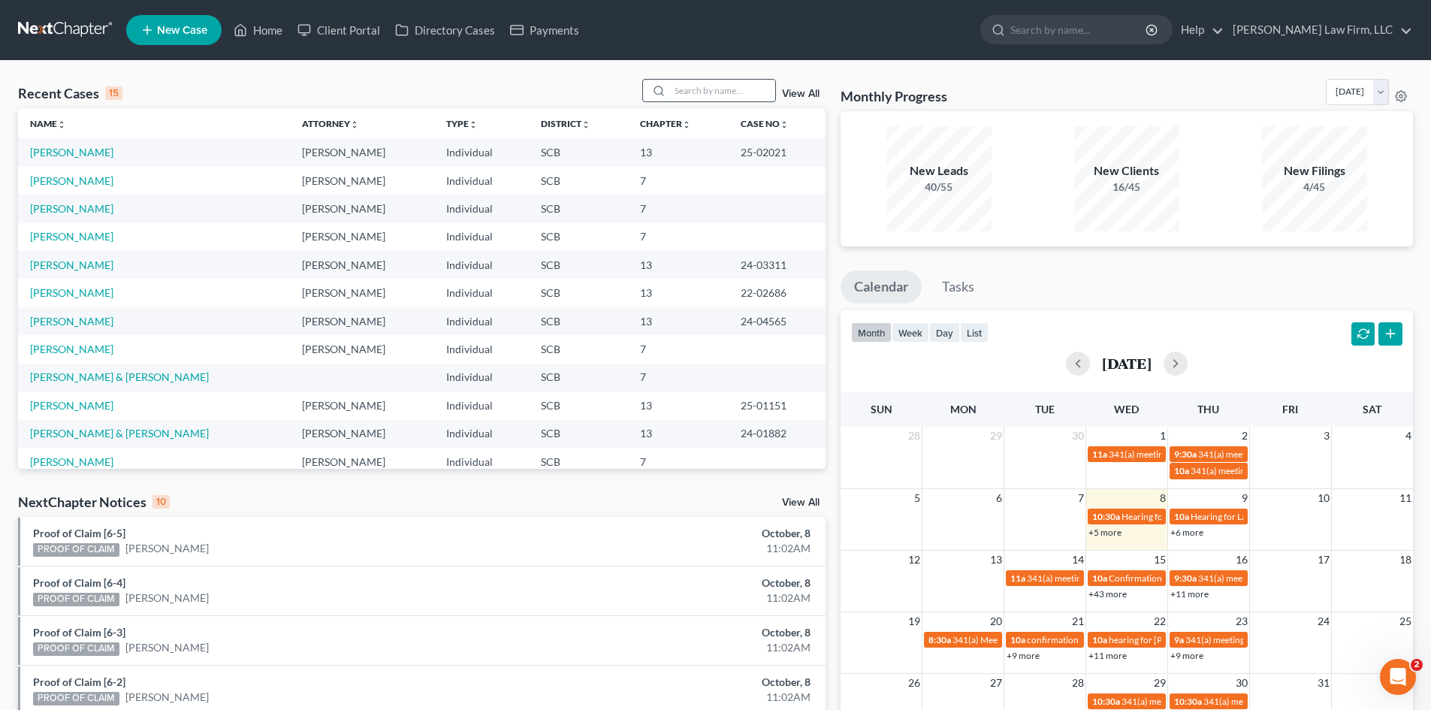
click at [749, 84] on input "search" at bounding box center [722, 91] width 105 height 22
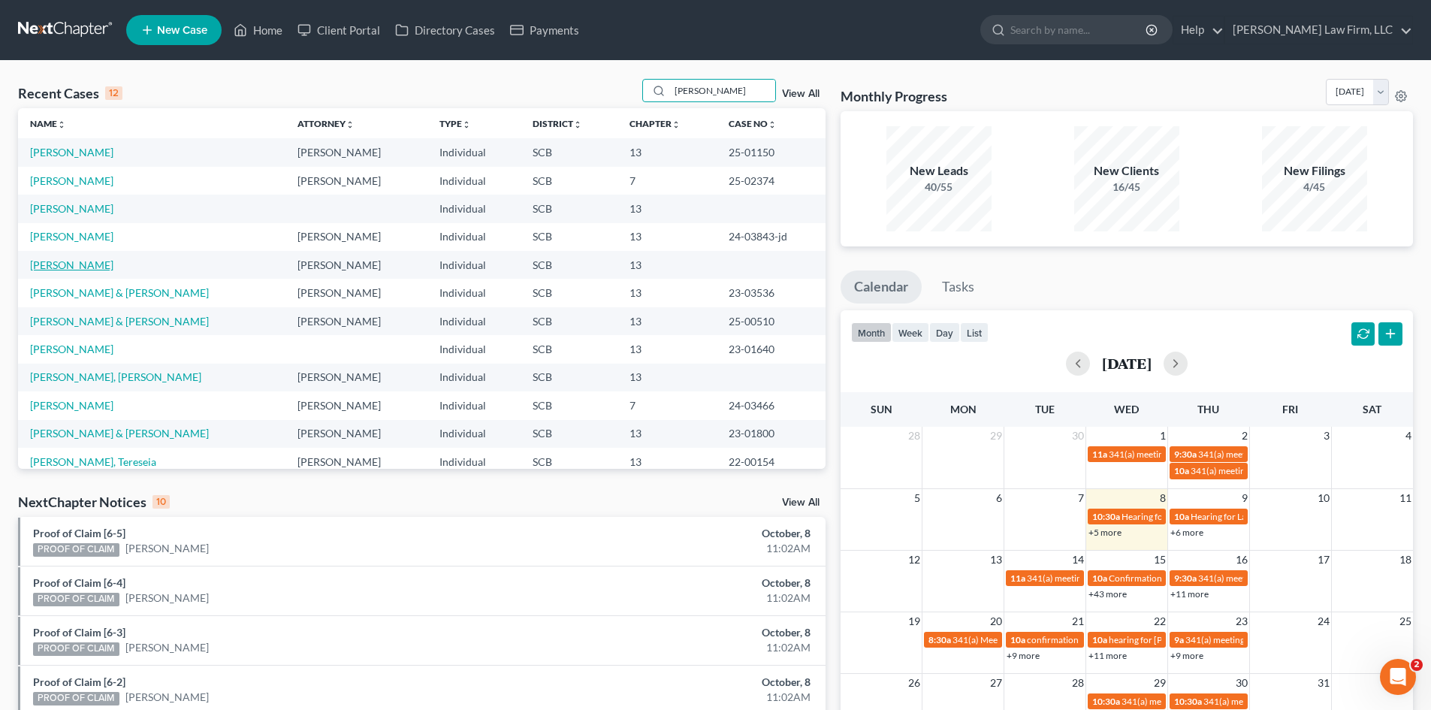
click at [101, 267] on link "Jackson, Shaunn" at bounding box center [71, 264] width 83 height 13
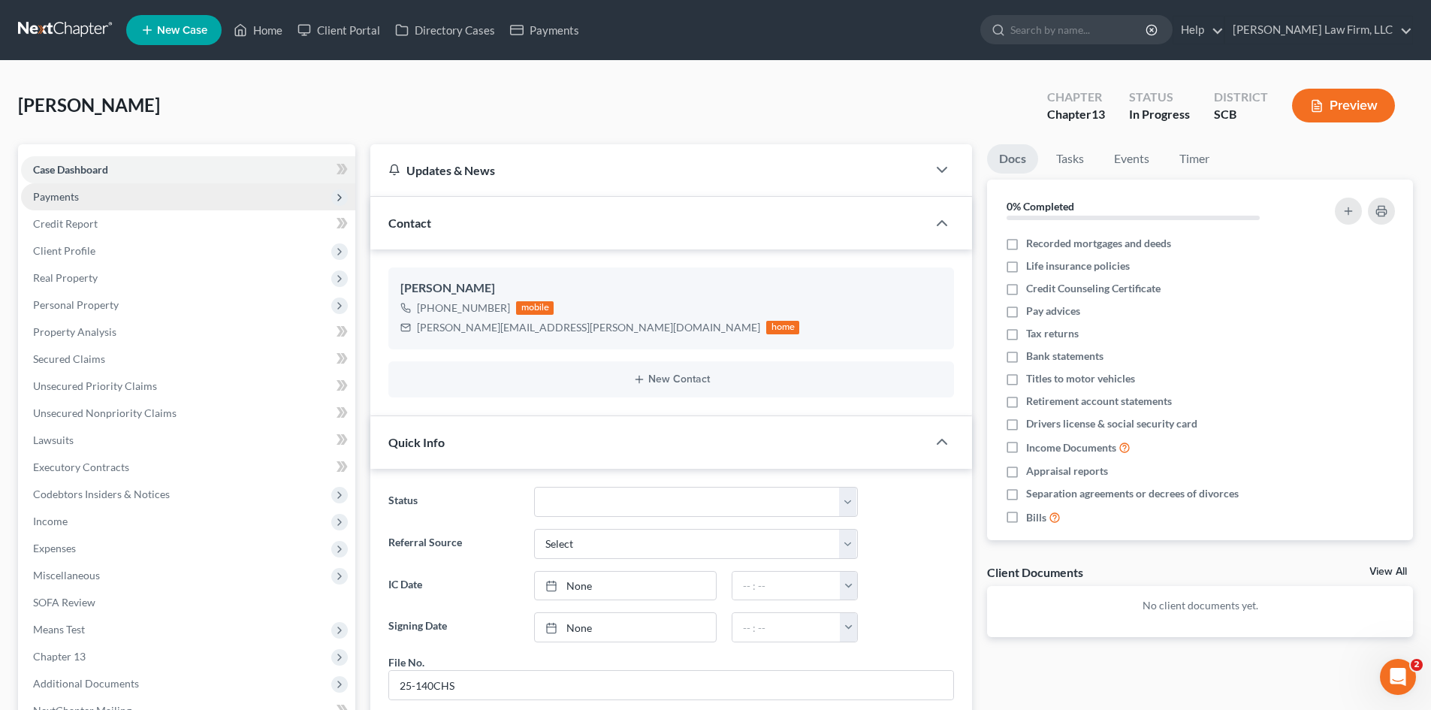
click at [41, 193] on span "Payments" at bounding box center [56, 196] width 46 height 13
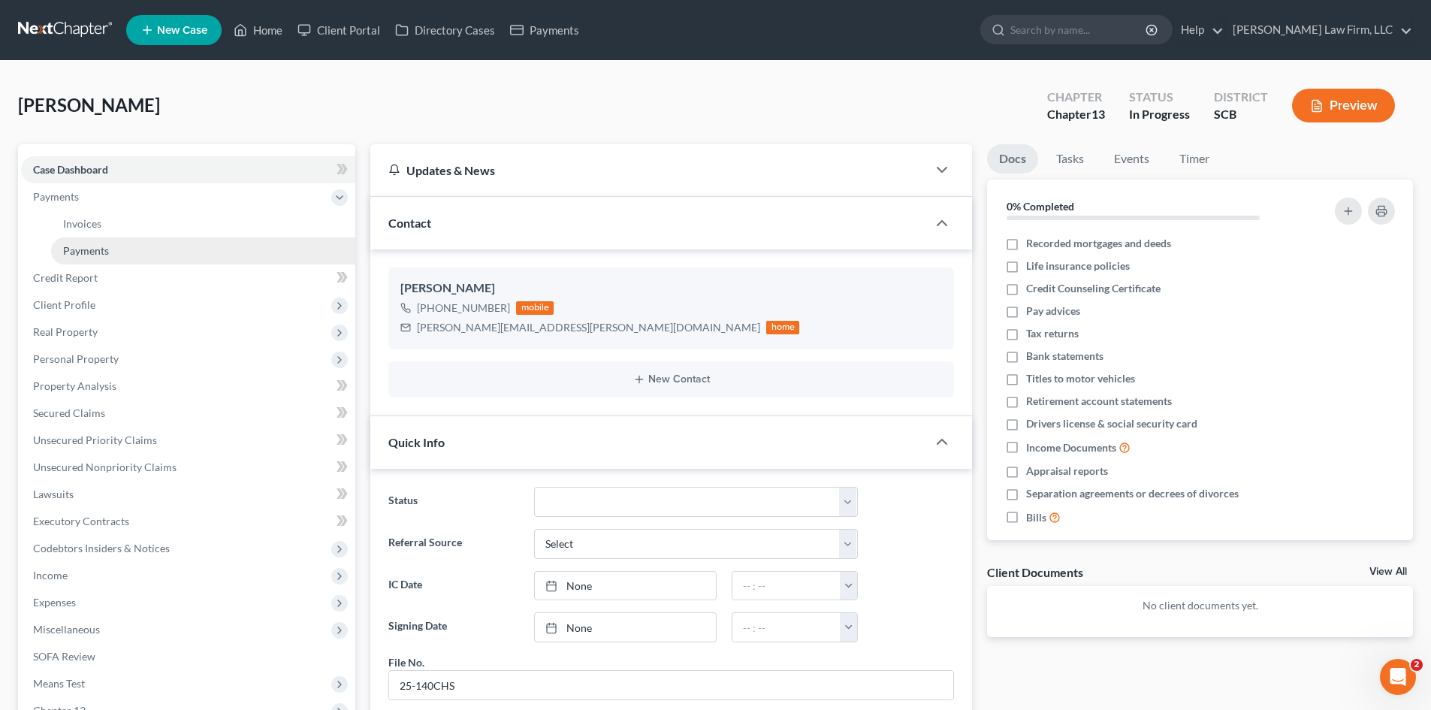
click at [66, 254] on span "Payments" at bounding box center [86, 250] width 46 height 13
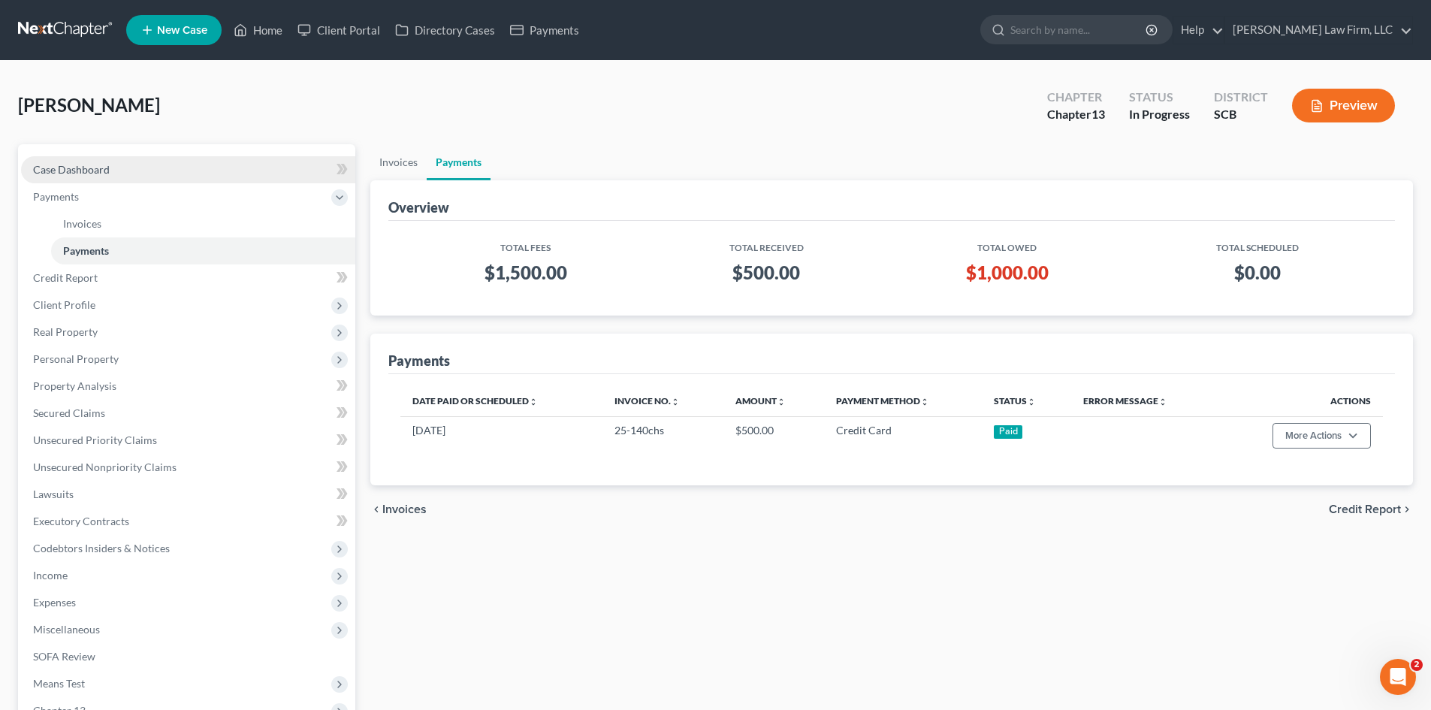
click at [74, 165] on span "Case Dashboard" at bounding box center [71, 169] width 77 height 13
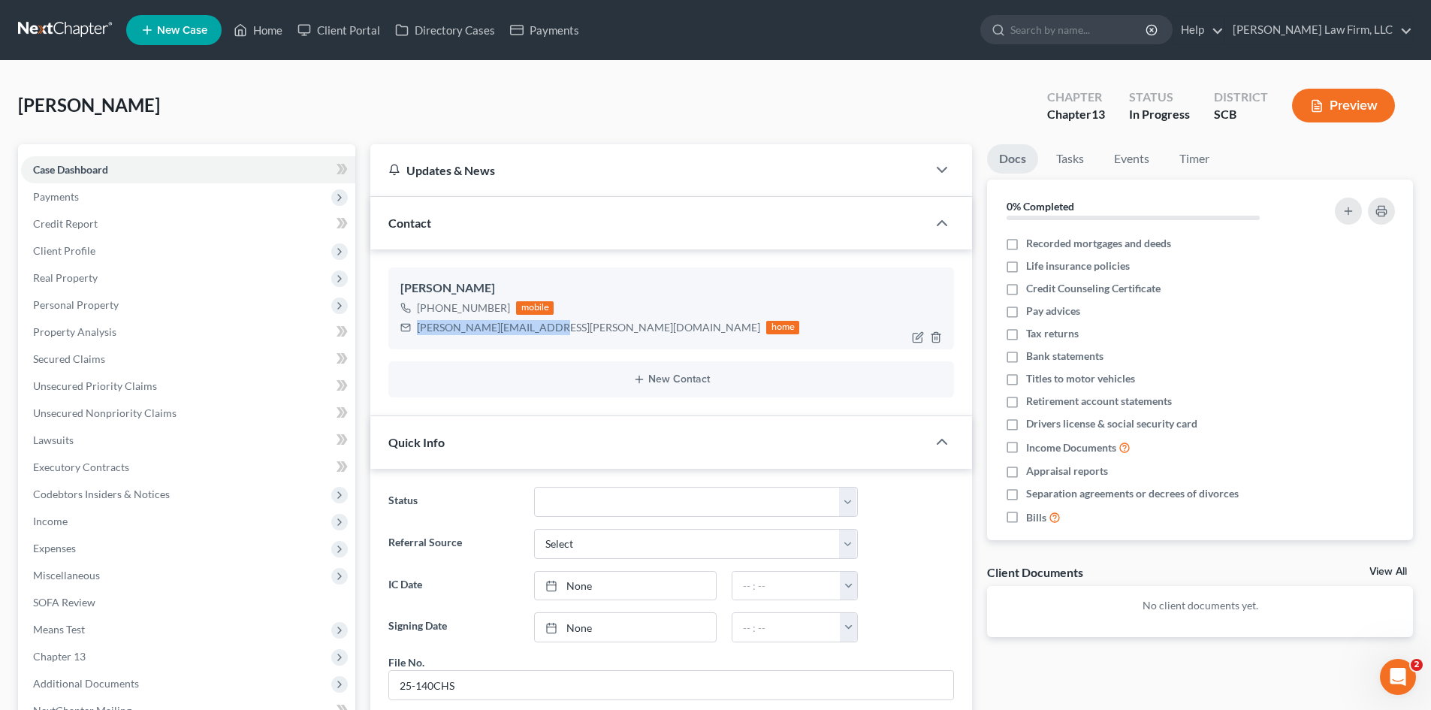
drag, startPoint x: 417, startPoint y: 328, endPoint x: 547, endPoint y: 330, distance: 130.0
click at [547, 330] on div "shaunn.jackson@yahoo.com home" at bounding box center [600, 328] width 399 height 20
copy div "shaunn.jackson@yahoo.com"
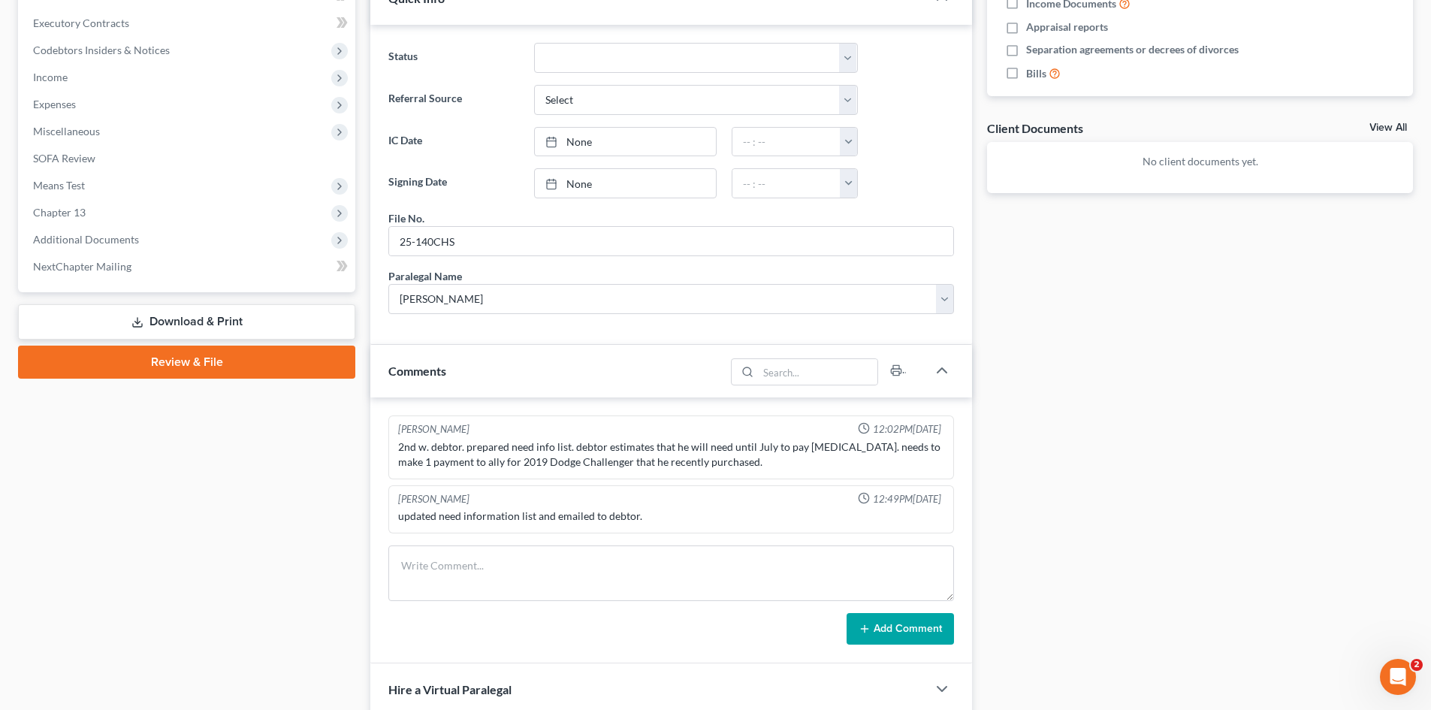
scroll to position [601, 0]
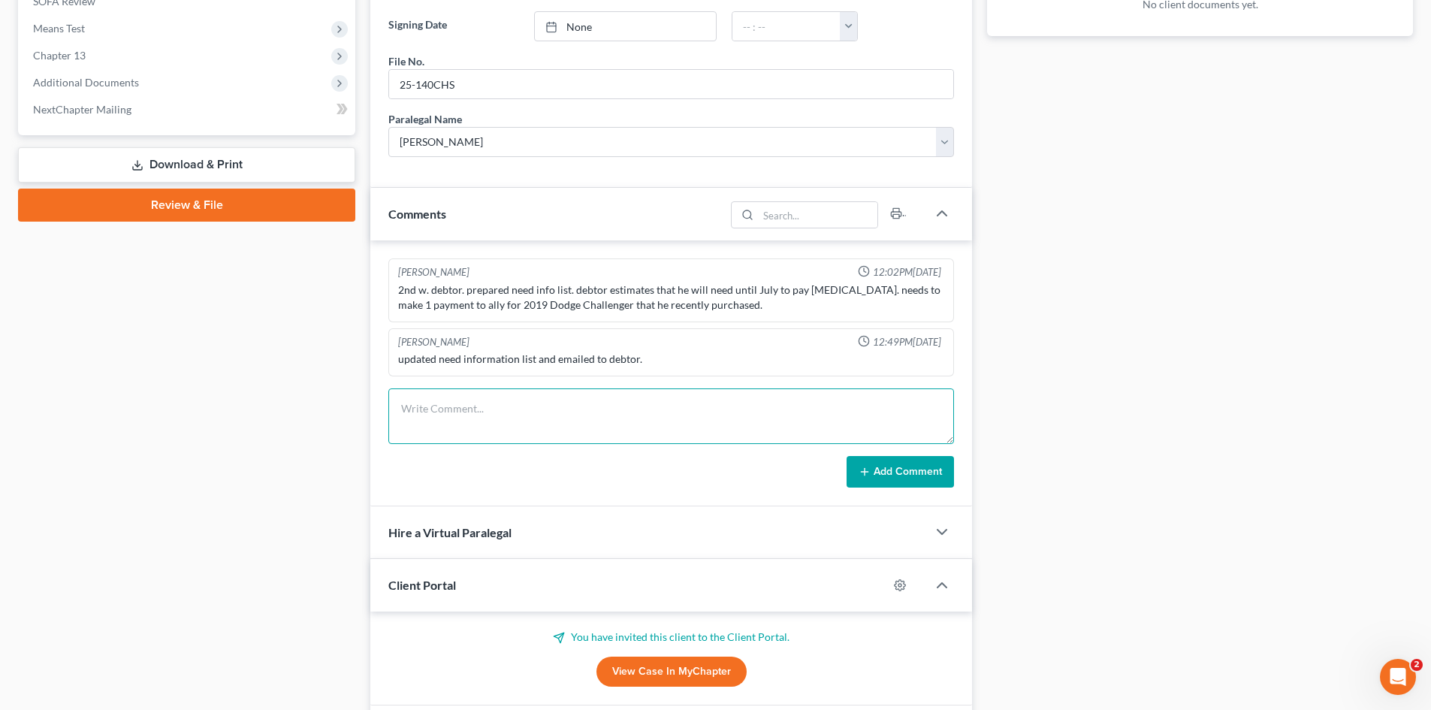
drag, startPoint x: 504, startPoint y: 415, endPoint x: 515, endPoint y: 422, distance: 12.9
click at [504, 414] on textarea at bounding box center [671, 416] width 566 height 56
click at [884, 462] on button "Add Comment" at bounding box center [900, 472] width 107 height 32
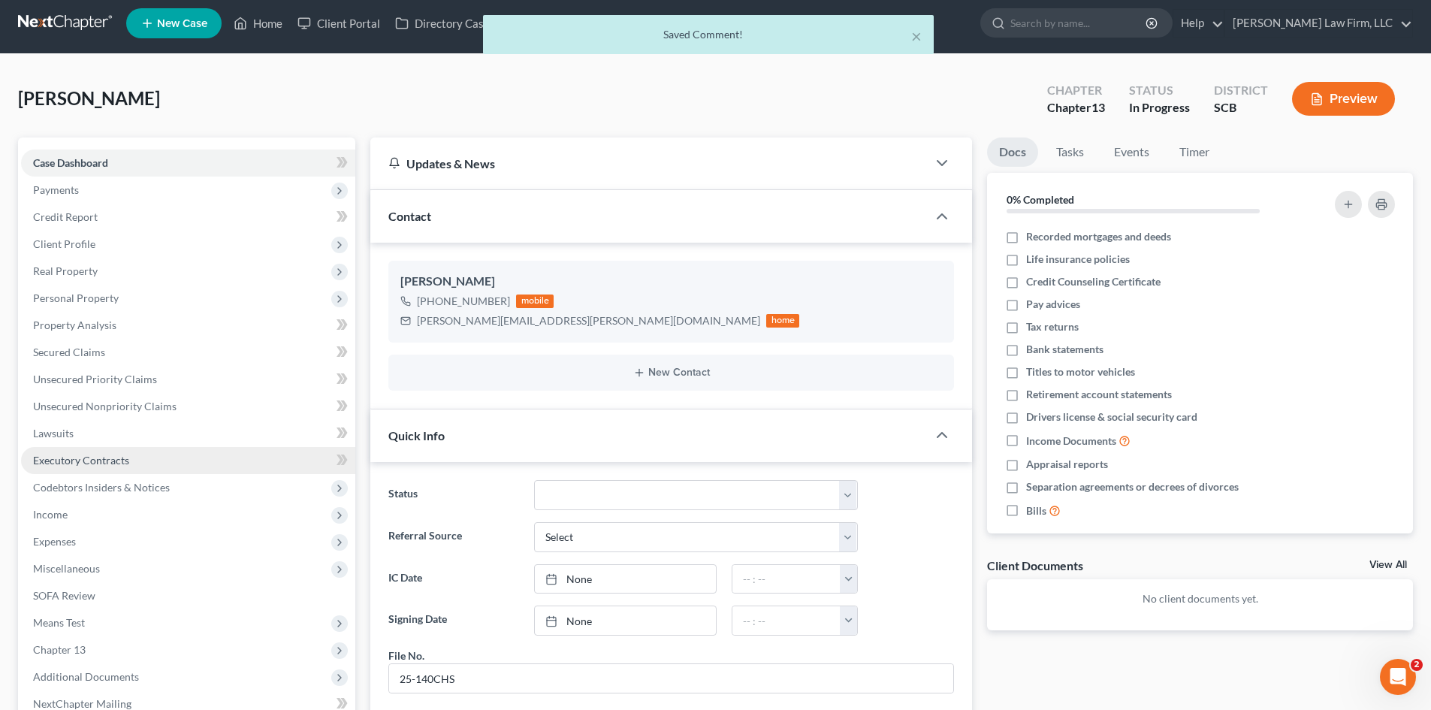
scroll to position [0, 0]
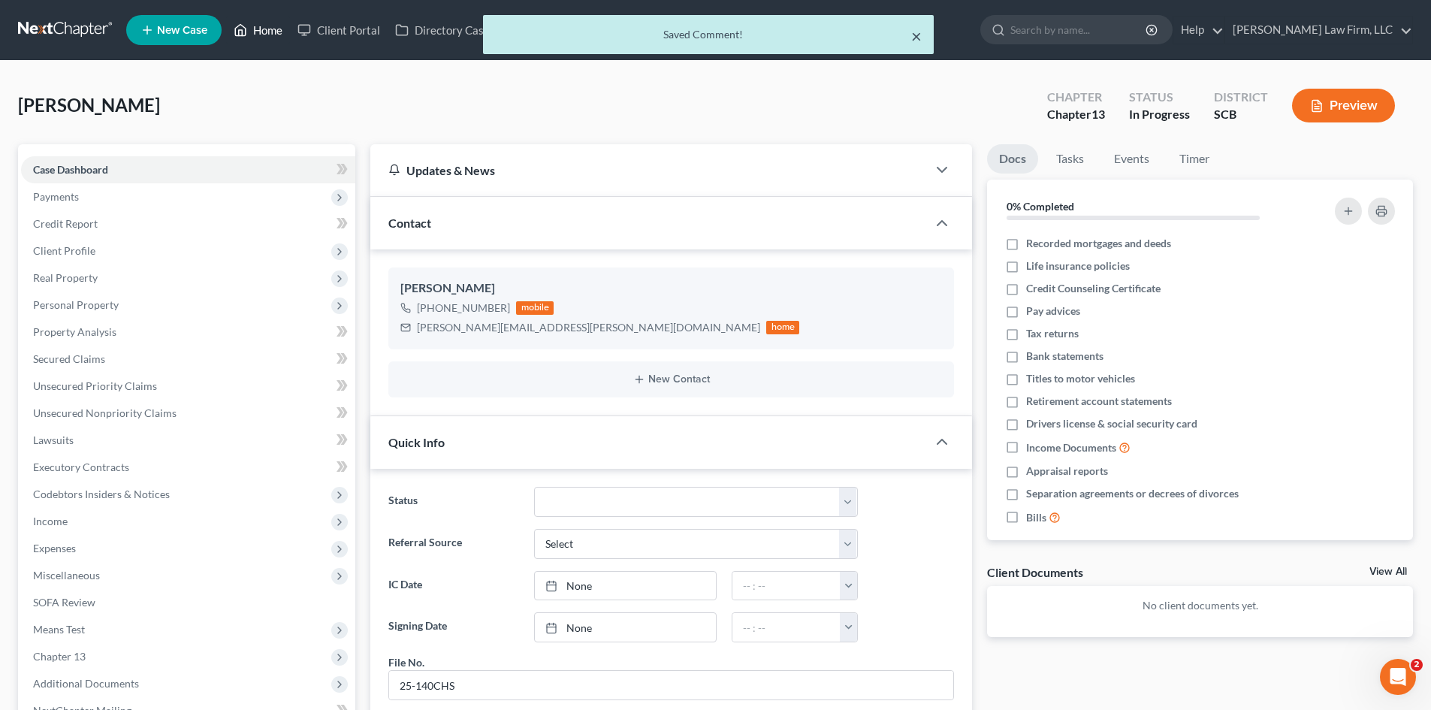
drag, startPoint x: 915, startPoint y: 39, endPoint x: 249, endPoint y: 30, distance: 665.8
click at [915, 39] on button "×" at bounding box center [916, 36] width 11 height 18
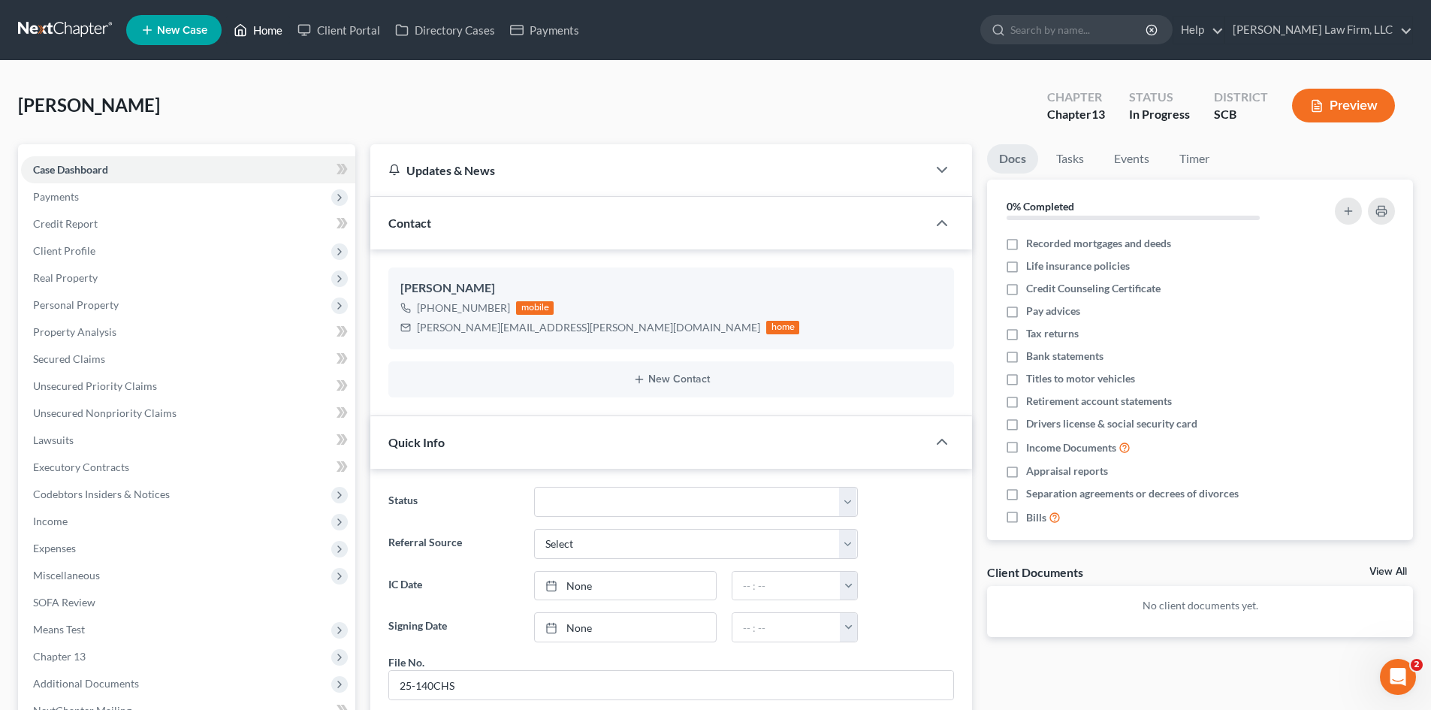
click at [255, 30] on link "Home" at bounding box center [258, 30] width 64 height 27
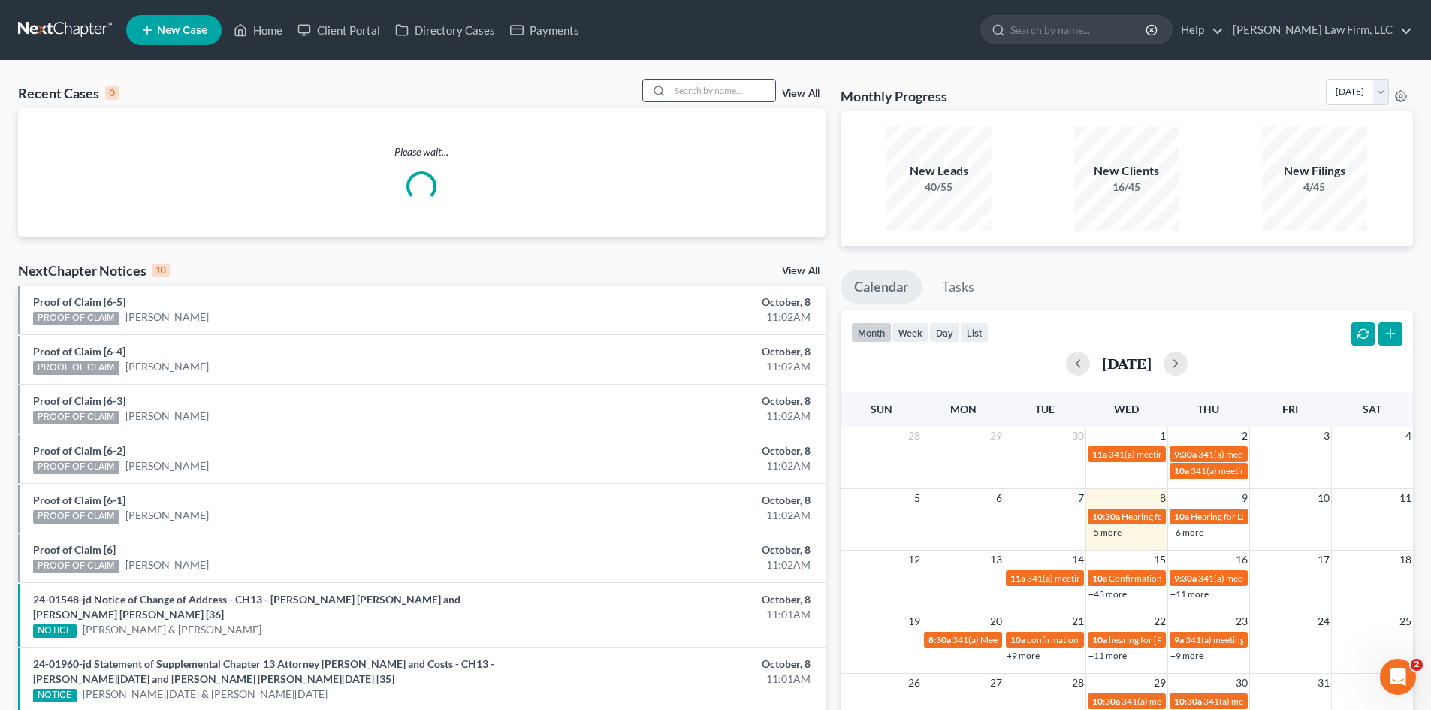
click at [748, 95] on input "search" at bounding box center [722, 91] width 105 height 22
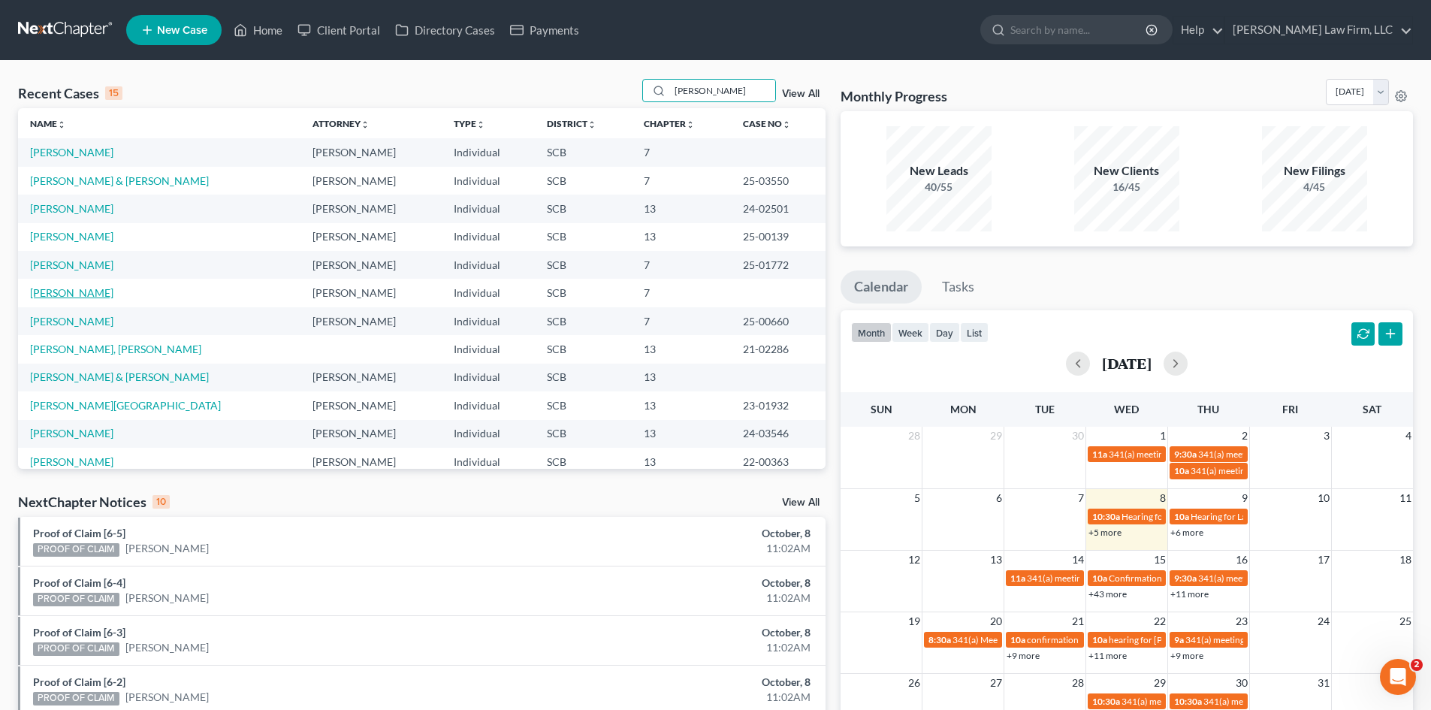
click at [91, 292] on link "Johnson, Darian" at bounding box center [71, 292] width 83 height 13
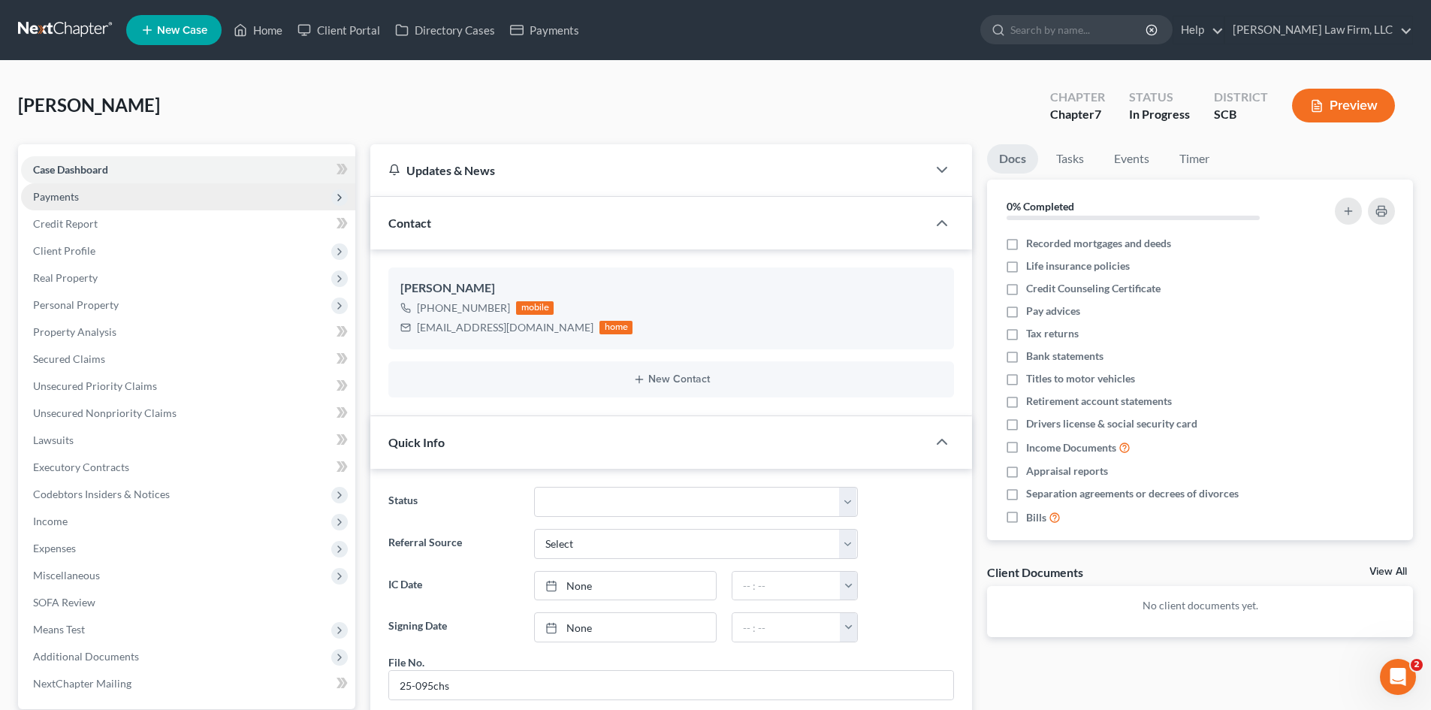
scroll to position [116, 0]
click at [74, 195] on span "Payments" at bounding box center [56, 196] width 46 height 13
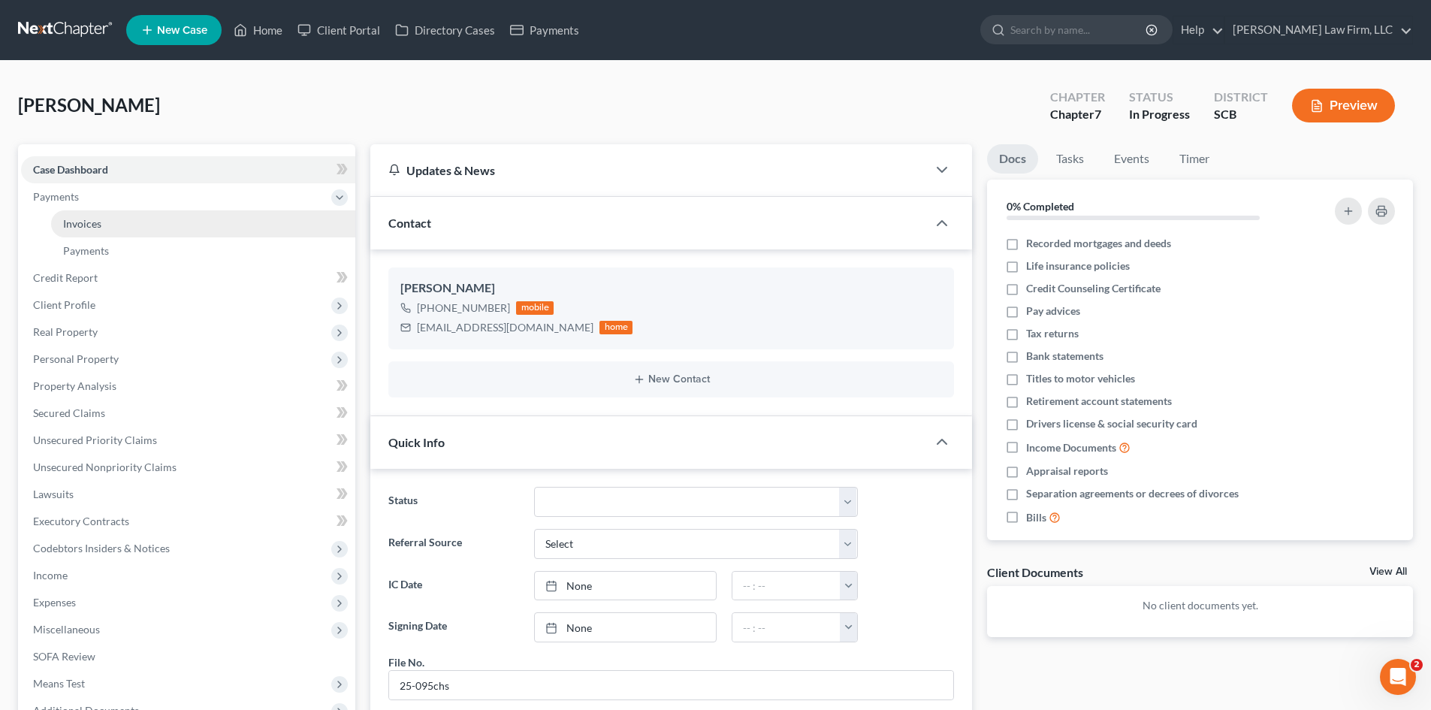
click at [70, 223] on span "Invoices" at bounding box center [82, 223] width 38 height 13
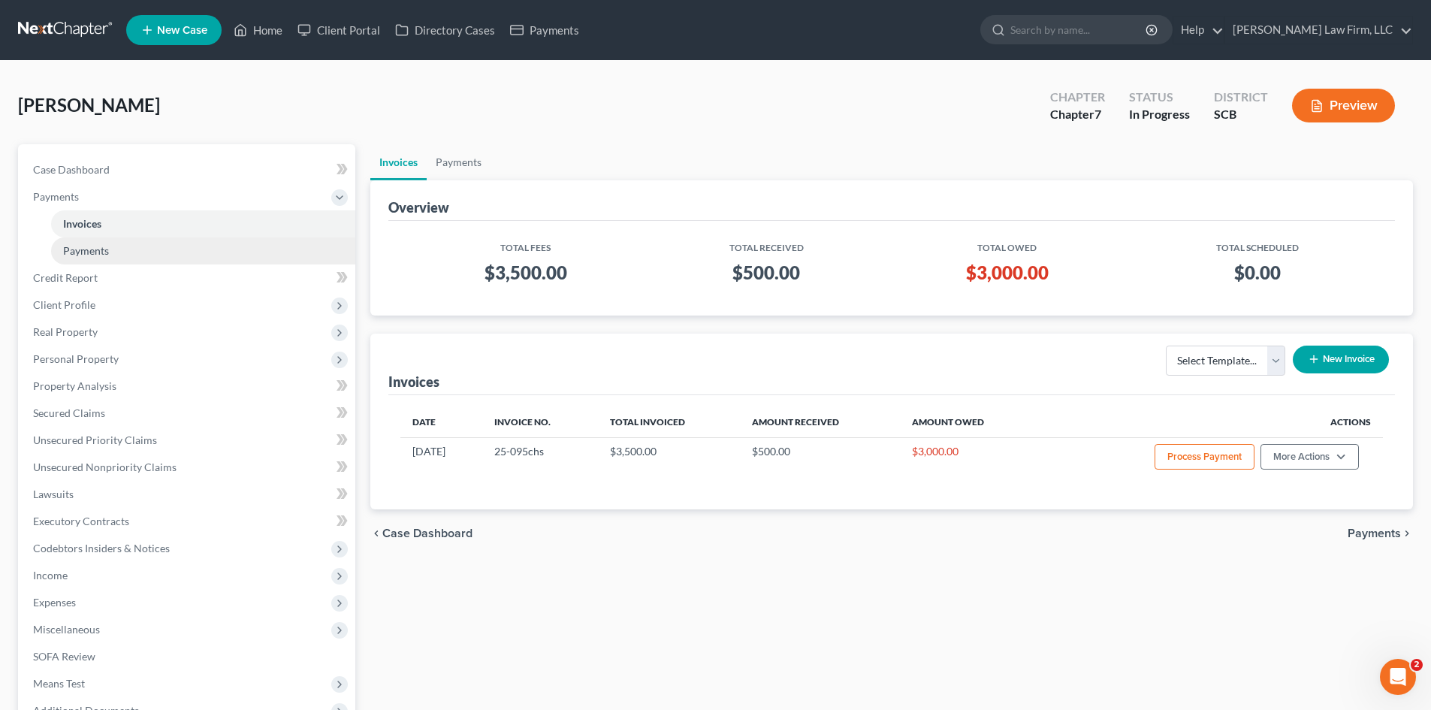
click at [76, 241] on link "Payments" at bounding box center [203, 250] width 304 height 27
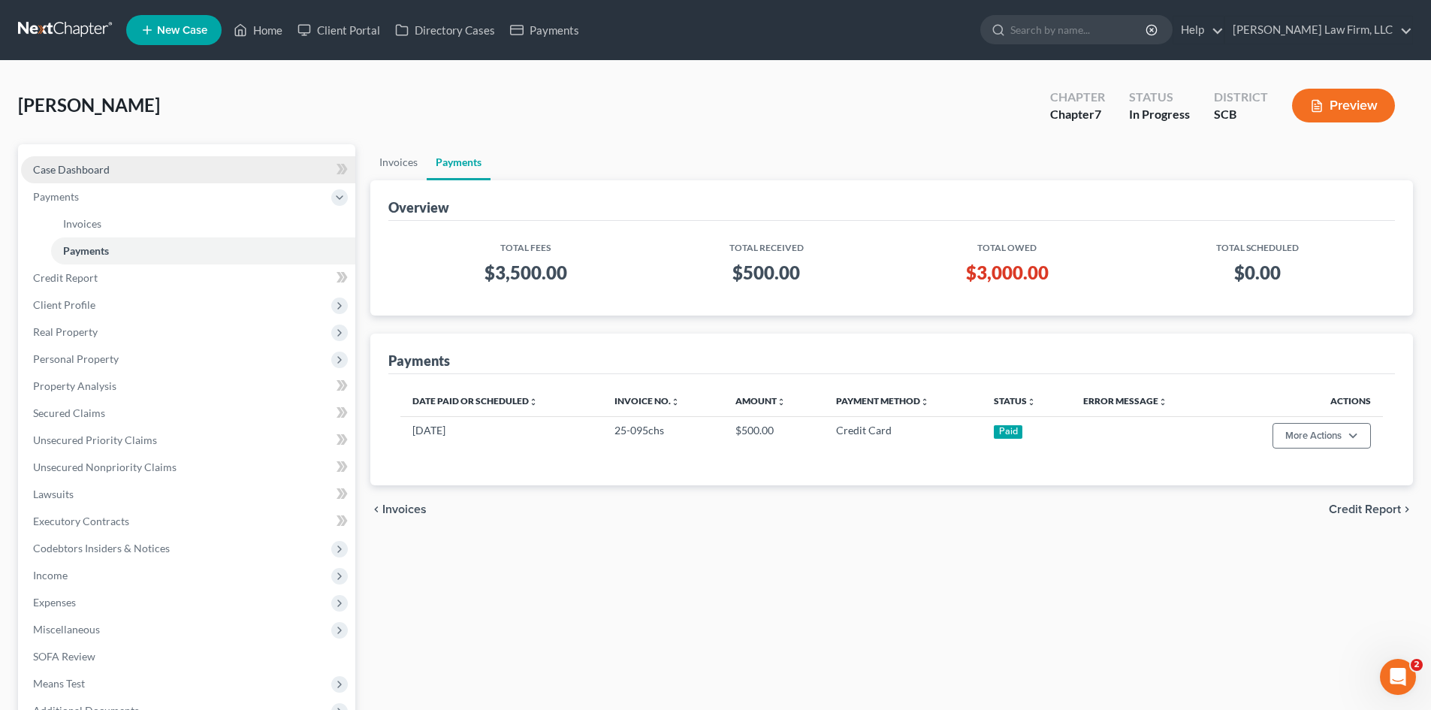
click at [75, 171] on span "Case Dashboard" at bounding box center [71, 169] width 77 height 13
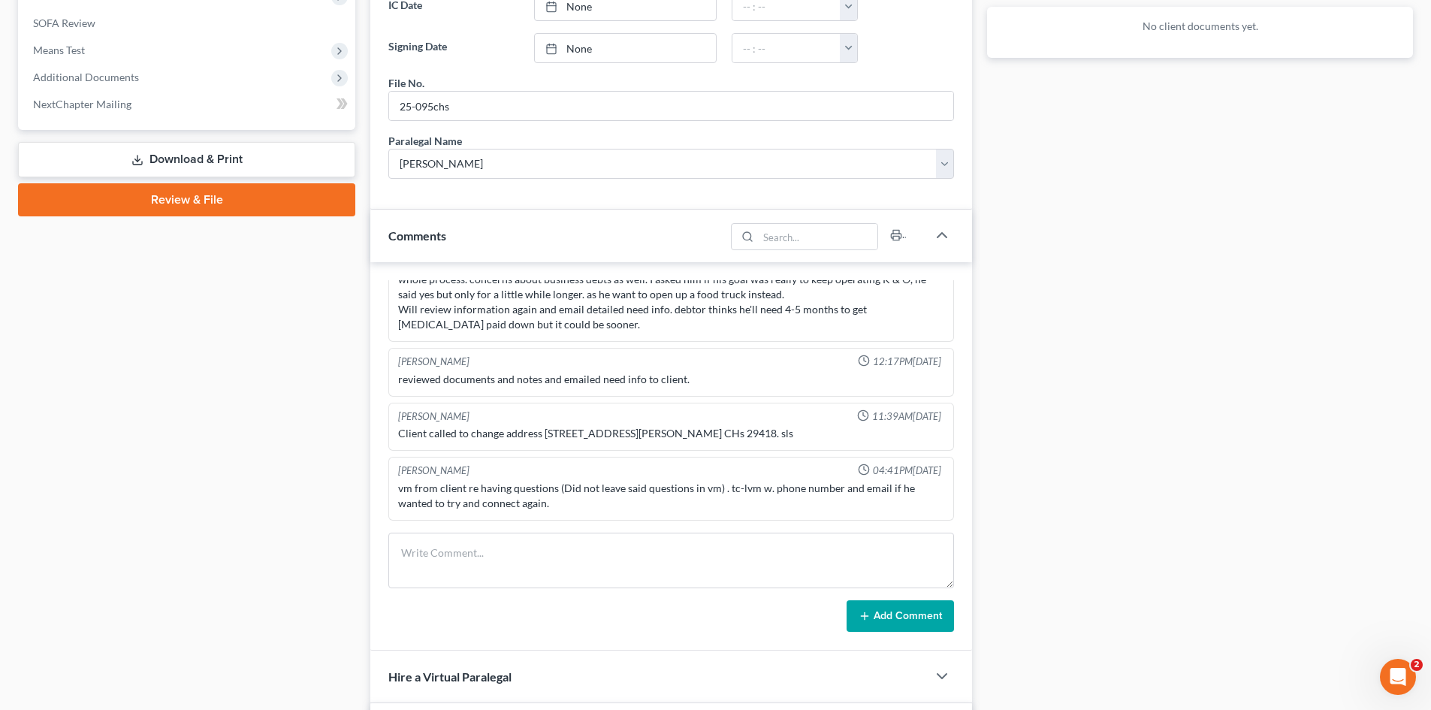
scroll to position [601, 0]
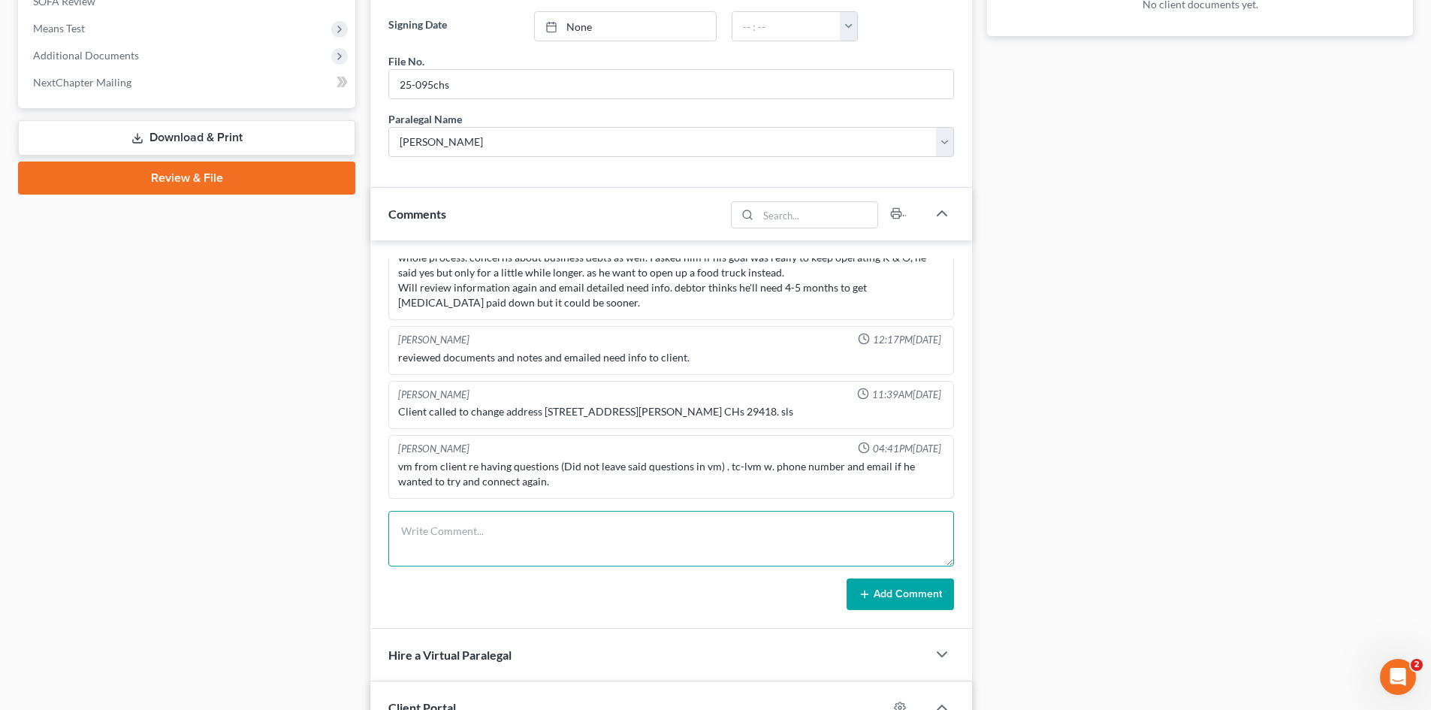
click at [584, 522] on textarea at bounding box center [671, 539] width 566 height 56
click at [911, 593] on button "Add Comment" at bounding box center [900, 595] width 107 height 32
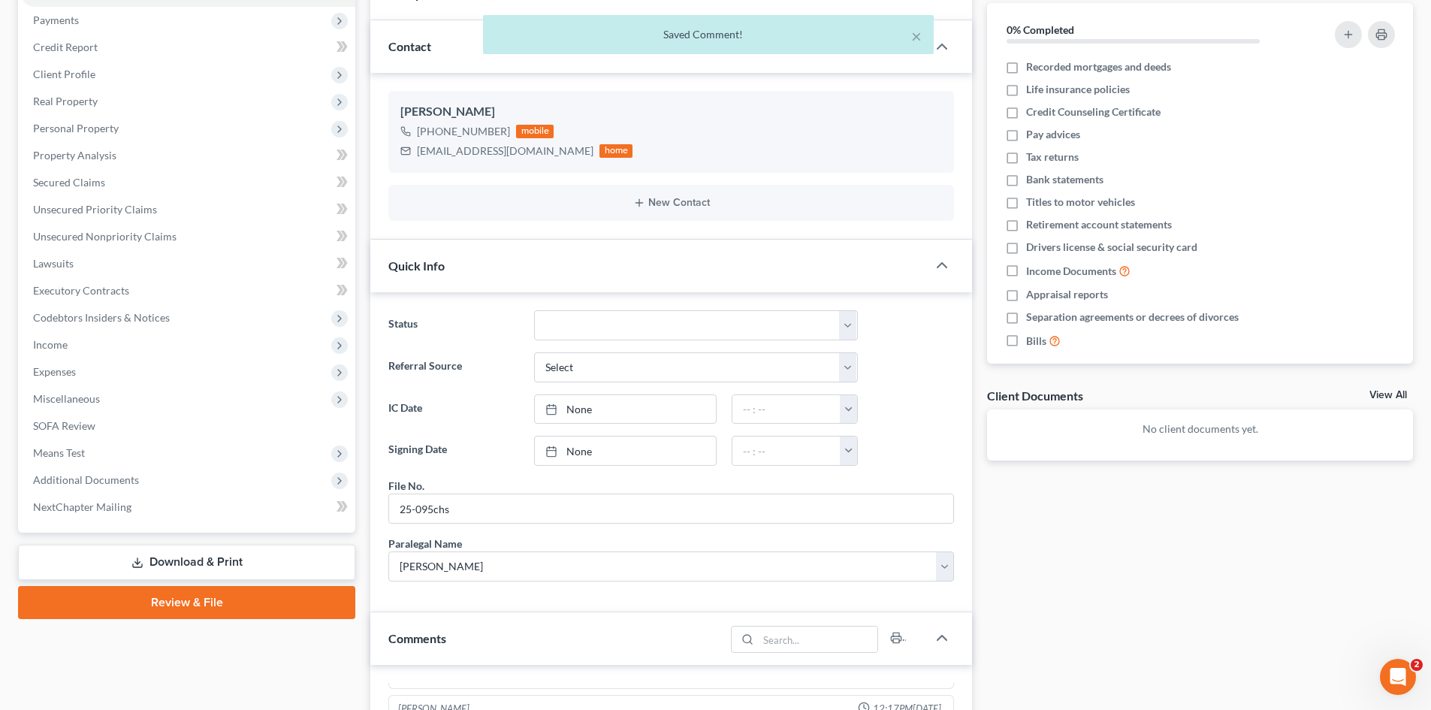
scroll to position [150, 0]
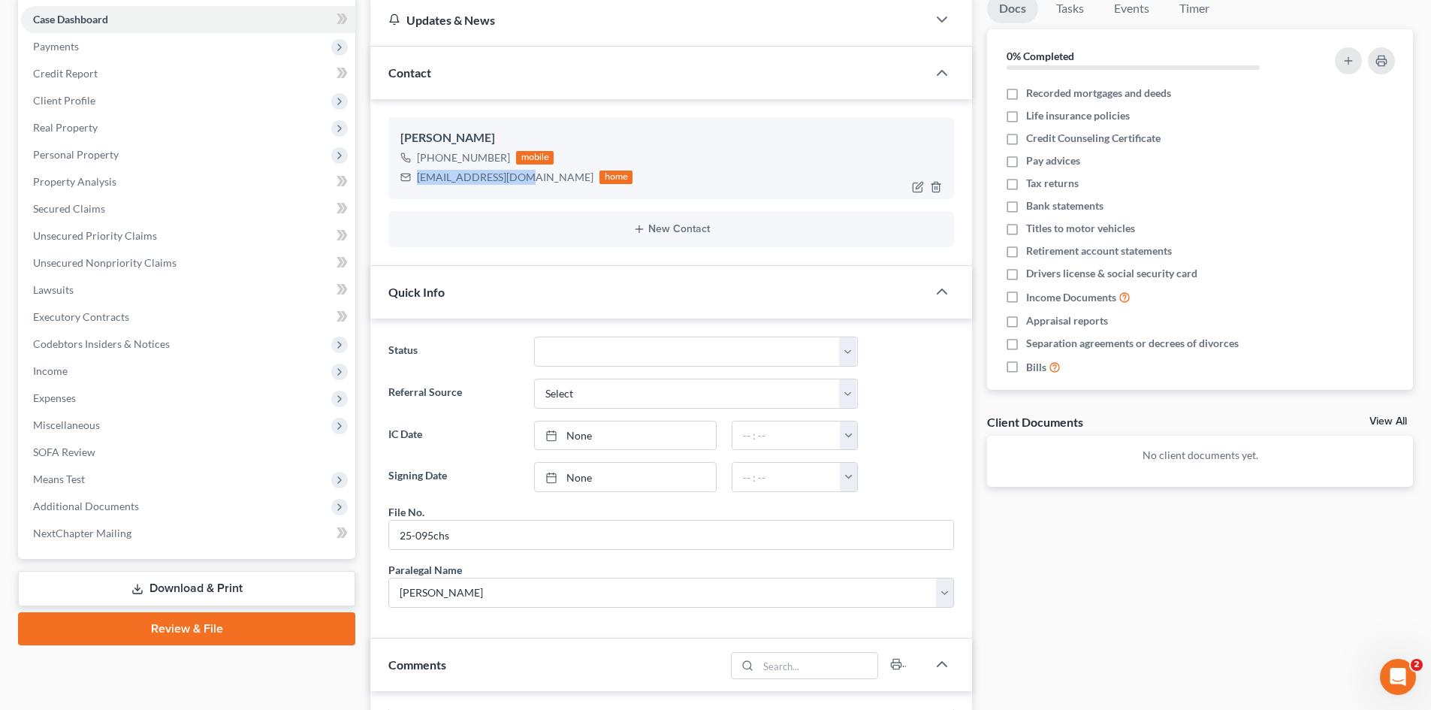
drag, startPoint x: 419, startPoint y: 178, endPoint x: 413, endPoint y: 270, distance: 91.8
click at [519, 178] on div "kavion7_3@yahoo.com" at bounding box center [505, 177] width 177 height 15
copy div "kavion7_3@yahoo.com"
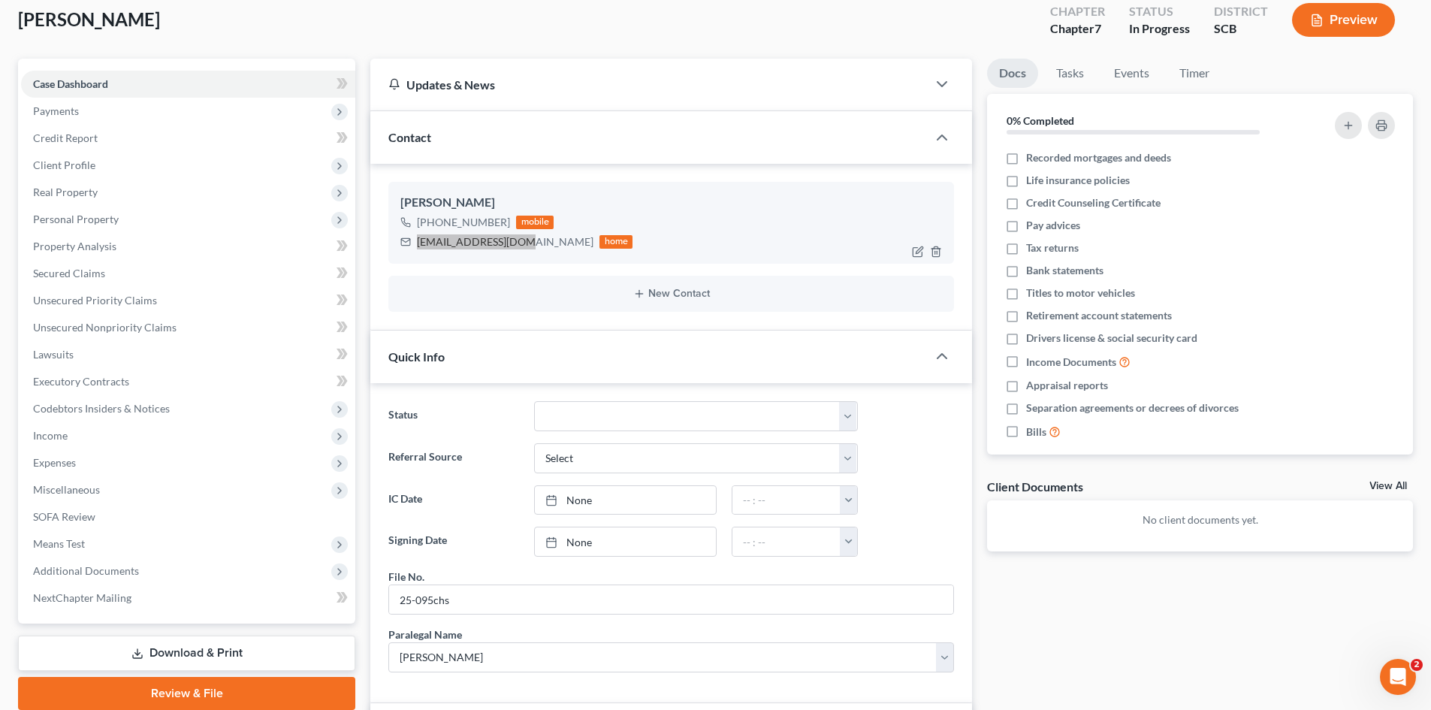
scroll to position [0, 0]
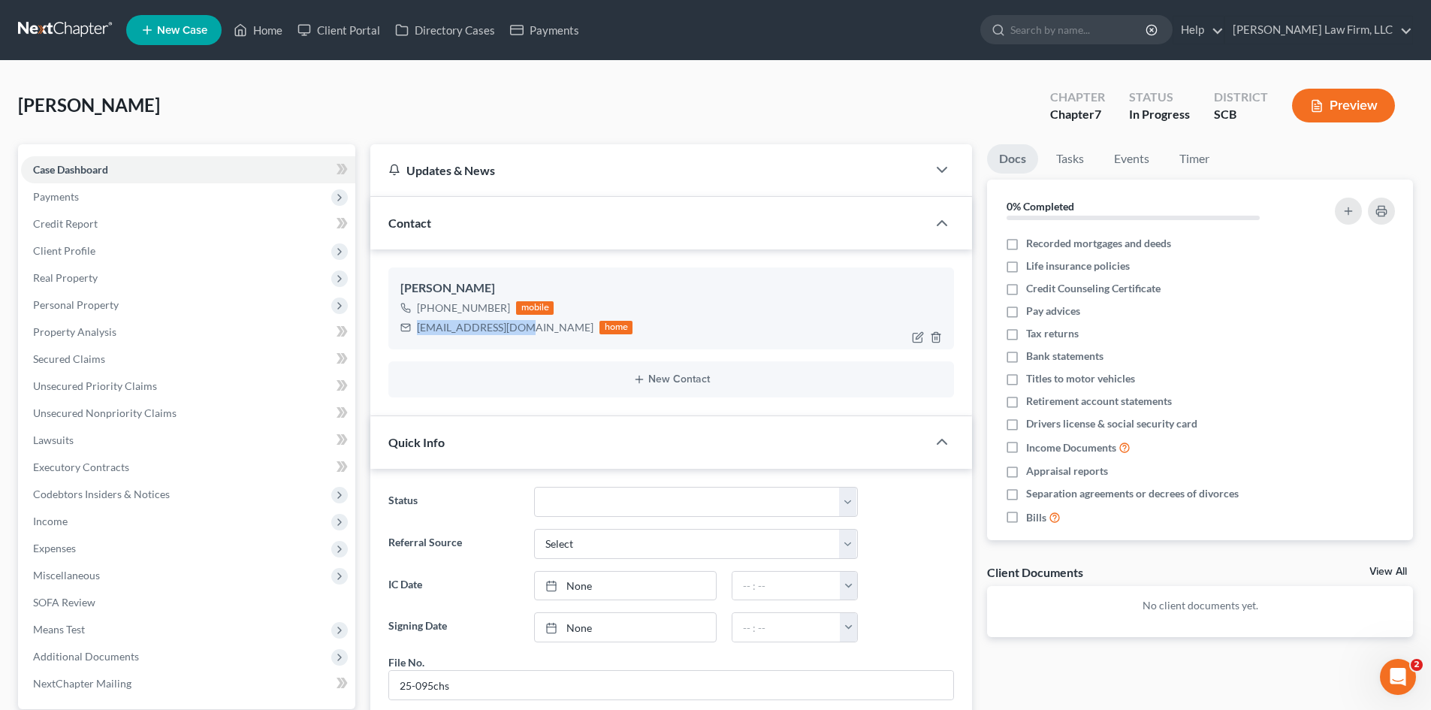
drag, startPoint x: 80, startPoint y: 164, endPoint x: 631, endPoint y: 319, distance: 572.3
click at [80, 164] on span "Case Dashboard" at bounding box center [70, 169] width 75 height 13
click at [271, 32] on link "Home" at bounding box center [258, 30] width 64 height 27
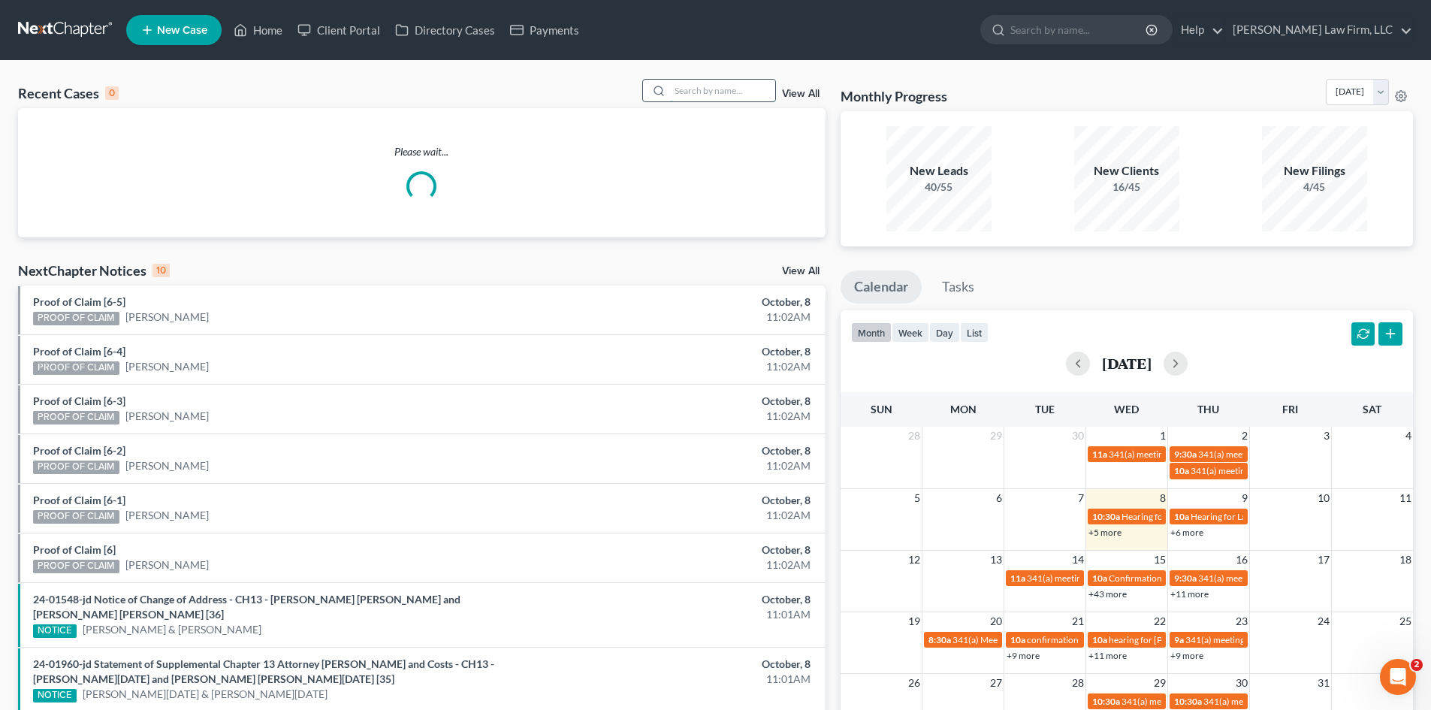
click at [738, 92] on input "search" at bounding box center [722, 91] width 105 height 22
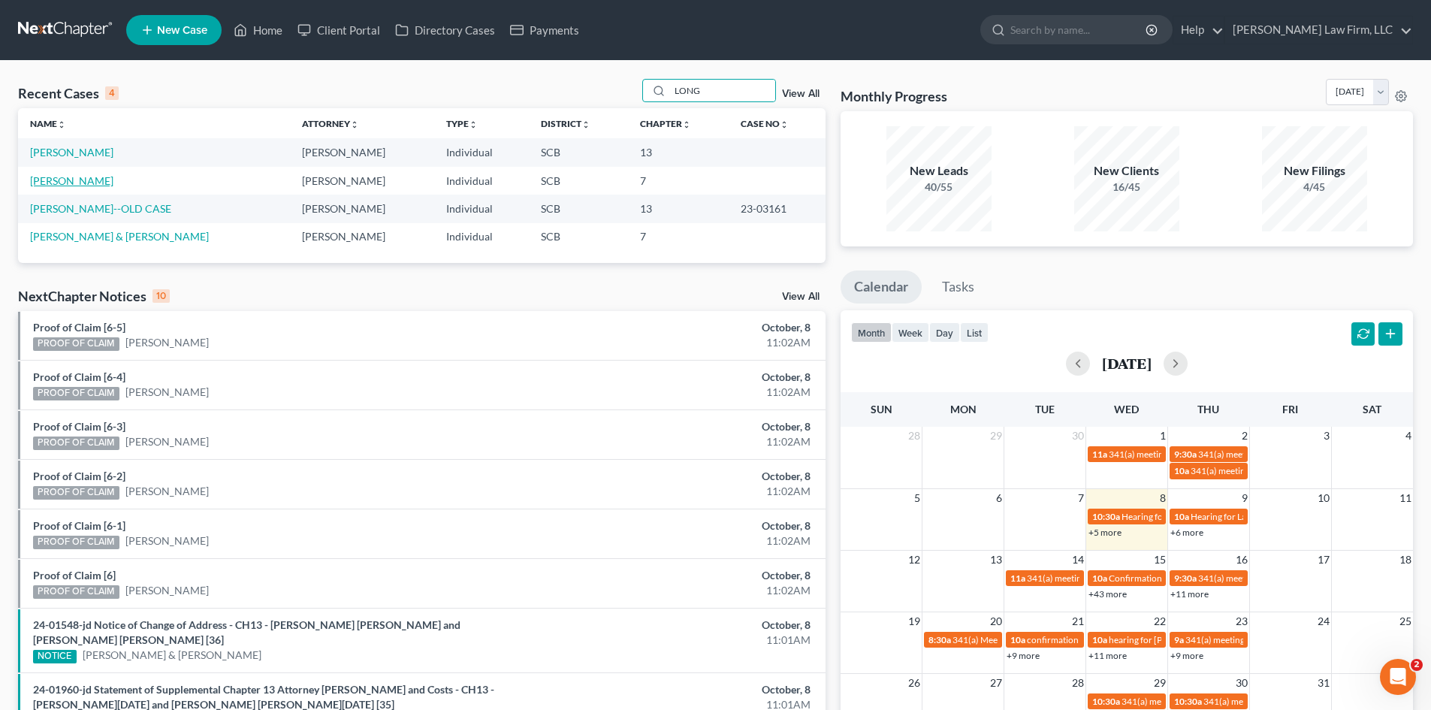
click at [64, 183] on link "[PERSON_NAME]" at bounding box center [71, 180] width 83 height 13
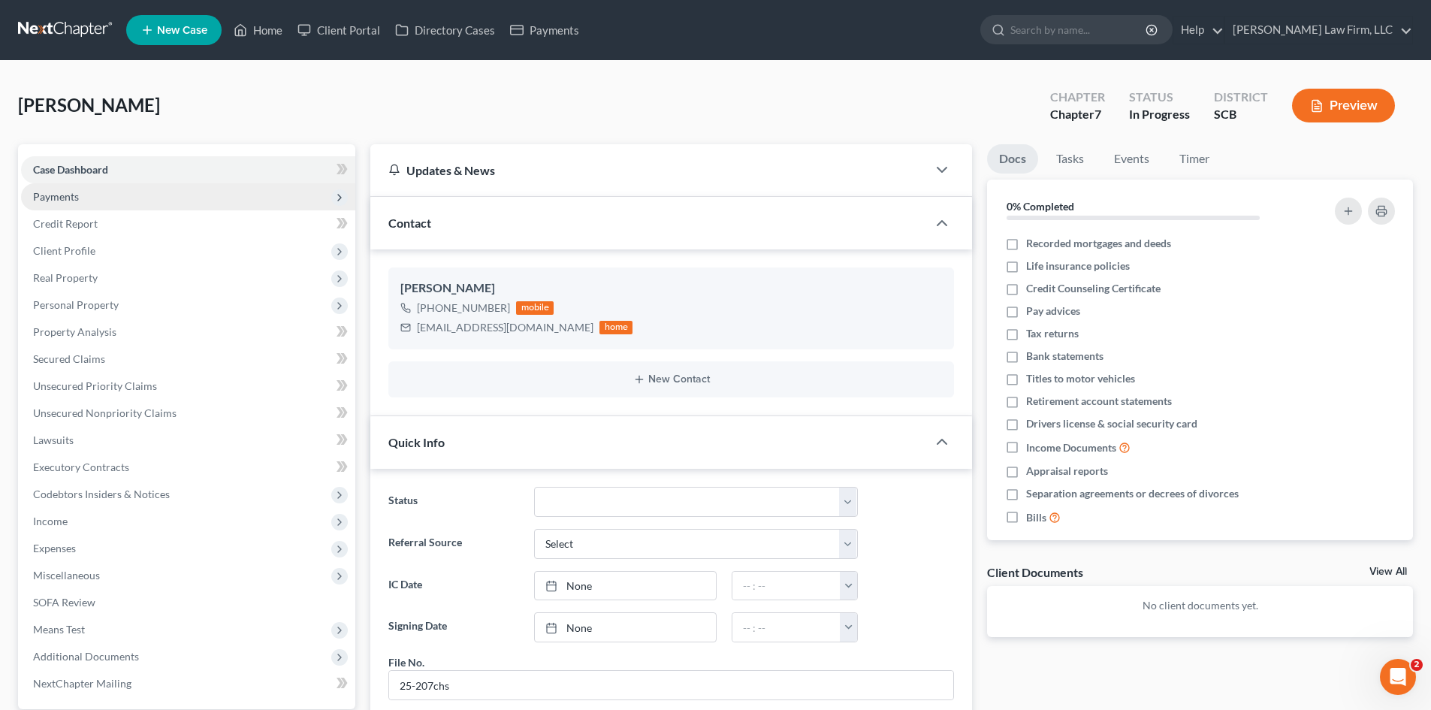
click at [60, 196] on span "Payments" at bounding box center [56, 196] width 46 height 13
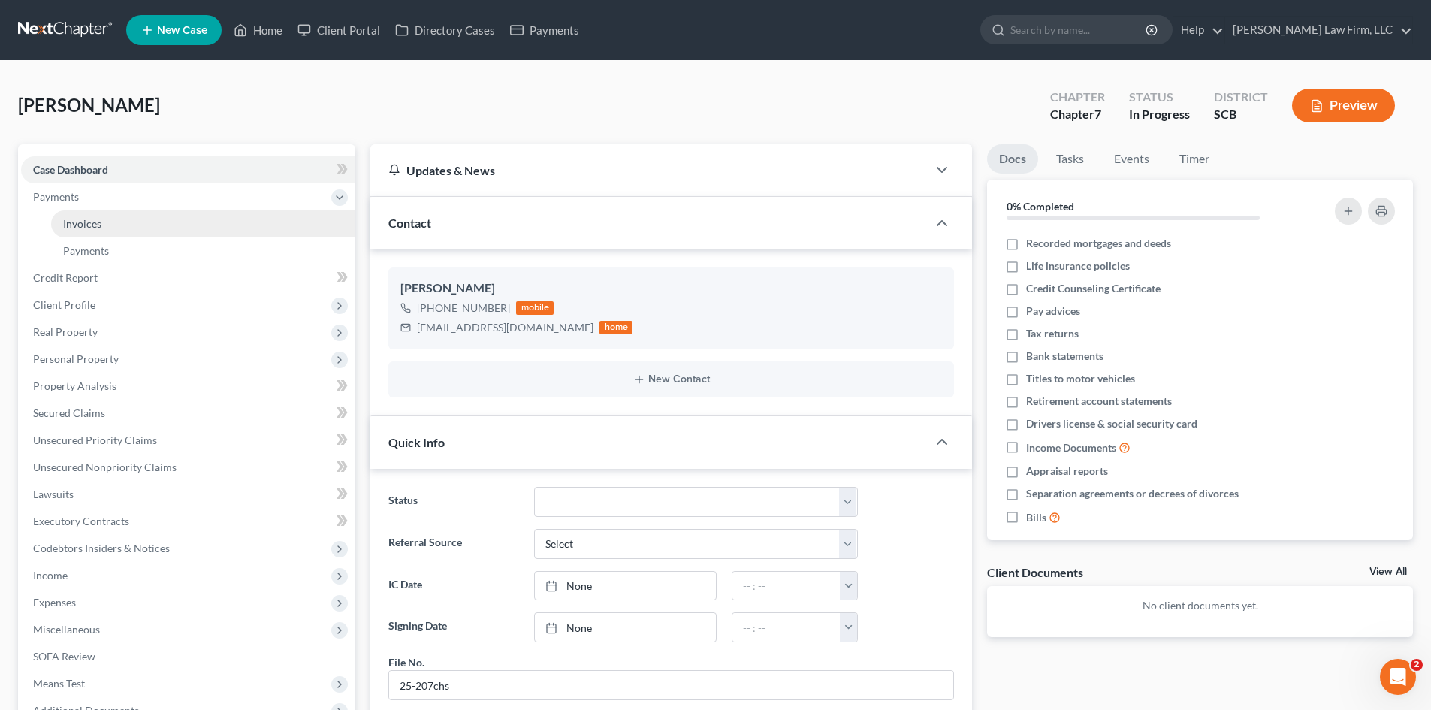
click at [61, 219] on link "Invoices" at bounding box center [203, 223] width 304 height 27
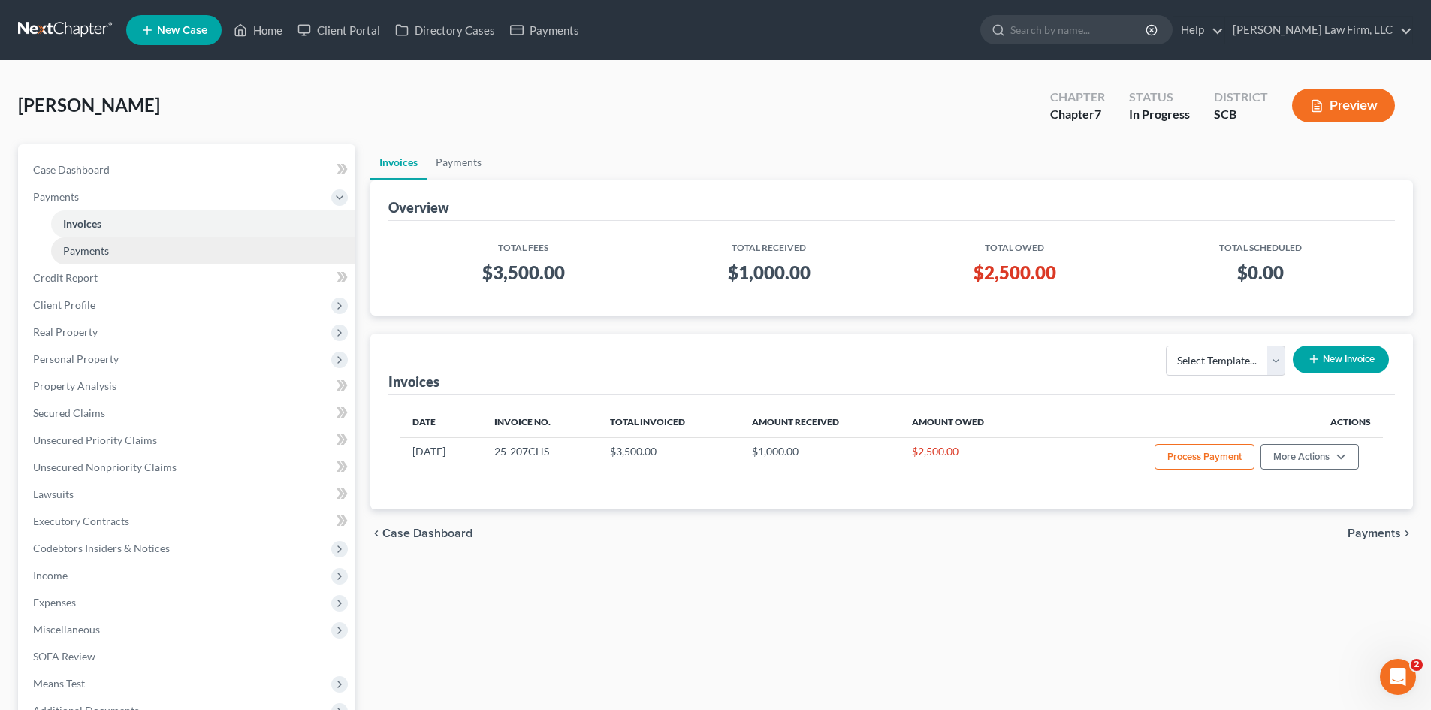
click at [71, 249] on span "Payments" at bounding box center [86, 250] width 46 height 13
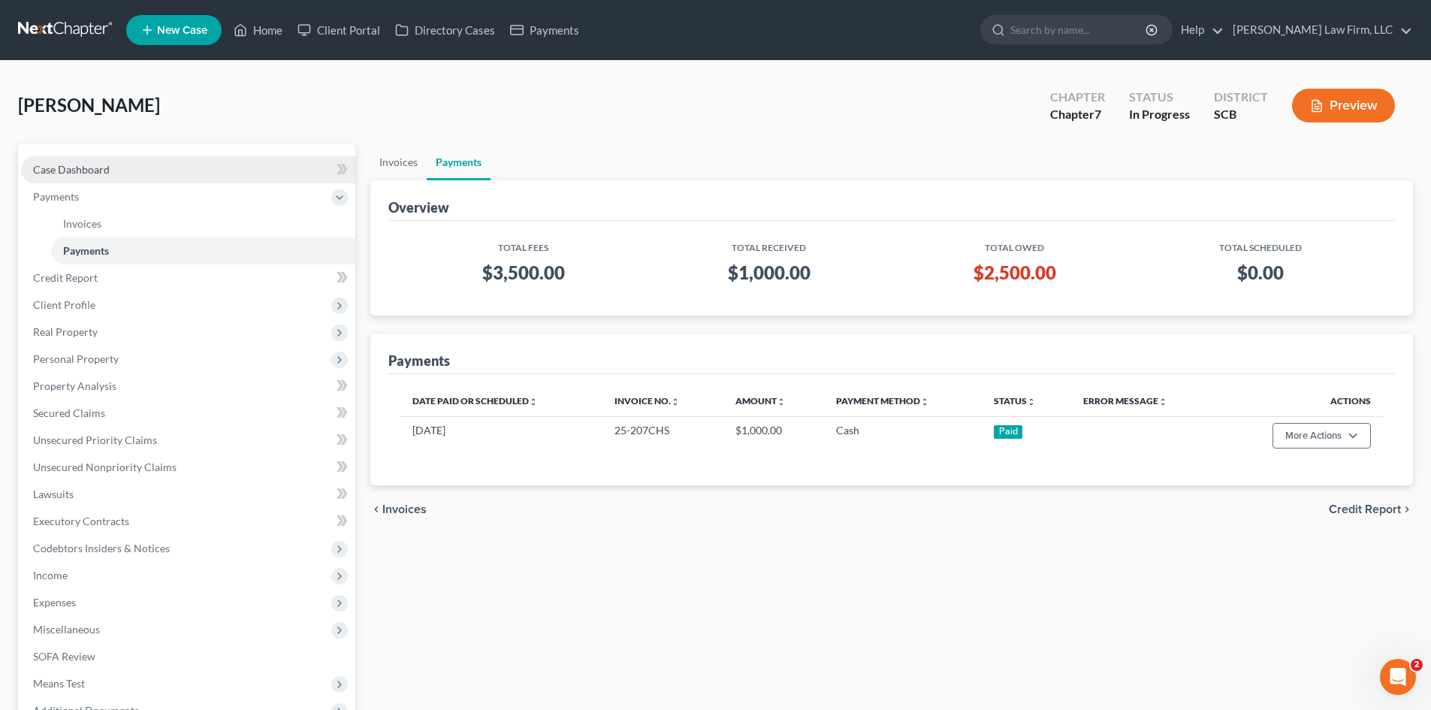
click at [89, 171] on span "Case Dashboard" at bounding box center [71, 169] width 77 height 13
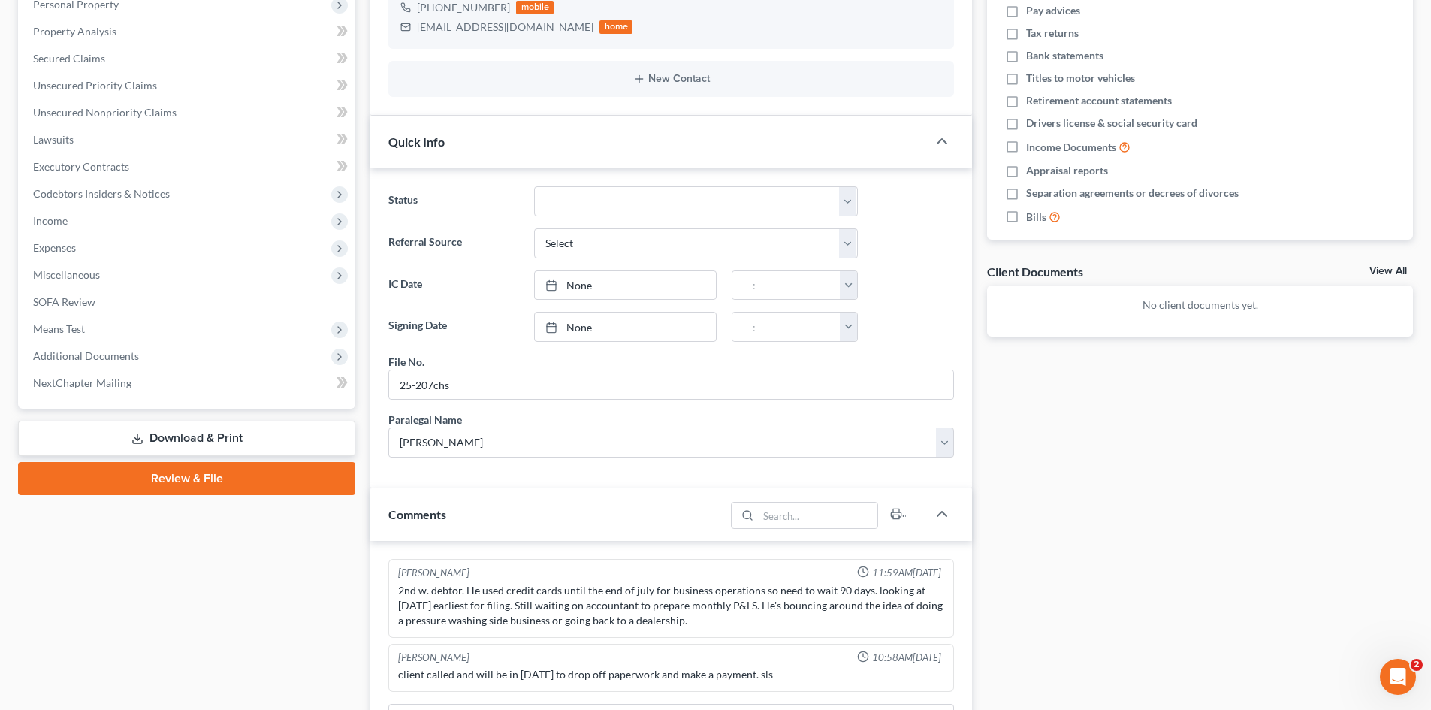
scroll to position [451, 0]
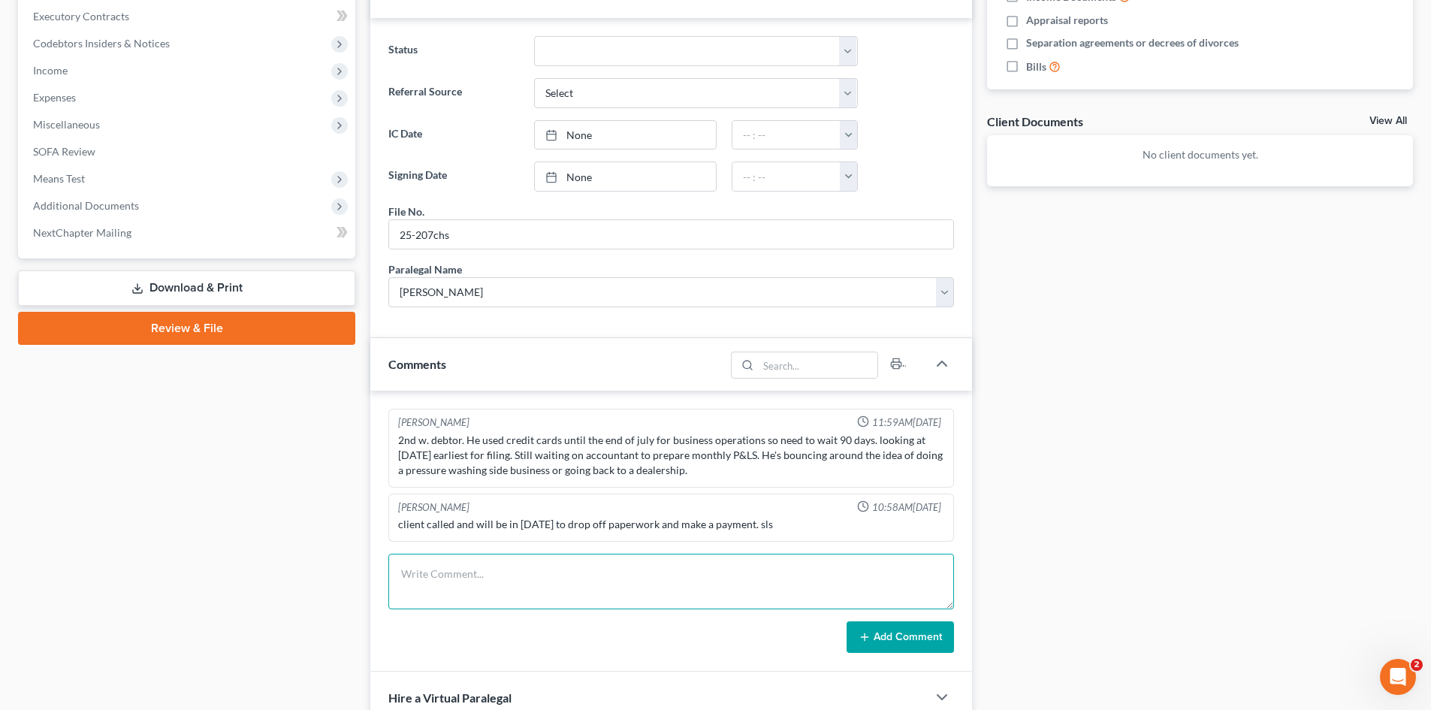
drag, startPoint x: 585, startPoint y: 572, endPoint x: 617, endPoint y: 549, distance: 39.2
click at [585, 572] on textarea at bounding box center [671, 582] width 566 height 56
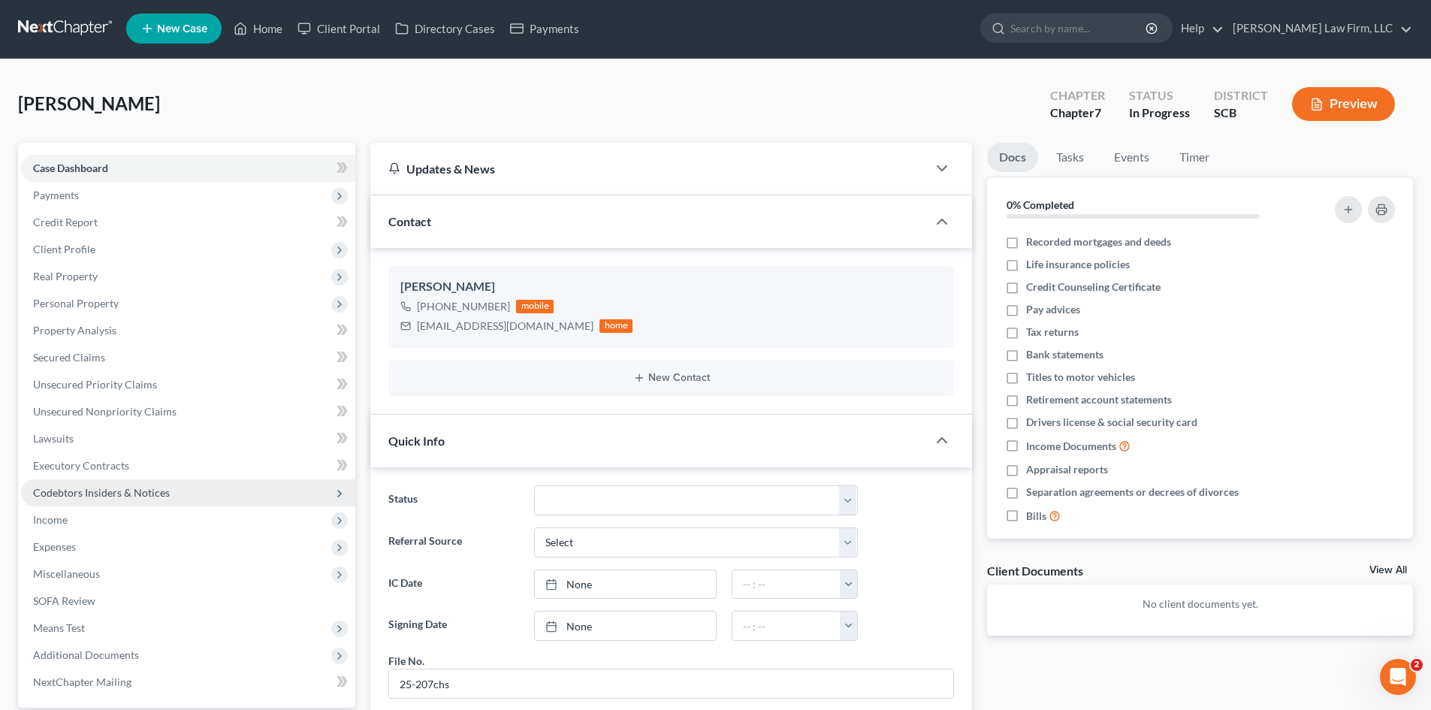
scroll to position [0, 0]
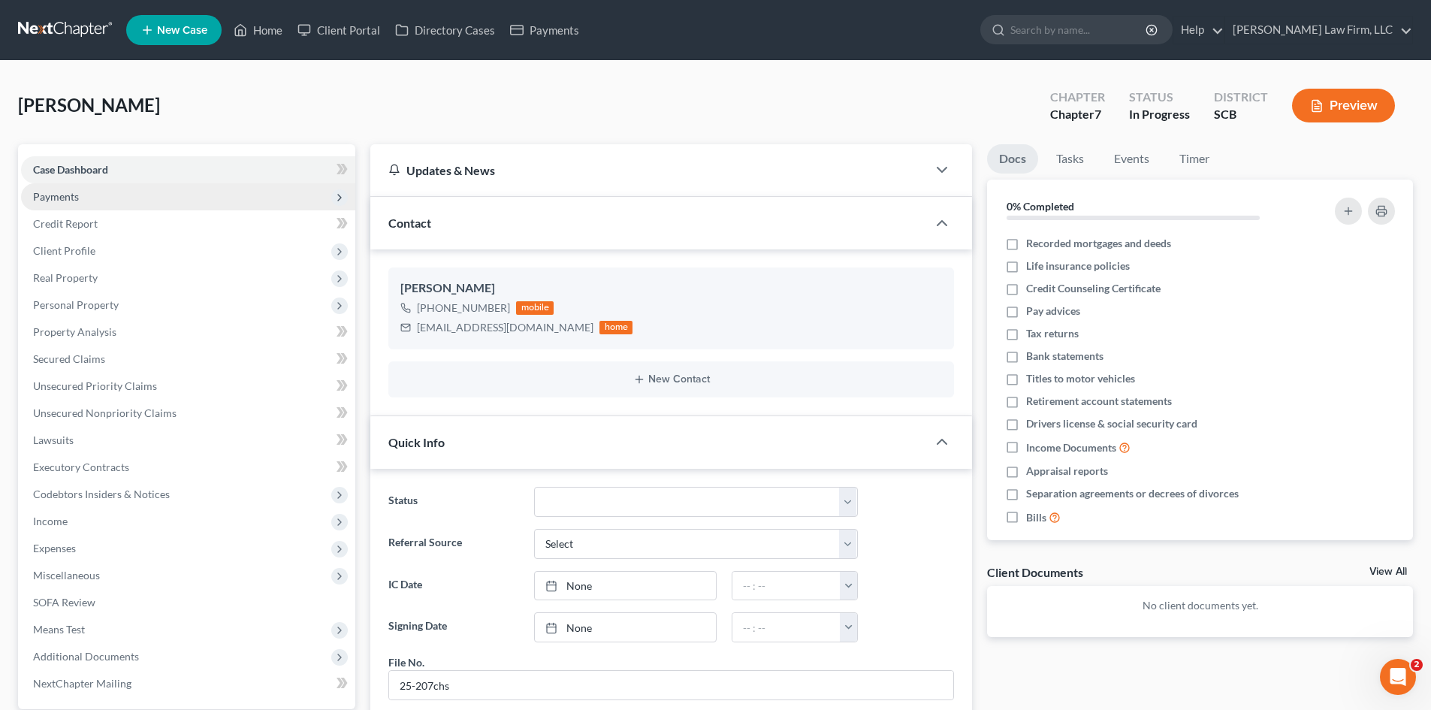
click at [71, 198] on span "Payments" at bounding box center [56, 196] width 46 height 13
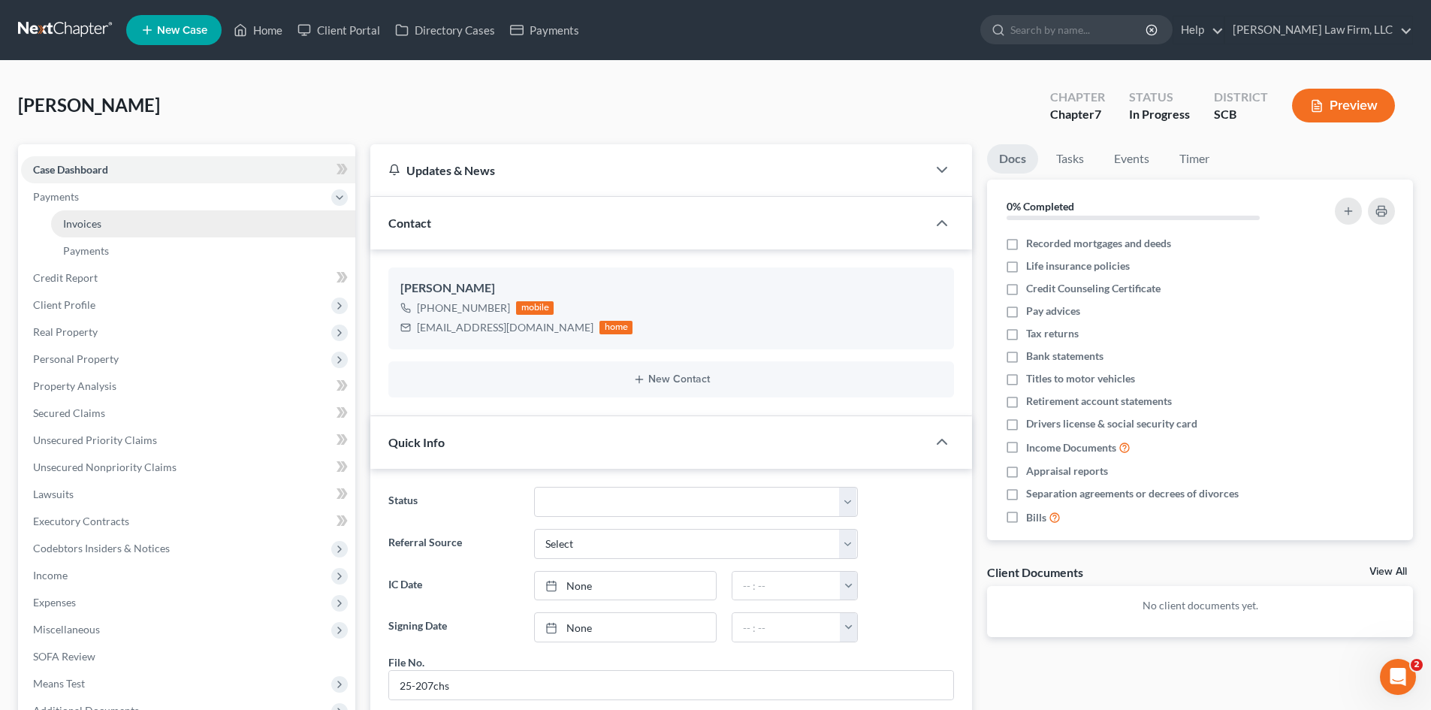
click at [86, 222] on span "Invoices" at bounding box center [82, 223] width 38 height 13
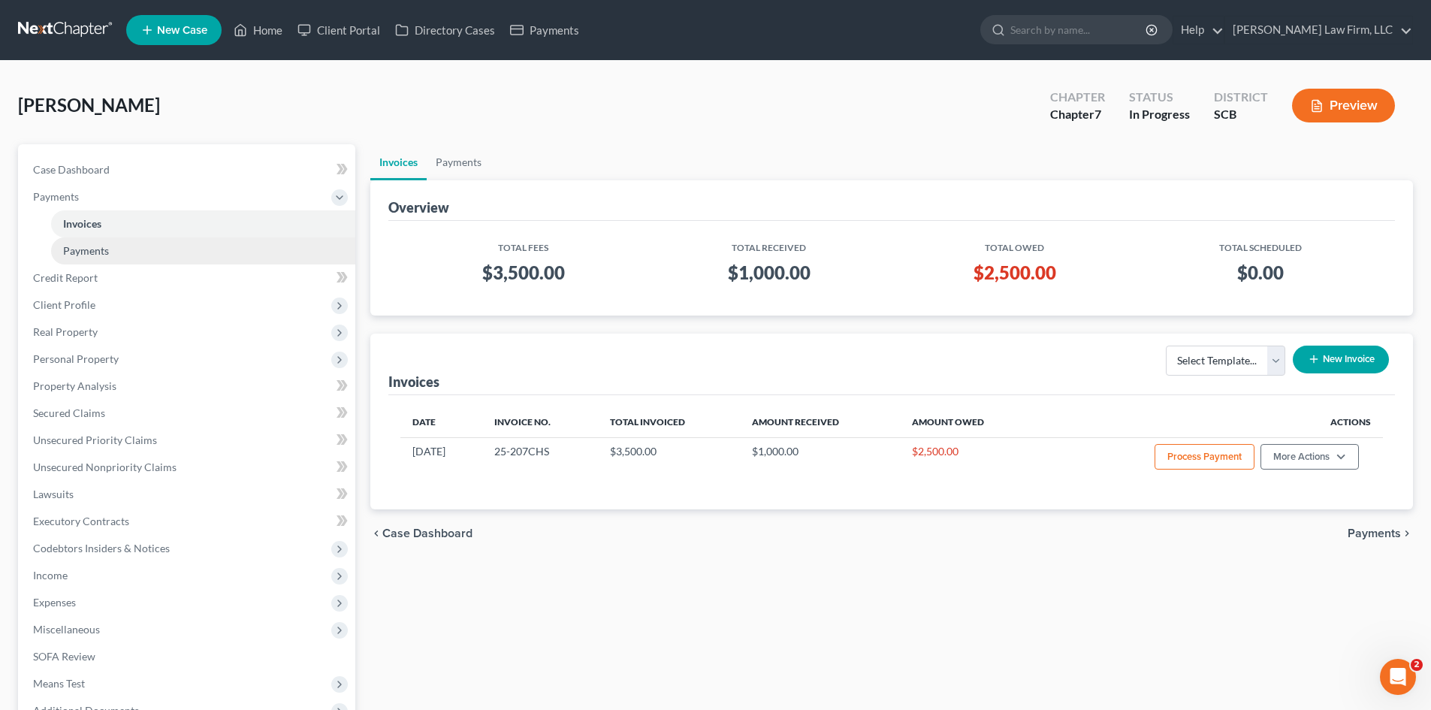
click at [89, 252] on span "Payments" at bounding box center [86, 250] width 46 height 13
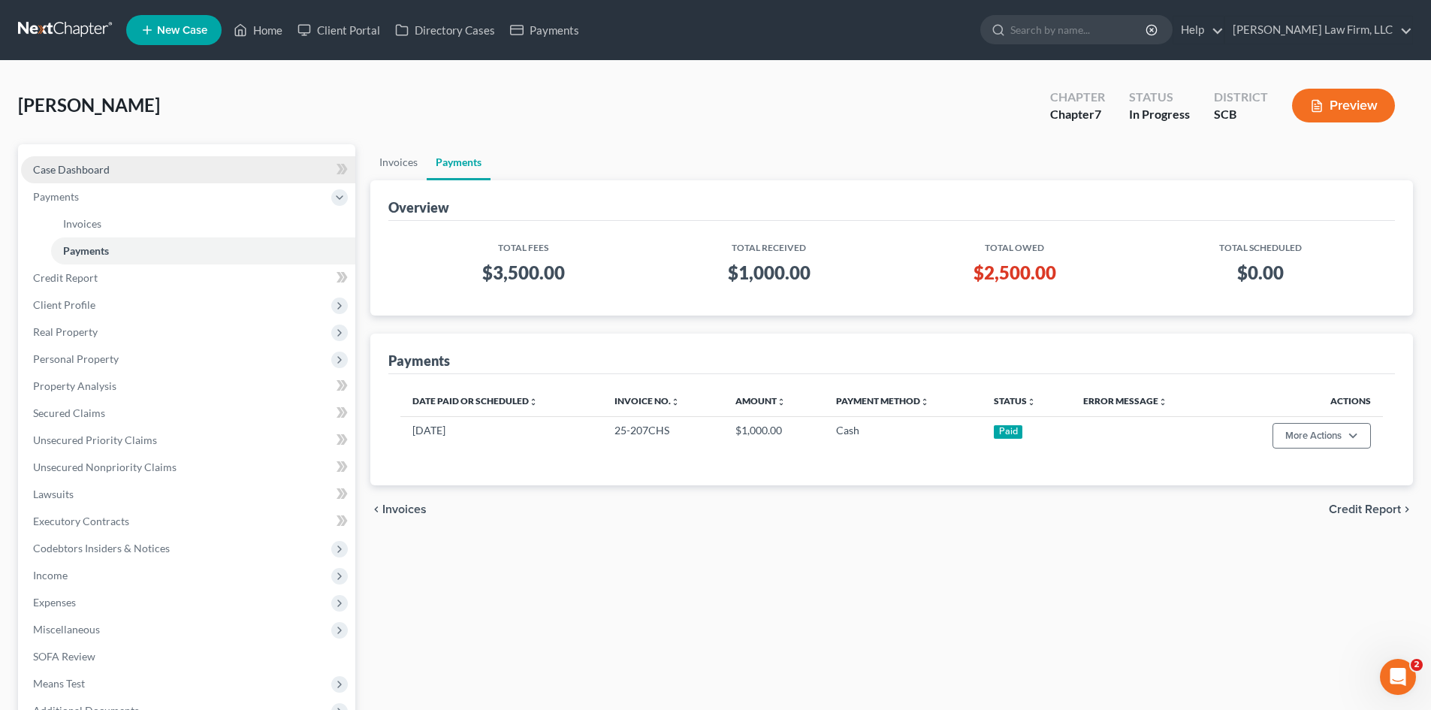
click at [78, 172] on span "Case Dashboard" at bounding box center [71, 169] width 77 height 13
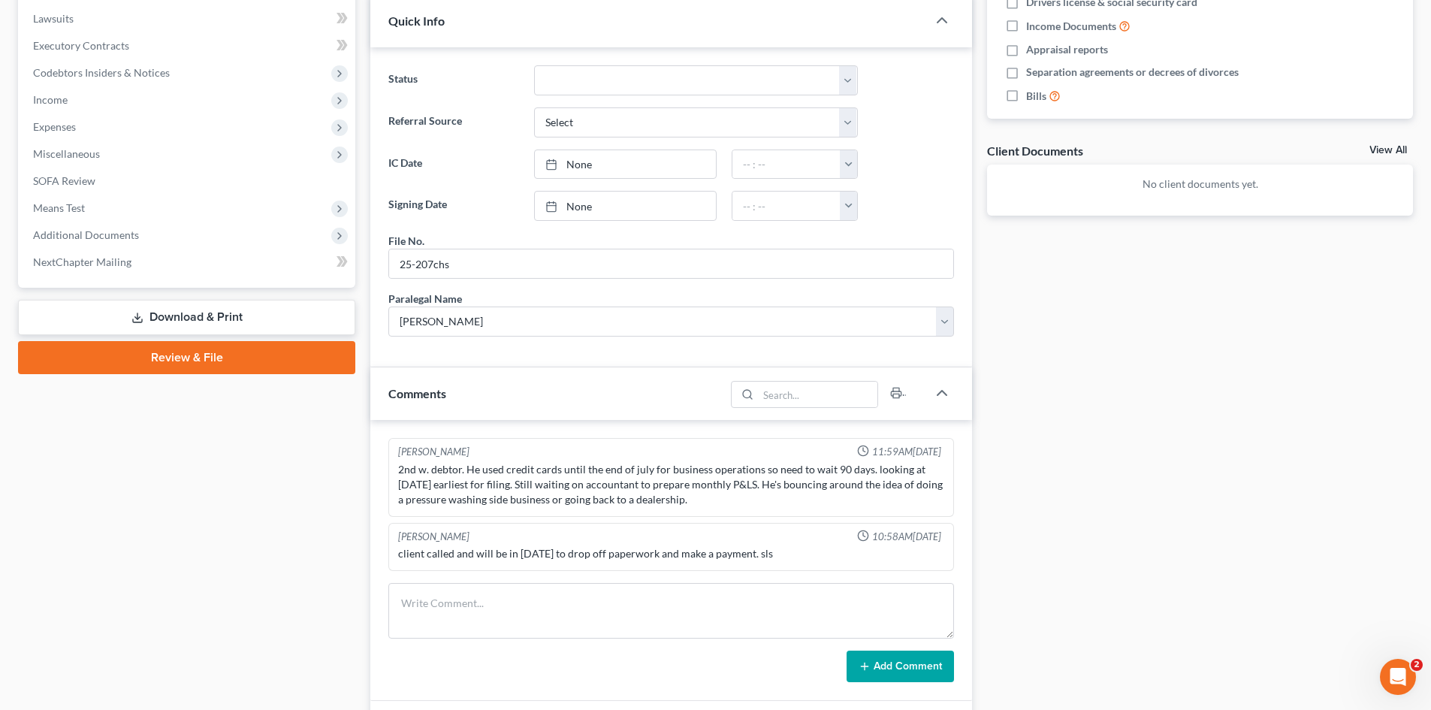
scroll to position [601, 0]
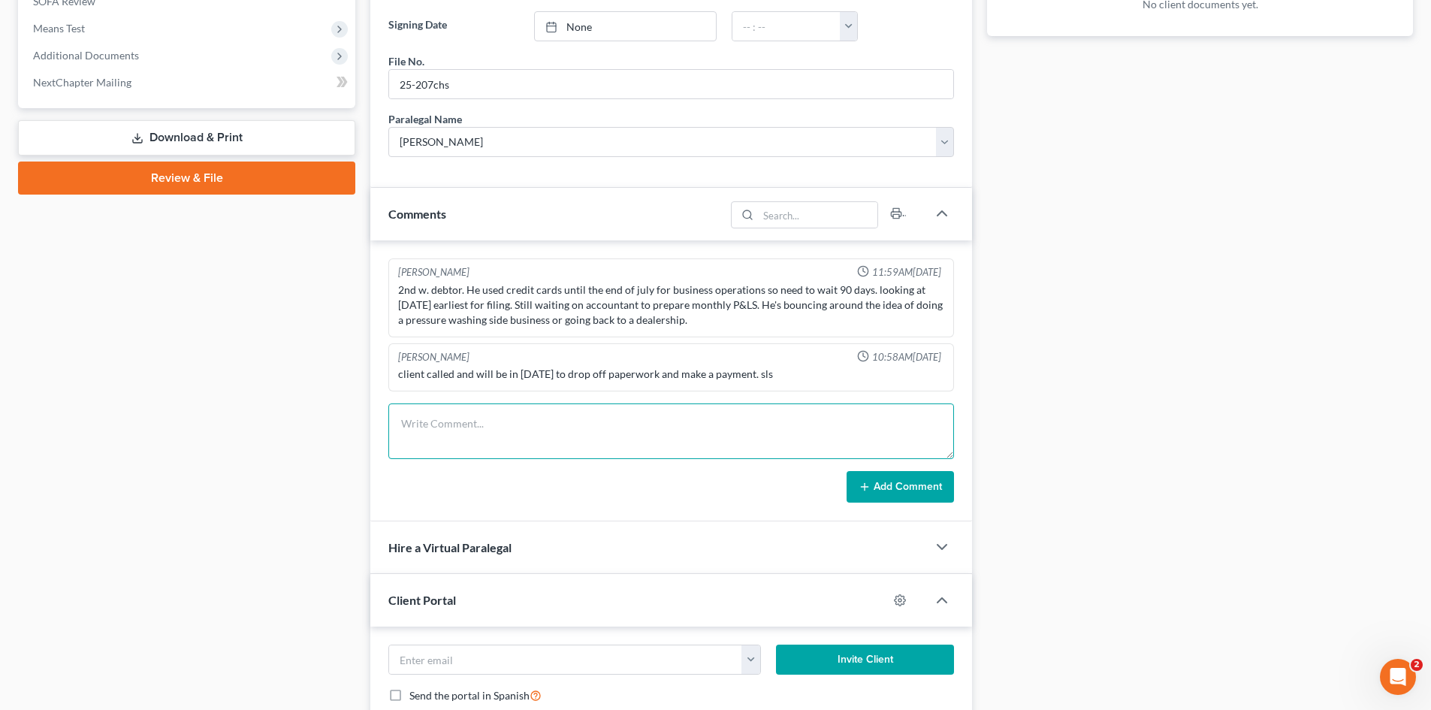
click at [506, 425] on textarea at bounding box center [671, 432] width 566 height 56
click at [946, 493] on button "Add Comment" at bounding box center [900, 487] width 107 height 32
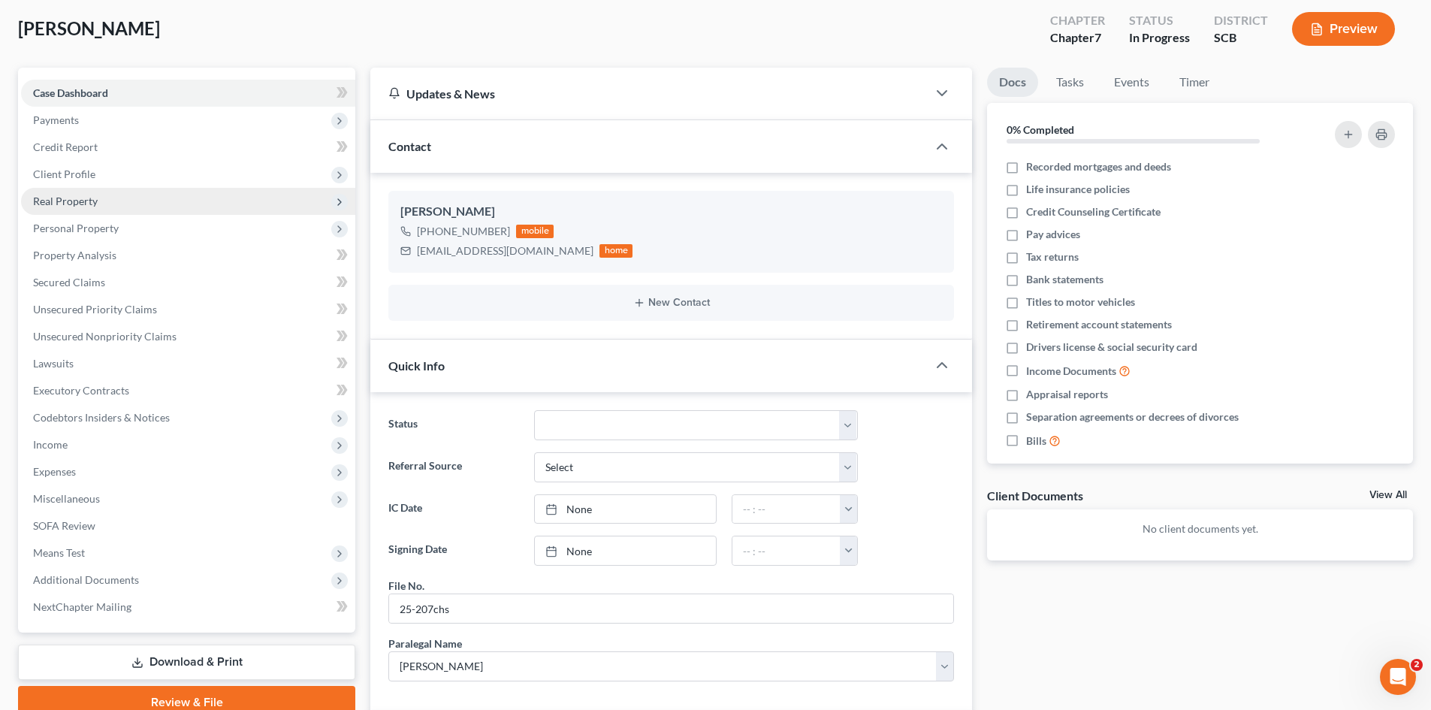
scroll to position [0, 0]
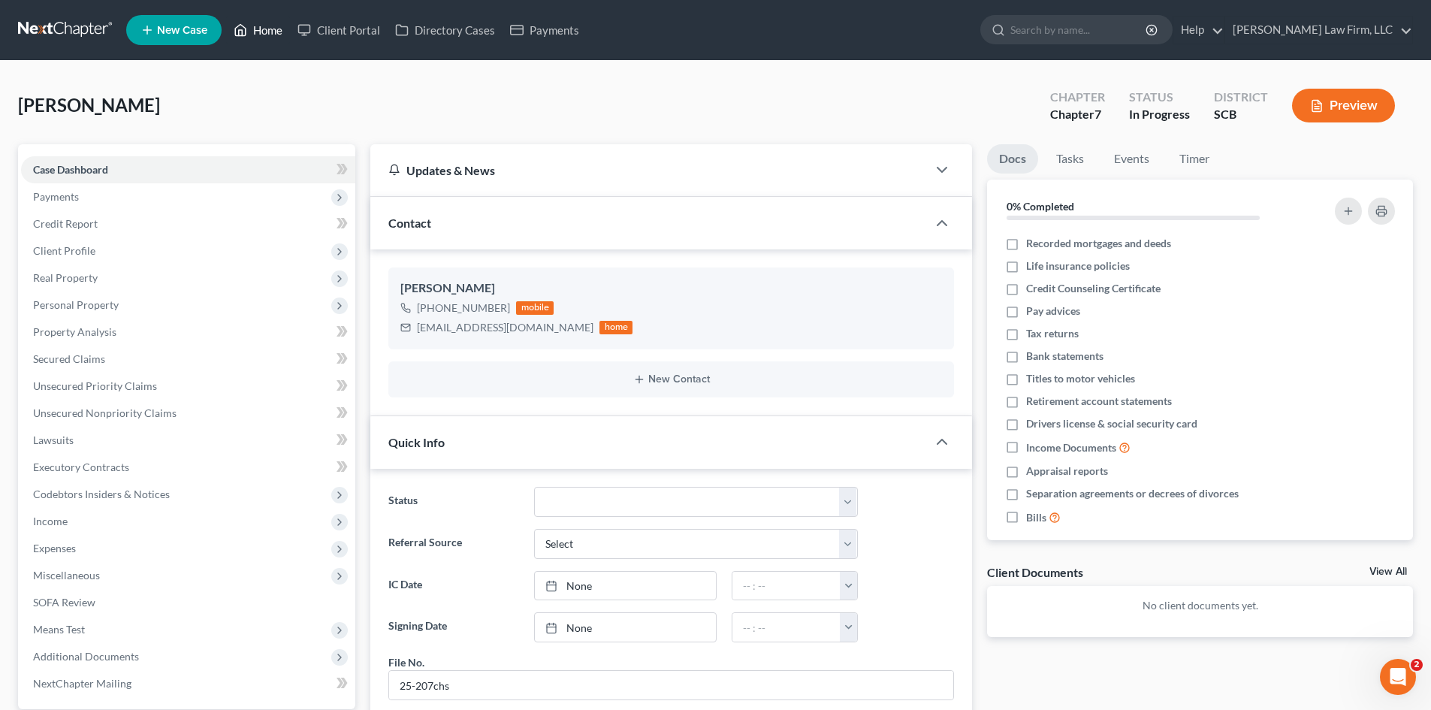
drag, startPoint x: 270, startPoint y: 26, endPoint x: 19, endPoint y: 162, distance: 285.1
click at [270, 26] on link "Home" at bounding box center [258, 30] width 64 height 27
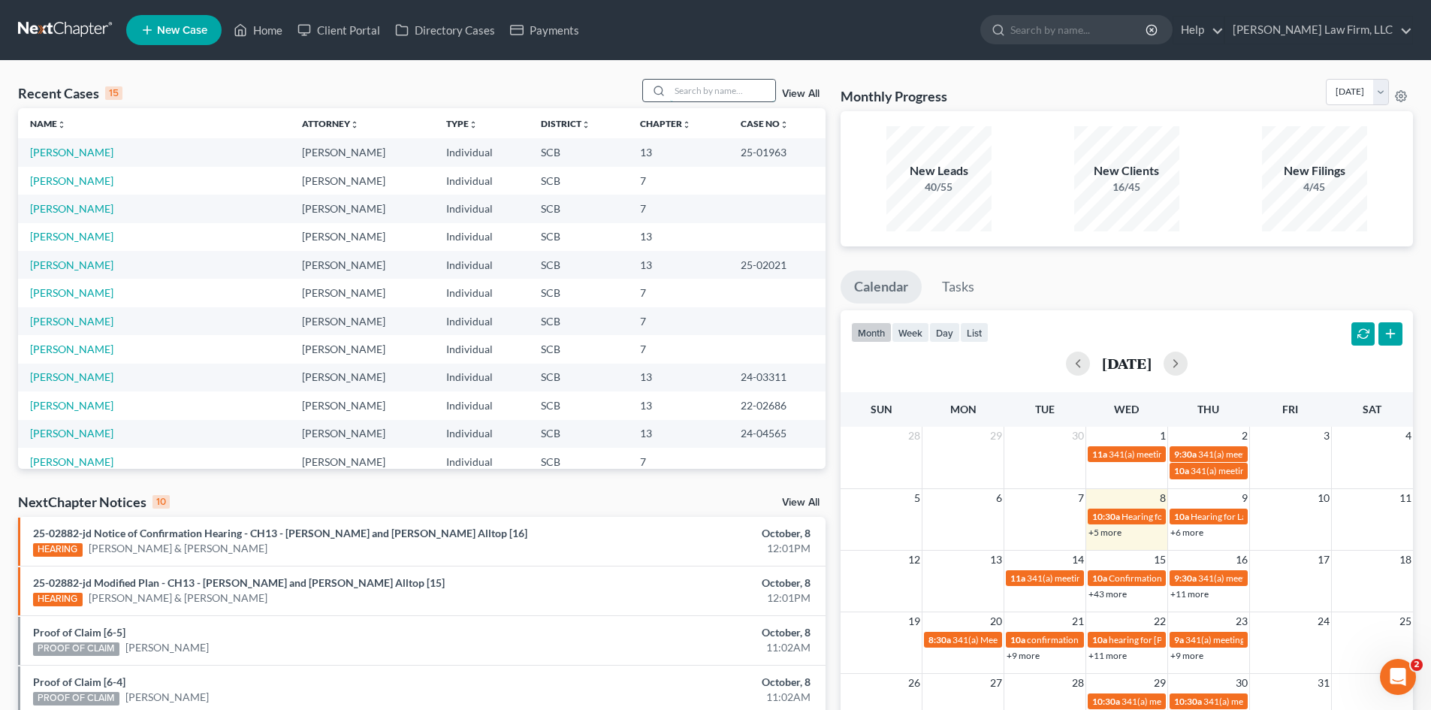
click at [687, 97] on input "search" at bounding box center [722, 91] width 105 height 22
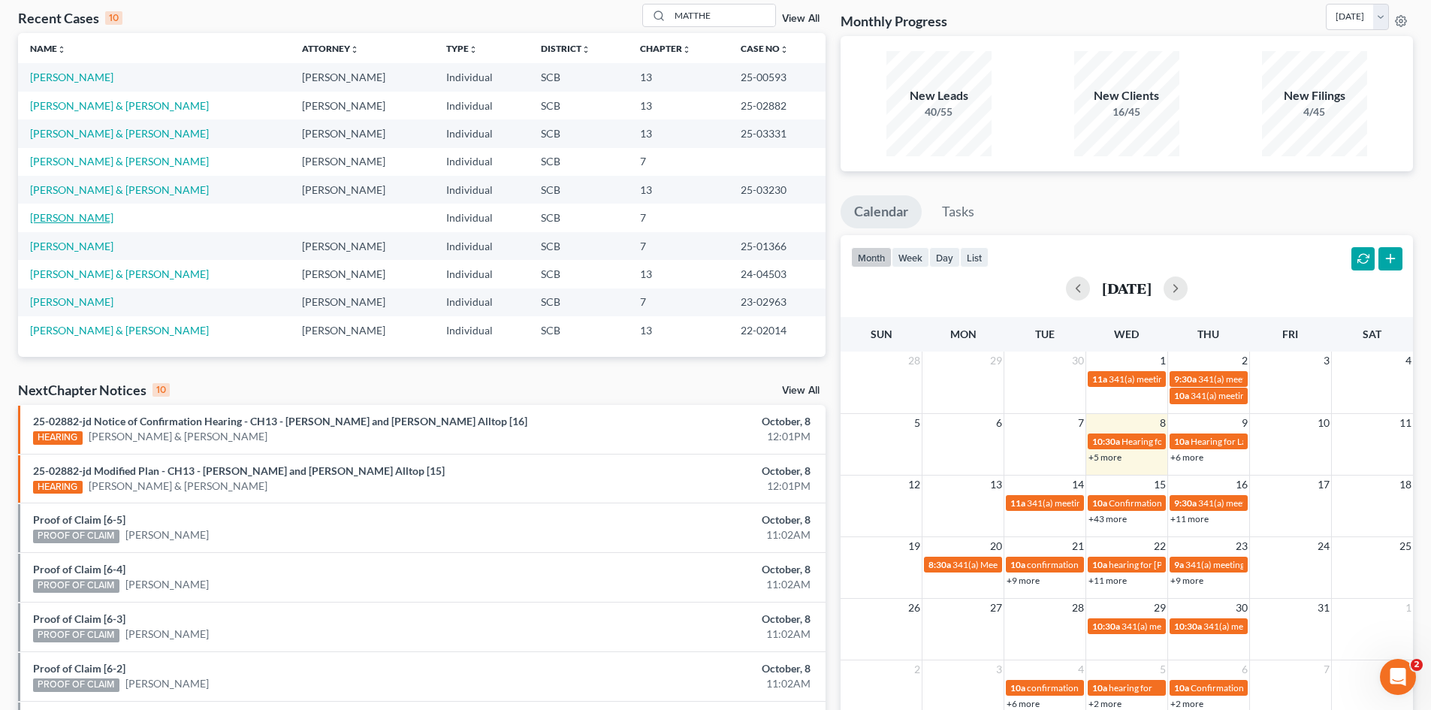
click at [80, 217] on link "[PERSON_NAME]" at bounding box center [71, 217] width 83 height 13
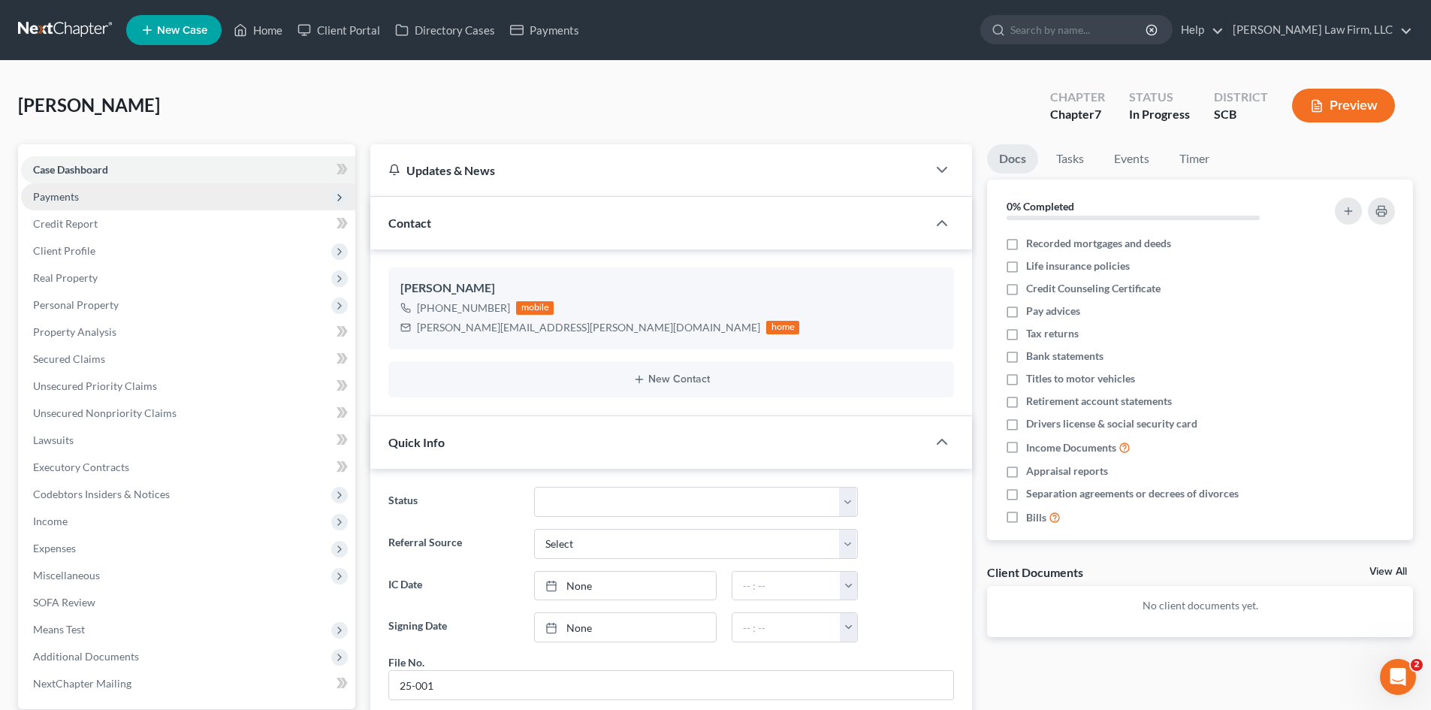
click at [71, 204] on span "Payments" at bounding box center [188, 196] width 334 height 27
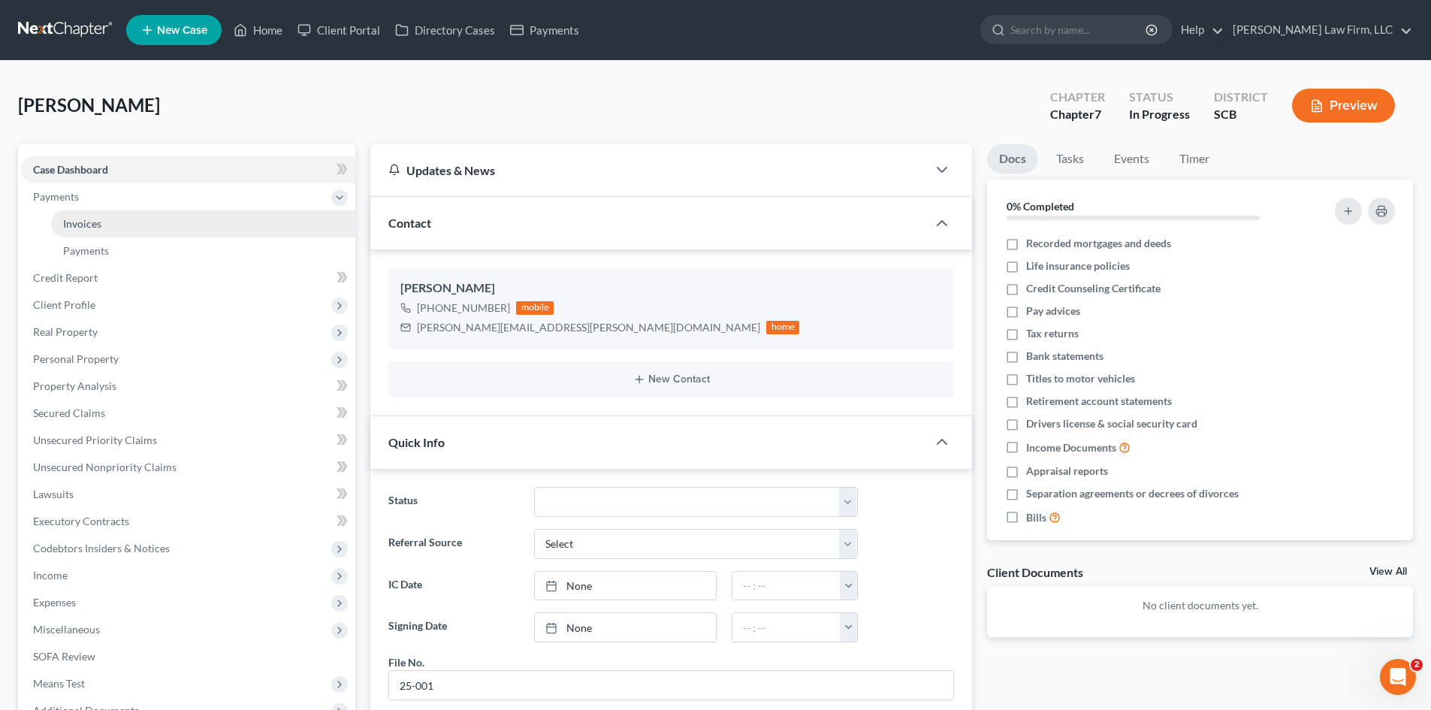
click at [71, 223] on span "Invoices" at bounding box center [82, 223] width 38 height 13
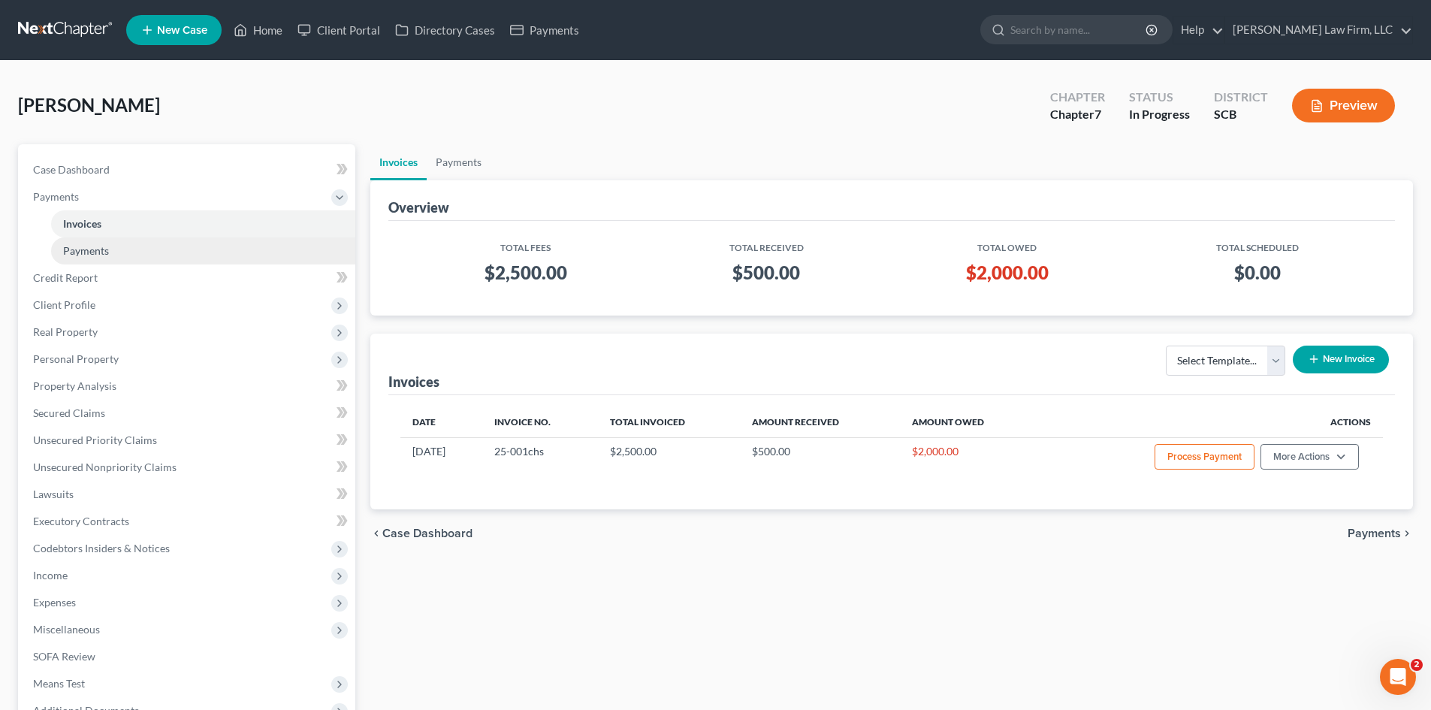
click at [86, 255] on span "Payments" at bounding box center [86, 250] width 46 height 13
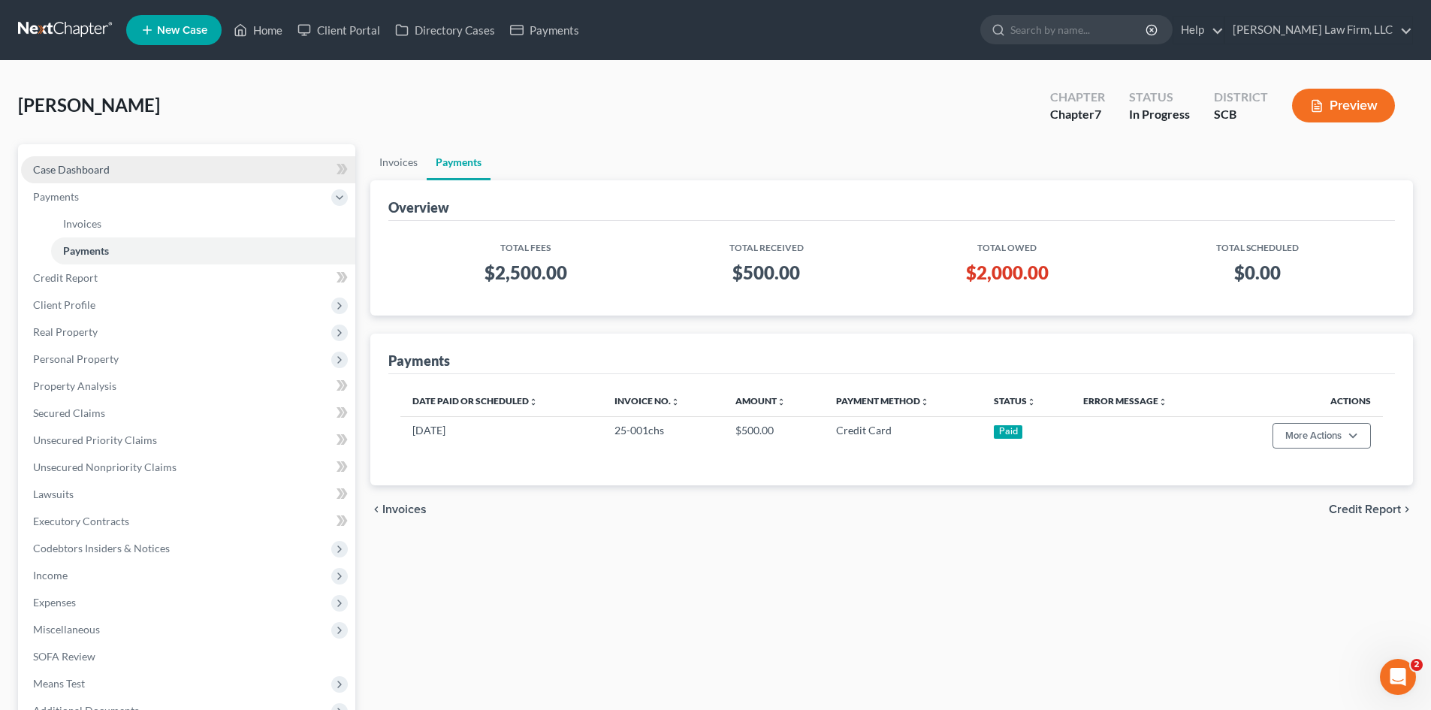
click at [71, 174] on span "Case Dashboard" at bounding box center [71, 169] width 77 height 13
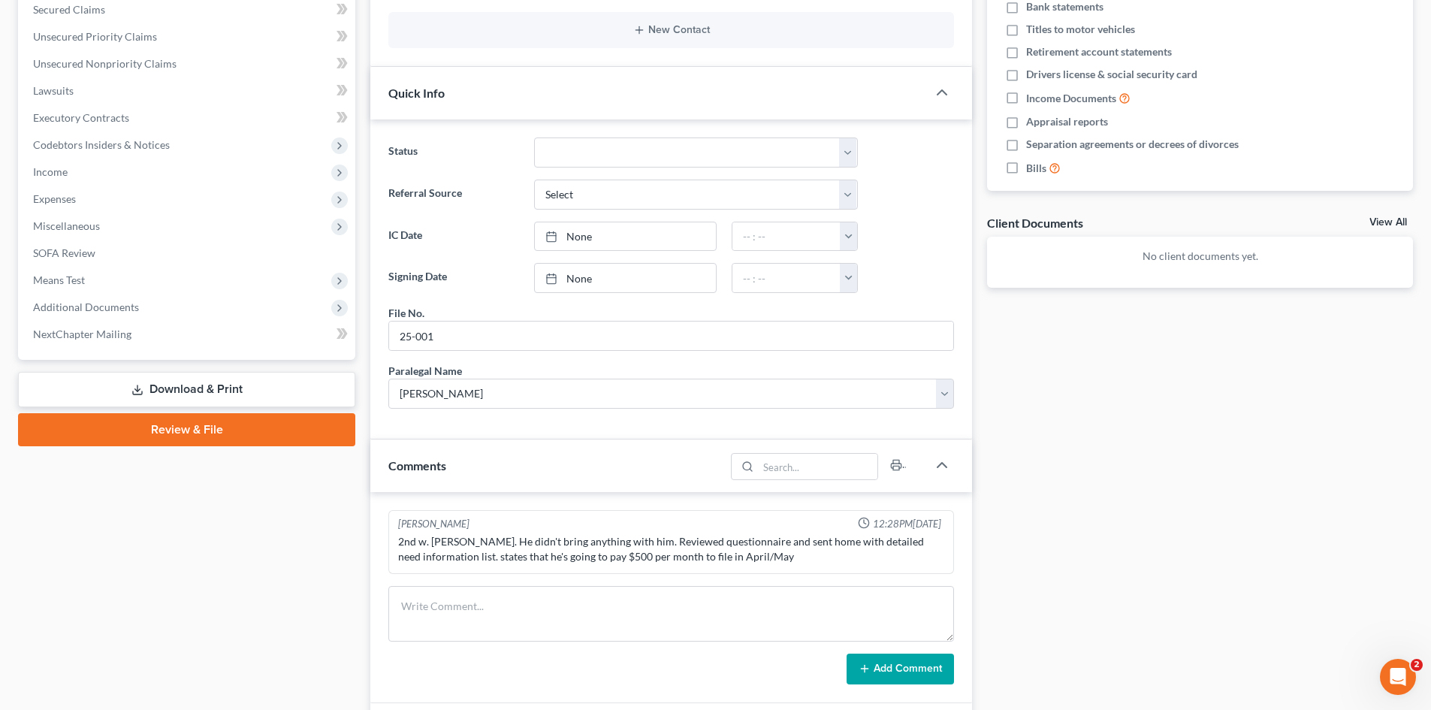
scroll to position [376, 0]
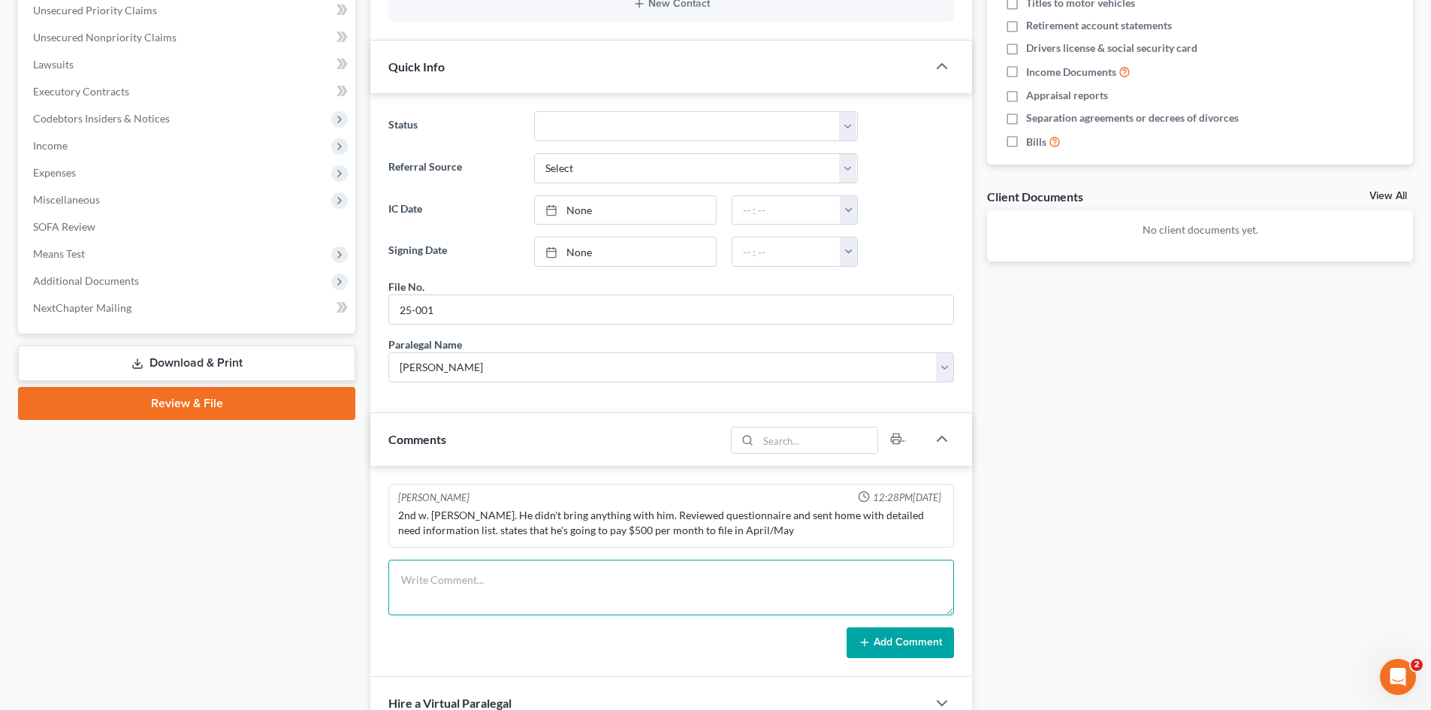
click at [594, 565] on textarea at bounding box center [671, 588] width 566 height 56
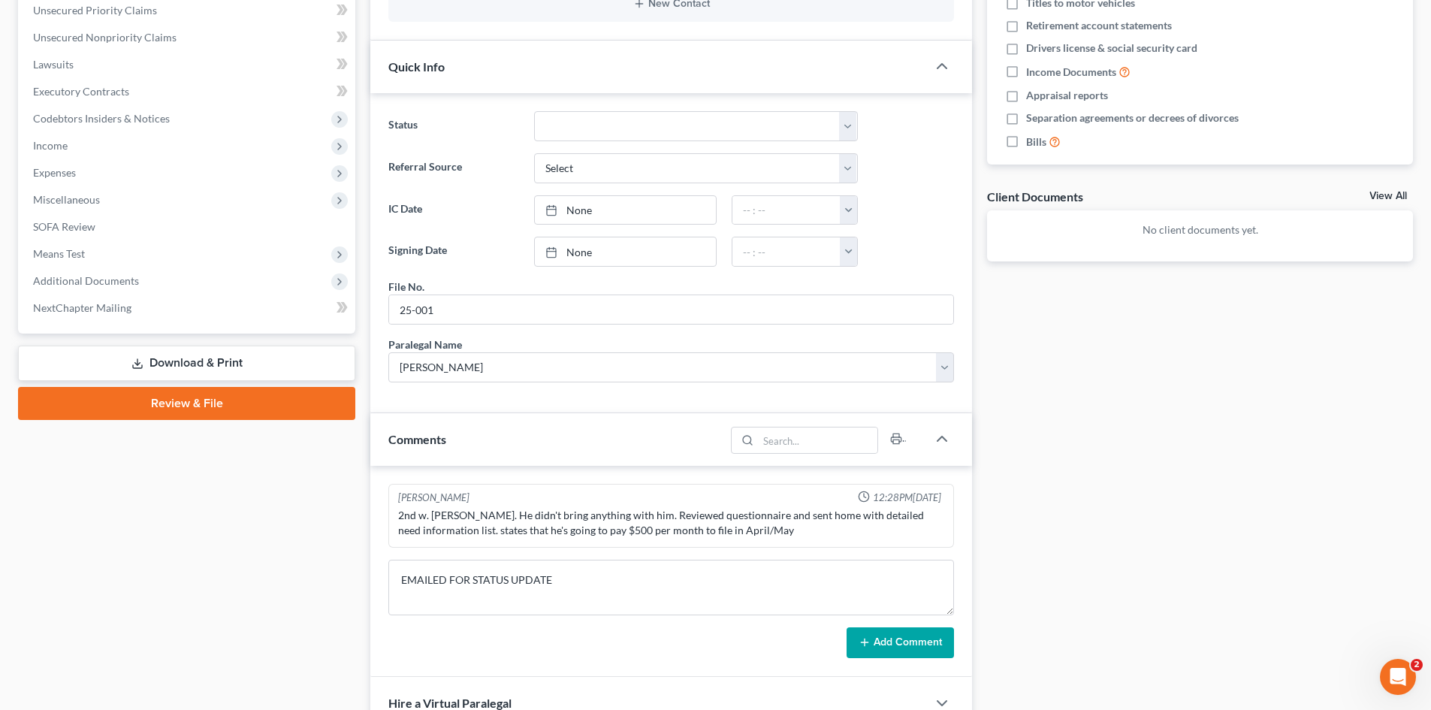
click at [917, 642] on button "Add Comment" at bounding box center [900, 643] width 107 height 32
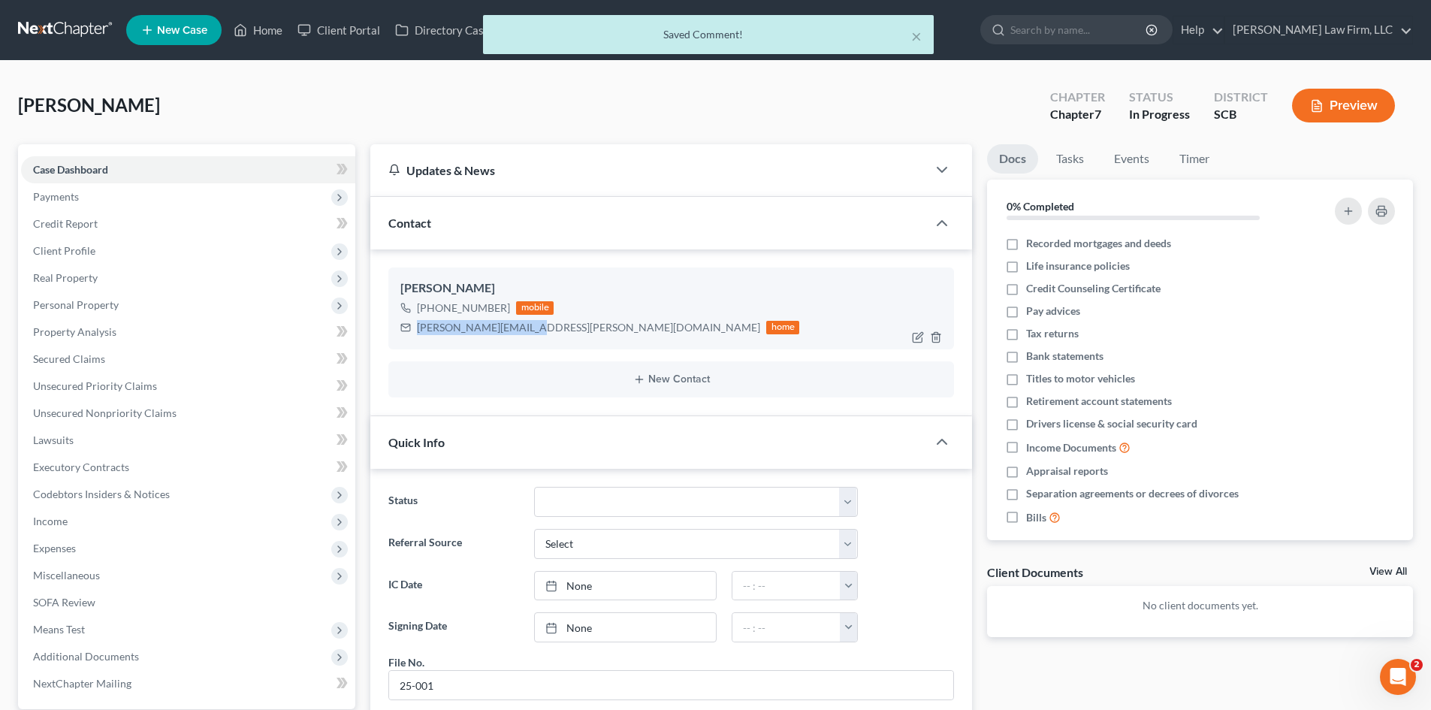
drag, startPoint x: 419, startPoint y: 330, endPoint x: 528, endPoint y: 336, distance: 109.9
click at [528, 336] on div "breon.asaad@gmail.com home" at bounding box center [600, 328] width 399 height 20
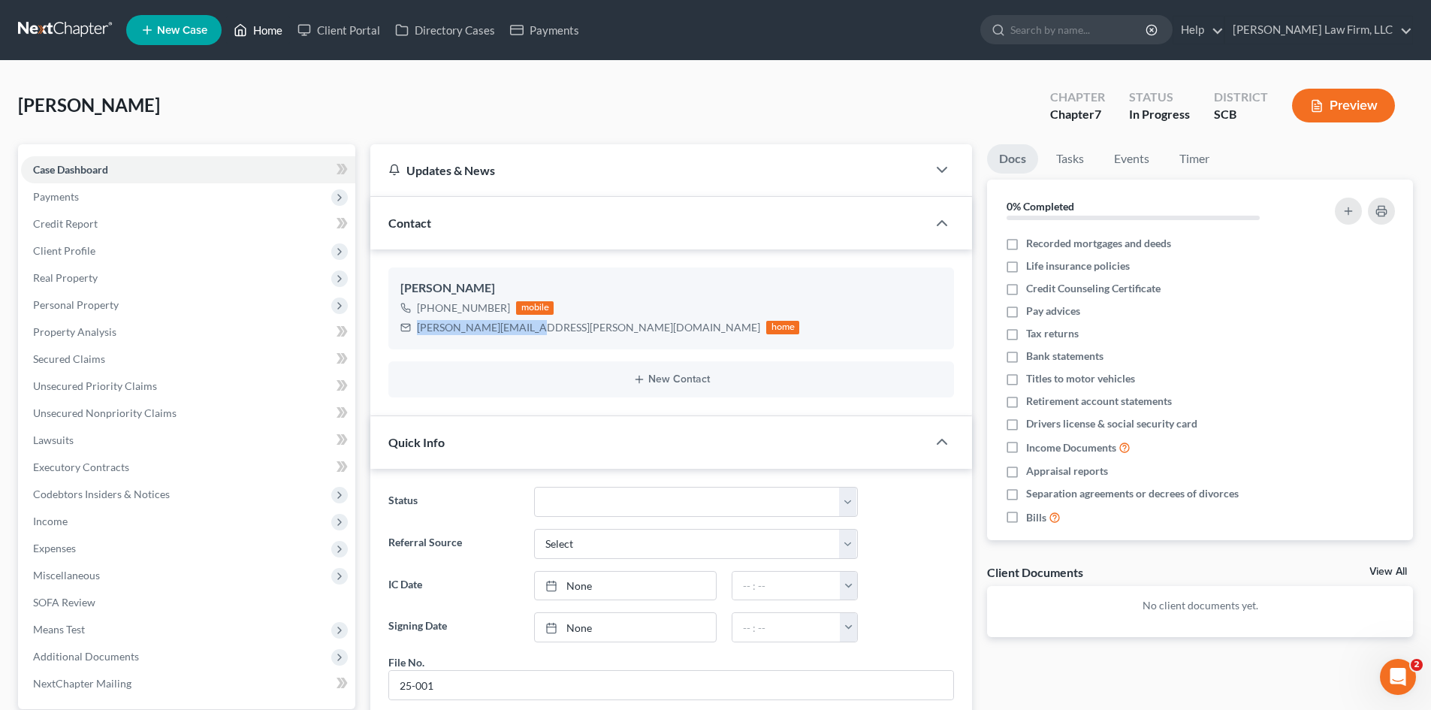
drag, startPoint x: 268, startPoint y: 32, endPoint x: 742, endPoint y: 101, distance: 479.2
click at [268, 32] on link "Home" at bounding box center [258, 30] width 64 height 27
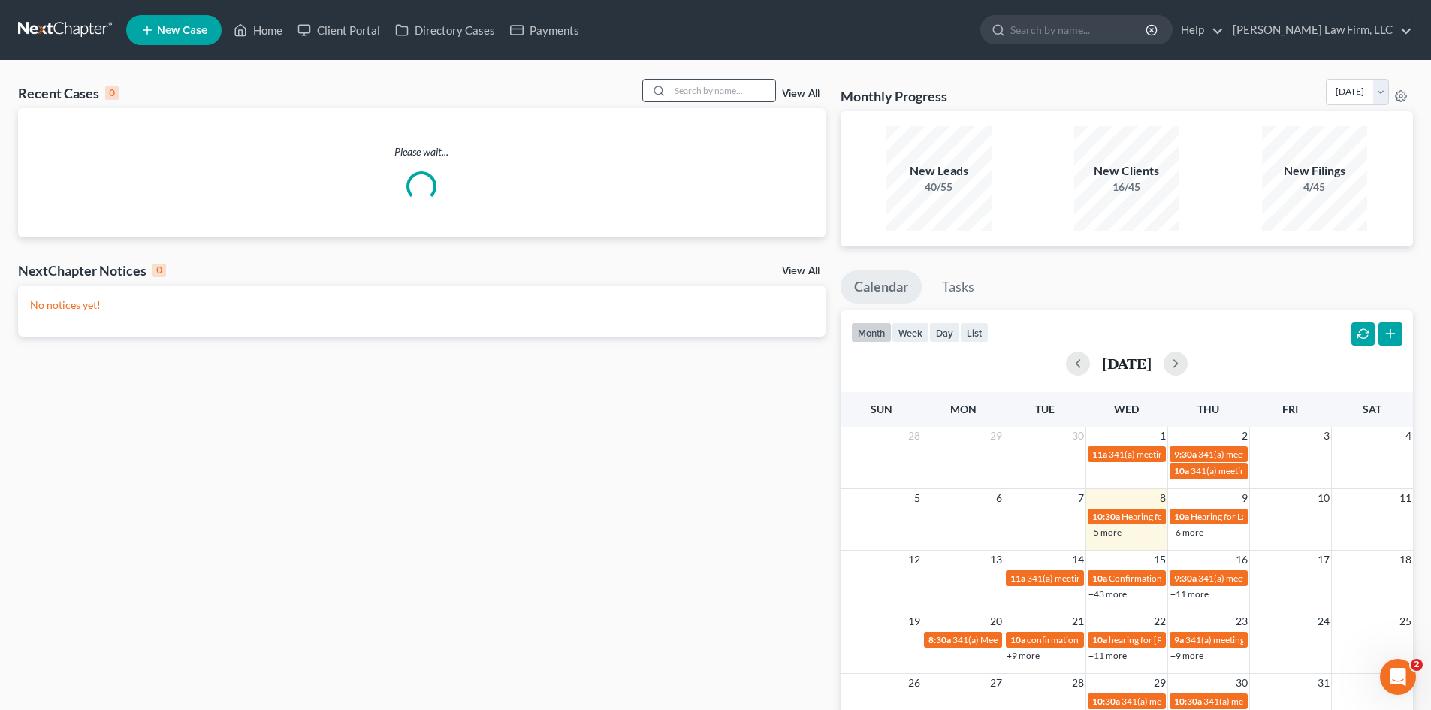
click at [720, 98] on input "search" at bounding box center [722, 91] width 105 height 22
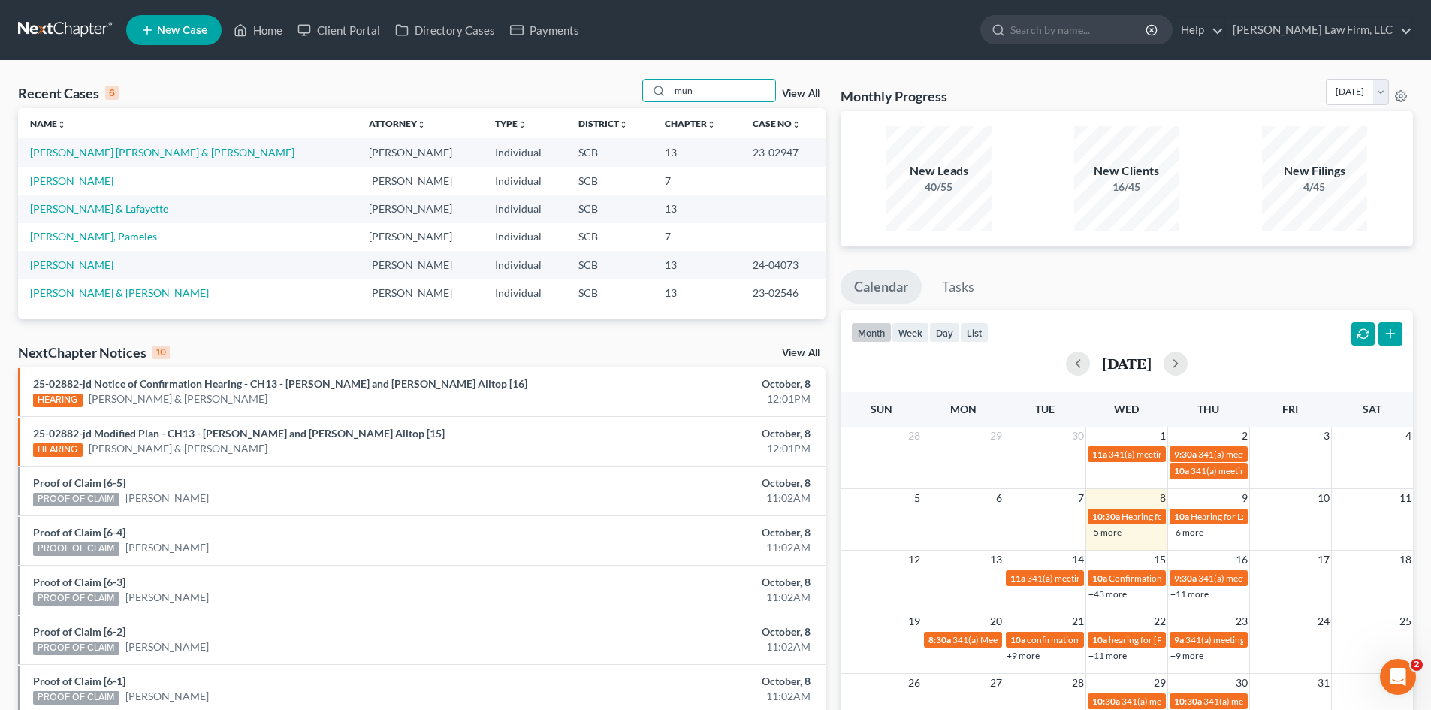
click at [86, 185] on link "[PERSON_NAME]" at bounding box center [71, 180] width 83 height 13
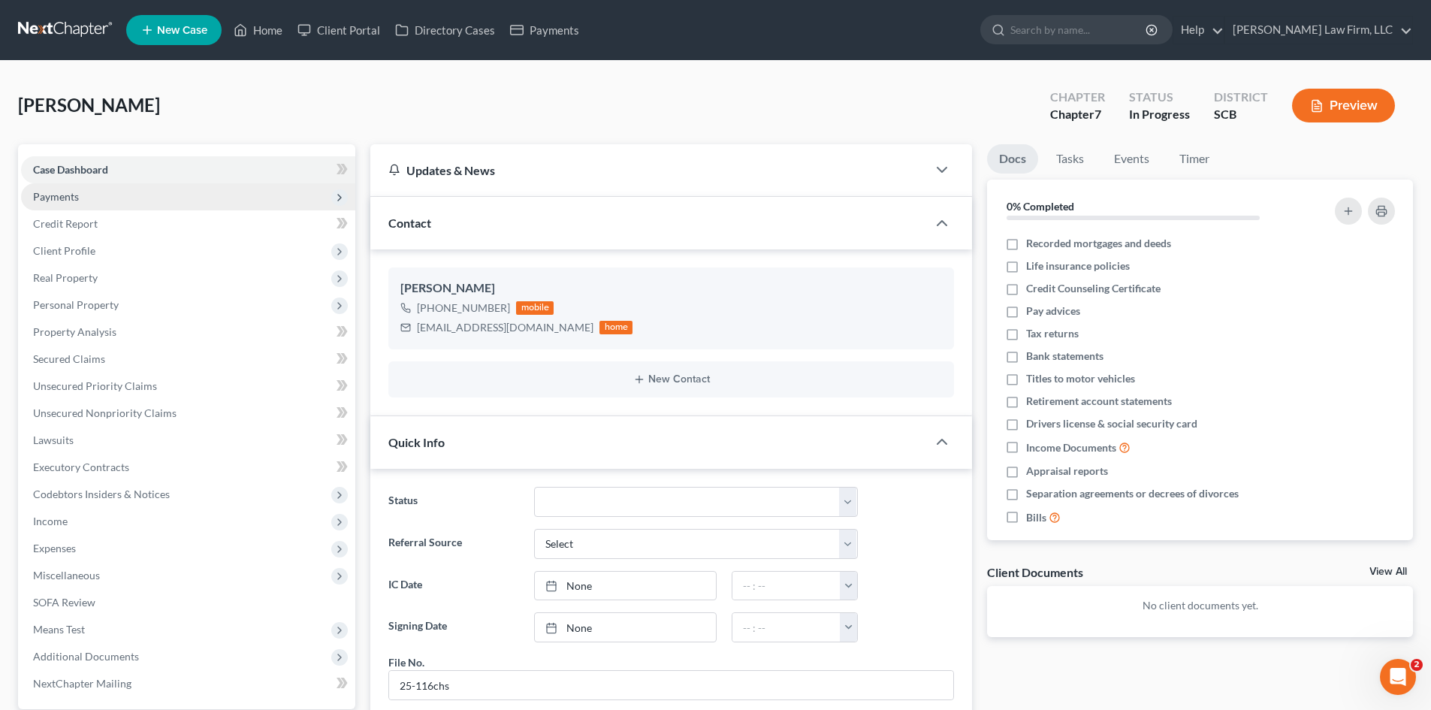
click at [86, 198] on span "Payments" at bounding box center [188, 196] width 334 height 27
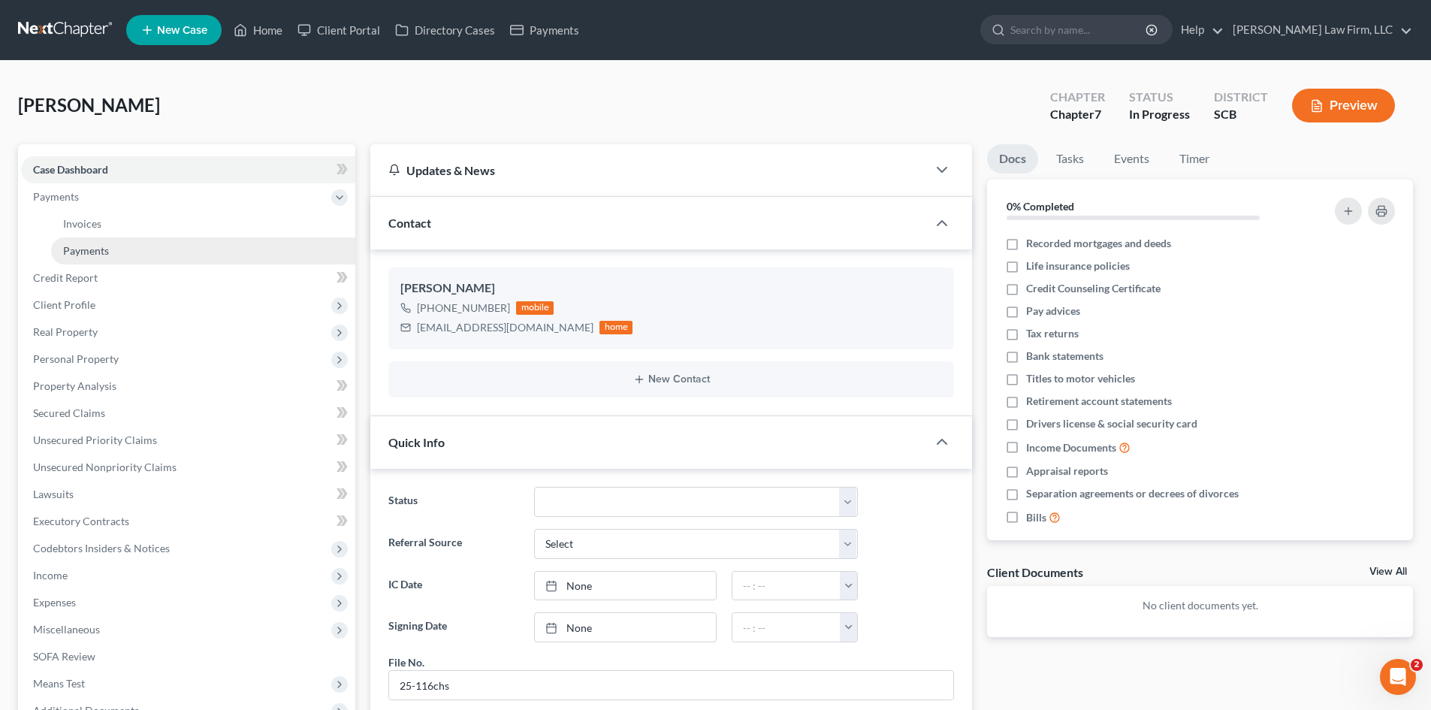
scroll to position [110, 0]
click at [77, 244] on span "Payments" at bounding box center [86, 250] width 46 height 13
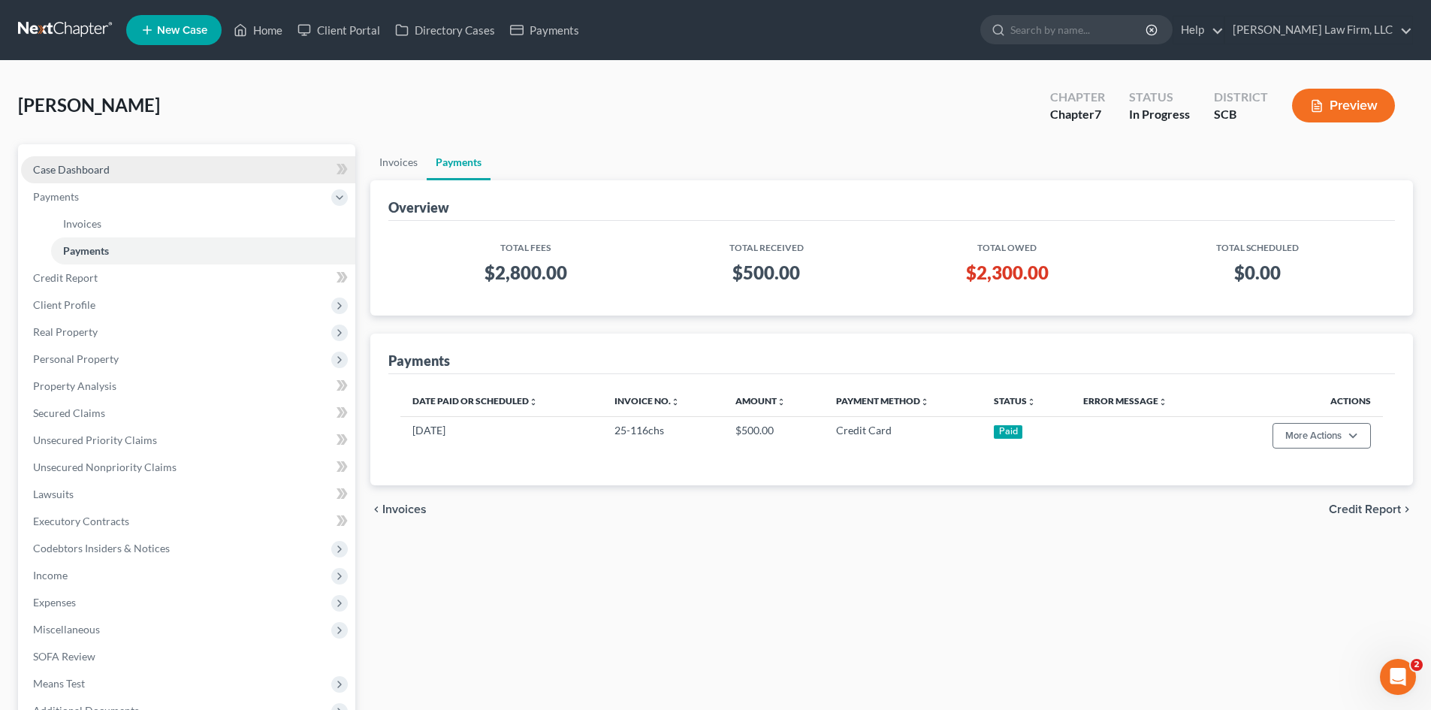
click at [75, 175] on span "Case Dashboard" at bounding box center [71, 169] width 77 height 13
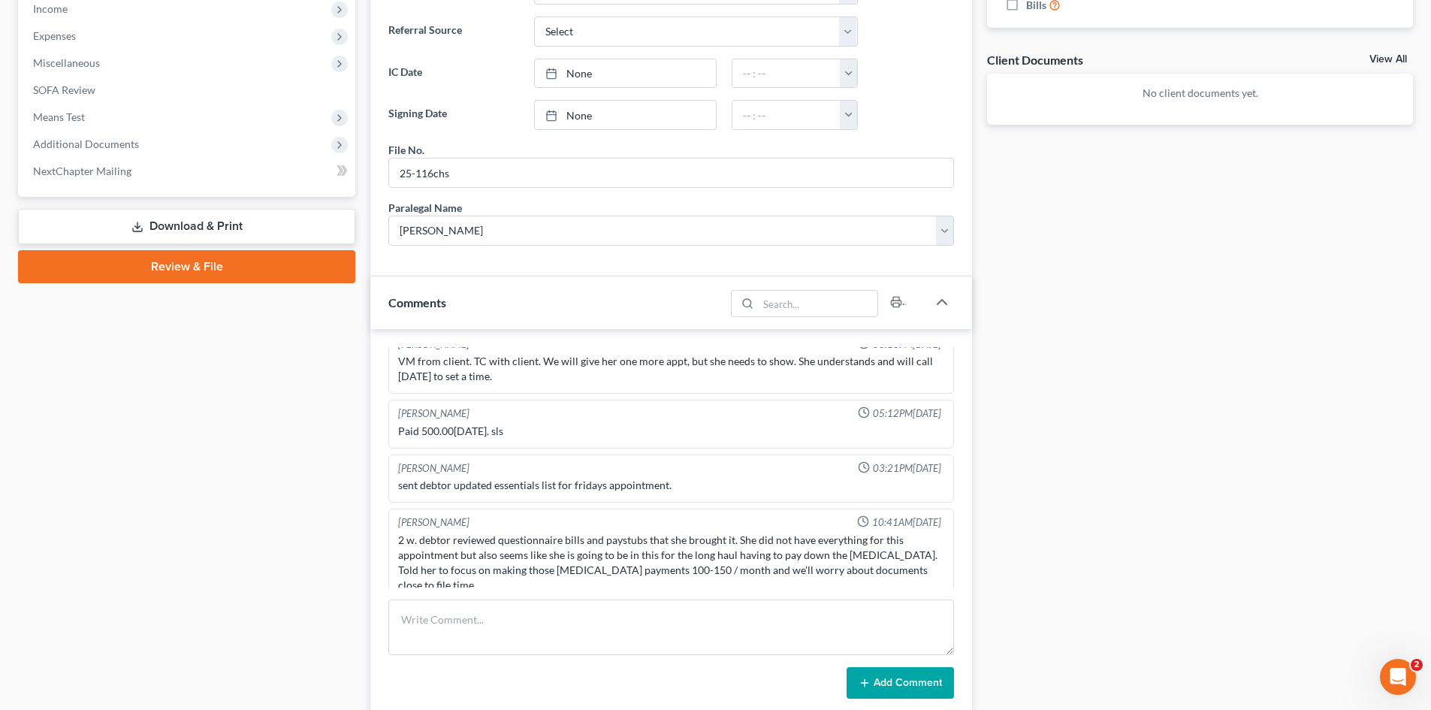
scroll to position [526, 0]
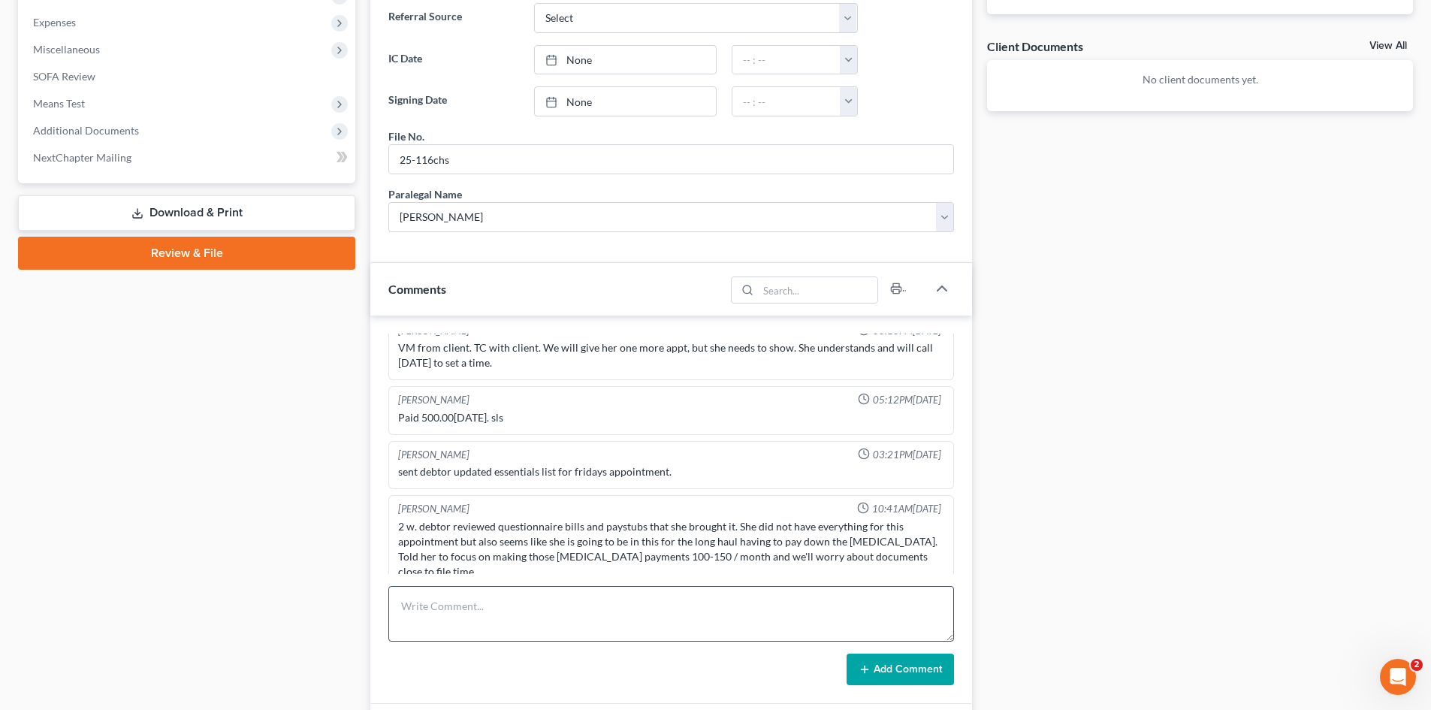
click at [610, 583] on div "Mercedes Sawyer 04:03PM, 05/01/2025 tc and email w debtor to go over essential …" at bounding box center [671, 510] width 602 height 388
click at [609, 601] on textarea at bounding box center [671, 614] width 566 height 56
click at [879, 659] on button "Add Comment" at bounding box center [900, 670] width 107 height 32
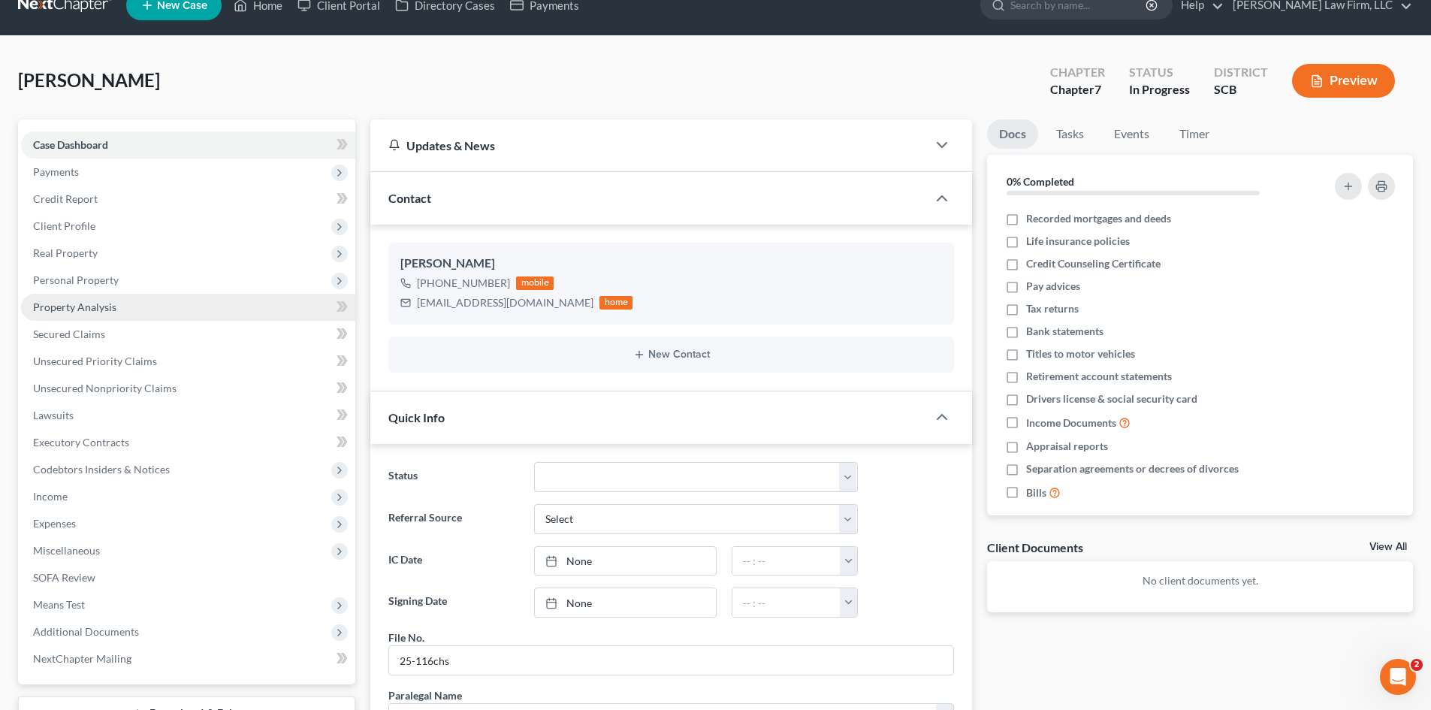
scroll to position [0, 0]
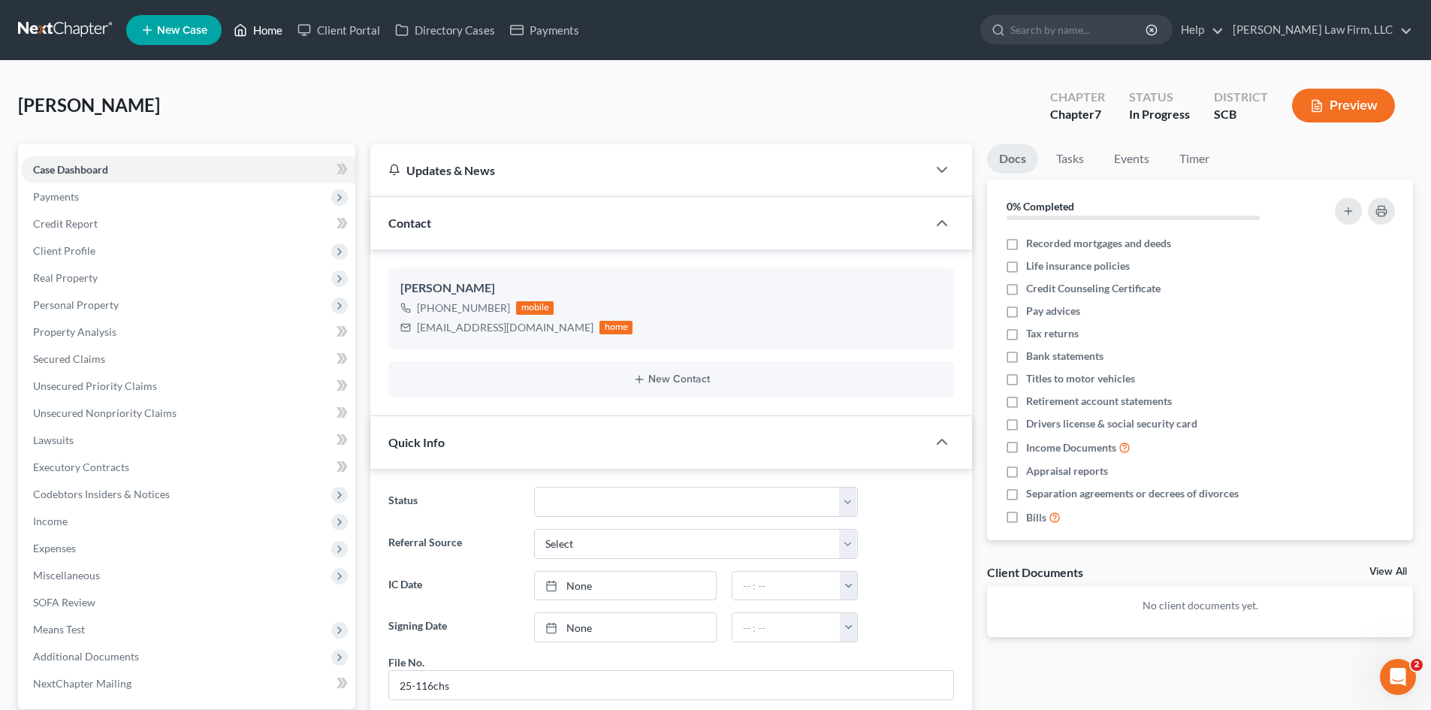
click at [277, 26] on link "Home" at bounding box center [258, 30] width 64 height 27
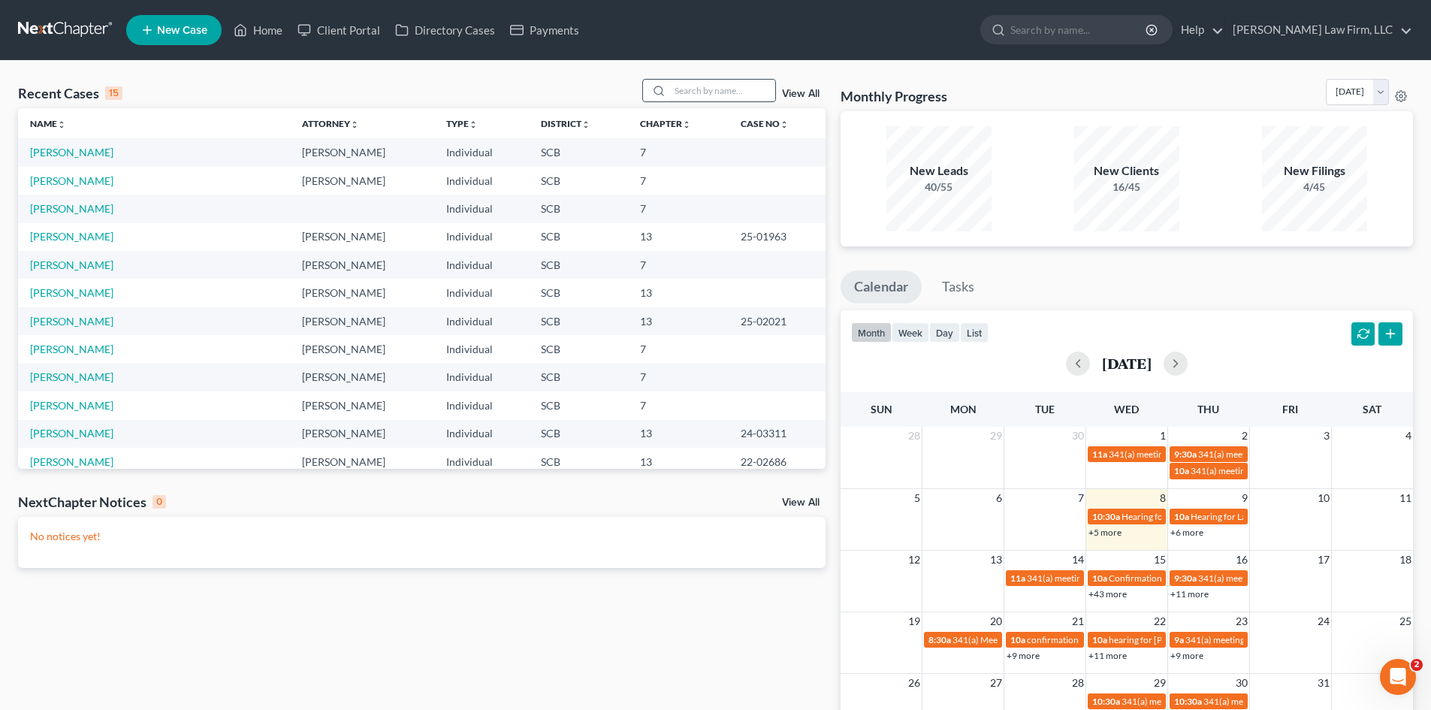
click at [682, 97] on input "search" at bounding box center [722, 91] width 105 height 22
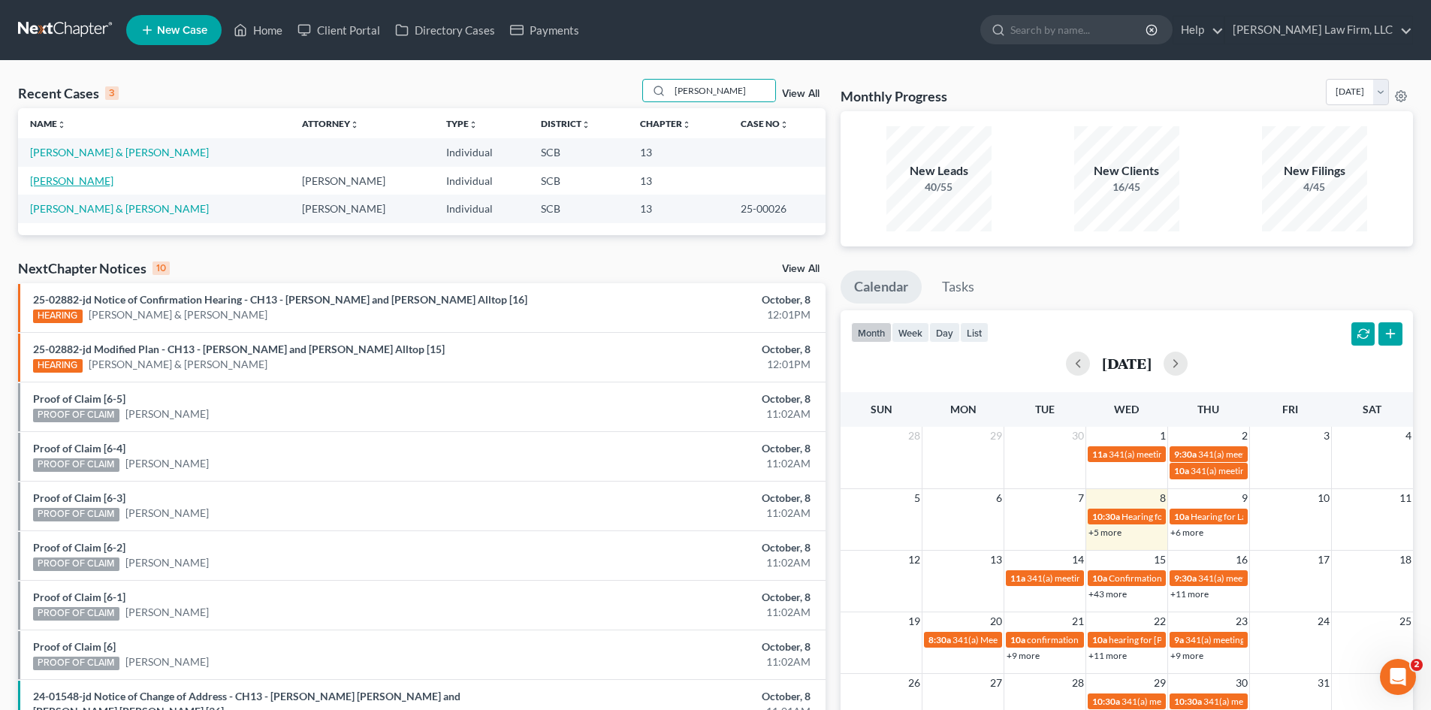
click at [38, 181] on link "[PERSON_NAME]" at bounding box center [71, 180] width 83 height 13
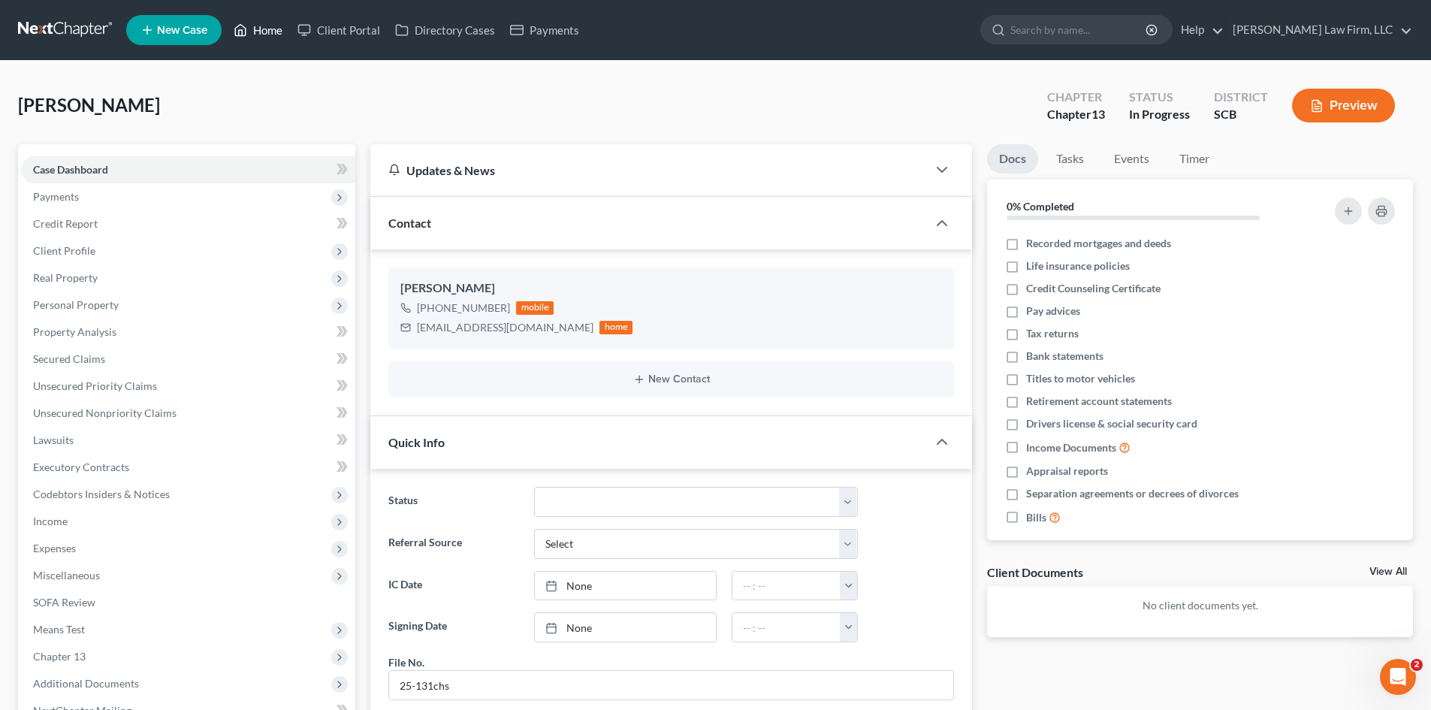
click at [284, 27] on link "Home" at bounding box center [258, 30] width 64 height 27
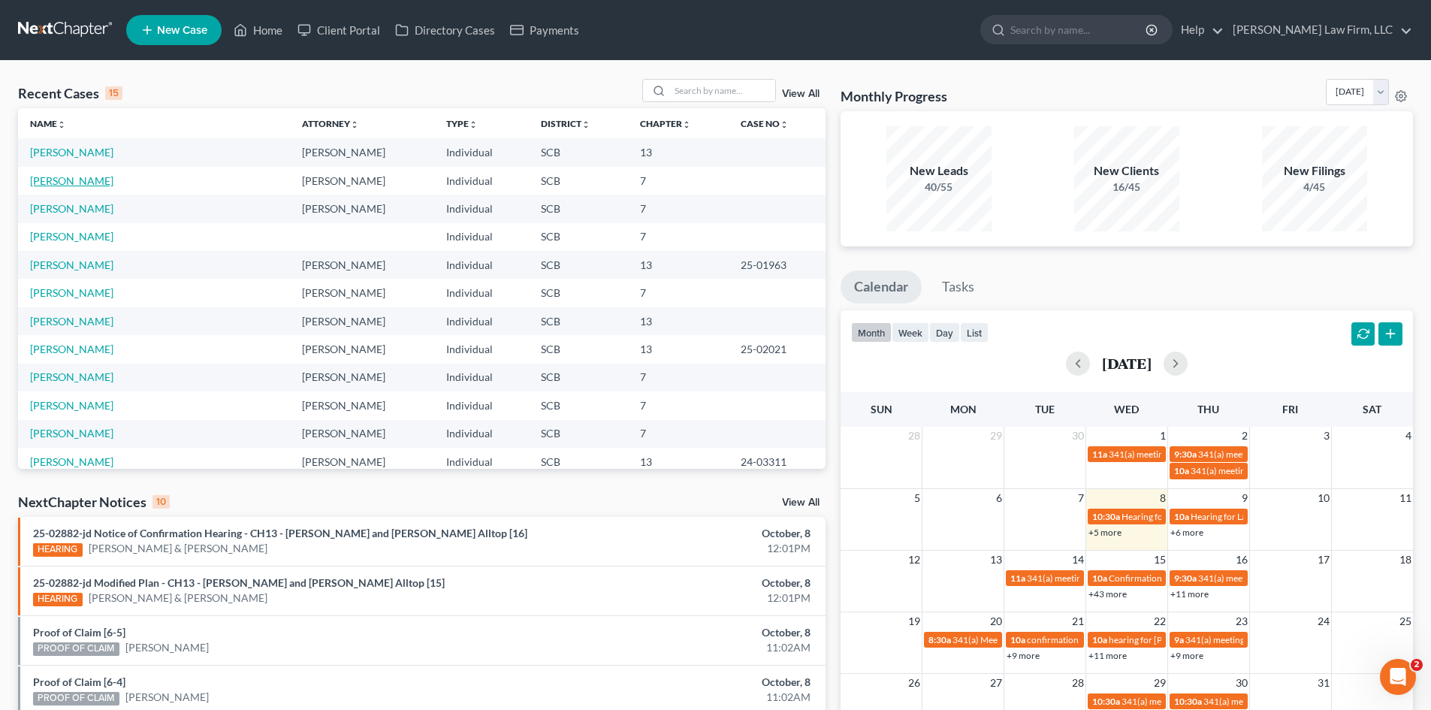
click at [83, 177] on link "[PERSON_NAME]" at bounding box center [71, 180] width 83 height 13
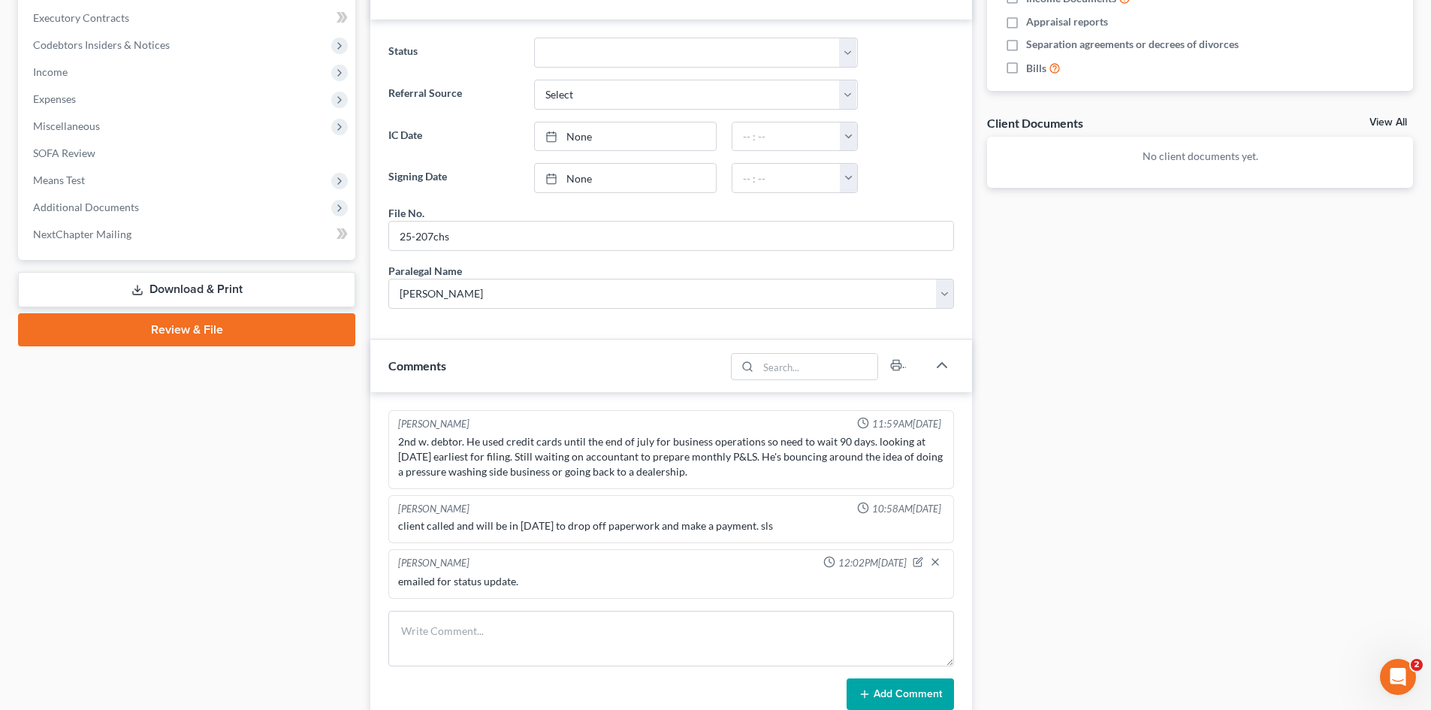
scroll to position [451, 0]
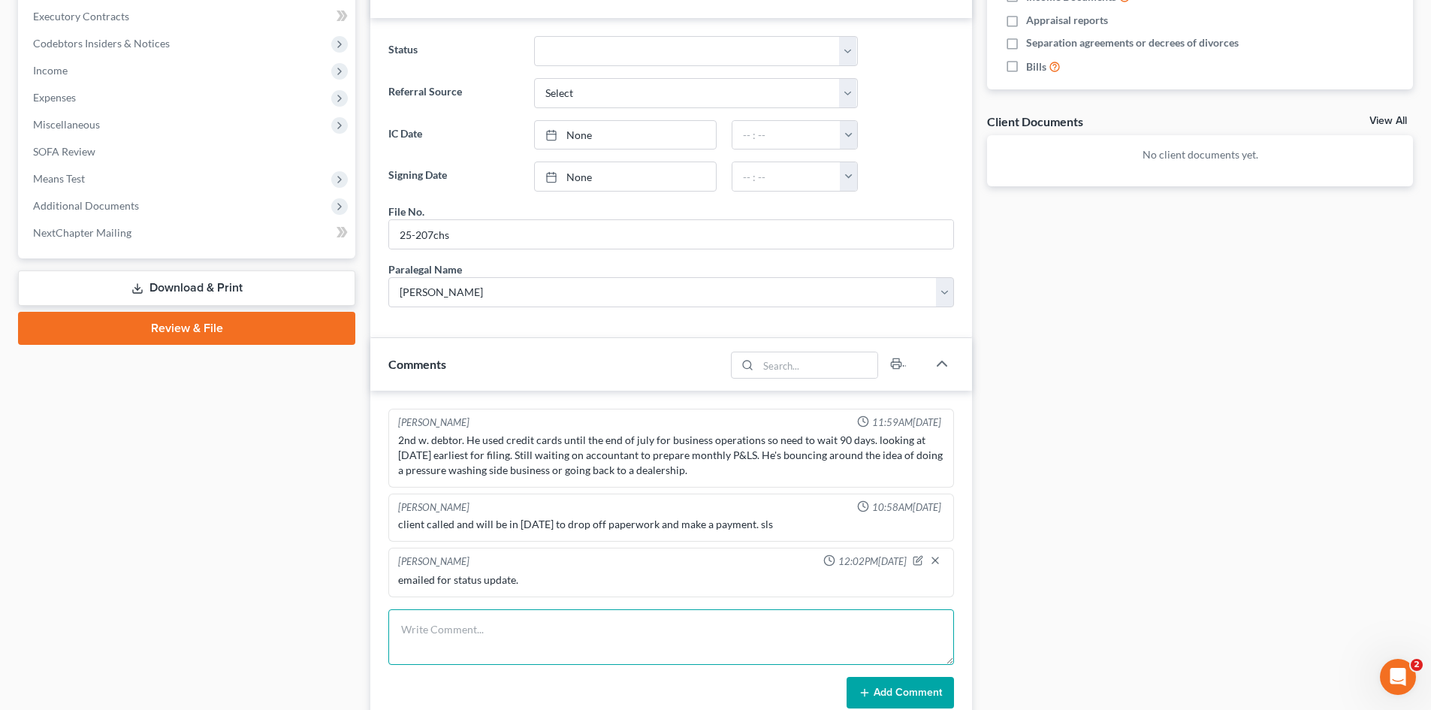
click at [591, 623] on textarea at bounding box center [671, 637] width 566 height 56
click at [925, 704] on button "Add Comment" at bounding box center [900, 693] width 107 height 32
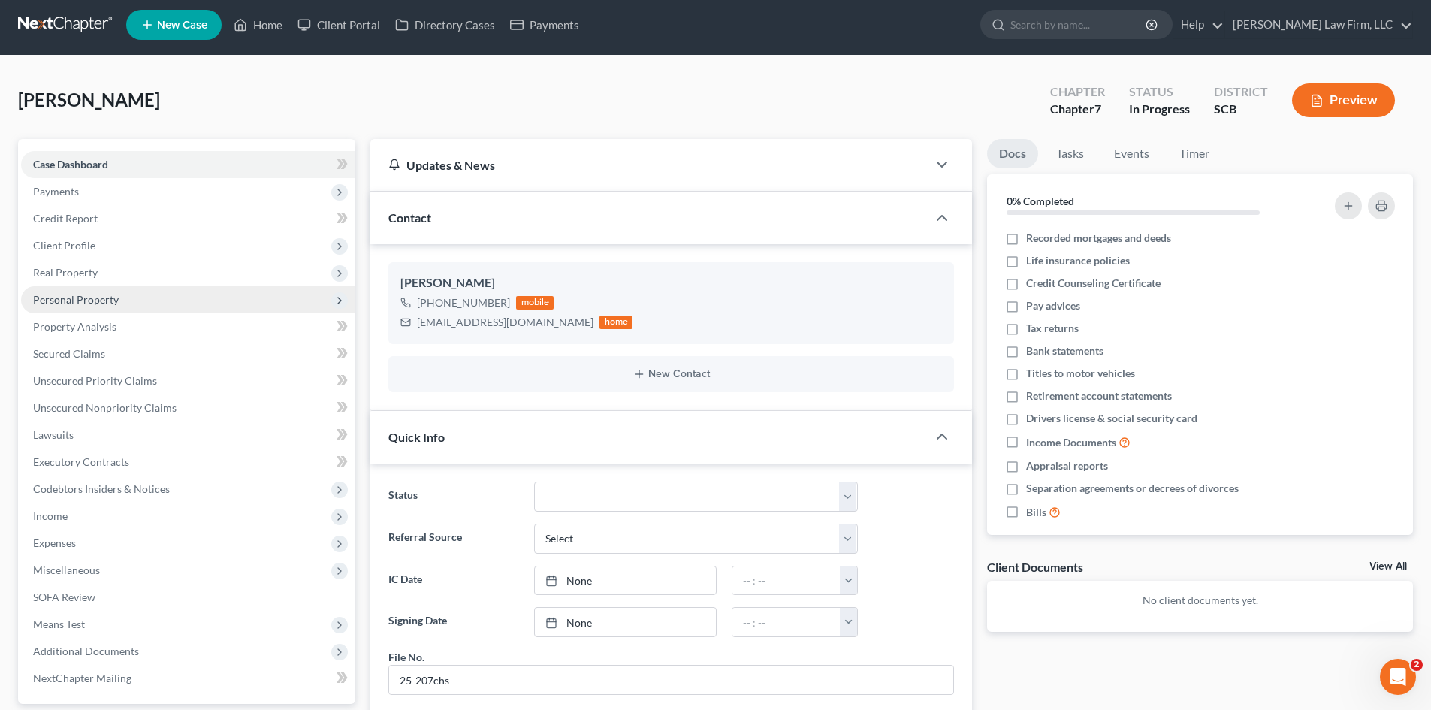
scroll to position [0, 0]
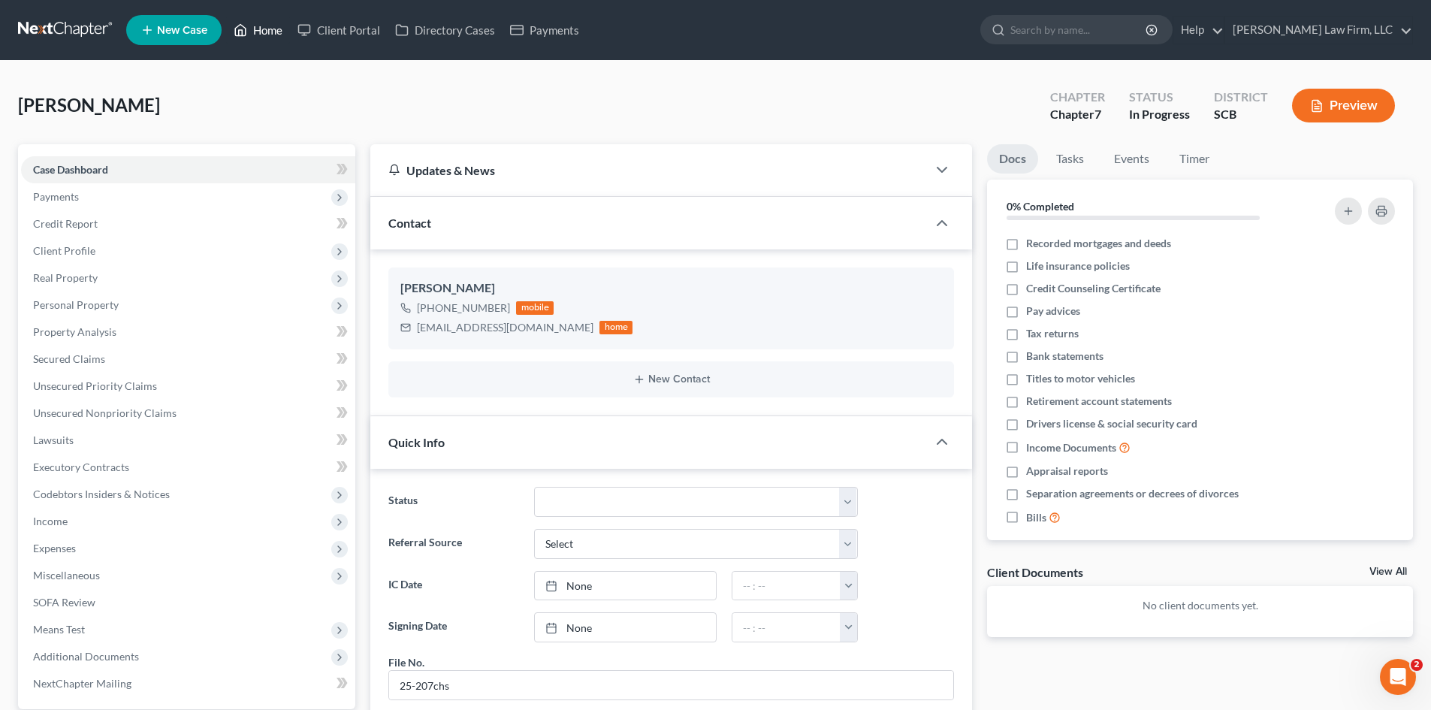
drag, startPoint x: 267, startPoint y: 26, endPoint x: 292, endPoint y: 111, distance: 89.2
click at [267, 26] on link "Home" at bounding box center [258, 30] width 64 height 27
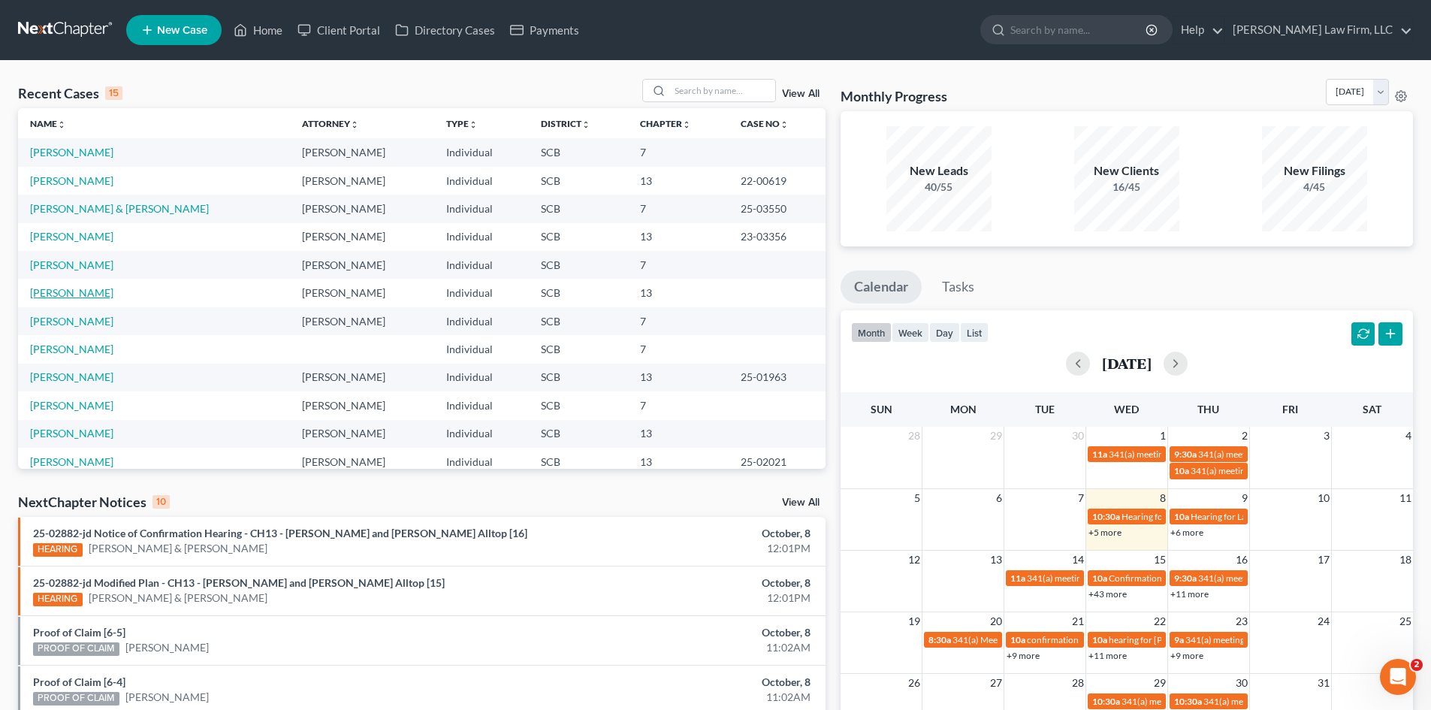
click at [71, 289] on link "[PERSON_NAME]" at bounding box center [71, 292] width 83 height 13
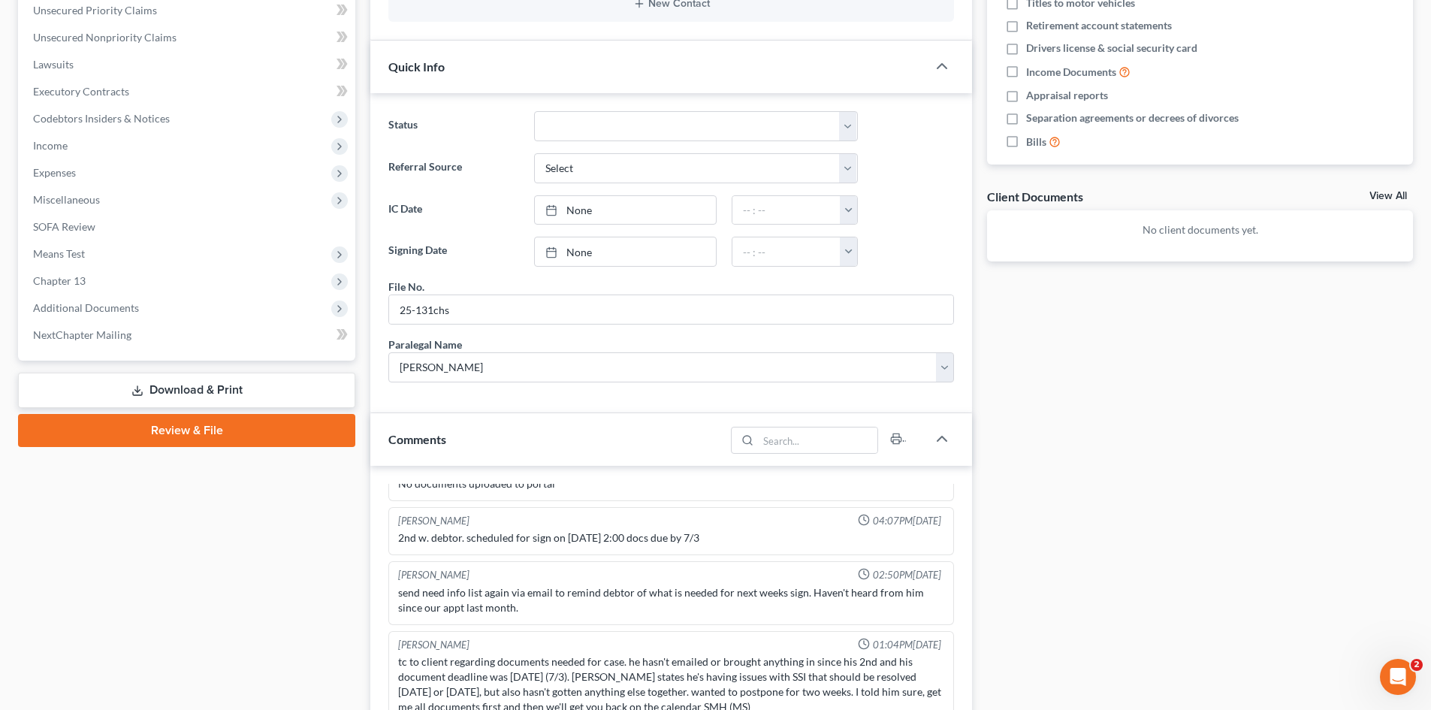
scroll to position [751, 0]
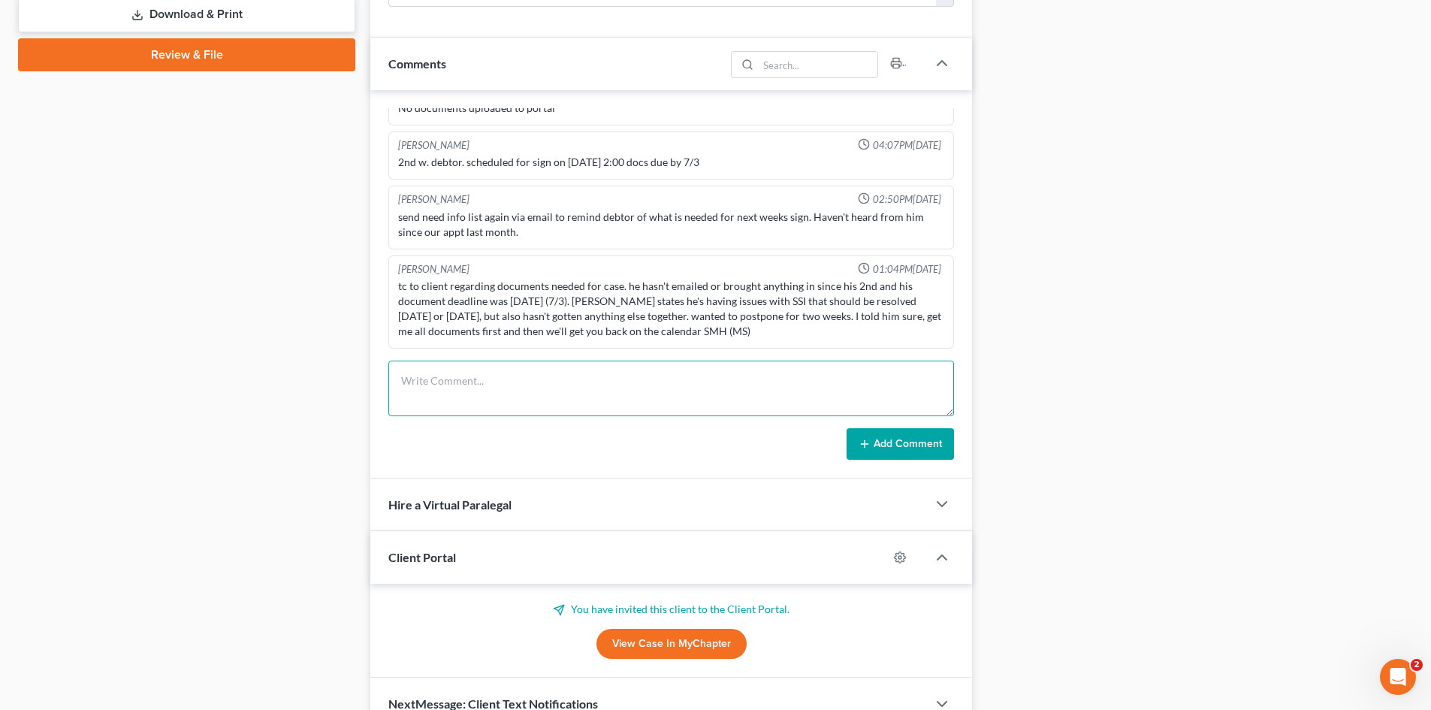
click at [497, 382] on textarea at bounding box center [671, 389] width 566 height 56
click at [936, 447] on button "Add Comment" at bounding box center [900, 444] width 107 height 32
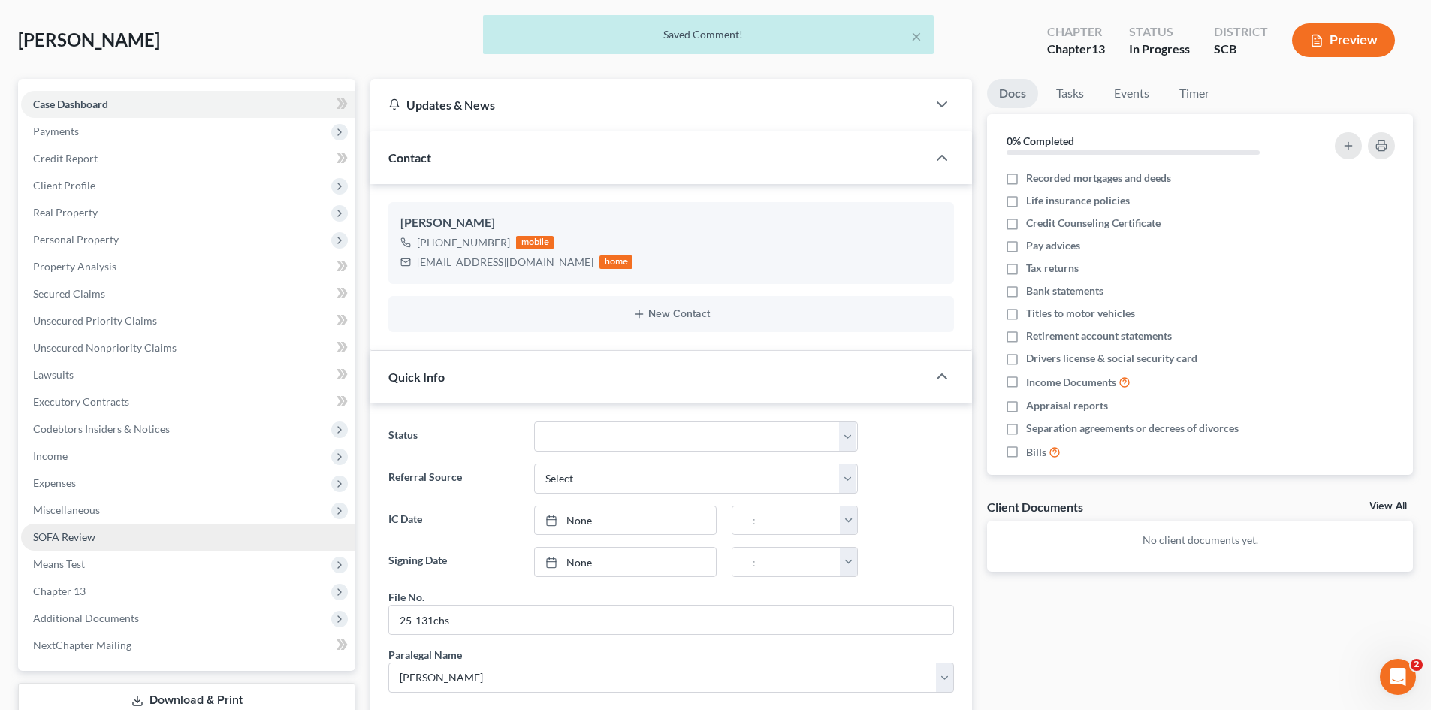
scroll to position [0, 0]
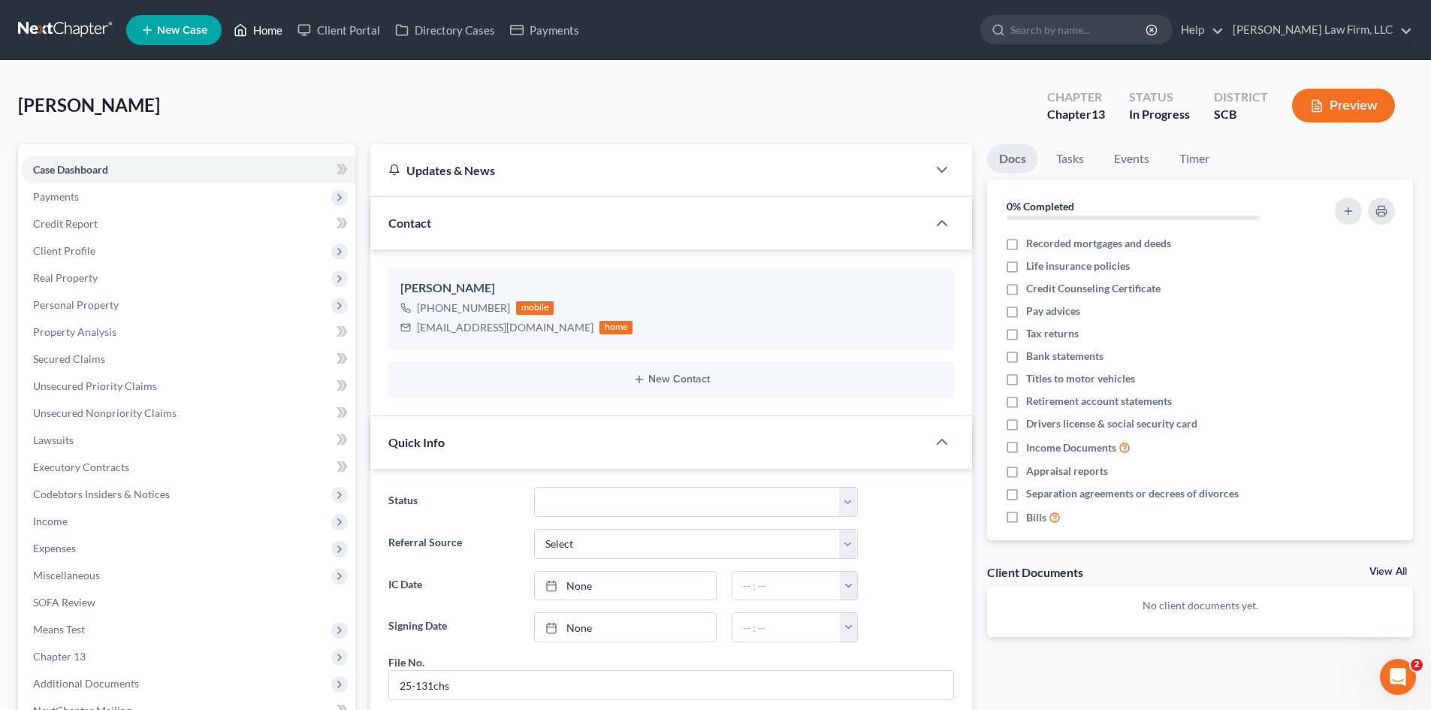
drag, startPoint x: 252, startPoint y: 31, endPoint x: 746, endPoint y: 111, distance: 500.9
click at [252, 31] on link "Home" at bounding box center [258, 30] width 64 height 27
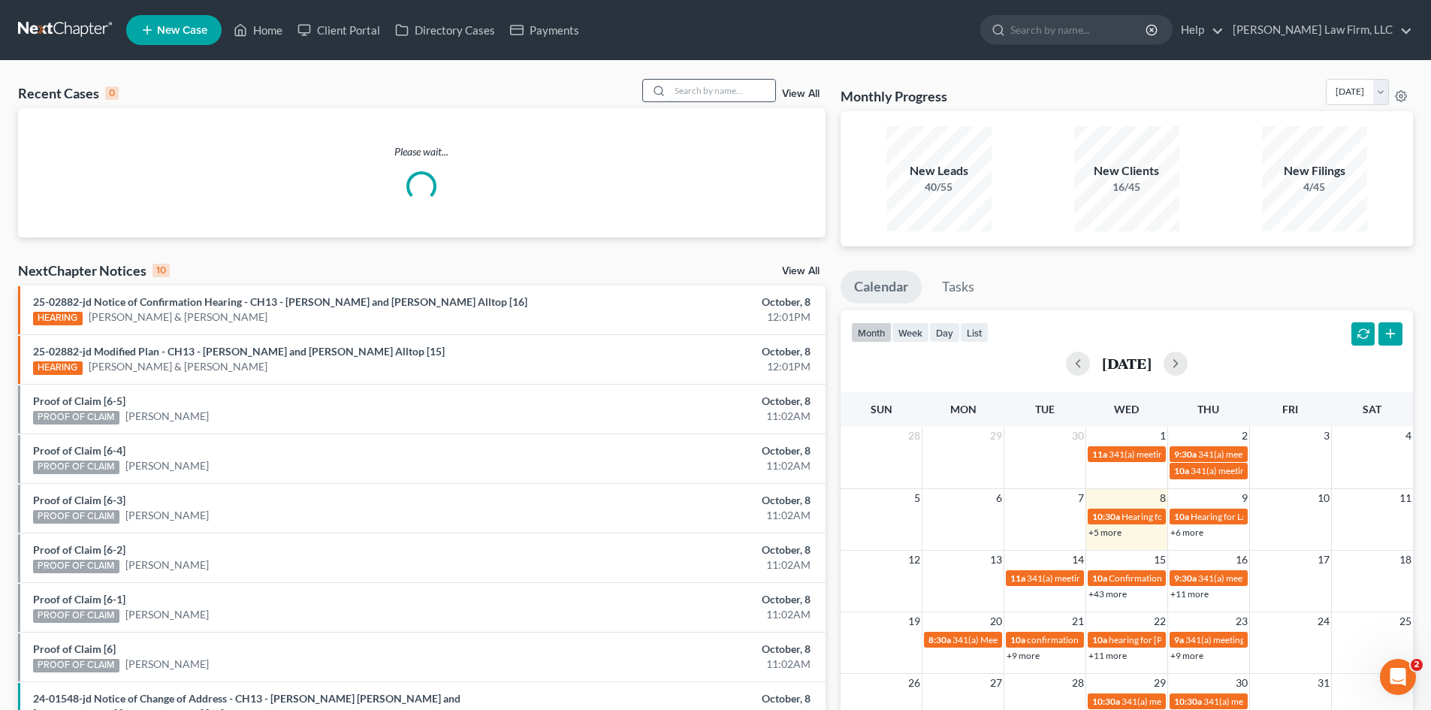
click at [757, 91] on input "search" at bounding box center [722, 91] width 105 height 22
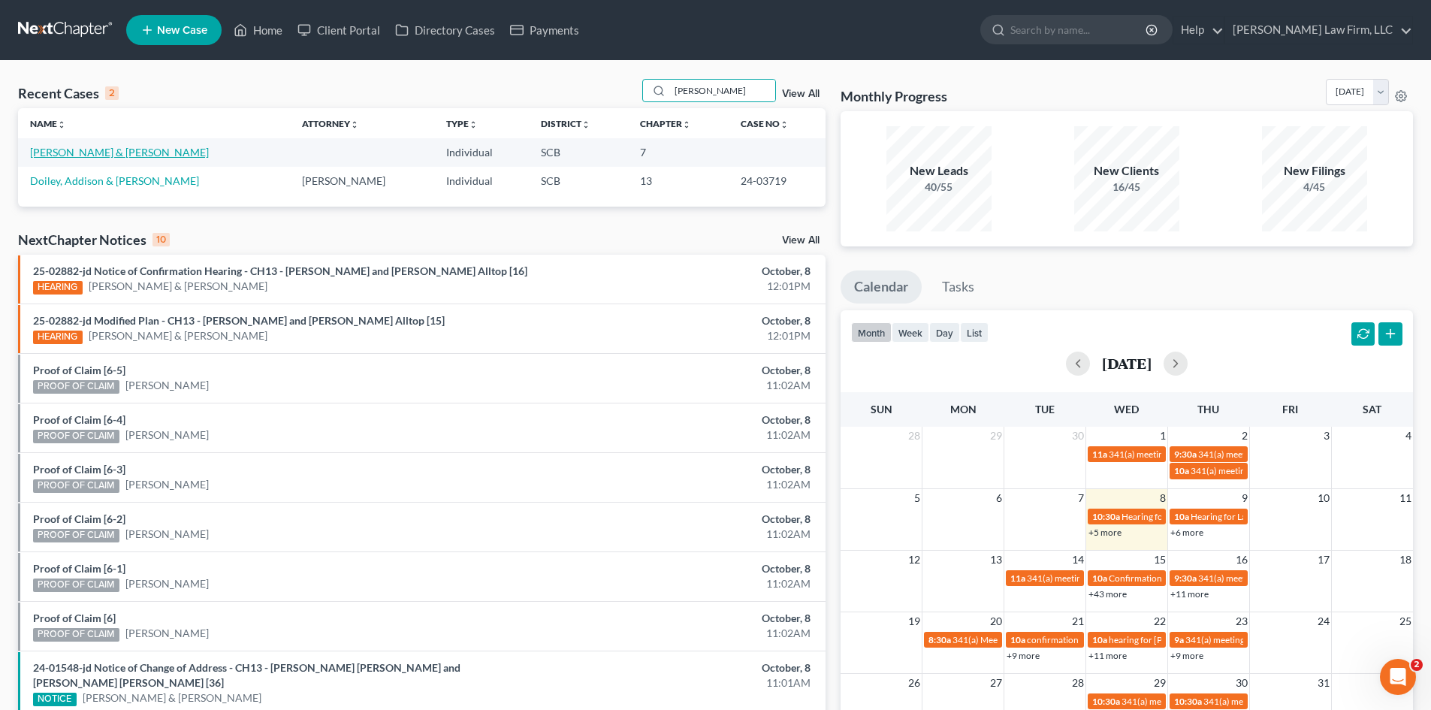
click at [130, 153] on link "[PERSON_NAME] & [PERSON_NAME]" at bounding box center [119, 152] width 179 height 13
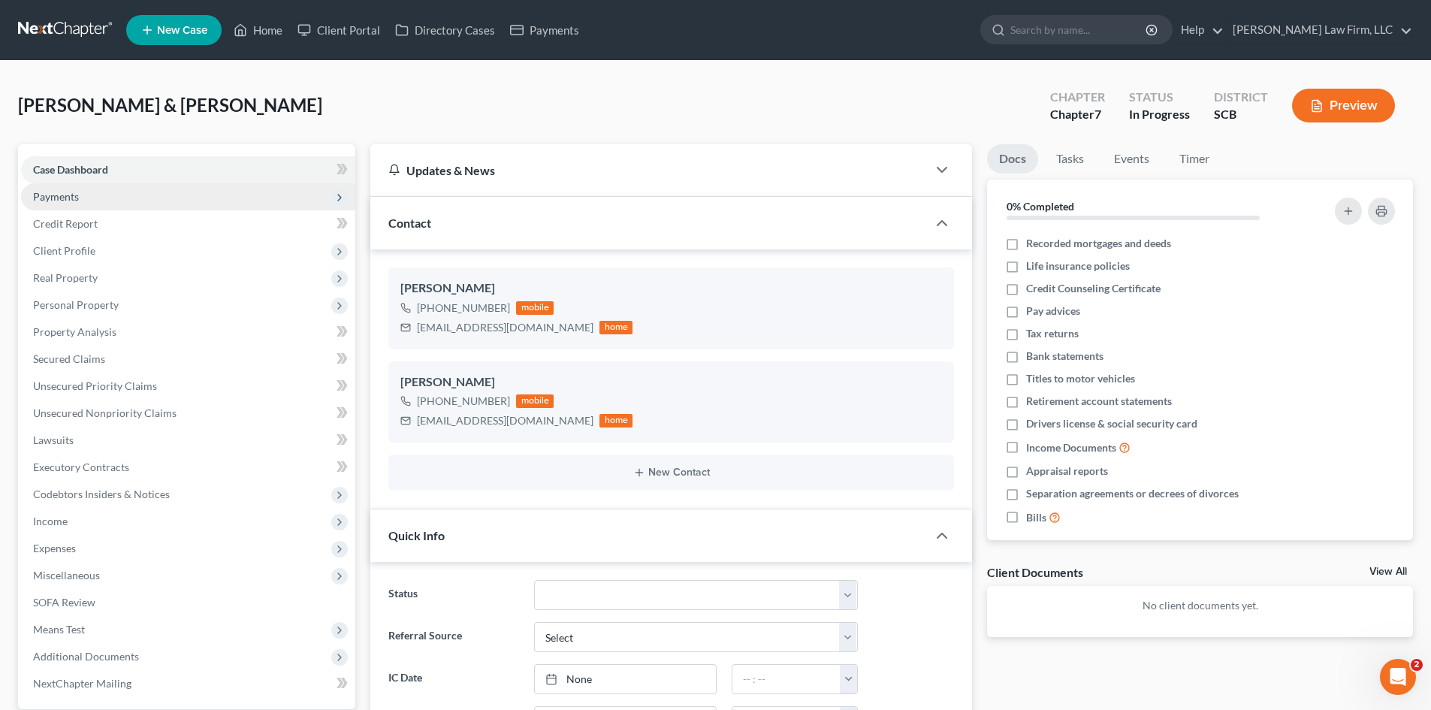
click at [54, 196] on span "Payments" at bounding box center [56, 196] width 46 height 13
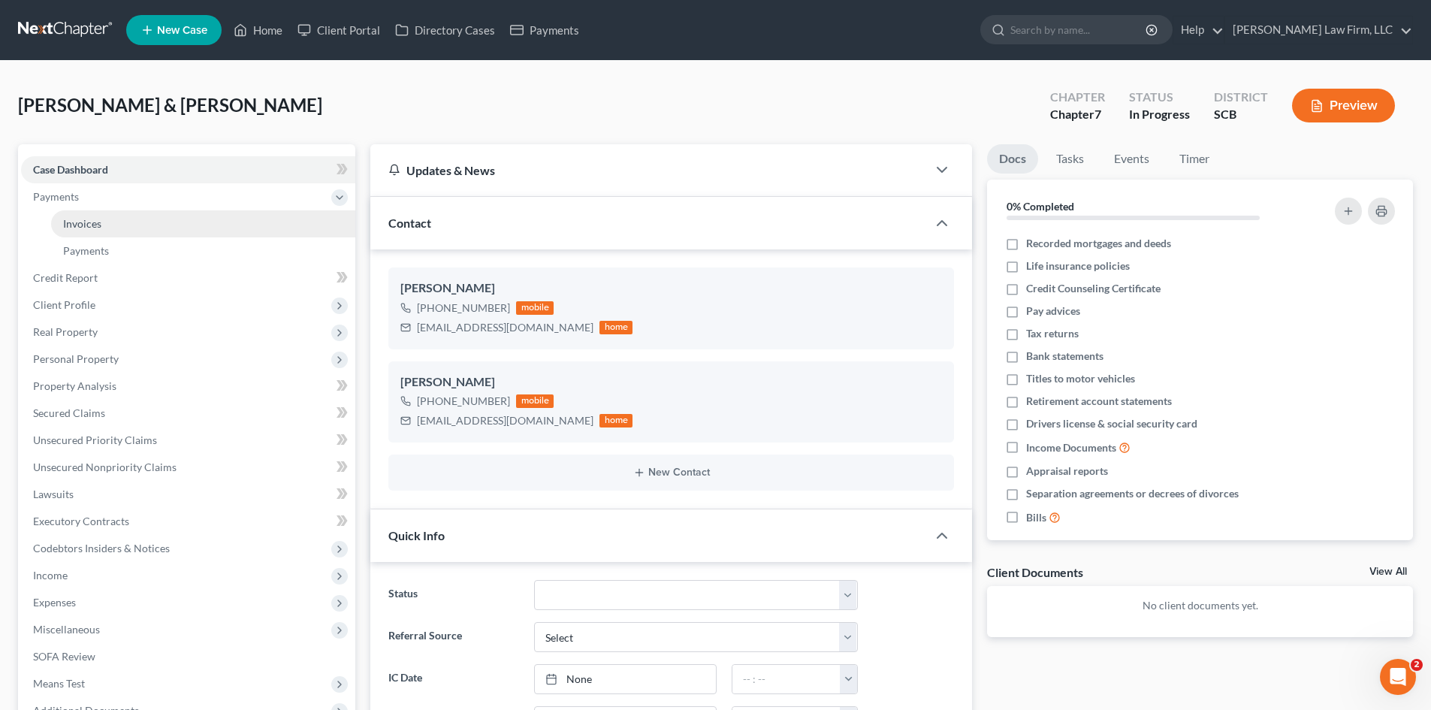
click at [78, 226] on span "Invoices" at bounding box center [82, 223] width 38 height 13
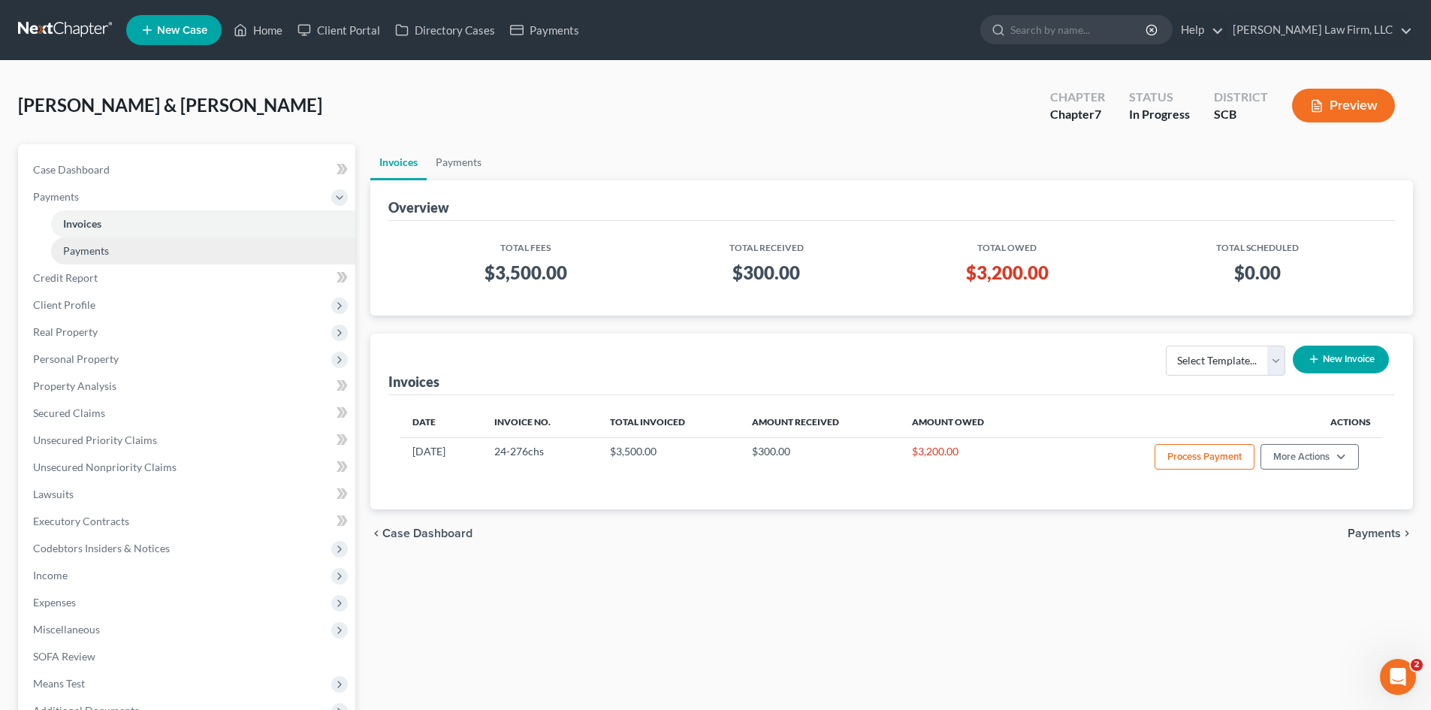
click at [87, 252] on span "Payments" at bounding box center [86, 250] width 46 height 13
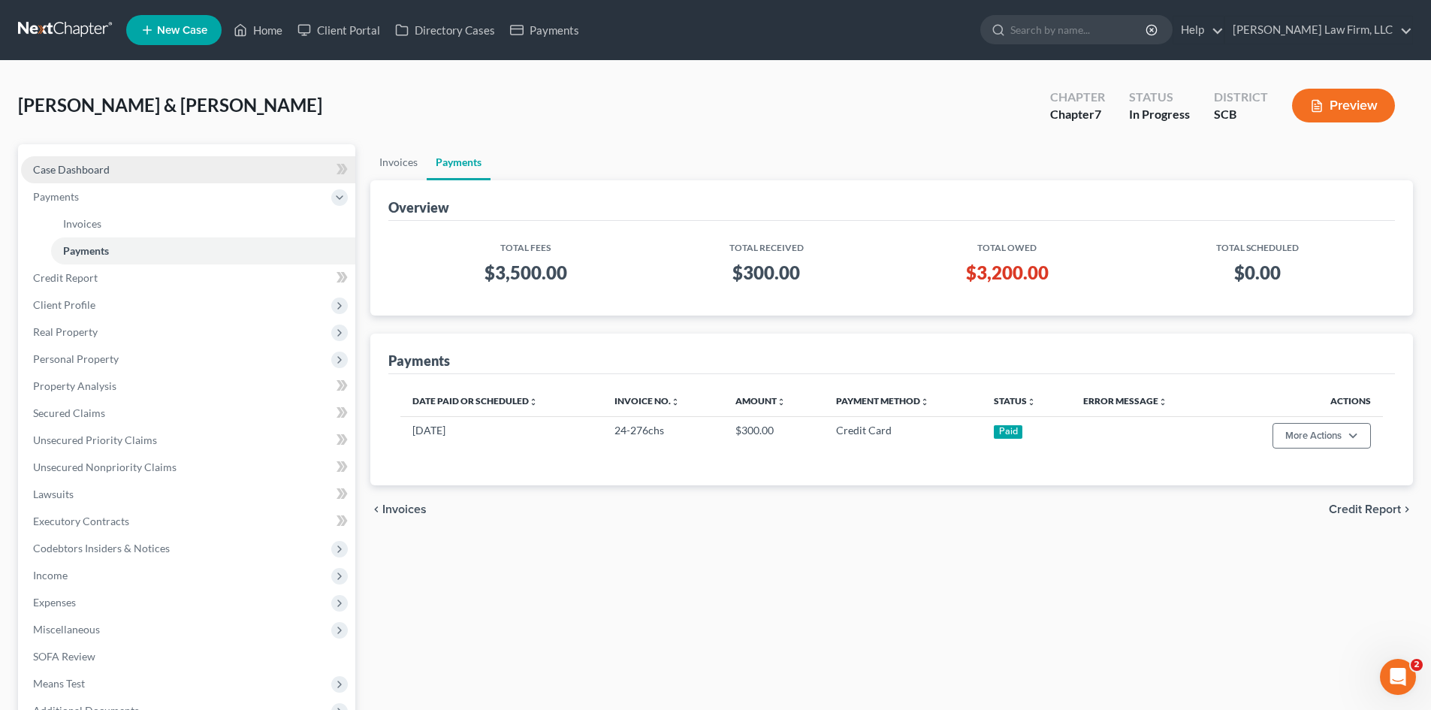
click at [82, 177] on link "Case Dashboard" at bounding box center [188, 169] width 334 height 27
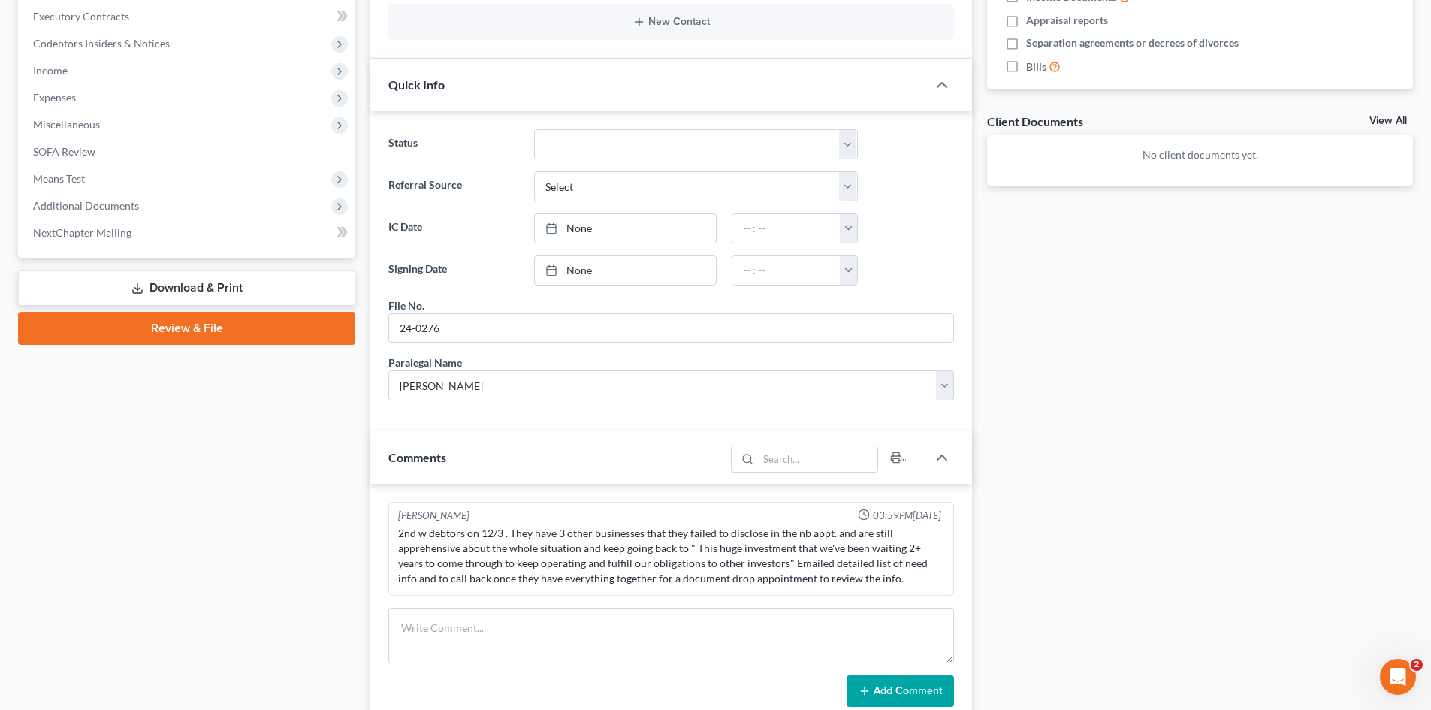
scroll to position [526, 0]
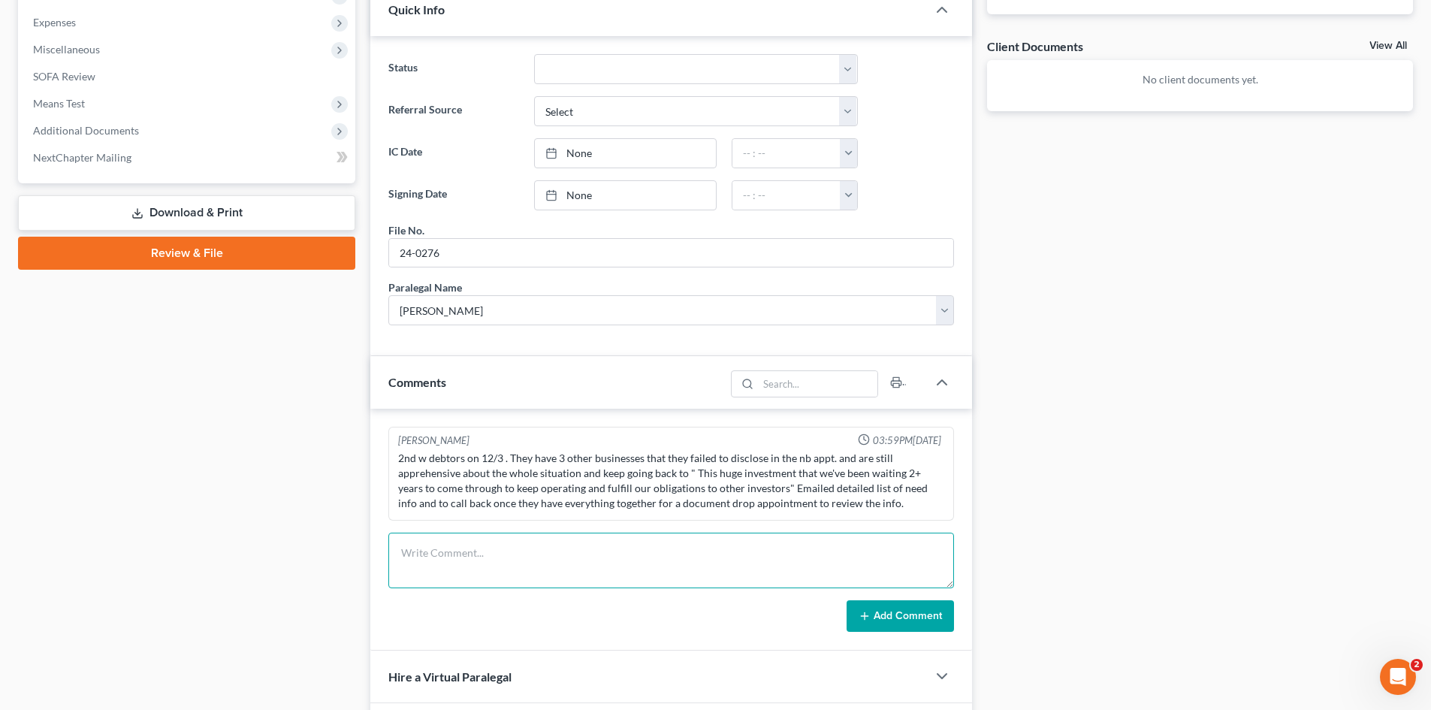
drag, startPoint x: 505, startPoint y: 548, endPoint x: 518, endPoint y: 524, distance: 27.6
click at [505, 548] on textarea at bounding box center [671, 561] width 566 height 56
click at [949, 628] on button "Add Comment" at bounding box center [900, 616] width 107 height 32
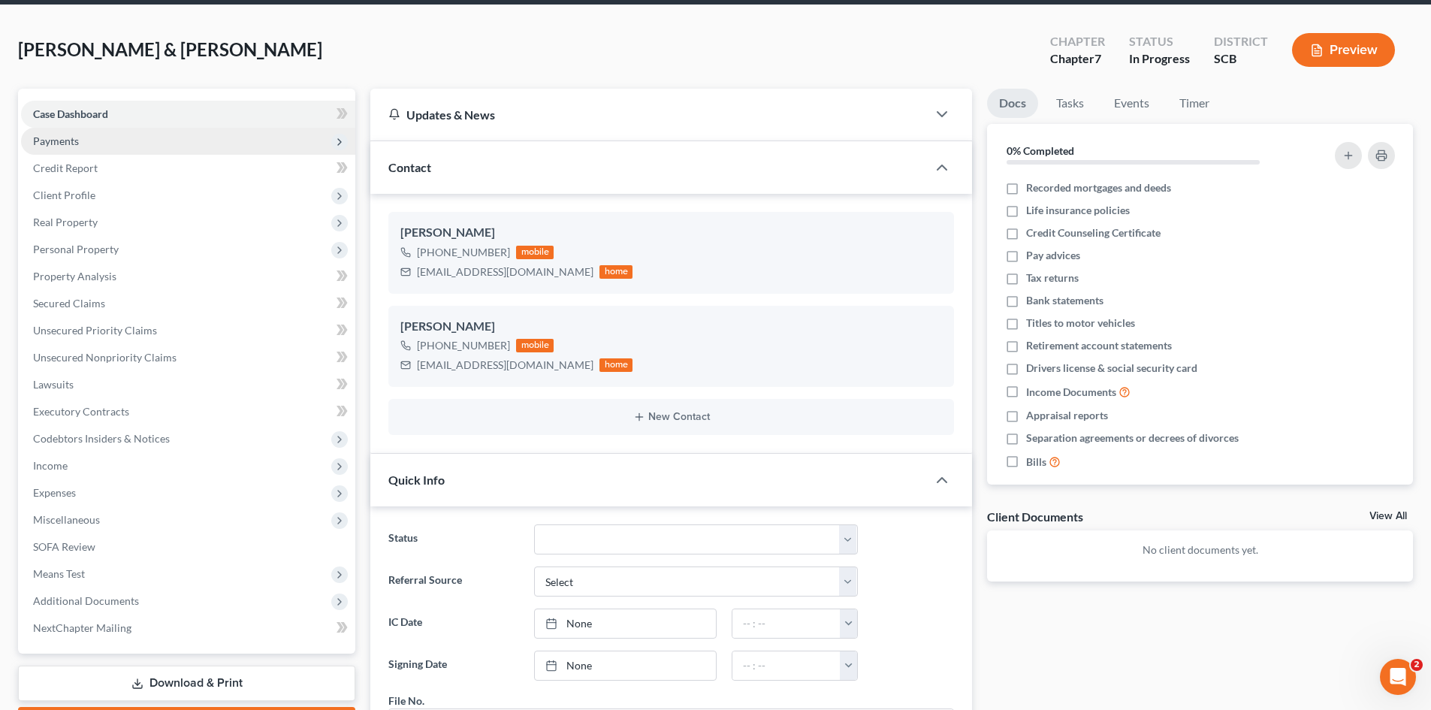
scroll to position [0, 0]
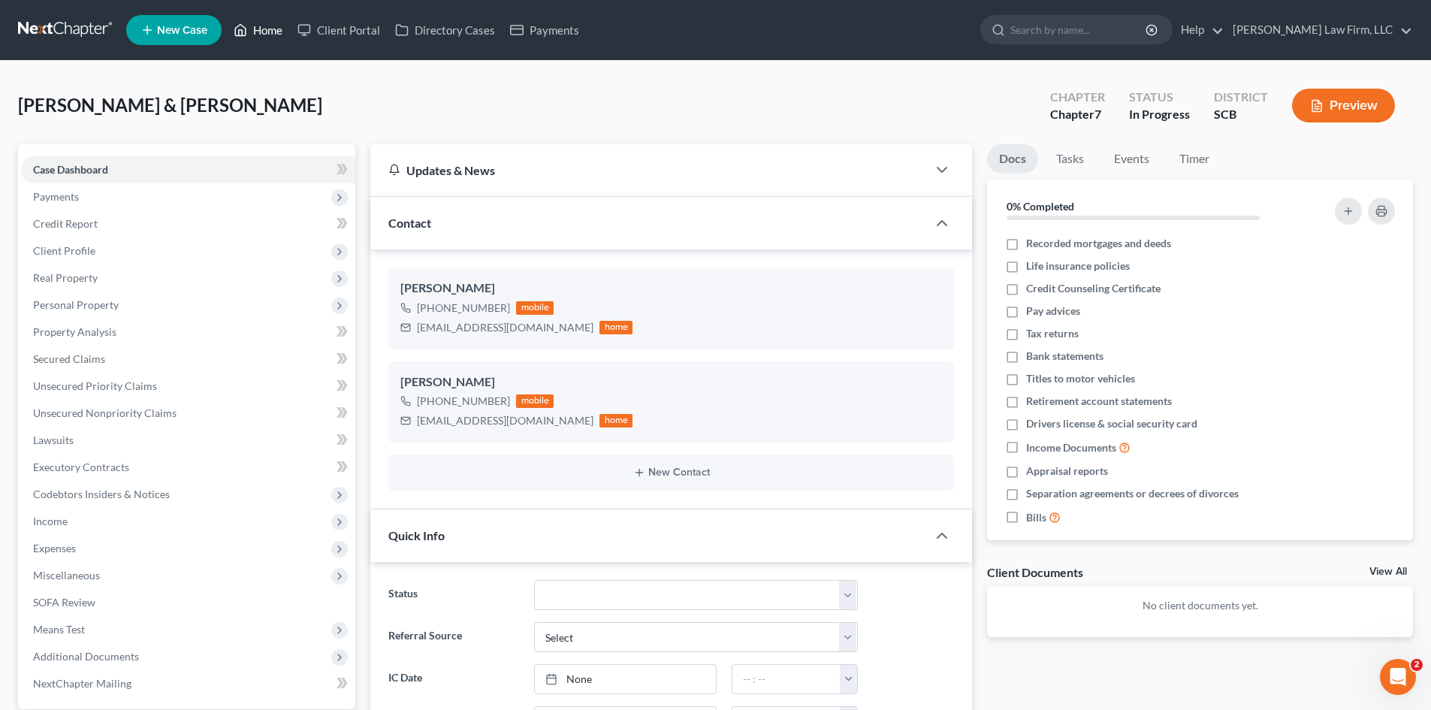
click at [264, 32] on link "Home" at bounding box center [258, 30] width 64 height 27
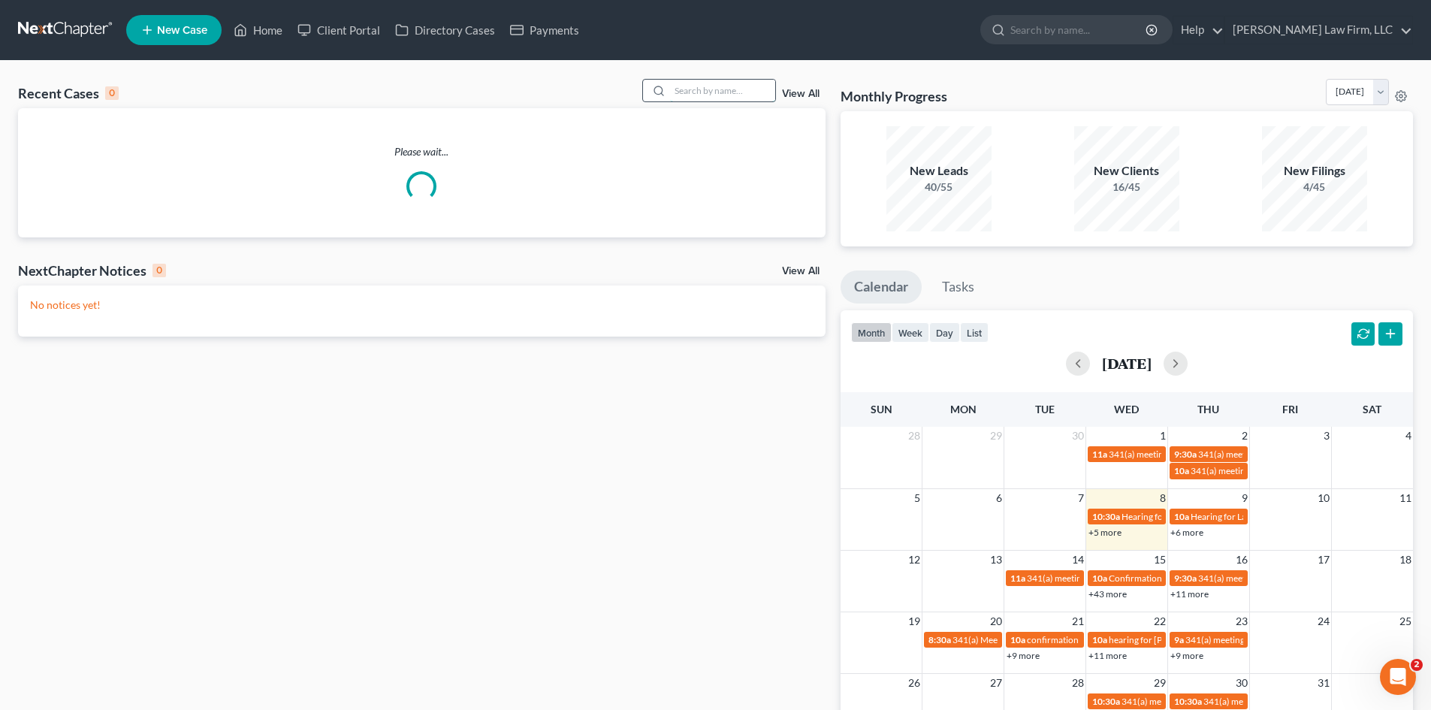
click at [683, 92] on input "search" at bounding box center [722, 91] width 105 height 22
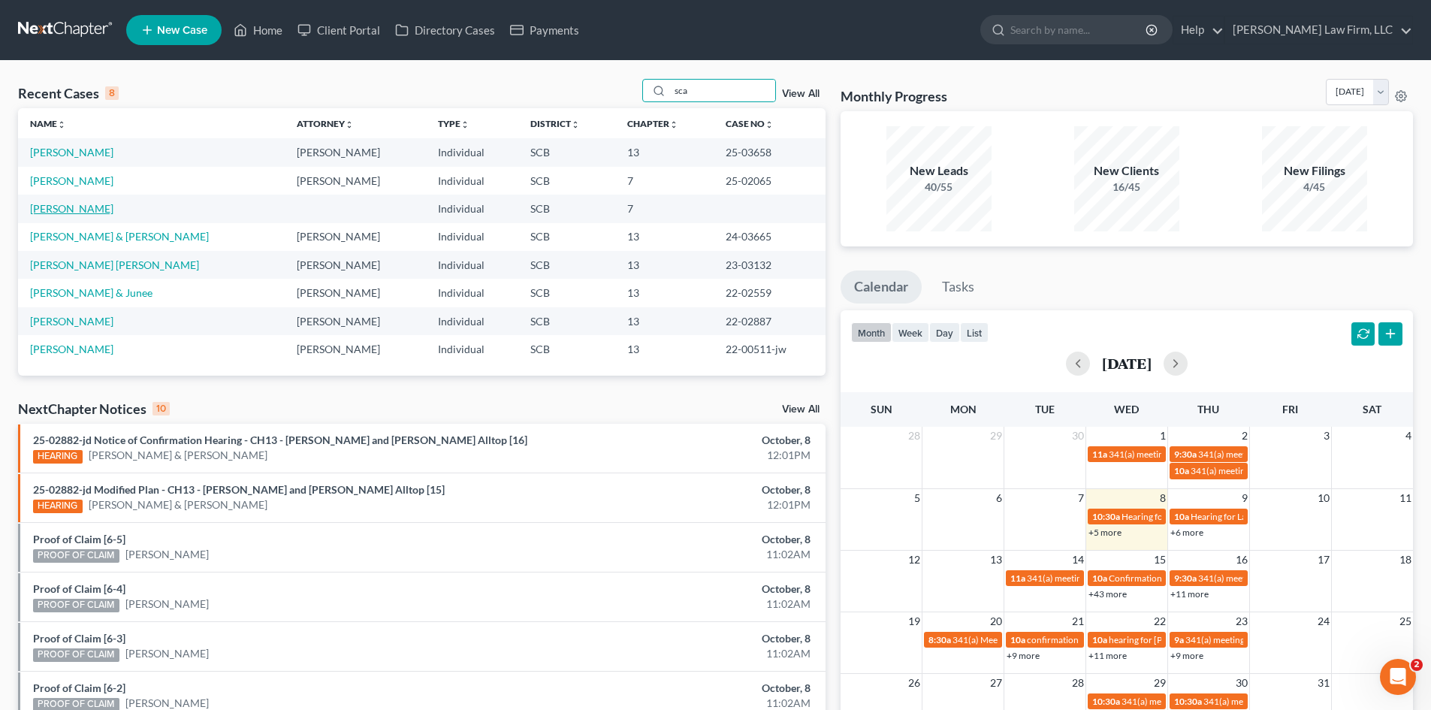
click at [51, 214] on link "[PERSON_NAME]" at bounding box center [71, 208] width 83 height 13
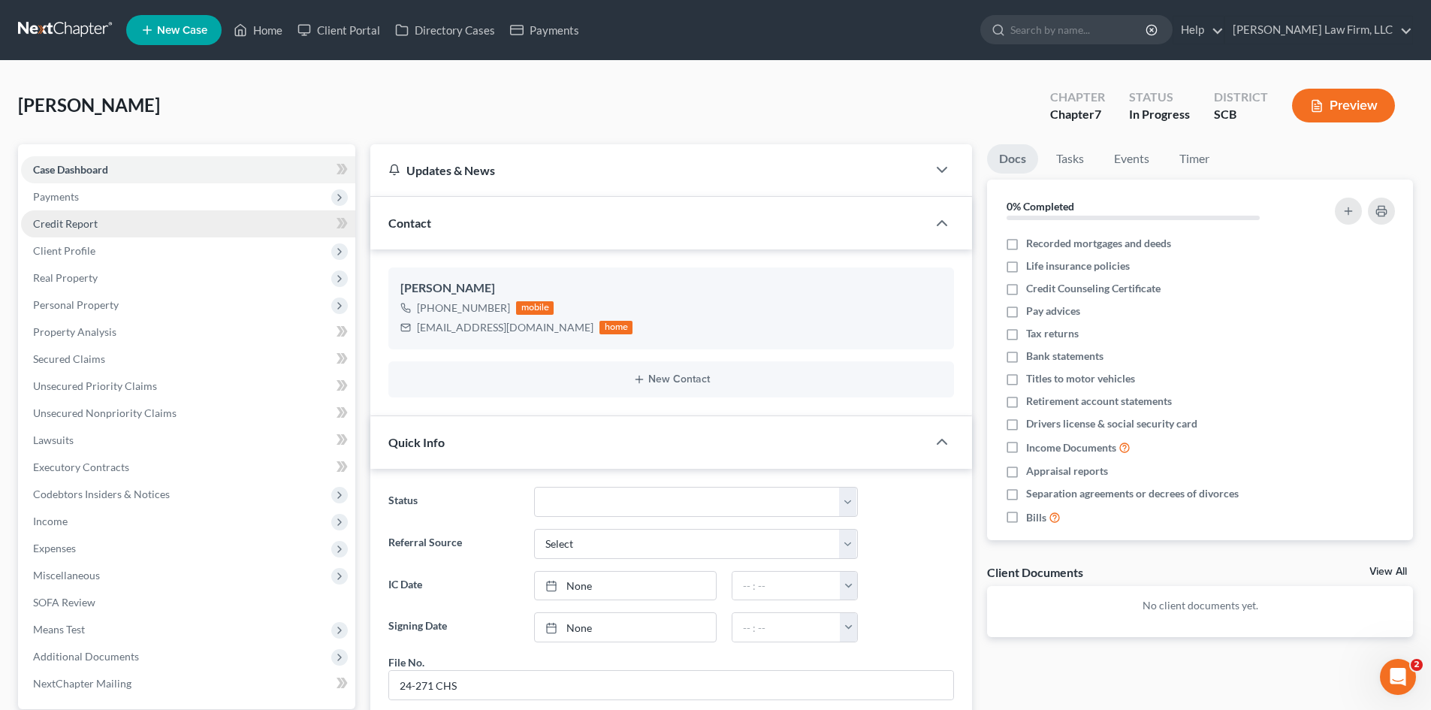
click at [73, 189] on span "Payments" at bounding box center [188, 196] width 334 height 27
click at [93, 221] on span "Invoices" at bounding box center [82, 223] width 38 height 13
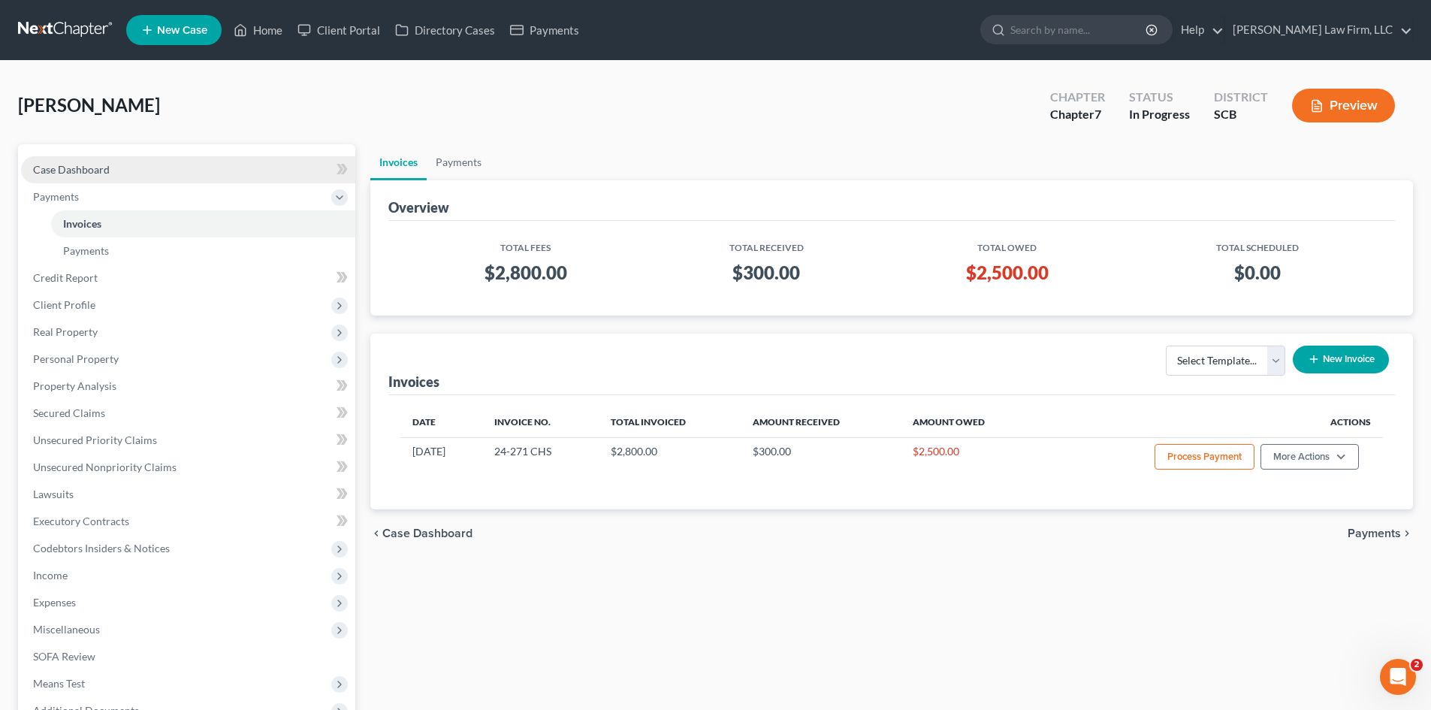
click at [91, 177] on link "Case Dashboard" at bounding box center [188, 169] width 334 height 27
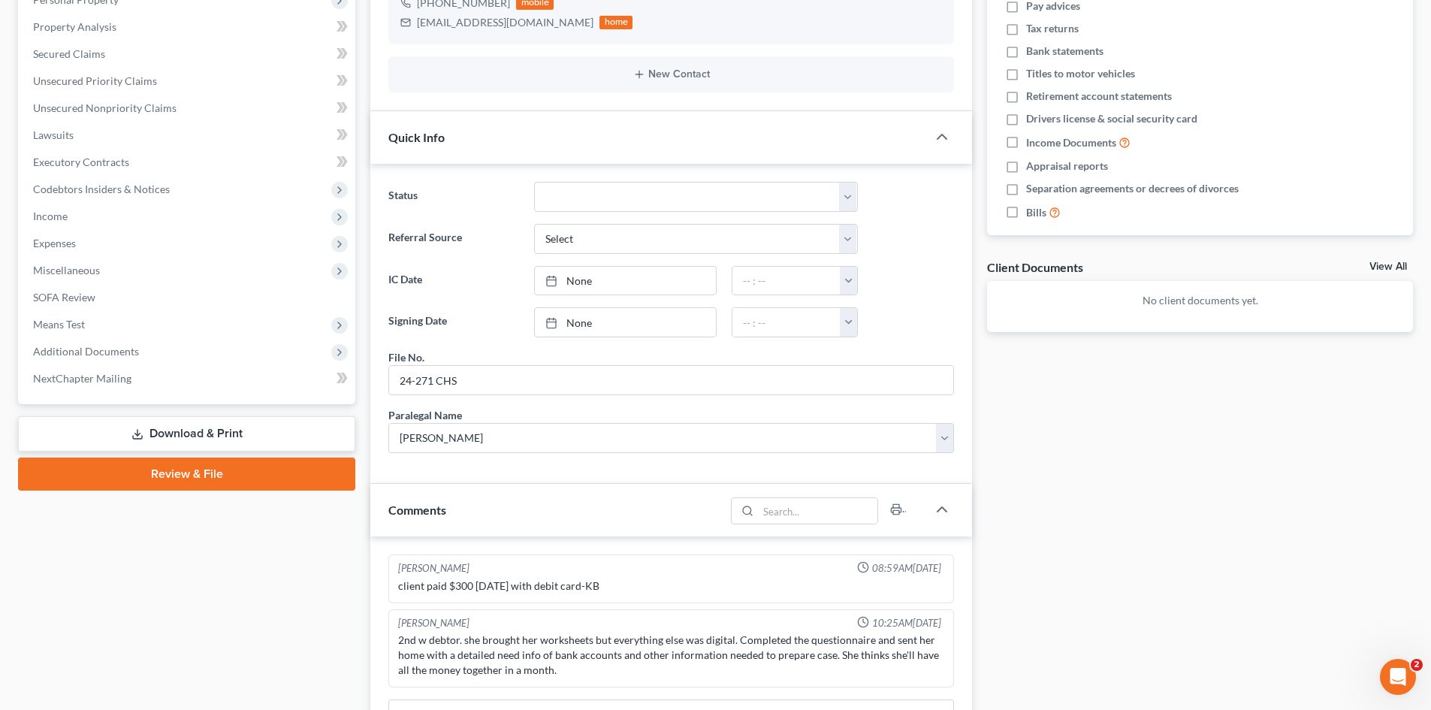
scroll to position [526, 0]
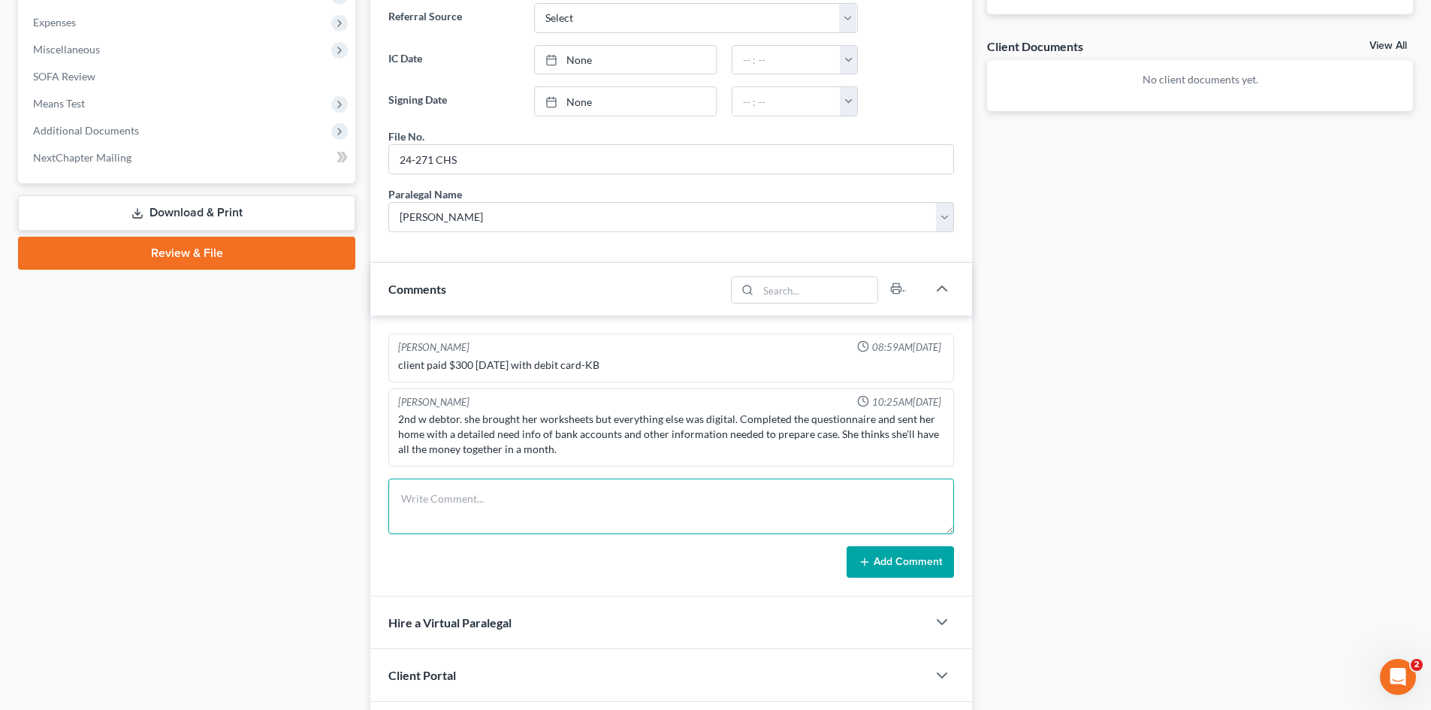
click at [579, 531] on textarea at bounding box center [671, 507] width 566 height 56
click at [934, 551] on button "Add Comment" at bounding box center [900, 562] width 107 height 32
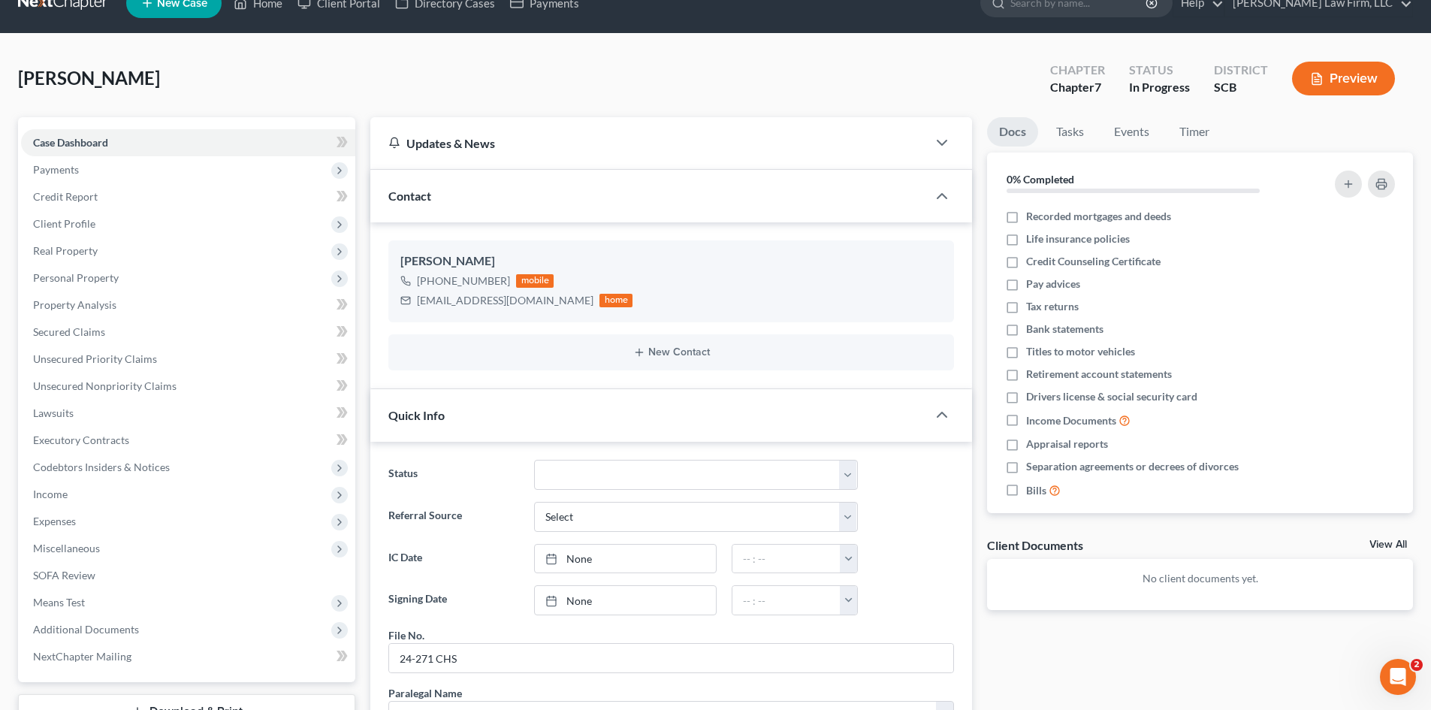
scroll to position [0, 0]
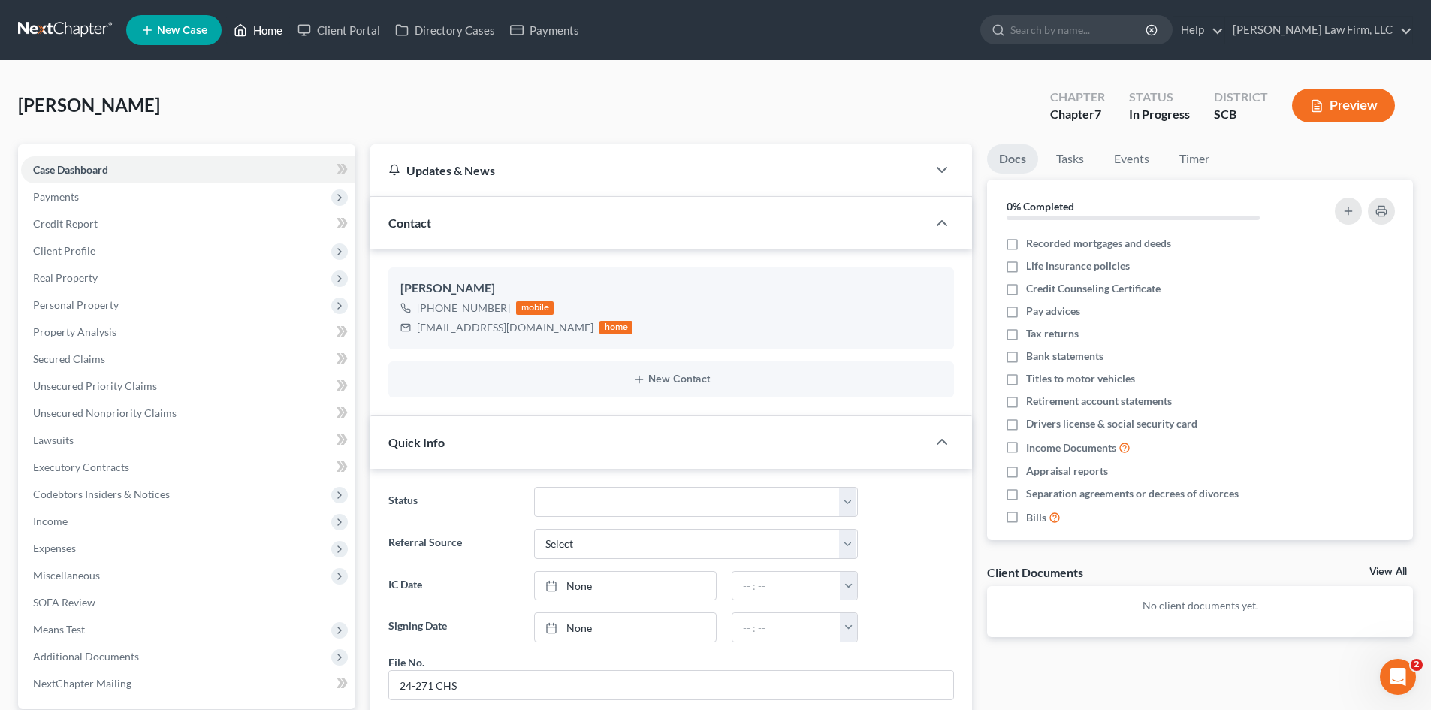
click at [266, 29] on link "Home" at bounding box center [258, 30] width 64 height 27
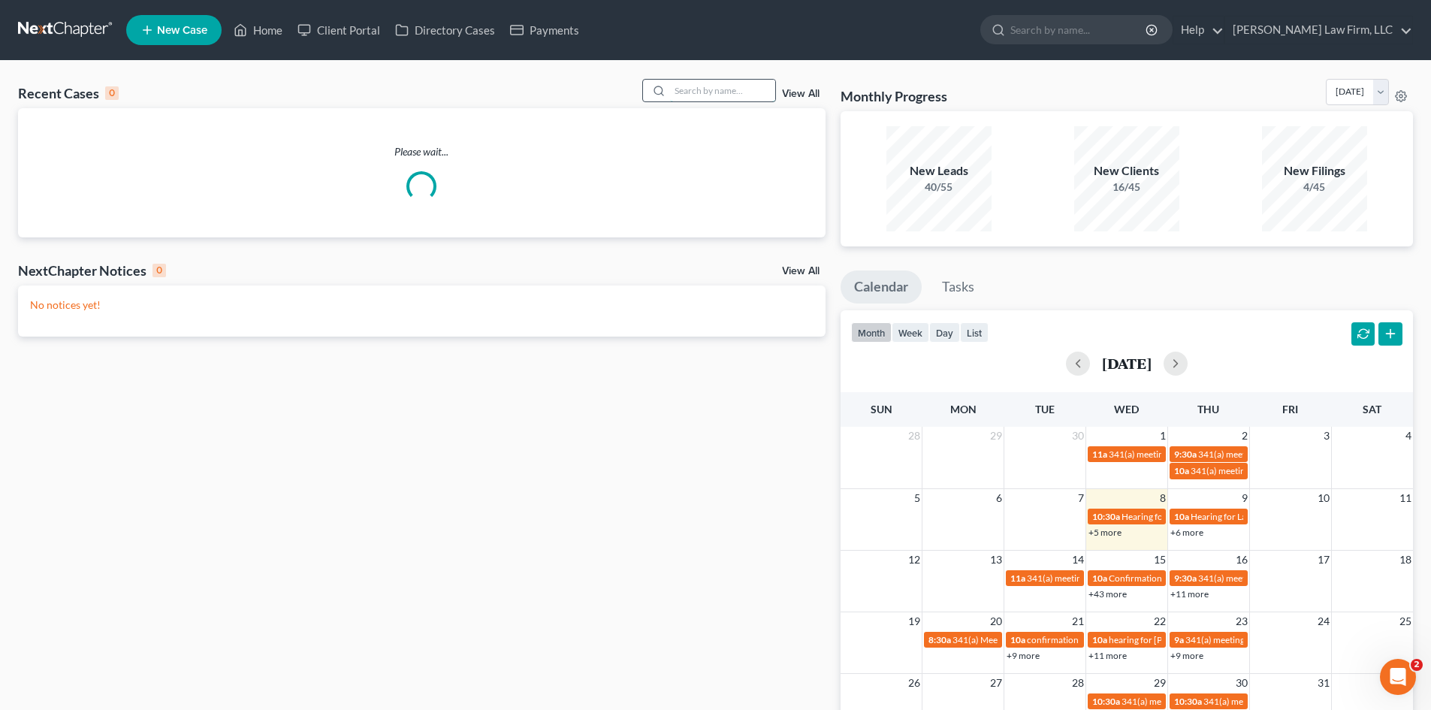
click at [718, 95] on input "search" at bounding box center [722, 91] width 105 height 22
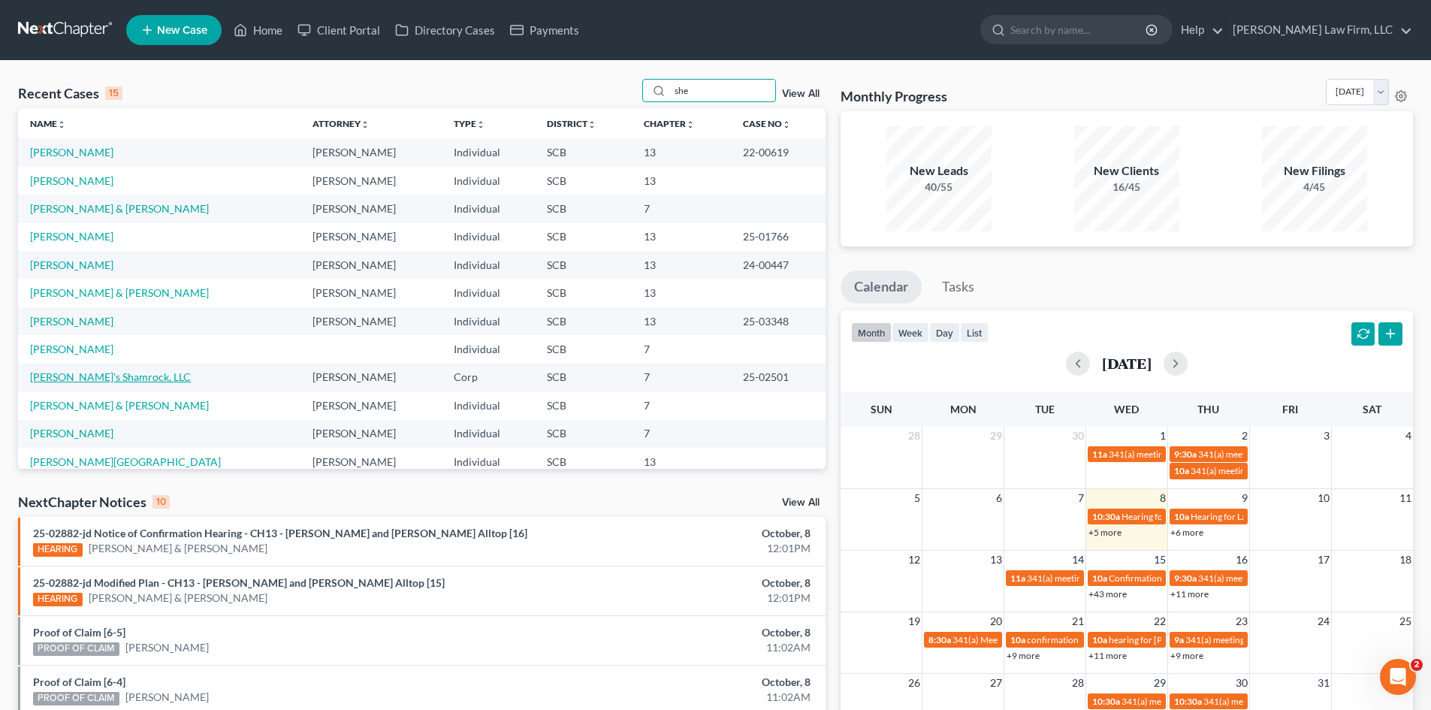
scroll to position [75, 0]
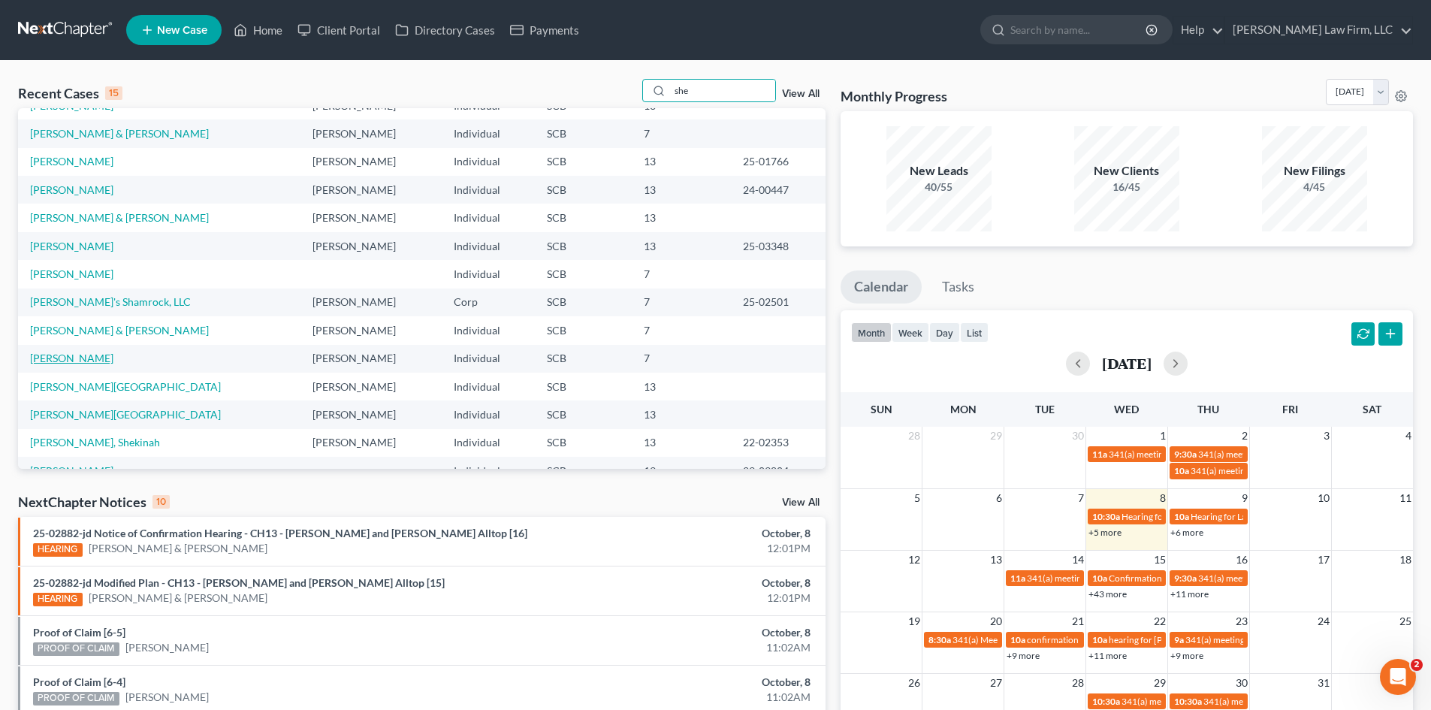
click at [60, 355] on link "[PERSON_NAME]" at bounding box center [71, 358] width 83 height 13
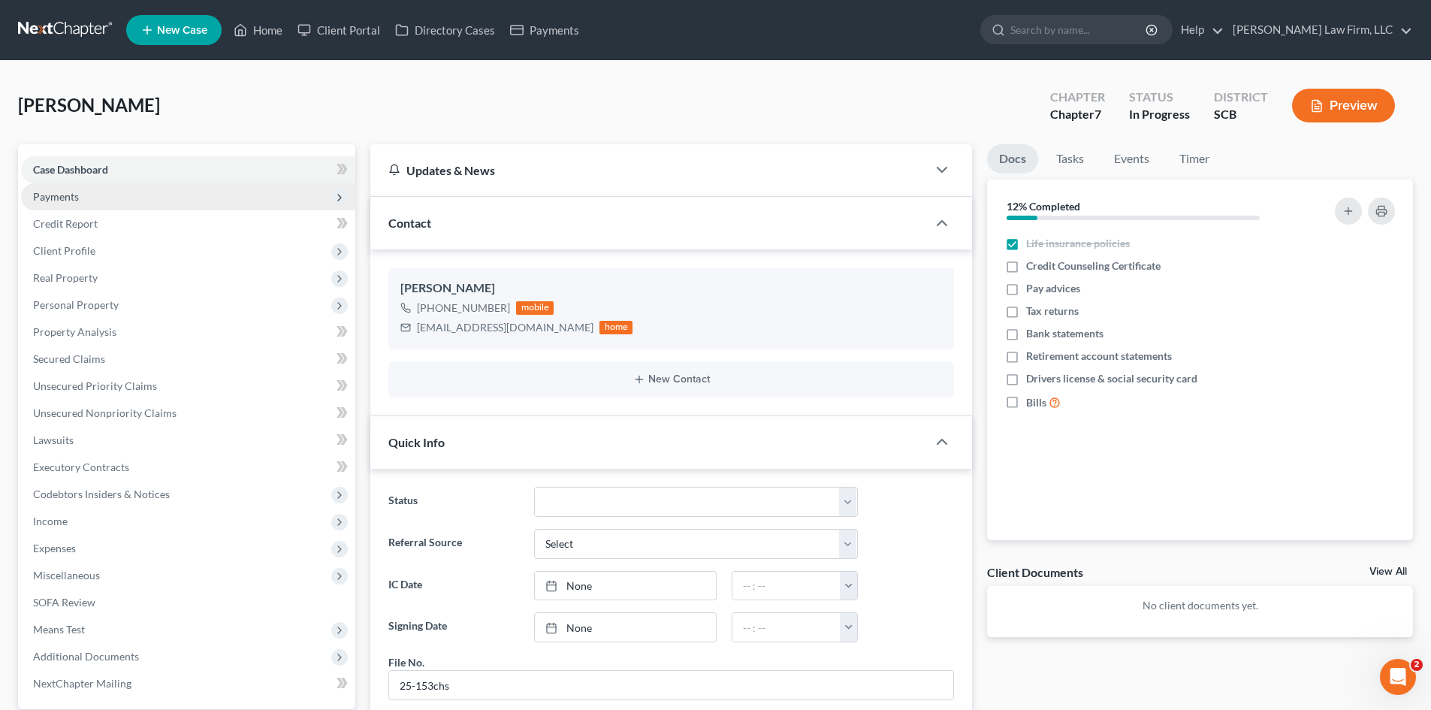
click at [63, 203] on span "Payments" at bounding box center [188, 196] width 334 height 27
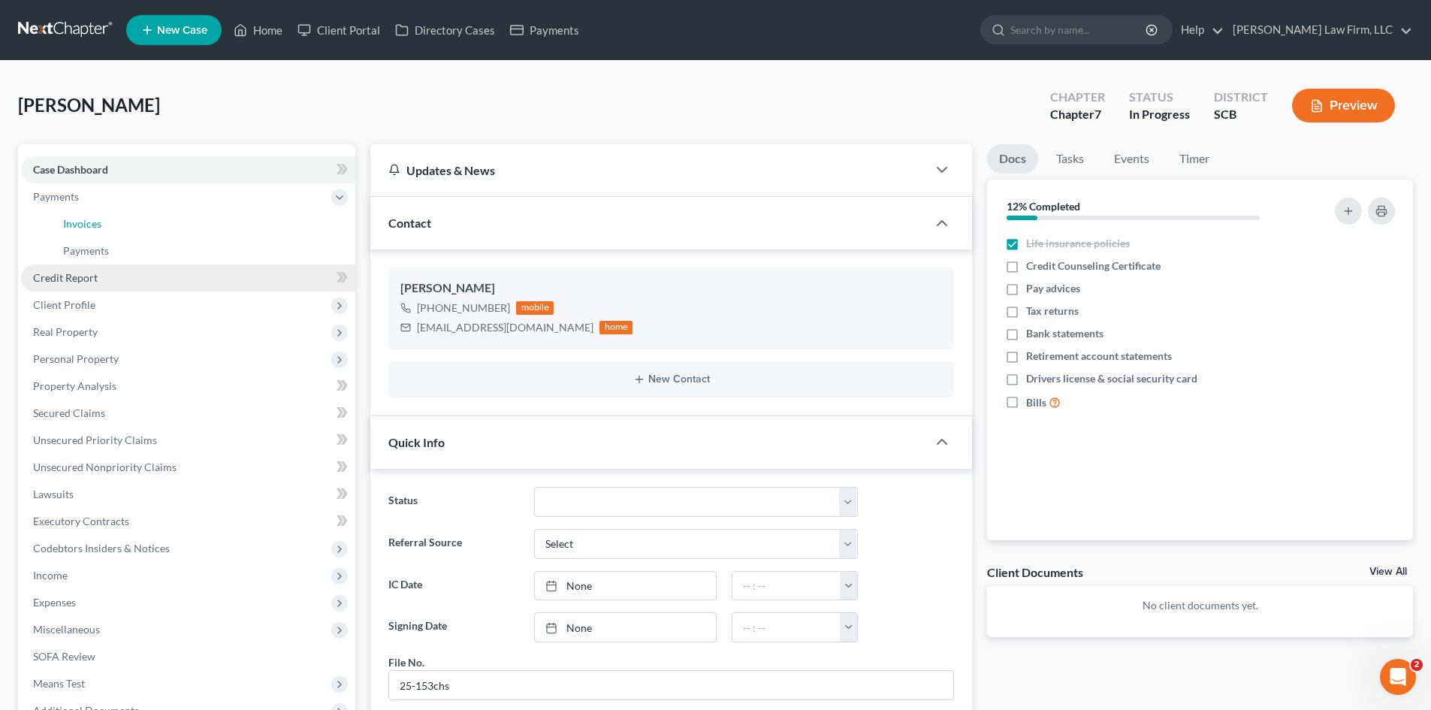
click at [71, 230] on link "Invoices" at bounding box center [203, 223] width 304 height 27
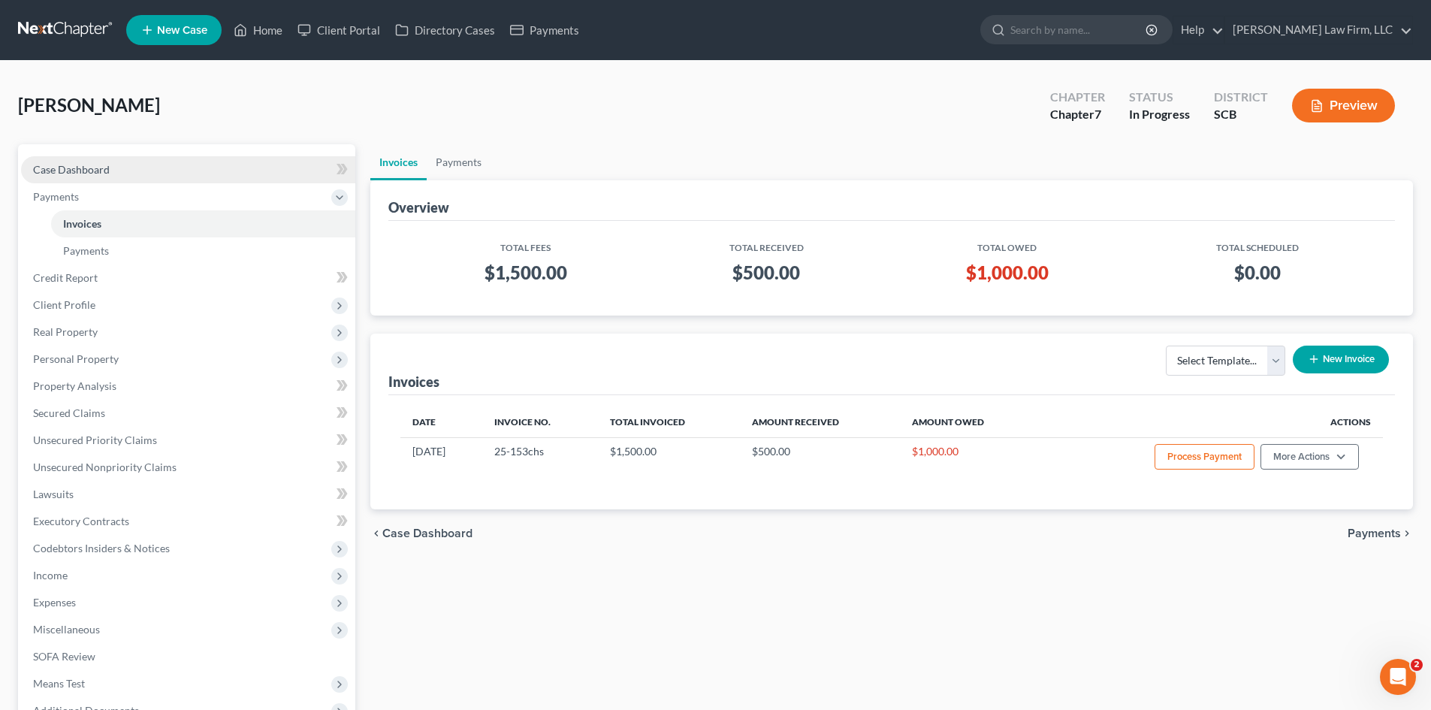
click at [77, 172] on span "Case Dashboard" at bounding box center [71, 169] width 77 height 13
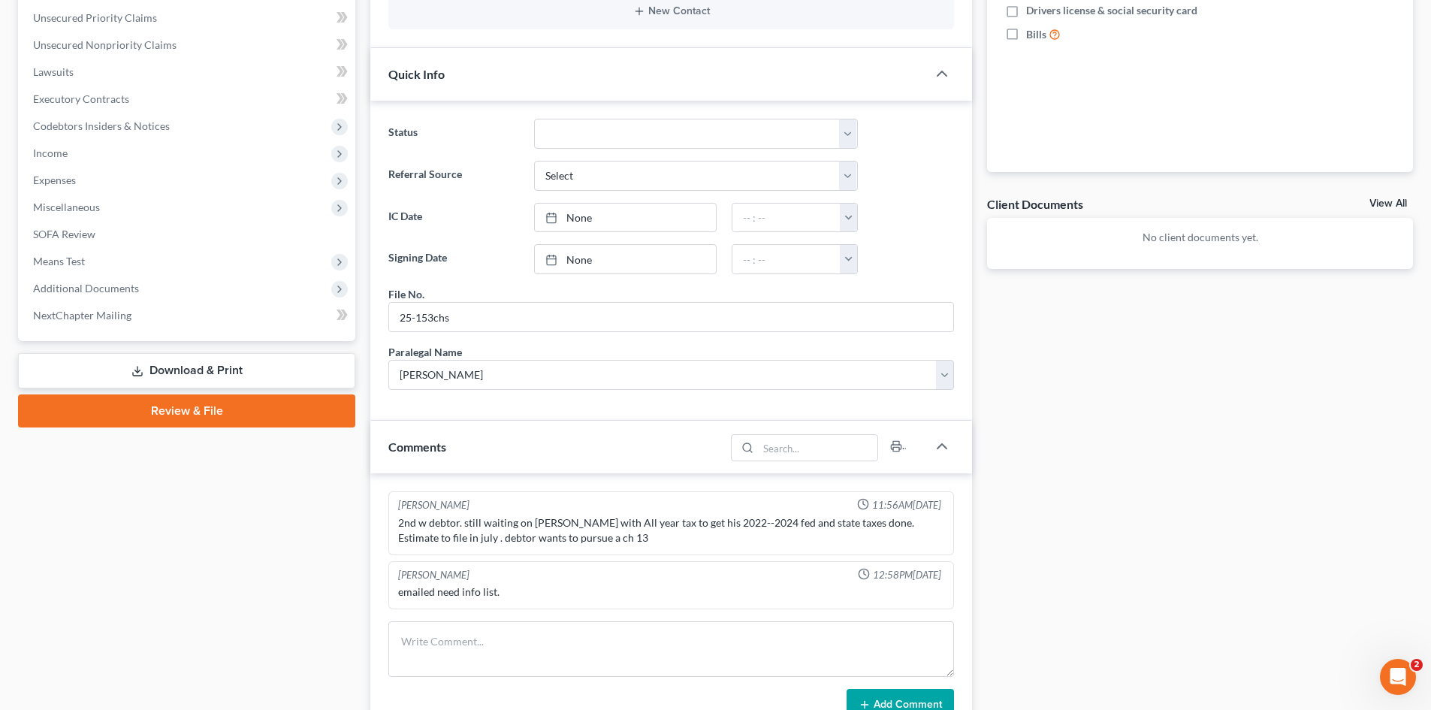
scroll to position [451, 0]
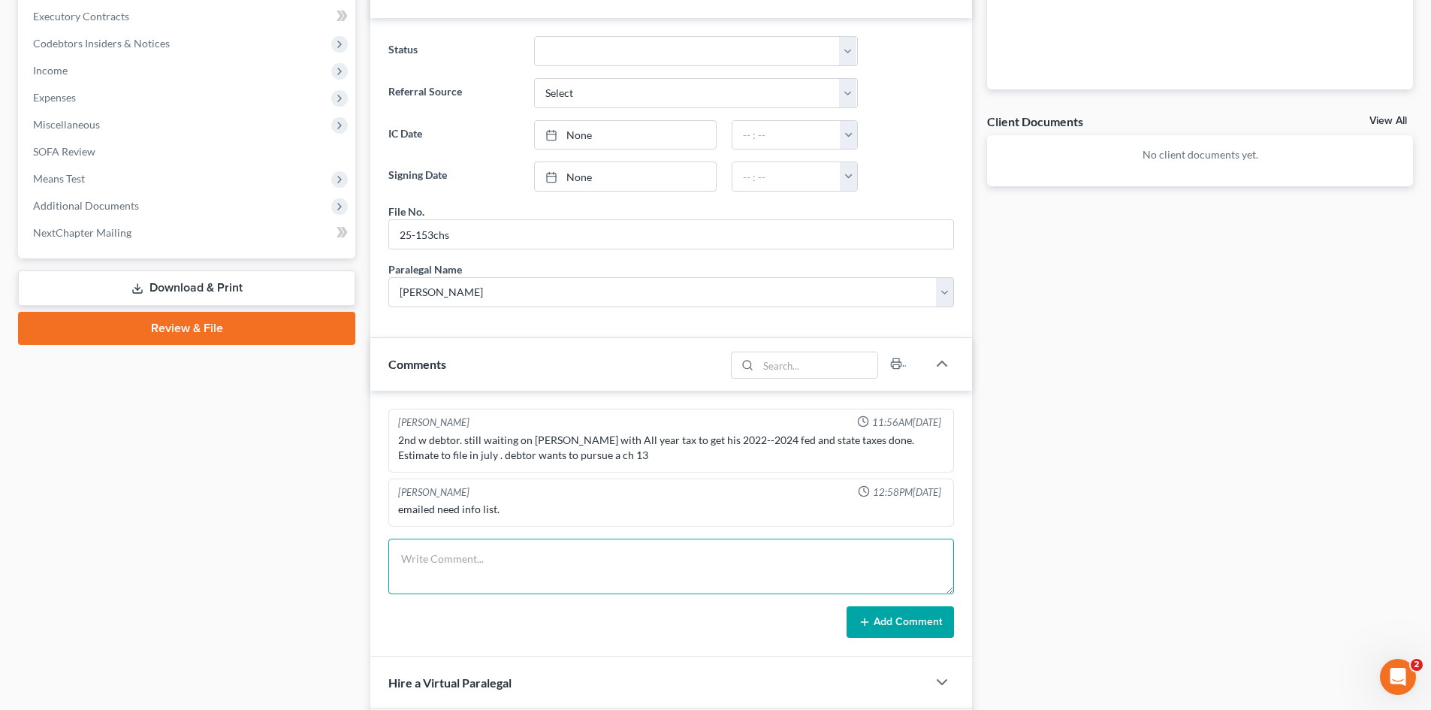
click at [528, 573] on textarea at bounding box center [671, 567] width 566 height 56
click at [900, 622] on button "Add Comment" at bounding box center [900, 622] width 107 height 32
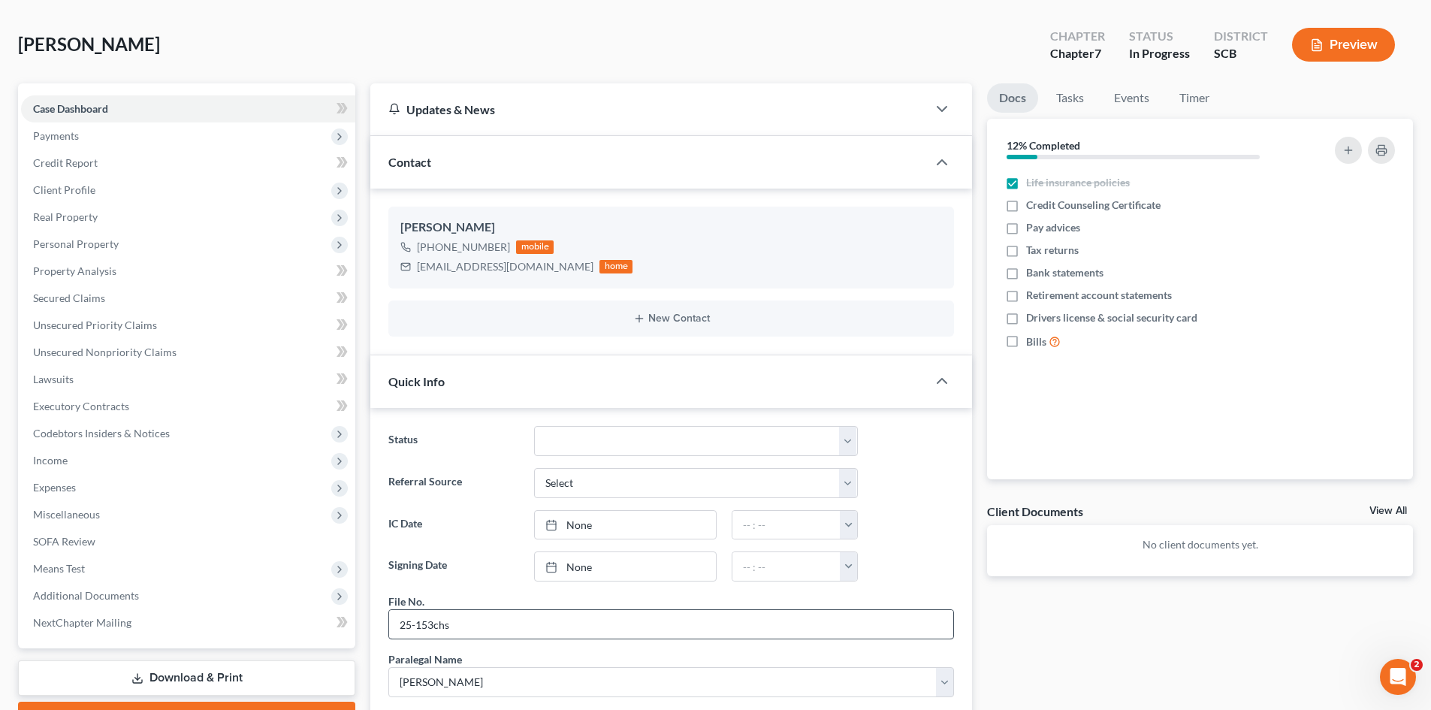
scroll to position [0, 0]
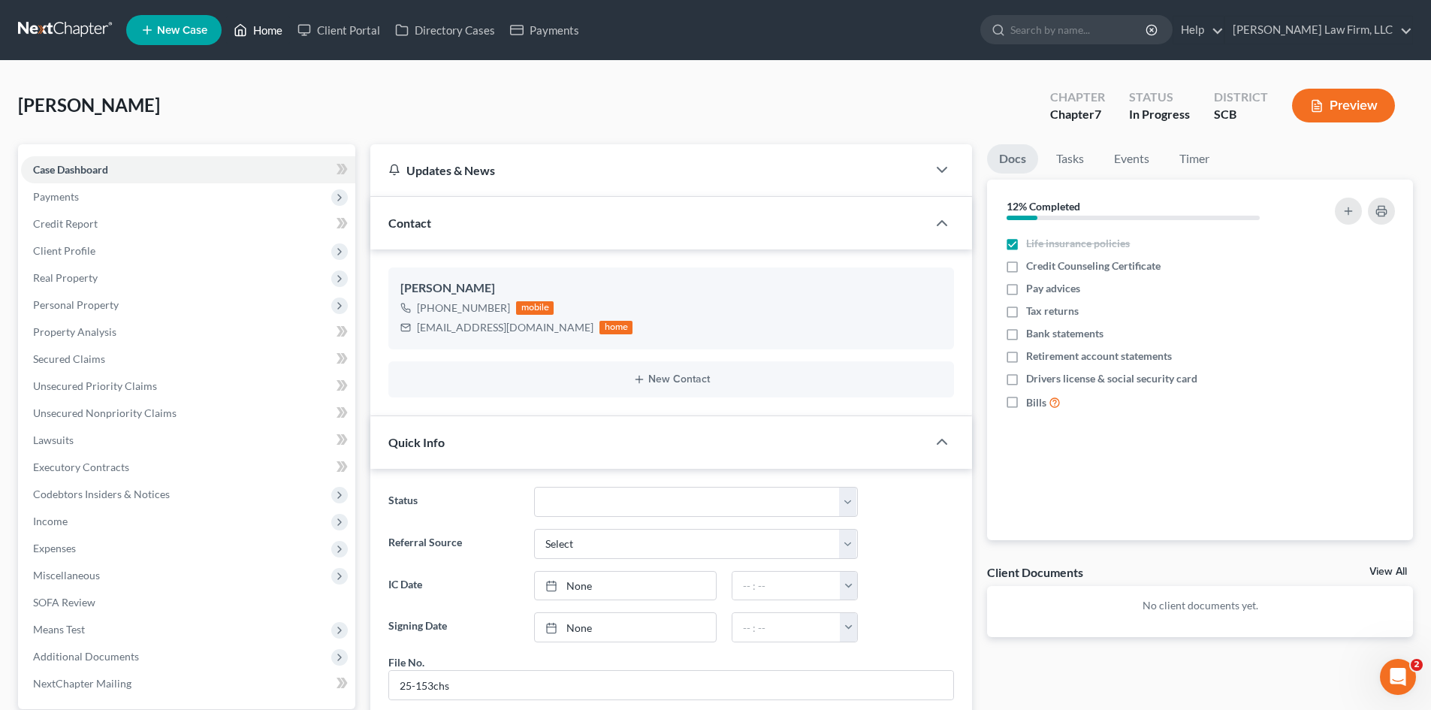
click at [264, 34] on link "Home" at bounding box center [258, 30] width 64 height 27
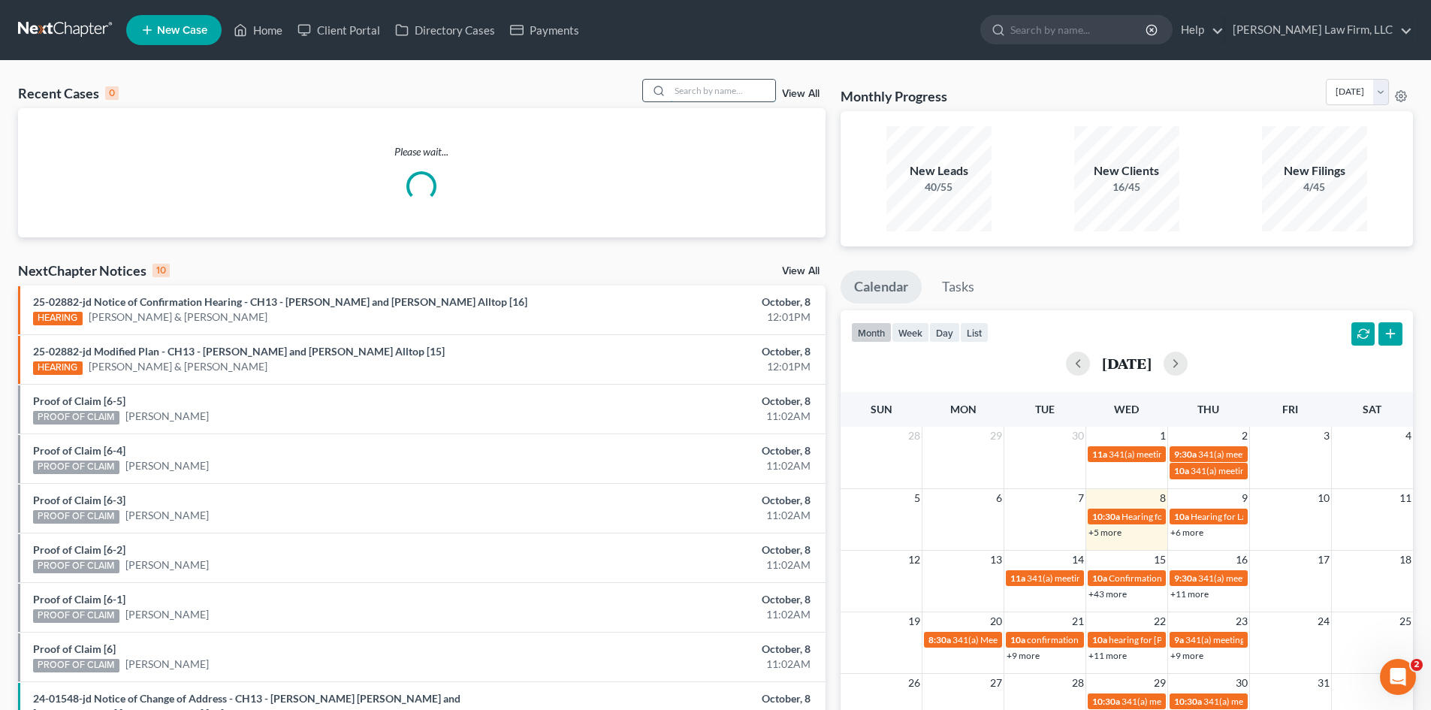
click at [690, 90] on input "search" at bounding box center [722, 91] width 105 height 22
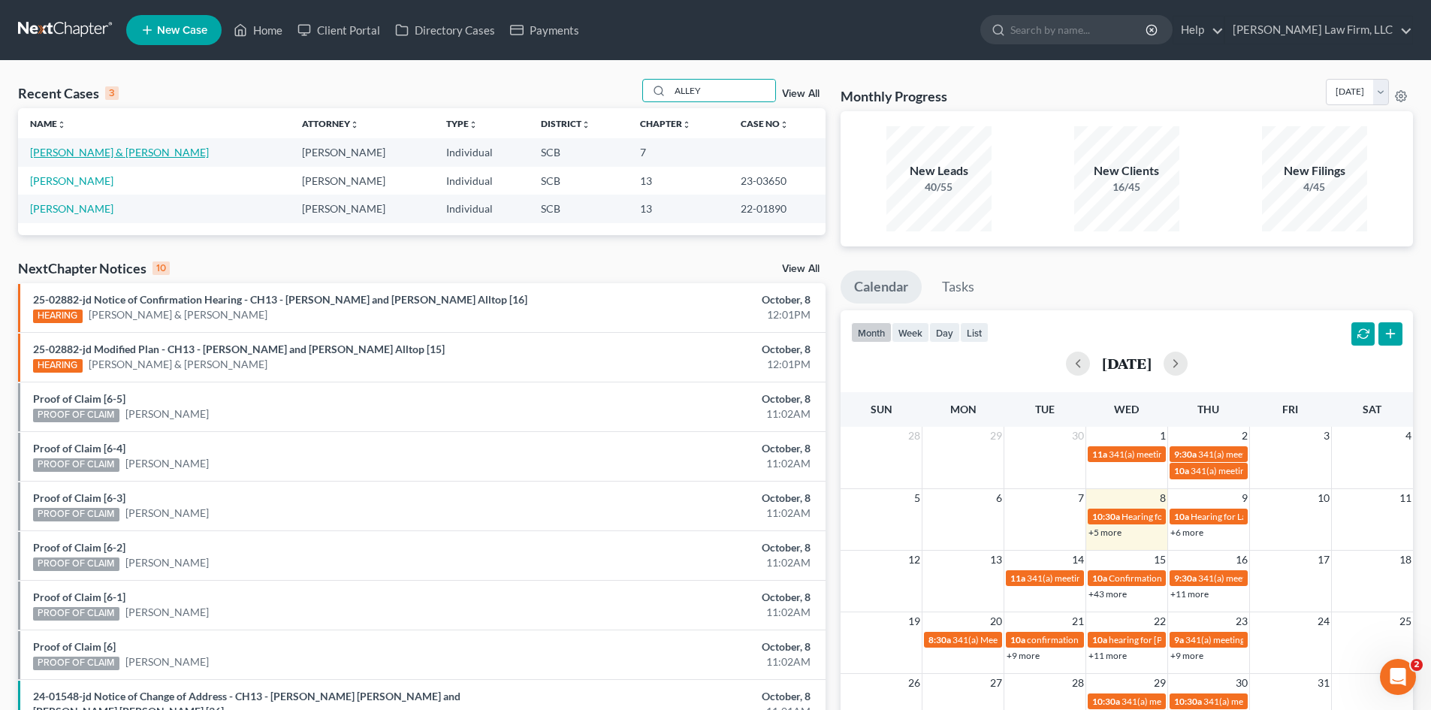
click at [135, 155] on link "[PERSON_NAME] & [PERSON_NAME]" at bounding box center [119, 152] width 179 height 13
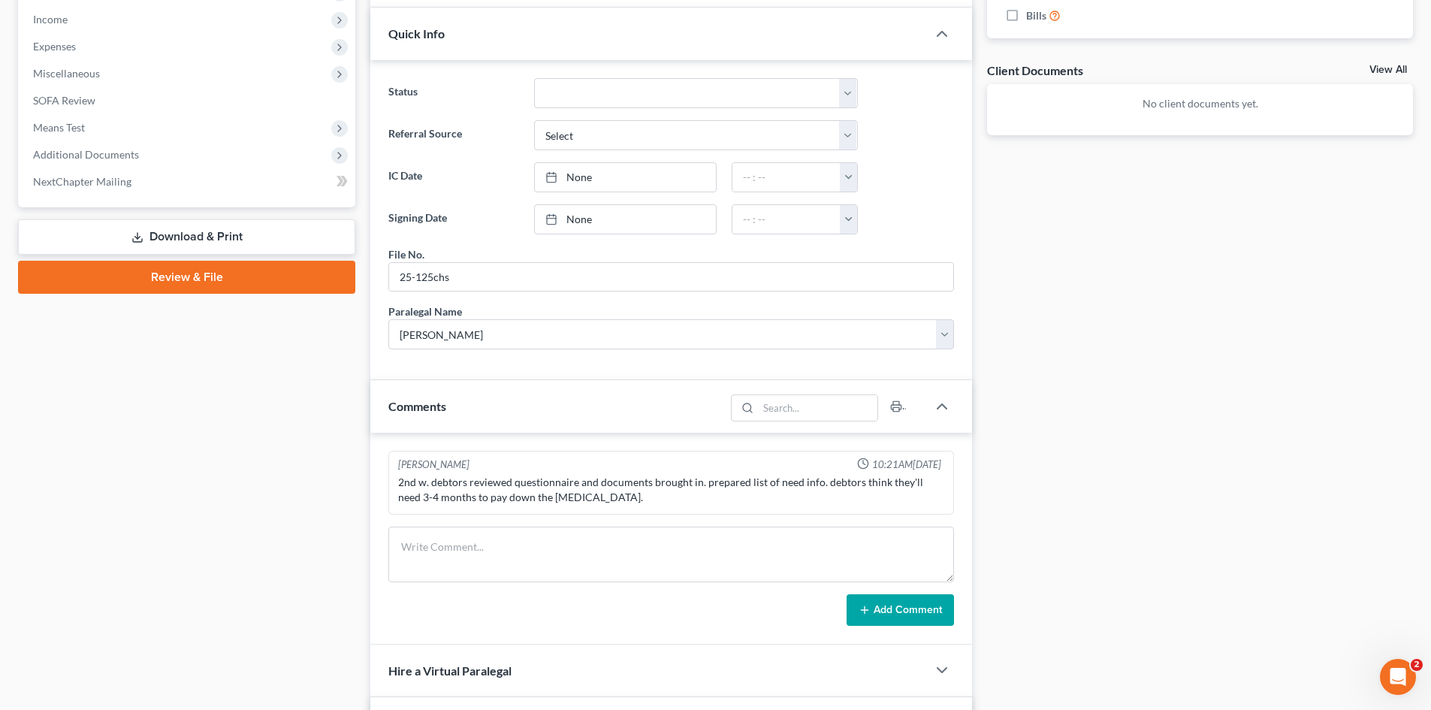
scroll to position [526, 0]
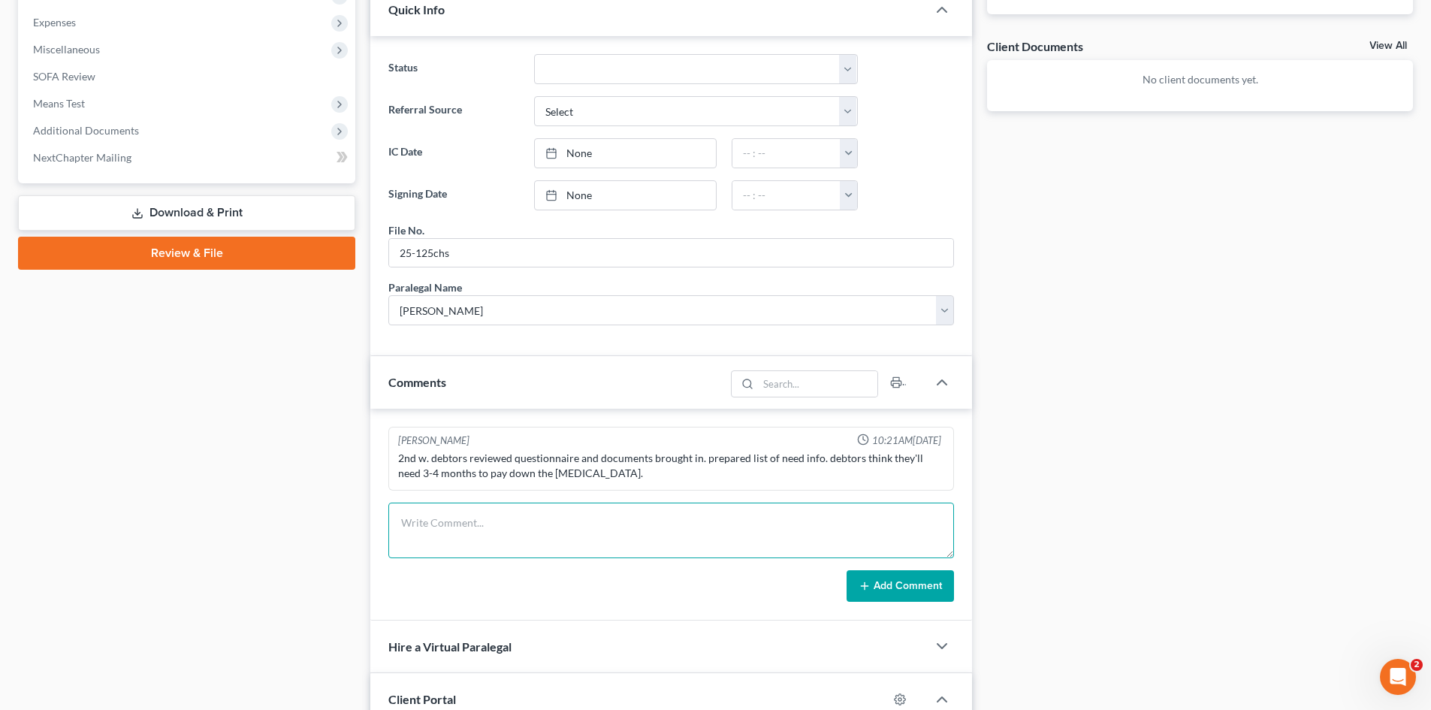
click at [675, 506] on textarea at bounding box center [671, 531] width 566 height 56
click at [890, 580] on button "Add Comment" at bounding box center [900, 586] width 107 height 32
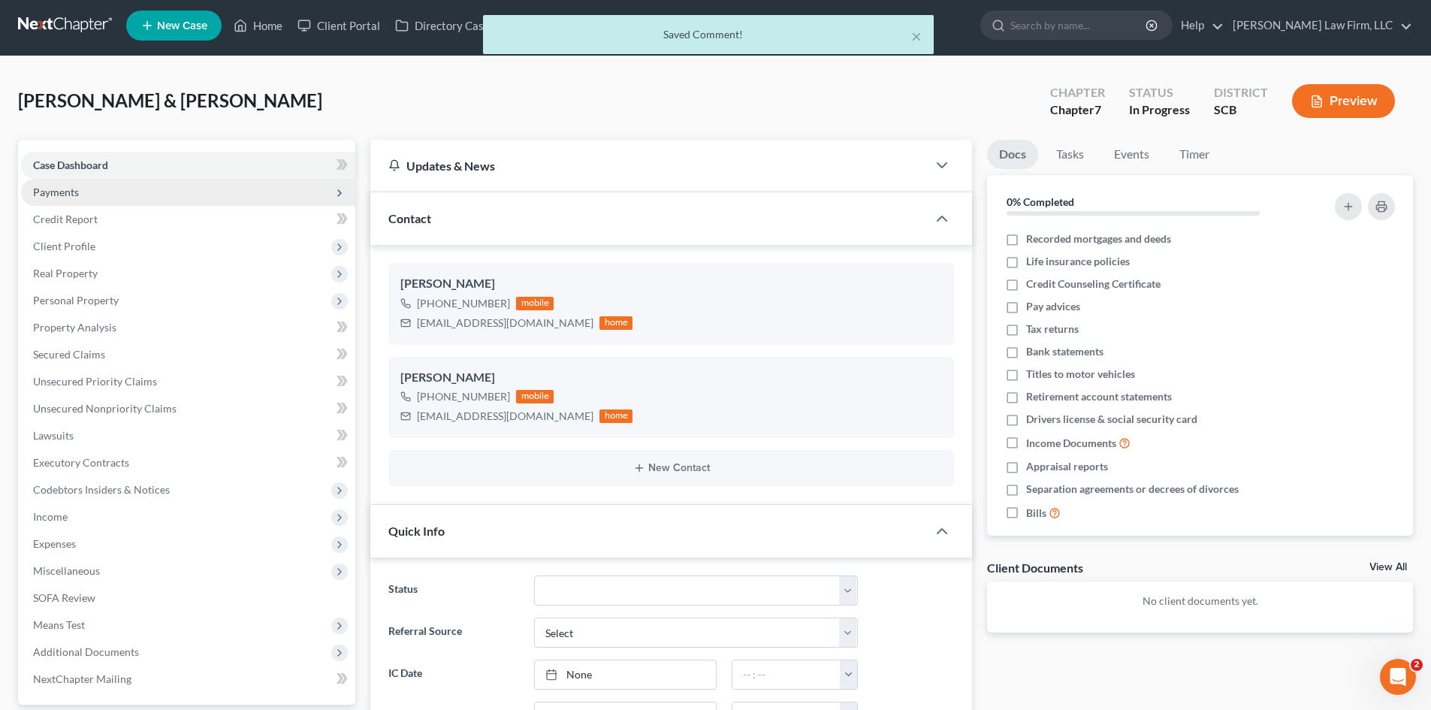
scroll to position [0, 0]
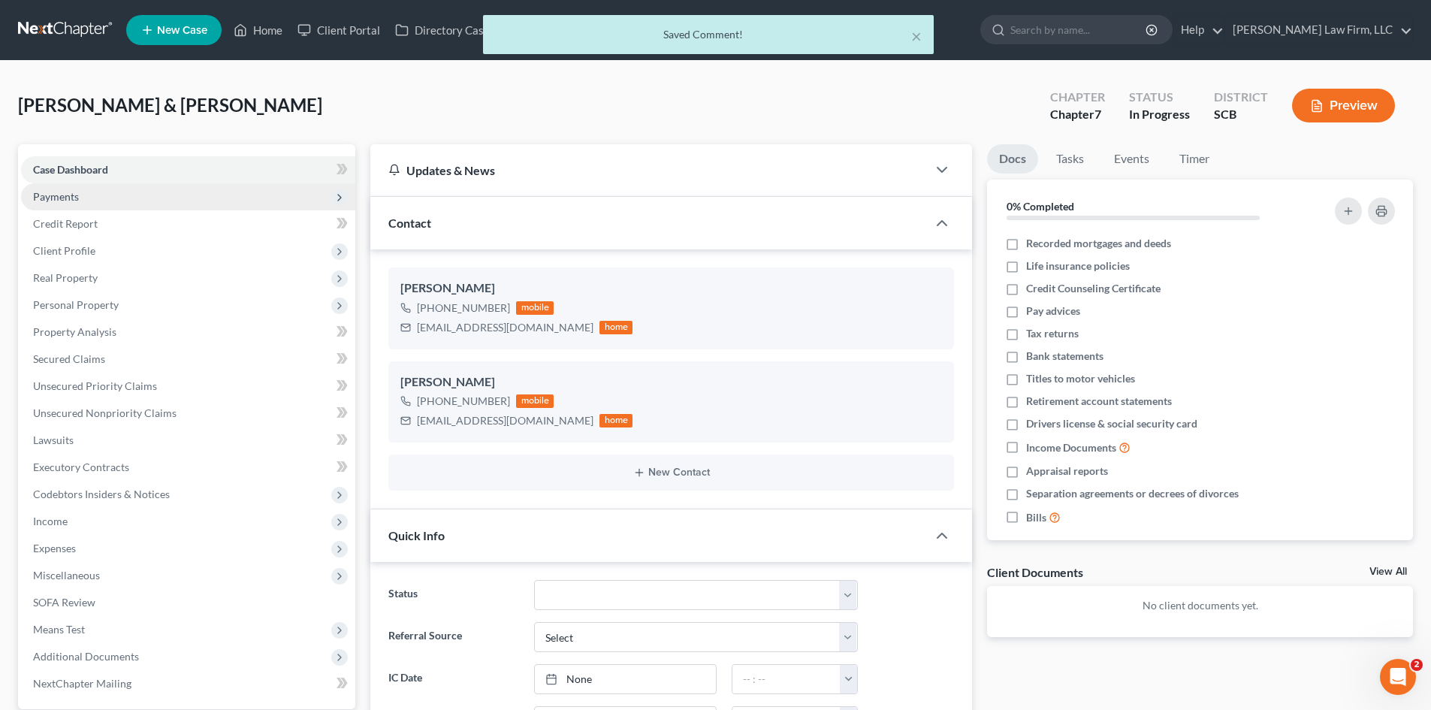
click at [69, 202] on span "Payments" at bounding box center [56, 196] width 46 height 13
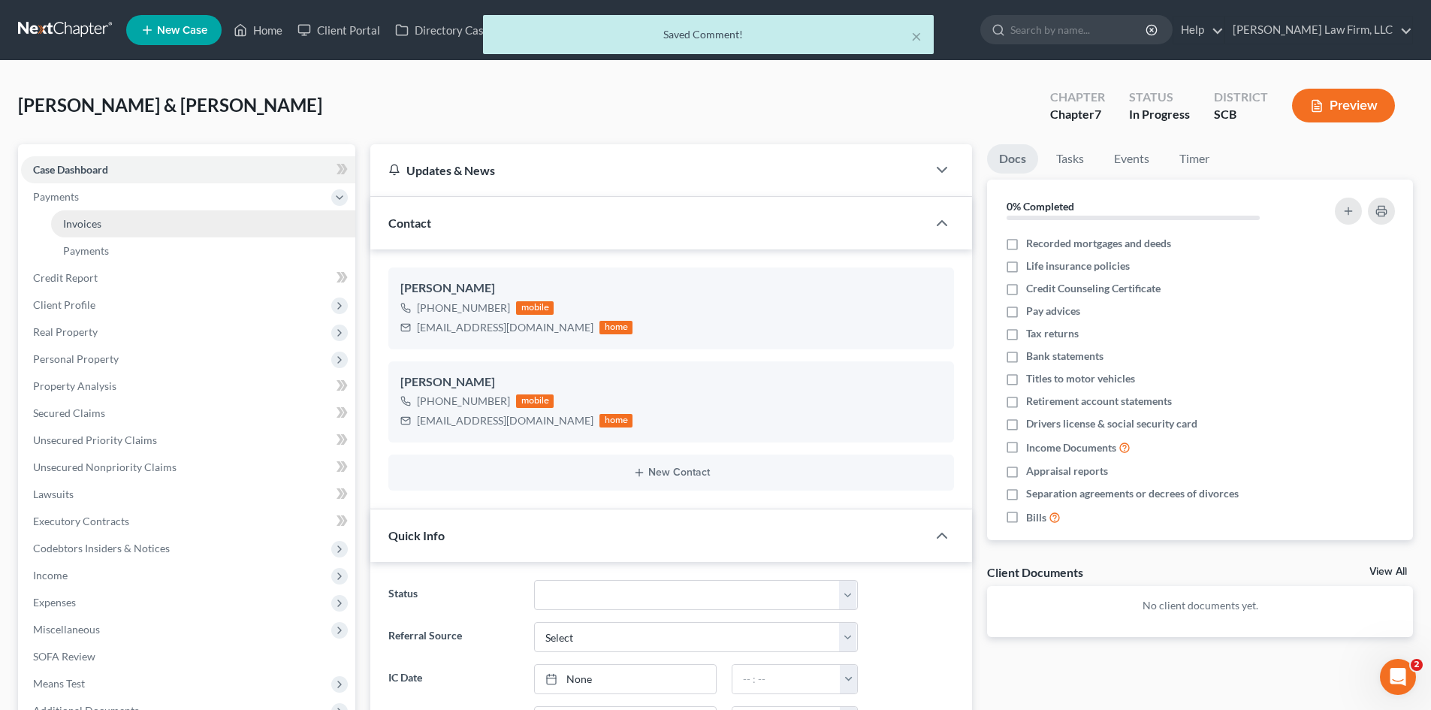
click at [80, 229] on span "Invoices" at bounding box center [82, 223] width 38 height 13
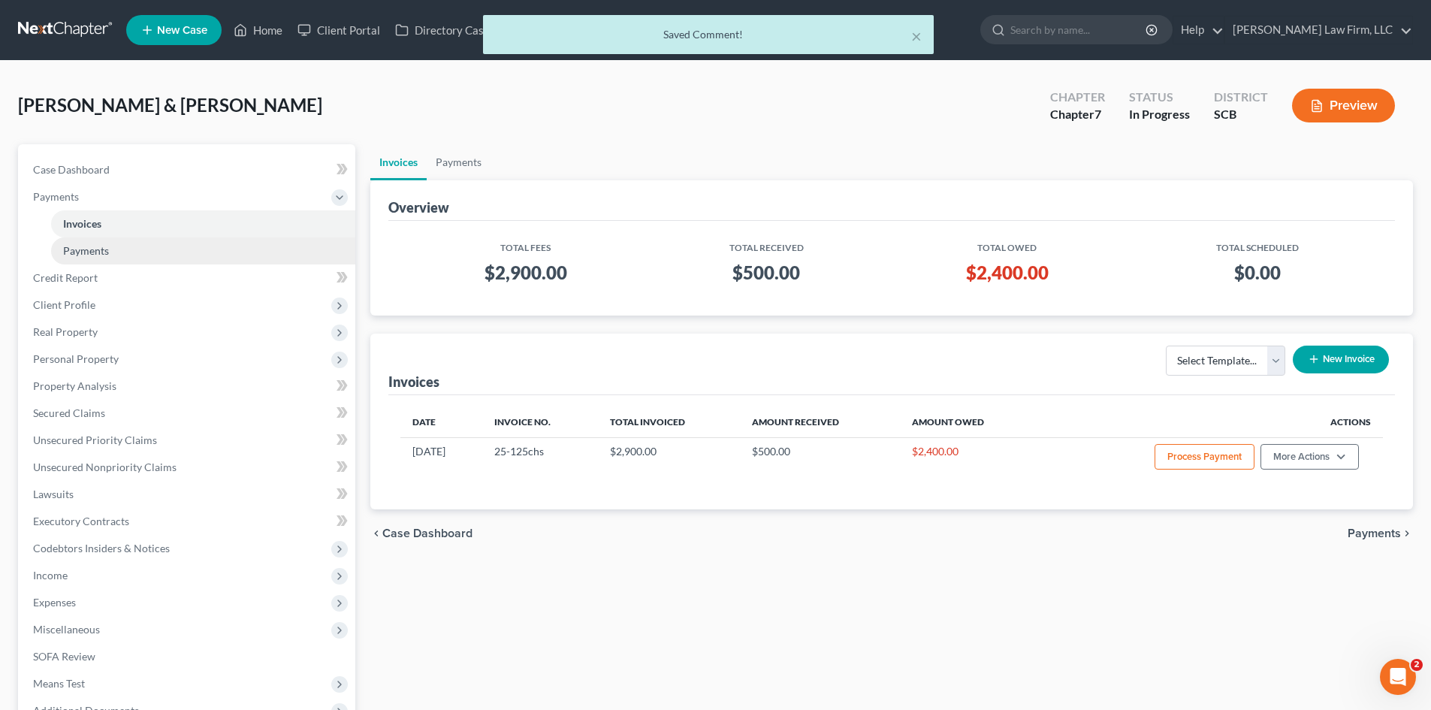
click at [80, 239] on link "Payments" at bounding box center [203, 250] width 304 height 27
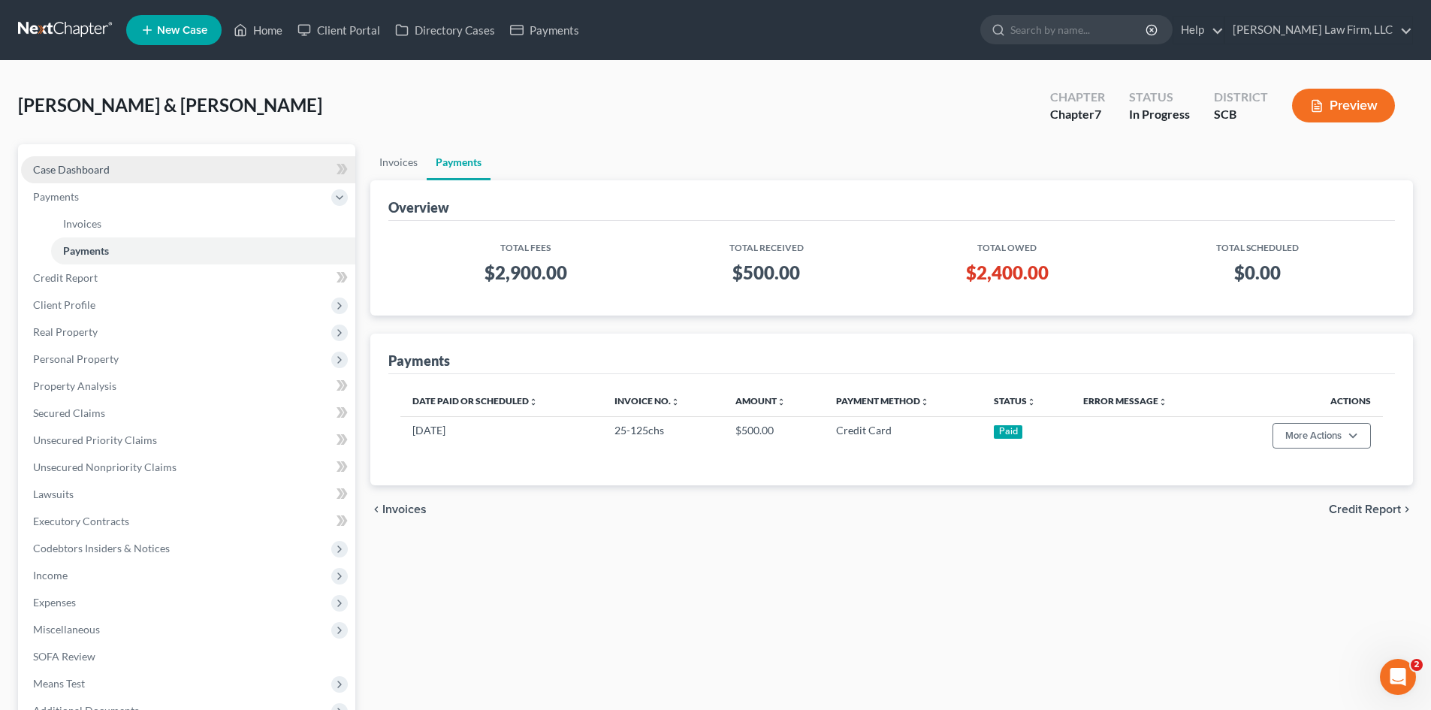
drag, startPoint x: 98, startPoint y: 186, endPoint x: 98, endPoint y: 175, distance: 11.3
click at [98, 186] on span "Payments" at bounding box center [188, 196] width 334 height 27
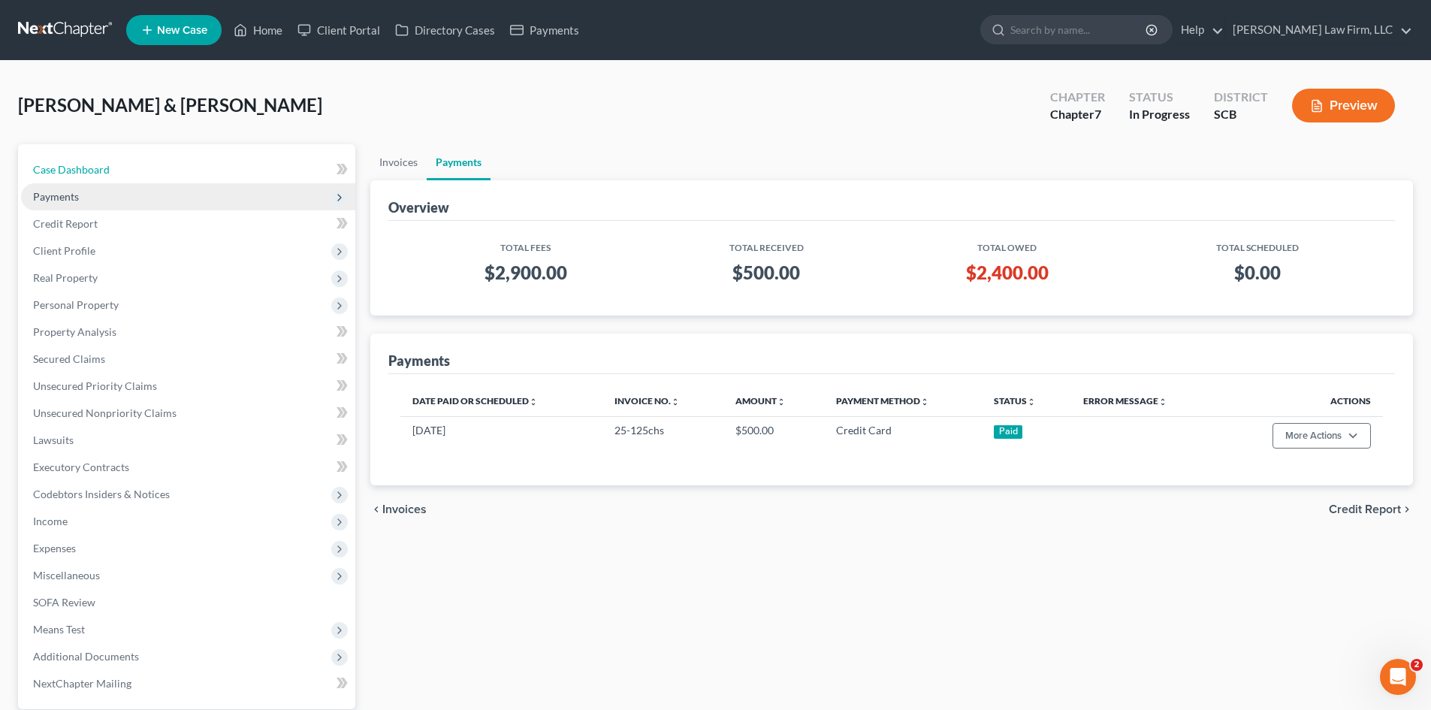
click at [97, 169] on span "Case Dashboard" at bounding box center [71, 169] width 77 height 13
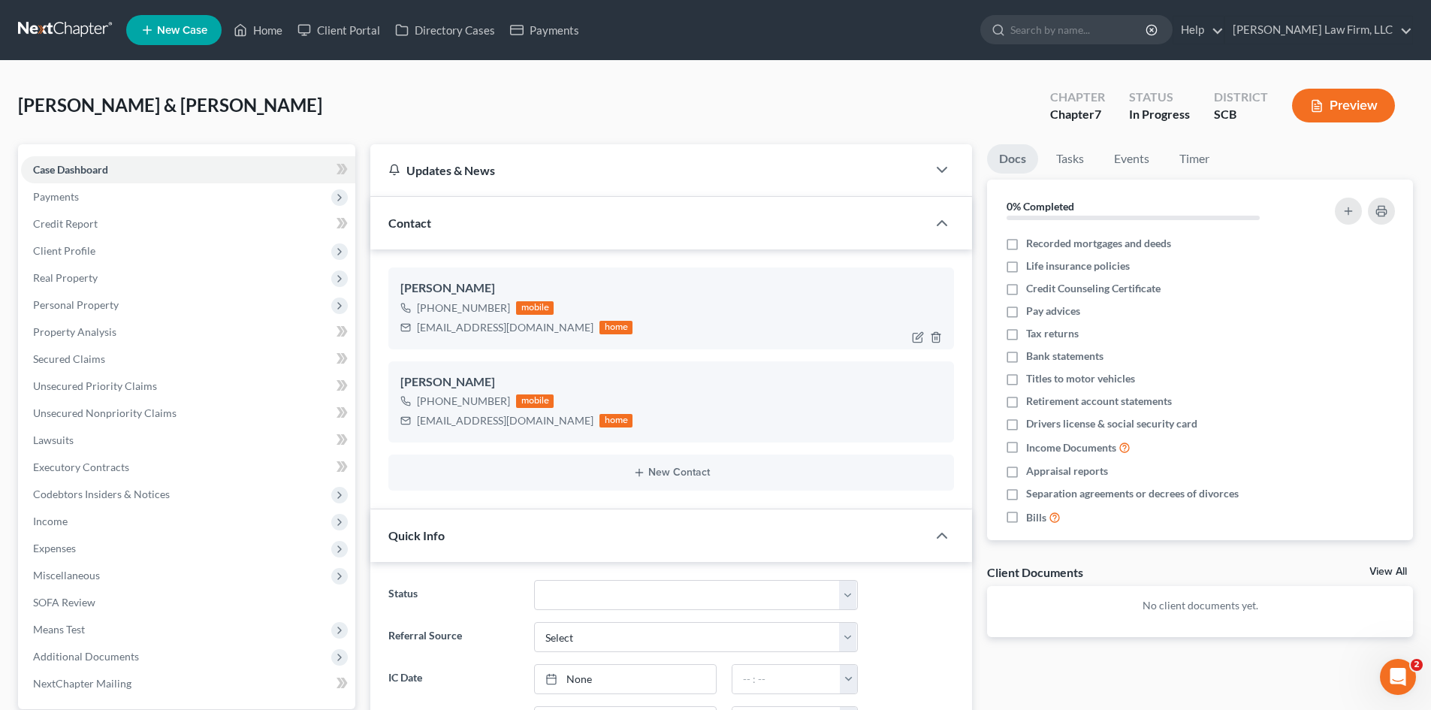
click at [419, 329] on div "patrickshewtzuk@gmail.com" at bounding box center [505, 327] width 177 height 15
click at [532, 328] on div "patrickshewtzuk@gmail.com" at bounding box center [505, 327] width 177 height 15
drag, startPoint x: 512, startPoint y: 328, endPoint x: 413, endPoint y: 334, distance: 99.4
click at [413, 334] on div "patrickshewtzuk@gmail.com home" at bounding box center [517, 328] width 232 height 20
drag, startPoint x: 419, startPoint y: 422, endPoint x: 131, endPoint y: 391, distance: 289.4
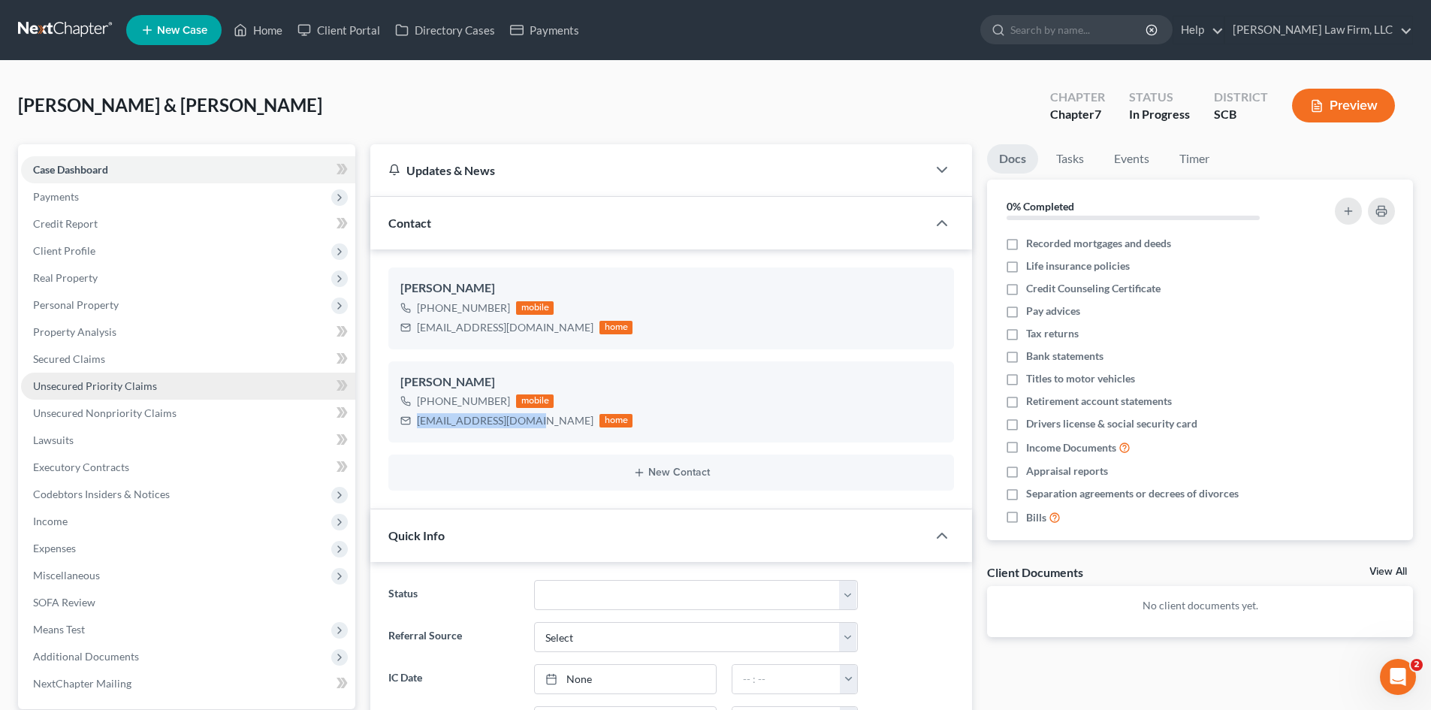
click at [515, 424] on div "kelsi.alley@gmail.com" at bounding box center [505, 420] width 177 height 15
click at [277, 31] on link "Home" at bounding box center [258, 30] width 64 height 27
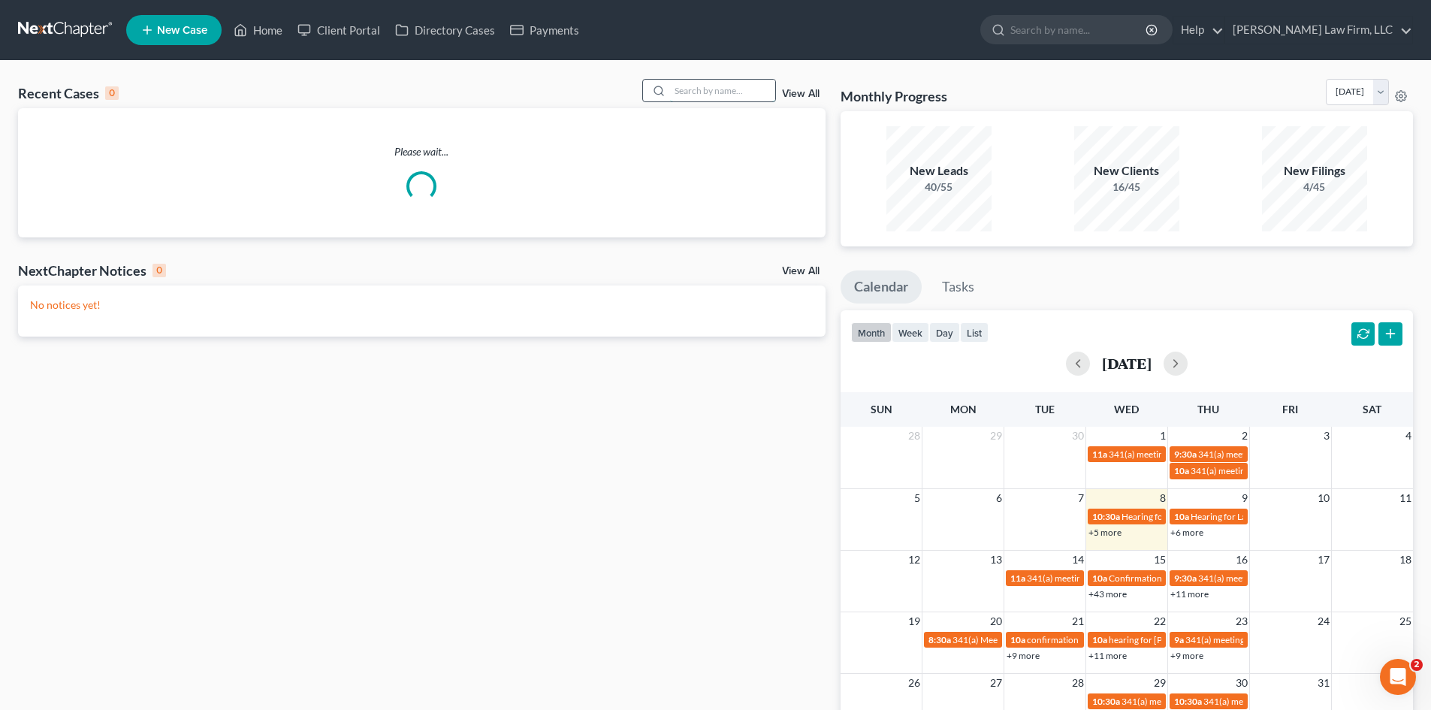
click at [688, 93] on input "search" at bounding box center [722, 91] width 105 height 22
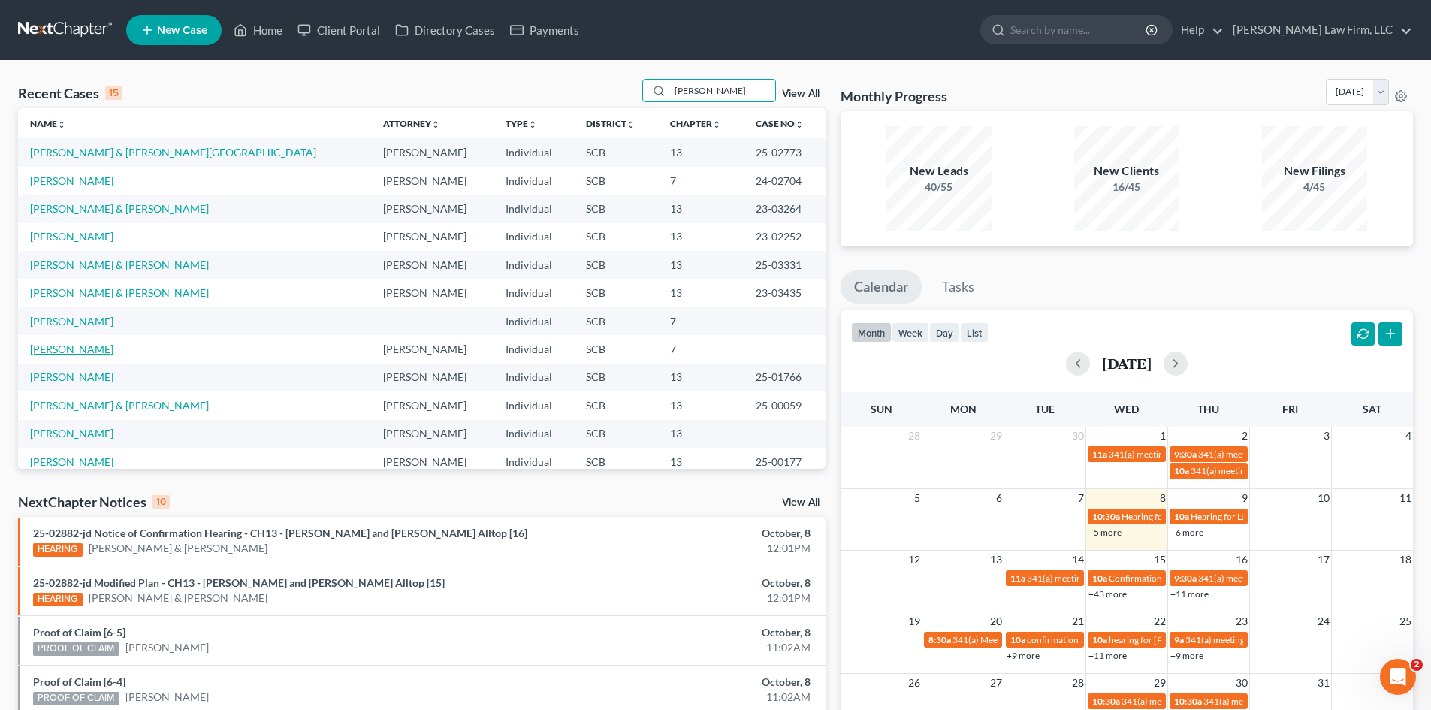
click at [82, 346] on link "[PERSON_NAME]" at bounding box center [71, 349] width 83 height 13
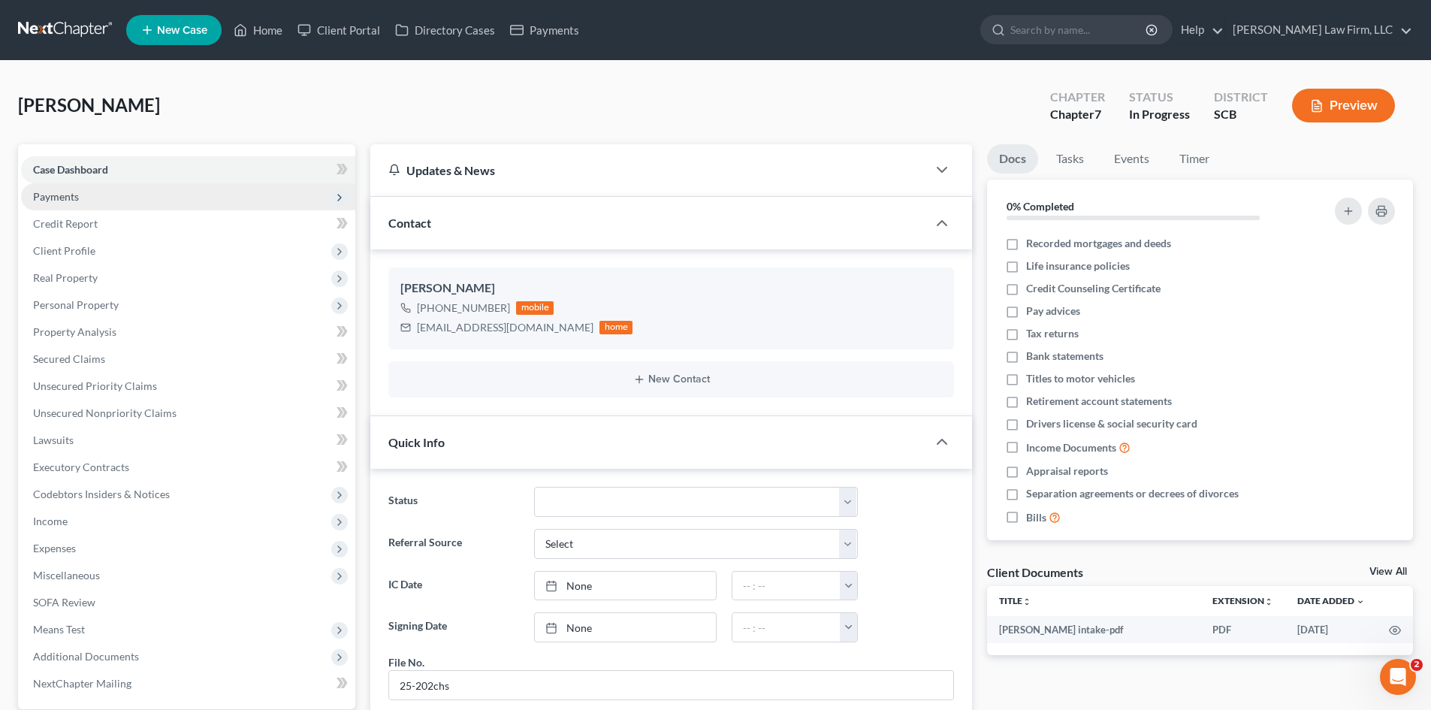
click at [80, 199] on span "Payments" at bounding box center [188, 196] width 334 height 27
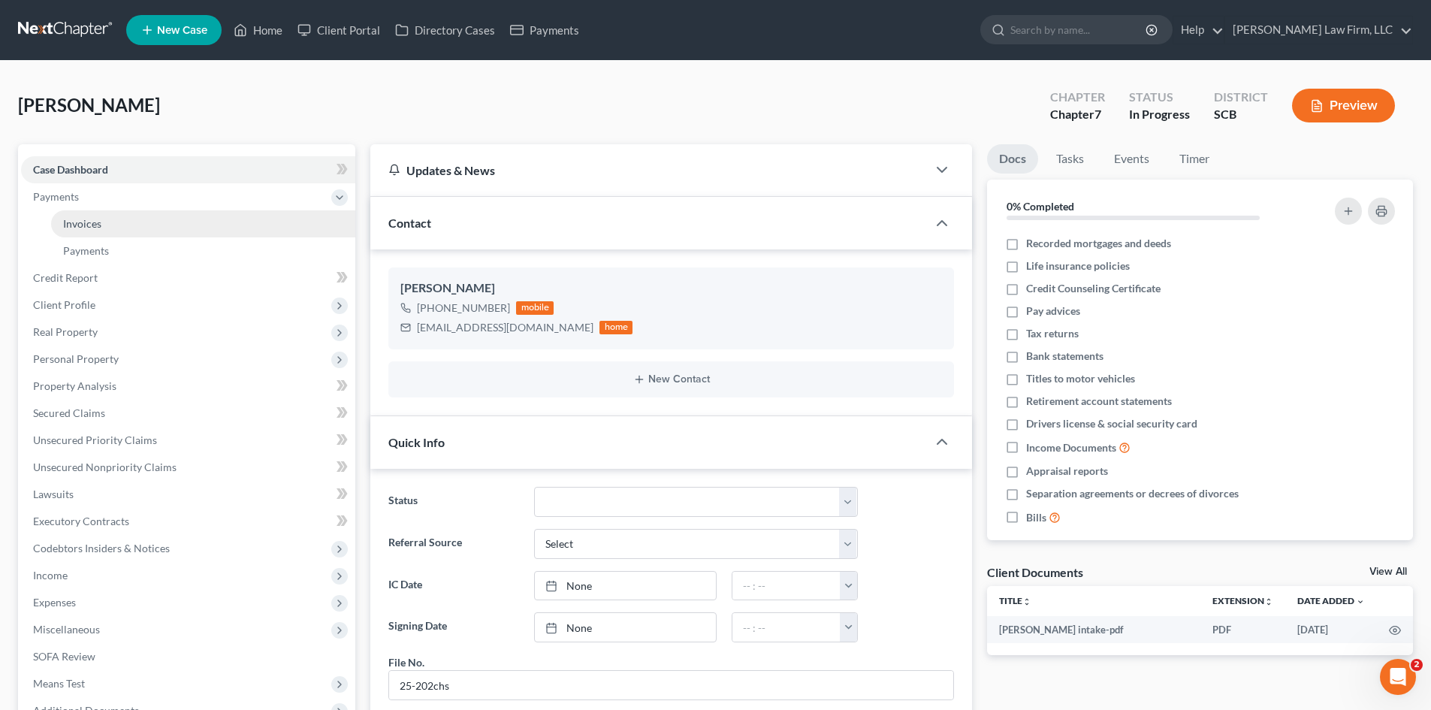
click at [89, 220] on span "Invoices" at bounding box center [82, 223] width 38 height 13
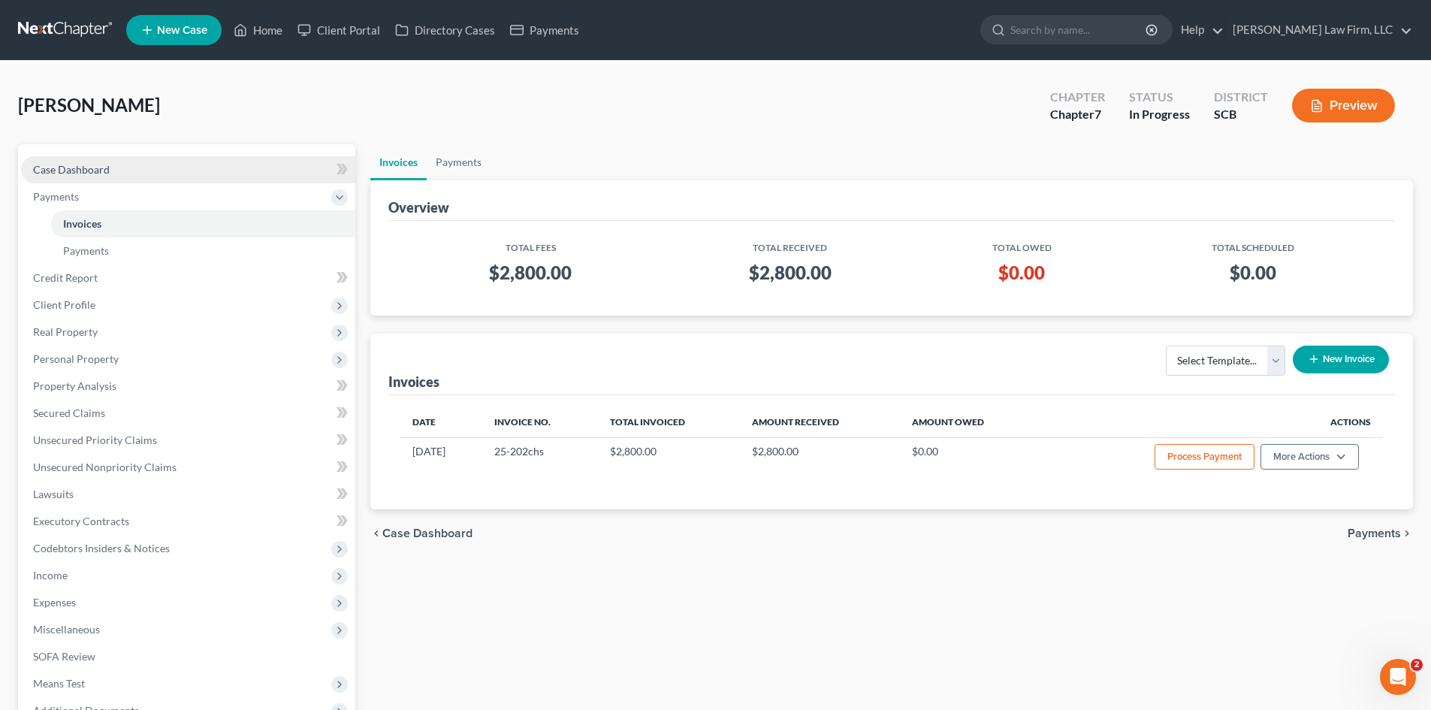
click at [95, 163] on span "Case Dashboard" at bounding box center [71, 169] width 77 height 13
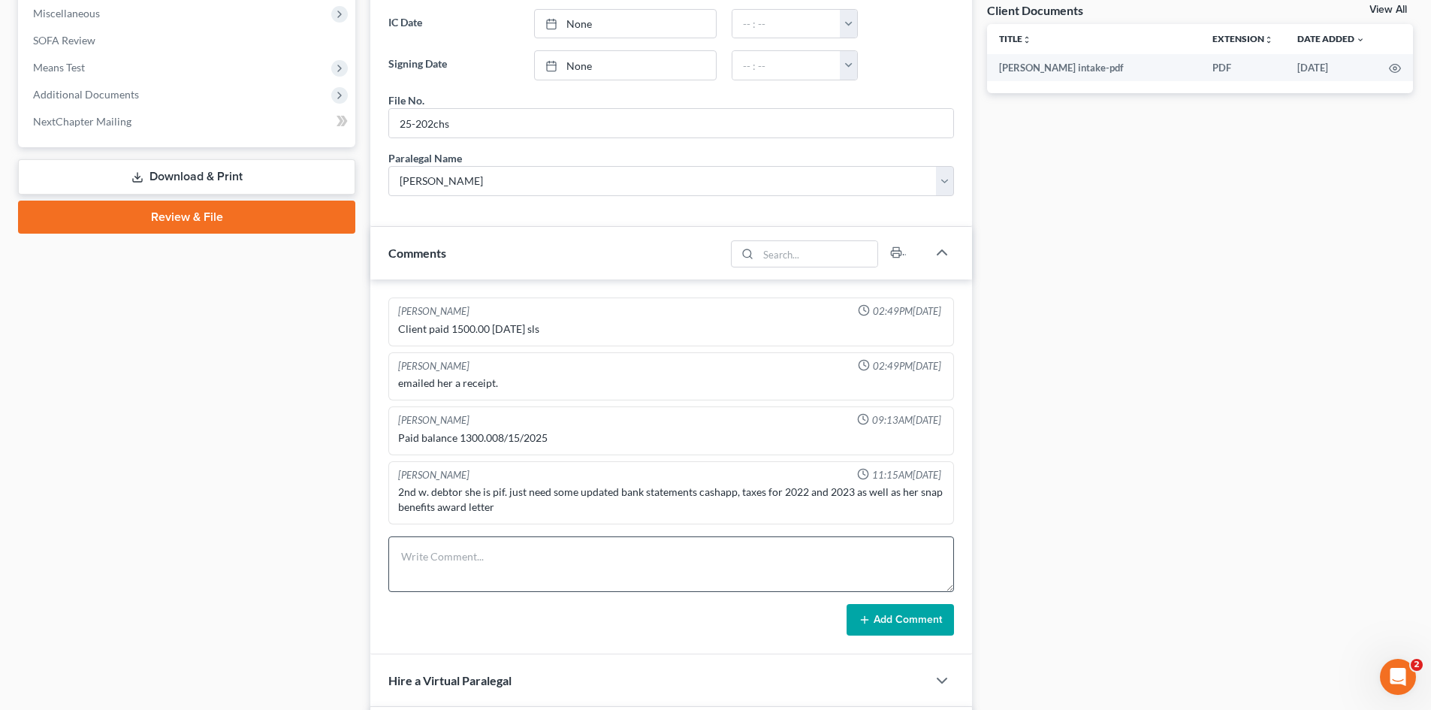
scroll to position [751, 0]
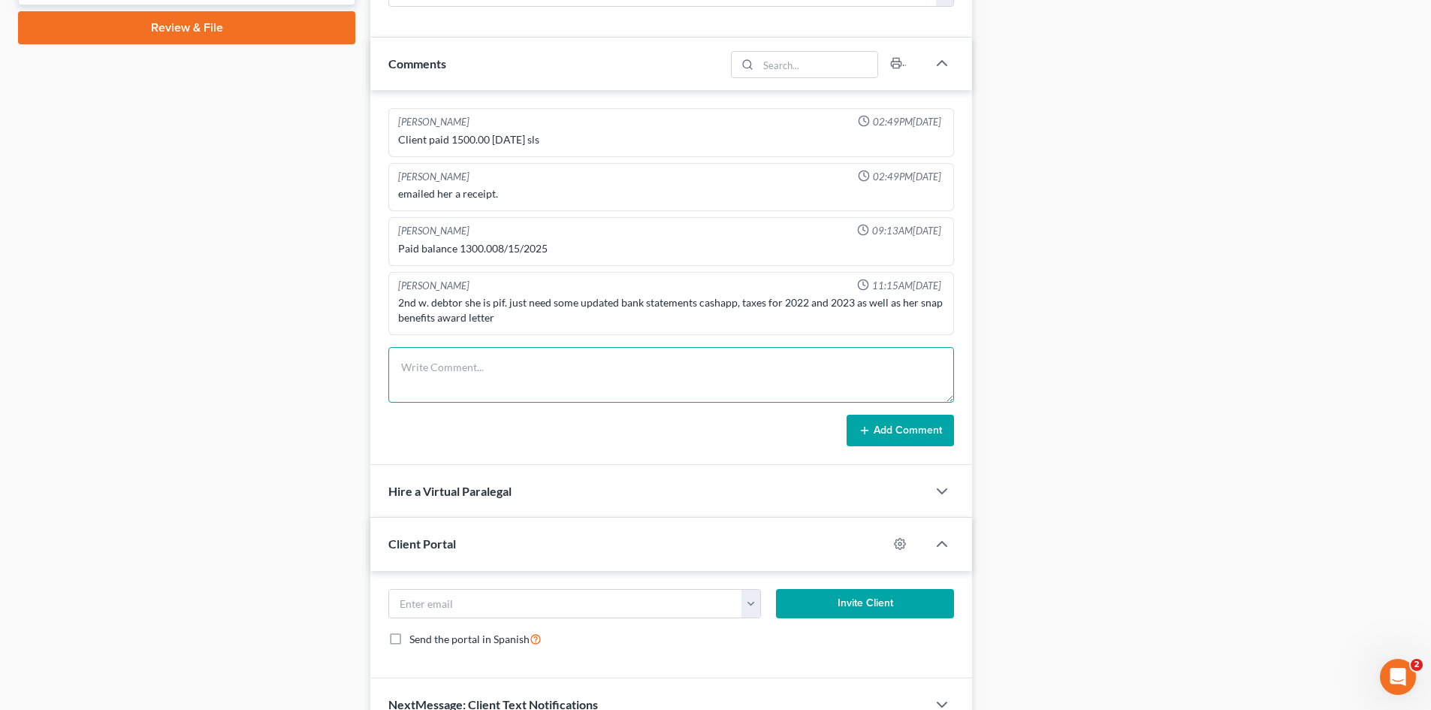
click at [483, 373] on textarea at bounding box center [671, 375] width 566 height 56
click at [904, 438] on button "Add Comment" at bounding box center [900, 431] width 107 height 32
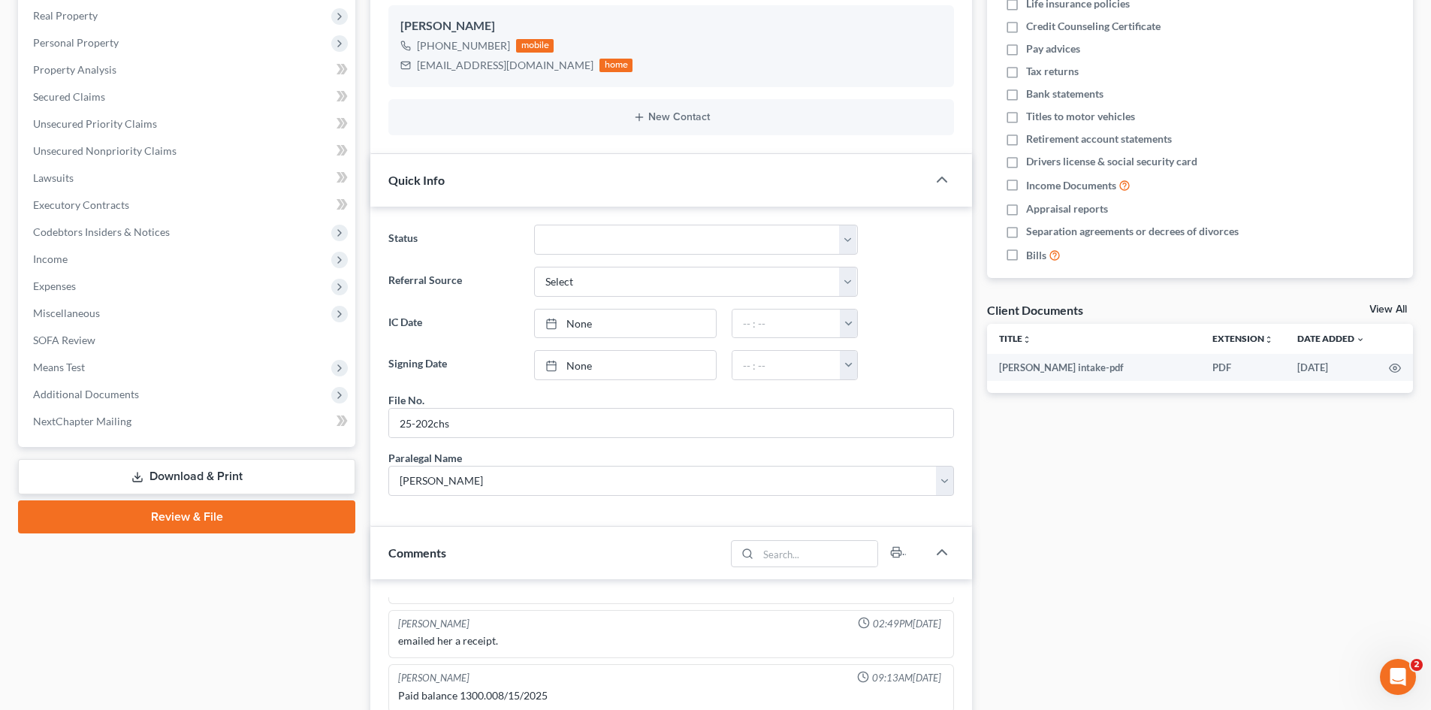
scroll to position [0, 0]
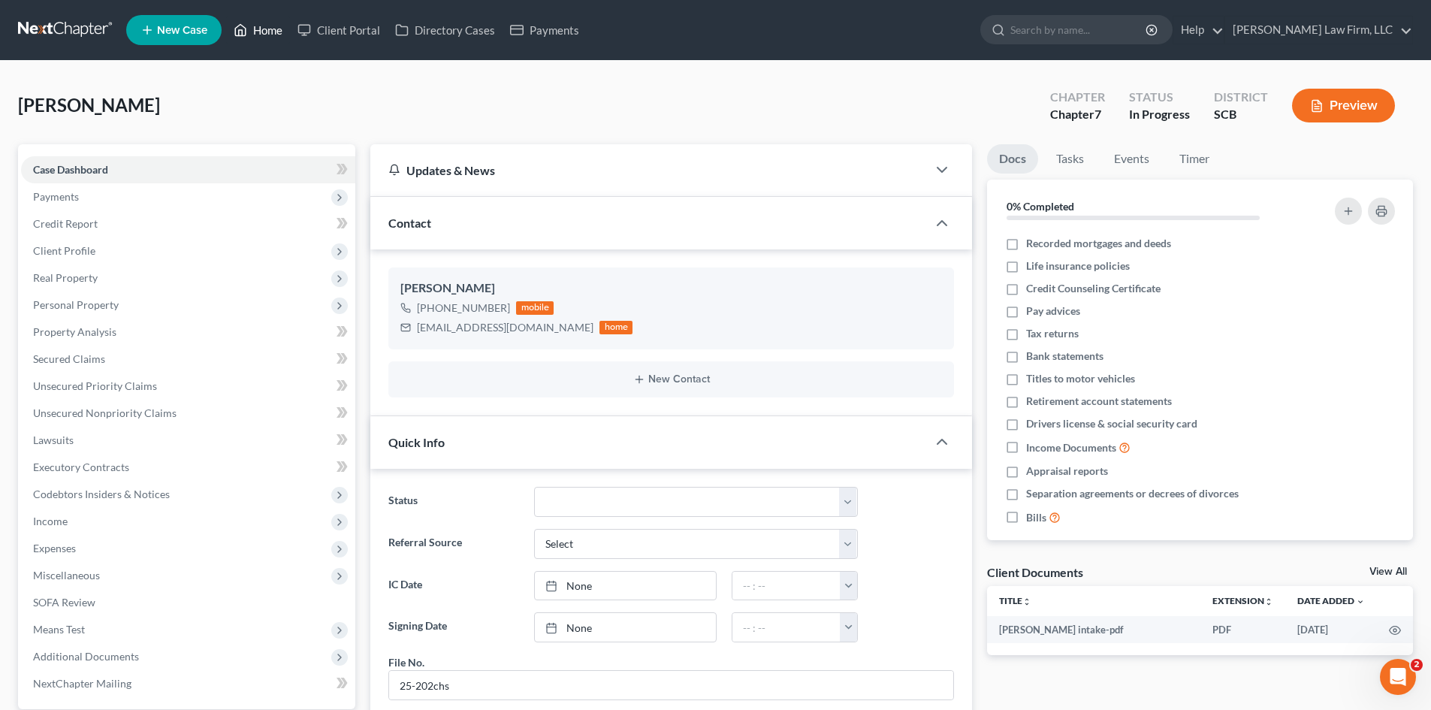
drag, startPoint x: 268, startPoint y: 32, endPoint x: 970, endPoint y: 125, distance: 708.0
click at [268, 32] on link "Home" at bounding box center [258, 30] width 64 height 27
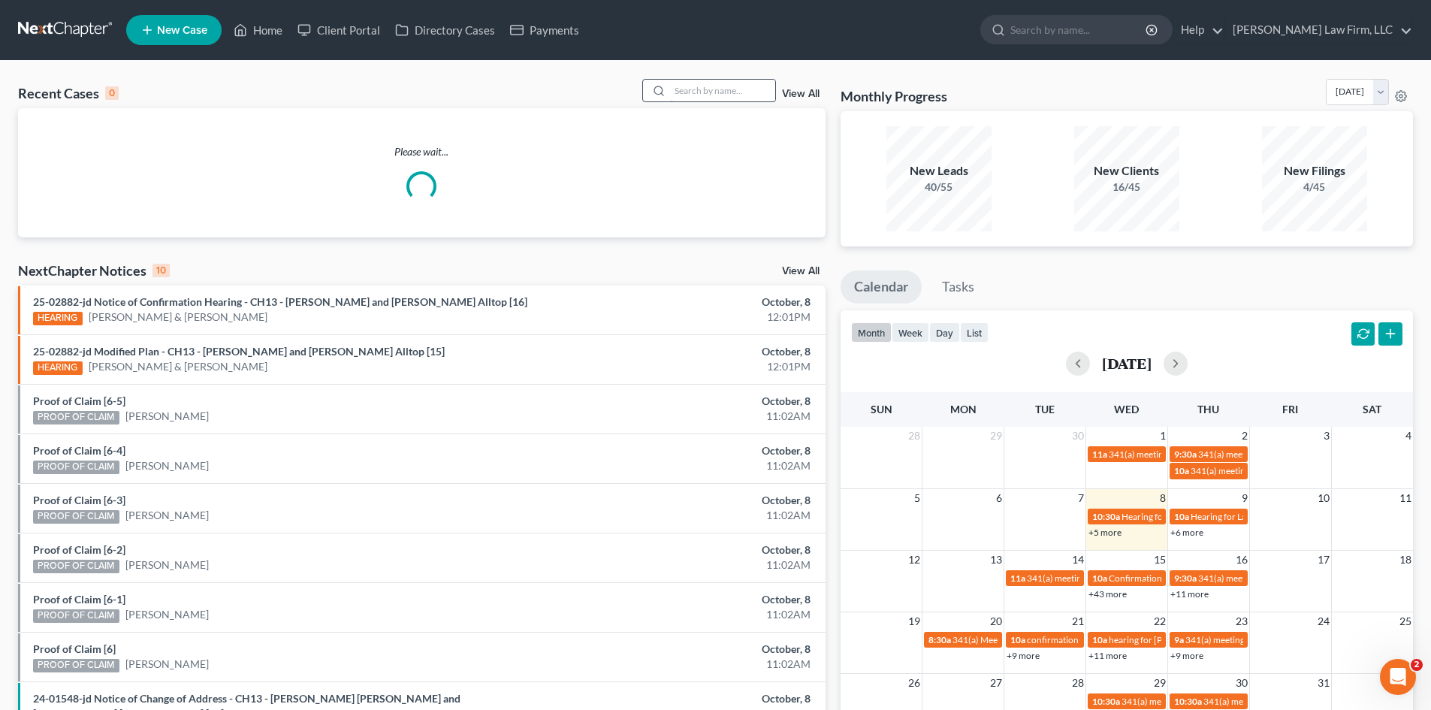
click at [745, 89] on input "search" at bounding box center [722, 91] width 105 height 22
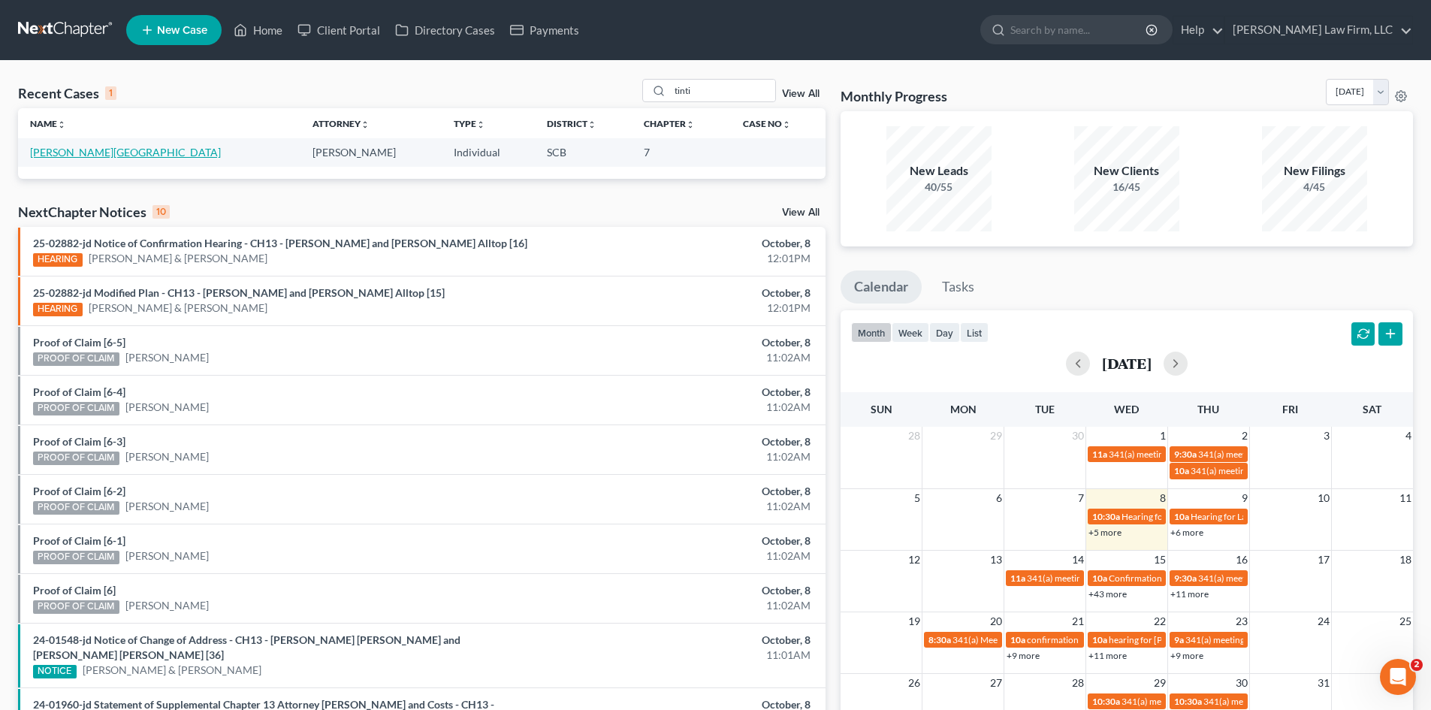
click at [62, 158] on link "[PERSON_NAME][GEOGRAPHIC_DATA]" at bounding box center [125, 152] width 191 height 13
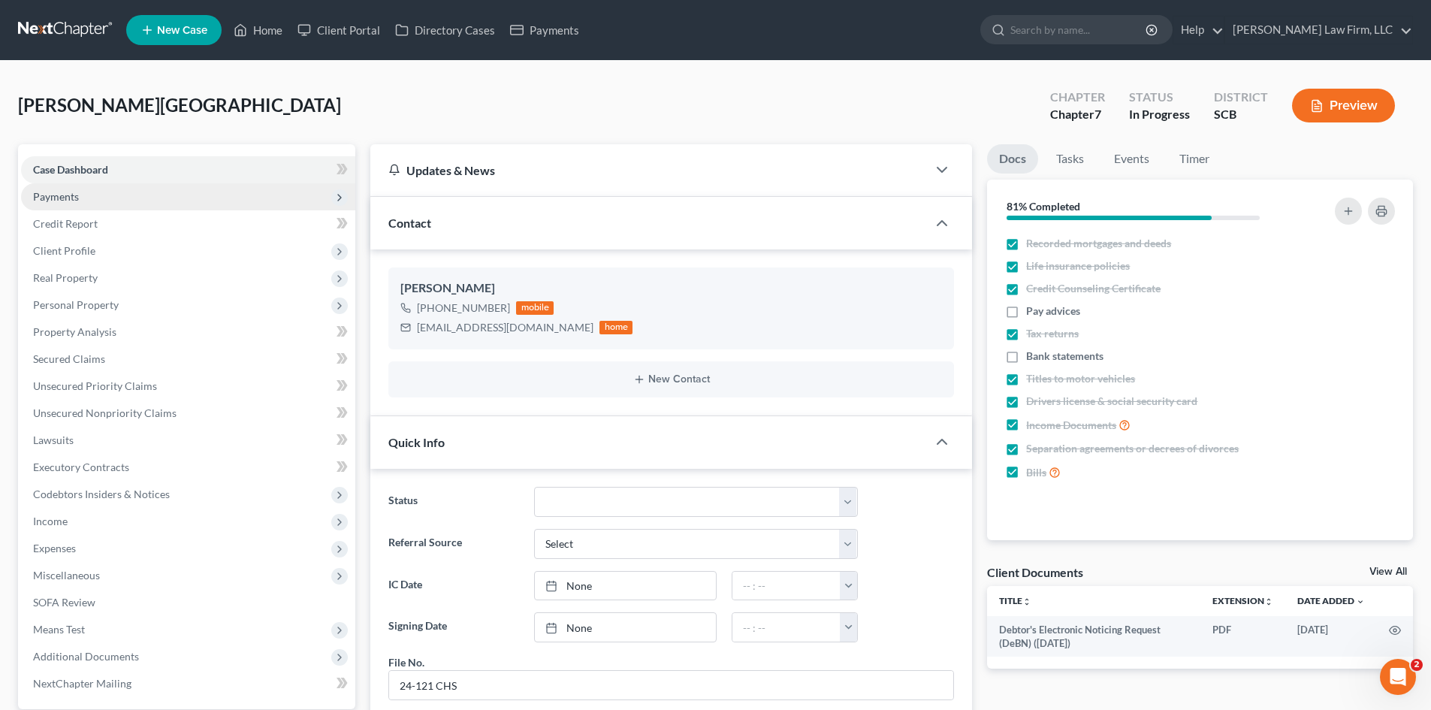
click at [56, 190] on span "Payments" at bounding box center [56, 196] width 46 height 13
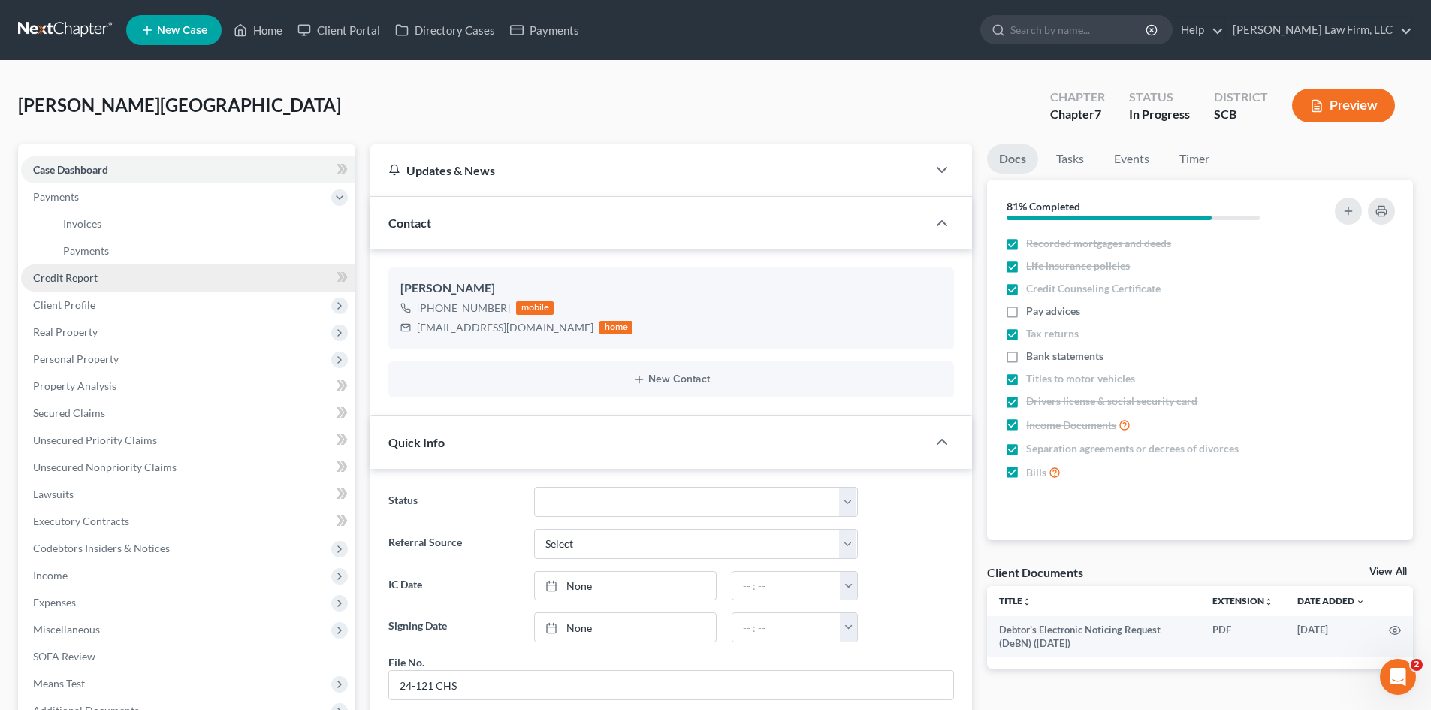
scroll to position [235, 0]
click at [66, 221] on span "Invoices" at bounding box center [82, 223] width 38 height 13
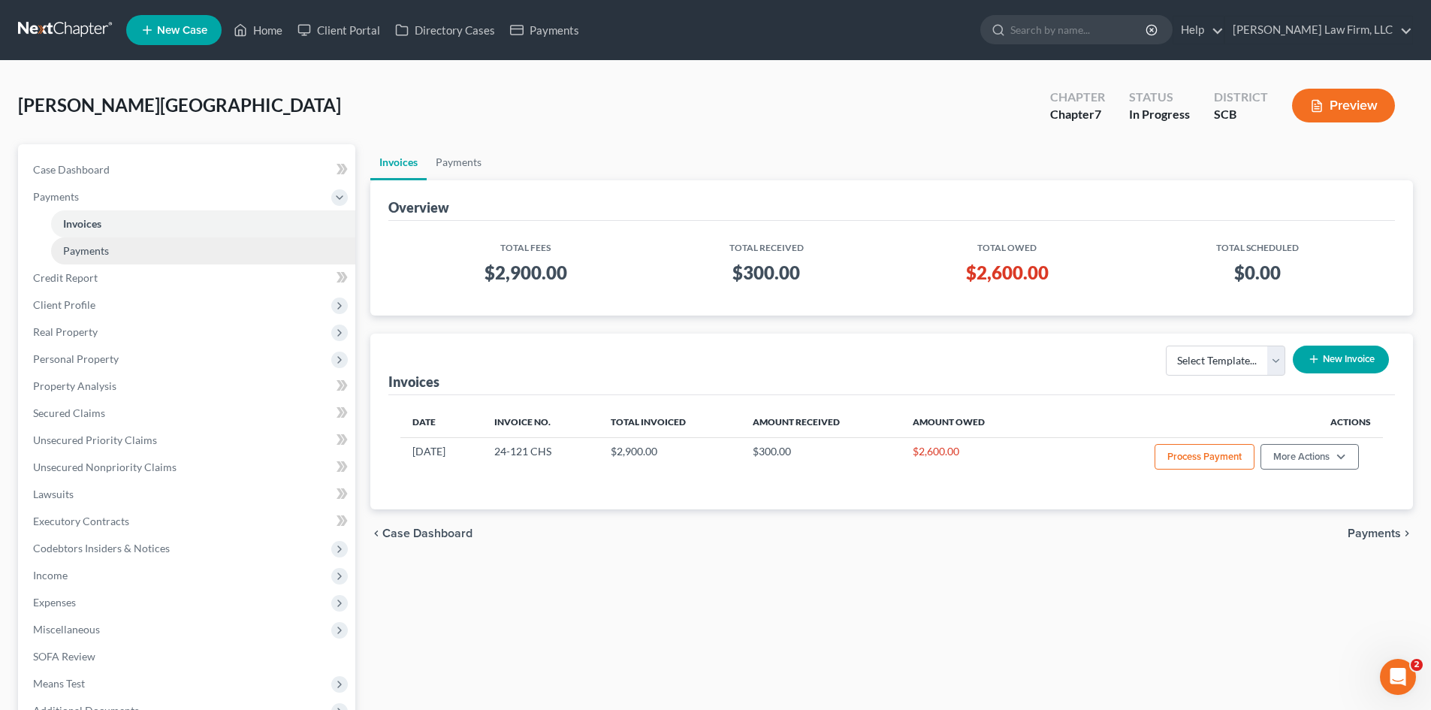
click at [91, 251] on span "Payments" at bounding box center [86, 250] width 46 height 13
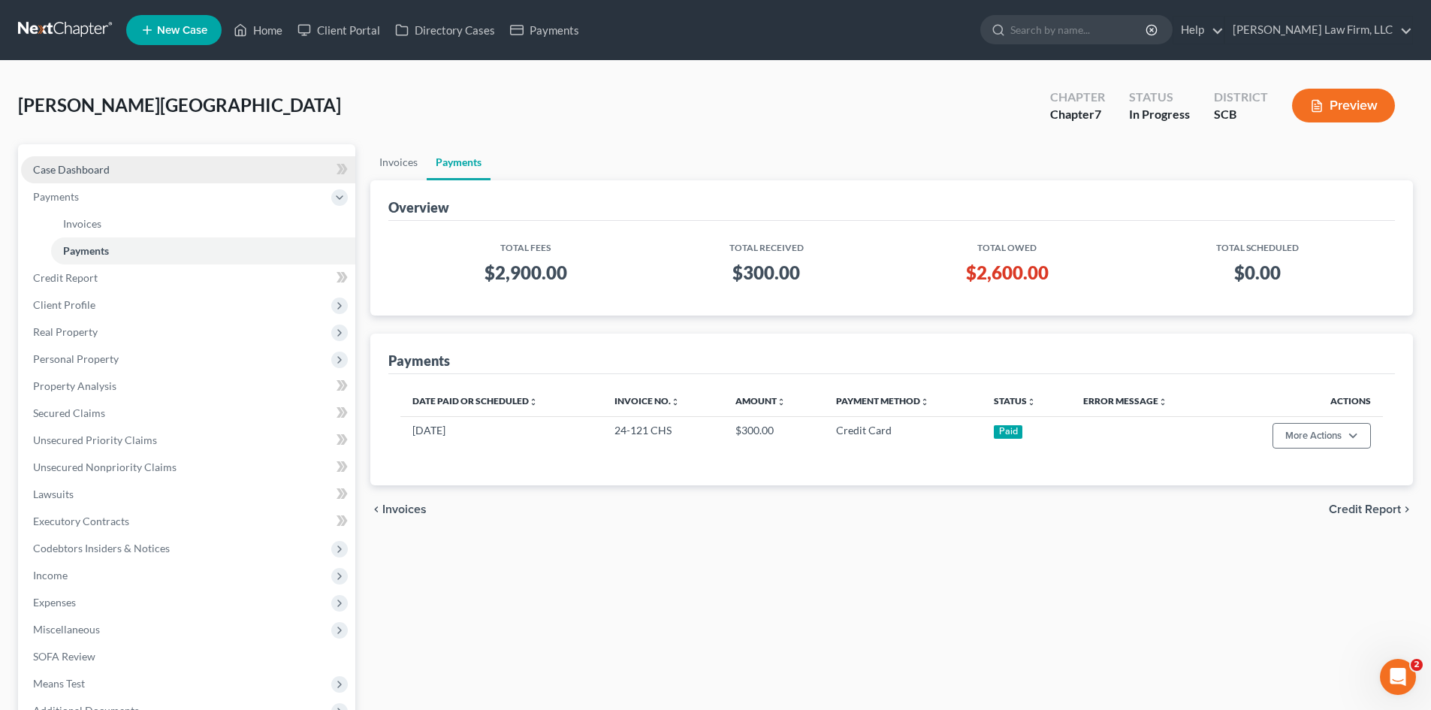
click at [85, 176] on link "Case Dashboard" at bounding box center [188, 169] width 334 height 27
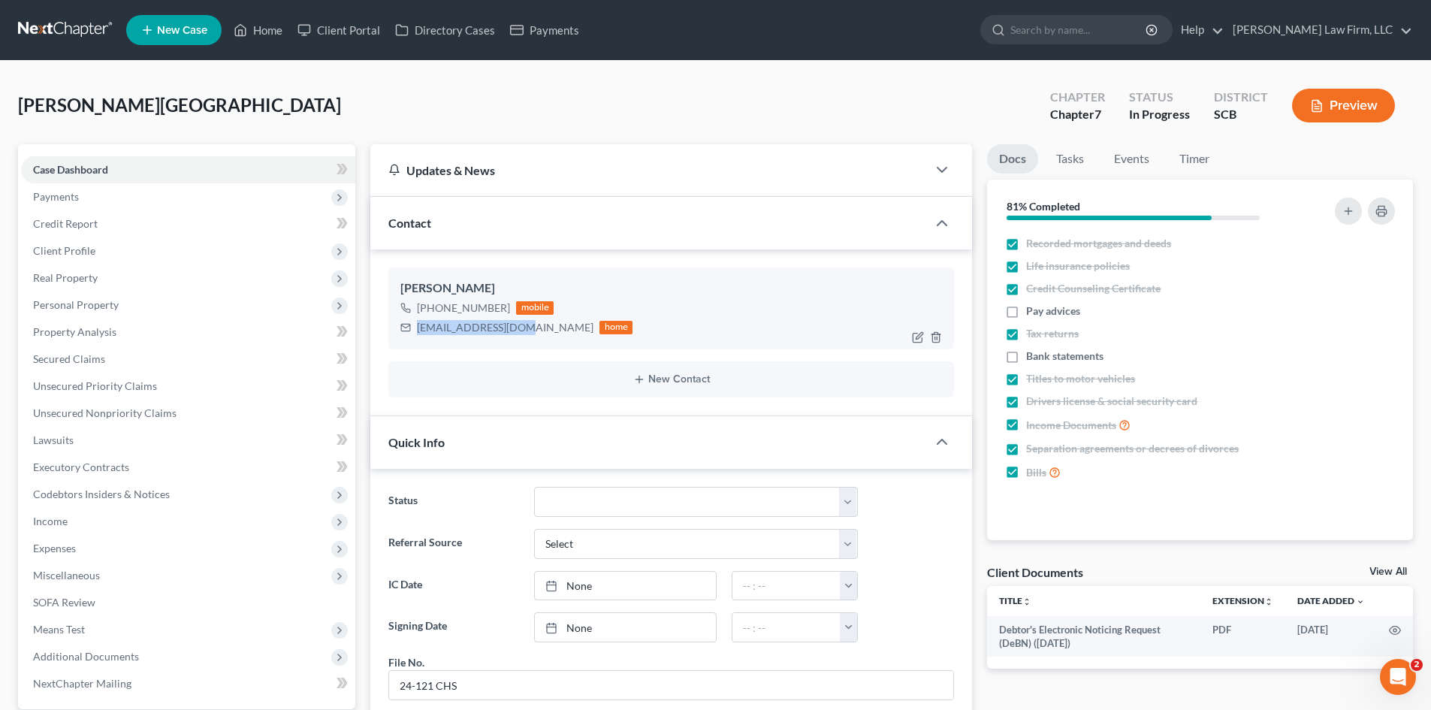
drag, startPoint x: 419, startPoint y: 329, endPoint x: 482, endPoint y: 335, distance: 64.2
click at [509, 331] on div "chadtinti@gmail.com" at bounding box center [505, 327] width 177 height 15
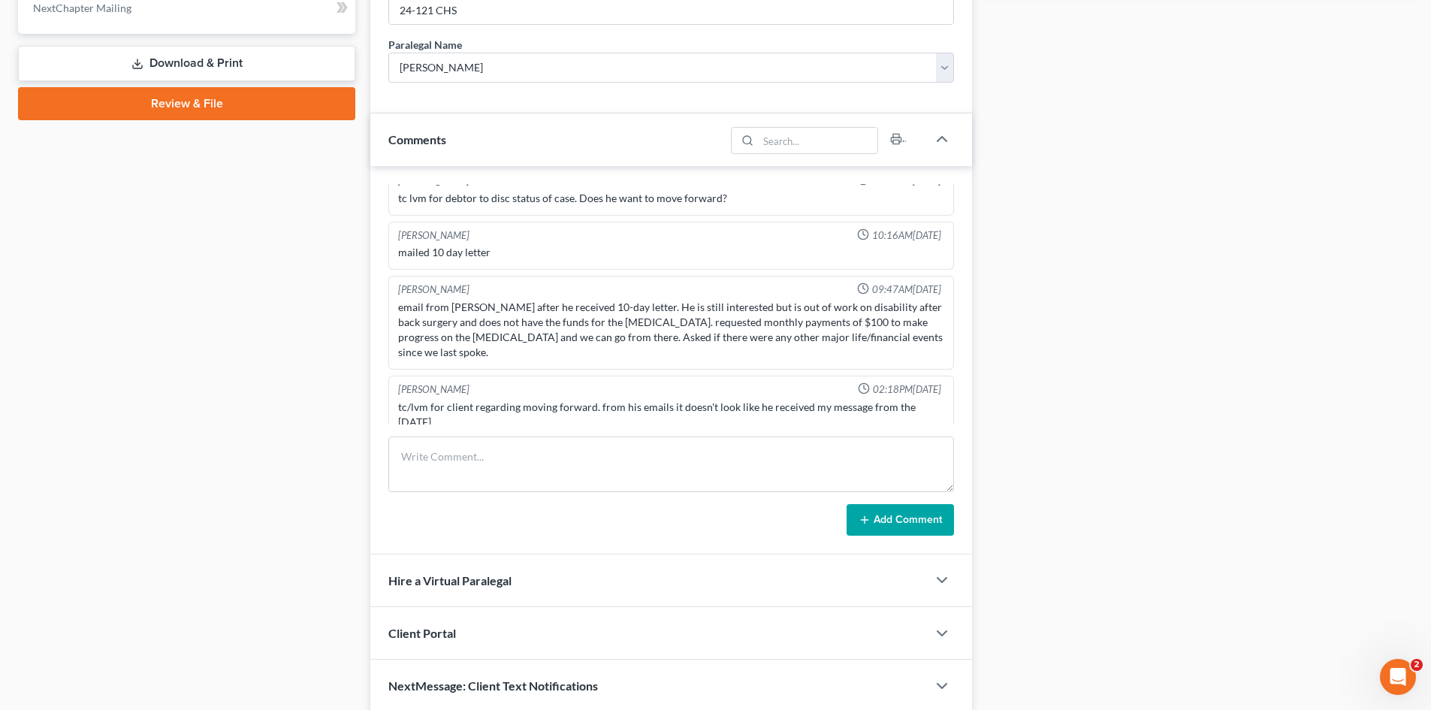
scroll to position [736, 0]
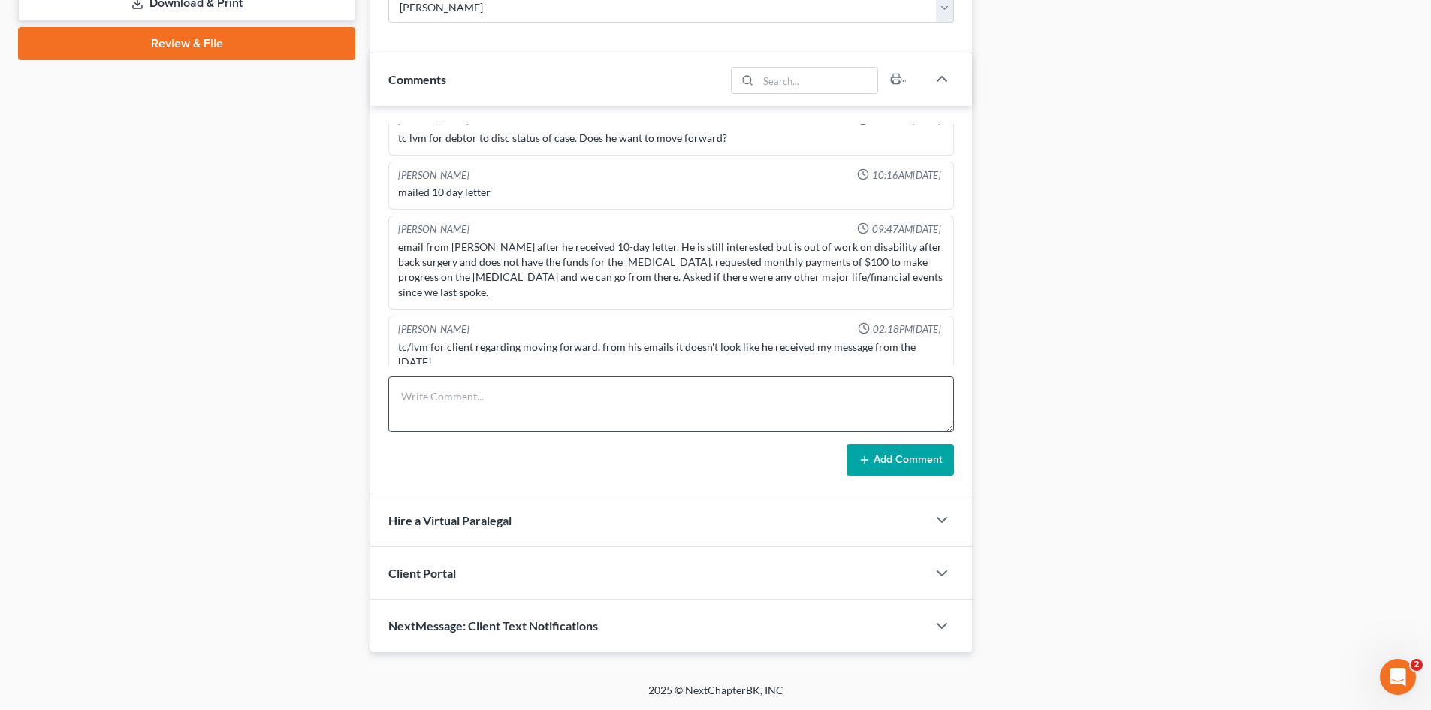
drag, startPoint x: 490, startPoint y: 363, endPoint x: 490, endPoint y: 394, distance: 30.8
click at [490, 364] on div "Mercedes Sawyer 02:18PM, 06/26/2025 tc/lvm for client regarding moving forward.…" at bounding box center [671, 348] width 566 height 64
click at [490, 393] on textarea at bounding box center [671, 404] width 566 height 56
click at [886, 468] on button "Add Comment" at bounding box center [900, 460] width 107 height 32
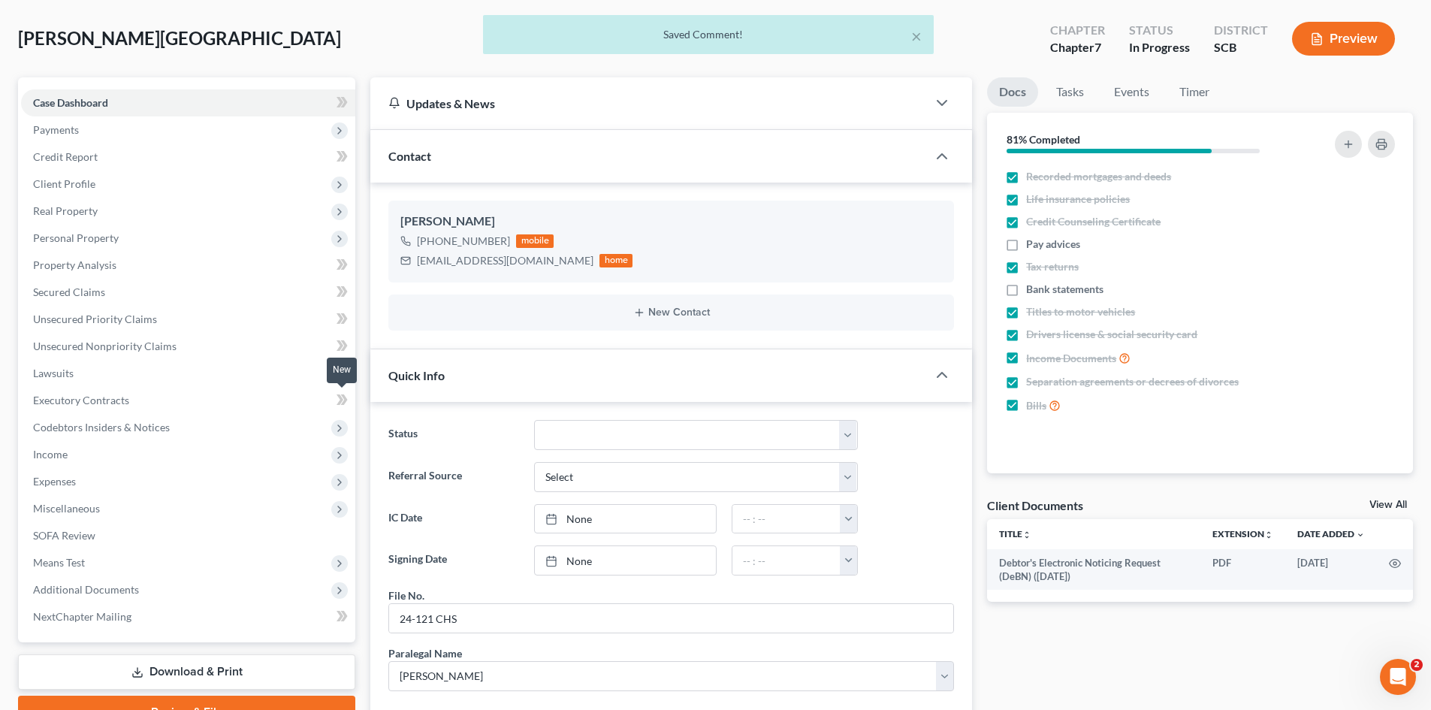
scroll to position [0, 0]
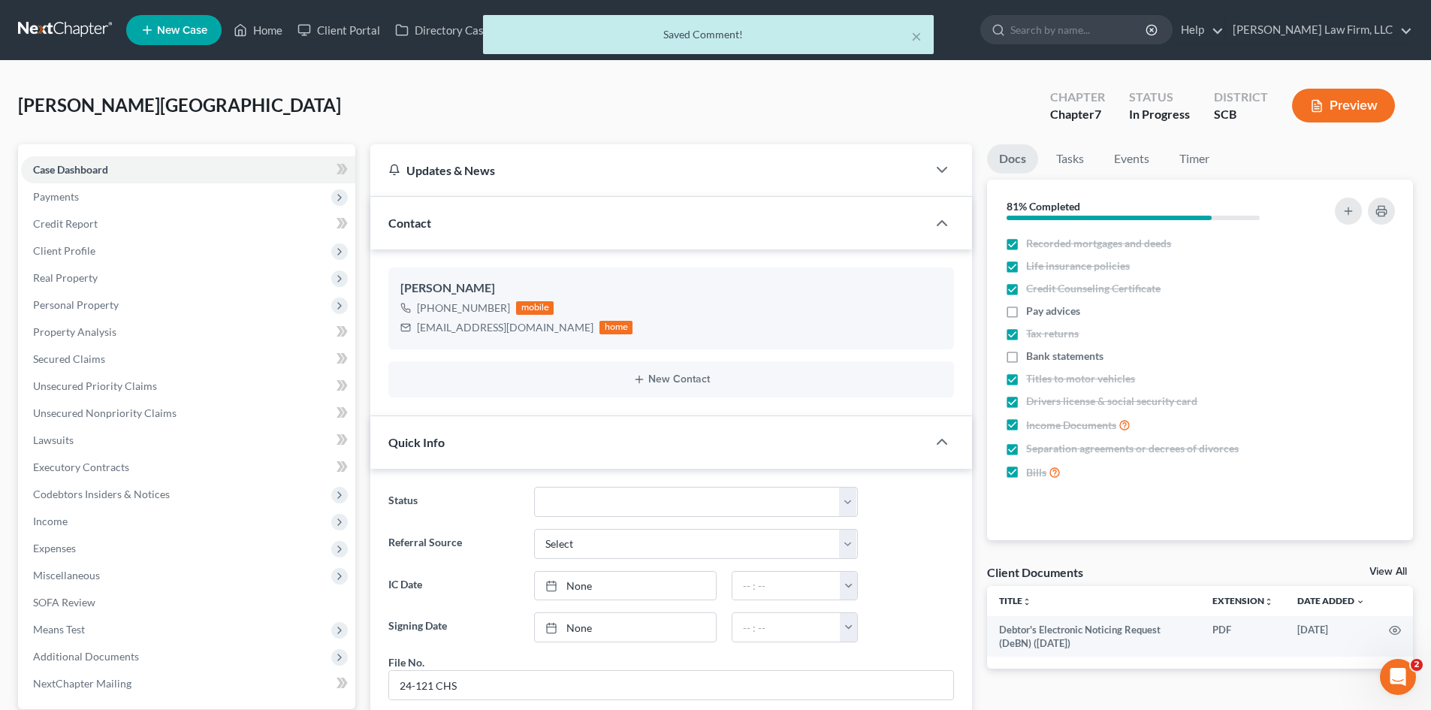
click at [257, 32] on div "× Saved Comment!" at bounding box center [707, 38] width 1431 height 47
click at [917, 40] on button "×" at bounding box center [916, 36] width 11 height 18
click at [271, 29] on link "Home" at bounding box center [258, 30] width 64 height 27
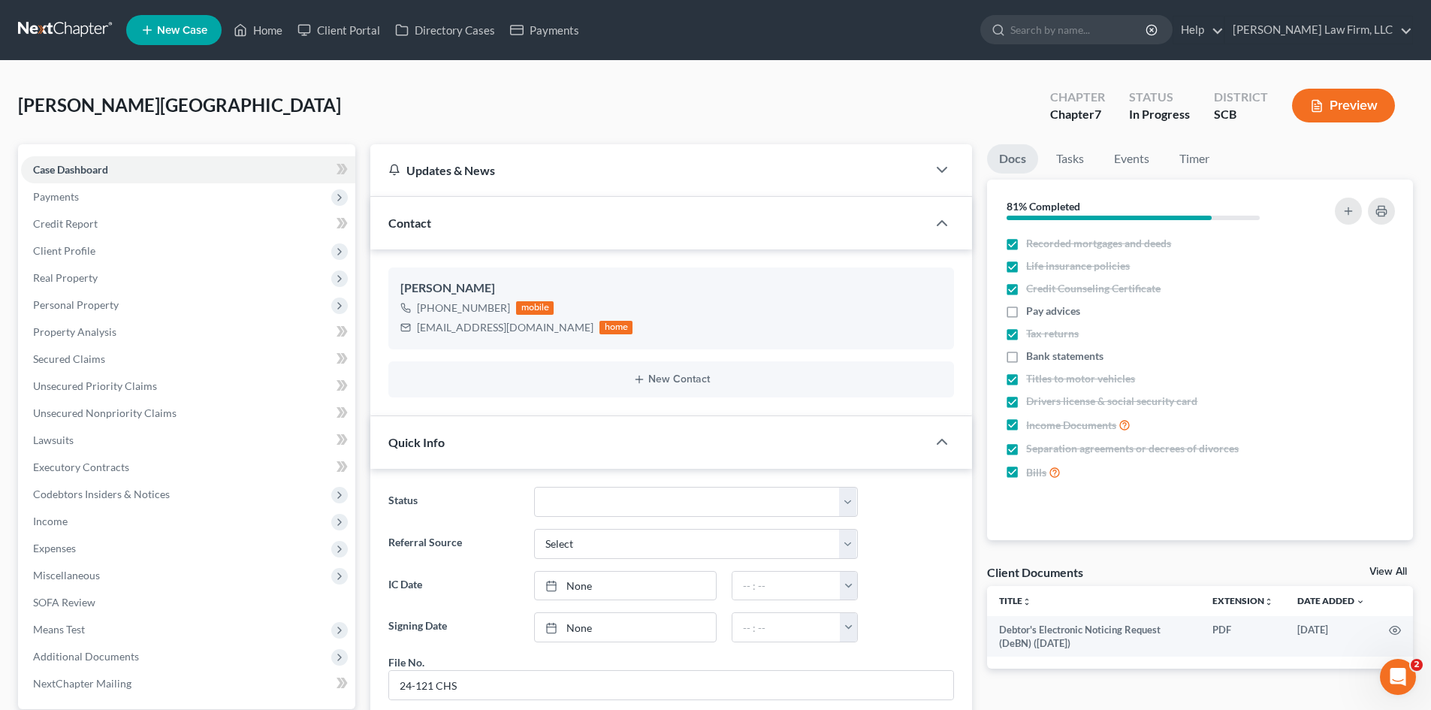
click at [912, 35] on ul "New Case Home Client Portal Directory Cases Payments - No Result - See all resu…" at bounding box center [769, 30] width 1287 height 39
click at [255, 32] on link "Home" at bounding box center [258, 30] width 64 height 27
click at [258, 18] on link "Home" at bounding box center [258, 30] width 64 height 27
click at [257, 32] on link "Home" at bounding box center [258, 30] width 64 height 27
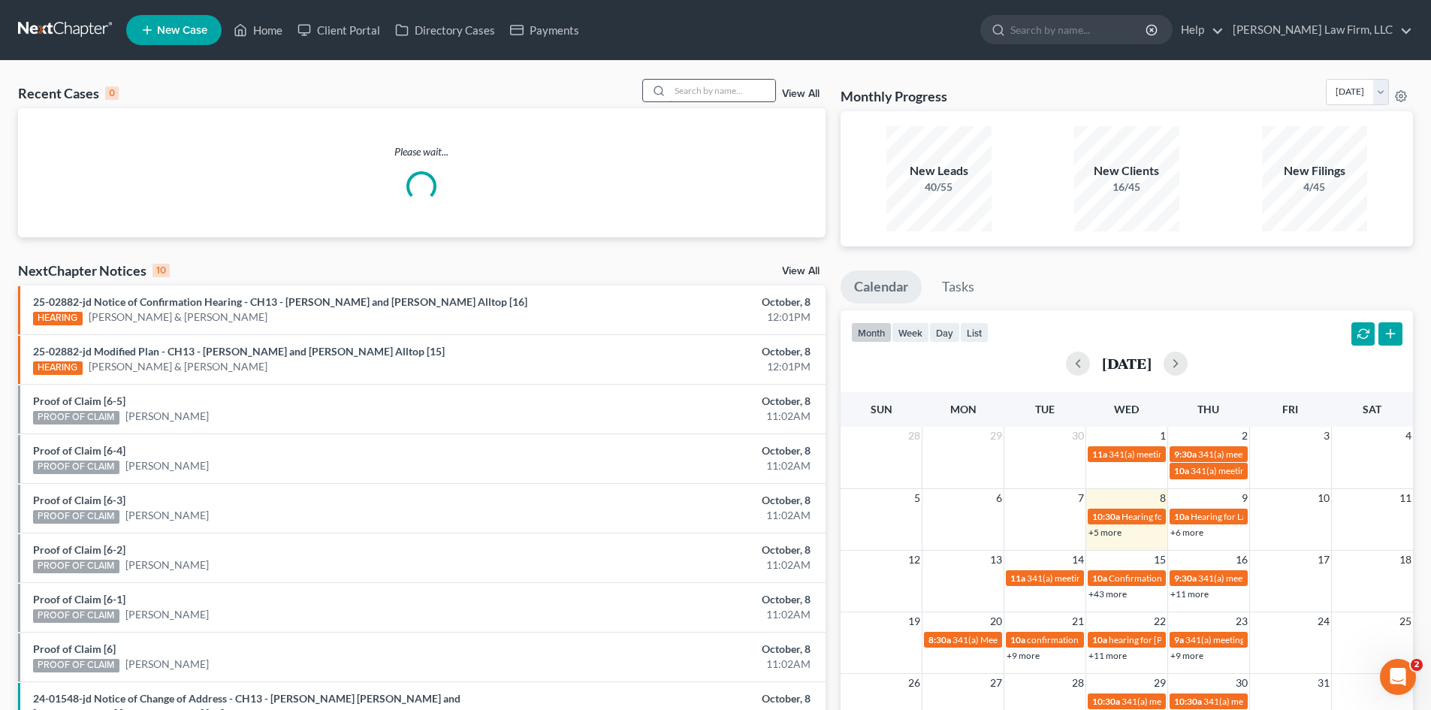
click at [691, 85] on input "search" at bounding box center [722, 91] width 105 height 22
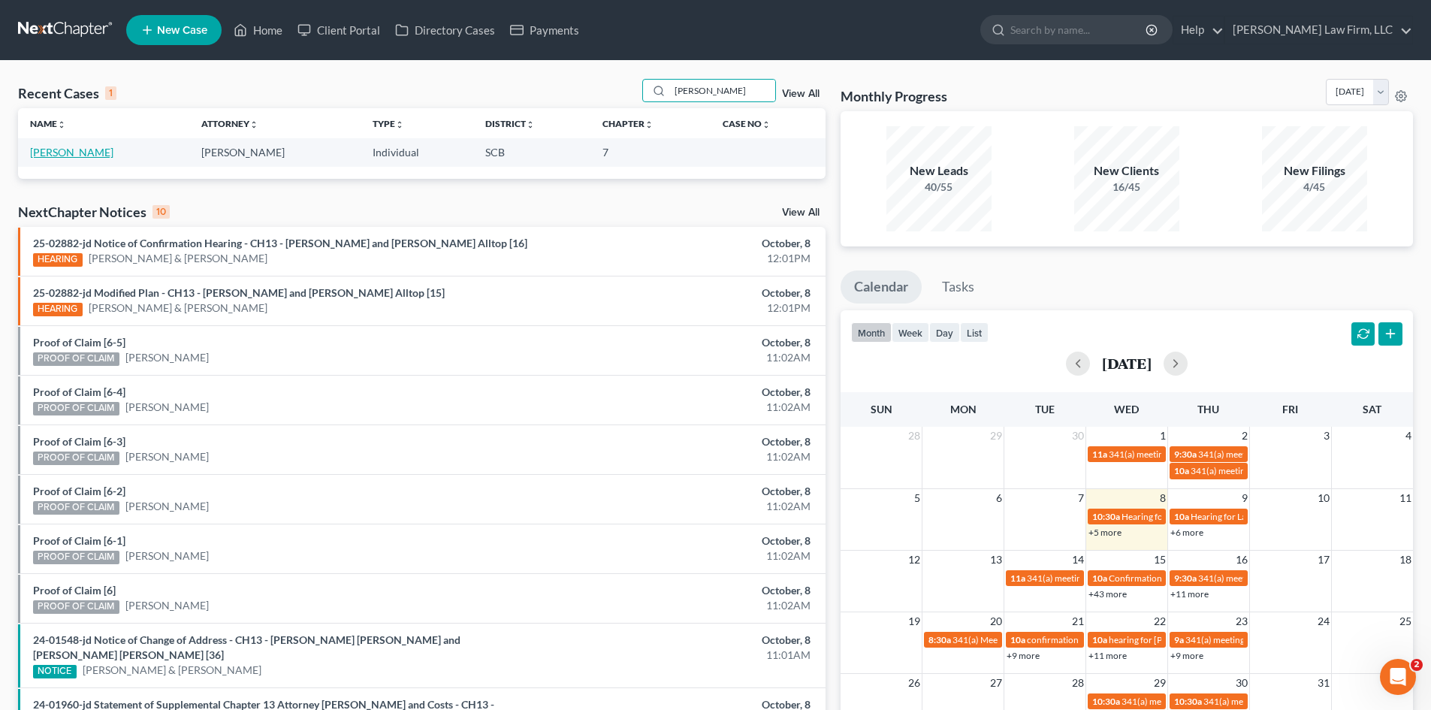
click at [89, 147] on link "[PERSON_NAME]" at bounding box center [71, 152] width 83 height 13
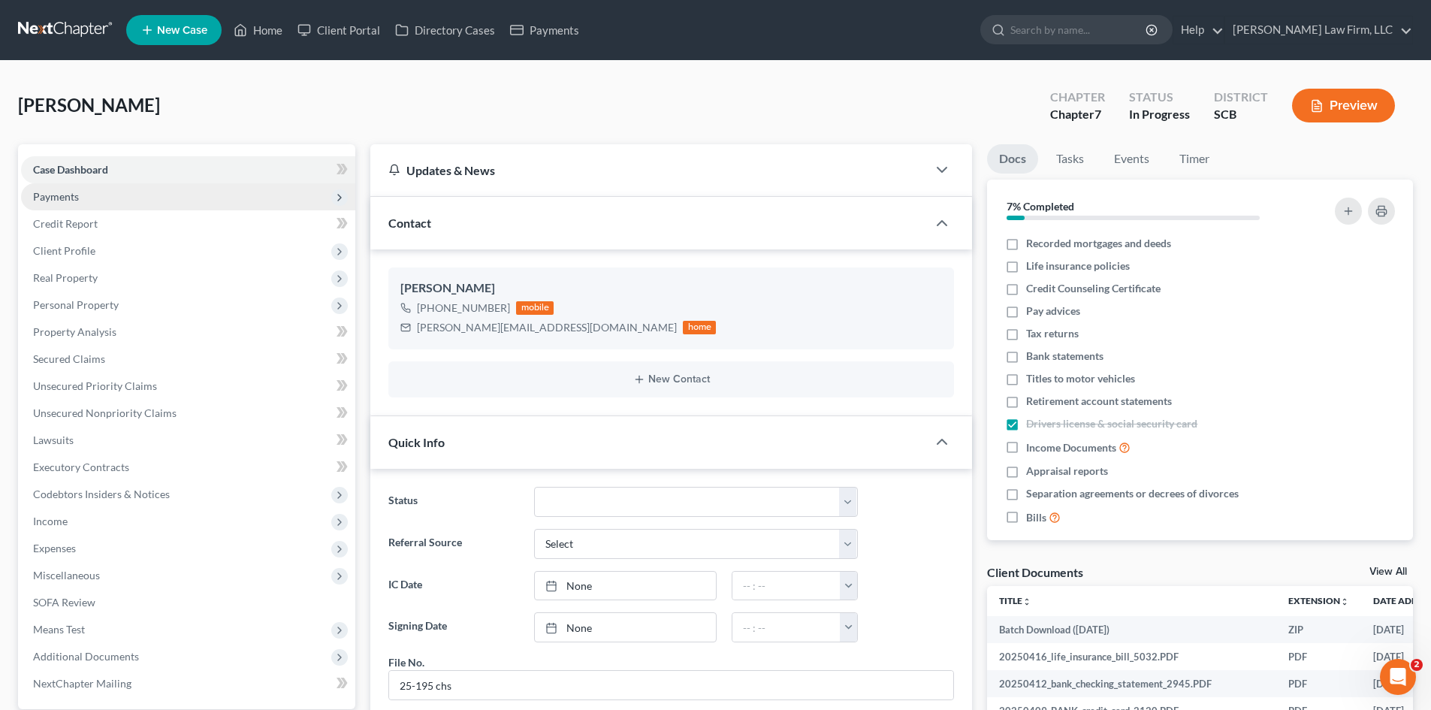
click at [56, 198] on span "Payments" at bounding box center [56, 196] width 46 height 13
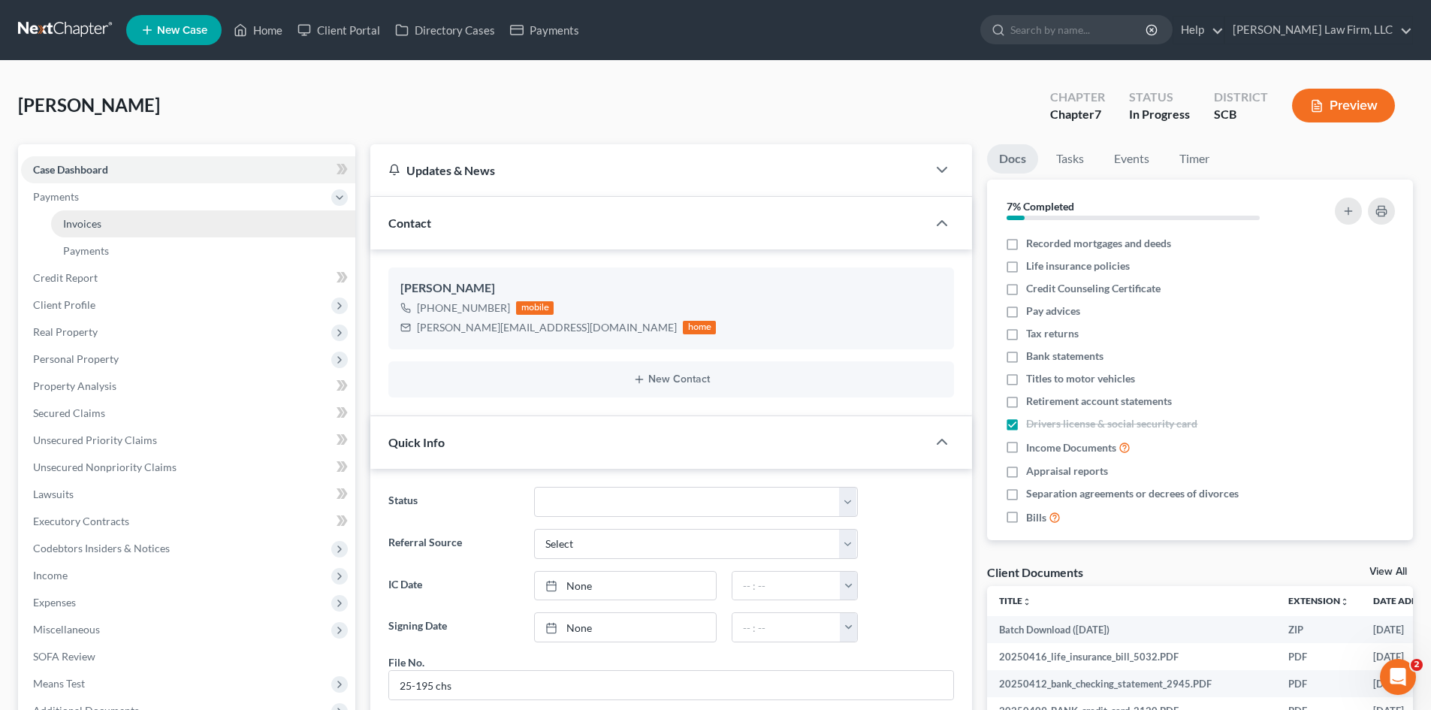
click at [71, 222] on span "Invoices" at bounding box center [82, 223] width 38 height 13
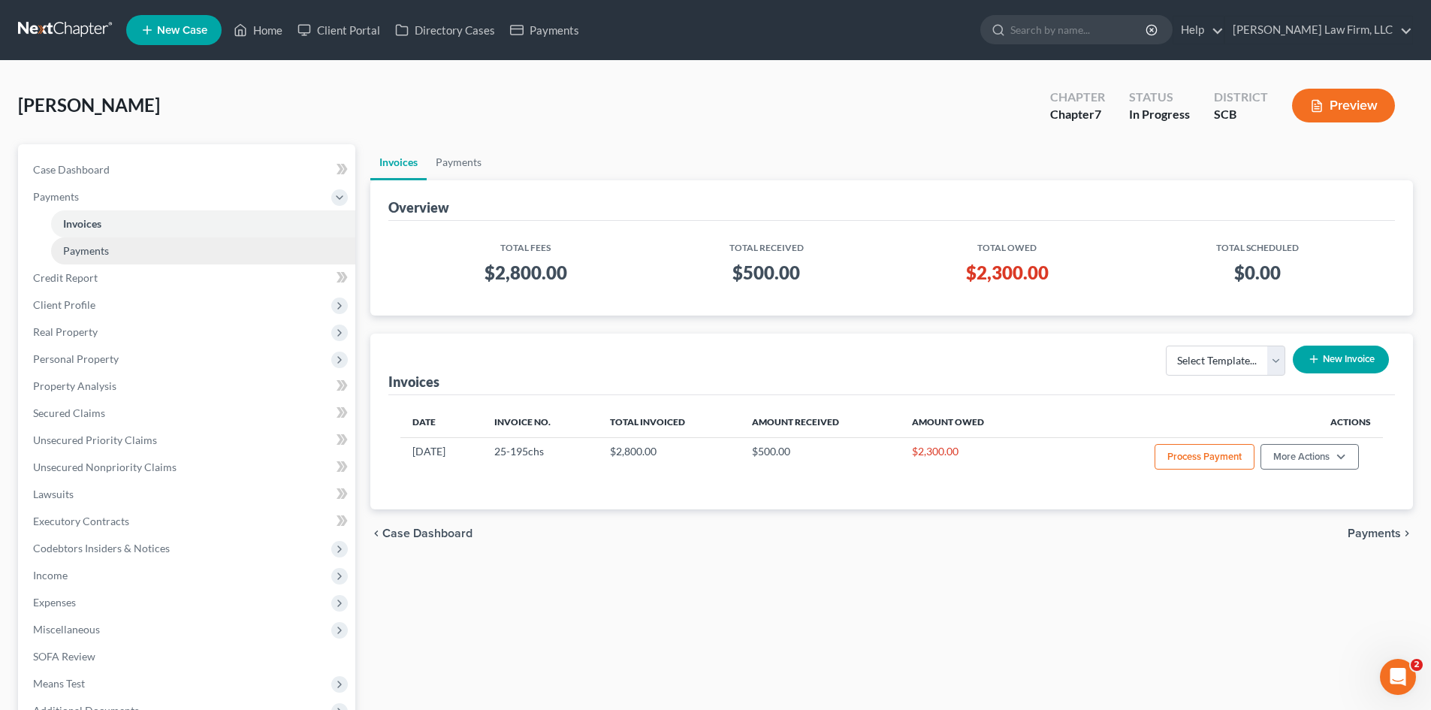
click at [95, 247] on span "Payments" at bounding box center [86, 250] width 46 height 13
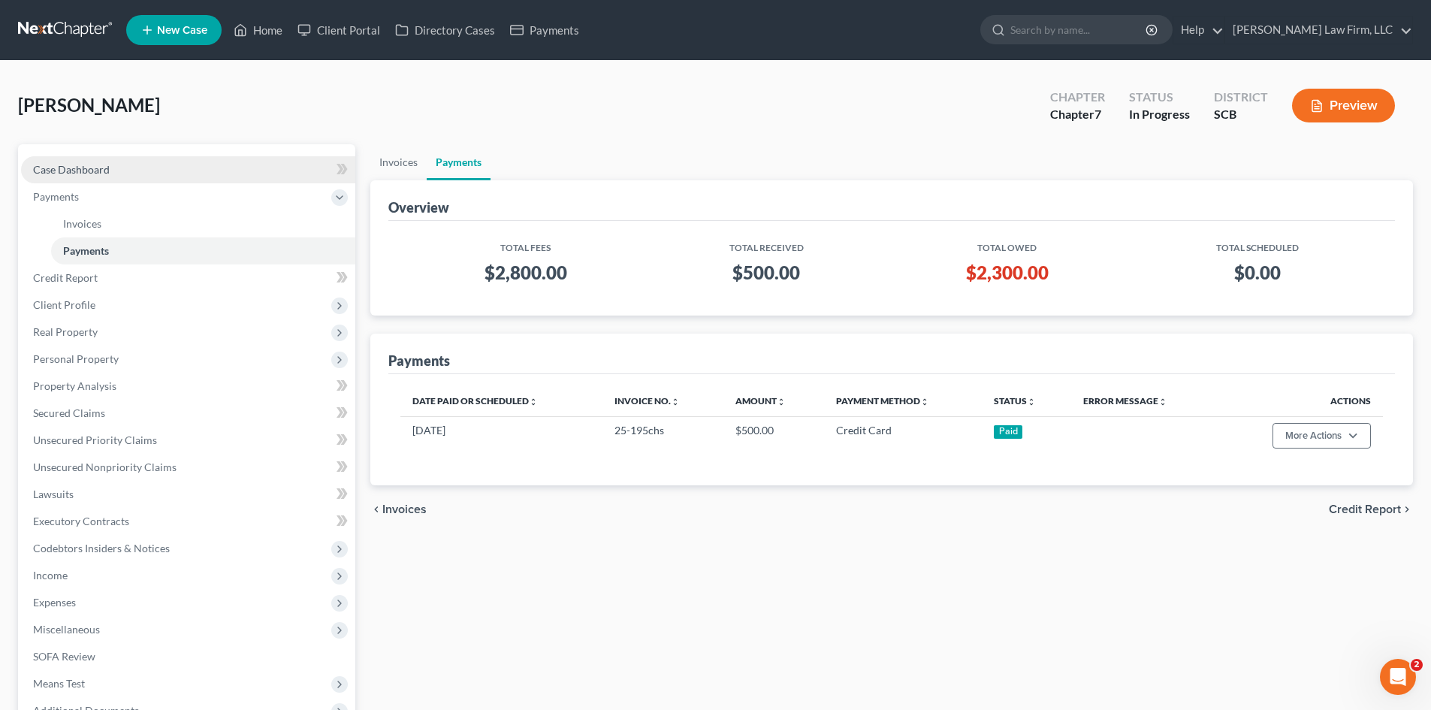
click at [82, 158] on link "Case Dashboard" at bounding box center [188, 169] width 334 height 27
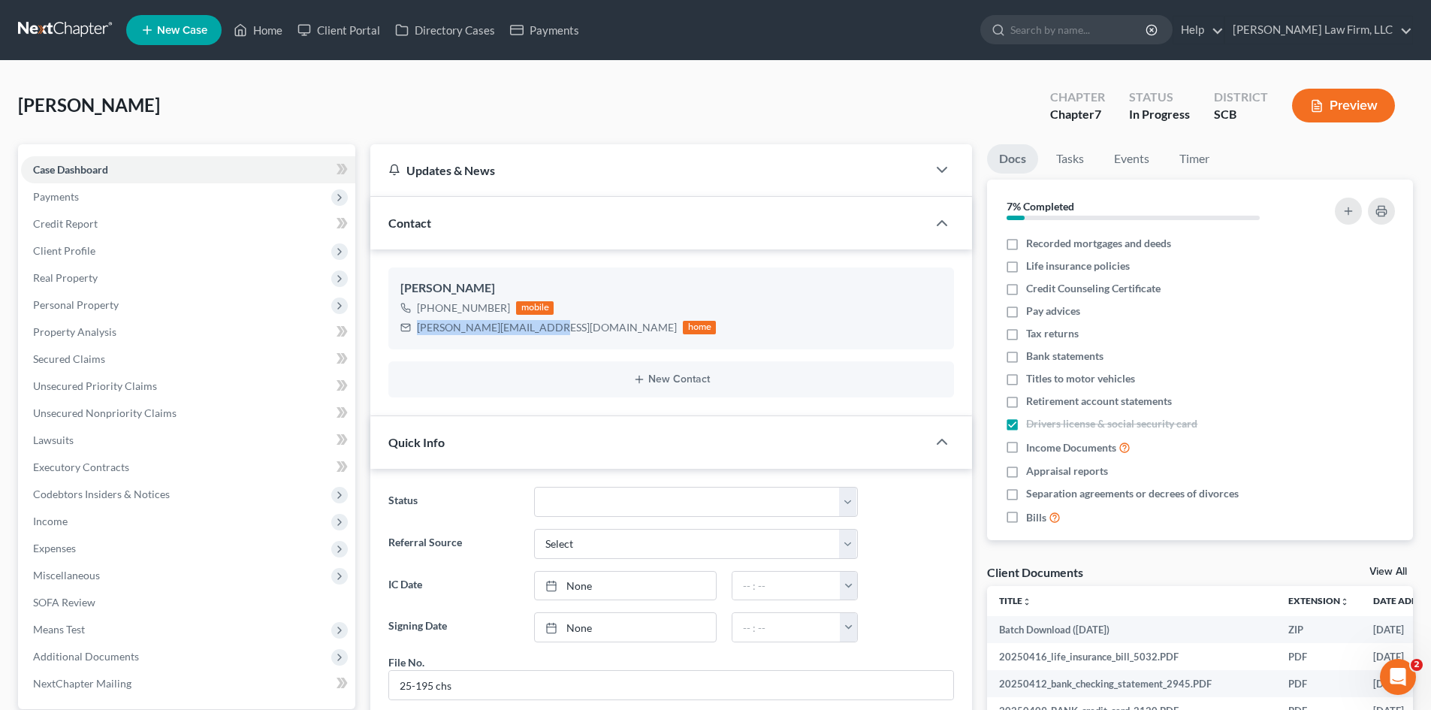
drag, startPoint x: 417, startPoint y: 330, endPoint x: 1, endPoint y: 205, distance: 434.6
click at [543, 330] on div "[PERSON_NAME][EMAIL_ADDRESS][DOMAIN_NAME]" at bounding box center [547, 327] width 260 height 15
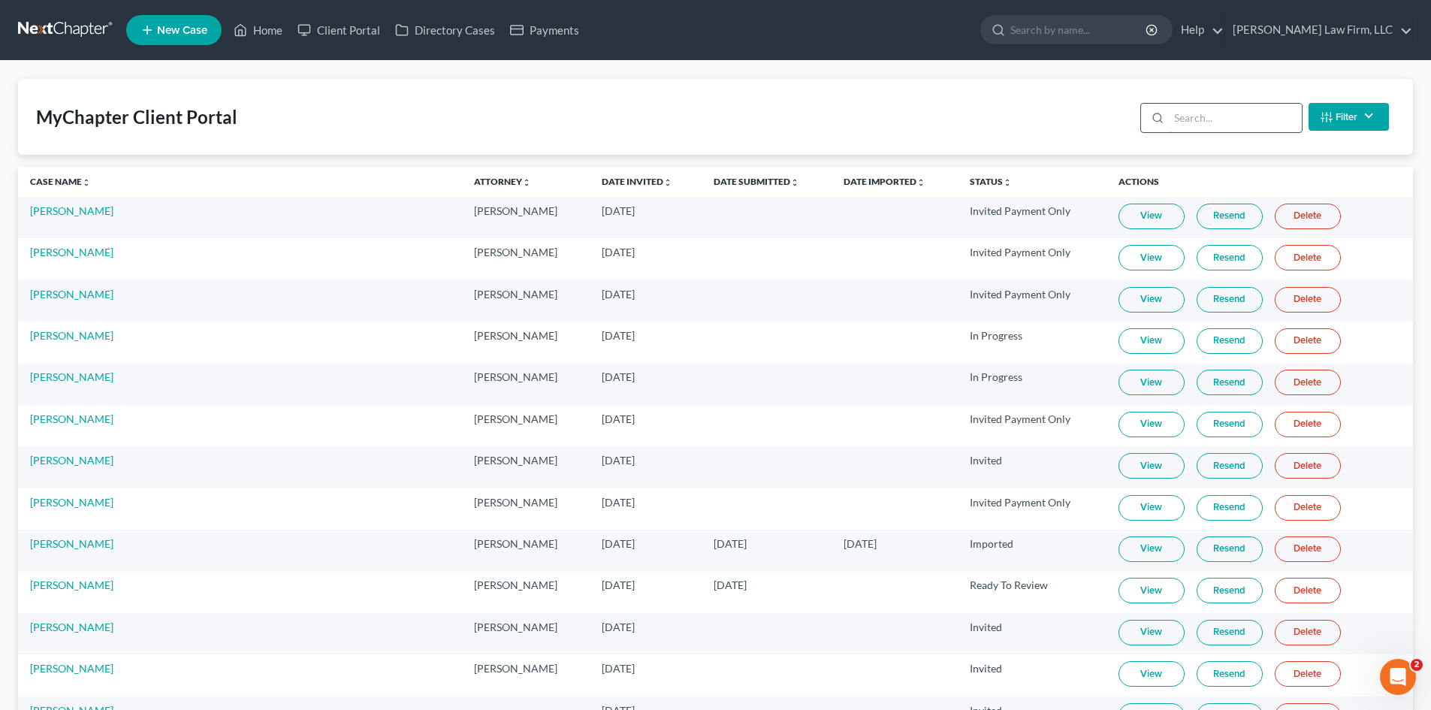
click at [1259, 128] on input "search" at bounding box center [1235, 118] width 133 height 29
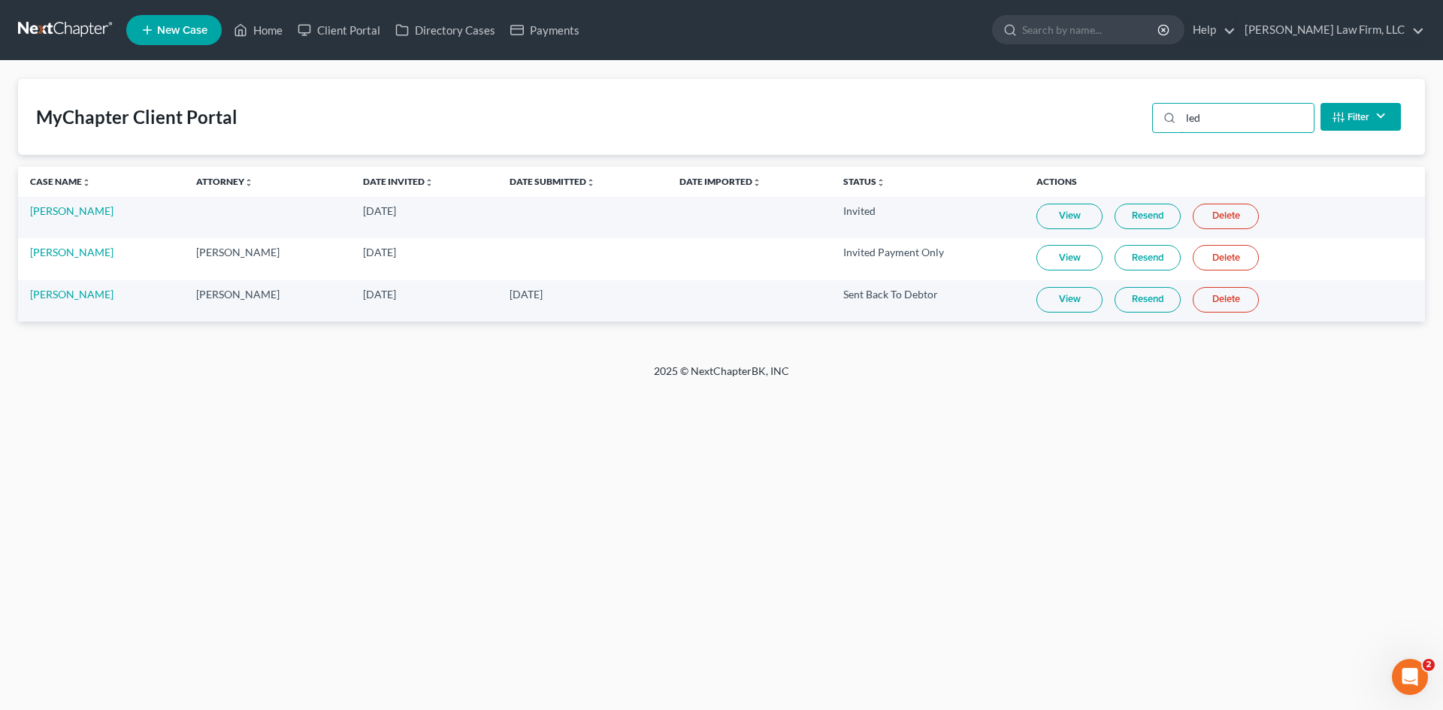
type input "led"
click at [1140, 296] on link "Resend" at bounding box center [1147, 300] width 66 height 26
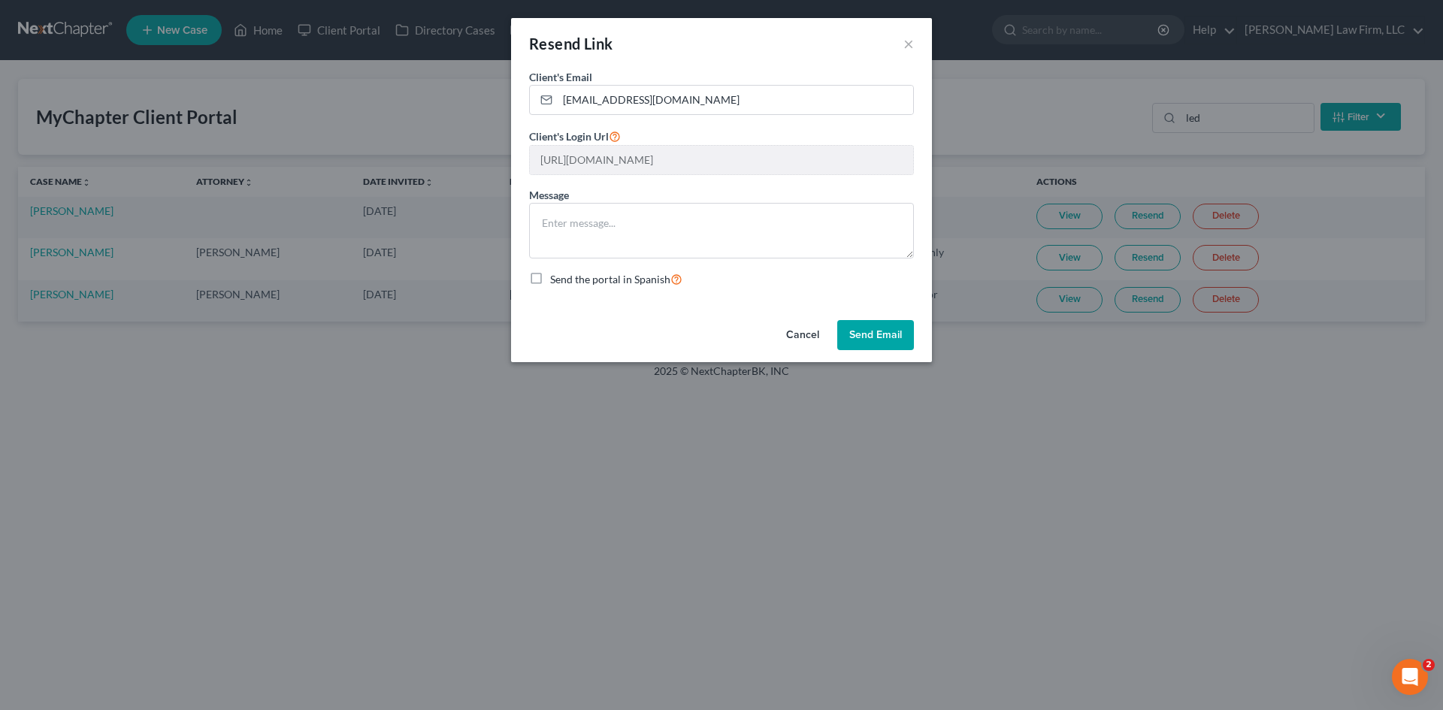
click at [899, 337] on button "Send Email" at bounding box center [875, 335] width 77 height 30
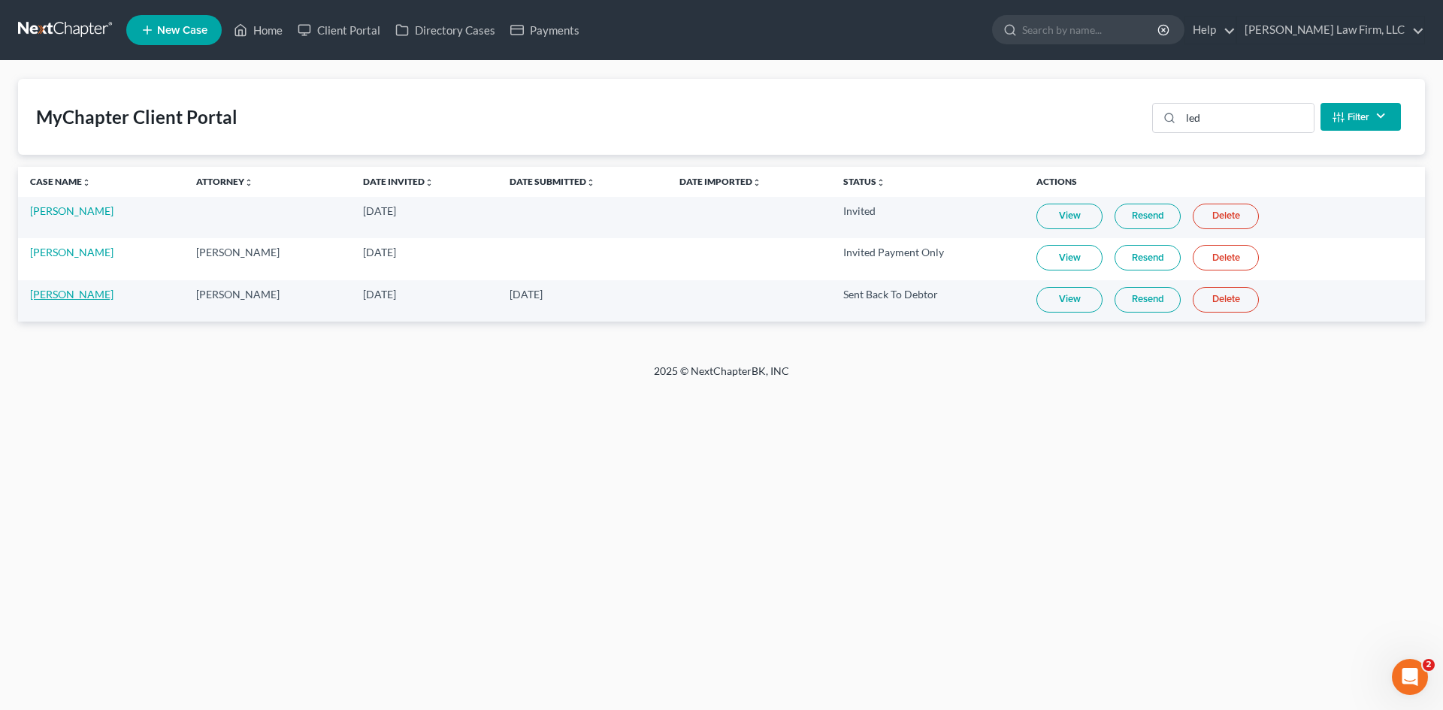
click at [90, 297] on link "[PERSON_NAME]" at bounding box center [71, 294] width 83 height 13
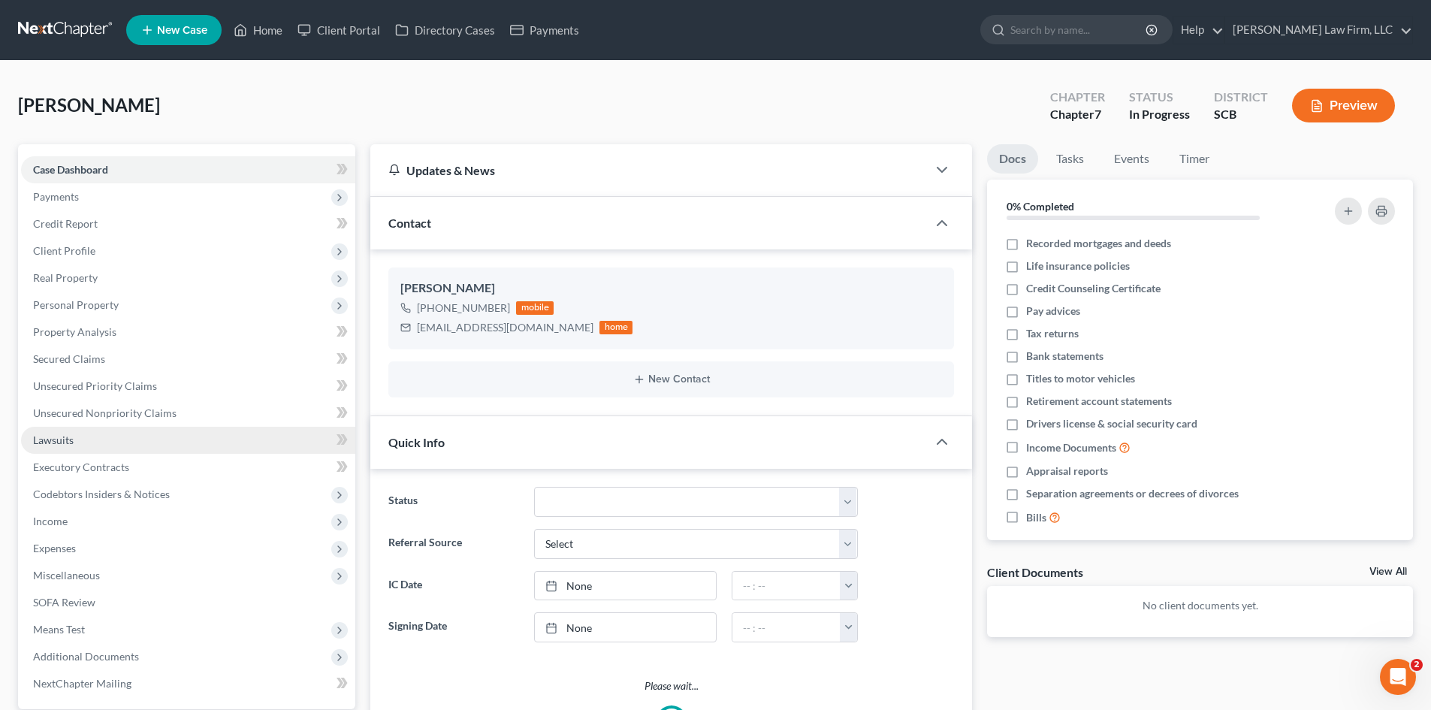
select select "0"
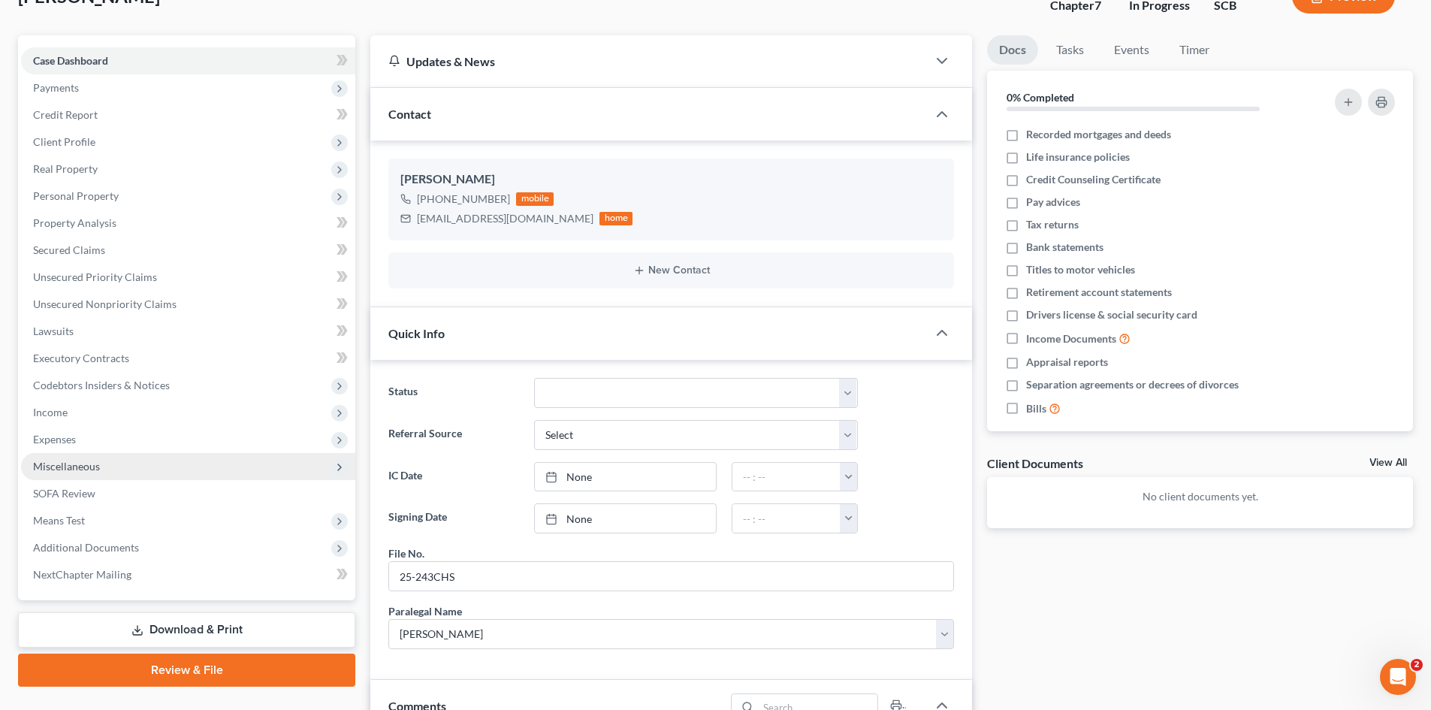
scroll to position [150, 0]
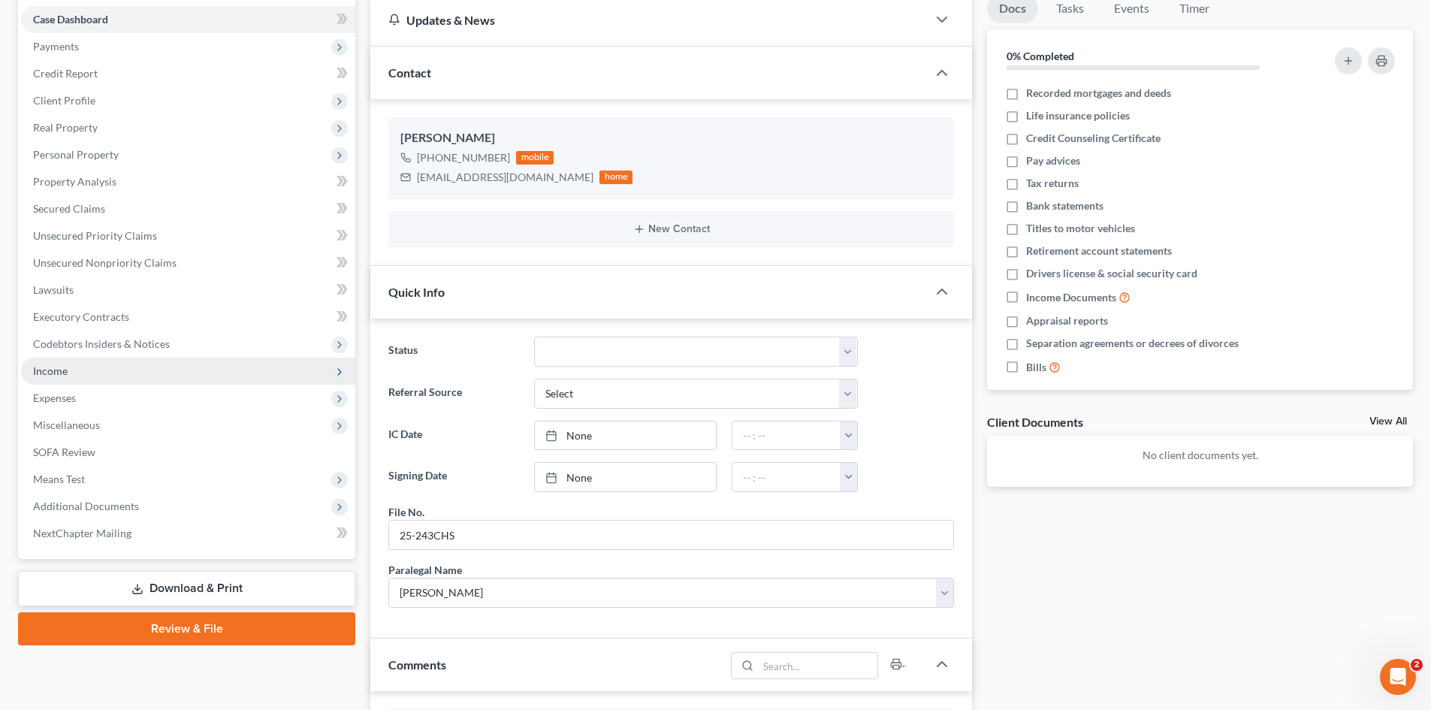
click at [56, 374] on span "Income" at bounding box center [50, 370] width 35 height 13
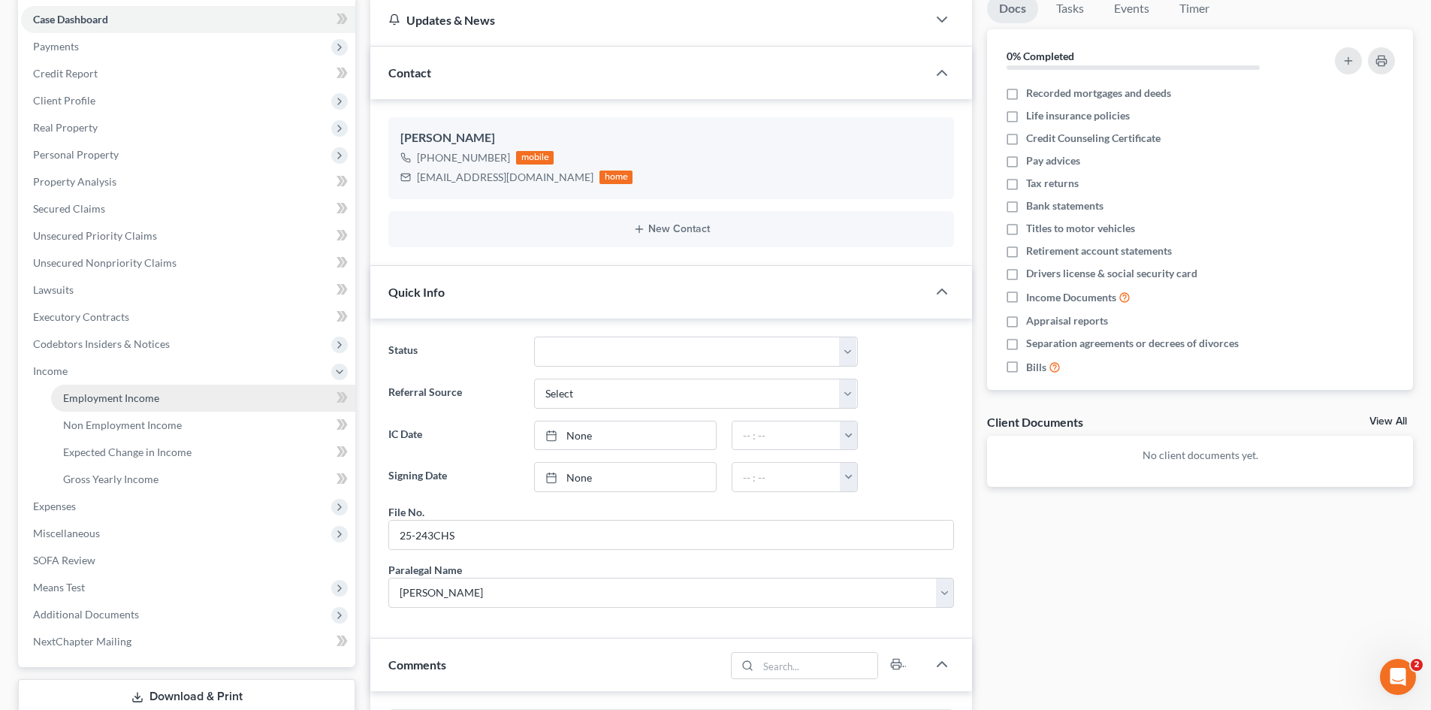
drag, startPoint x: 80, startPoint y: 398, endPoint x: 97, endPoint y: 395, distance: 17.4
click at [80, 398] on span "Employment Income" at bounding box center [111, 397] width 96 height 13
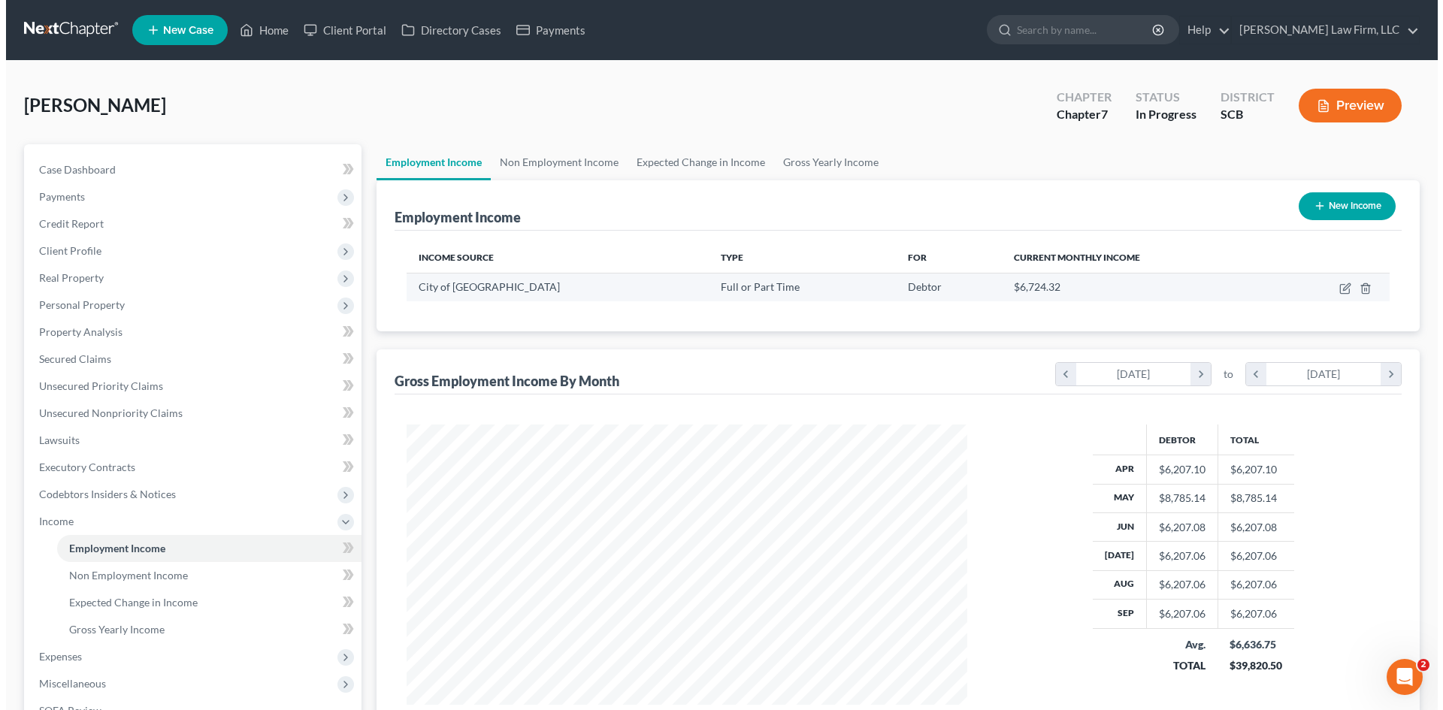
scroll to position [280, 591]
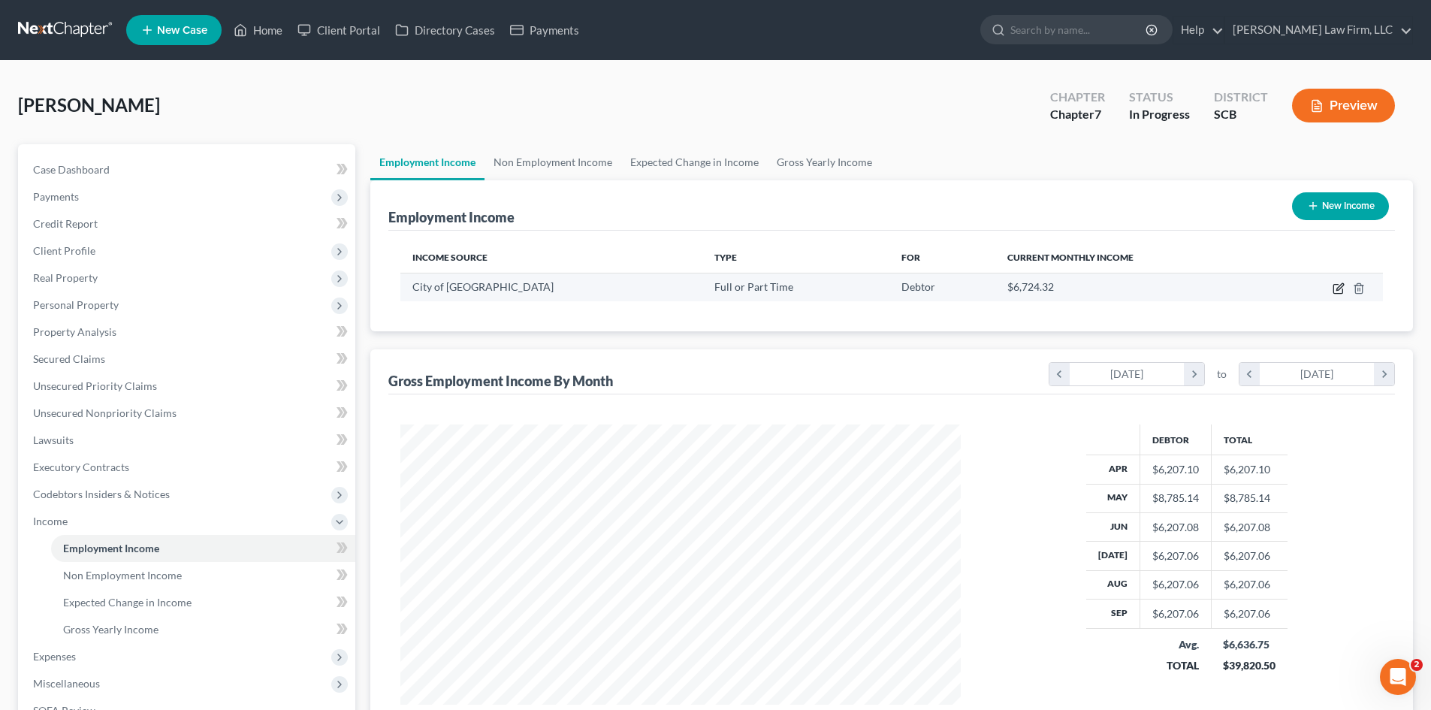
click at [1338, 292] on icon "button" at bounding box center [1339, 289] width 12 height 12
select select "0"
select select "42"
select select "2"
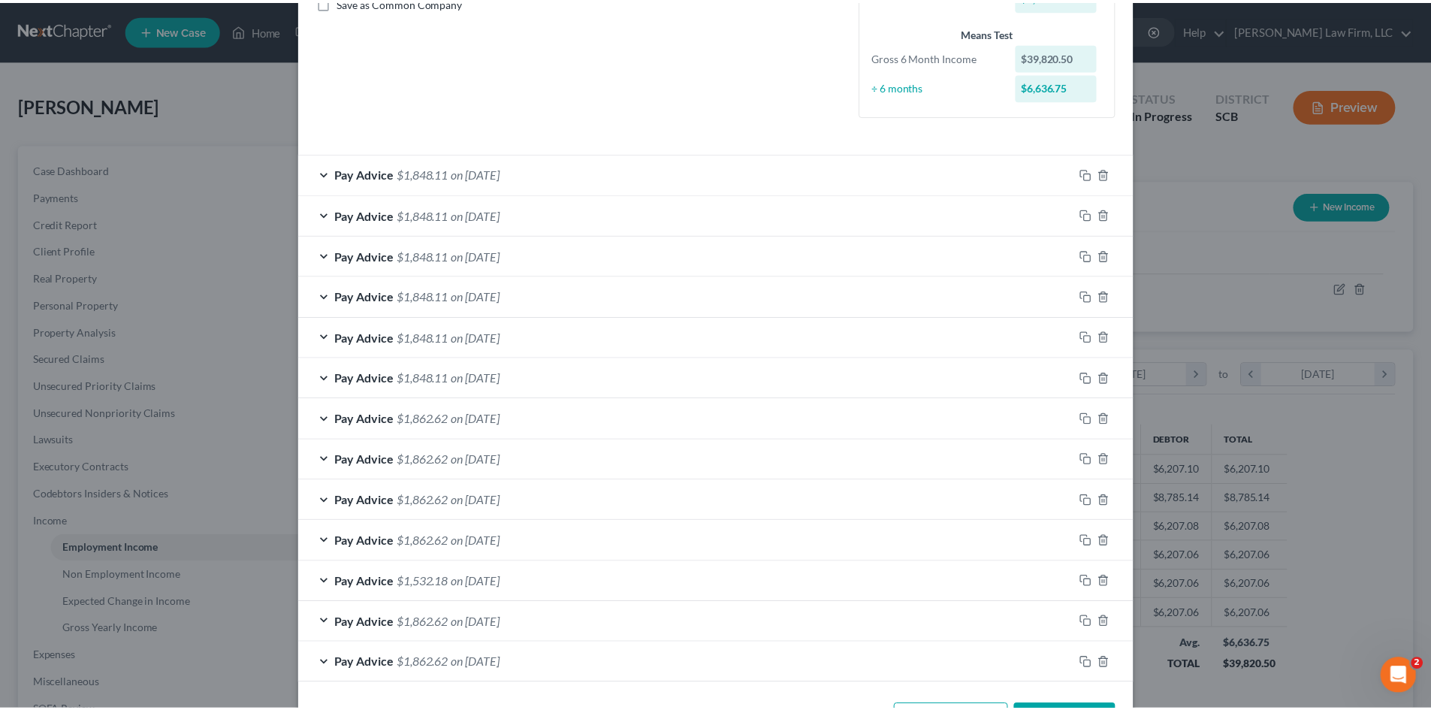
scroll to position [414, 0]
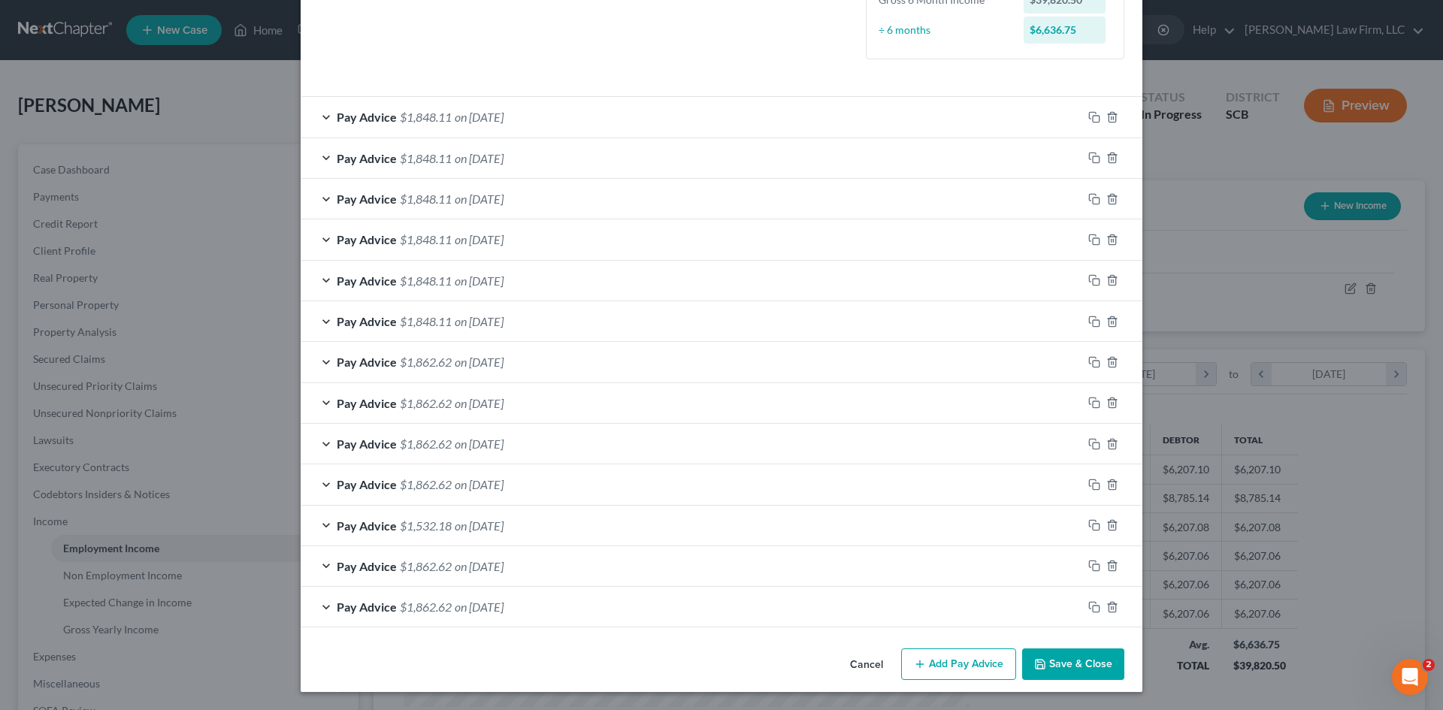
click at [1094, 654] on button "Save & Close" at bounding box center [1073, 664] width 102 height 32
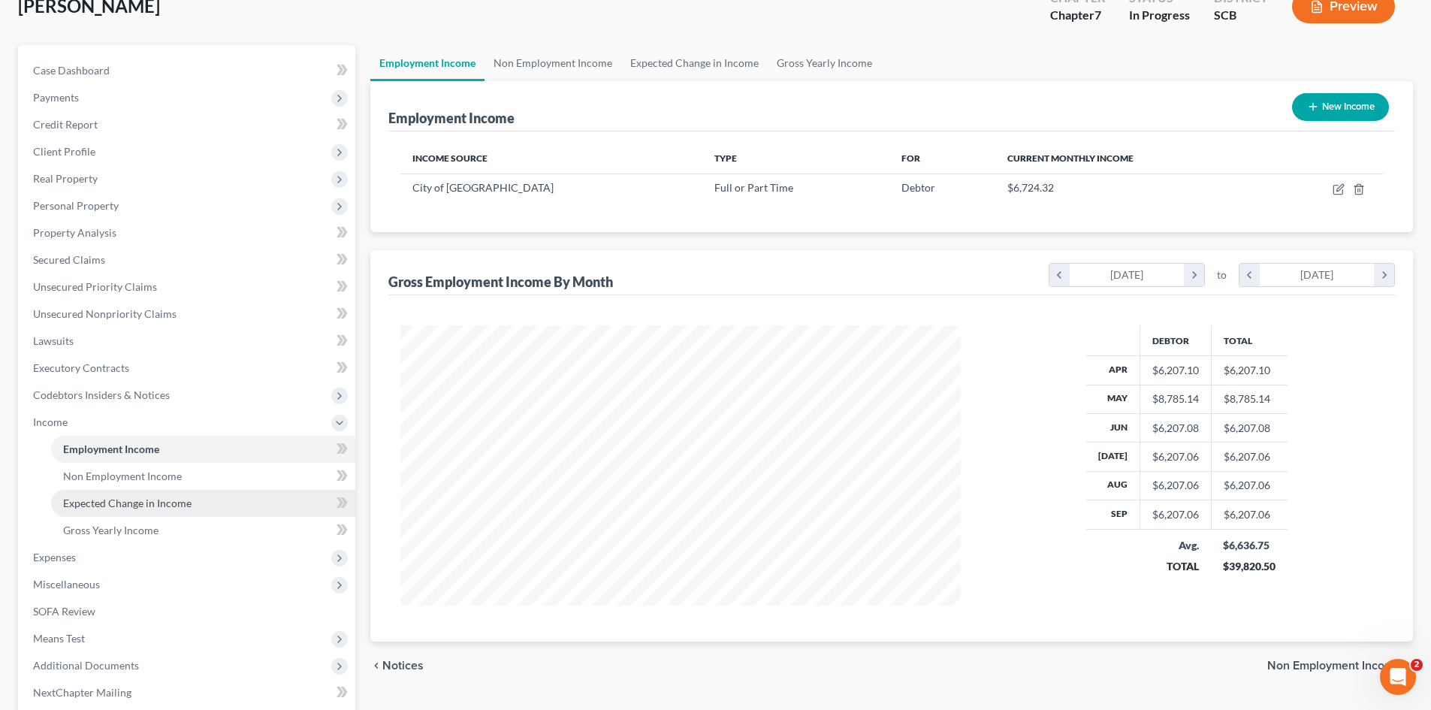
scroll to position [225, 0]
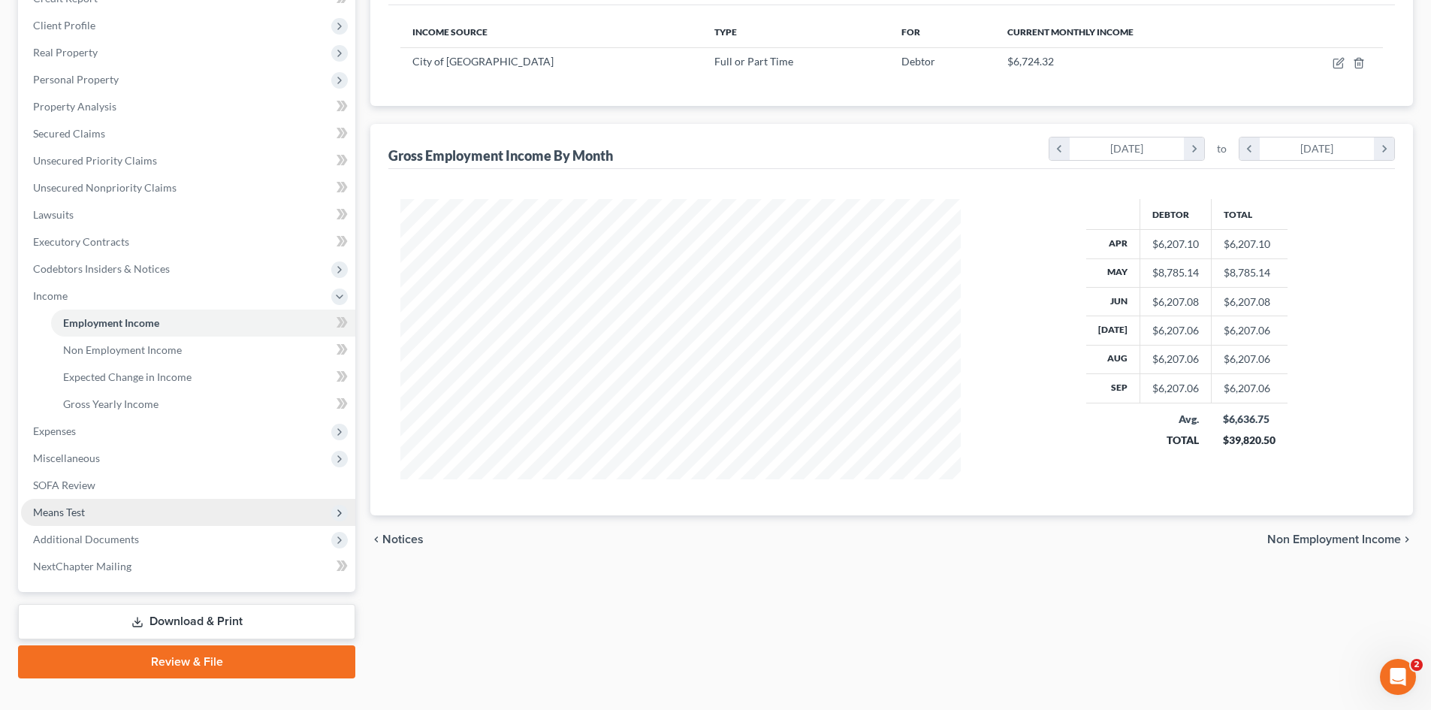
click at [58, 511] on span "Means Test" at bounding box center [59, 512] width 52 height 13
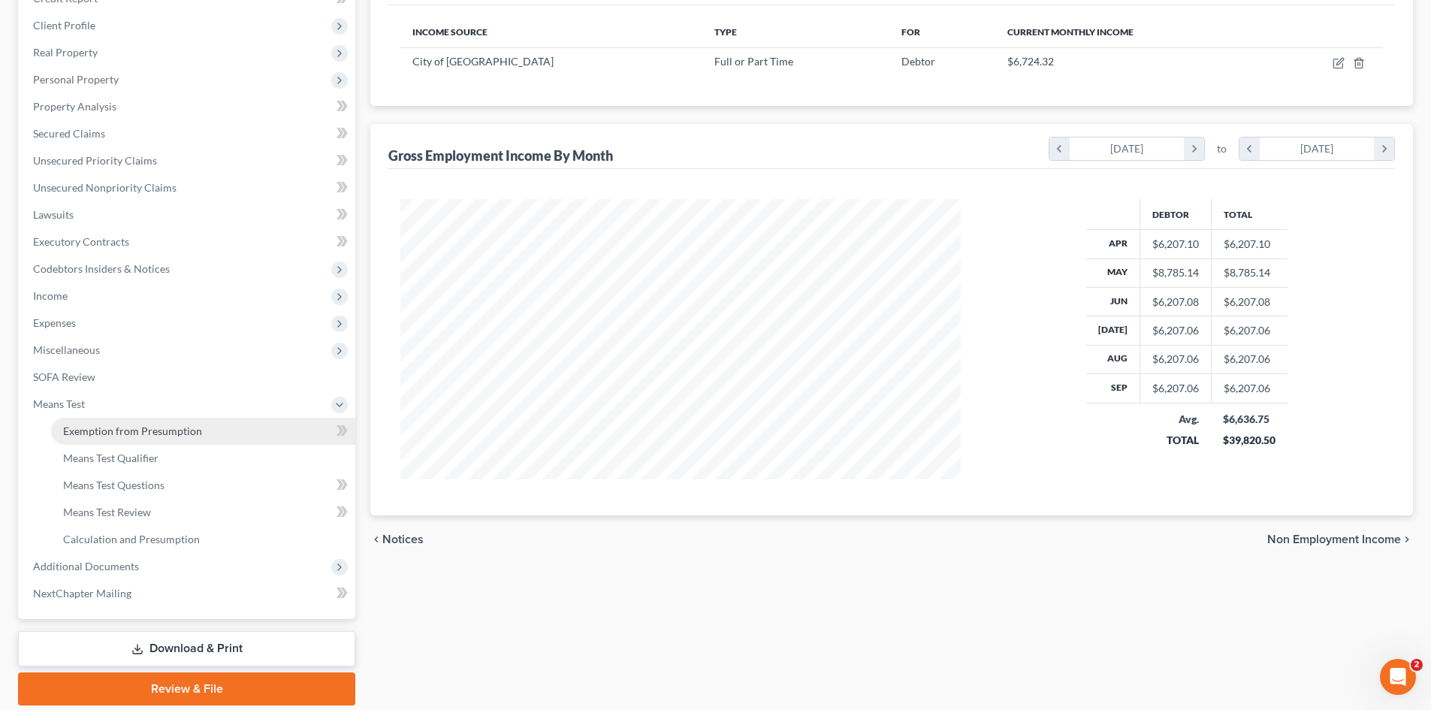
click at [101, 425] on span "Exemption from Presumption" at bounding box center [132, 431] width 139 height 13
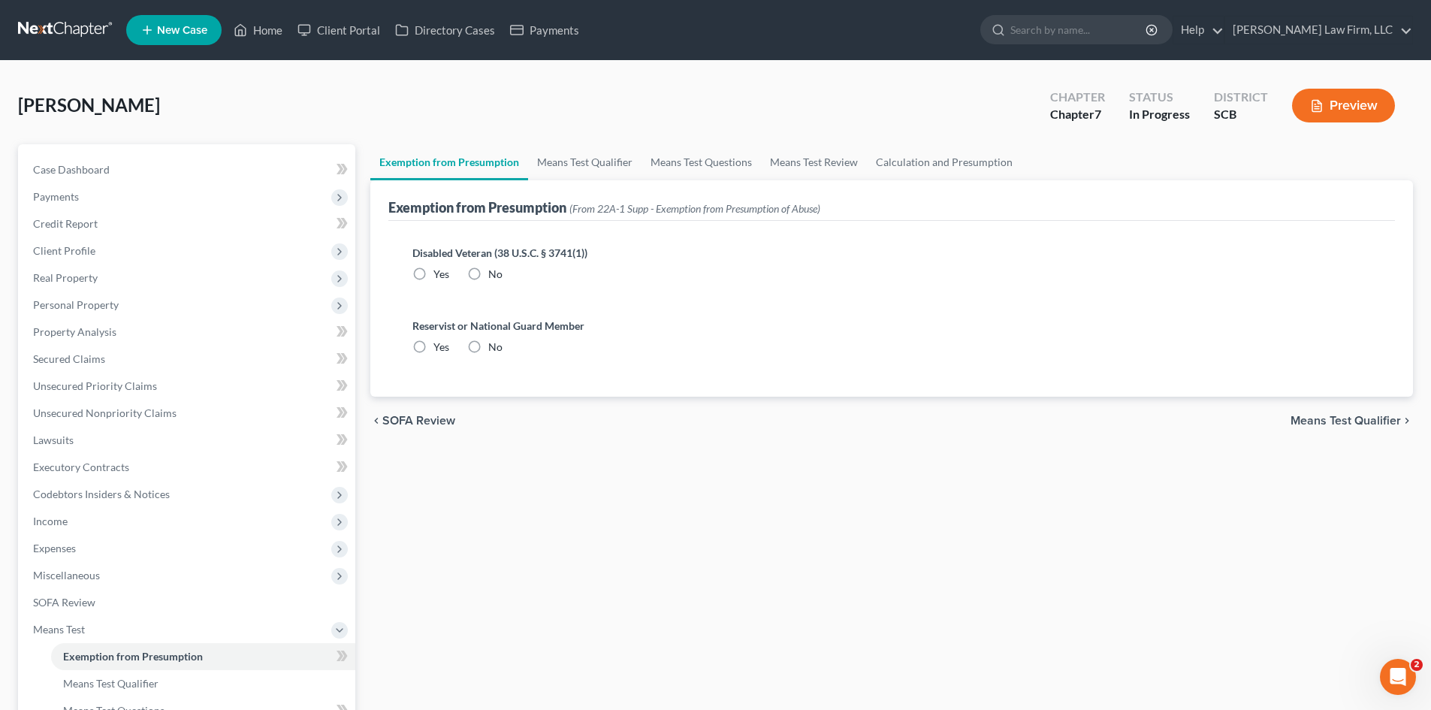
click at [444, 276] on span "Yes" at bounding box center [442, 274] width 16 height 13
click at [444, 276] on input "Yes" at bounding box center [445, 272] width 10 height 10
radio input "true"
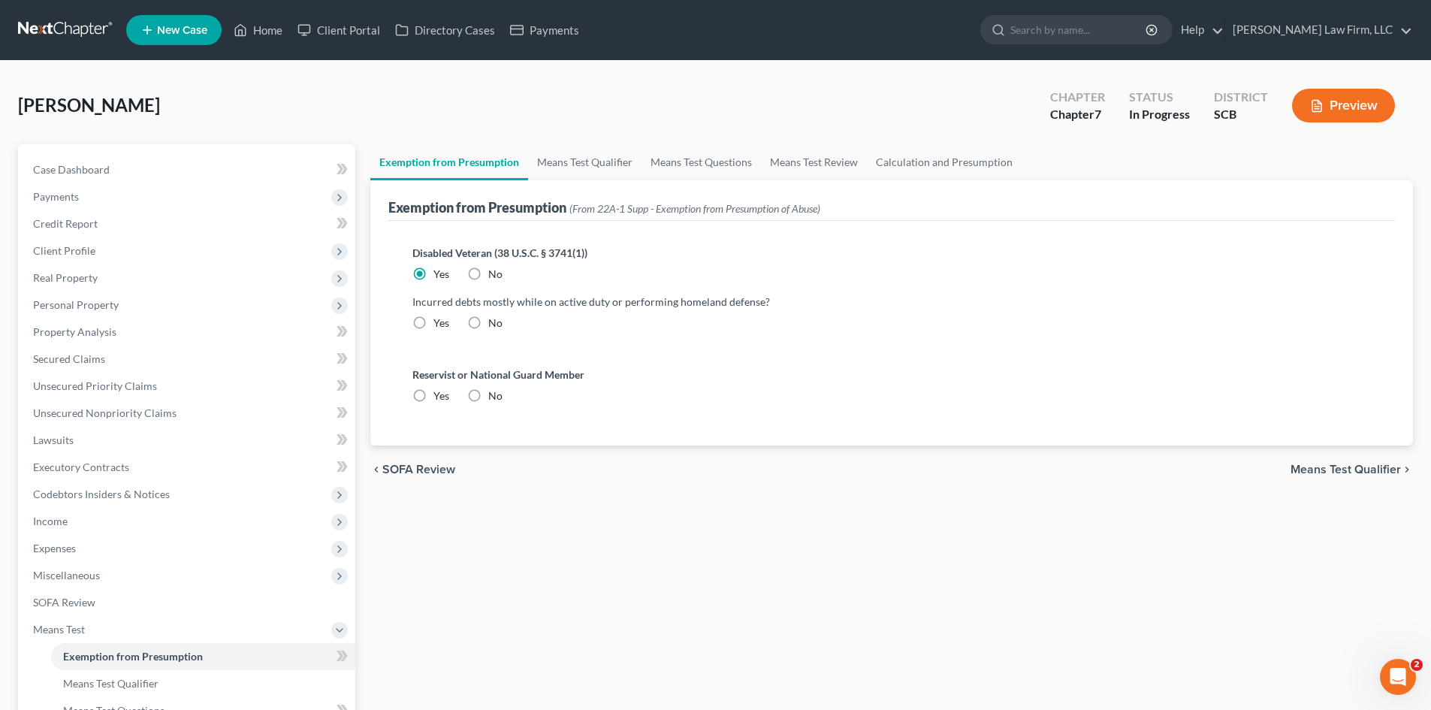
click at [488, 327] on label "No" at bounding box center [495, 323] width 14 height 15
click at [494, 325] on input "No" at bounding box center [499, 321] width 10 height 10
radio input "true"
drag, startPoint x: 412, startPoint y: 301, endPoint x: 760, endPoint y: 296, distance: 348.0
click at [760, 296] on div "Disabled Veteran (38 U.S.C. § 3741(1)) Yes No Incurred debts mostly while on ac…" at bounding box center [892, 294] width 983 height 122
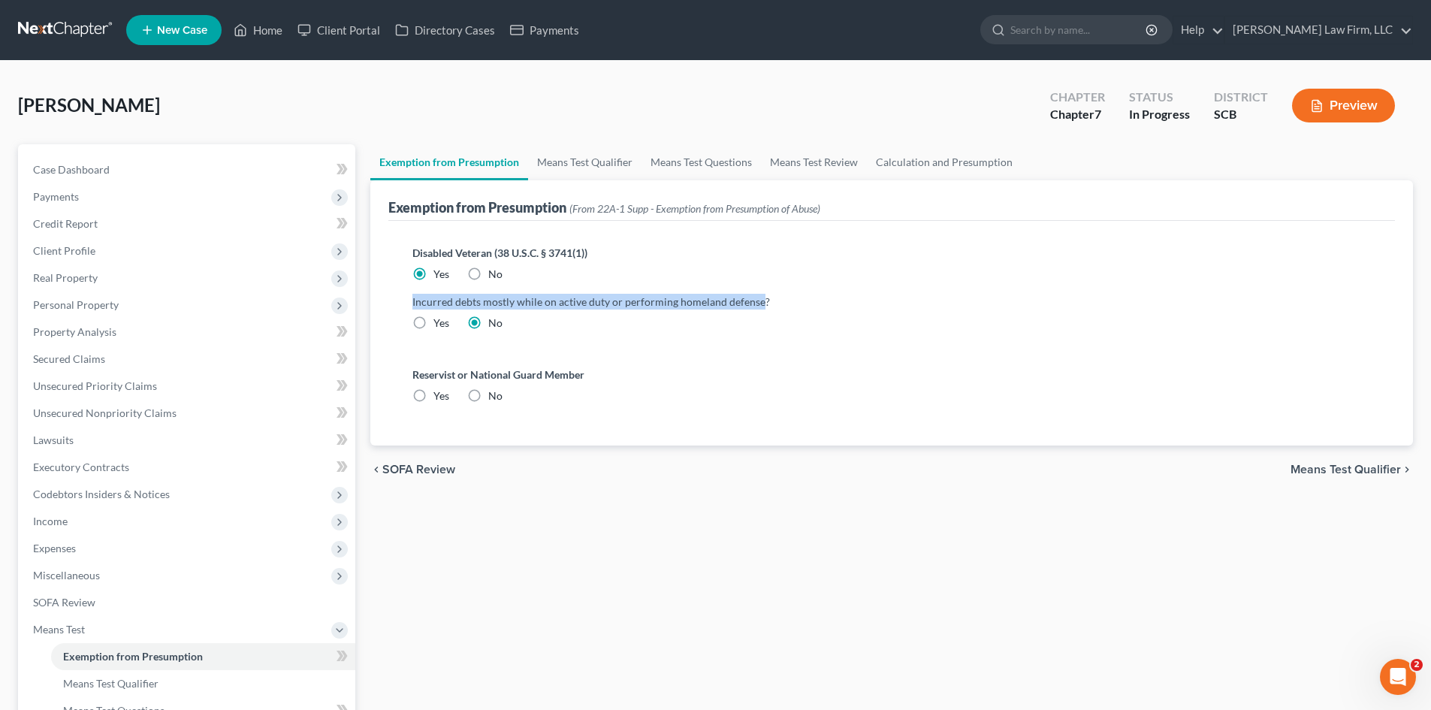
copy label "Incurred debts mostly while on active duty or performing homeland defense"
click at [121, 365] on link "Secured Claims" at bounding box center [188, 359] width 334 height 27
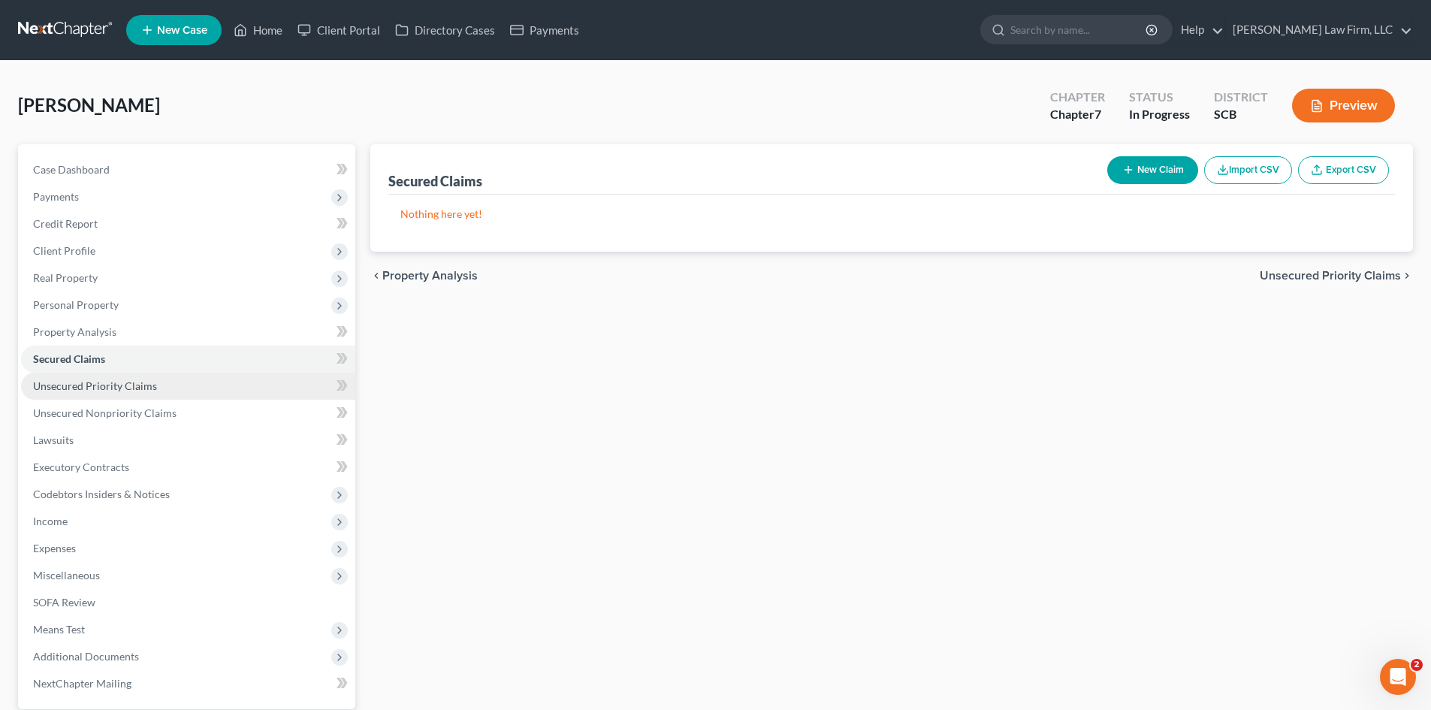
click at [168, 382] on link "Unsecured Priority Claims" at bounding box center [188, 386] width 334 height 27
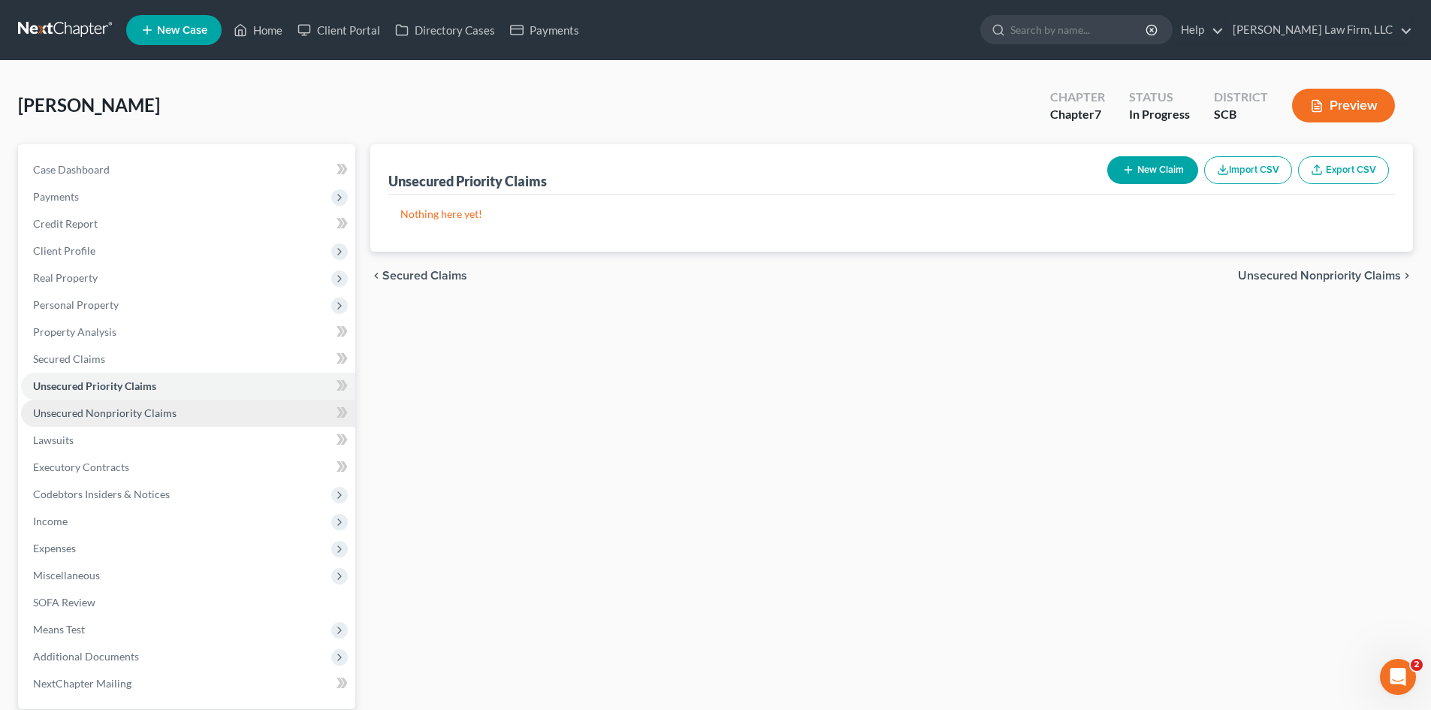
click at [166, 409] on span "Unsecured Nonpriority Claims" at bounding box center [105, 413] width 144 height 13
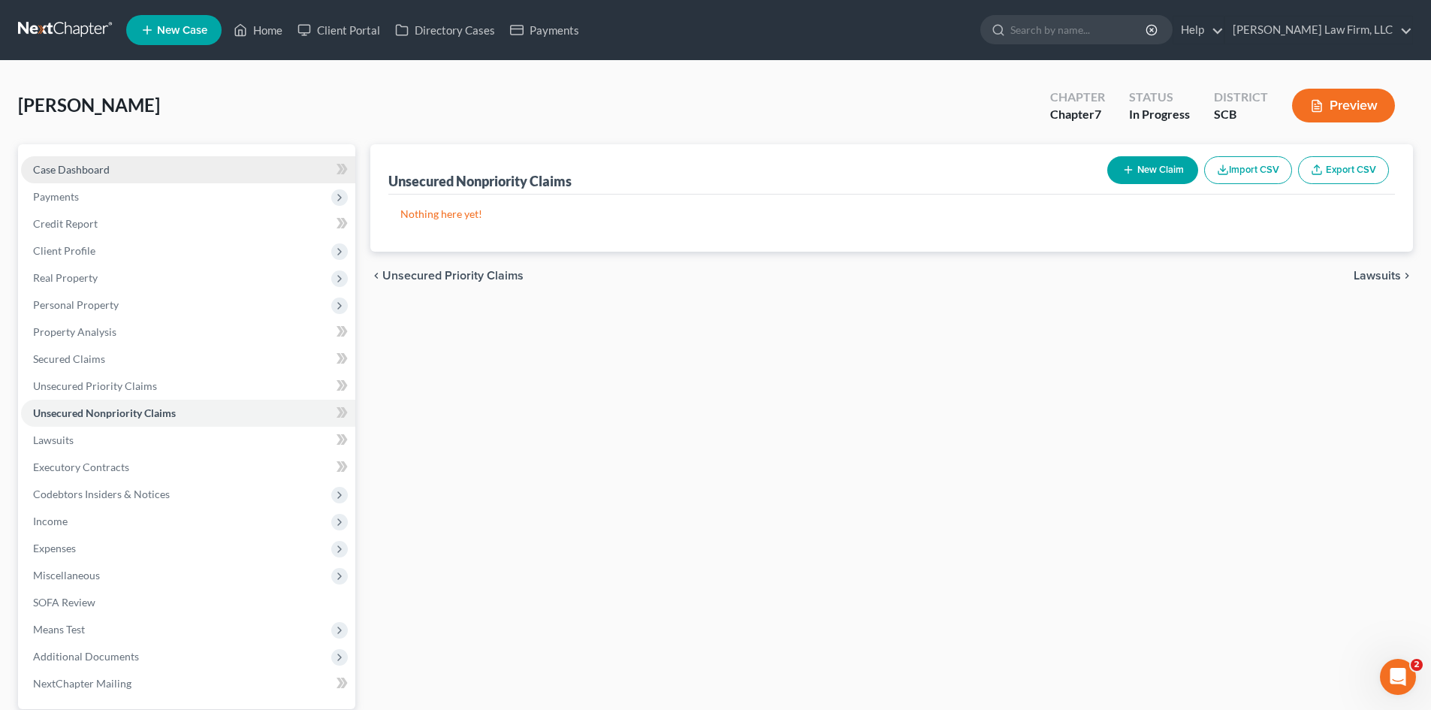
click at [101, 177] on link "Case Dashboard" at bounding box center [188, 169] width 334 height 27
select select "0"
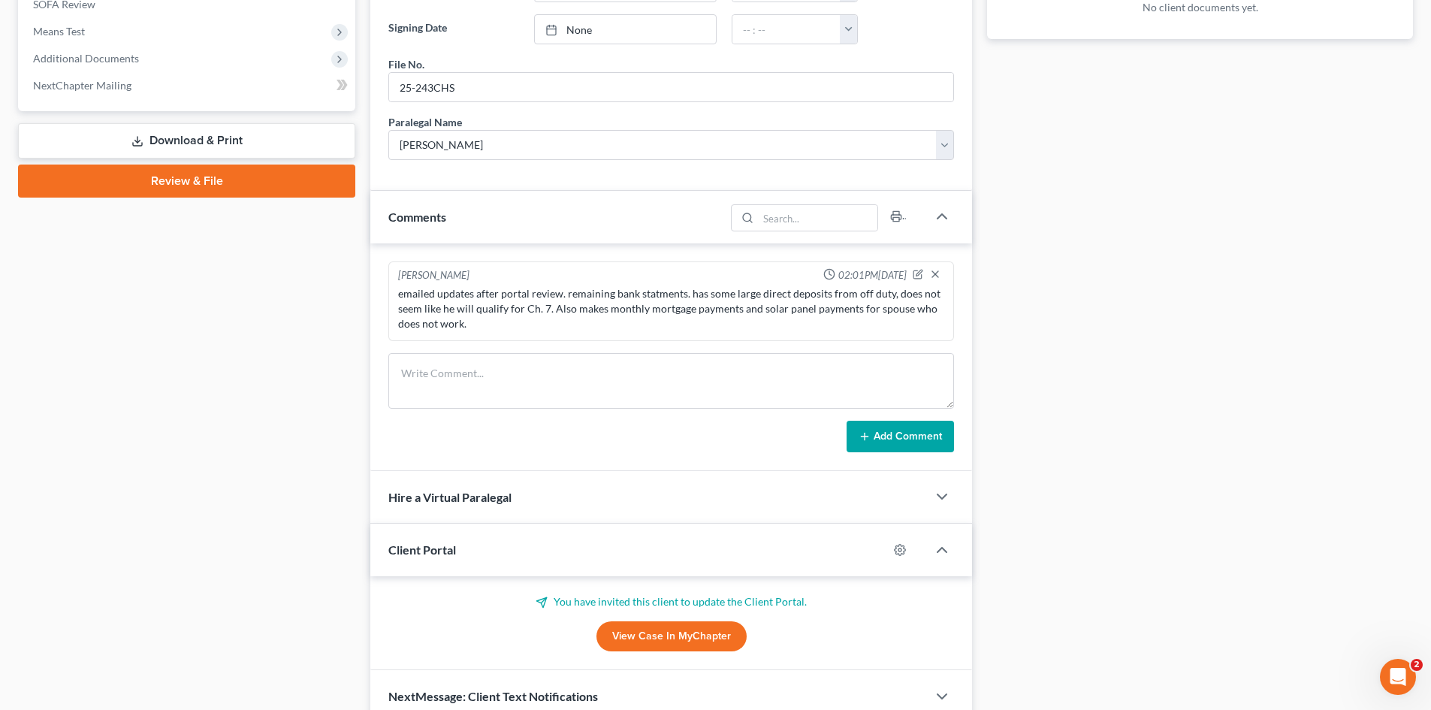
scroll to position [668, 0]
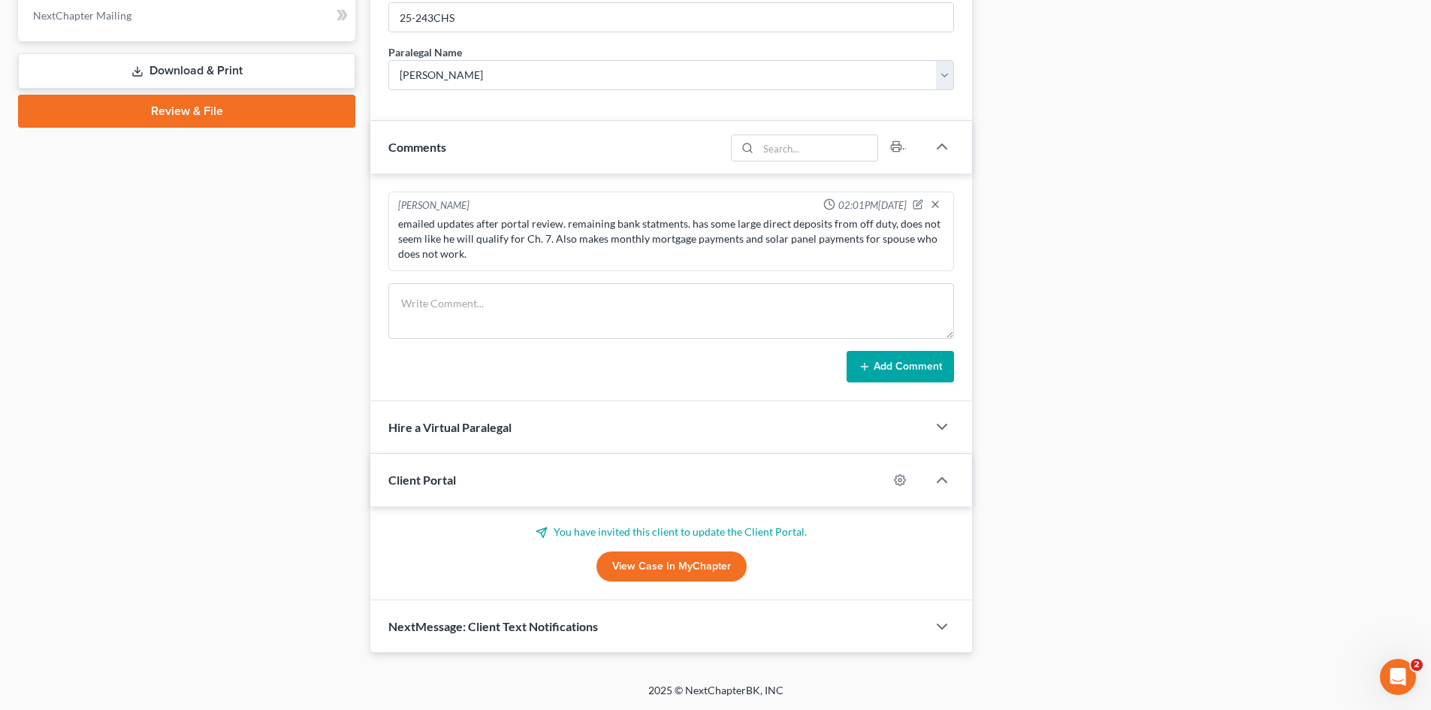
click at [561, 627] on span "NextMessage: Client Text Notifications" at bounding box center [493, 626] width 210 height 14
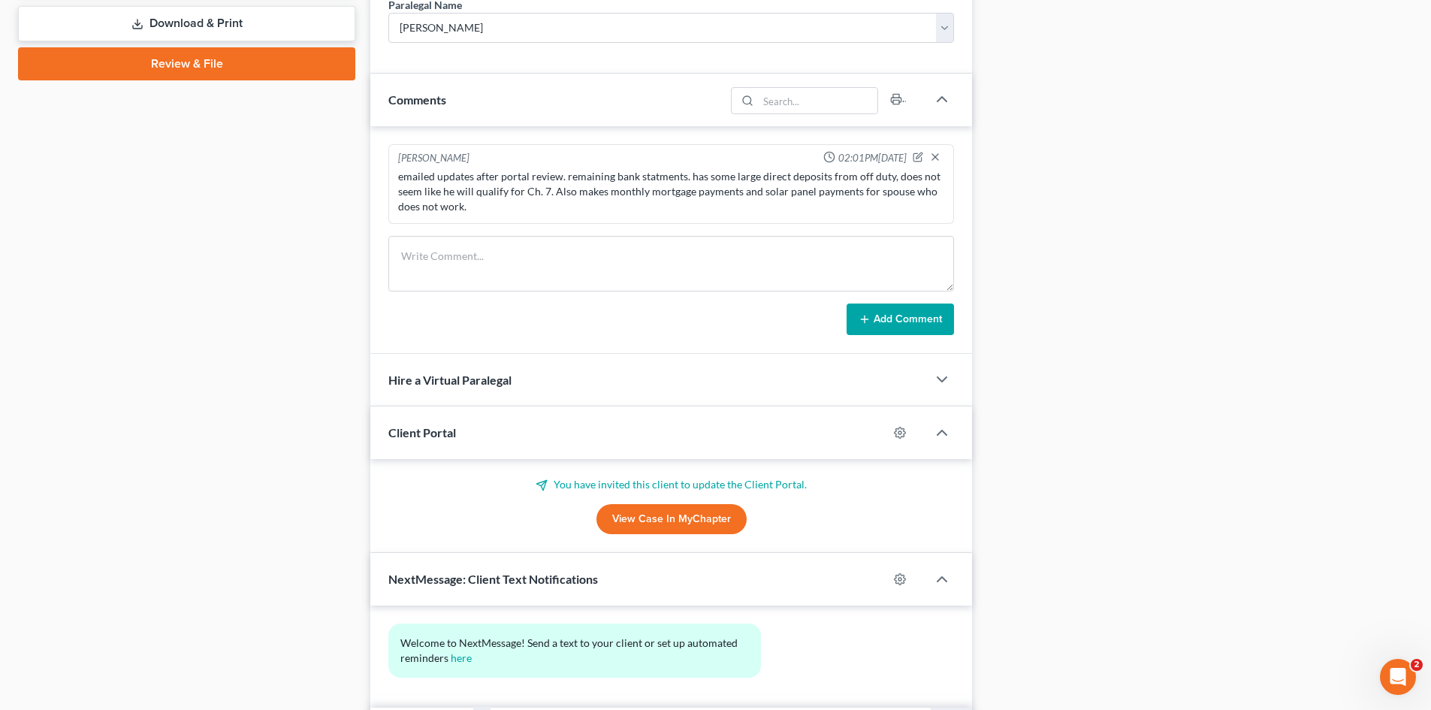
scroll to position [806, 0]
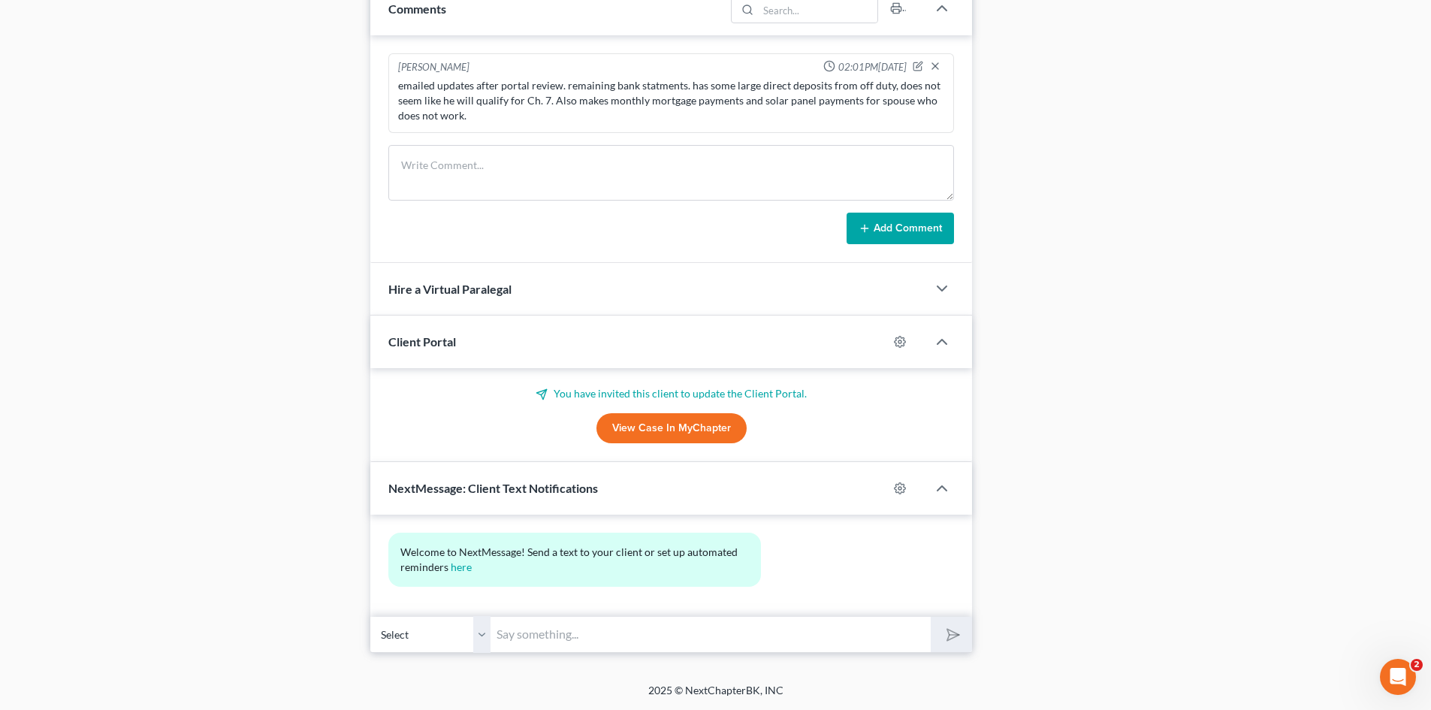
click at [548, 631] on input "text" at bounding box center [711, 634] width 440 height 37
paste input "Incurred debts mostly while on active duty or performing homeland defense"
click at [526, 636] on input "Question for you [PERSON_NAME]: Incurred debts mostly while on active duty or p…" at bounding box center [711, 634] width 440 height 37
drag, startPoint x: 525, startPoint y: 638, endPoint x: 573, endPoint y: 639, distance: 47.3
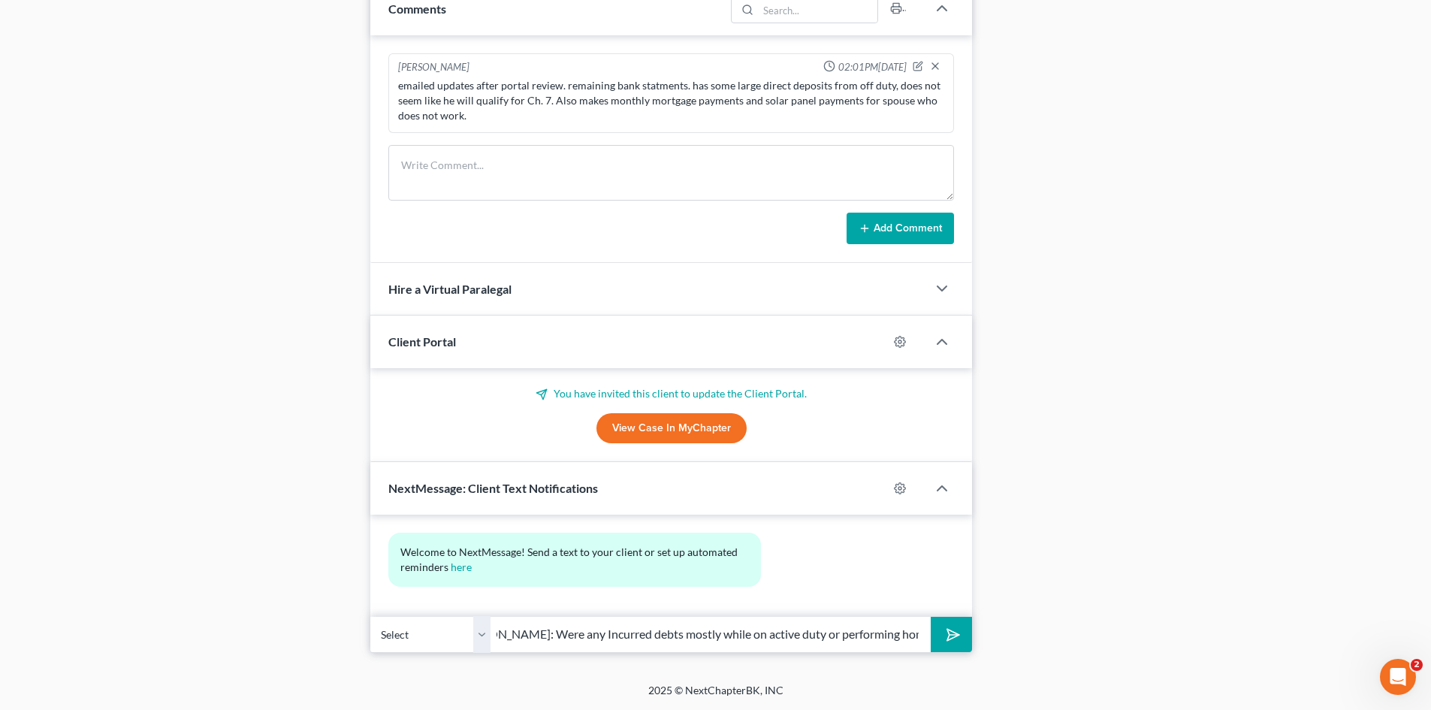
click at [573, 639] on input "Question for you [PERSON_NAME]: Were any Incurred debts mostly while on active …" at bounding box center [711, 634] width 440 height 37
drag, startPoint x: 690, startPoint y: 636, endPoint x: 797, endPoint y: 637, distance: 106.7
click at [797, 637] on input "Question for you [PERSON_NAME]: Did you Incurred debts mostly while on active d…" at bounding box center [711, 634] width 440 height 37
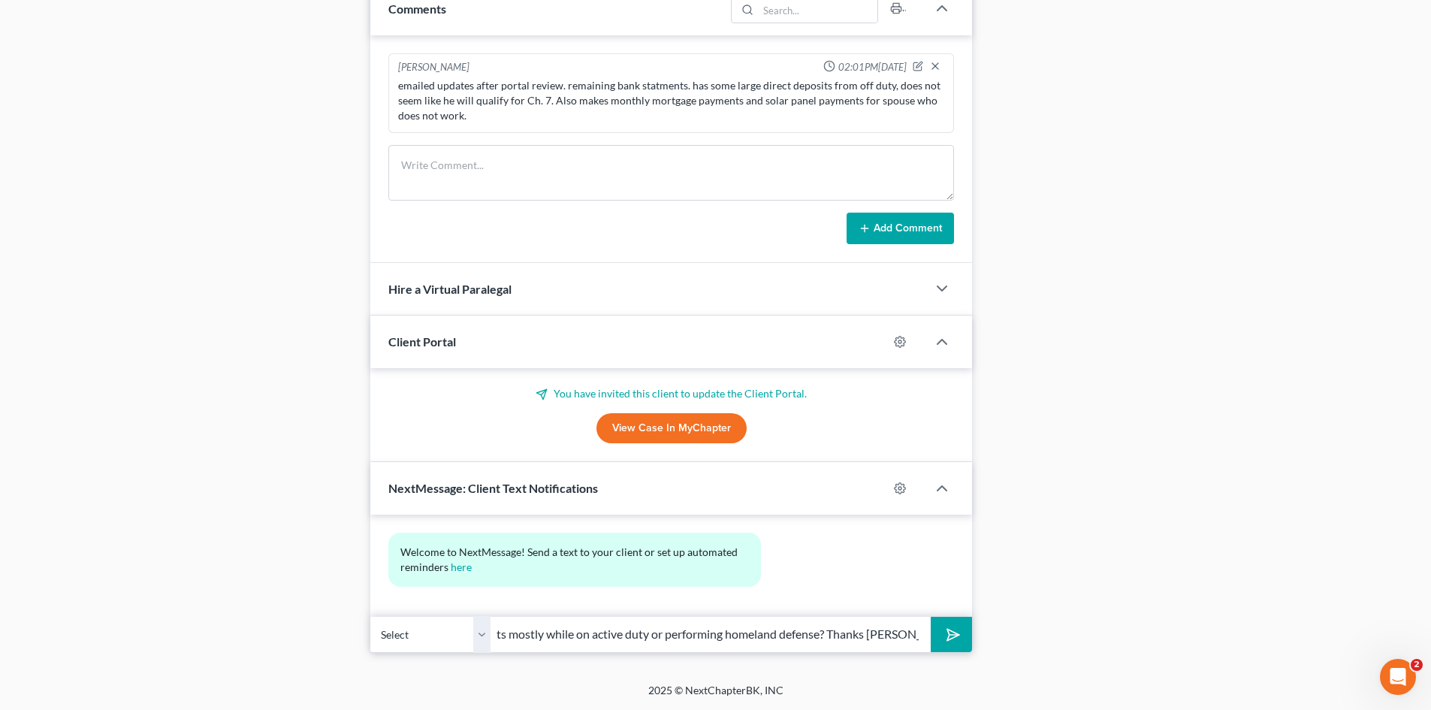
type input "Question for you [PERSON_NAME]: Did you Incurred debts mostly while on active d…"
click at [951, 643] on icon "submit" at bounding box center [950, 634] width 21 height 21
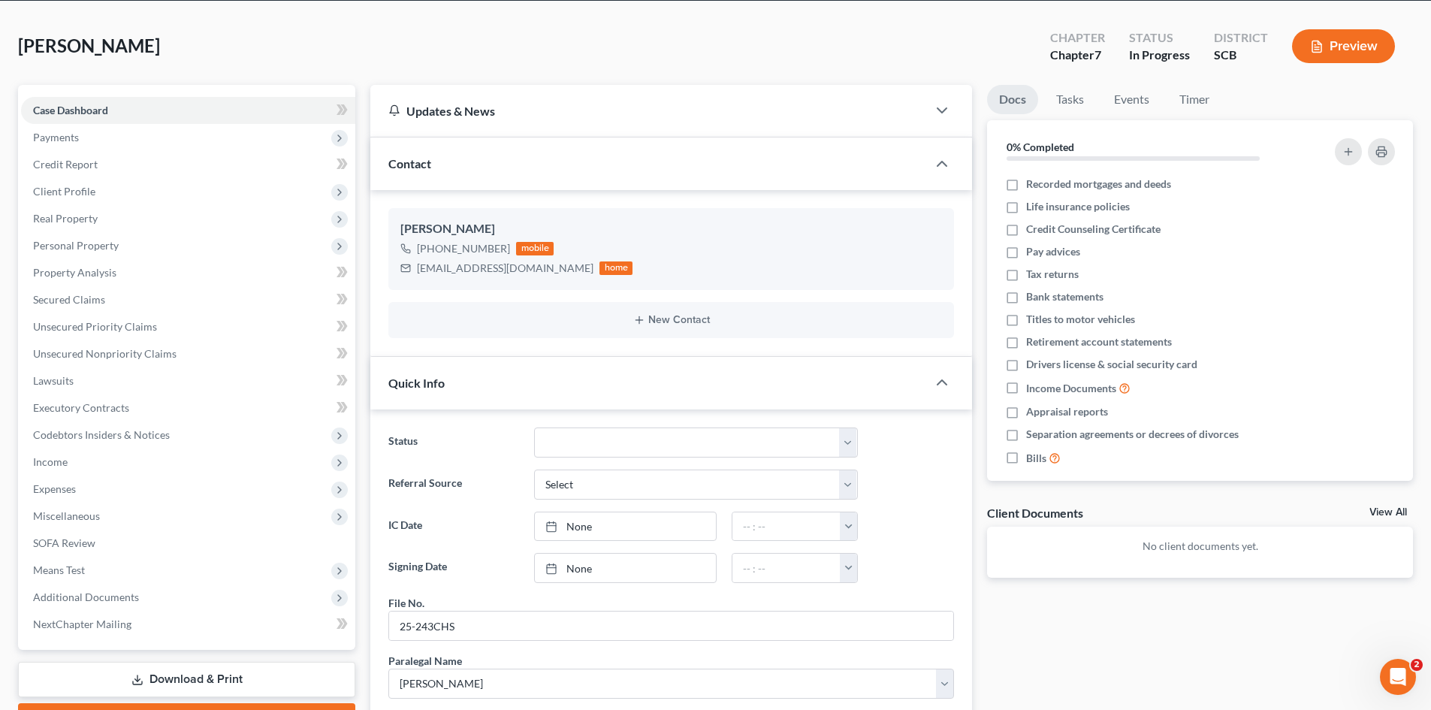
scroll to position [0, 0]
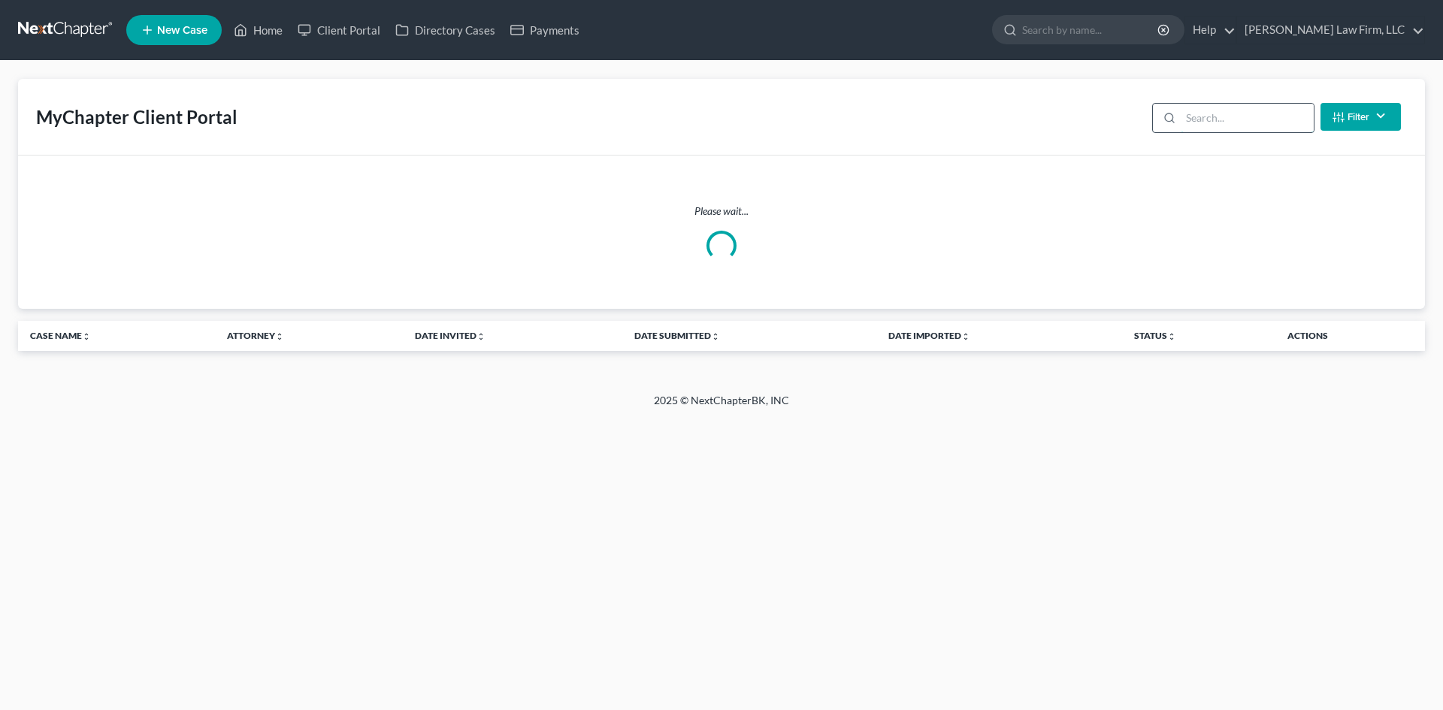
click at [1212, 116] on input "search" at bounding box center [1246, 118] width 133 height 29
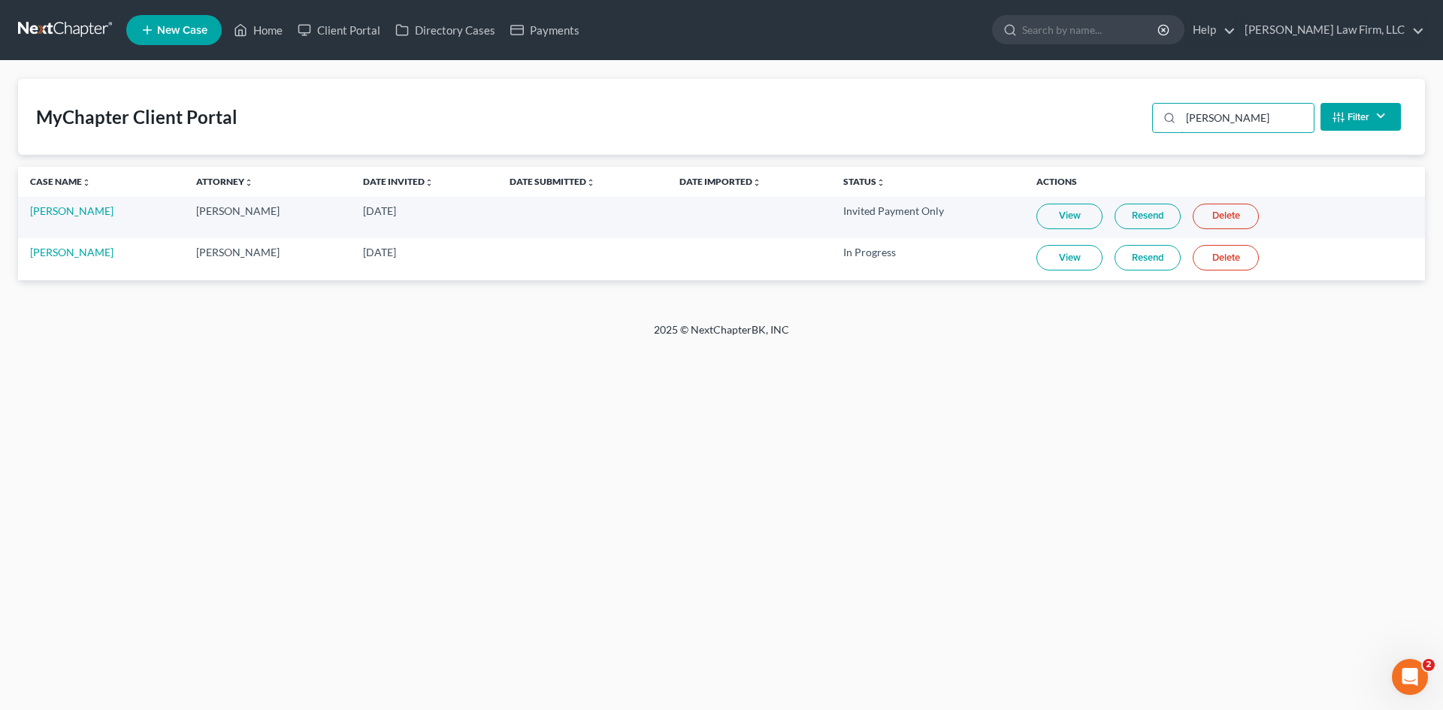
type input "[PERSON_NAME]"
click at [1061, 262] on link "View" at bounding box center [1069, 258] width 66 height 26
click at [1166, 255] on link "Resend" at bounding box center [1147, 258] width 66 height 26
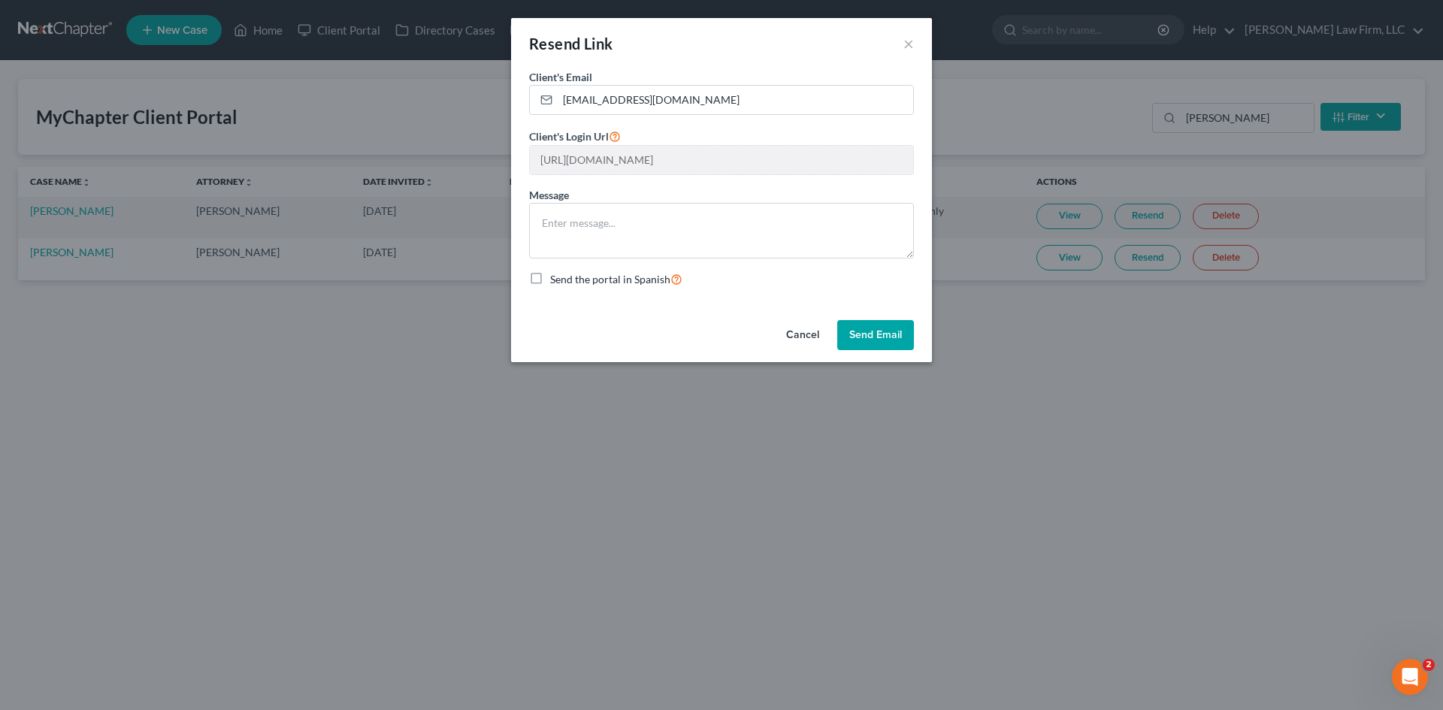
click at [863, 330] on button "Send Email" at bounding box center [875, 335] width 77 height 30
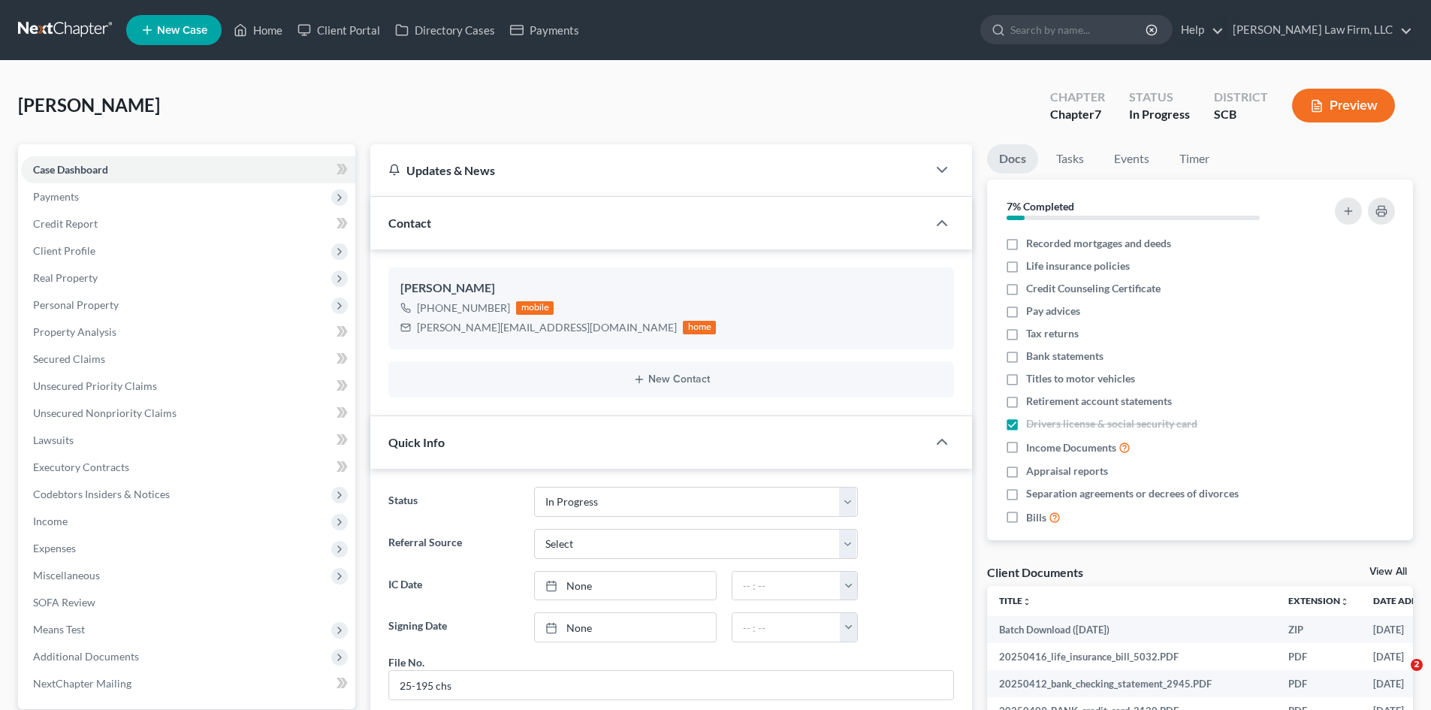
select select "3"
select select "1"
click at [521, 331] on div "[PERSON_NAME][EMAIL_ADDRESS][DOMAIN_NAME]" at bounding box center [547, 327] width 260 height 15
drag, startPoint x: 667, startPoint y: 367, endPoint x: 518, endPoint y: 328, distance: 153.1
click at [663, 367] on div "New Contact" at bounding box center [671, 379] width 566 height 36
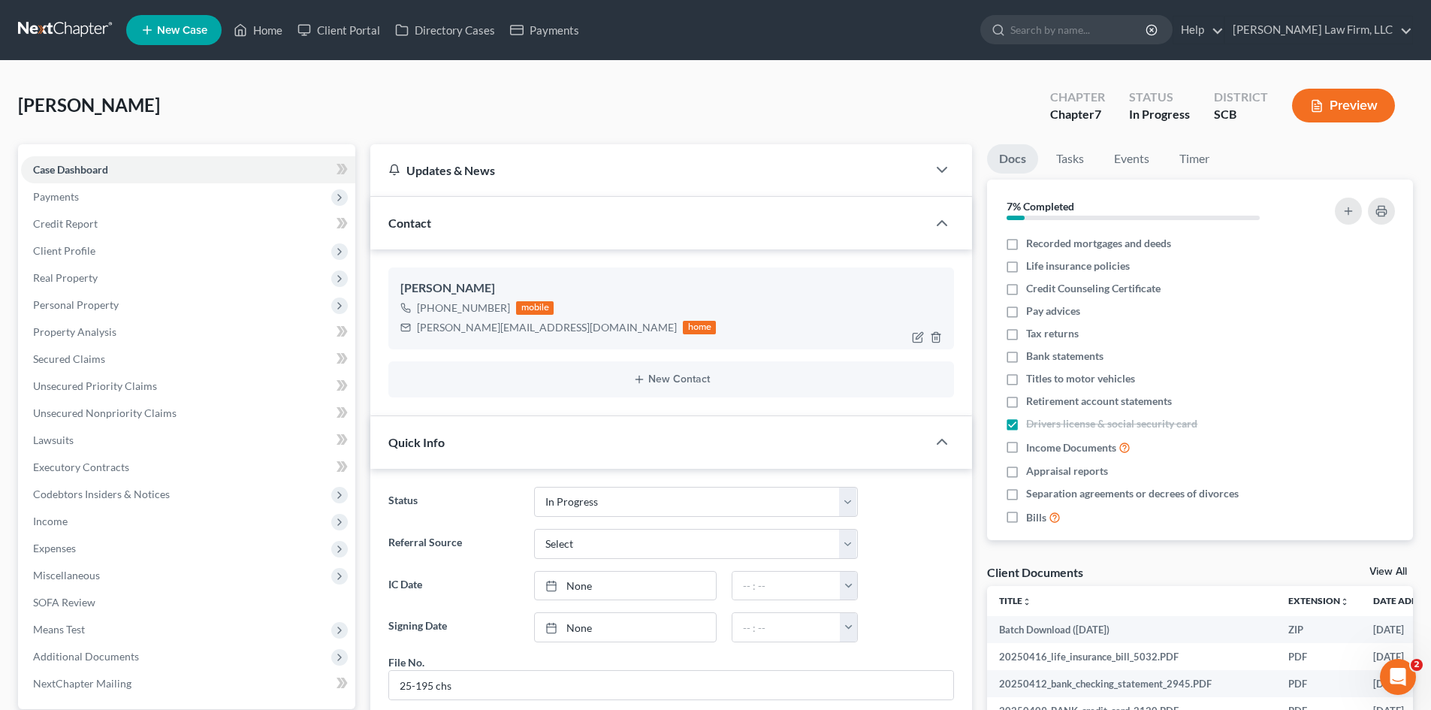
click at [455, 328] on div "[PERSON_NAME][EMAIL_ADDRESS][DOMAIN_NAME]" at bounding box center [547, 327] width 260 height 15
click at [518, 328] on div "[PERSON_NAME][EMAIL_ADDRESS][DOMAIN_NAME]" at bounding box center [547, 327] width 260 height 15
click at [540, 330] on div "[PERSON_NAME][EMAIL_ADDRESS][DOMAIN_NAME]" at bounding box center [547, 327] width 260 height 15
click at [534, 320] on div "[PERSON_NAME][EMAIL_ADDRESS][DOMAIN_NAME]" at bounding box center [547, 327] width 260 height 15
drag, startPoint x: 544, startPoint y: 330, endPoint x: 413, endPoint y: 331, distance: 131.5
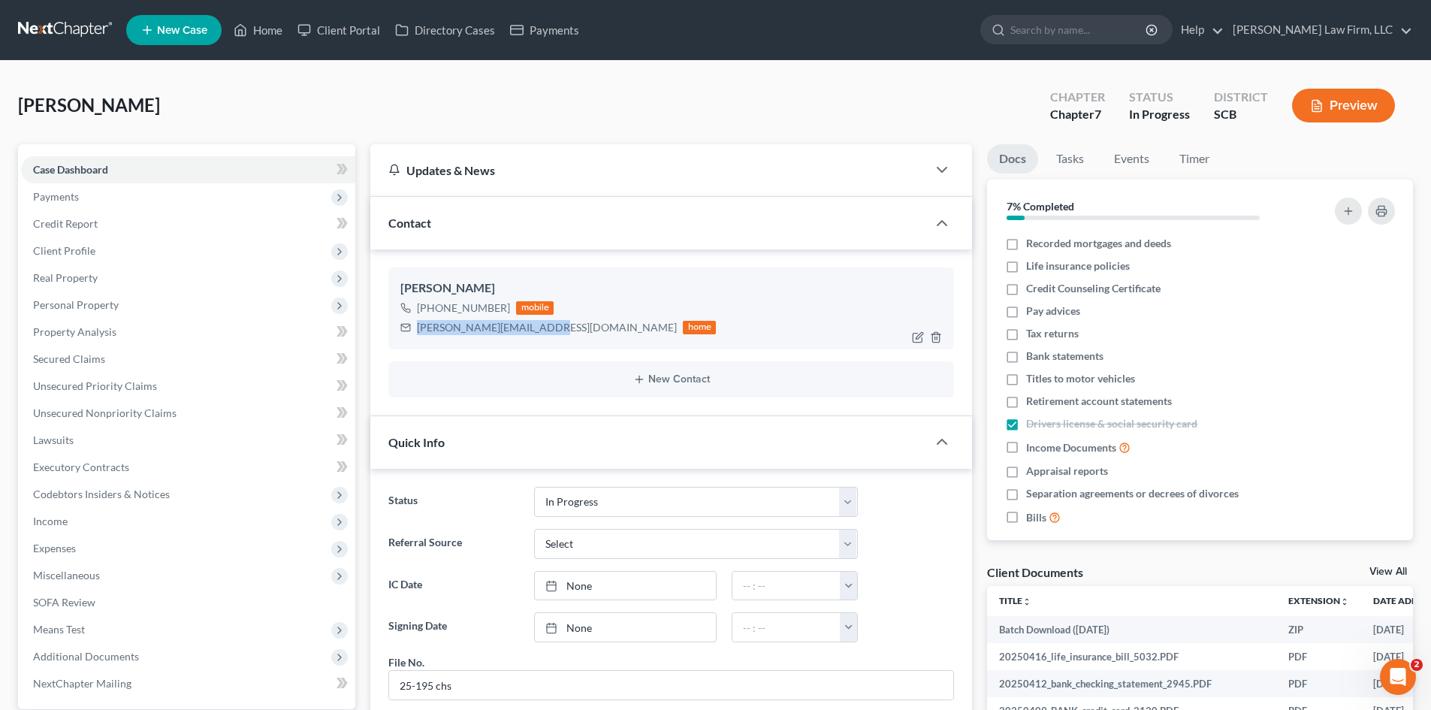
click at [413, 331] on div "[PERSON_NAME][EMAIL_ADDRESS][DOMAIN_NAME] home" at bounding box center [559, 328] width 316 height 20
copy div "[PERSON_NAME][EMAIL_ADDRESS][DOMAIN_NAME]"
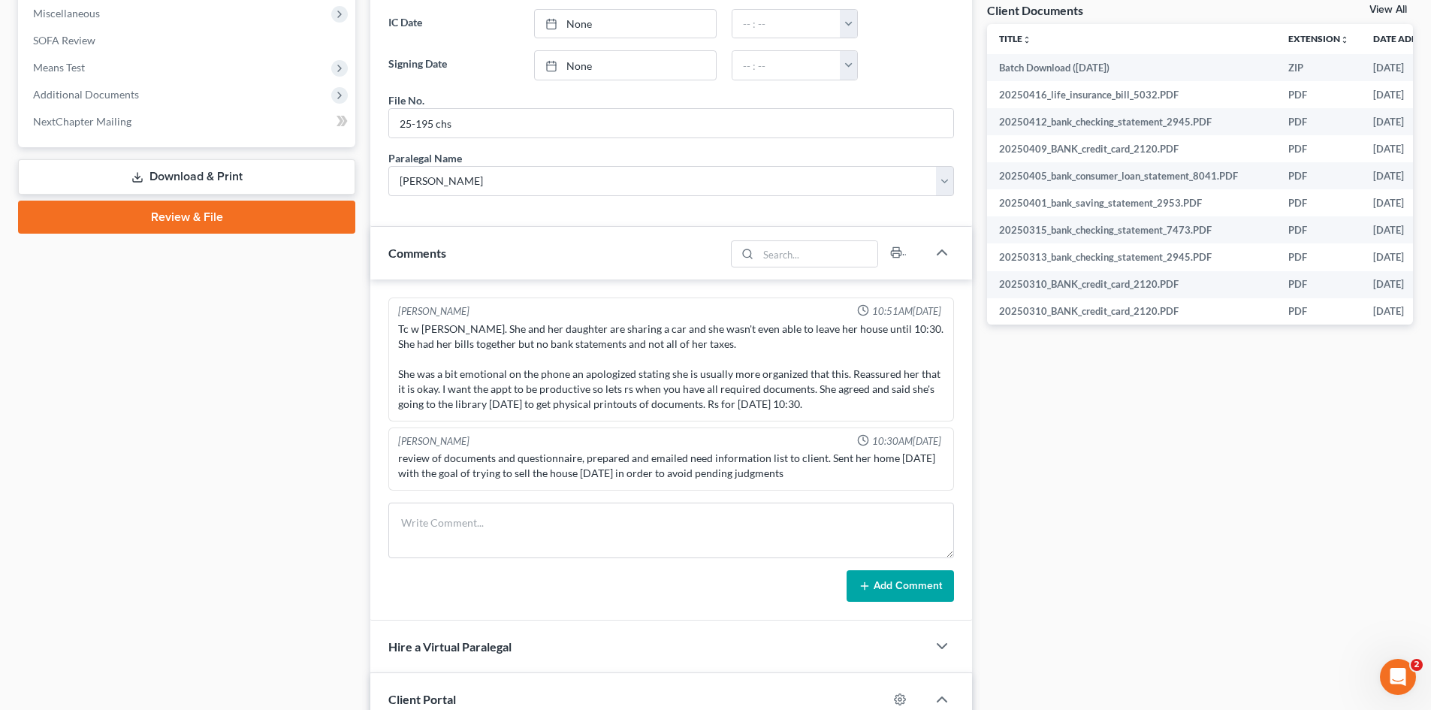
scroll to position [676, 0]
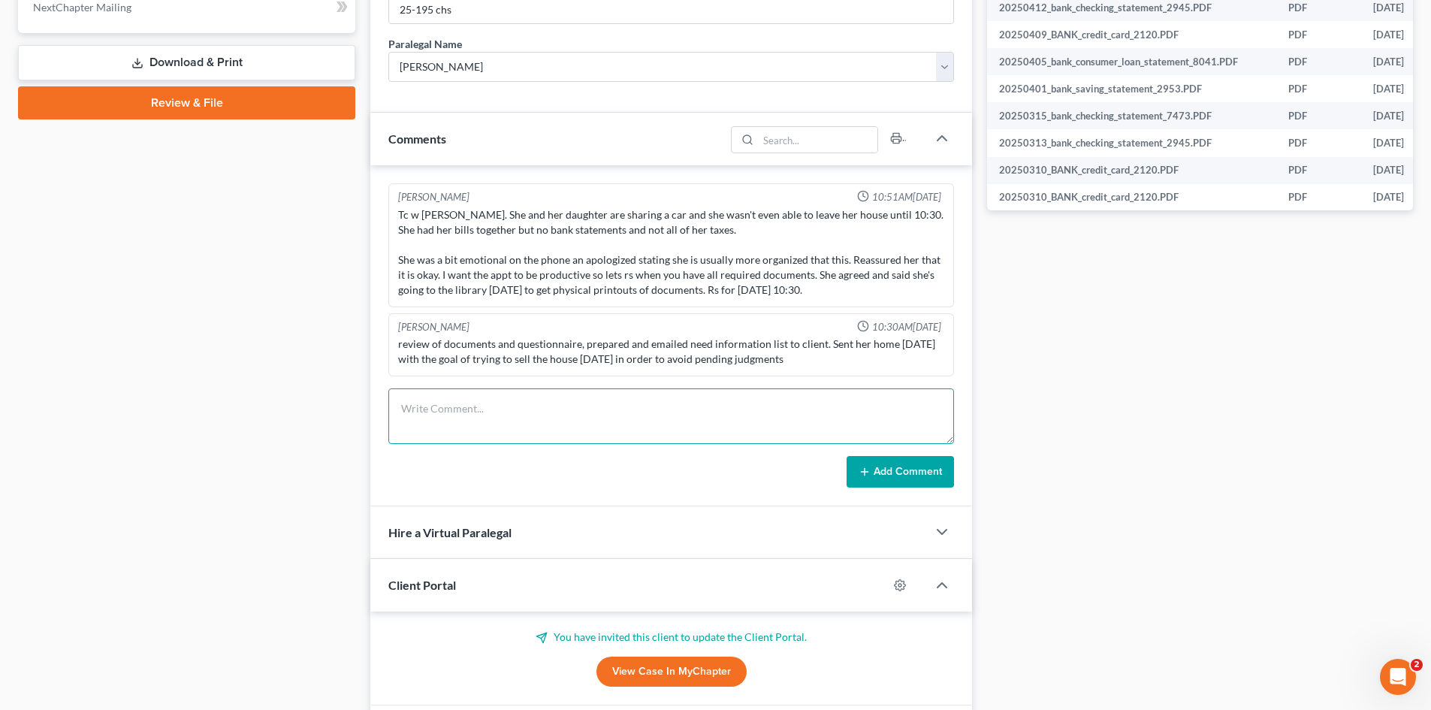
click at [551, 405] on textarea at bounding box center [671, 416] width 566 height 56
type textarea "emailed for status update"
click at [941, 466] on button "Add Comment" at bounding box center [900, 472] width 107 height 32
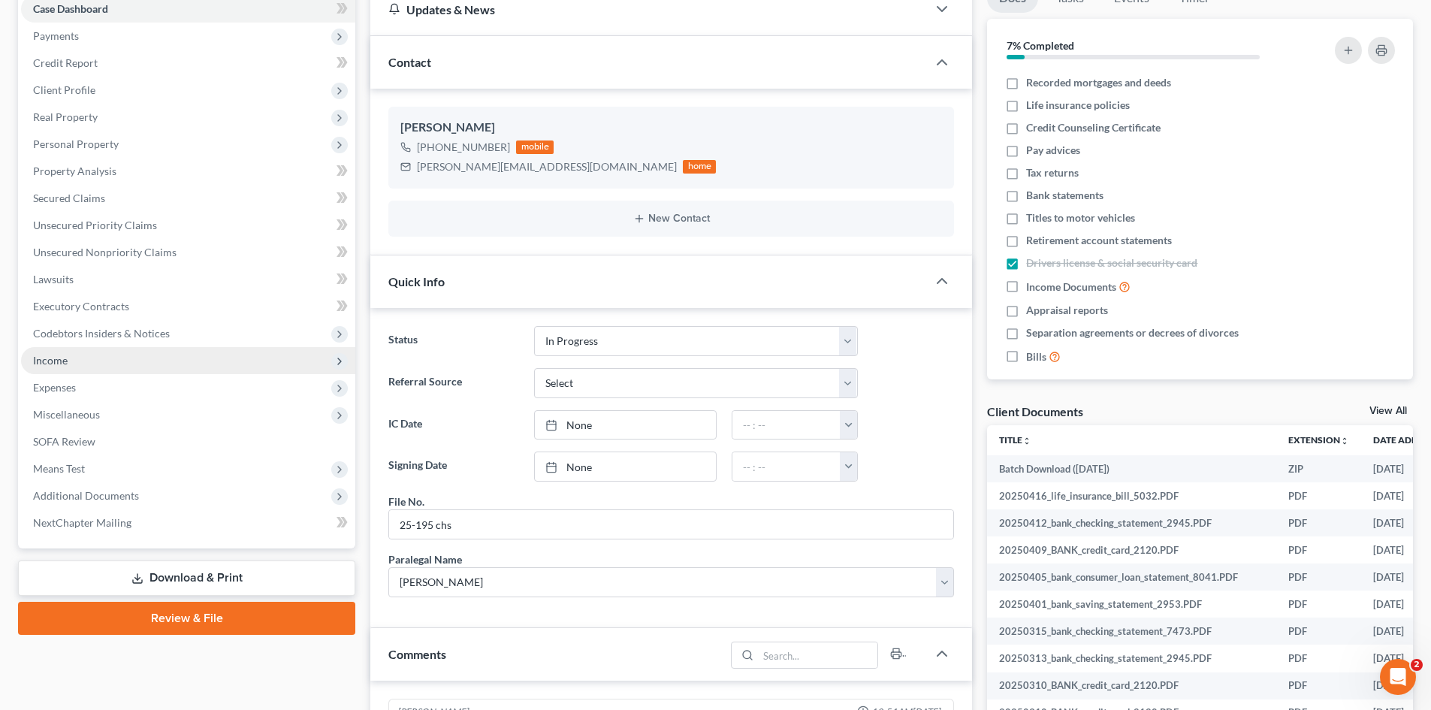
scroll to position [0, 0]
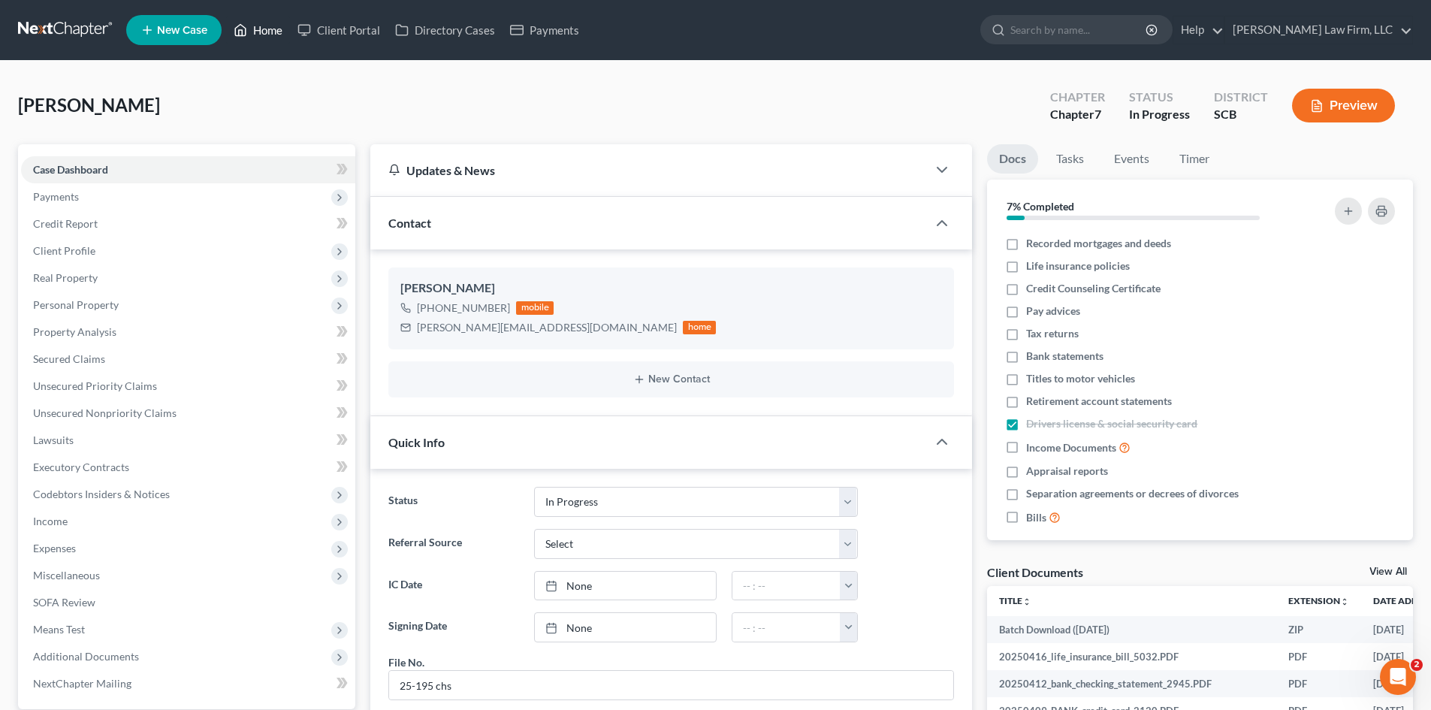
click at [262, 34] on link "Home" at bounding box center [258, 30] width 64 height 27
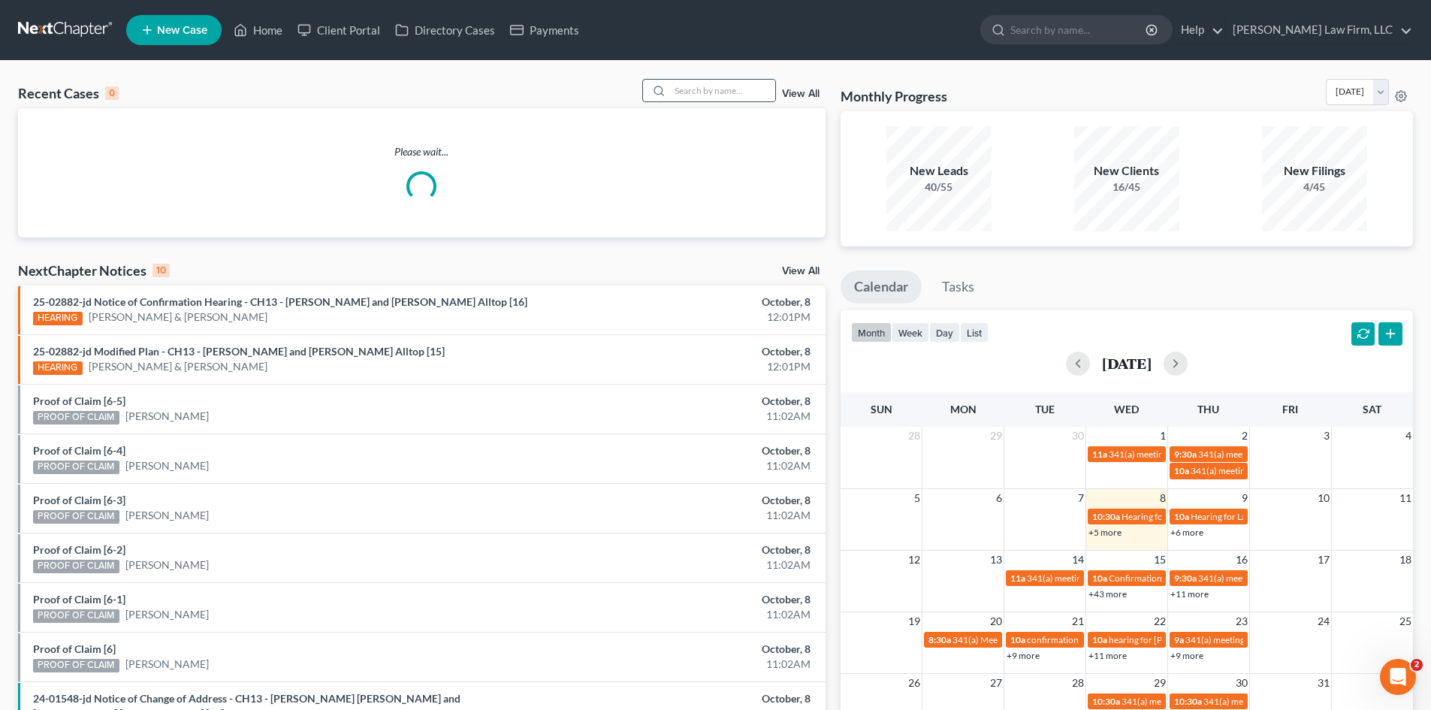
drag, startPoint x: 649, startPoint y: 92, endPoint x: 679, endPoint y: 95, distance: 29.4
click at [664, 95] on div at bounding box center [656, 91] width 27 height 22
click at [679, 95] on input "search" at bounding box center [722, 91] width 105 height 22
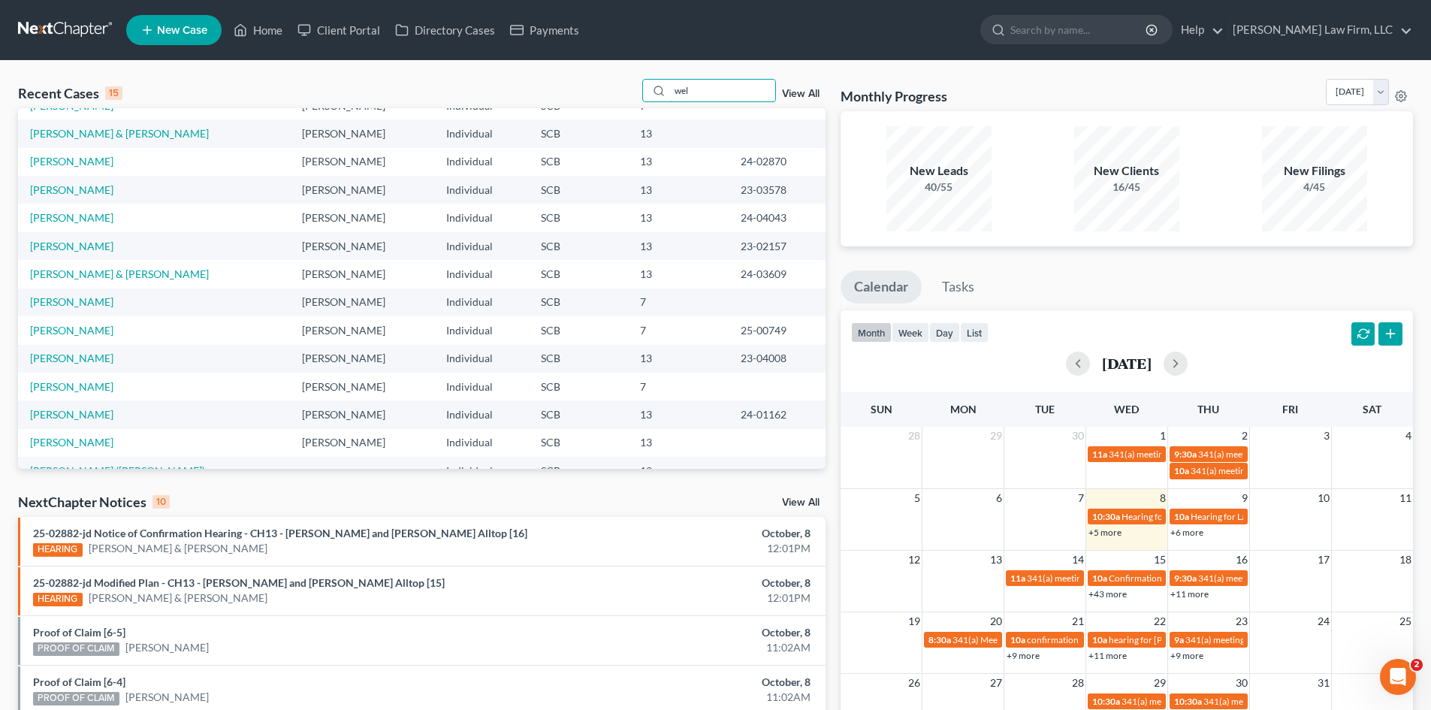
scroll to position [103, 0]
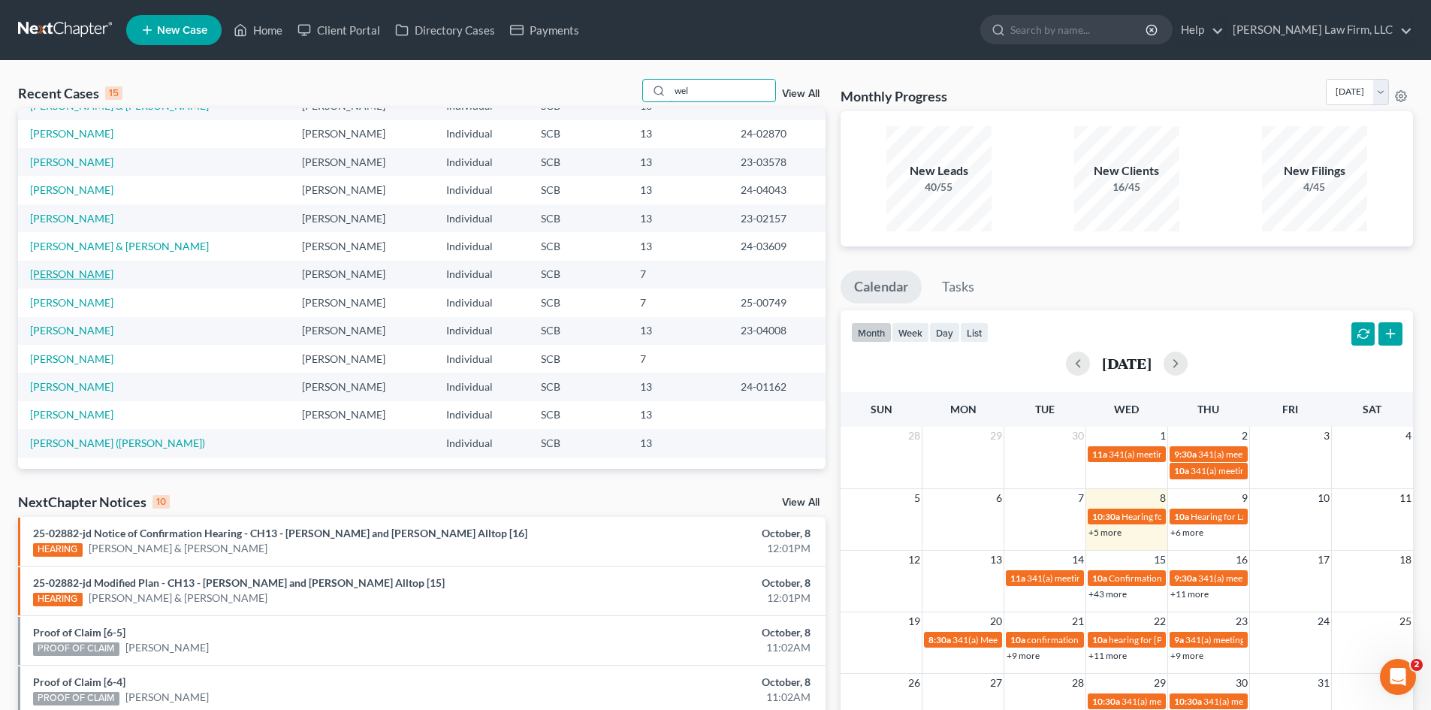
type input "wel"
click at [110, 277] on link "[PERSON_NAME]" at bounding box center [71, 274] width 83 height 13
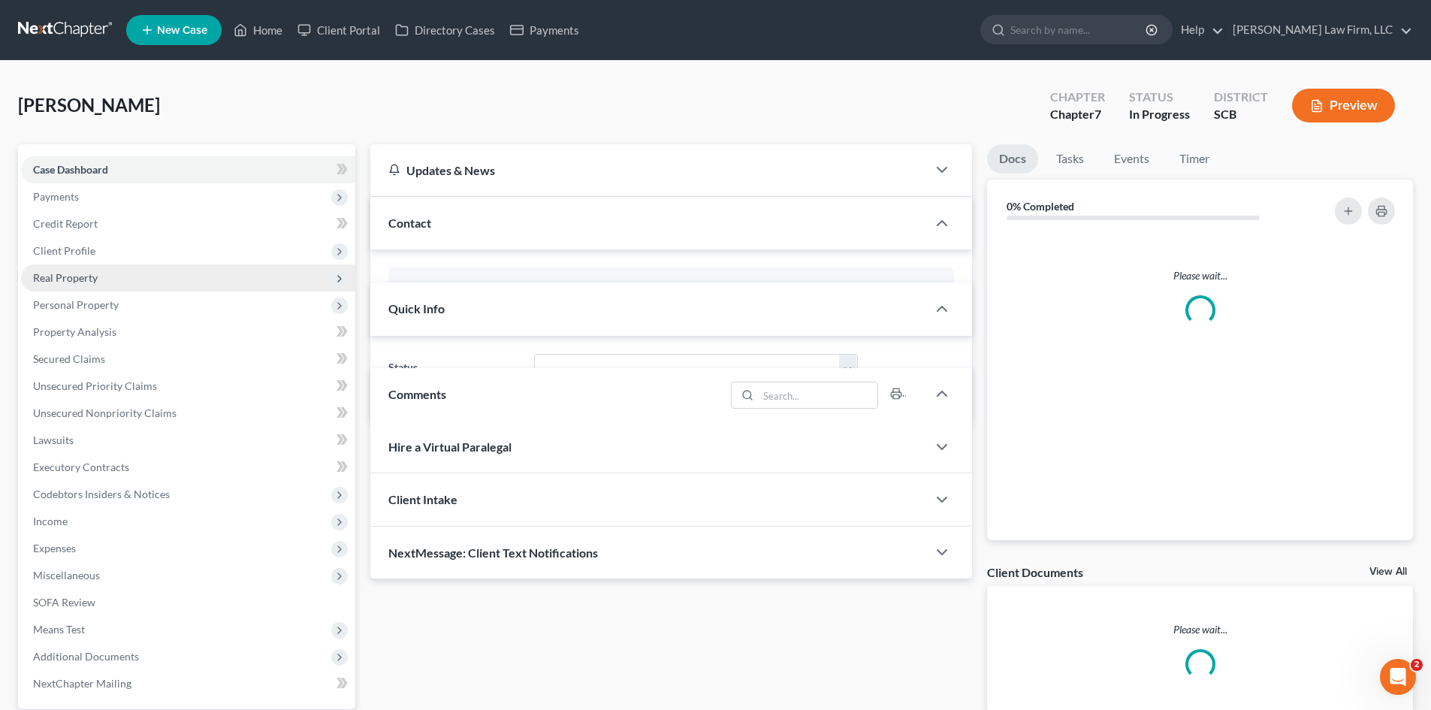
select select "1"
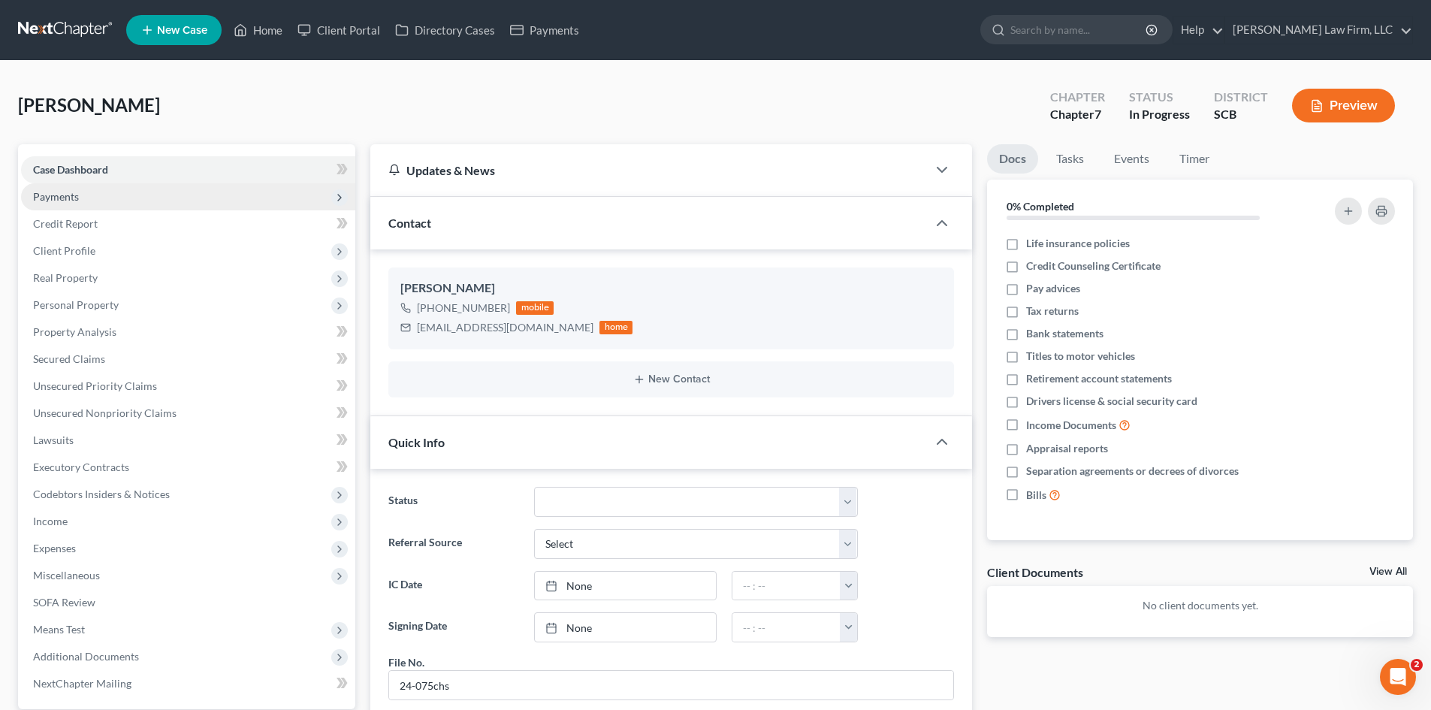
scroll to position [41, 0]
click at [65, 200] on span "Payments" at bounding box center [56, 196] width 46 height 13
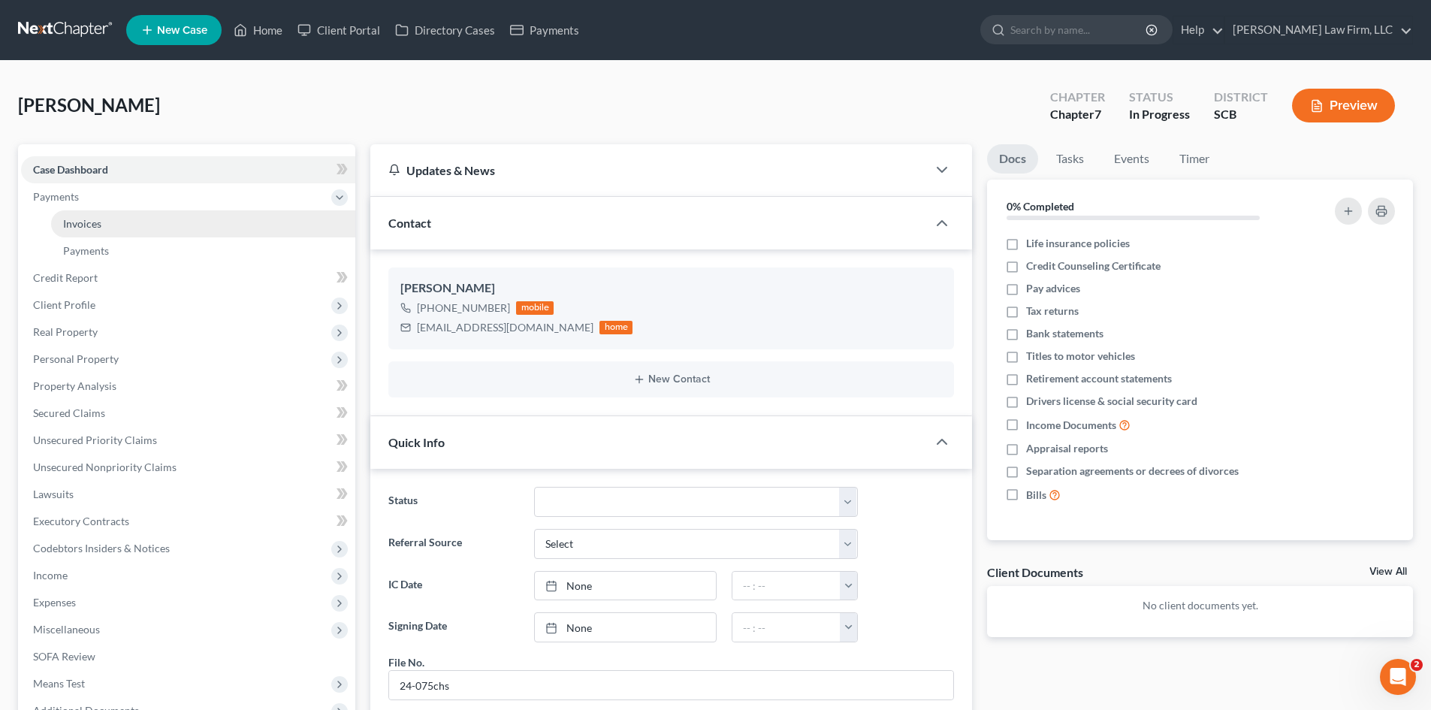
click at [69, 225] on span "Invoices" at bounding box center [82, 223] width 38 height 13
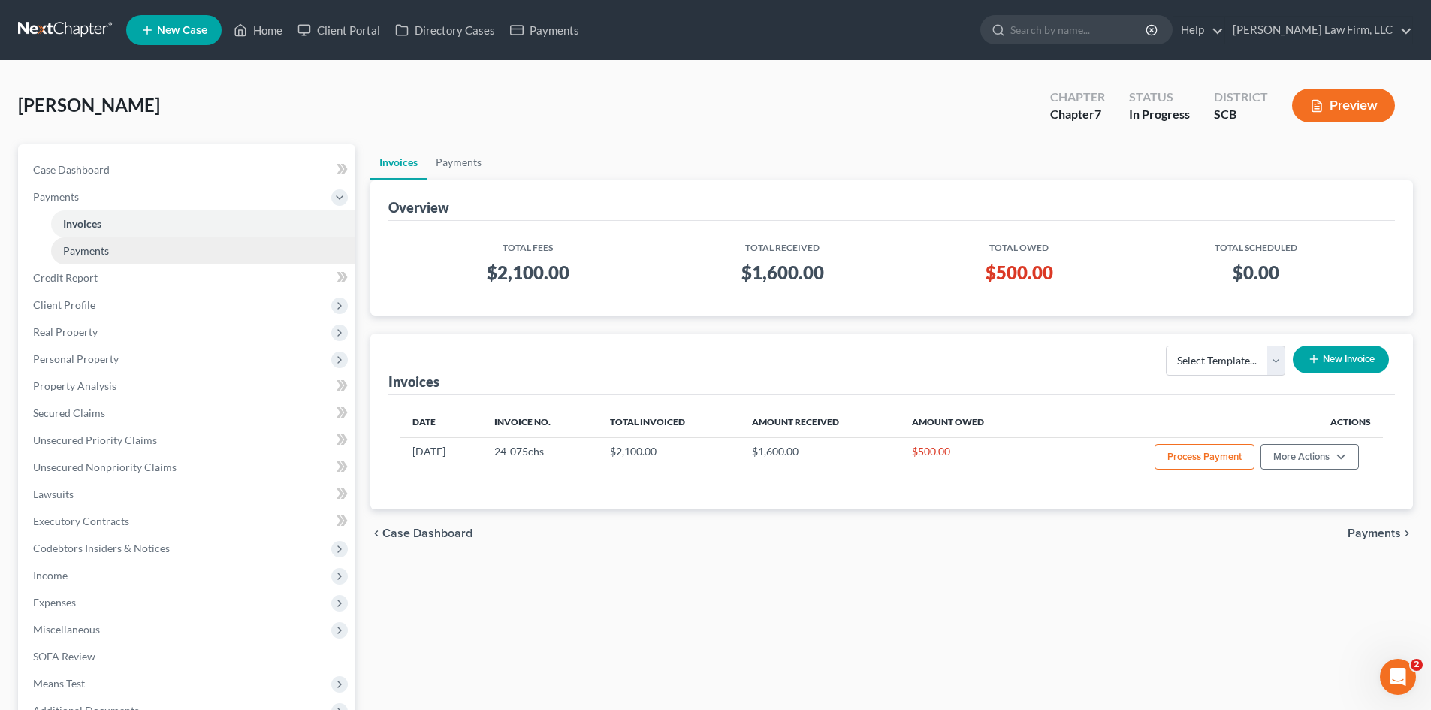
click at [95, 260] on link "Payments" at bounding box center [203, 250] width 304 height 27
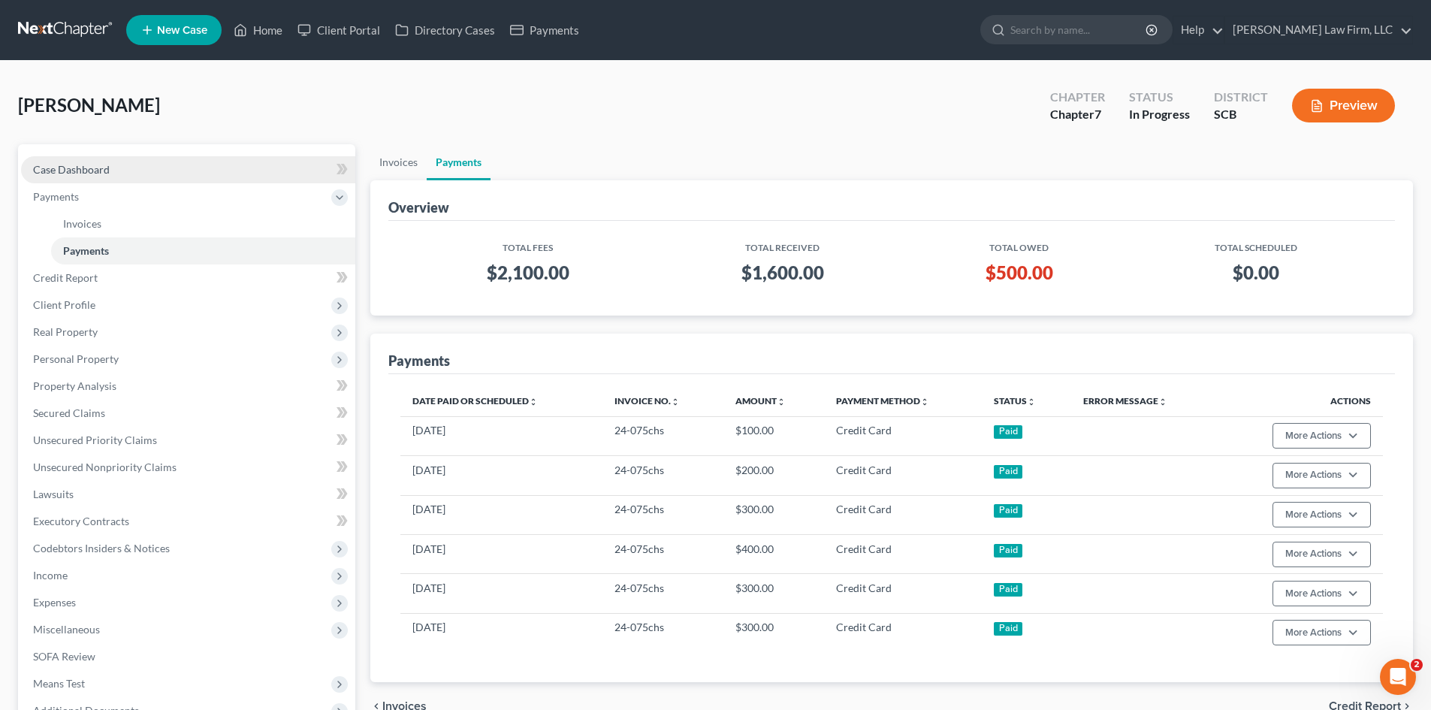
drag, startPoint x: 69, startPoint y: 165, endPoint x: 166, endPoint y: 191, distance: 100.2
click at [70, 165] on span "Case Dashboard" at bounding box center [71, 169] width 77 height 13
select select "1"
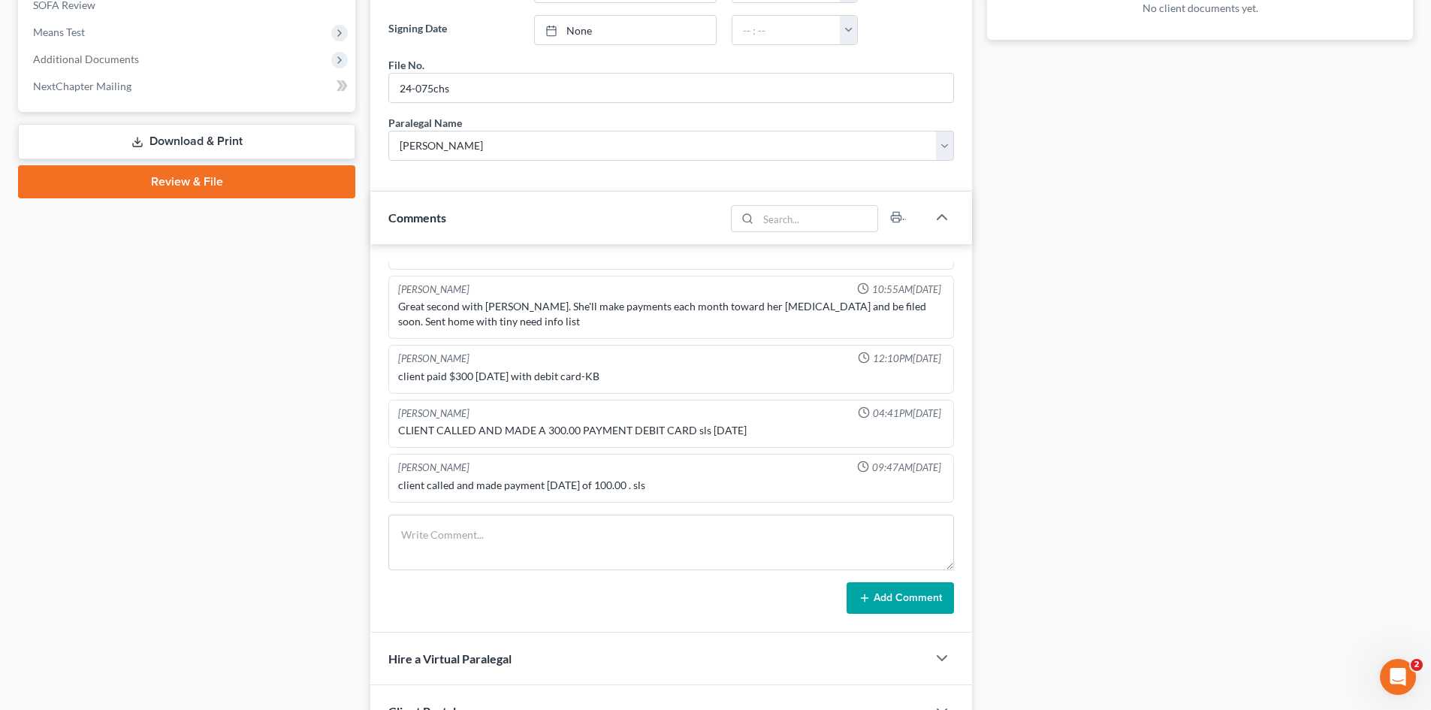
scroll to position [736, 0]
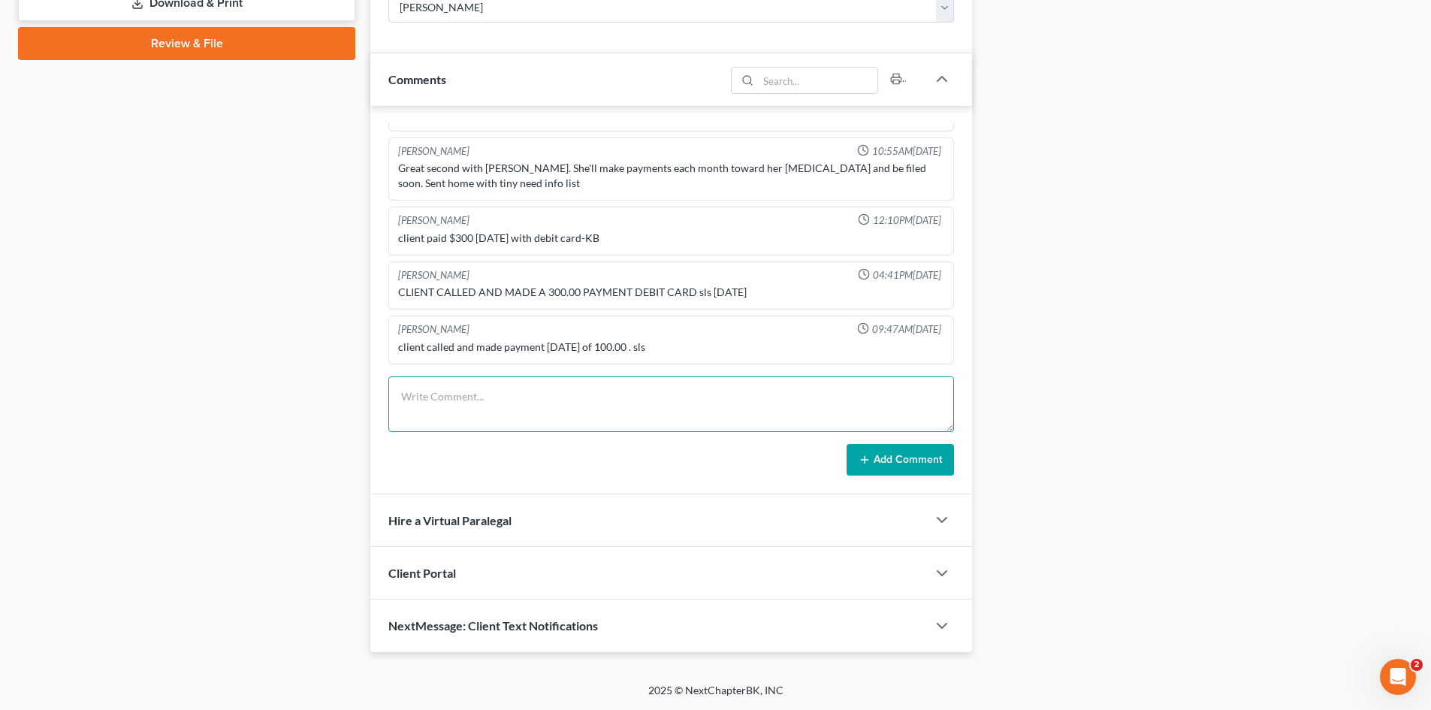
click at [507, 409] on textarea at bounding box center [671, 404] width 566 height 56
type textarea "emailed for status update"
click at [878, 463] on button "Add Comment" at bounding box center [900, 460] width 107 height 32
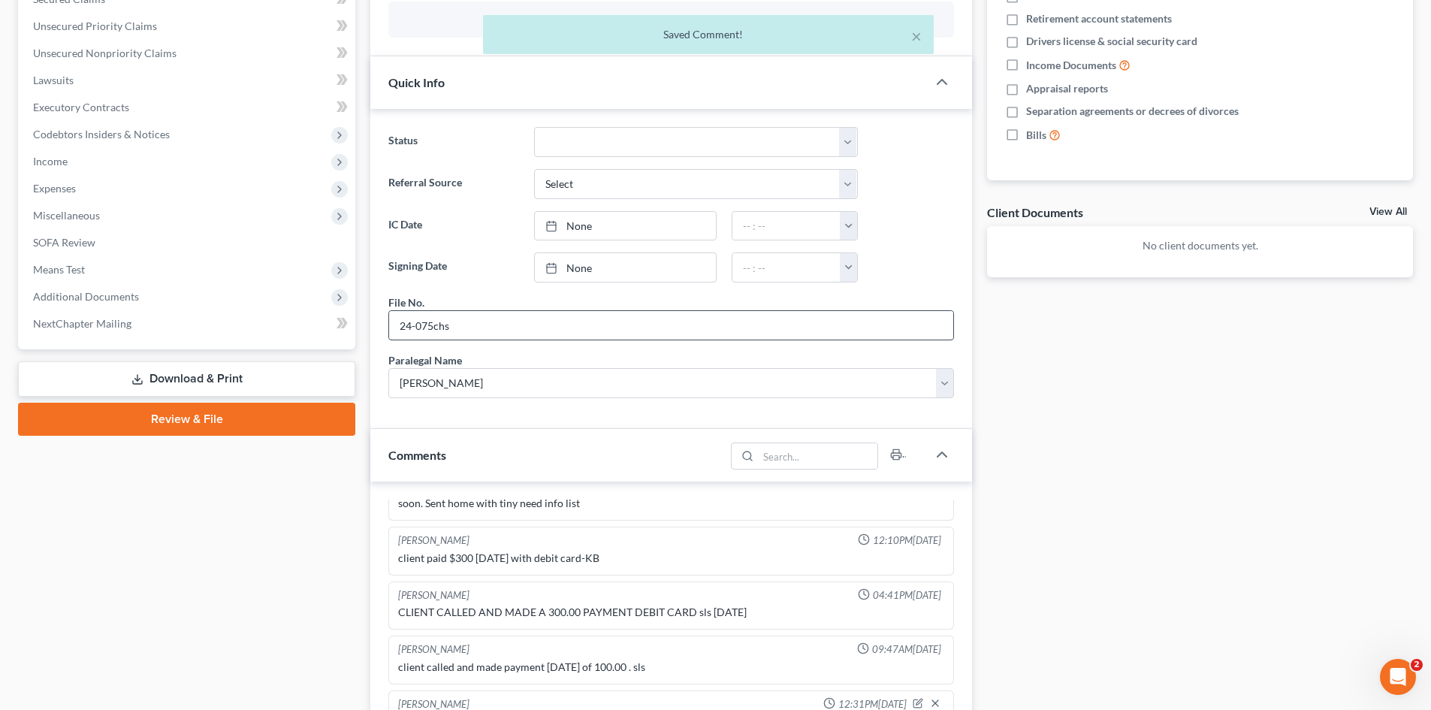
scroll to position [0, 0]
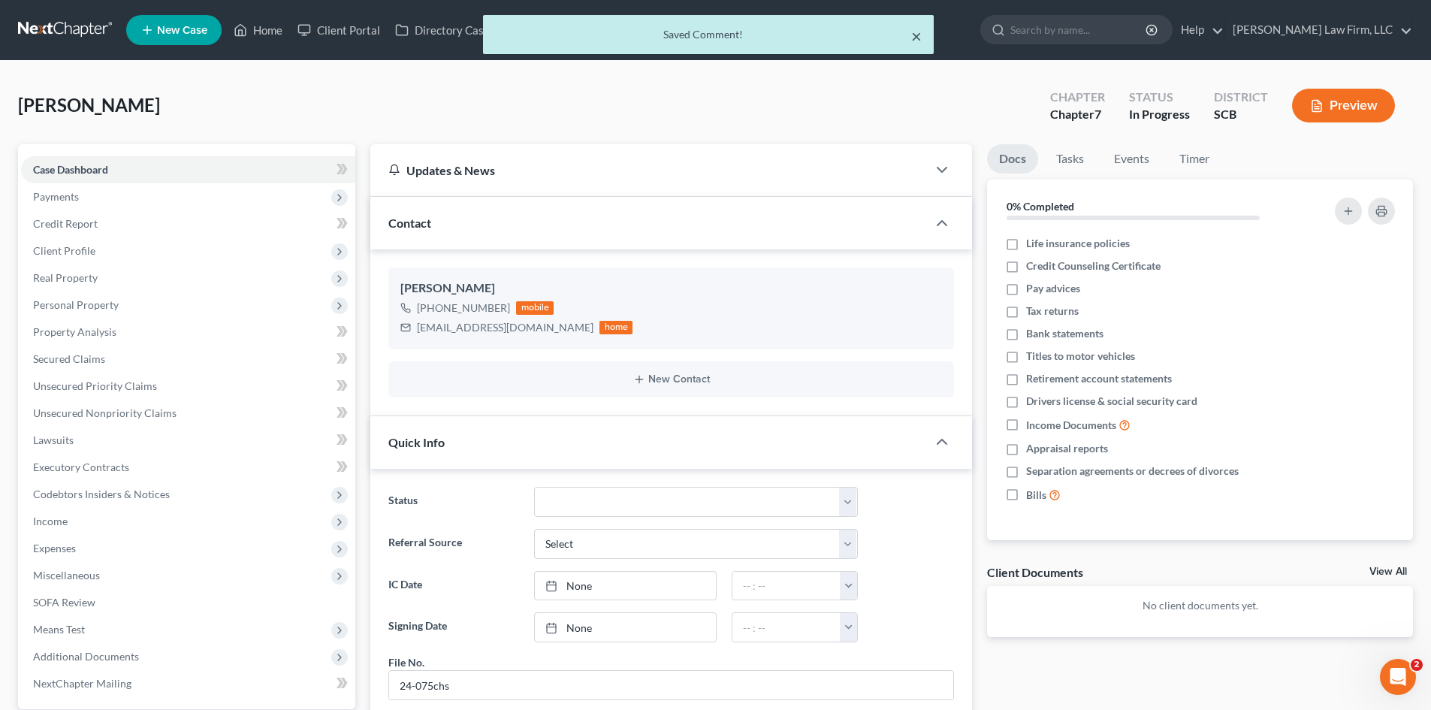
click at [914, 39] on button "×" at bounding box center [916, 36] width 11 height 18
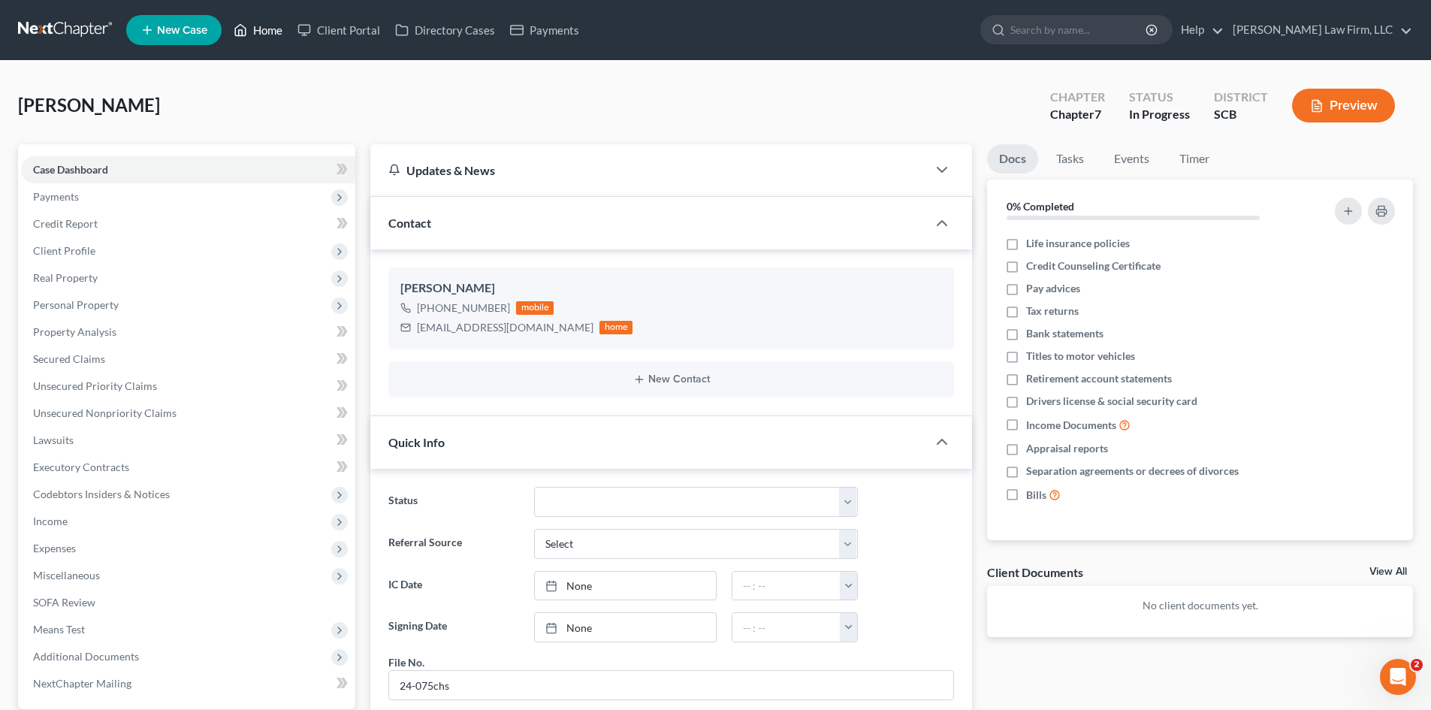
click at [261, 35] on link "Home" at bounding box center [258, 30] width 64 height 27
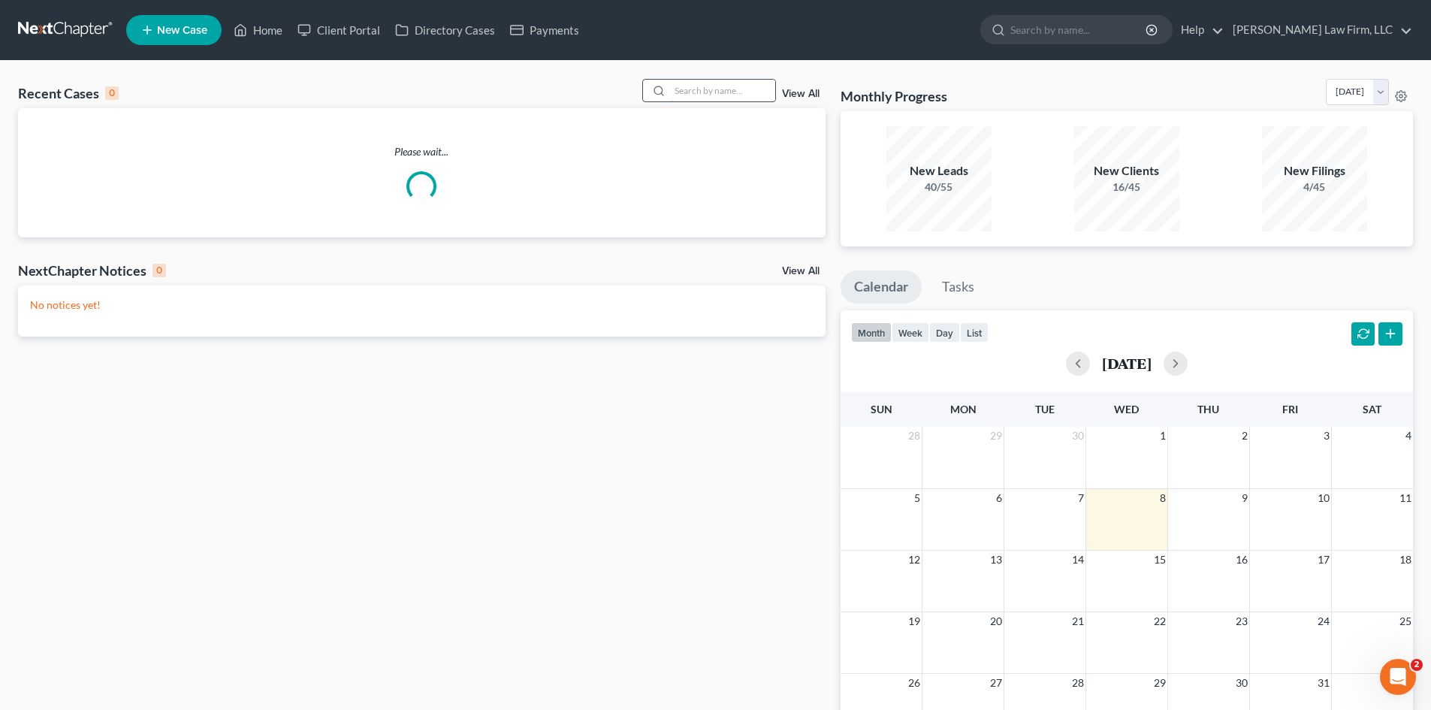
click at [753, 91] on input "search" at bounding box center [722, 91] width 105 height 22
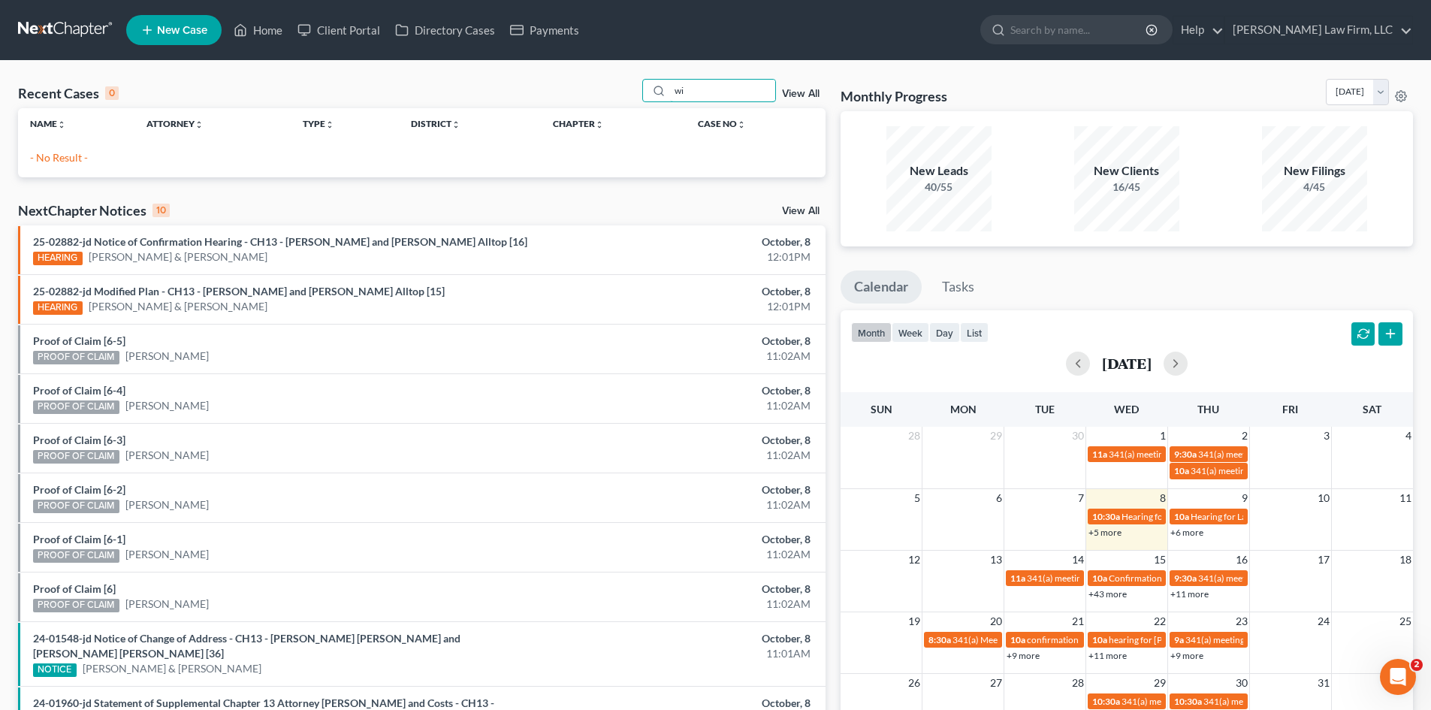
type input "w"
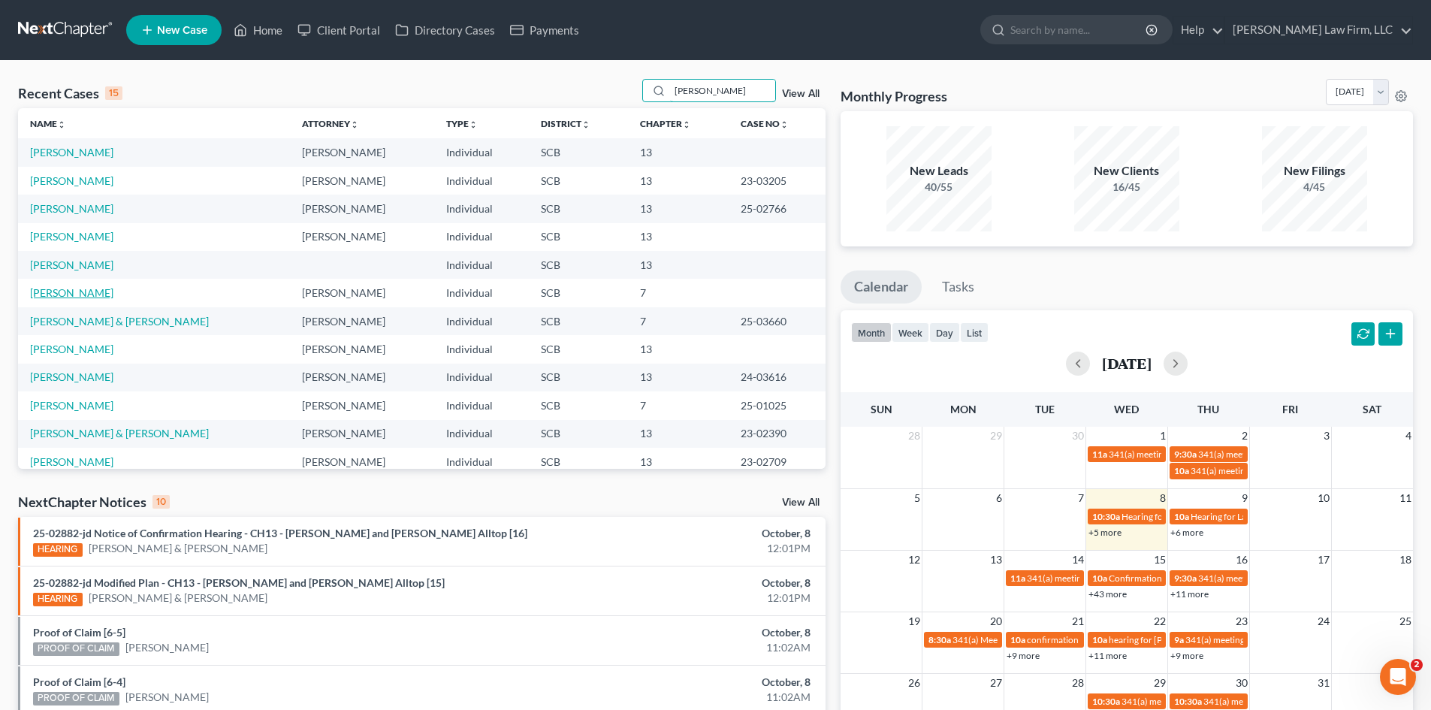
type input "[PERSON_NAME]"
click at [80, 292] on link "[PERSON_NAME]" at bounding box center [71, 292] width 83 height 13
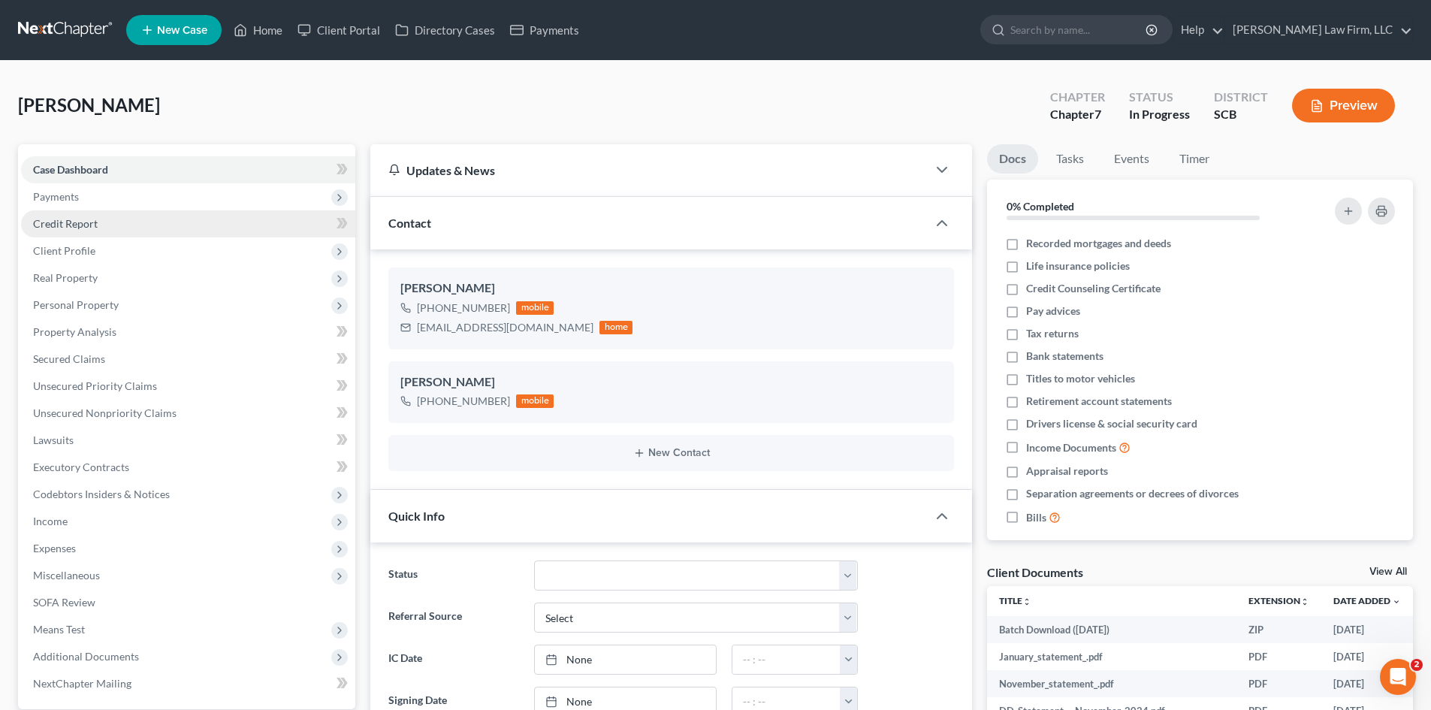
select select "1"
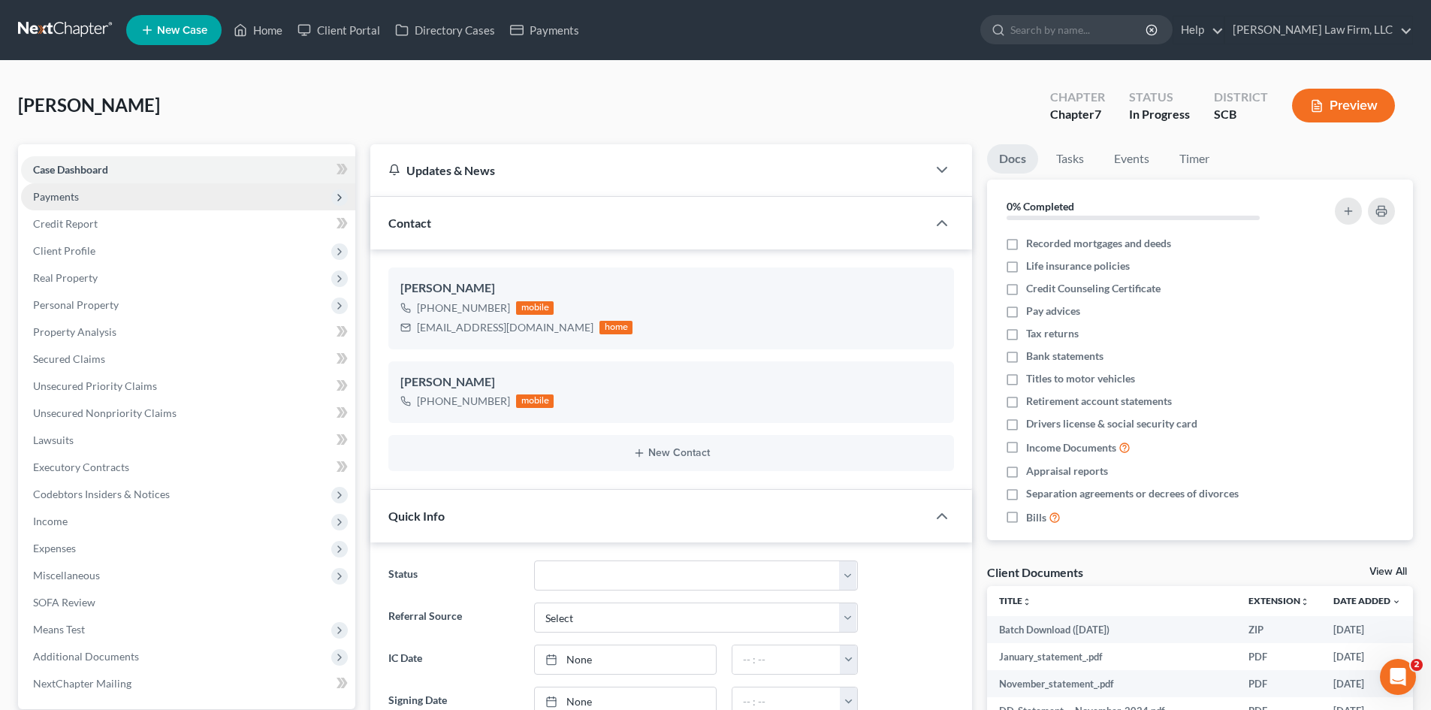
click at [58, 204] on span "Payments" at bounding box center [188, 196] width 334 height 27
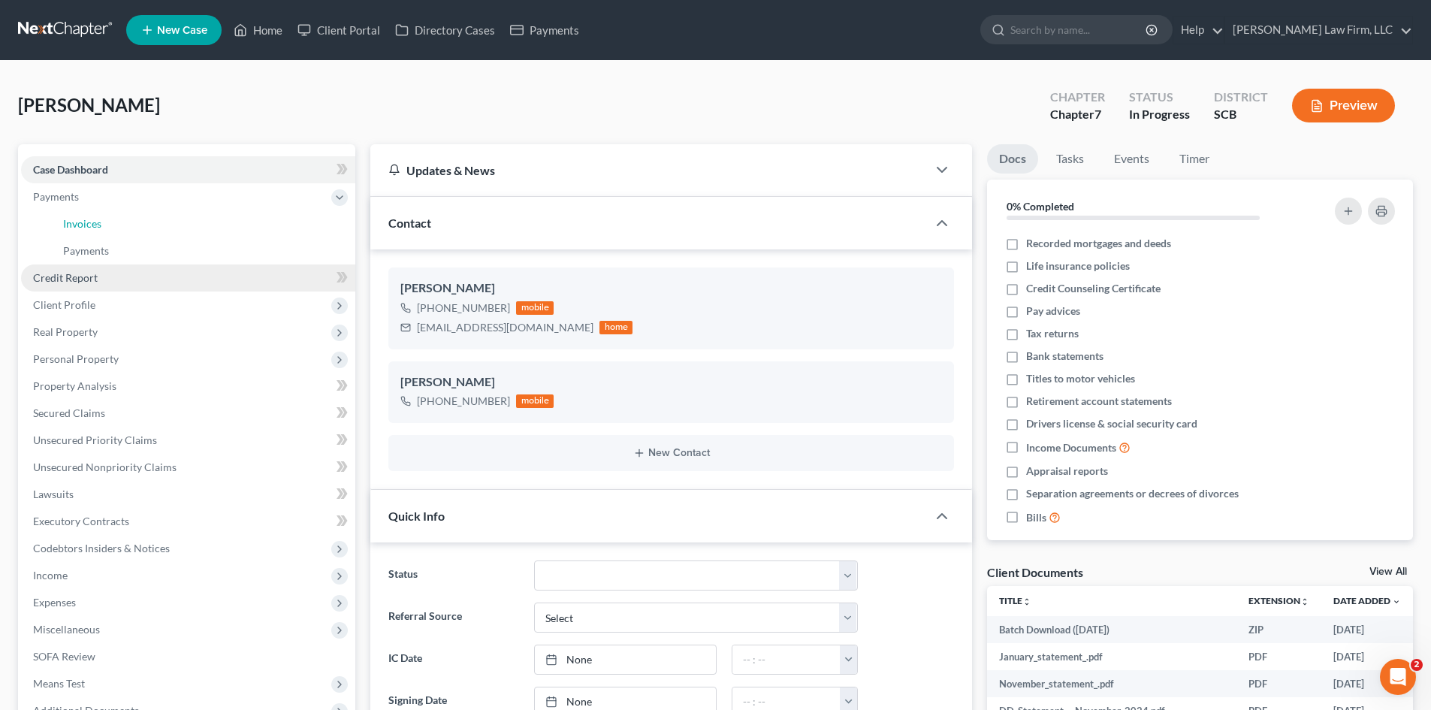
click at [59, 219] on link "Invoices" at bounding box center [203, 223] width 304 height 27
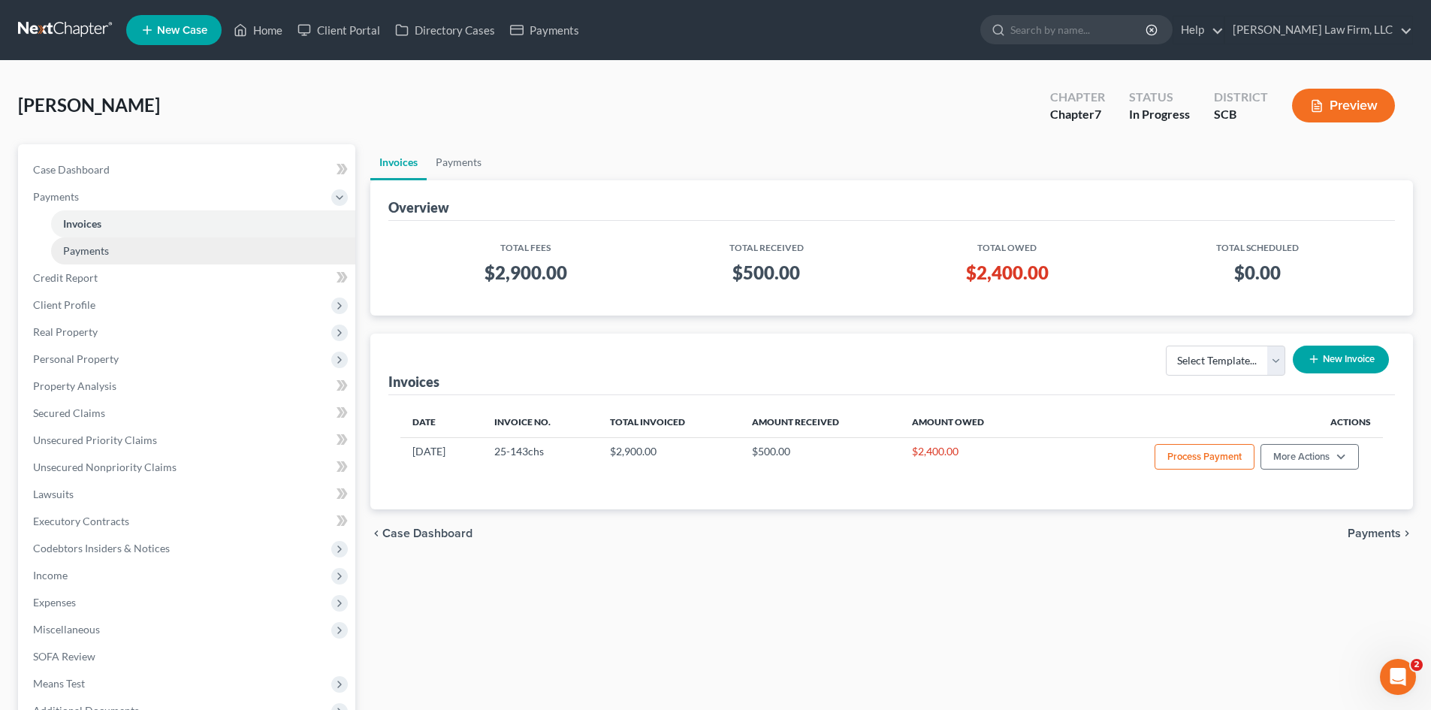
click at [62, 247] on link "Payments" at bounding box center [203, 250] width 304 height 27
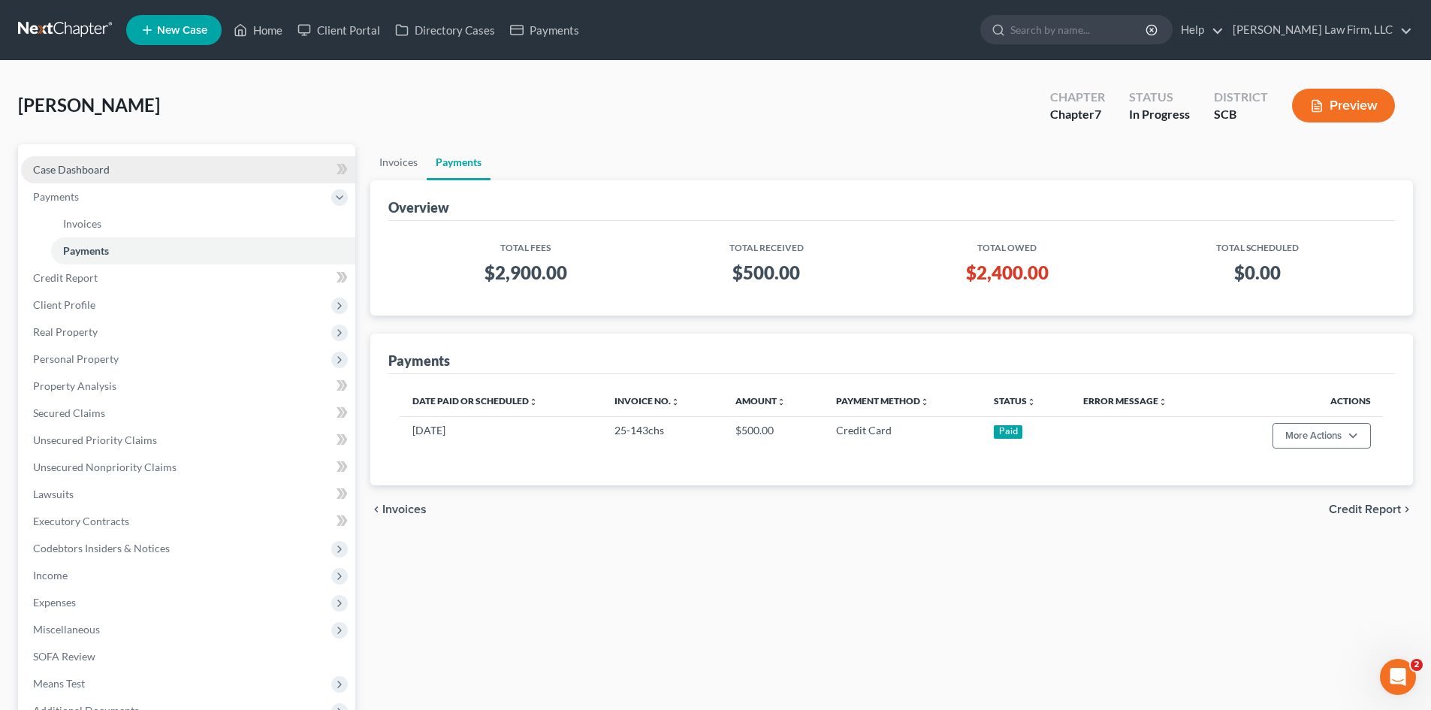
click at [59, 176] on link "Case Dashboard" at bounding box center [188, 169] width 334 height 27
select select "1"
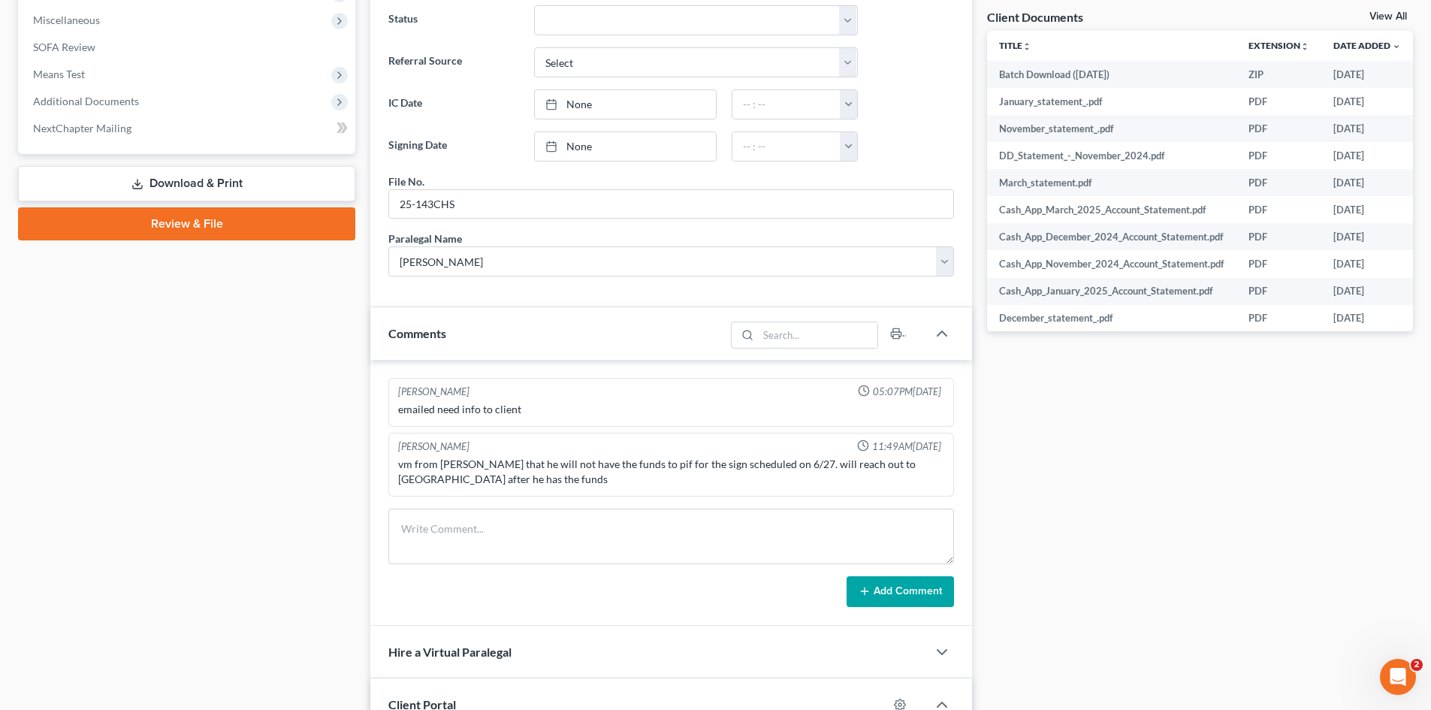
scroll to position [676, 0]
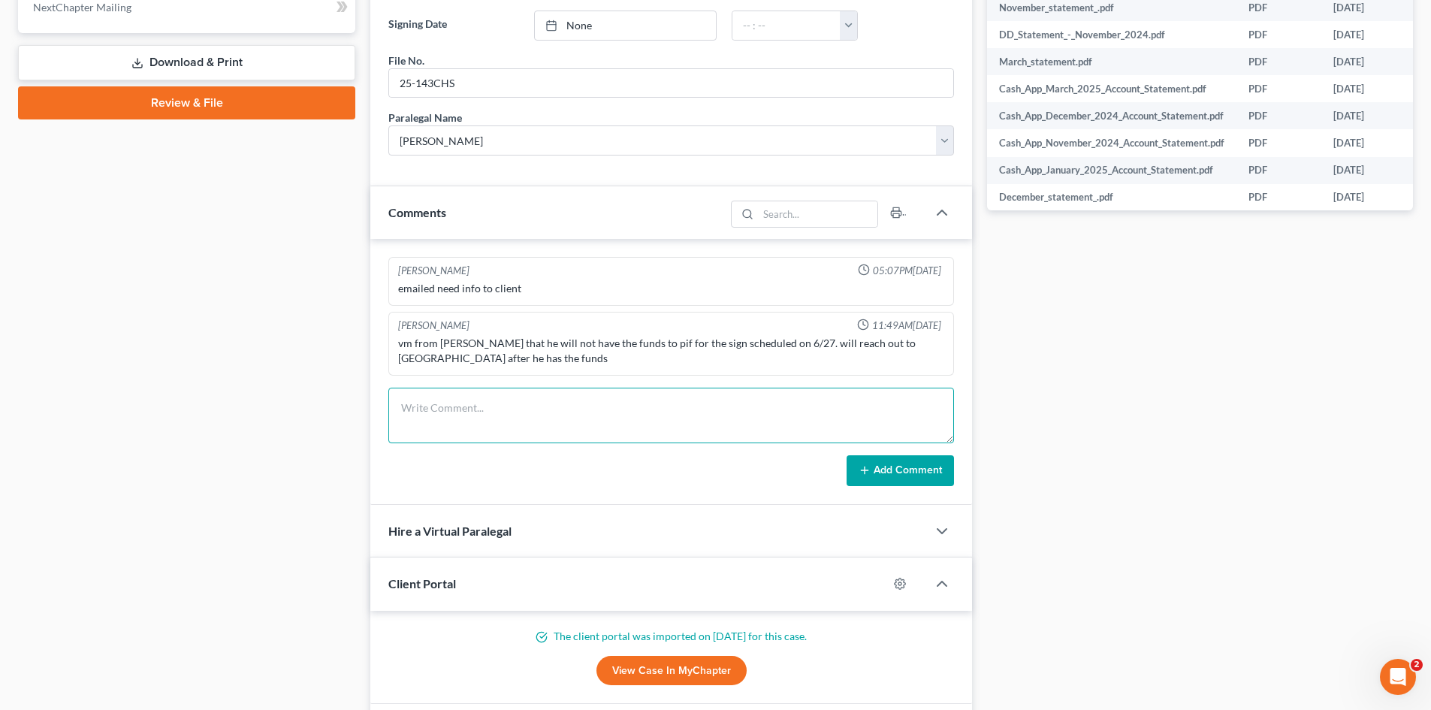
click at [587, 401] on textarea at bounding box center [671, 416] width 566 height 56
type textarea "emailed for status update"
click at [899, 476] on button "Add Comment" at bounding box center [900, 471] width 107 height 32
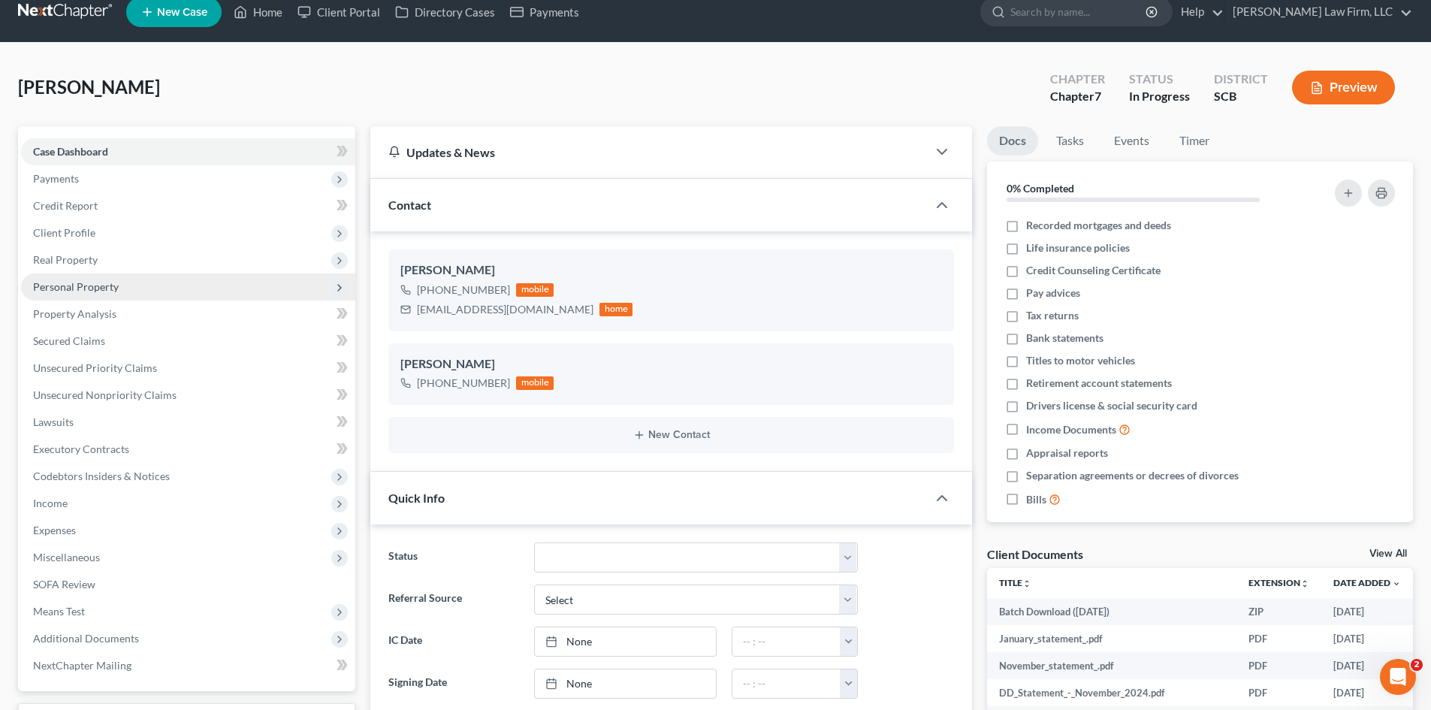
scroll to position [0, 0]
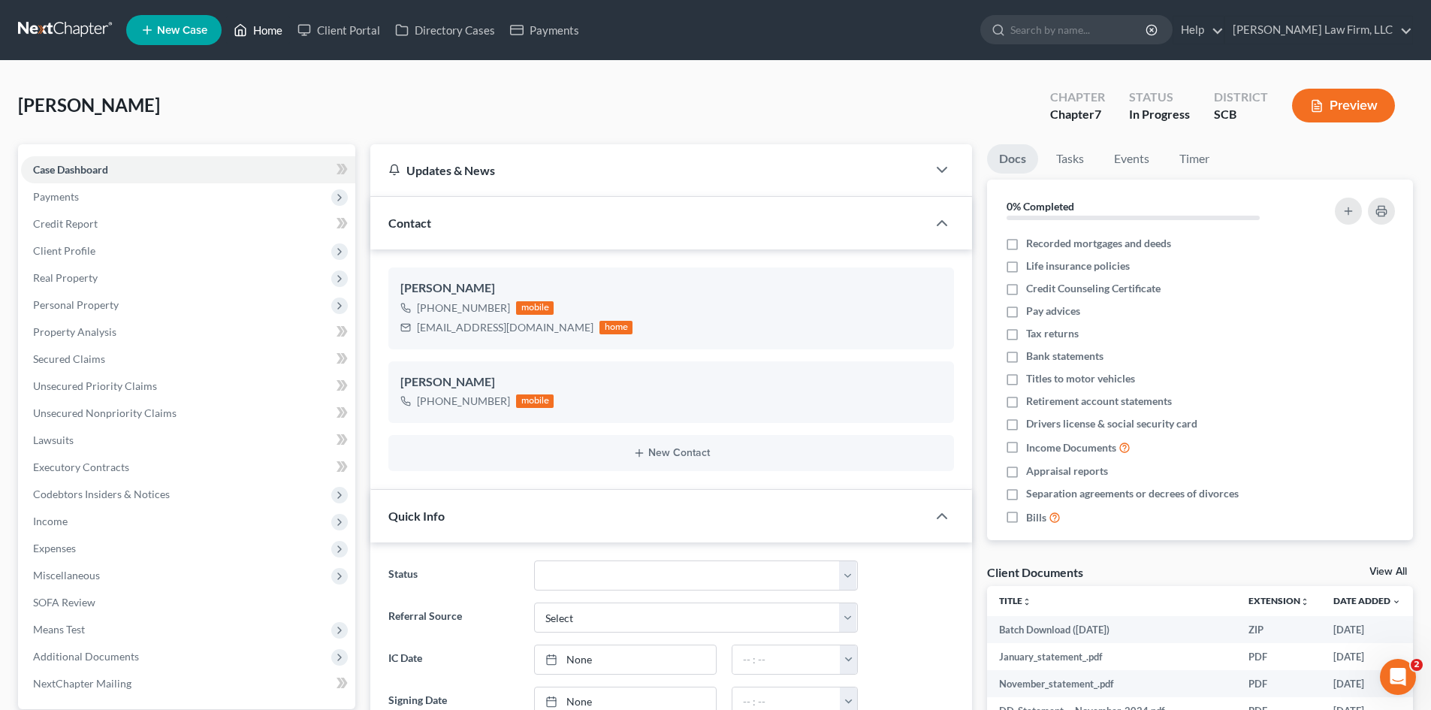
click at [258, 35] on link "Home" at bounding box center [258, 30] width 64 height 27
